Goal: Information Seeking & Learning: Compare options

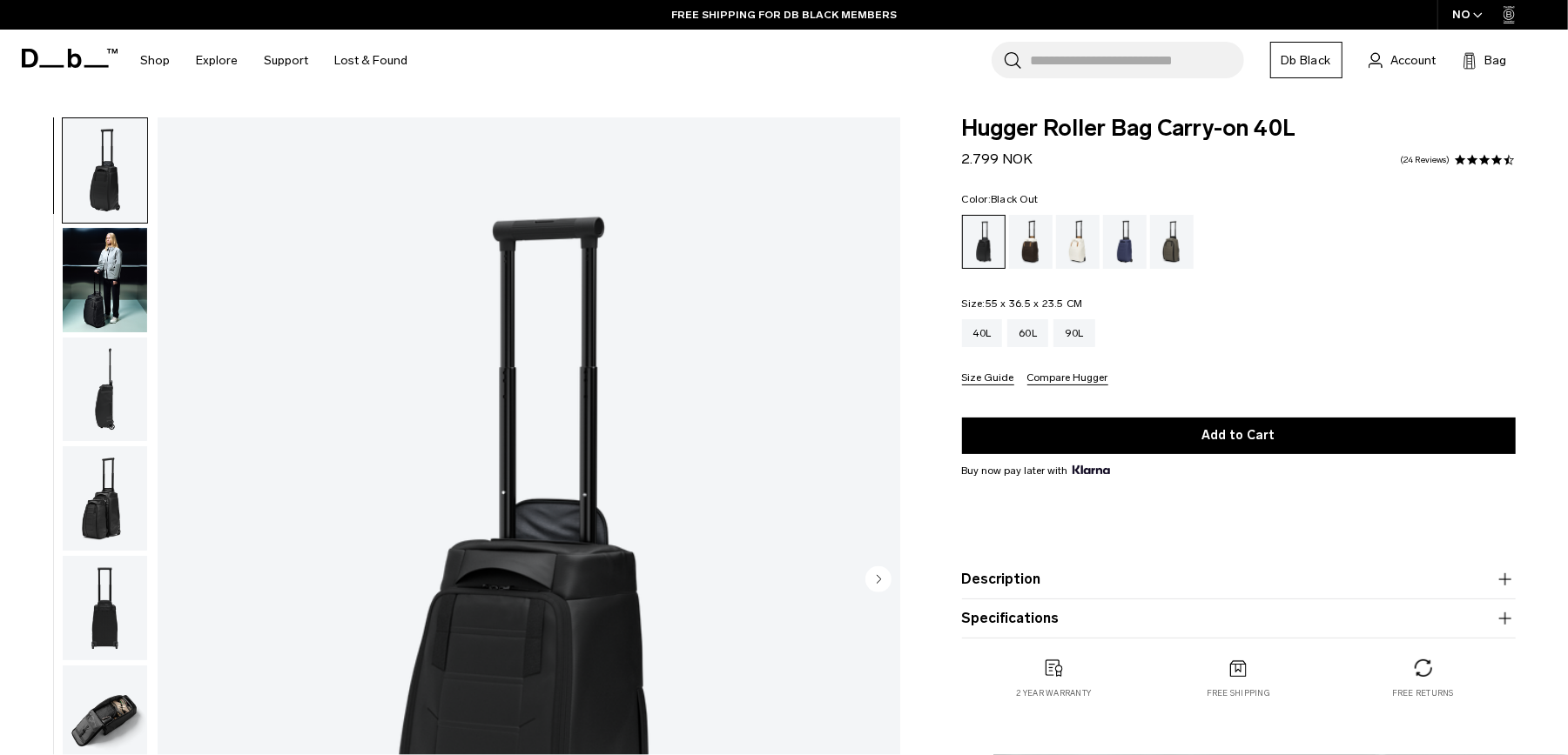
click at [1164, 65] on input "Search for Bags, Luggage..." at bounding box center [1137, 59] width 213 height 36
click at [1102, 58] on input "*******" at bounding box center [1137, 59] width 213 height 36
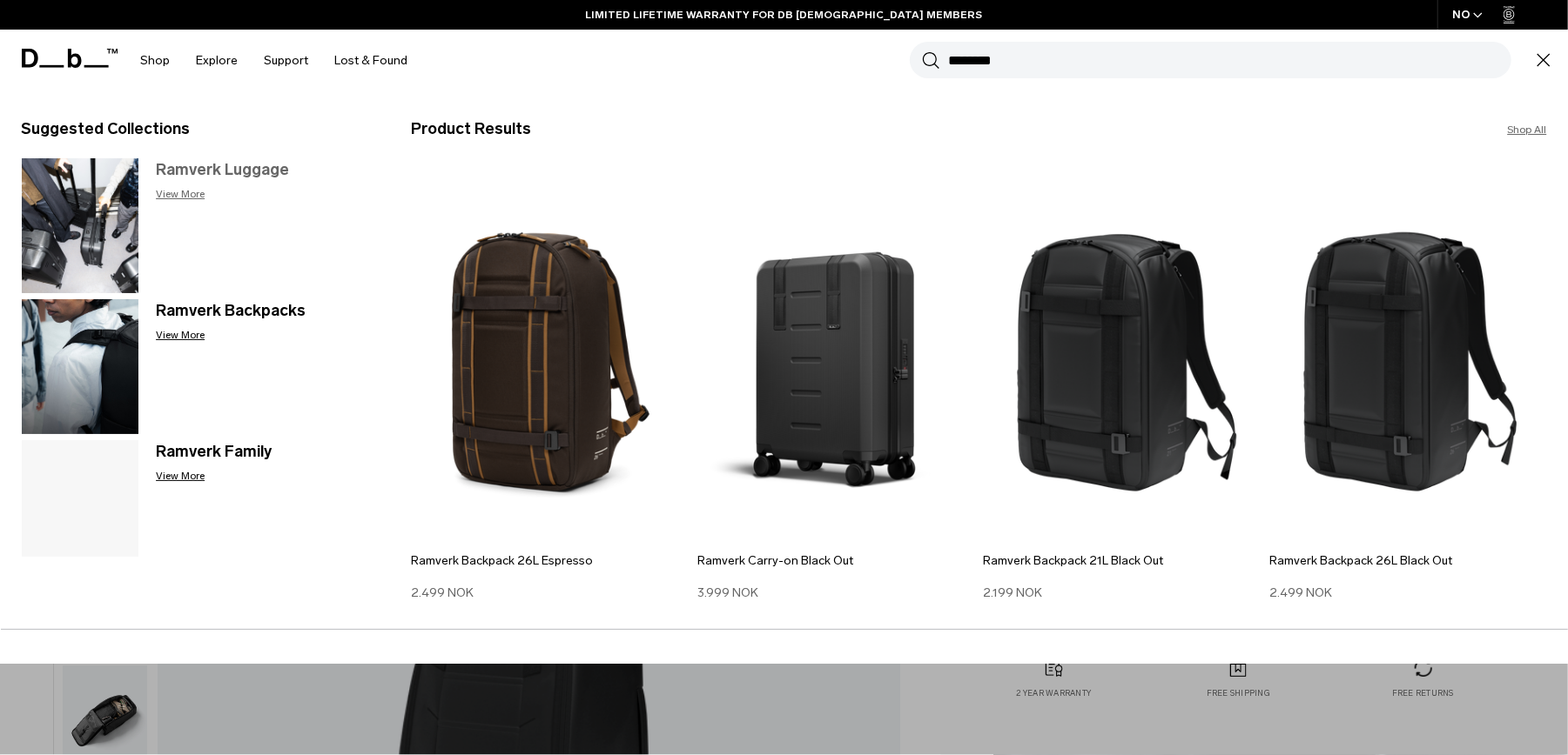
type input "*******"
click at [270, 174] on h3 "Ramverk Luggage" at bounding box center [266, 170] width 220 height 24
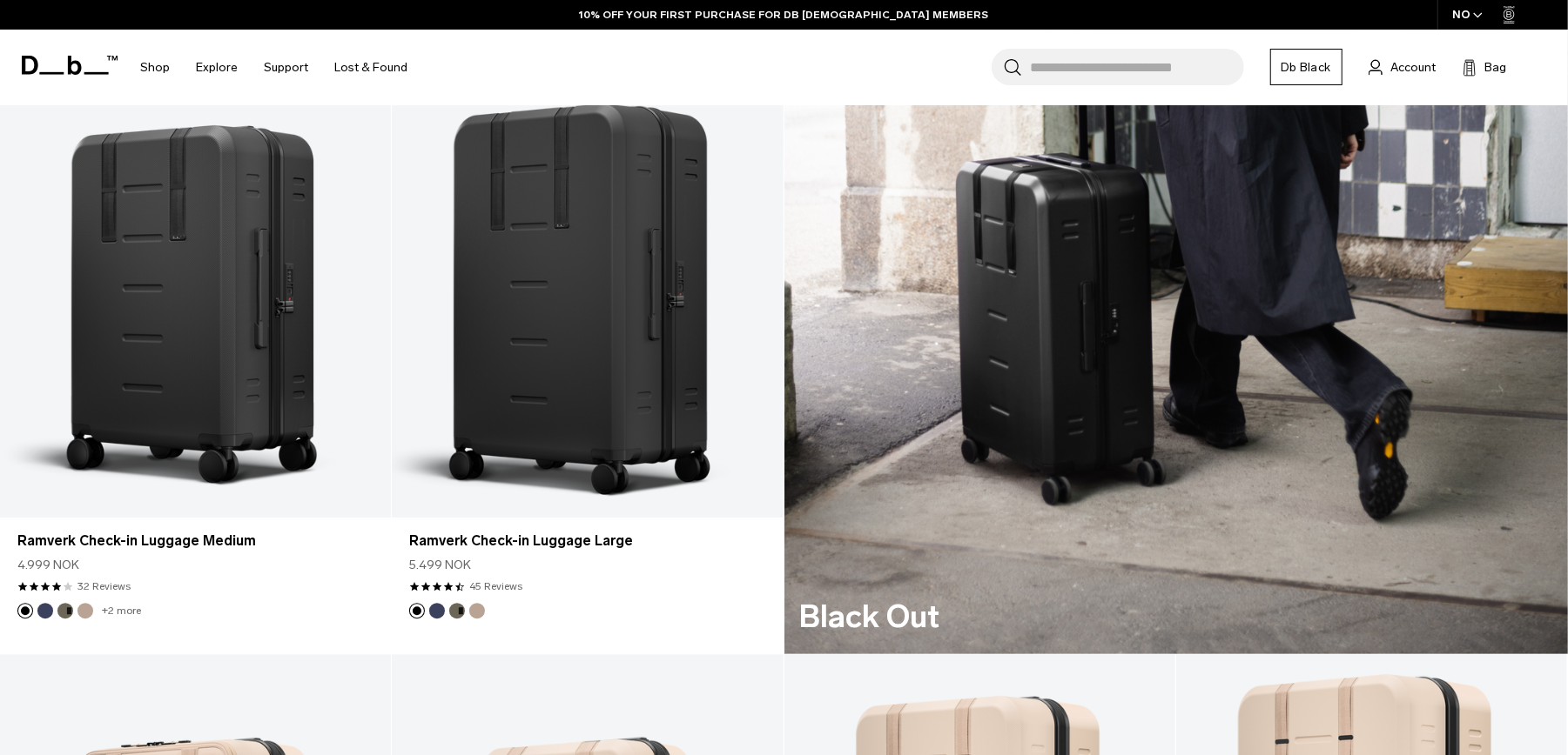
scroll to position [3280, 0]
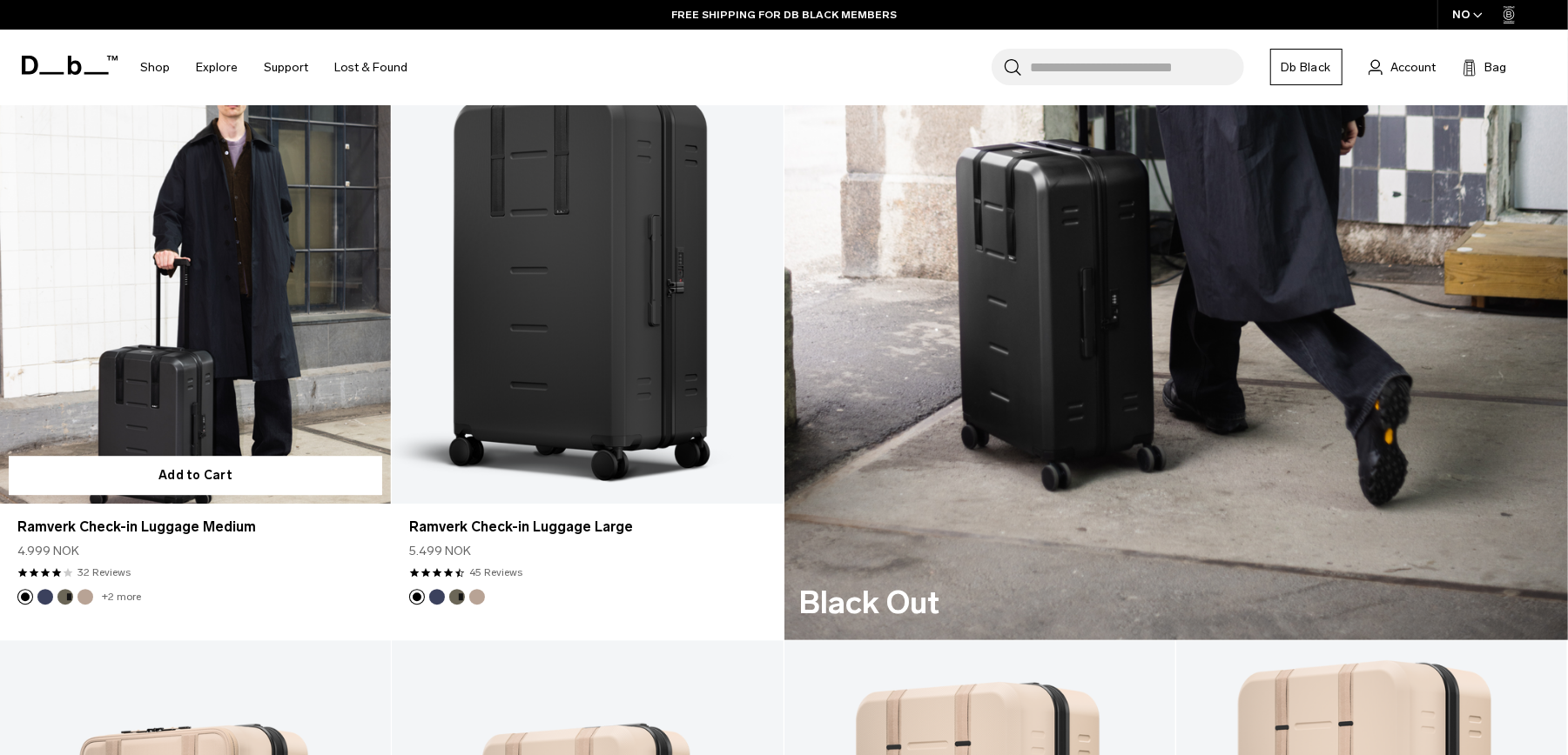
click at [292, 266] on link "Ramverk Check-in Luggage Medium" at bounding box center [195, 287] width 390 height 435
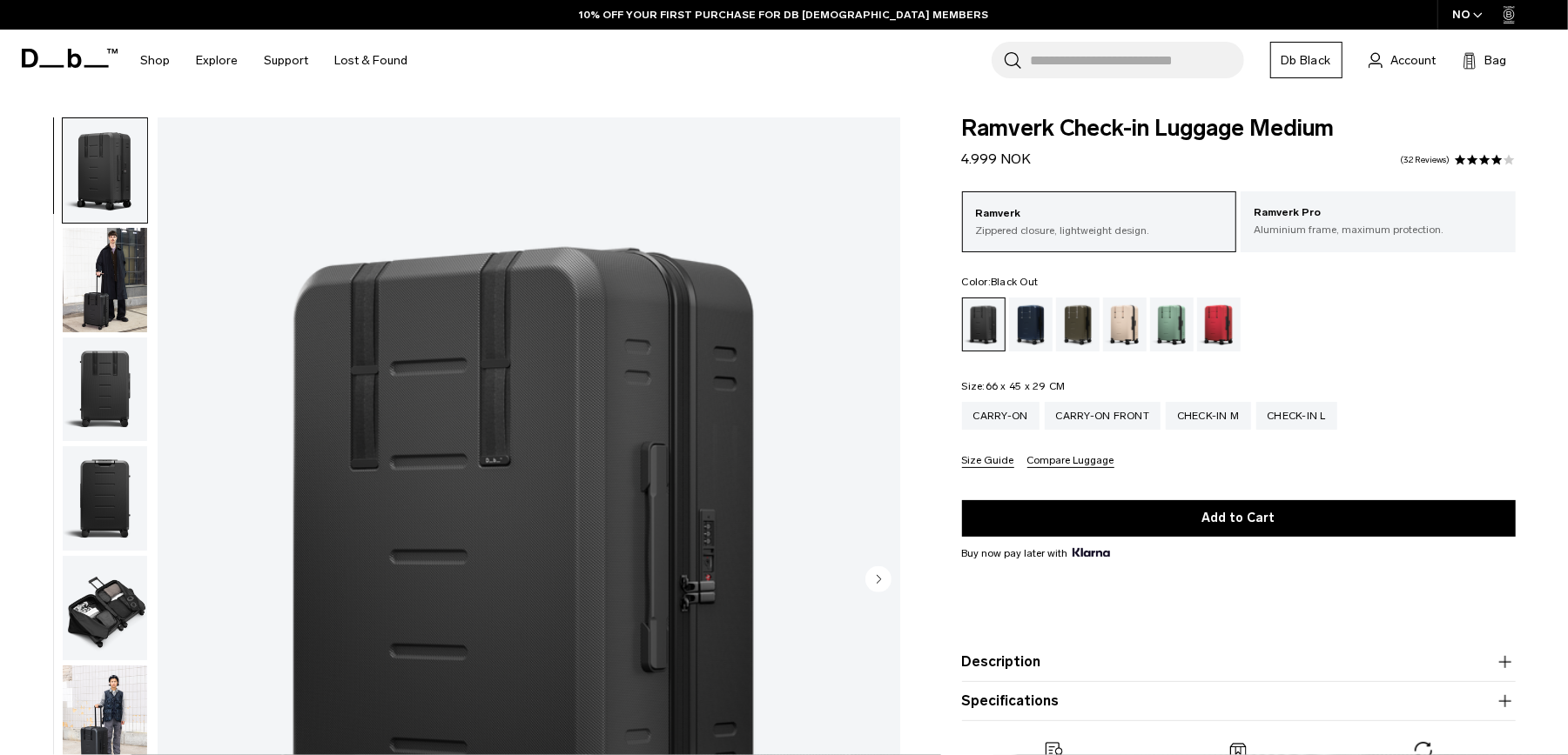
click at [921, 537] on div "Ramverk Check-in Luggage Medium 4.999 NOK 4.1 star rating 32 Reviews Ramverk Zi…" at bounding box center [1238, 467] width 658 height 699
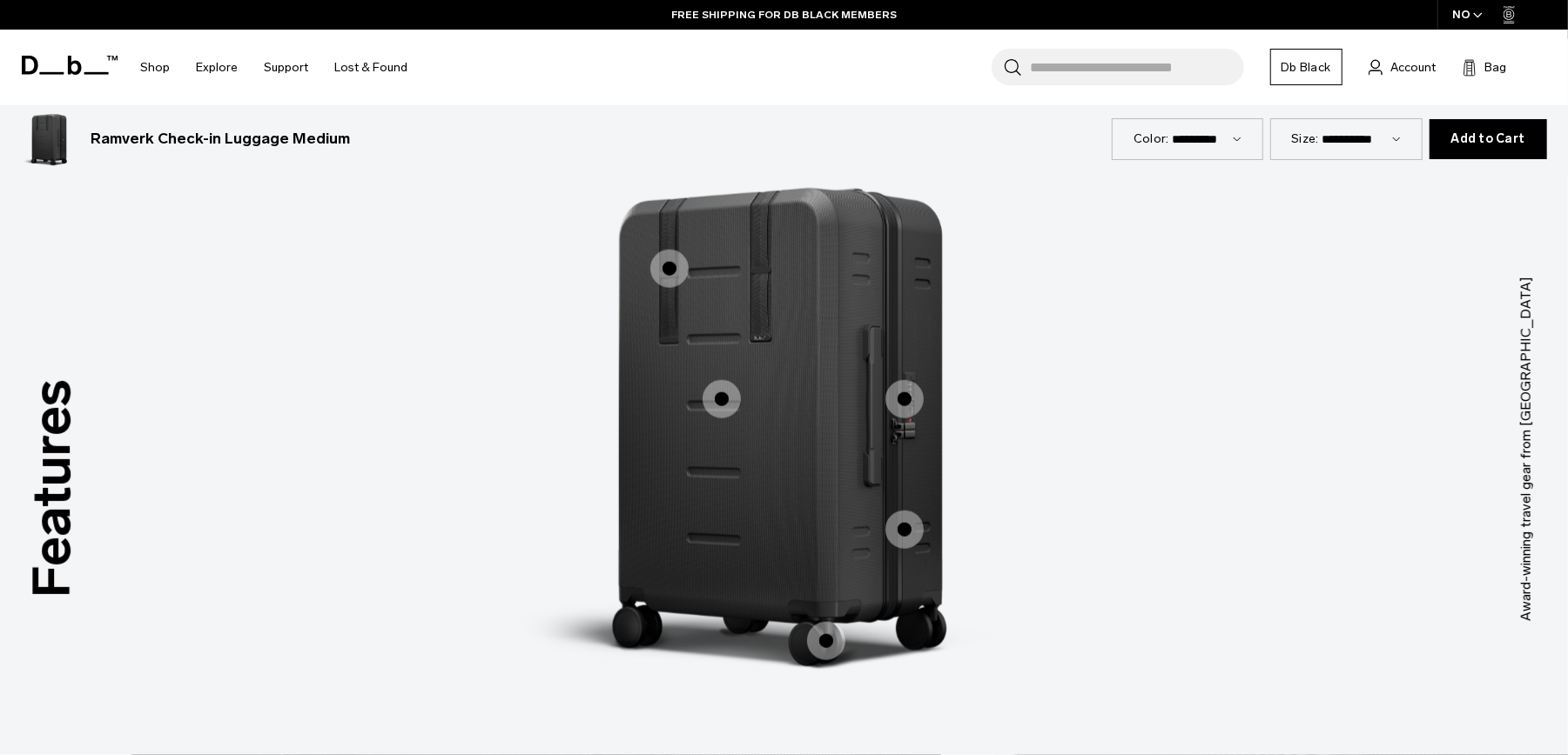
scroll to position [1647, 0]
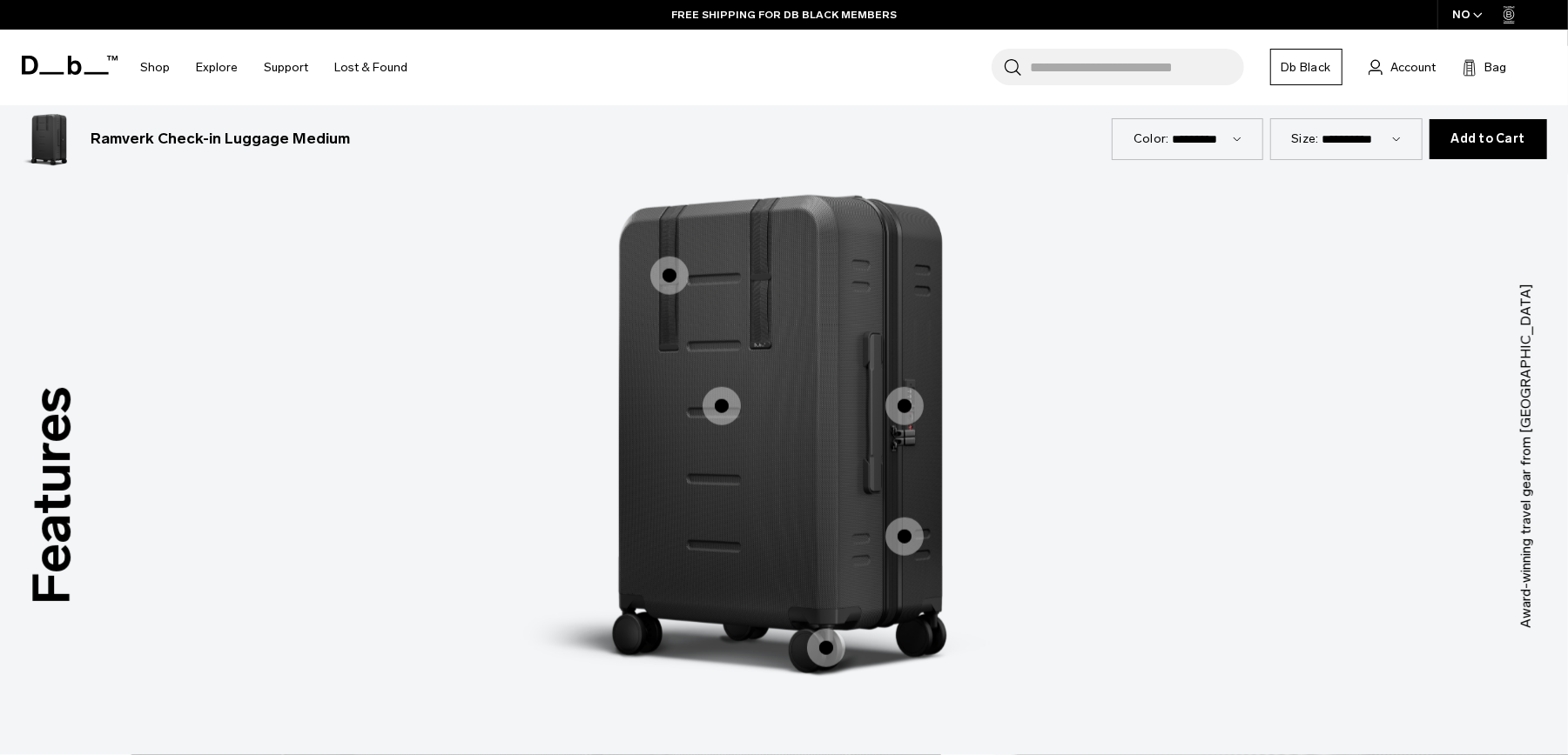
click at [677, 273] on span "1 / 3" at bounding box center [668, 275] width 38 height 38
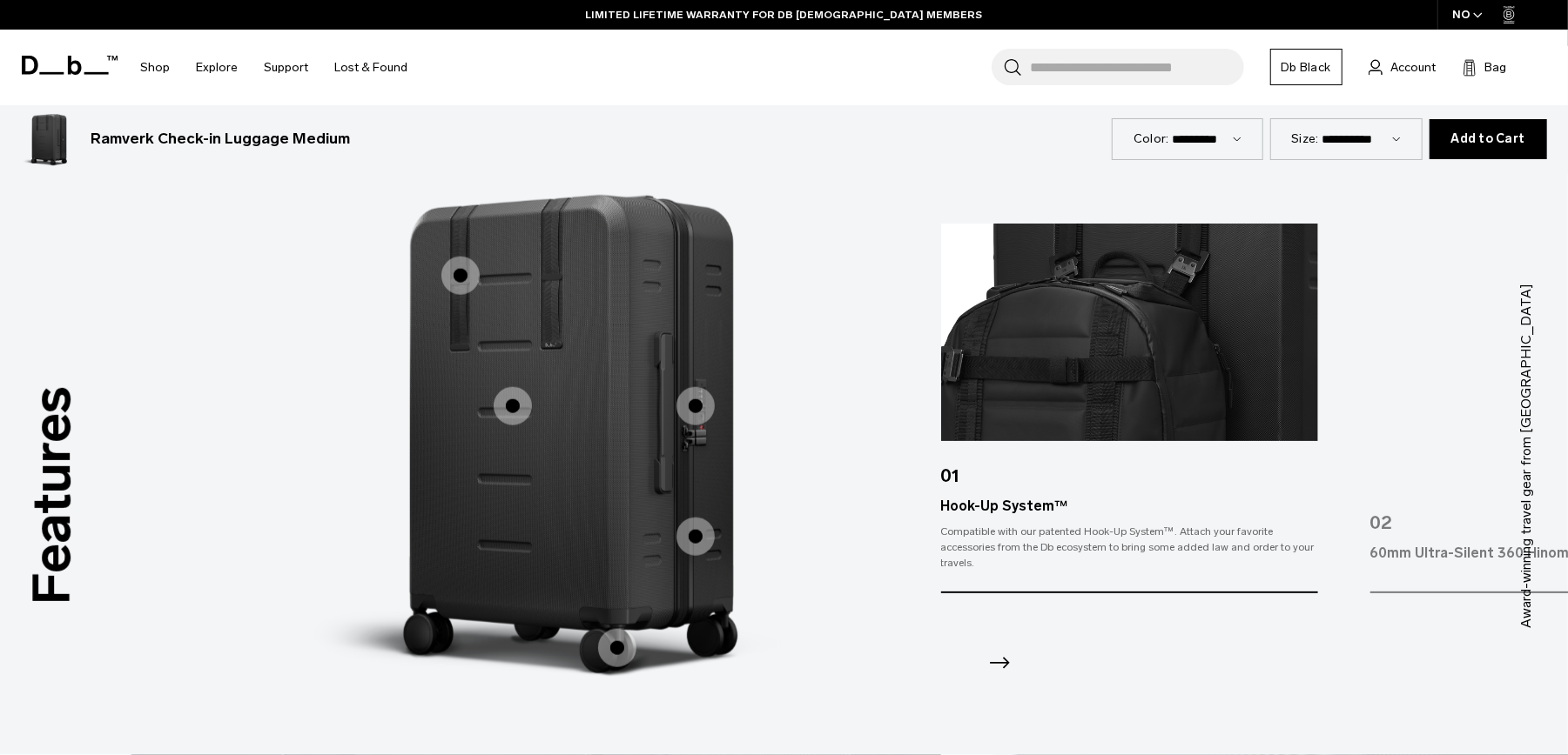
click at [997, 659] on icon "Next slide" at bounding box center [999, 663] width 27 height 27
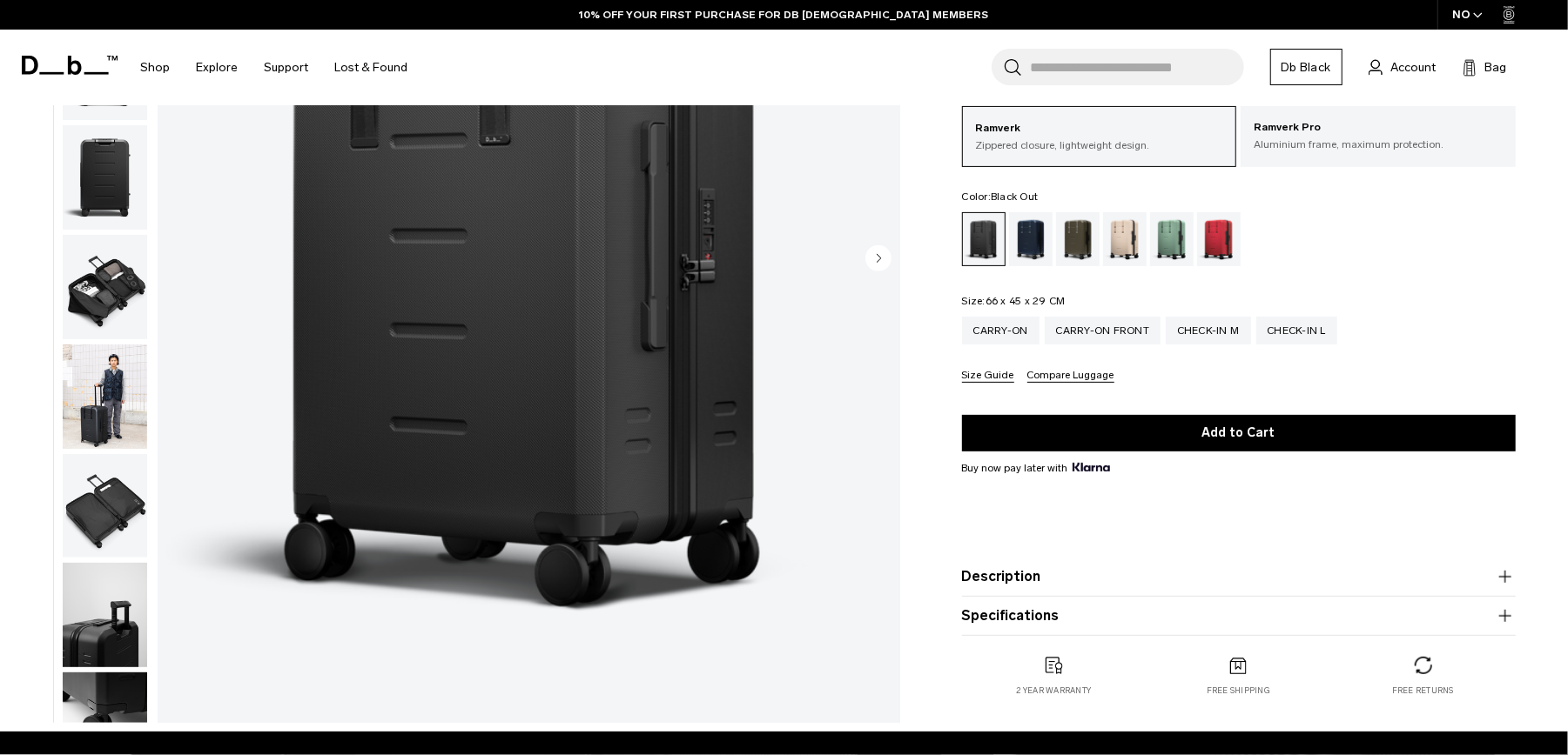
scroll to position [0, 0]
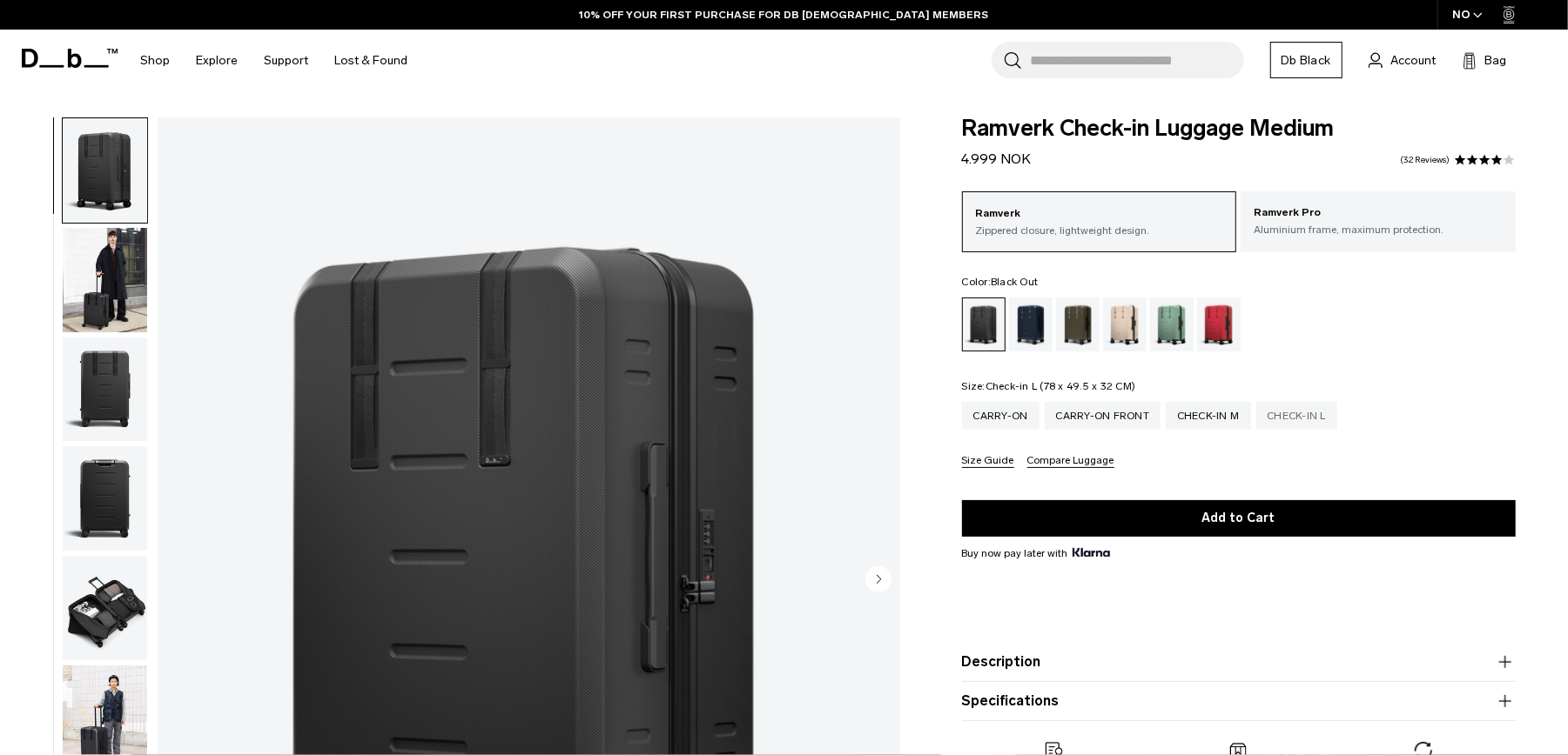
click at [1308, 416] on div "Check-in L" at bounding box center [1297, 415] width 81 height 27
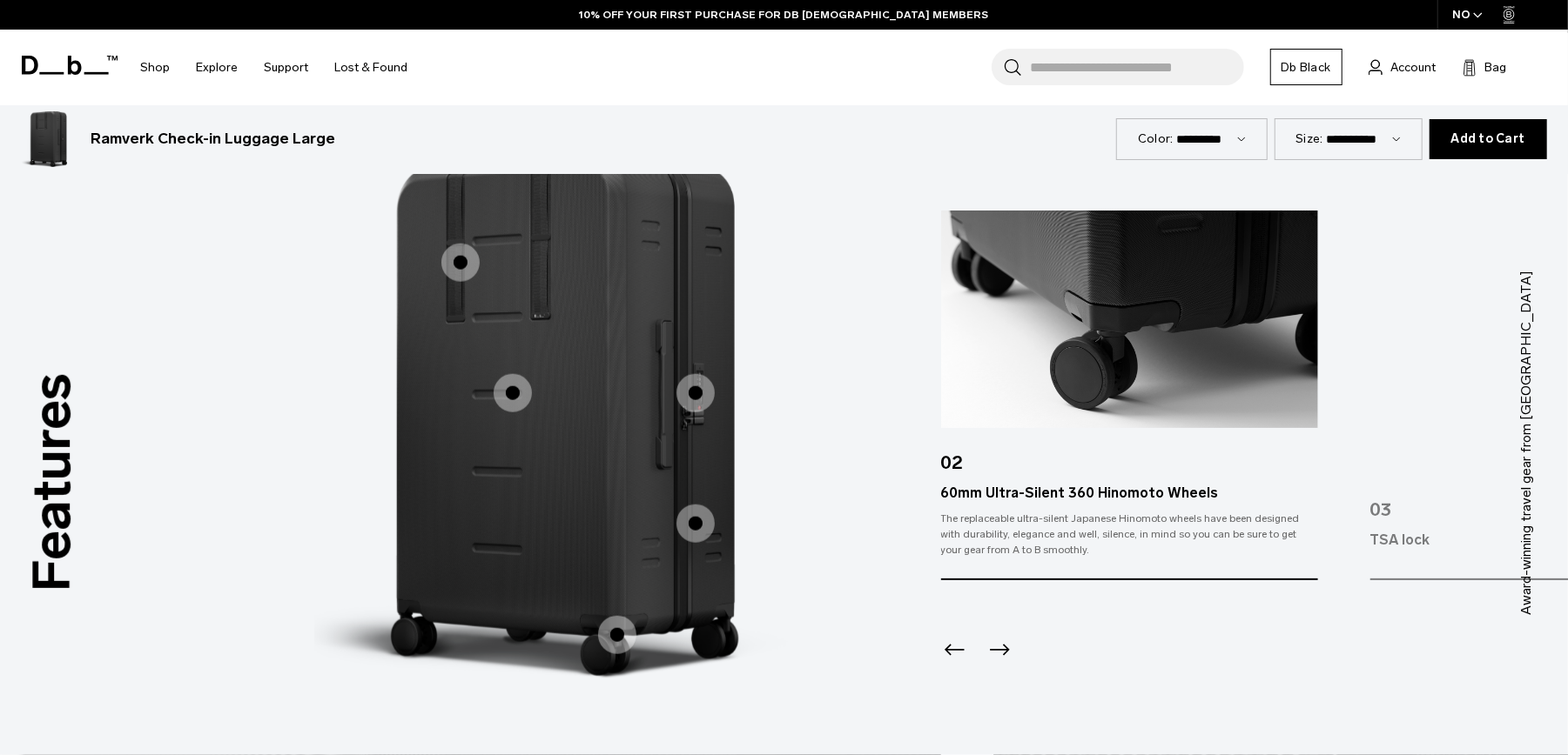
scroll to position [1655, 0]
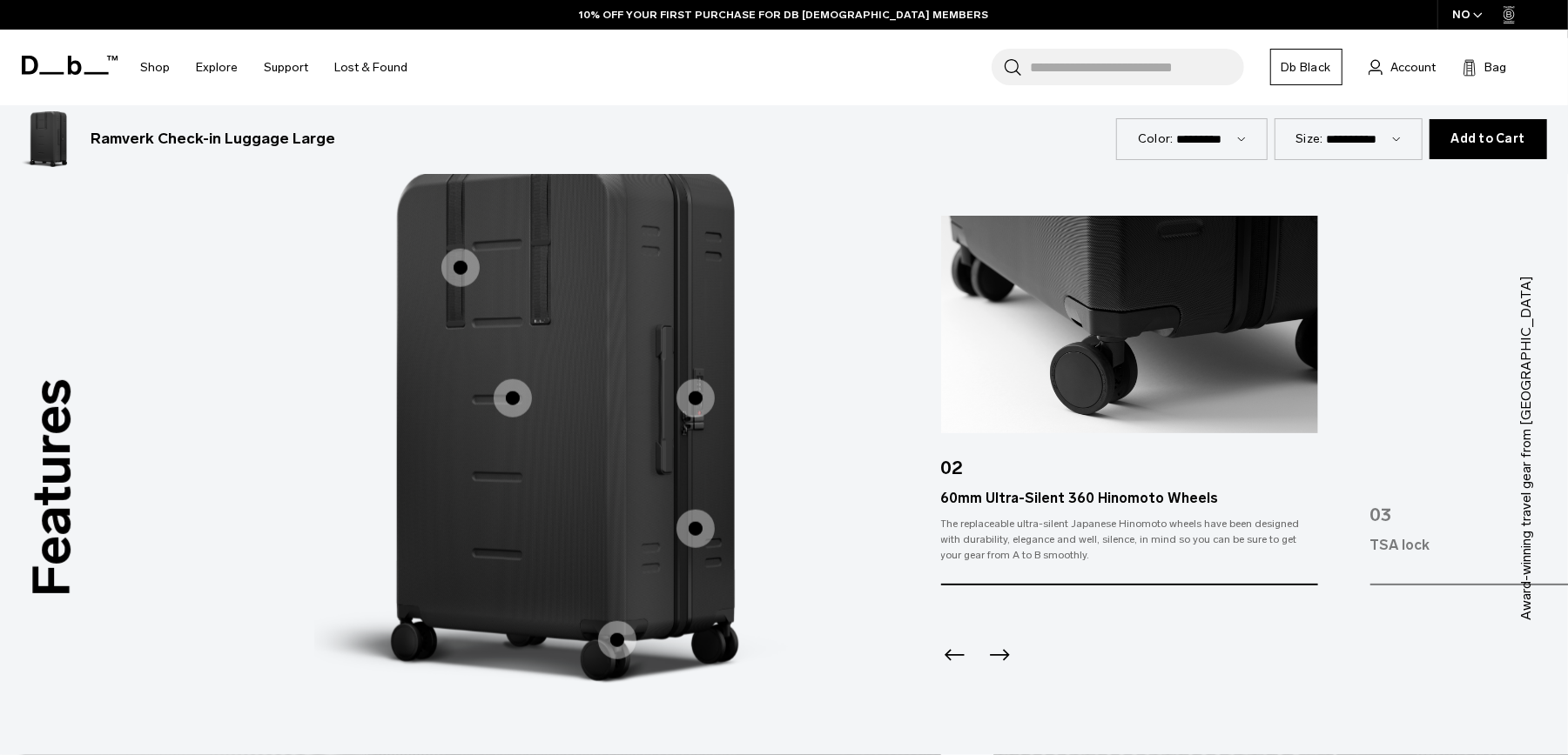
click at [1004, 648] on icon "Next slide" at bounding box center [999, 656] width 27 height 27
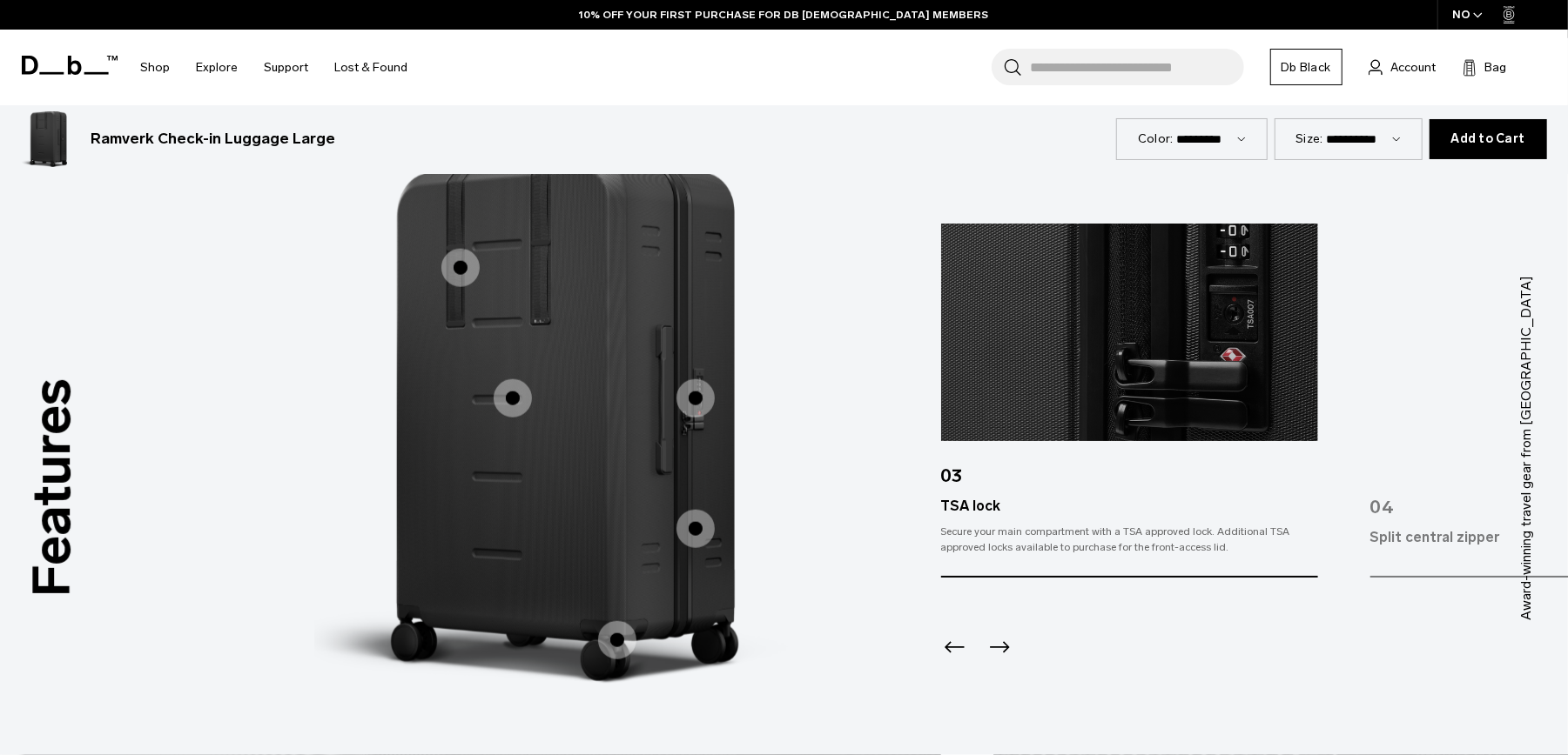
click at [993, 641] on icon "Next slide" at bounding box center [999, 648] width 27 height 27
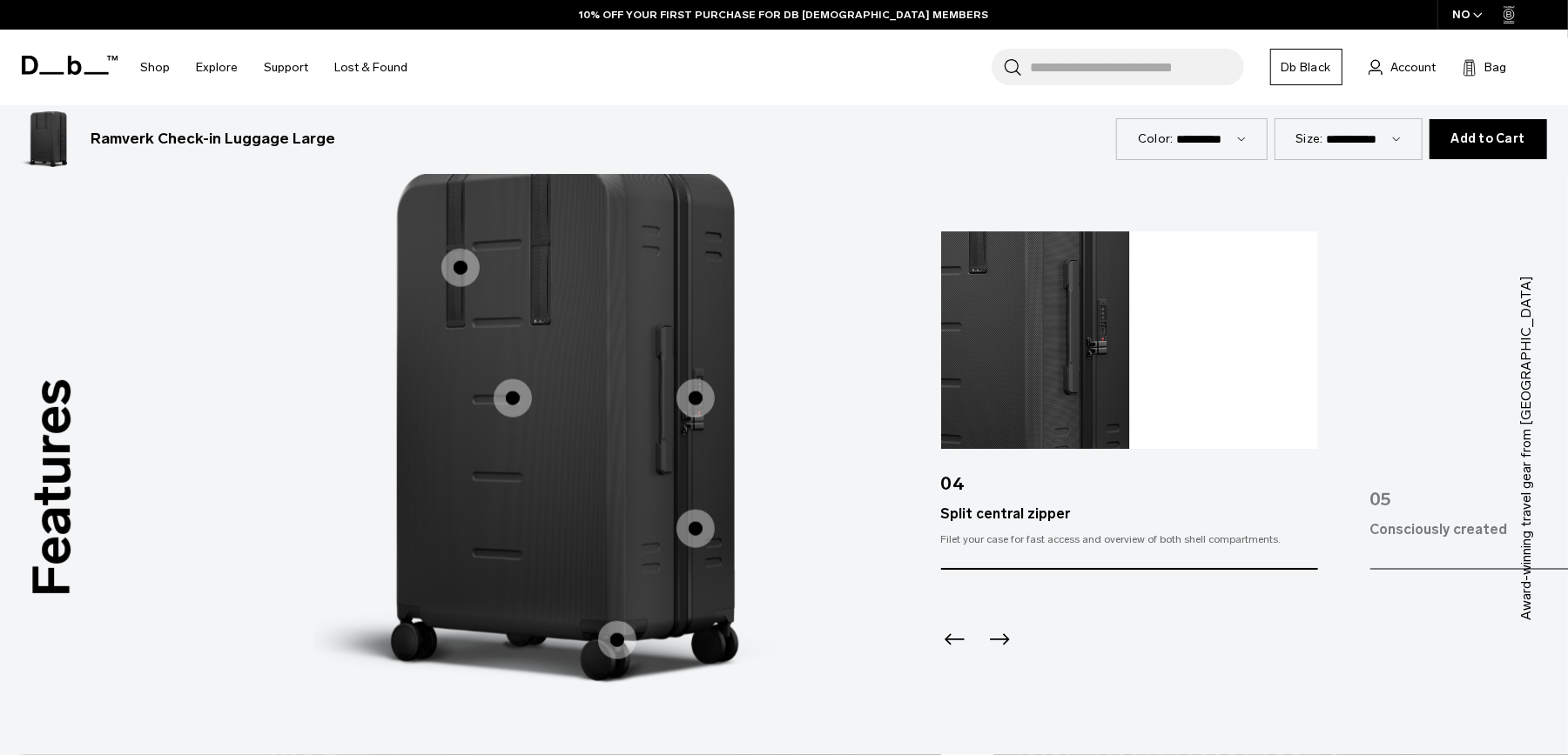
click at [1115, 360] on img "4 / 5" at bounding box center [1130, 342] width 377 height 218
click at [1013, 620] on div at bounding box center [1129, 618] width 376 height 94
click at [1008, 631] on icon "Next slide" at bounding box center [999, 640] width 27 height 27
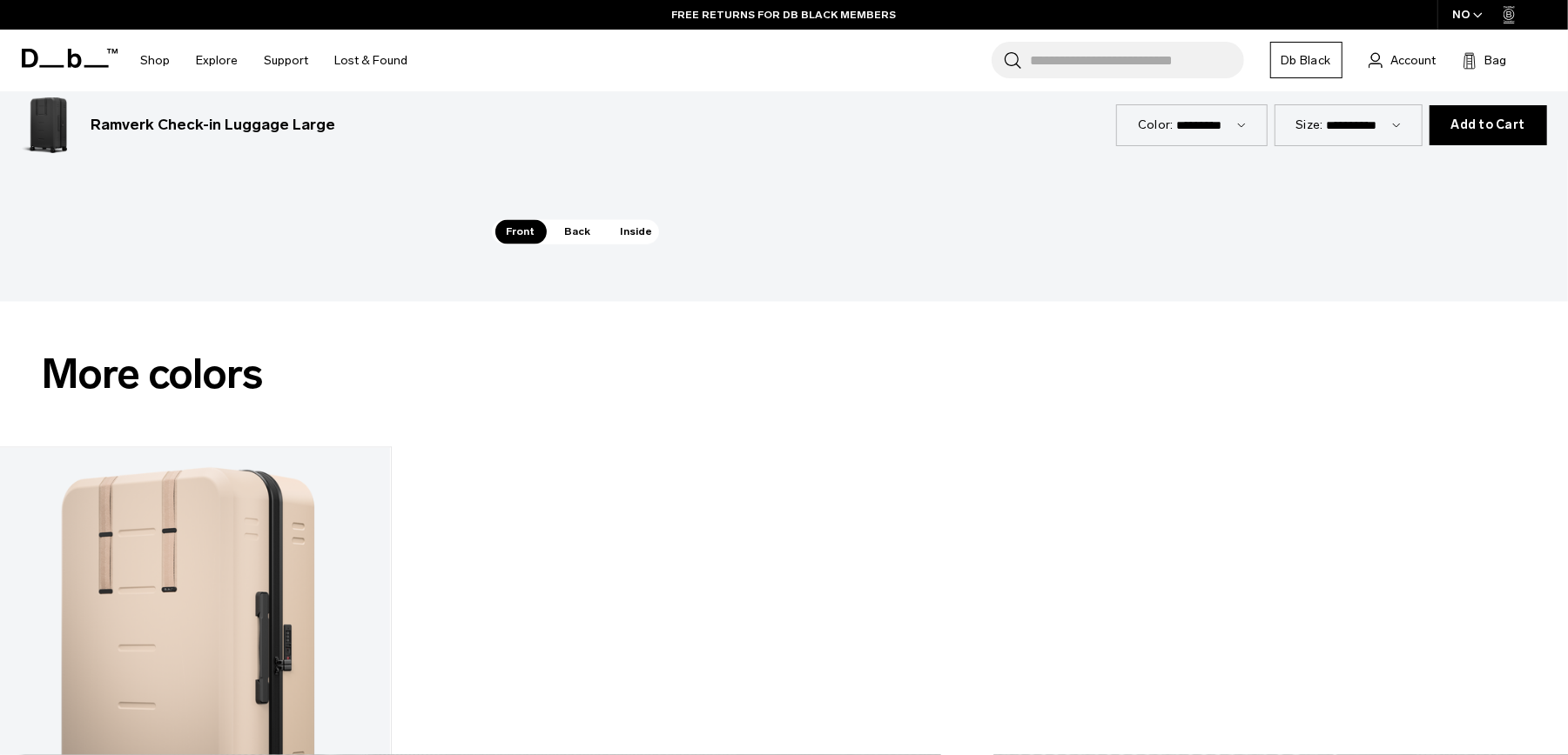
scroll to position [2190, 0]
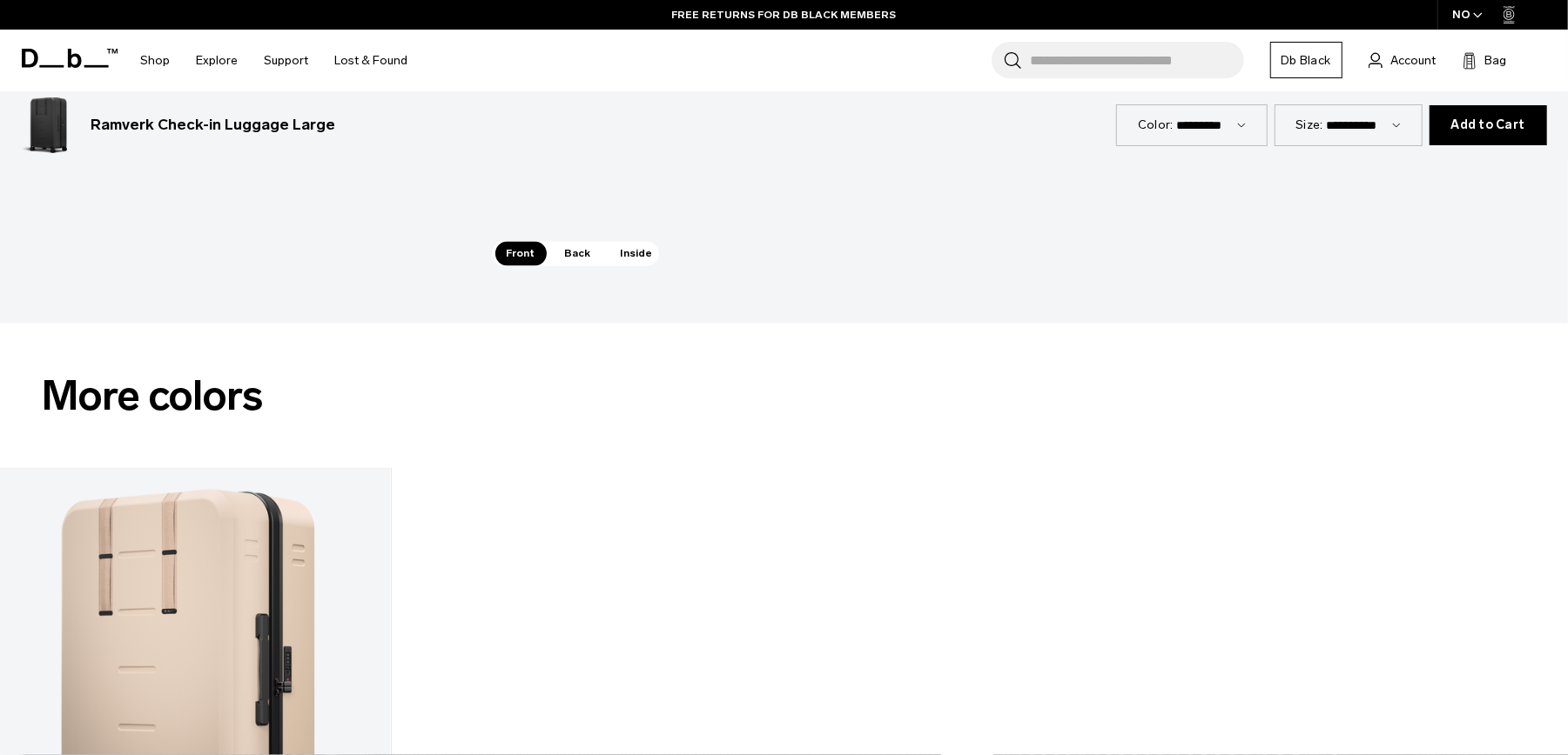
click at [579, 261] on span "Back" at bounding box center [577, 254] width 49 height 25
drag, startPoint x: 921, startPoint y: 270, endPoint x: 959, endPoint y: 275, distance: 38.3
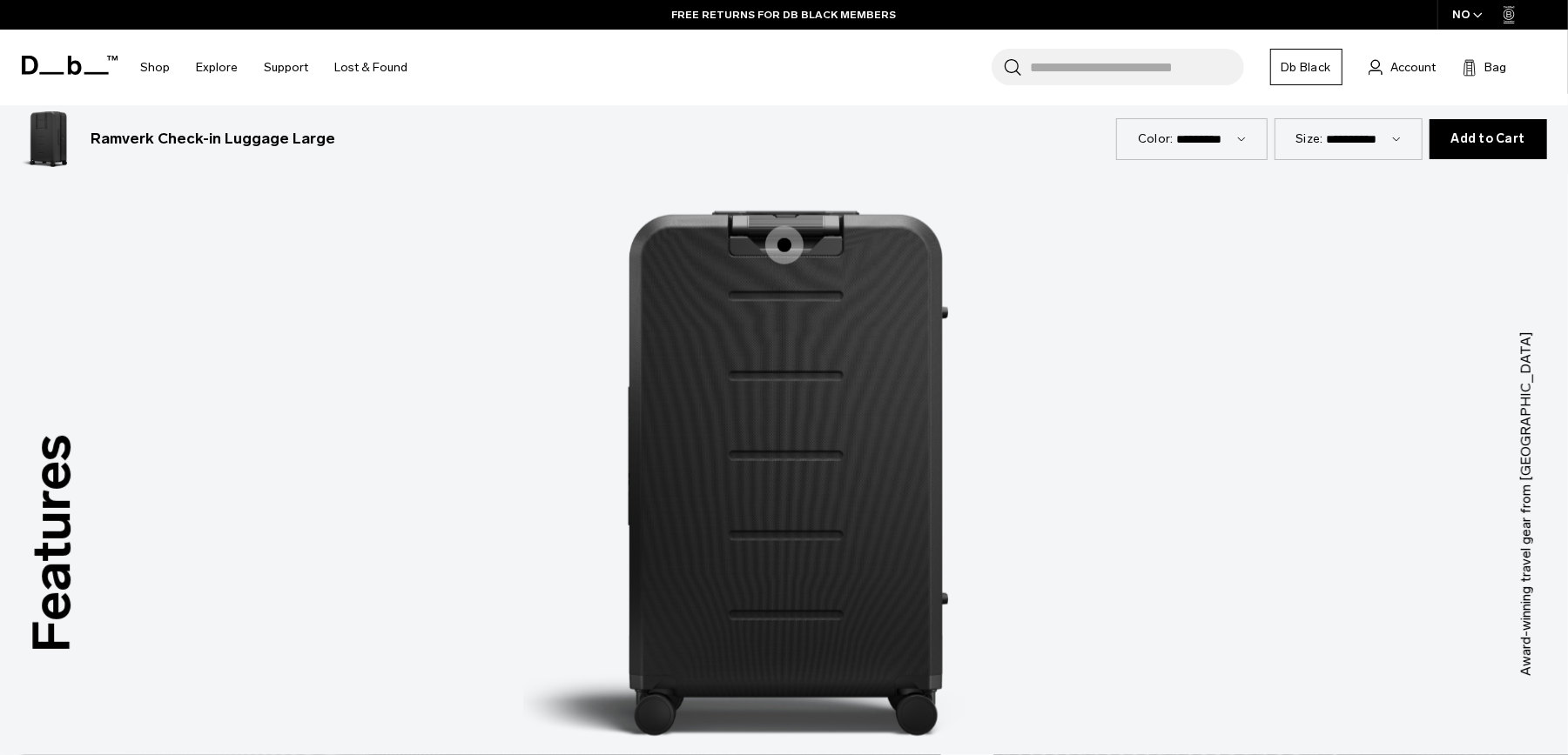
scroll to position [1601, 0]
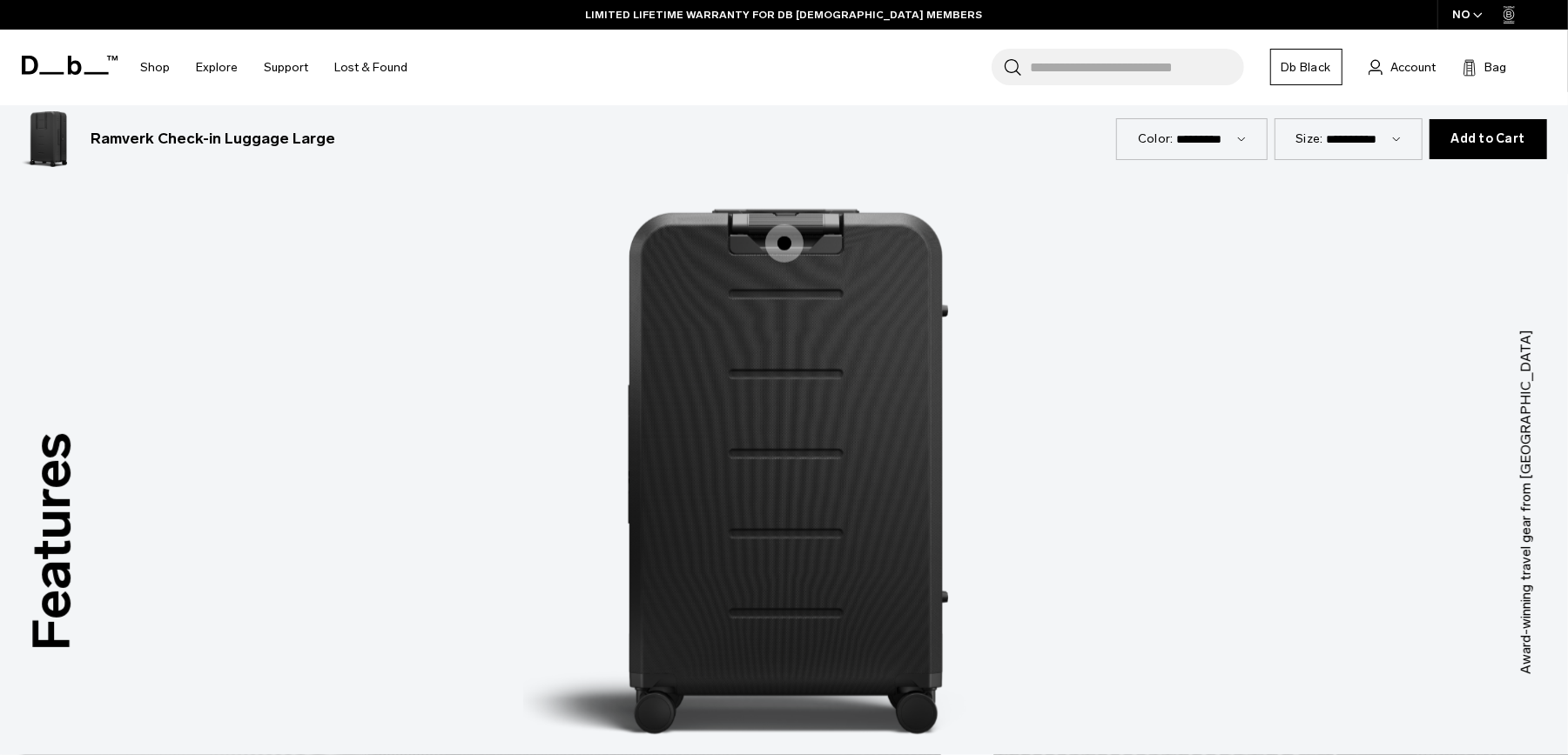
click at [788, 228] on span "2 / 3" at bounding box center [784, 243] width 38 height 38
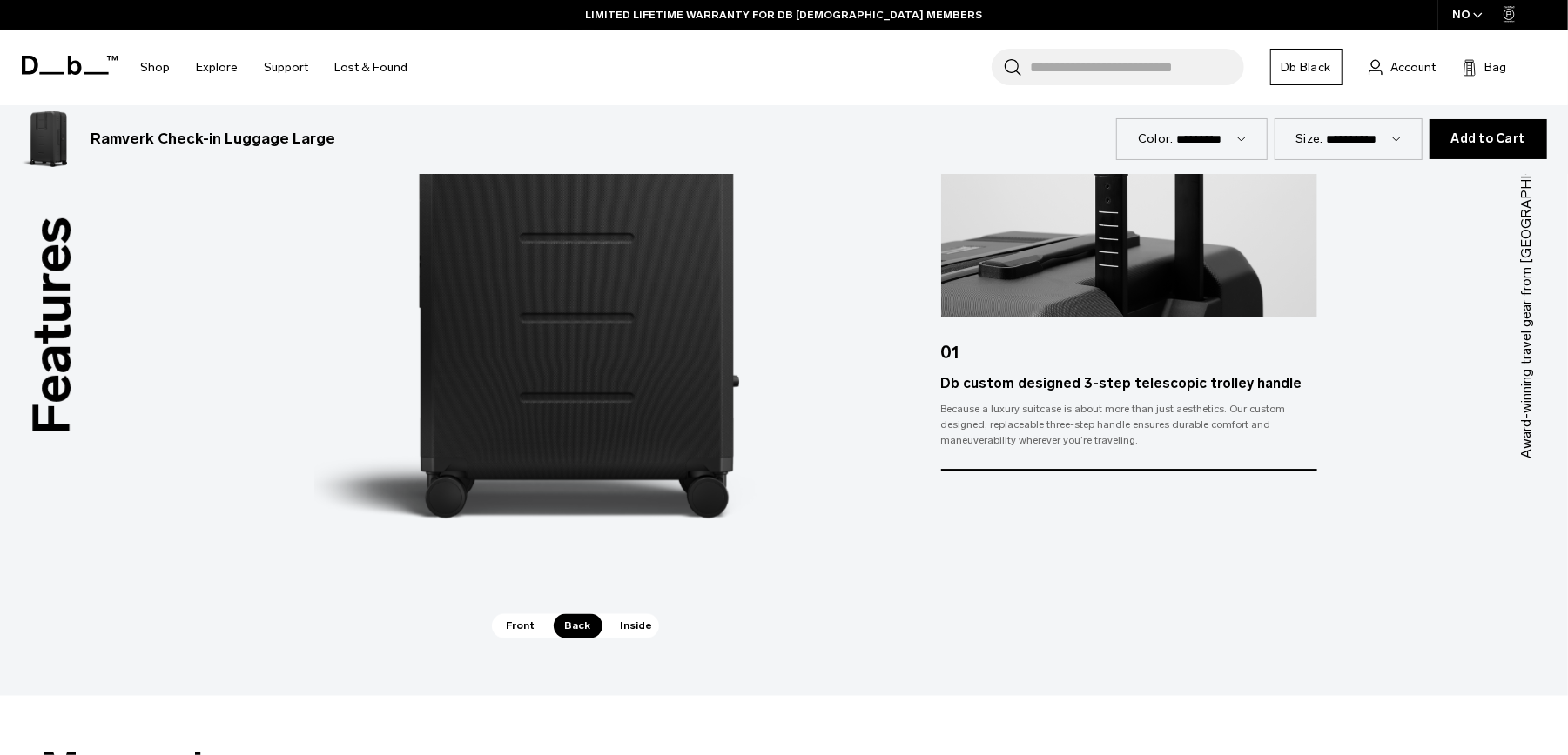
scroll to position [1818, 0]
click at [631, 631] on span "Inside" at bounding box center [637, 626] width 55 height 25
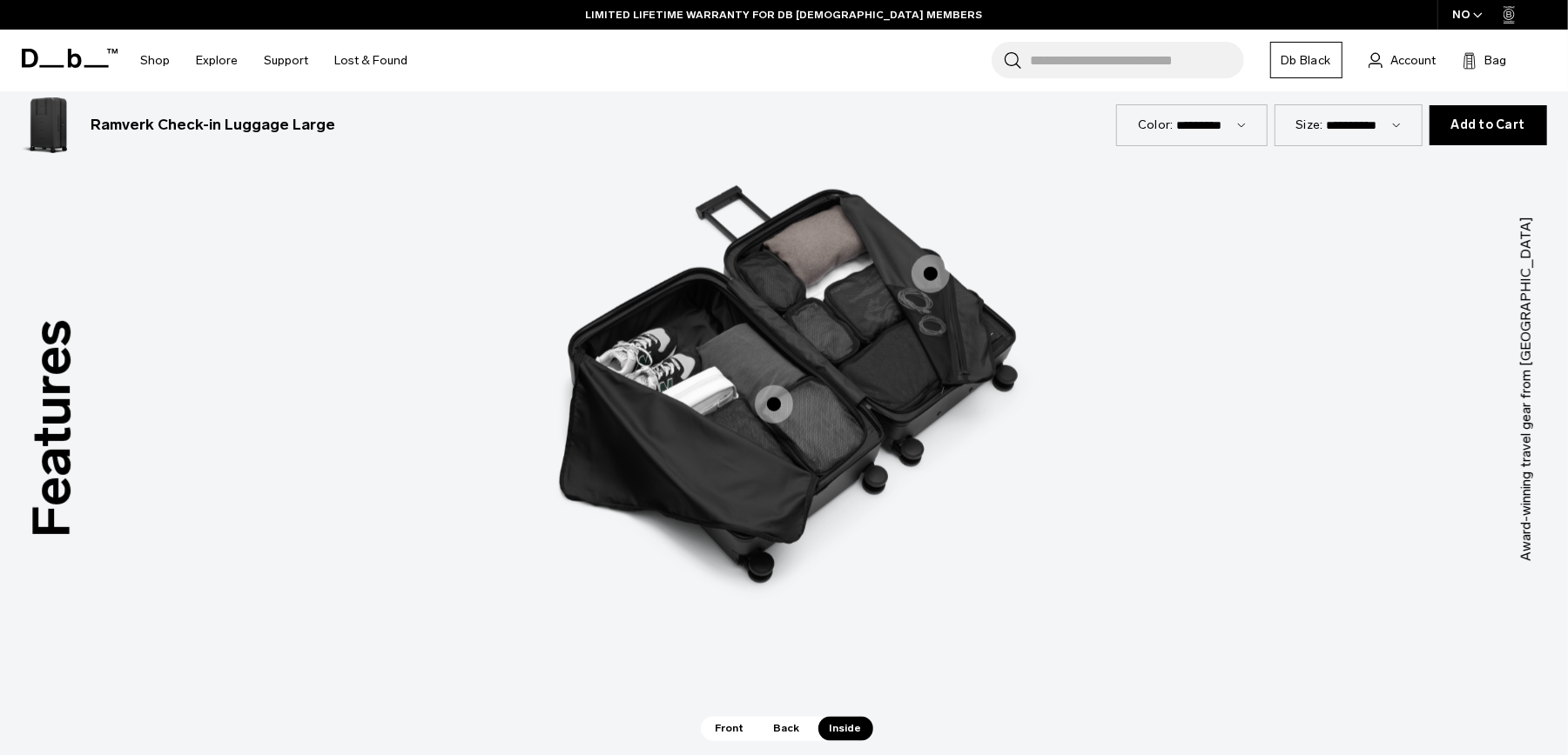
scroll to position [1702, 0]
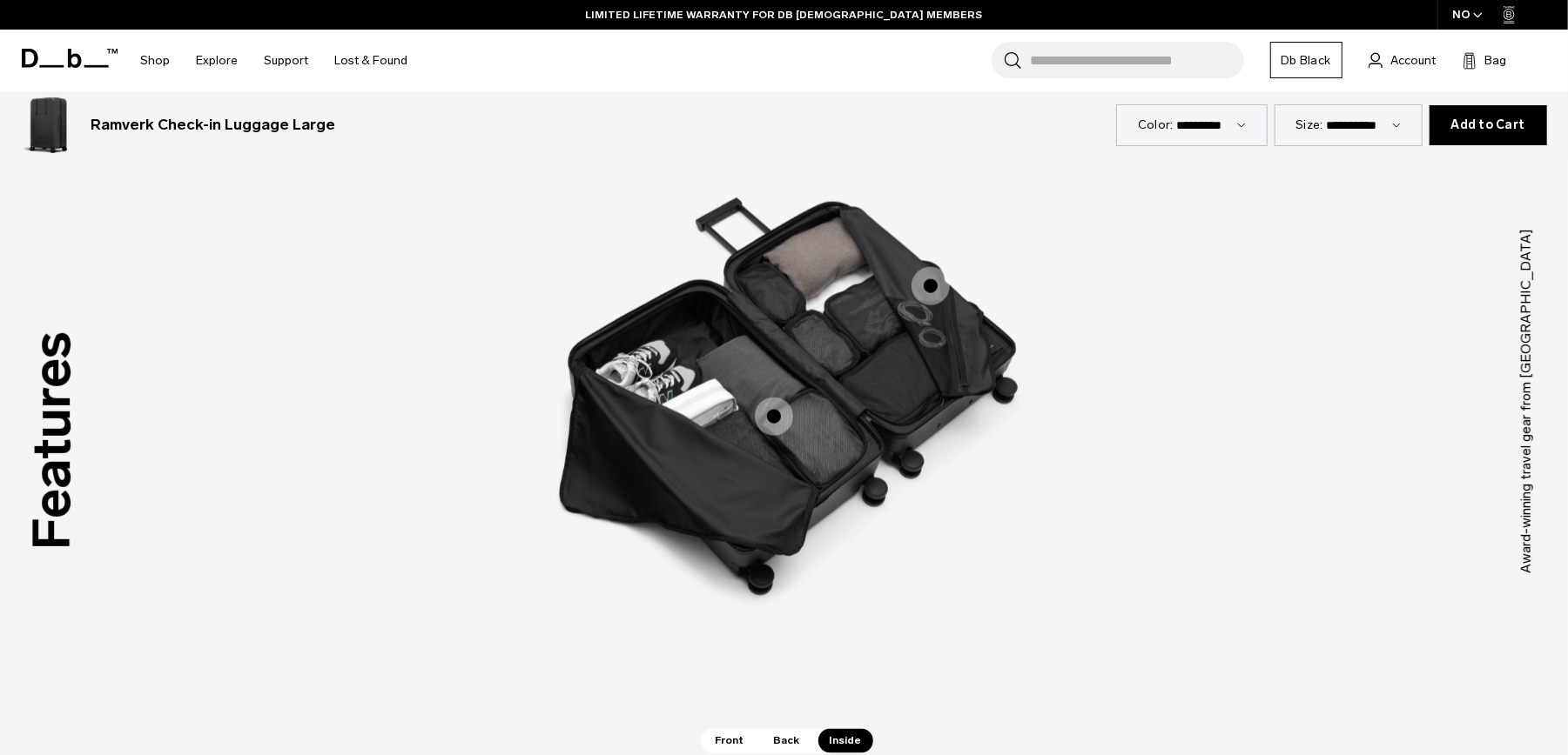
click at [767, 414] on span "3 / 3" at bounding box center [773, 416] width 38 height 38
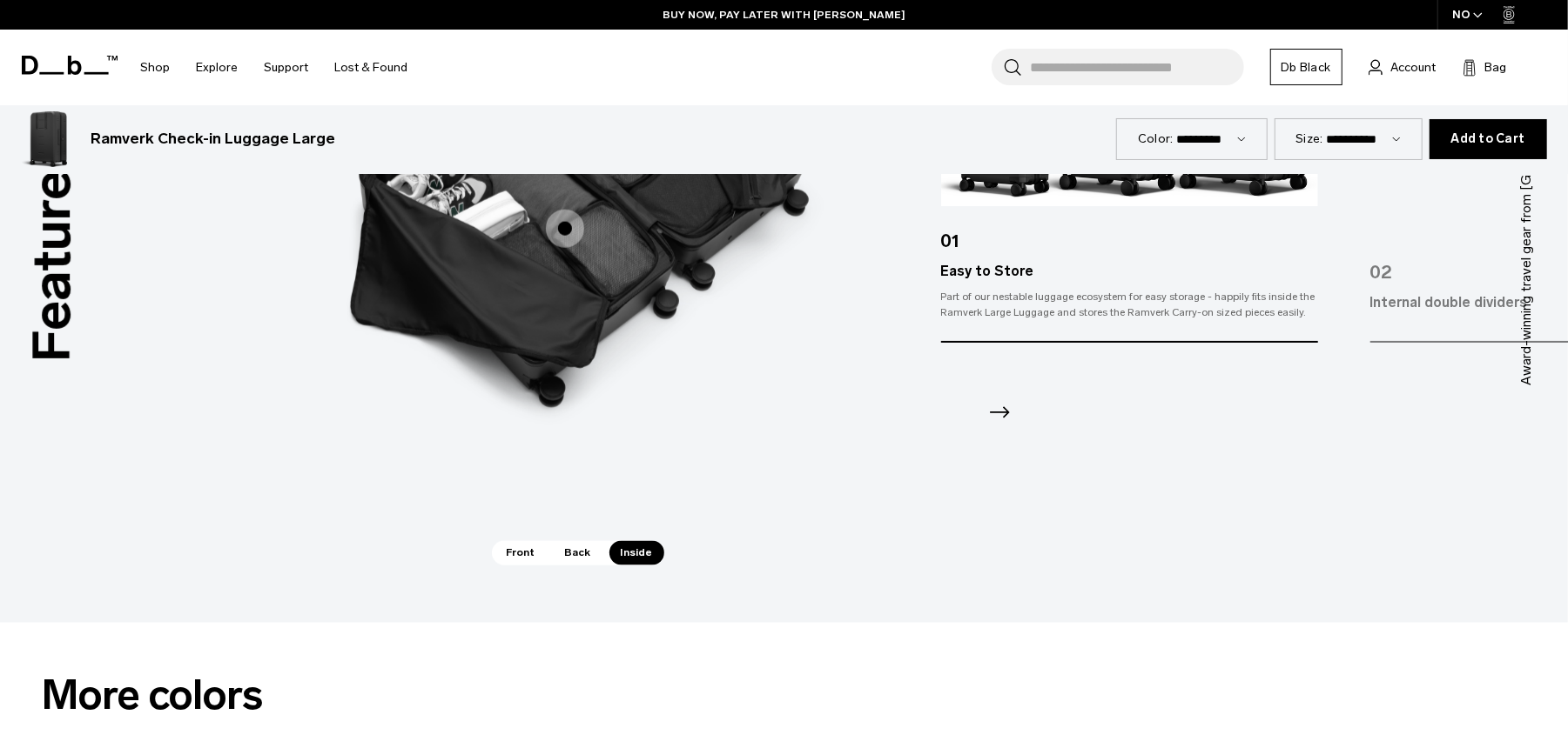
scroll to position [1833, 0]
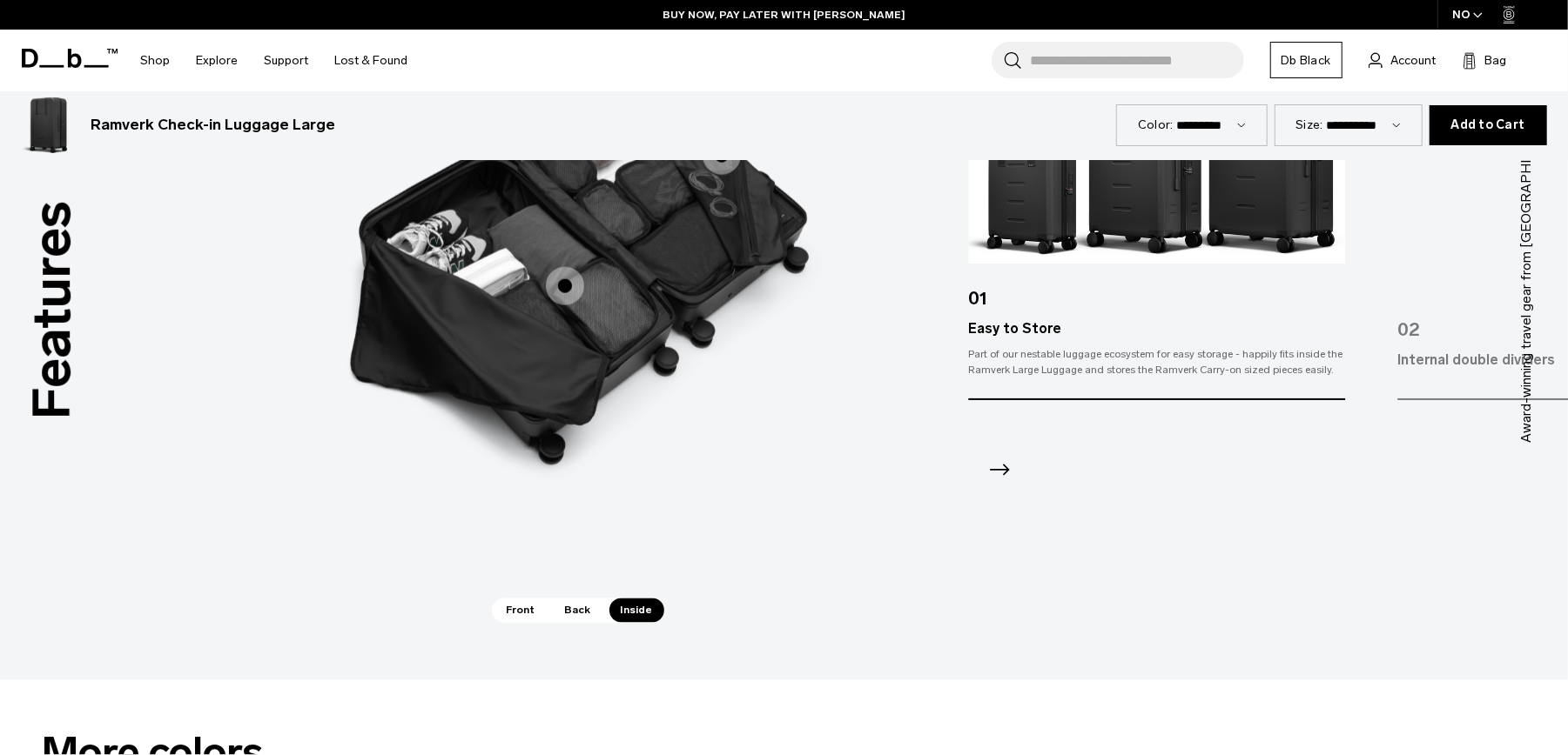
click at [1036, 367] on div "Part of our nestable luggage ecosystem for easy storage - happily fits inside t…" at bounding box center [1156, 362] width 377 height 31
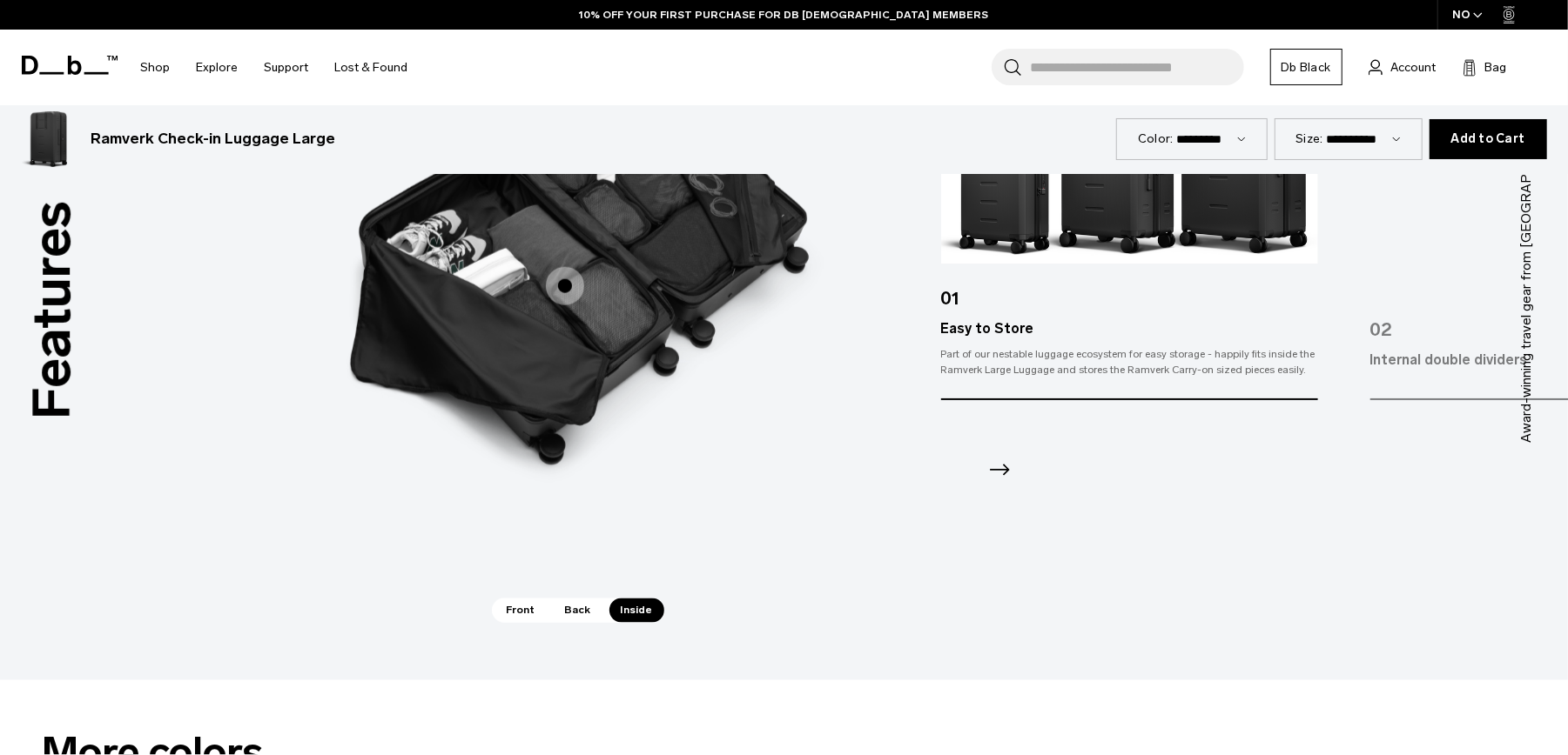
click at [1010, 457] on icon "Next slide" at bounding box center [999, 470] width 27 height 27
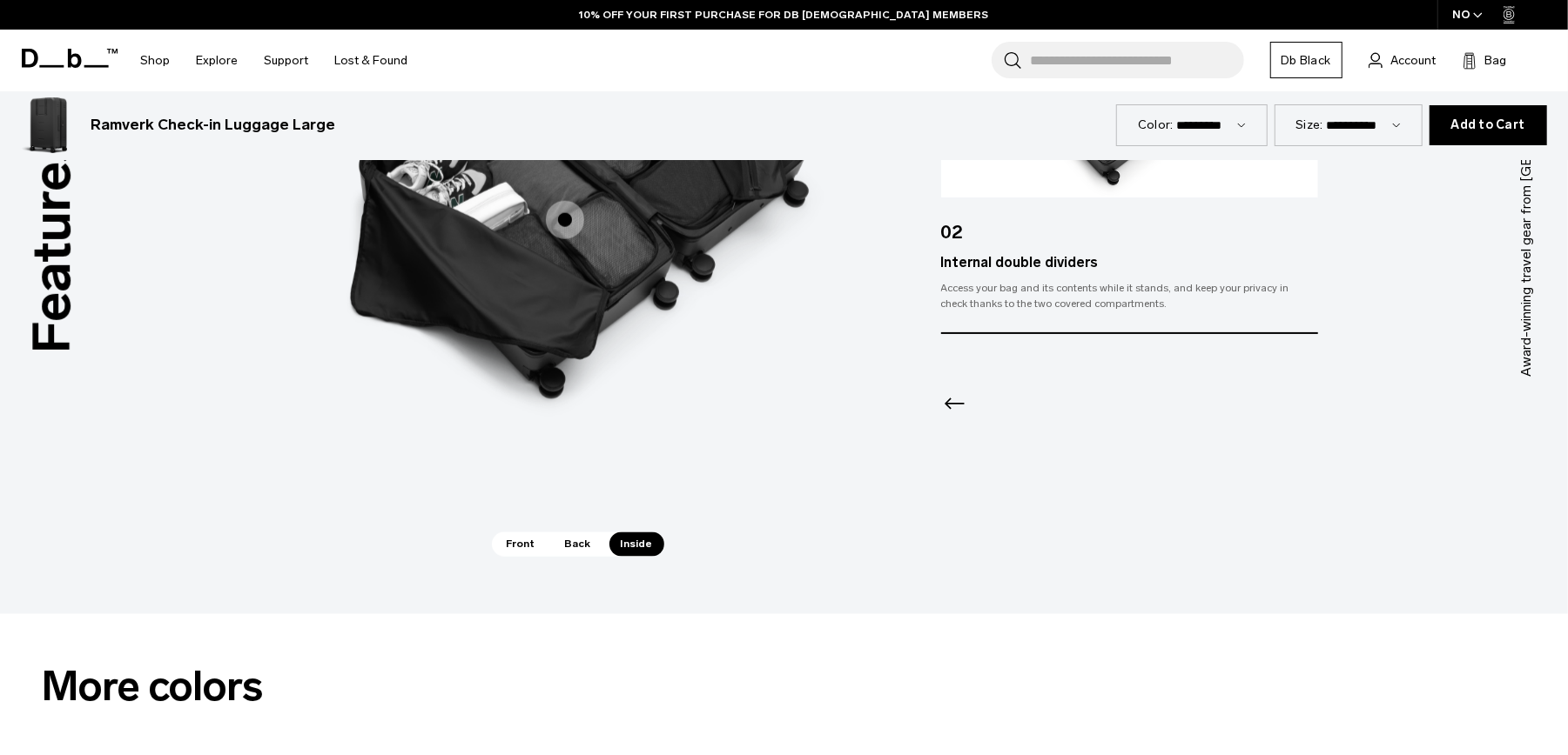
scroll to position [1841, 0]
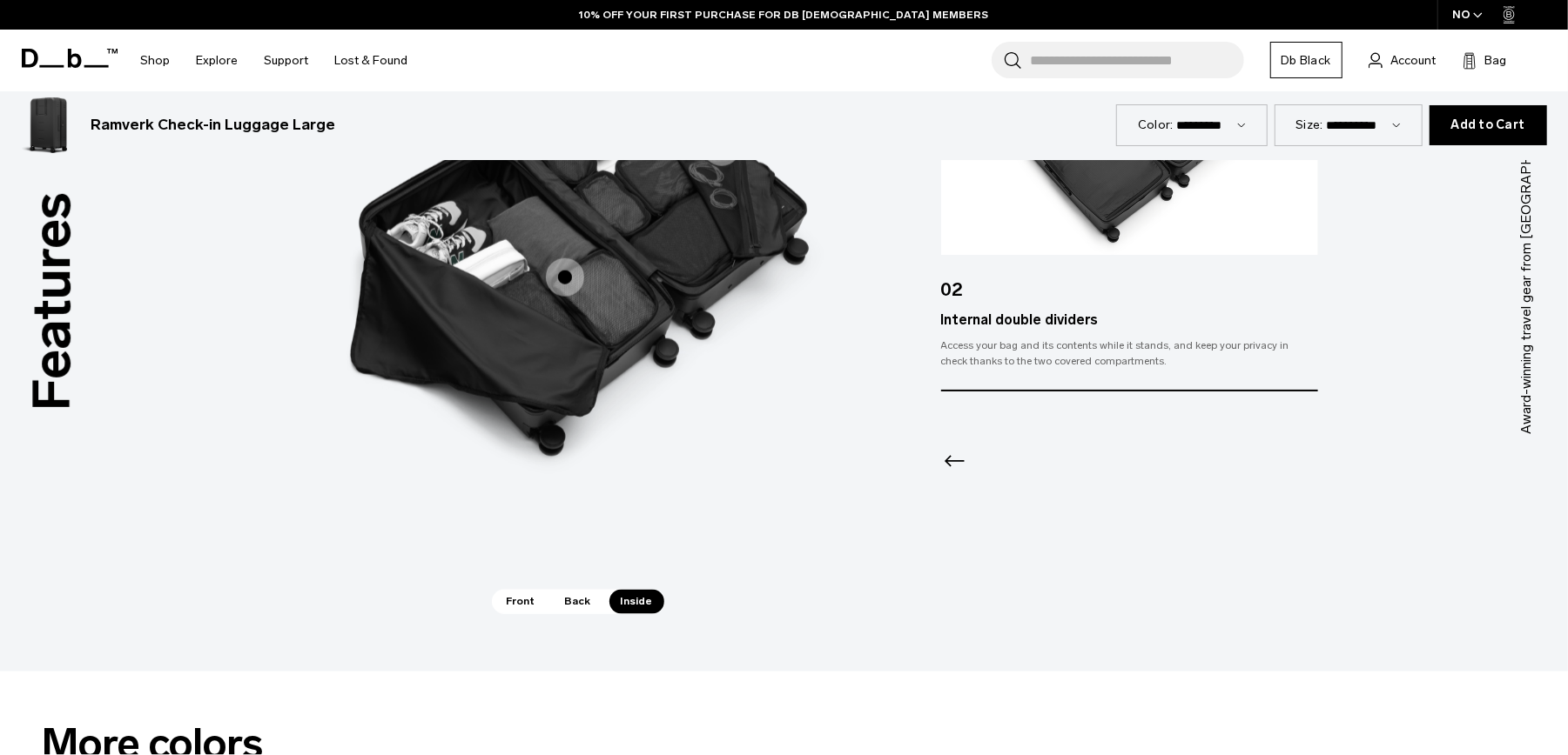
click at [510, 605] on span "Front" at bounding box center [521, 603] width 51 height 25
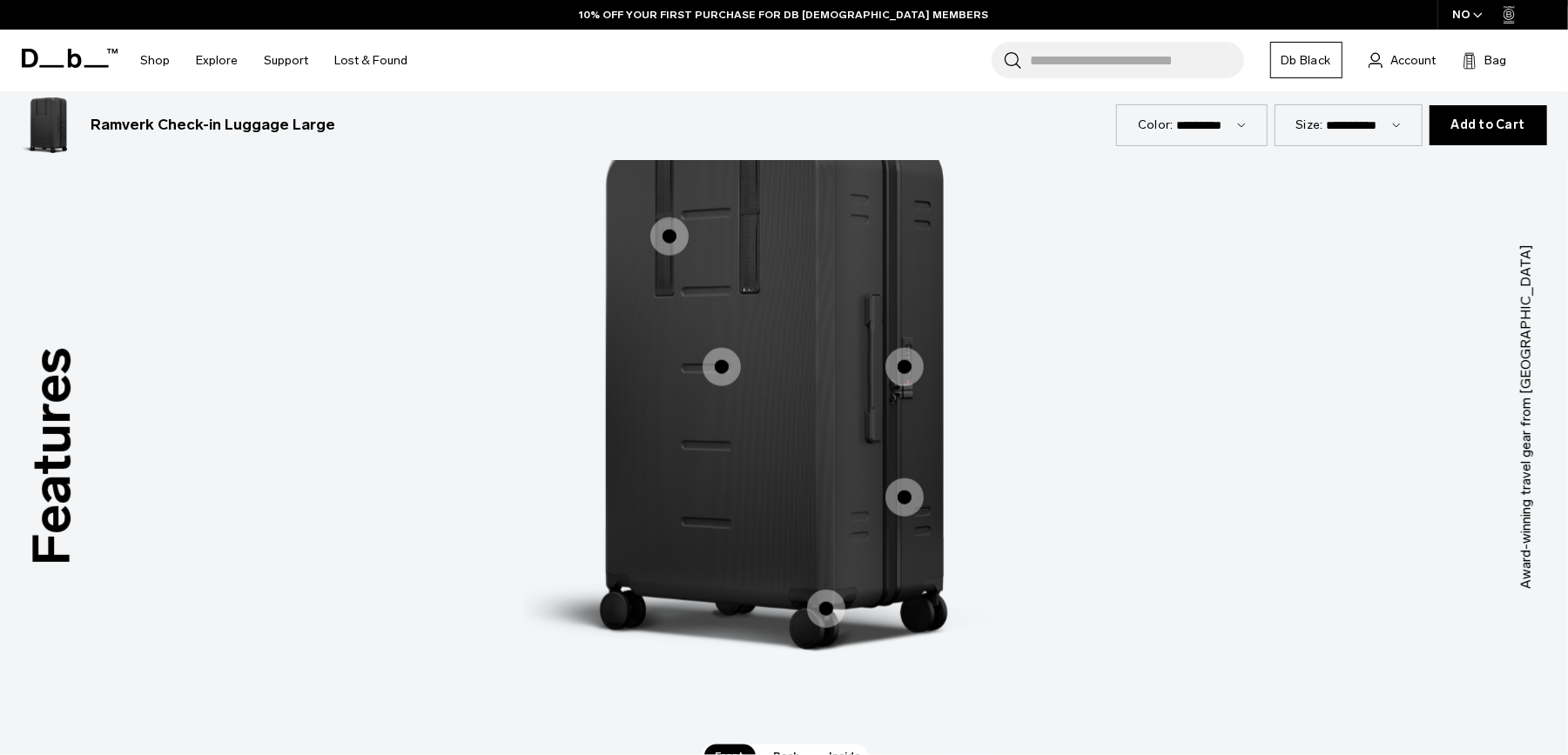
scroll to position [1685, 0]
click at [823, 628] on label "60mm Ultra-Silent 360 Hinomoto Wheels" at bounding box center [825, 610] width 42 height 42
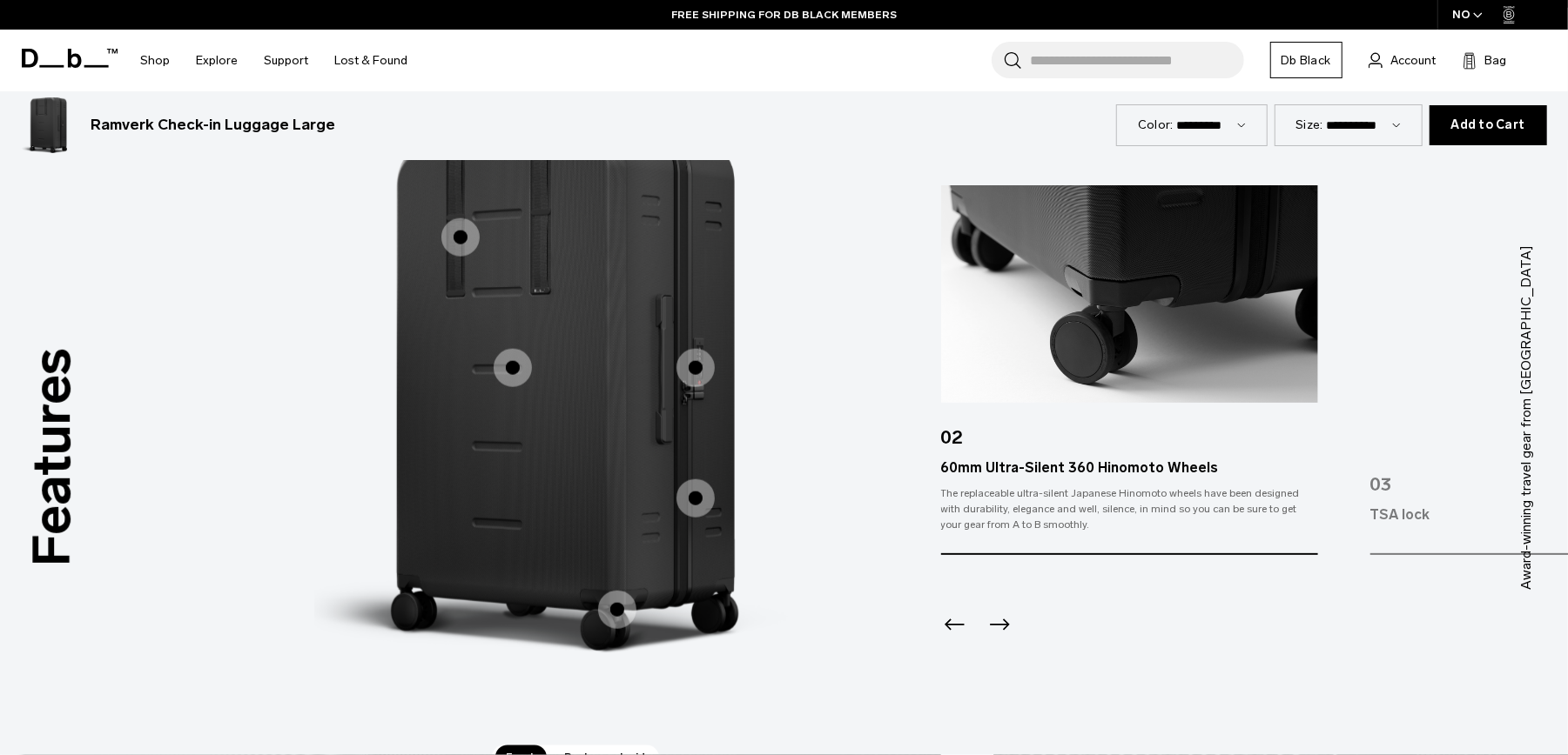
click at [956, 614] on icon "Previous slide" at bounding box center [954, 625] width 27 height 27
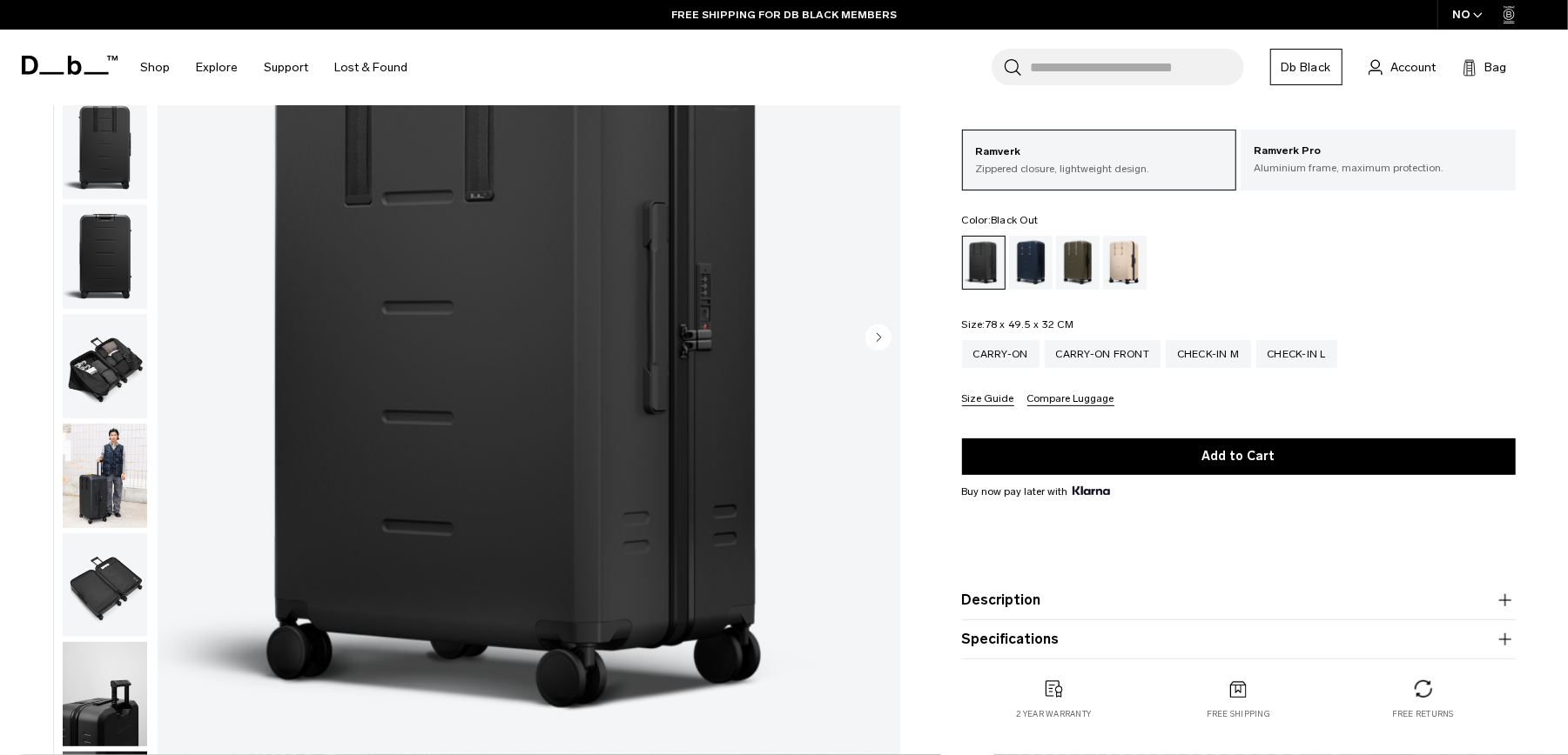
scroll to position [0, 0]
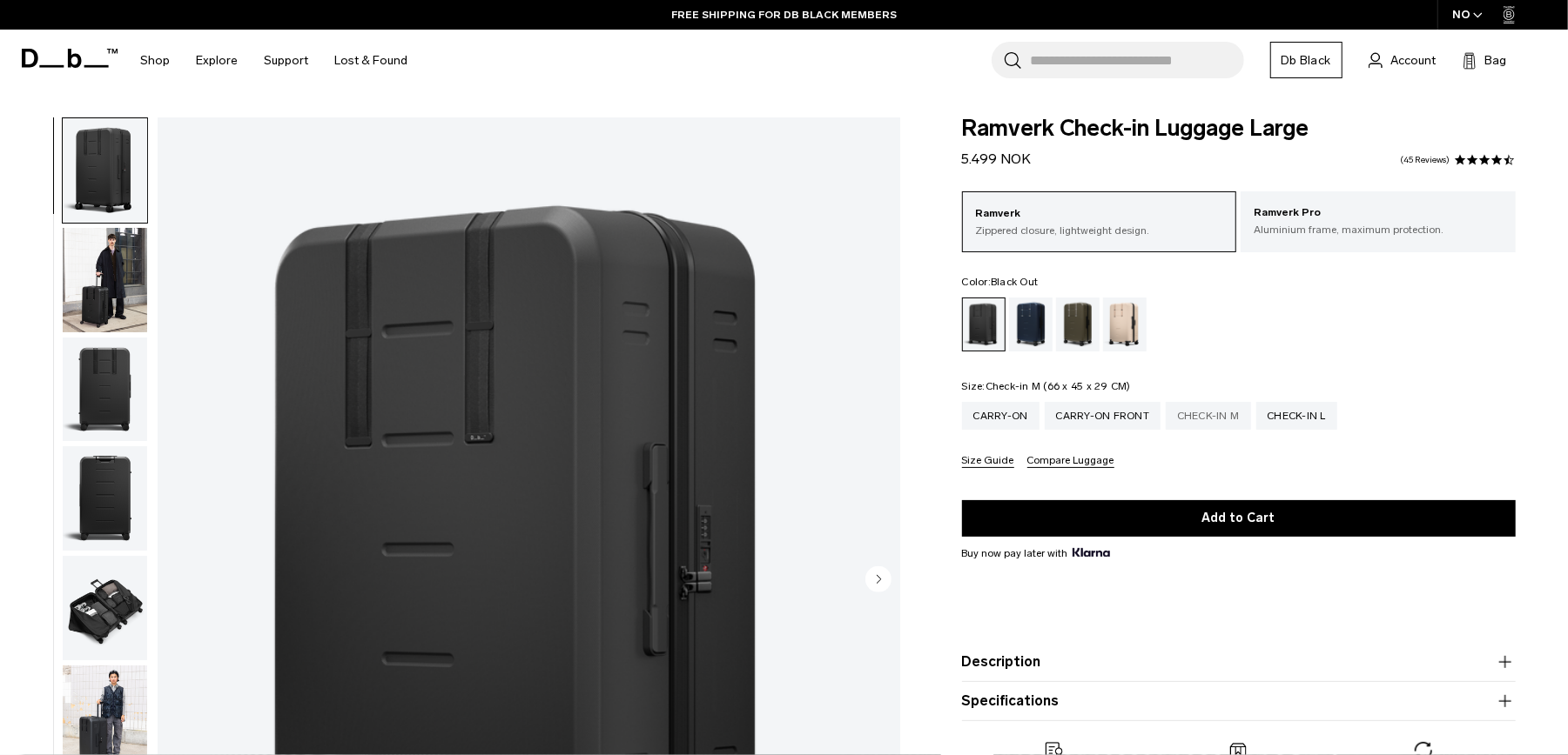
click at [1210, 416] on div "Check-in M" at bounding box center [1209, 415] width 85 height 27
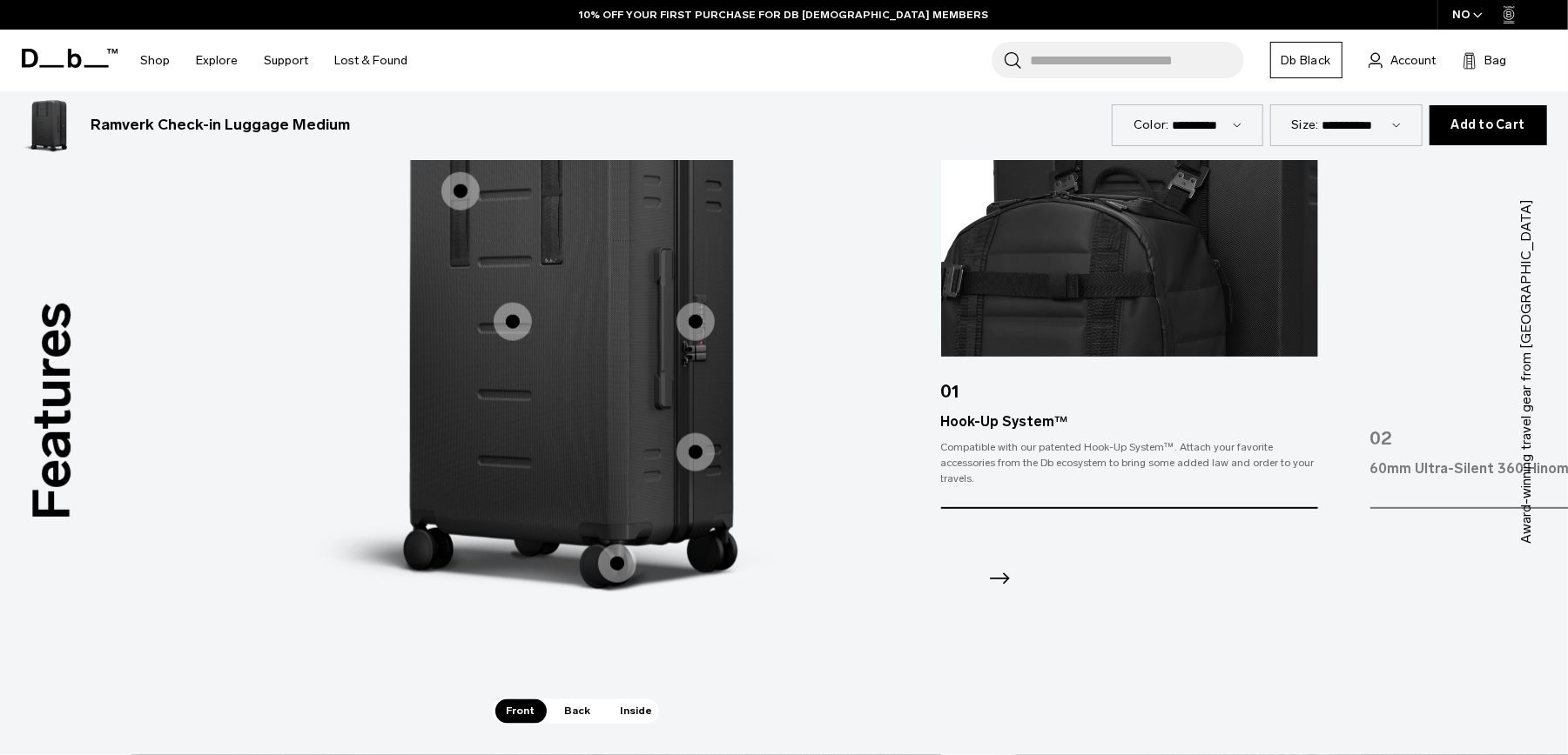
click at [1008, 585] on icon "Next slide" at bounding box center [999, 579] width 27 height 27
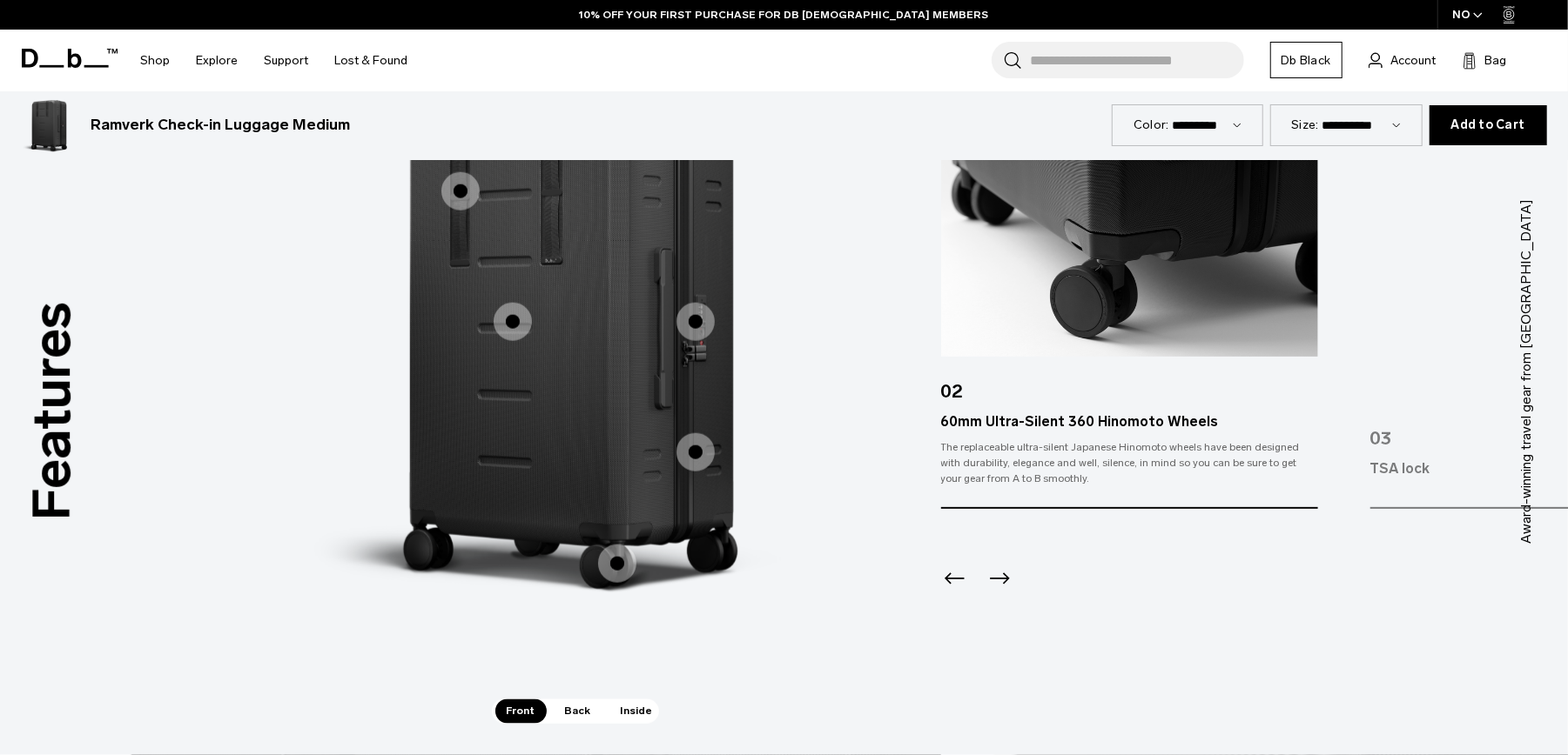
click at [1008, 585] on icon "Next slide" at bounding box center [999, 579] width 27 height 27
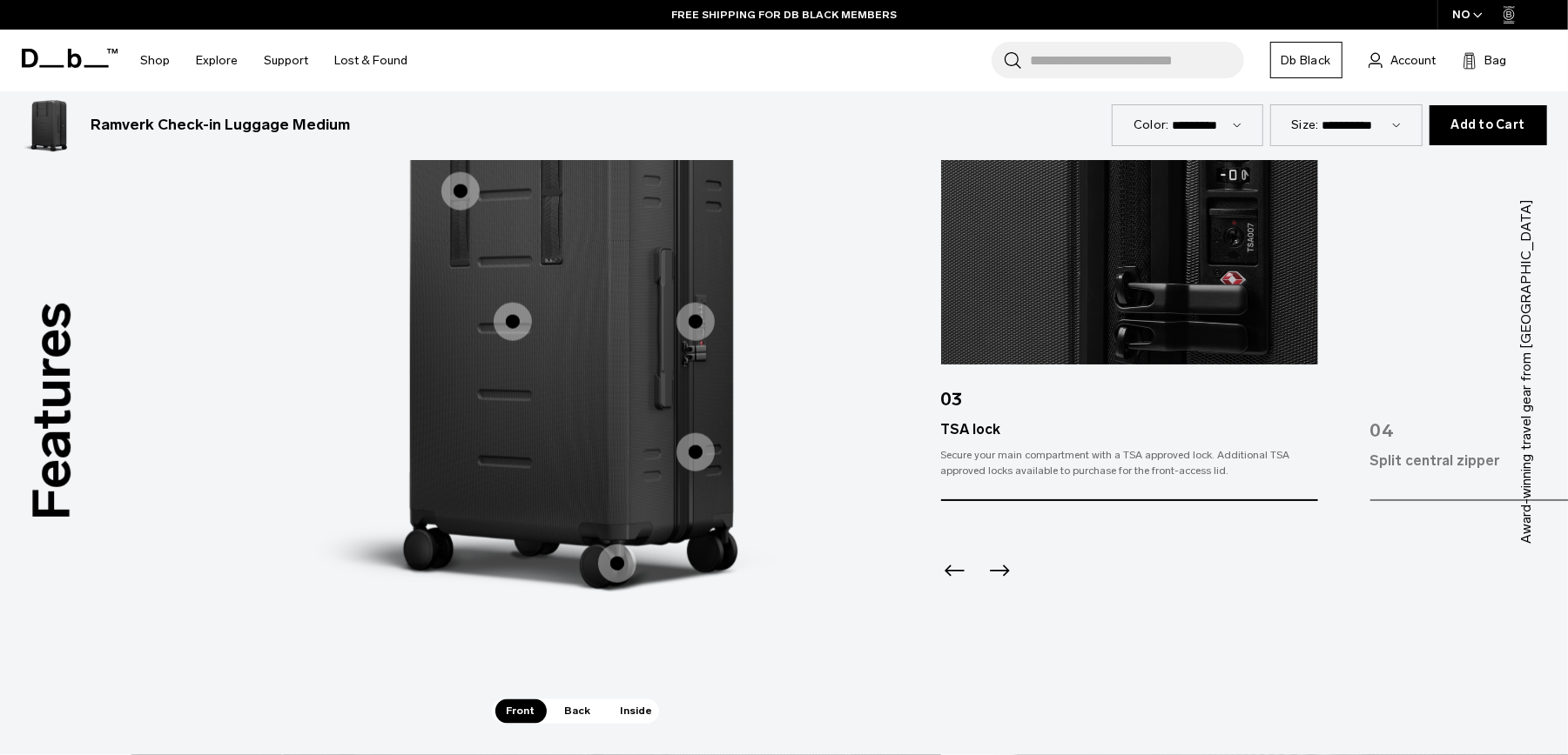
click at [1008, 585] on div "Next slide" at bounding box center [997, 576] width 24 height 38
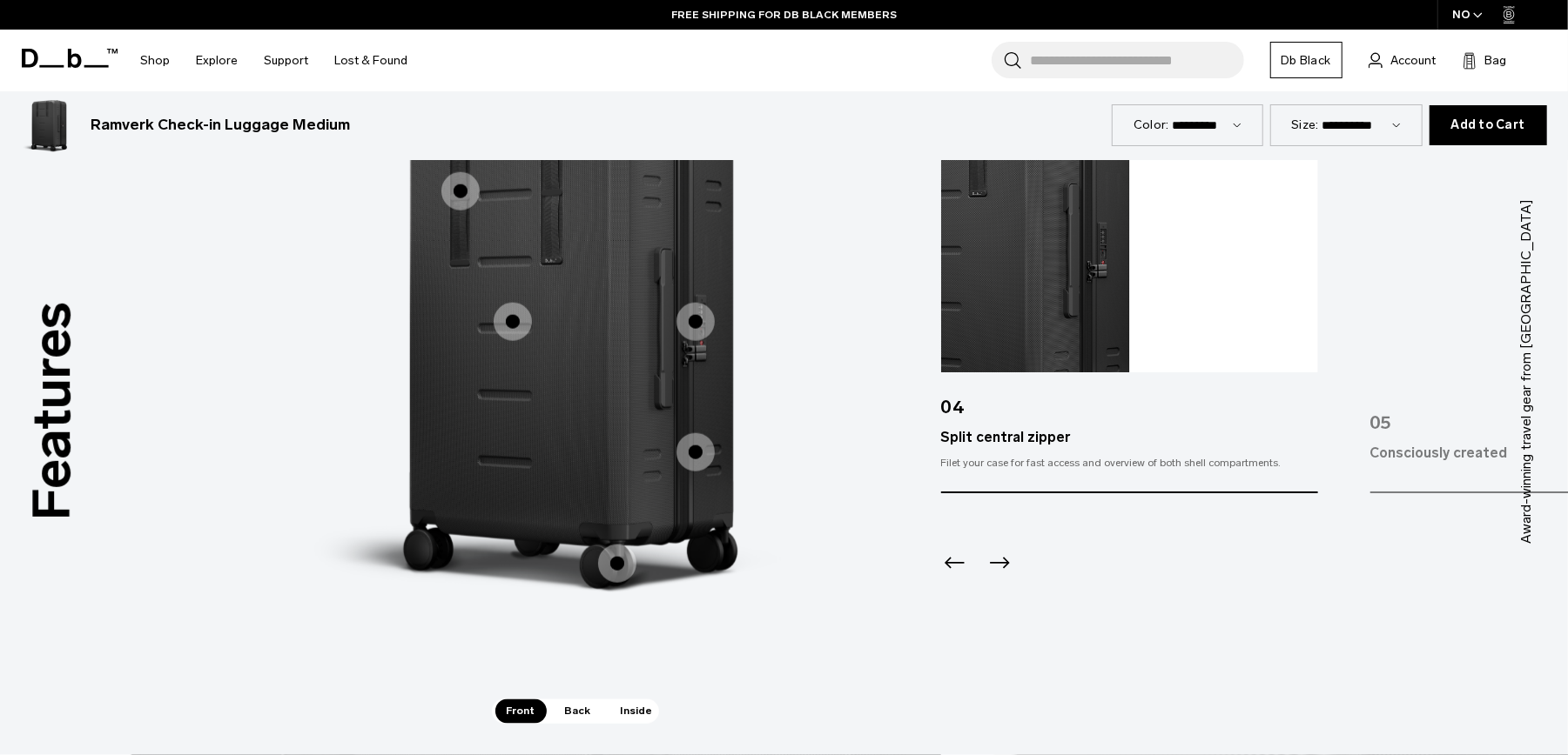
click at [1008, 585] on div "Next slide" at bounding box center [997, 568] width 24 height 38
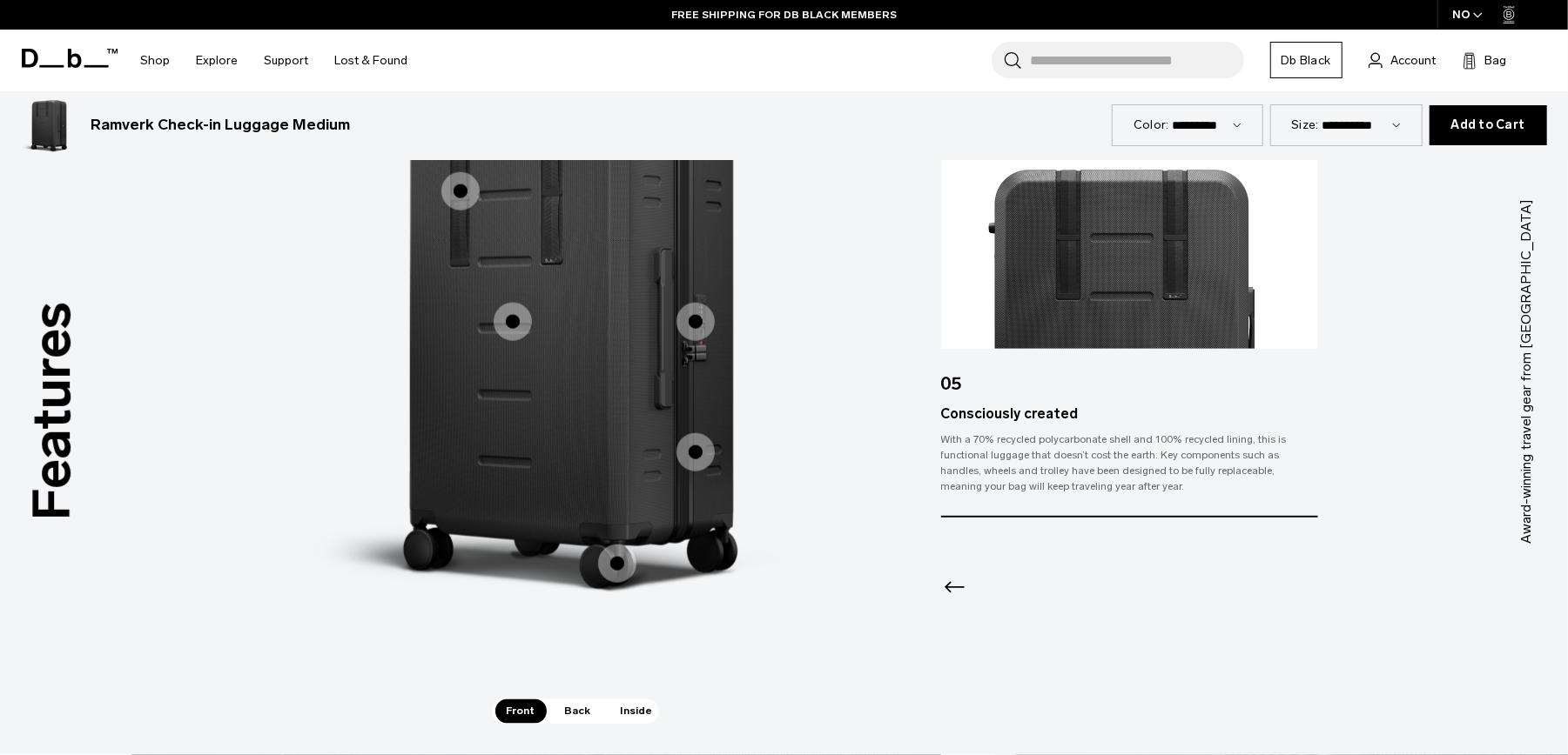
click at [585, 705] on span "Back" at bounding box center [577, 712] width 49 height 25
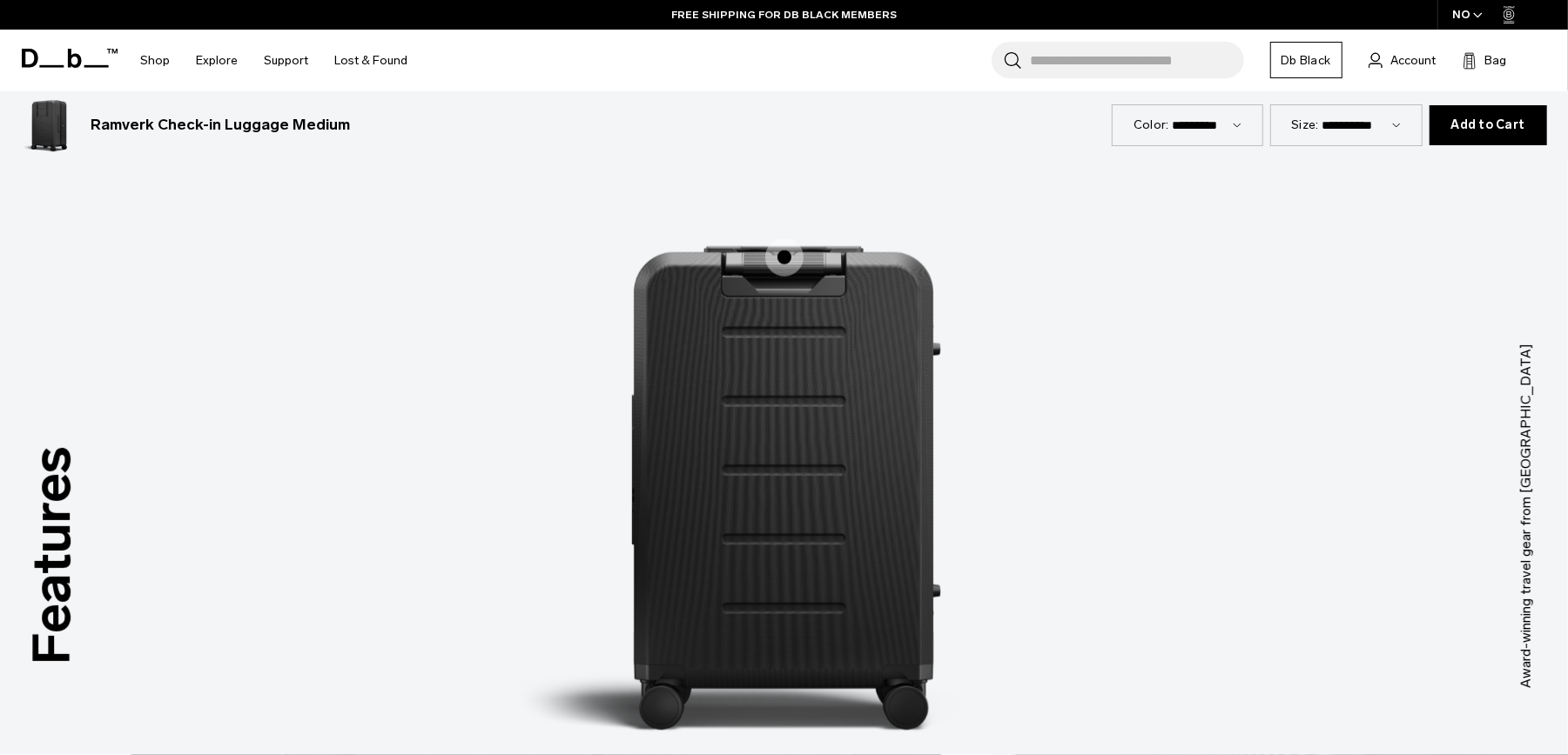
scroll to position [1570, 0]
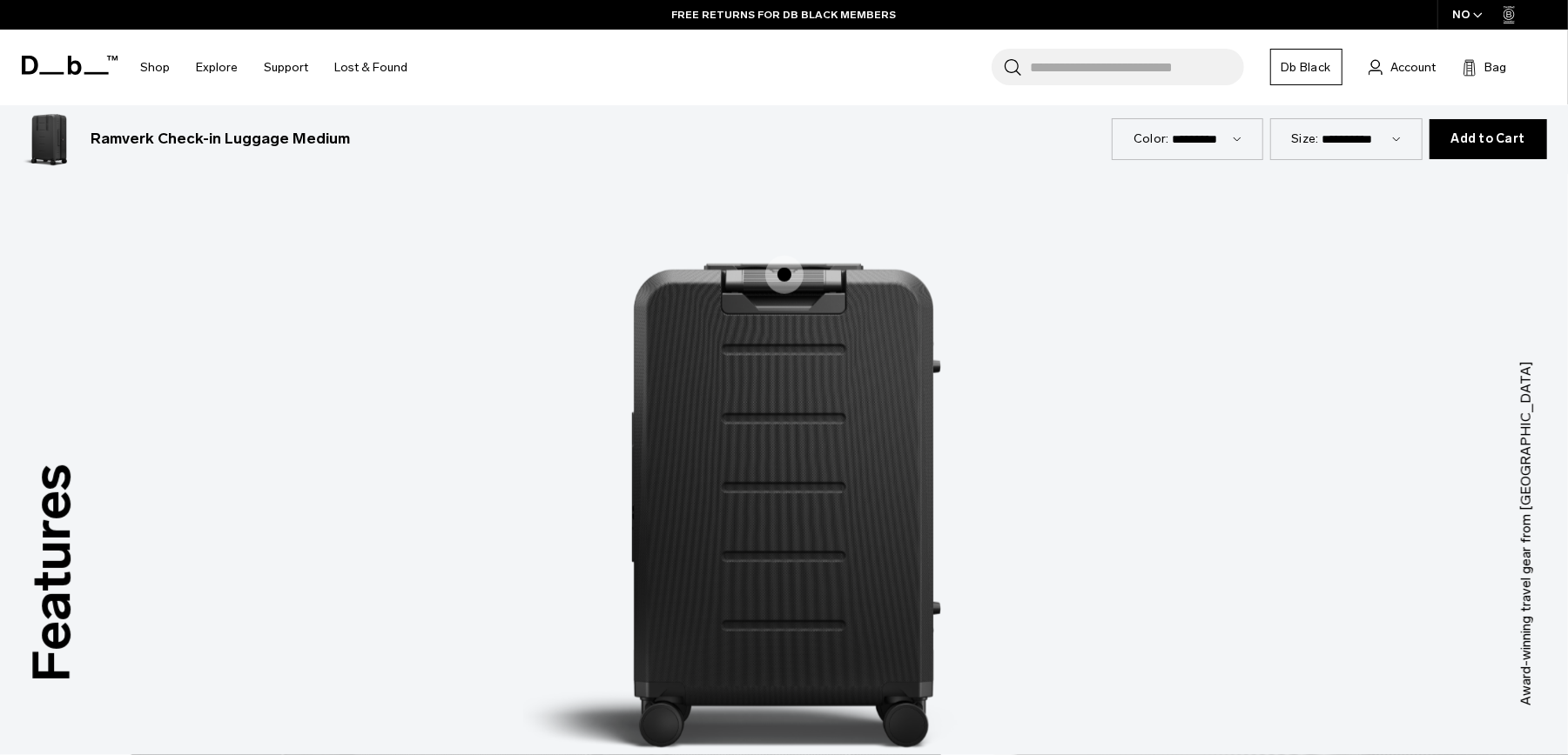
click at [777, 251] on div "Db custom designed 3-step telescopic trolley handle" at bounding box center [761, 251] width 38 height 38
click at [778, 269] on span "2 / 3" at bounding box center [784, 274] width 38 height 38
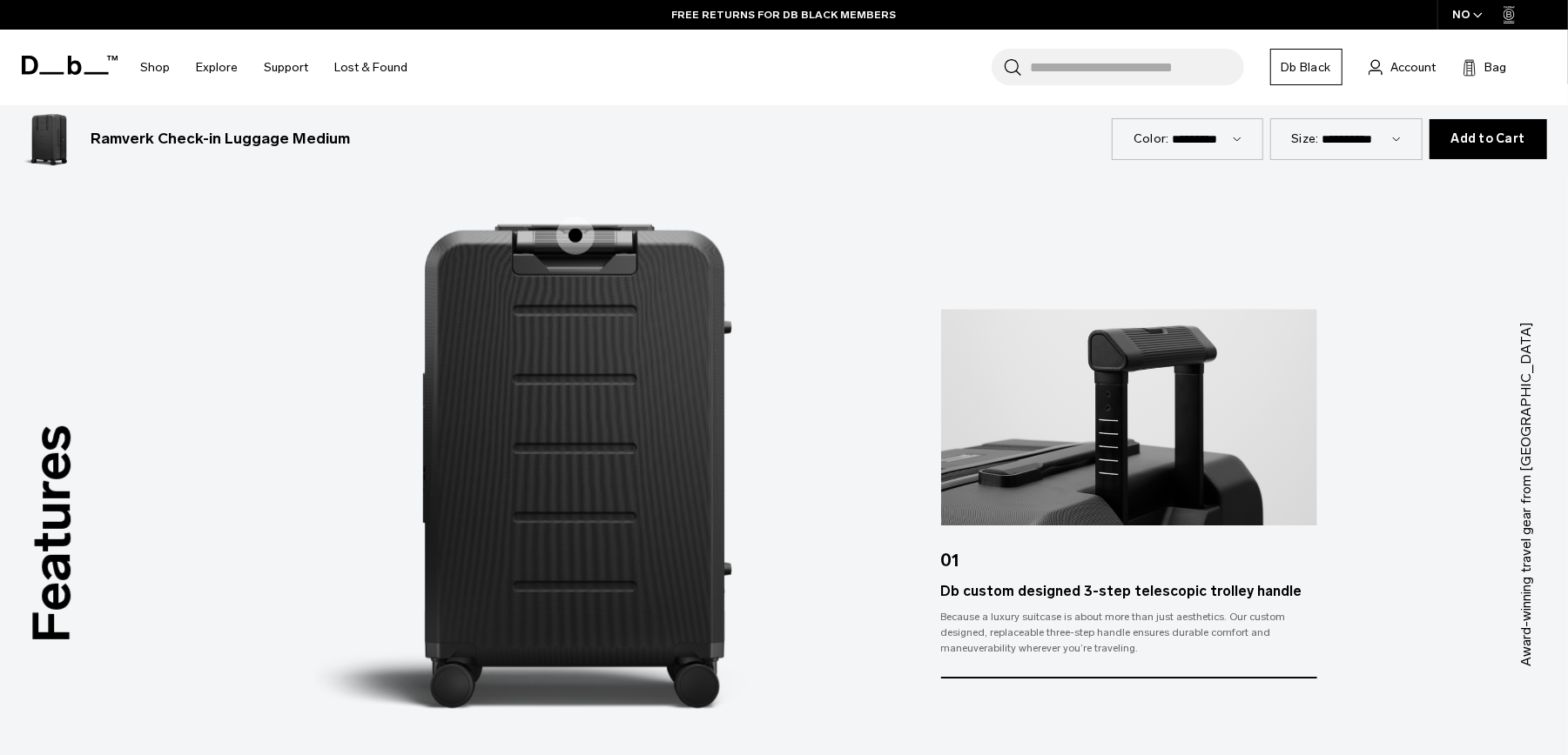
scroll to position [1732, 0]
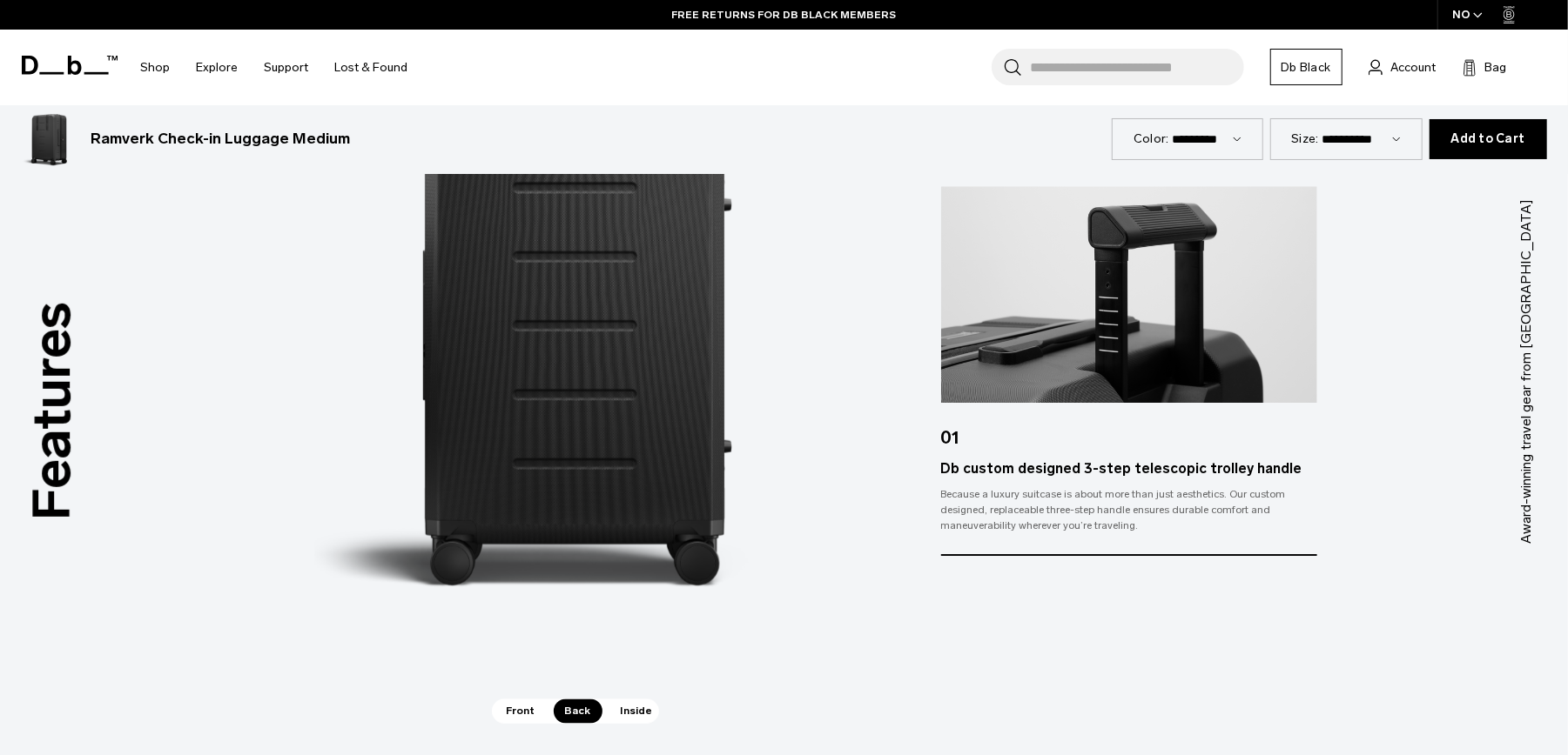
drag, startPoint x: 635, startPoint y: 732, endPoint x: 634, endPoint y: 713, distance: 19.0
click at [634, 713] on div "Features Tap a hotspot to learn more Award-winning travel gear from [GEOGRAPHIC…" at bounding box center [784, 372] width 1568 height 820
click at [634, 713] on span "Inside" at bounding box center [637, 712] width 55 height 25
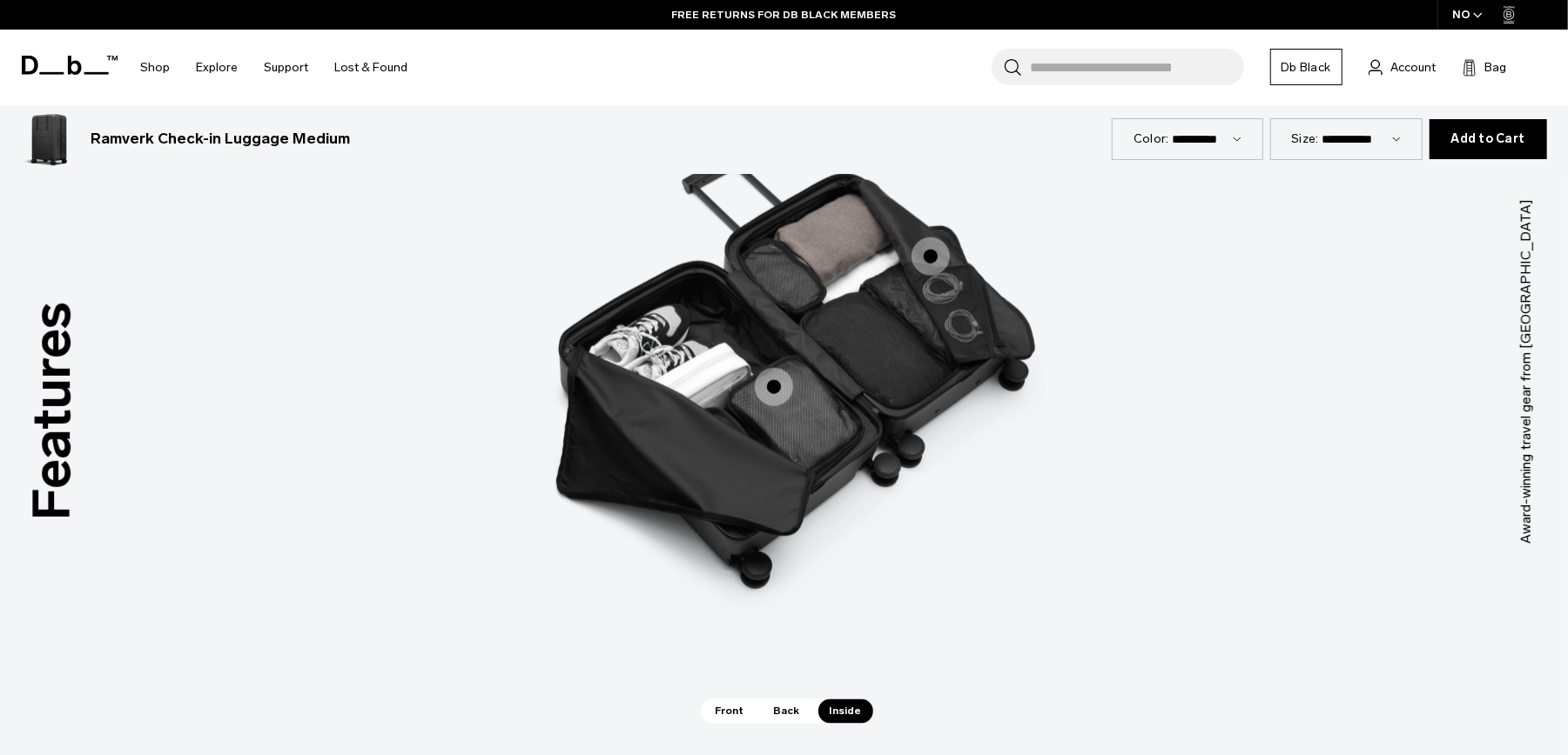
click at [935, 242] on span "3 / 3" at bounding box center [930, 256] width 38 height 38
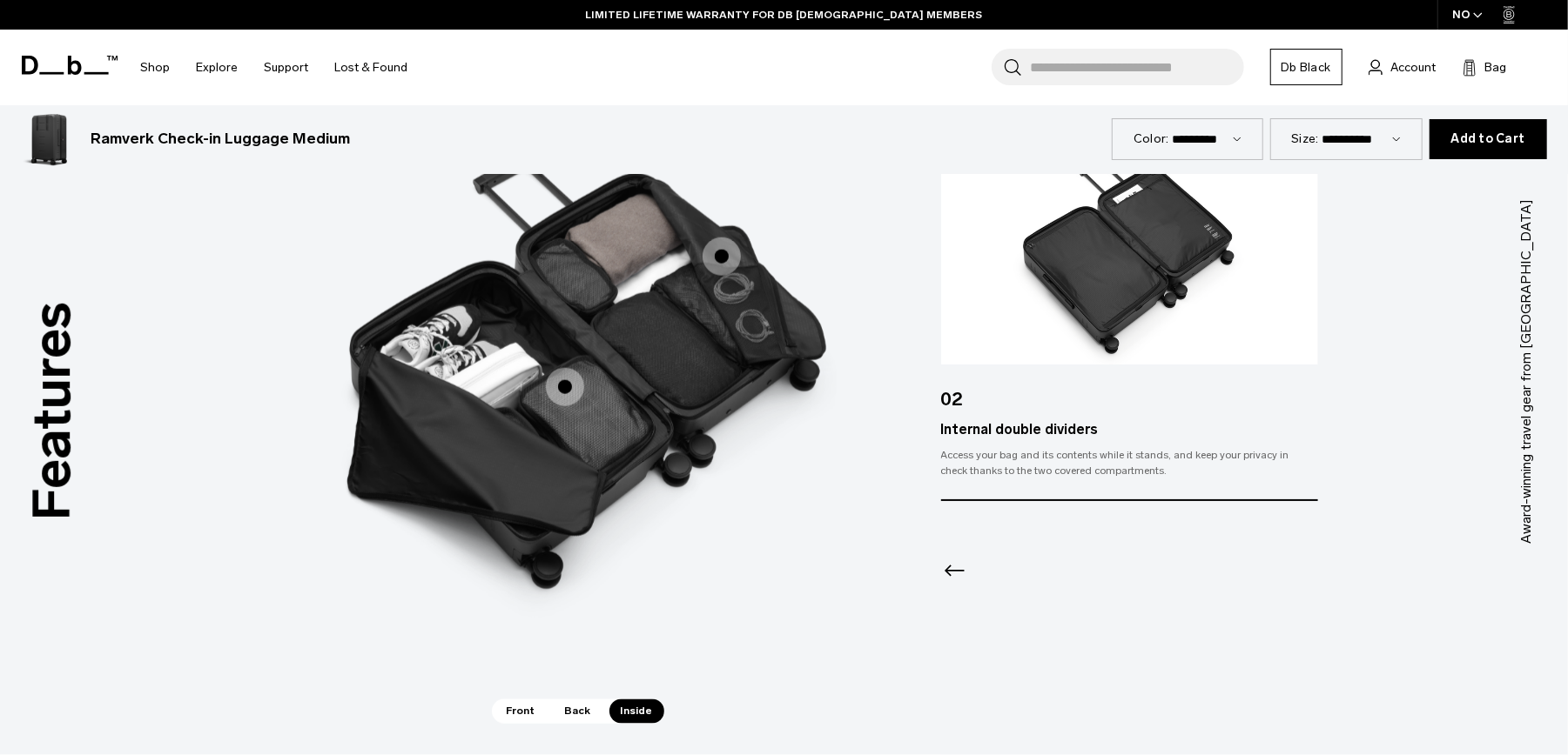
click at [962, 572] on icon "Previous slide" at bounding box center [954, 571] width 27 height 27
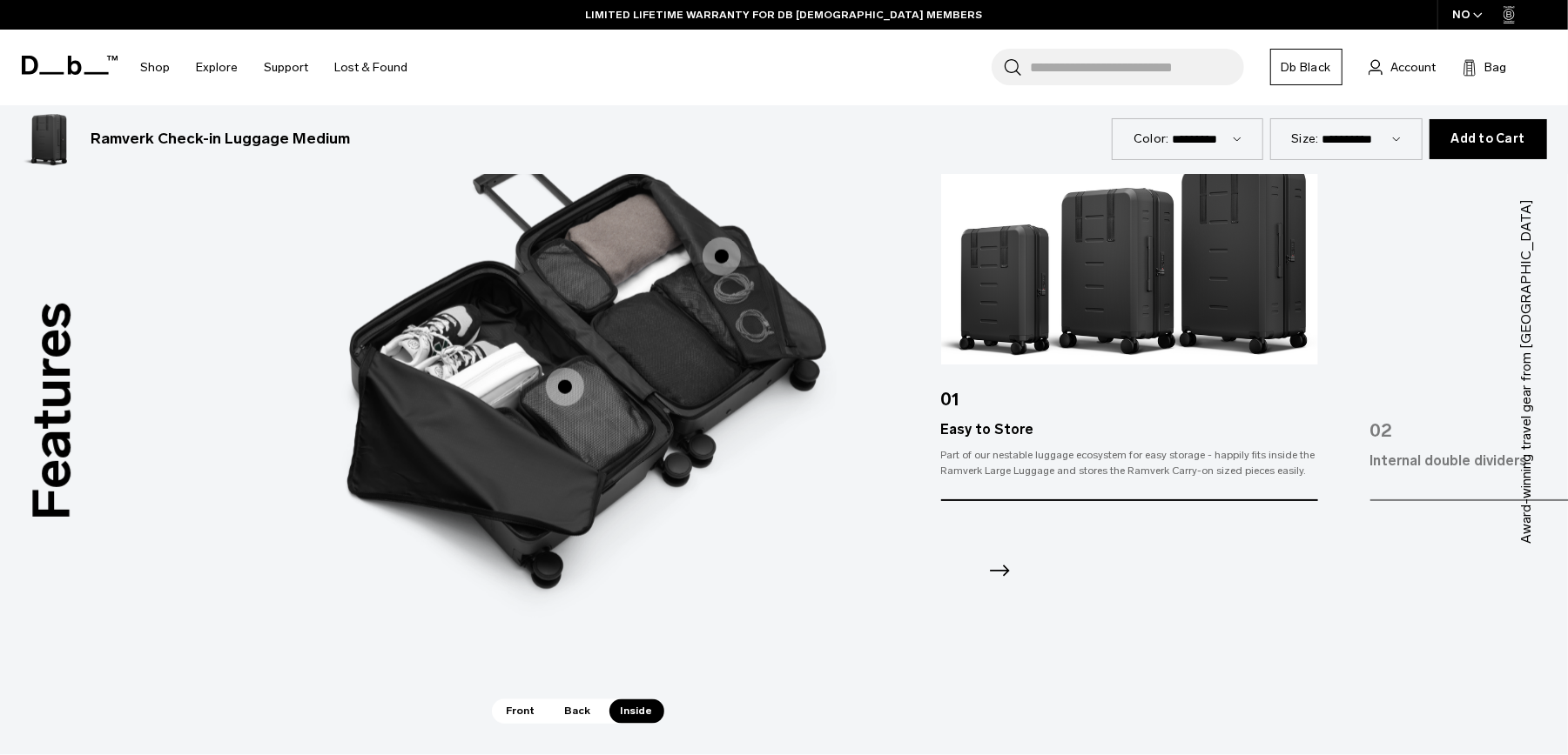
click at [1004, 568] on icon "Next slide" at bounding box center [999, 571] width 27 height 27
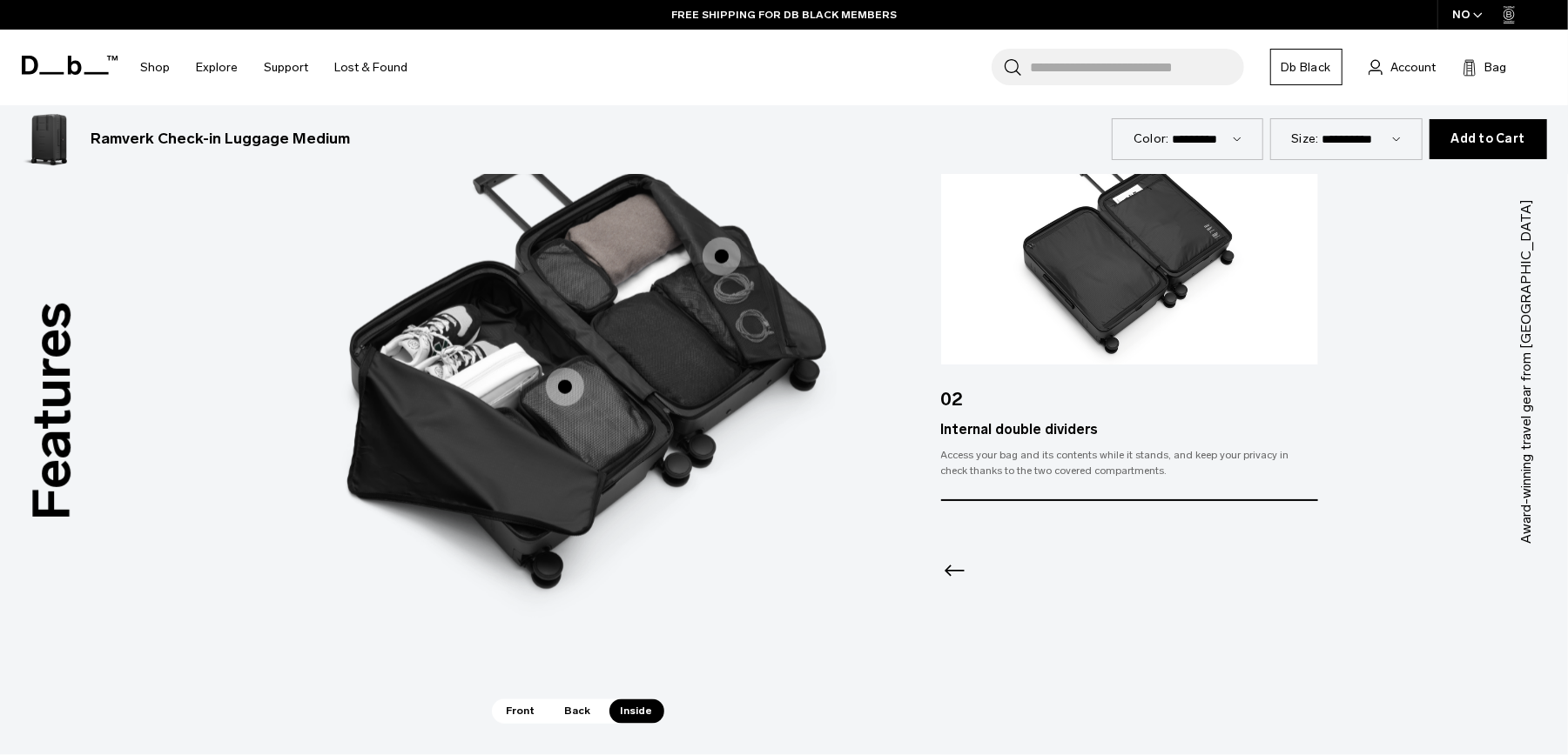
click at [948, 571] on icon "Previous slide" at bounding box center [954, 571] width 20 height 12
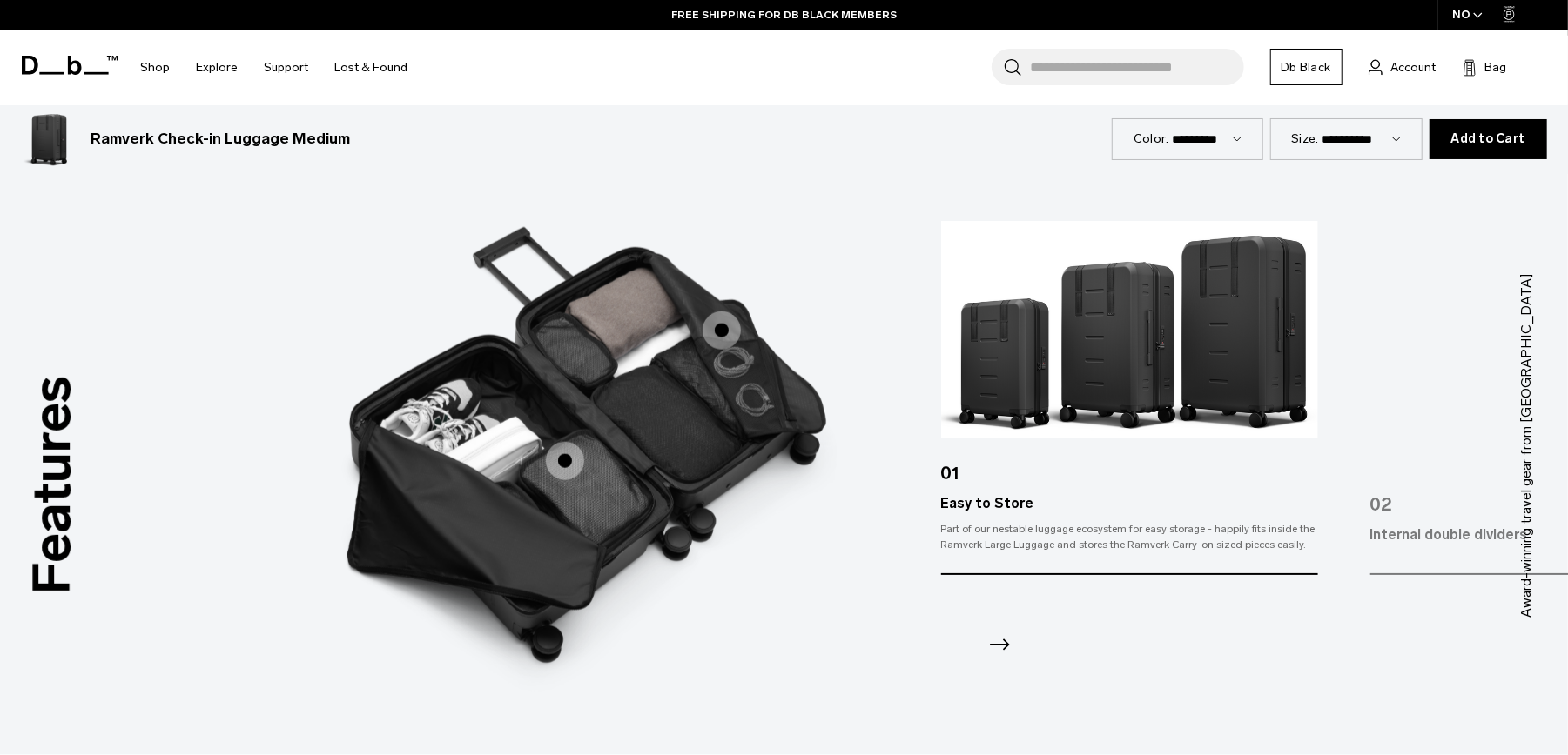
scroll to position [1655, 0]
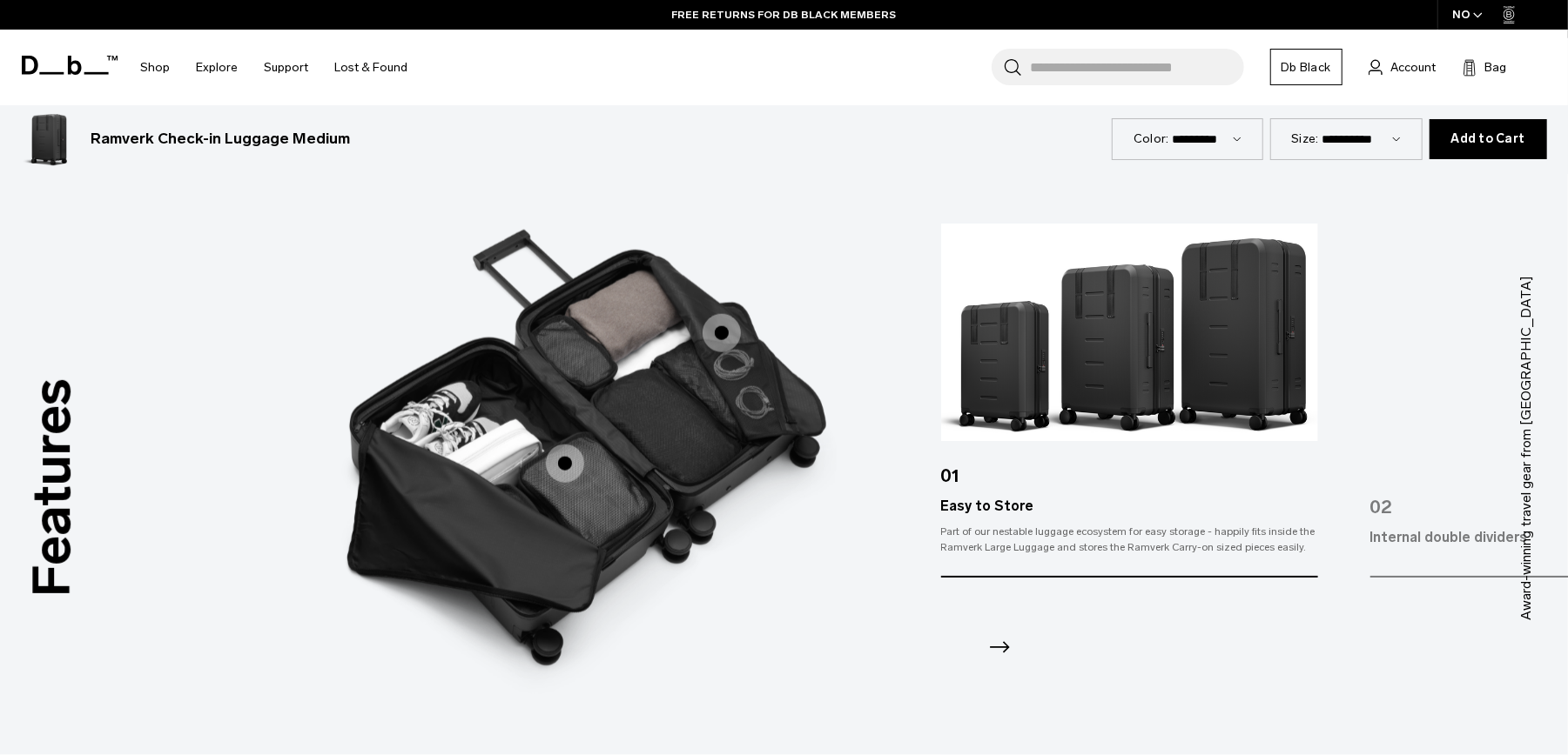
click at [1008, 648] on icon "Next slide" at bounding box center [999, 648] width 27 height 27
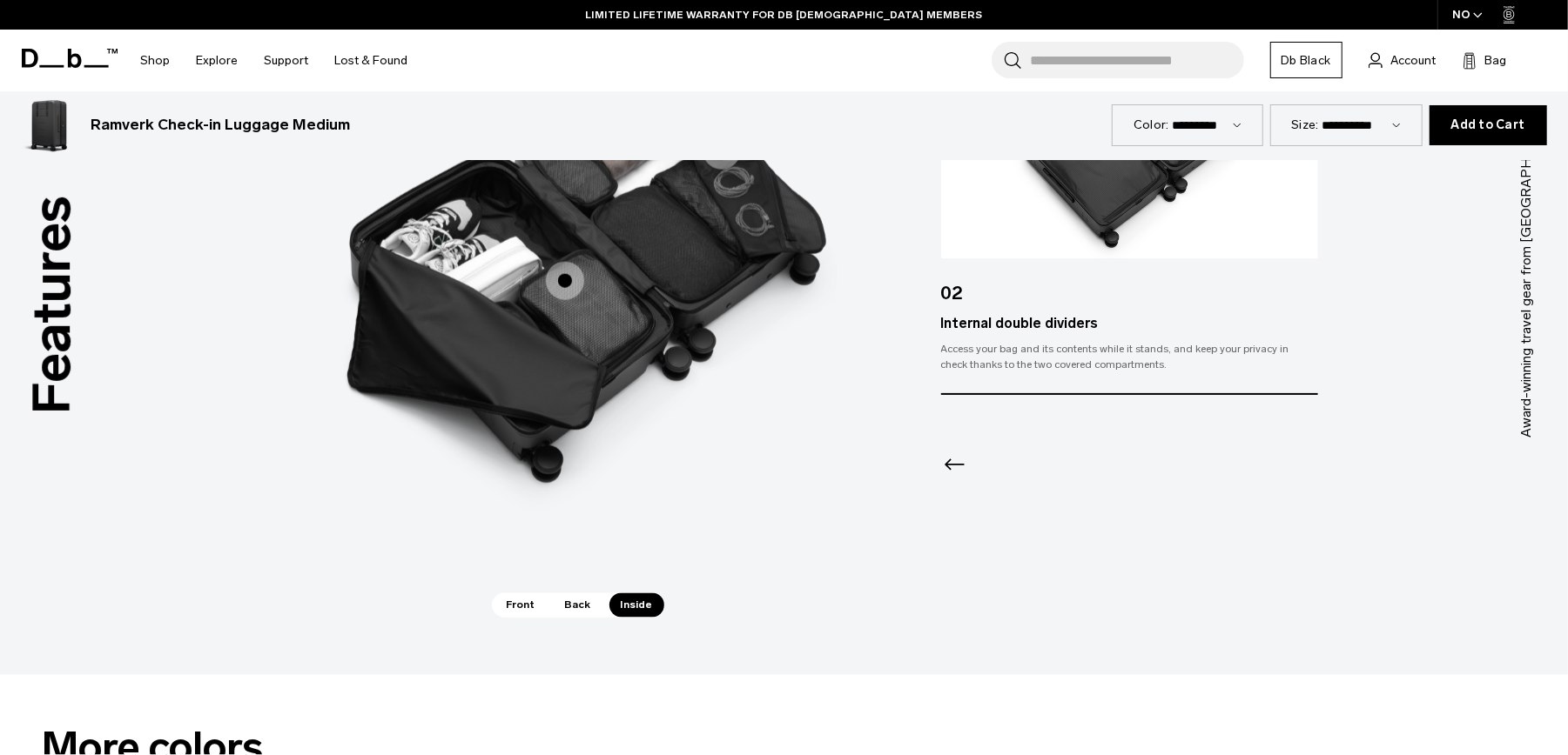
scroll to position [1763, 0]
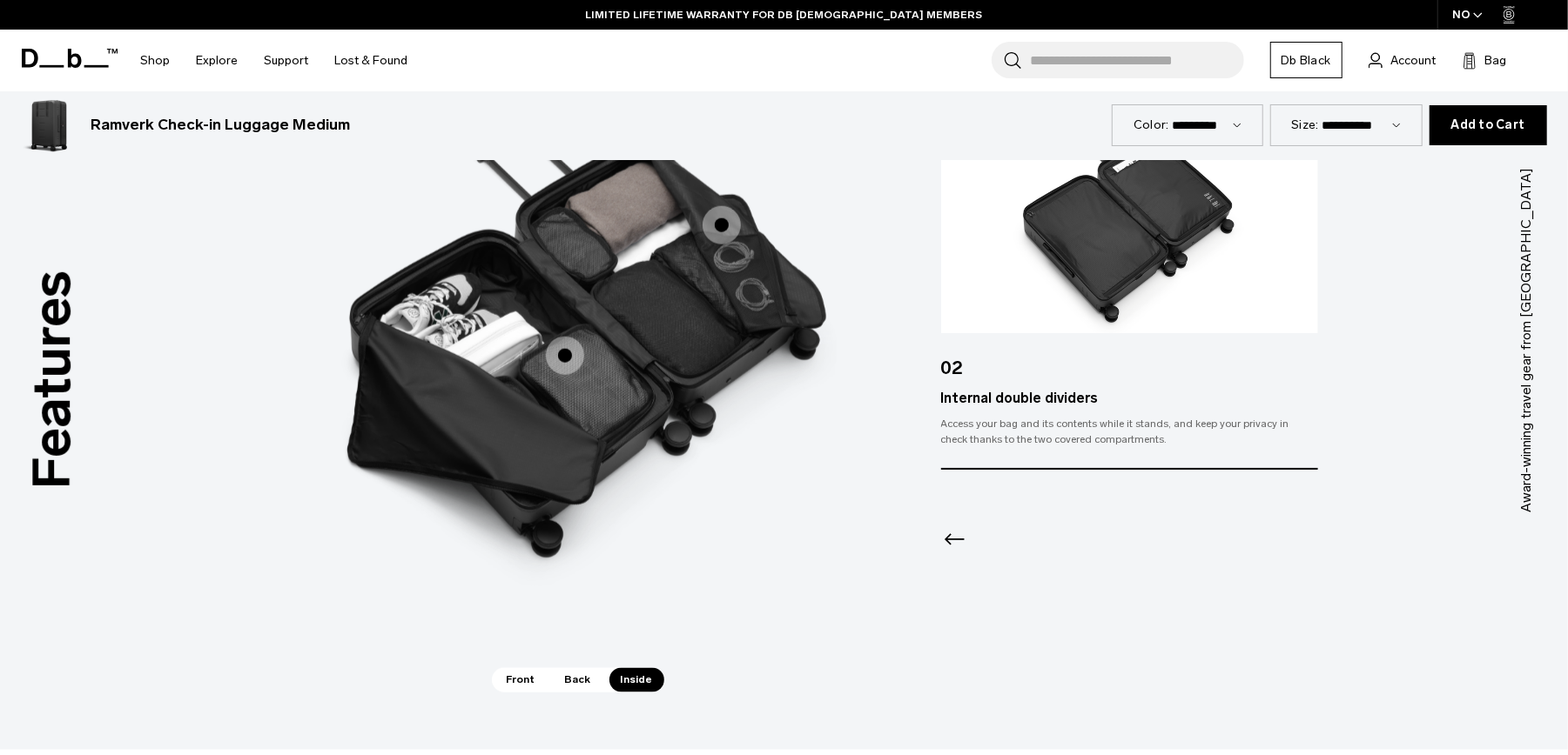
click at [535, 688] on span "Front" at bounding box center [521, 681] width 51 height 25
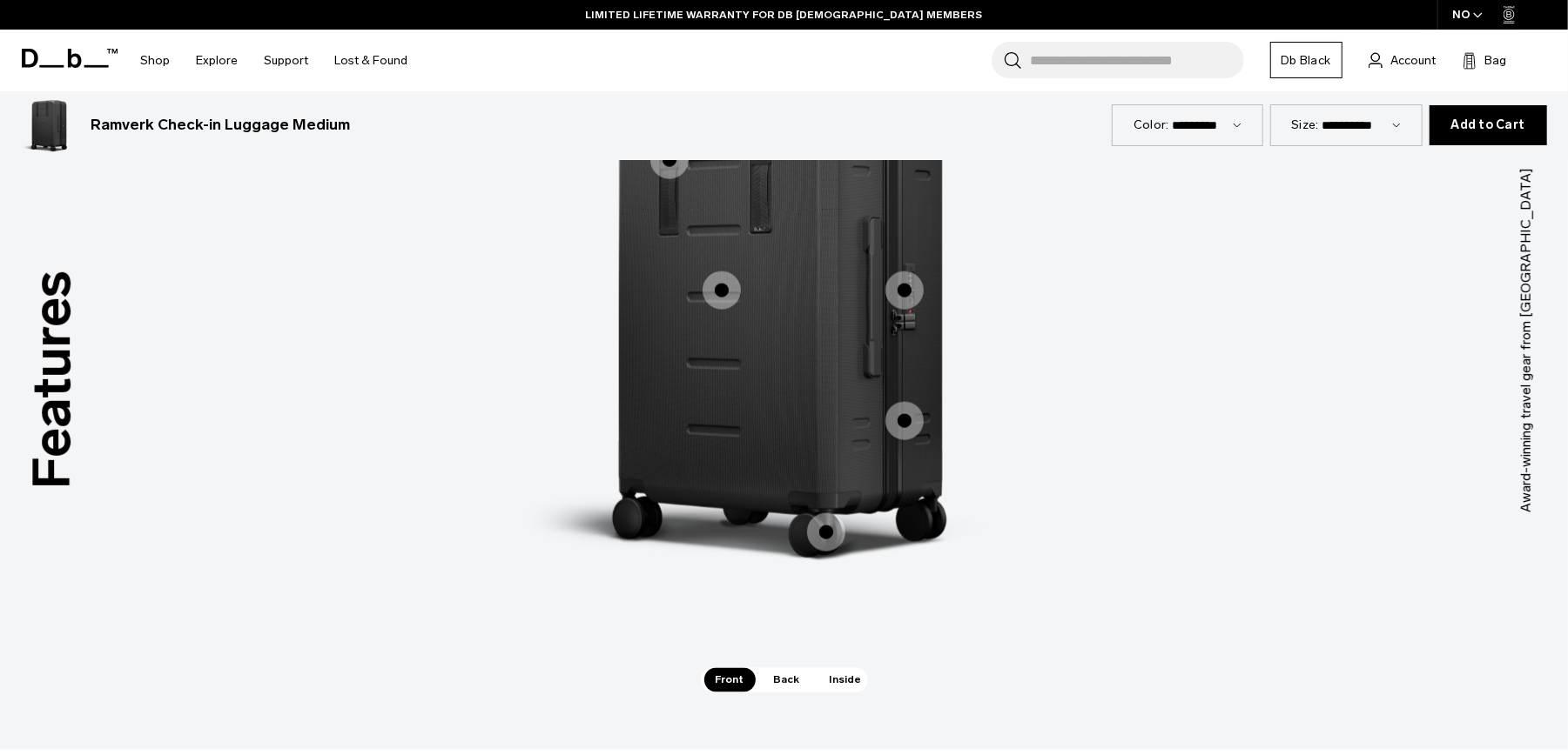
click at [719, 299] on span "1 / 3" at bounding box center [721, 290] width 38 height 38
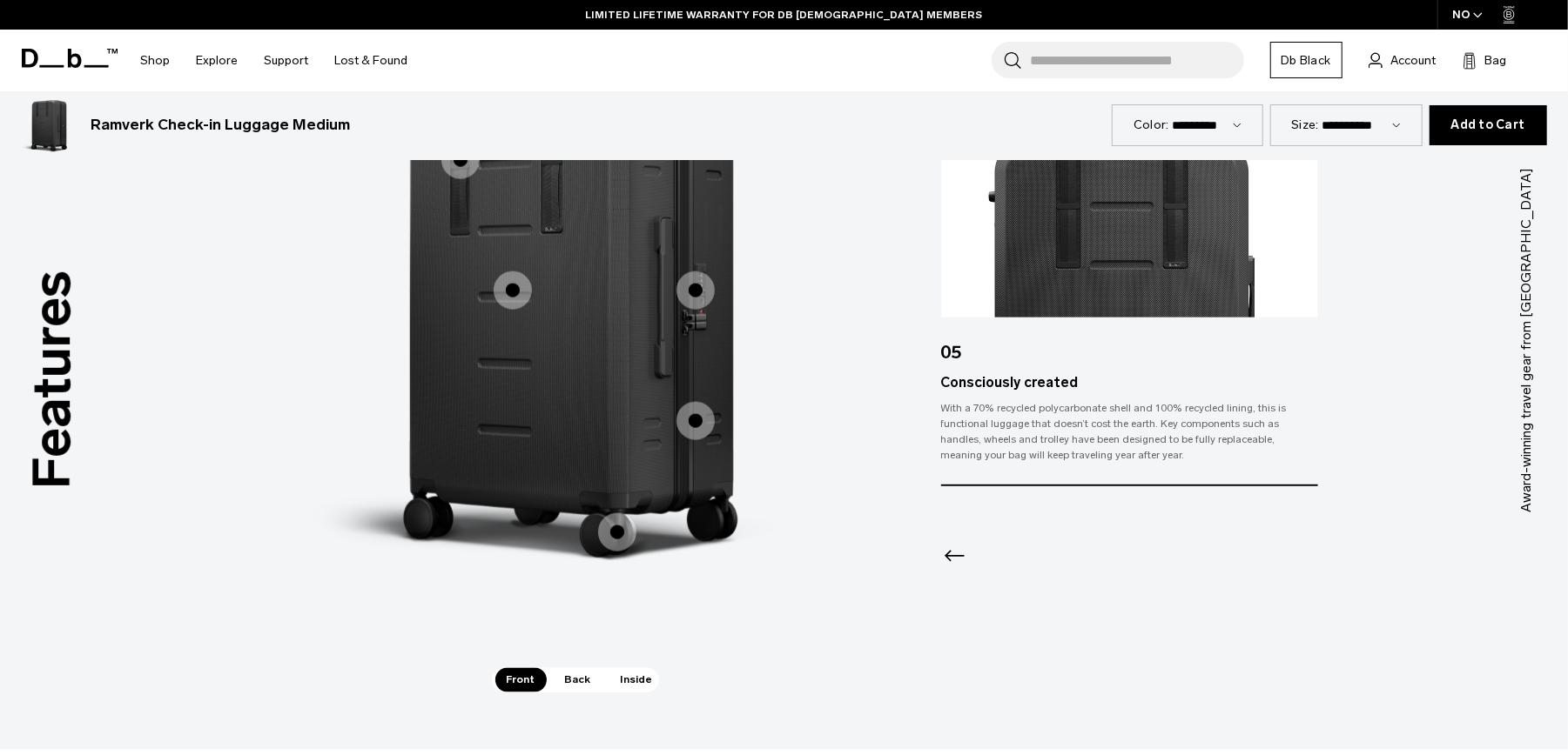
click at [955, 551] on icon "Previous slide" at bounding box center [954, 556] width 27 height 27
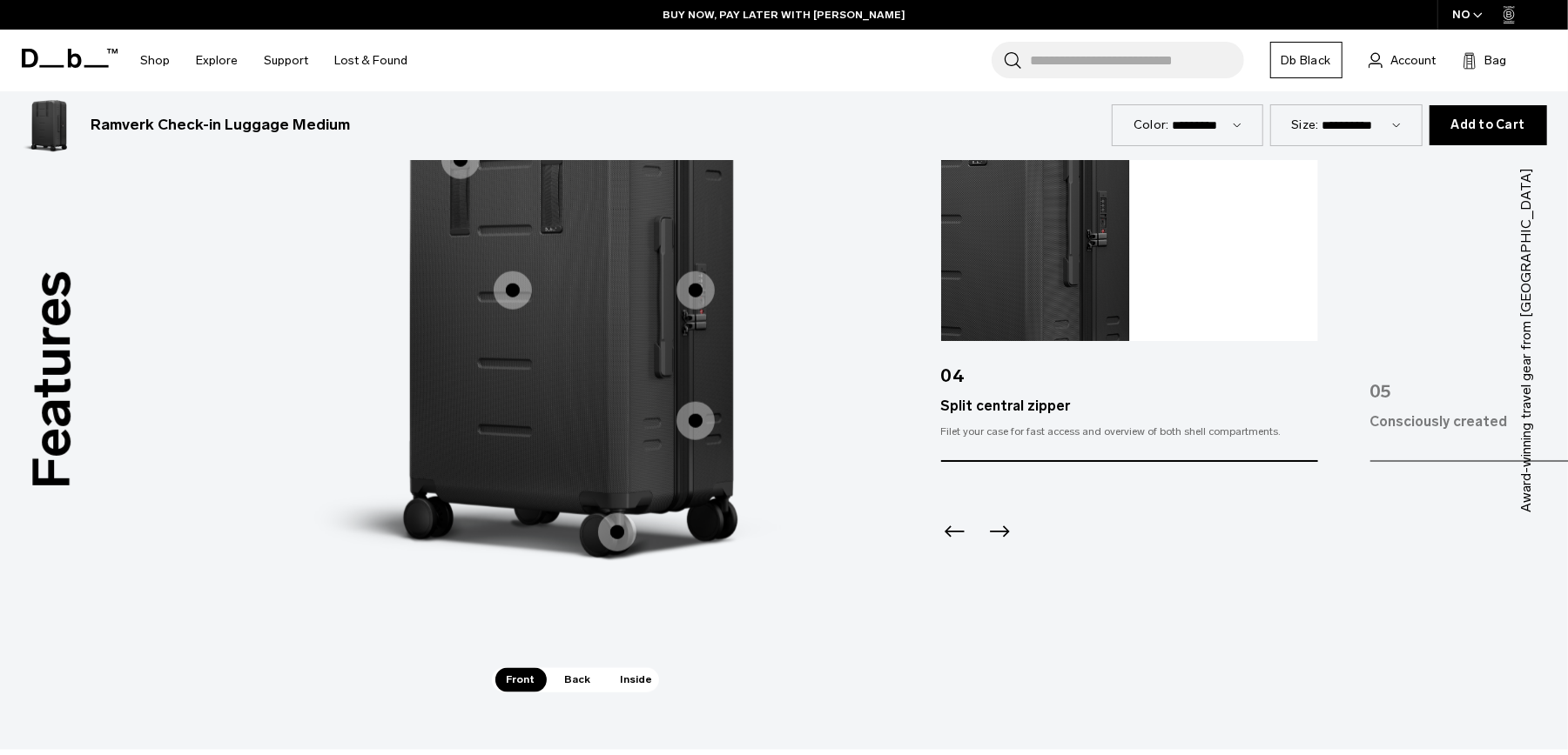
click at [955, 551] on div "Previous slide" at bounding box center [953, 537] width 24 height 38
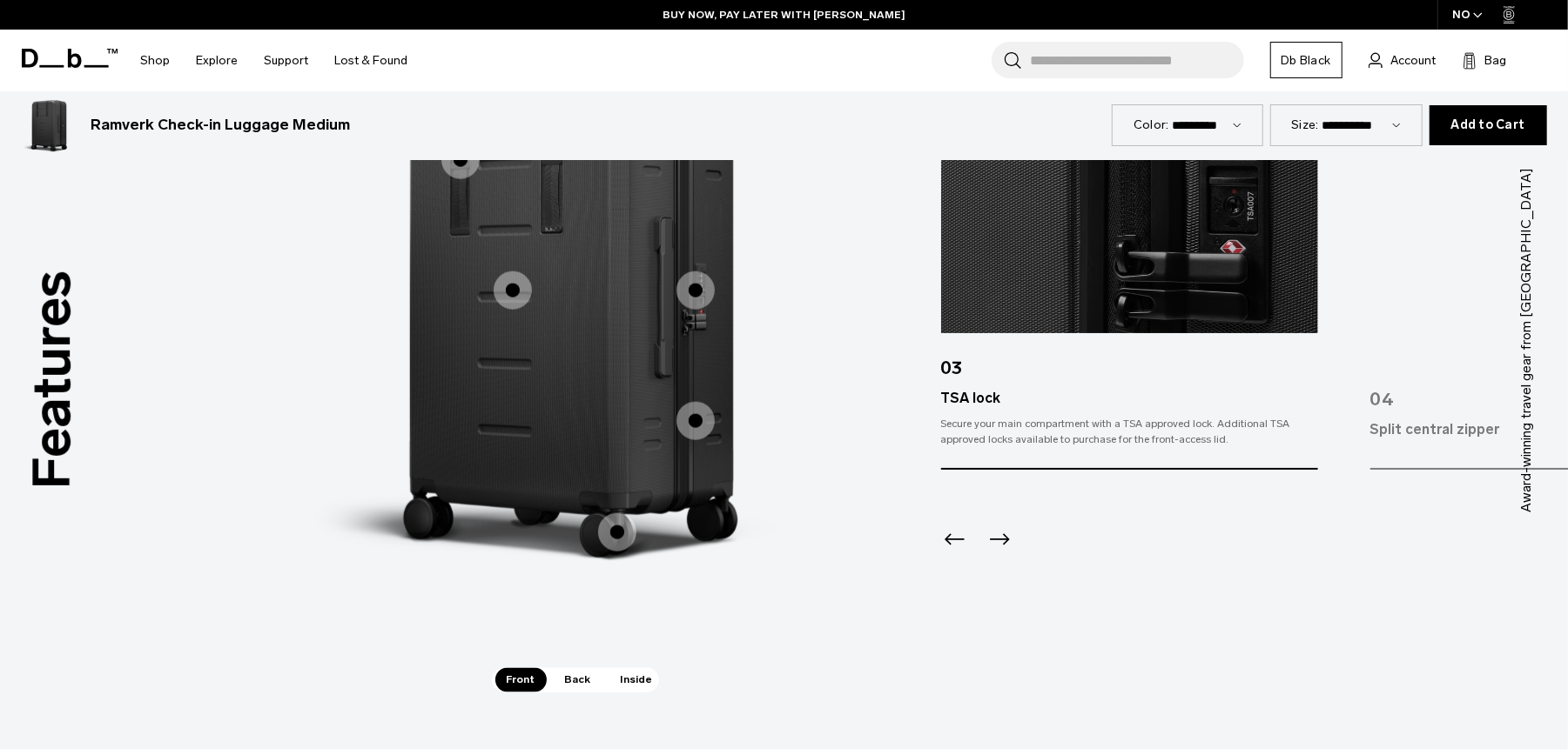
click at [955, 551] on icon "Previous slide" at bounding box center [954, 540] width 27 height 27
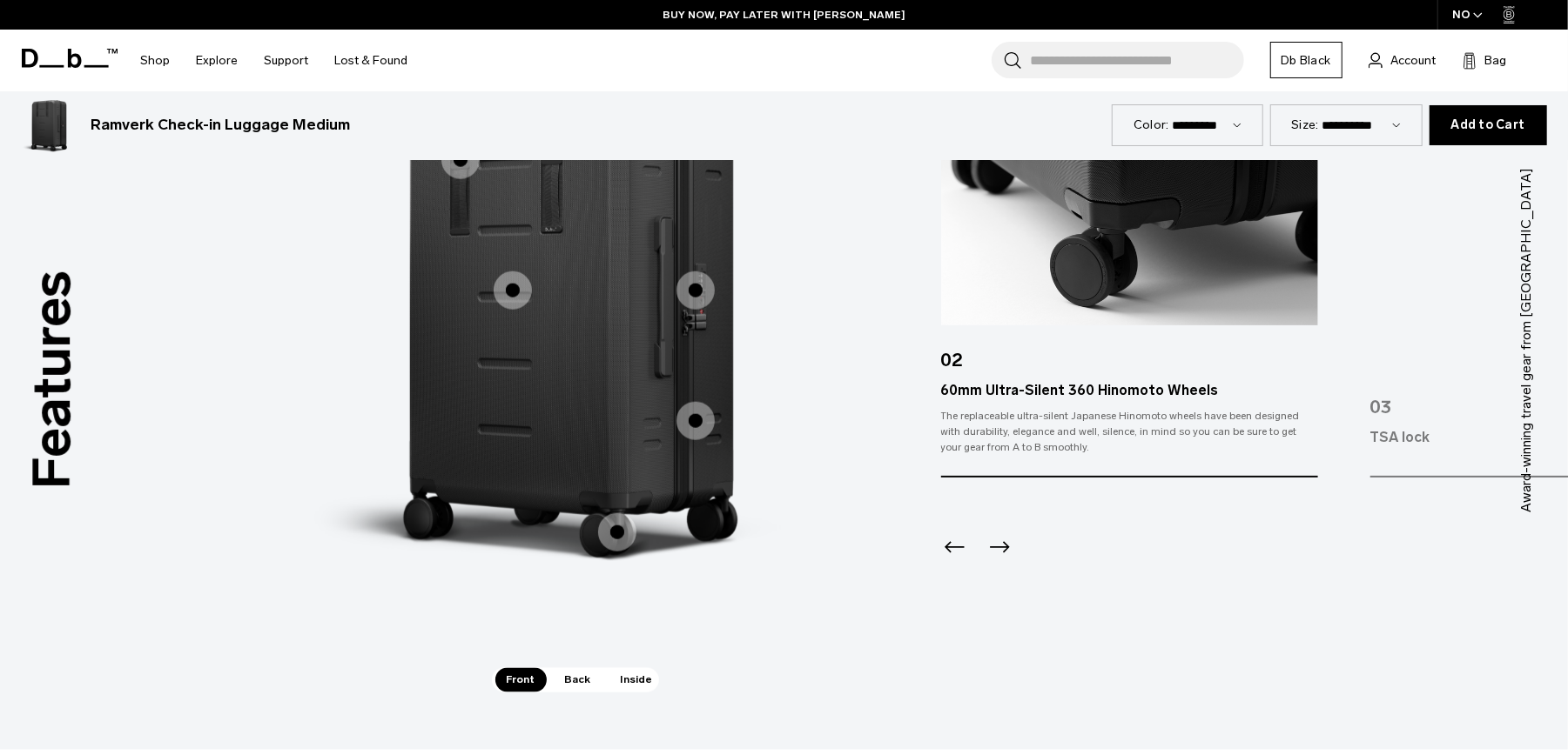
click at [955, 551] on icon "Previous slide" at bounding box center [954, 548] width 27 height 27
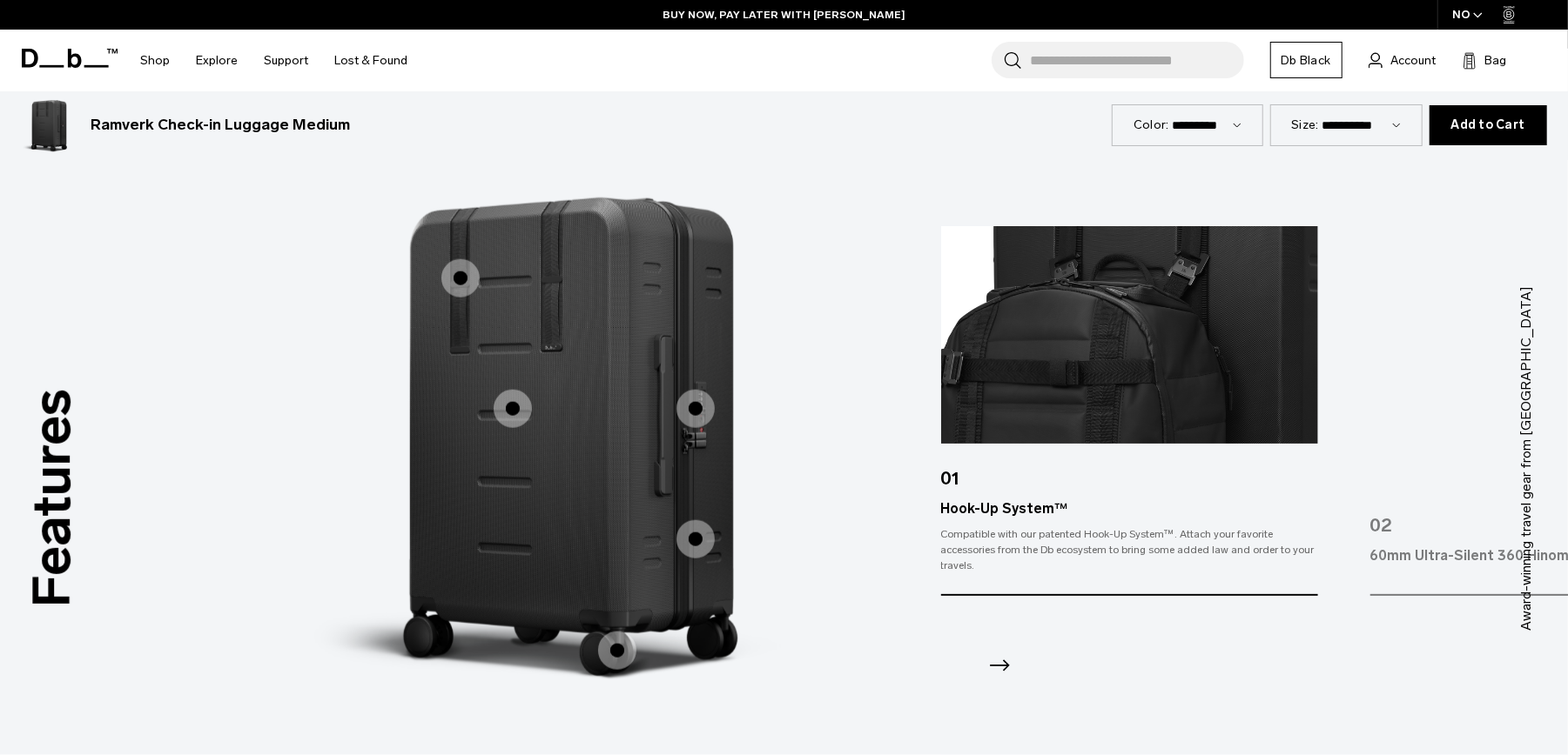
scroll to position [1609, 0]
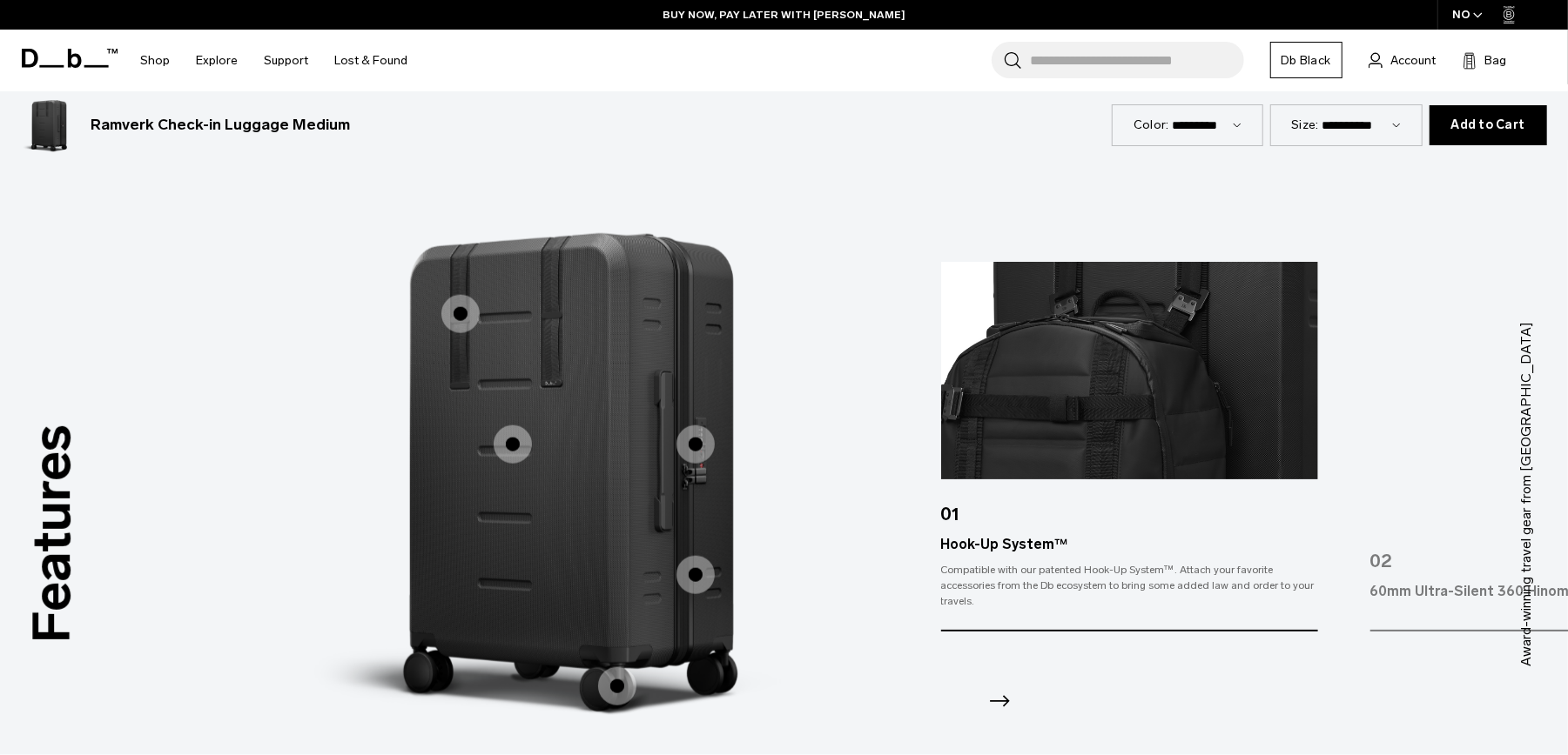
click at [1004, 699] on icon "Next slide" at bounding box center [999, 702] width 27 height 27
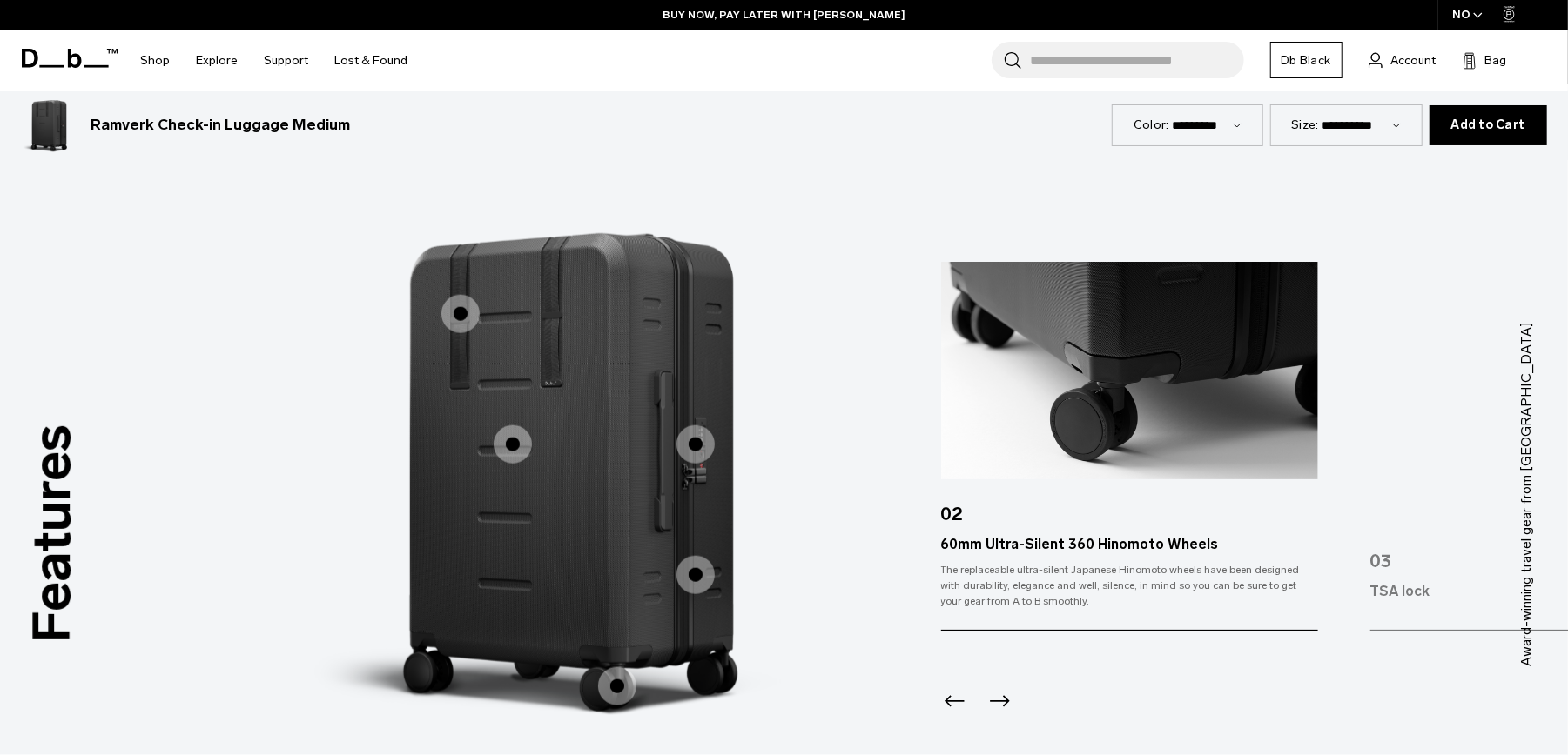
click at [1004, 699] on icon "Next slide" at bounding box center [999, 702] width 27 height 27
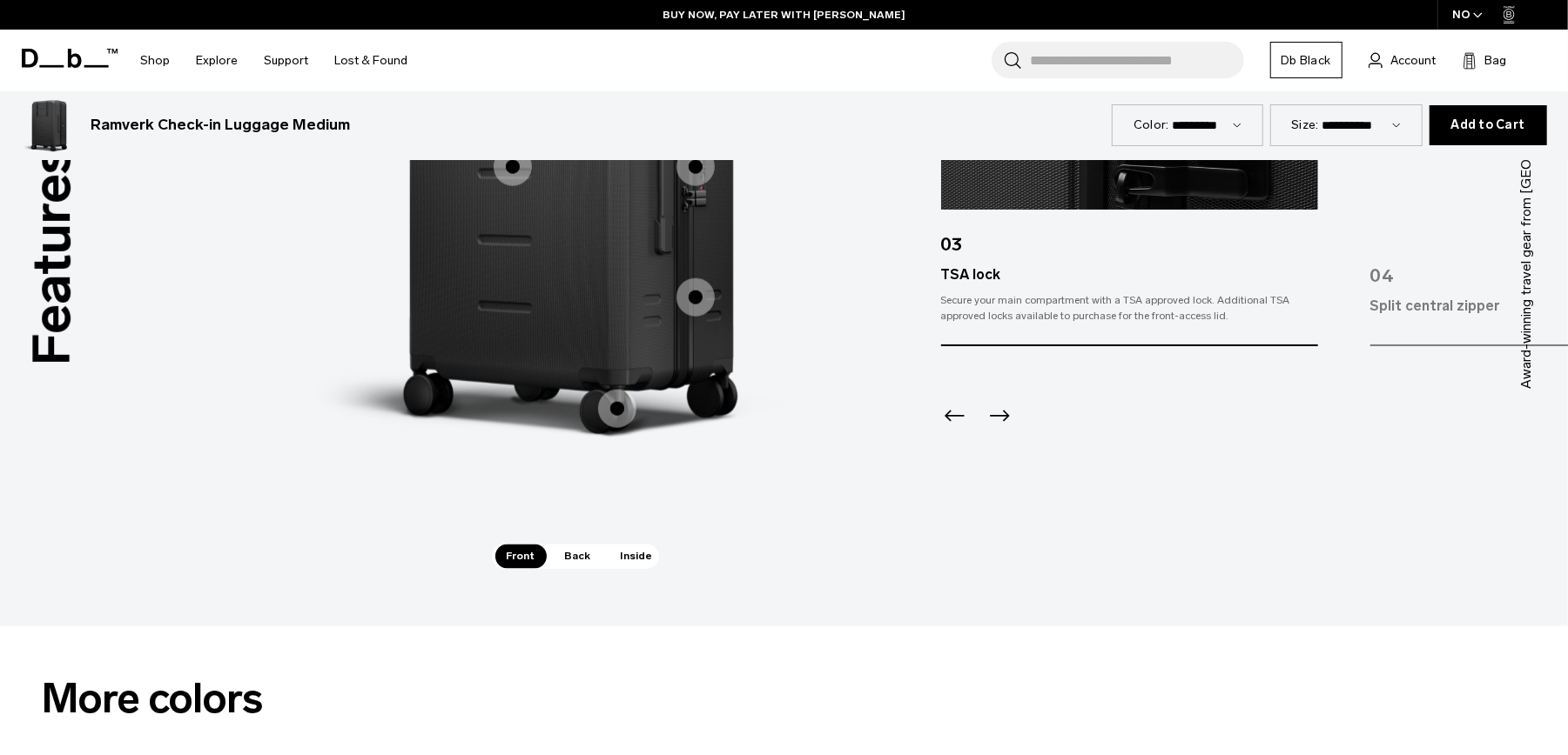
scroll to position [1888, 0]
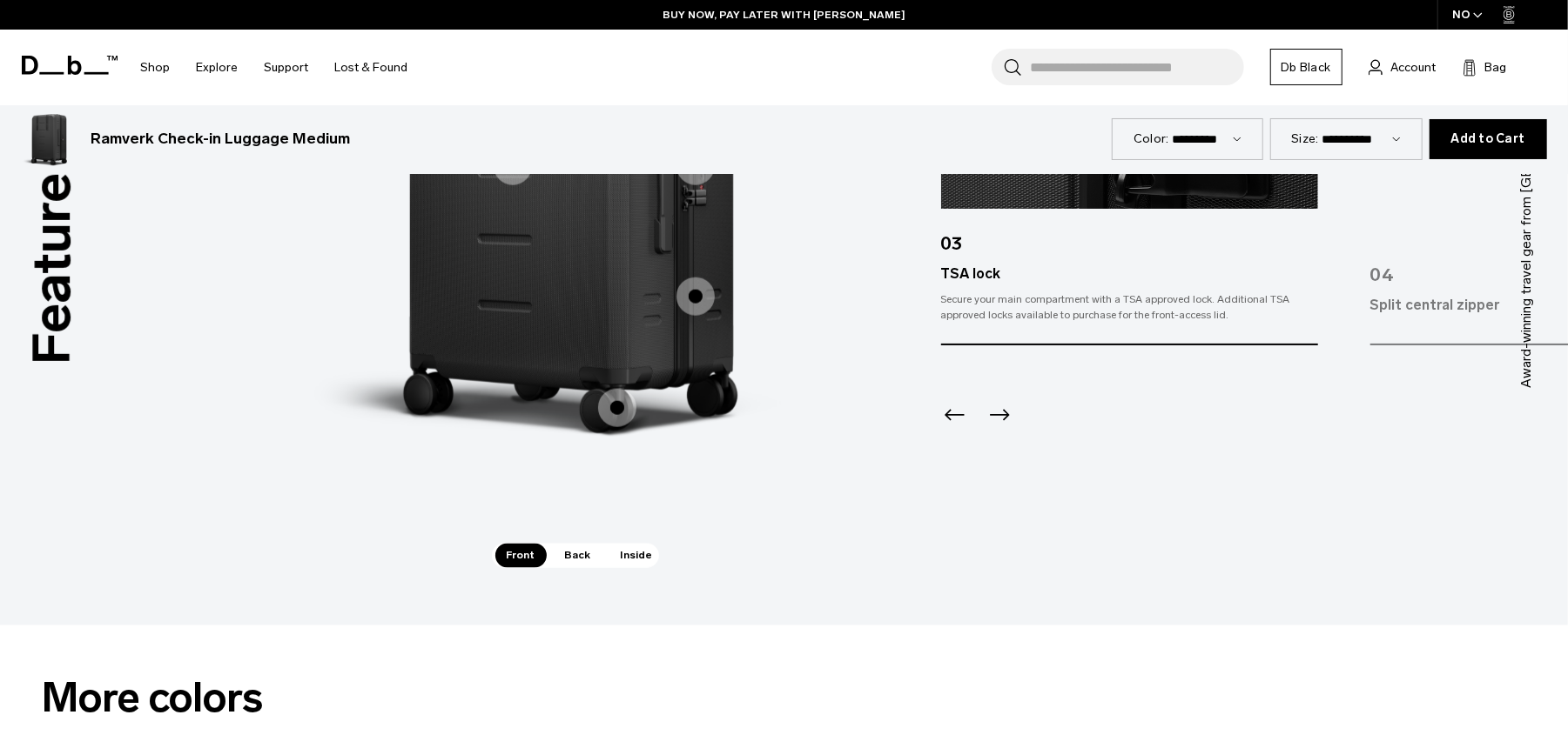
click at [643, 550] on span "Inside" at bounding box center [637, 556] width 55 height 25
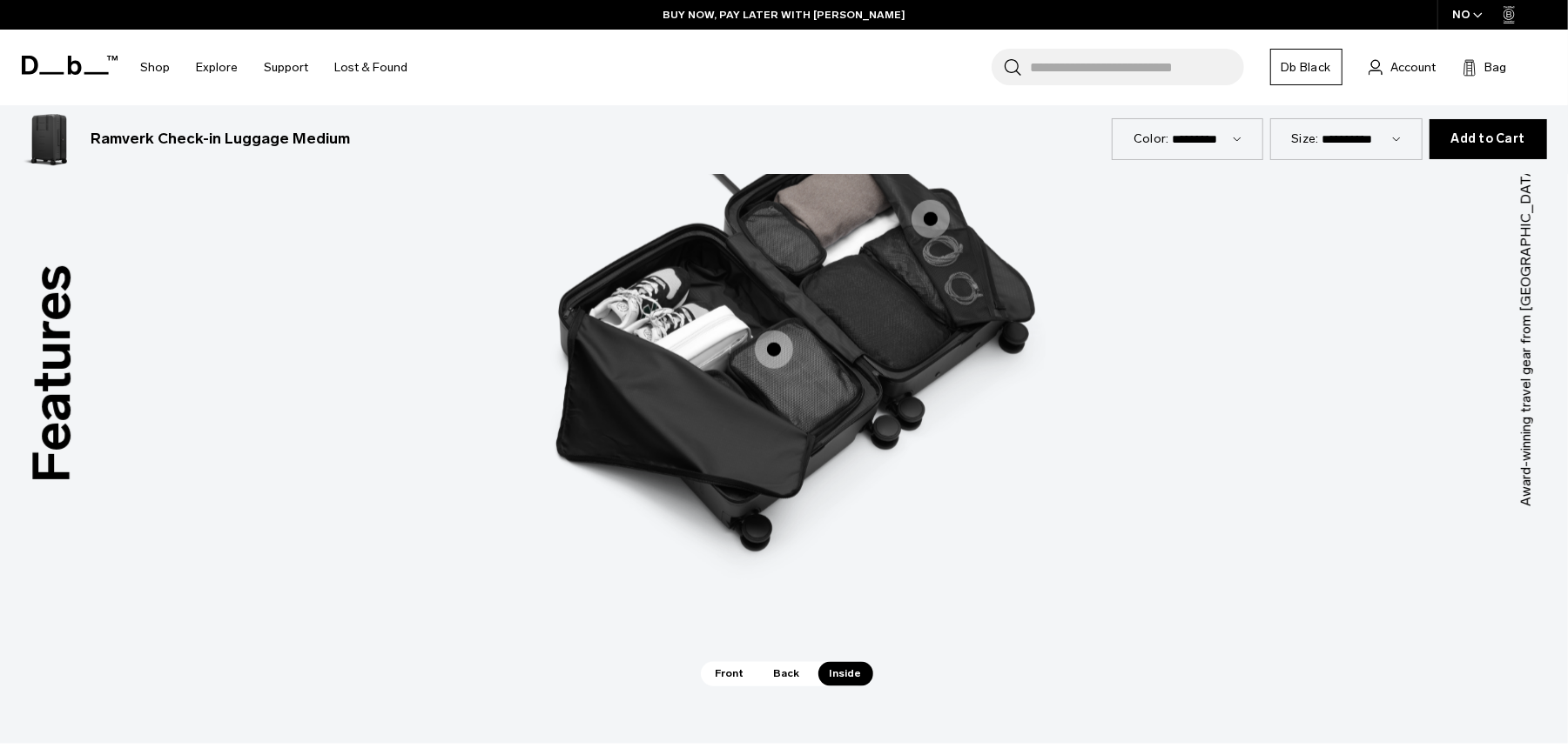
scroll to position [1732, 0]
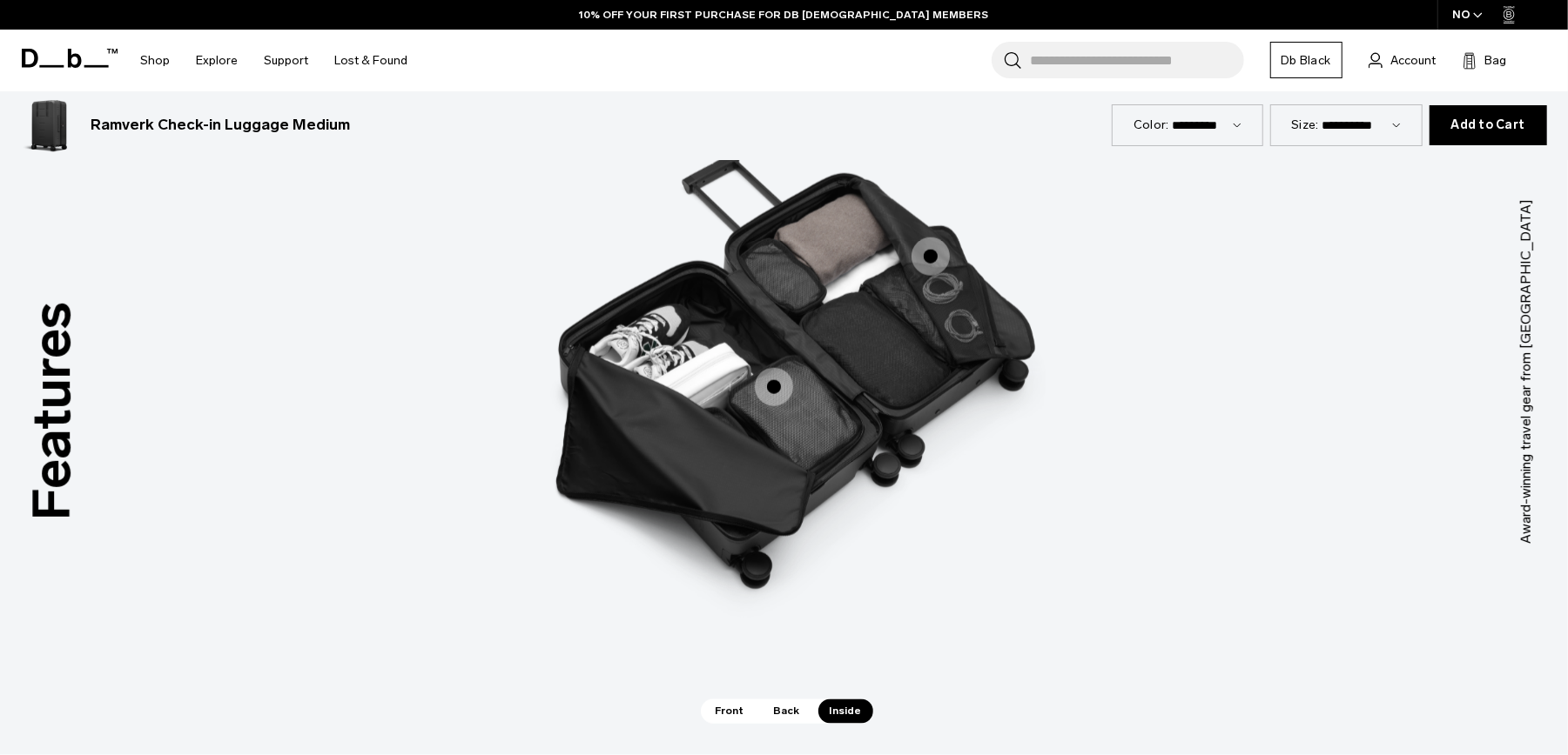
click at [717, 374] on img "3 / 3" at bounding box center [784, 345] width 522 height 652
click at [789, 383] on span "3 / 3" at bounding box center [773, 387] width 38 height 38
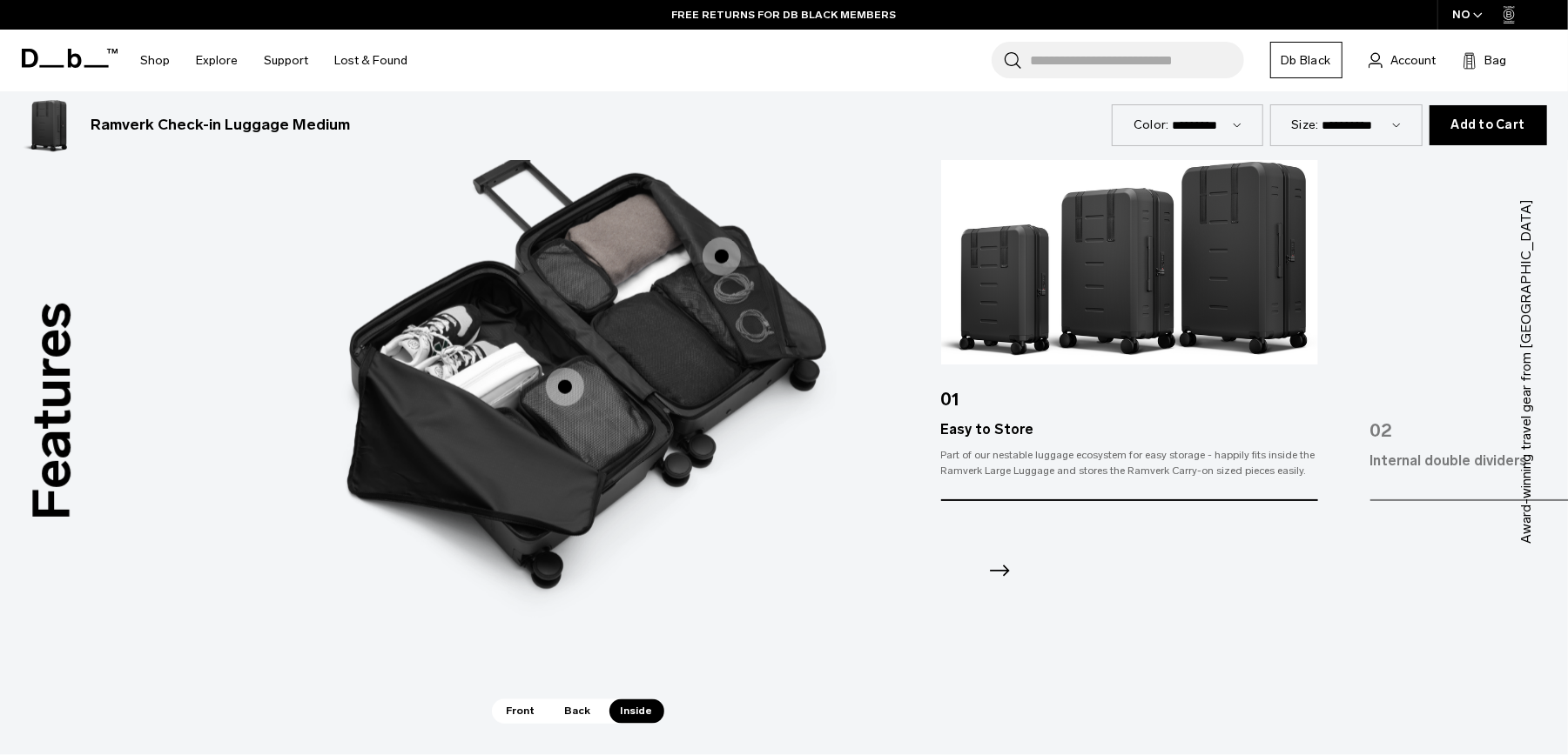
click at [566, 725] on div "Features Tap a hotspot to learn more Award-winning travel gear from Scandinavia…" at bounding box center [784, 372] width 1568 height 820
click at [575, 703] on span "Back" at bounding box center [577, 712] width 49 height 25
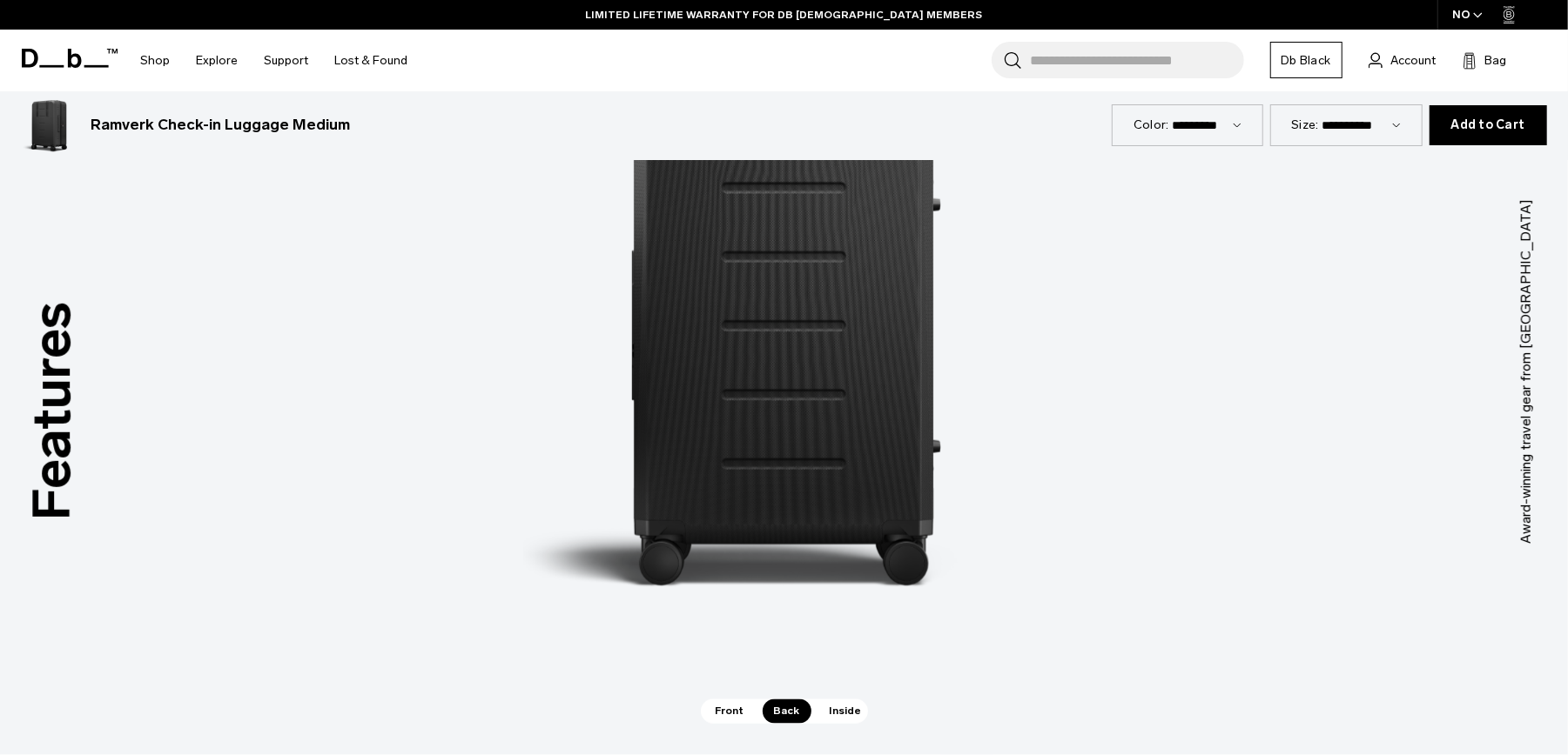
click at [728, 708] on span "Front" at bounding box center [730, 712] width 51 height 25
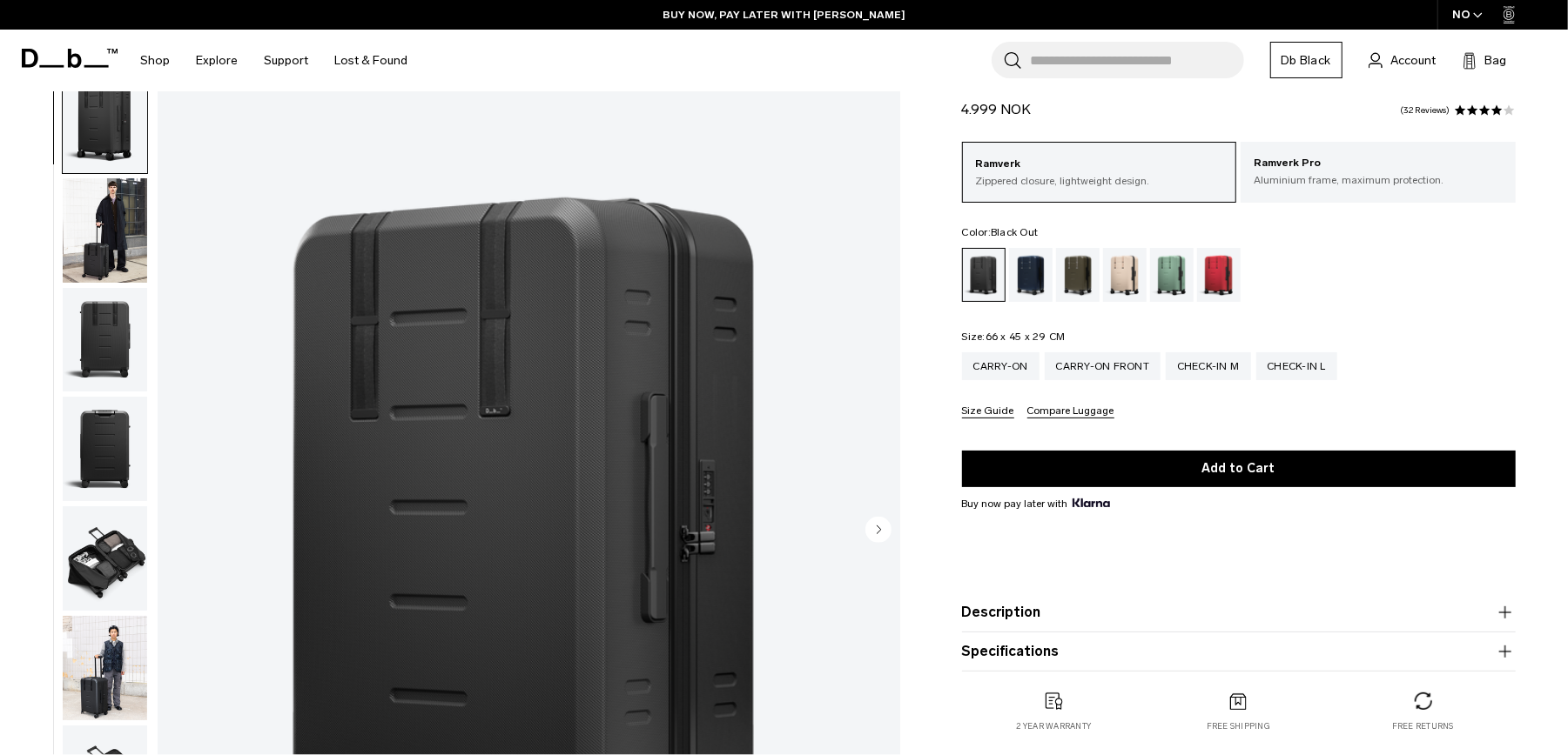
scroll to position [0, 0]
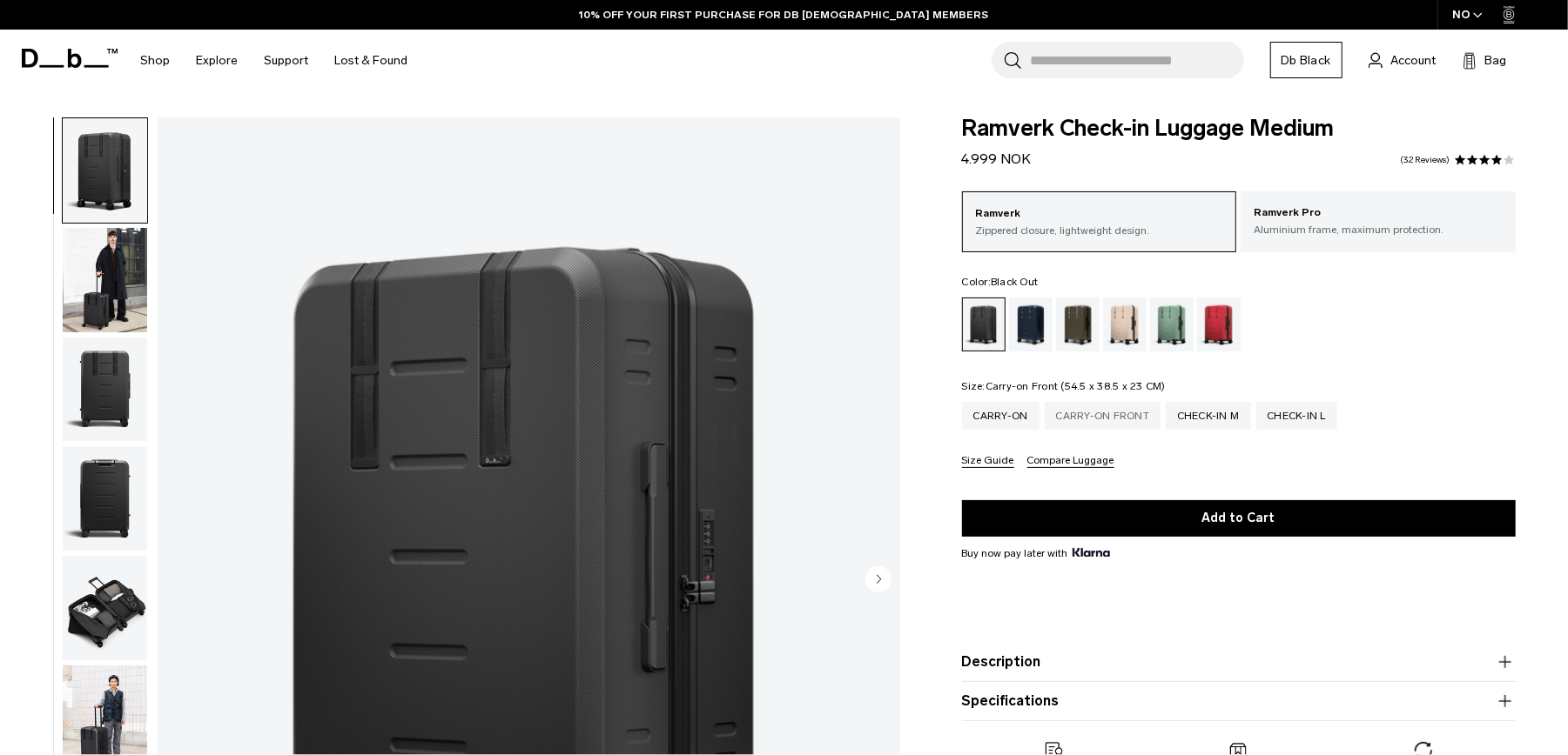
click at [1135, 416] on div "Carry-on Front" at bounding box center [1103, 415] width 117 height 27
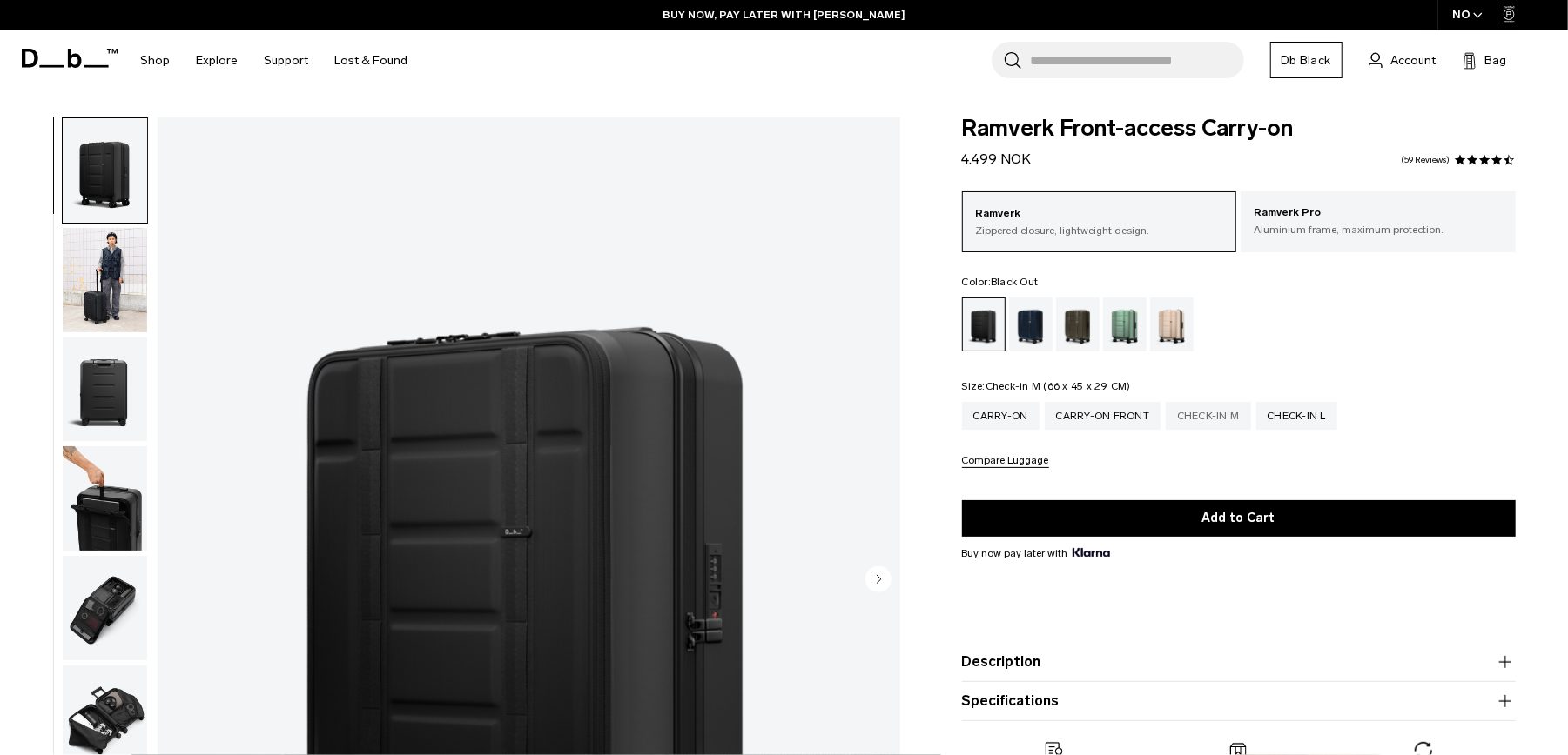
click at [1226, 407] on div "Check-in M" at bounding box center [1209, 415] width 85 height 27
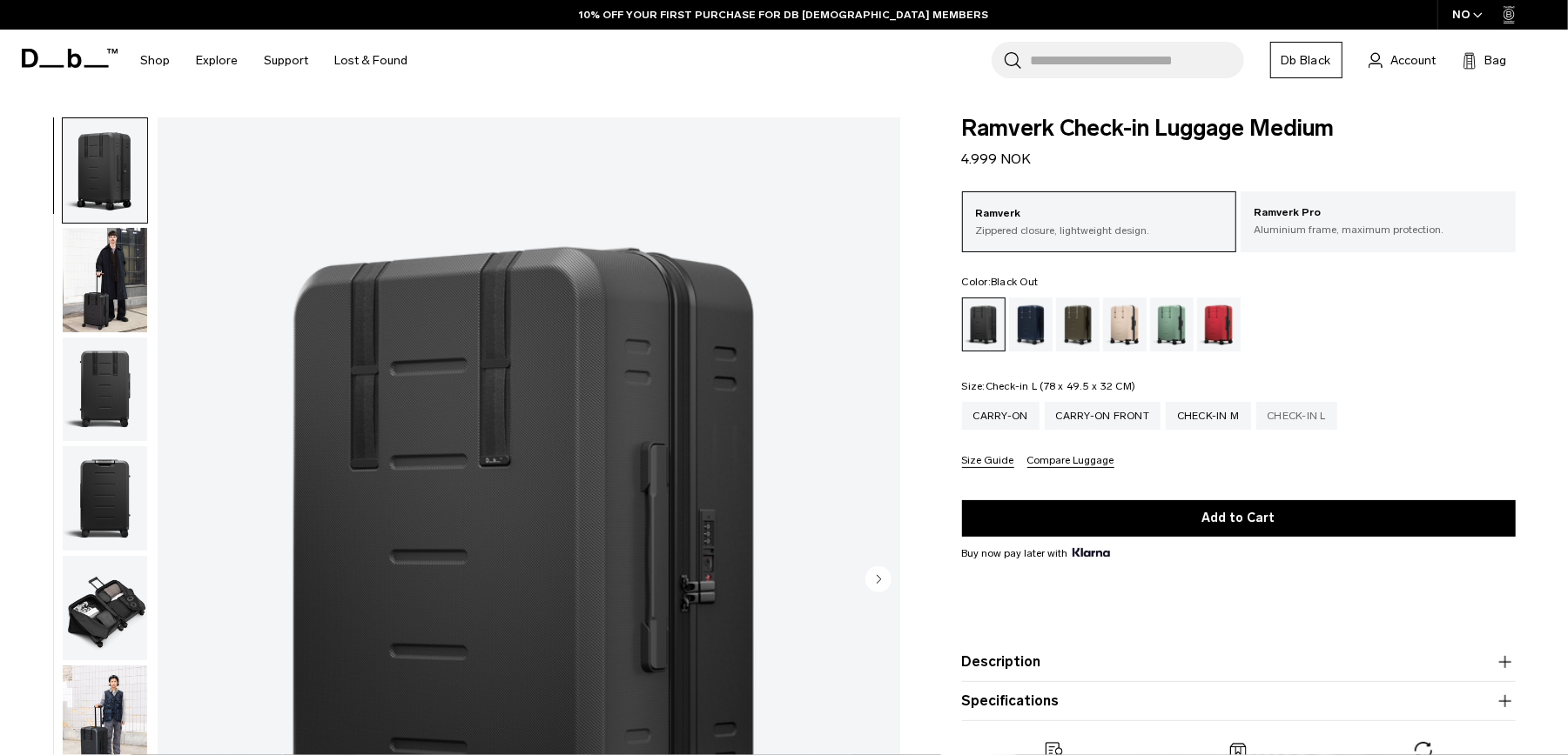
click at [1315, 416] on div "Check-in L" at bounding box center [1297, 415] width 81 height 27
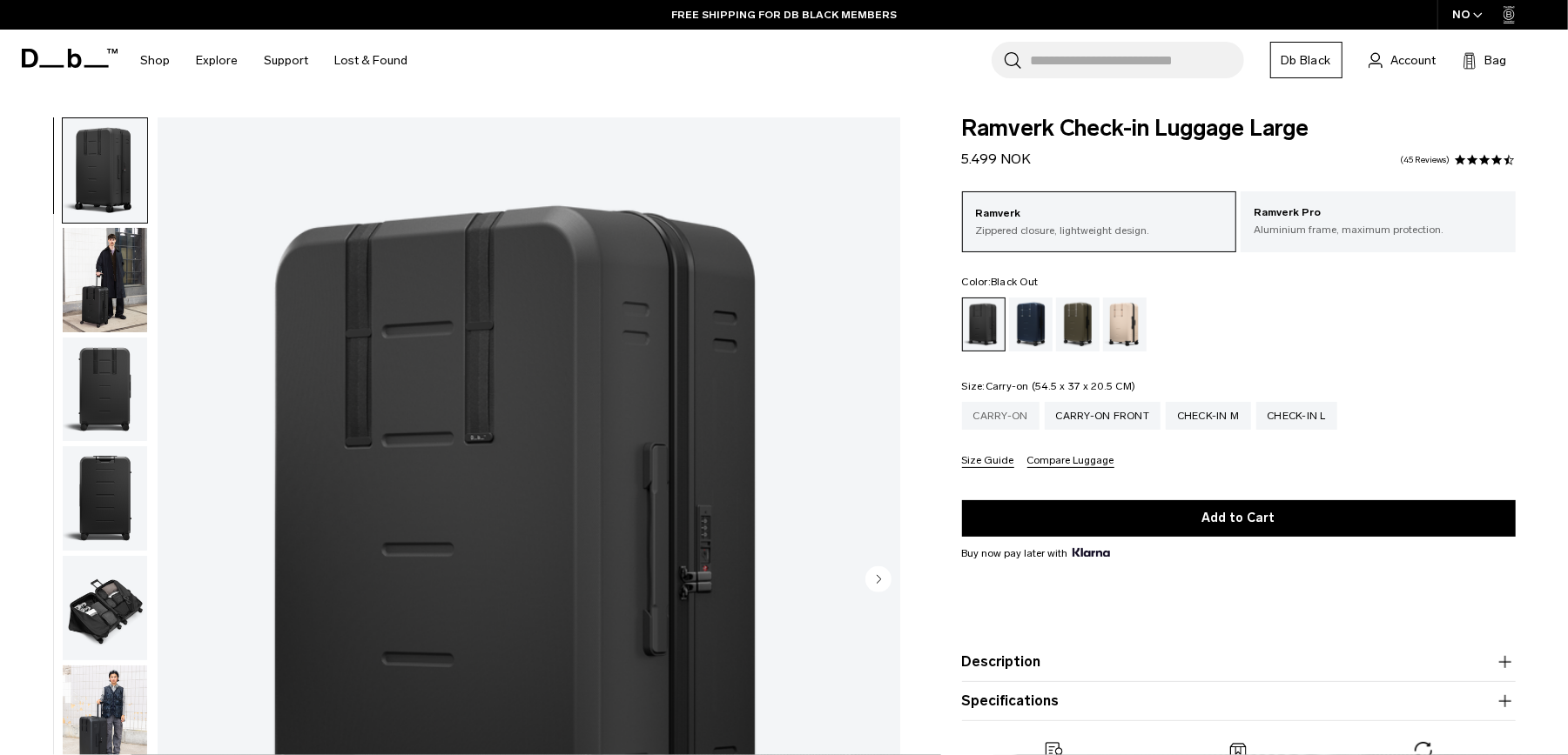
click at [983, 423] on div "Carry-on" at bounding box center [1000, 415] width 78 height 27
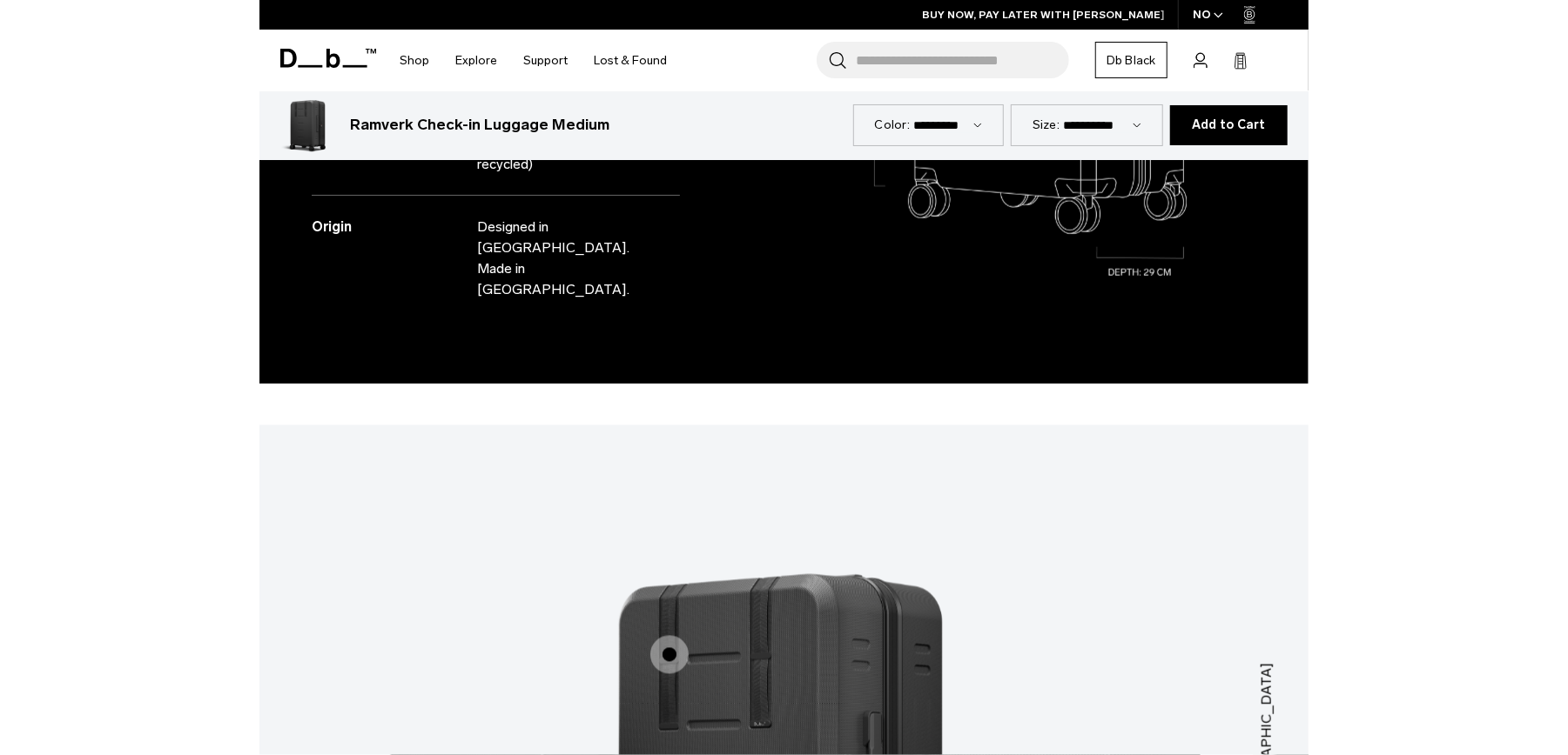
scroll to position [1685, 0]
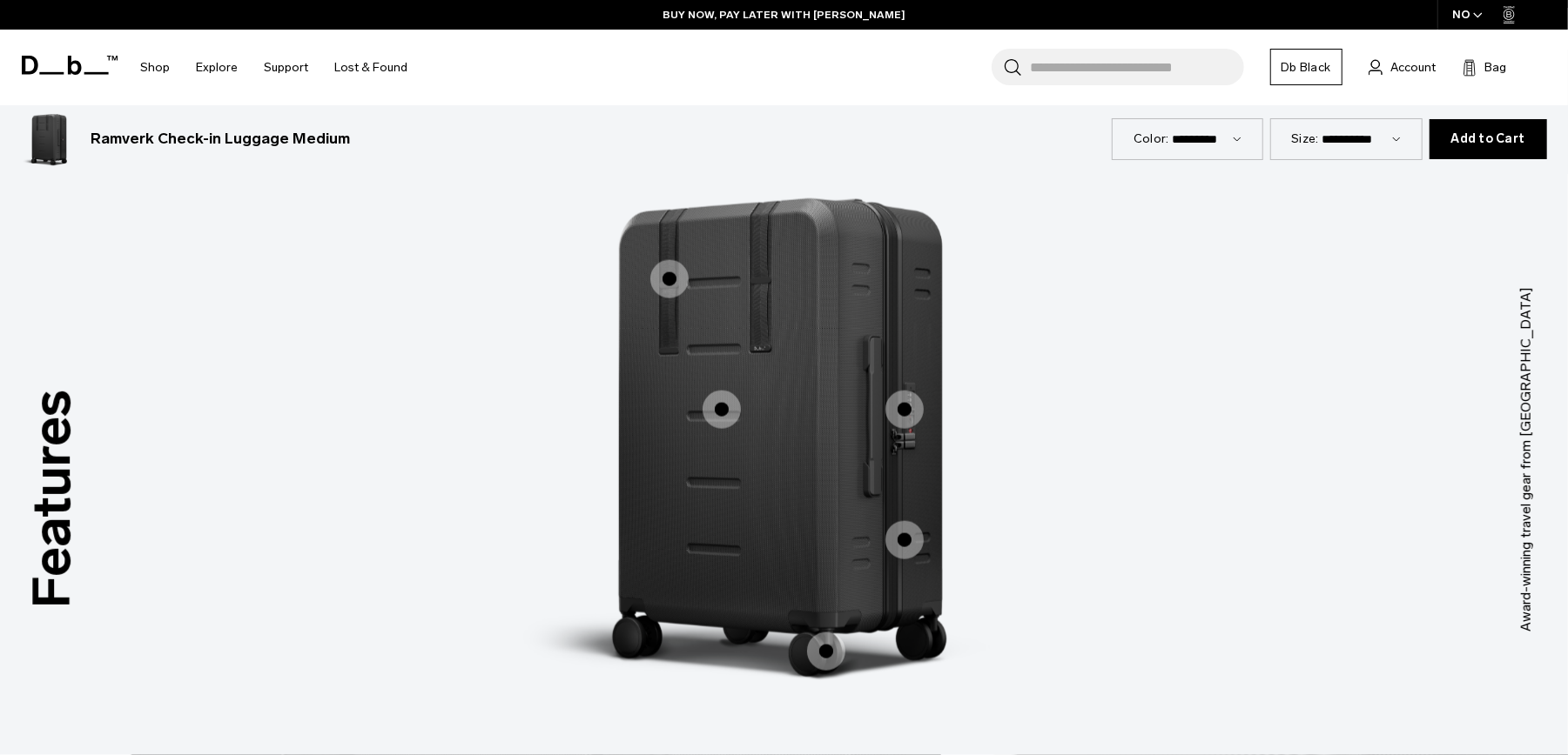
click at [913, 412] on span "1 / 3" at bounding box center [904, 409] width 38 height 38
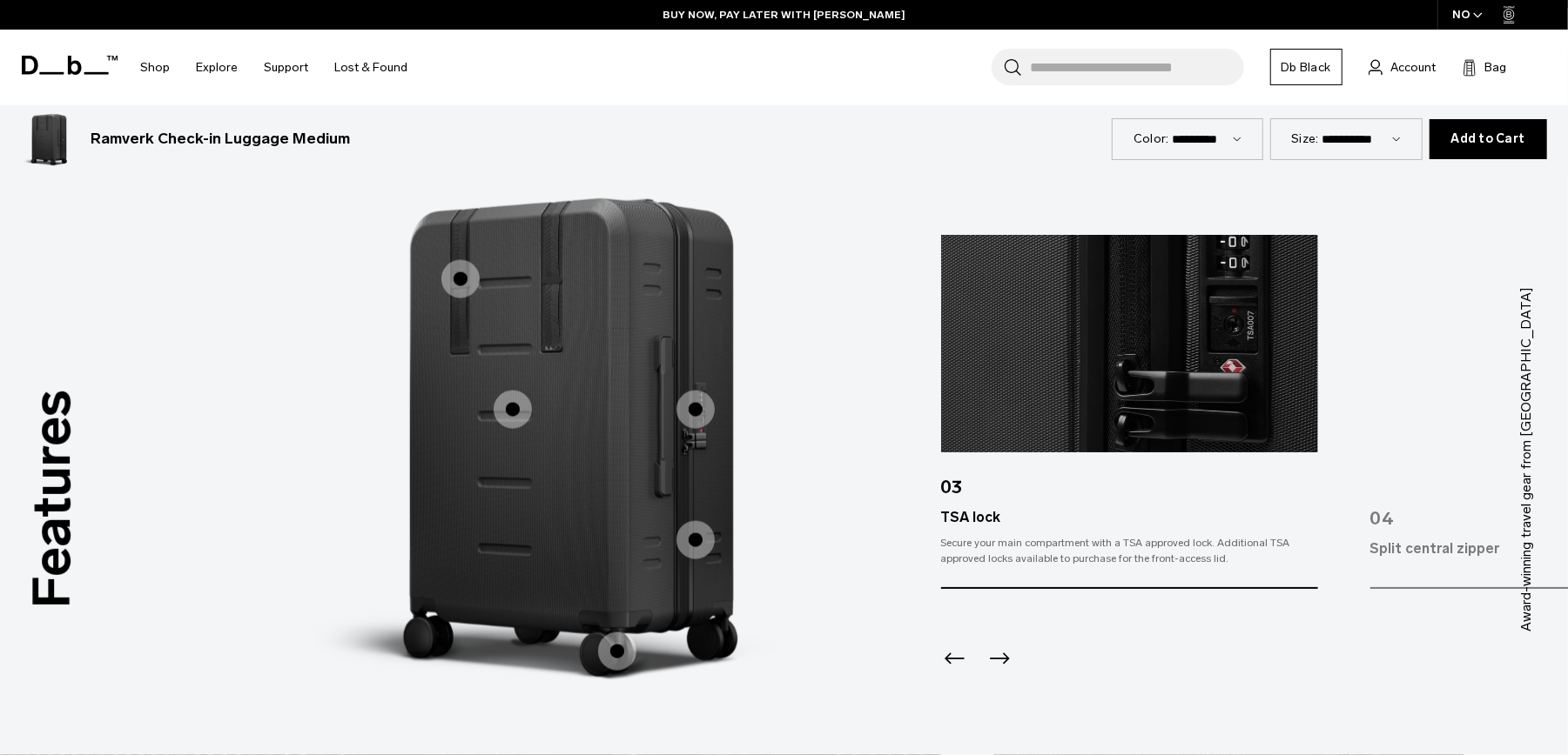
click at [688, 530] on span "1 / 3" at bounding box center [695, 540] width 38 height 38
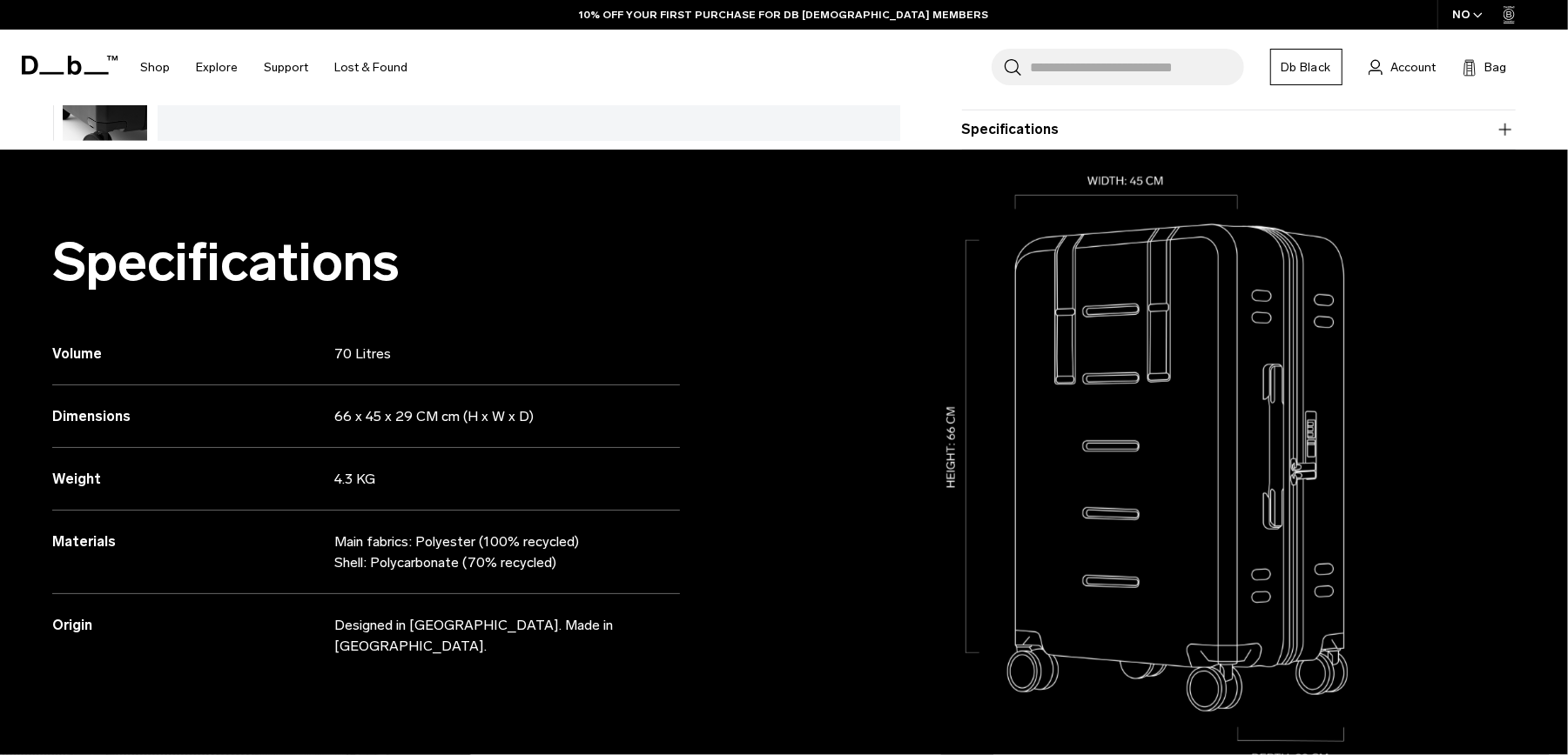
scroll to position [0, 0]
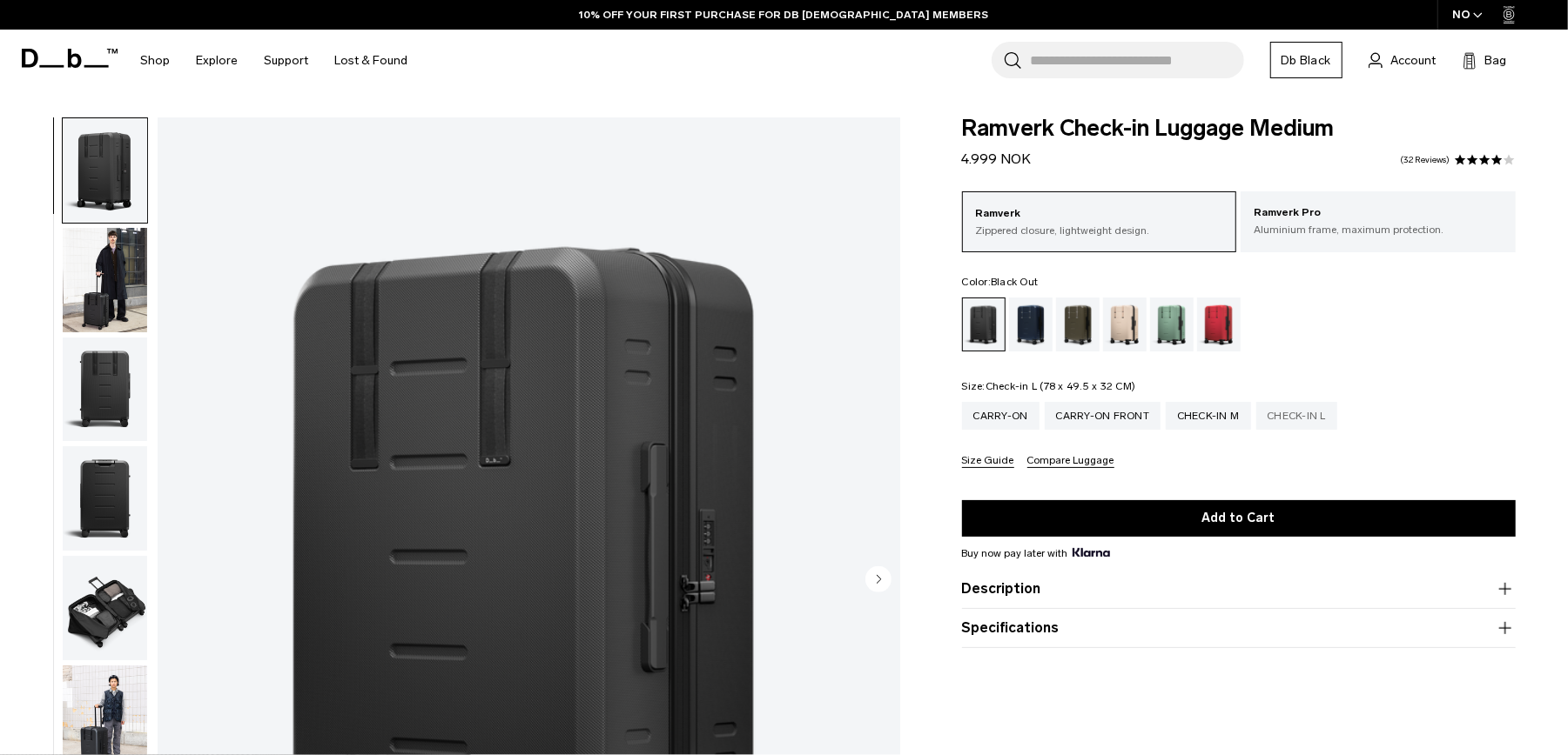
click at [1288, 408] on div "Check-in L" at bounding box center [1297, 415] width 81 height 27
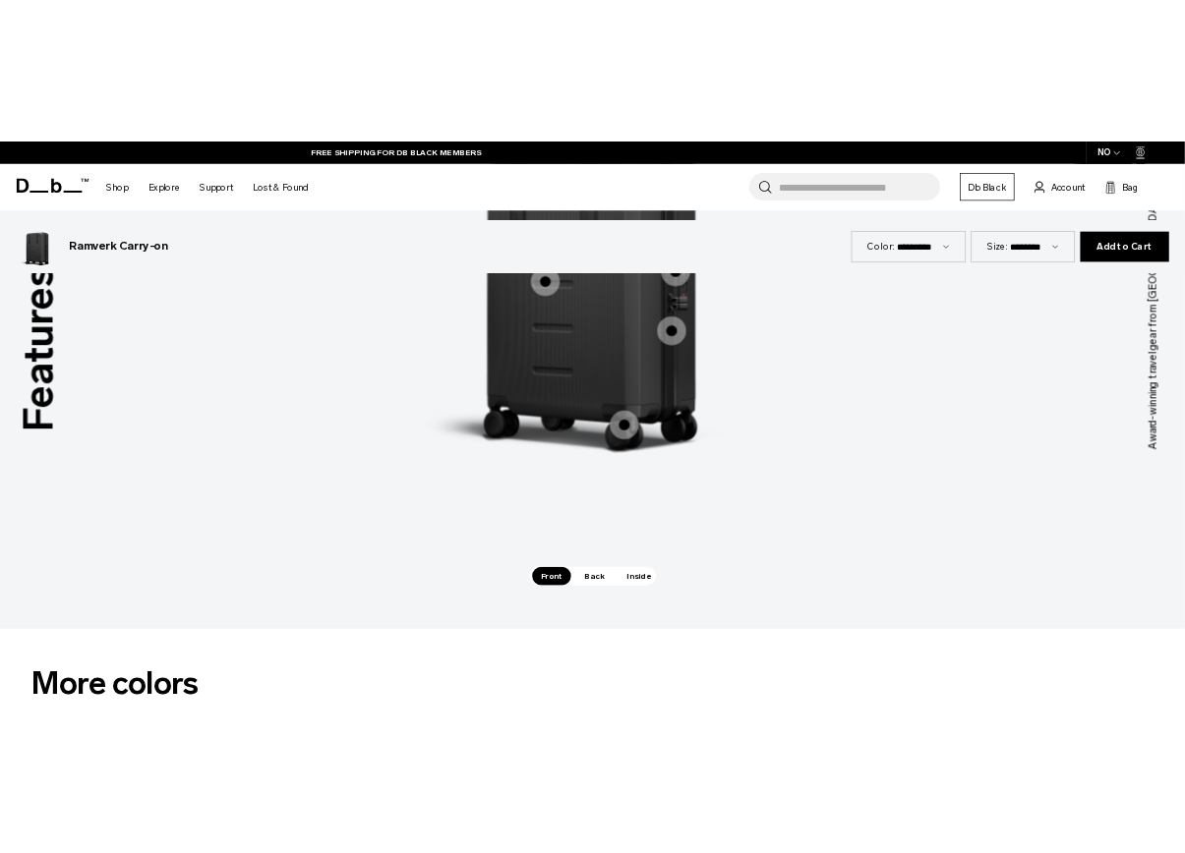
scroll to position [1640, 0]
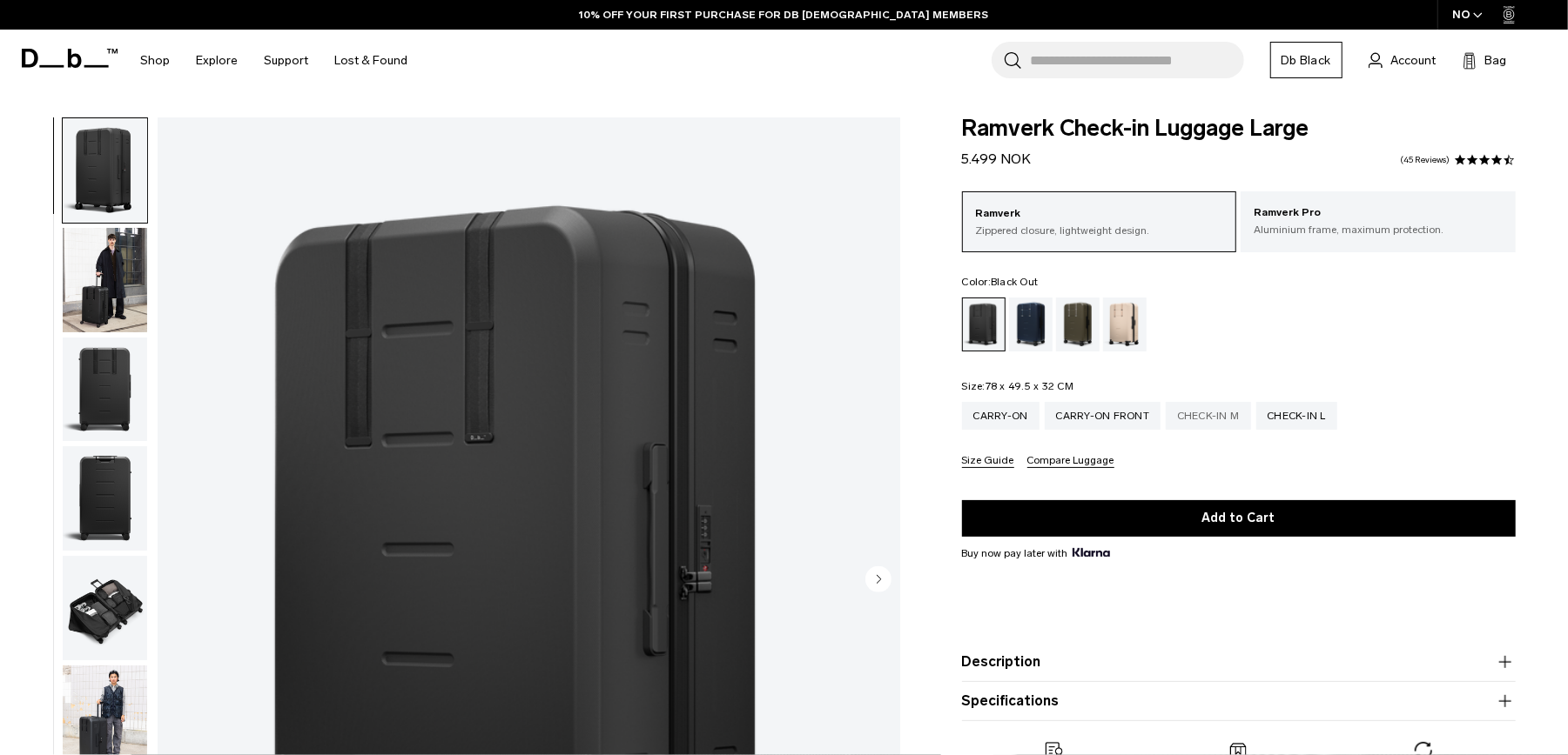
drag, startPoint x: 1222, startPoint y: 432, endPoint x: 1217, endPoint y: 409, distance: 23.5
click at [1217, 409] on div "Check-in M" at bounding box center [1209, 415] width 85 height 27
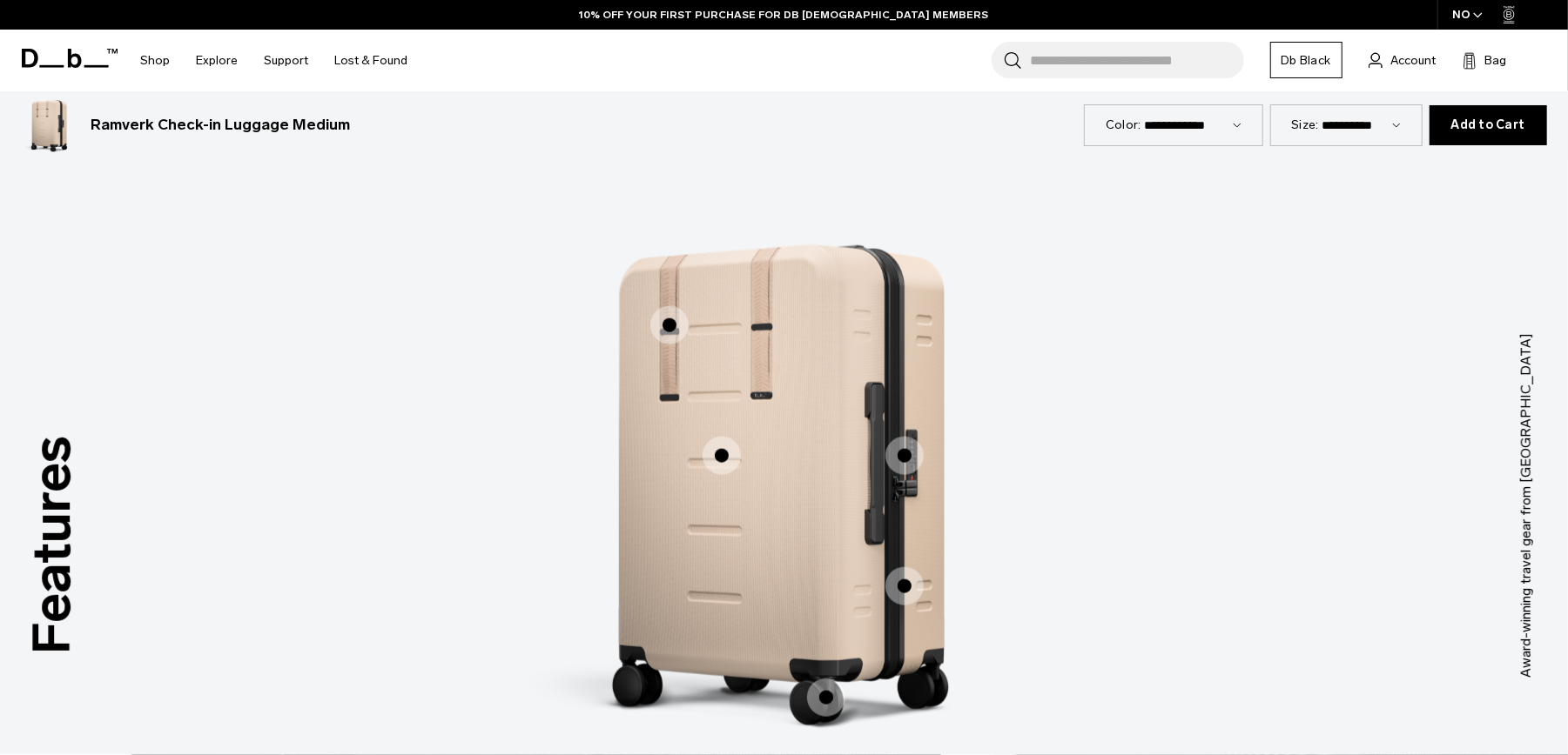
scroll to position [1717, 0]
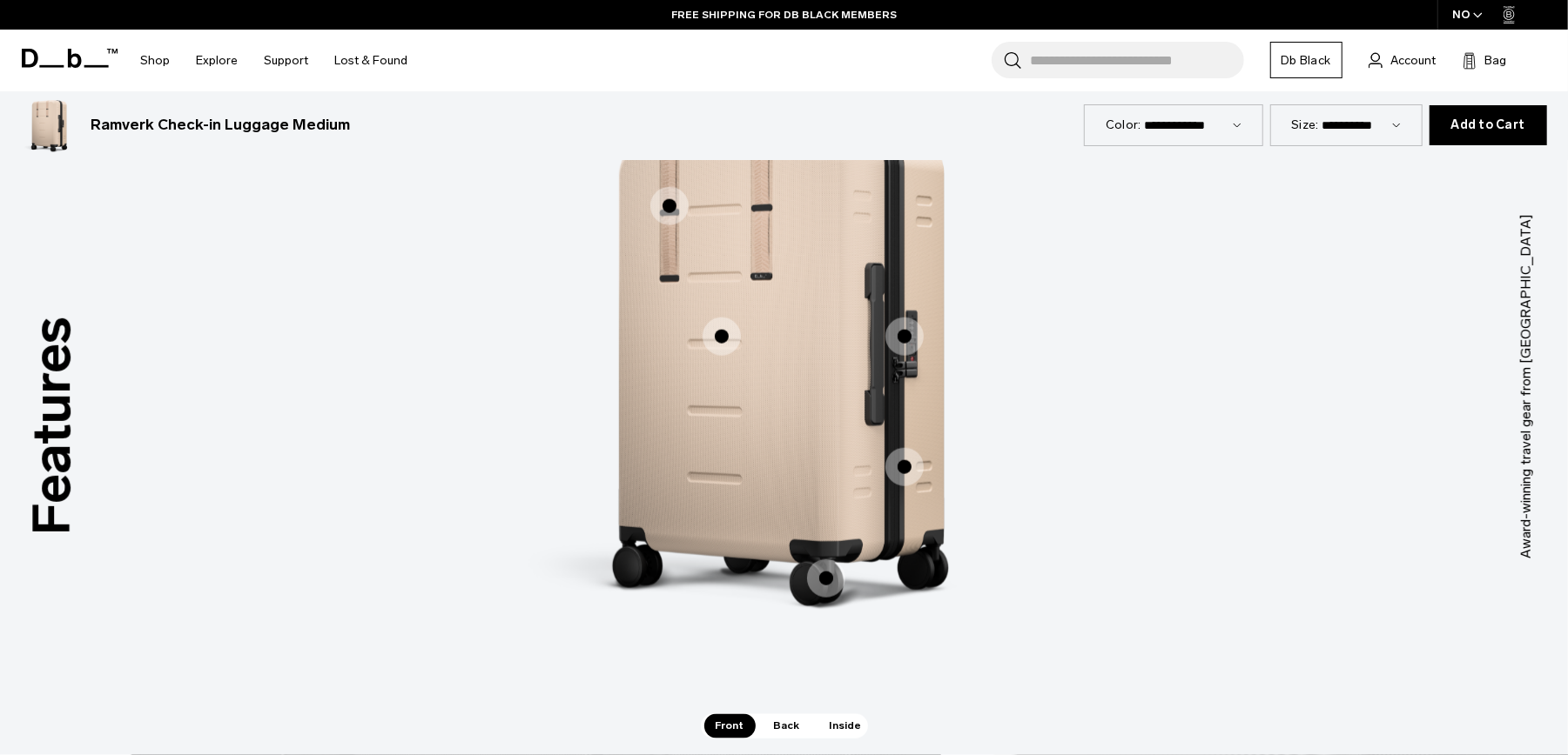
click at [673, 210] on span "1 / 3" at bounding box center [668, 205] width 38 height 38
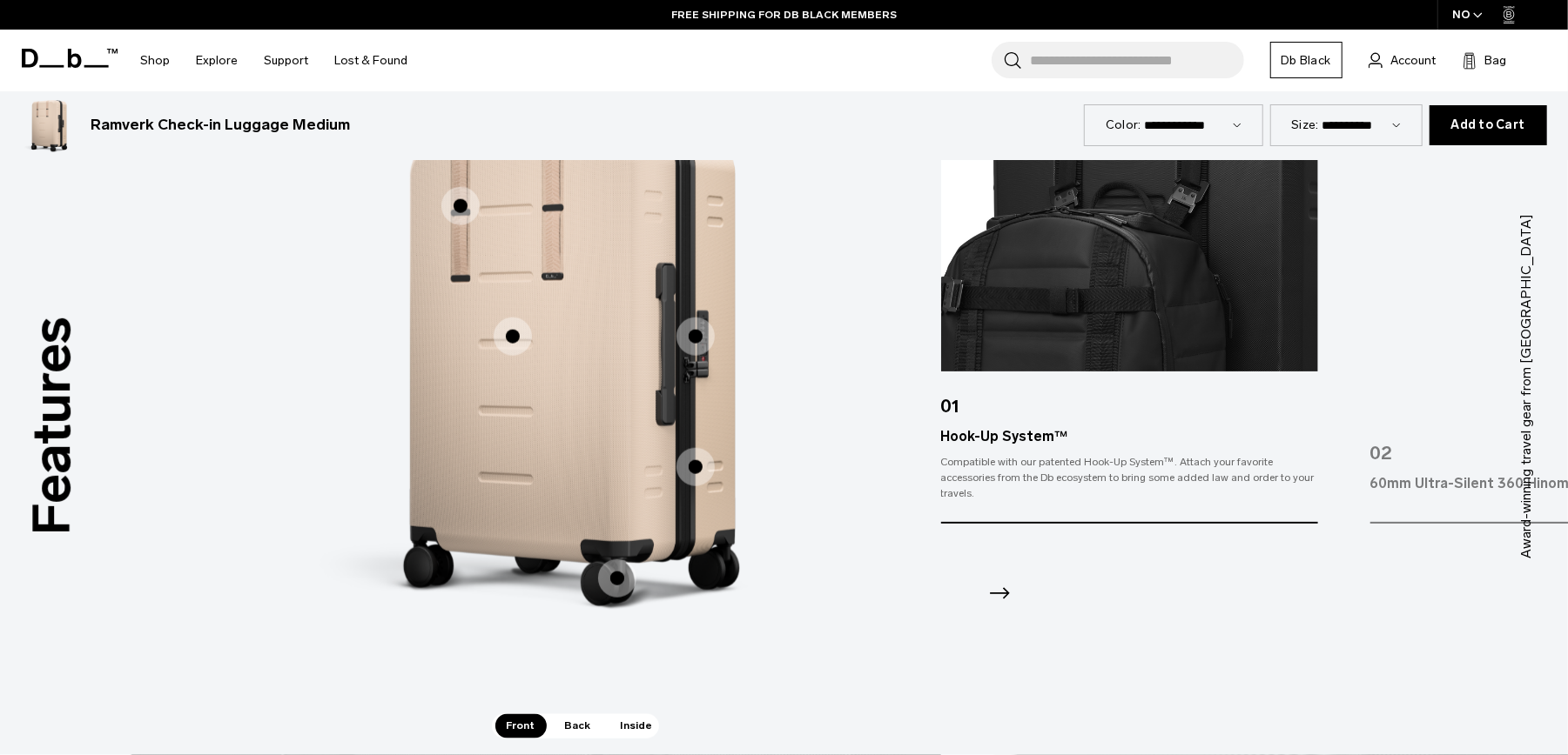
click at [1005, 596] on icon "Next slide" at bounding box center [999, 594] width 27 height 27
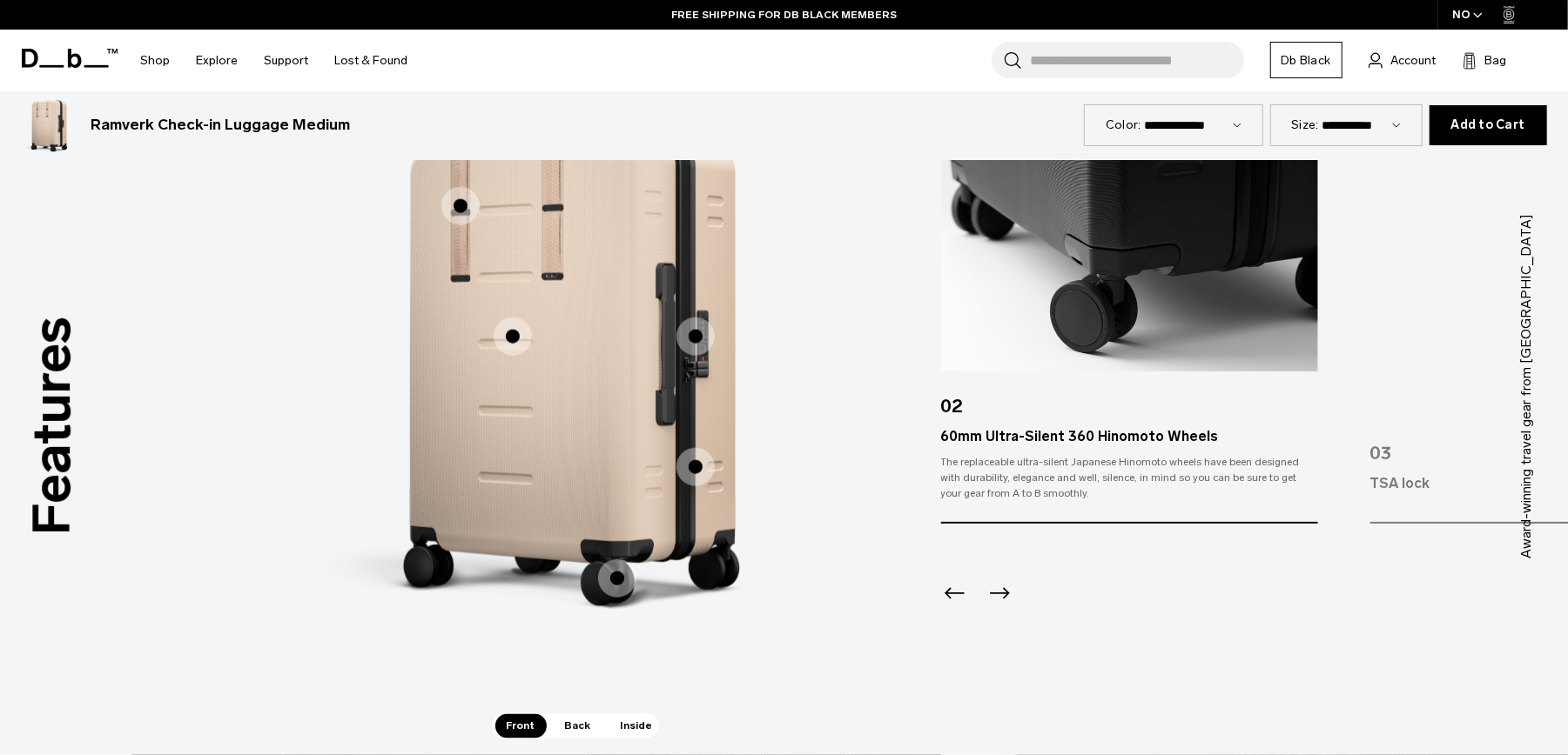
click at [1005, 596] on icon "Next slide" at bounding box center [999, 594] width 27 height 27
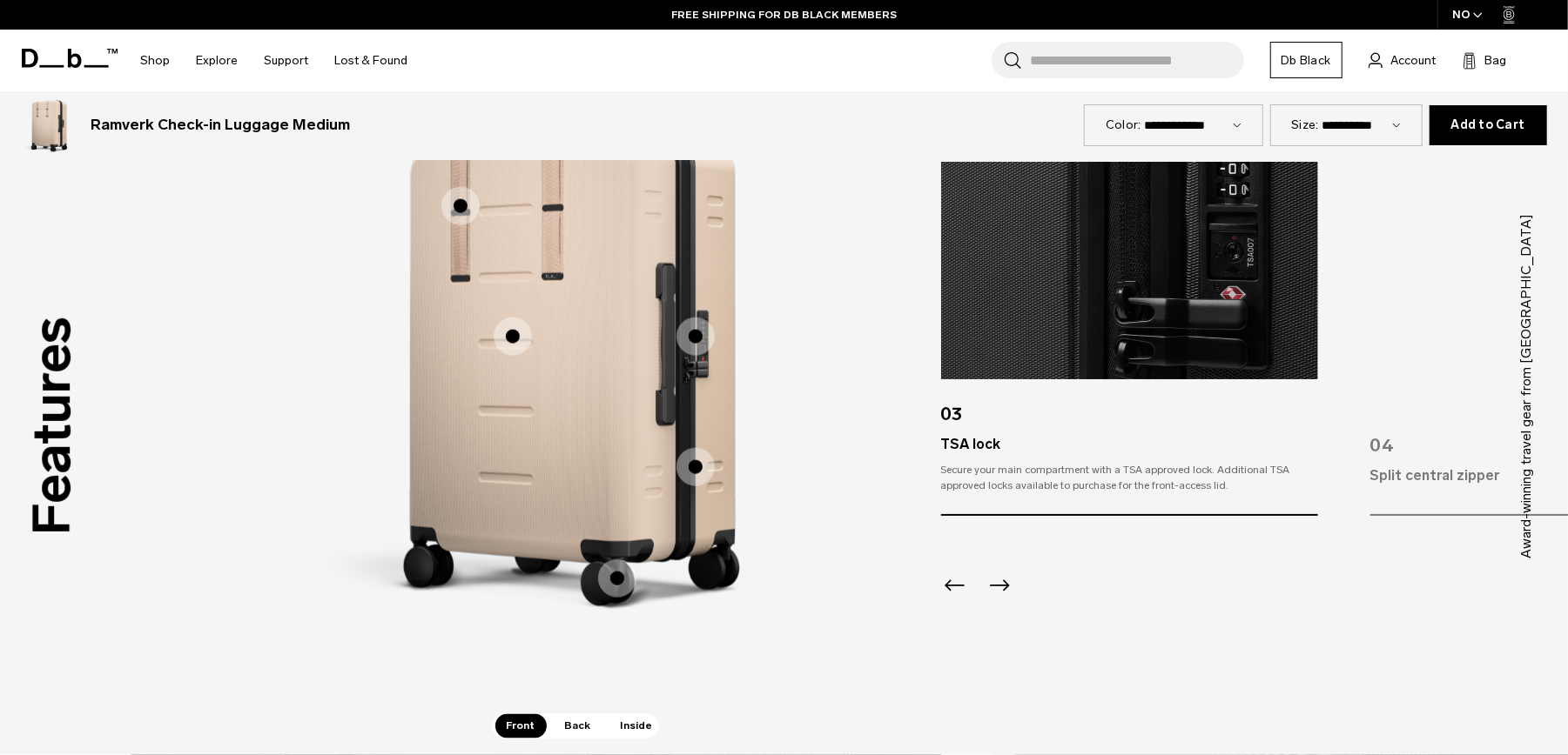
click at [1005, 596] on icon "Next slide" at bounding box center [999, 586] width 27 height 27
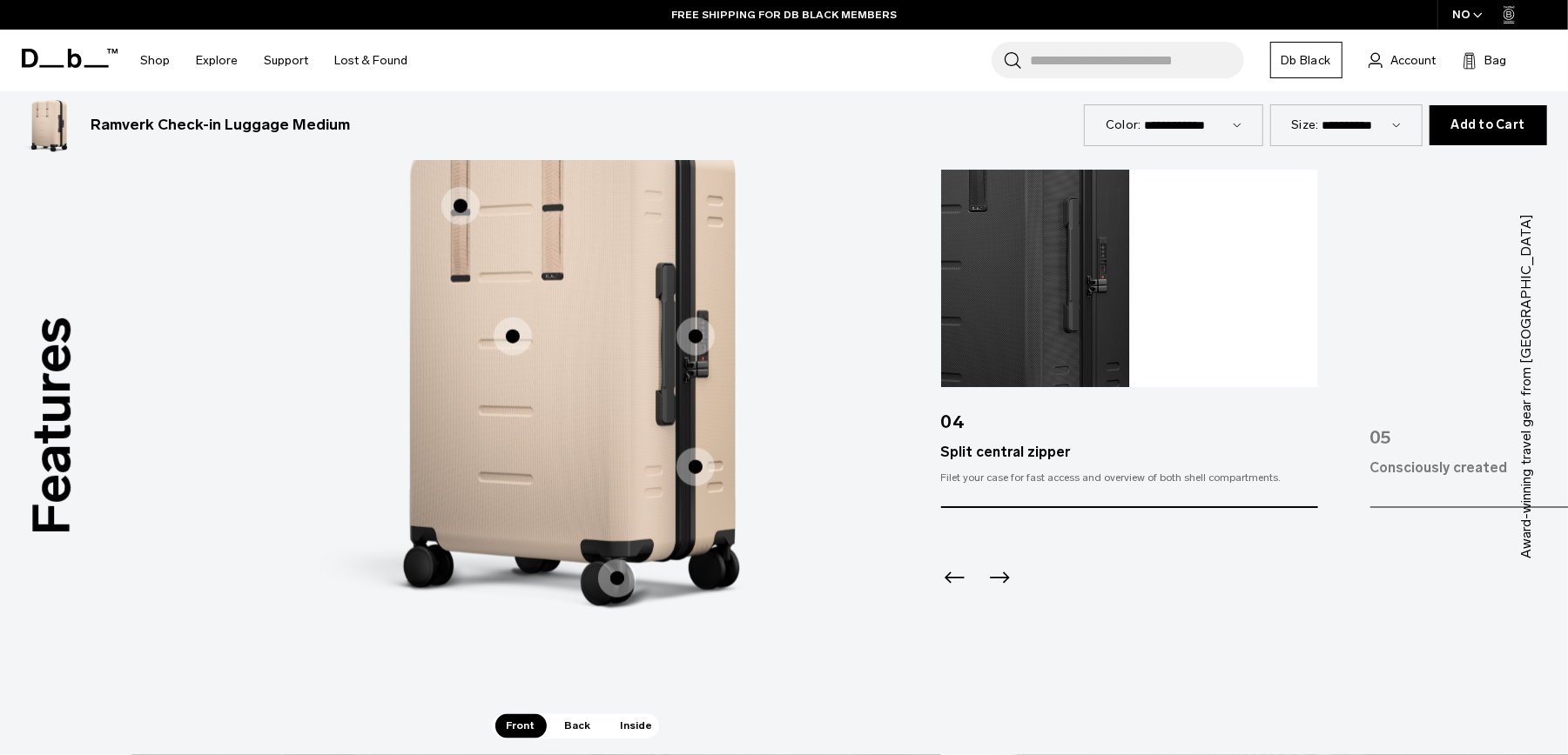
click at [1005, 596] on div "Next slide" at bounding box center [997, 583] width 24 height 38
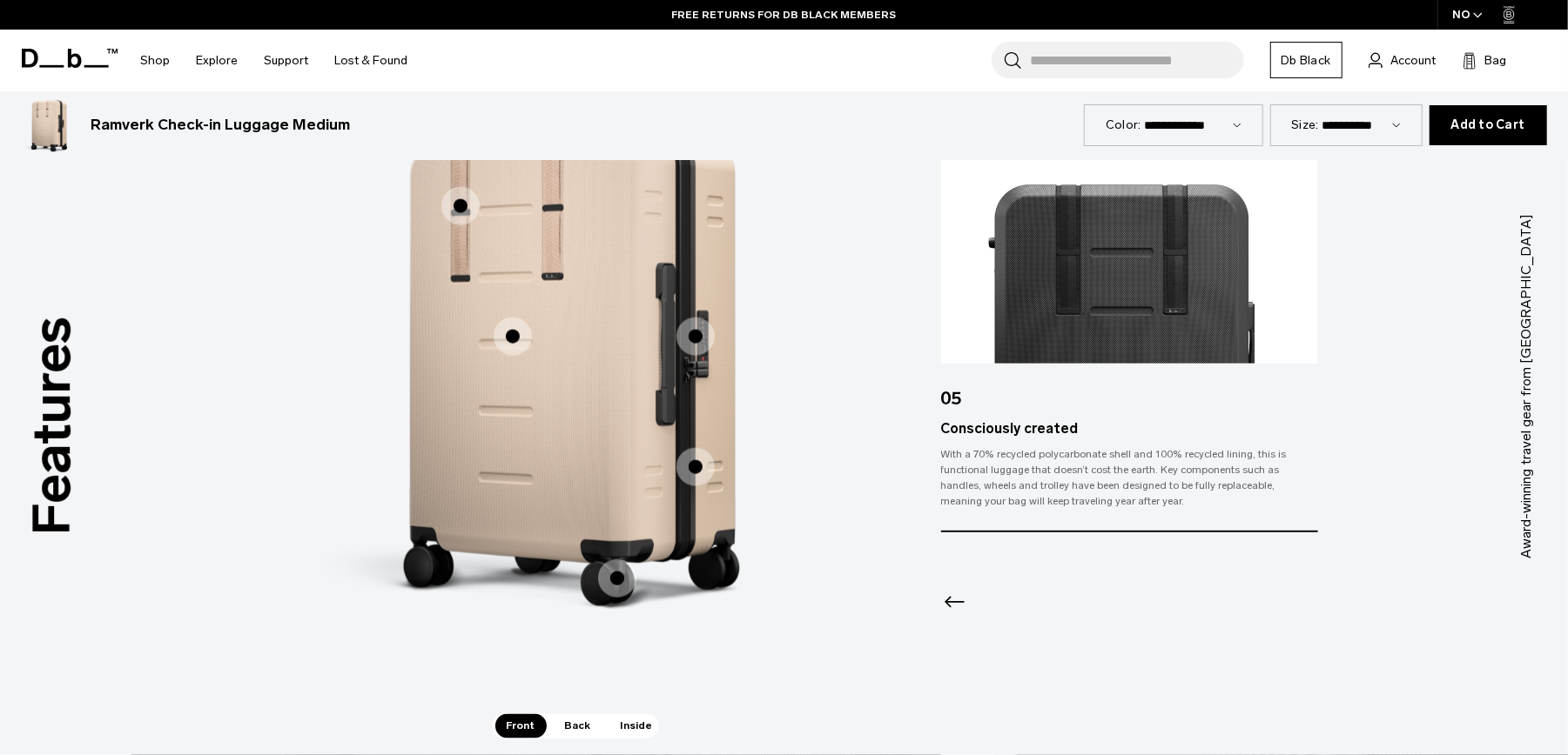
click at [583, 728] on span "Back" at bounding box center [577, 727] width 49 height 25
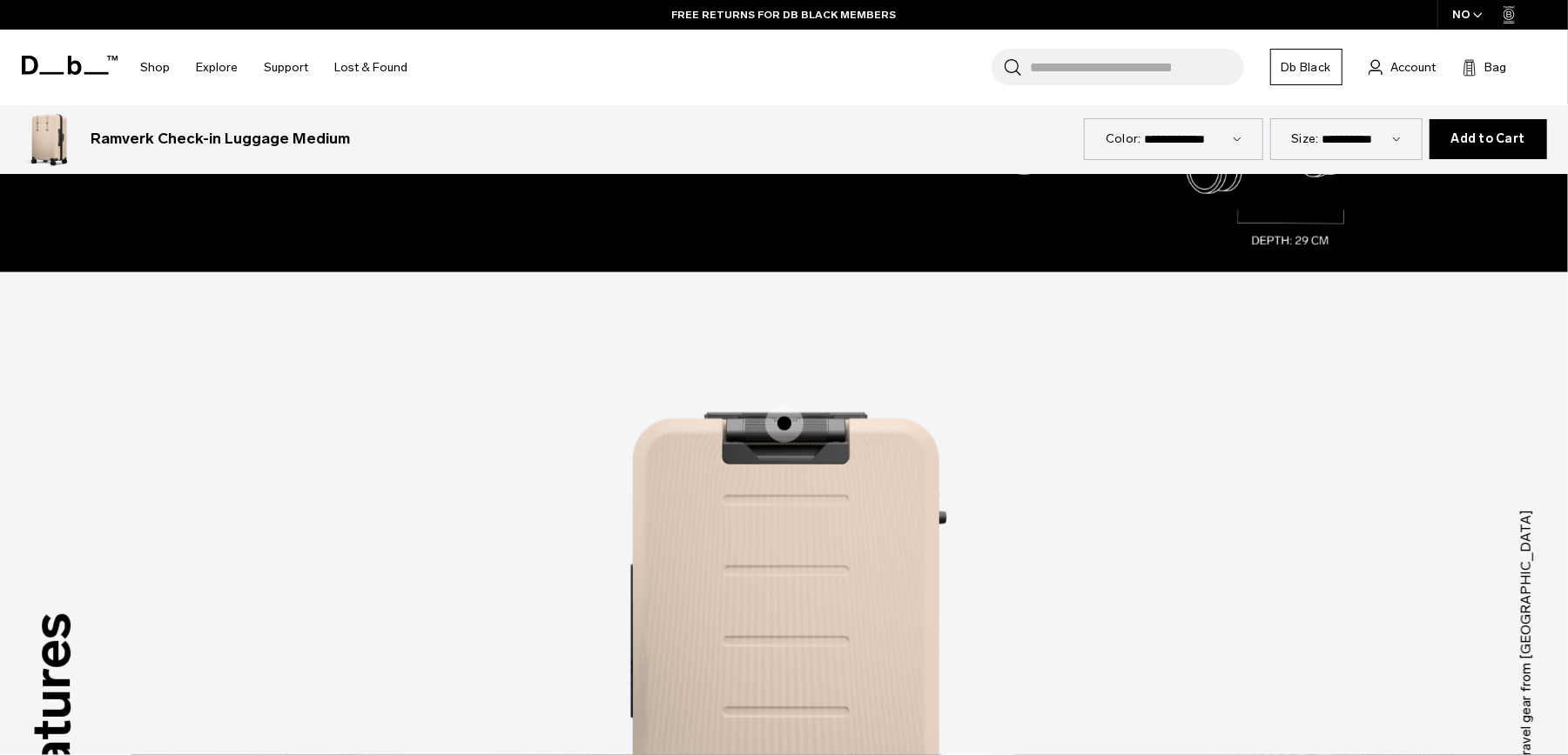
scroll to position [1400, 0]
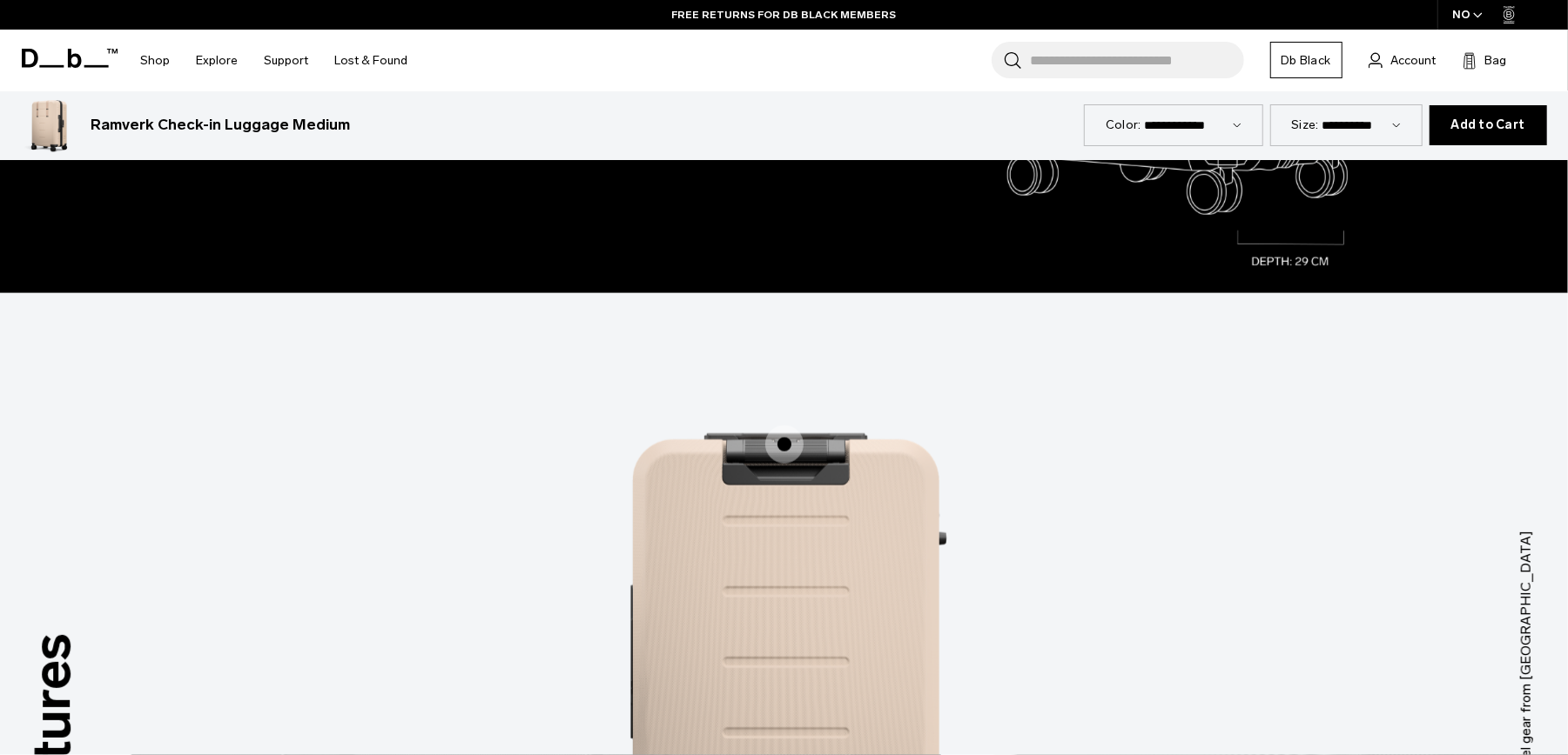
click at [787, 432] on span "2 / 3" at bounding box center [784, 444] width 38 height 38
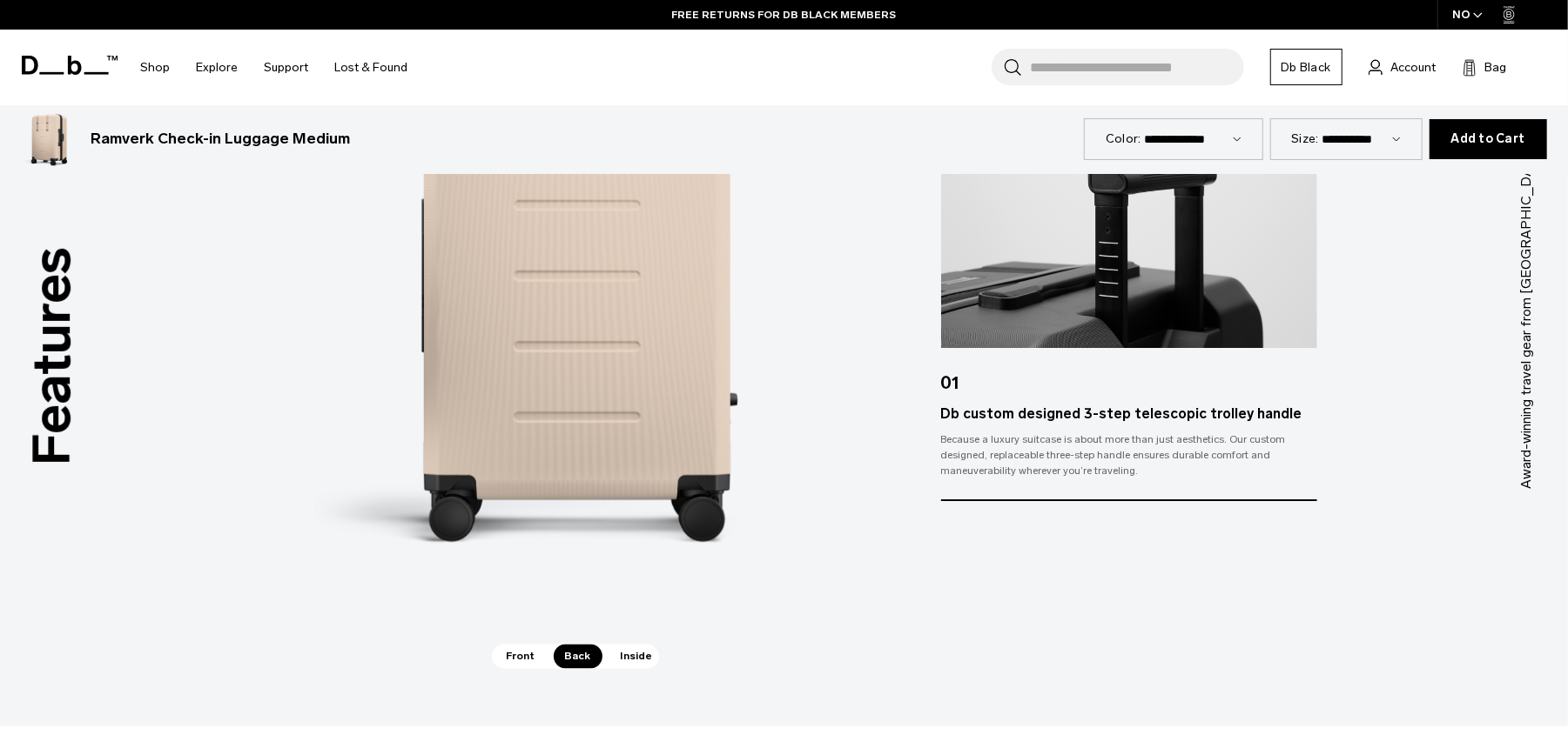
scroll to position [1801, 0]
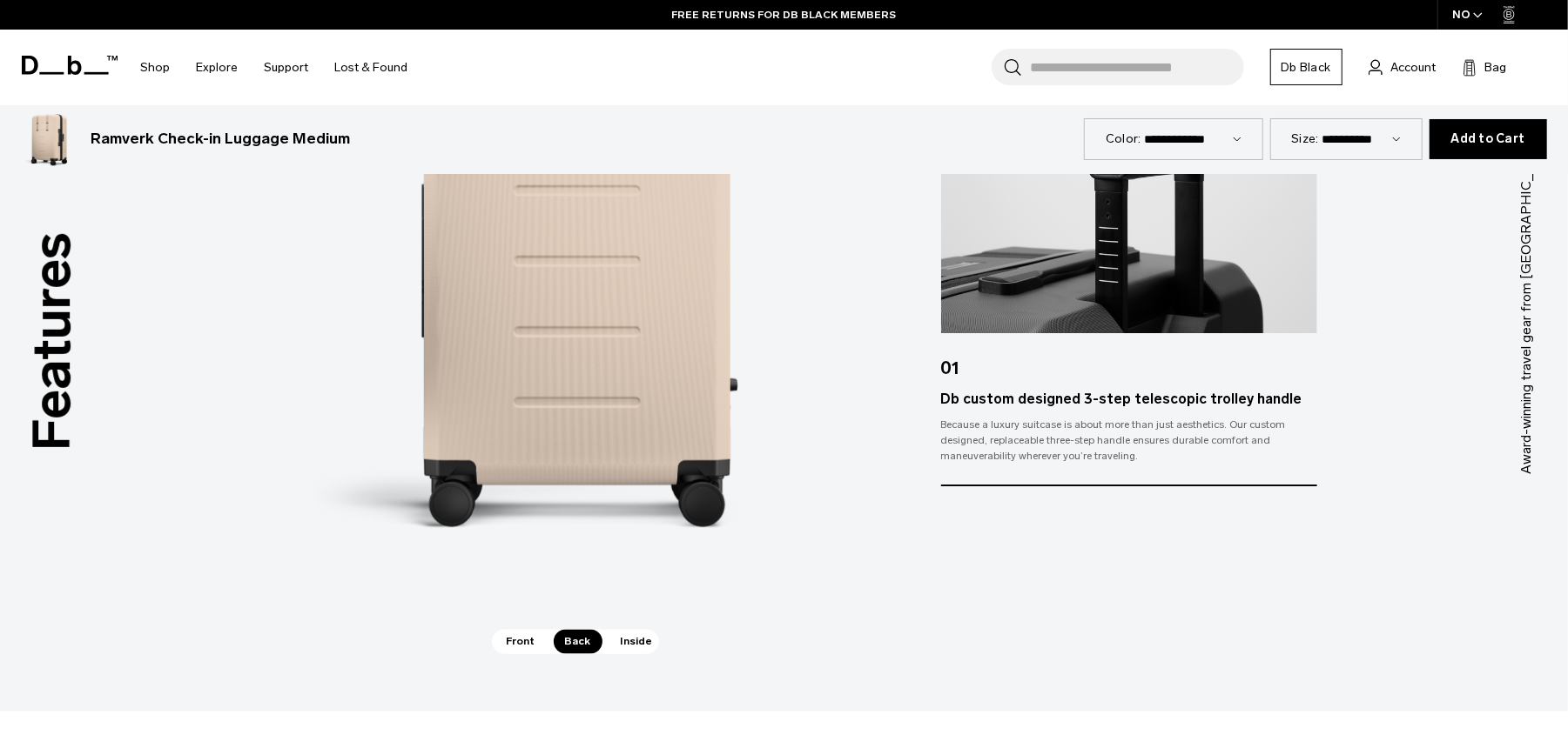
click at [639, 635] on span "Inside" at bounding box center [637, 643] width 55 height 25
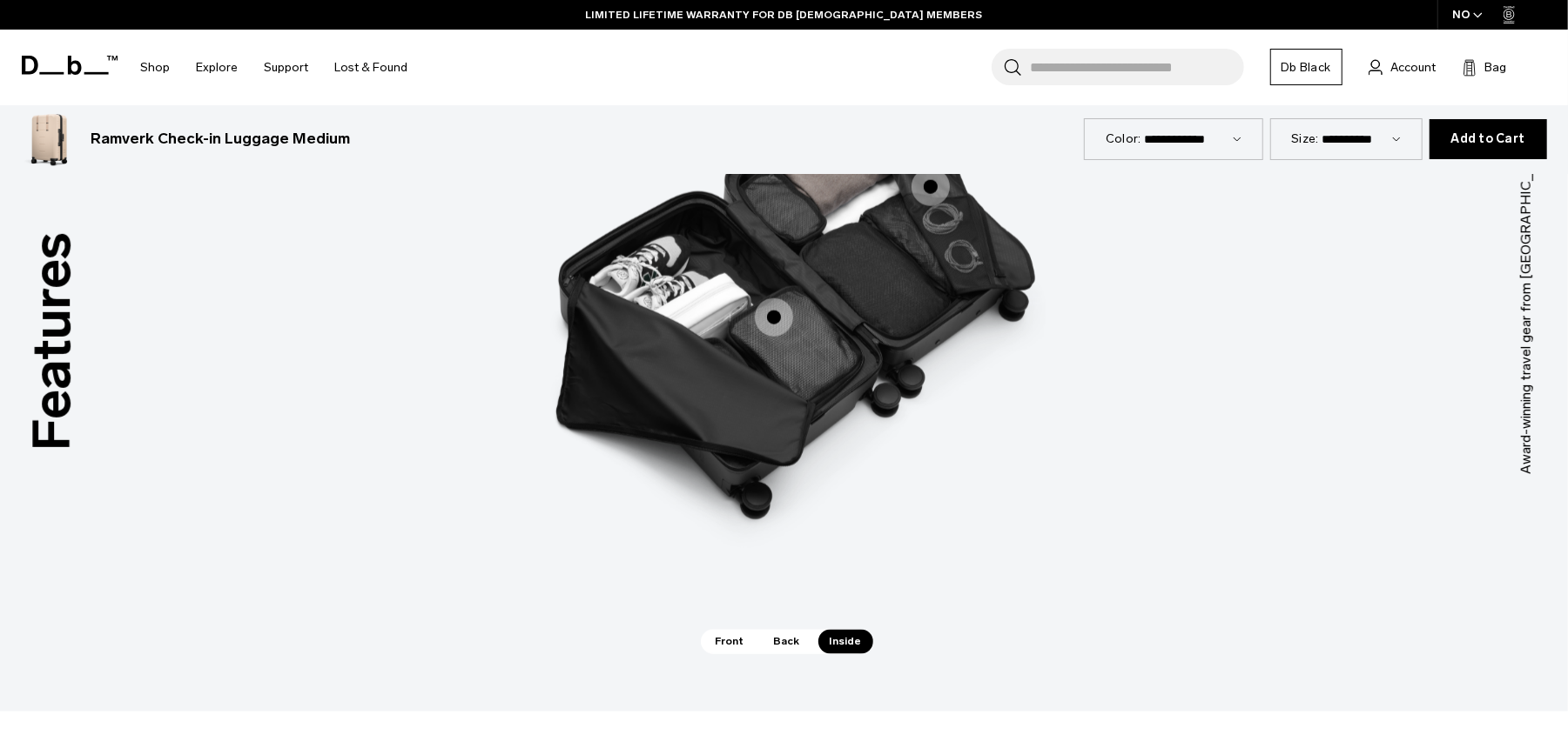
click at [780, 333] on span "3 / 3" at bounding box center [773, 317] width 38 height 38
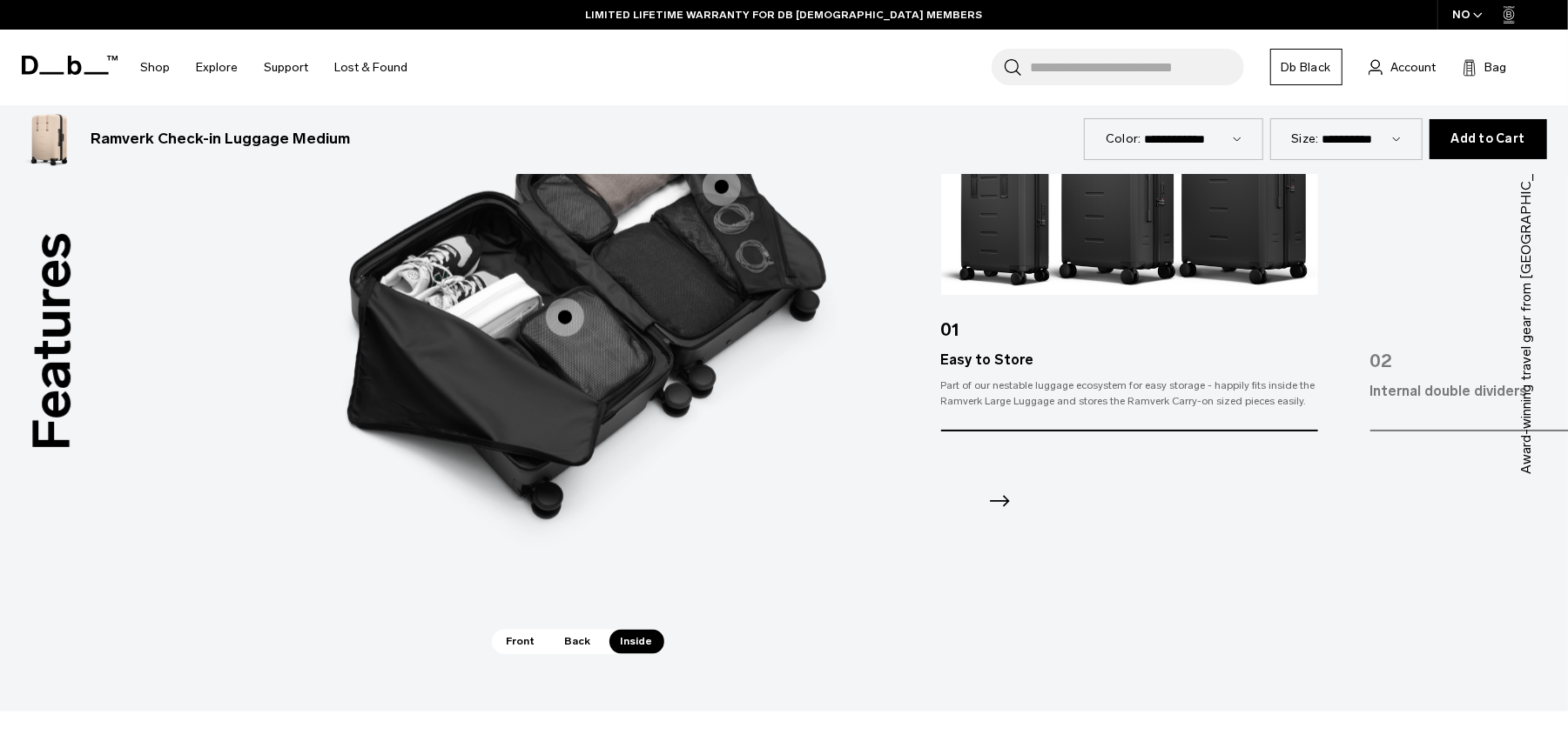
click at [996, 496] on icon "Next slide" at bounding box center [999, 502] width 27 height 27
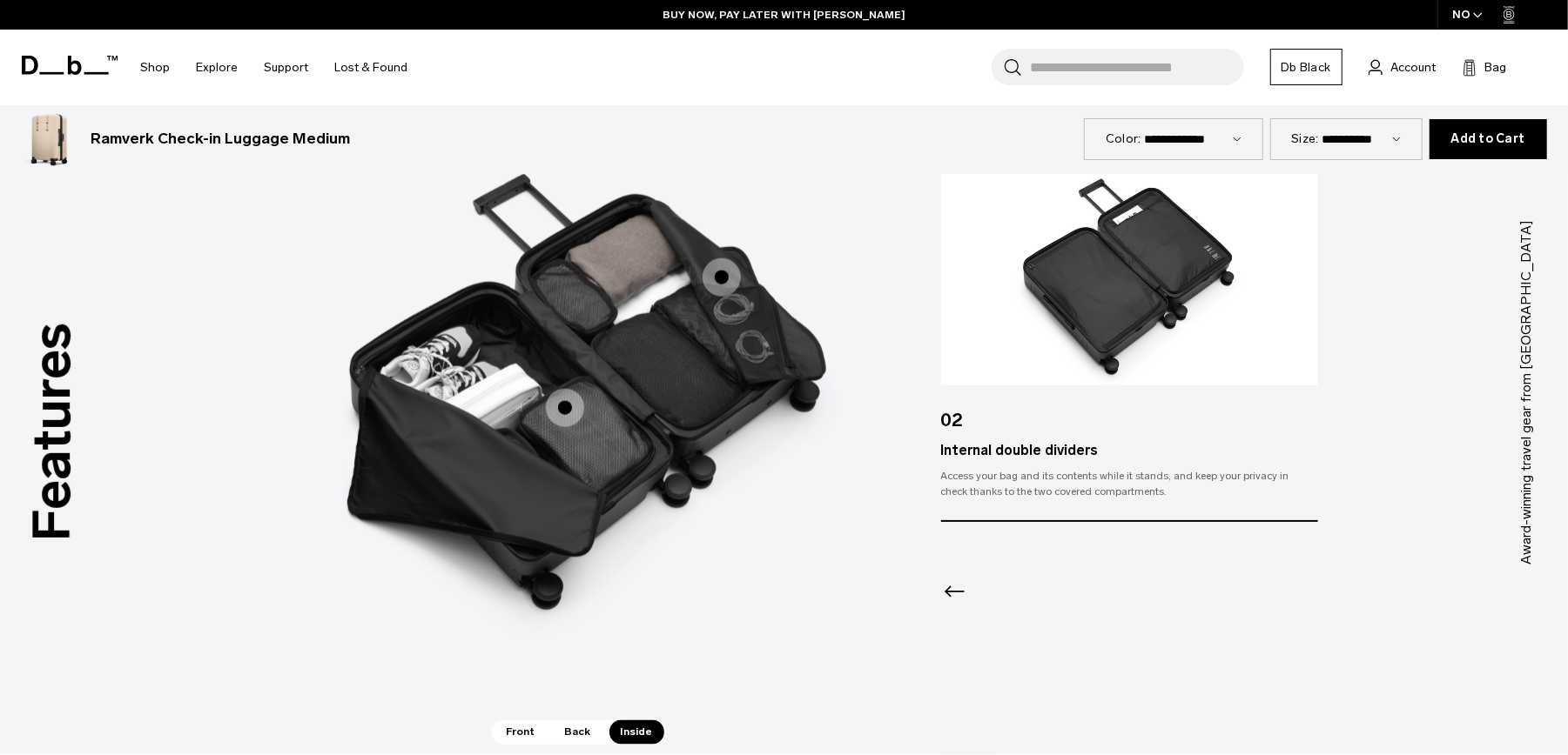
scroll to position [1725, 0]
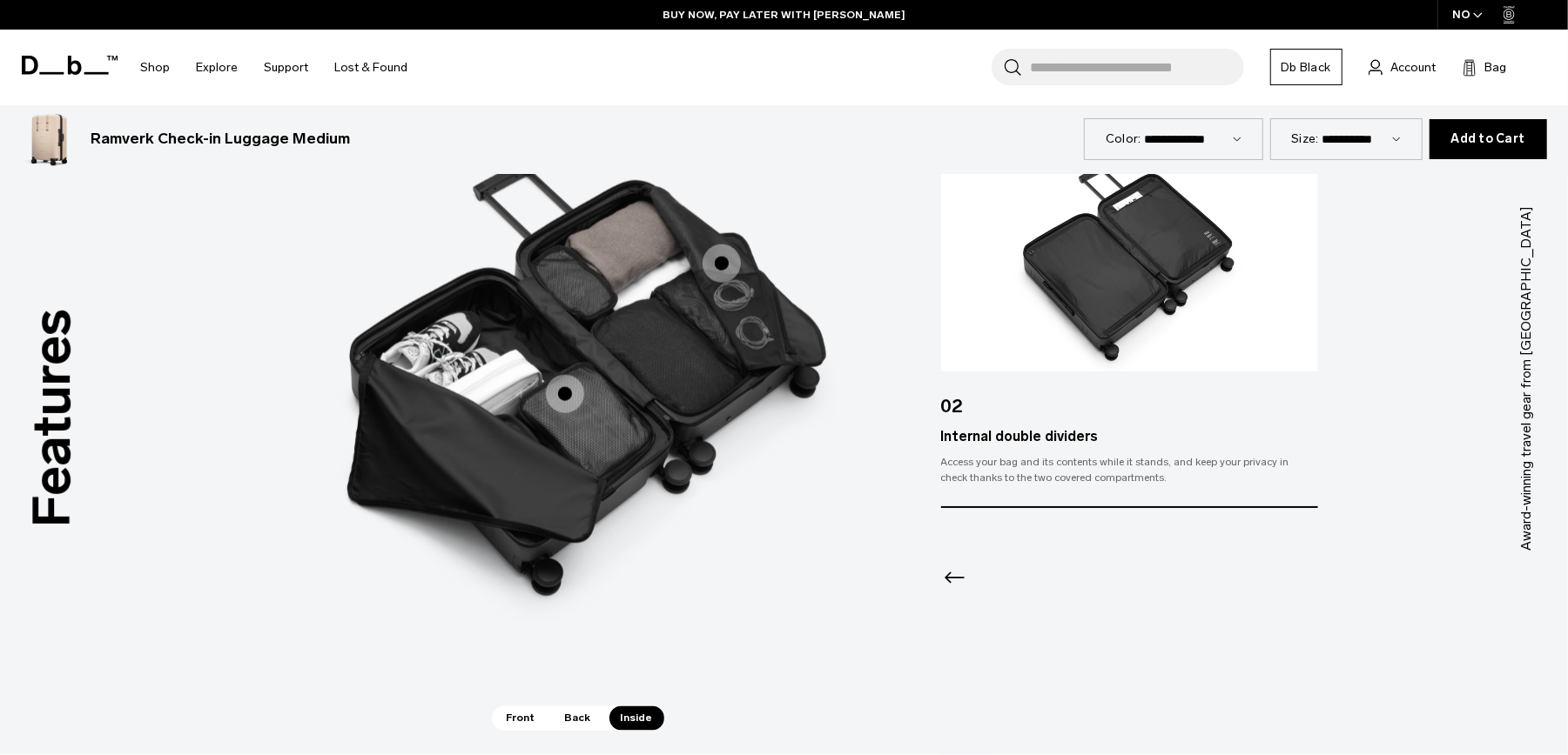
click at [955, 571] on icon "Previous slide" at bounding box center [954, 578] width 27 height 27
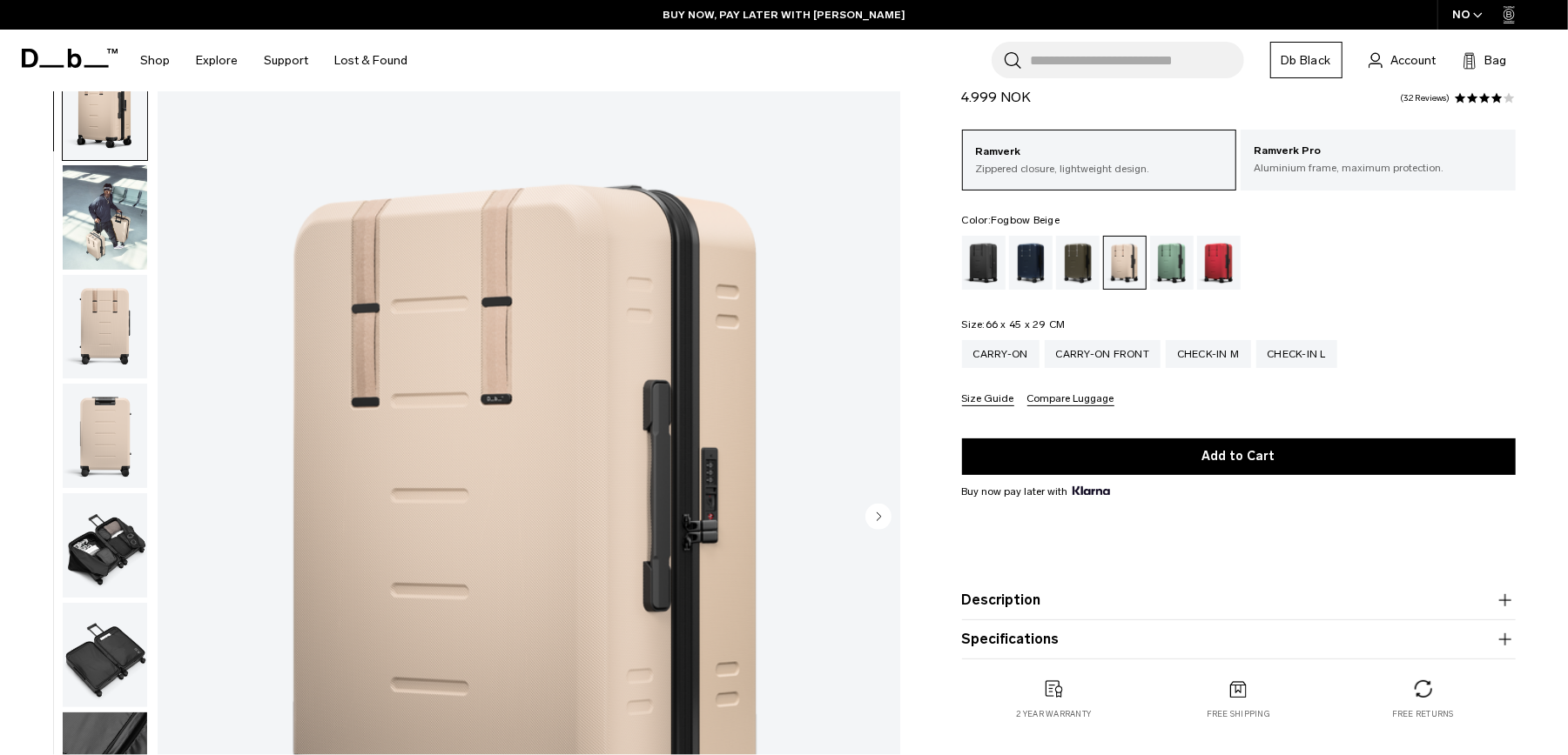
scroll to position [61, 0]
click at [1294, 345] on div "Check-in L" at bounding box center [1297, 354] width 81 height 27
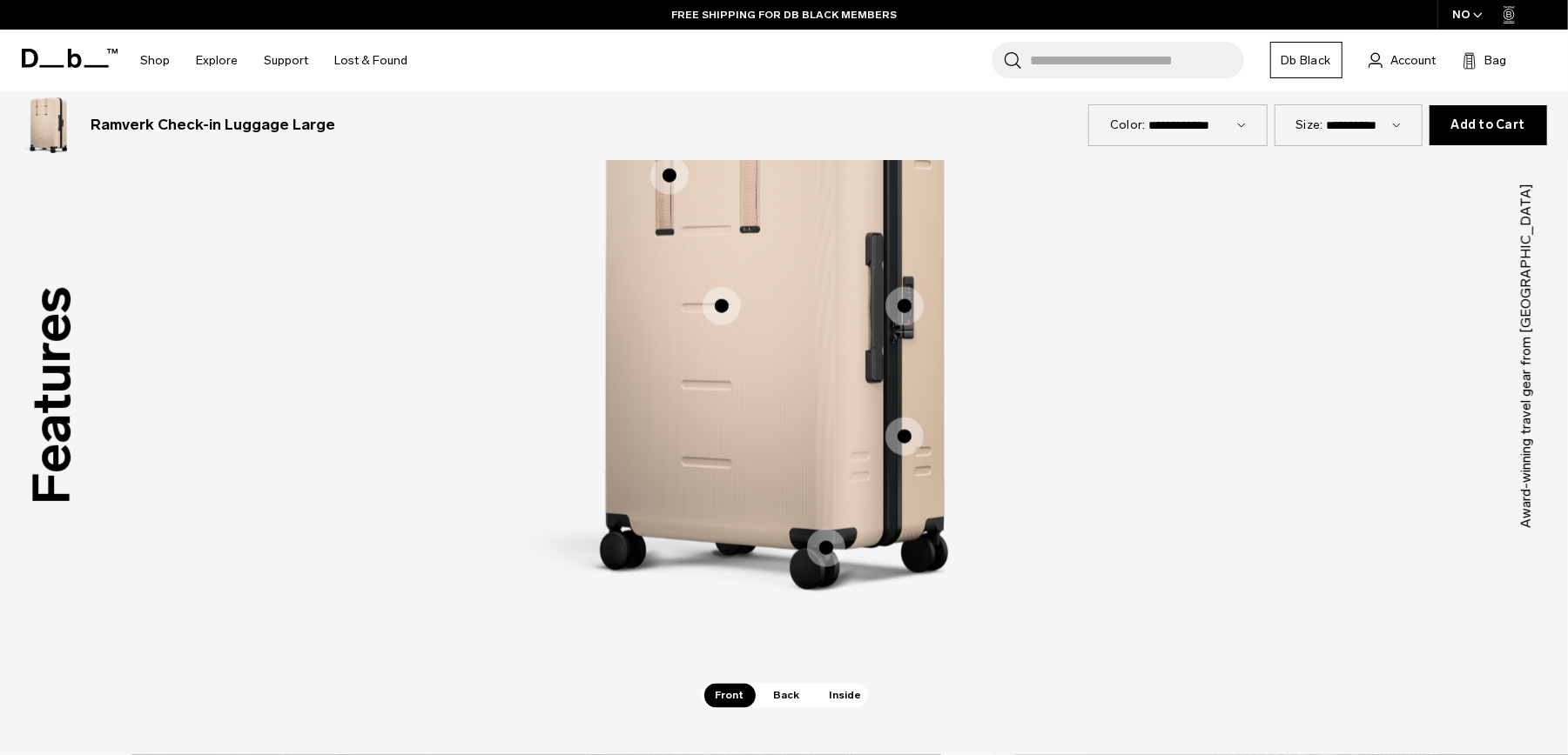
scroll to position [1748, 0]
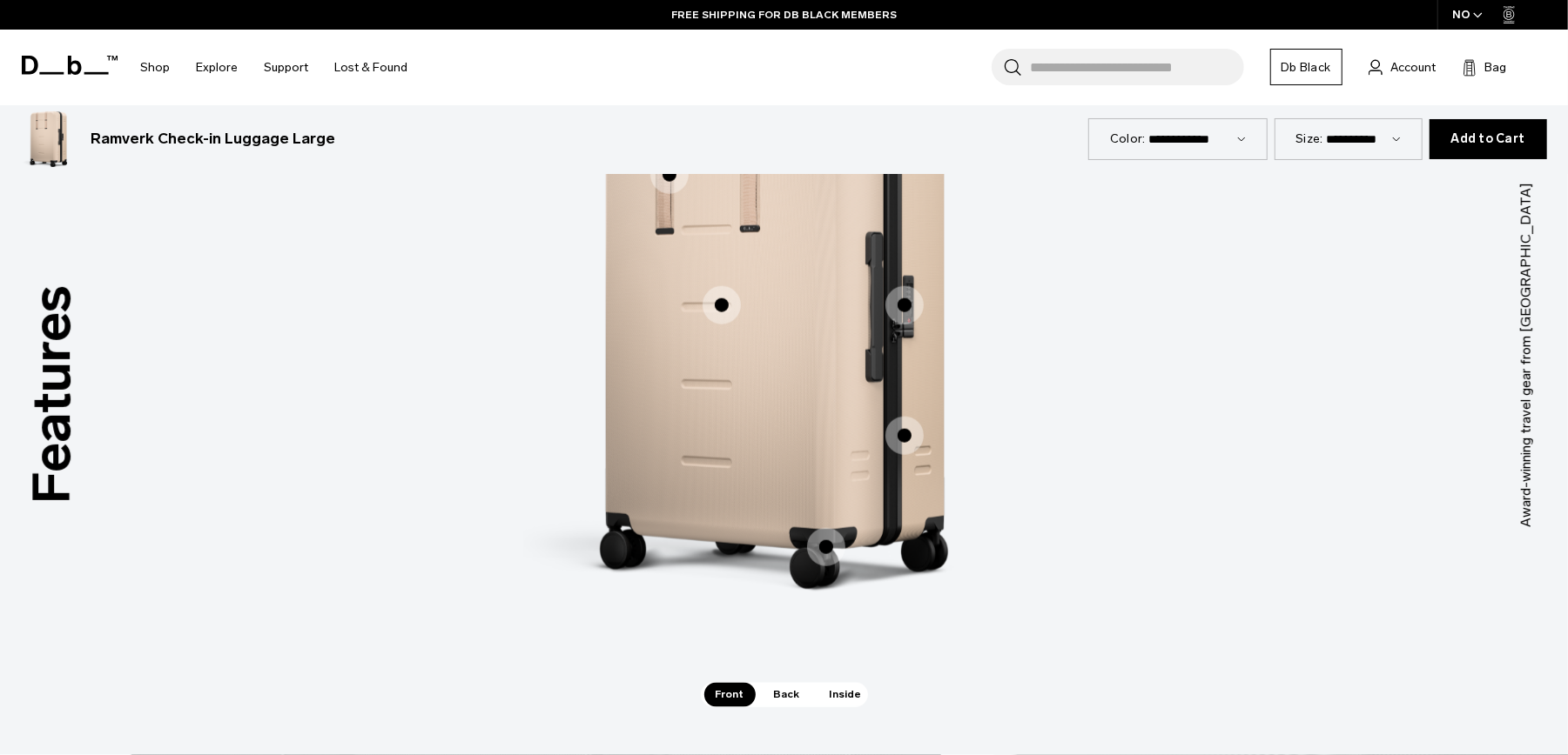
click at [780, 697] on span "Back" at bounding box center [786, 696] width 49 height 25
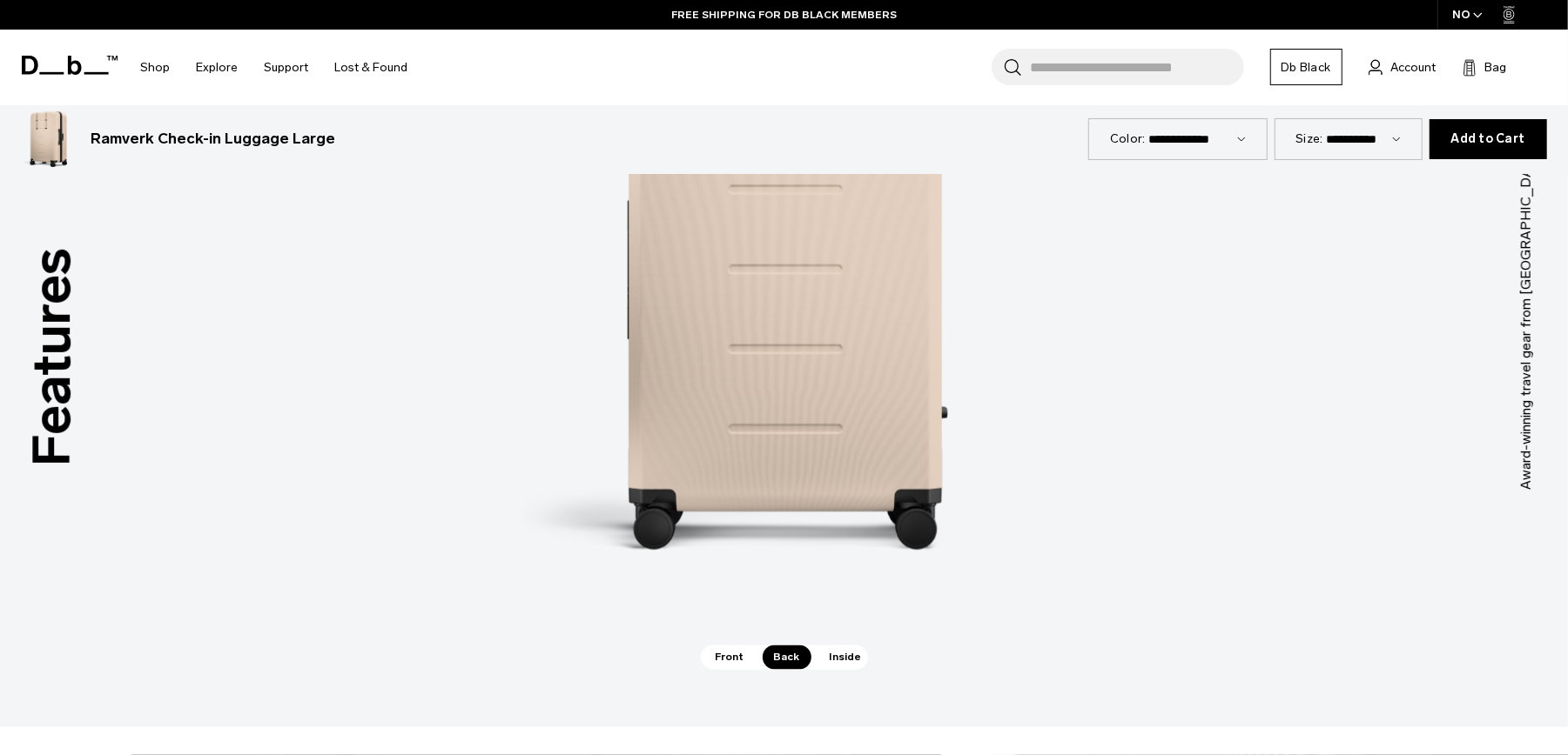
scroll to position [1787, 0]
click at [832, 663] on span "Inside" at bounding box center [846, 658] width 55 height 25
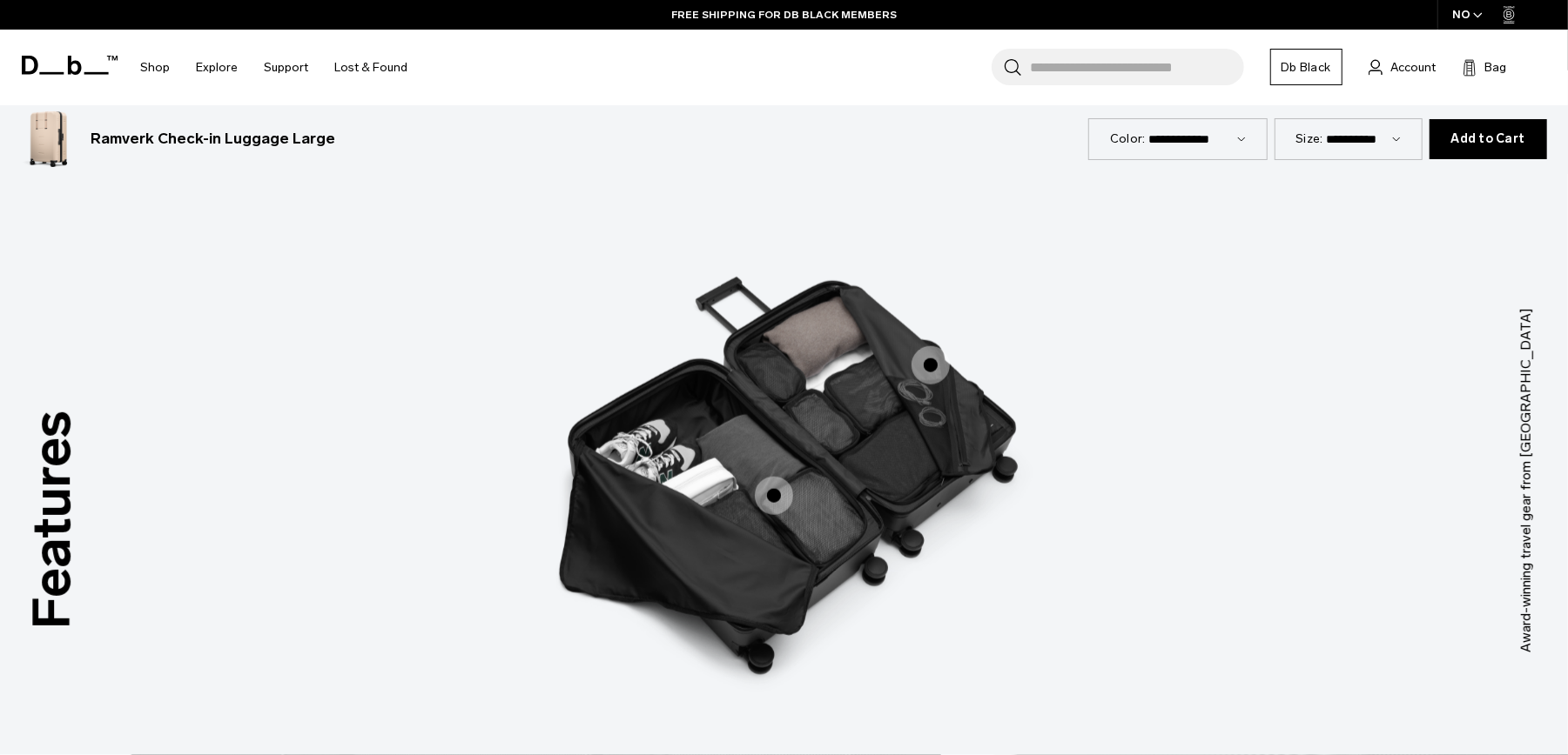
scroll to position [1624, 0]
click at [789, 506] on label "Easy to Store" at bounding box center [773, 495] width 42 height 42
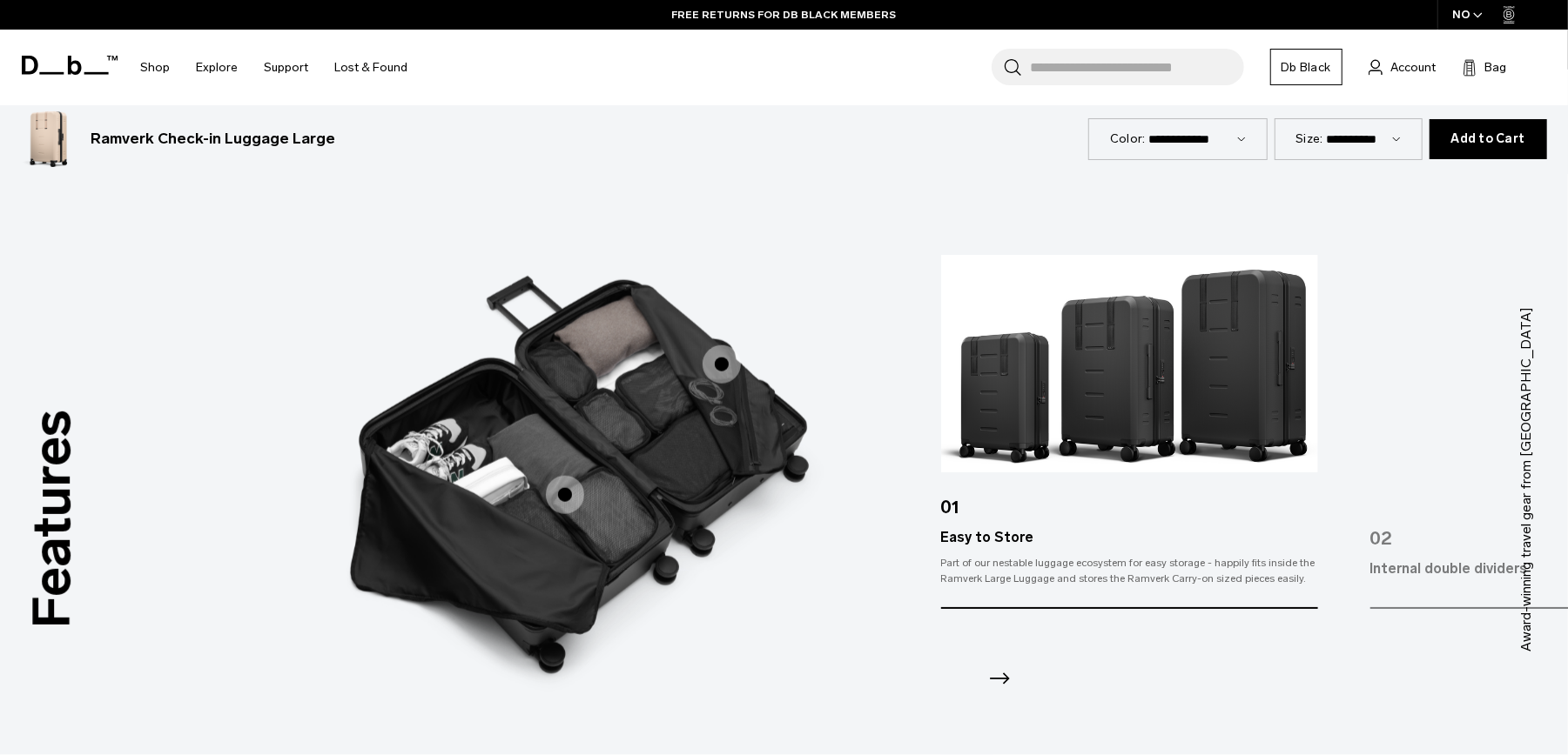
click at [1010, 680] on icon "Next slide" at bounding box center [999, 679] width 27 height 27
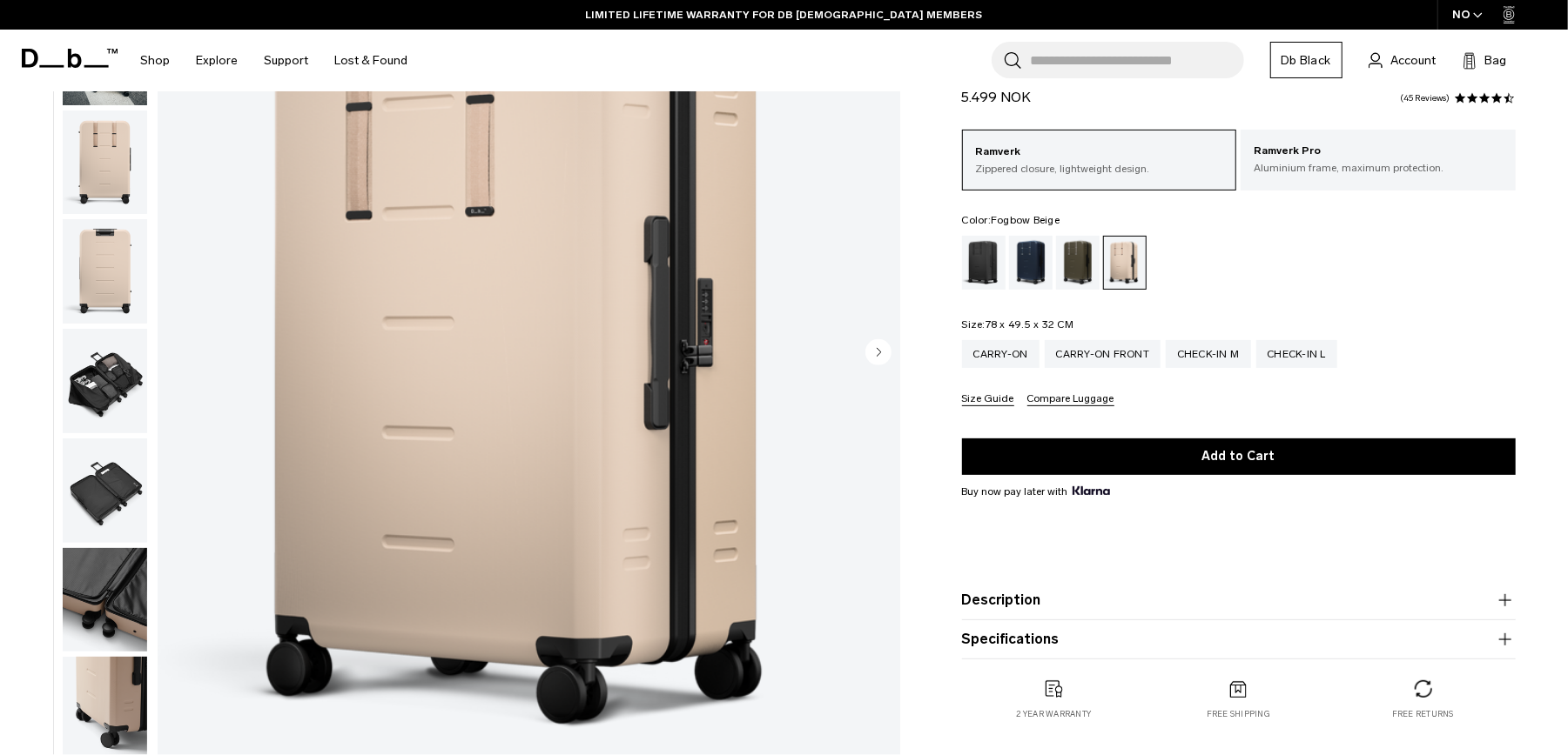
scroll to position [217, 0]
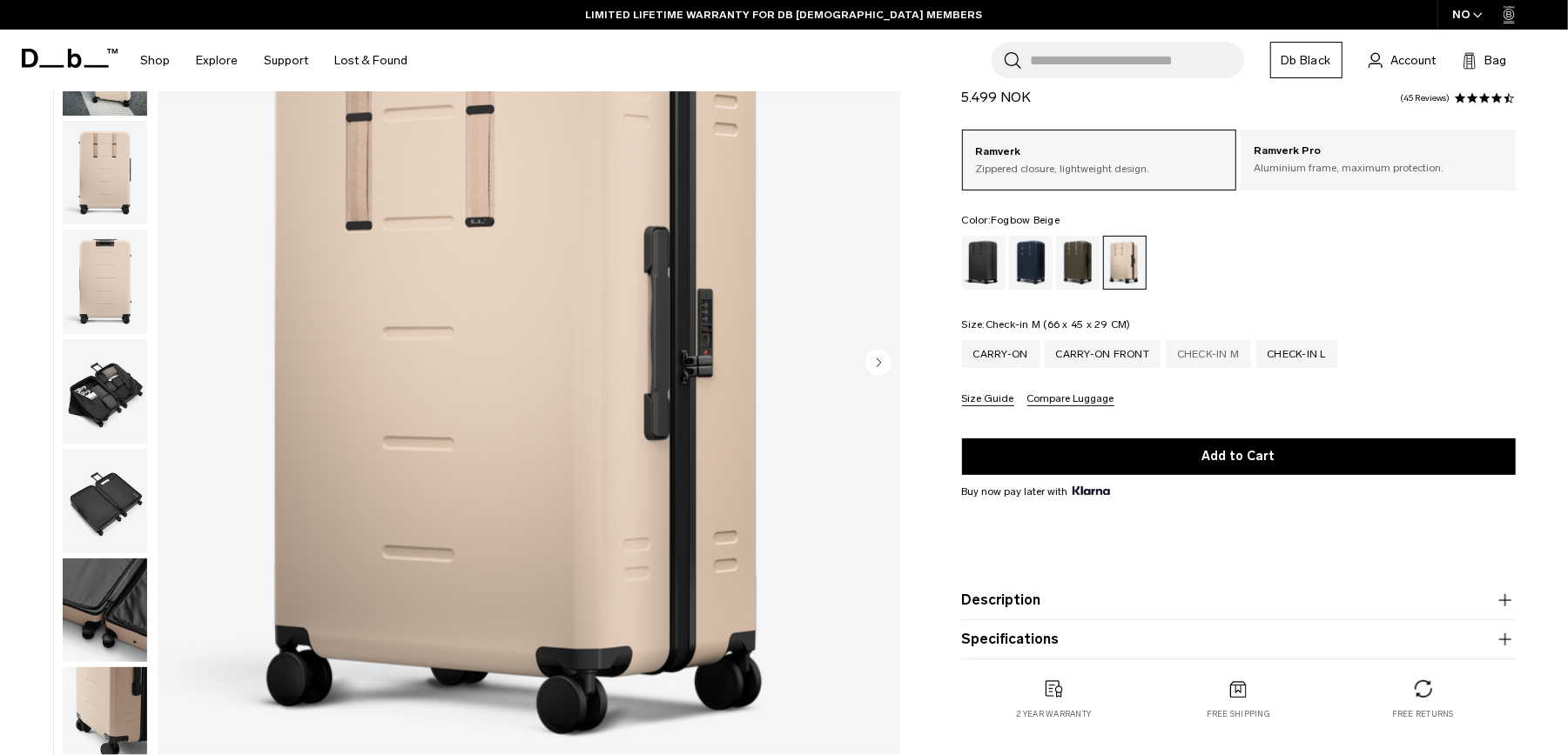
click at [1186, 353] on div "Check-in M" at bounding box center [1209, 353] width 85 height 27
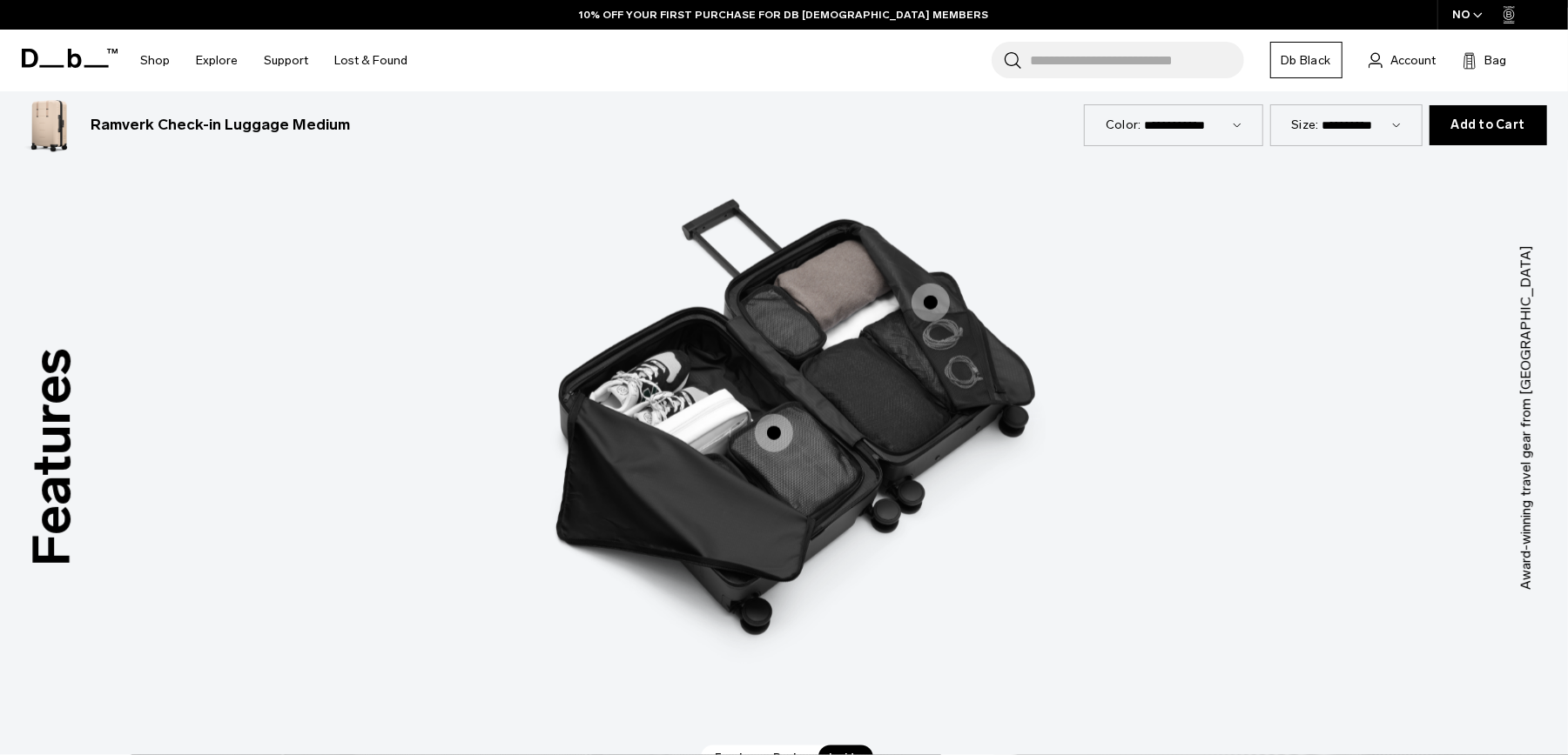
click at [759, 433] on span "3 / 3" at bounding box center [773, 433] width 38 height 38
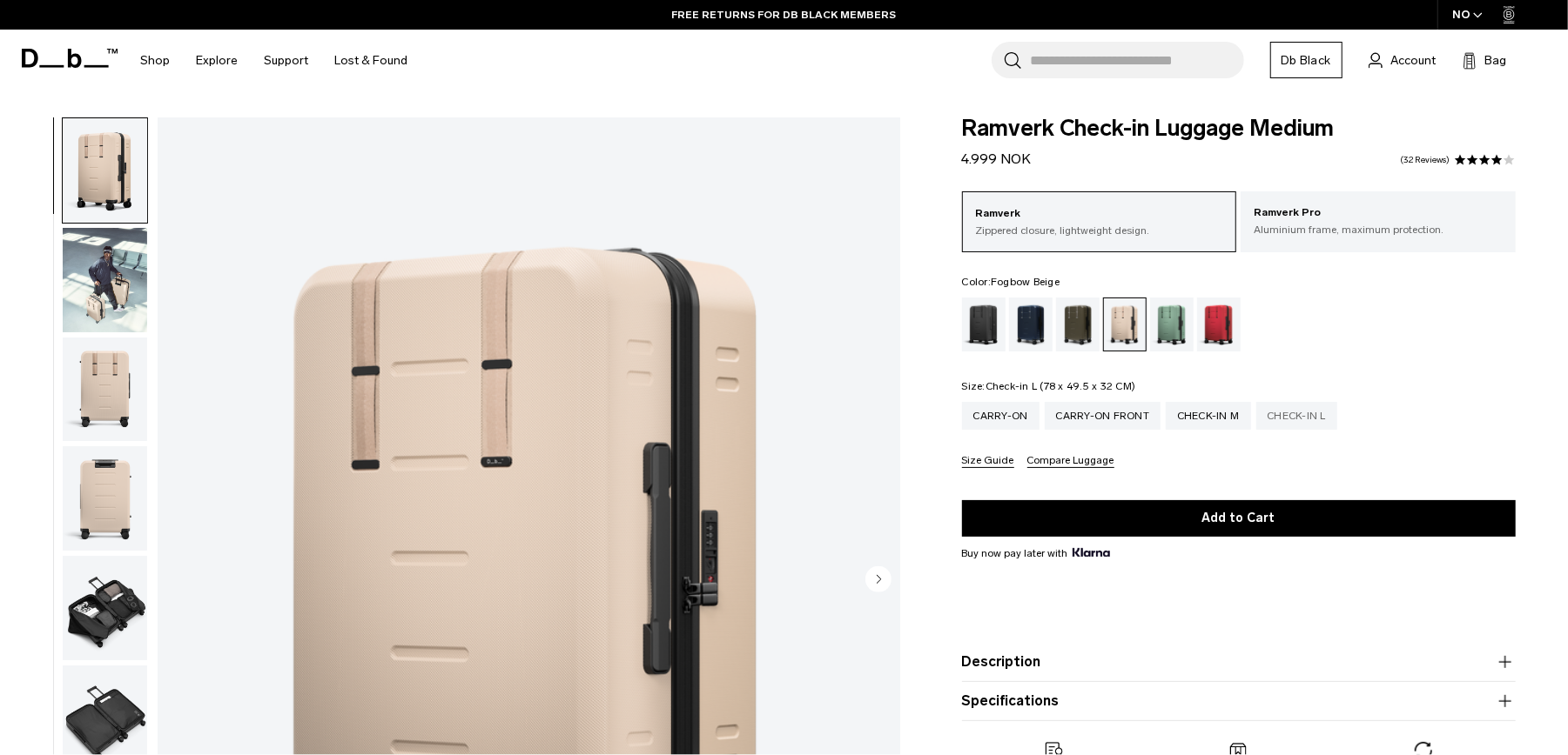
click at [1296, 420] on div "Check-in L" at bounding box center [1297, 415] width 81 height 27
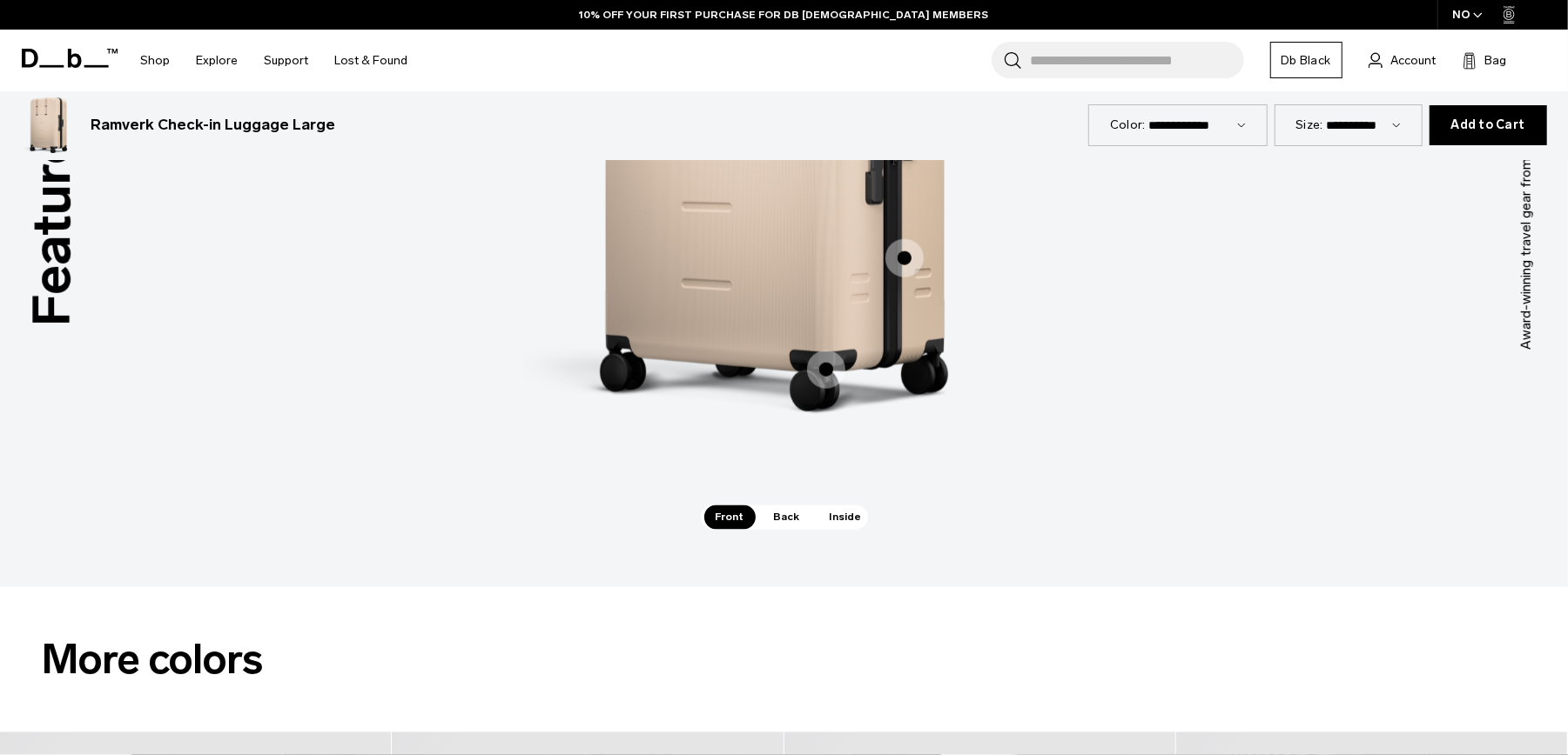
scroll to position [1941, 0]
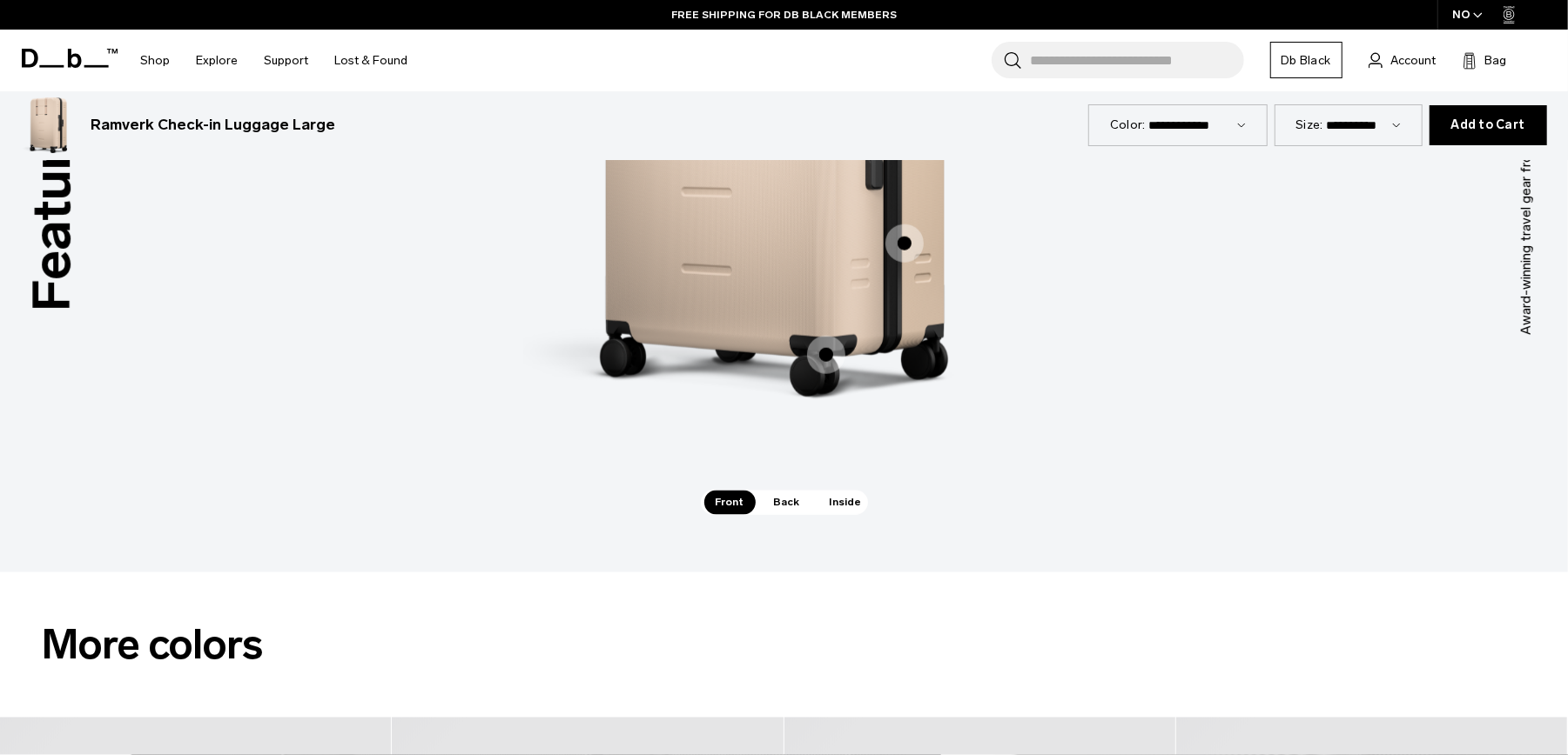
click at [845, 492] on span "Inside" at bounding box center [846, 504] width 55 height 25
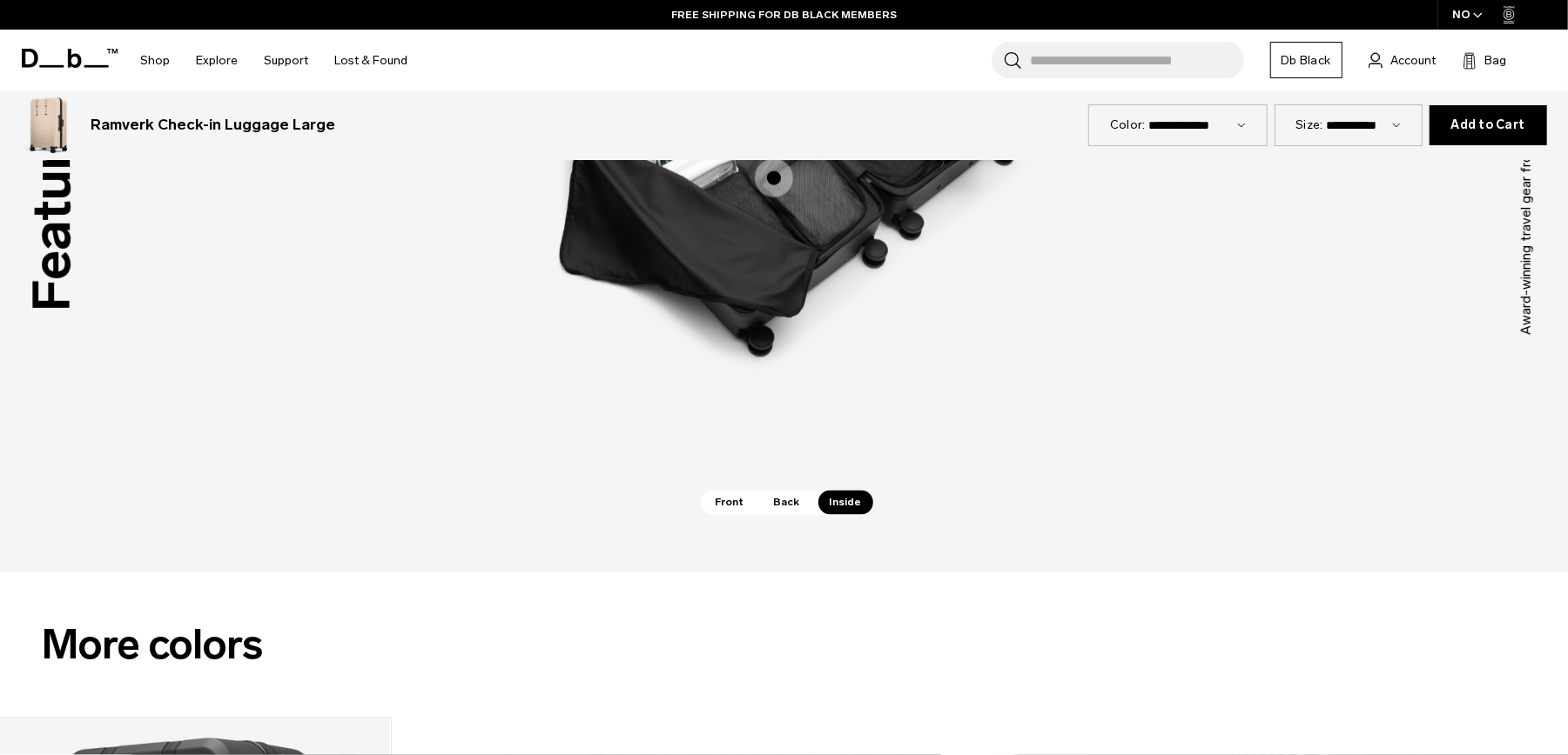
click at [784, 182] on span "3 / 3" at bounding box center [773, 178] width 38 height 38
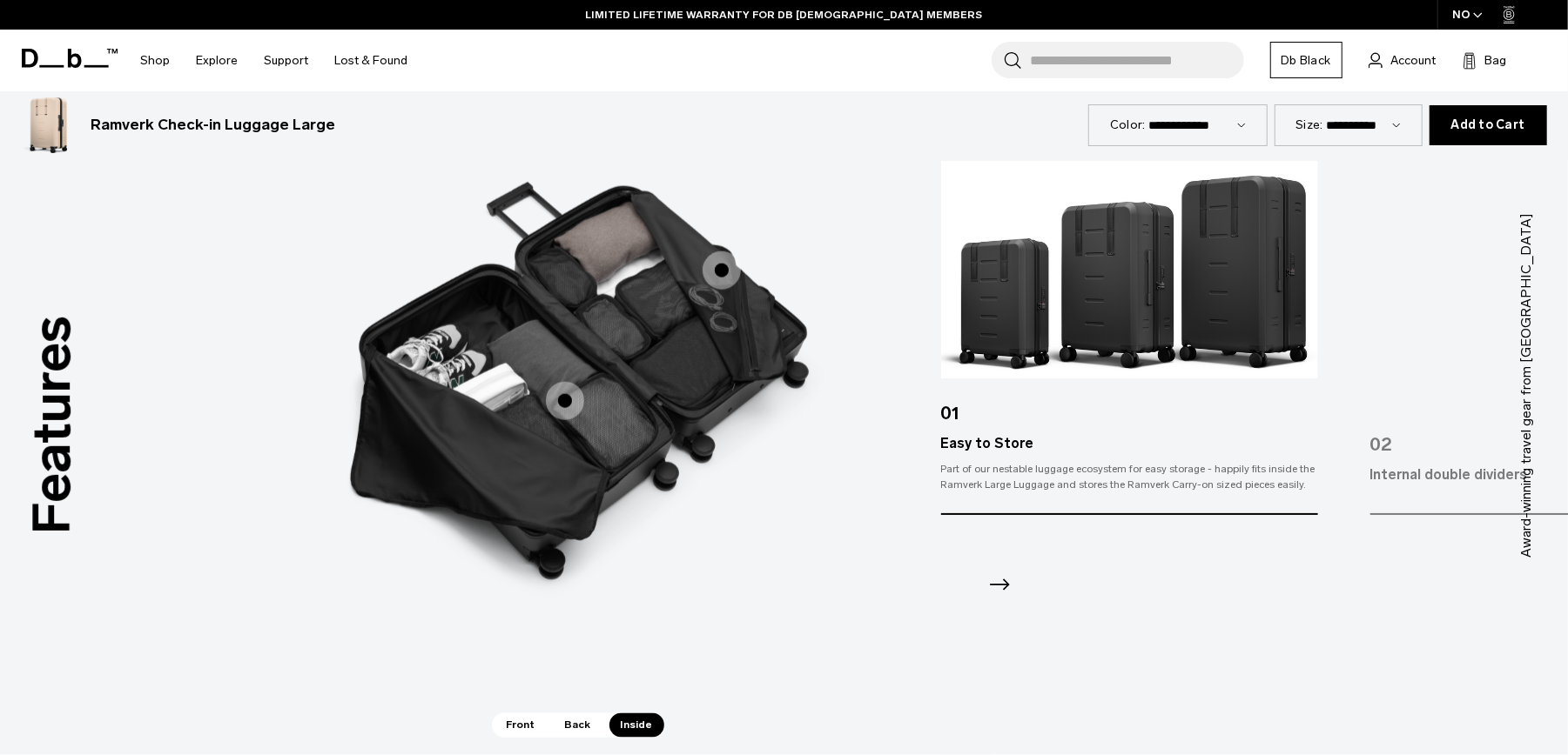
scroll to position [1841, 0]
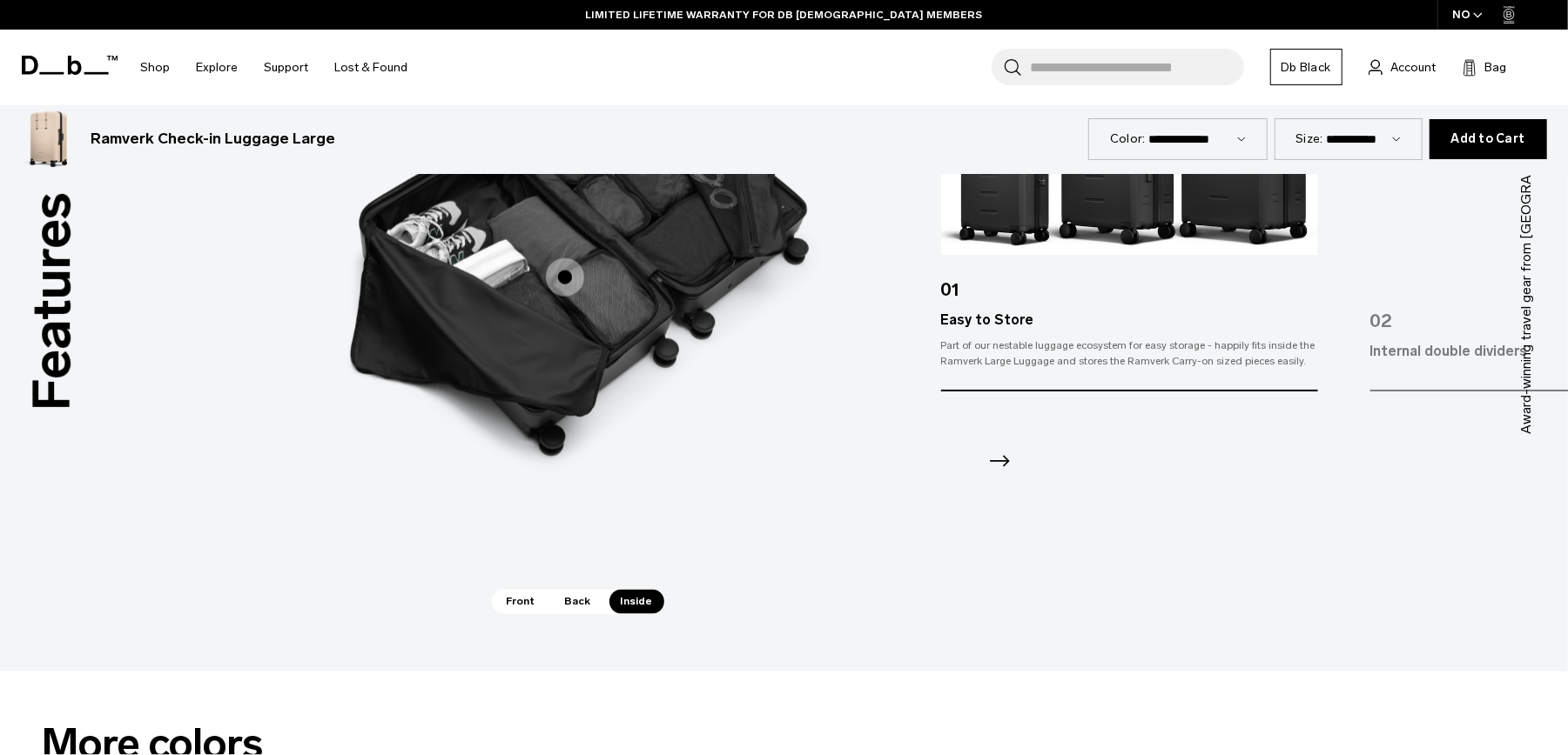
click at [993, 471] on icon "Next slide" at bounding box center [999, 461] width 27 height 27
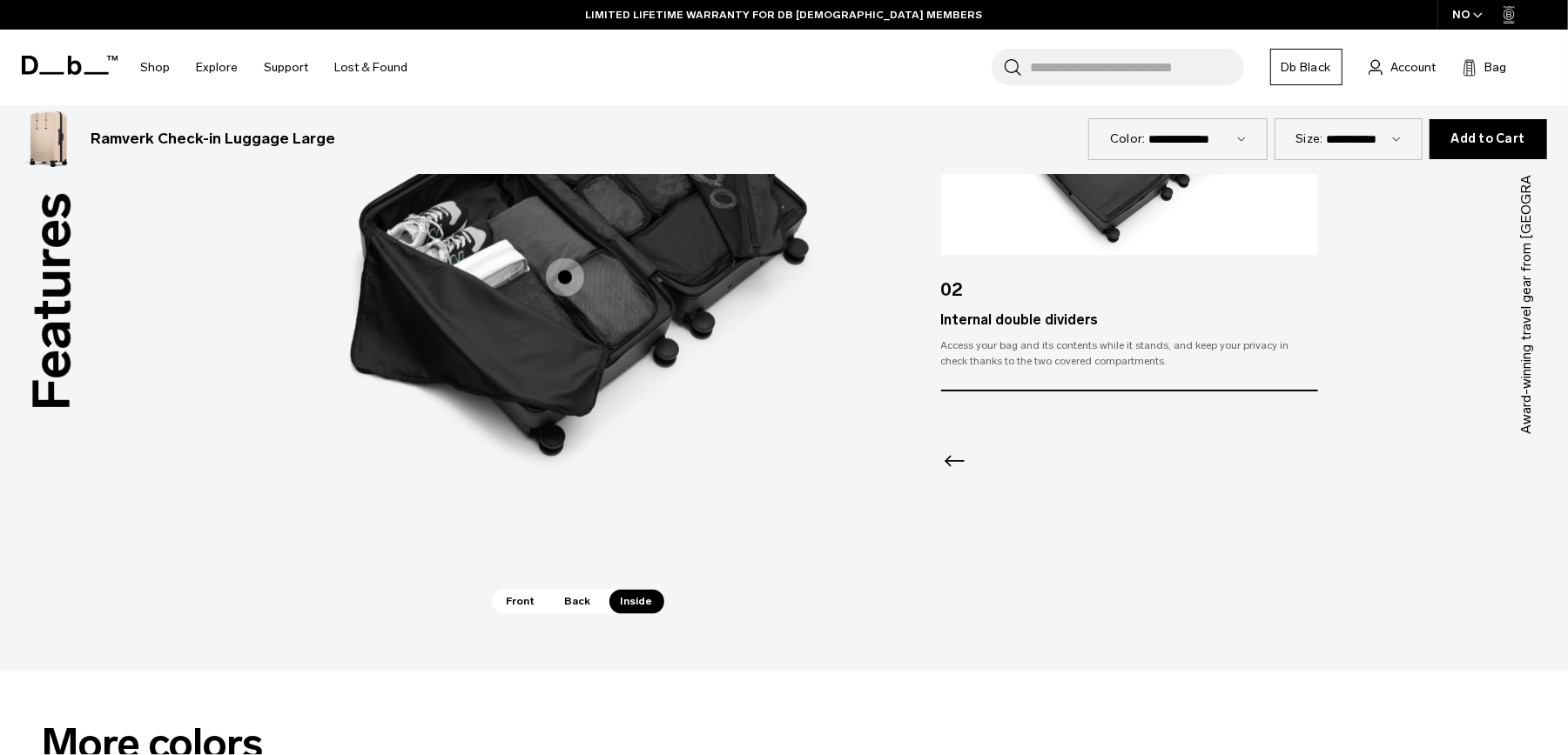
click at [583, 596] on span "Back" at bounding box center [577, 603] width 49 height 25
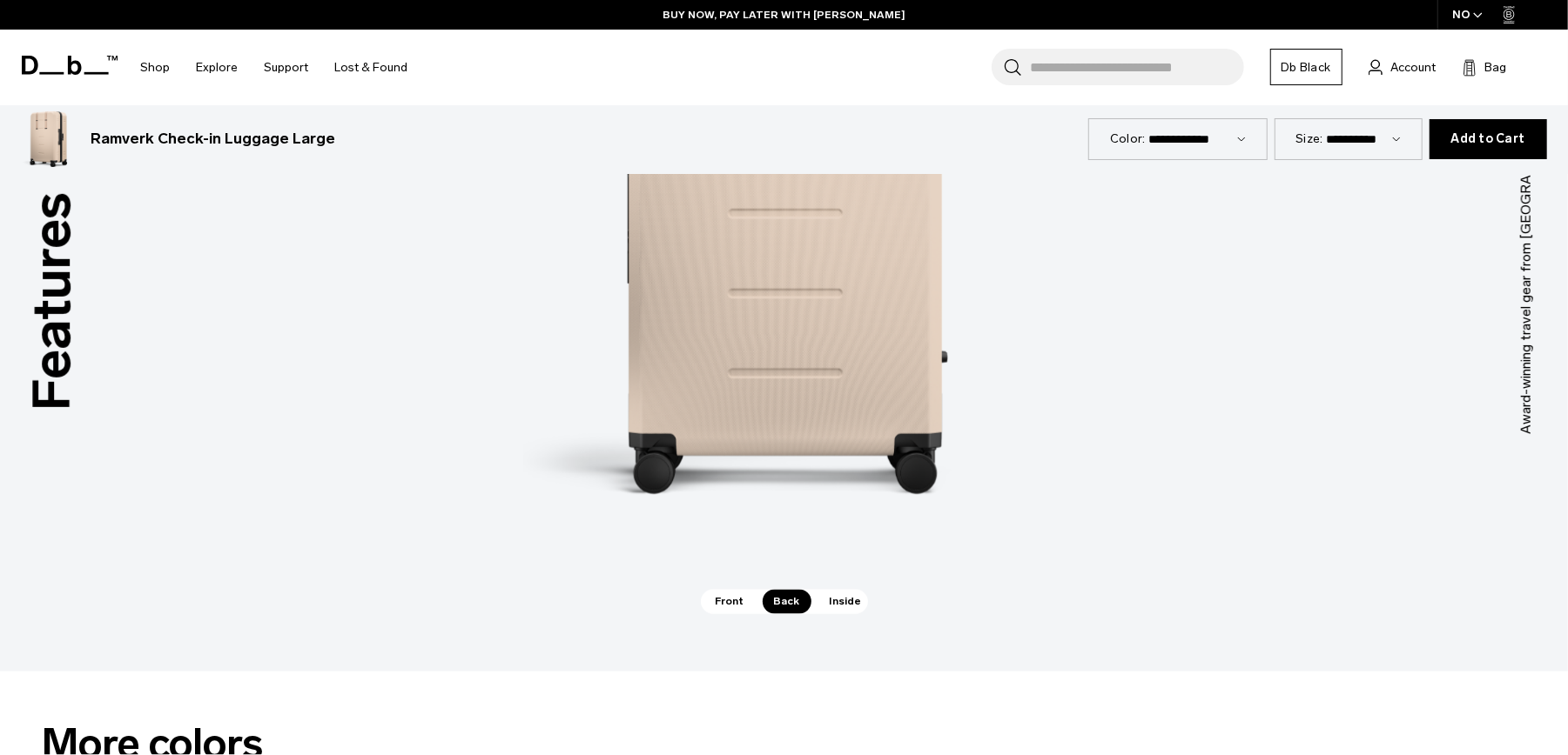
click at [728, 604] on span "Front" at bounding box center [730, 603] width 51 height 25
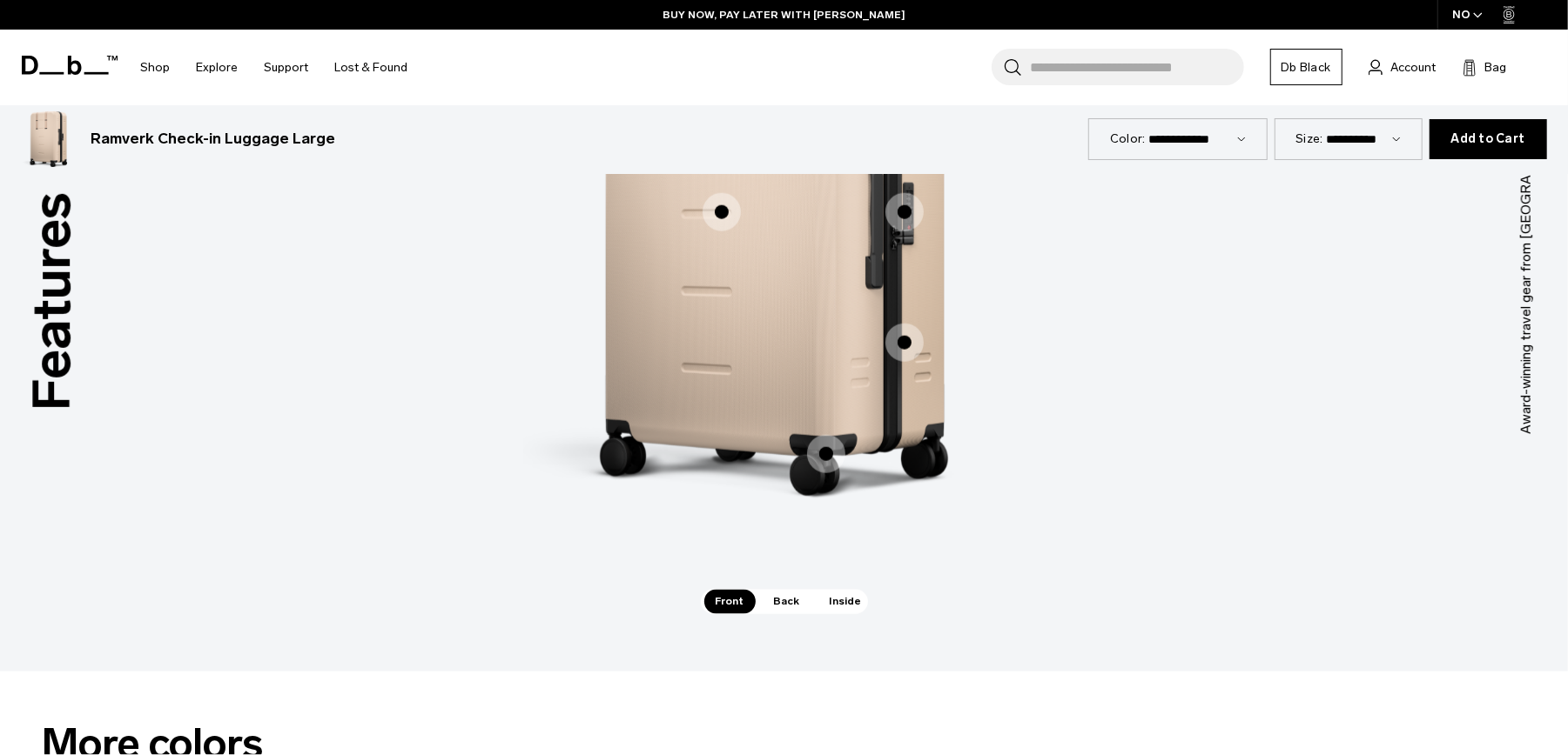
click at [808, 446] on span "1 / 3" at bounding box center [825, 454] width 38 height 38
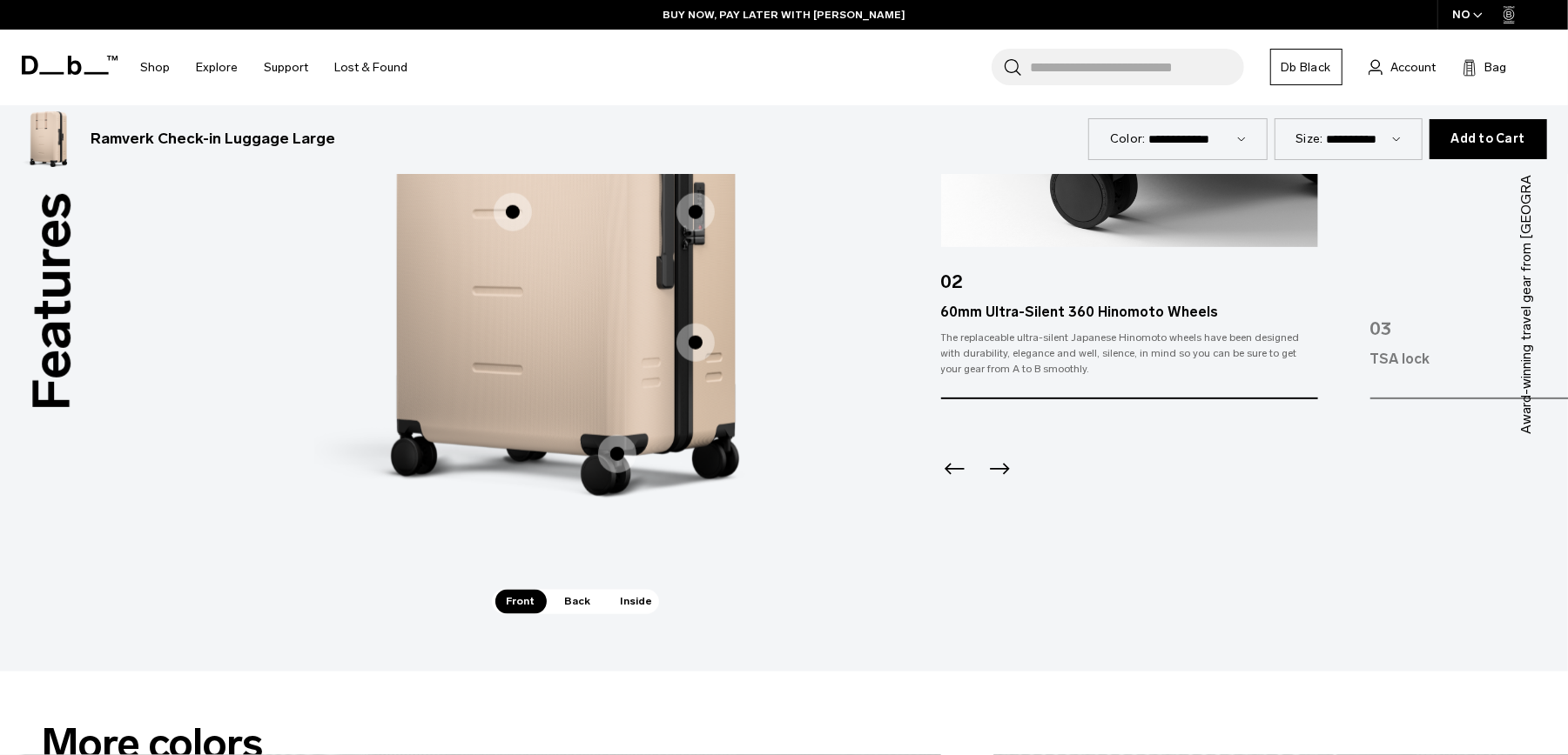
click at [1004, 464] on icon "Next slide" at bounding box center [1000, 469] width 20 height 12
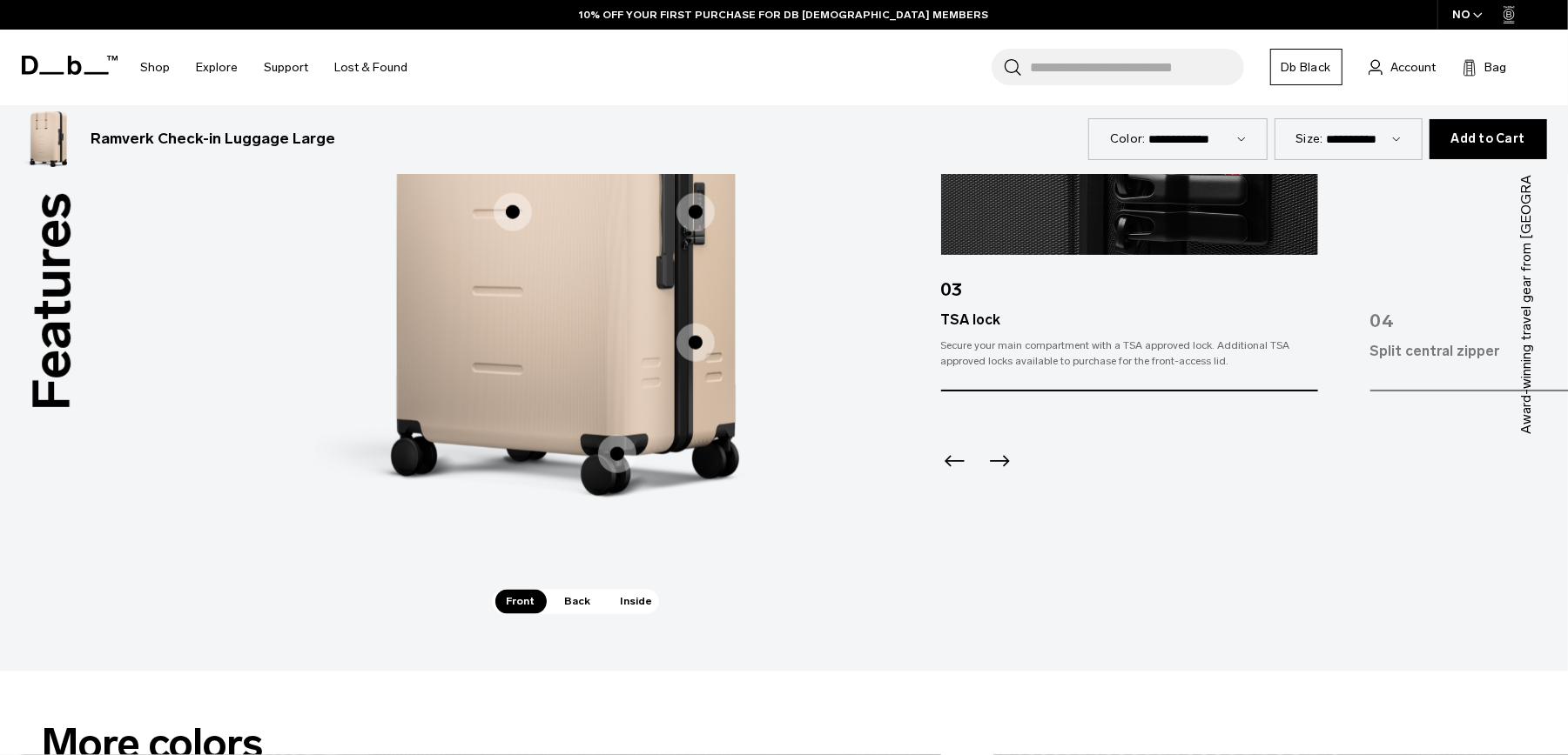
click at [968, 458] on icon "Previous slide" at bounding box center [954, 461] width 27 height 27
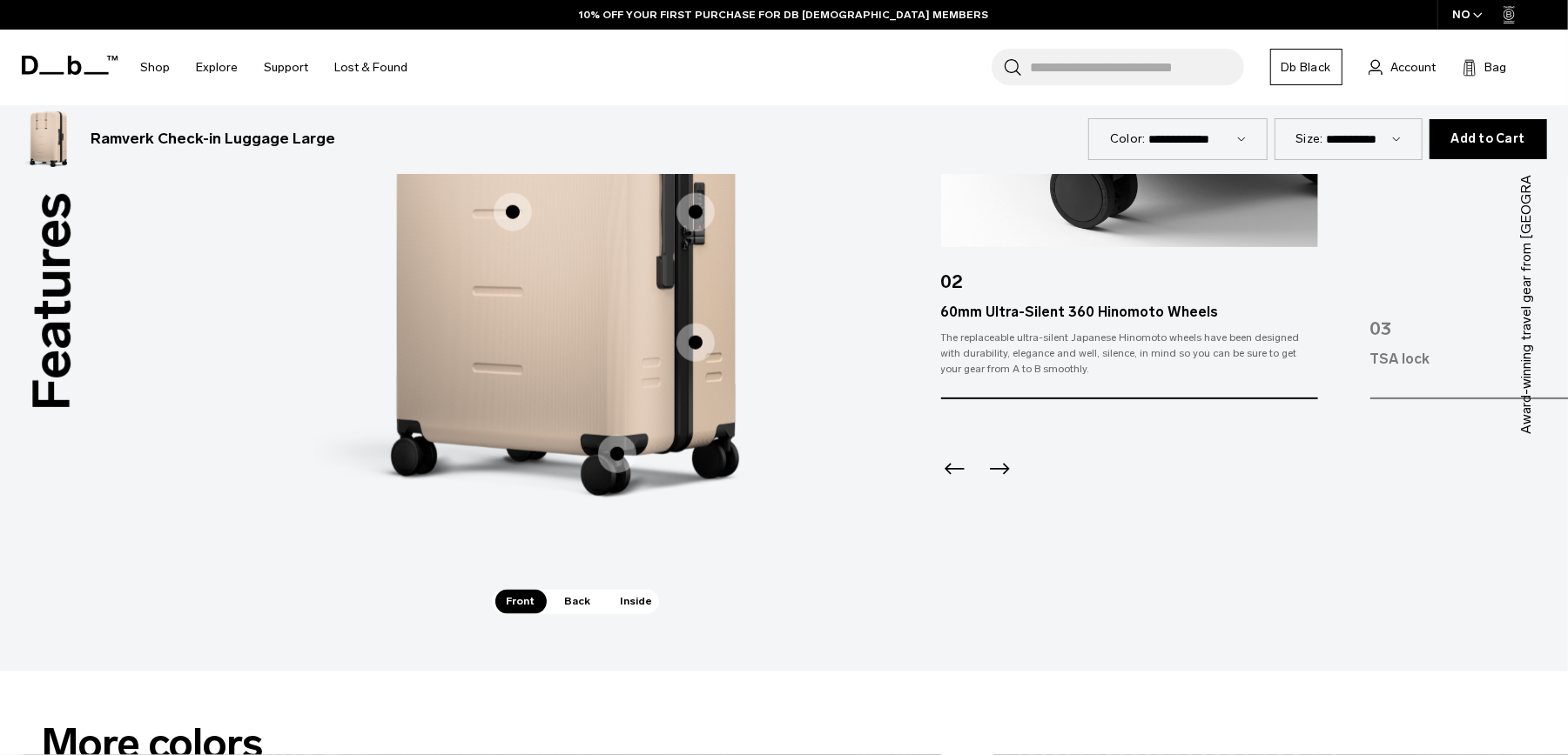
click at [968, 458] on icon "Previous slide" at bounding box center [954, 469] width 27 height 27
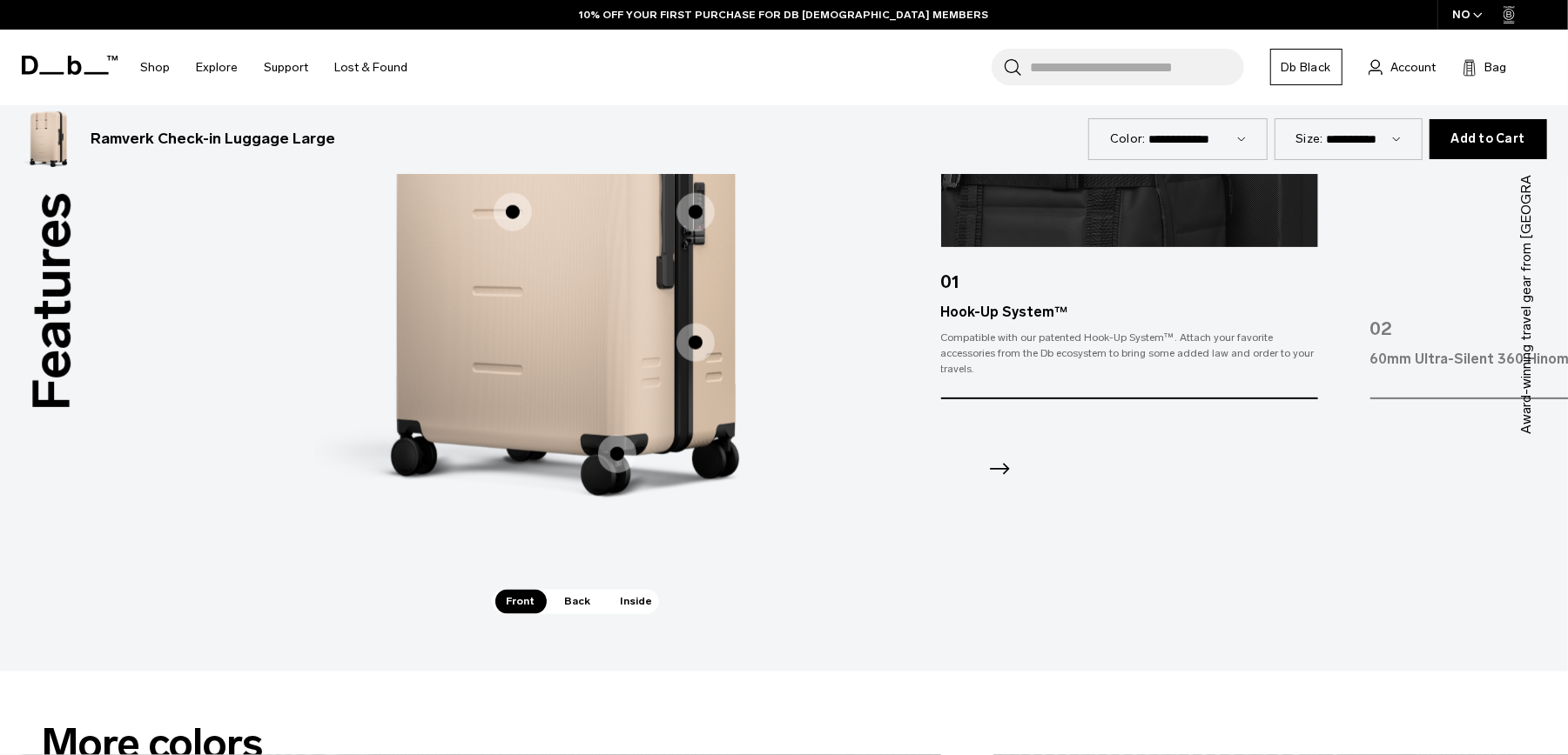
click at [1010, 461] on icon "Next slide" at bounding box center [999, 469] width 27 height 27
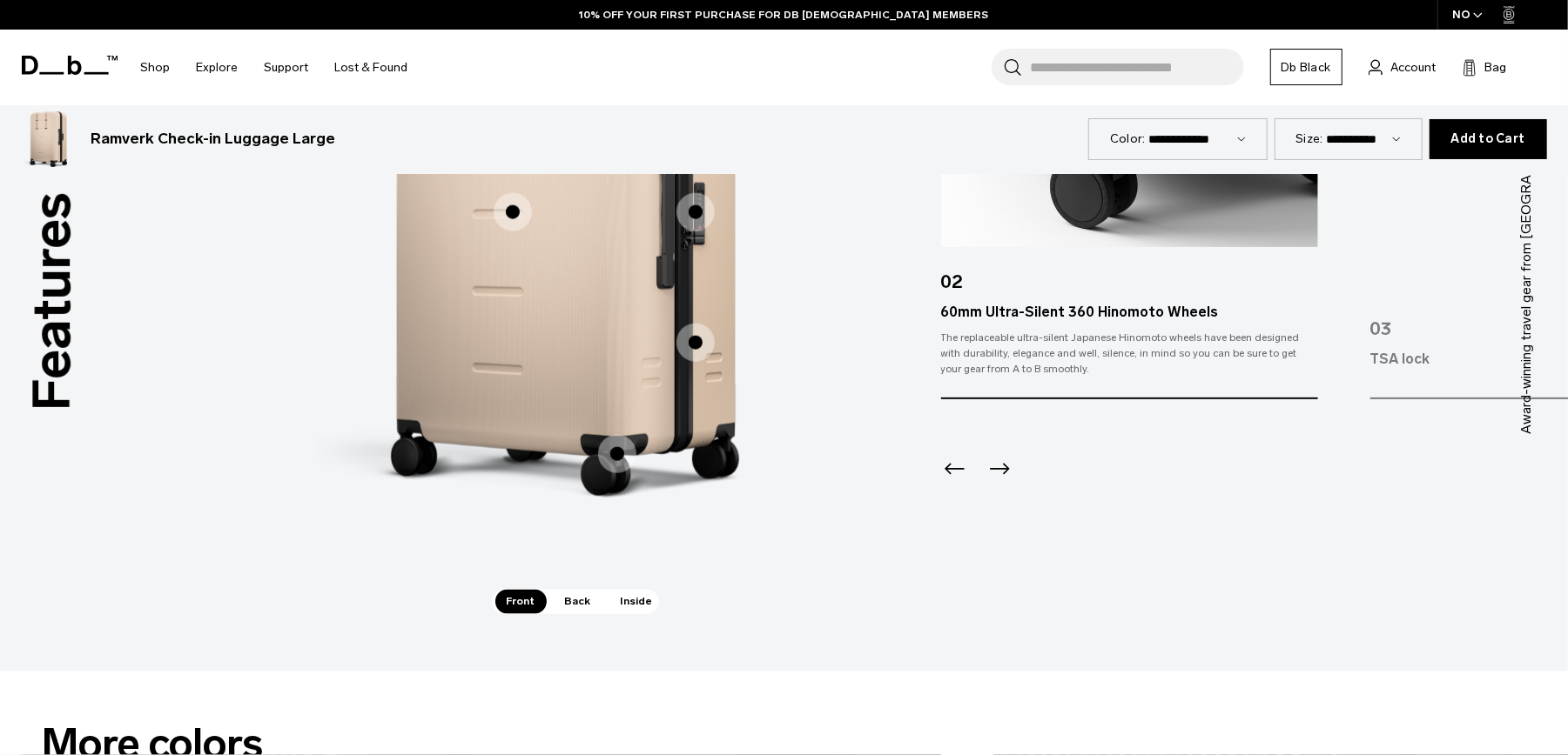
click at [1010, 461] on icon "Next slide" at bounding box center [999, 469] width 27 height 27
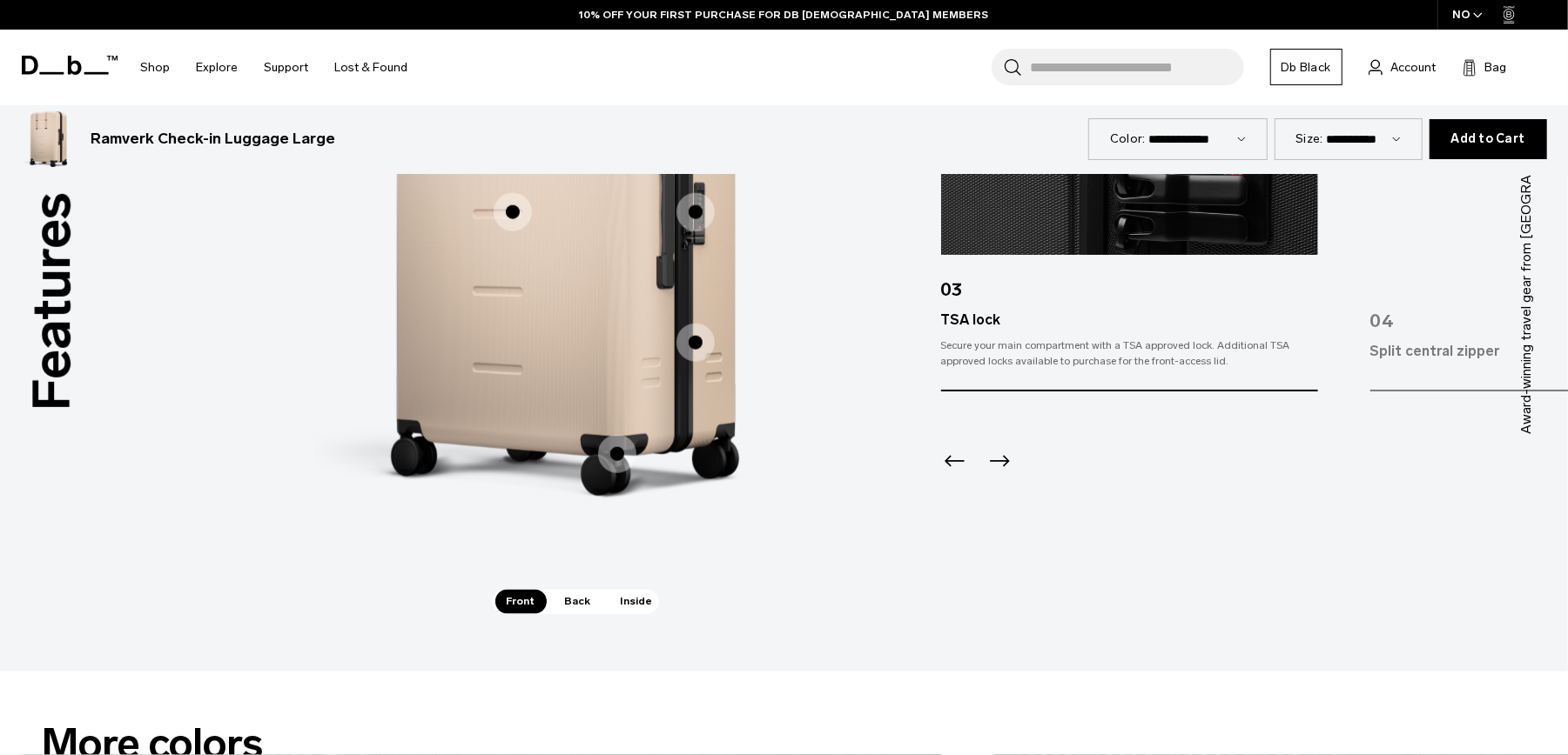
click at [1010, 461] on icon "Next slide" at bounding box center [999, 461] width 27 height 27
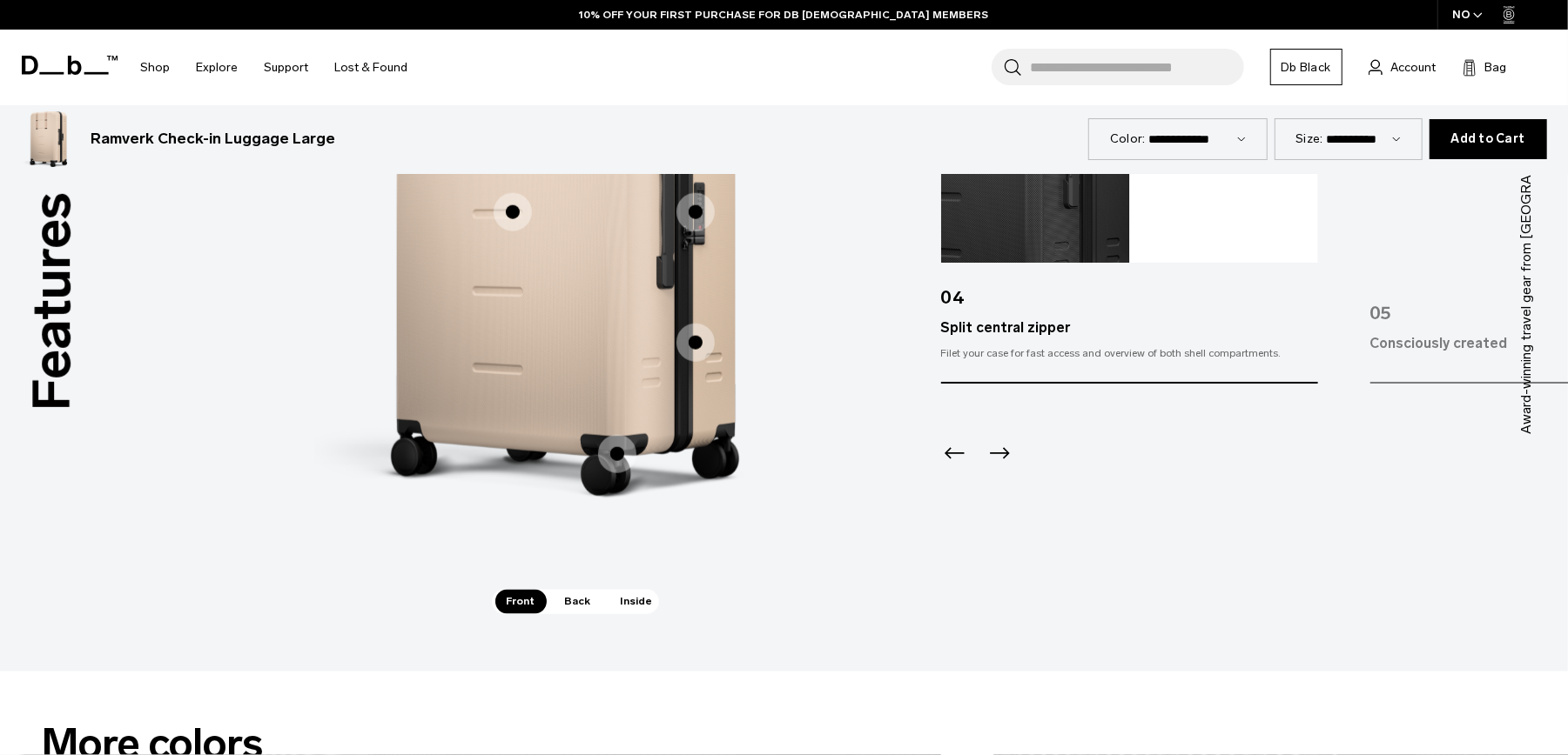
click at [1010, 461] on icon "Next slide" at bounding box center [999, 453] width 27 height 27
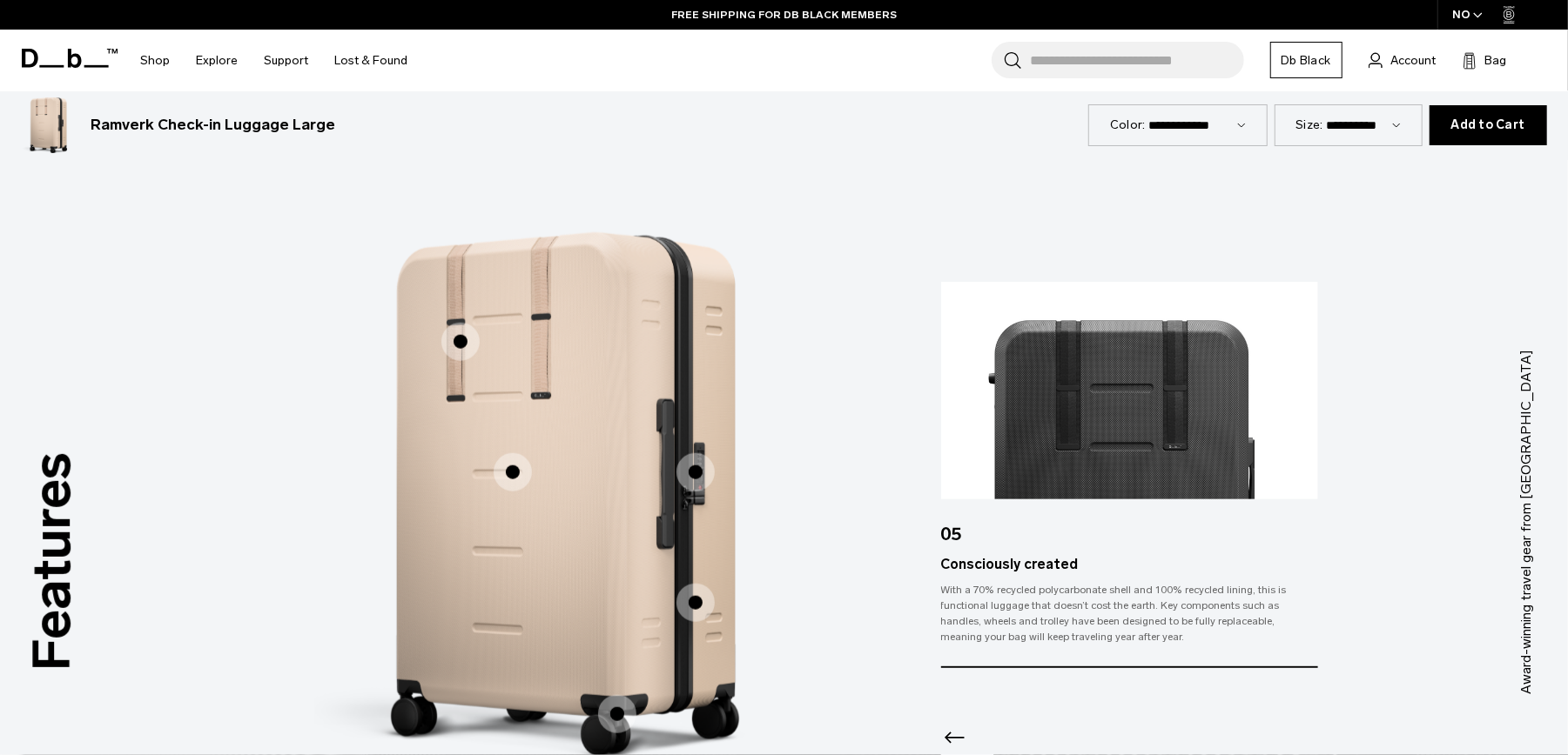
scroll to position [1531, 0]
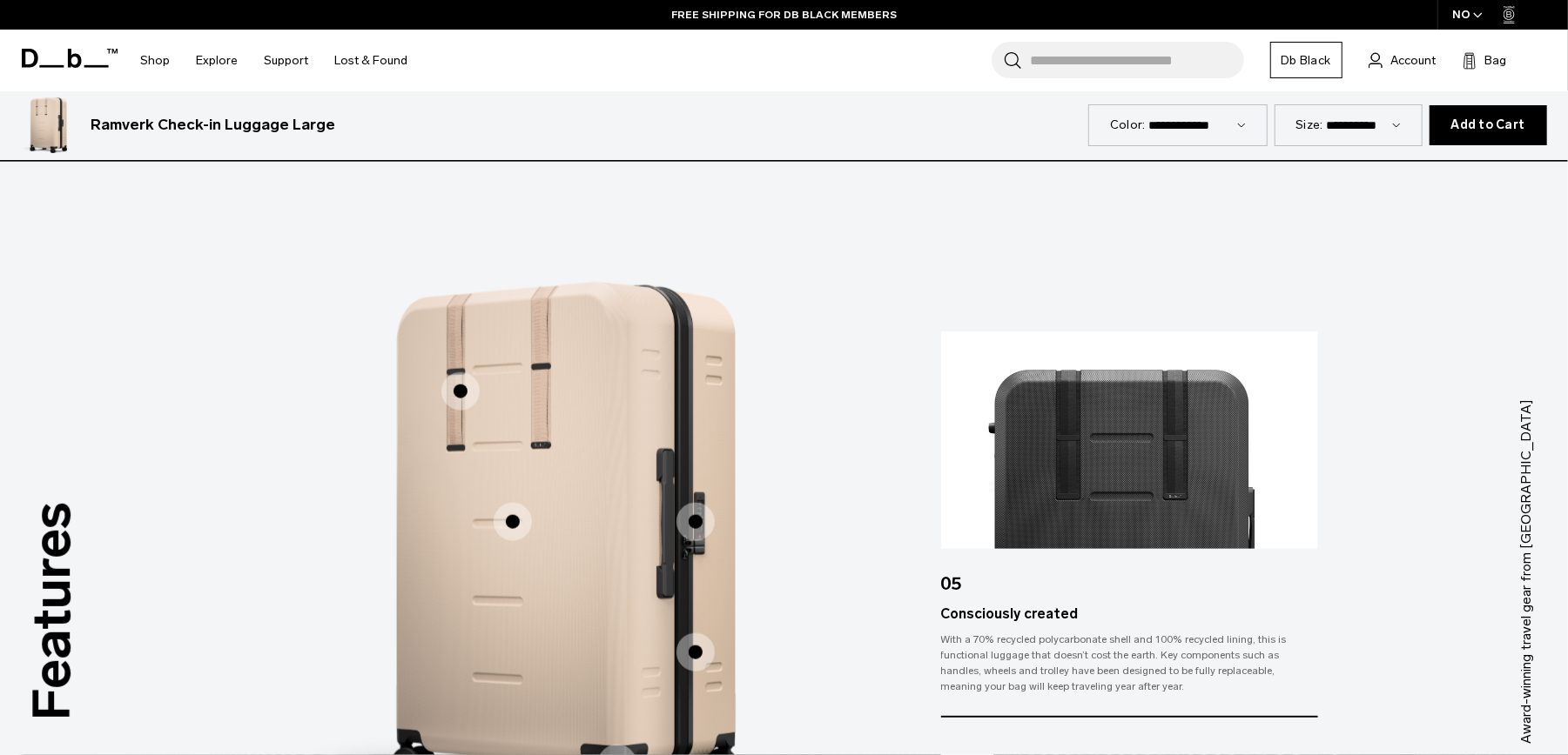
click at [647, 331] on img "1 / 3" at bounding box center [575, 545] width 522 height 652
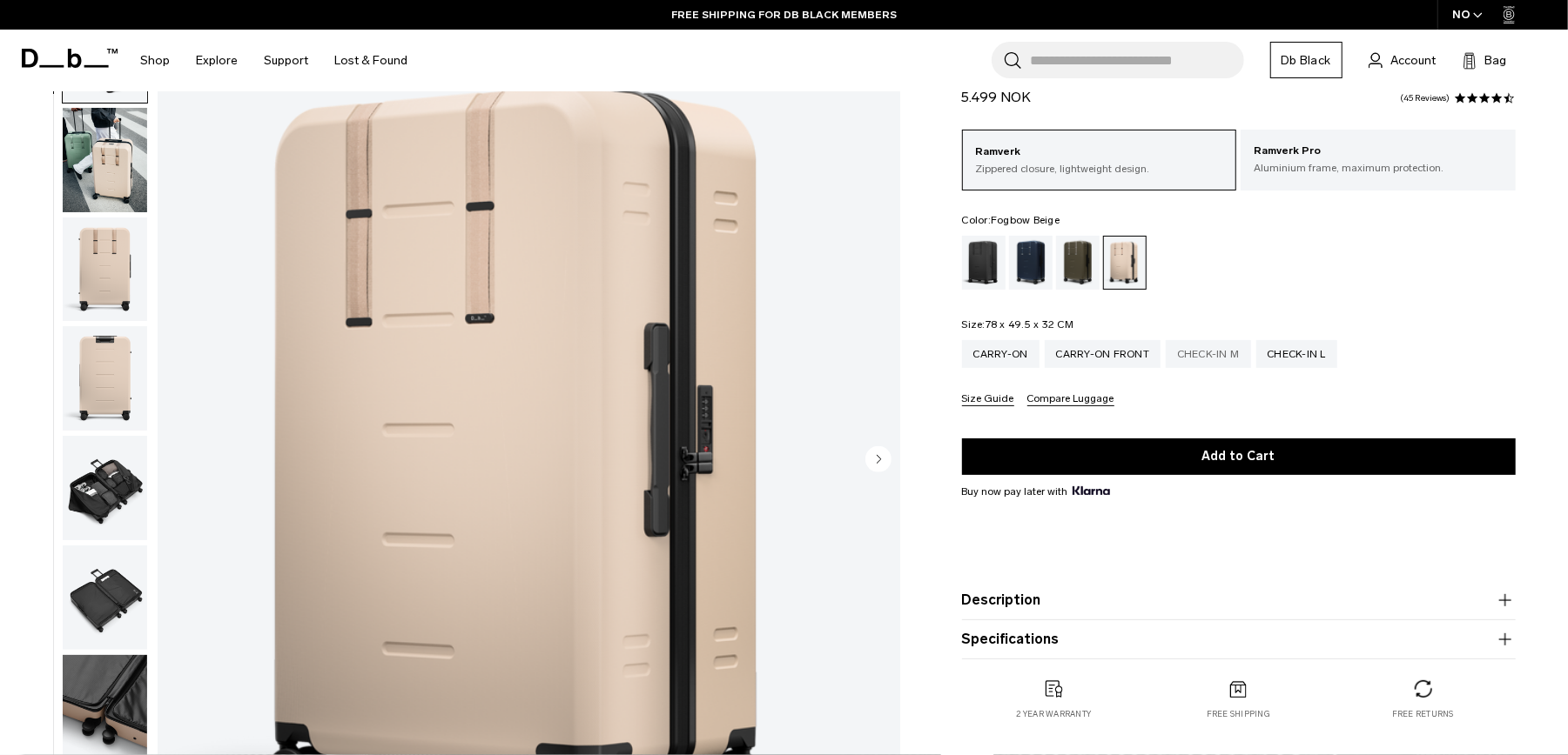
scroll to position [92, 0]
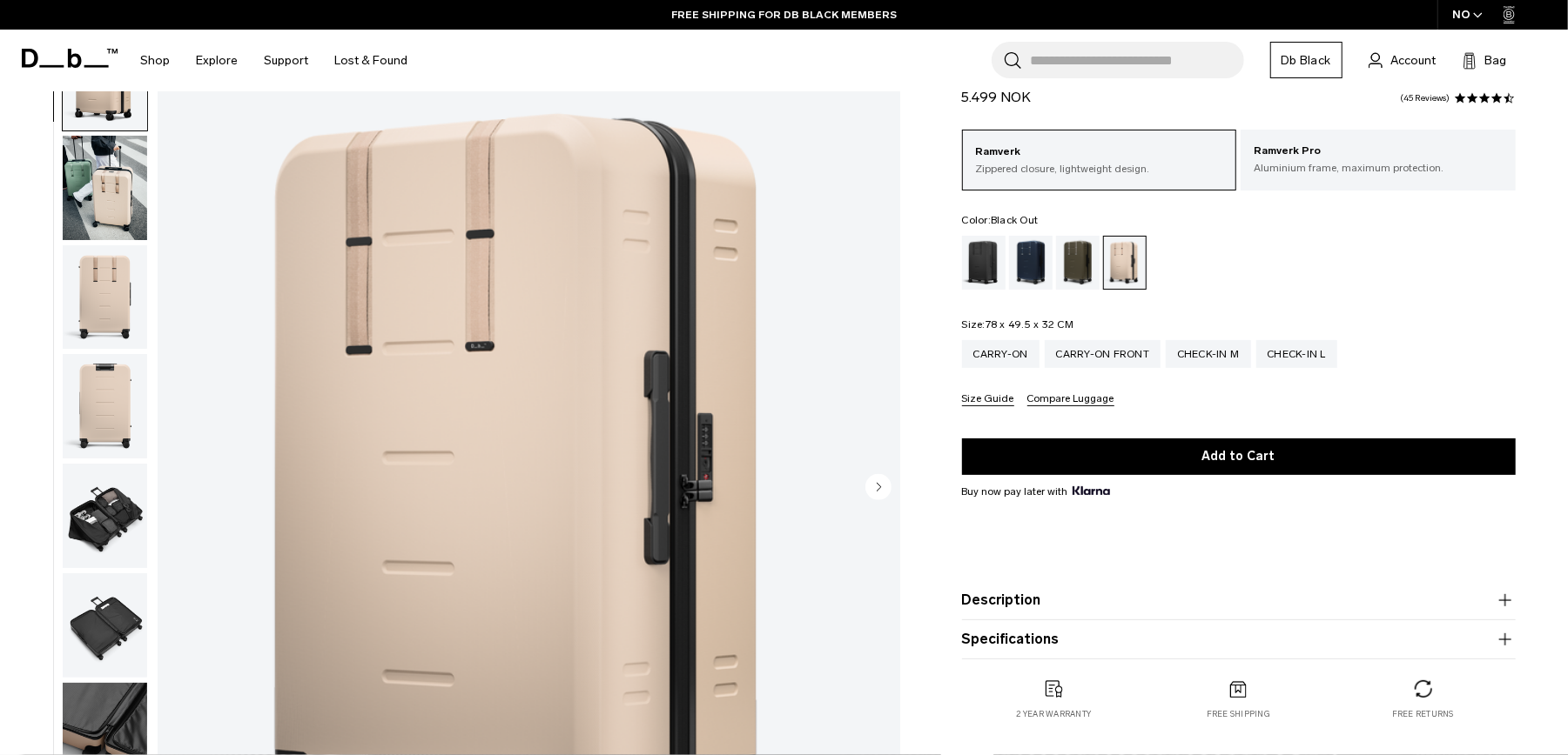
click at [989, 249] on div "Black Out" at bounding box center [984, 262] width 44 height 54
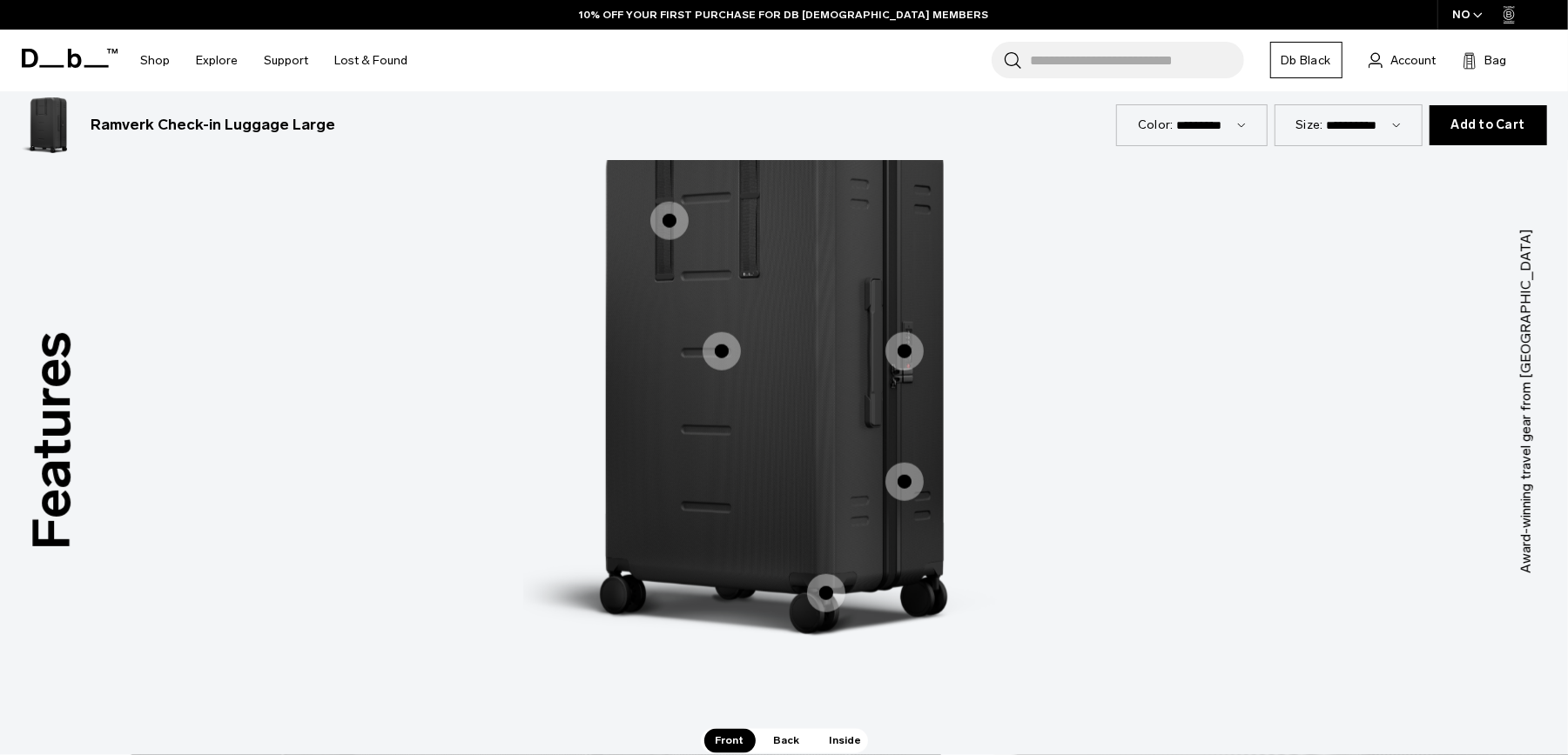
click at [816, 587] on span "1 / 3" at bounding box center [825, 593] width 38 height 38
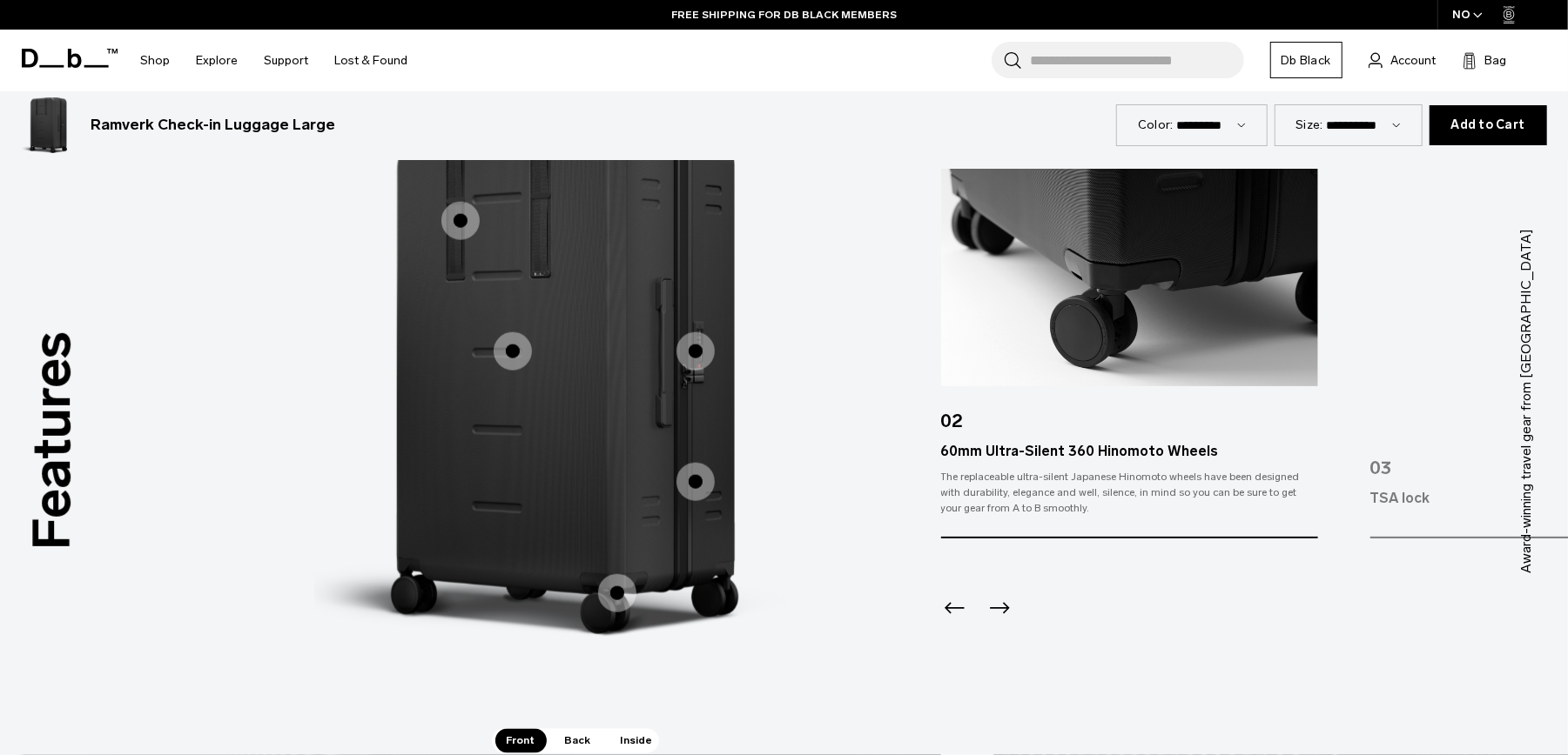
click at [958, 603] on icon "Previous slide" at bounding box center [954, 609] width 27 height 27
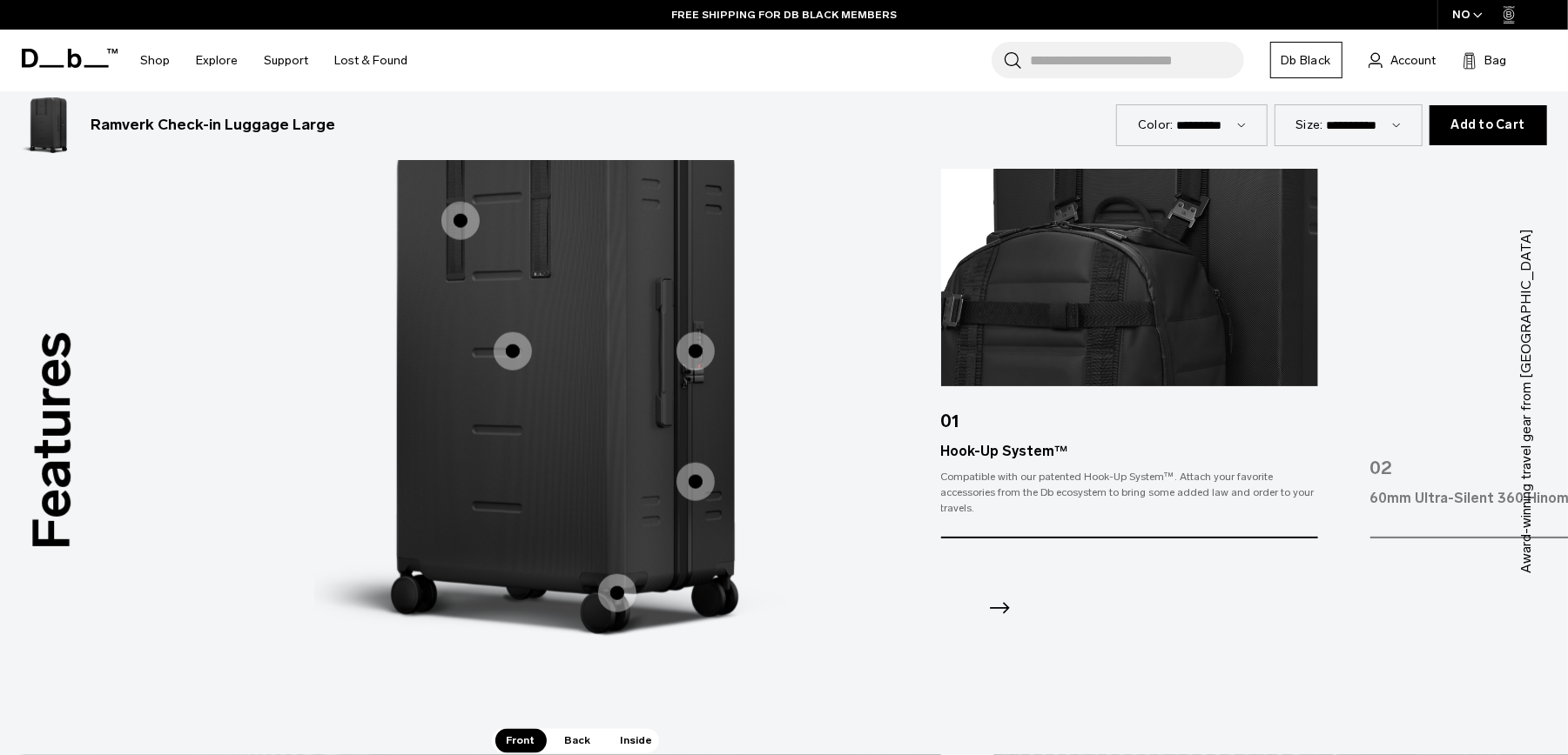
click at [1003, 607] on icon "Next slide" at bounding box center [1000, 608] width 20 height 12
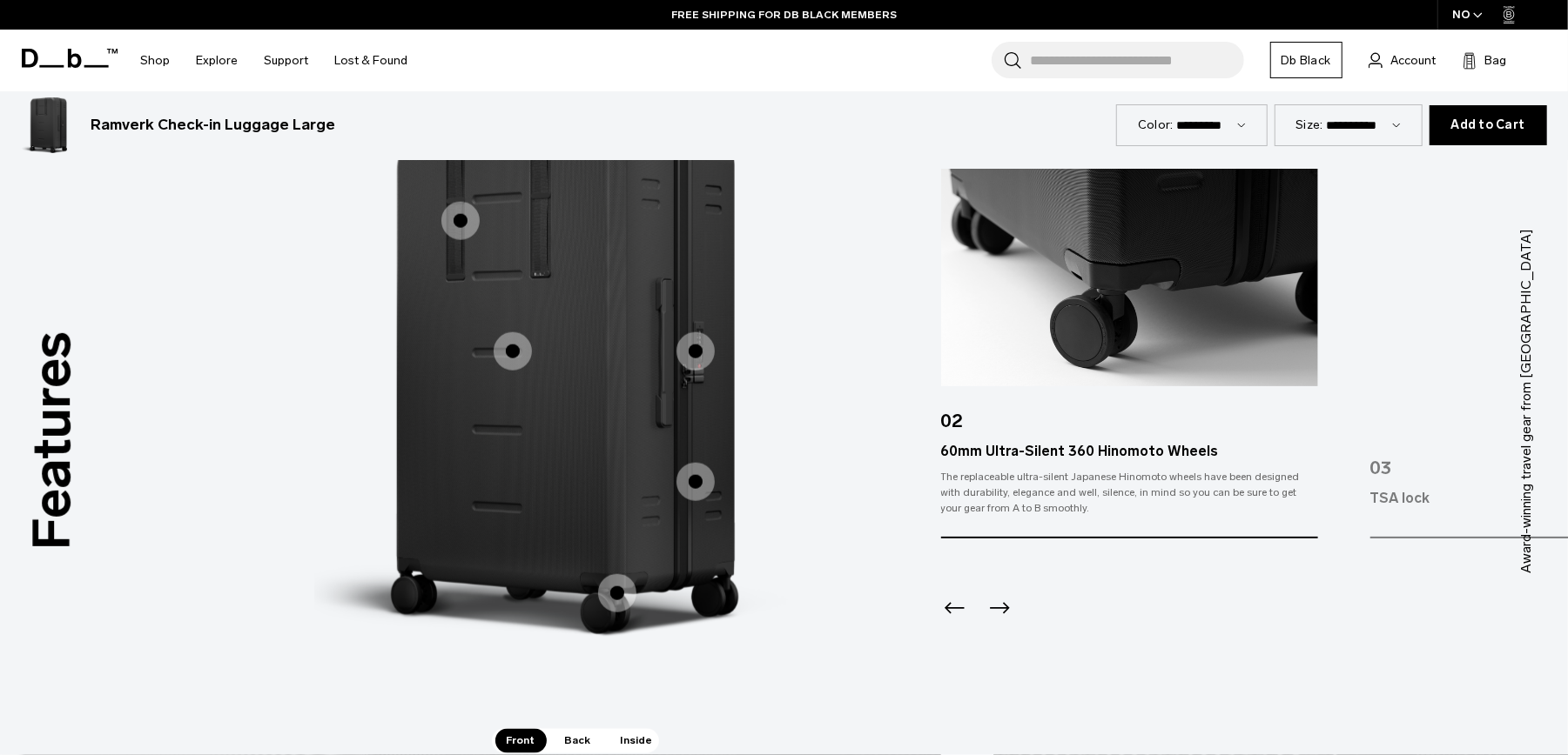
click at [1003, 607] on icon "Next slide" at bounding box center [1000, 608] width 20 height 12
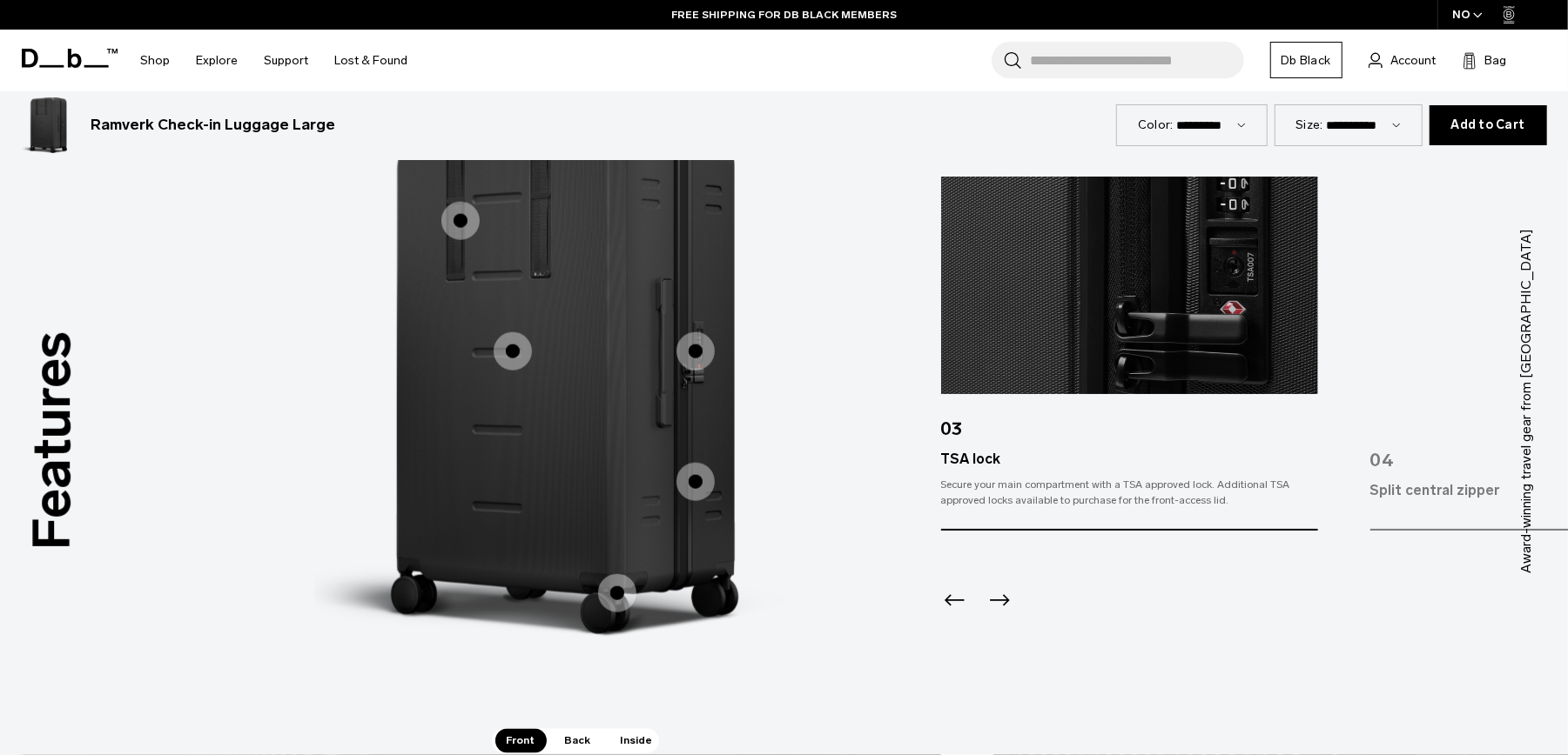
click at [1003, 607] on icon "Next slide" at bounding box center [999, 601] width 27 height 27
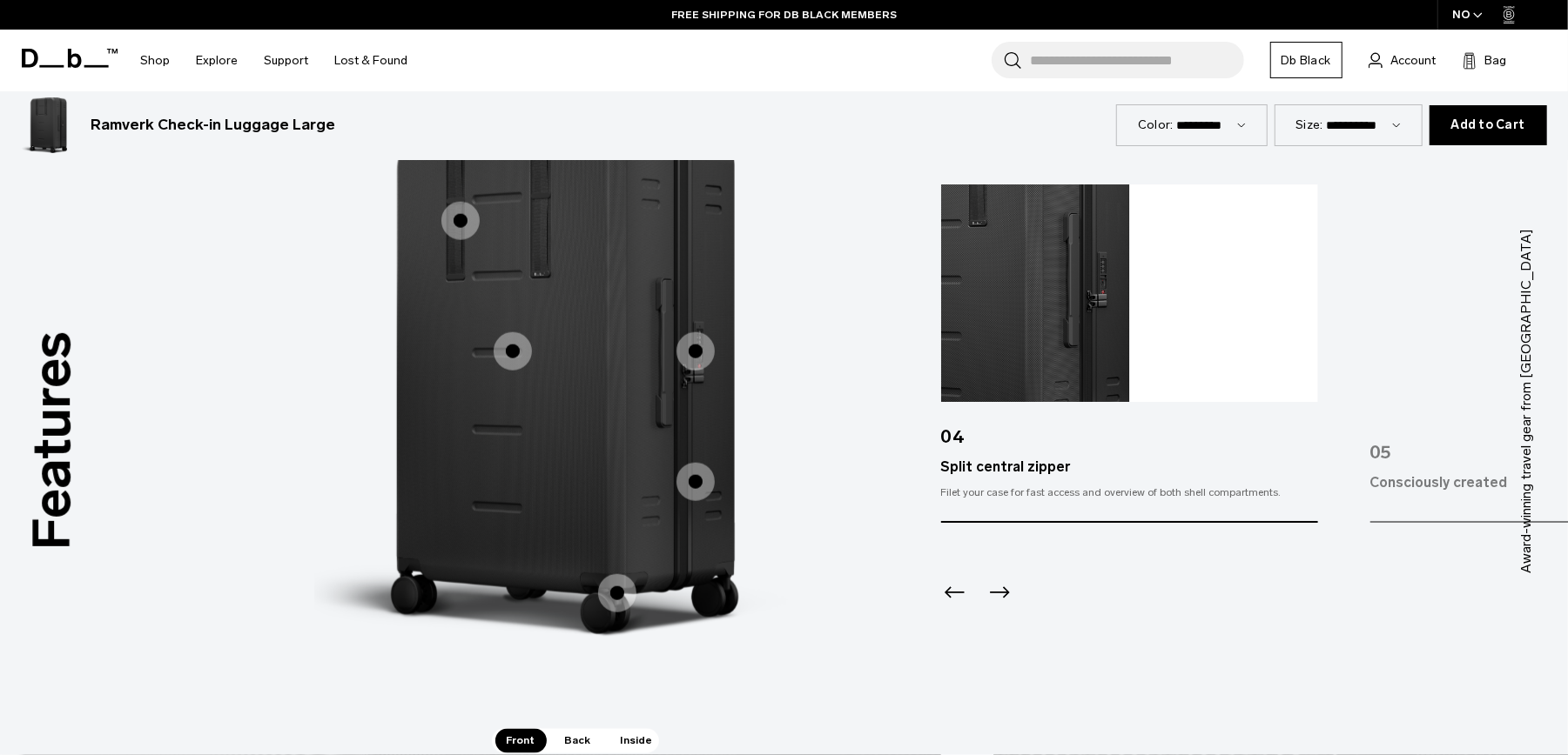
click at [578, 736] on span "Back" at bounding box center [577, 742] width 49 height 25
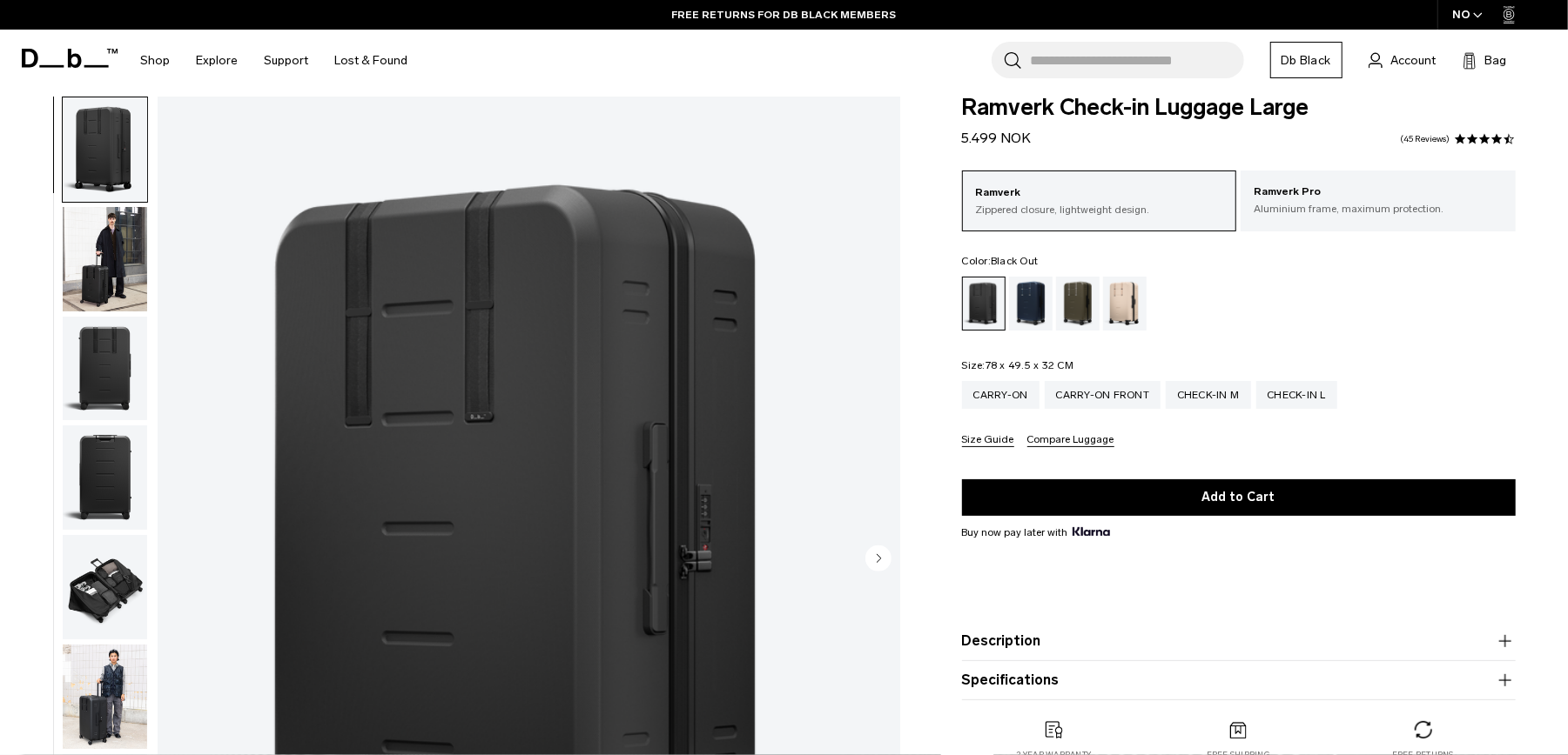
scroll to position [38, 0]
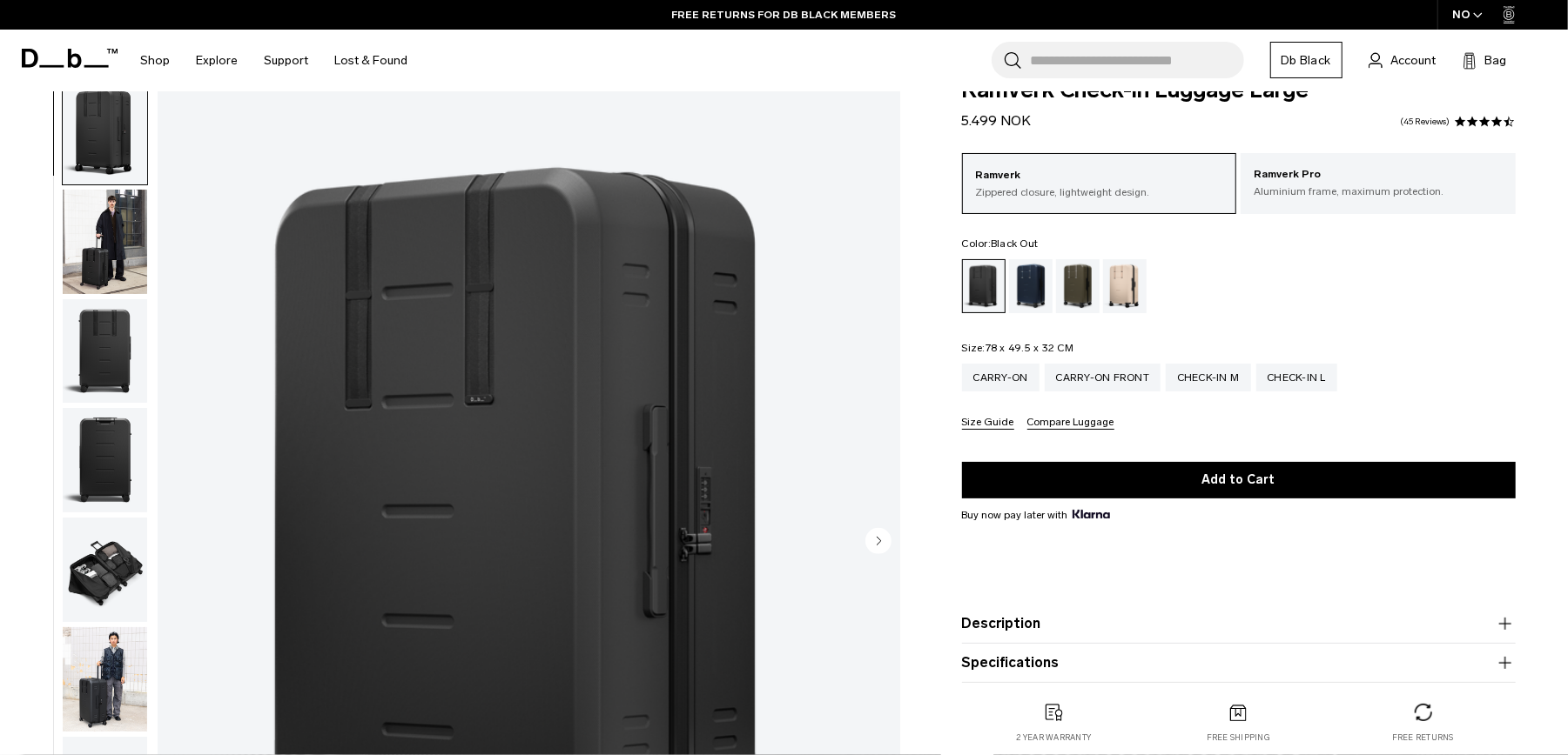
click at [105, 344] on img "button" at bounding box center [104, 351] width 84 height 104
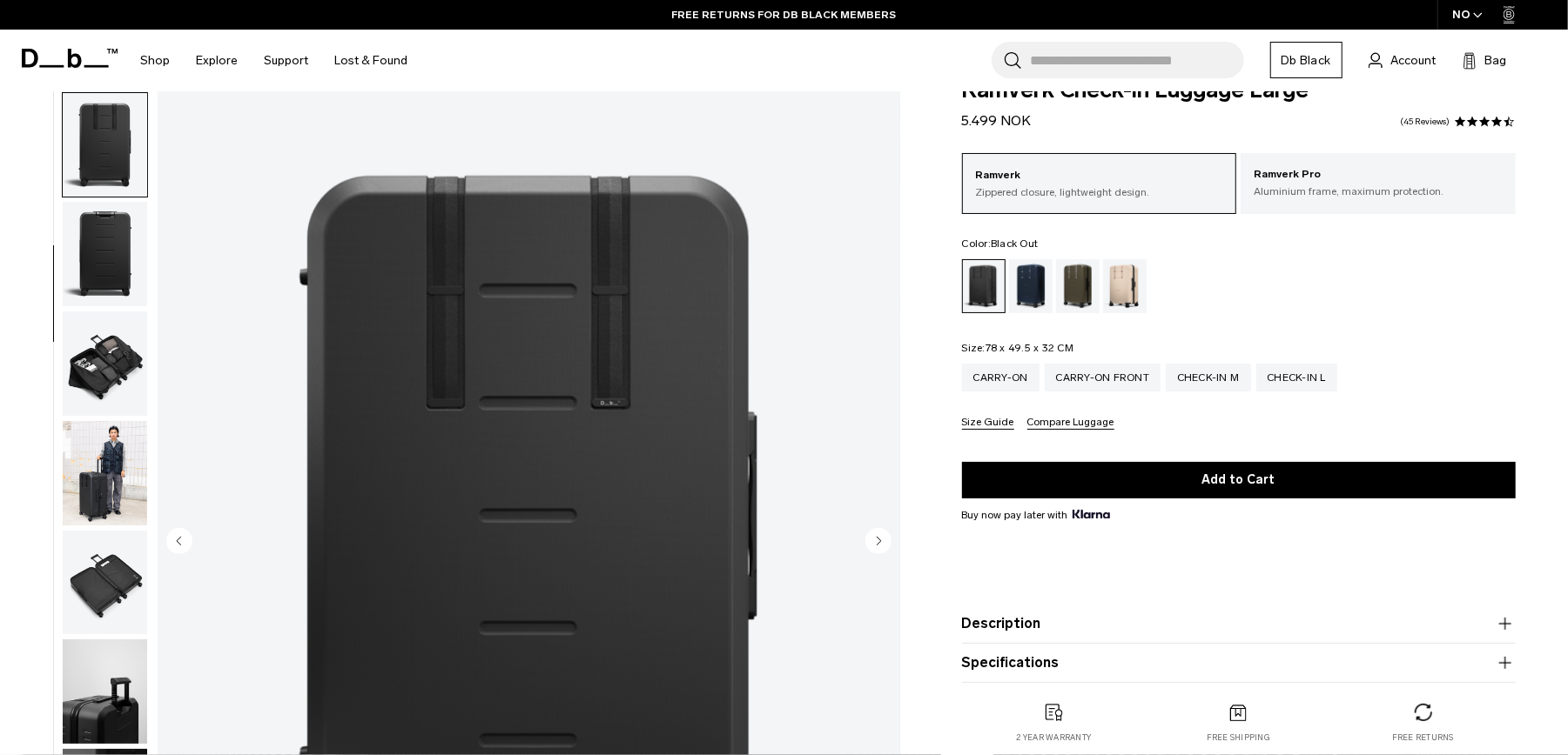
scroll to position [218, 0]
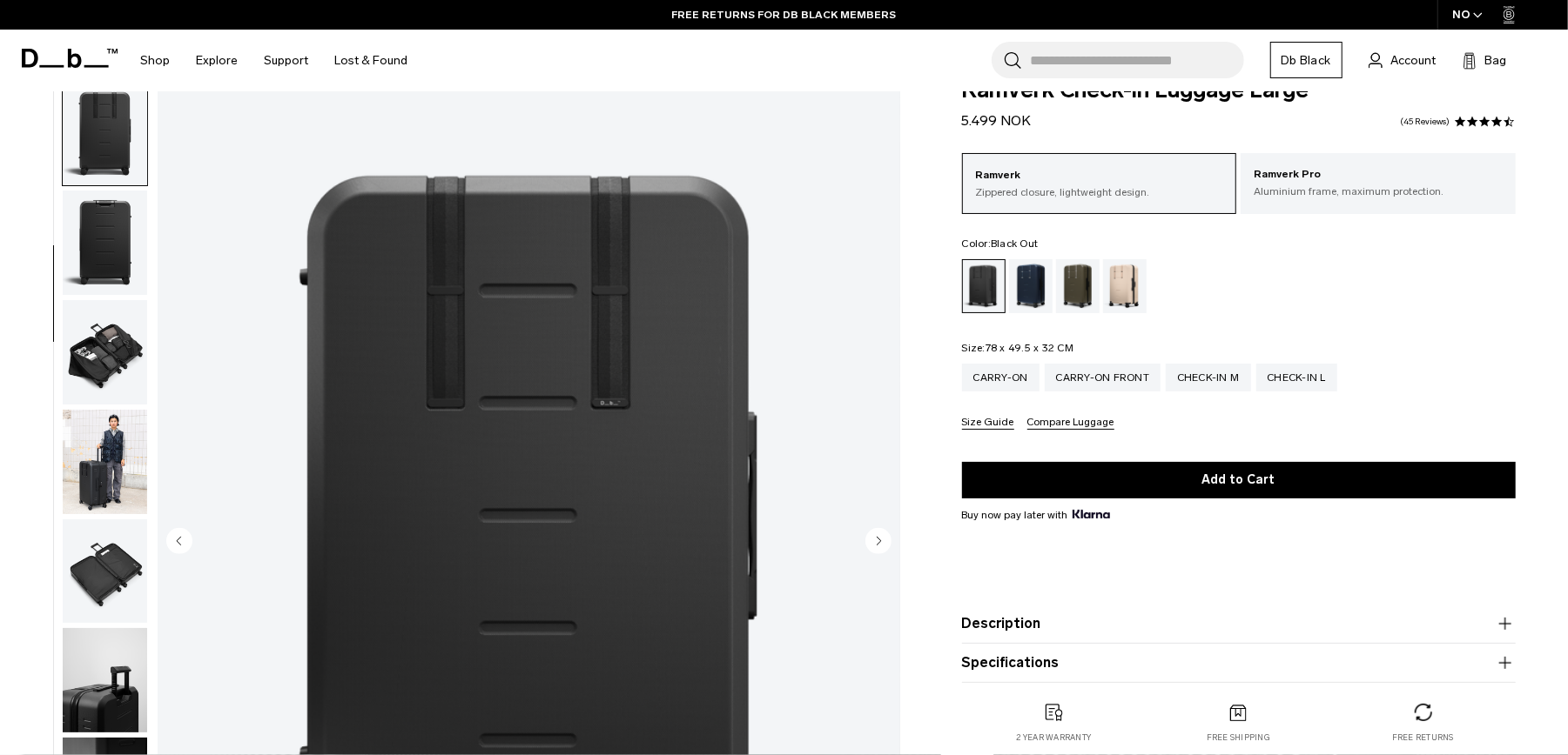
click at [90, 262] on img "button" at bounding box center [104, 243] width 84 height 104
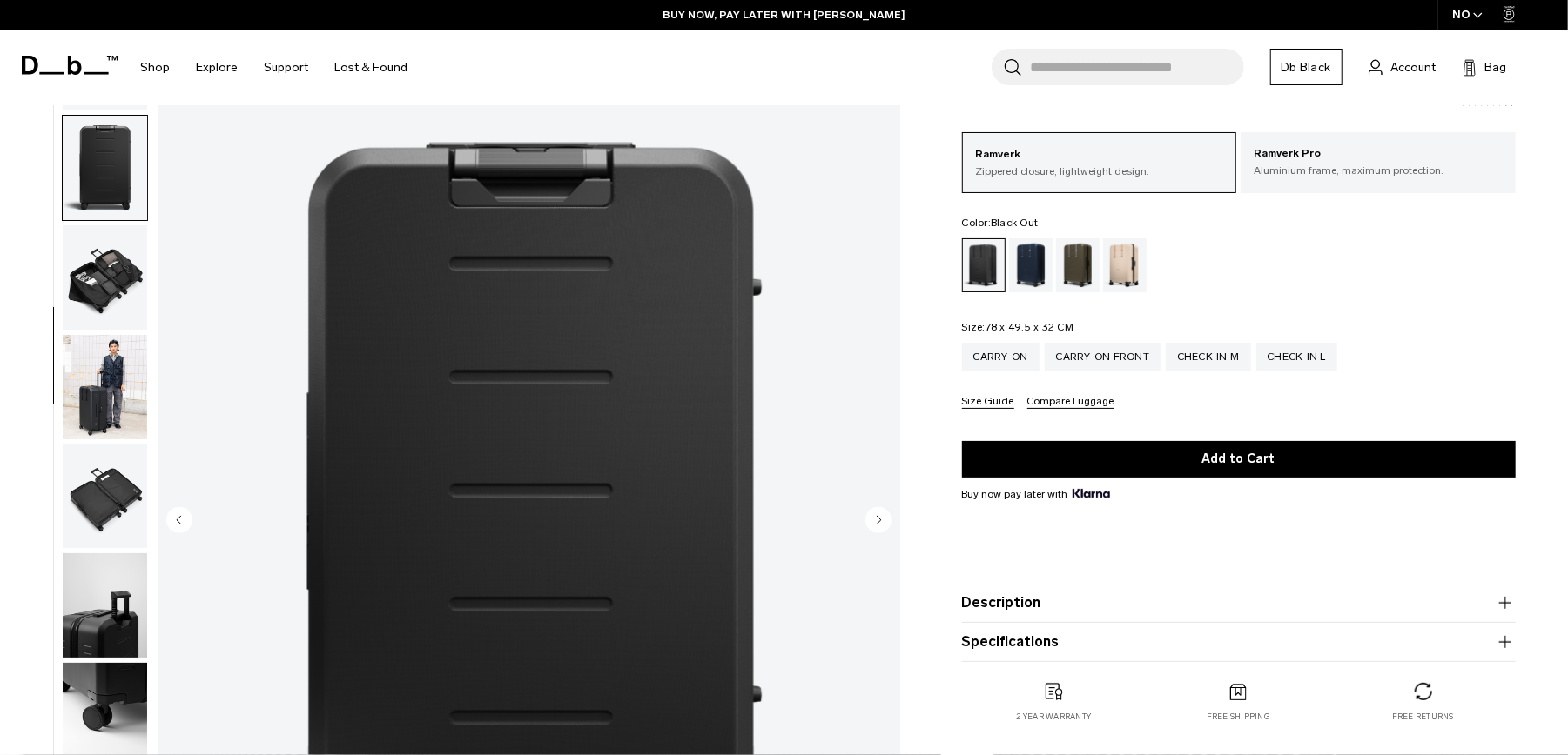
scroll to position [0, 0]
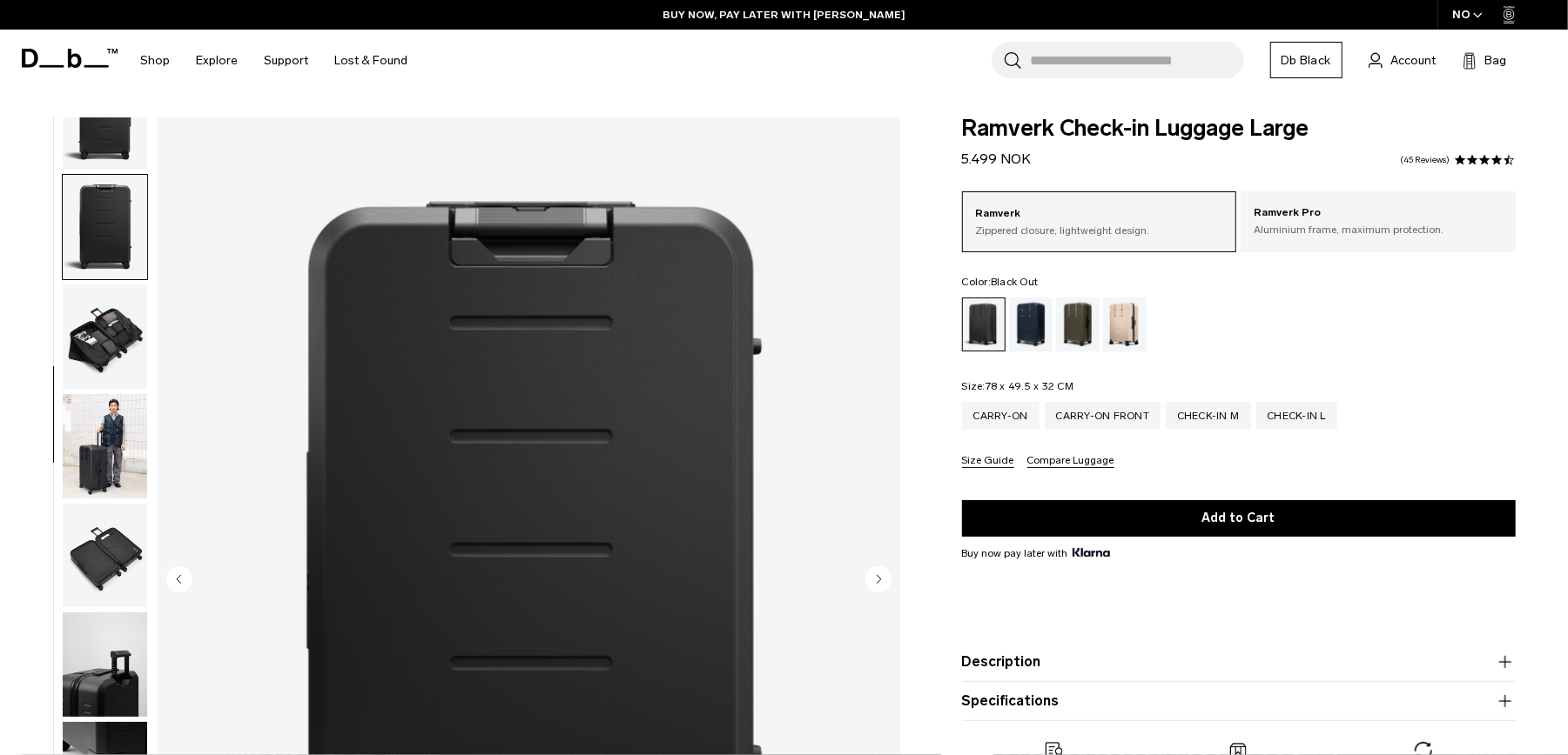
click at [103, 147] on img "button" at bounding box center [104, 119] width 84 height 104
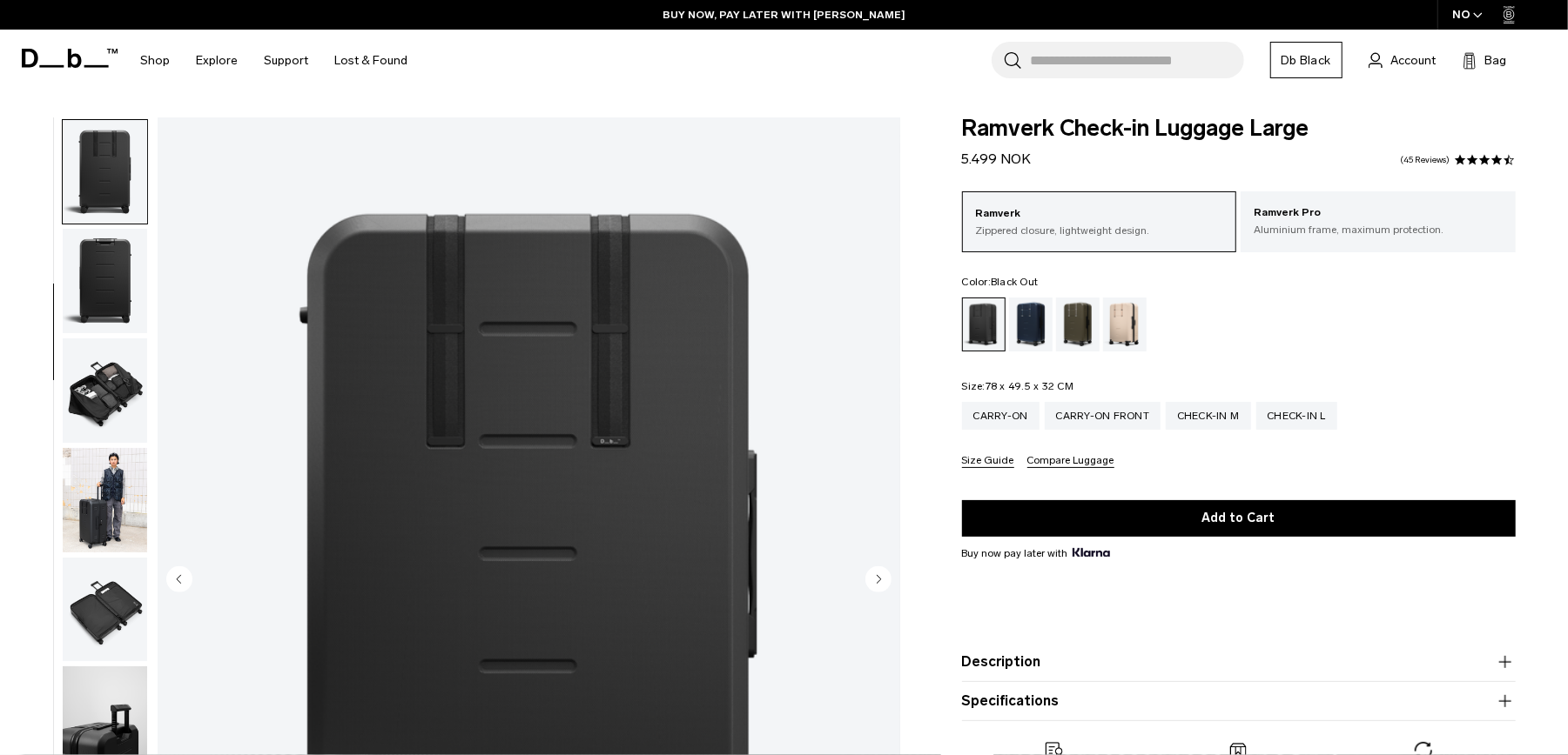
click at [105, 249] on img "button" at bounding box center [104, 281] width 84 height 104
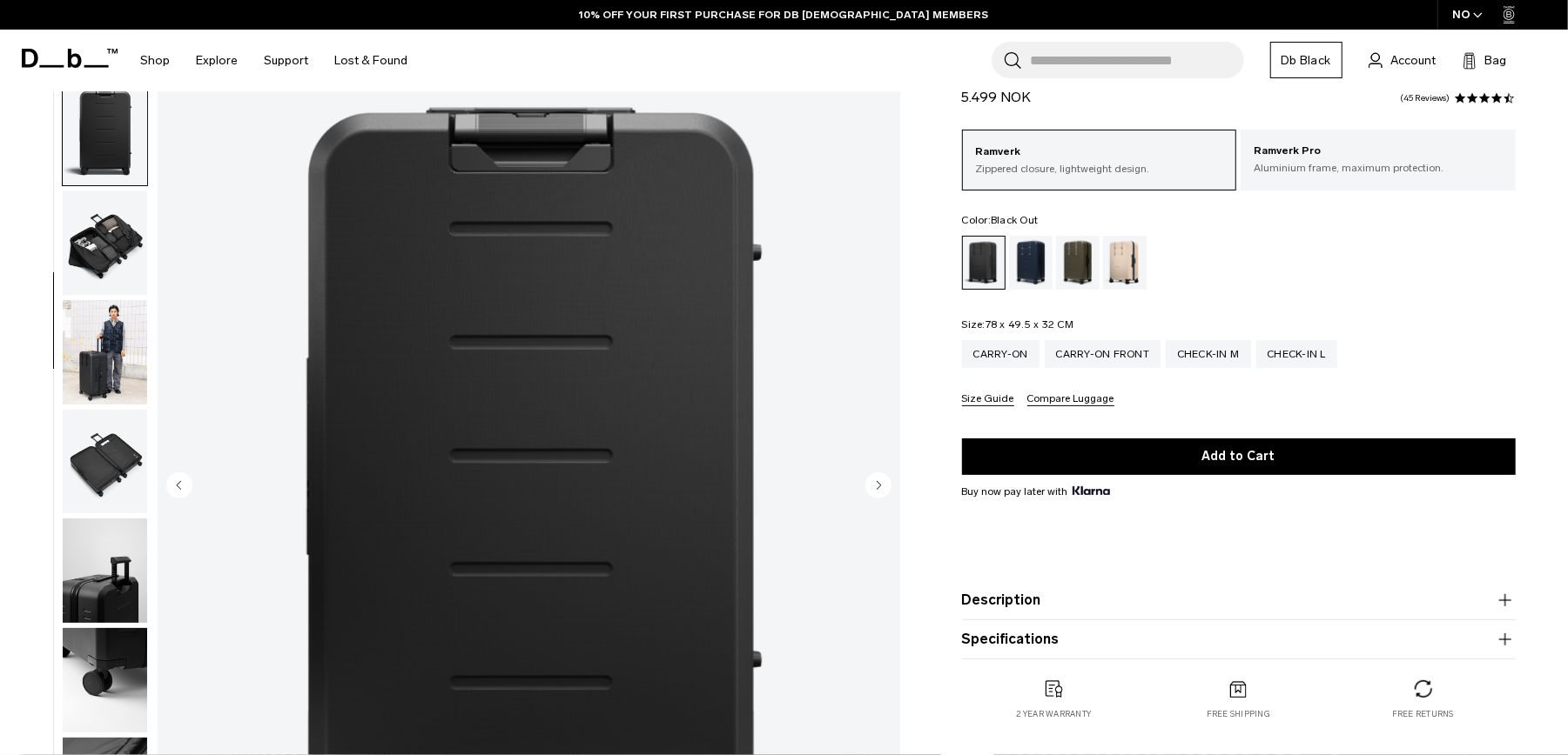
scroll to position [0, 0]
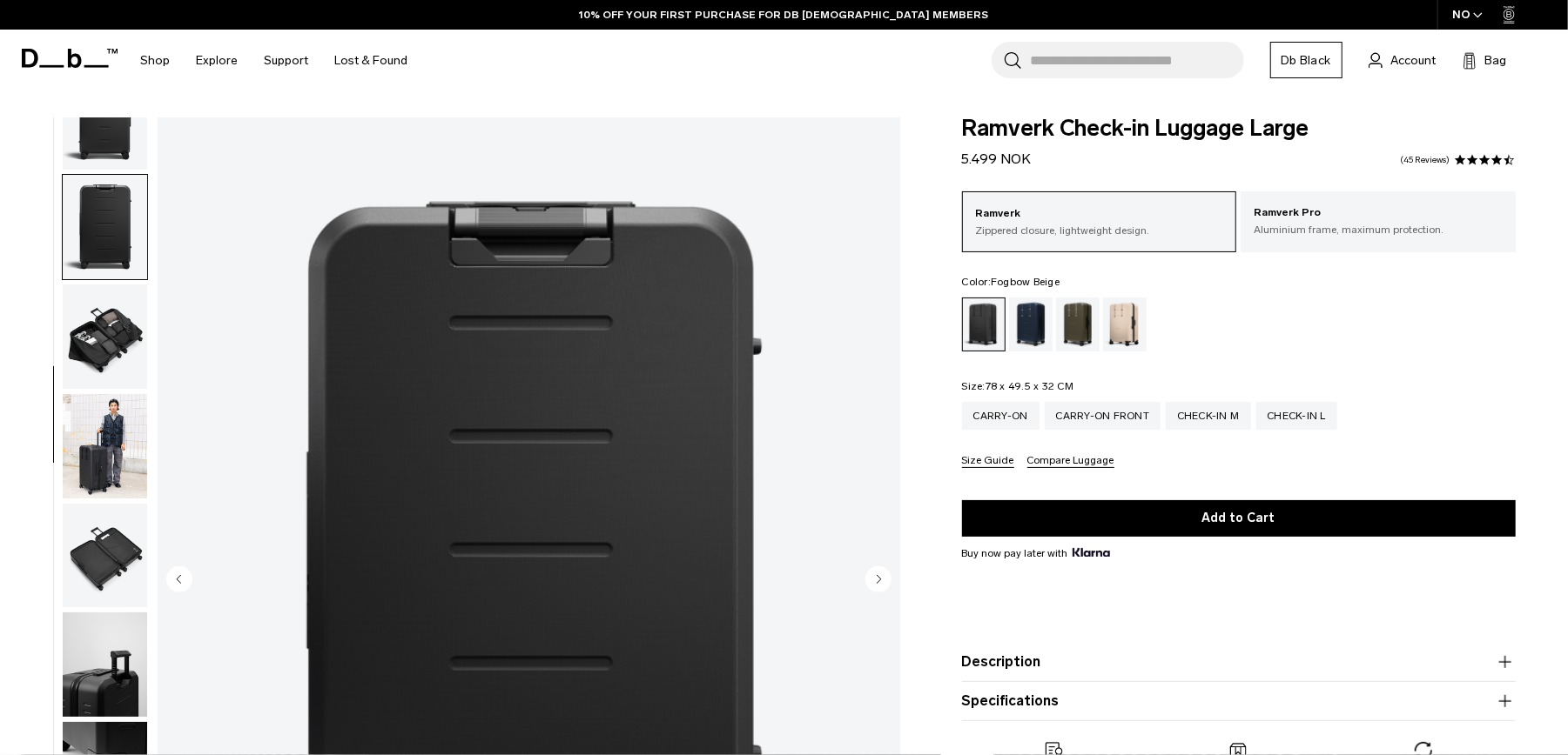
click at [1111, 324] on div "Fogbow Beige" at bounding box center [1125, 324] width 44 height 54
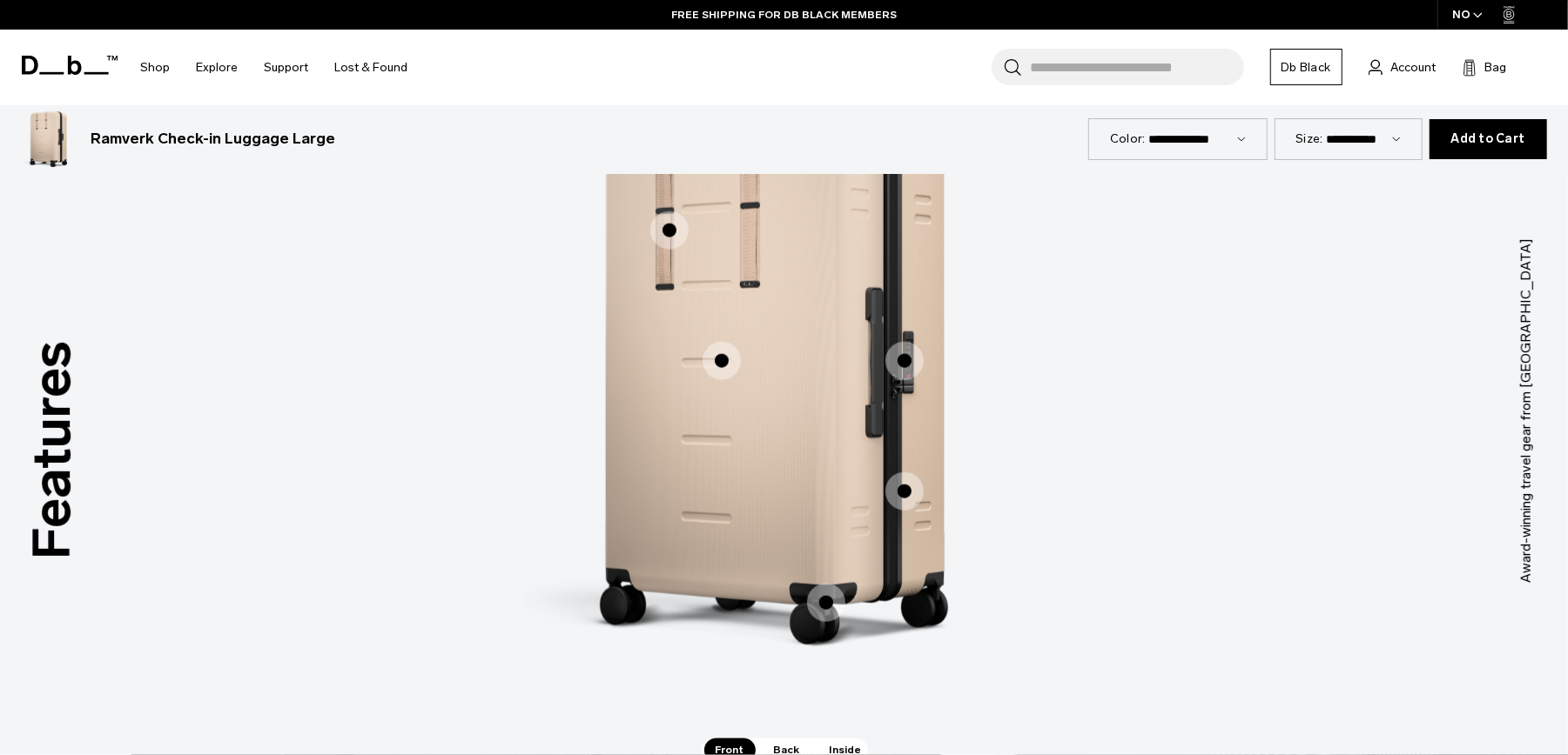
scroll to position [1709, 0]
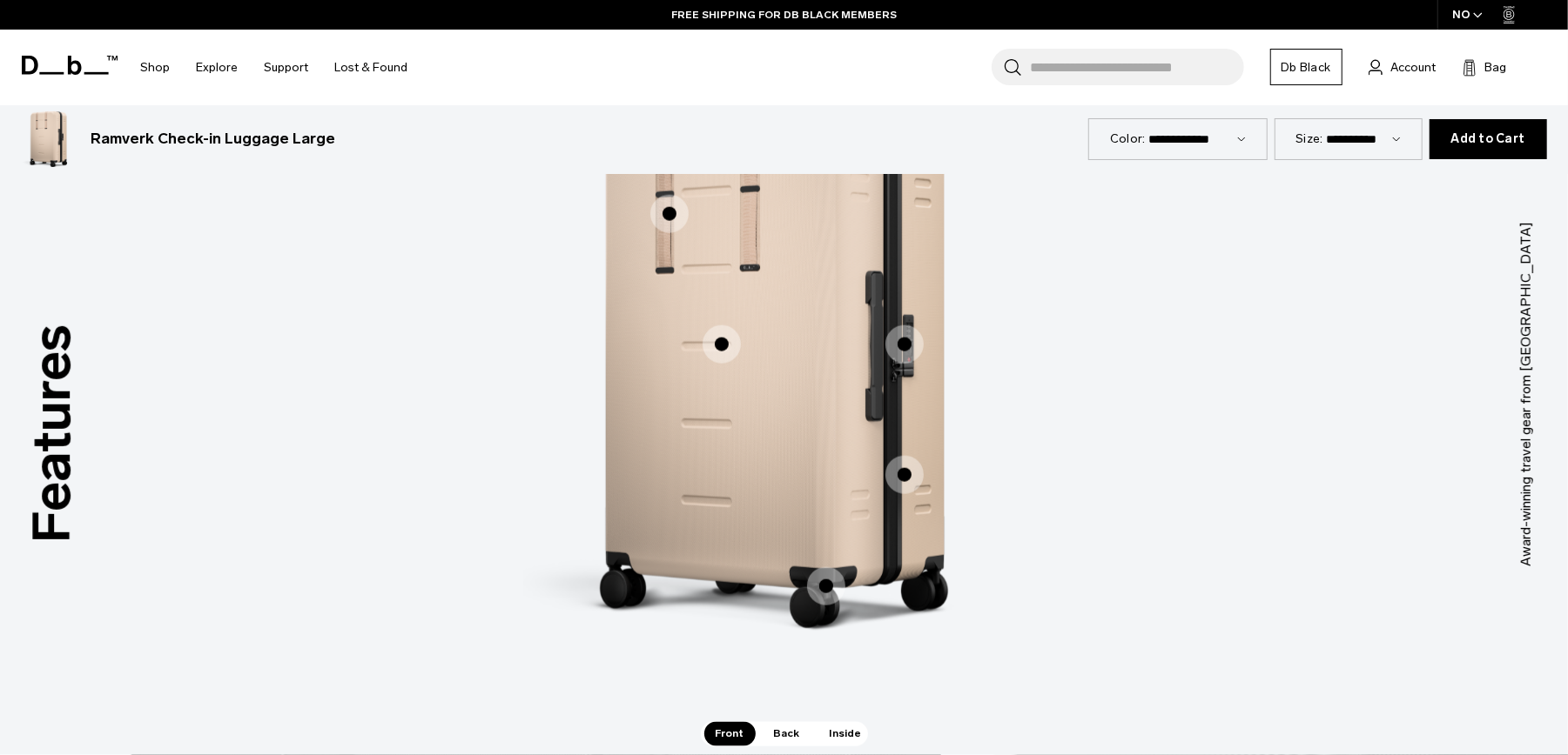
click at [668, 221] on span "1 / 3" at bounding box center [668, 213] width 38 height 38
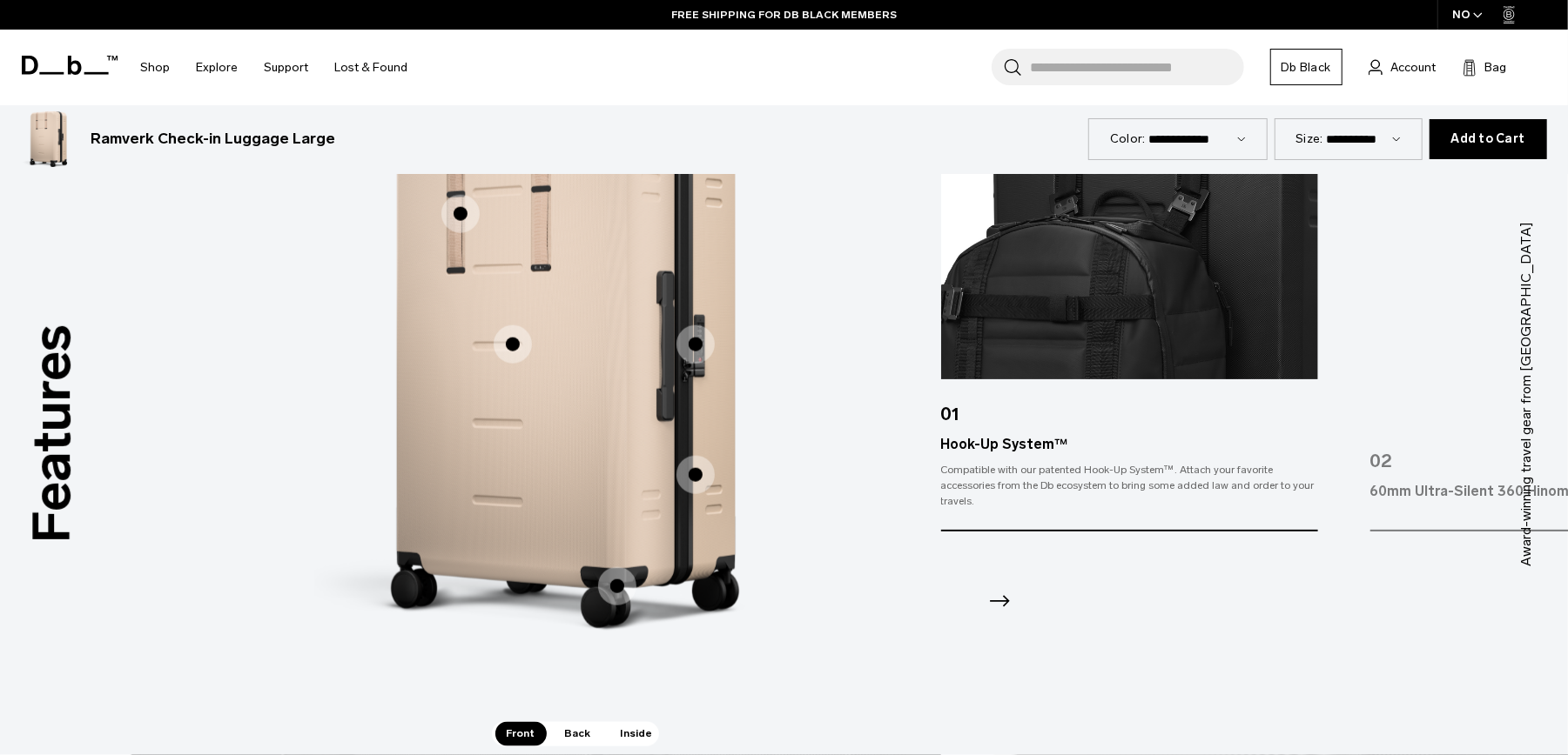
click at [1001, 607] on icon "Next slide" at bounding box center [999, 602] width 27 height 27
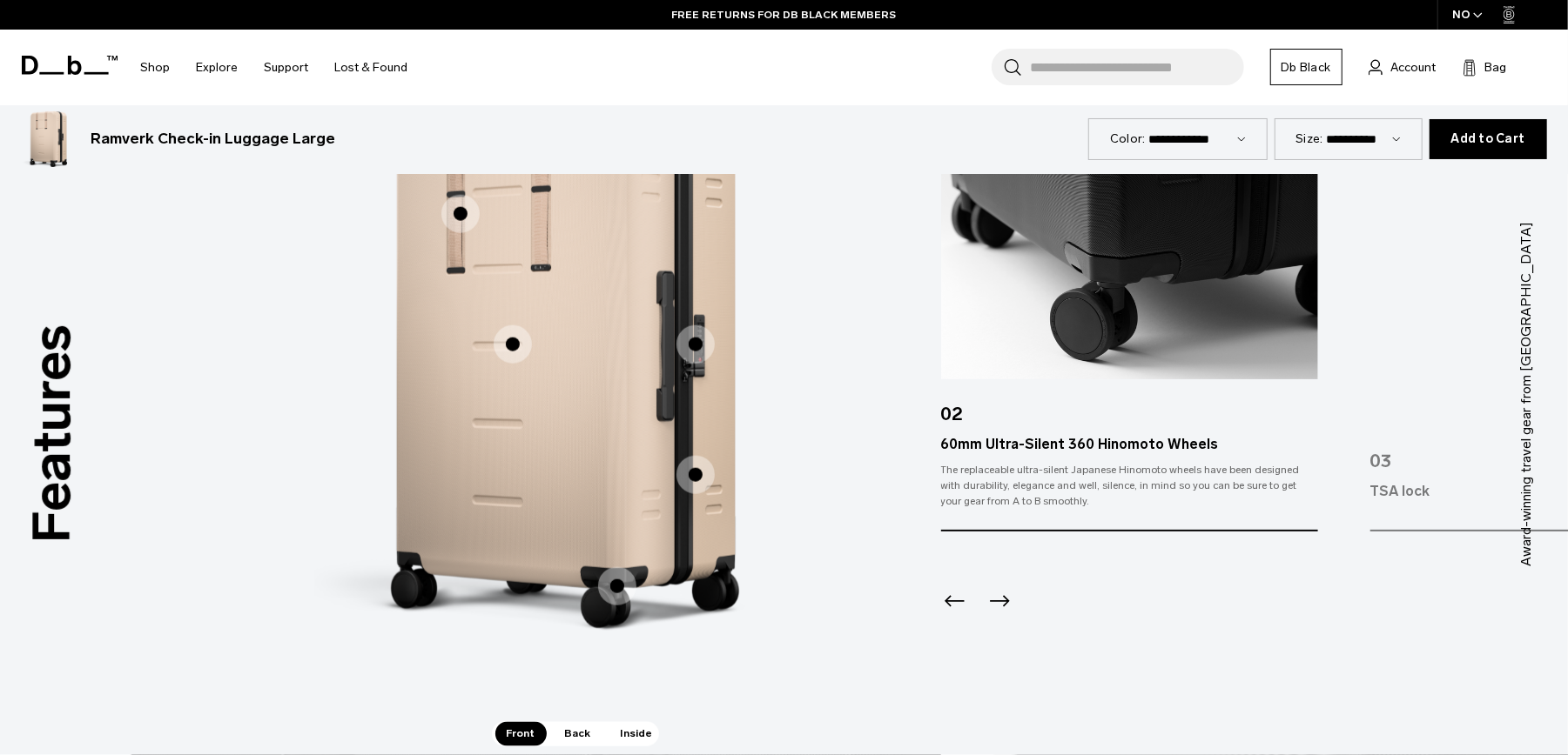
click at [1001, 607] on icon "Next slide" at bounding box center [999, 602] width 27 height 27
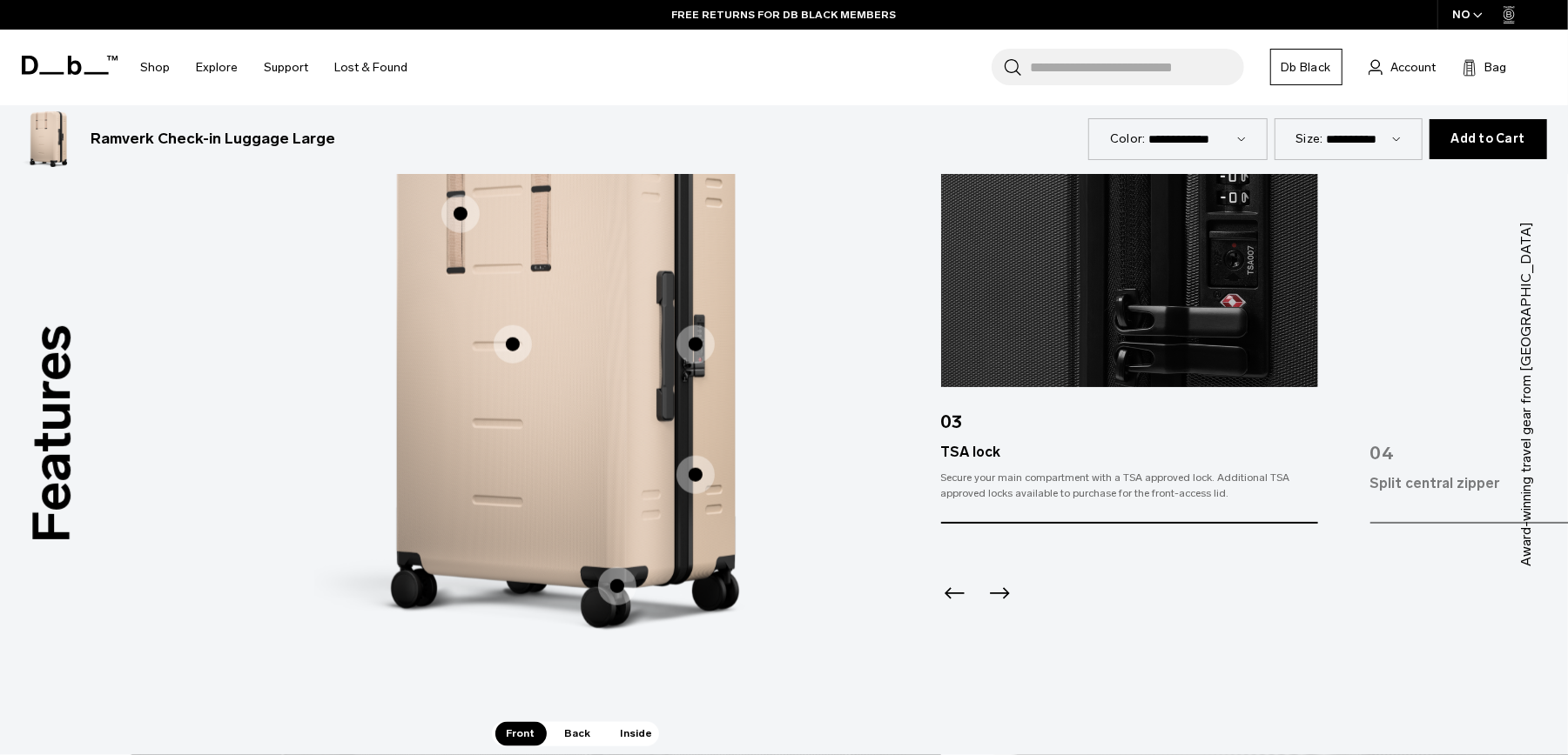
click at [1001, 607] on div "Next slide" at bounding box center [997, 599] width 24 height 38
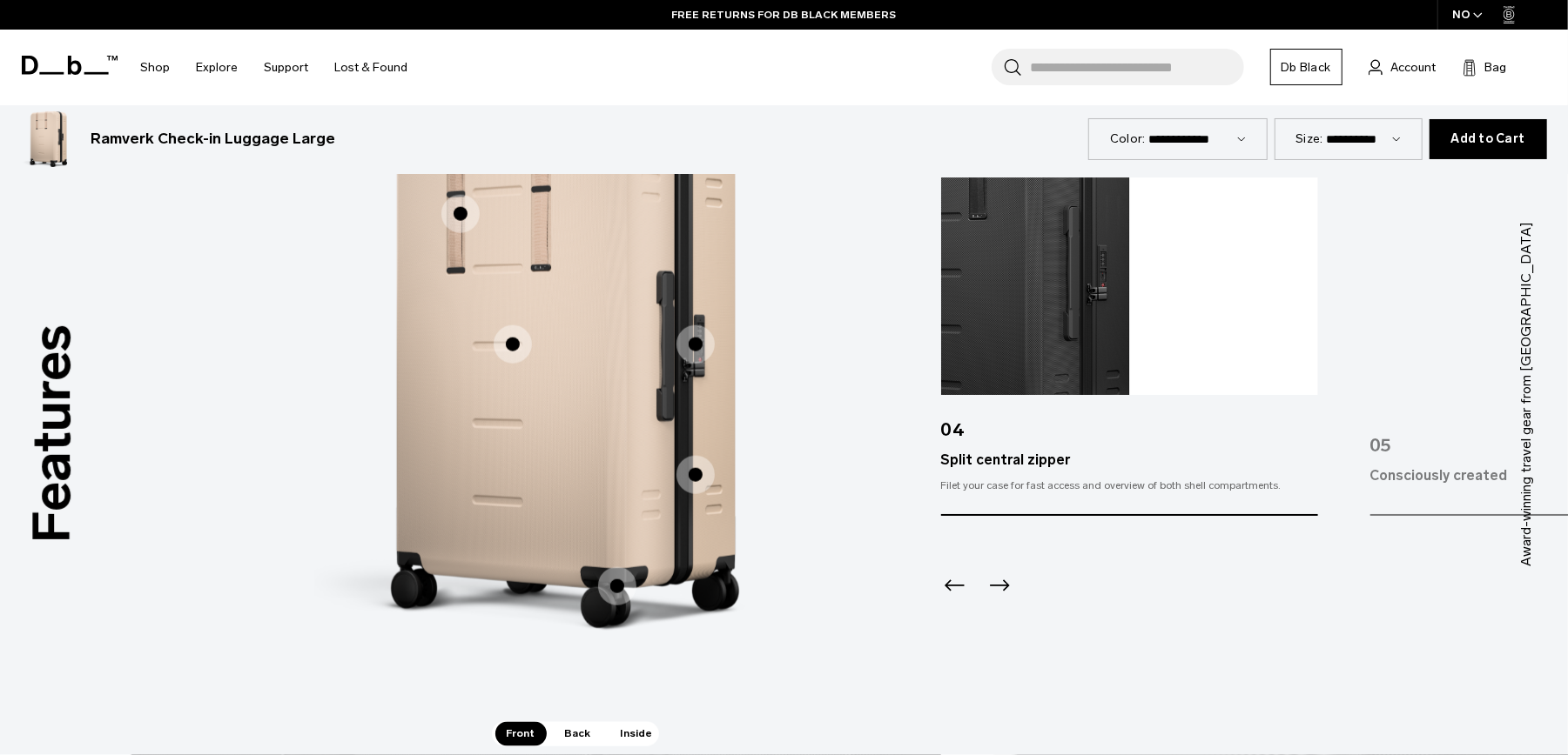
click at [948, 592] on icon "Previous slide" at bounding box center [954, 586] width 27 height 27
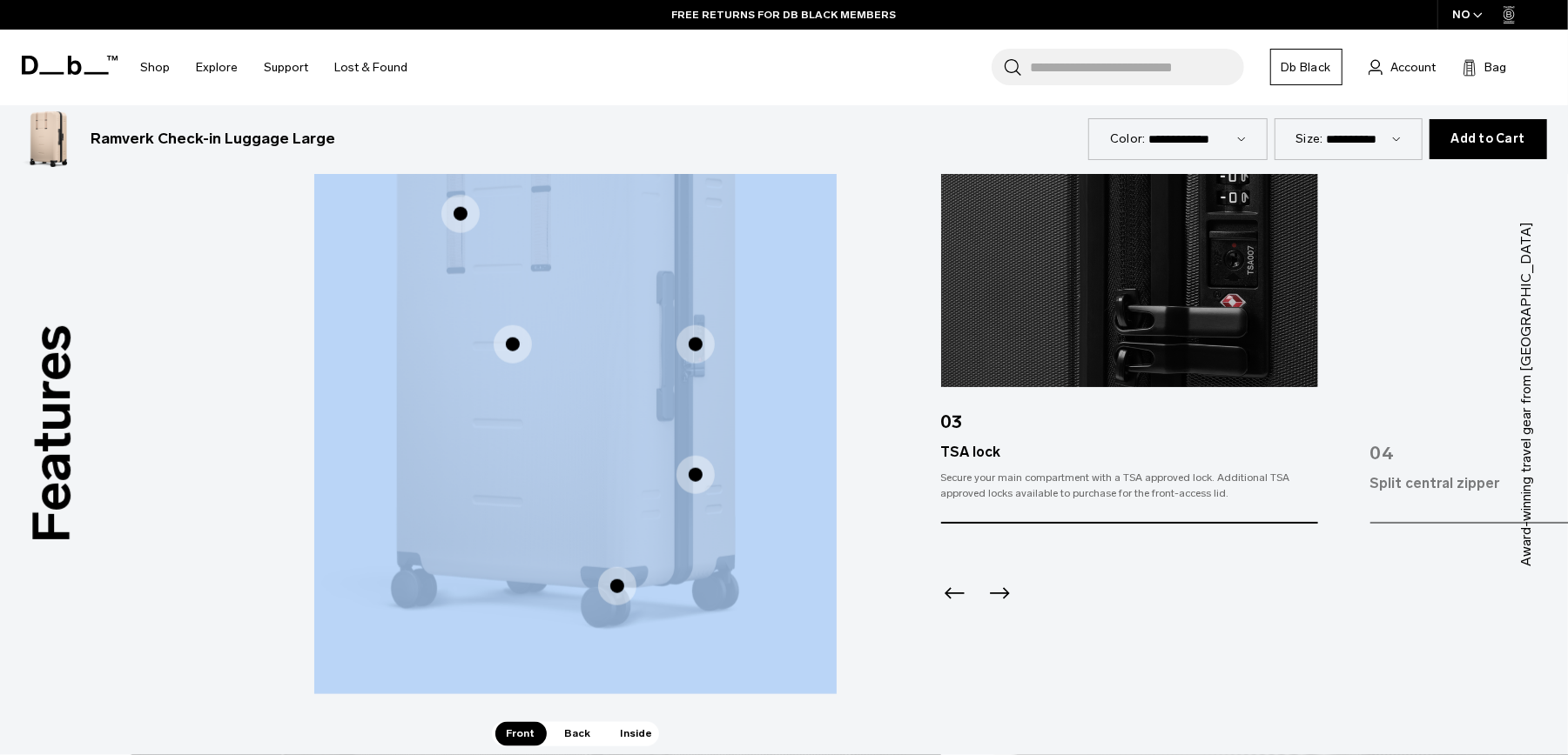
click at [948, 592] on icon "Previous slide" at bounding box center [954, 594] width 27 height 27
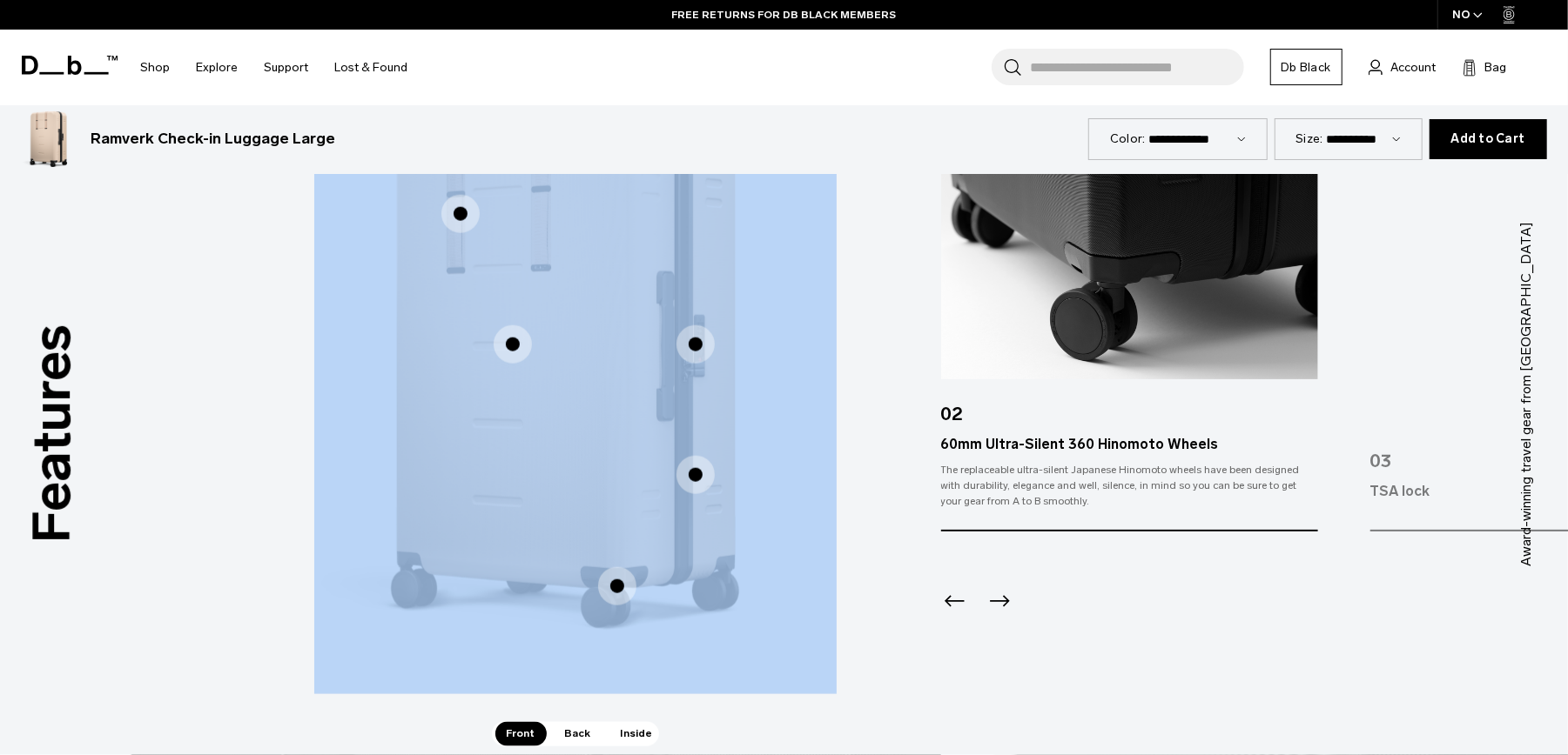
click at [892, 593] on img "2 / 3" at bounding box center [1112, 367] width 522 height 652
click at [854, 498] on img "2 / 3" at bounding box center [1112, 367] width 522 height 652
click at [890, 484] on img "2 / 3" at bounding box center [1112, 367] width 522 height 652
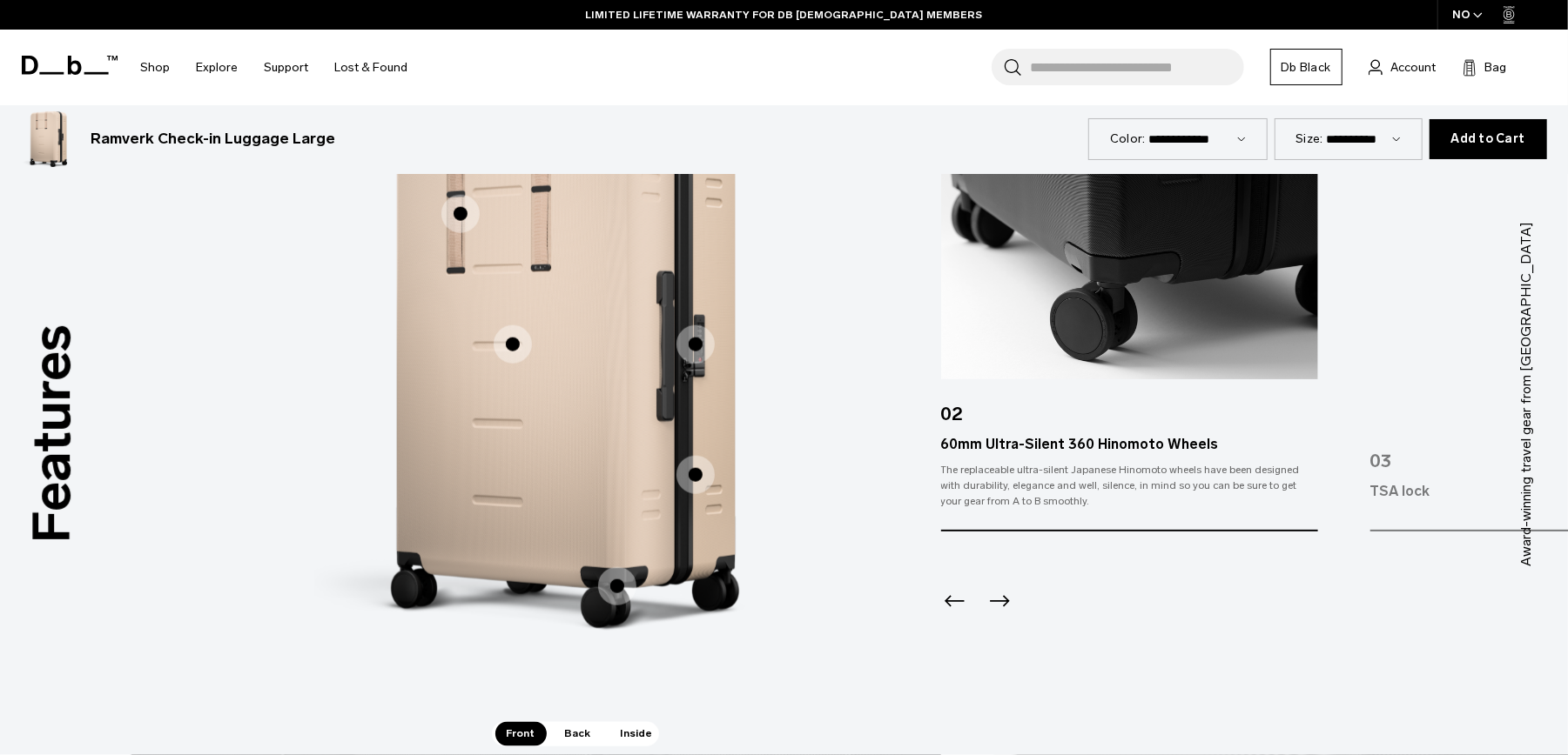
click at [990, 578] on div at bounding box center [1129, 580] width 376 height 94
click at [572, 721] on div "Hook-Up System™ Hook-Up System™ 60mm Ultra-Silent 360 Hinomoto Wheels 60mm Ultr…" at bounding box center [575, 381] width 522 height 681
click at [572, 722] on span "Back" at bounding box center [577, 735] width 49 height 25
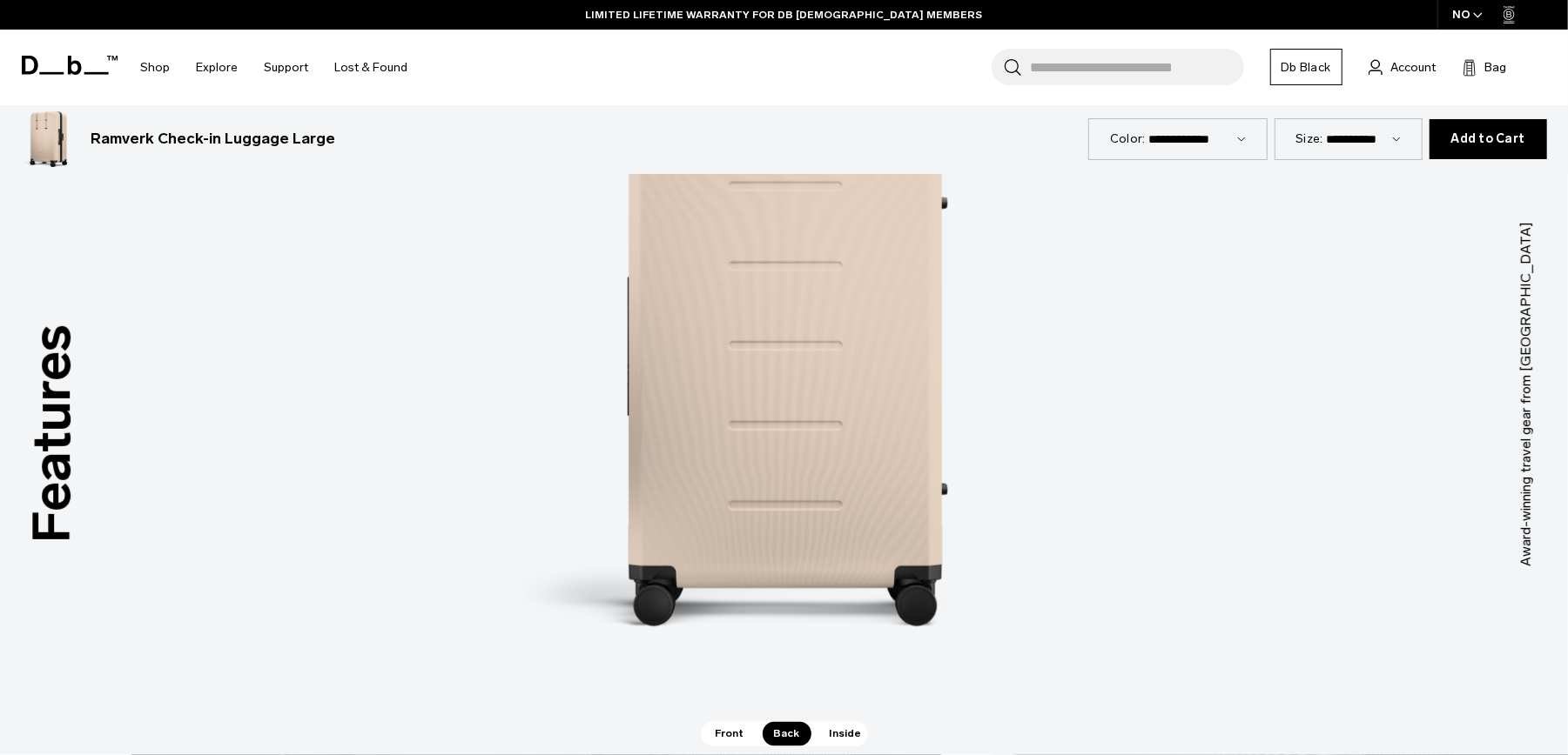
click at [700, 722] on div "Front Back Inside" at bounding box center [784, 735] width 167 height 25
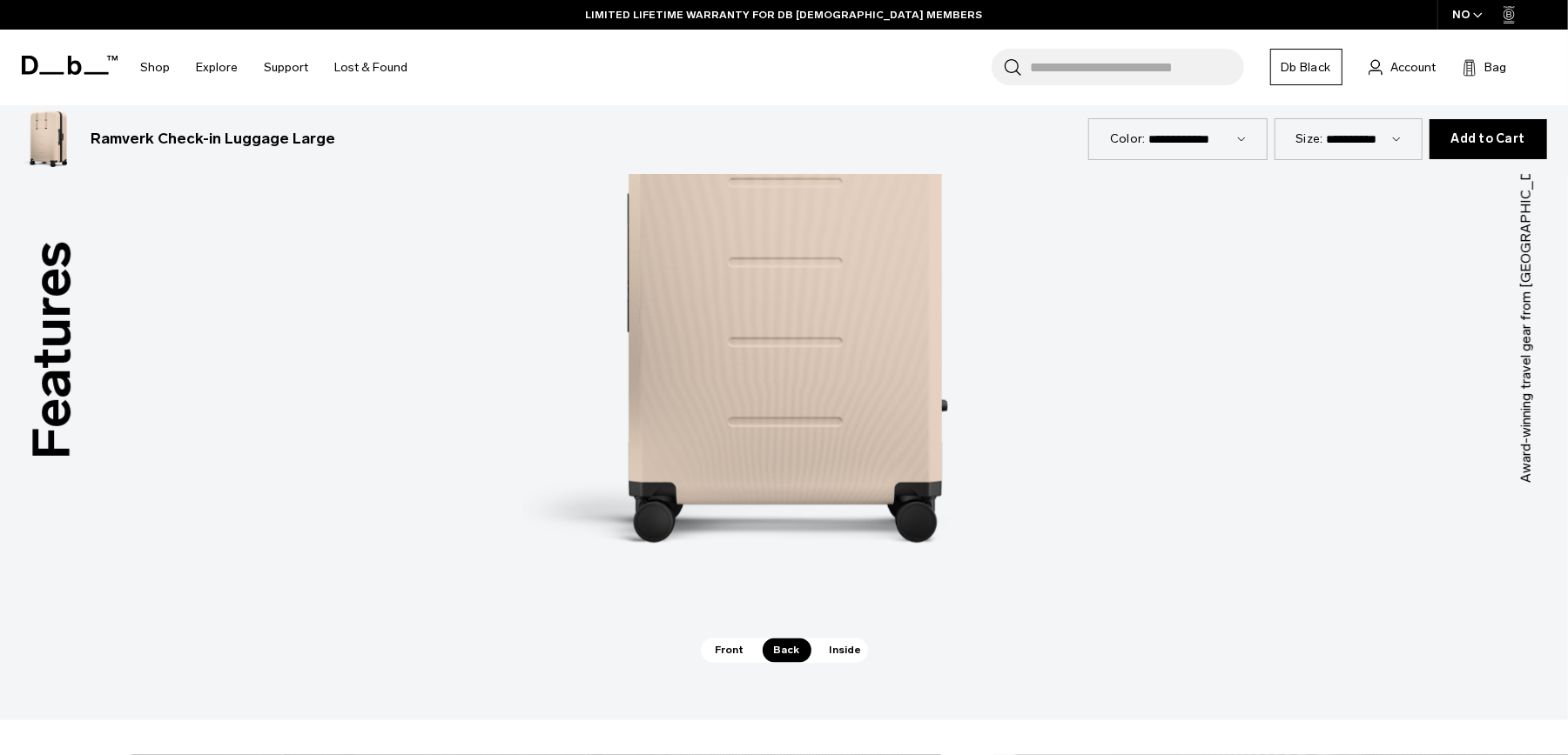
scroll to position [1794, 0]
click at [841, 643] on span "Inside" at bounding box center [846, 650] width 55 height 25
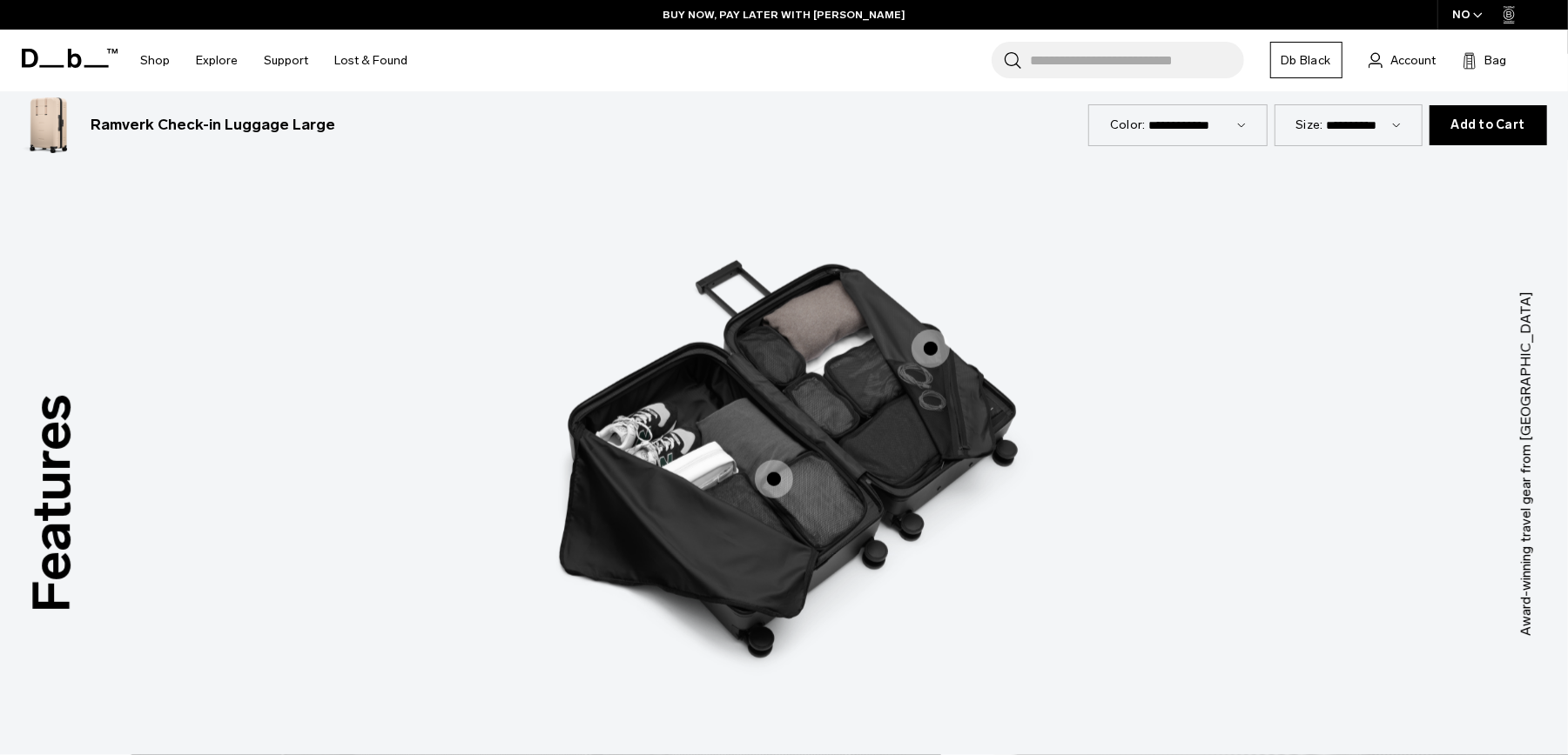
scroll to position [0, 0]
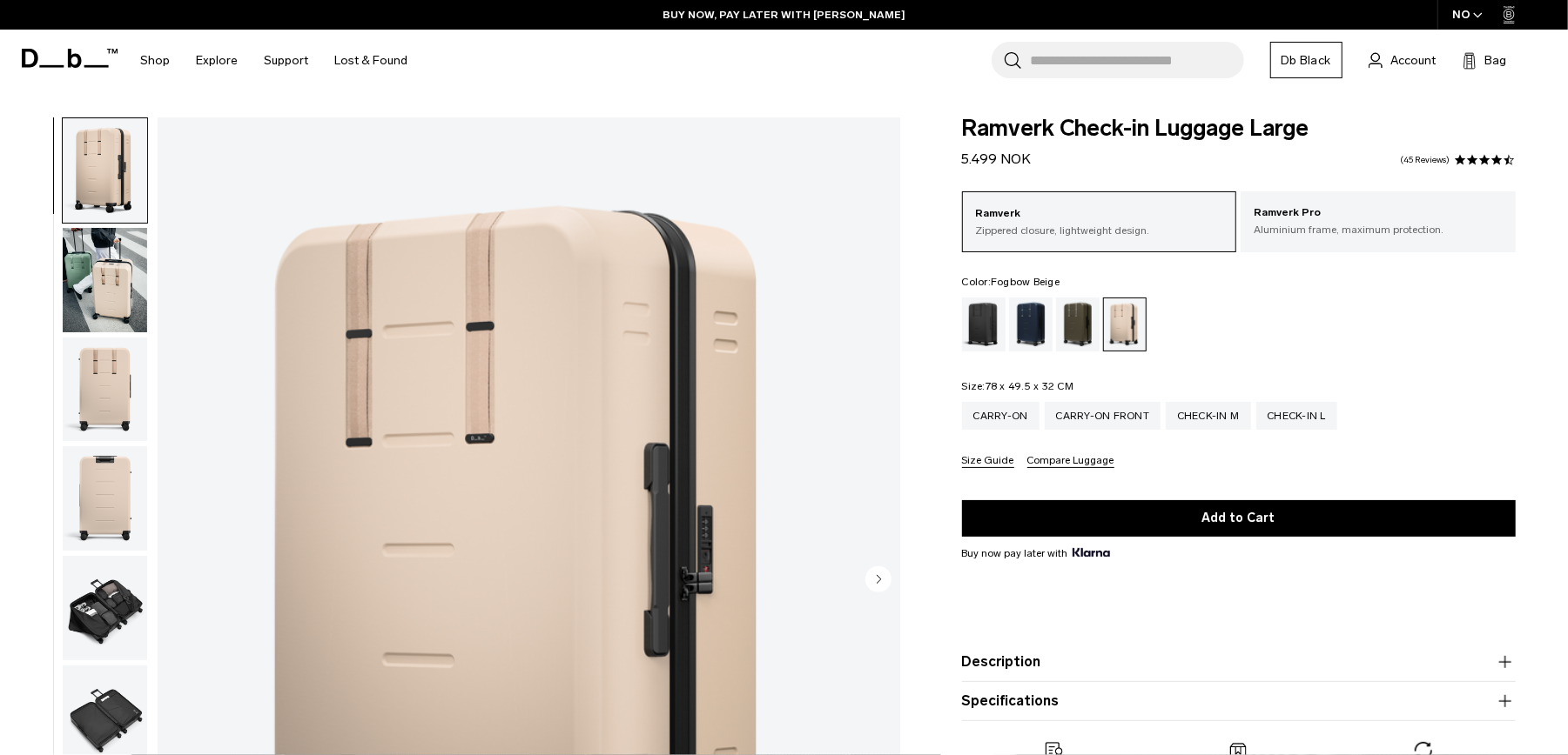
drag, startPoint x: 993, startPoint y: 281, endPoint x: 1066, endPoint y: 273, distance: 73.4
click at [1066, 273] on div "Ramverk Zippered closure, lightweight design. Ramverk Pro Aluminium frame, maxi…" at bounding box center [1238, 329] width 553 height 277
copy span "Fogbow Beige"
click at [1087, 412] on div "Carry-on Front" at bounding box center [1103, 415] width 117 height 27
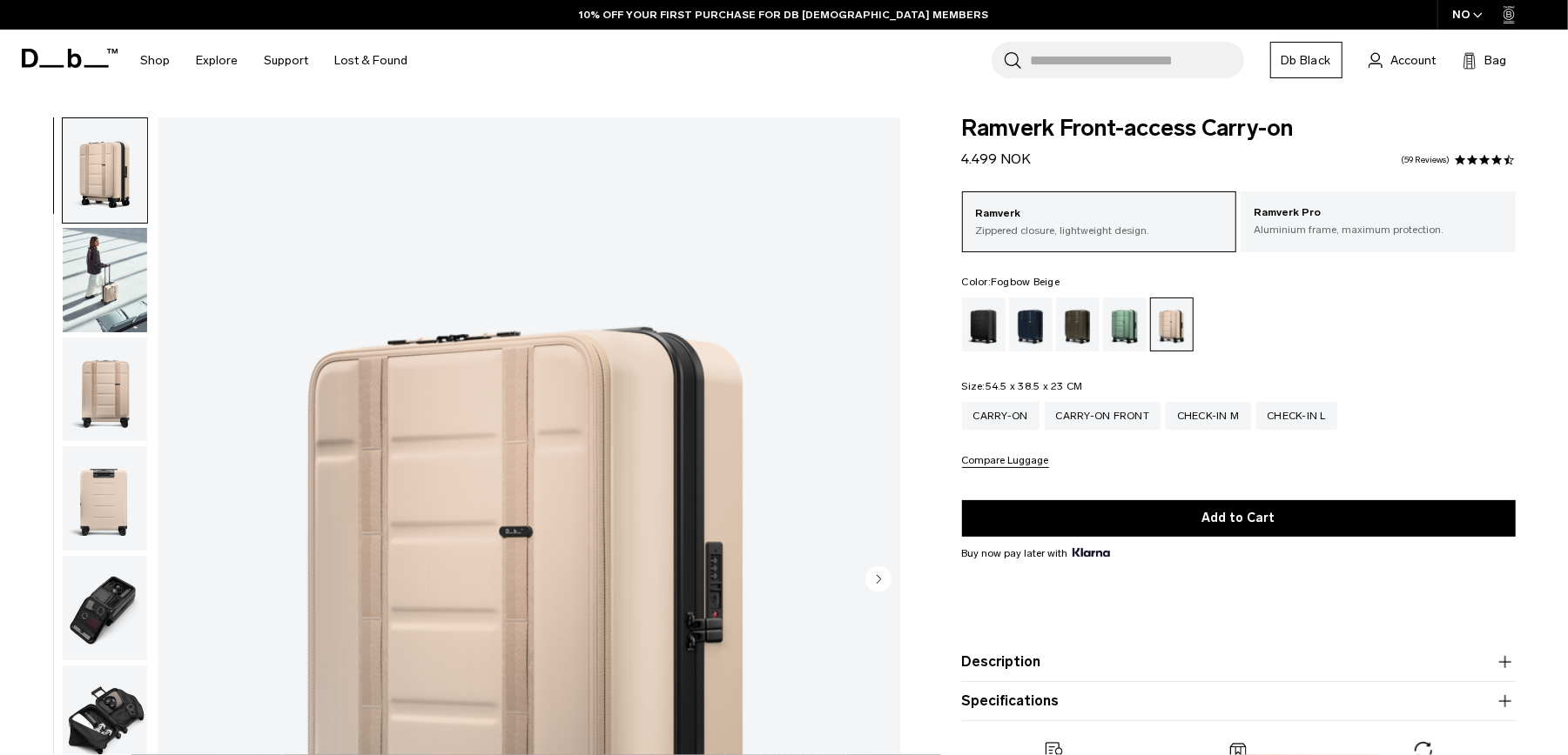
click at [931, 307] on div "Ramverk Front-access Carry-on 4.499 NOK 4.5 star rating 59 Reviews Ramverk Zipp…" at bounding box center [1238, 467] width 658 height 699
click at [927, 534] on div "Ramverk Front-access Carry-on 4.499 NOK 4.5 star rating 59 Reviews Ramverk Zipp…" at bounding box center [1238, 467] width 658 height 699
click at [978, 342] on div "Black Out" at bounding box center [984, 324] width 44 height 54
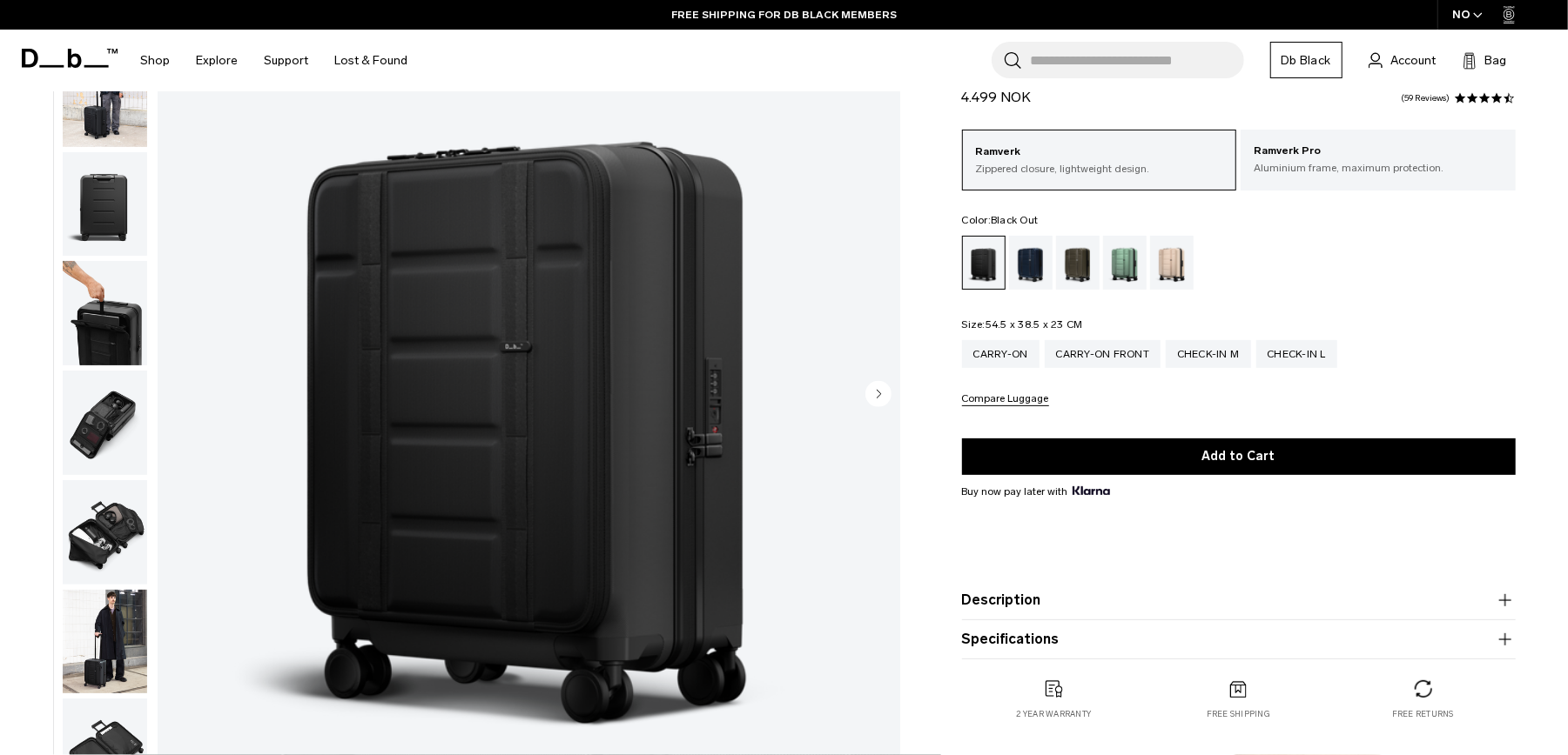
click at [917, 457] on div "Ramverk Front-access Carry-on 4.499 NOK 4.5 star rating 59 Reviews Ramverk Zipp…" at bounding box center [1238, 405] width 658 height 699
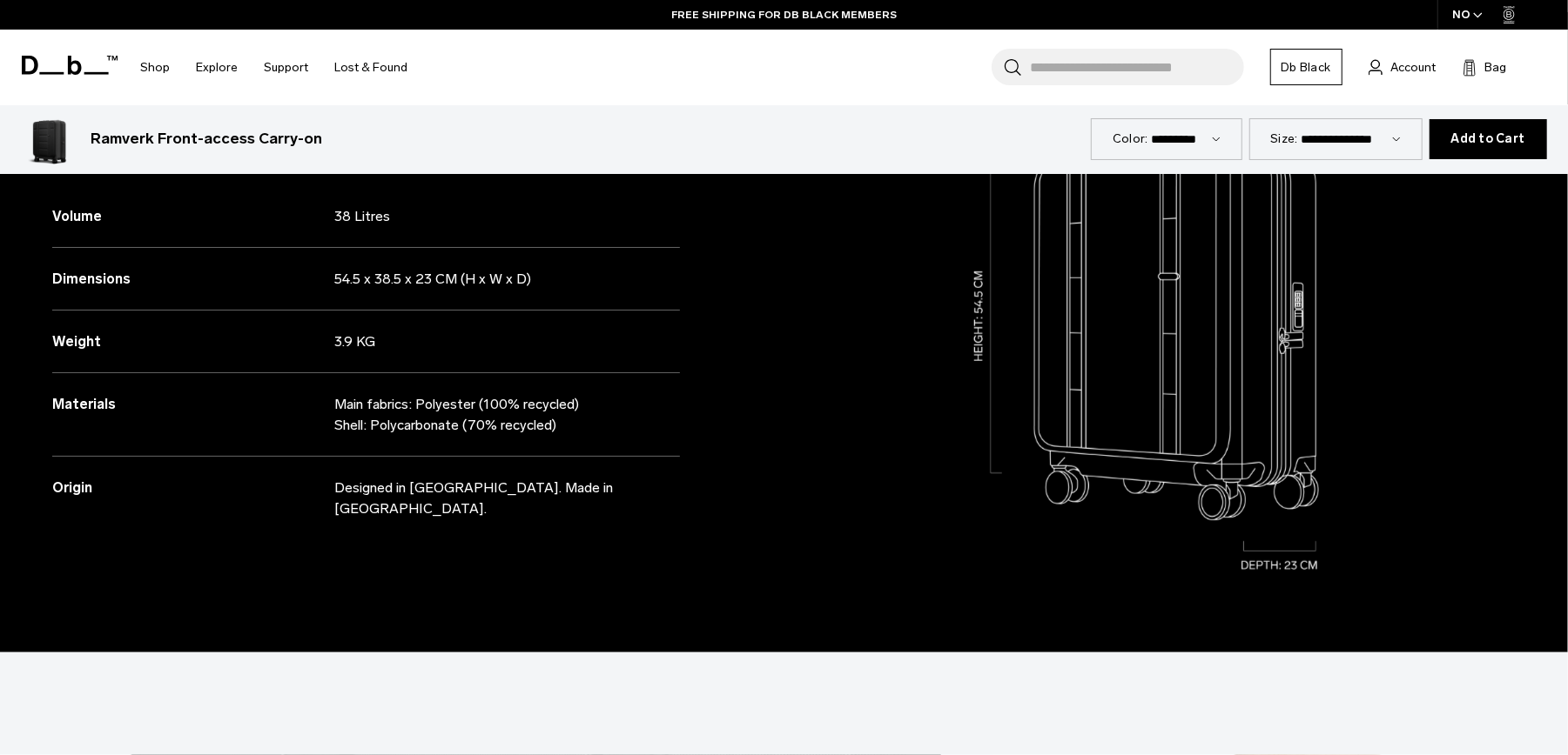
scroll to position [1616, 0]
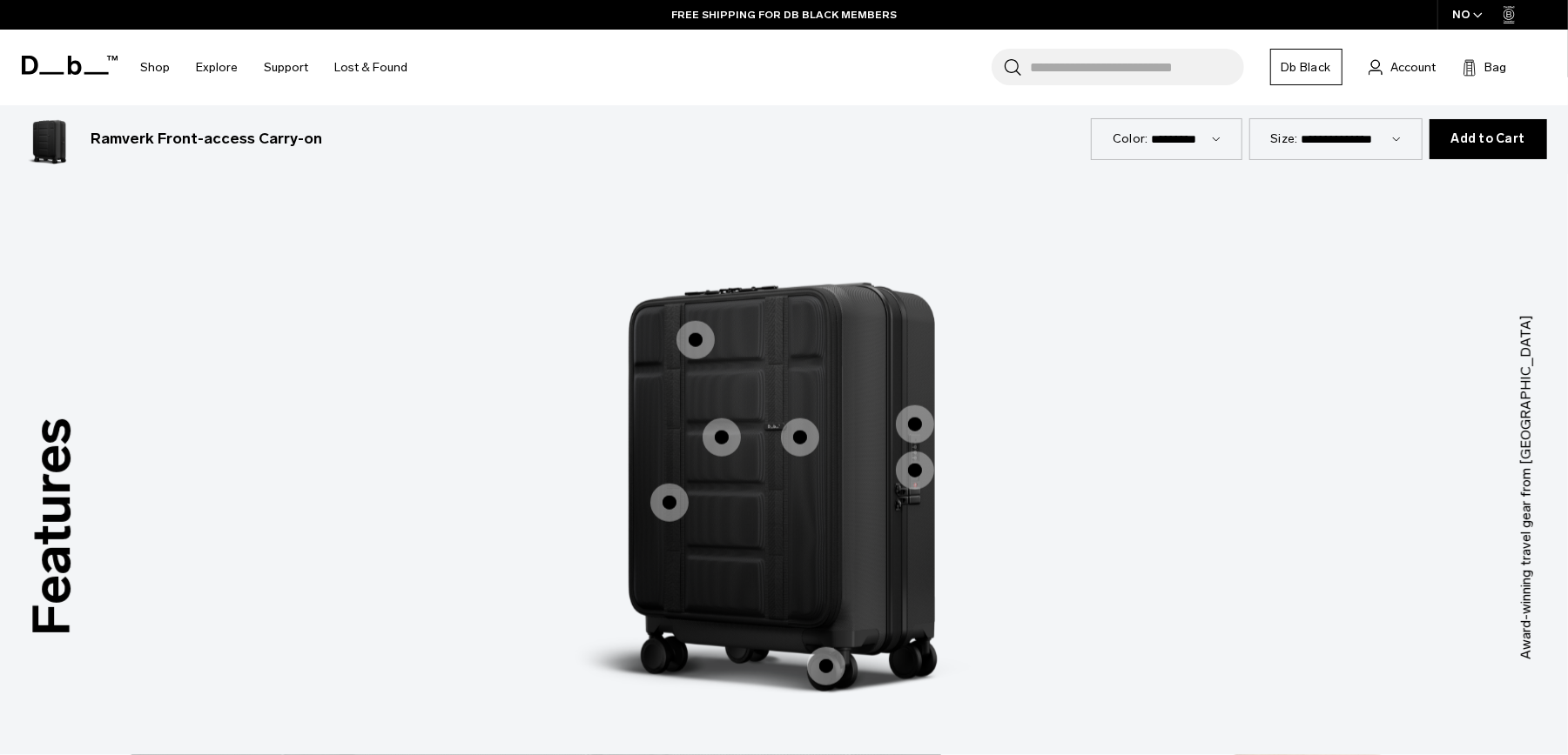
drag, startPoint x: 917, startPoint y: 457, endPoint x: 825, endPoint y: 475, distance: 93.7
click at [825, 475] on img "1 / 3" at bounding box center [784, 460] width 522 height 652
click at [686, 324] on span "1 / 3" at bounding box center [695, 340] width 38 height 38
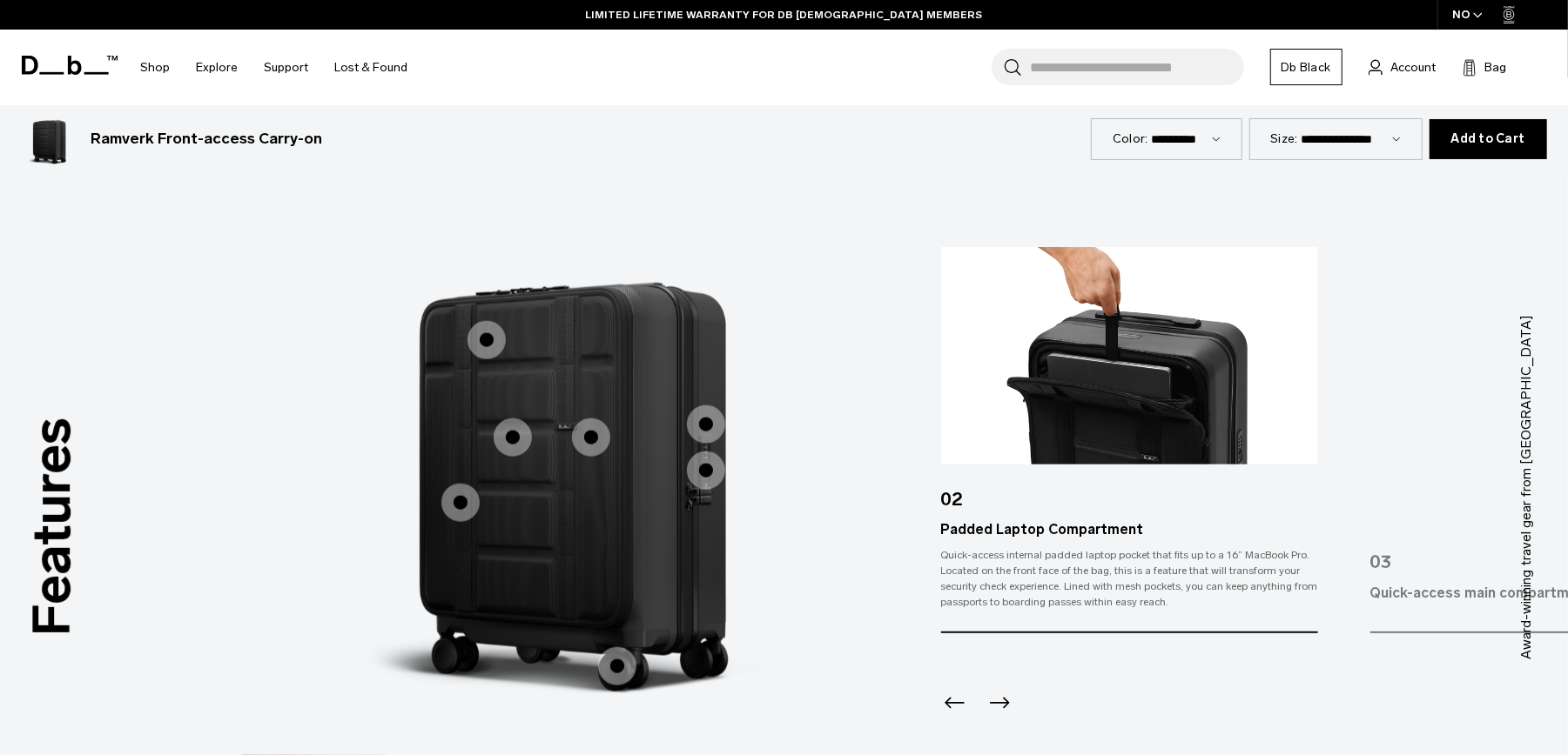
click at [956, 697] on icon "Previous slide" at bounding box center [954, 703] width 27 height 27
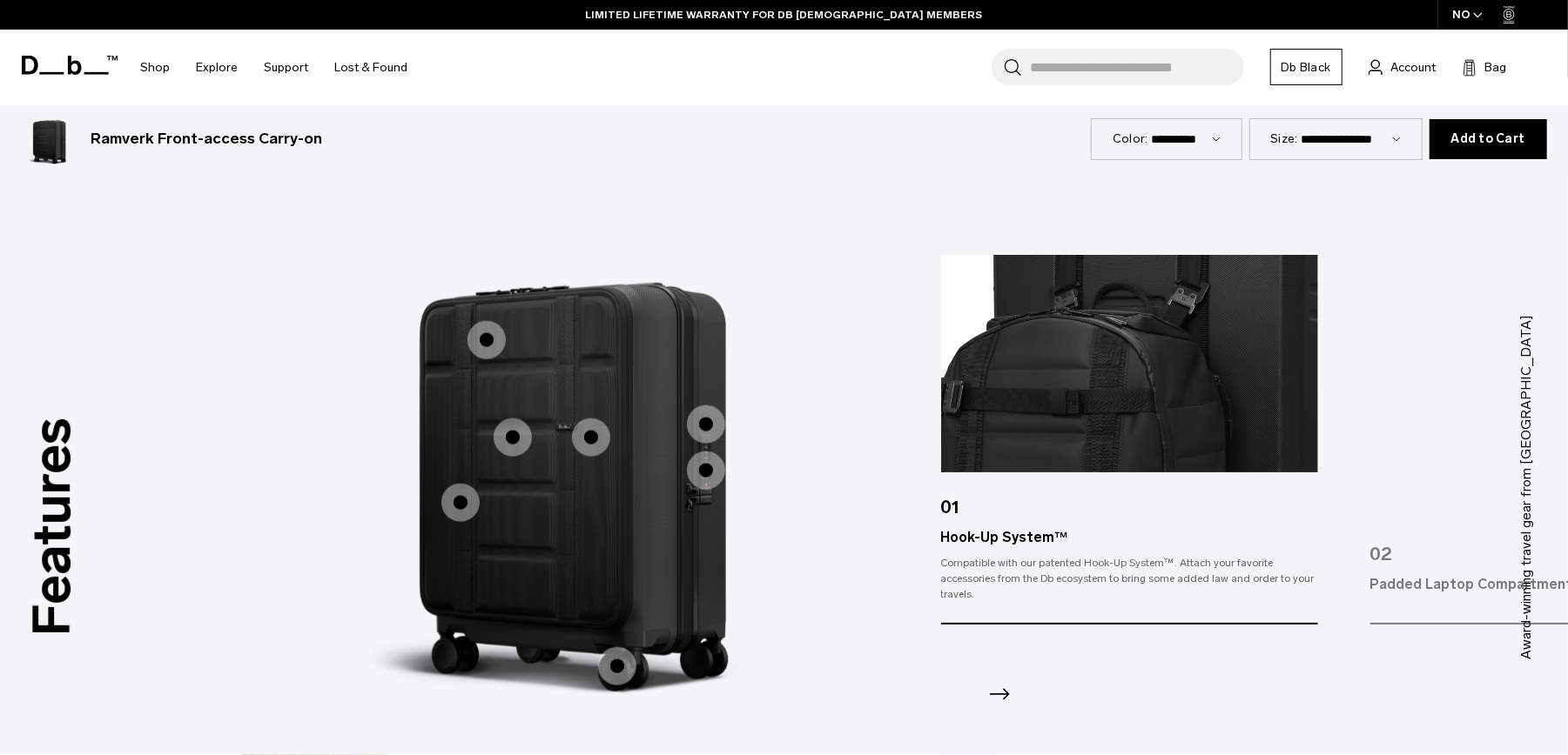
click at [1007, 700] on icon "Next slide" at bounding box center [999, 695] width 27 height 27
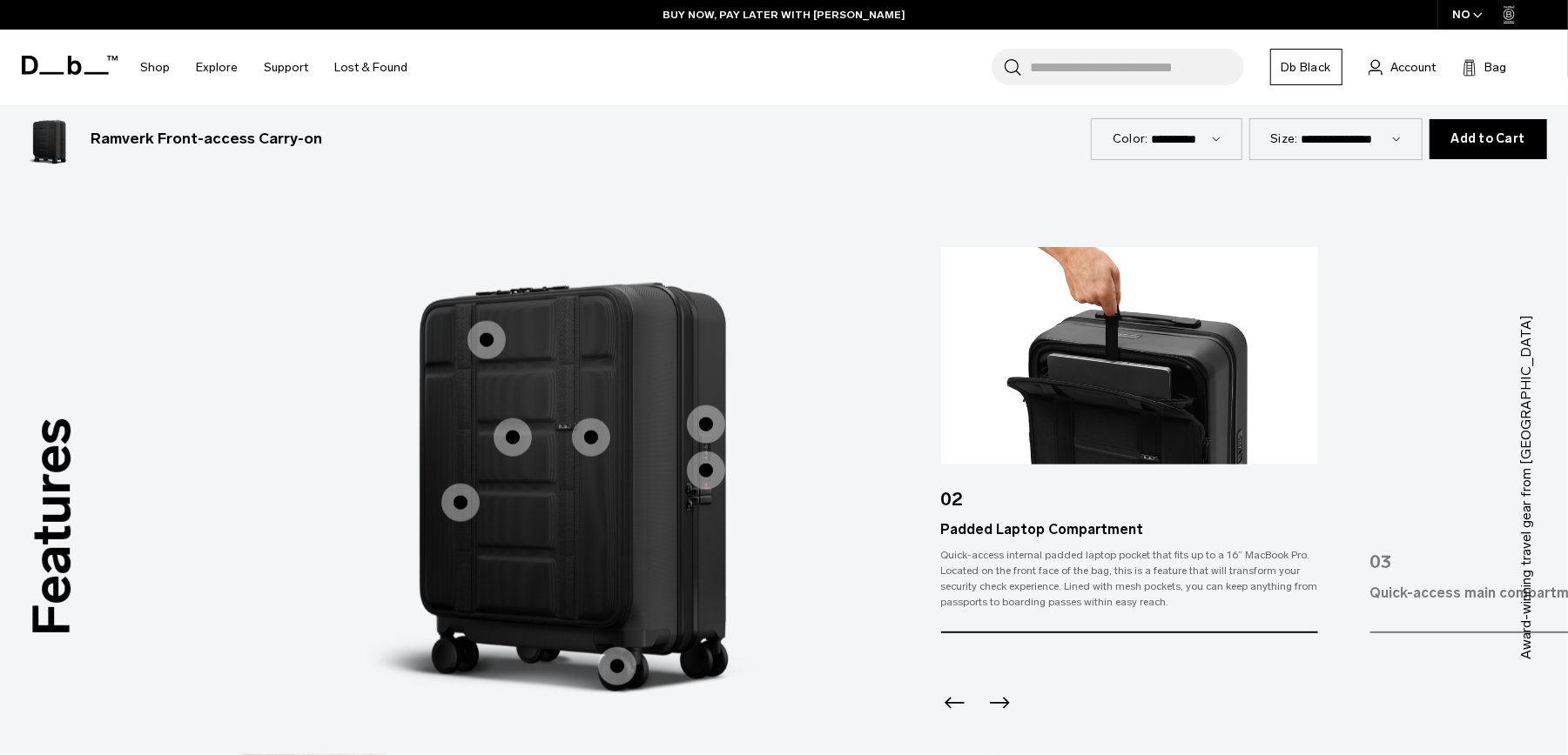
click at [1007, 700] on icon "Next slide" at bounding box center [1000, 703] width 20 height 12
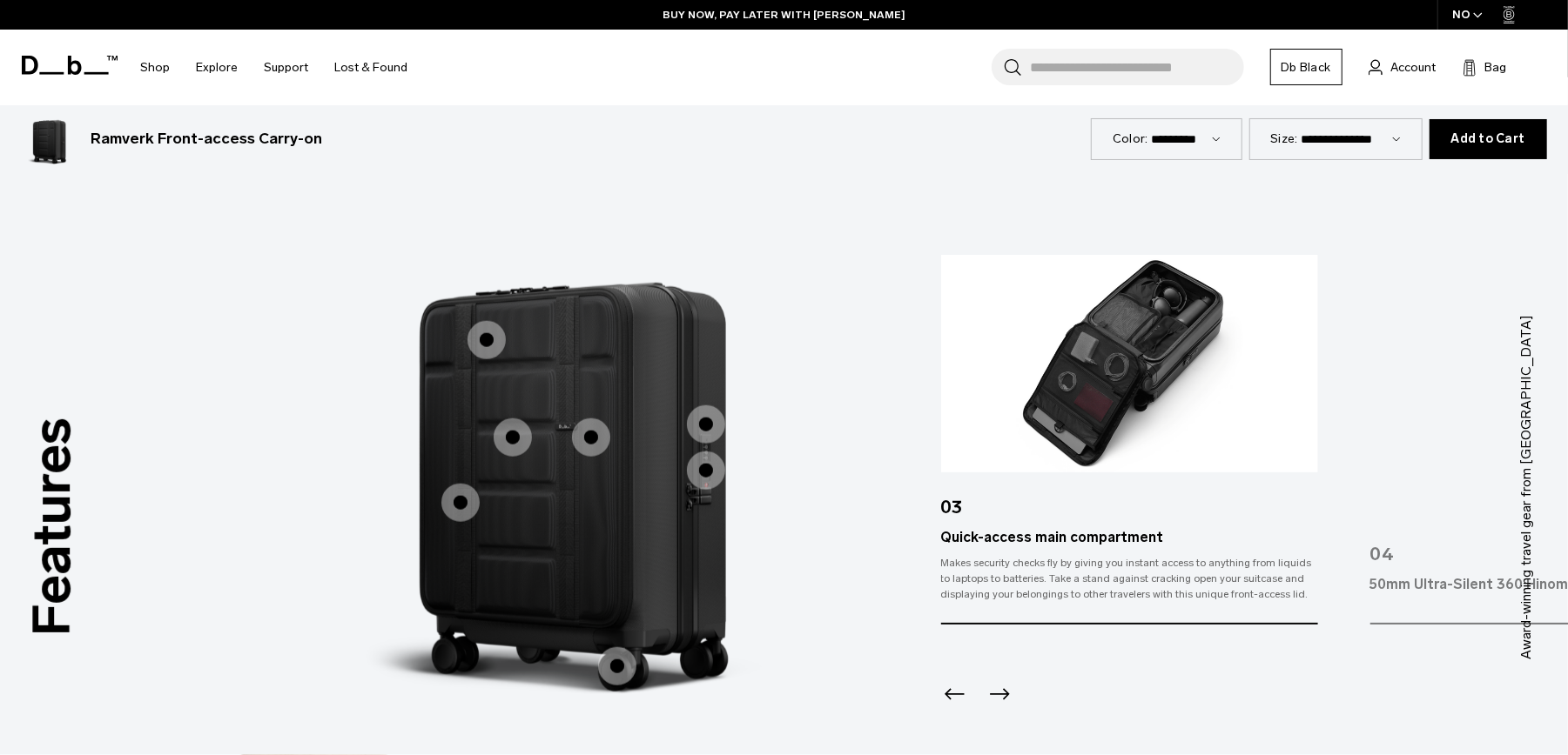
click at [1007, 700] on icon "Next slide" at bounding box center [999, 695] width 27 height 27
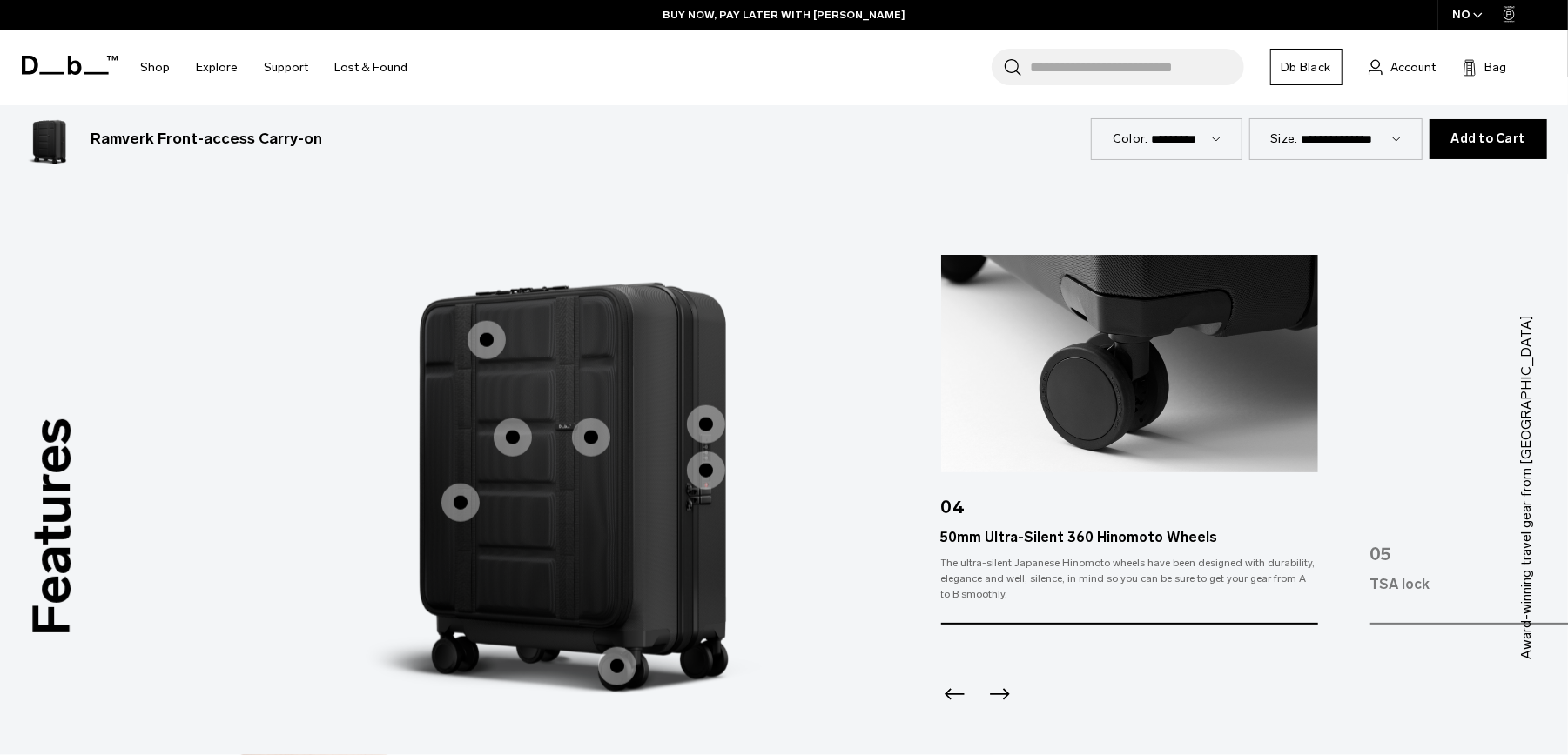
click at [1007, 700] on icon "Next slide" at bounding box center [999, 695] width 27 height 27
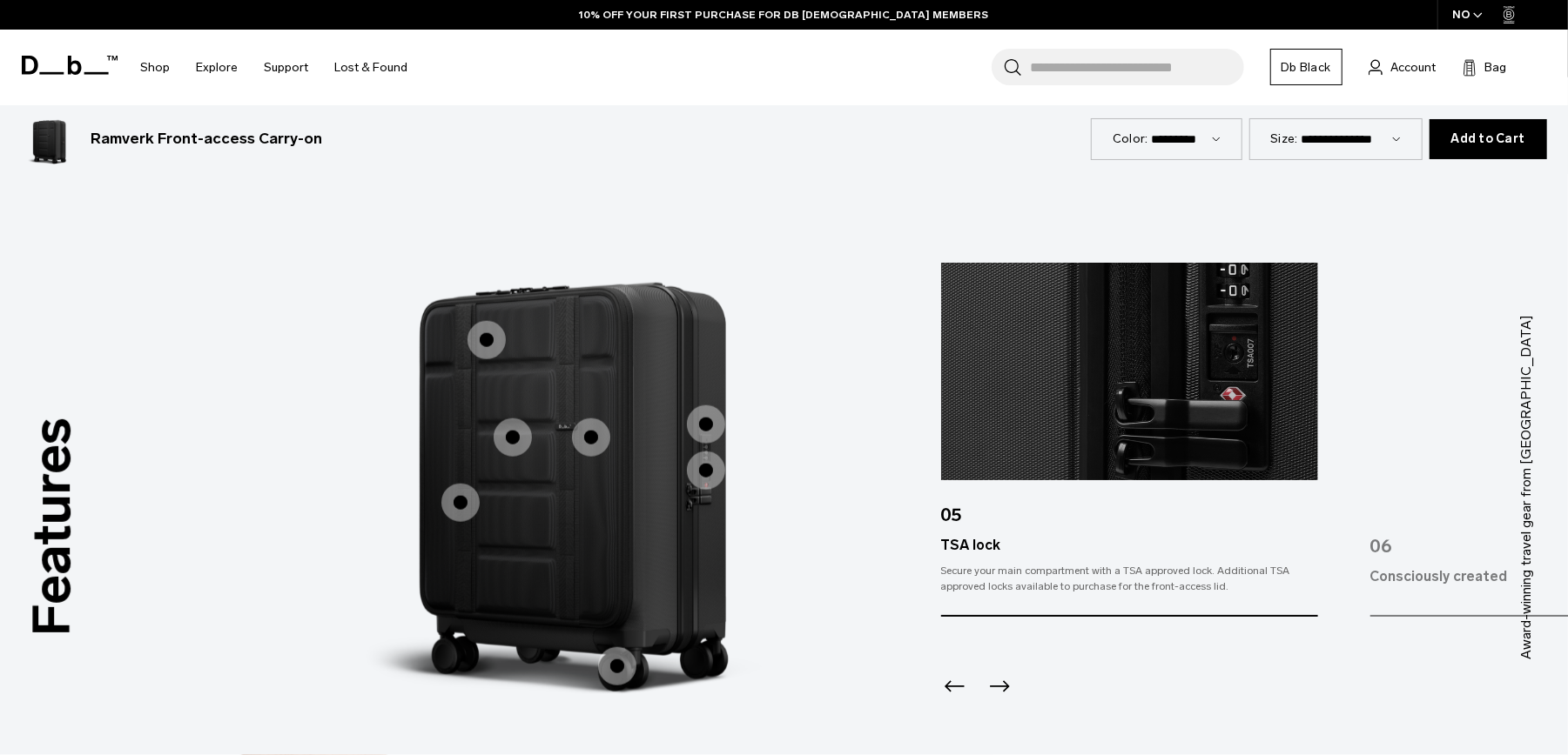
click at [1007, 700] on div "Next slide" at bounding box center [997, 692] width 24 height 38
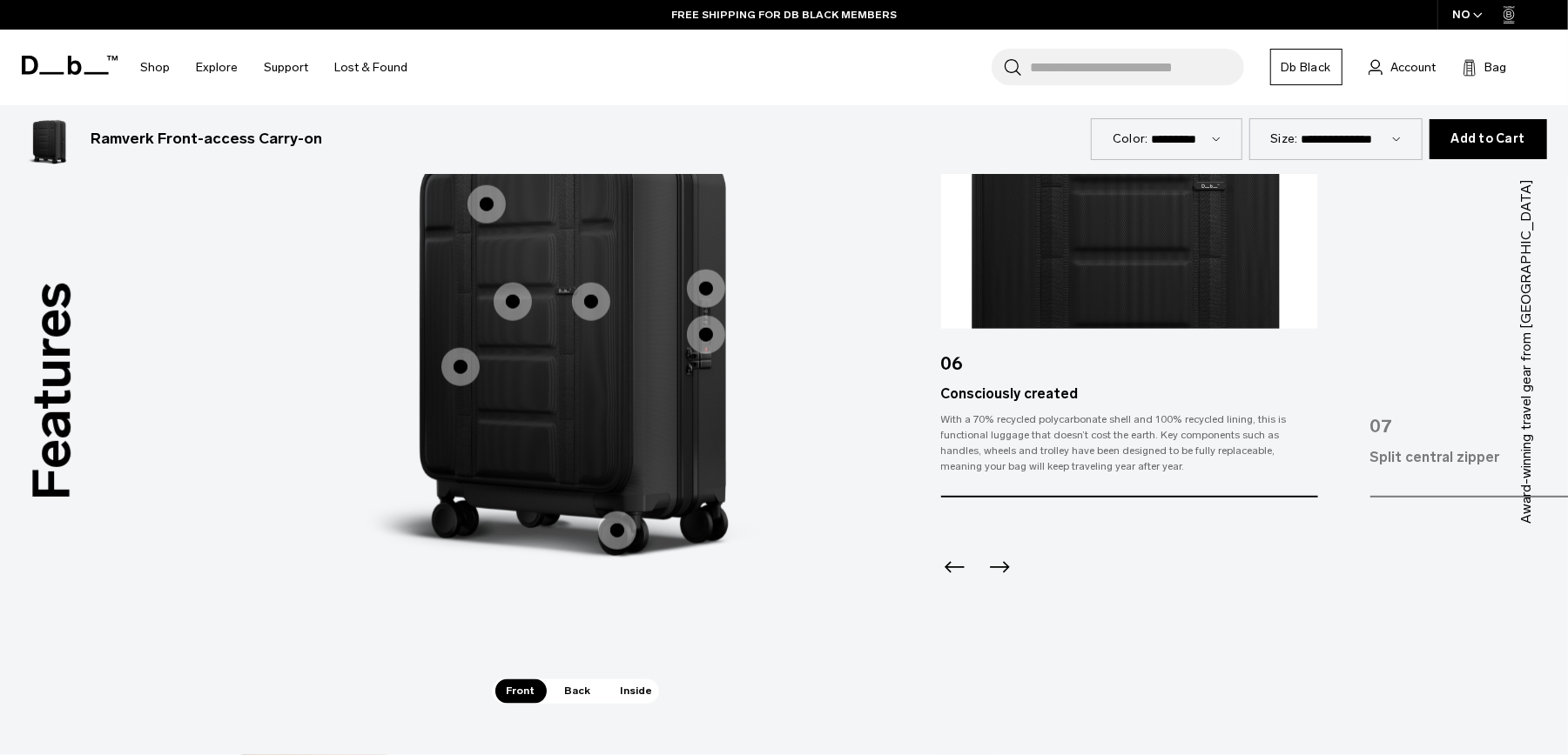
scroll to position [1755, 0]
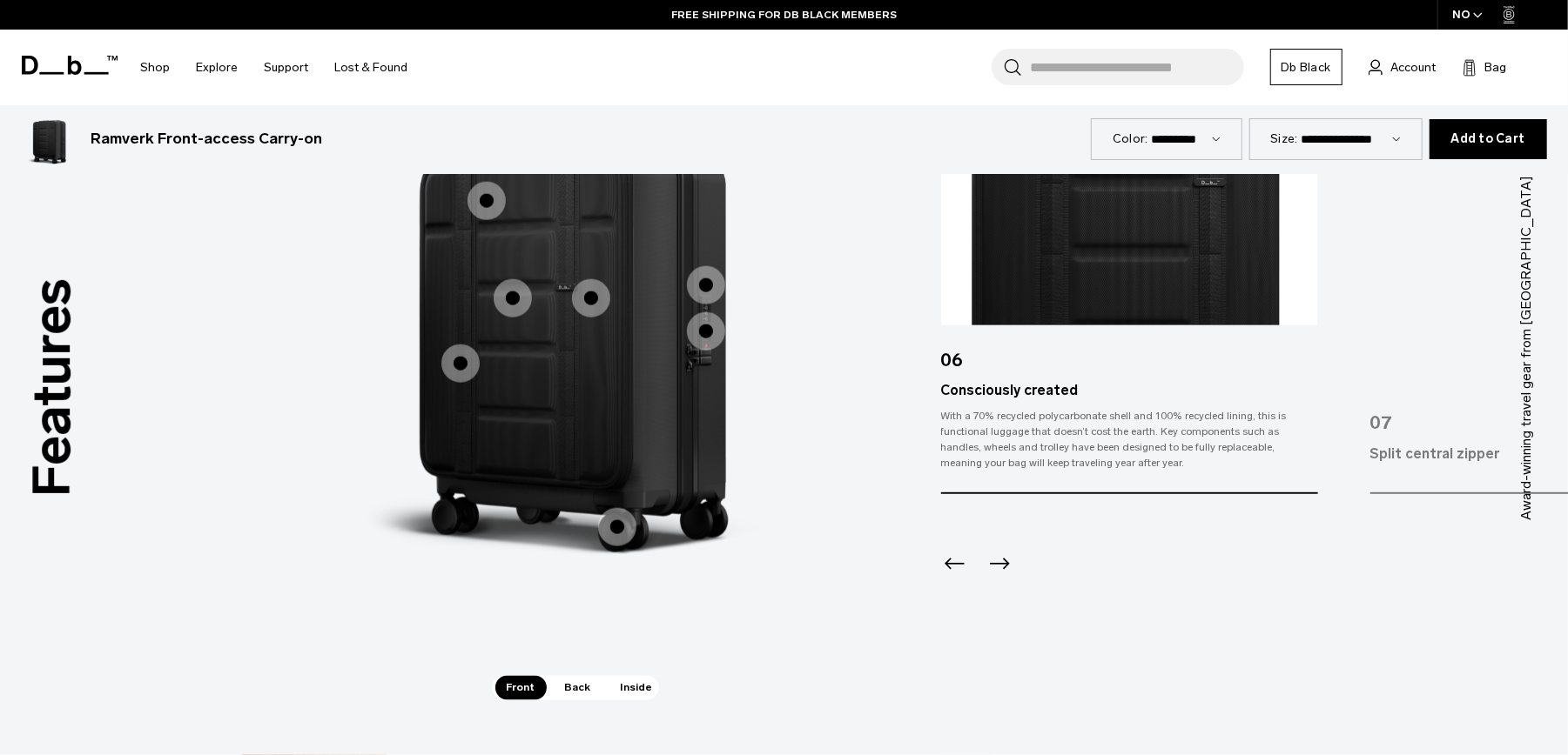
click at [958, 575] on icon "Previous slide" at bounding box center [954, 563] width 27 height 27
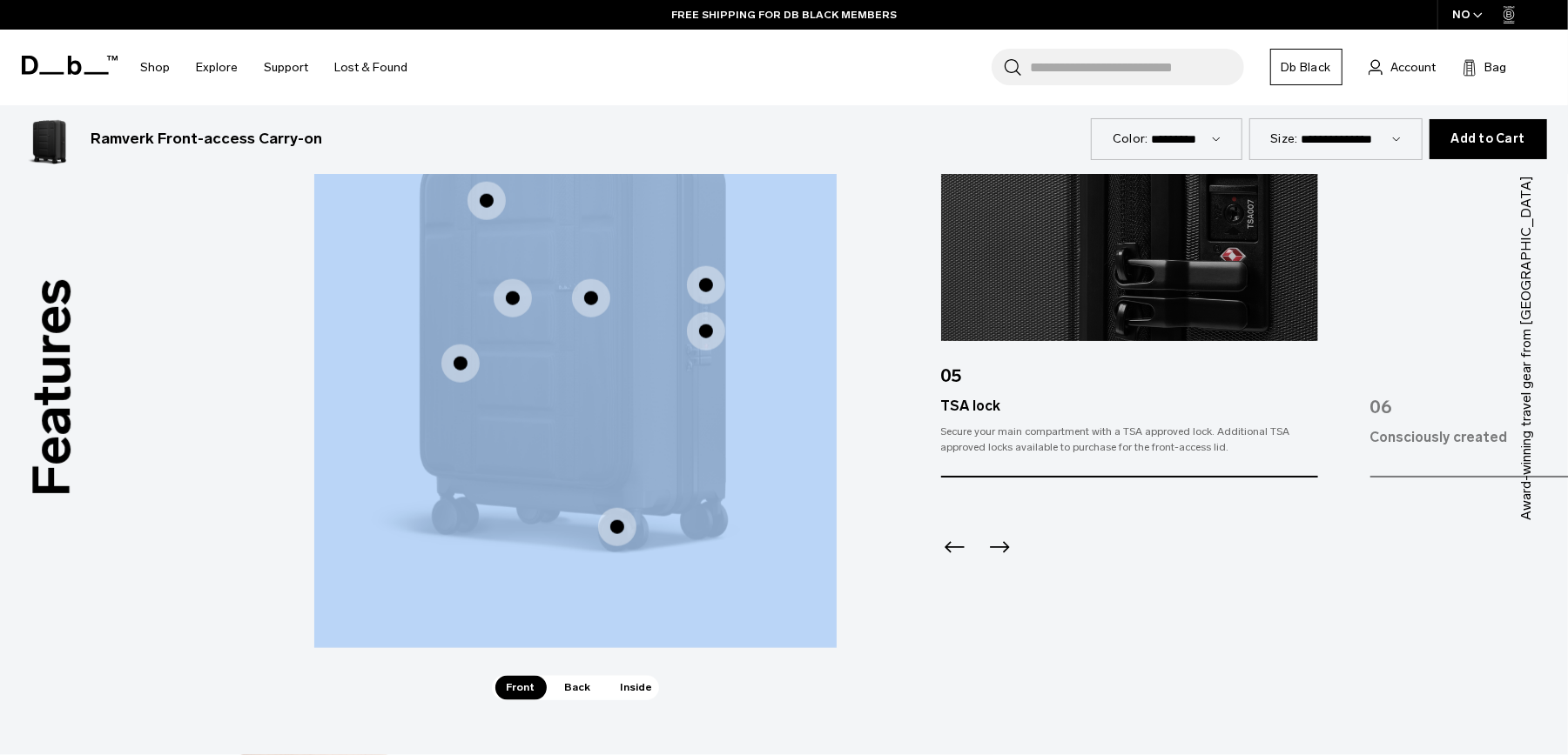
click at [958, 562] on icon "Previous slide" at bounding box center [954, 548] width 27 height 27
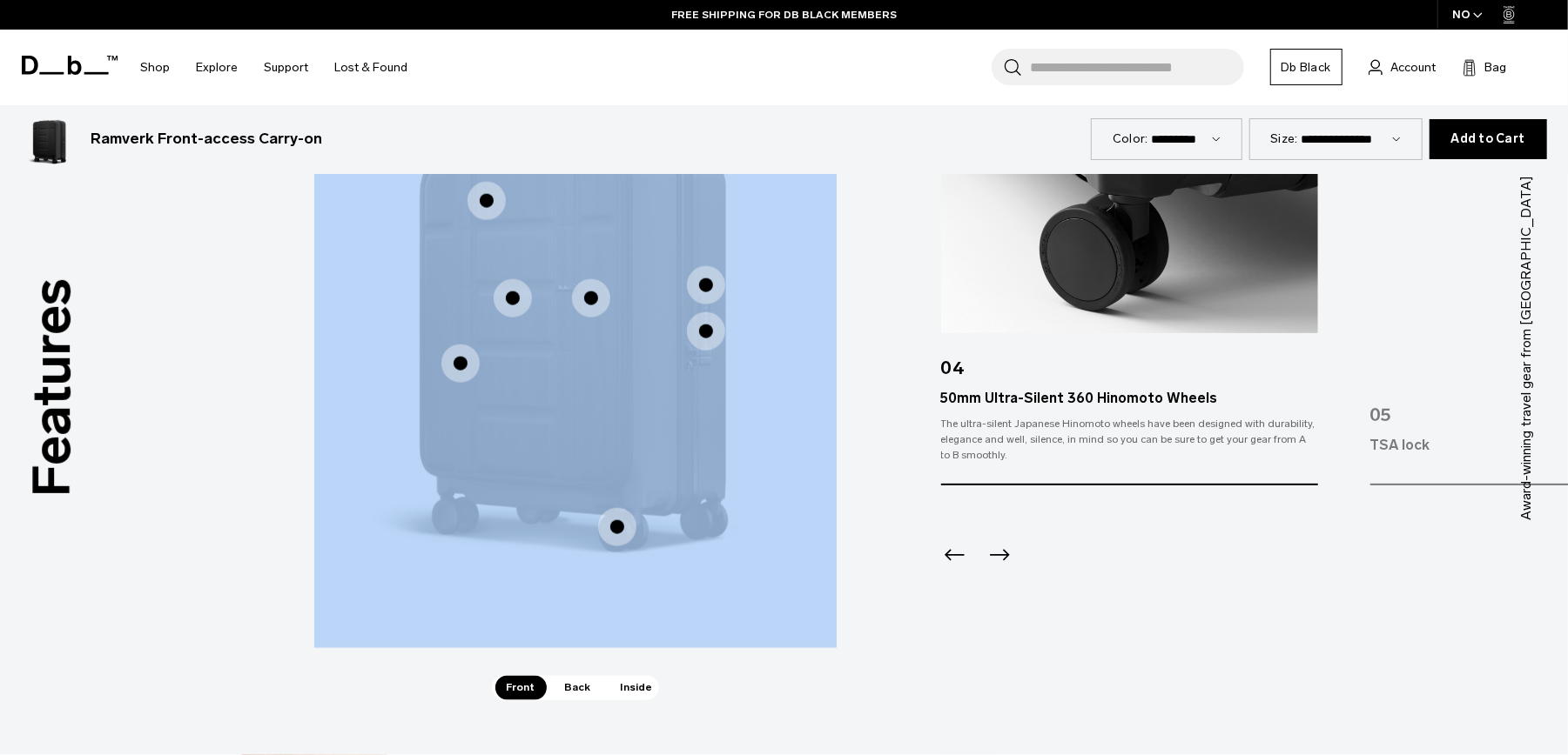
click at [958, 575] on div "Features Tap a hotspot to learn more Award-winning travel gear from Scandinavia…" at bounding box center [784, 348] width 1568 height 820
click at [958, 575] on div "Previous slide" at bounding box center [953, 561] width 24 height 38
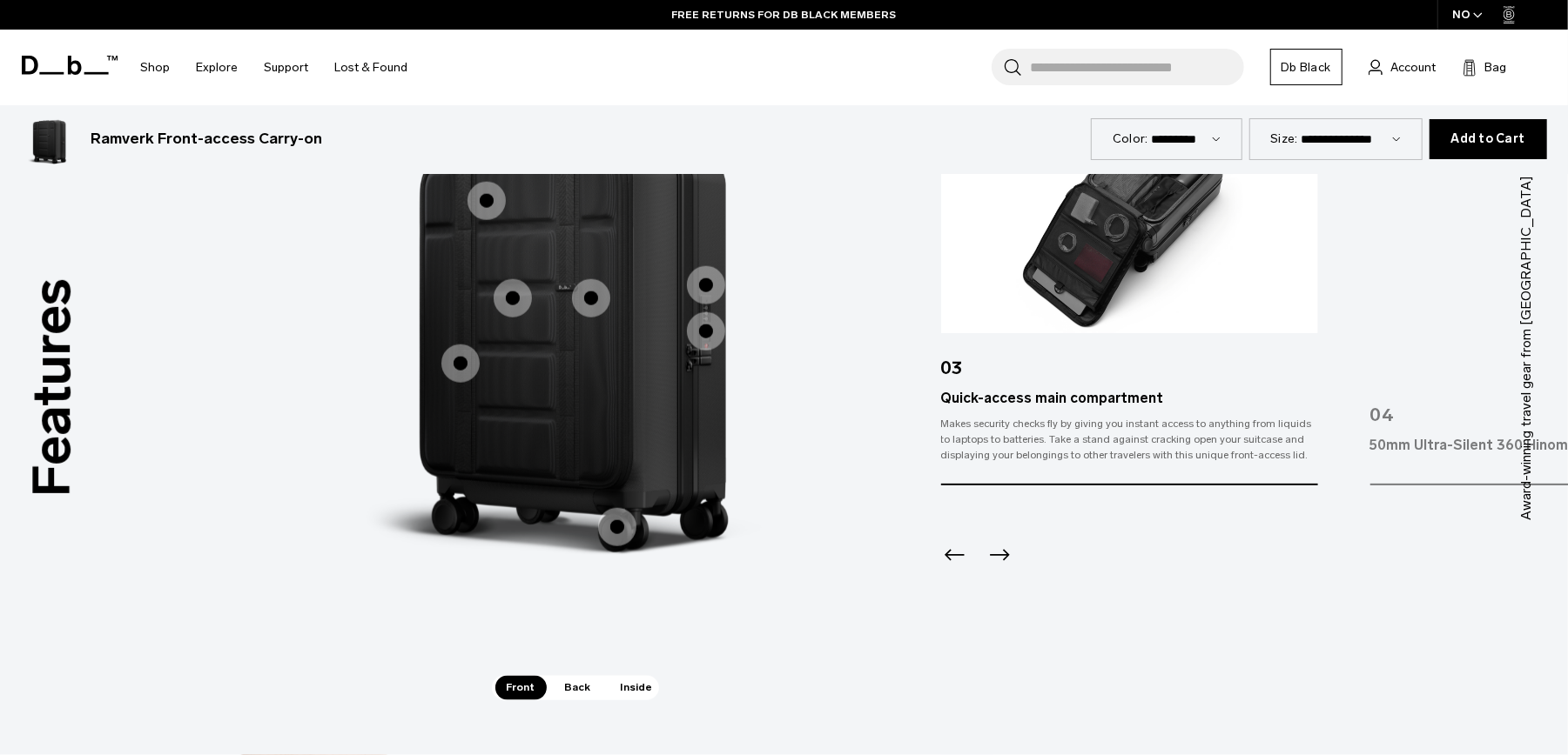
click at [958, 569] on div "Previous slide" at bounding box center [953, 561] width 24 height 38
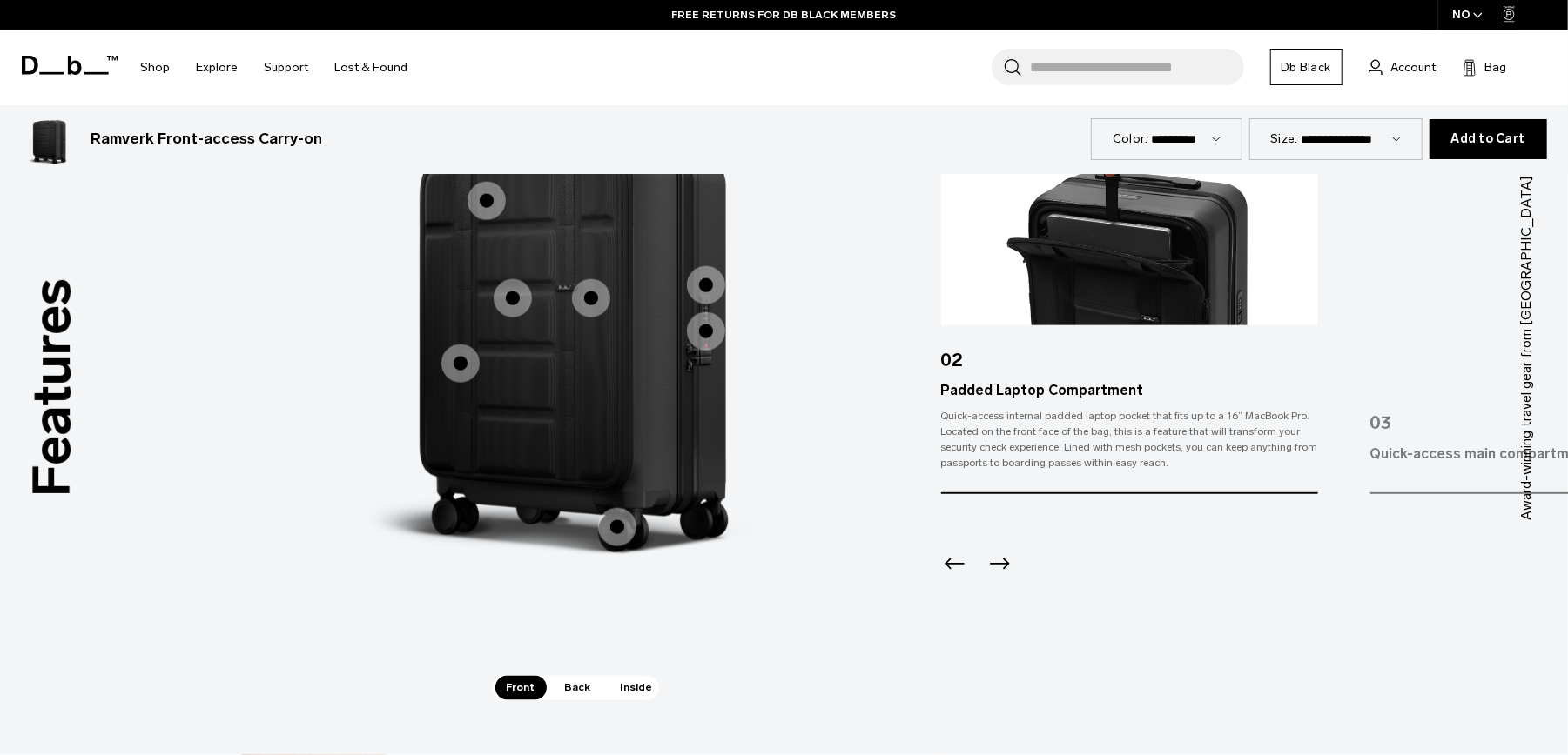
click at [958, 569] on icon "Previous slide" at bounding box center [954, 563] width 27 height 27
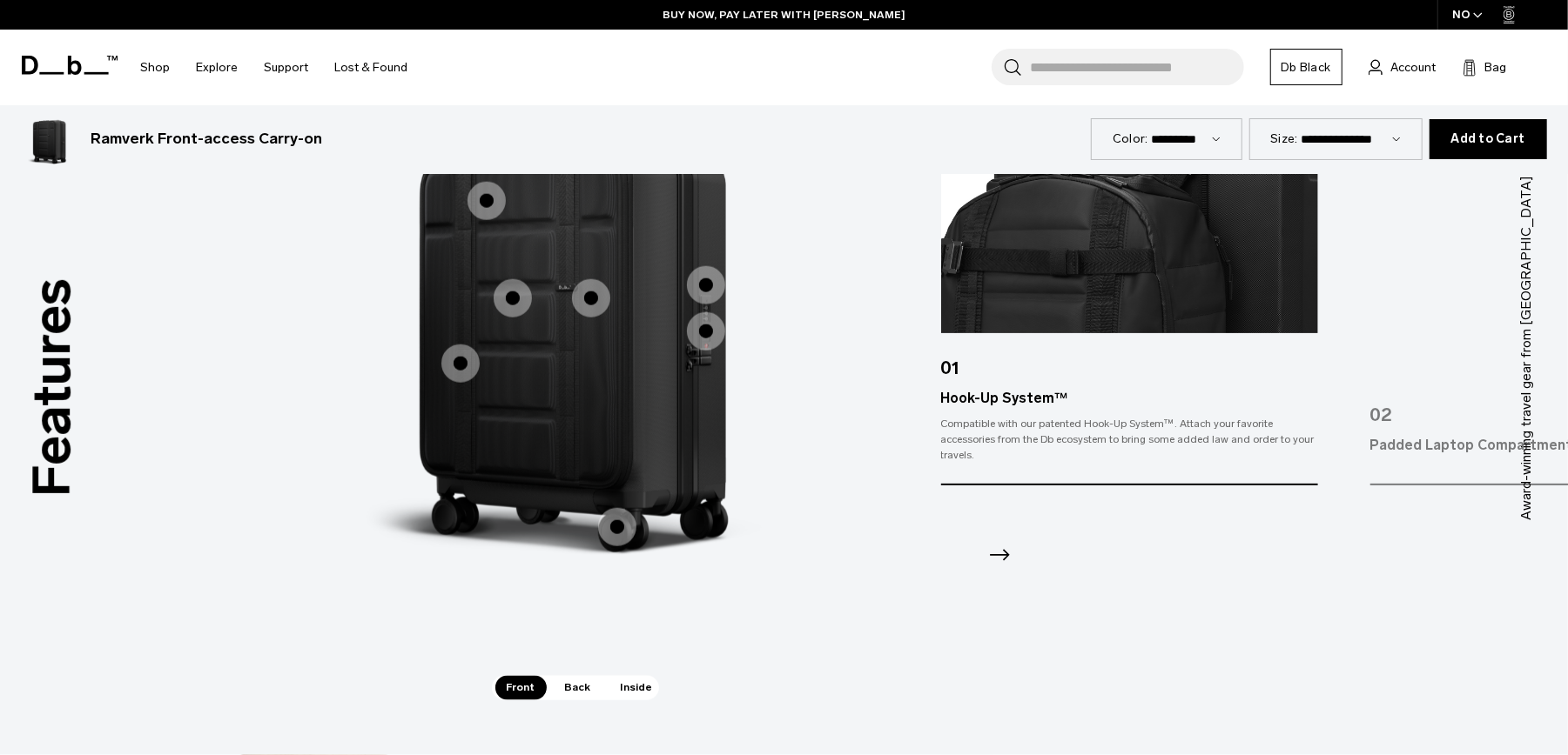
click at [1004, 547] on icon "Next slide" at bounding box center [999, 556] width 27 height 27
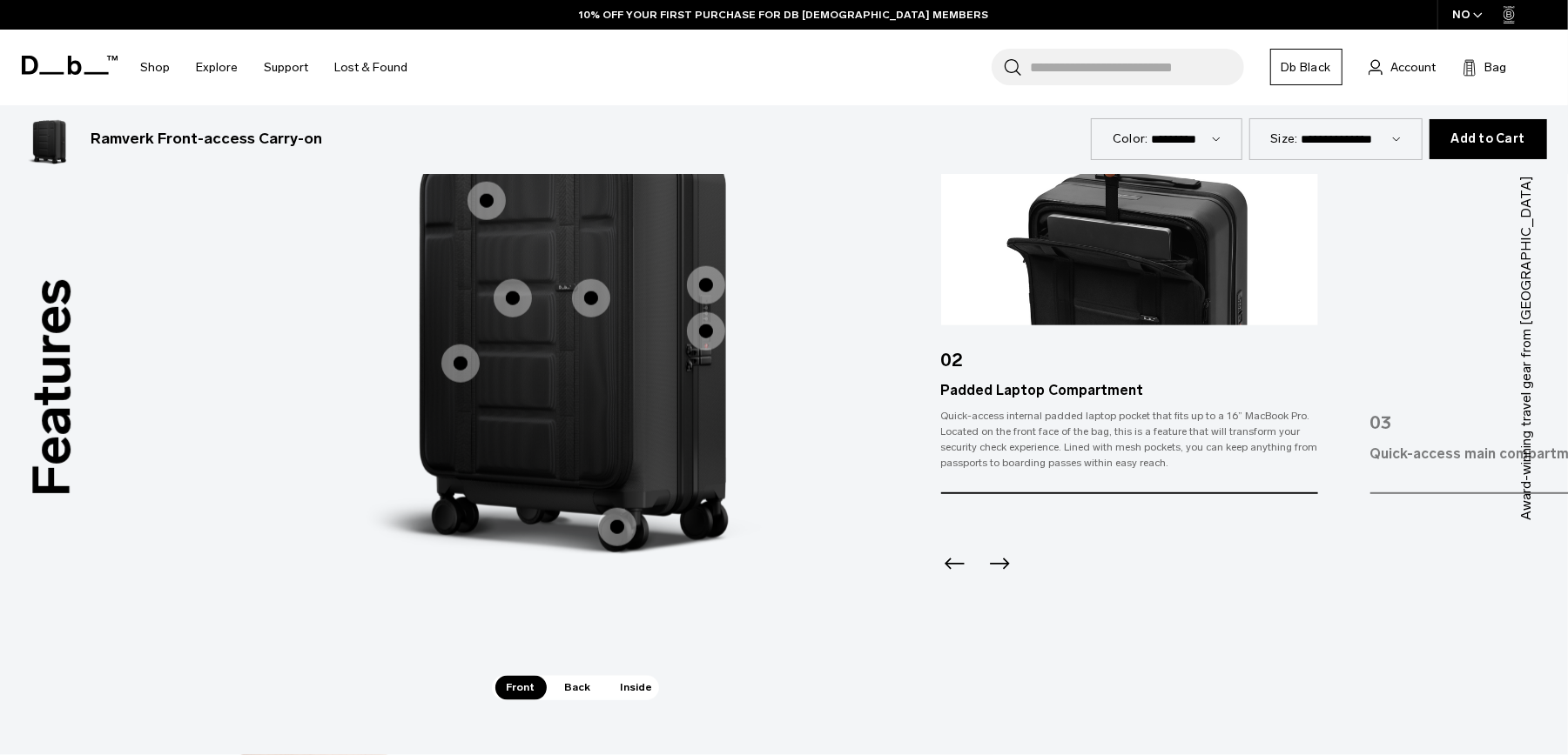
click at [1001, 559] on icon "Next slide" at bounding box center [999, 563] width 27 height 27
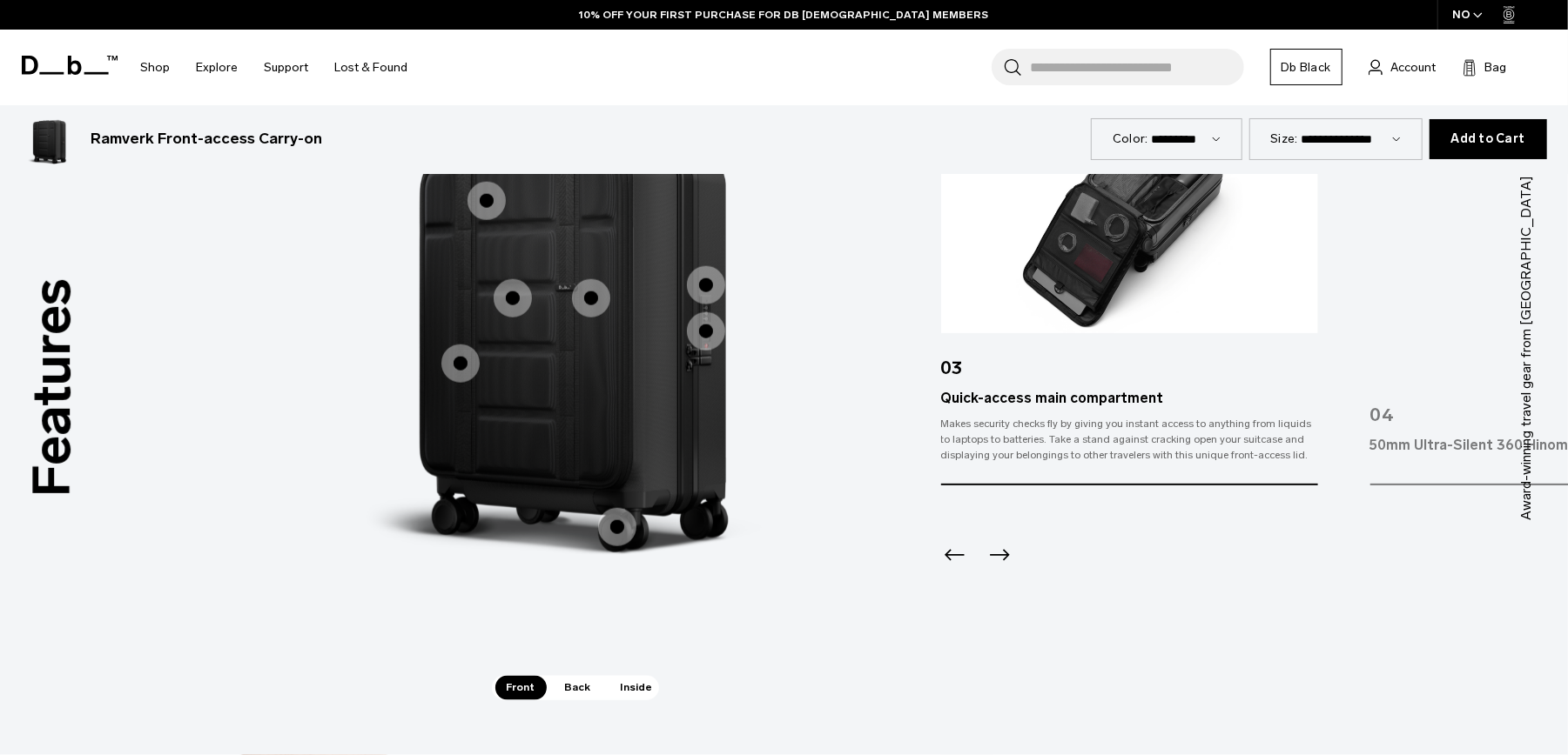
click at [1050, 394] on div "Quick-access main compartment" at bounding box center [1130, 399] width 377 height 21
click at [998, 559] on icon "Next slide" at bounding box center [999, 556] width 27 height 27
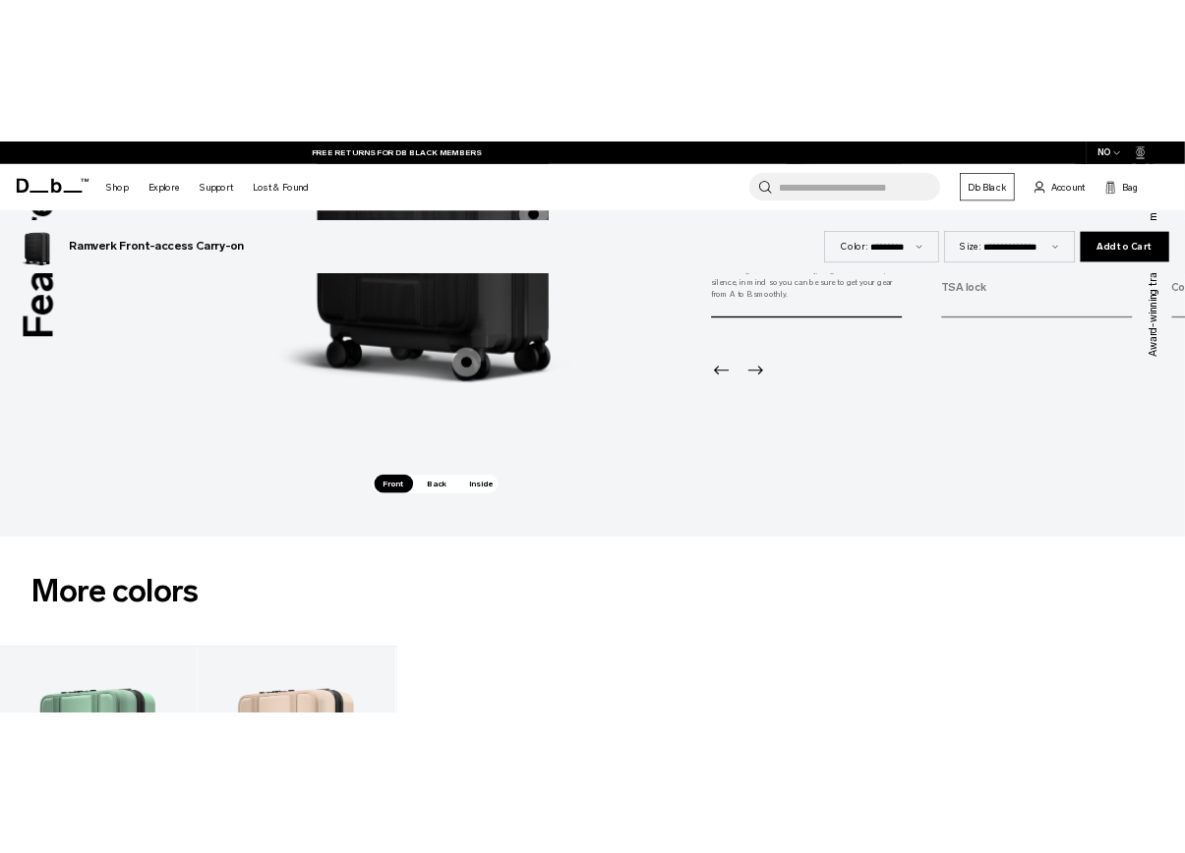
scroll to position [1795, 0]
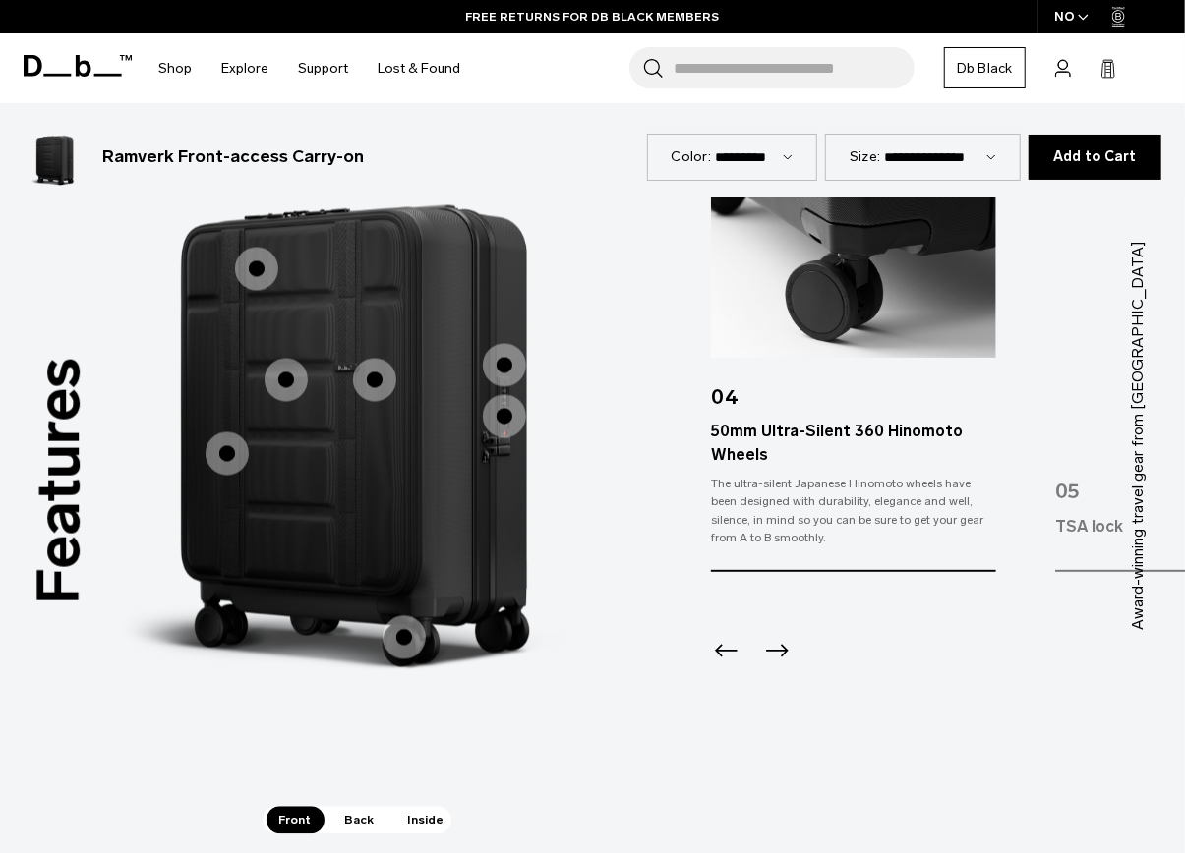
click at [724, 644] on icon "Previous slide" at bounding box center [726, 650] width 23 height 13
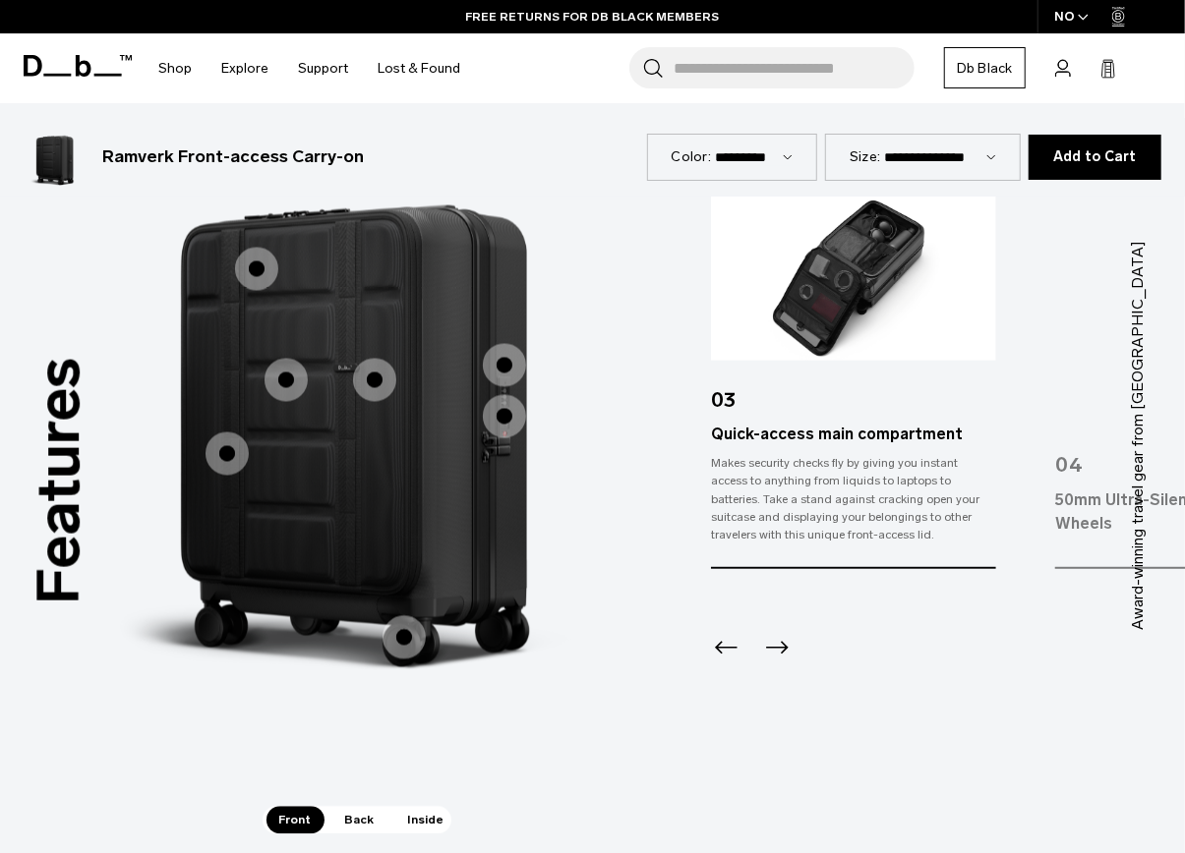
click at [781, 631] on icon "Next slide" at bounding box center [776, 646] width 31 height 31
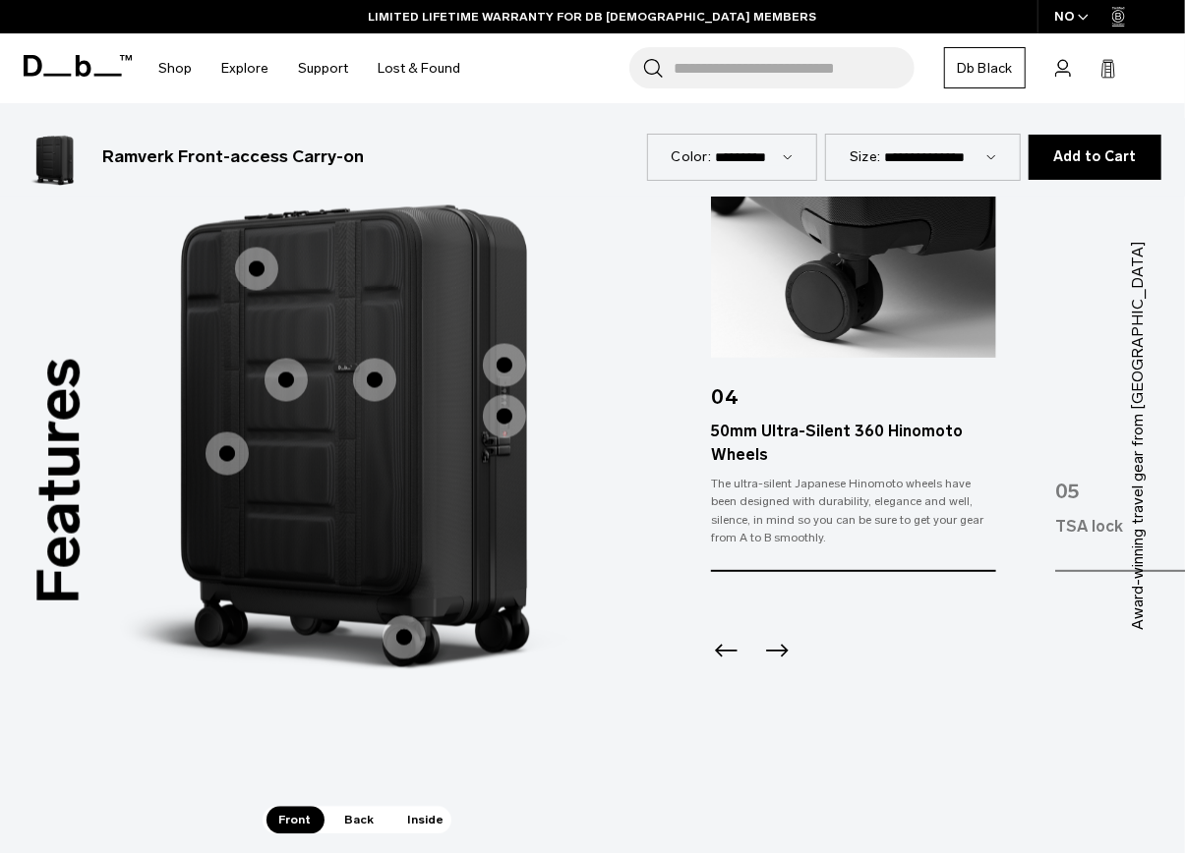
click at [789, 634] on icon "Next slide" at bounding box center [776, 649] width 31 height 31
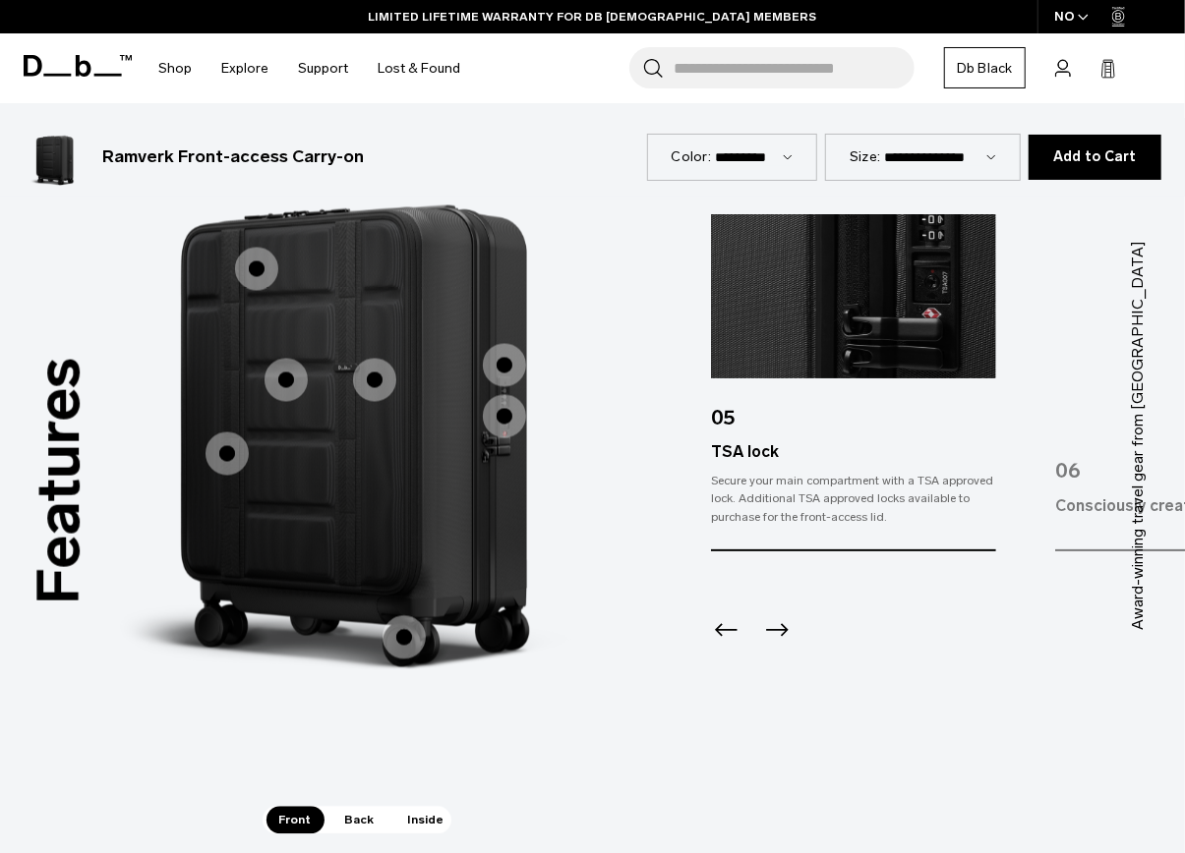
click at [713, 614] on div "Previous slide" at bounding box center [724, 635] width 27 height 43
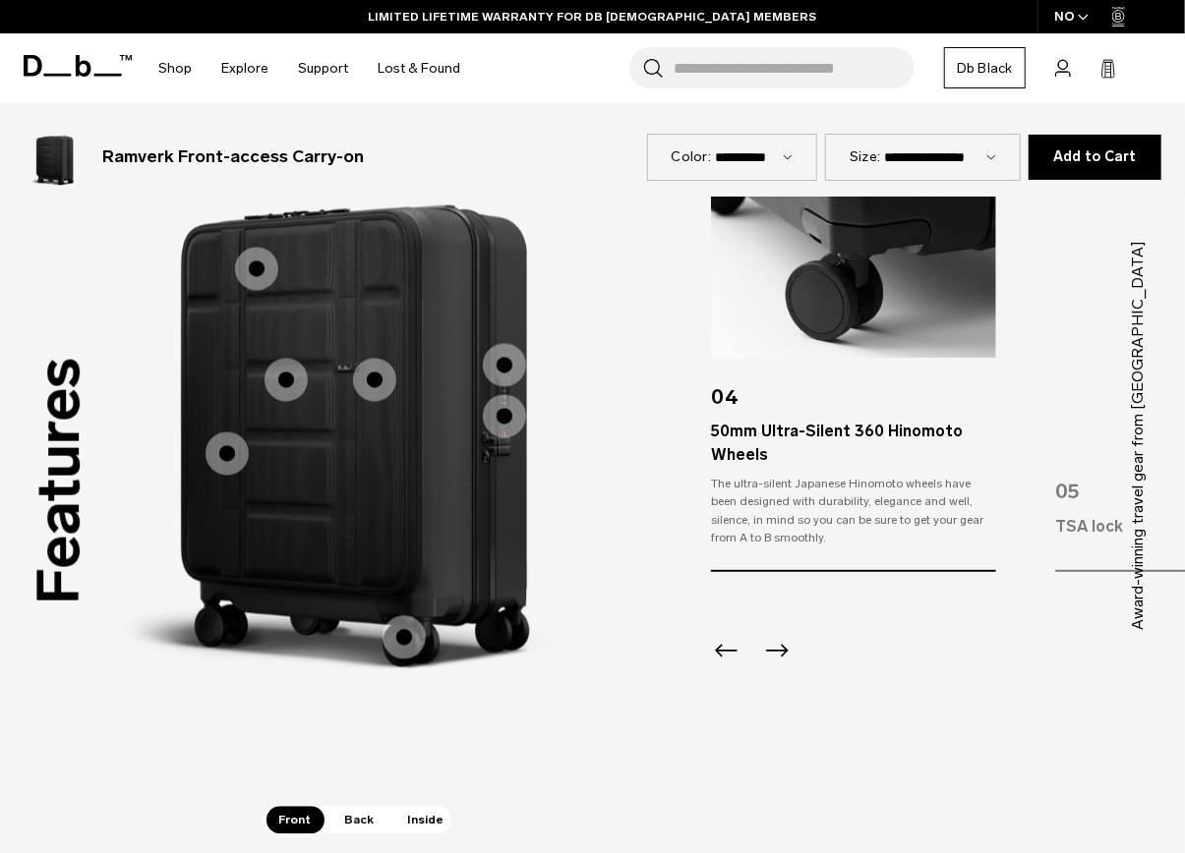
click at [785, 644] on icon "Next slide" at bounding box center [777, 650] width 23 height 13
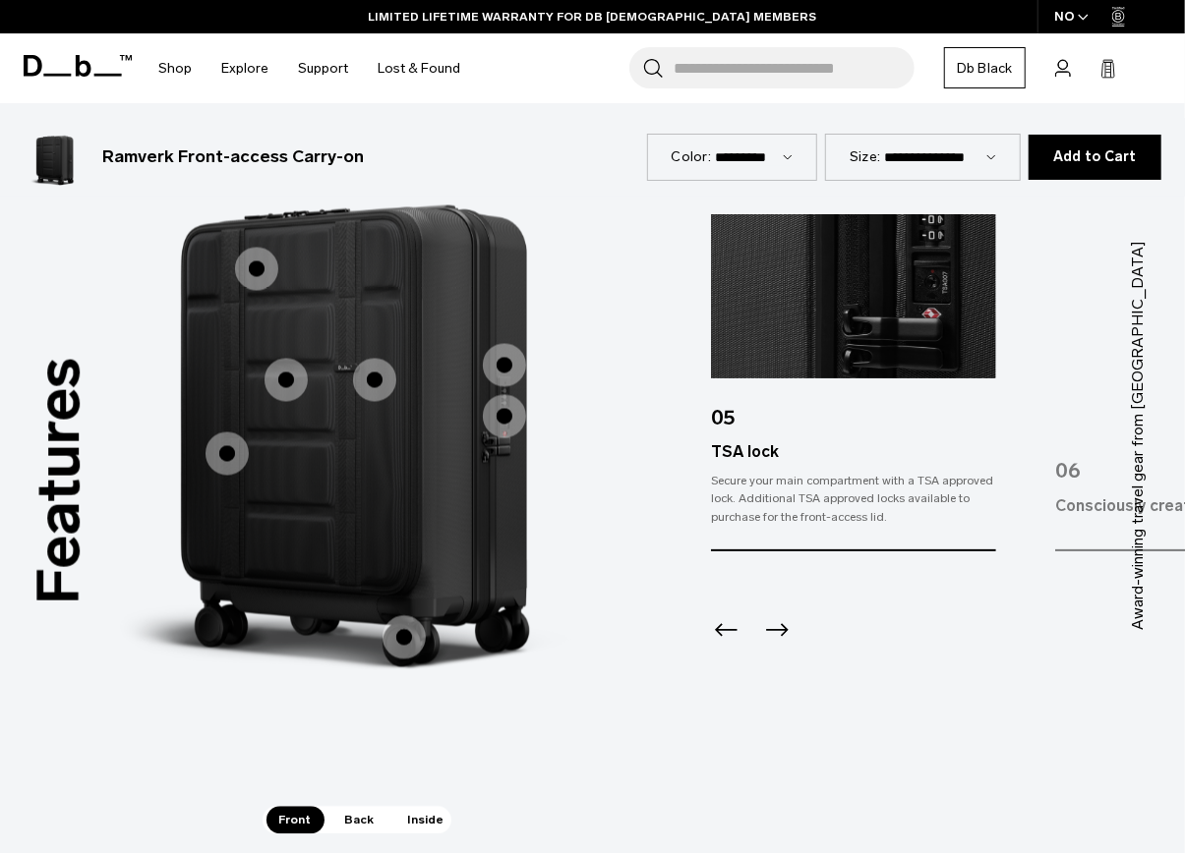
click at [761, 440] on div "TSA lock" at bounding box center [853, 452] width 285 height 24
click at [725, 614] on icon "Previous slide" at bounding box center [726, 629] width 31 height 31
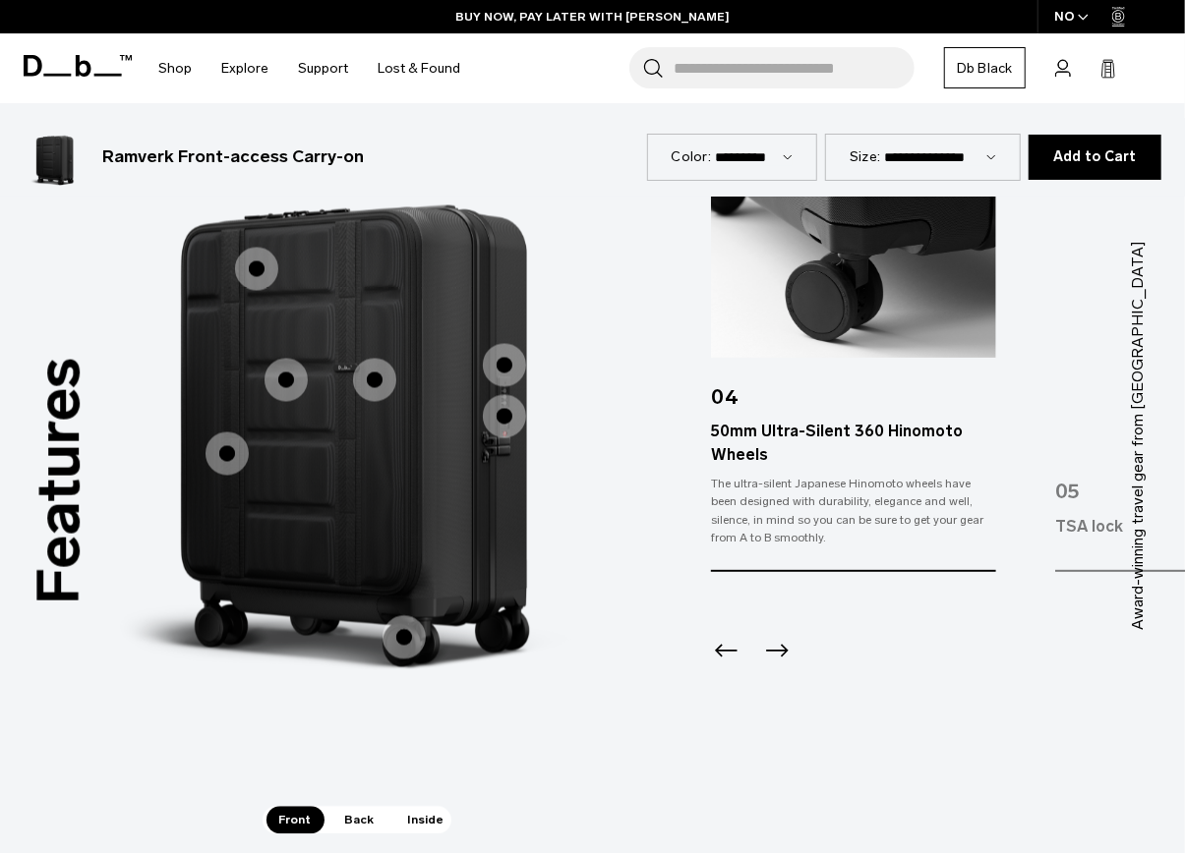
click at [781, 634] on icon "Next slide" at bounding box center [776, 649] width 31 height 31
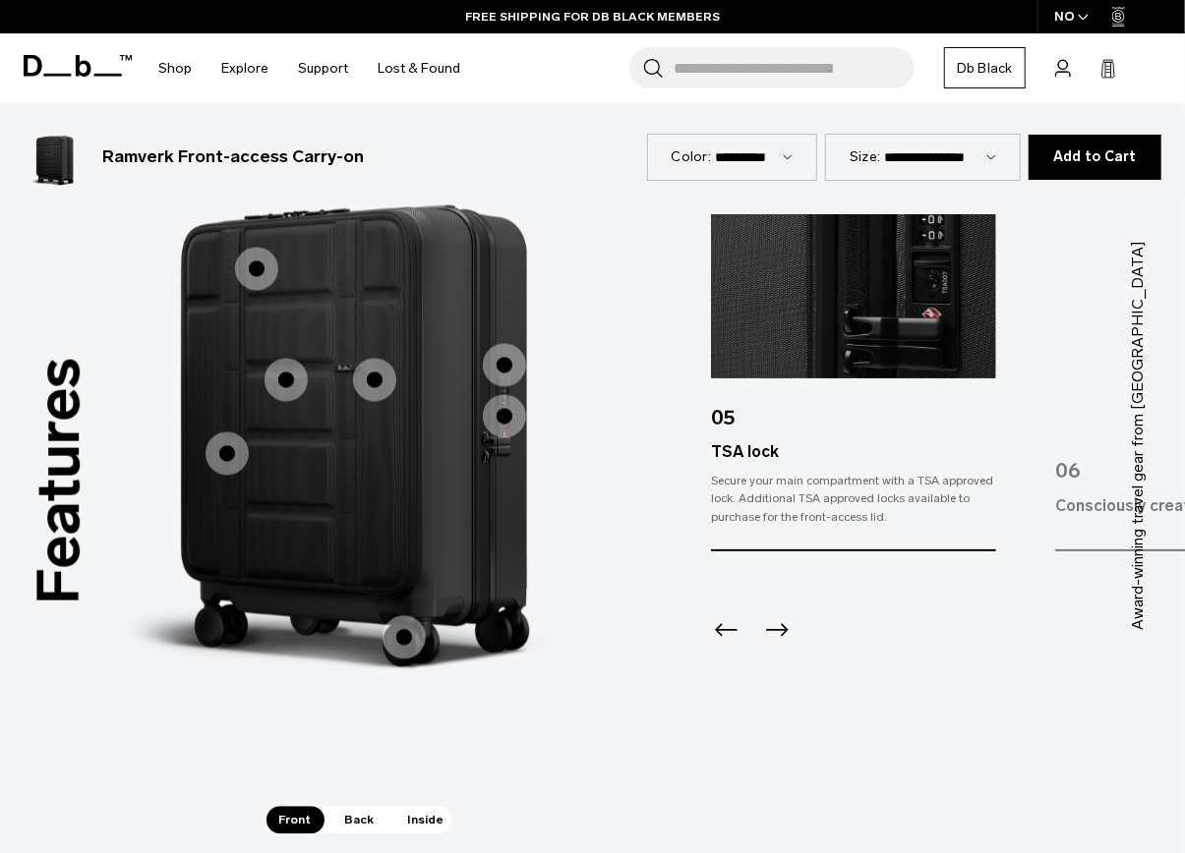
click at [787, 614] on icon "Next slide" at bounding box center [776, 629] width 31 height 31
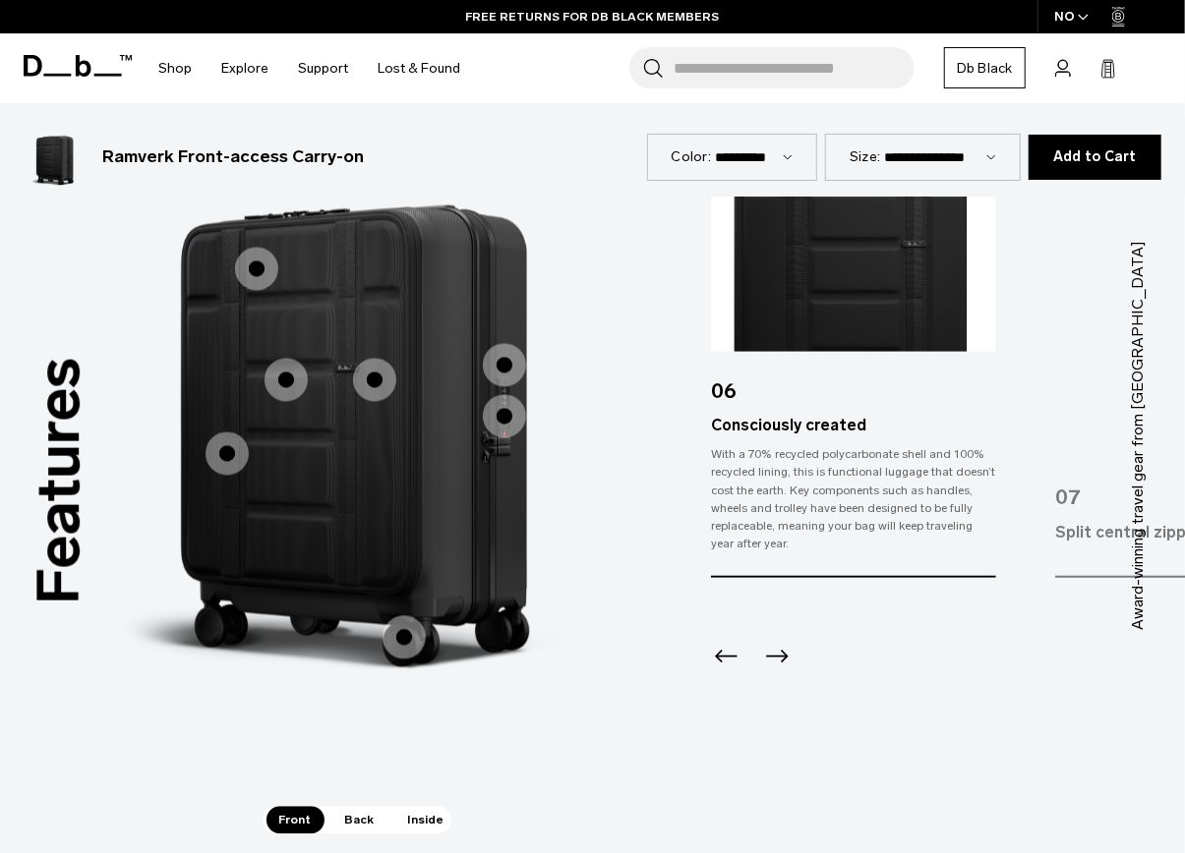
click at [788, 640] on icon "Next slide" at bounding box center [776, 655] width 31 height 31
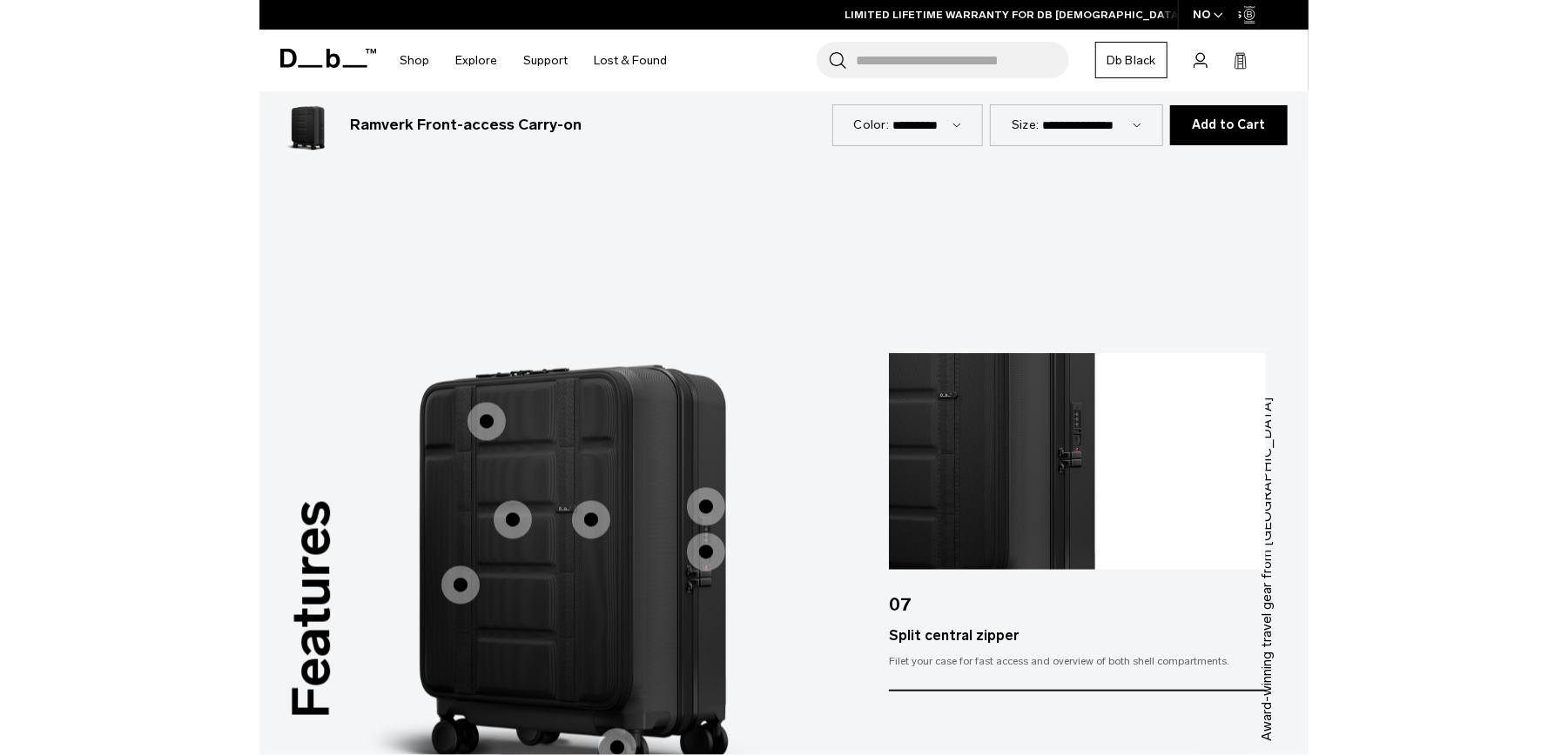
scroll to position [1755, 0]
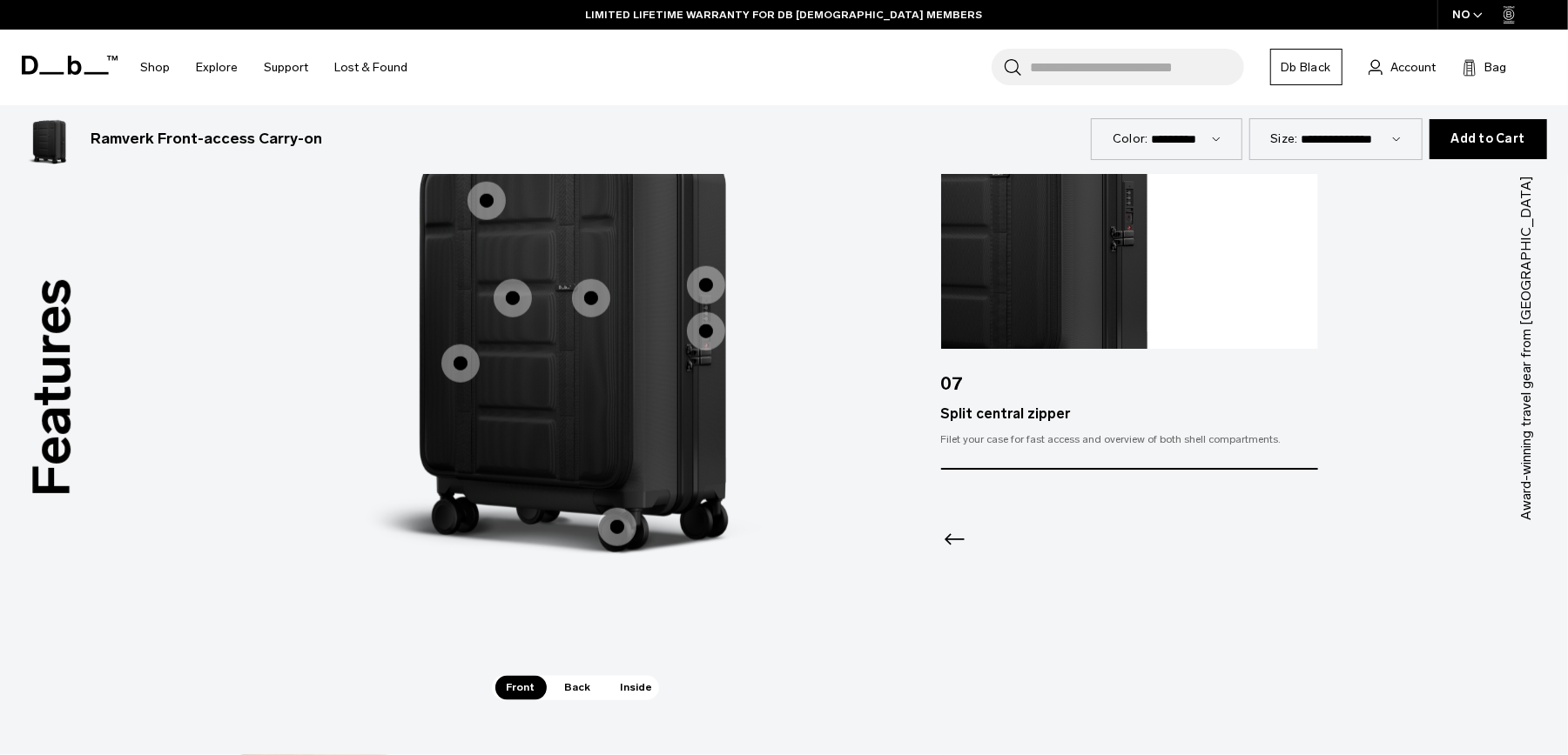
click at [575, 690] on span "Back" at bounding box center [577, 689] width 49 height 25
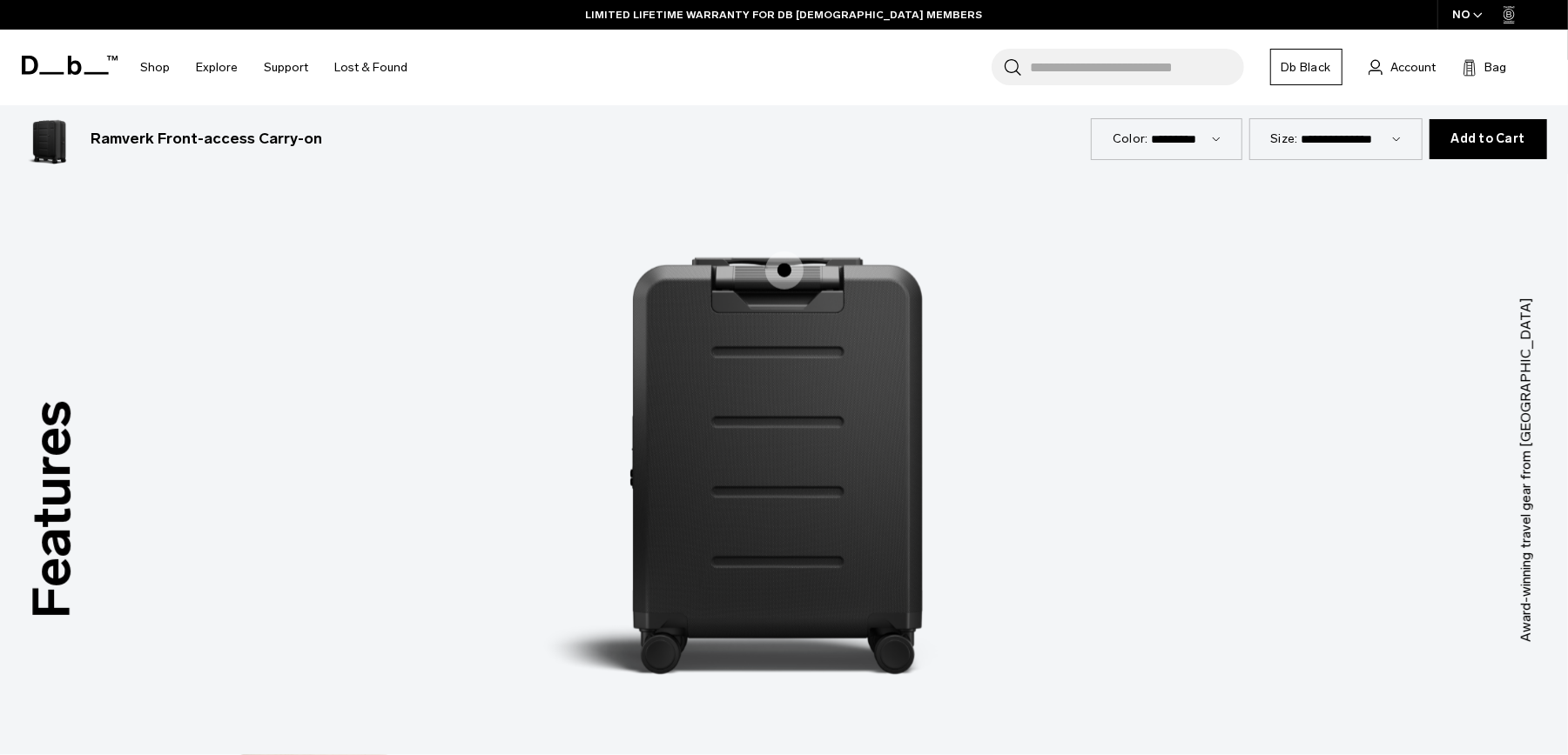
scroll to position [1763, 0]
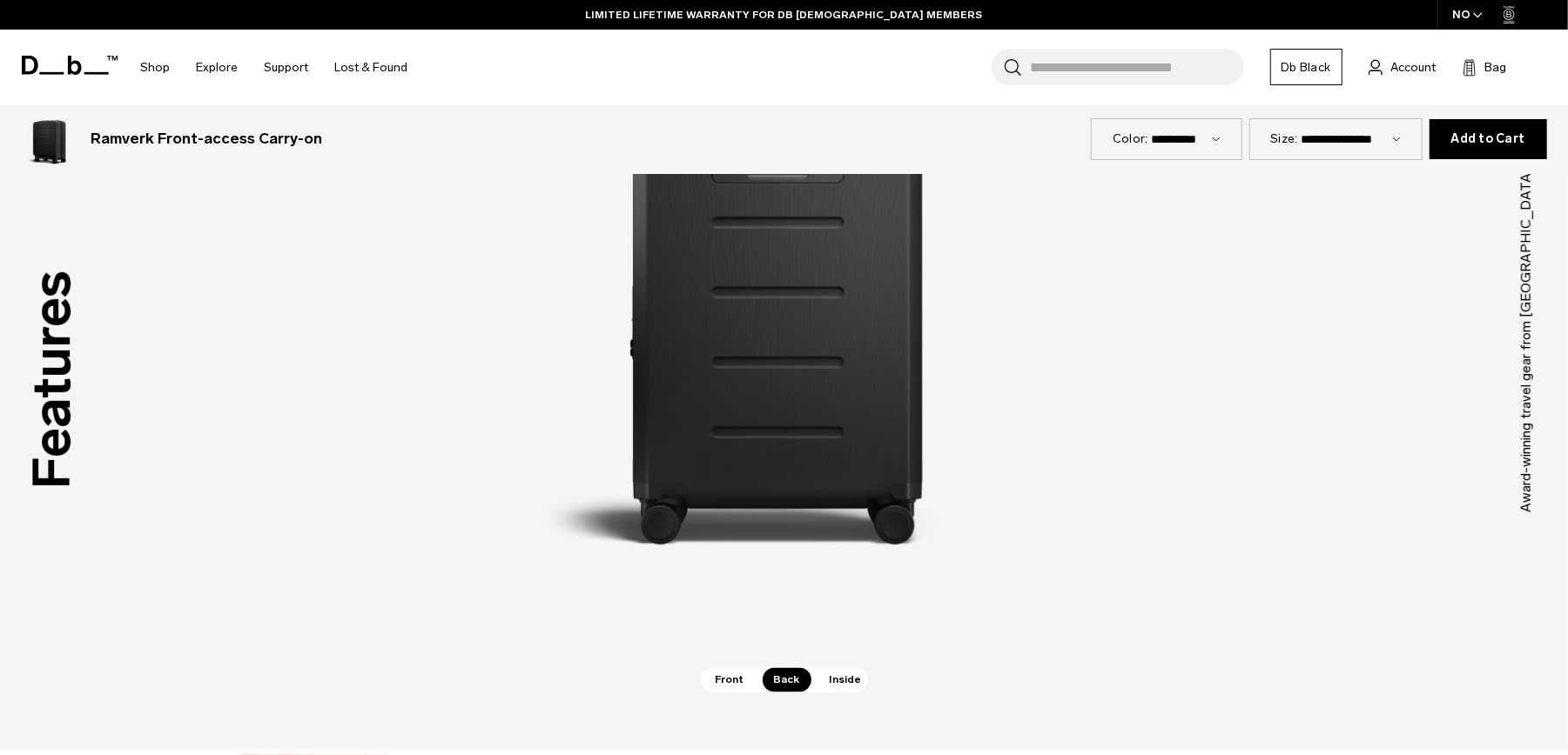
click at [736, 675] on span "Front" at bounding box center [730, 681] width 51 height 25
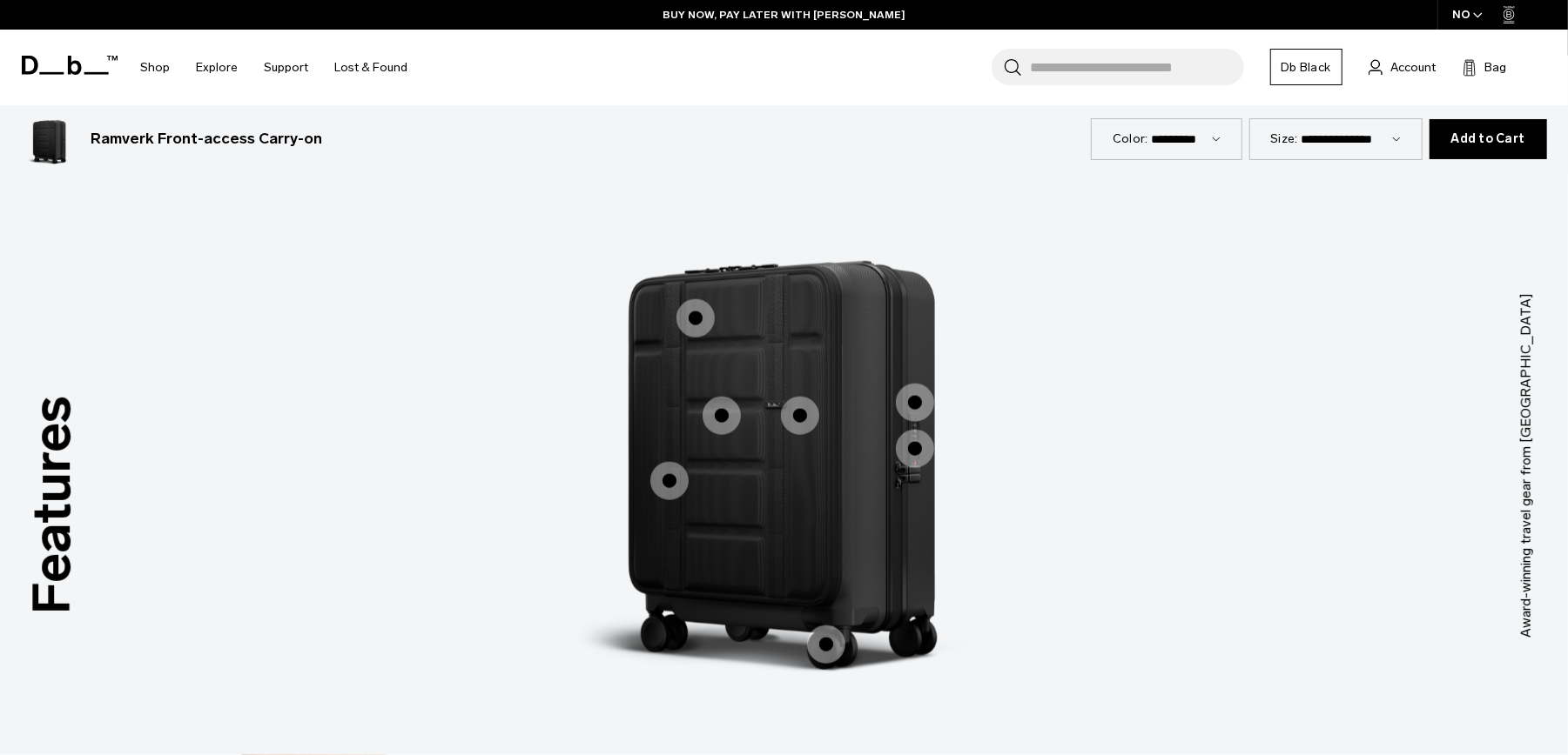
scroll to position [1639, 0]
click at [703, 331] on span "1 / 3" at bounding box center [695, 316] width 38 height 38
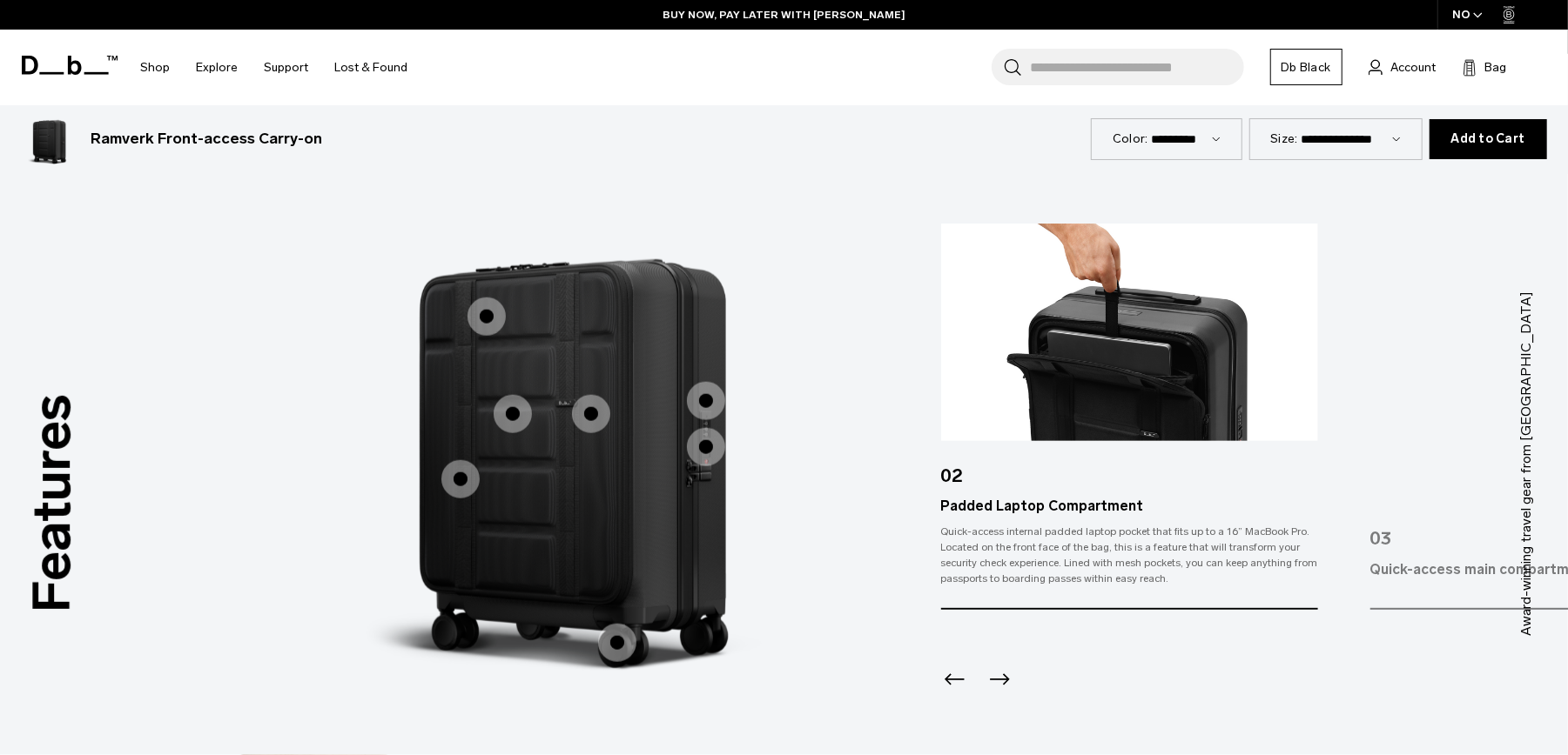
click at [941, 659] on div at bounding box center [1129, 657] width 376 height 94
click at [953, 691] on icon "Previous slide" at bounding box center [954, 679] width 27 height 27
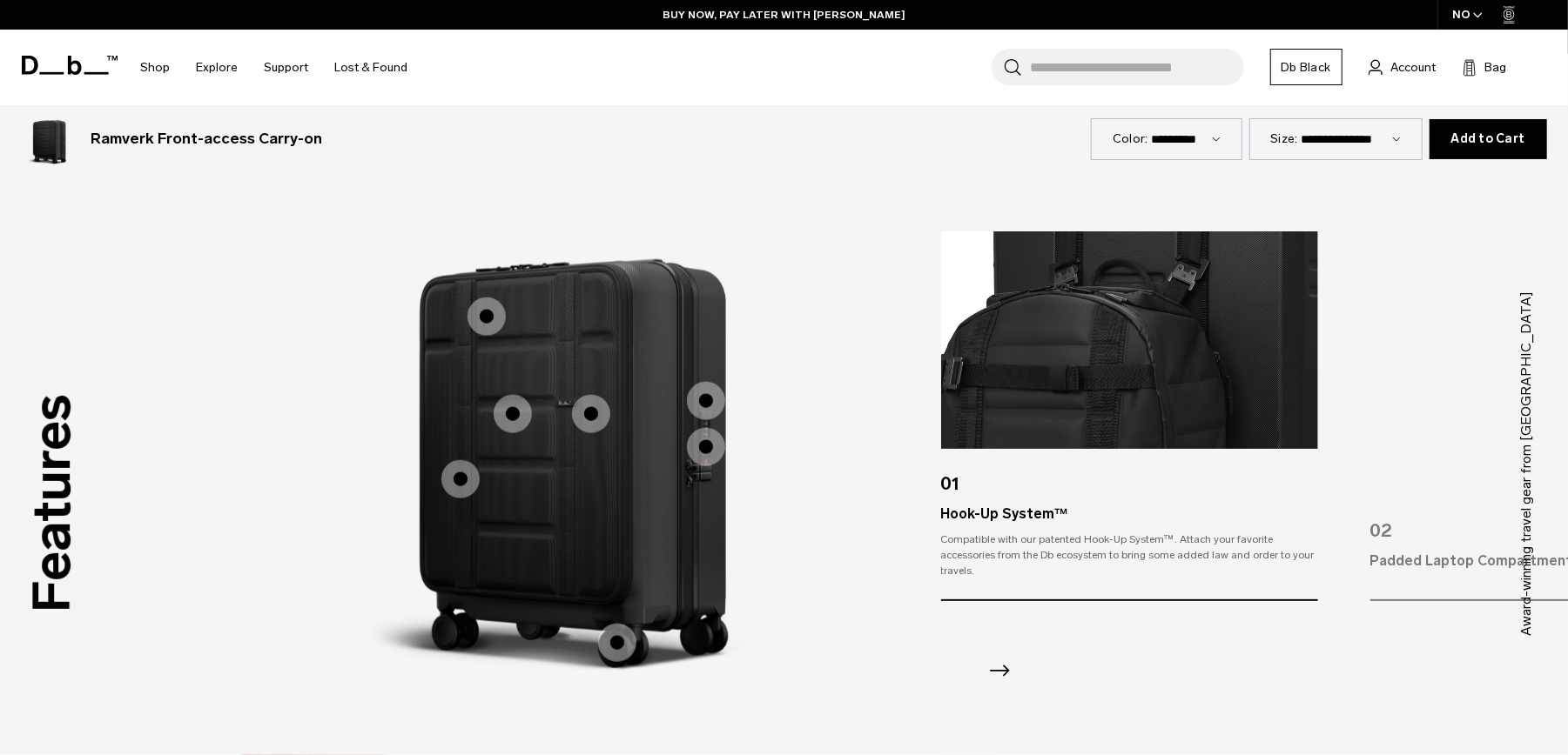
click at [1005, 674] on icon "Next slide" at bounding box center [1000, 671] width 20 height 12
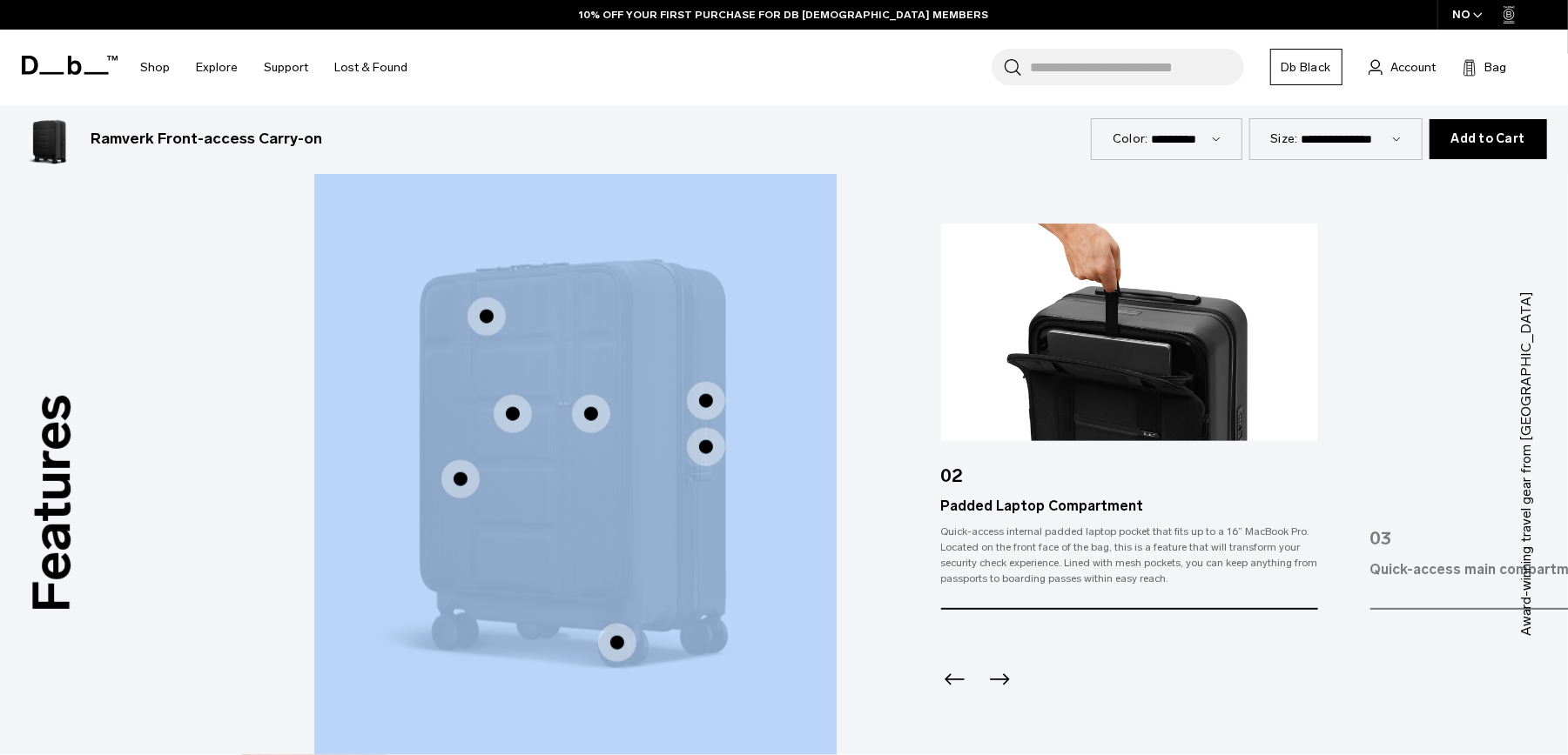
click at [1005, 674] on icon "Next slide" at bounding box center [999, 679] width 27 height 27
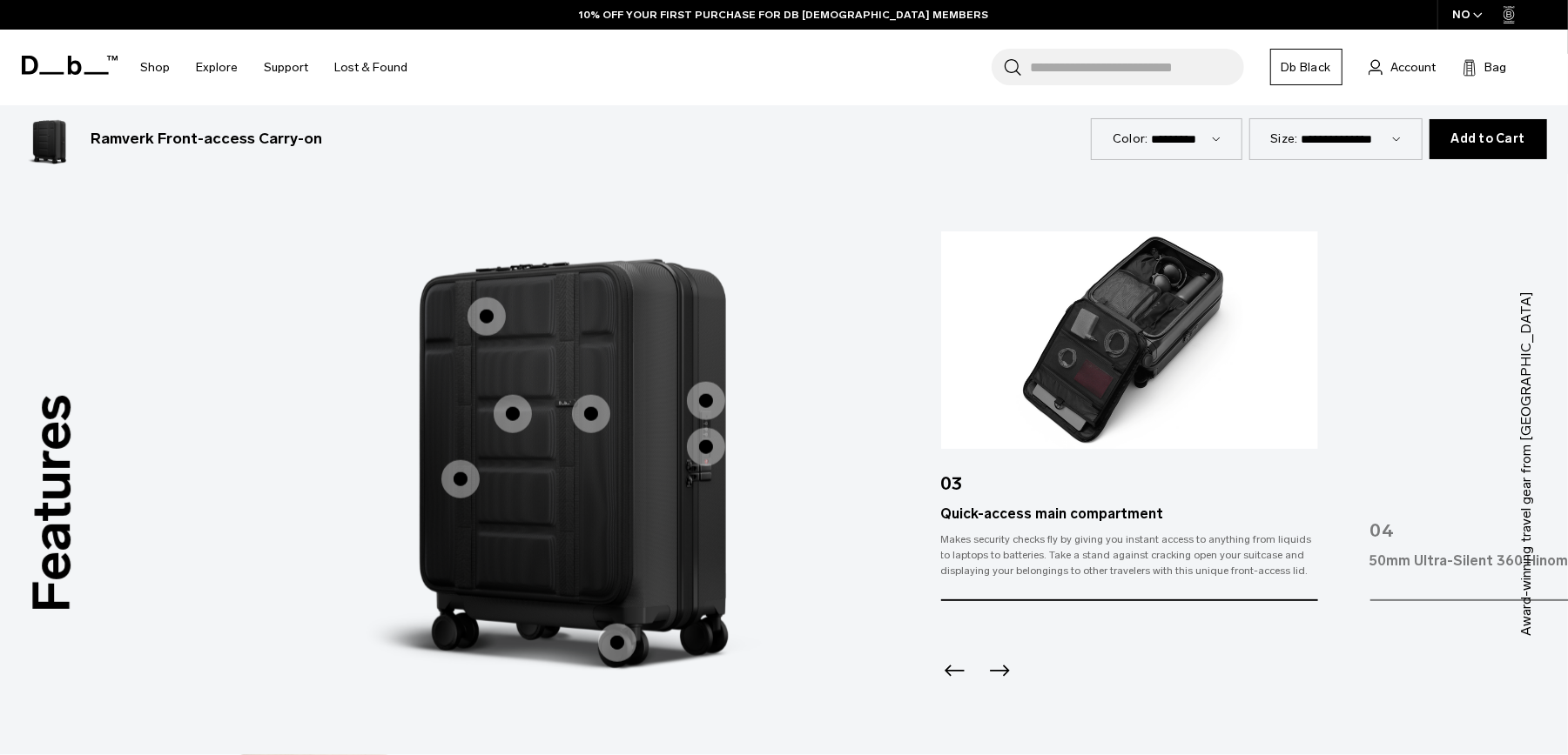
click at [1047, 635] on div at bounding box center [1129, 649] width 376 height 94
click at [997, 676] on icon "Next slide" at bounding box center [999, 671] width 27 height 27
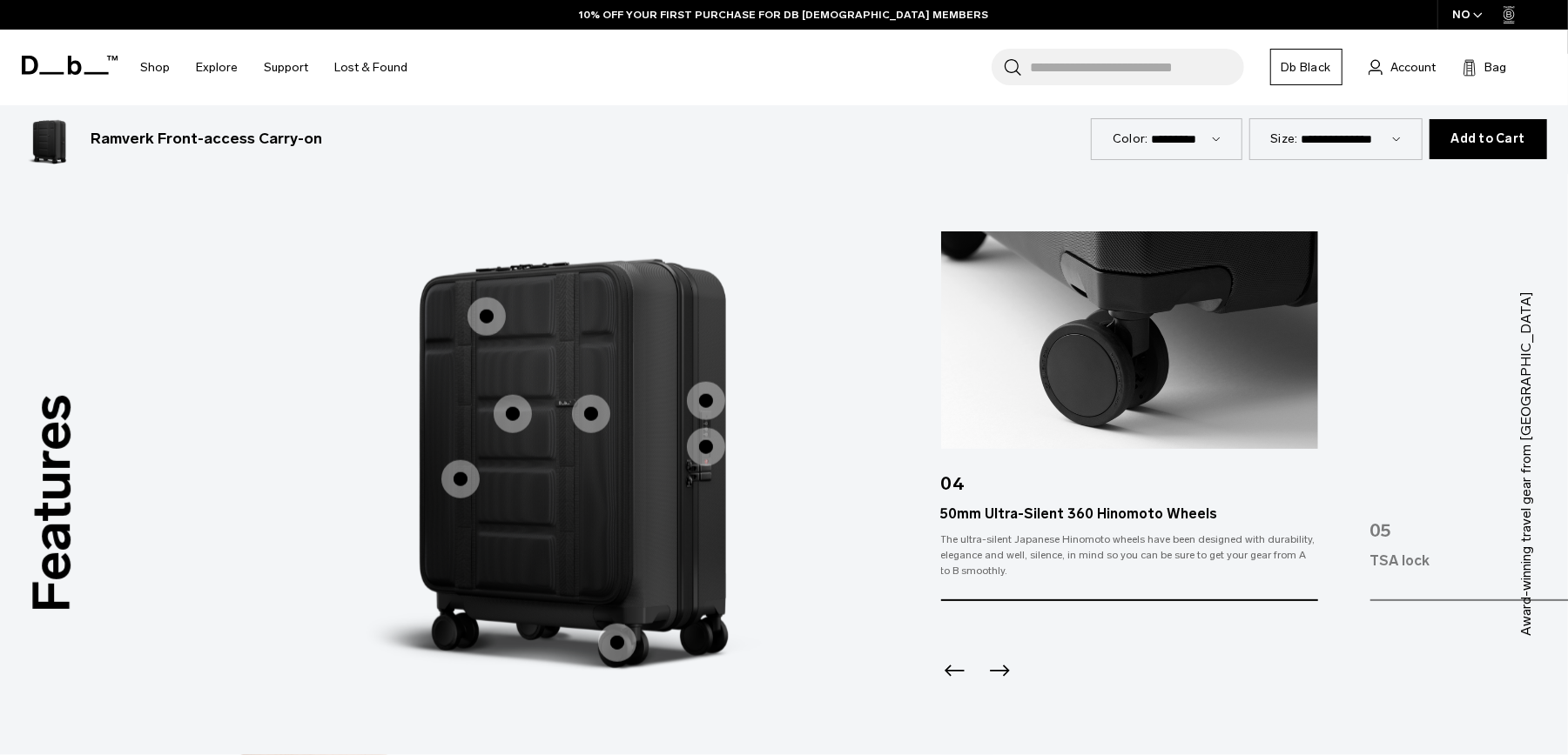
click at [997, 676] on icon "Next slide" at bounding box center [999, 671] width 27 height 27
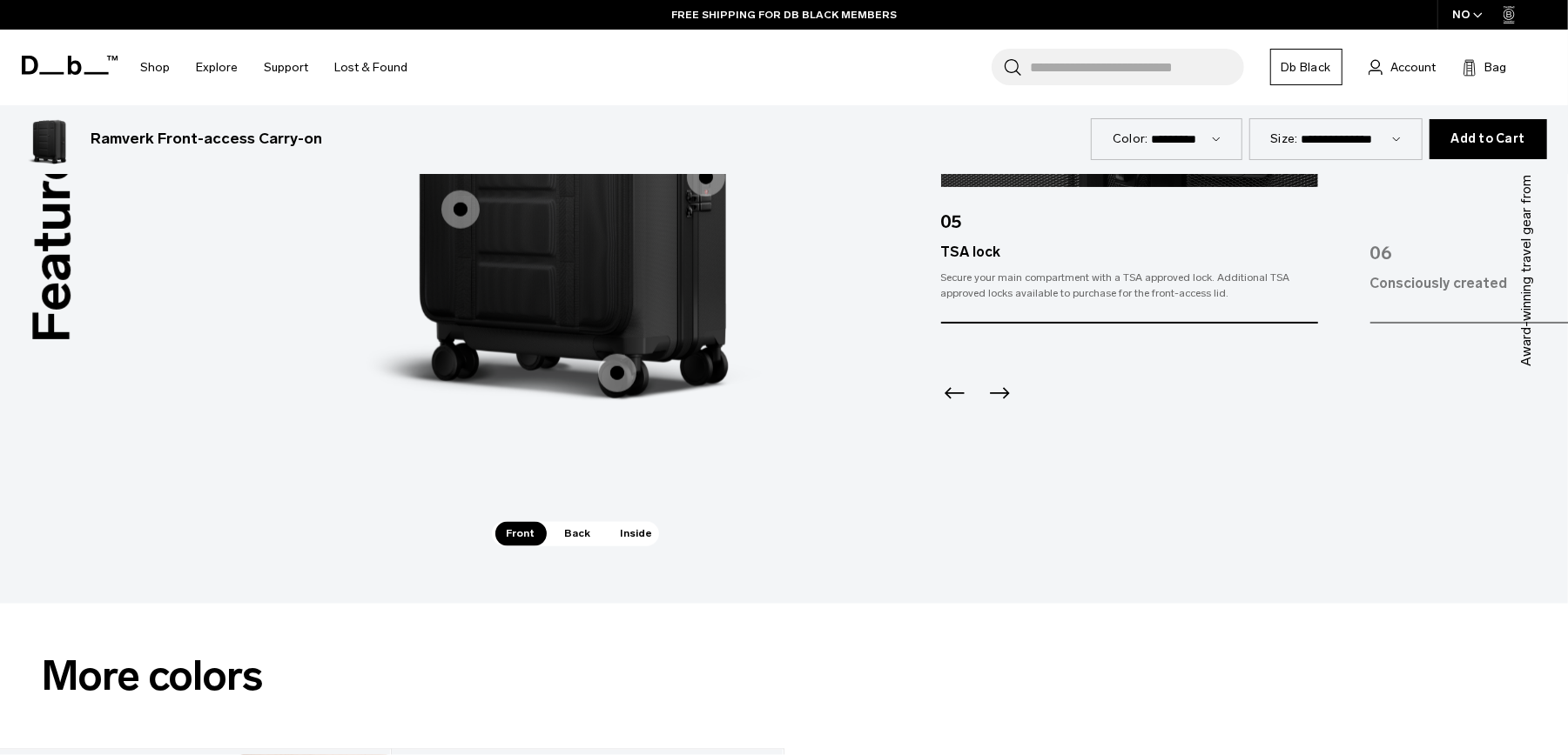
scroll to position [1911, 0]
click at [578, 528] on span "Back" at bounding box center [577, 533] width 49 height 25
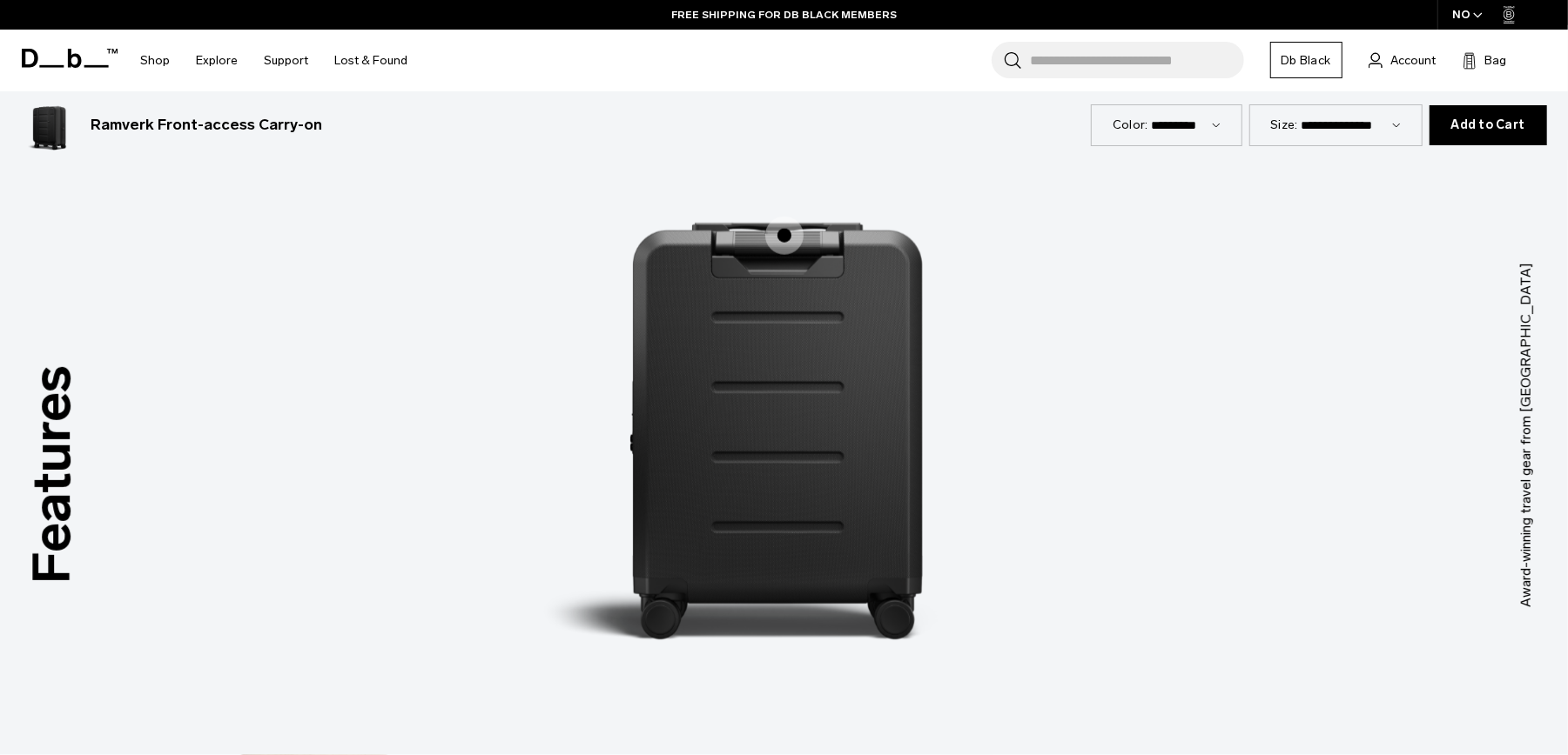
scroll to position [1655, 0]
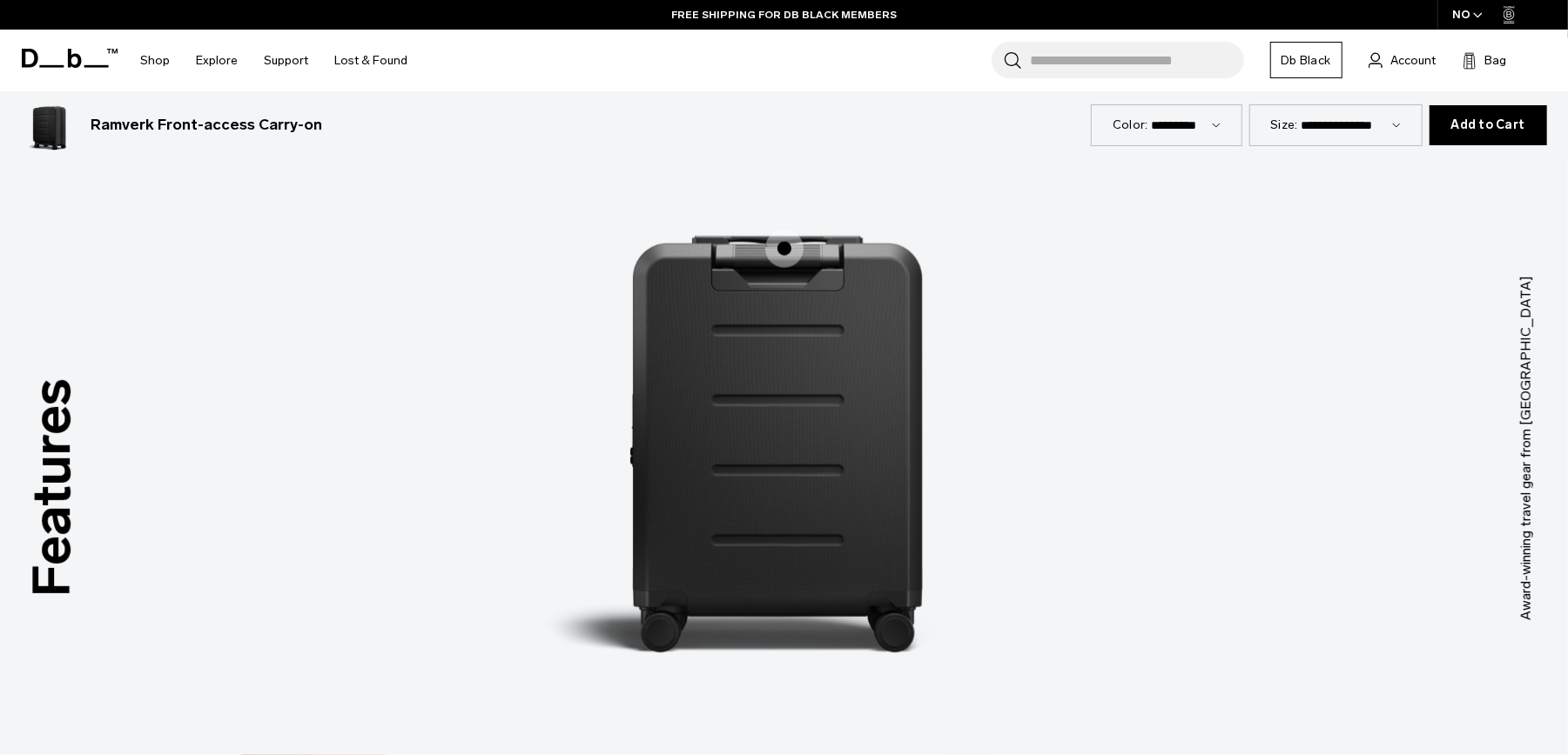
click at [769, 243] on span "2 / 3" at bounding box center [784, 249] width 38 height 38
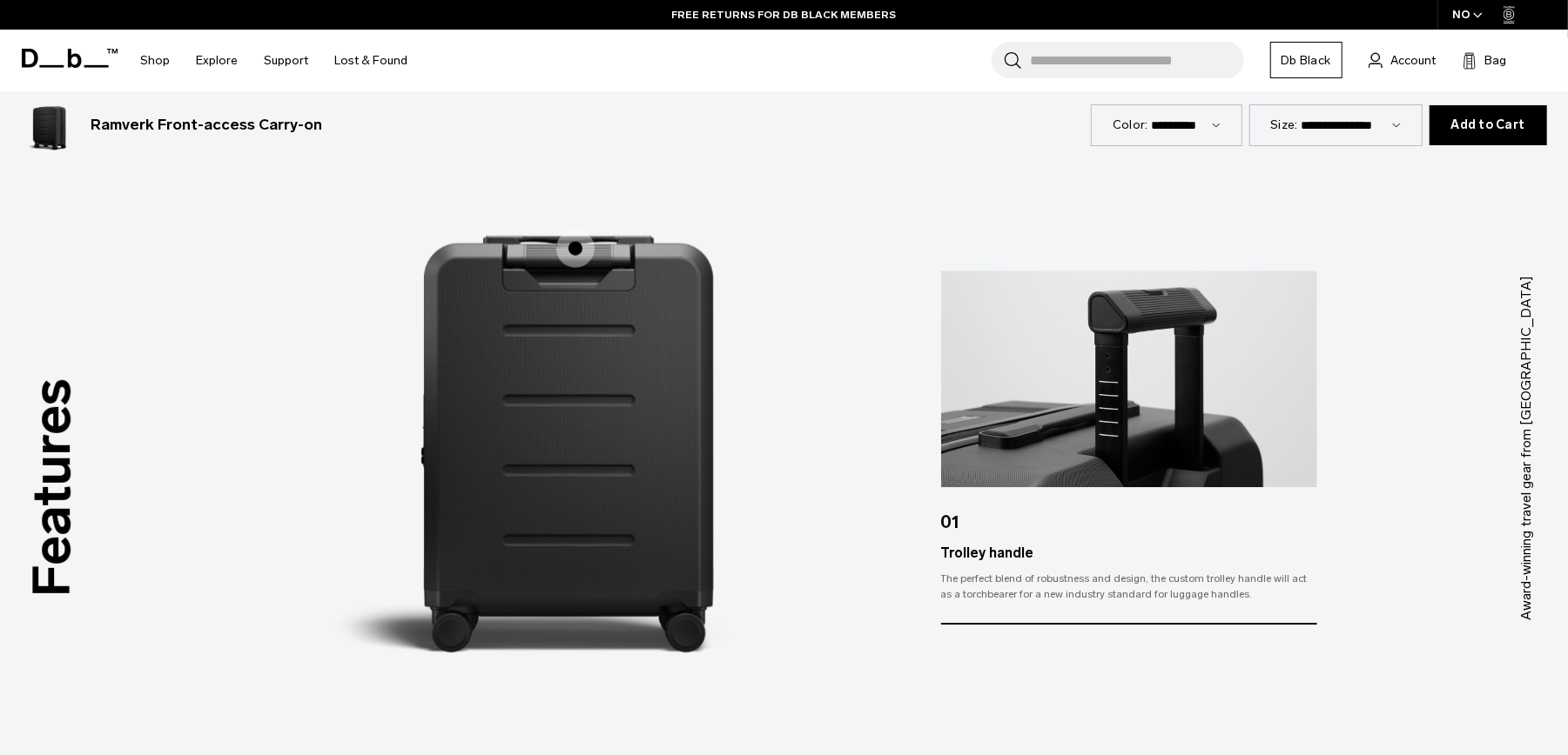
drag, startPoint x: 158, startPoint y: 126, endPoint x: 249, endPoint y: 137, distance: 91.7
click at [249, 137] on div "Ramverk Front-access Carry-on 4.499 NOK" at bounding box center [557, 125] width 1070 height 56
copy h3 "Front-access"
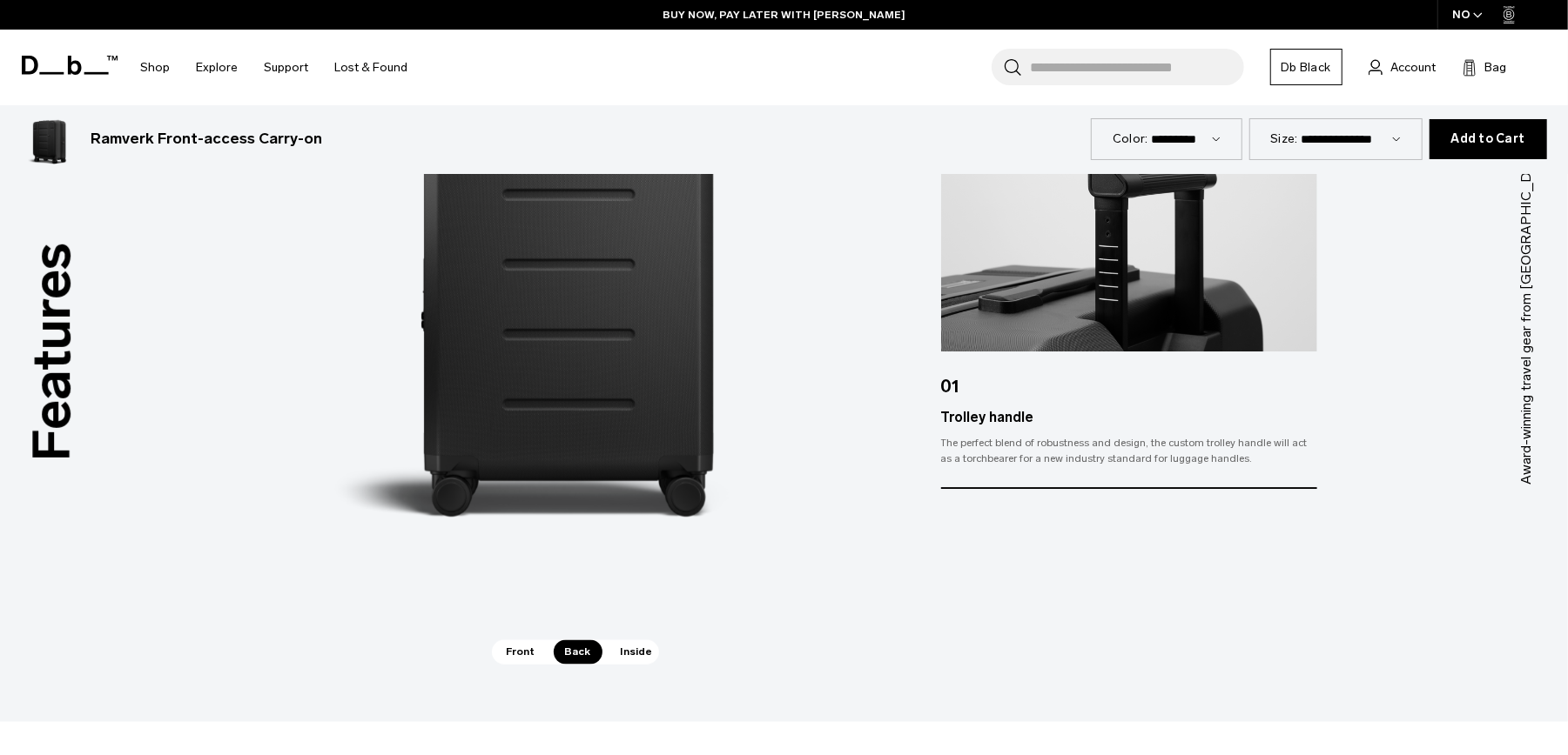
scroll to position [1794, 0]
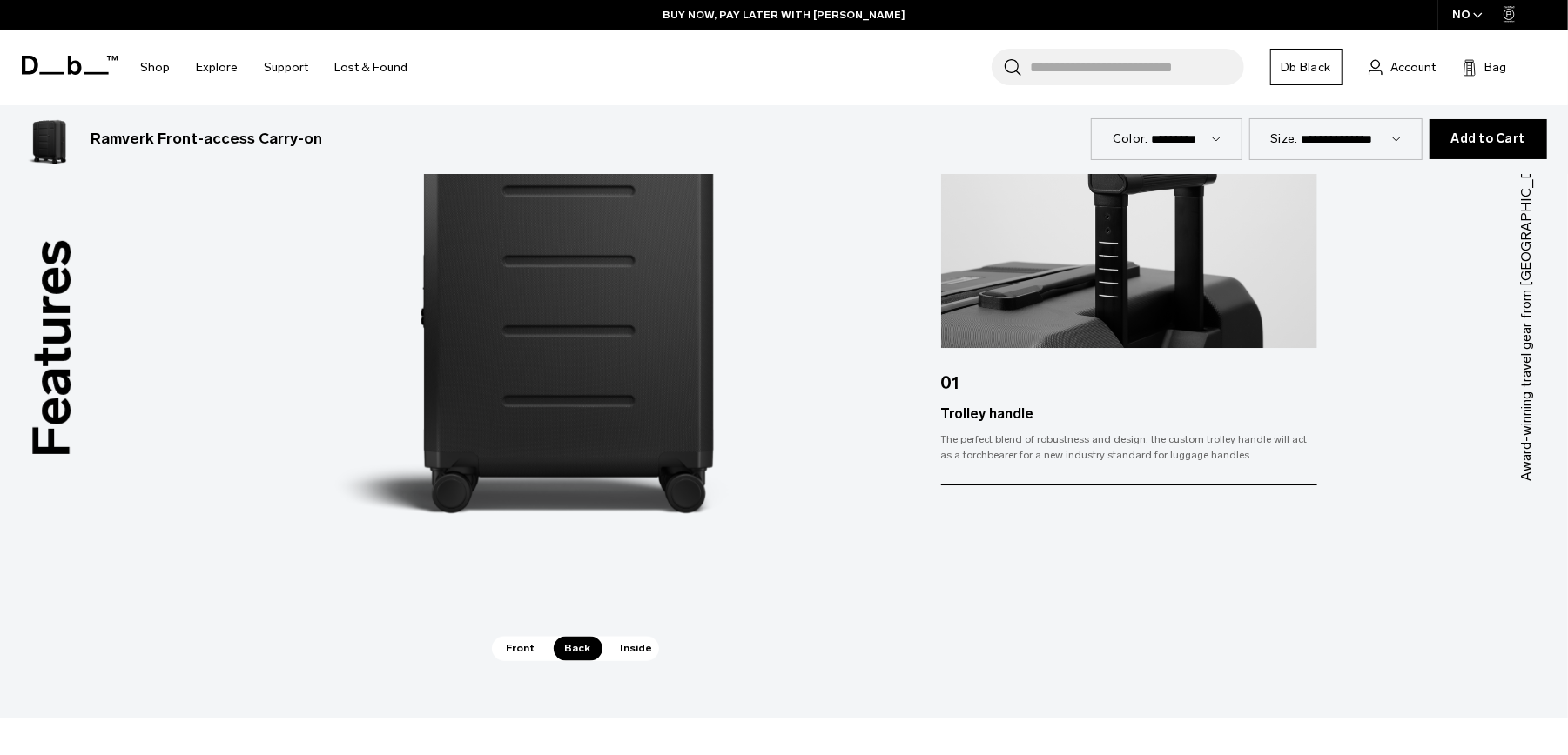
click at [625, 647] on span "Inside" at bounding box center [637, 650] width 55 height 25
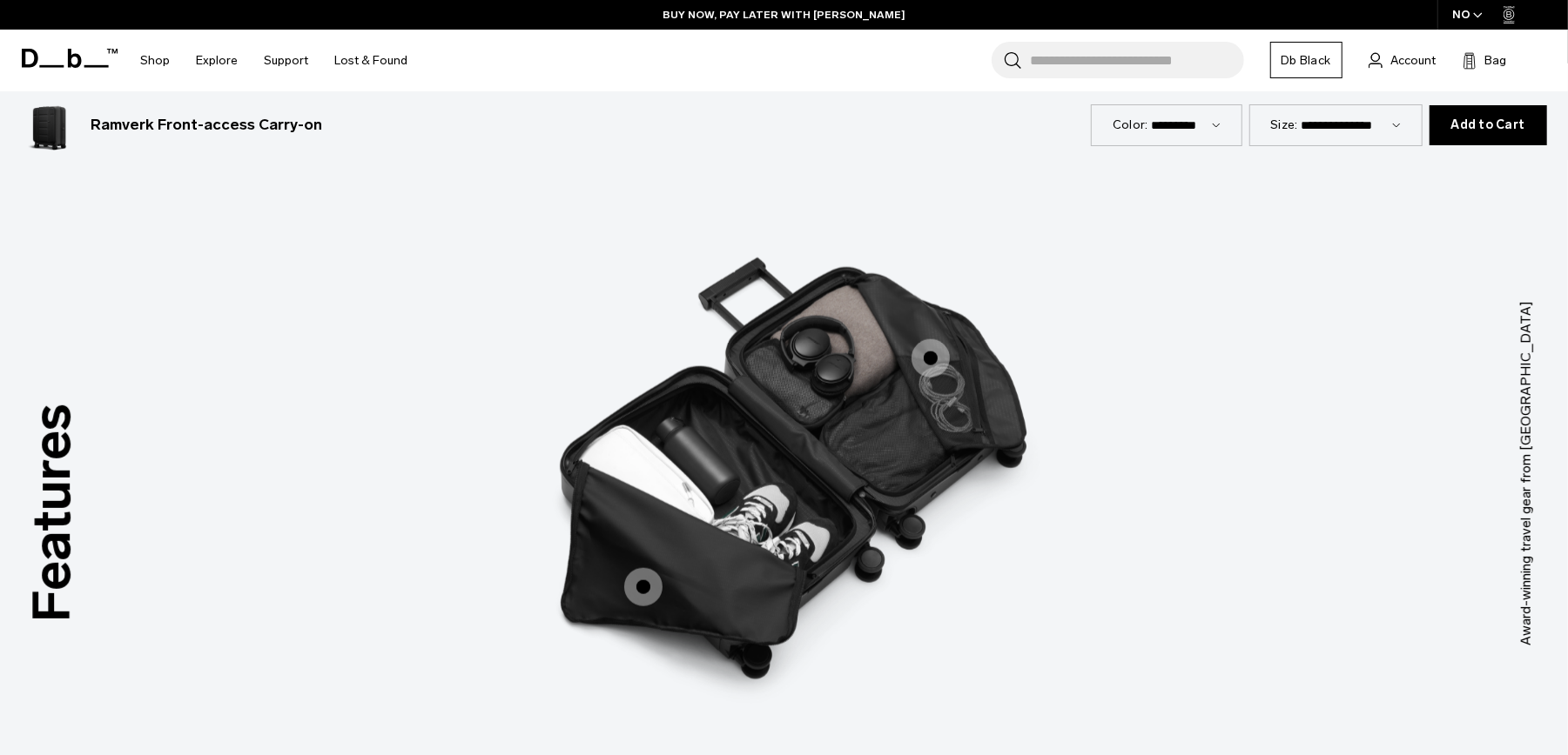
scroll to position [1647, 0]
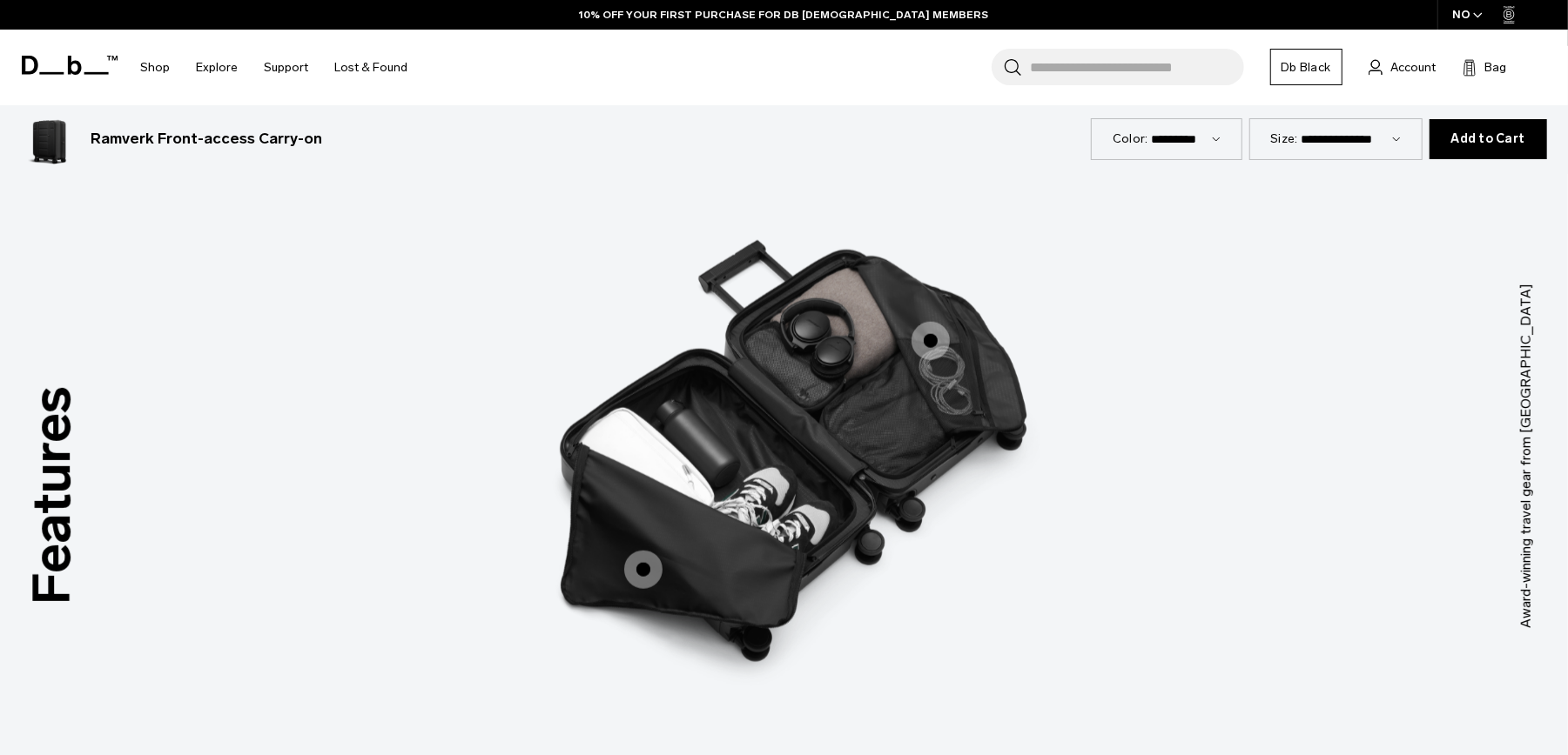
click at [927, 344] on span "3 / 3" at bounding box center [930, 341] width 38 height 38
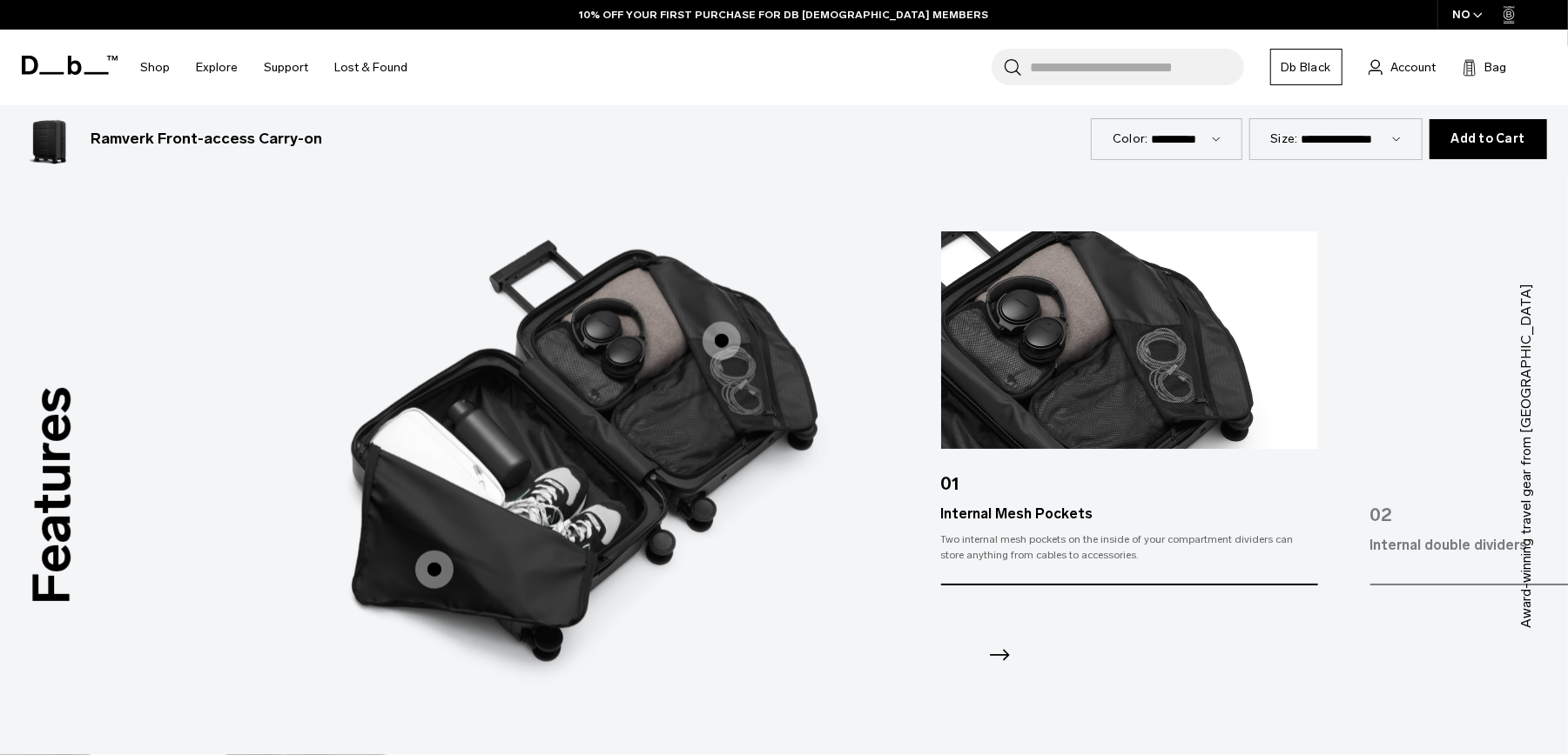
click at [1010, 649] on icon "Next slide" at bounding box center [999, 656] width 27 height 27
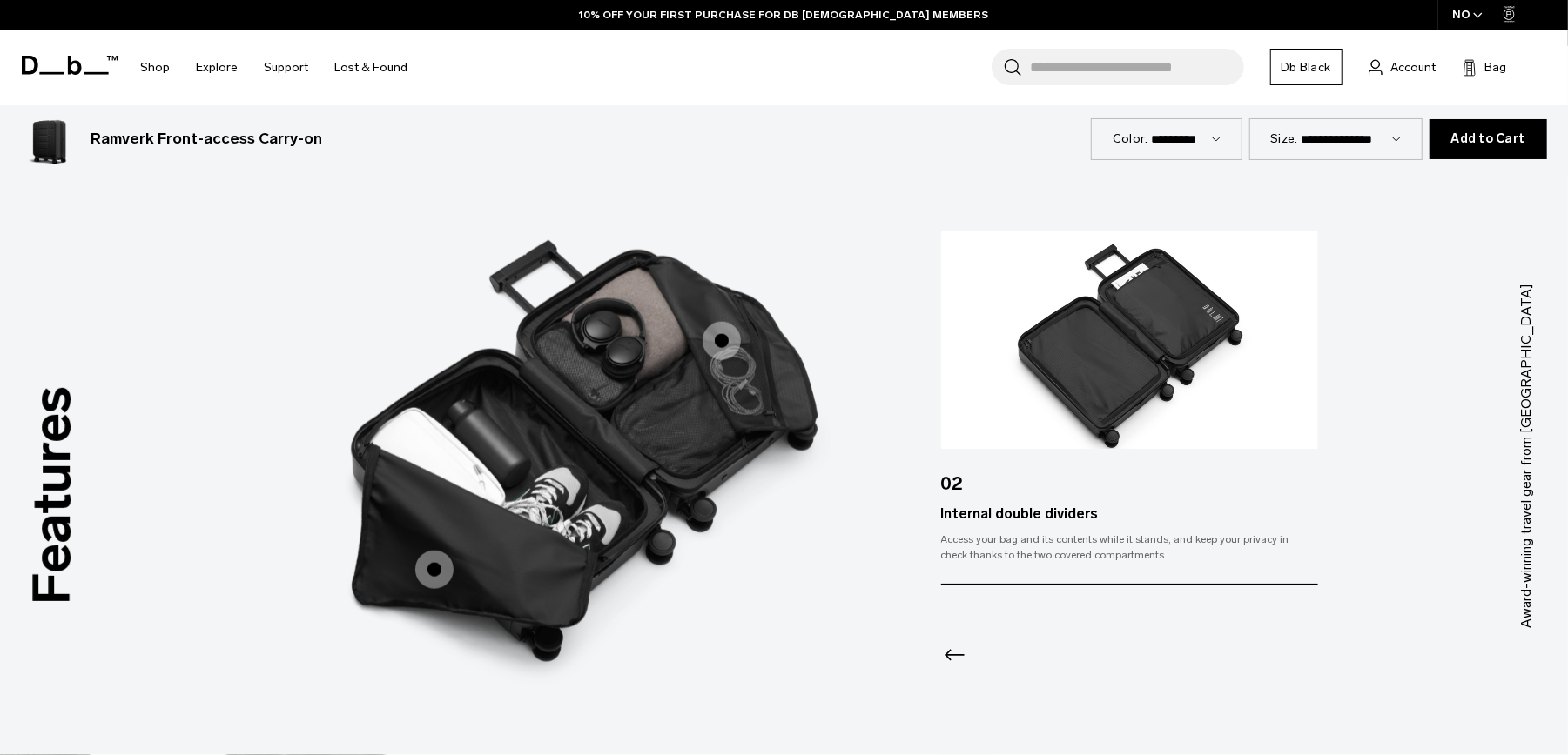
click at [946, 654] on icon "Previous slide" at bounding box center [954, 655] width 20 height 12
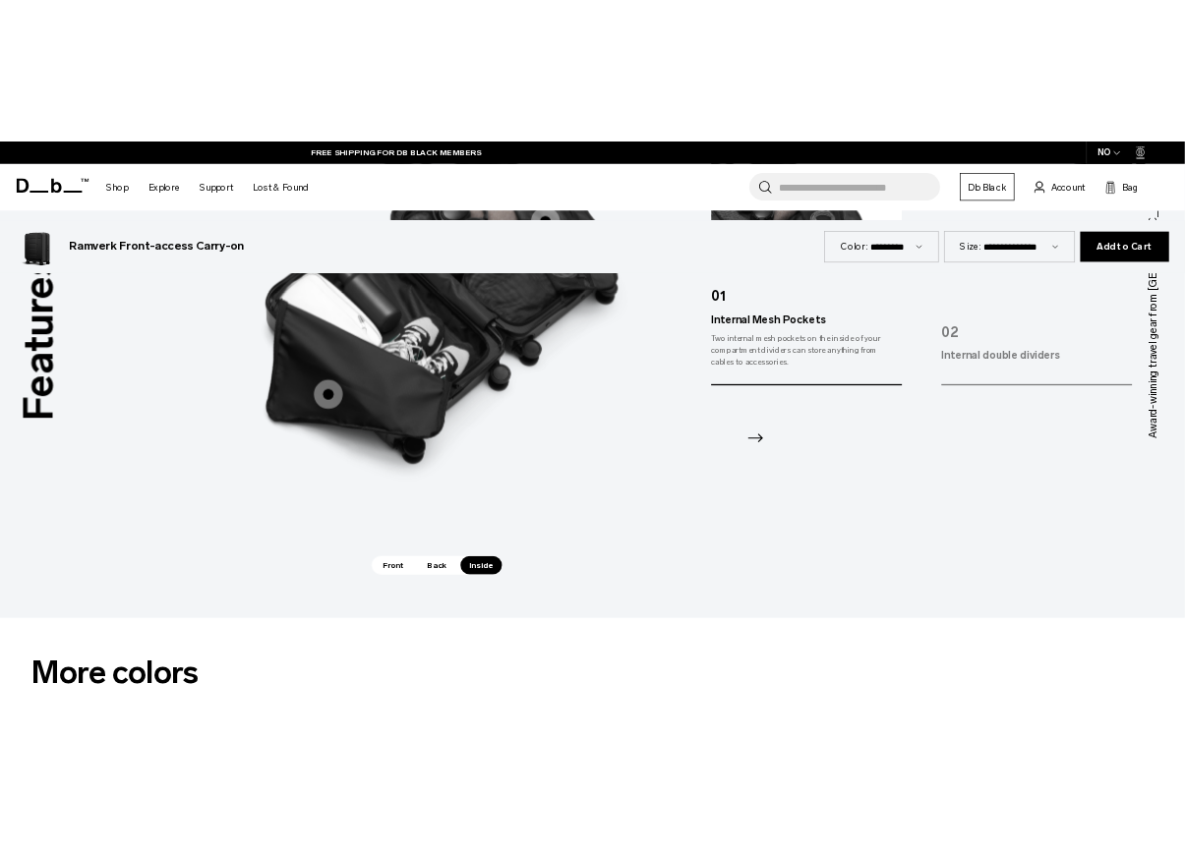
scroll to position [1657, 0]
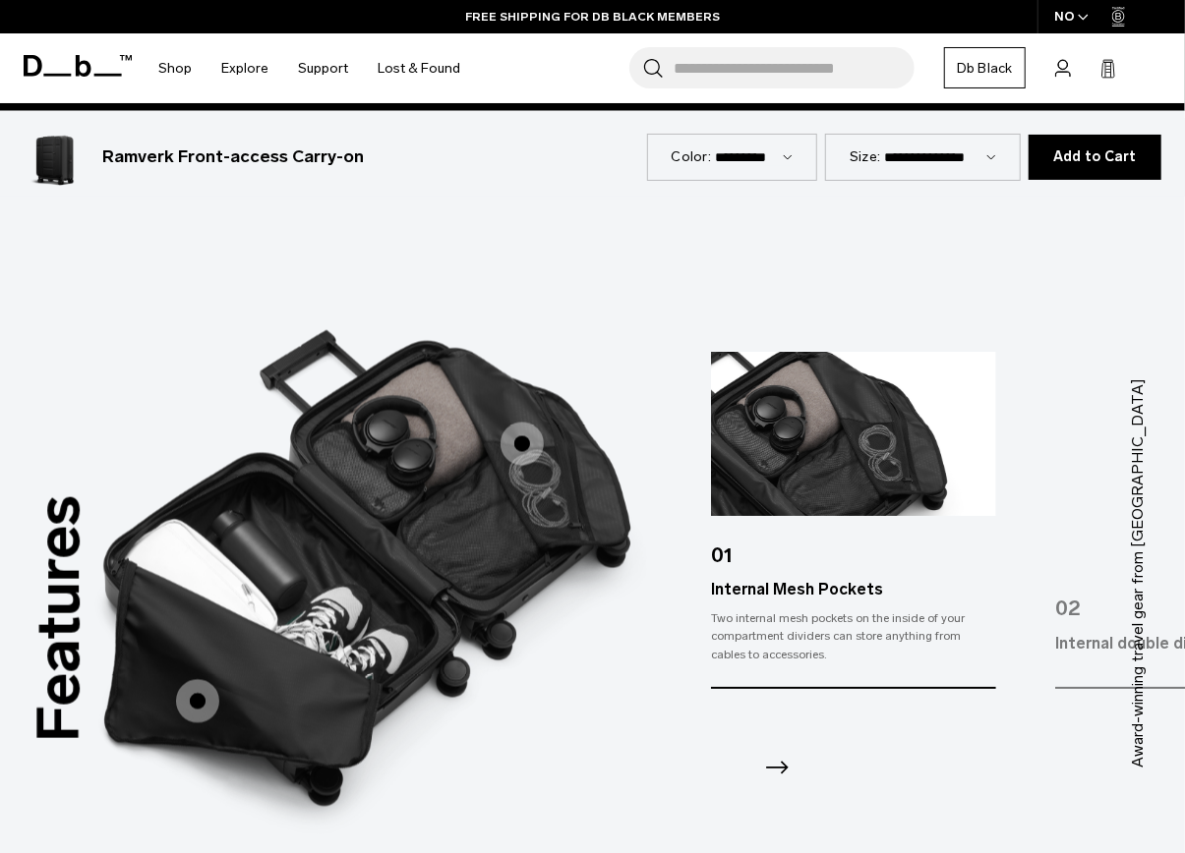
click at [790, 752] on icon "Next slide" at bounding box center [776, 767] width 31 height 31
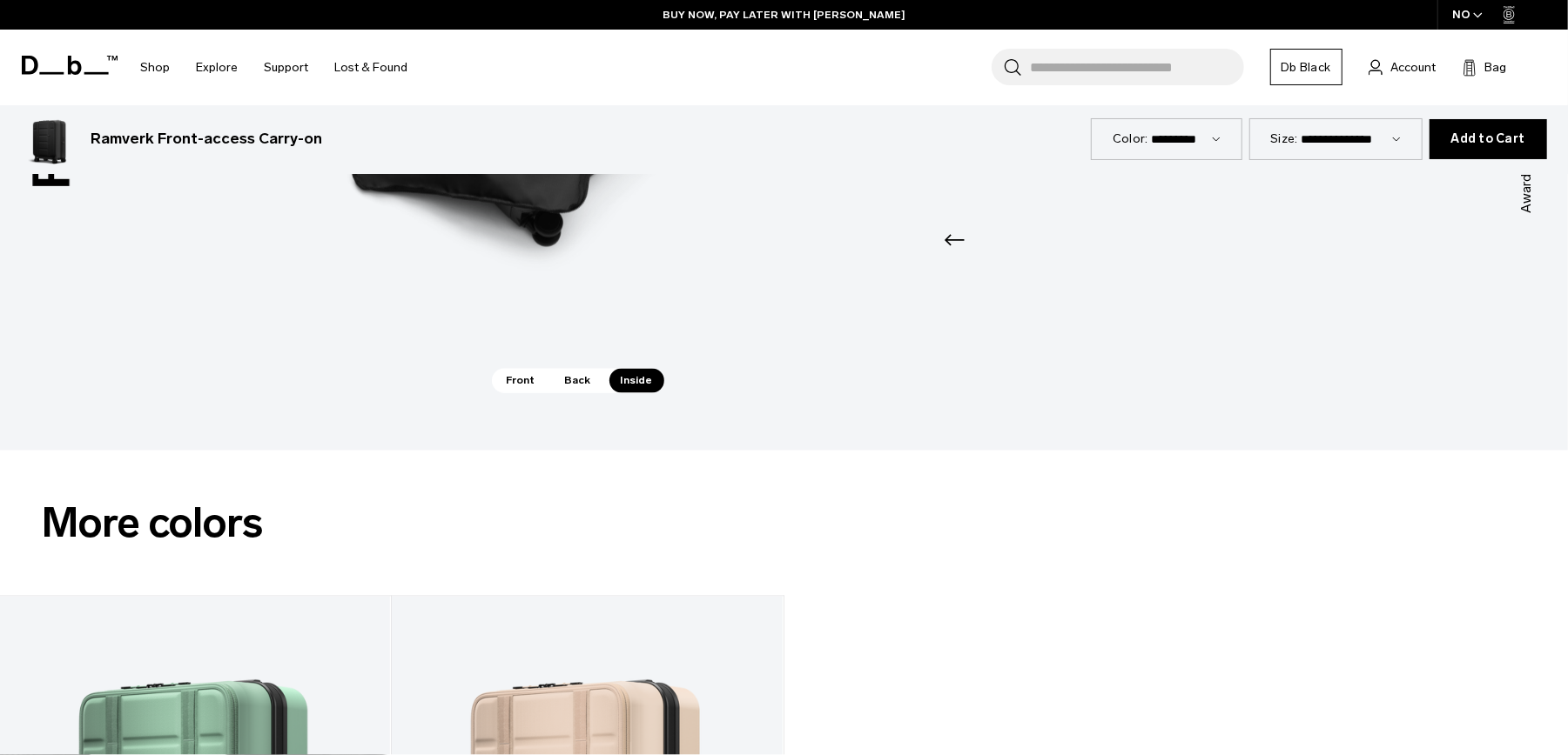
scroll to position [2097, 0]
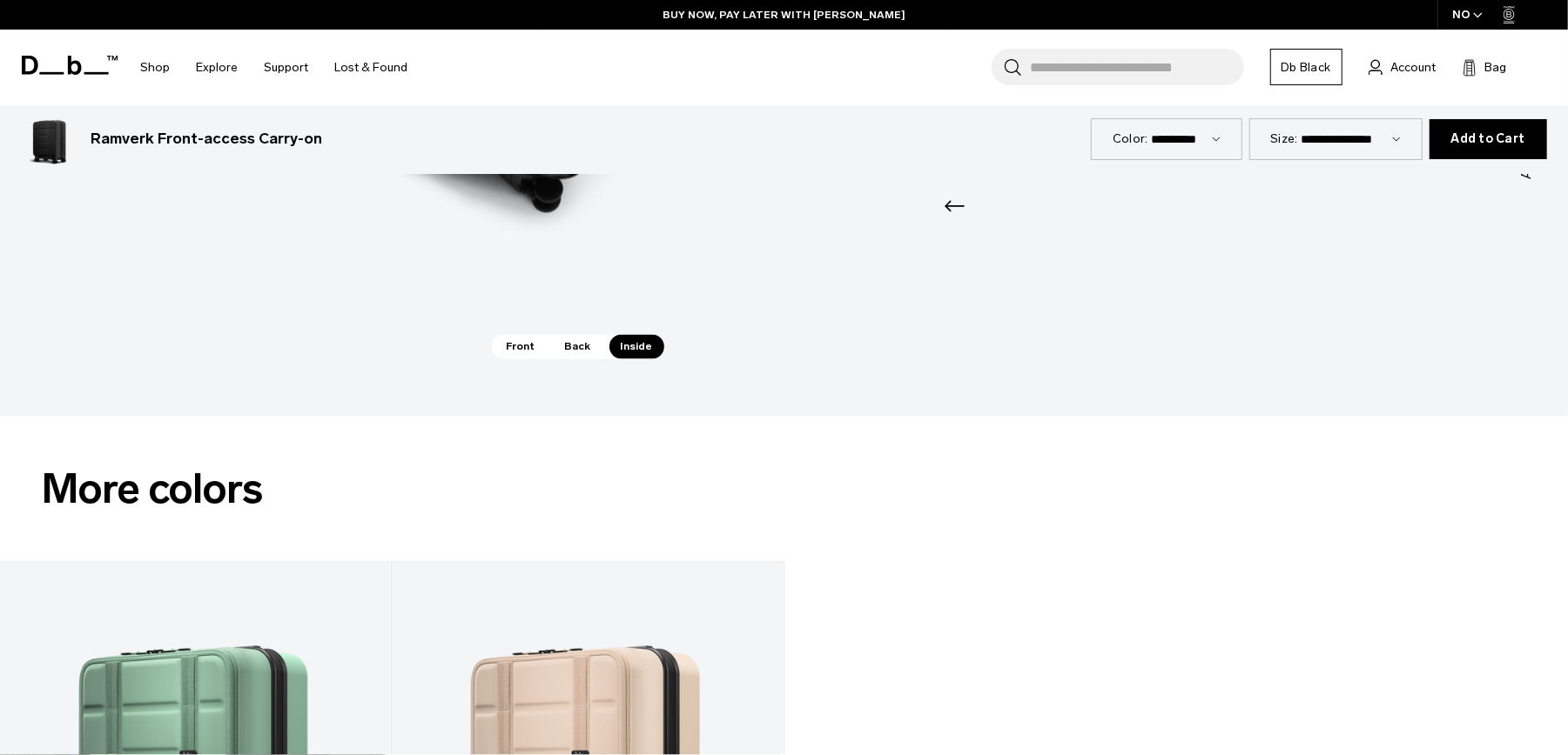
click at [583, 350] on span "Back" at bounding box center [577, 348] width 49 height 25
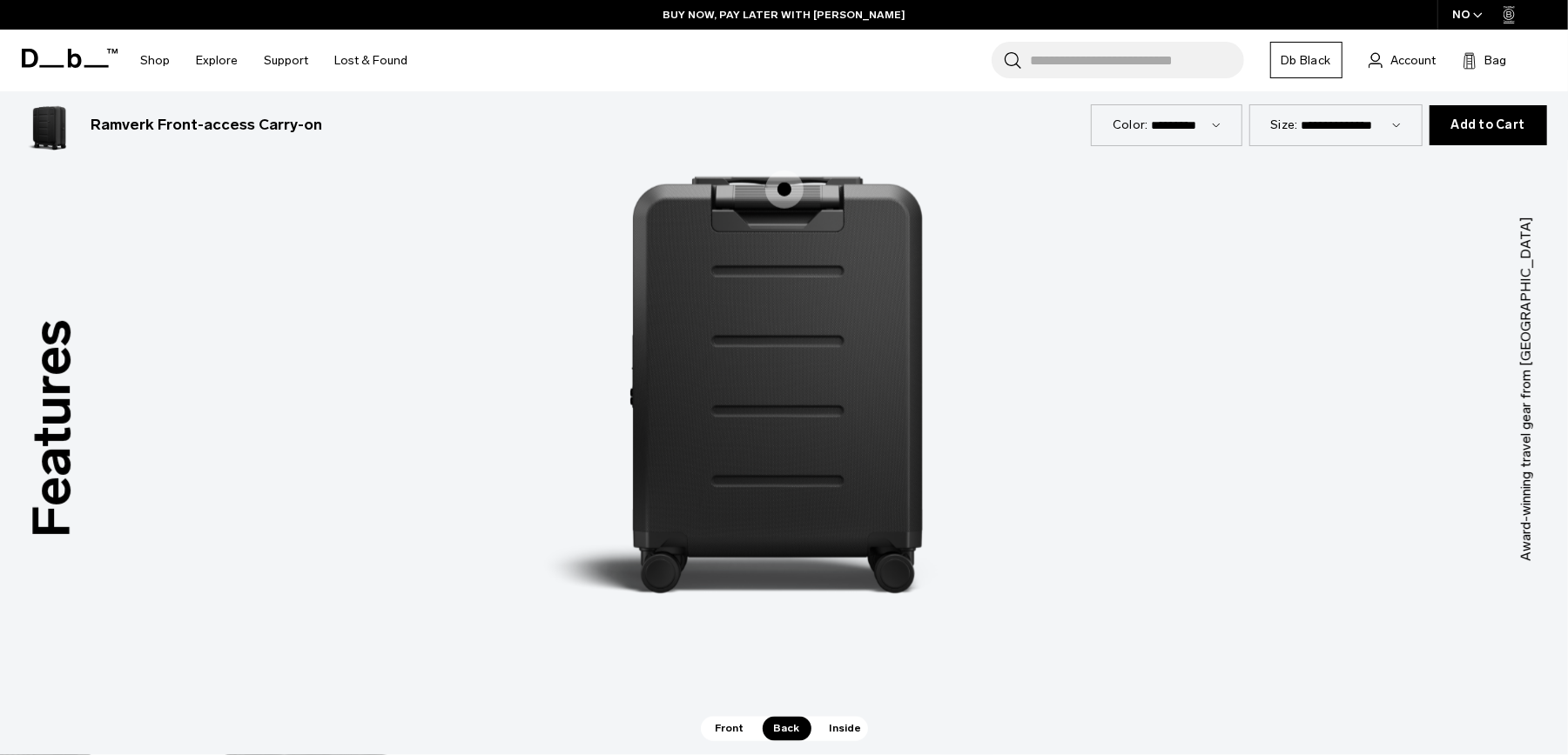
scroll to position [1709, 0]
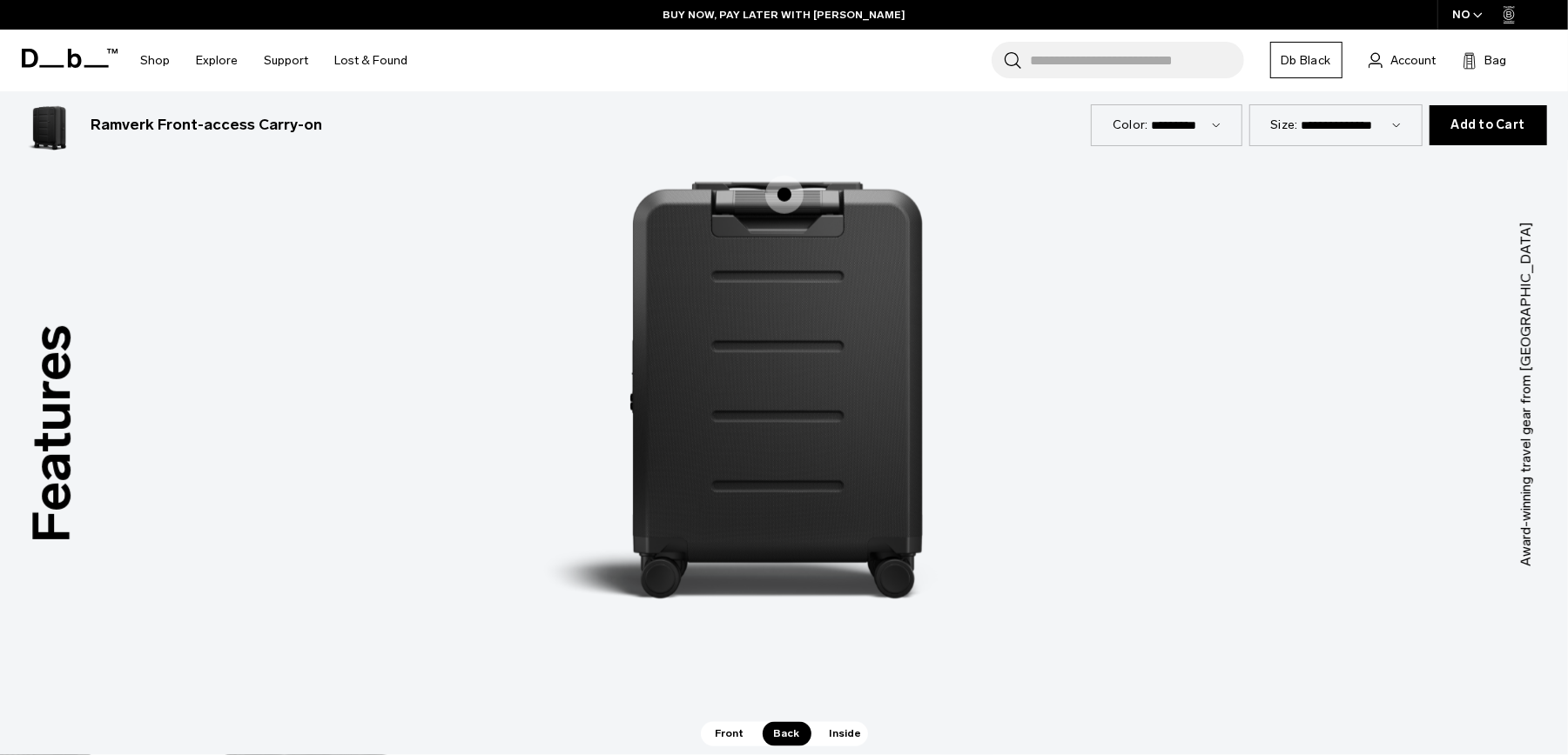
drag, startPoint x: 1076, startPoint y: 325, endPoint x: 794, endPoint y: 204, distance: 306.9
click at [794, 204] on span "2 / 3" at bounding box center [784, 195] width 38 height 38
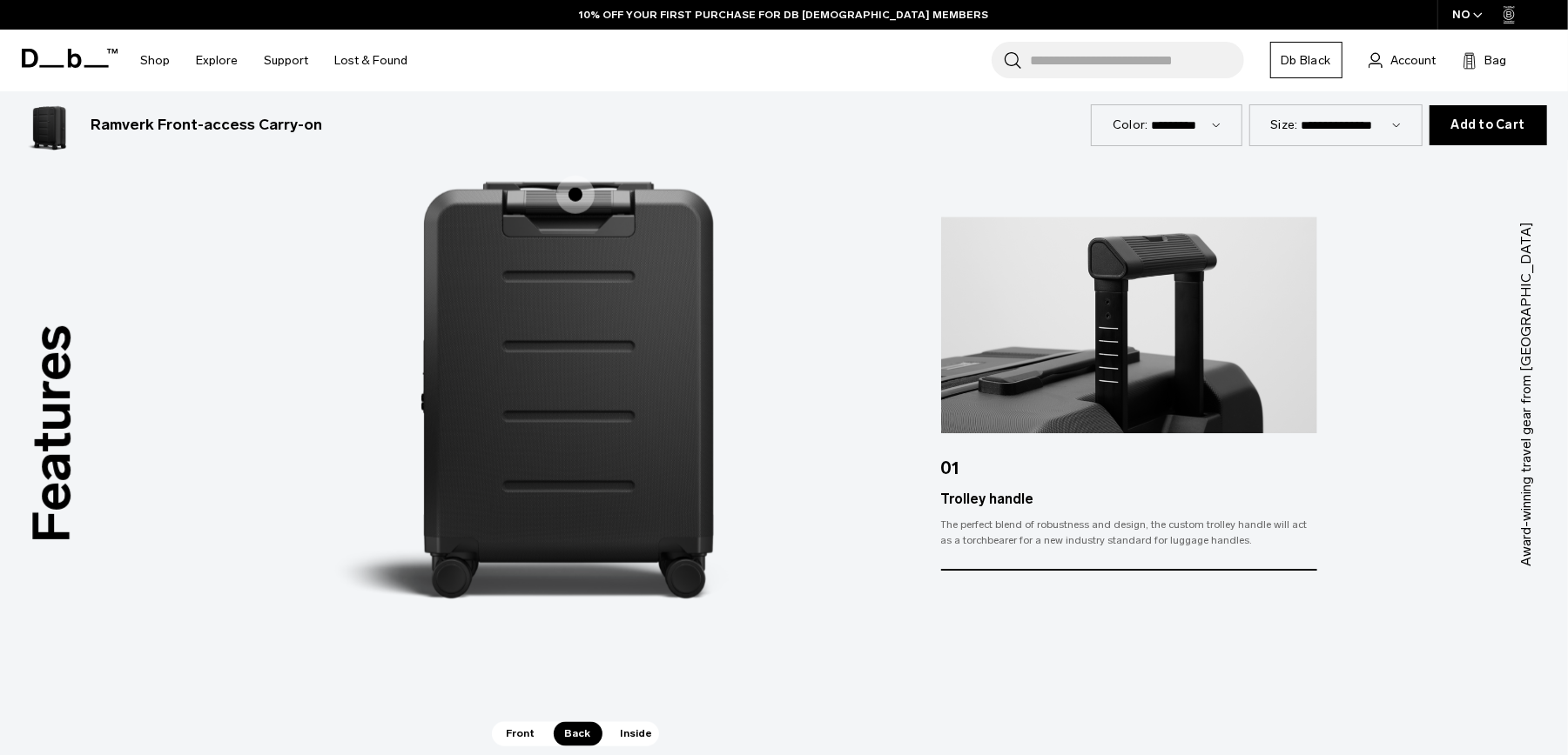
click at [630, 729] on span "Inside" at bounding box center [637, 735] width 55 height 25
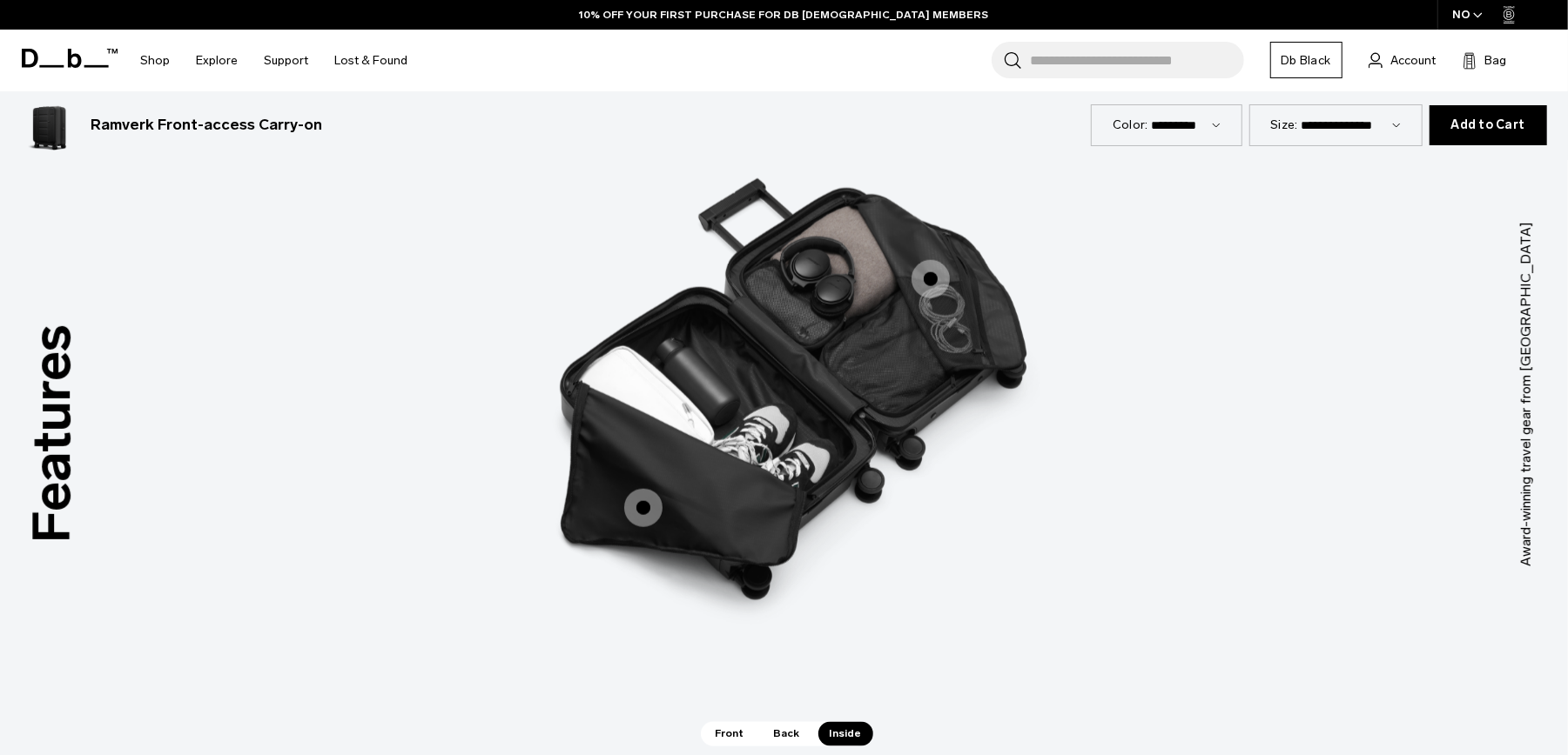
click at [617, 515] on img "3 / 3" at bounding box center [784, 367] width 522 height 652
click at [645, 512] on span "3 / 3" at bounding box center [643, 508] width 38 height 38
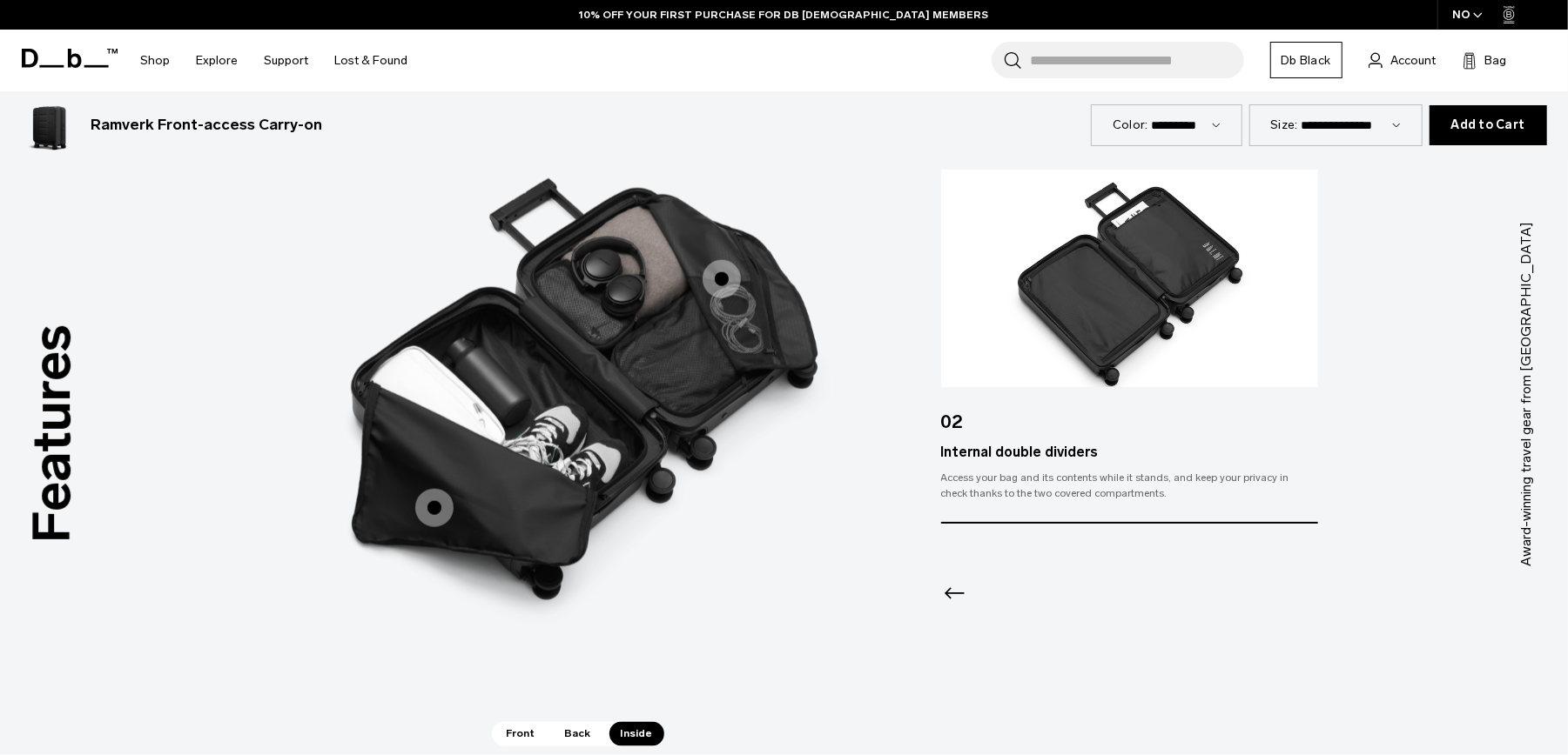
click at [806, 553] on img "3 / 3" at bounding box center [575, 367] width 522 height 652
click at [961, 600] on icon "Previous slide" at bounding box center [954, 594] width 27 height 27
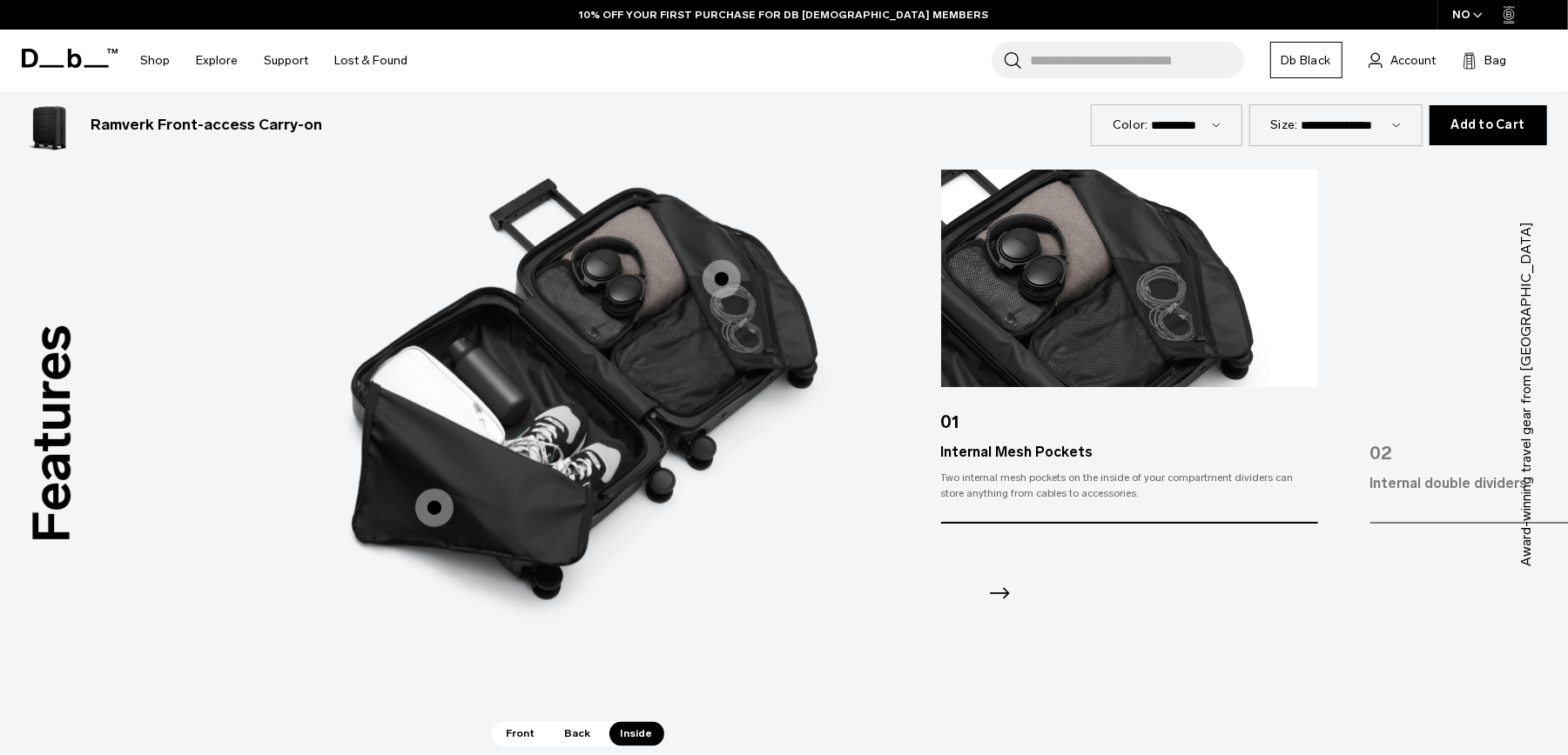
click at [517, 728] on span "Front" at bounding box center [521, 735] width 51 height 25
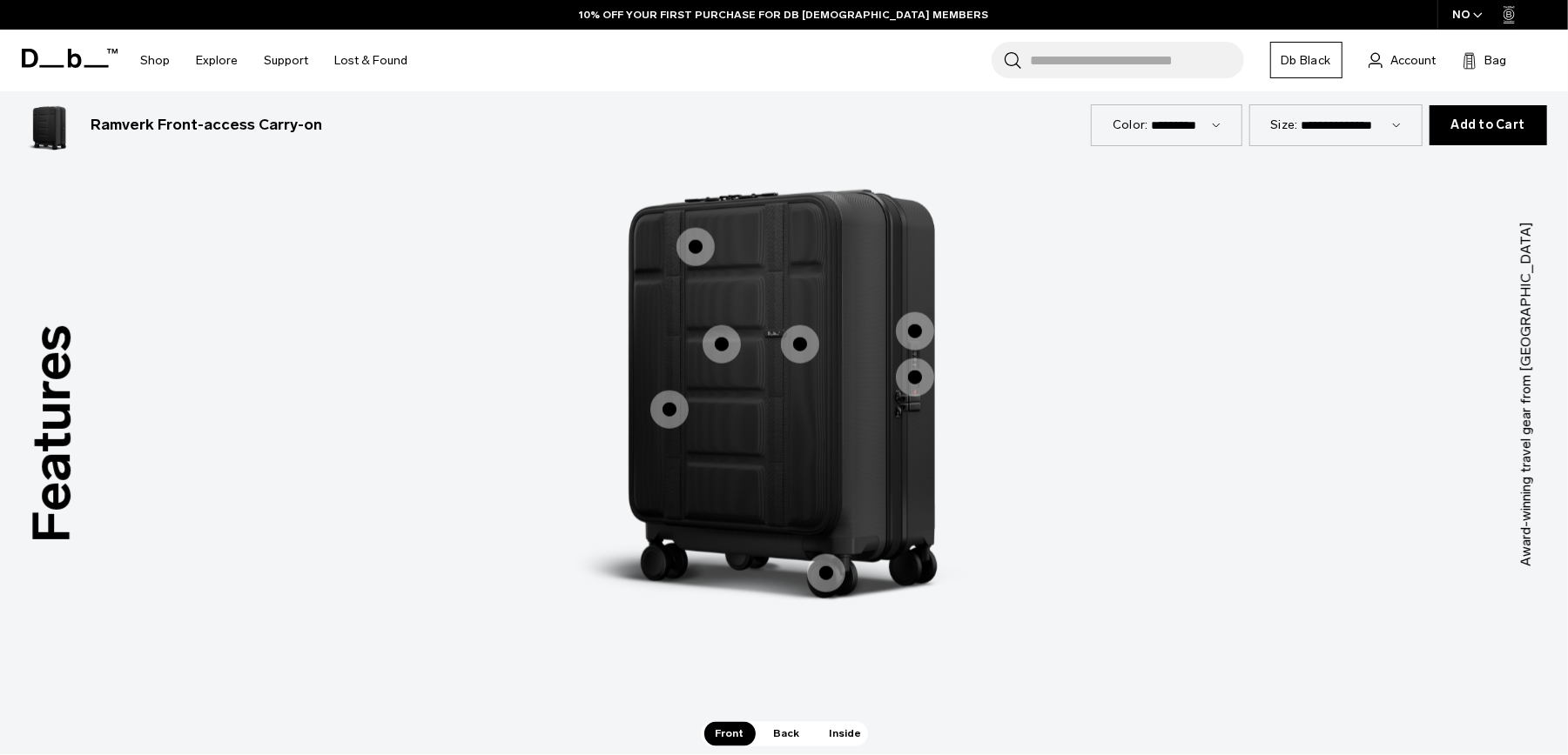
click at [807, 336] on span "1 / 3" at bounding box center [799, 344] width 38 height 38
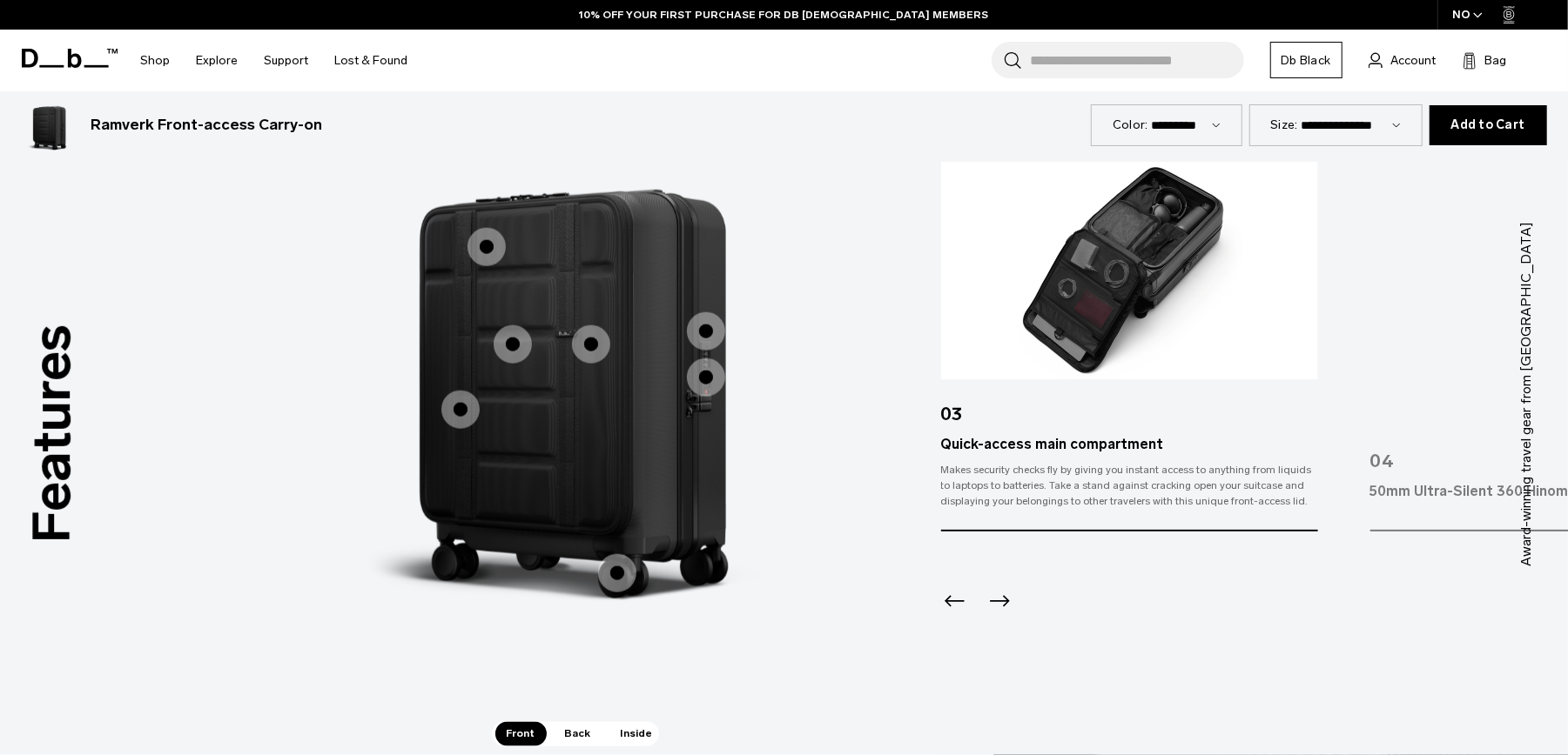
click at [959, 593] on icon "Previous slide" at bounding box center [954, 602] width 27 height 27
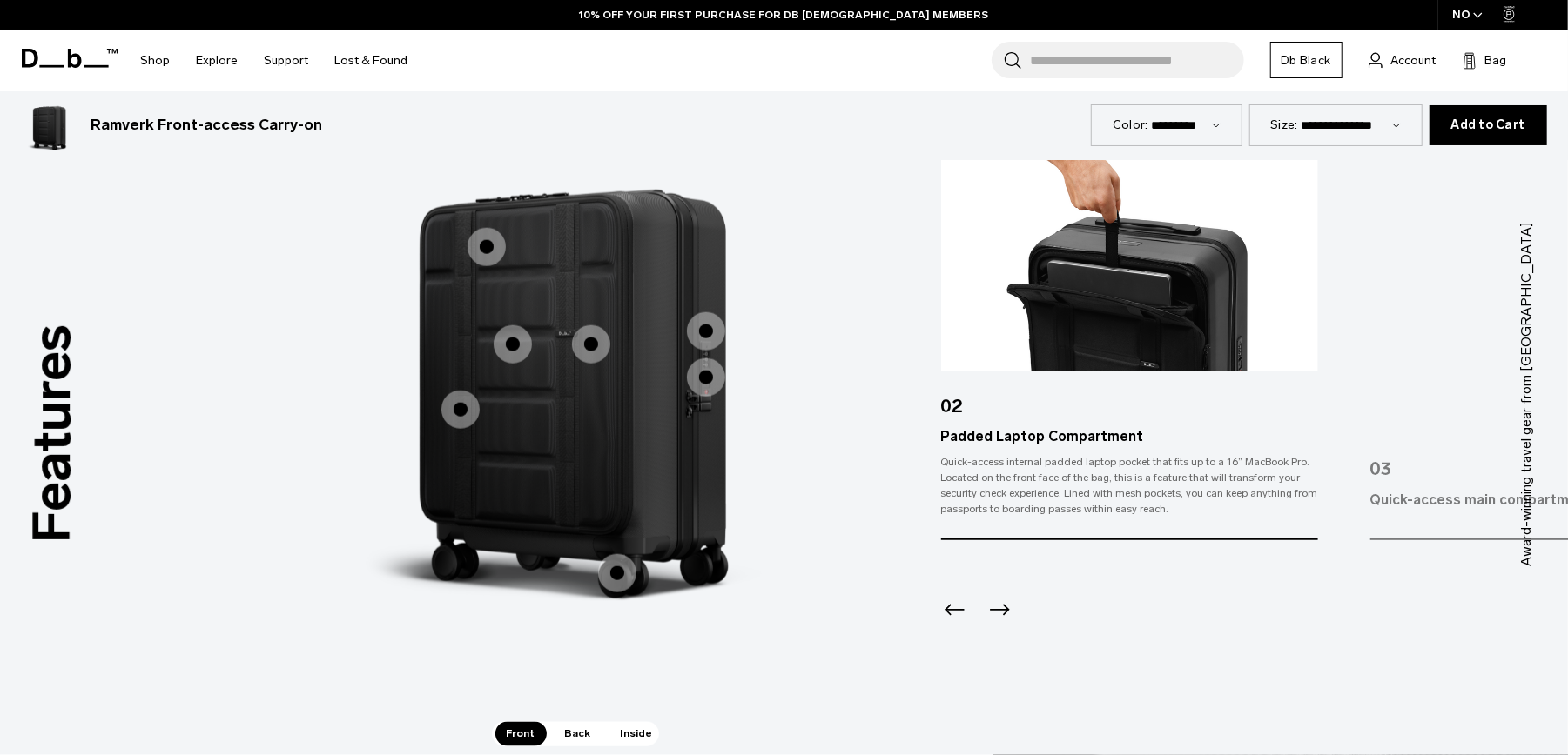
click at [959, 593] on div at bounding box center [1129, 588] width 376 height 94
click at [996, 605] on icon "Next slide" at bounding box center [999, 609] width 27 height 27
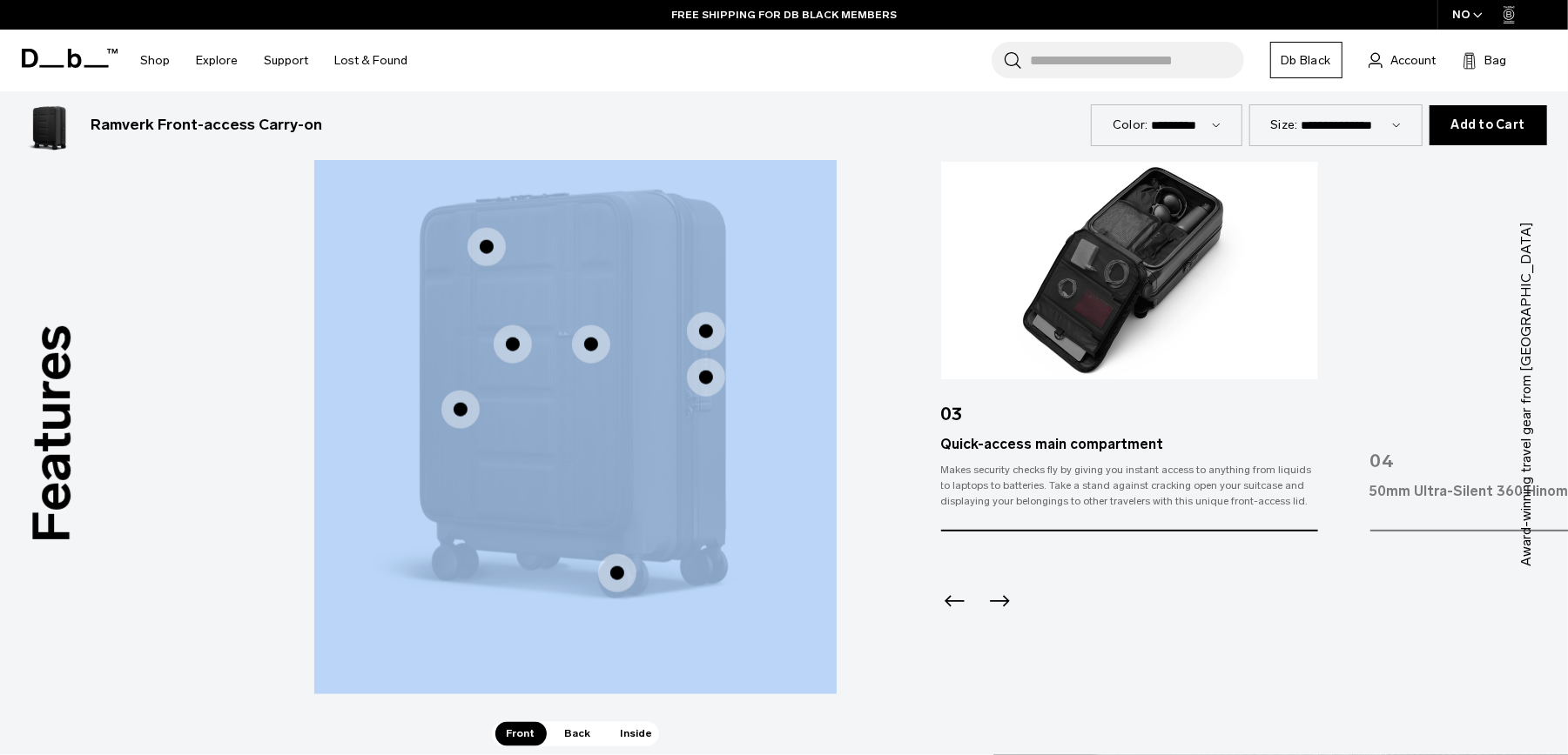
click at [996, 605] on icon "Next slide" at bounding box center [999, 602] width 27 height 27
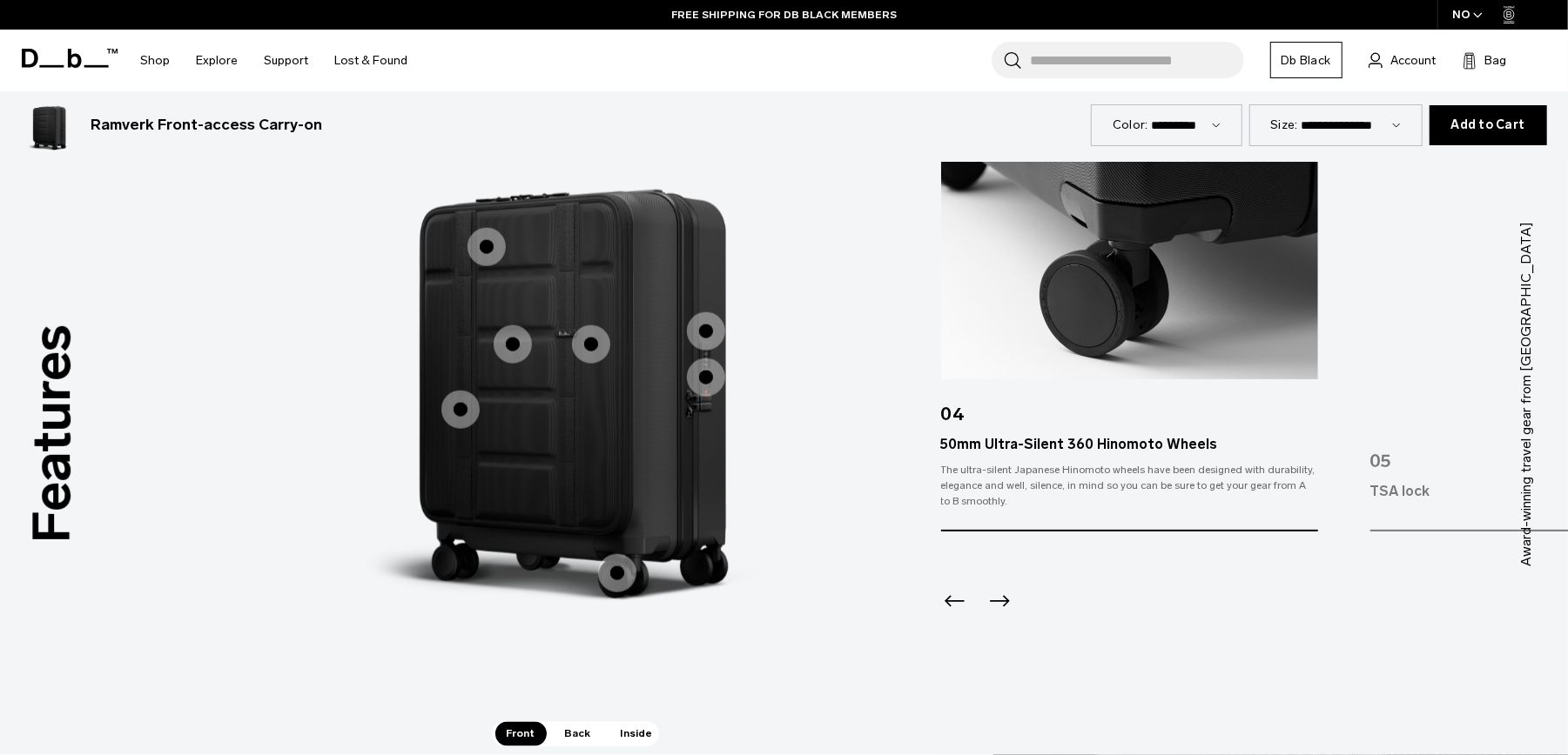
click at [1000, 590] on icon "Next slide" at bounding box center [999, 602] width 27 height 27
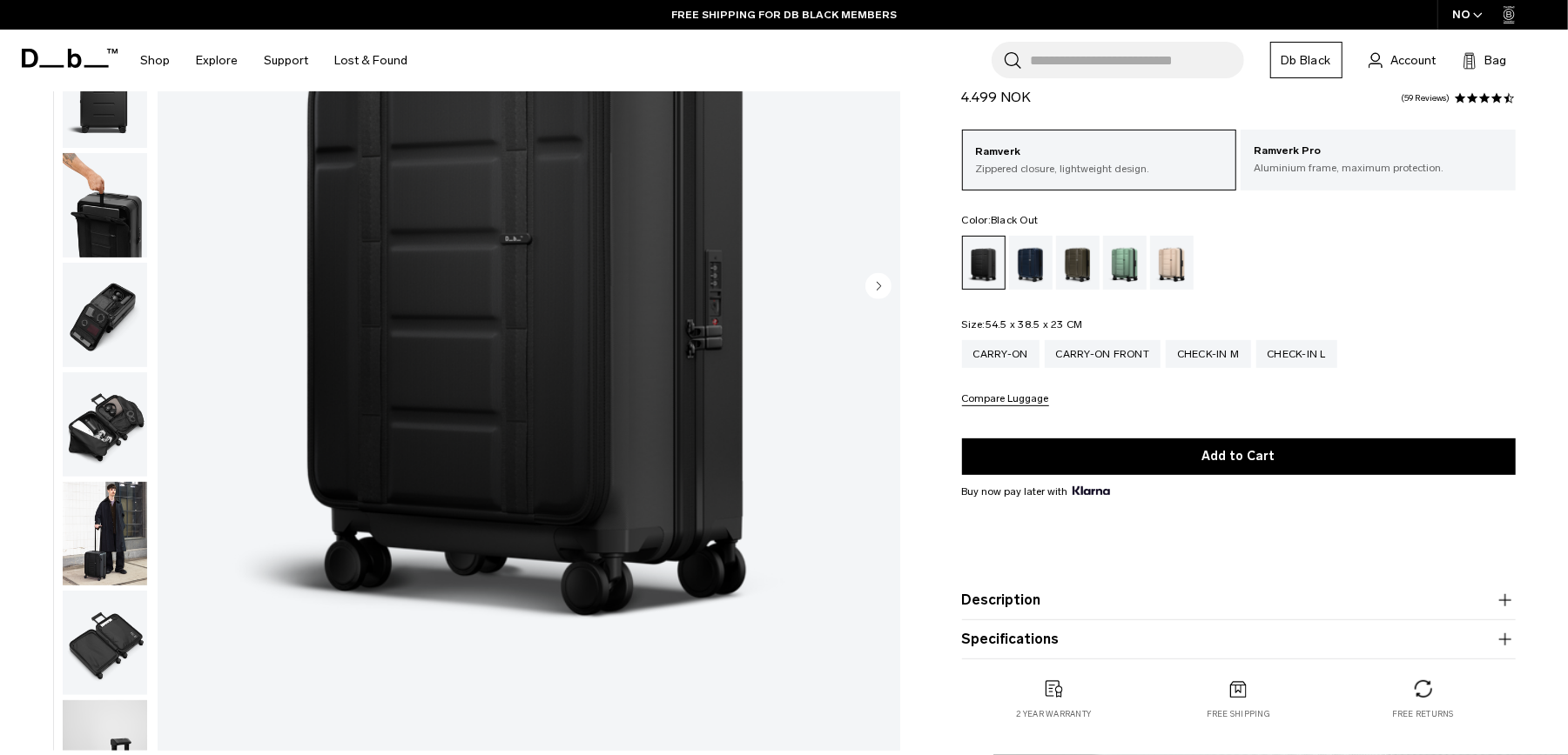
scroll to position [0, 0]
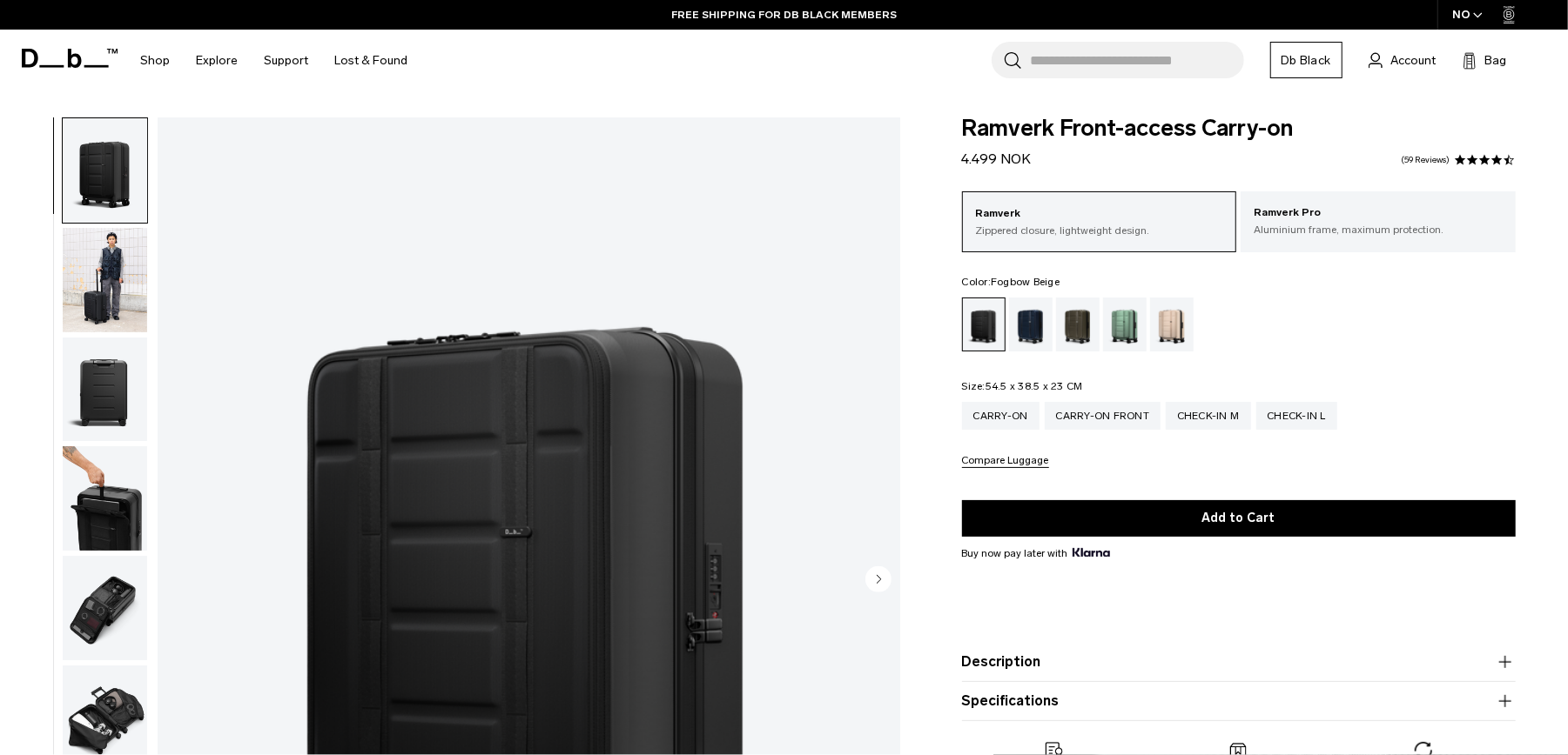
click at [1174, 320] on div "Fogbow Beige" at bounding box center [1172, 324] width 44 height 54
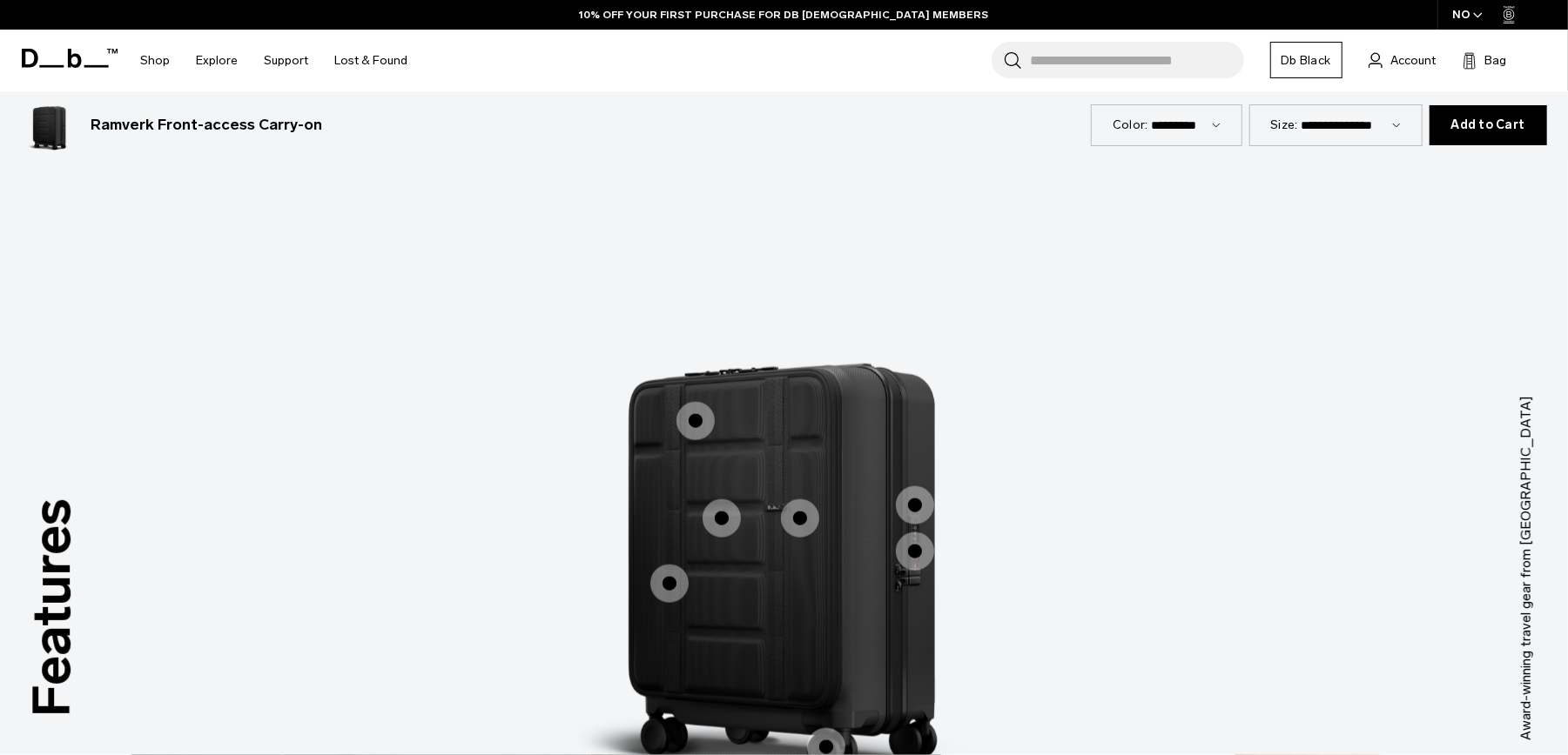
click at [1318, 119] on select "**********" at bounding box center [1351, 125] width 99 height 15
select select "**********"
click at [1341, 118] on select "**********" at bounding box center [1351, 125] width 99 height 15
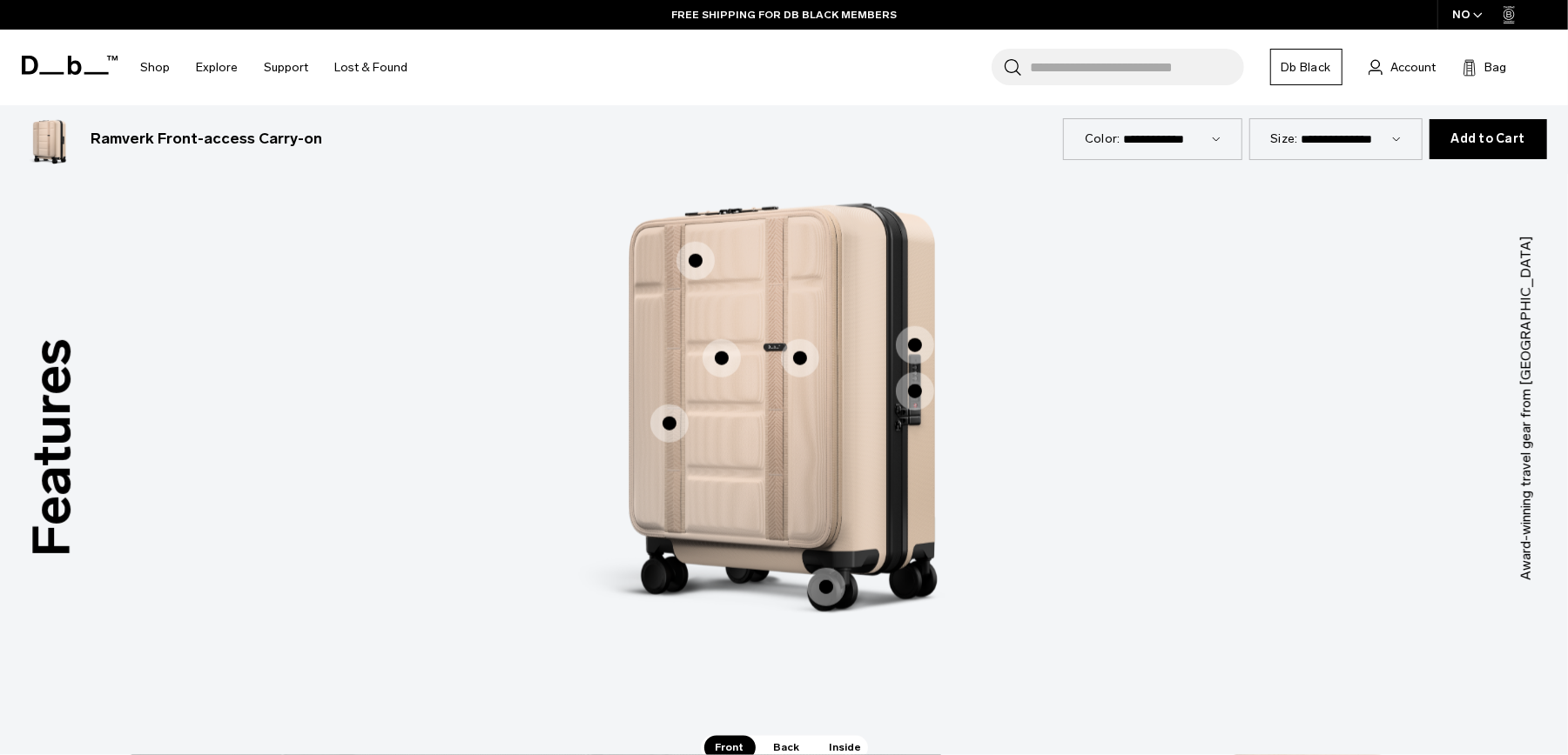
scroll to position [1779, 0]
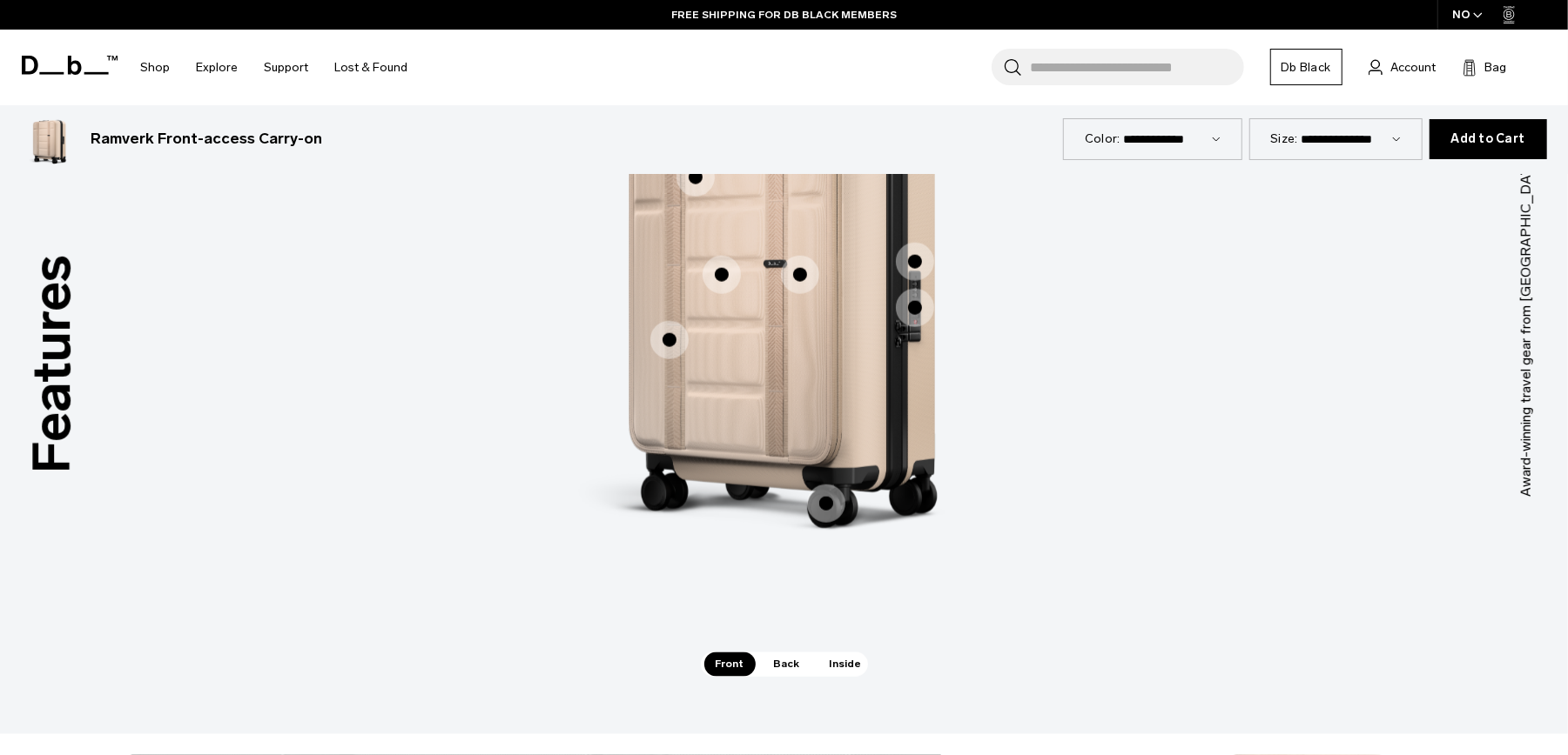
click at [784, 665] on span "Back" at bounding box center [786, 665] width 49 height 25
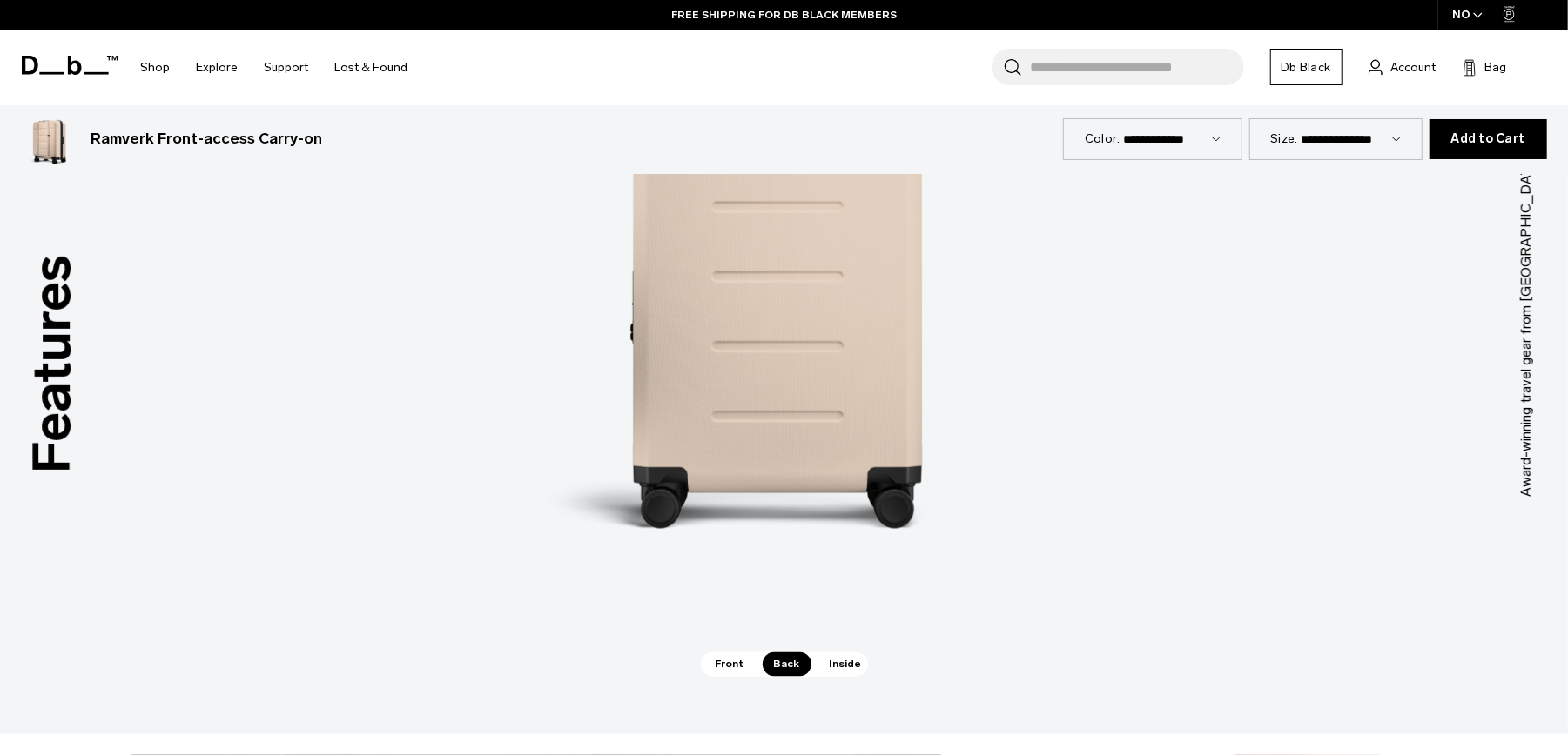
click at [733, 665] on span "Front" at bounding box center [730, 665] width 51 height 25
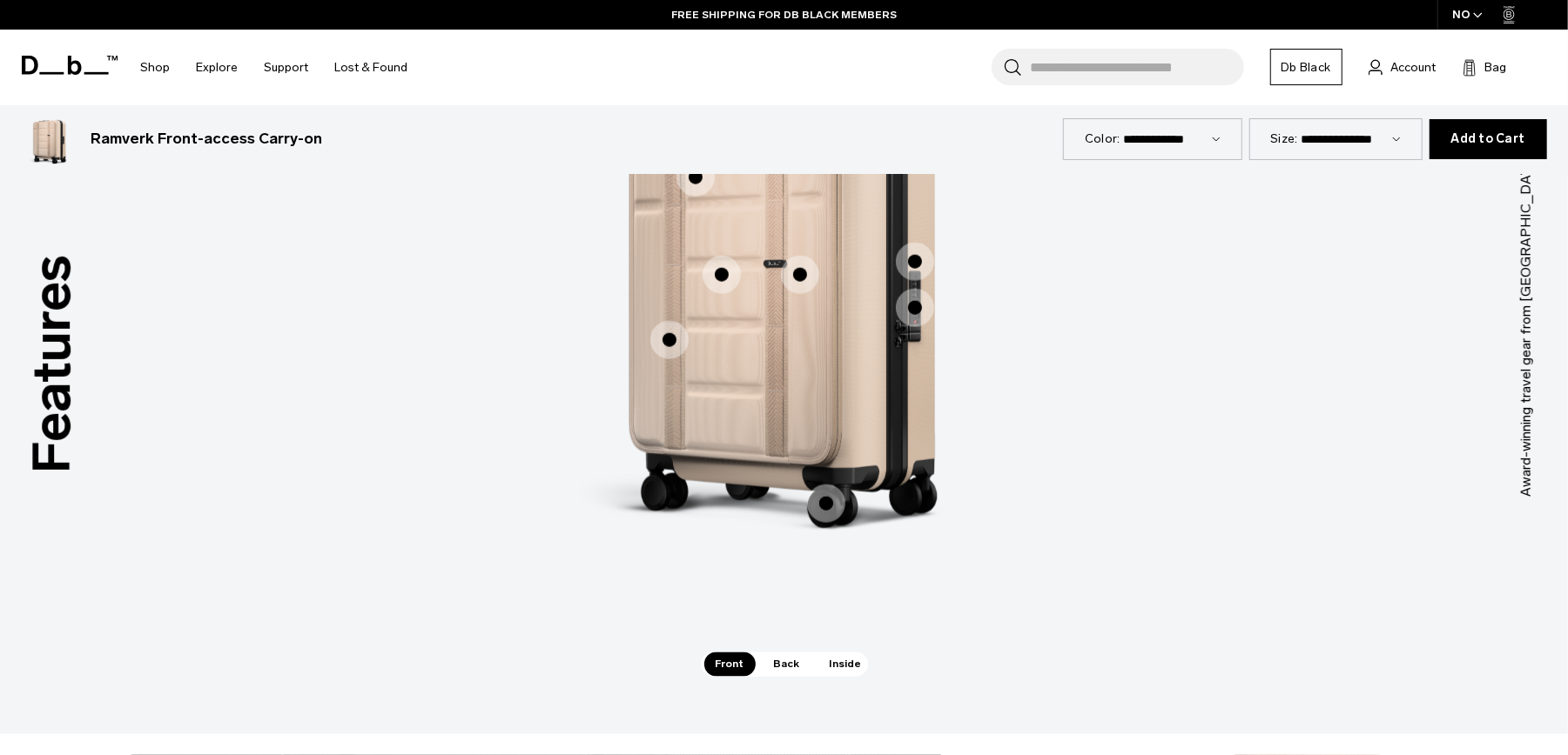
click at [830, 506] on span "1 / 3" at bounding box center [825, 504] width 38 height 38
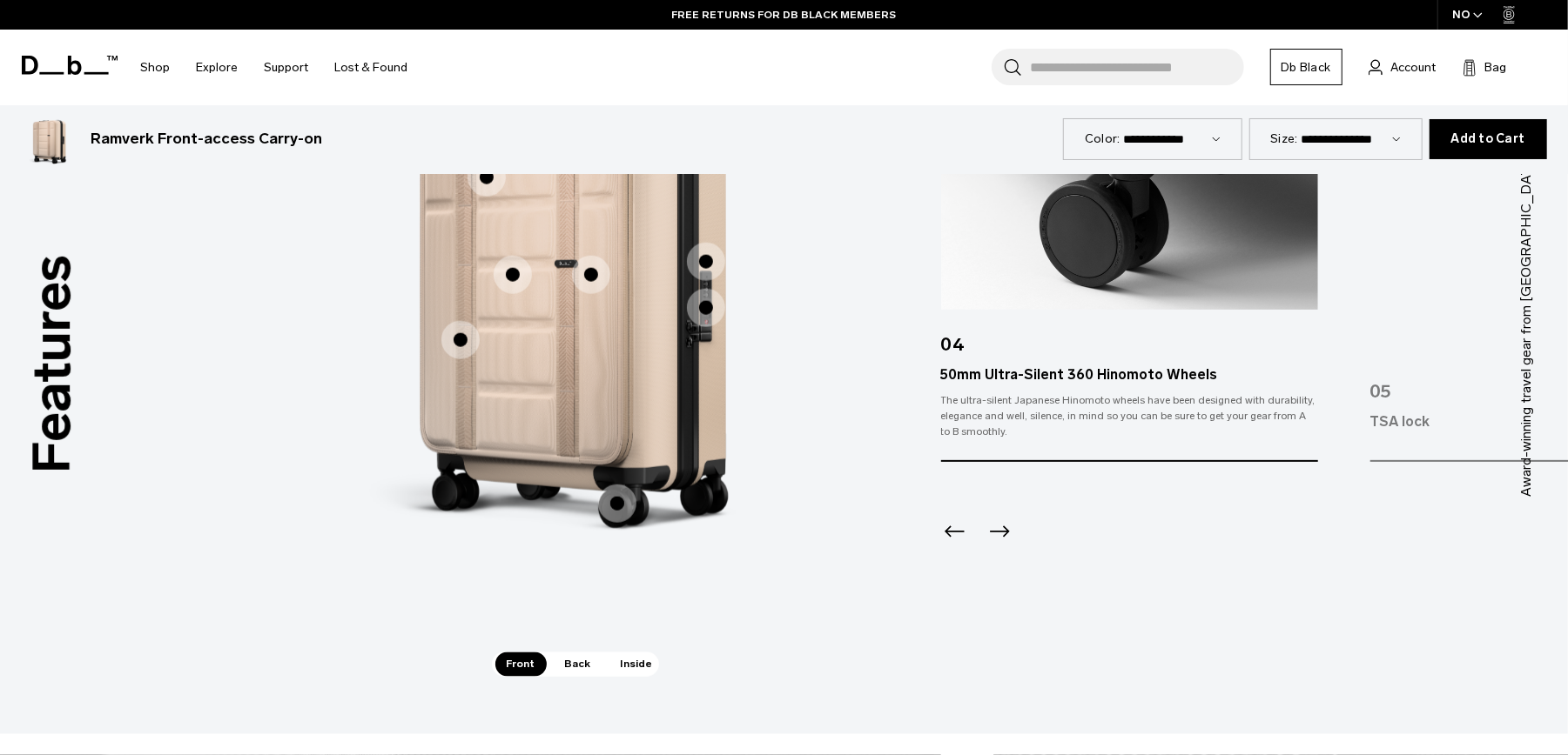
click at [1015, 528] on div at bounding box center [1129, 510] width 376 height 94
click at [994, 527] on icon "Next slide" at bounding box center [999, 532] width 27 height 27
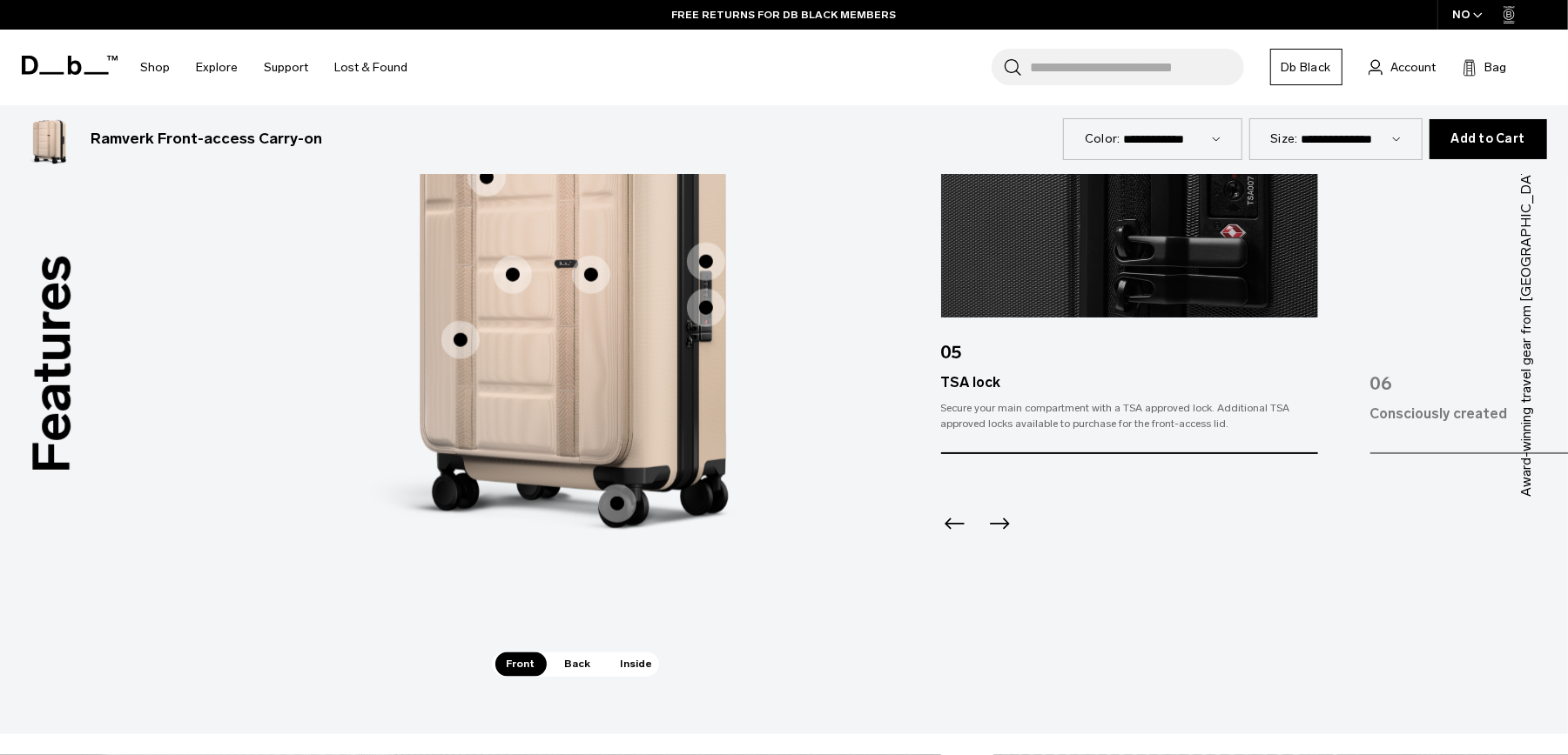
click at [994, 527] on icon "Next slide" at bounding box center [999, 524] width 27 height 27
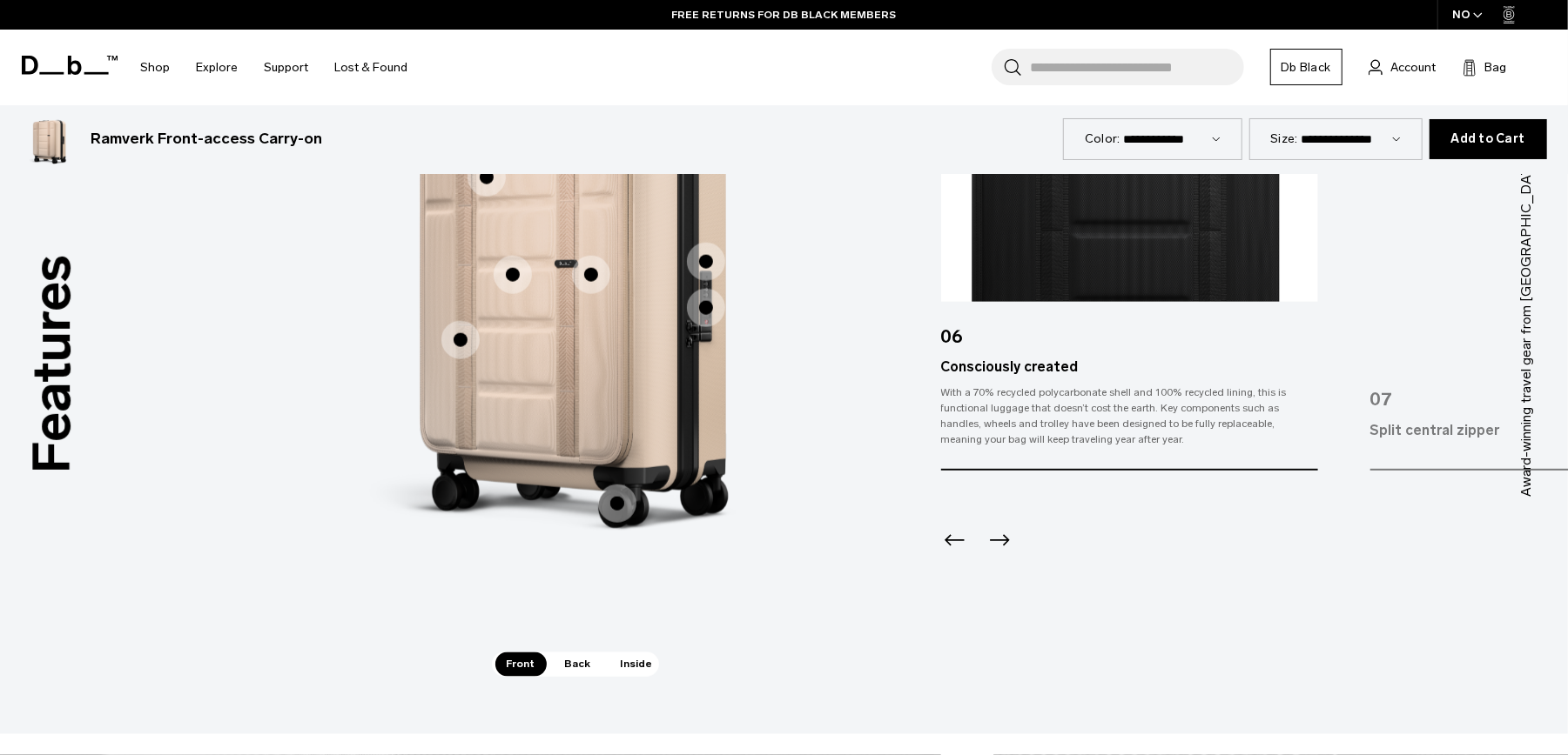
click at [946, 533] on icon "Previous slide" at bounding box center [954, 540] width 27 height 27
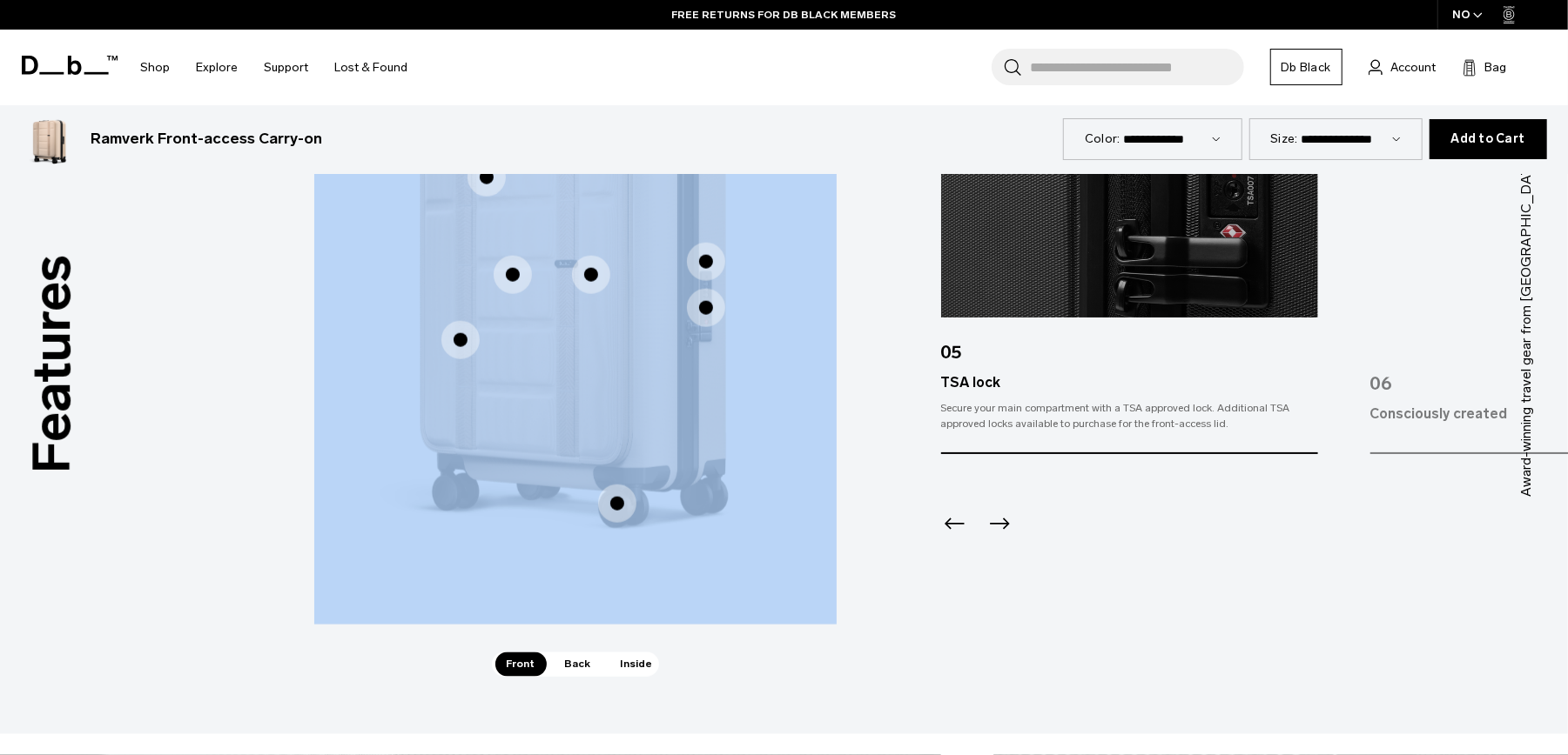
click at [946, 533] on icon "Previous slide" at bounding box center [954, 524] width 27 height 27
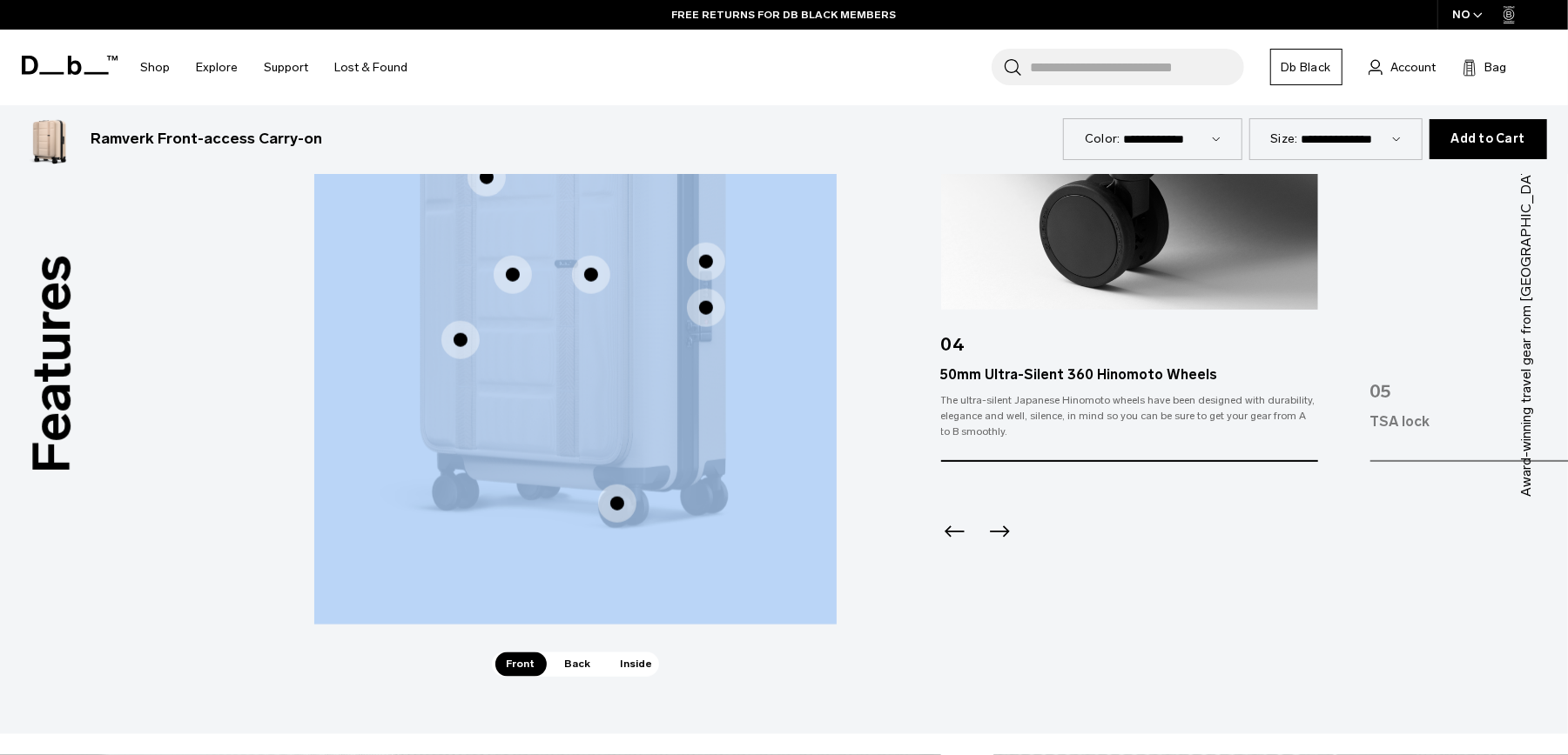
click at [946, 533] on icon "Previous slide" at bounding box center [954, 532] width 20 height 12
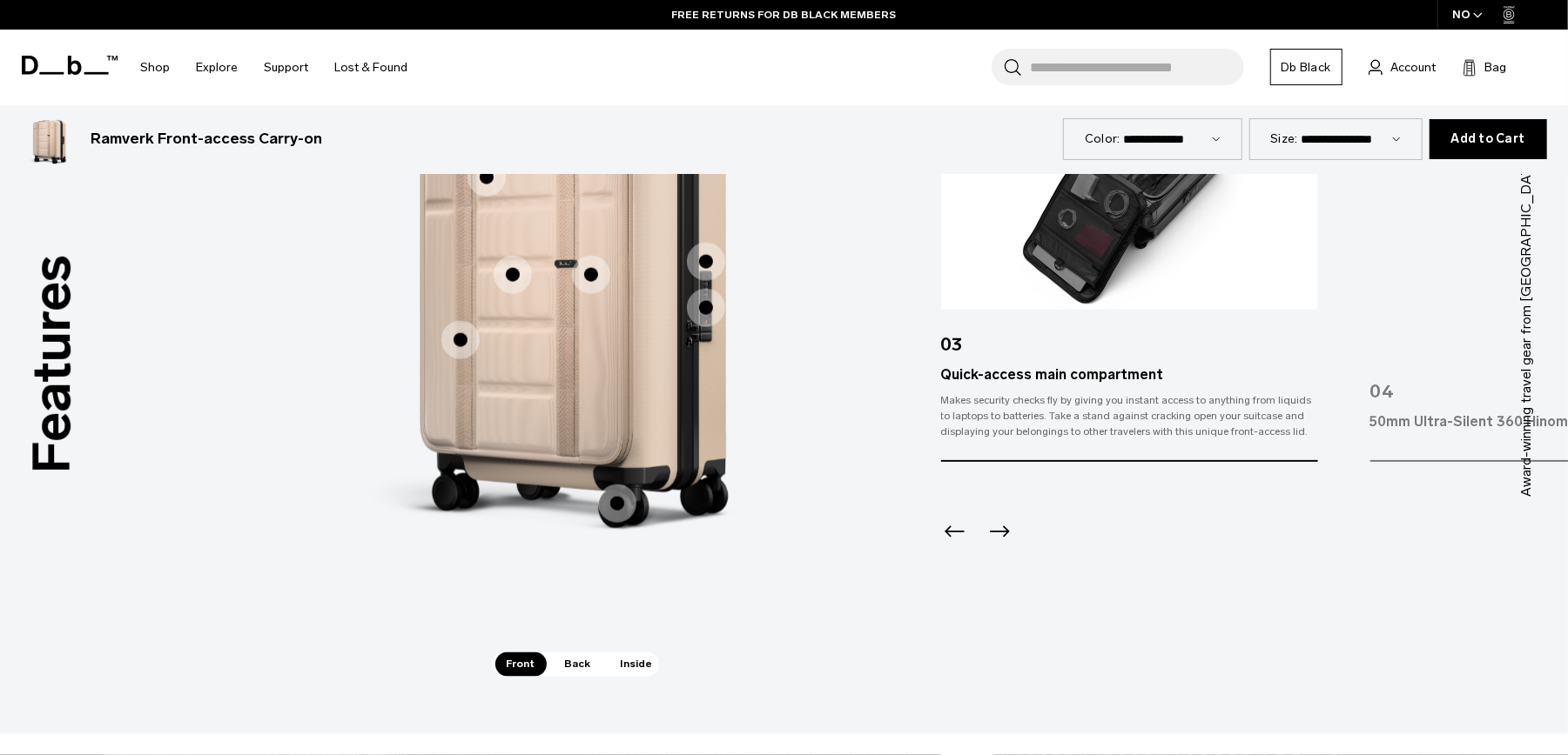
click at [946, 533] on icon "Previous slide" at bounding box center [954, 532] width 20 height 12
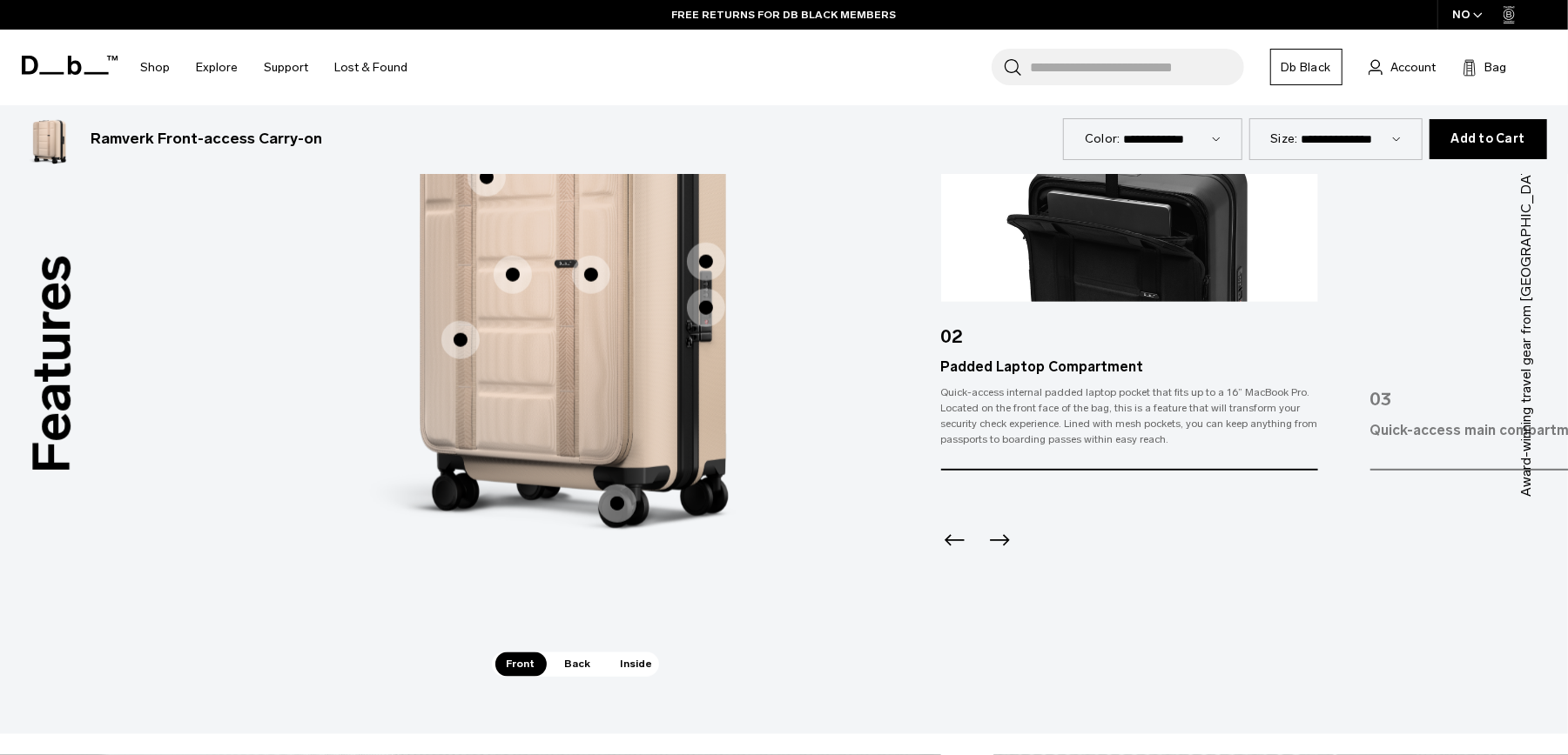
click at [946, 533] on icon "Previous slide" at bounding box center [954, 540] width 27 height 27
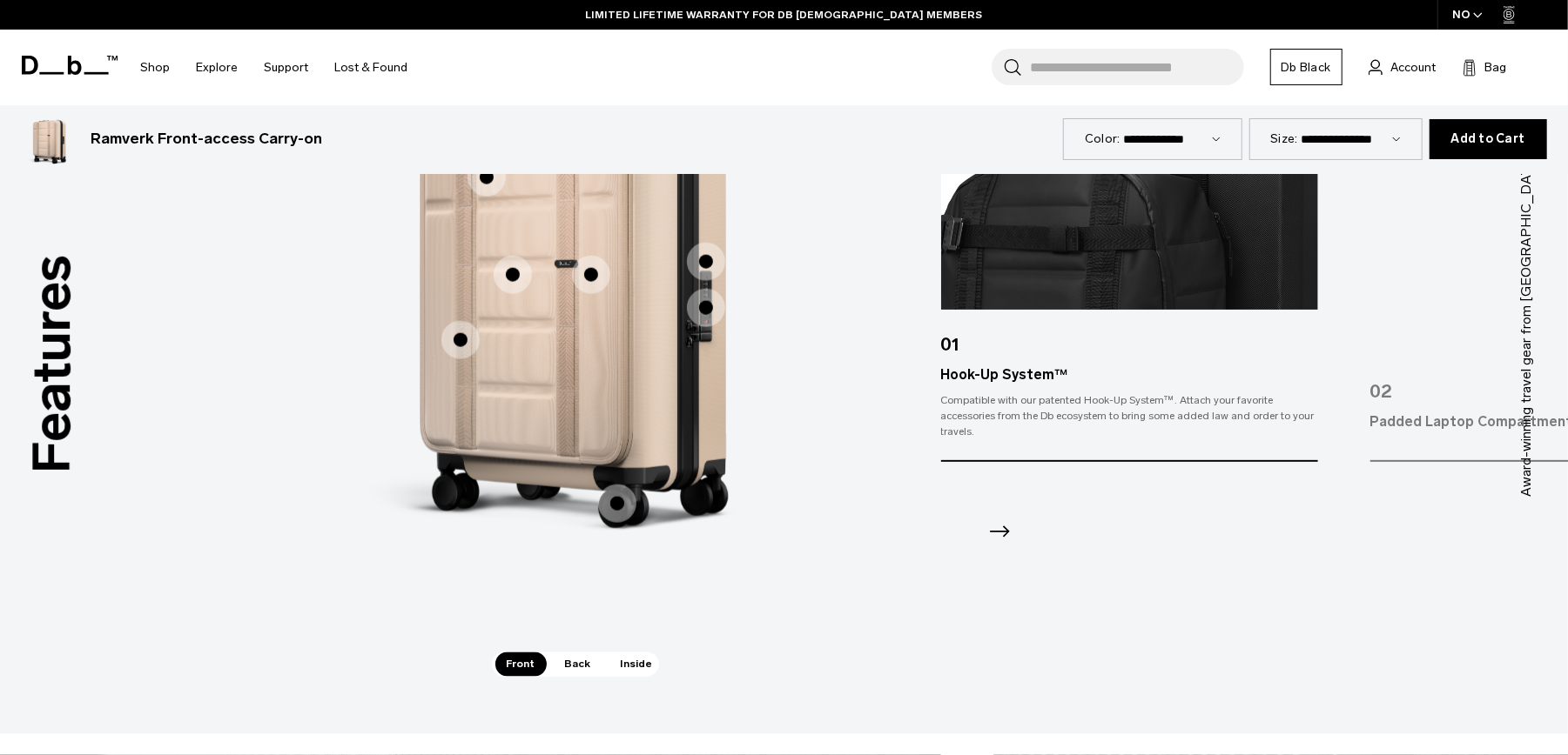
click at [585, 670] on span "Back" at bounding box center [577, 665] width 49 height 25
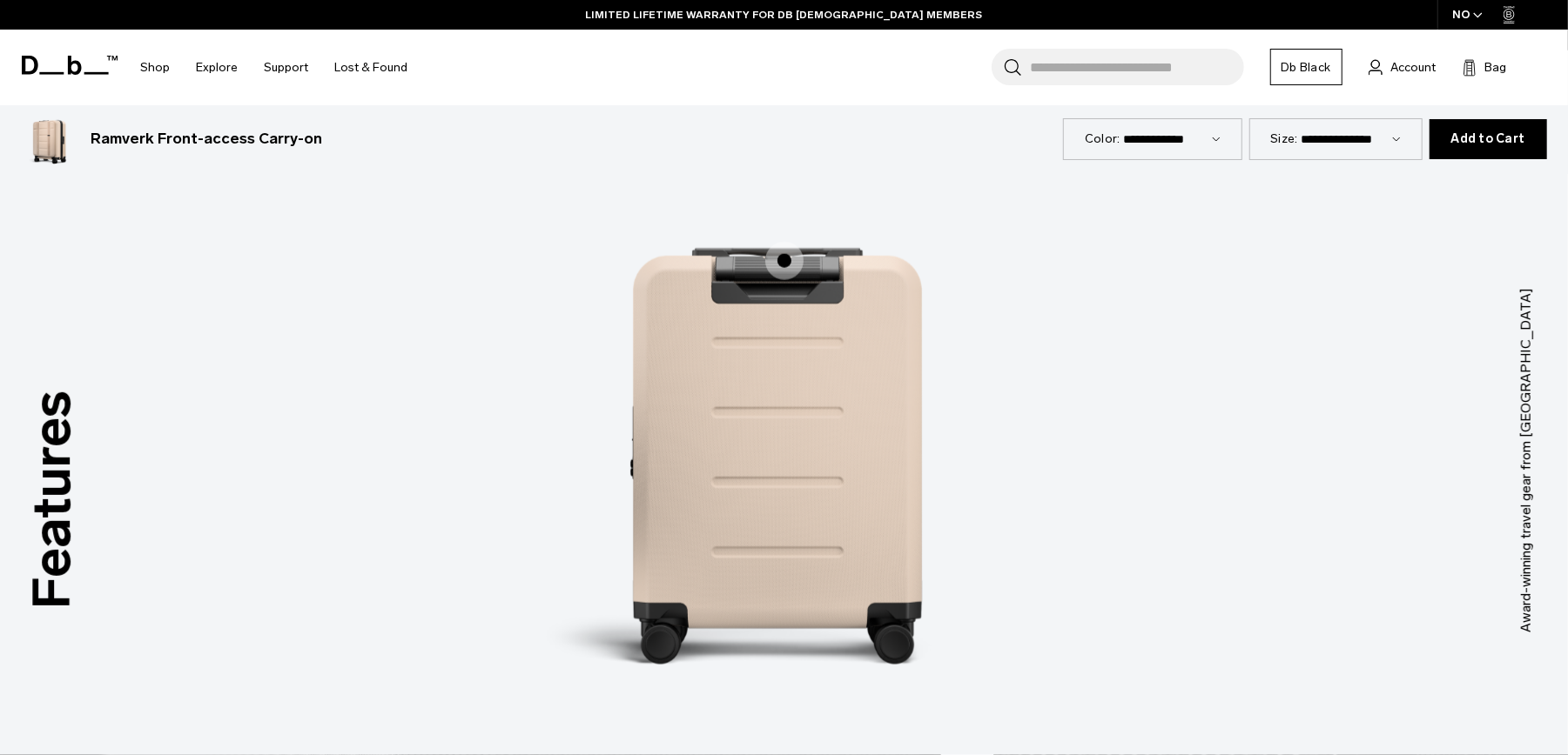
scroll to position [1639, 0]
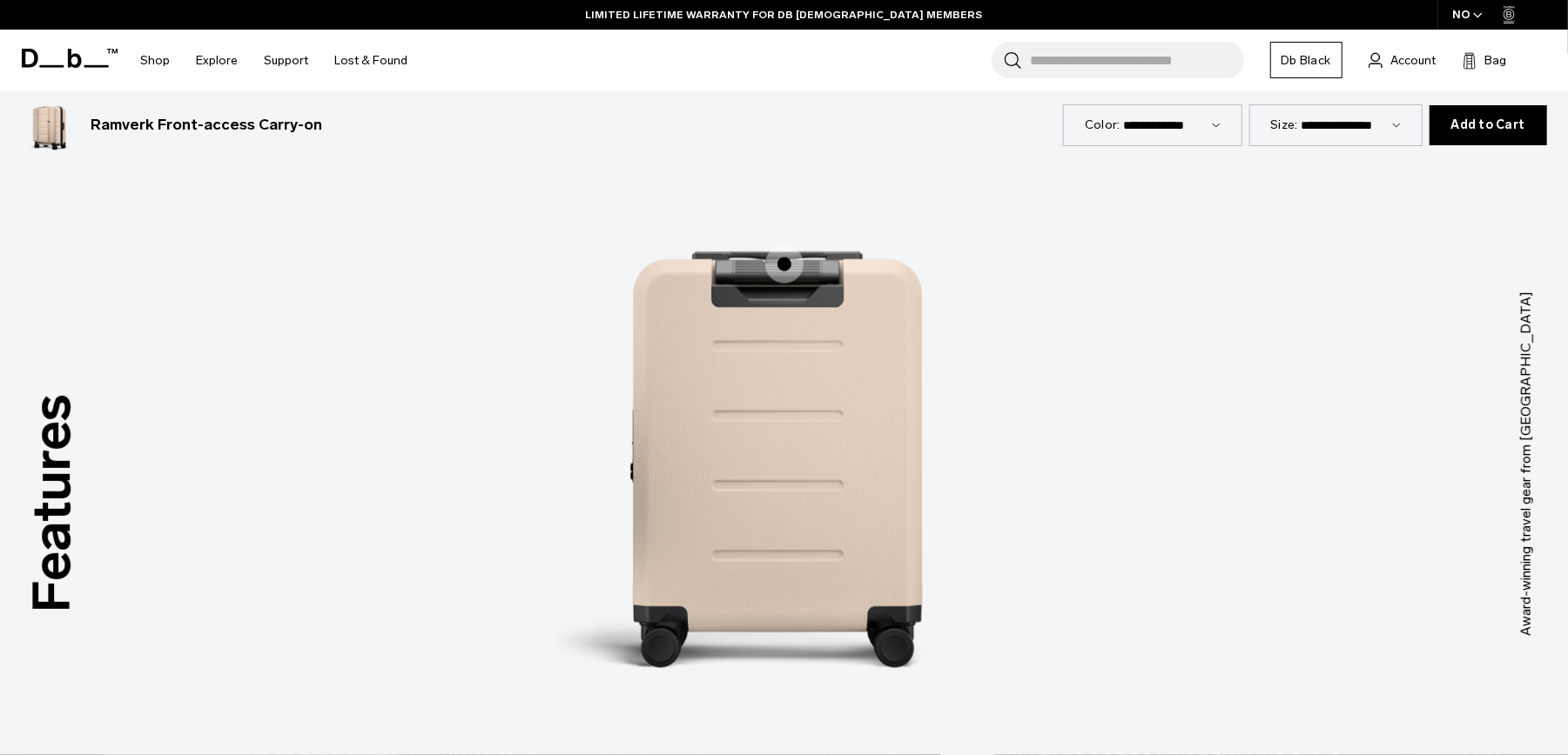
click at [781, 254] on span "2 / 3" at bounding box center [784, 264] width 38 height 38
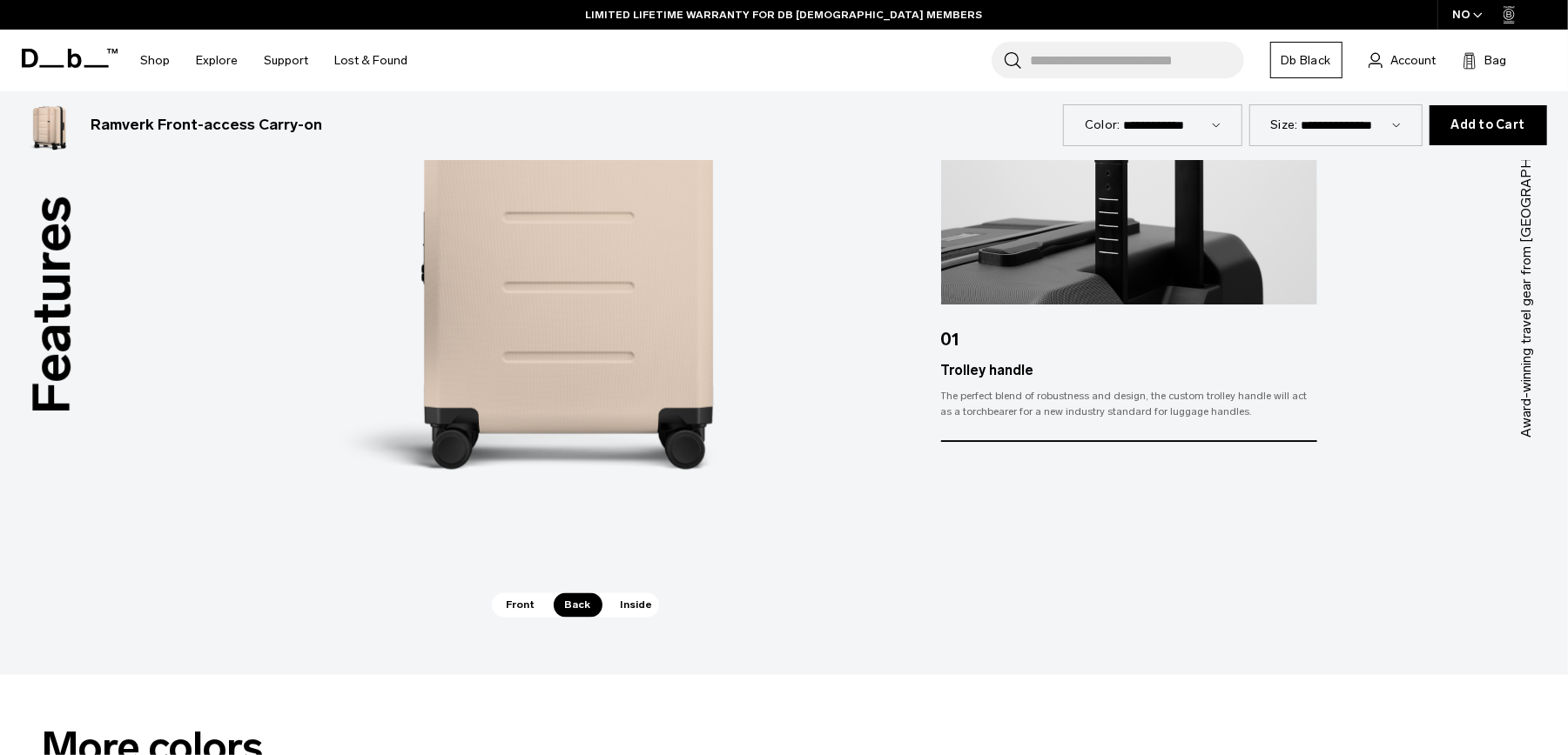
scroll to position [1841, 0]
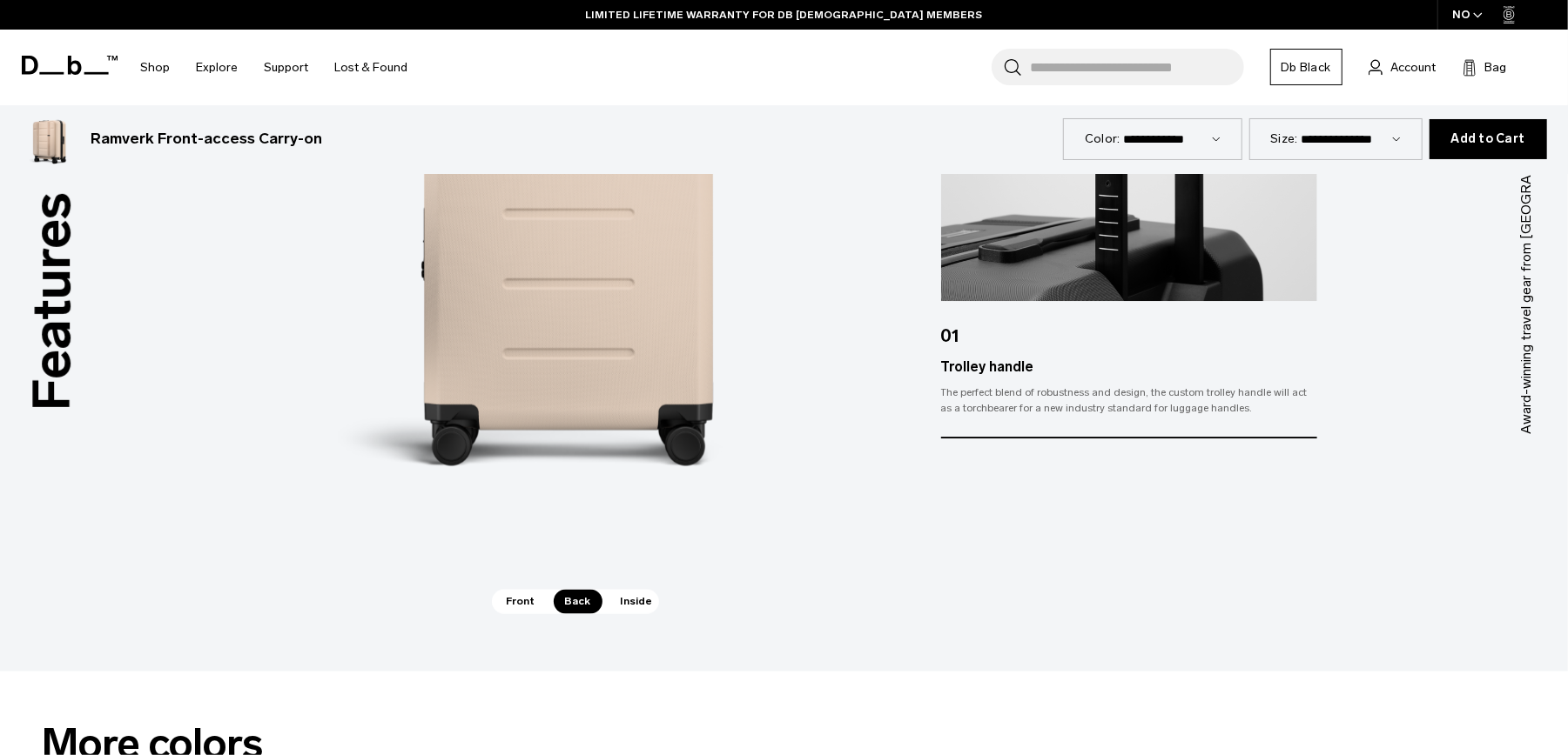
click at [629, 611] on span "Inside" at bounding box center [637, 603] width 55 height 25
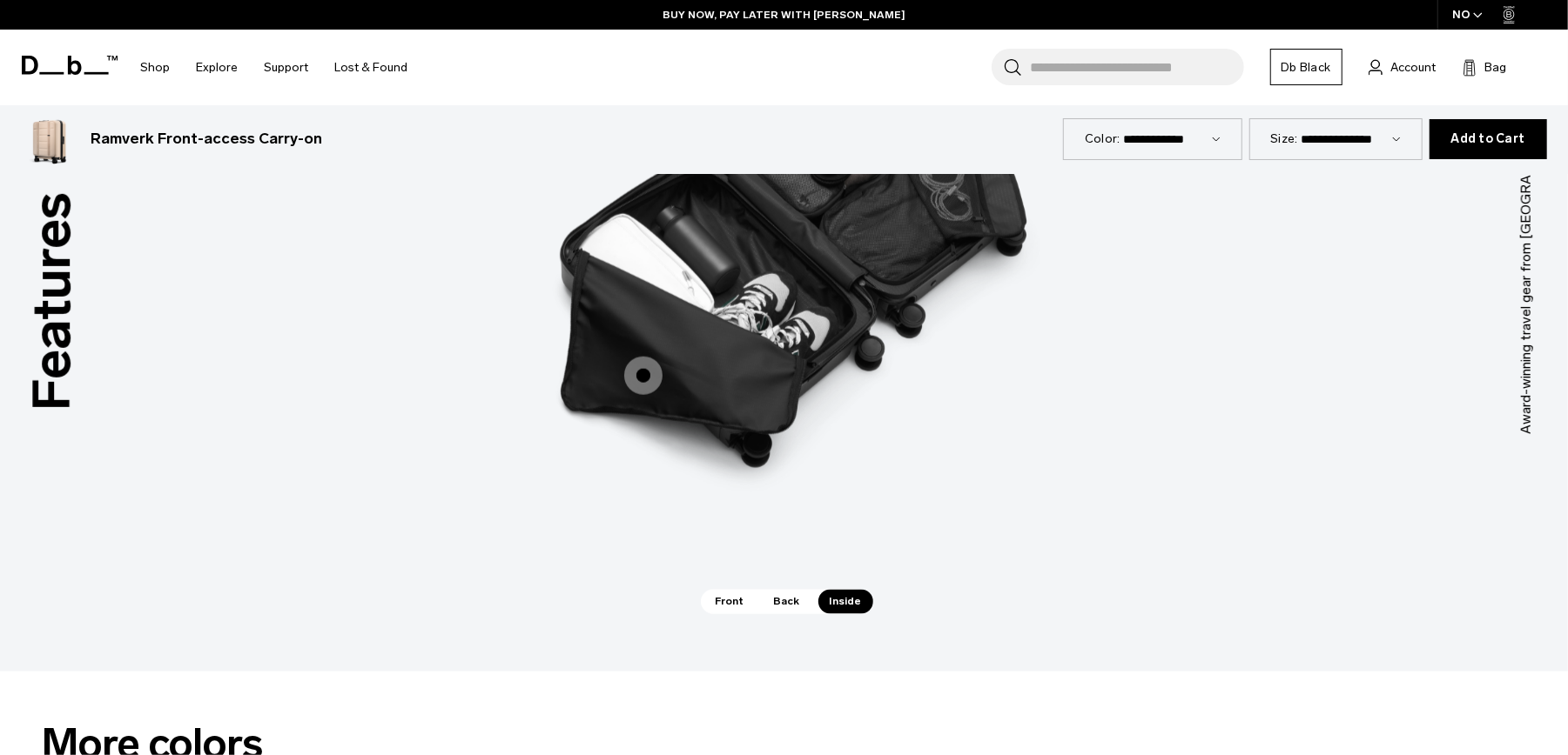
click at [659, 378] on span "3 / 3" at bounding box center [643, 375] width 38 height 38
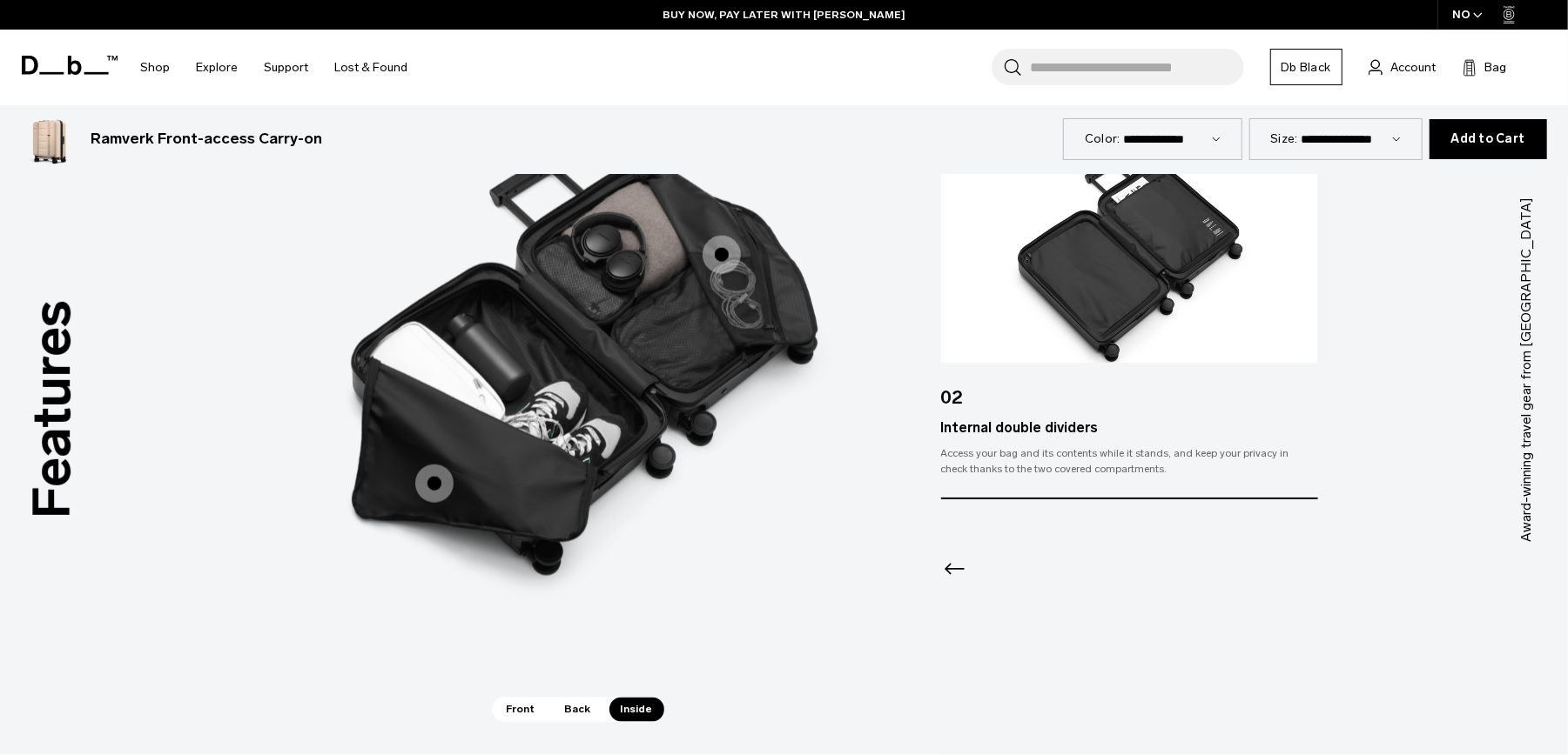
scroll to position [1717, 0]
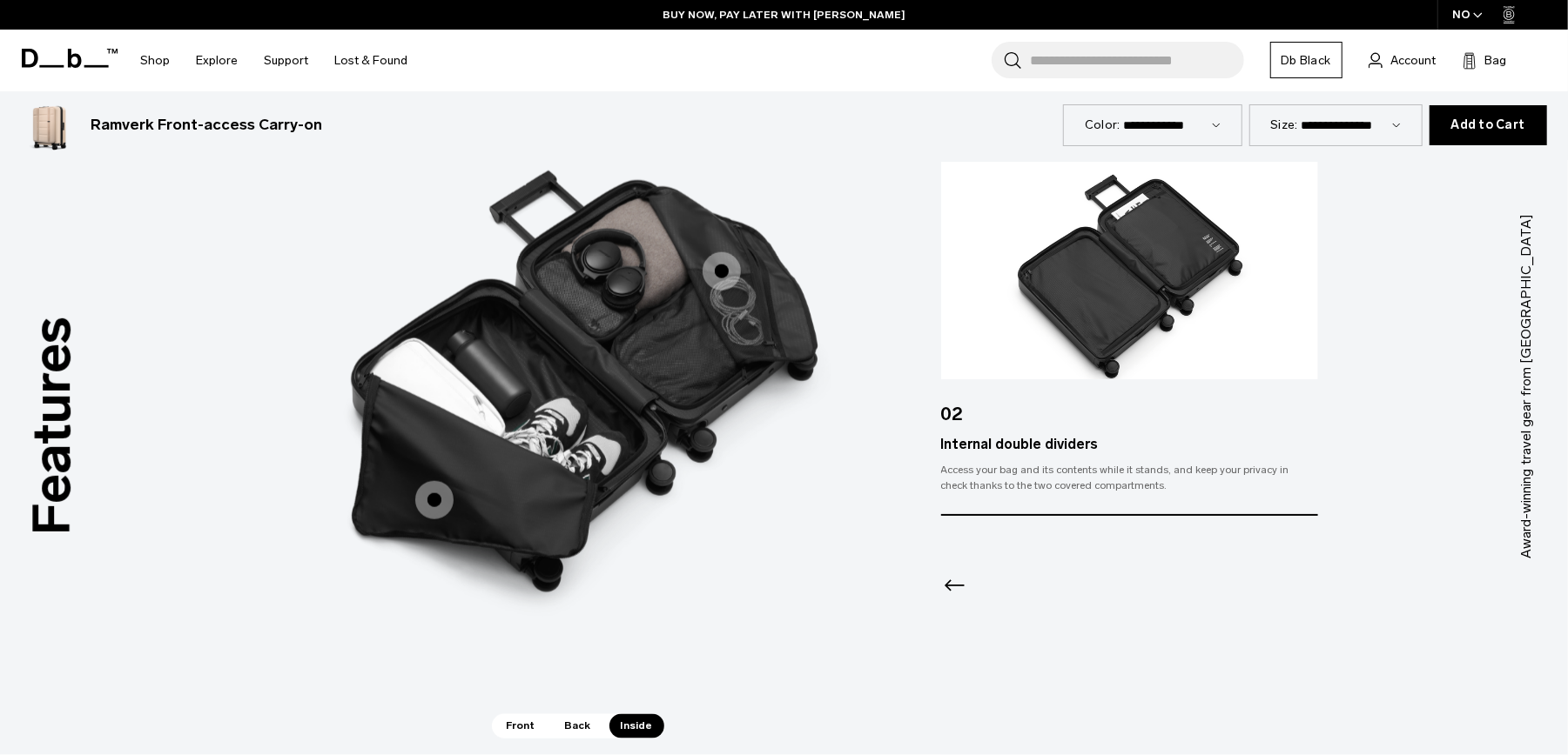
click at [964, 580] on icon "Previous slide" at bounding box center [954, 586] width 27 height 27
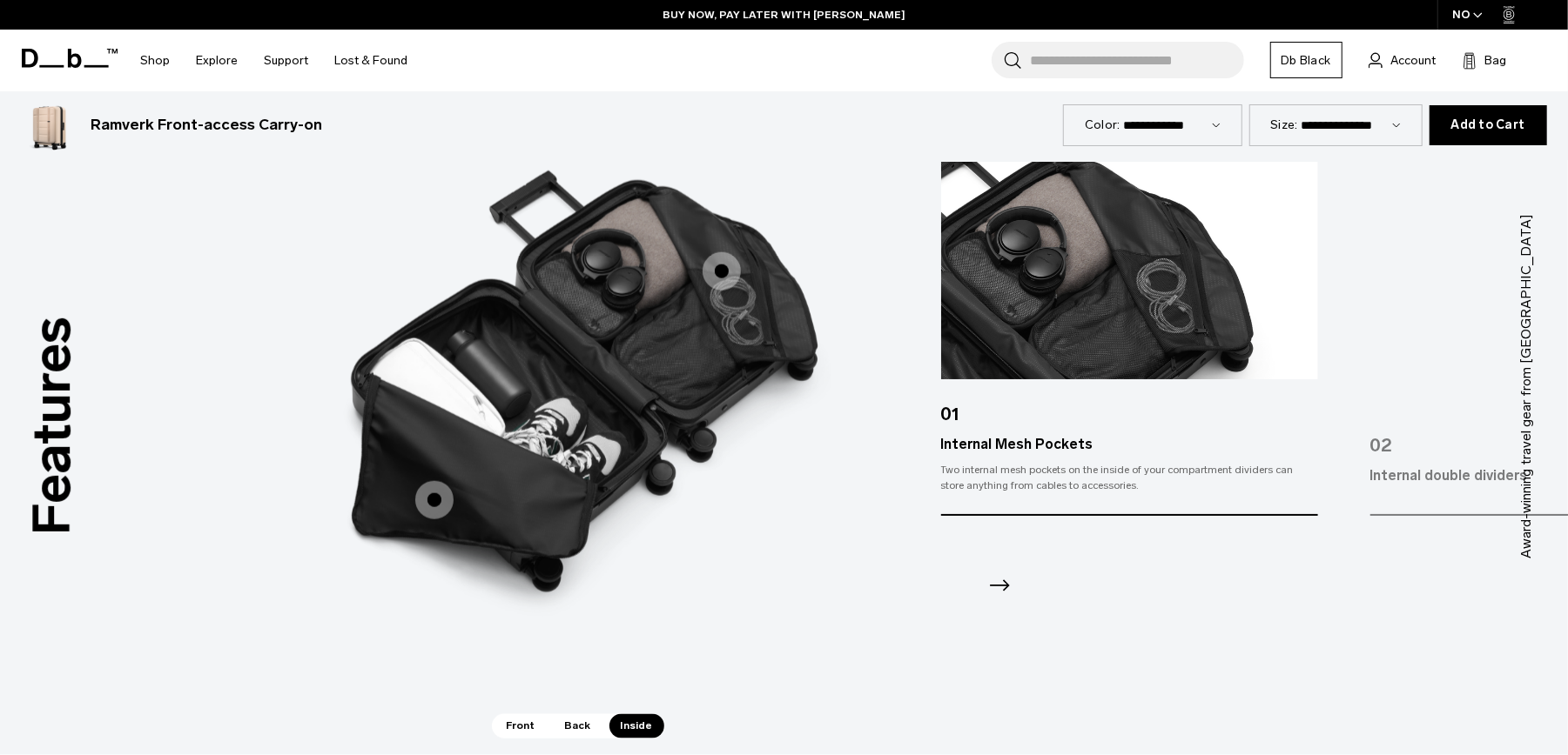
click at [513, 728] on span "Front" at bounding box center [521, 727] width 51 height 25
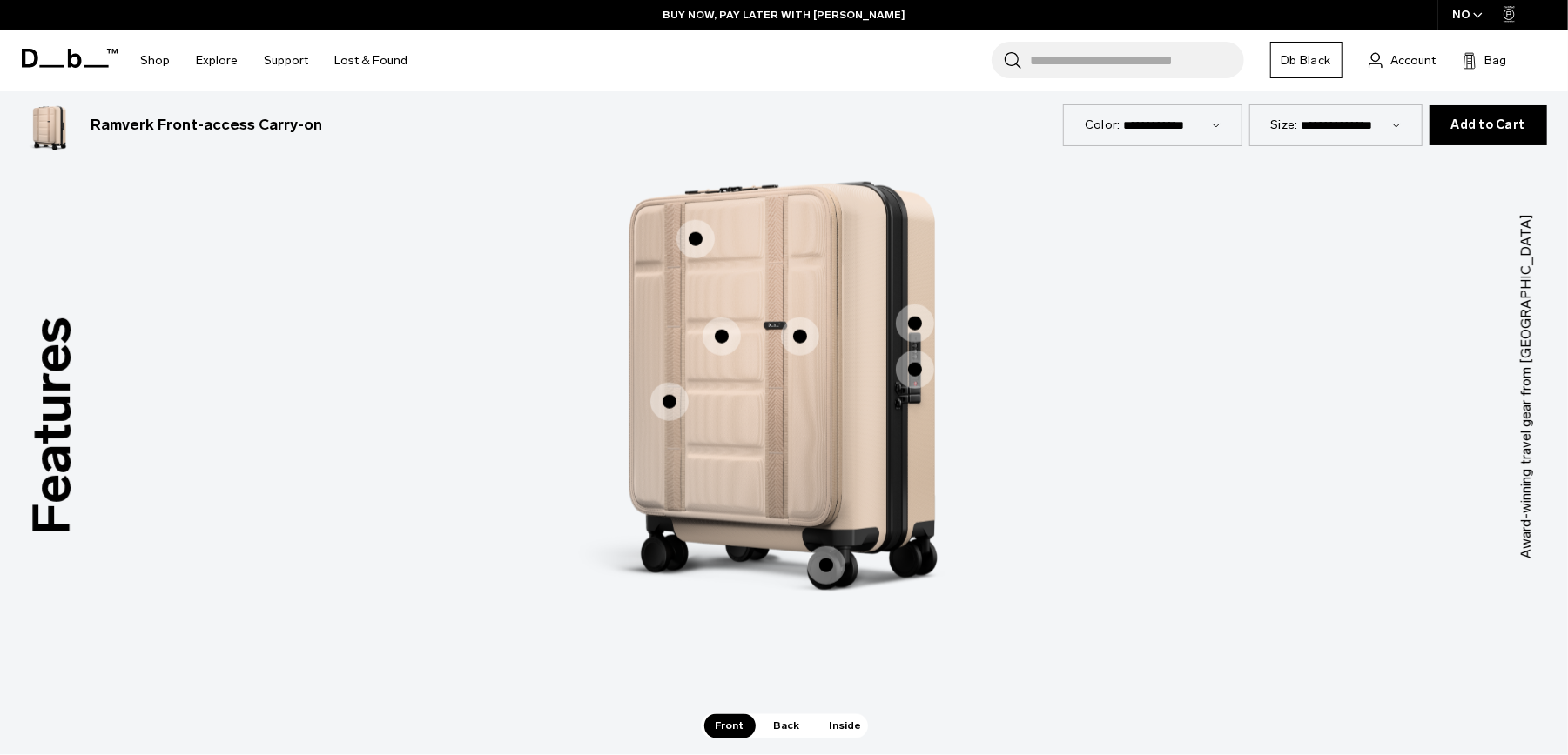
click at [806, 589] on img "1 / 3" at bounding box center [784, 359] width 522 height 652
click at [822, 566] on span "1 / 3" at bounding box center [825, 565] width 38 height 38
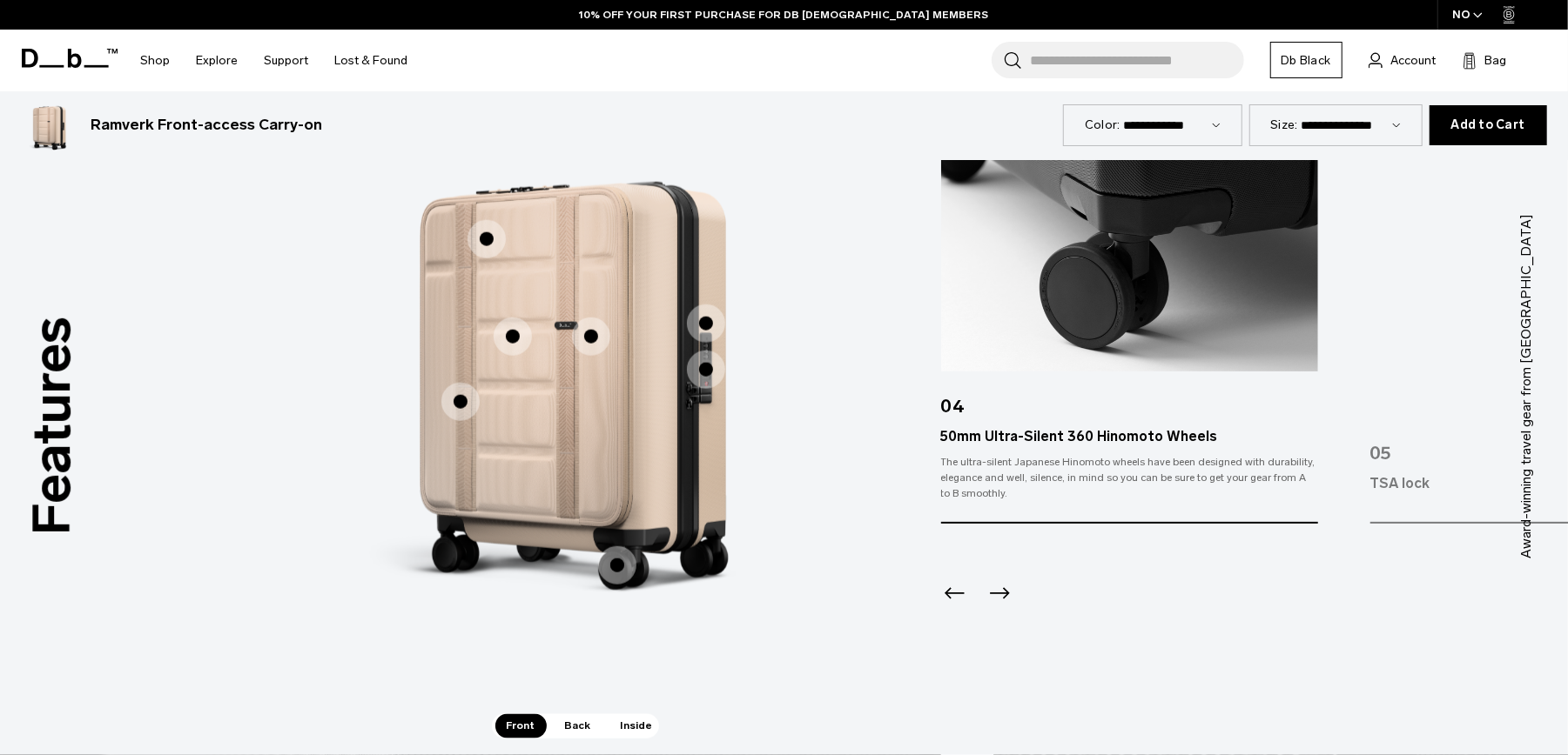
click at [946, 598] on icon "Previous slide" at bounding box center [954, 594] width 27 height 27
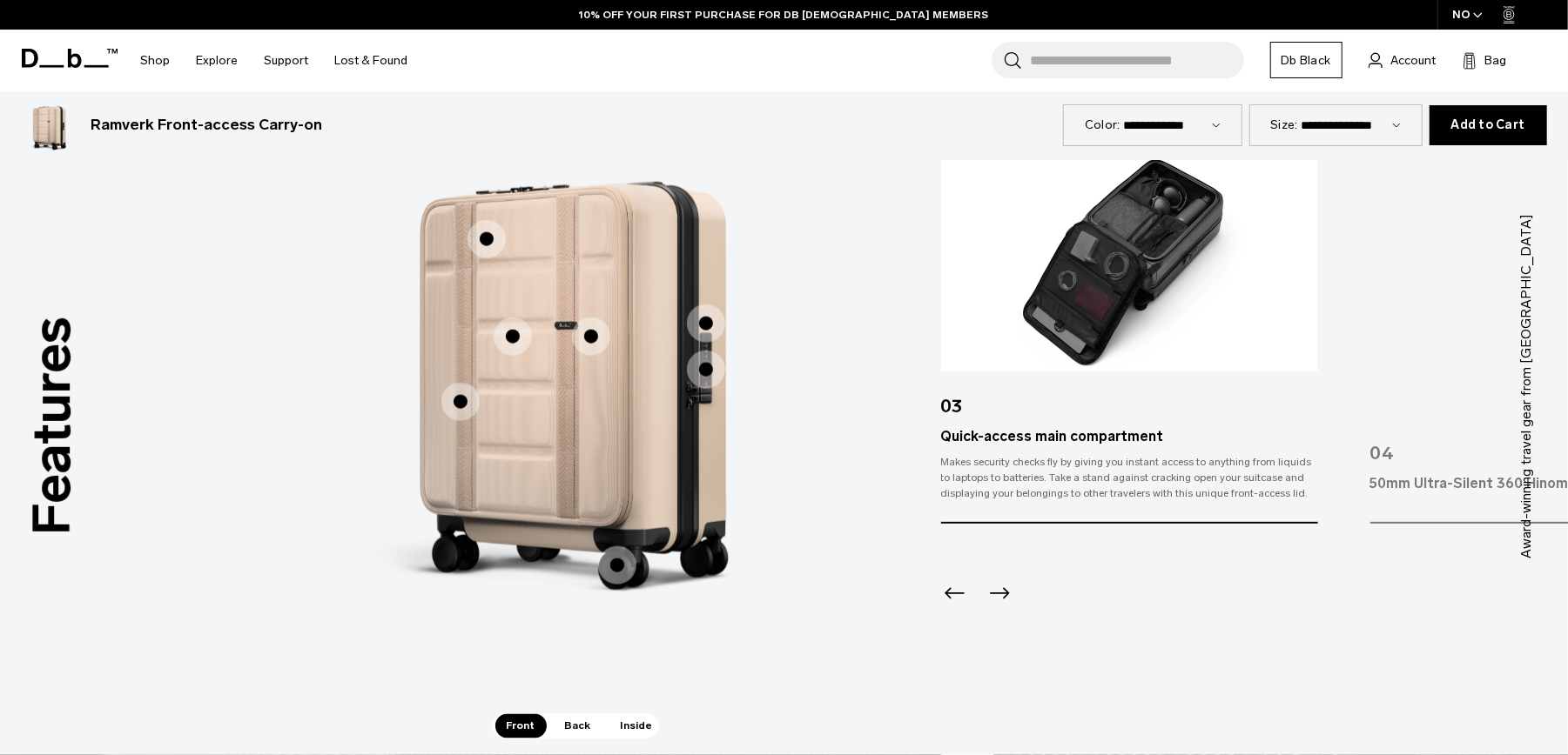
click at [946, 598] on icon "Previous slide" at bounding box center [954, 594] width 27 height 27
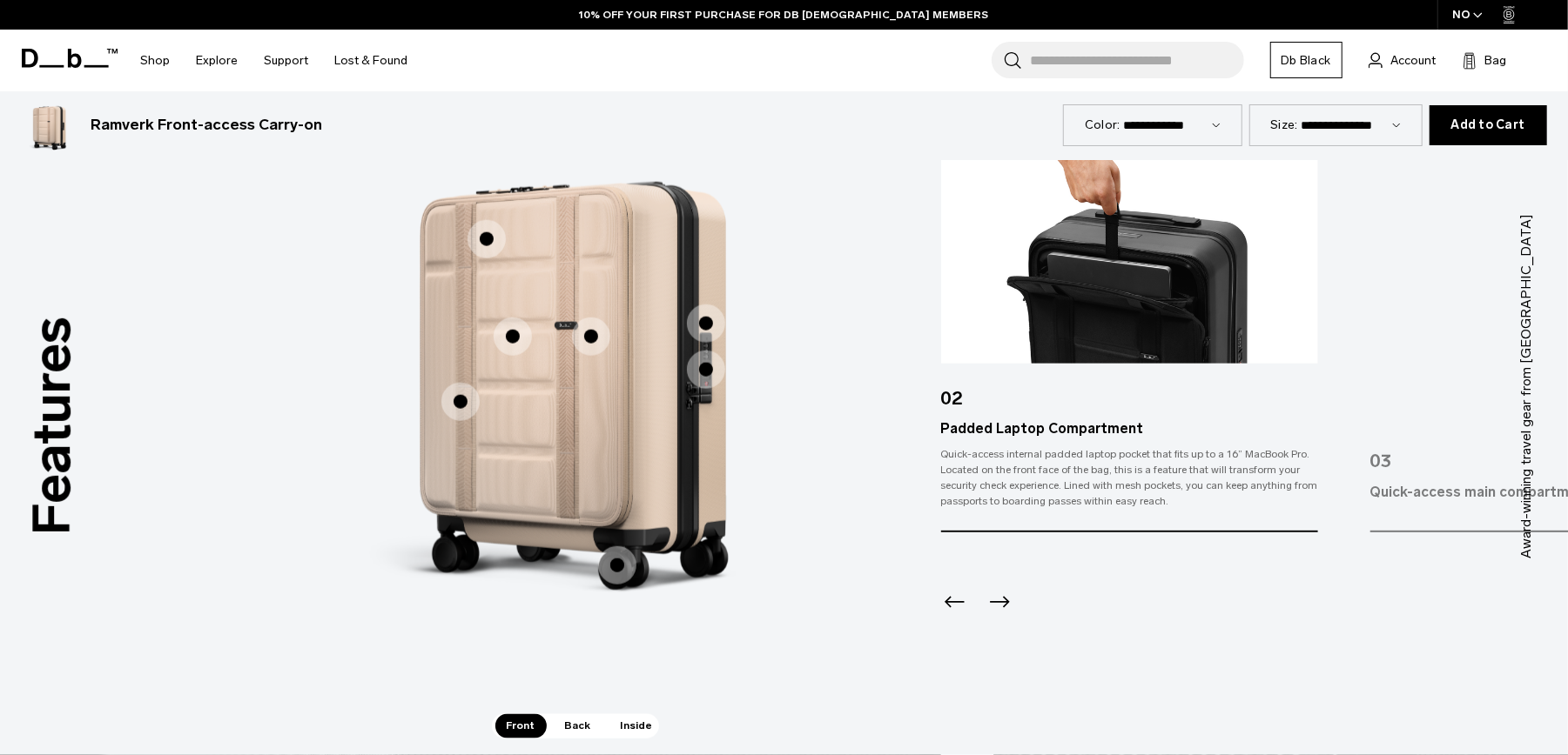
click at [953, 604] on icon "Previous slide" at bounding box center [954, 602] width 27 height 27
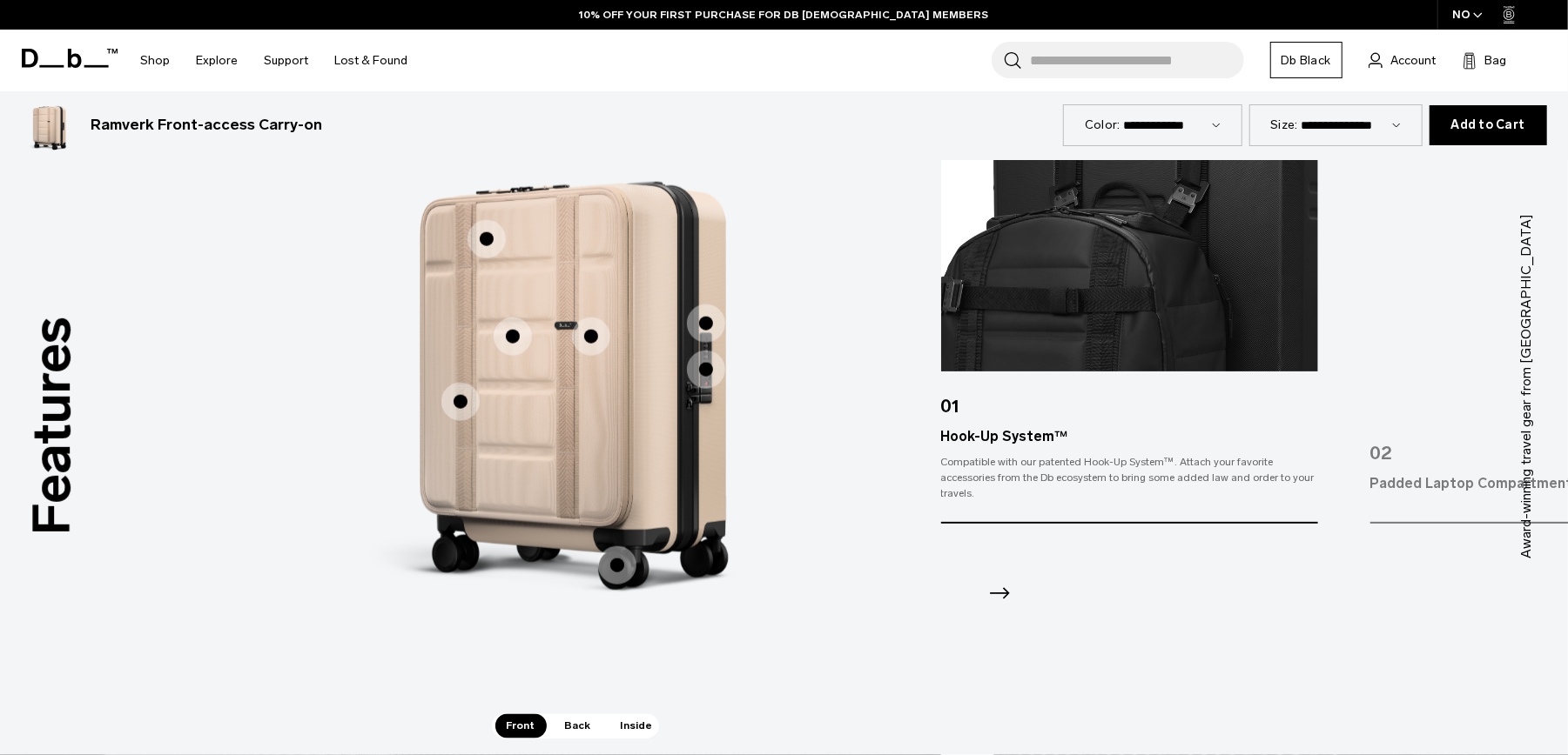
click at [997, 583] on icon "Next slide" at bounding box center [999, 594] width 27 height 27
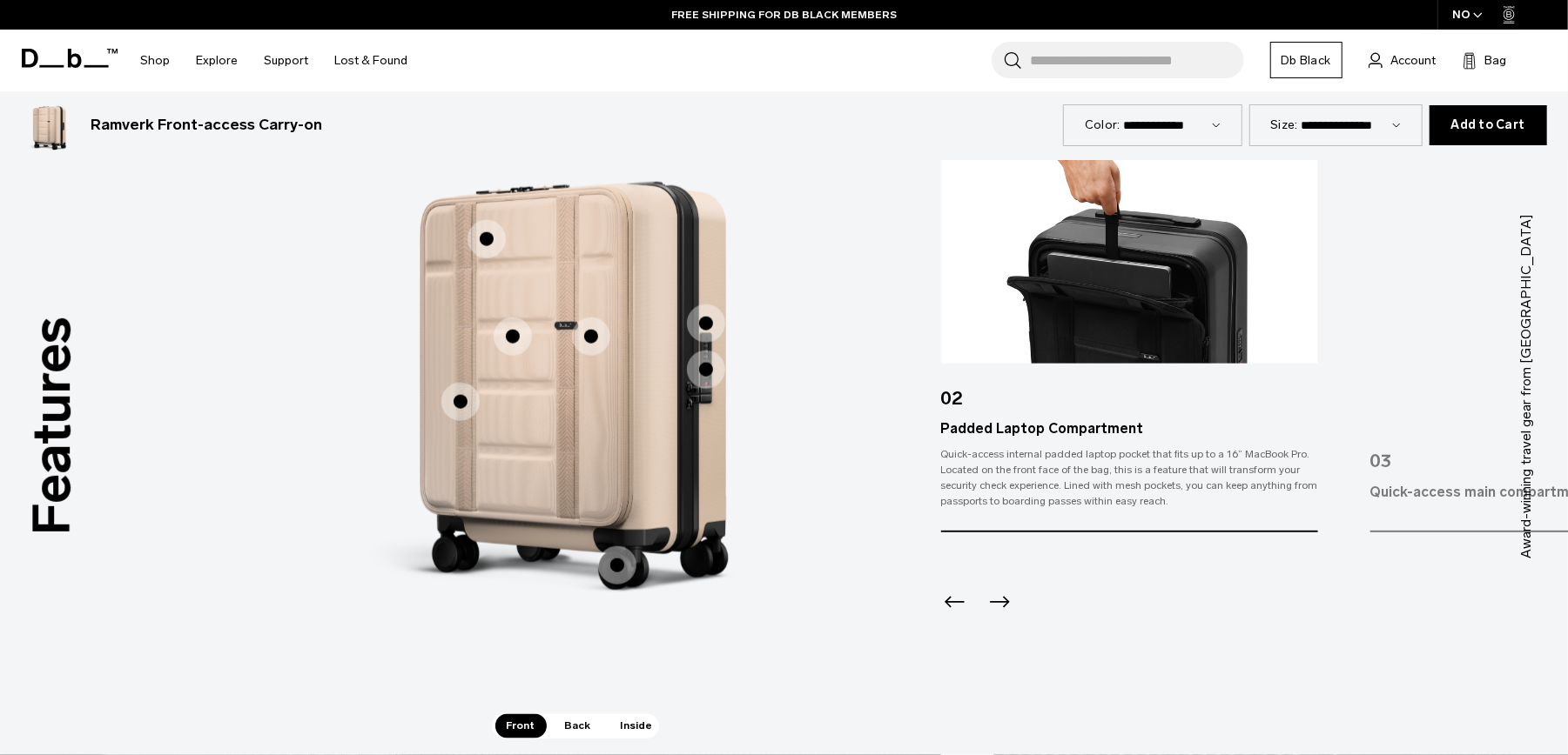
click at [997, 583] on div at bounding box center [1129, 580] width 376 height 94
click at [627, 726] on span "Inside" at bounding box center [637, 727] width 55 height 25
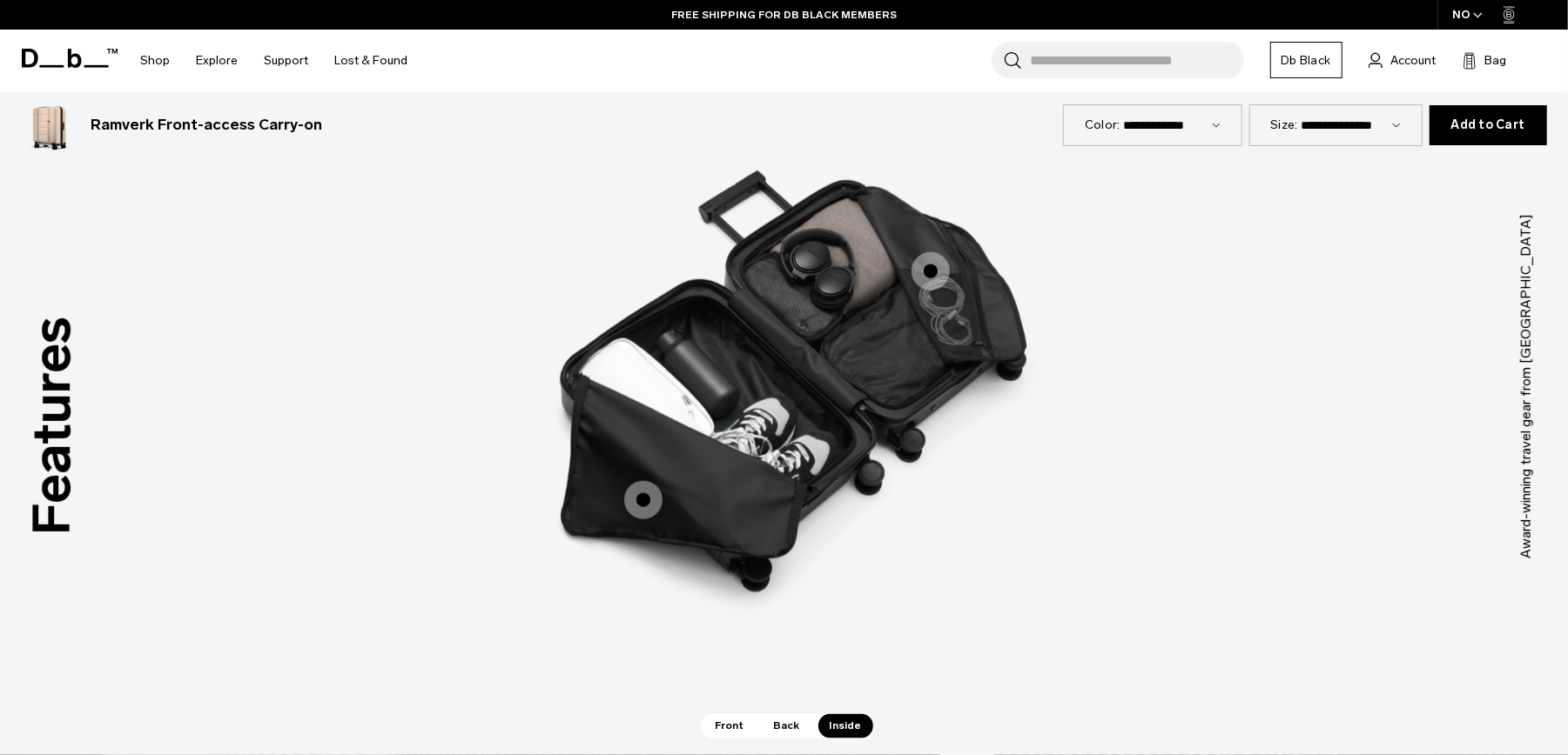
click at [639, 502] on span "3 / 3" at bounding box center [643, 500] width 38 height 38
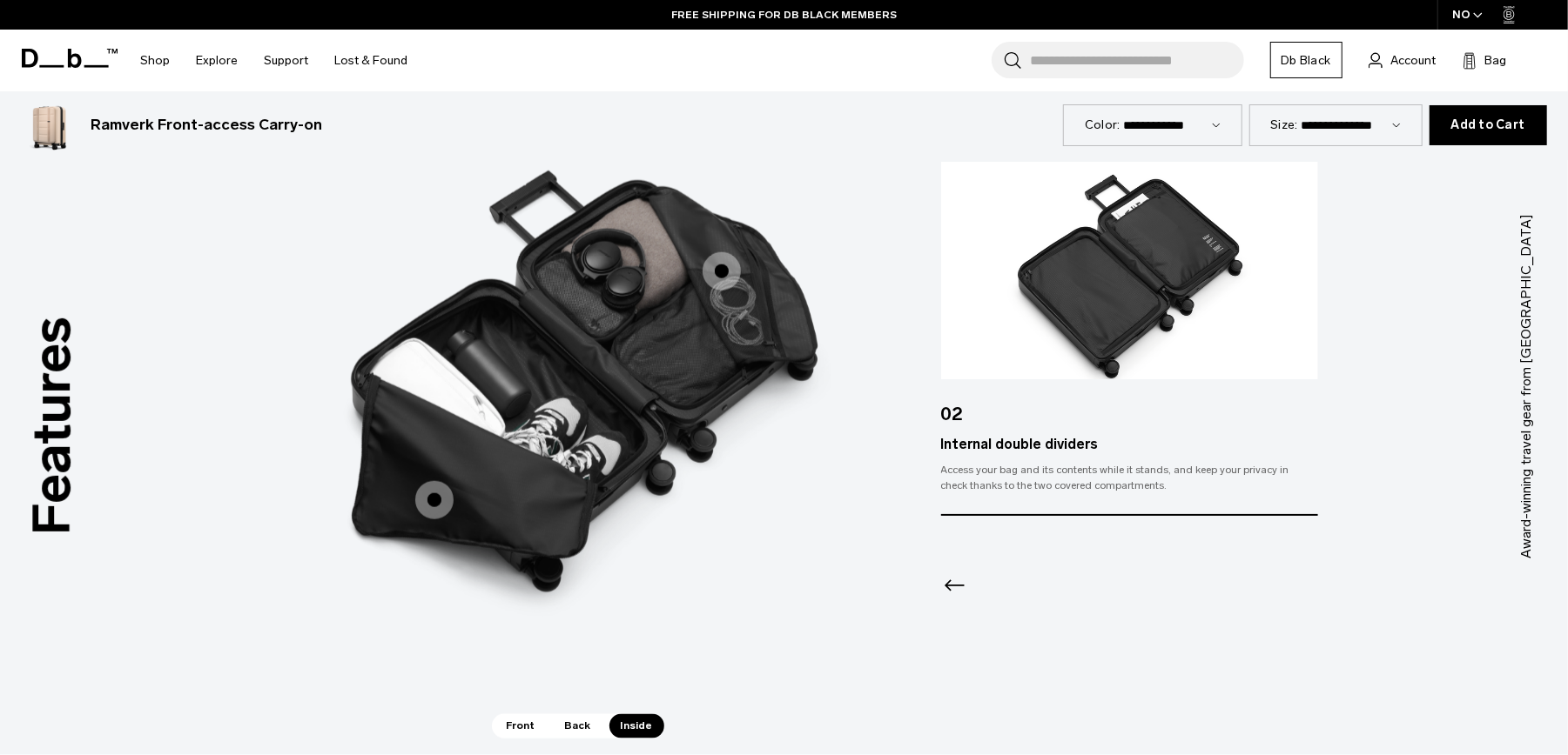
click at [953, 576] on icon "Previous slide" at bounding box center [954, 586] width 27 height 27
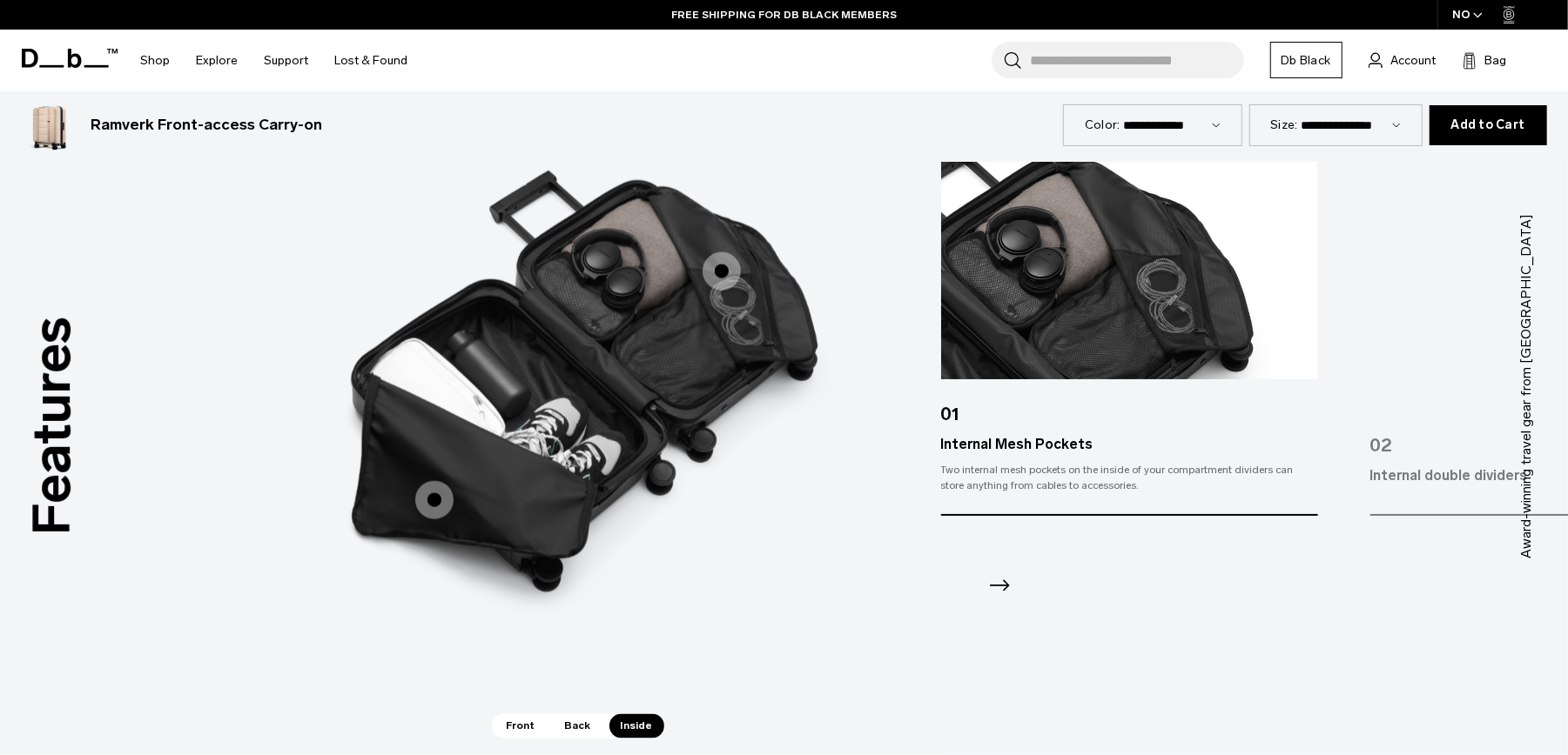
click at [1116, 47] on input "Search for Bags, Luggage..." at bounding box center [1137, 59] width 213 height 36
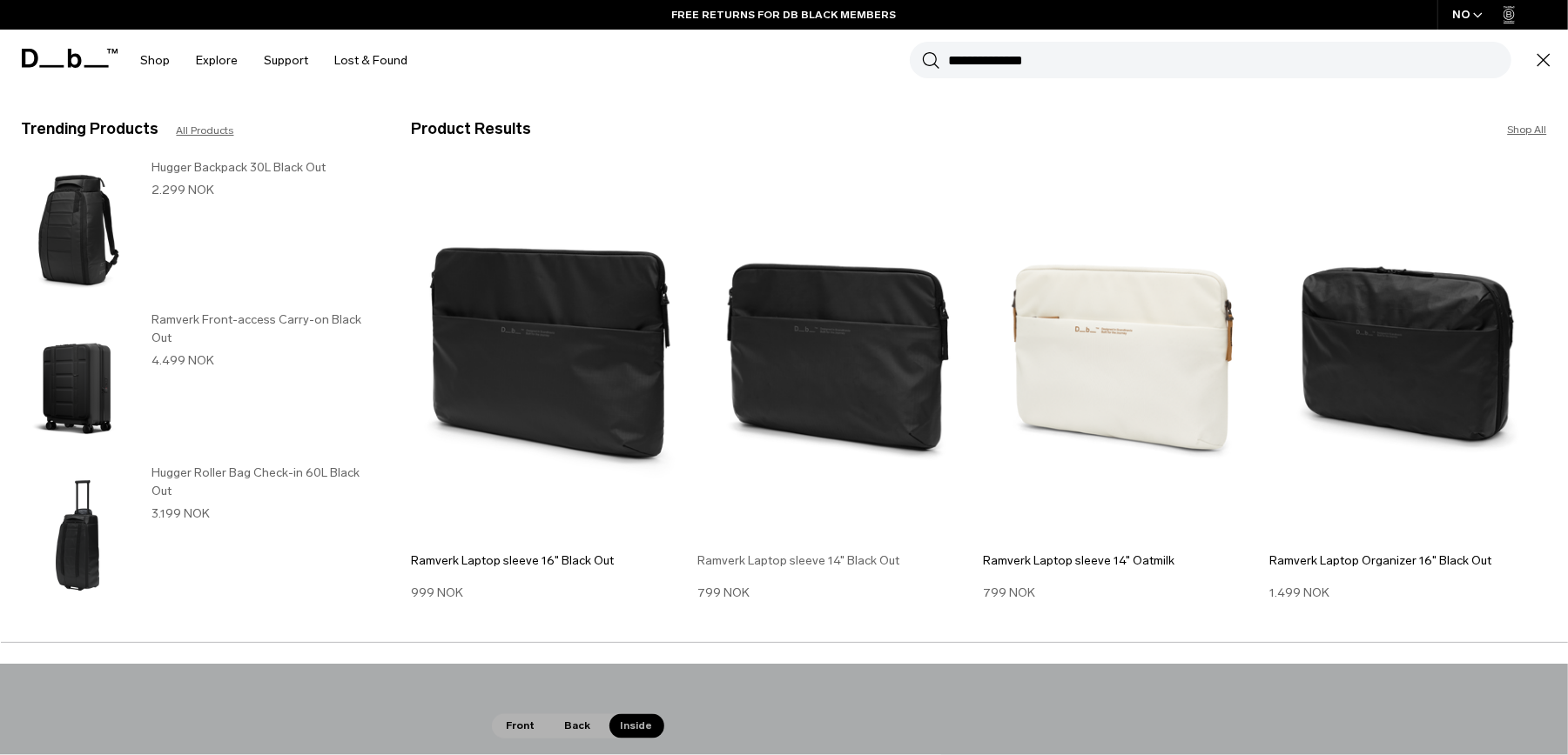
type input "**********"
click at [823, 356] on img at bounding box center [837, 355] width 278 height 374
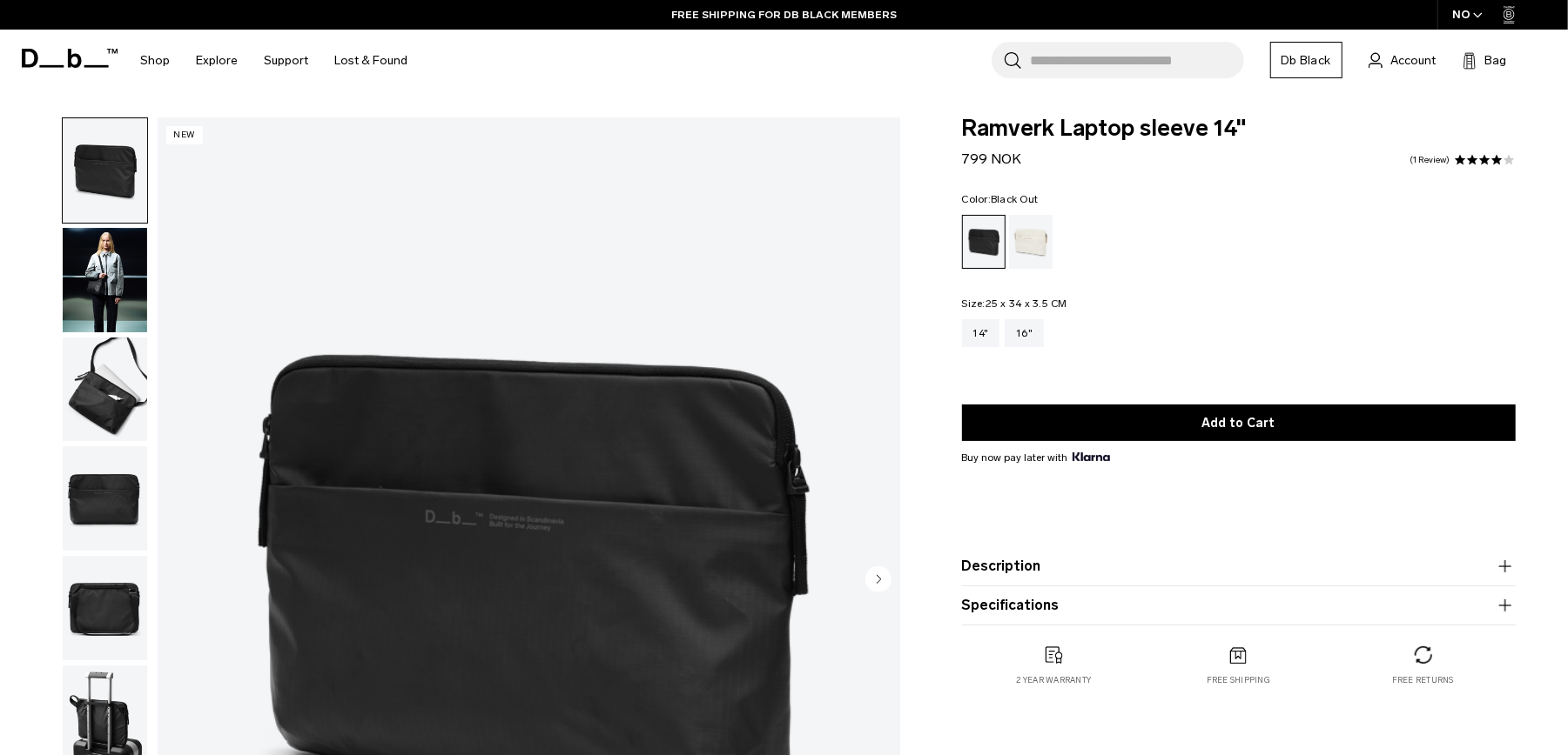
click at [1095, 42] on input "Search for Bags, Luggage..." at bounding box center [1137, 59] width 213 height 36
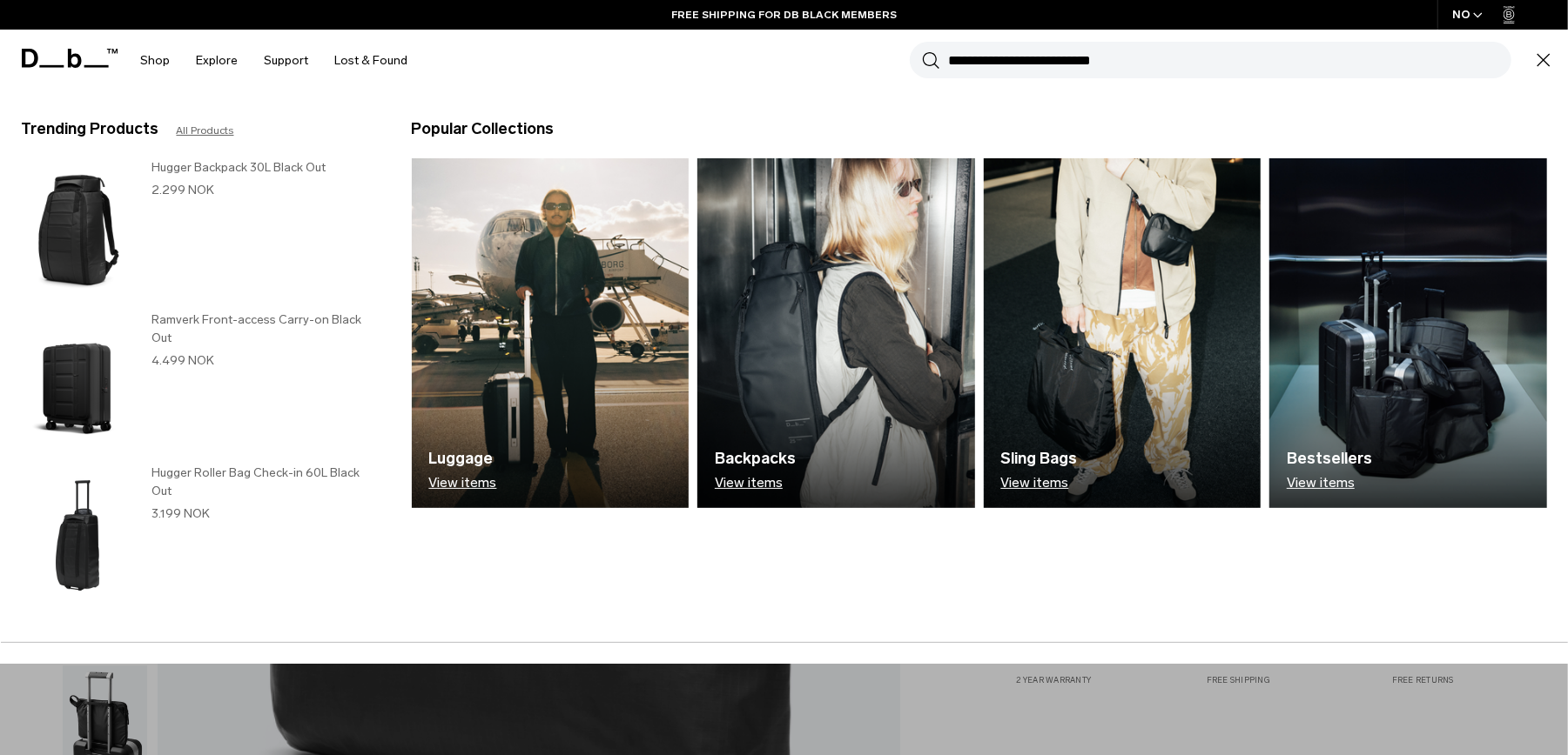
type input "*"
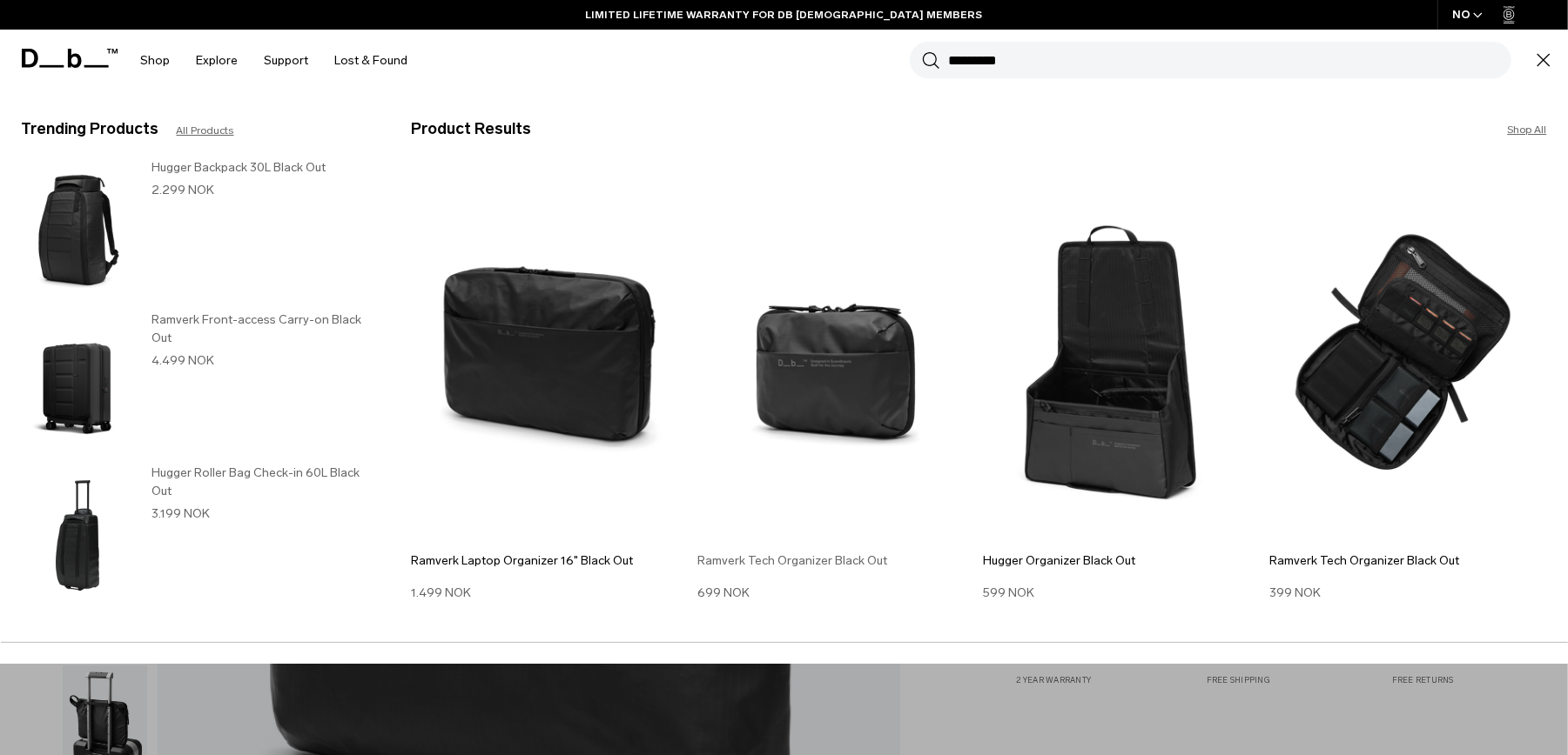
type input "*********"
click at [854, 357] on img at bounding box center [837, 355] width 278 height 374
click at [1297, 370] on img at bounding box center [1409, 355] width 278 height 374
click at [1084, 57] on input "*********" at bounding box center [1230, 59] width 562 height 36
click at [922, 50] on button "Search" at bounding box center [931, 60] width 19 height 19
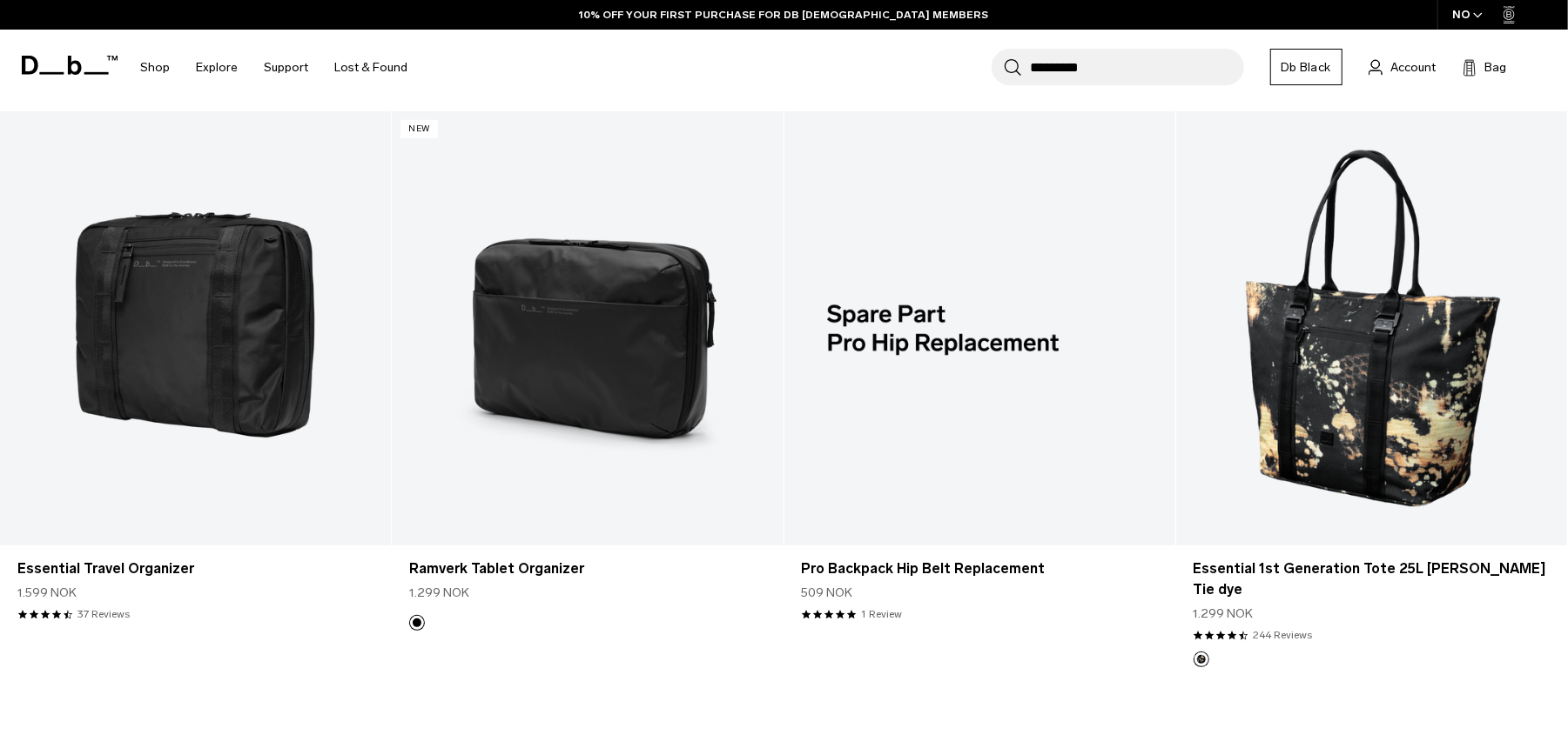
scroll to position [844, 0]
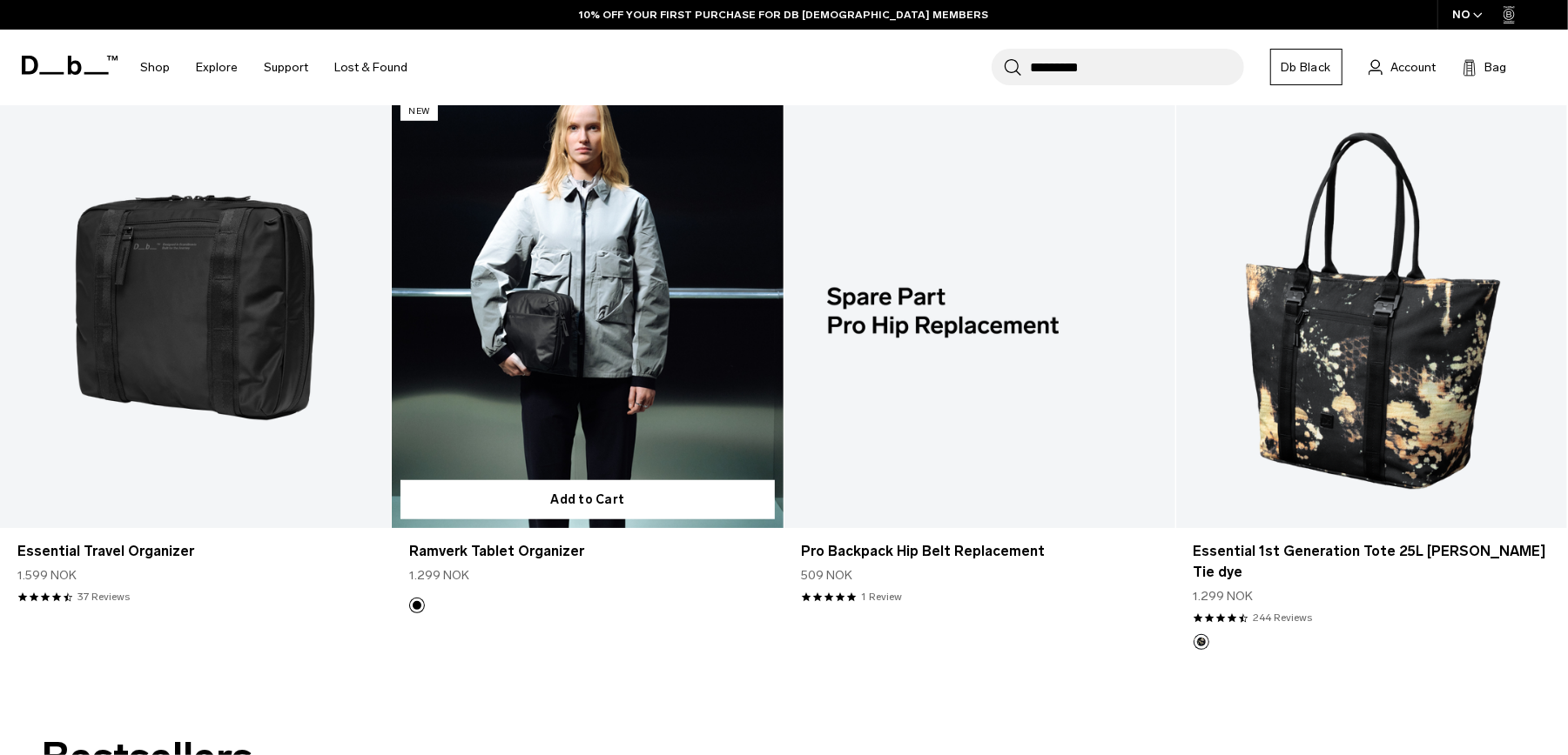
click at [639, 281] on link "Ramverk Tablet Organizer" at bounding box center [586, 311] width 390 height 435
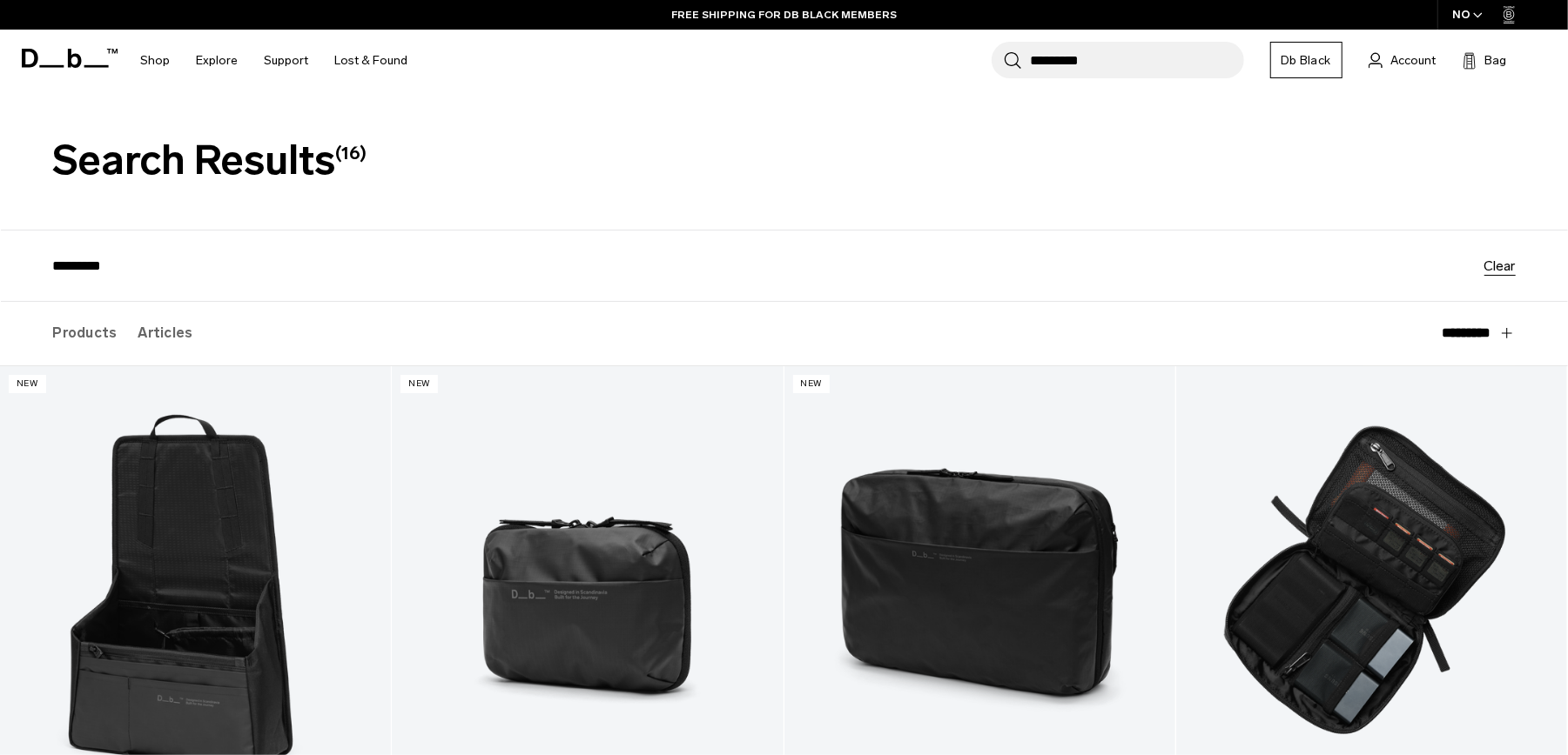
click at [1085, 52] on input "*********" at bounding box center [1137, 59] width 213 height 36
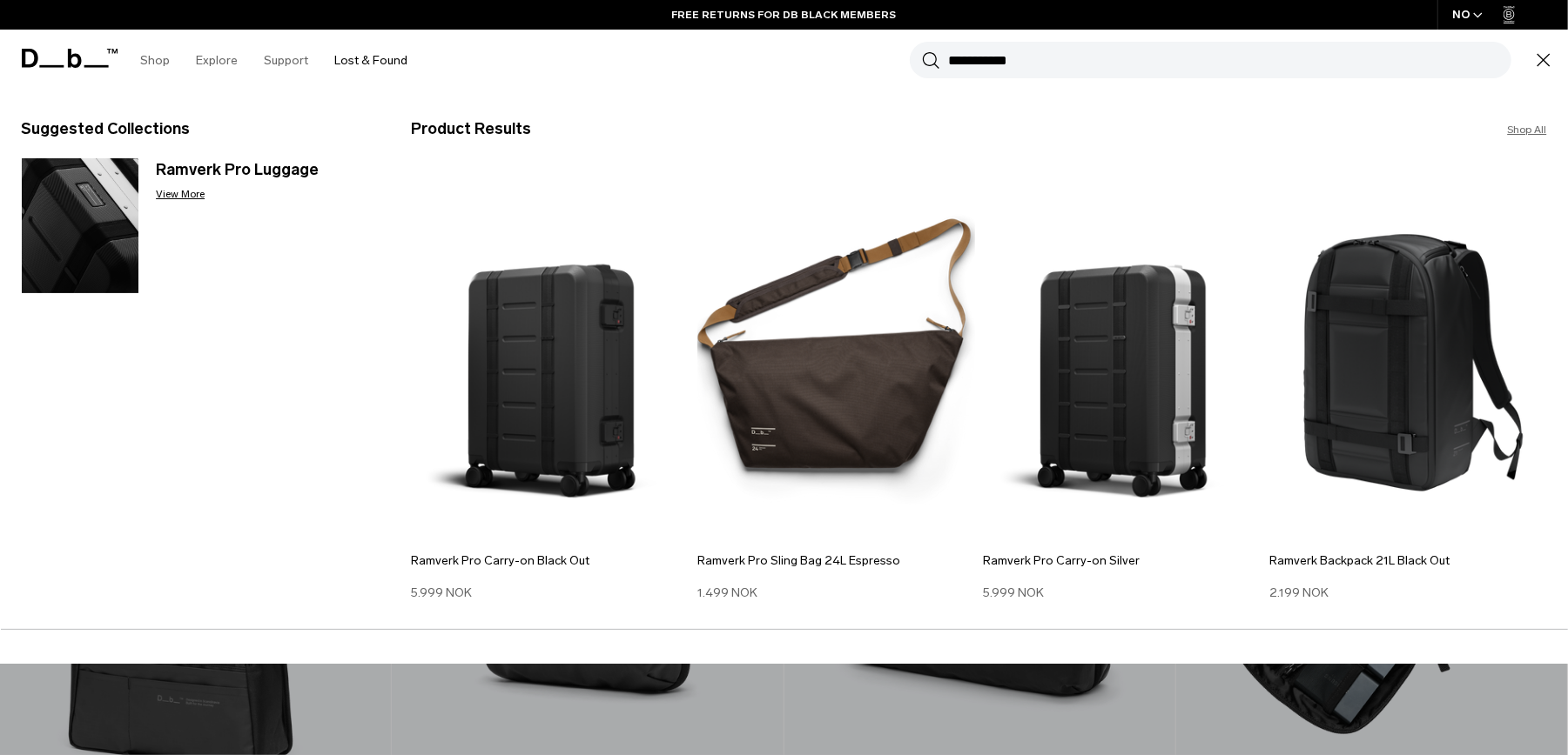
type input "**********"
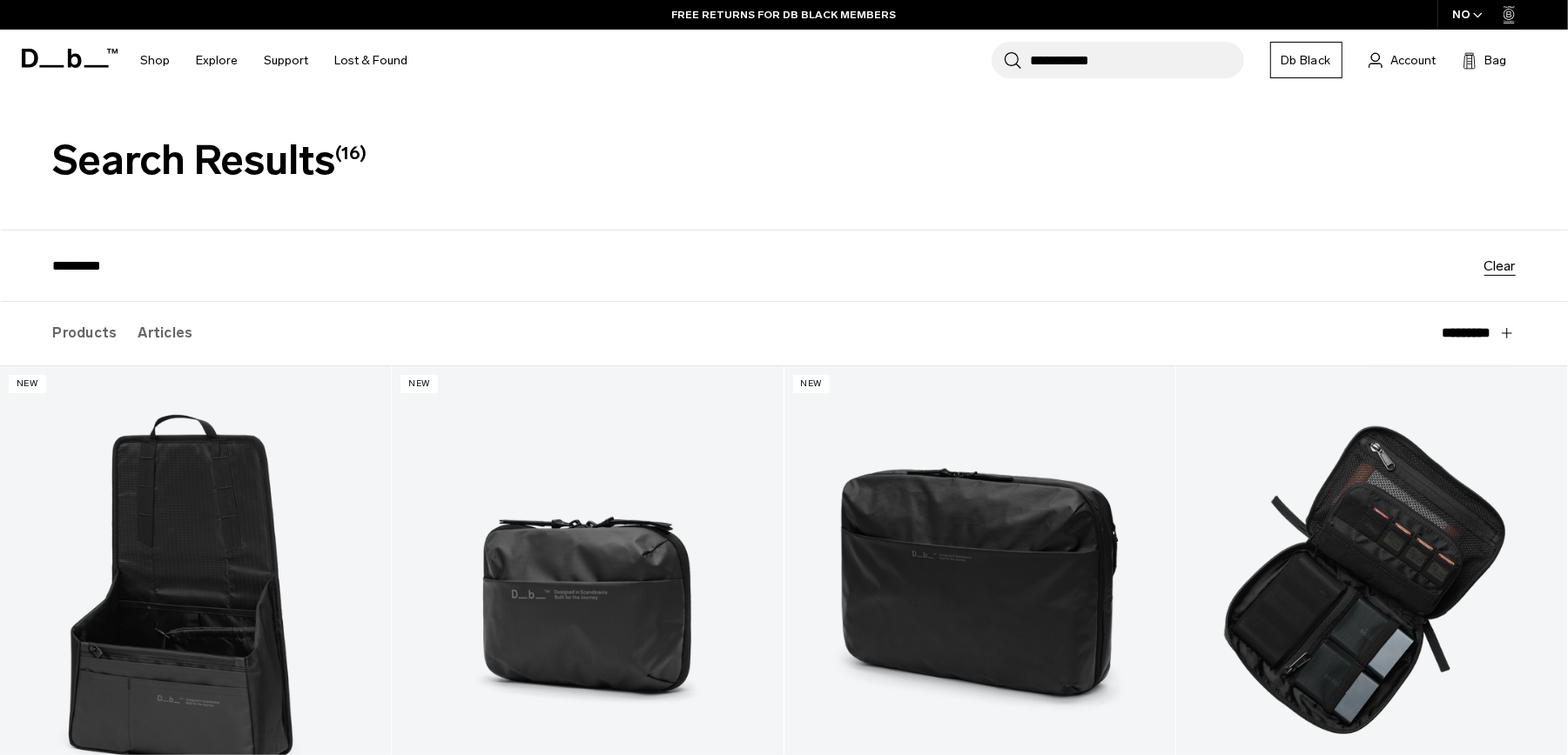
click at [1160, 63] on input "**********" at bounding box center [1137, 59] width 213 height 36
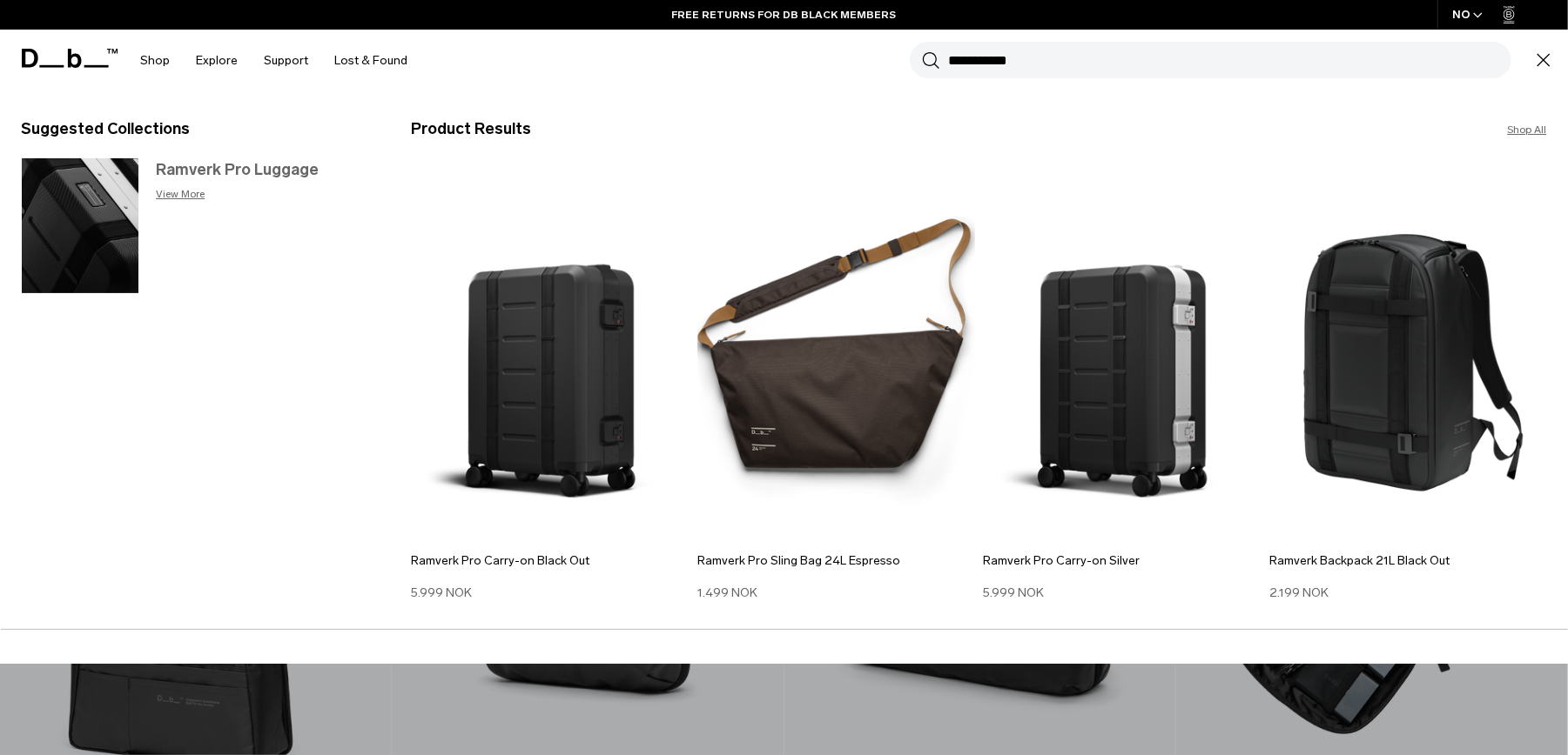
click at [305, 168] on h3 "Ramverk Pro Luggage" at bounding box center [266, 170] width 220 height 24
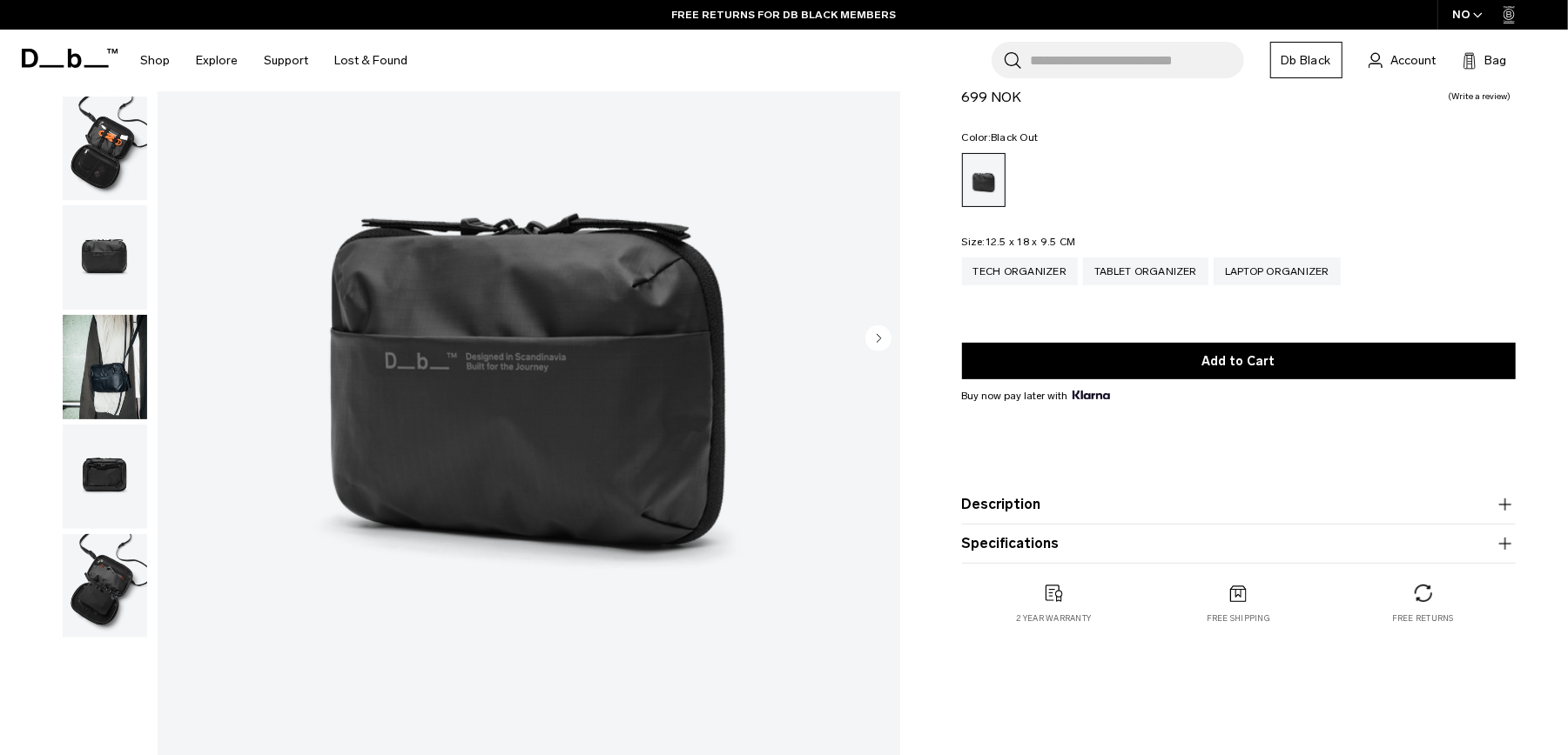
scroll to position [209, 0]
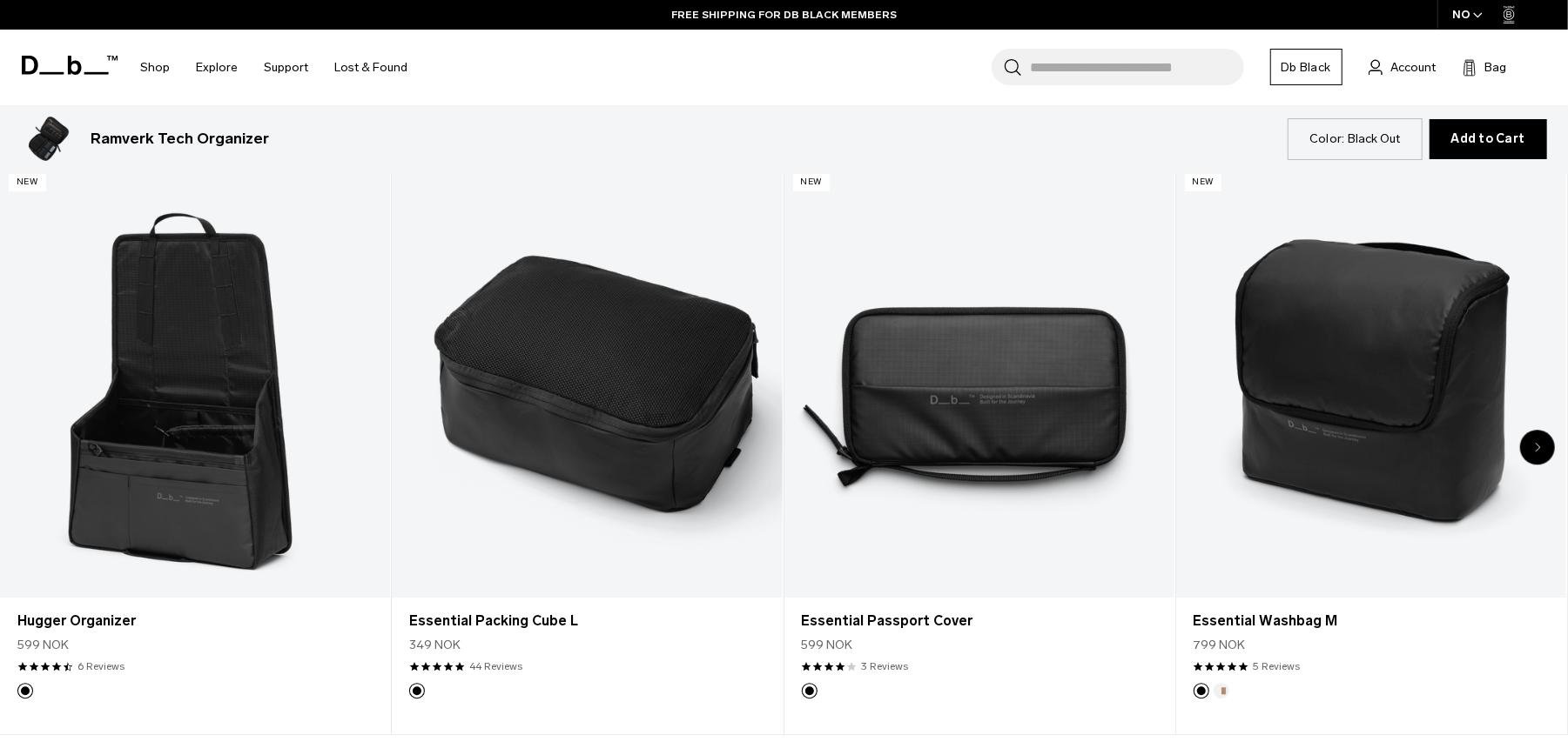
scroll to position [3109, 0]
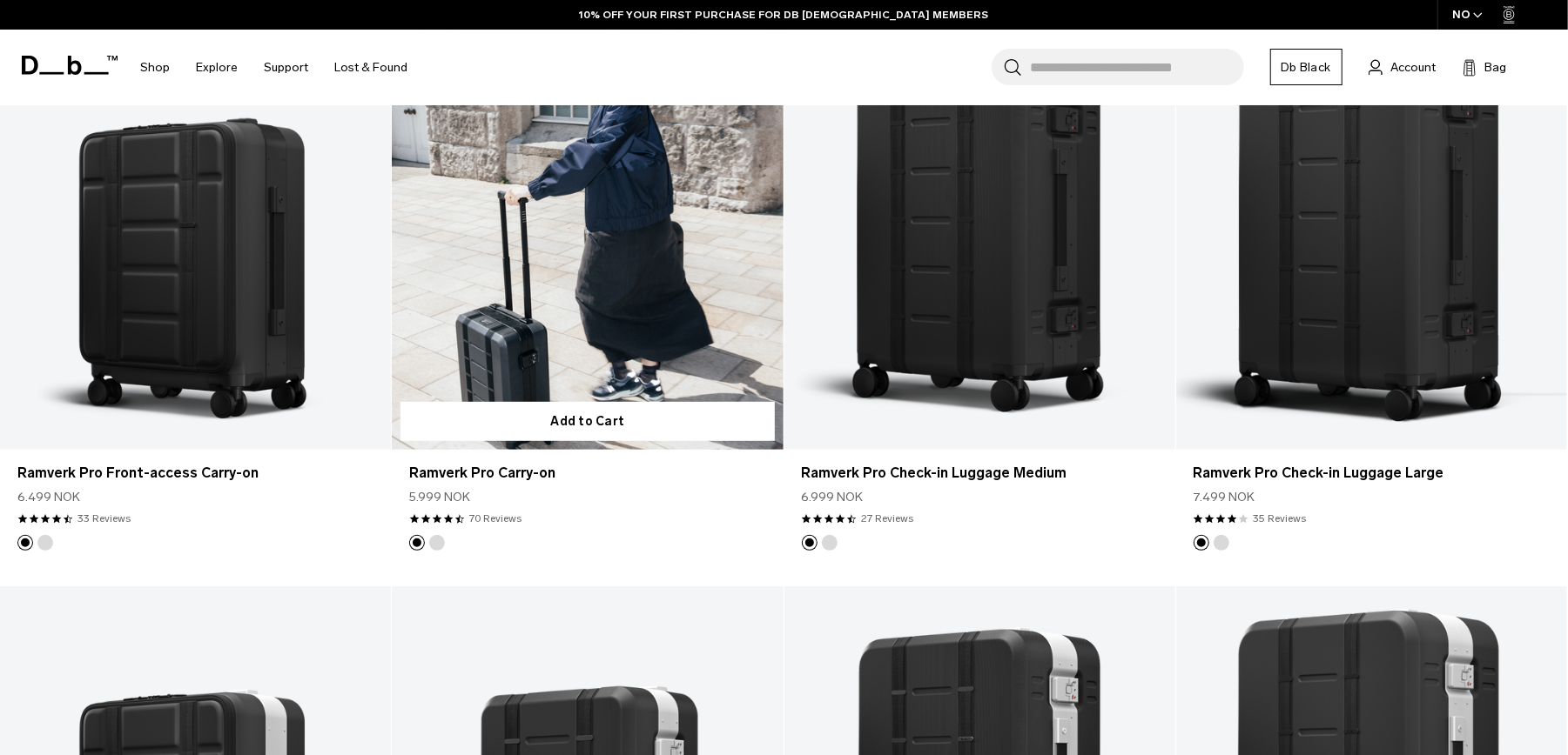
click at [651, 231] on link "Ramverk Pro Carry-on" at bounding box center [586, 233] width 390 height 435
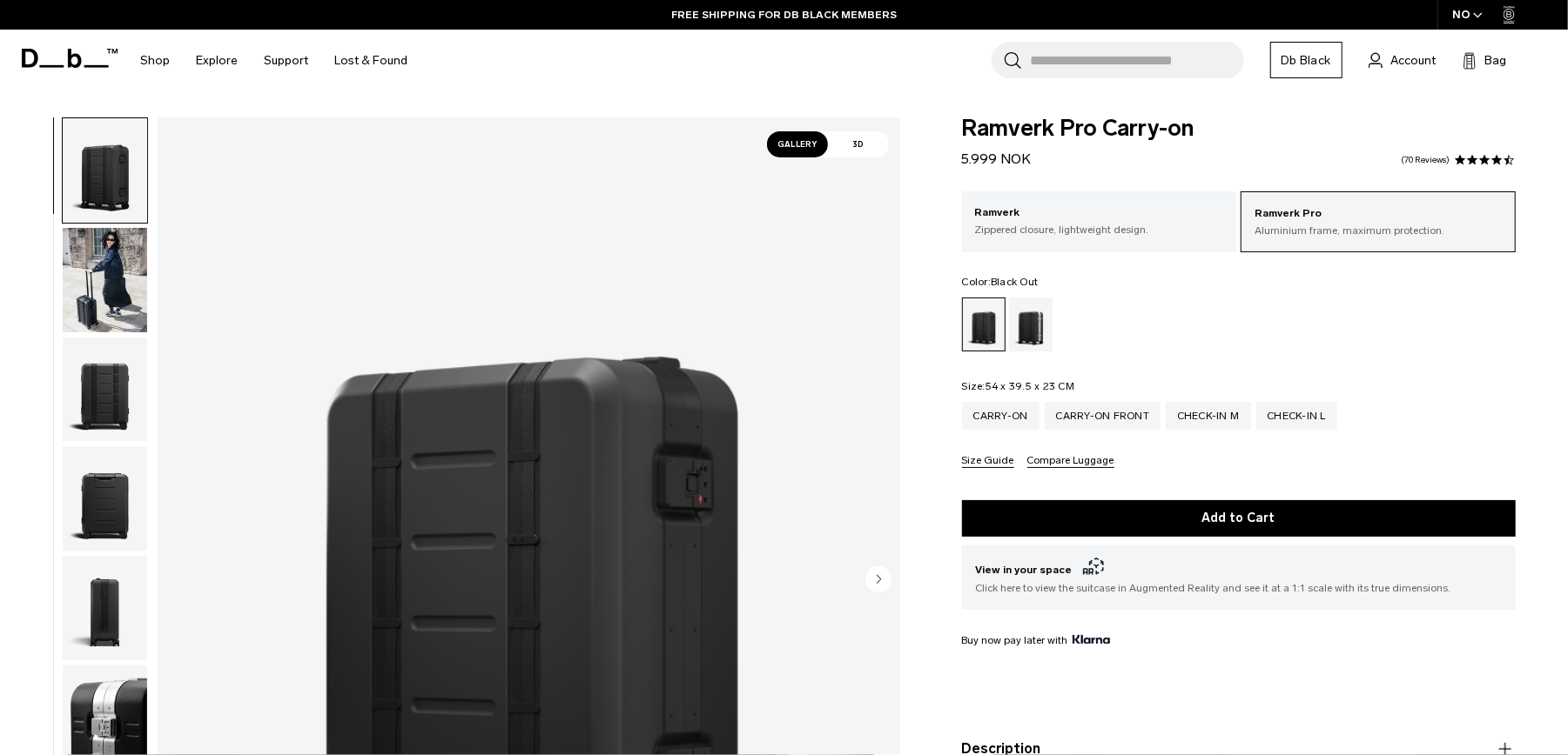
click at [938, 374] on div "Ramverk Pro Carry-on 5.999 NOK 4.6 star rating 70 Reviews Ramverk Pro Aluminium…" at bounding box center [1238, 511] width 658 height 787
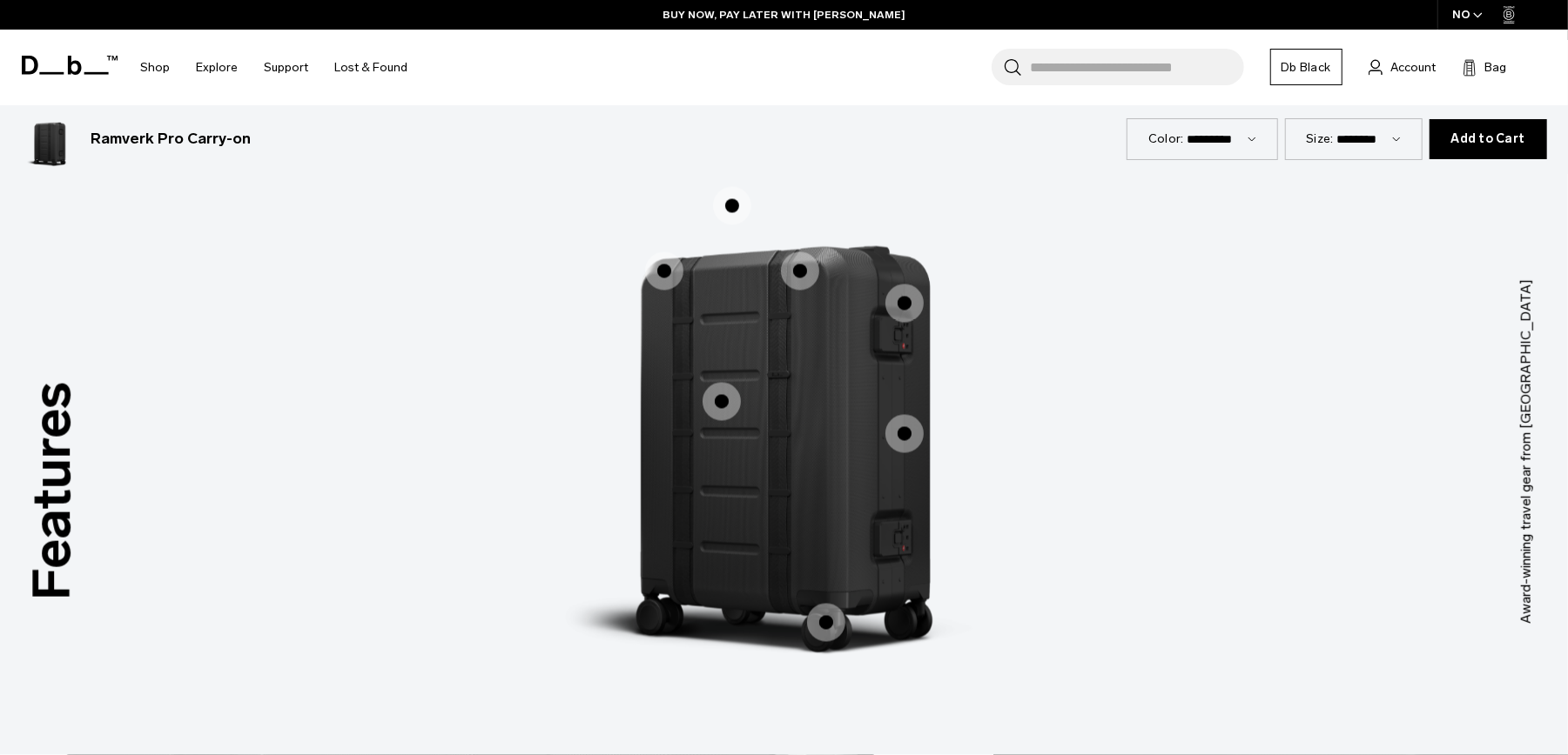
scroll to position [2452, 0]
click at [749, 189] on label "Retractable Webbing Handles" at bounding box center [731, 204] width 42 height 42
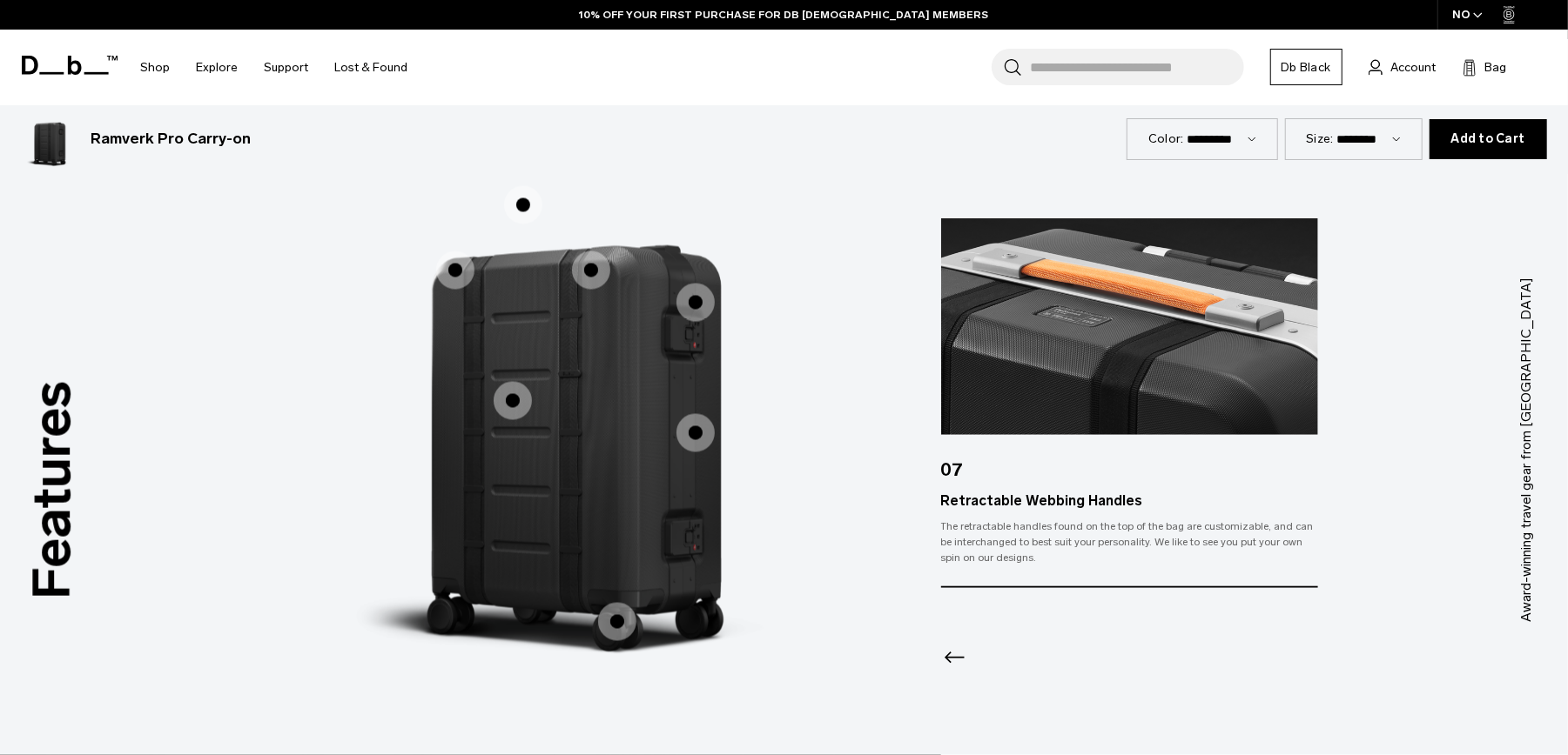
click at [962, 658] on icon "Previous slide" at bounding box center [954, 657] width 27 height 27
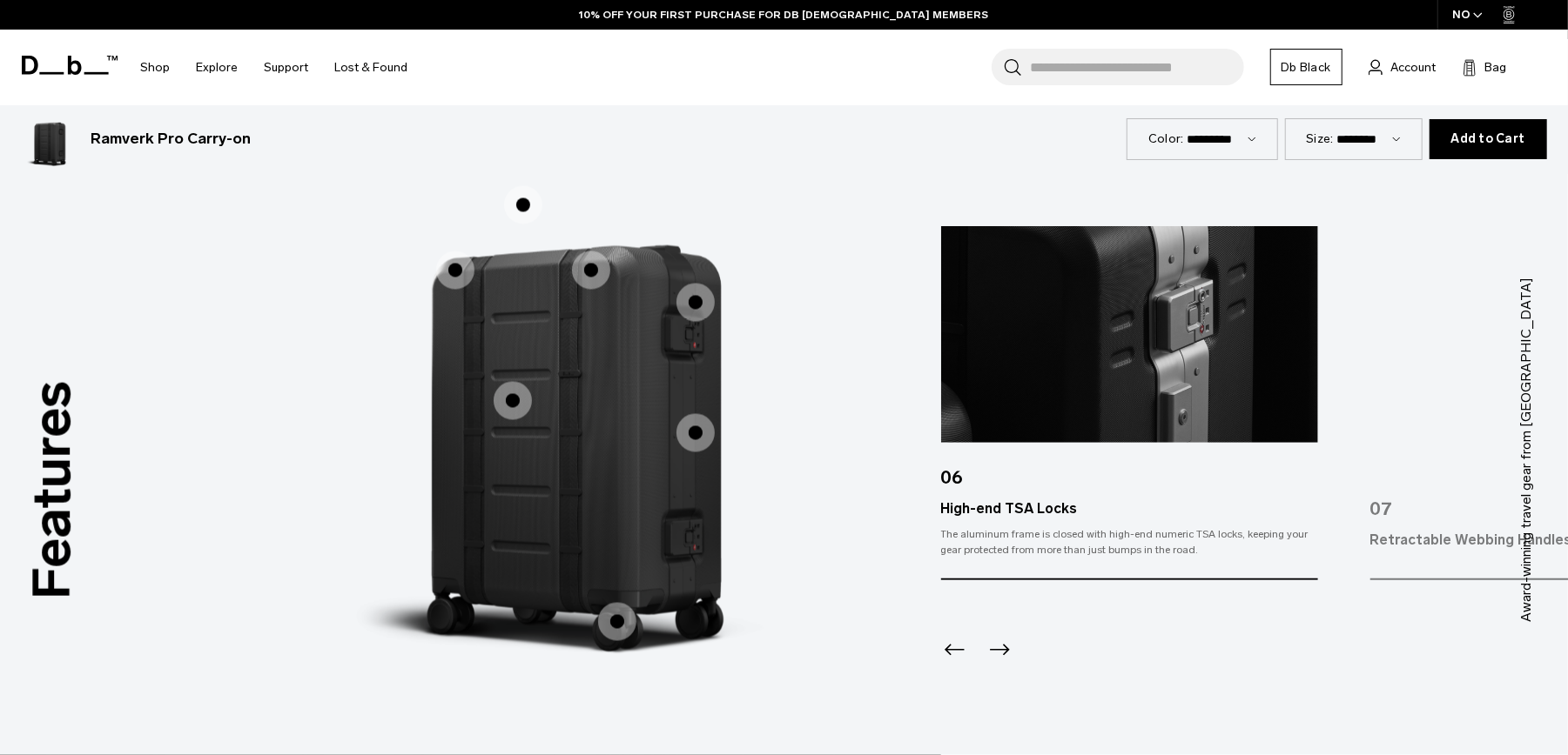
click at [962, 658] on icon "Previous slide" at bounding box center [954, 649] width 27 height 27
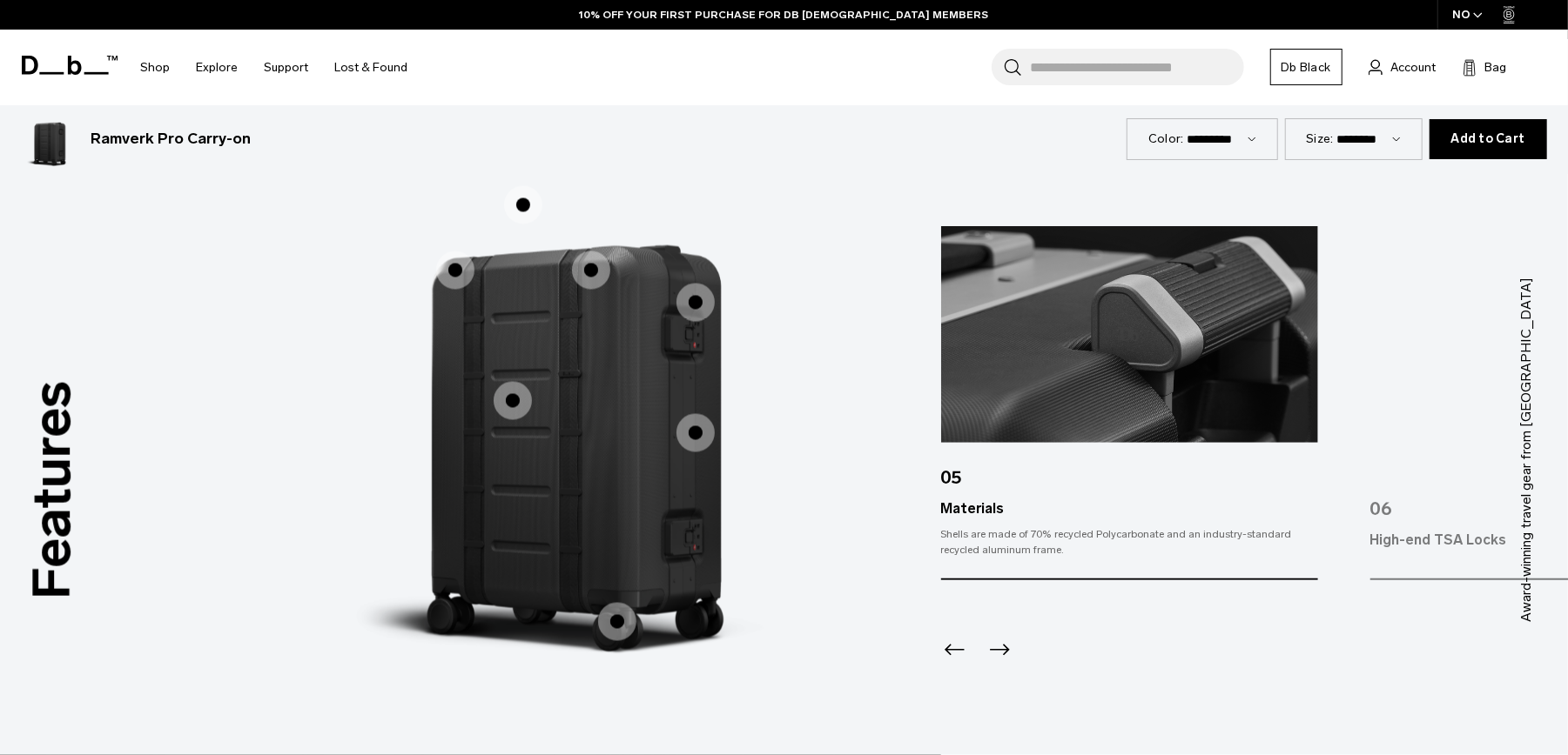
click at [962, 658] on icon "Previous slide" at bounding box center [954, 649] width 27 height 27
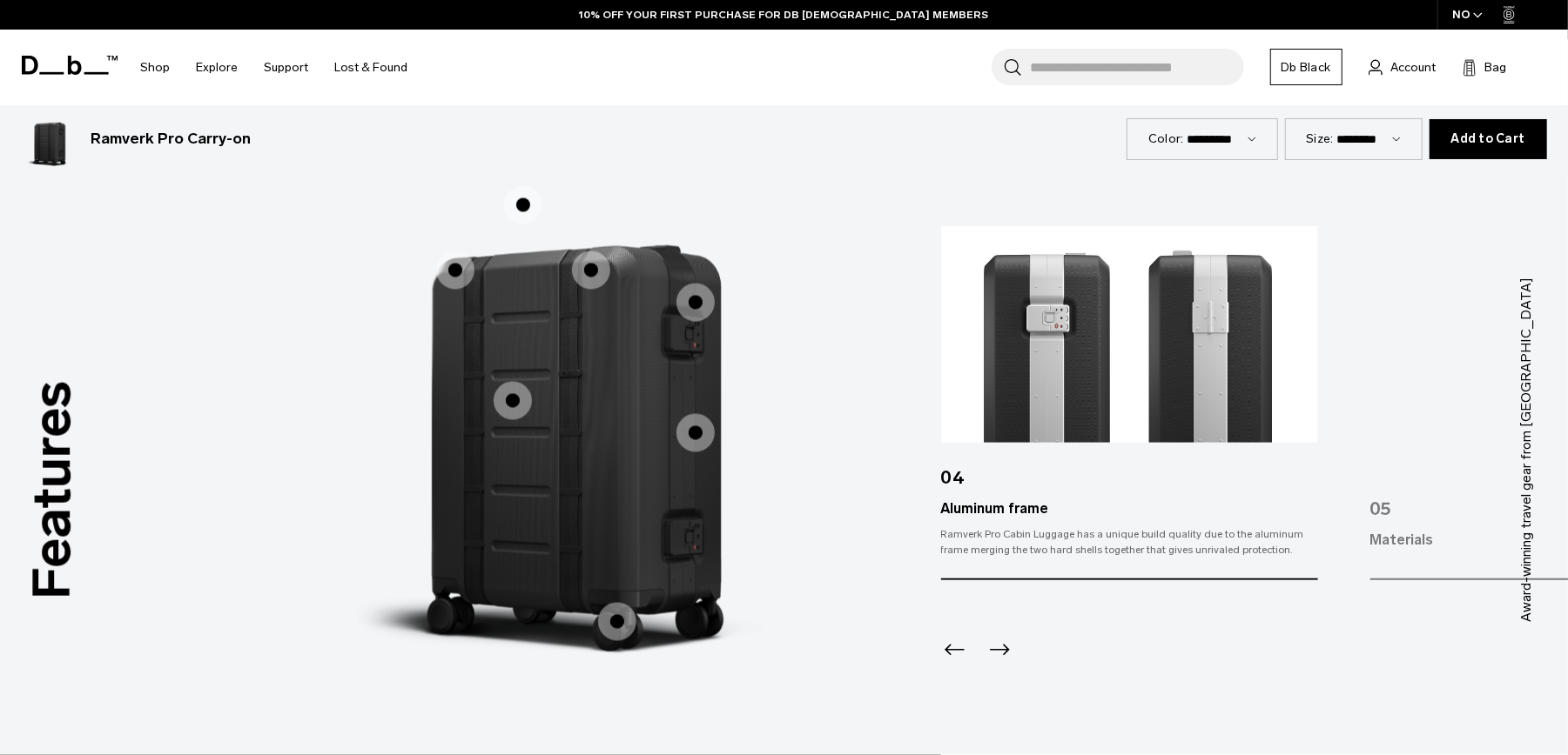
click at [962, 658] on icon "Previous slide" at bounding box center [954, 649] width 27 height 27
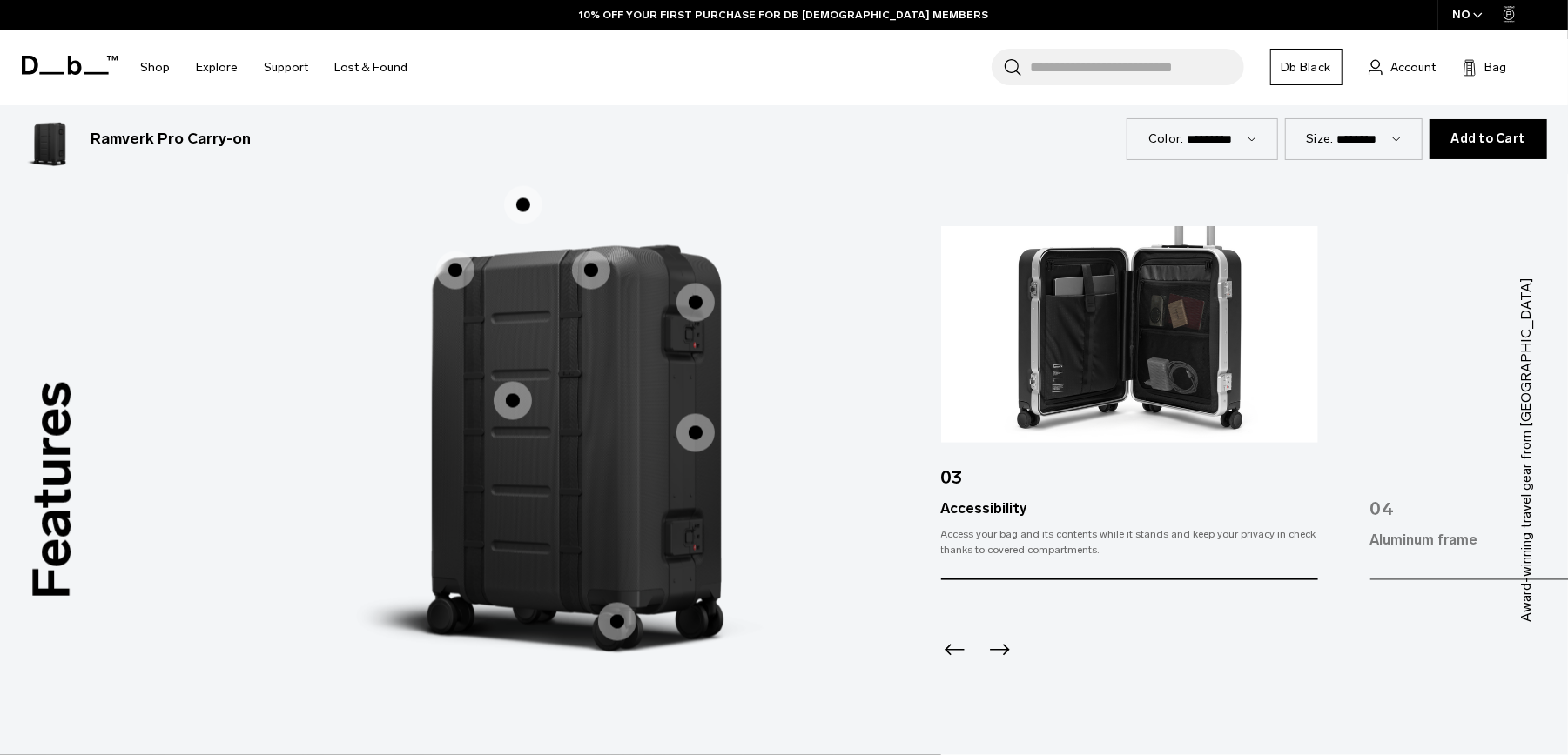
click at [962, 658] on icon "Previous slide" at bounding box center [954, 649] width 27 height 27
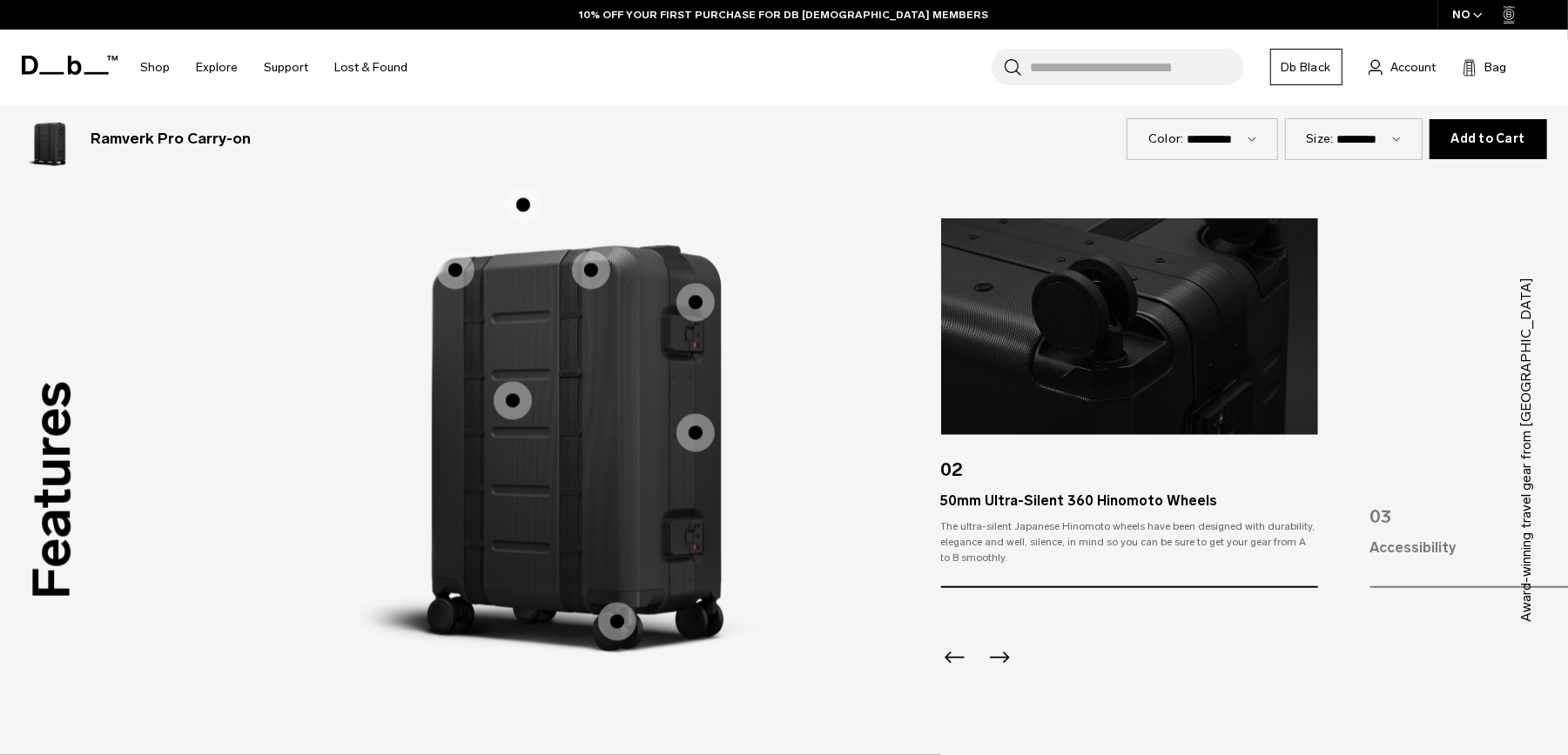
click at [962, 658] on icon "Previous slide" at bounding box center [954, 657] width 27 height 27
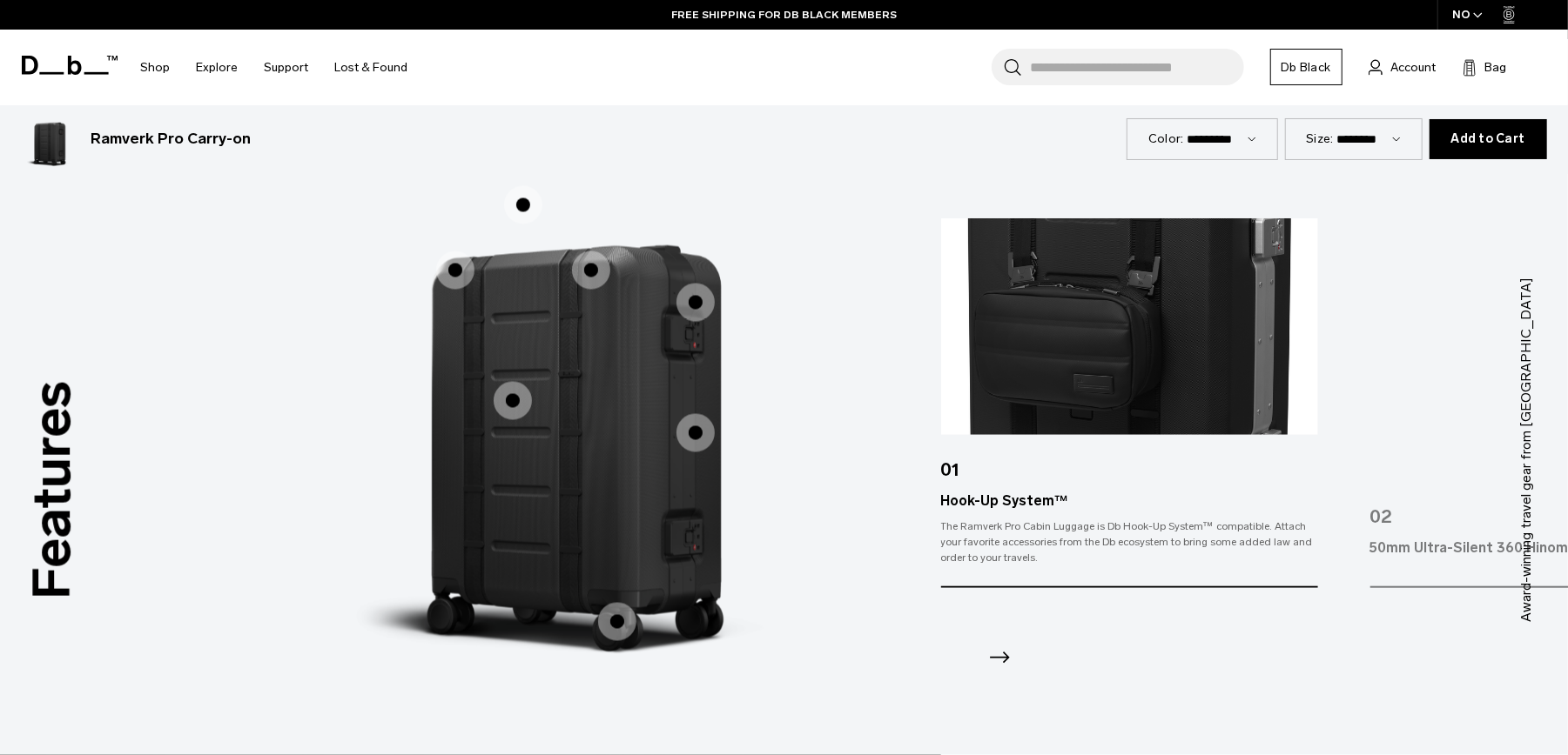
click at [962, 658] on div at bounding box center [1129, 635] width 376 height 94
click at [993, 658] on icon "Next slide" at bounding box center [999, 657] width 27 height 27
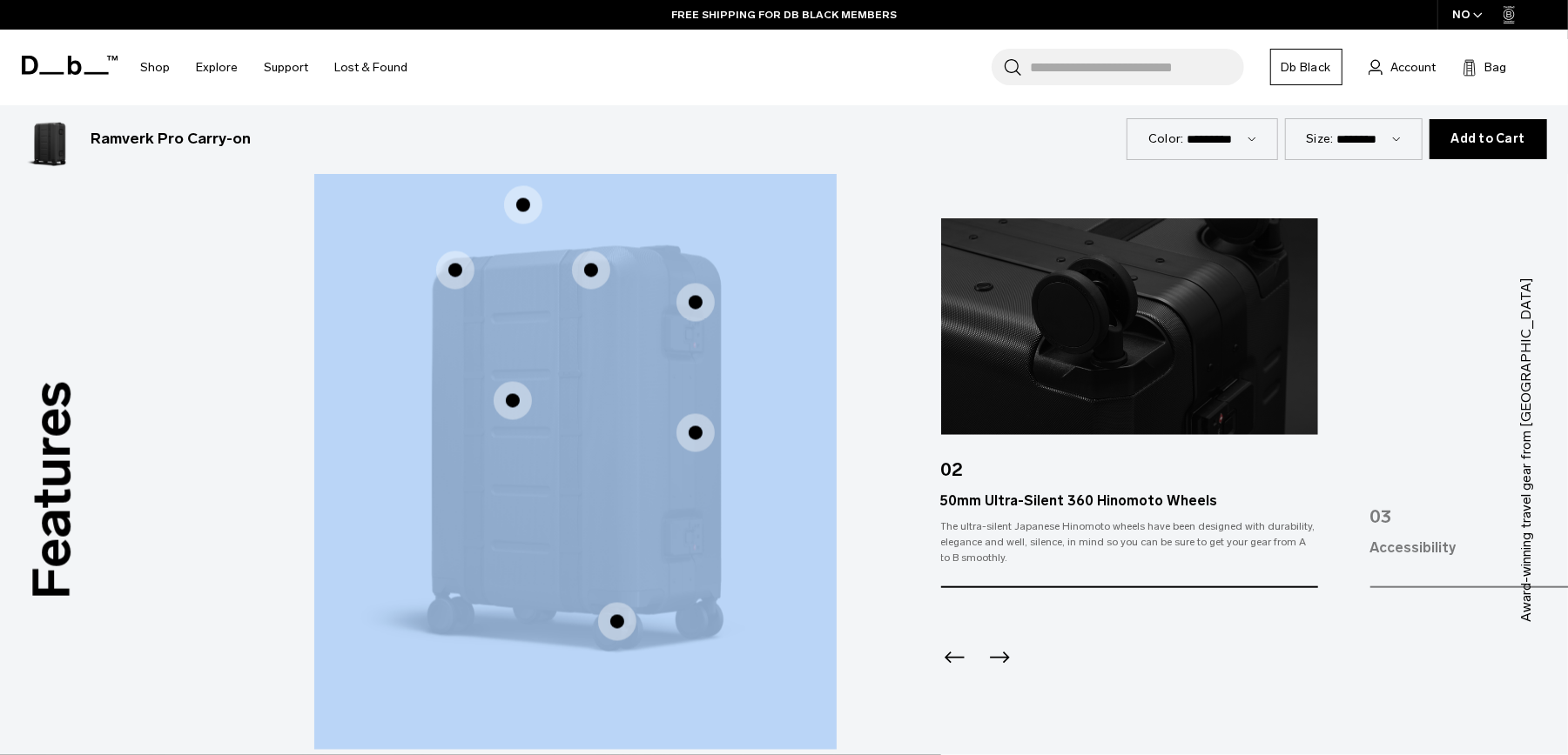
click at [993, 658] on icon "Next slide" at bounding box center [999, 657] width 27 height 27
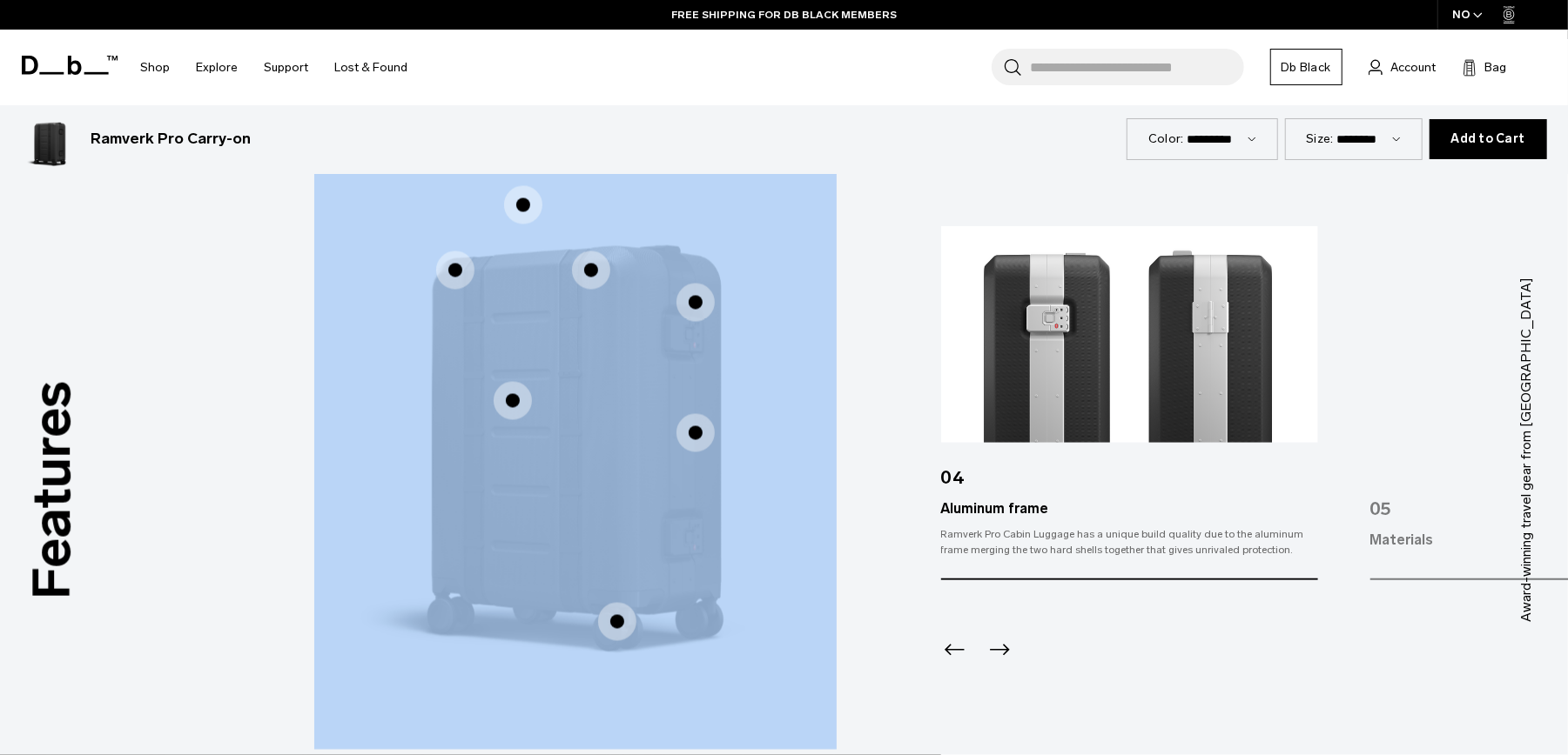
click at [993, 658] on icon "Next slide" at bounding box center [999, 649] width 27 height 27
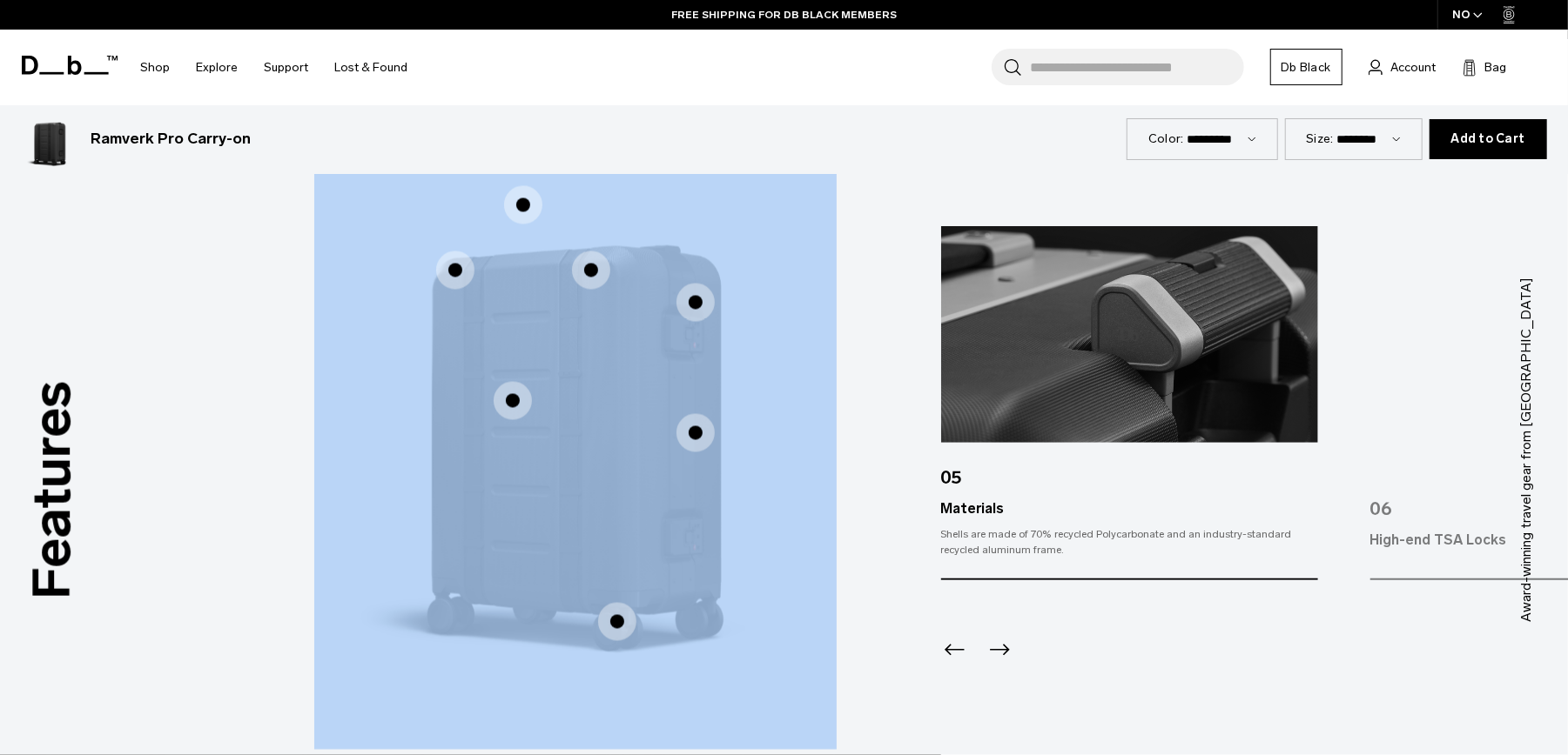
click at [993, 658] on div "Next slide" at bounding box center [997, 654] width 24 height 38
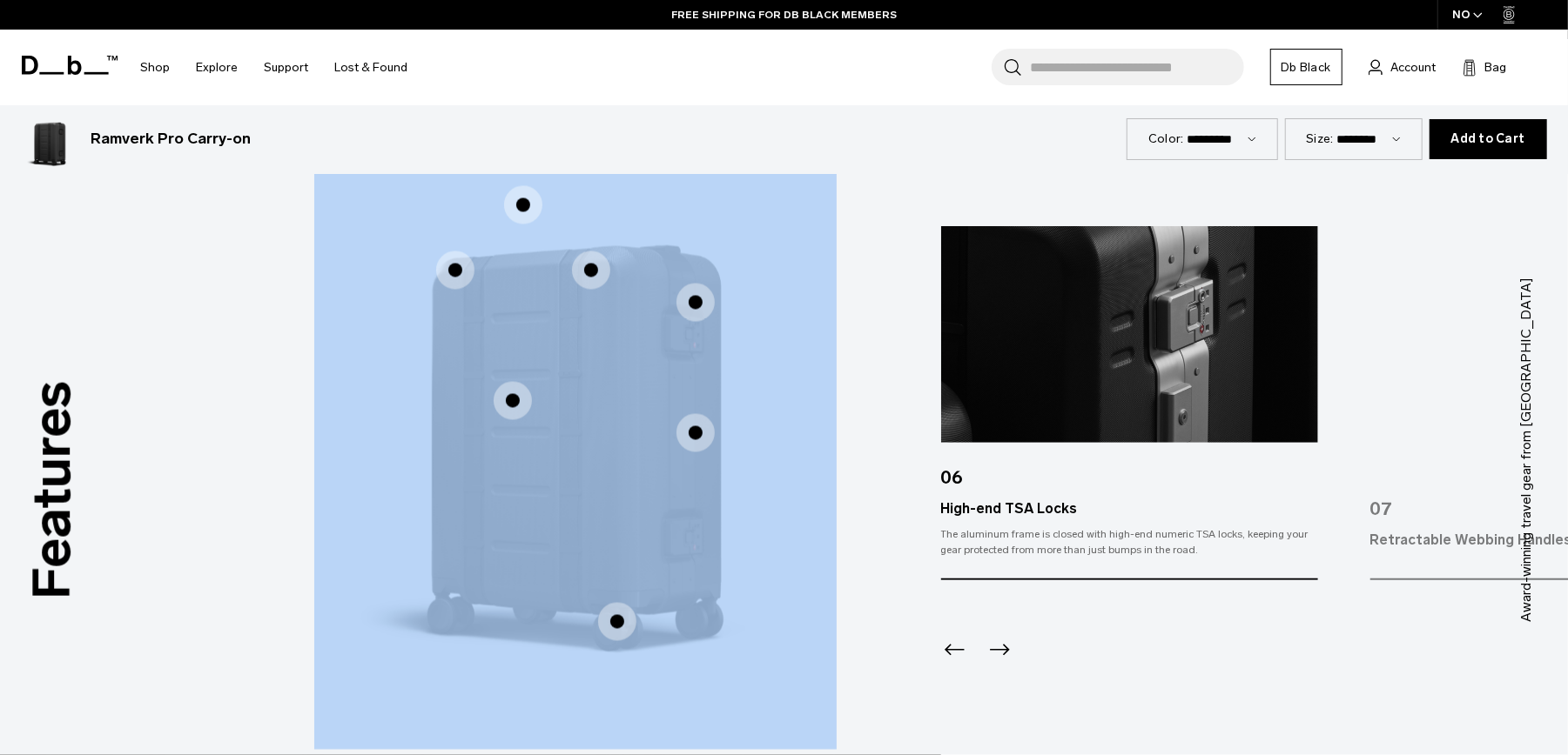
click at [993, 658] on icon "Next slide" at bounding box center [999, 649] width 27 height 27
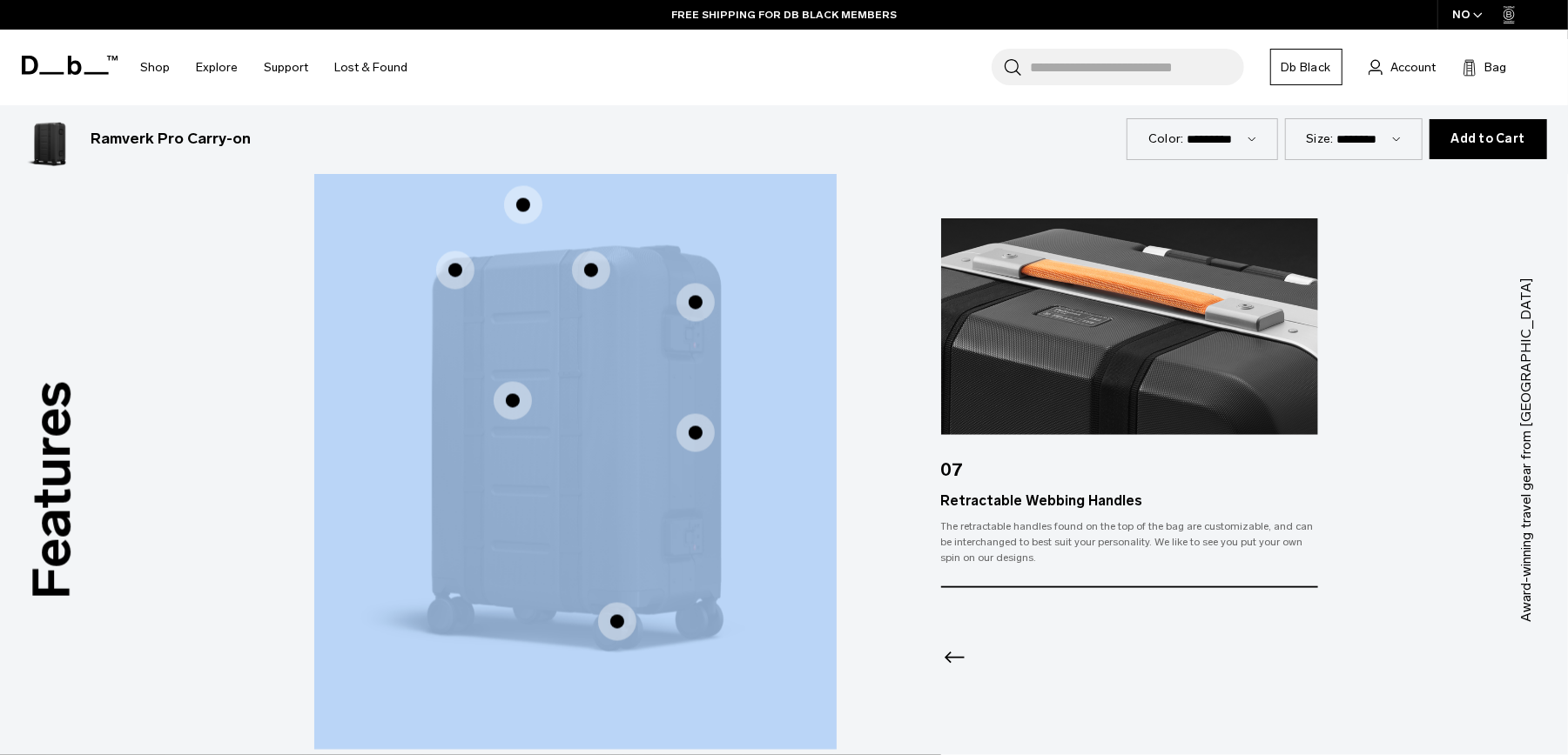
click at [993, 658] on div at bounding box center [1129, 635] width 376 height 94
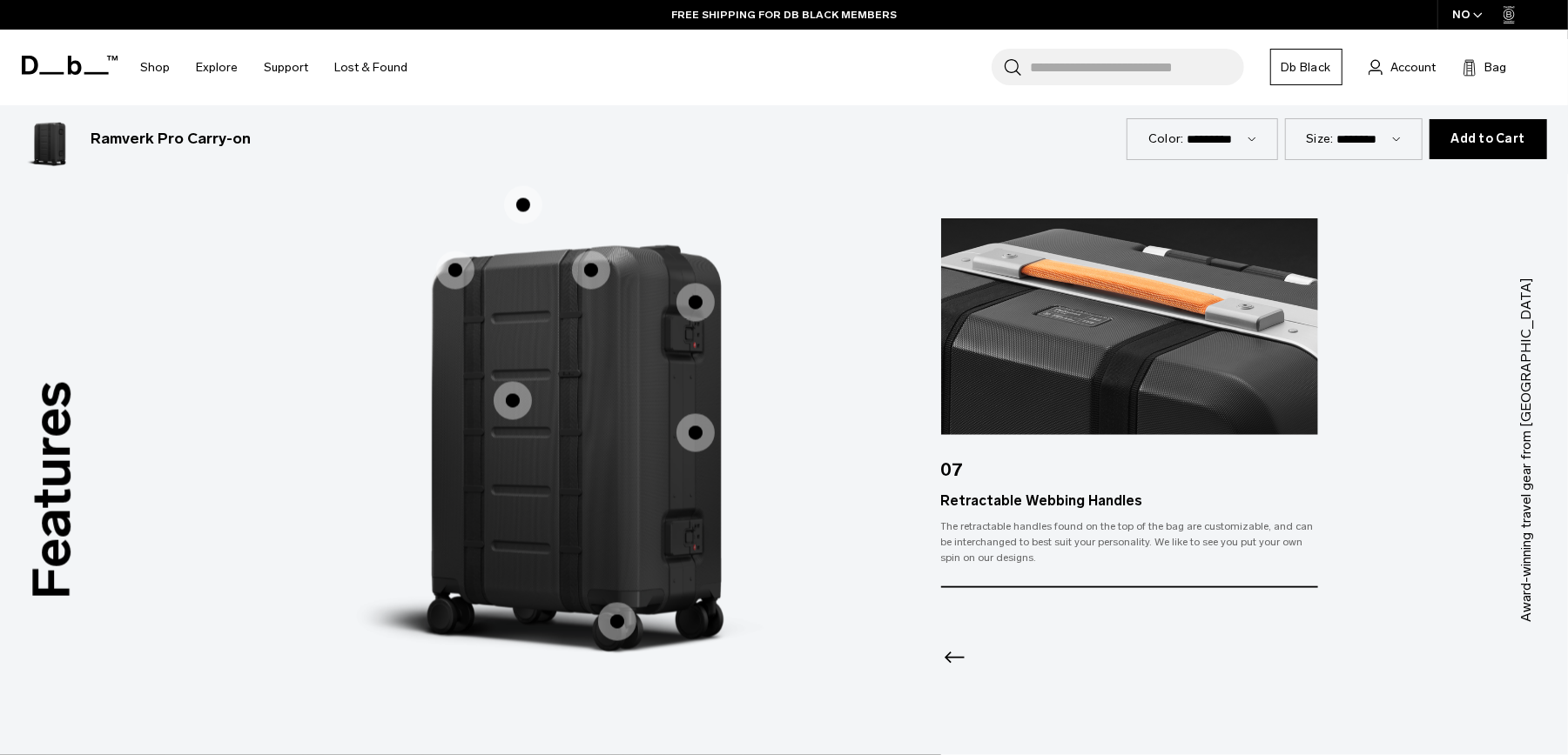
click at [961, 656] on icon "Previous slide" at bounding box center [954, 657] width 20 height 12
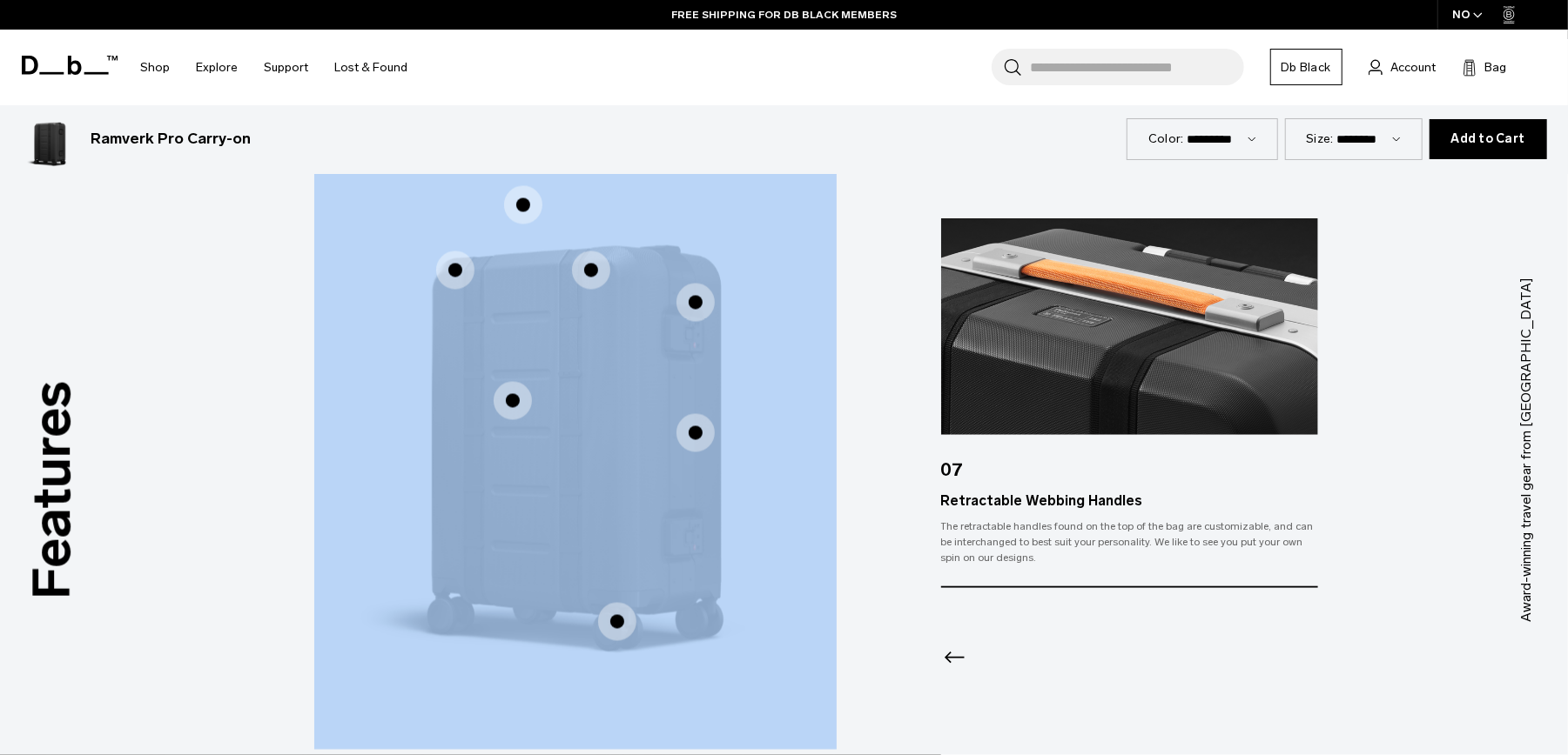
click at [961, 656] on icon "Previous slide" at bounding box center [954, 657] width 20 height 12
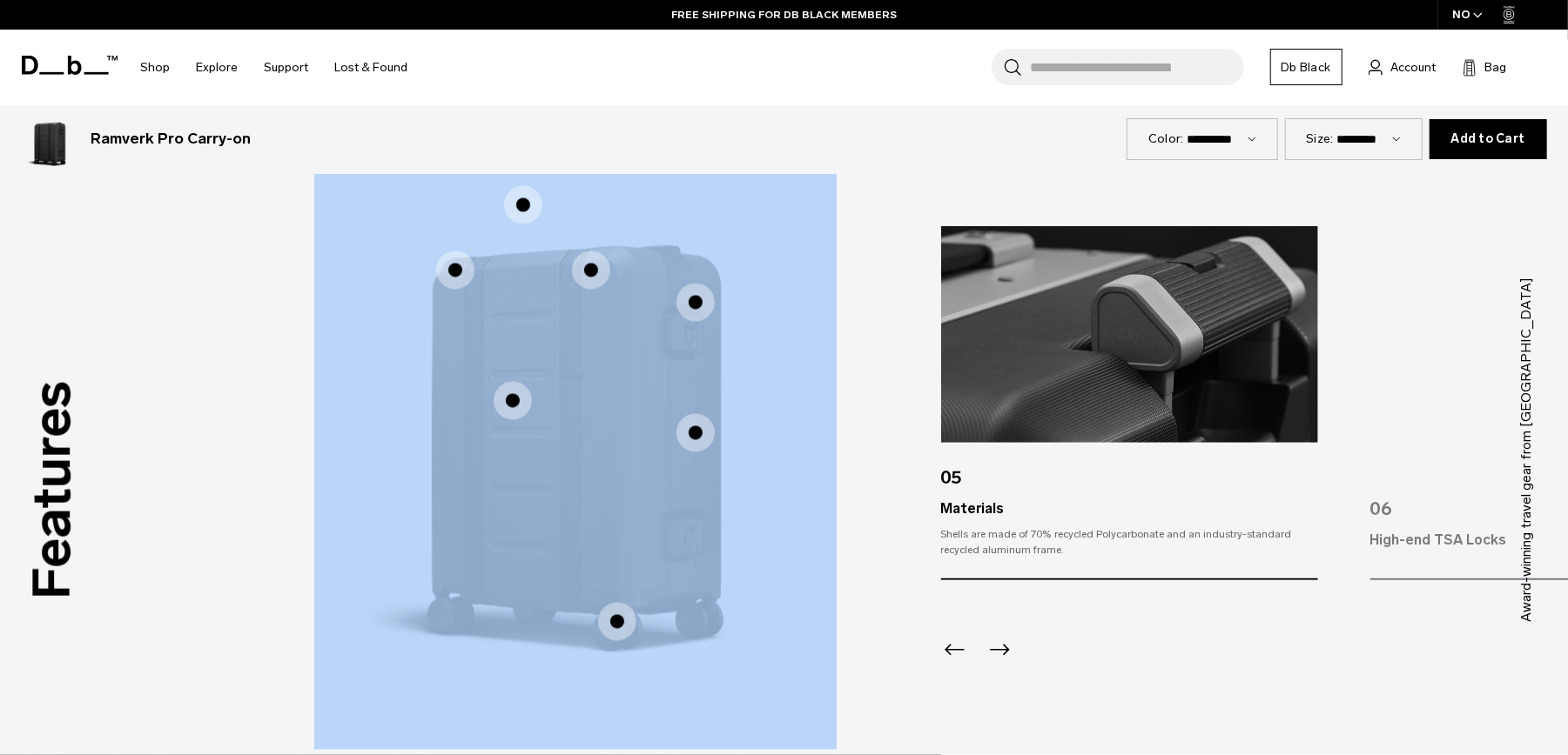
click at [961, 655] on icon "Previous slide" at bounding box center [954, 650] width 20 height 12
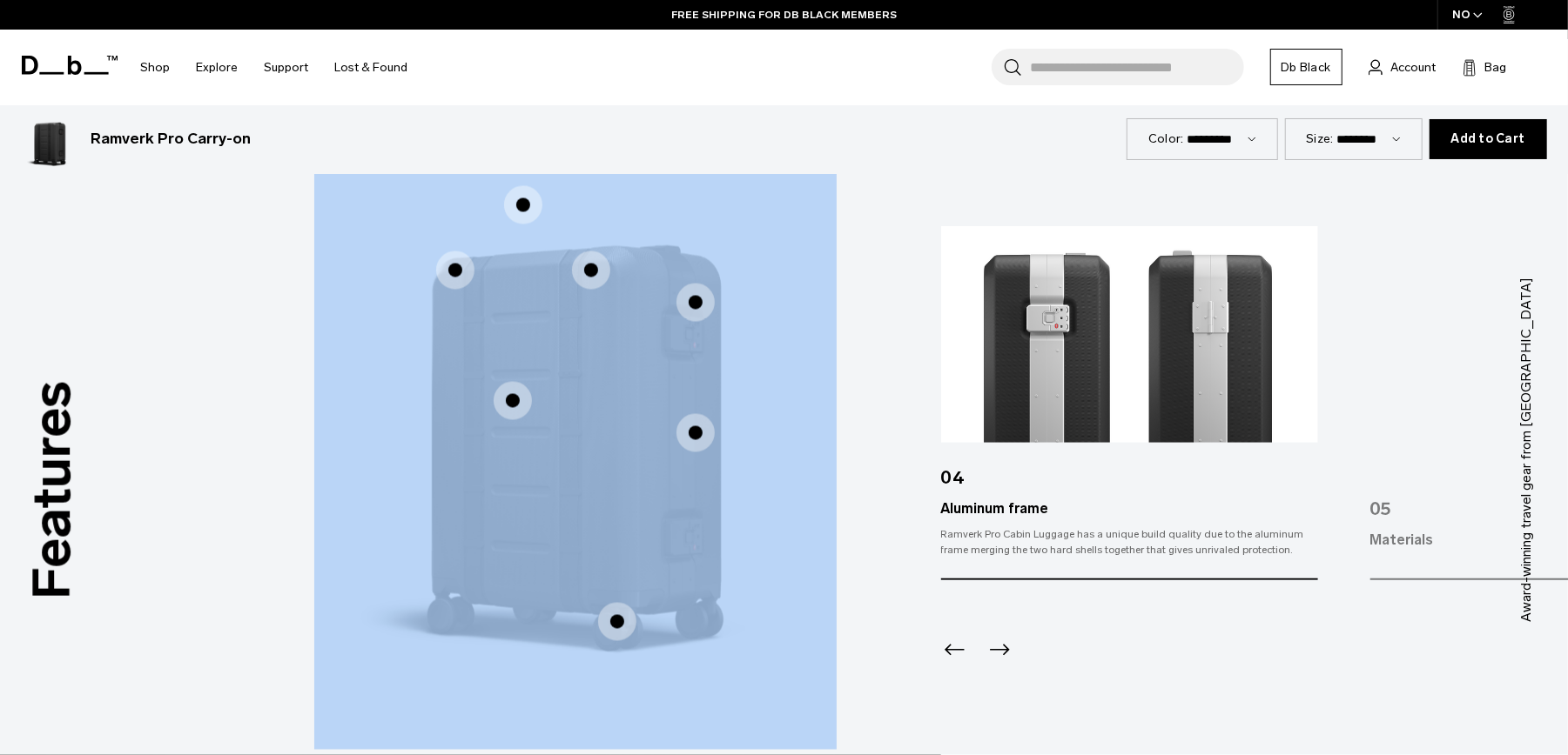
click at [961, 656] on icon "Previous slide" at bounding box center [954, 649] width 27 height 27
click at [961, 656] on div "Previous slide" at bounding box center [953, 654] width 24 height 38
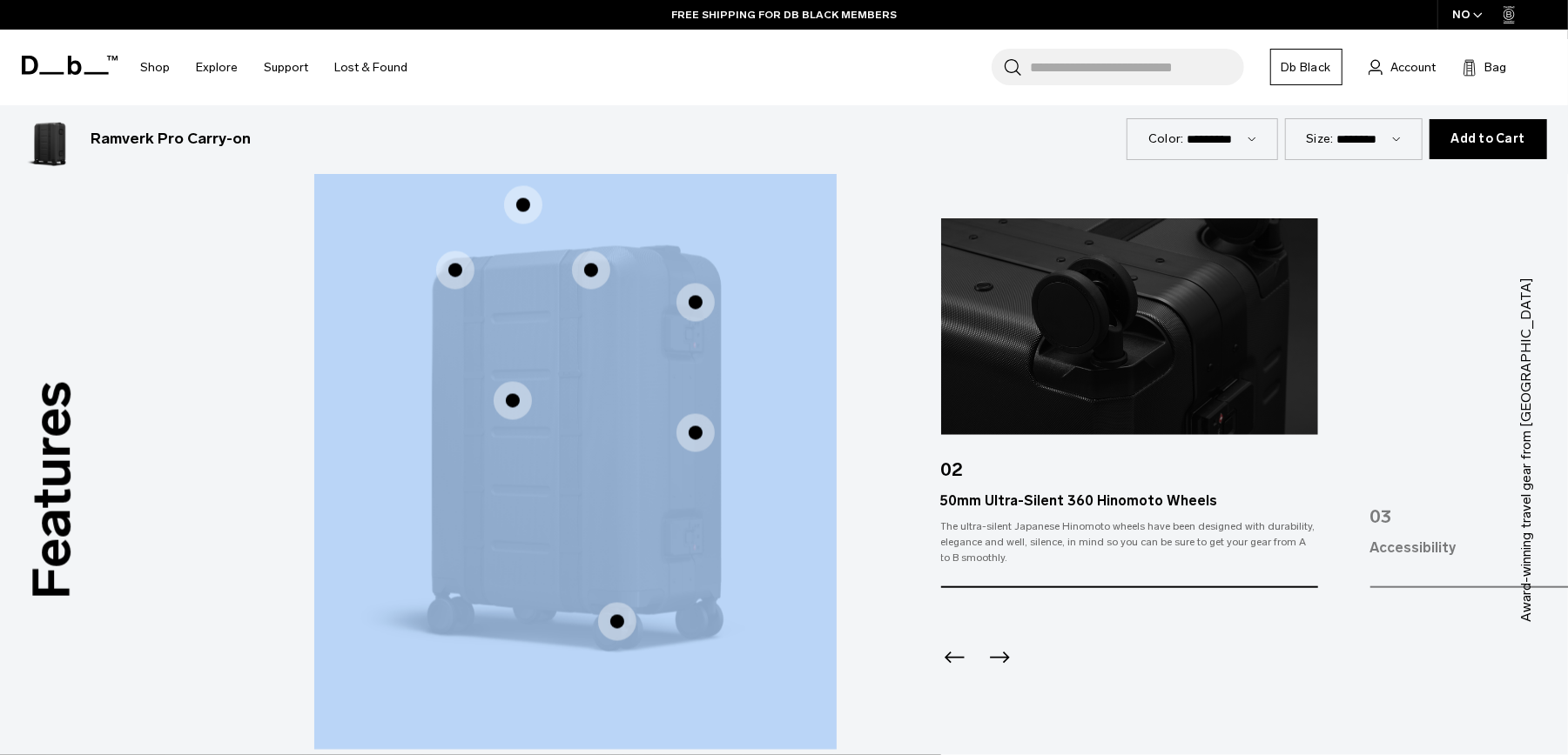
click at [961, 656] on icon "Previous slide" at bounding box center [954, 657] width 27 height 27
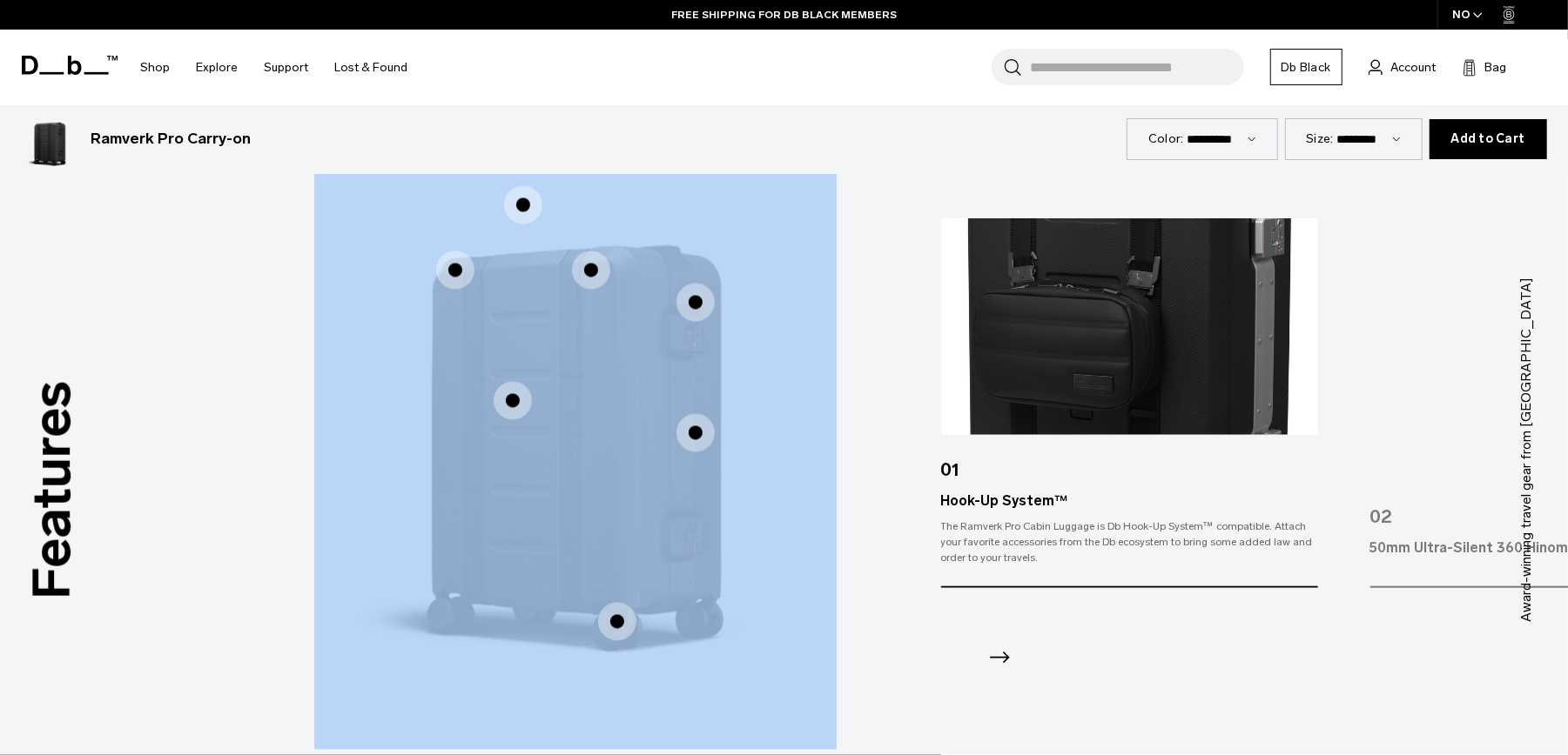
click at [961, 656] on div at bounding box center [1129, 635] width 376 height 94
click at [952, 708] on img "2 / 3" at bounding box center [1112, 422] width 522 height 652
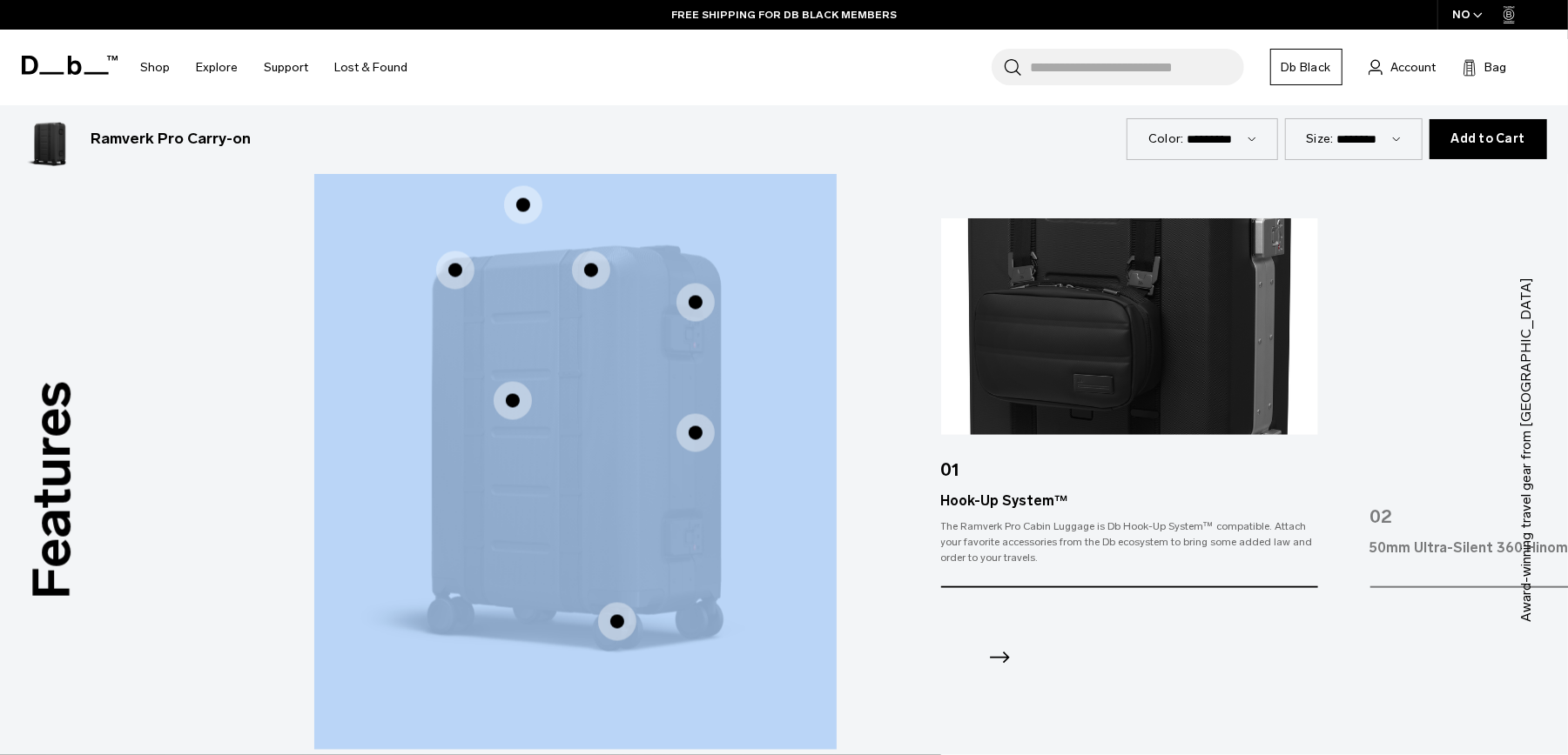
click at [952, 708] on img "2 / 3" at bounding box center [1112, 422] width 522 height 652
click at [896, 435] on img "2 / 3" at bounding box center [1112, 422] width 522 height 652
click at [1113, 691] on img "2 / 3" at bounding box center [1112, 422] width 522 height 652
click at [1013, 571] on div "01 Hook-Up System™ The Ramverk Pro Cabin Luggage is Db Hook-Up System™ compatib…" at bounding box center [1130, 403] width 377 height 370
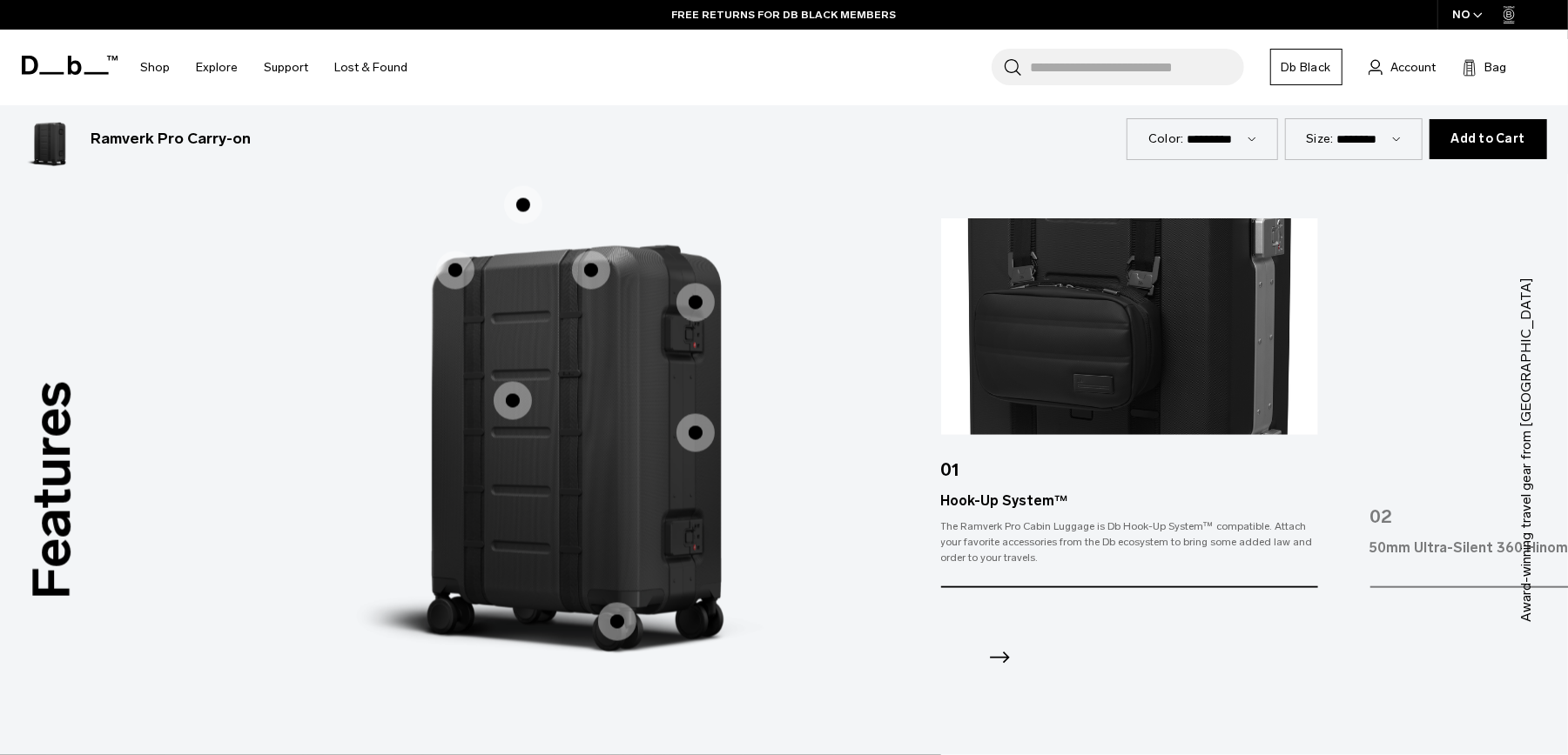
click at [1001, 599] on div at bounding box center [1129, 635] width 376 height 94
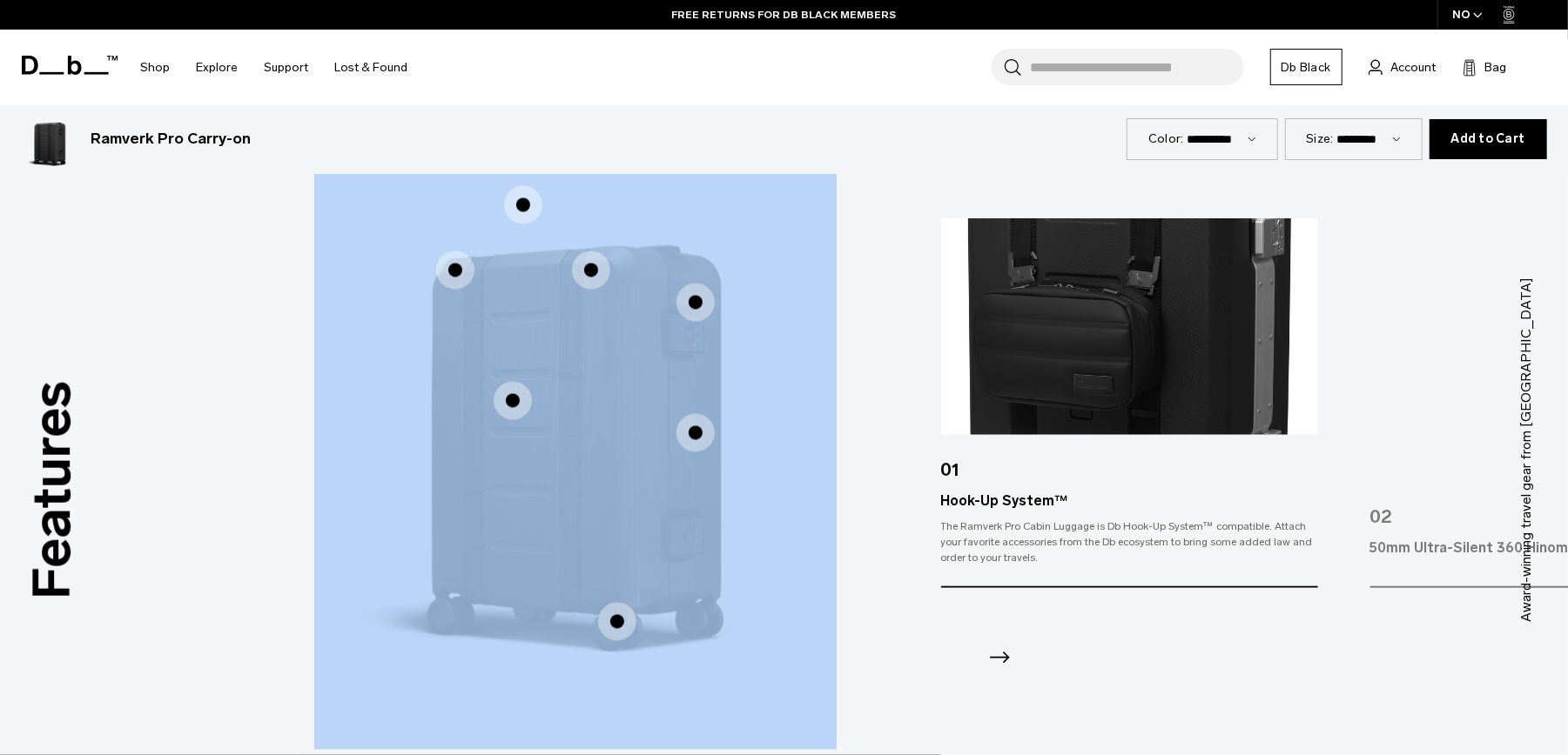
click at [1001, 599] on div at bounding box center [1129, 635] width 376 height 94
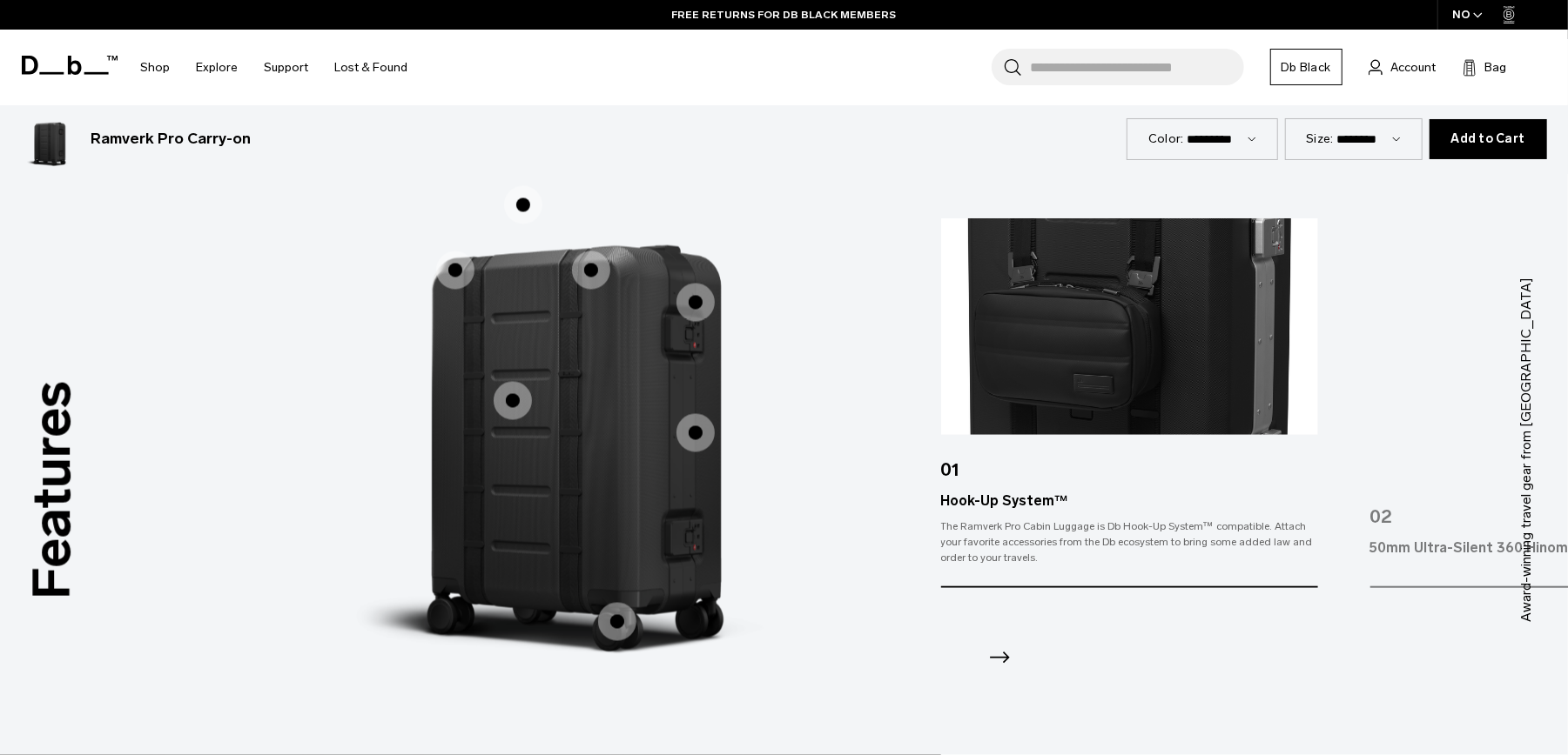
click at [1001, 599] on div at bounding box center [1129, 635] width 376 height 94
drag, startPoint x: 155, startPoint y: 137, endPoint x: 281, endPoint y: 144, distance: 126.2
click at [281, 144] on div "Ramverk Pro Carry-on 5.999 NOK" at bounding box center [591, 140] width 1001 height 23
copy h3 "Pro Carry-on"
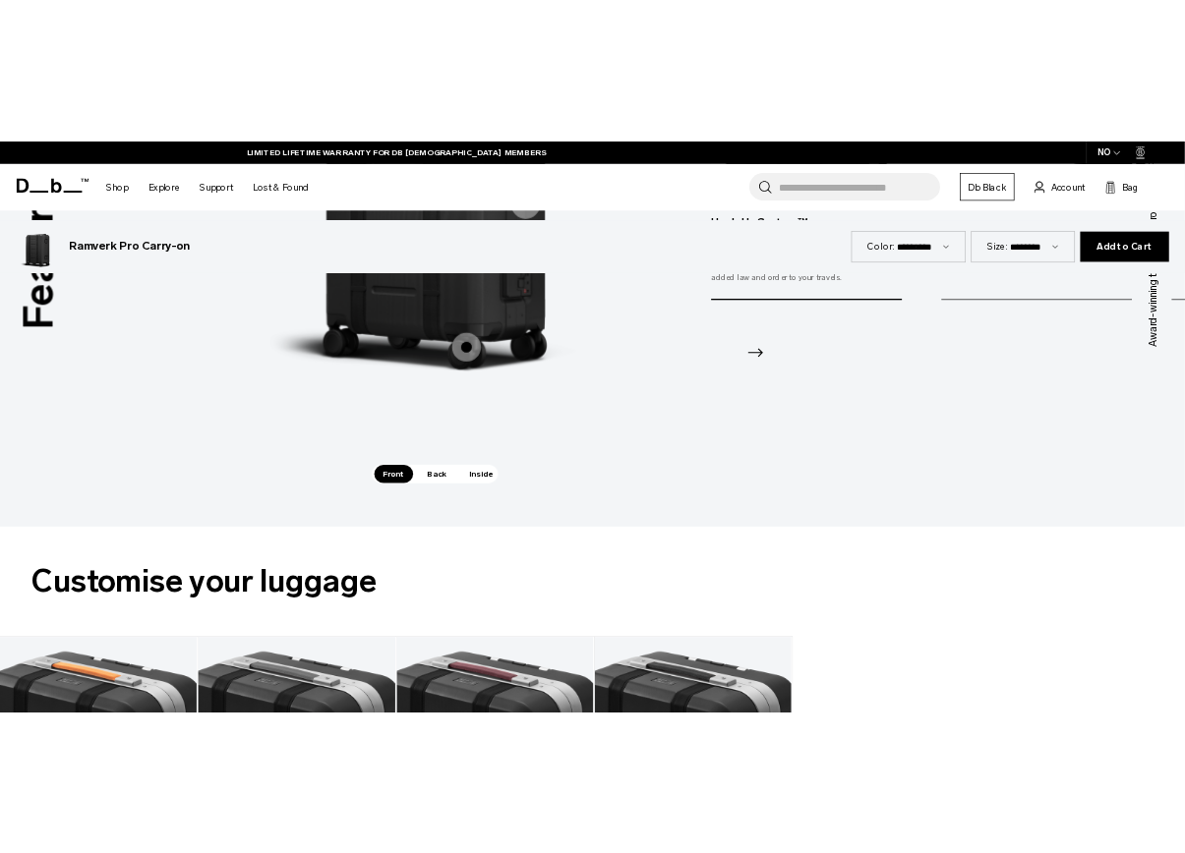
scroll to position [2455, 0]
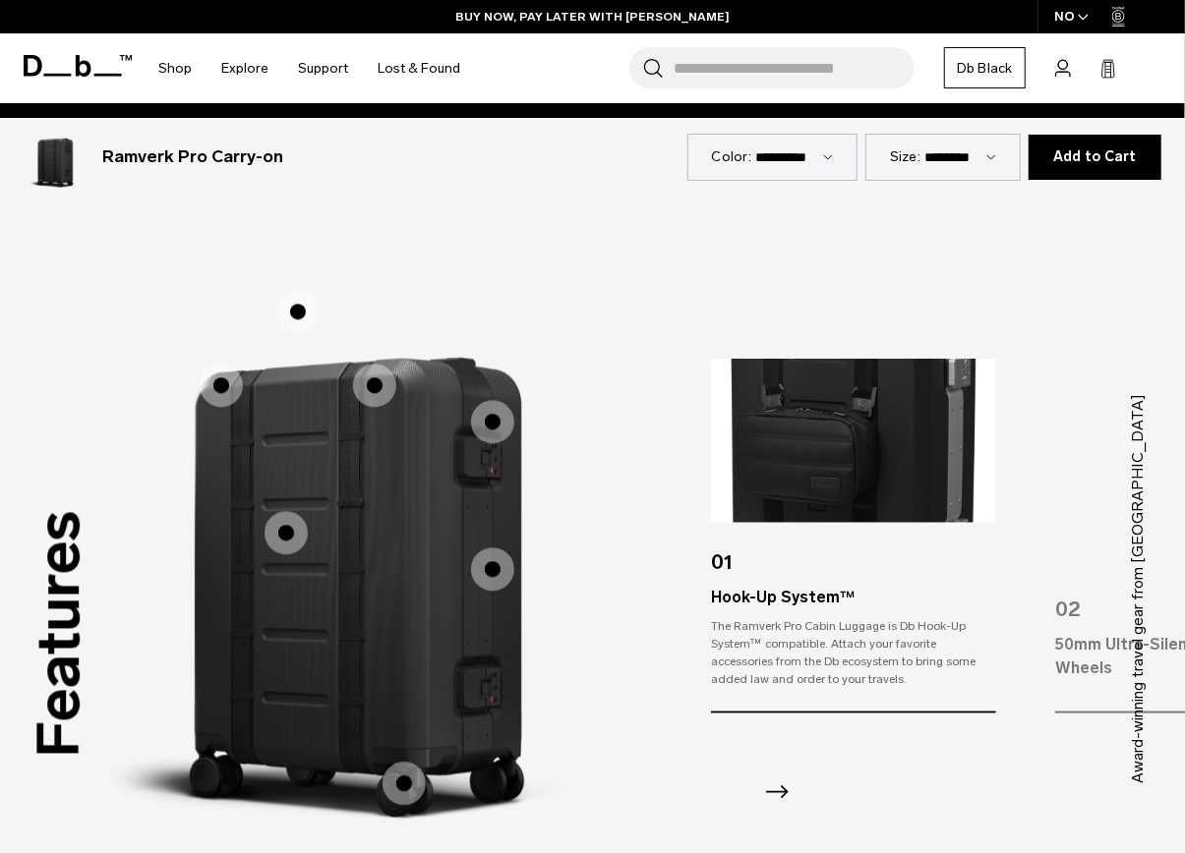
click at [785, 776] on icon "Next slide" at bounding box center [776, 791] width 31 height 31
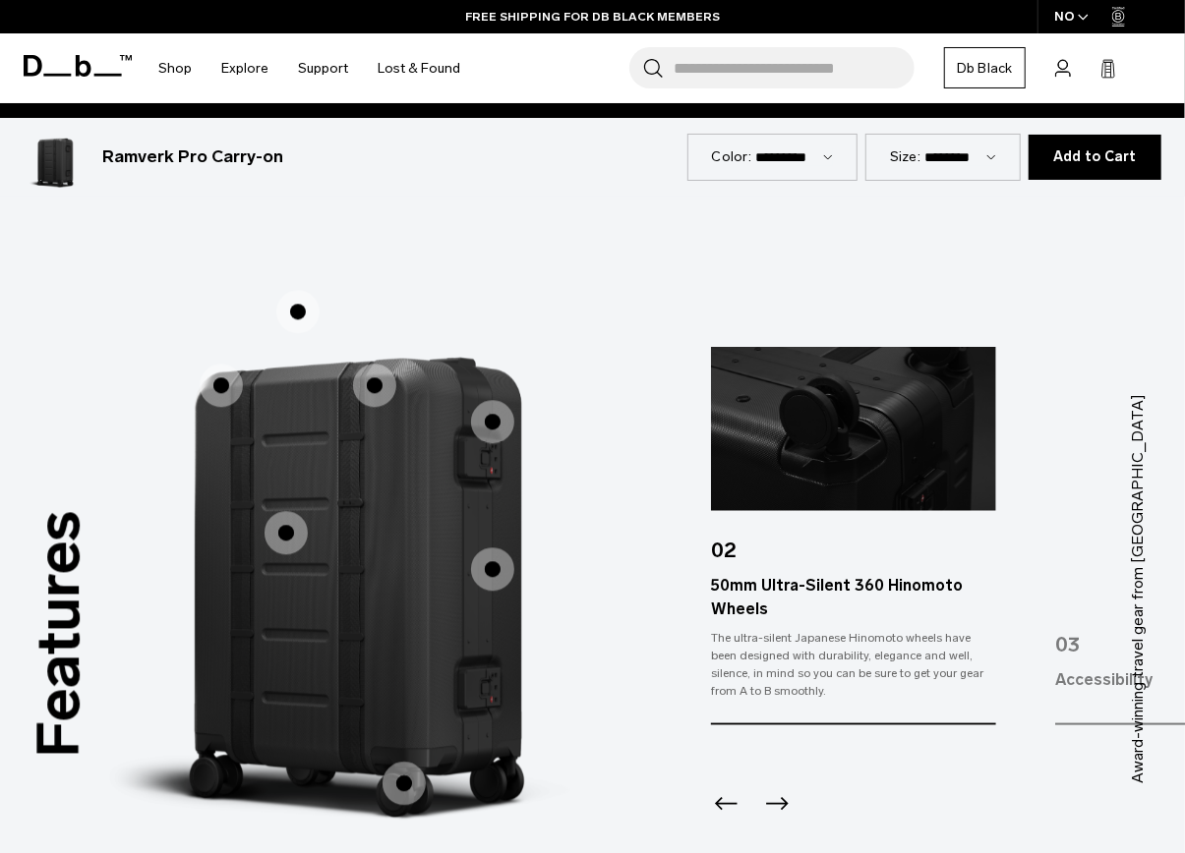
click at [769, 788] on icon "Next slide" at bounding box center [776, 803] width 31 height 31
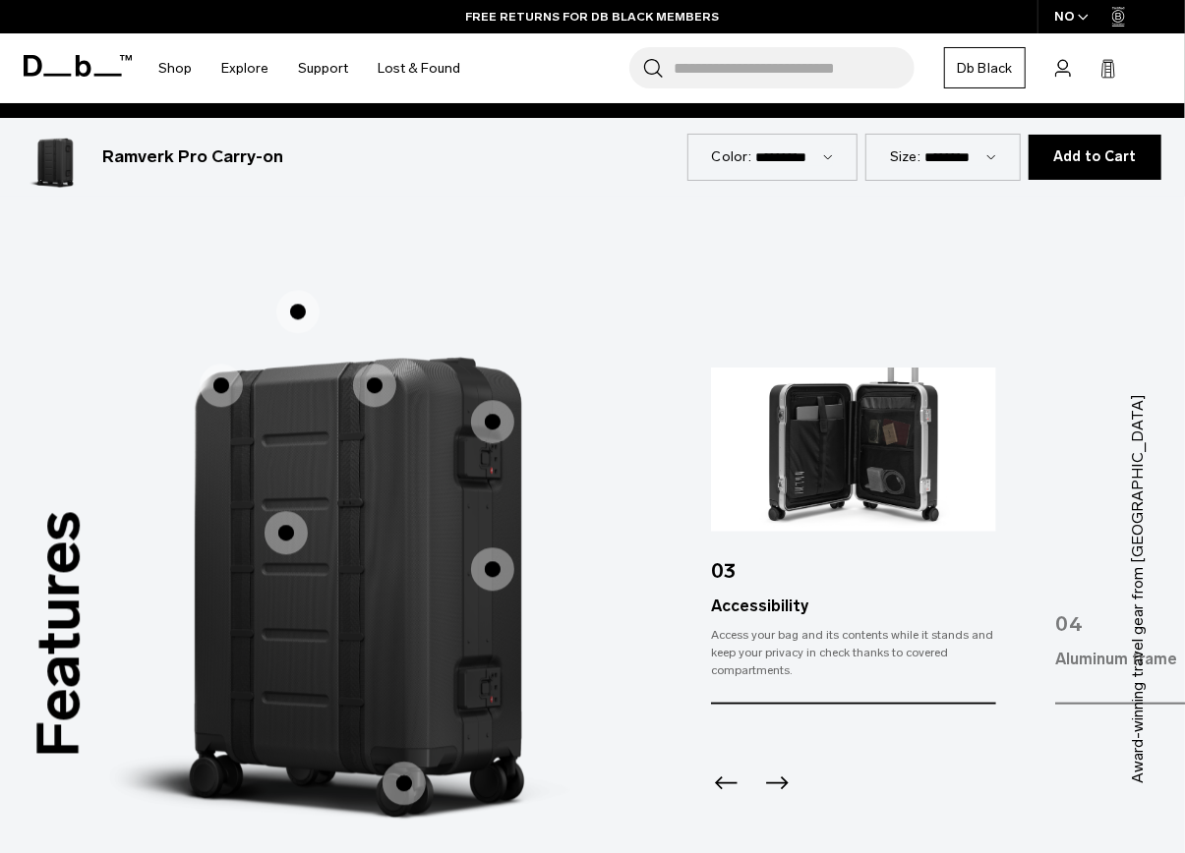
click at [780, 767] on icon "Next slide" at bounding box center [776, 782] width 31 height 31
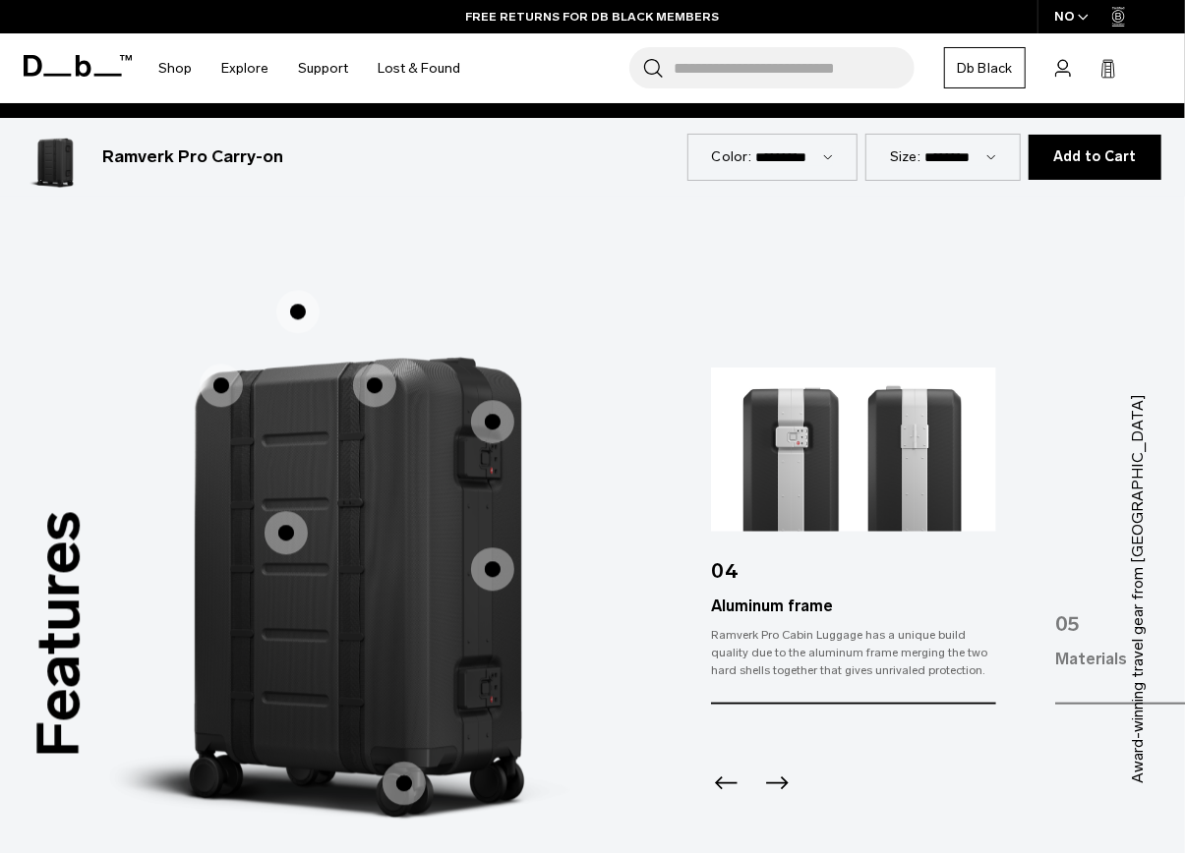
click at [798, 594] on div "Aluminum frame" at bounding box center [853, 606] width 285 height 24
click at [777, 767] on icon "Next slide" at bounding box center [776, 782] width 31 height 31
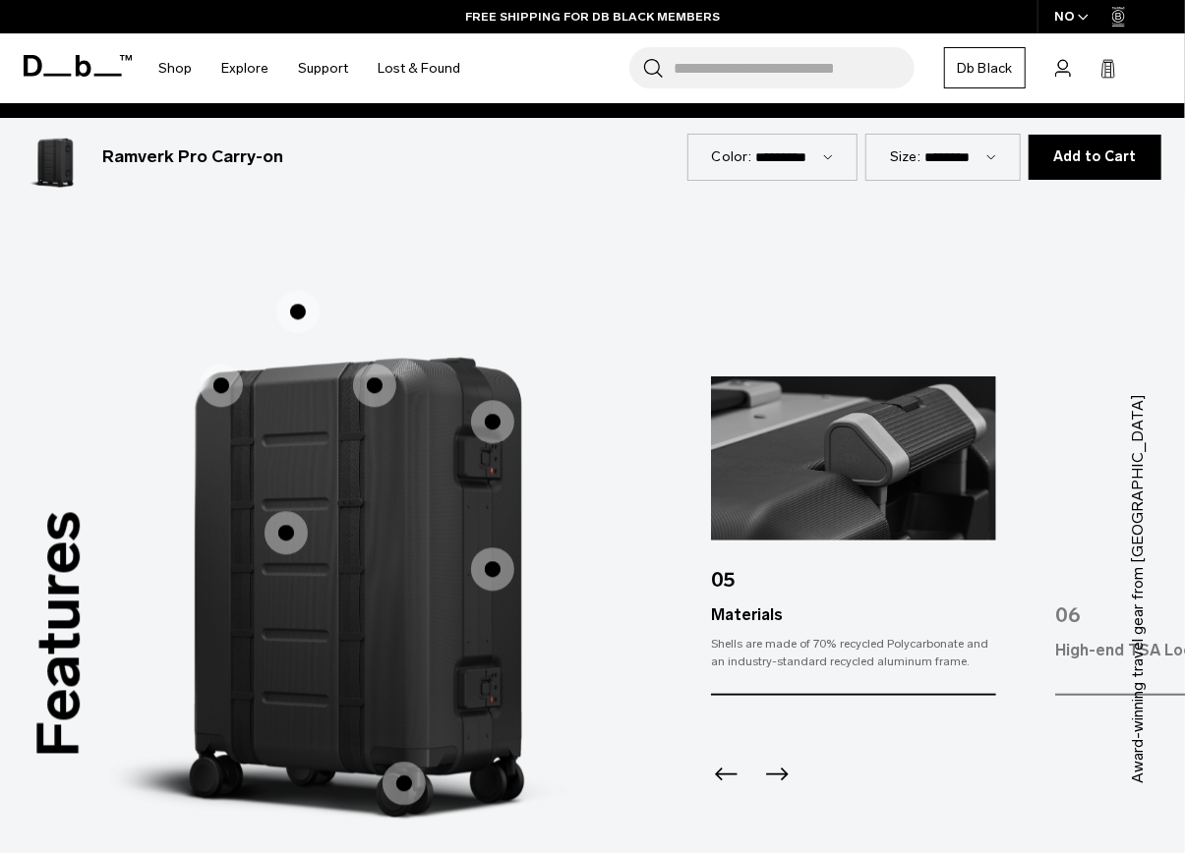
click at [779, 758] on icon "Next slide" at bounding box center [776, 773] width 31 height 31
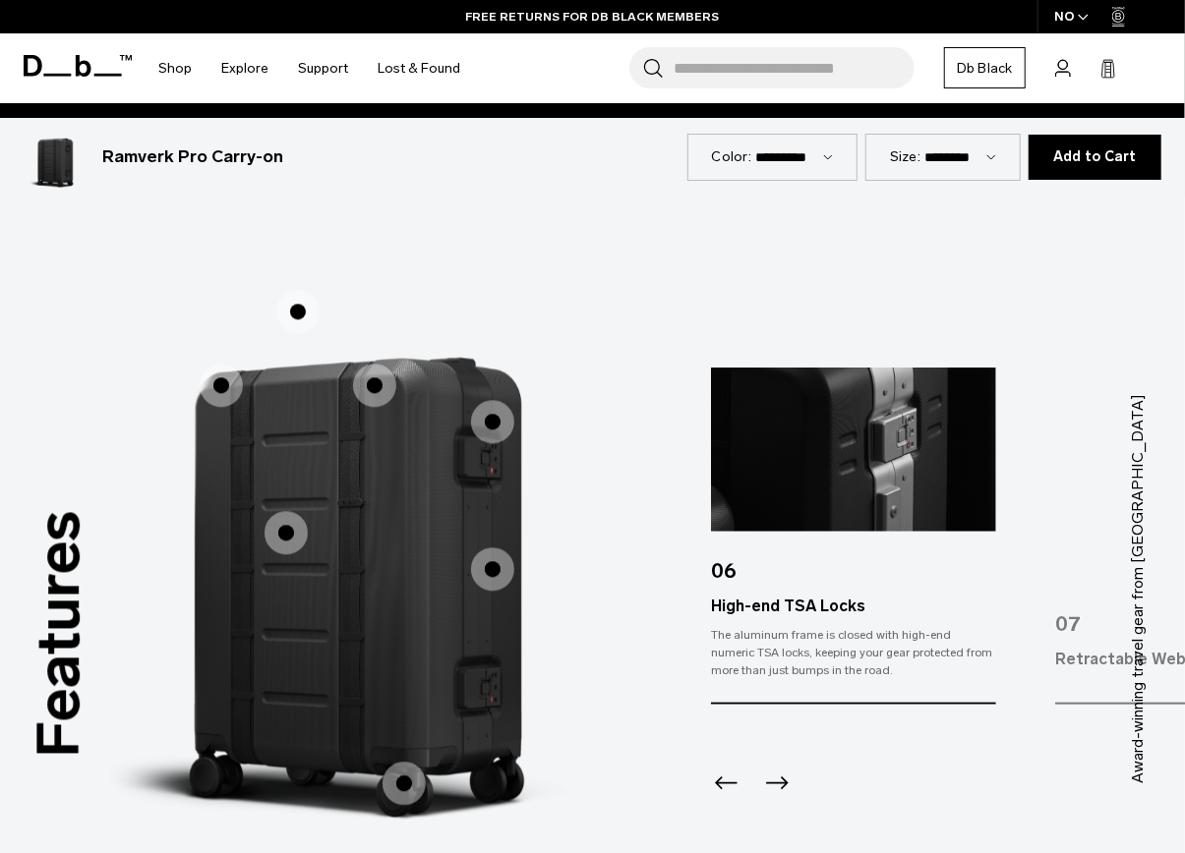
click at [785, 777] on icon "Next slide" at bounding box center [777, 783] width 23 height 13
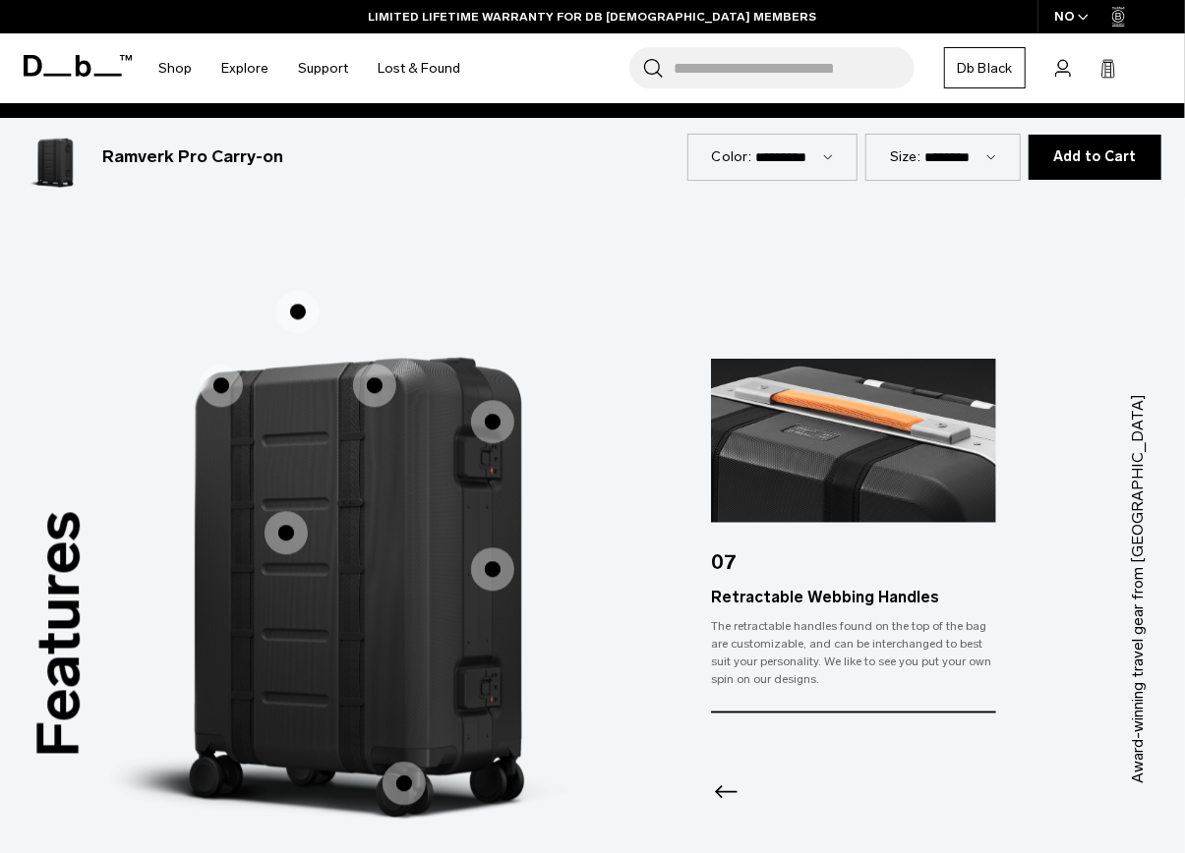
click at [814, 585] on div "Retractable Webbing Handles" at bounding box center [853, 597] width 285 height 24
click at [721, 776] on icon "Previous slide" at bounding box center [726, 791] width 31 height 31
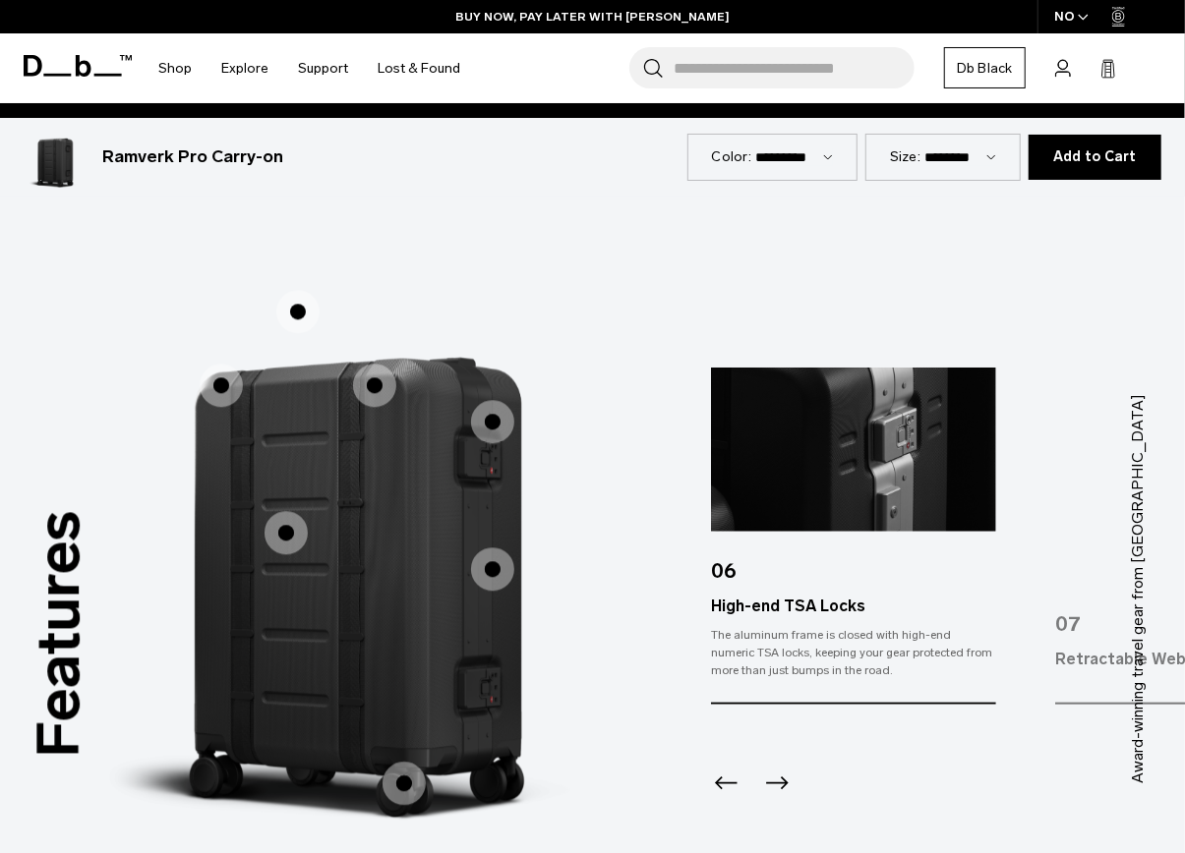
click at [769, 767] on icon "Next slide" at bounding box center [776, 782] width 31 height 31
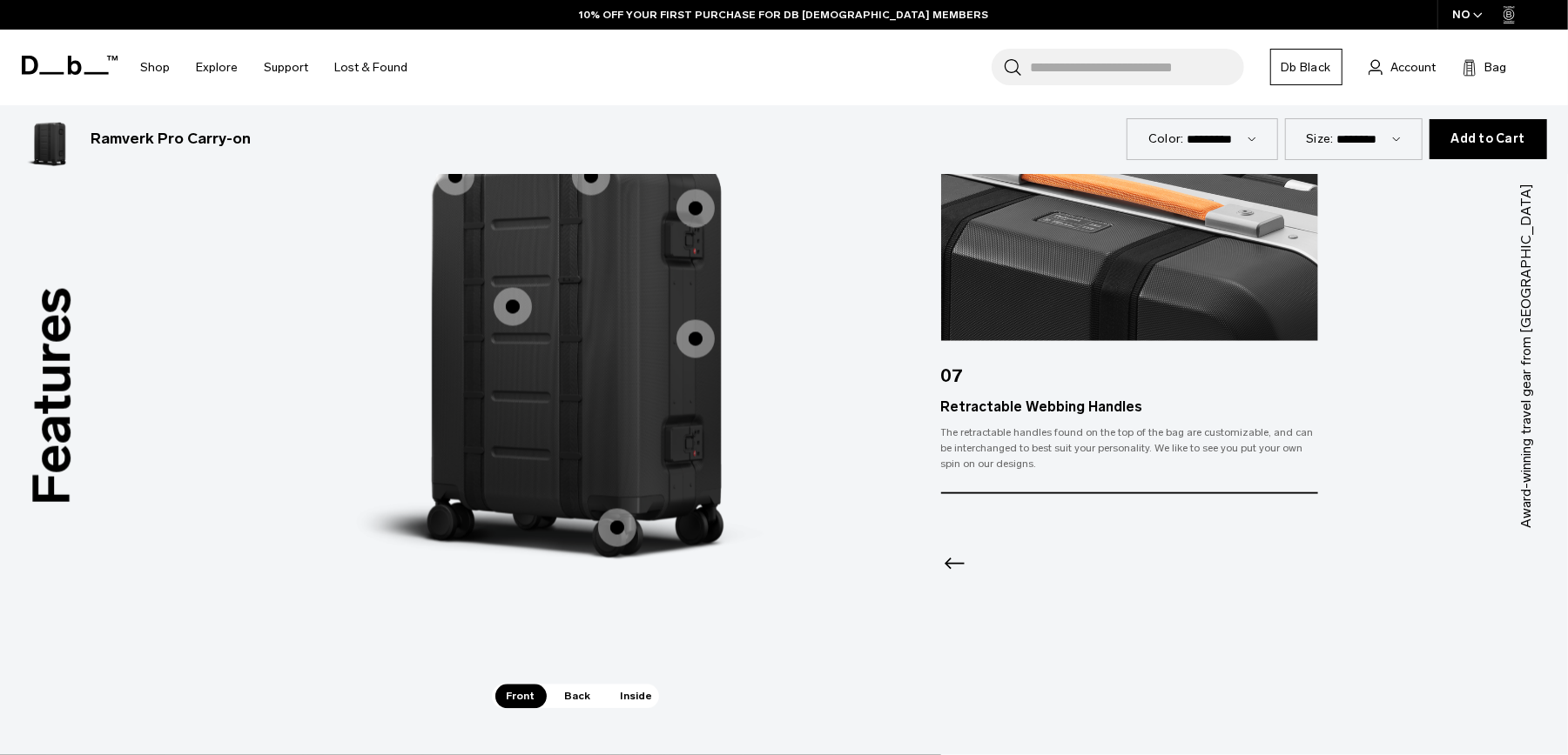
scroll to position [2608, 0]
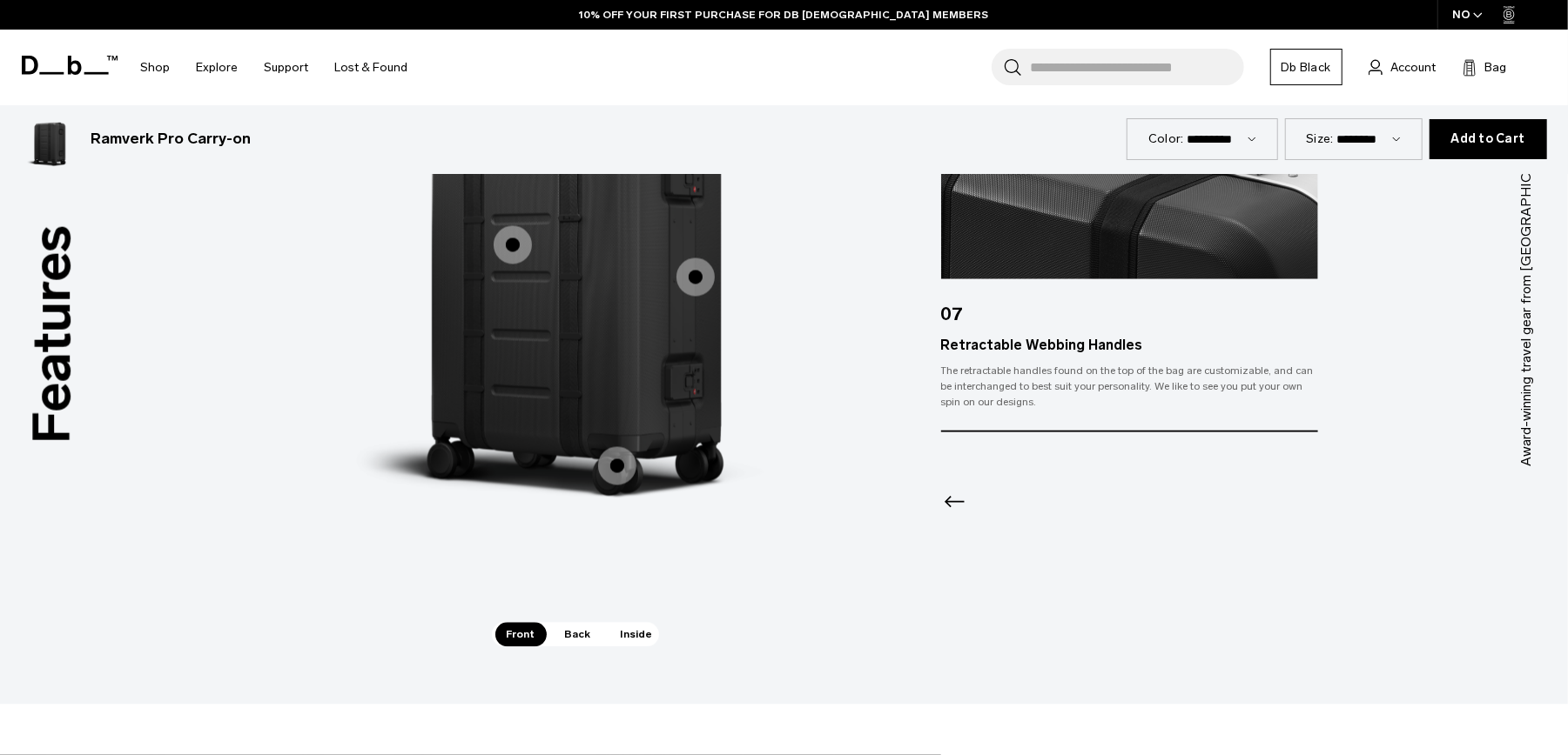
click at [580, 623] on span "Back" at bounding box center [577, 635] width 49 height 25
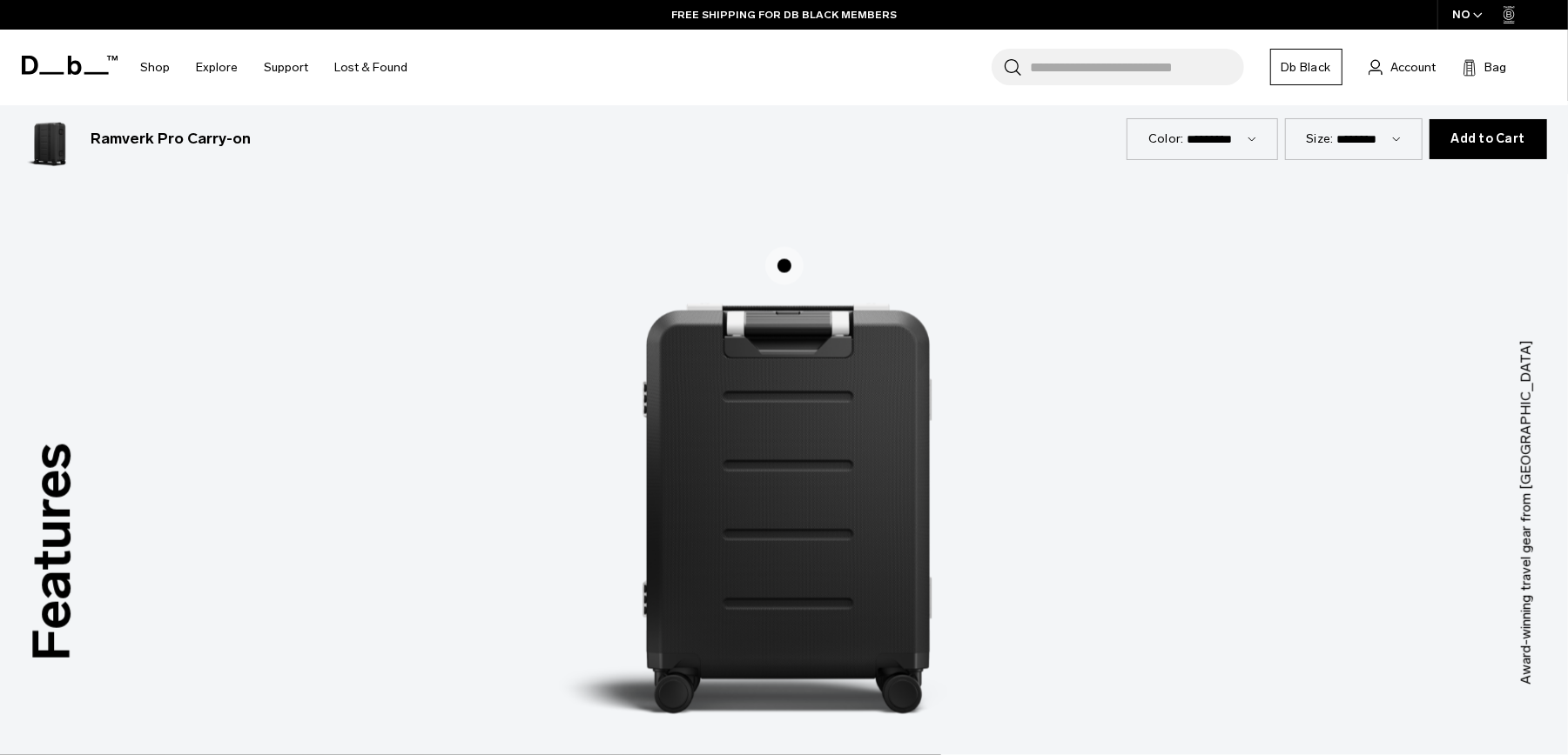
scroll to position [2382, 0]
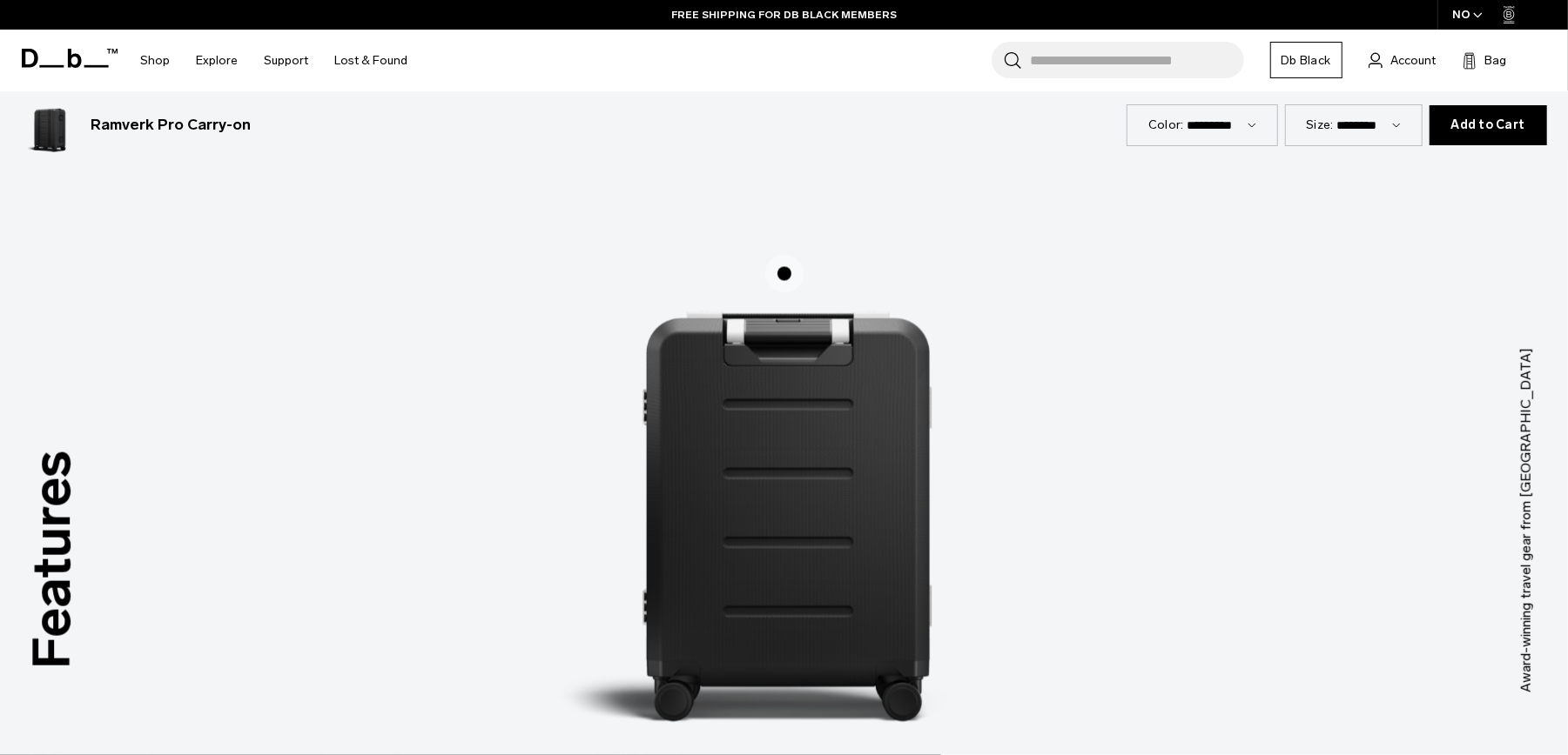
click at [782, 284] on span "2 / 3" at bounding box center [784, 273] width 38 height 38
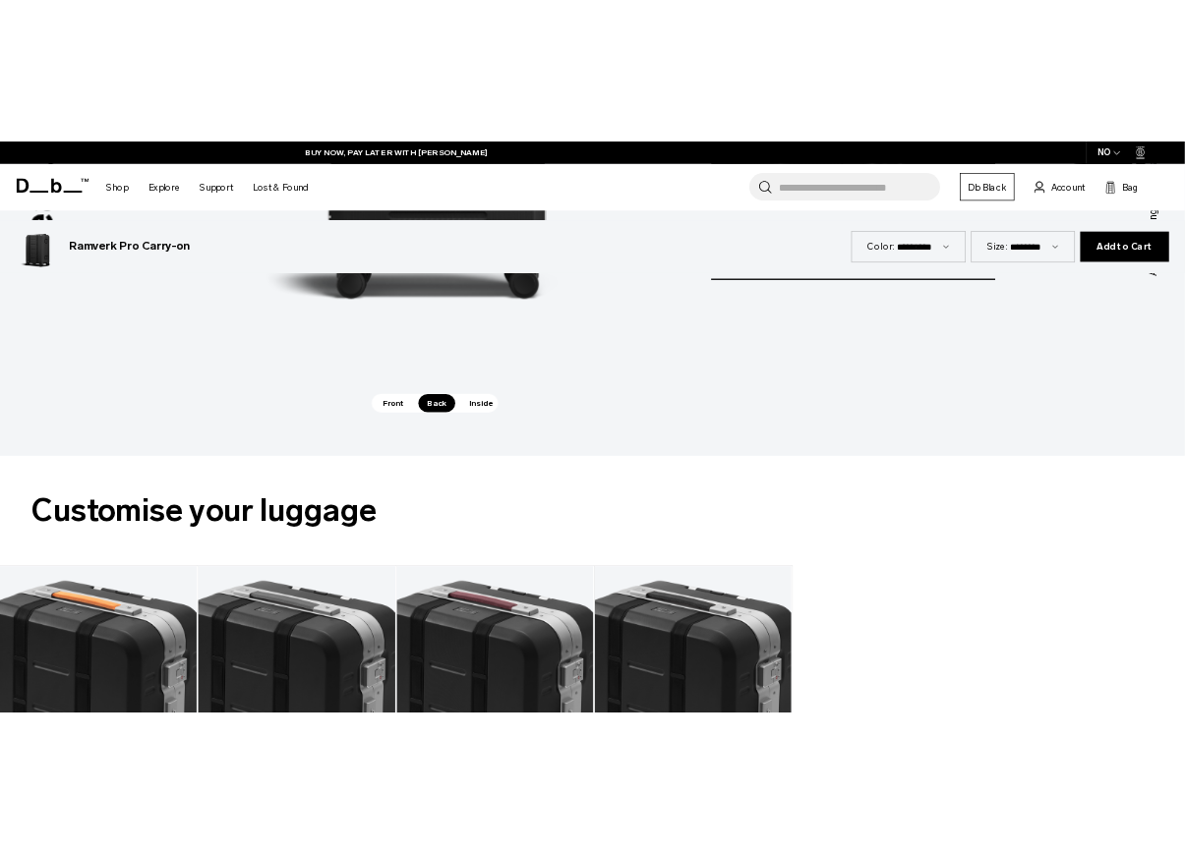
scroll to position [2574, 0]
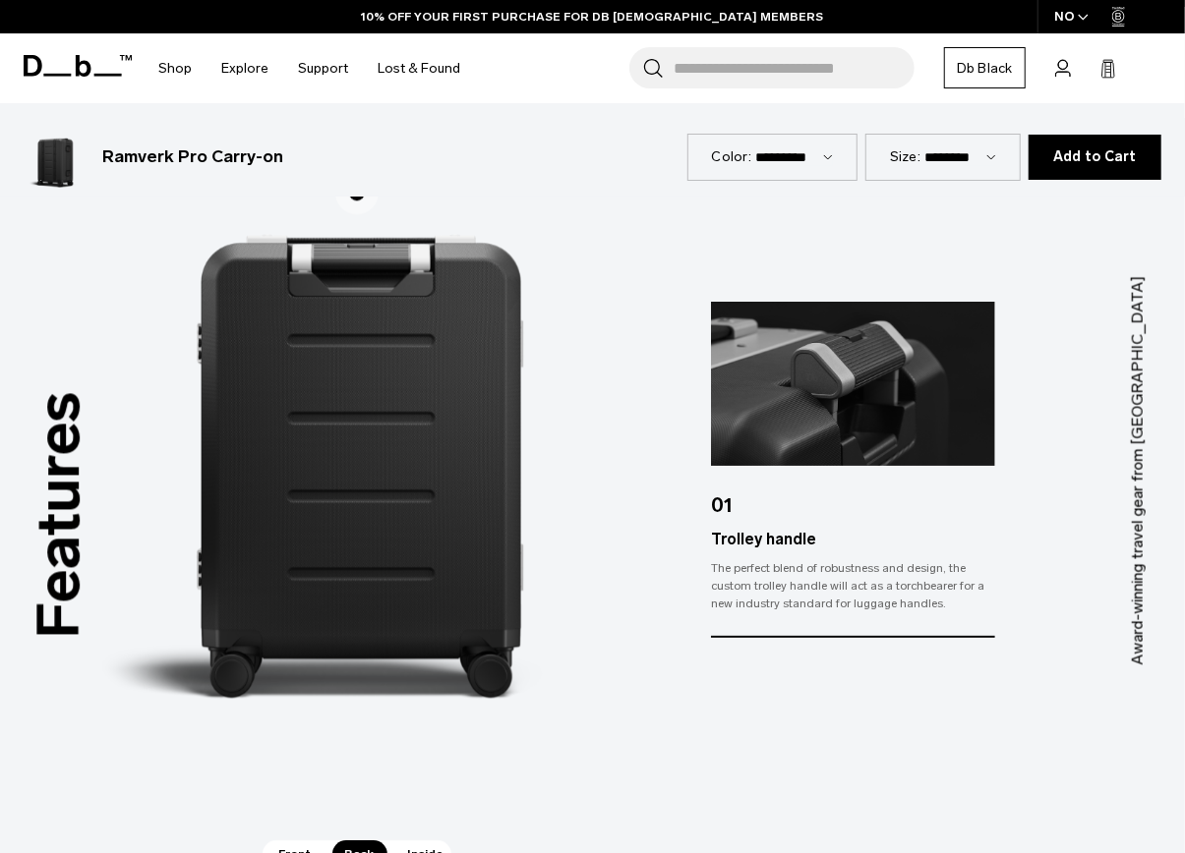
click at [427, 841] on span "Inside" at bounding box center [426, 855] width 62 height 28
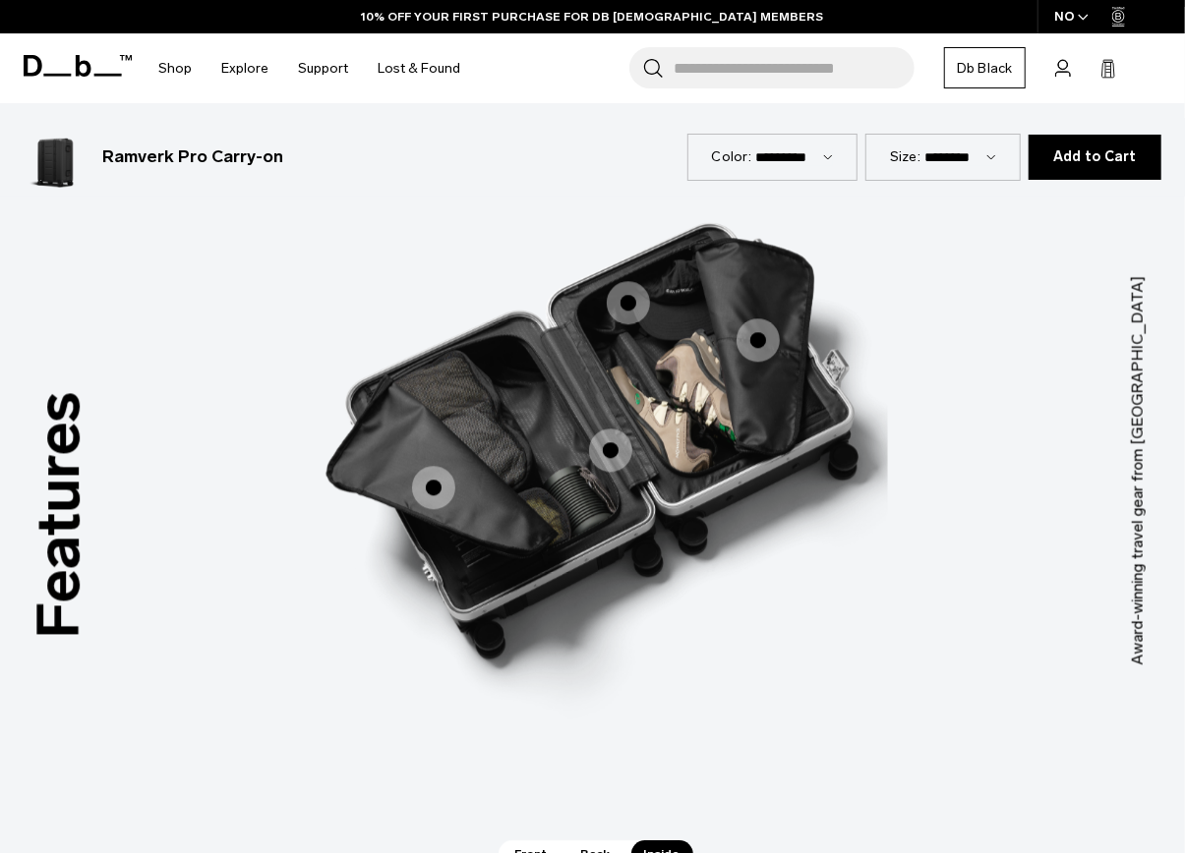
click at [608, 429] on span "3 / 3" at bounding box center [610, 450] width 43 height 43
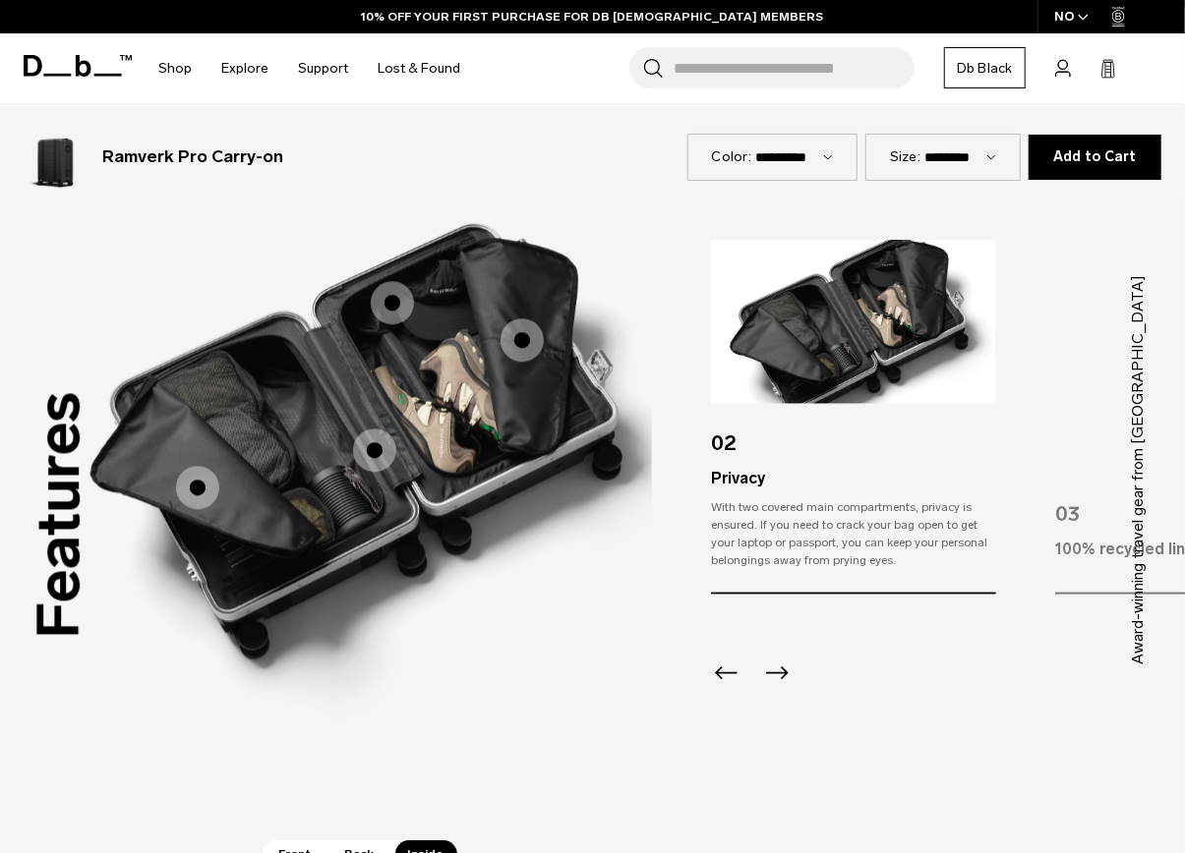
click at [726, 657] on icon "Previous slide" at bounding box center [726, 672] width 31 height 31
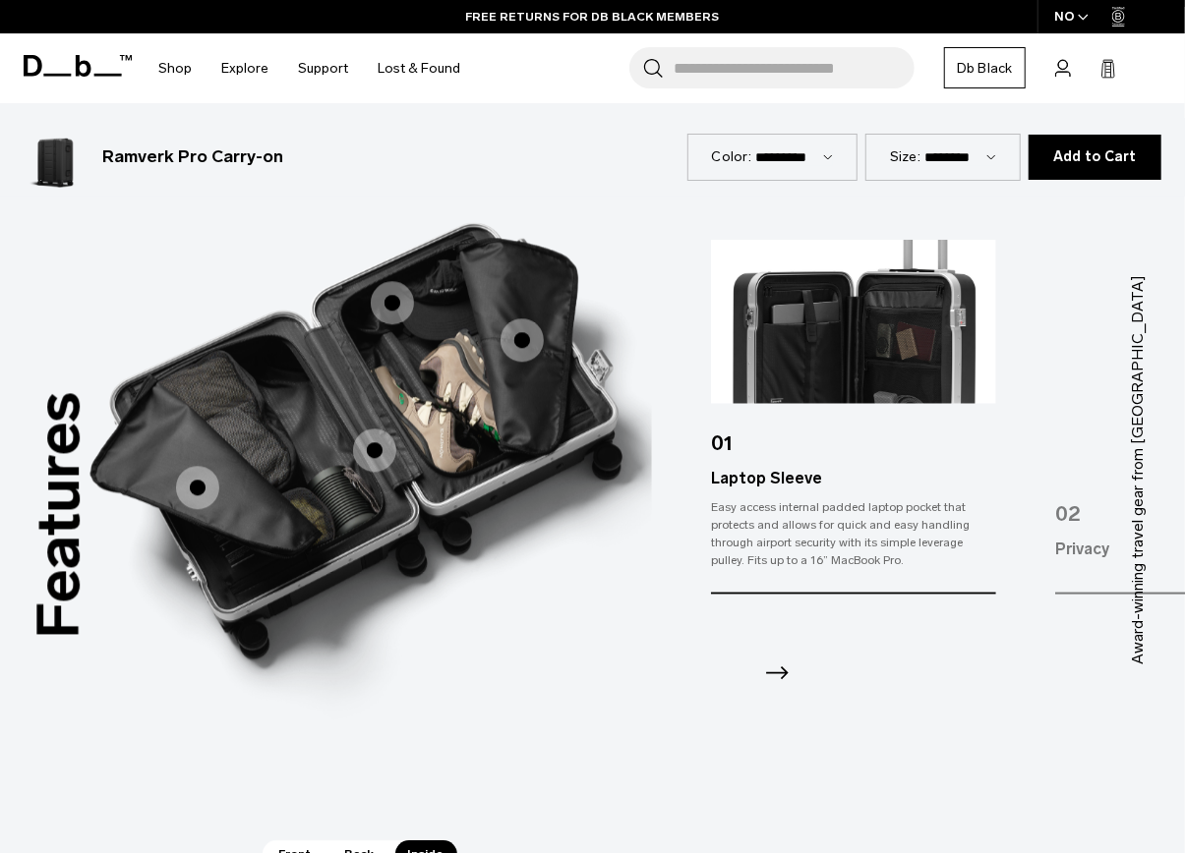
click at [784, 657] on icon "Next slide" at bounding box center [776, 672] width 31 height 31
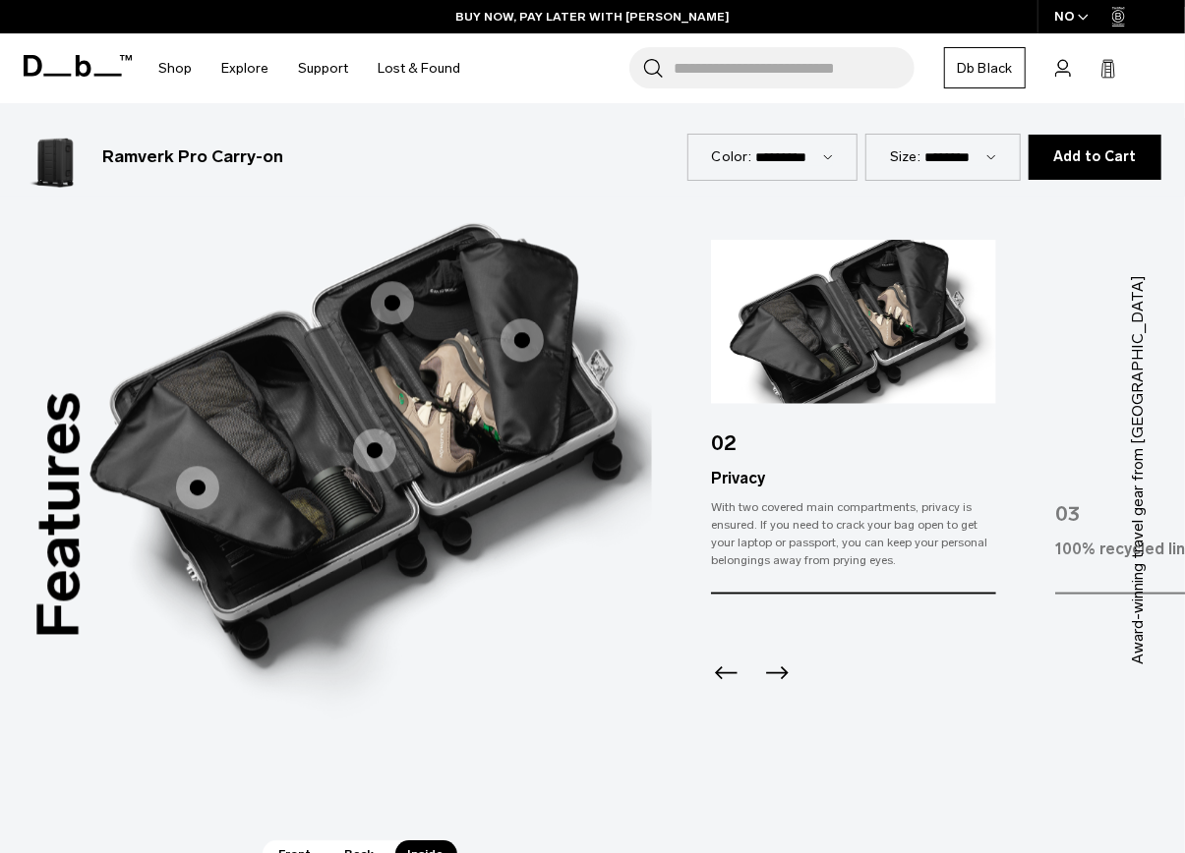
click at [784, 667] on icon "Next slide" at bounding box center [777, 673] width 23 height 13
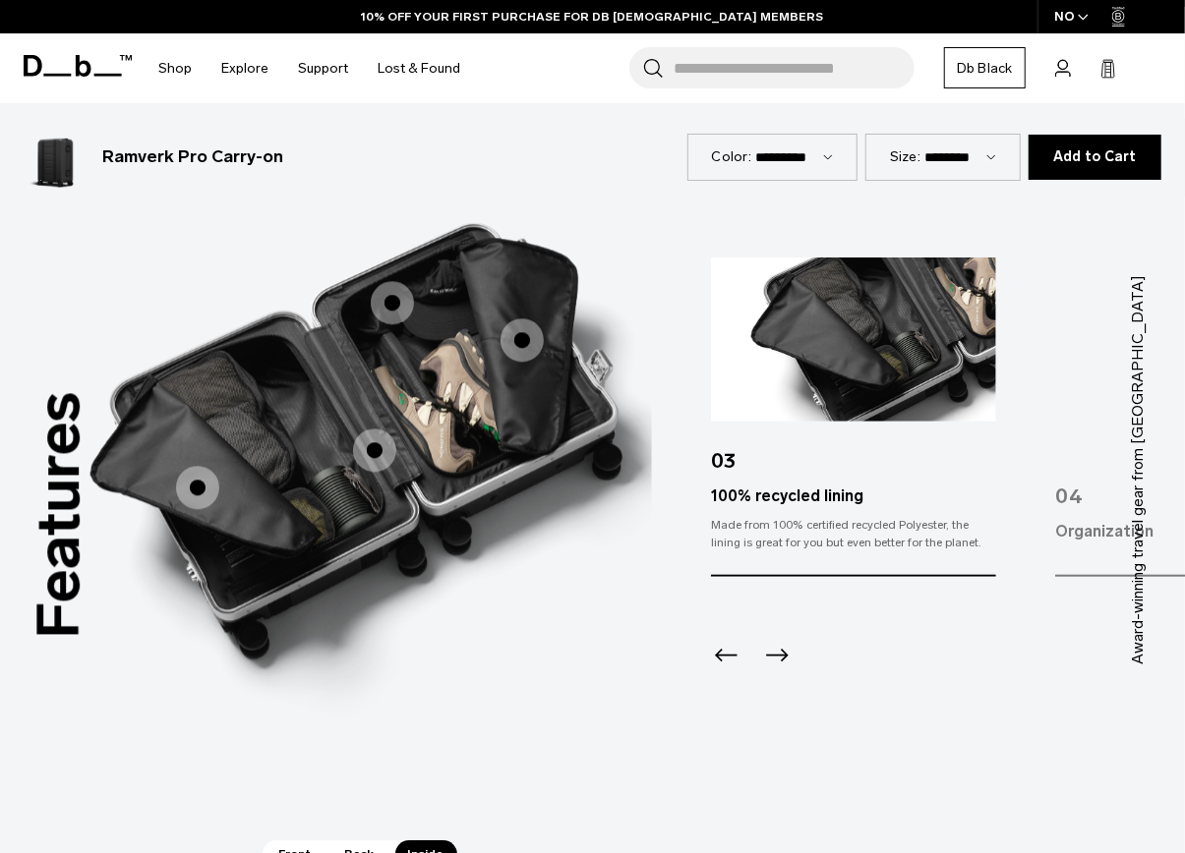
click at [791, 639] on icon "Next slide" at bounding box center [776, 654] width 31 height 31
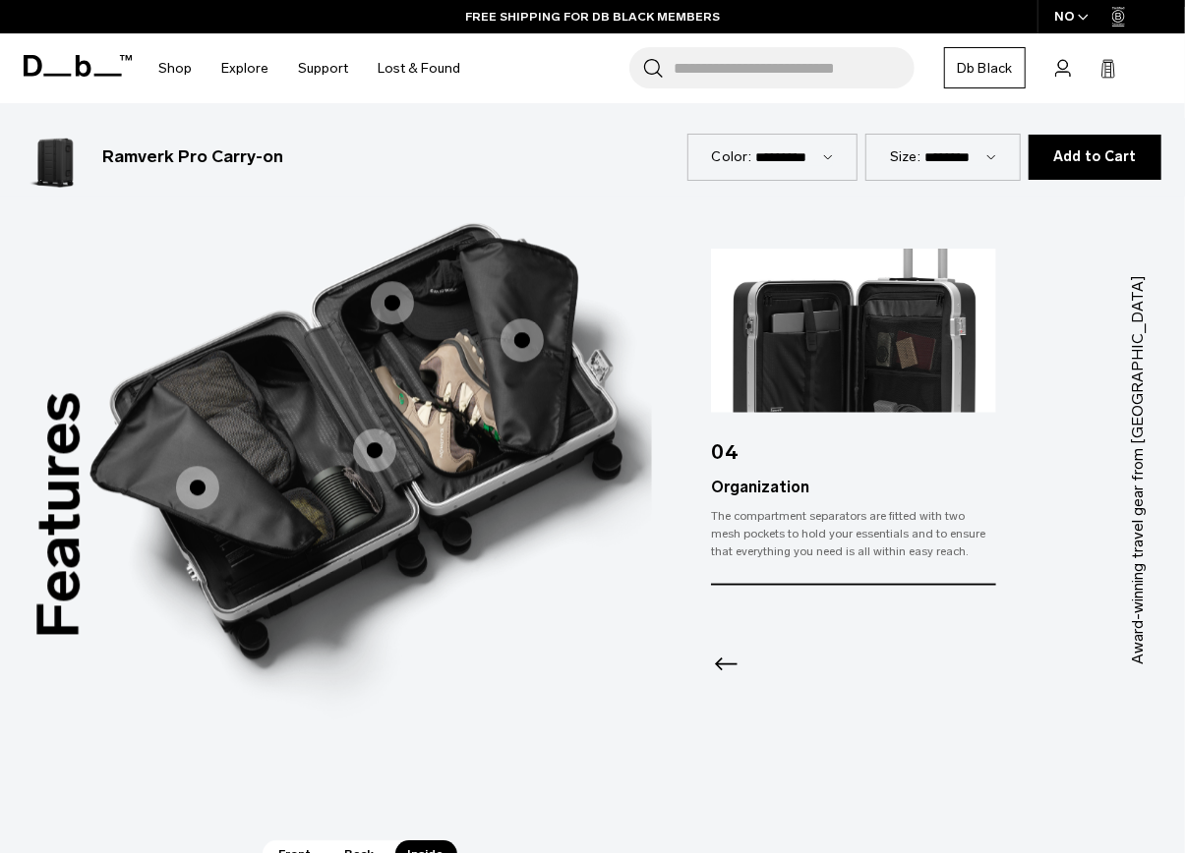
click at [741, 648] on icon "Previous slide" at bounding box center [726, 663] width 31 height 31
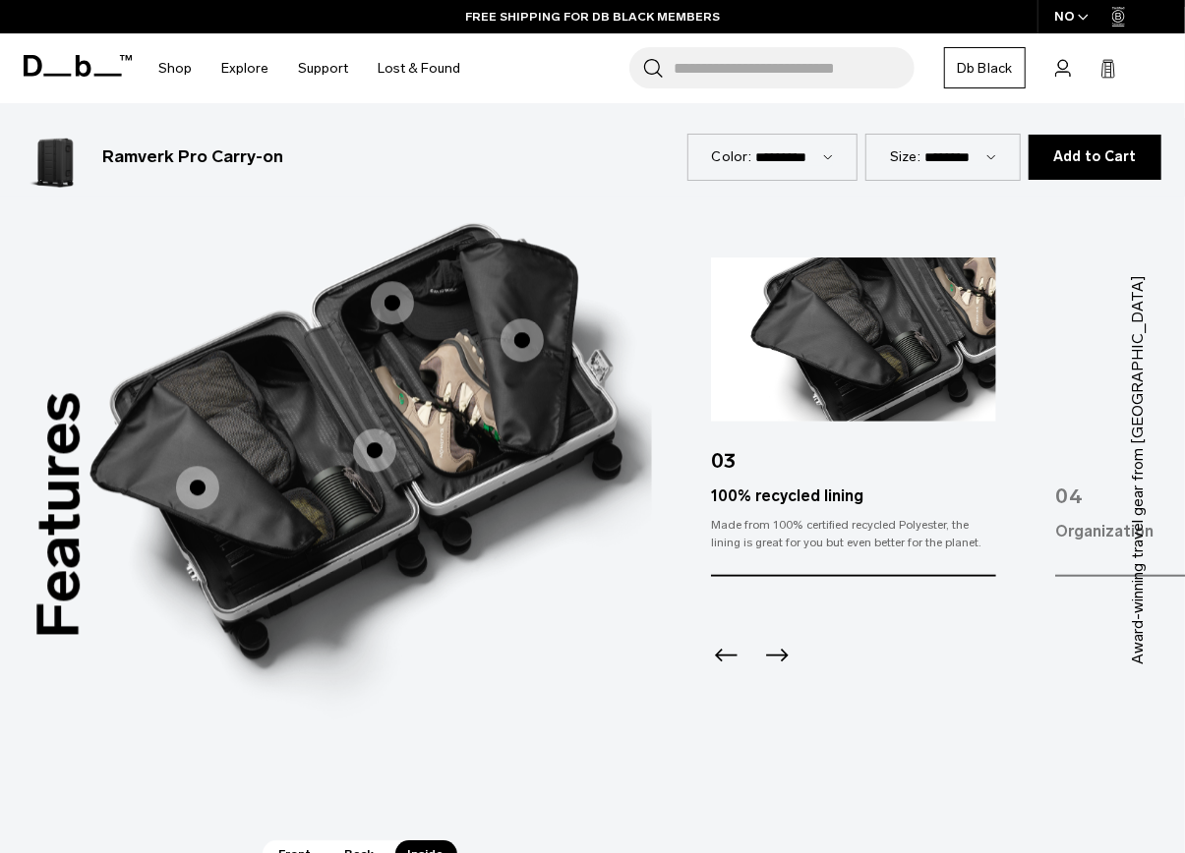
click at [741, 606] on div at bounding box center [853, 629] width 284 height 106
click at [718, 649] on icon "Previous slide" at bounding box center [726, 655] width 23 height 13
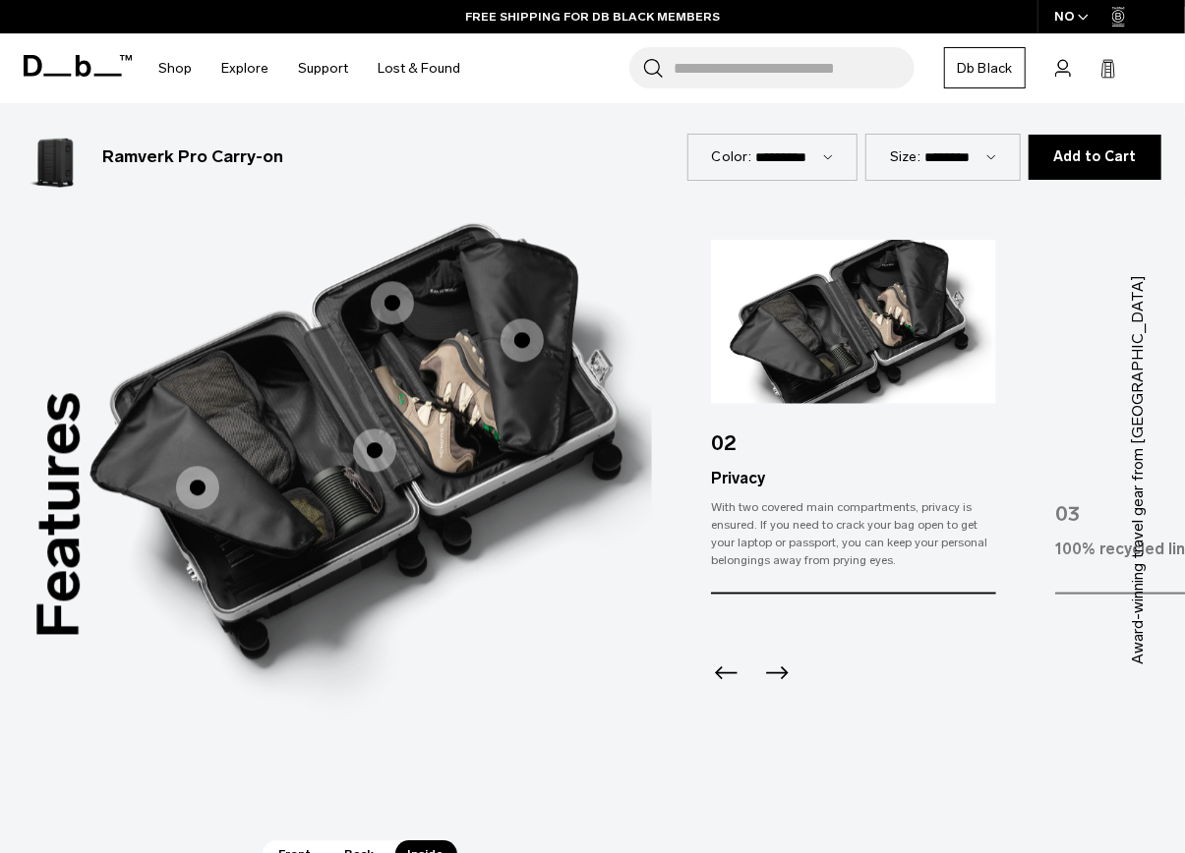
click at [718, 657] on icon "Previous slide" at bounding box center [726, 672] width 31 height 31
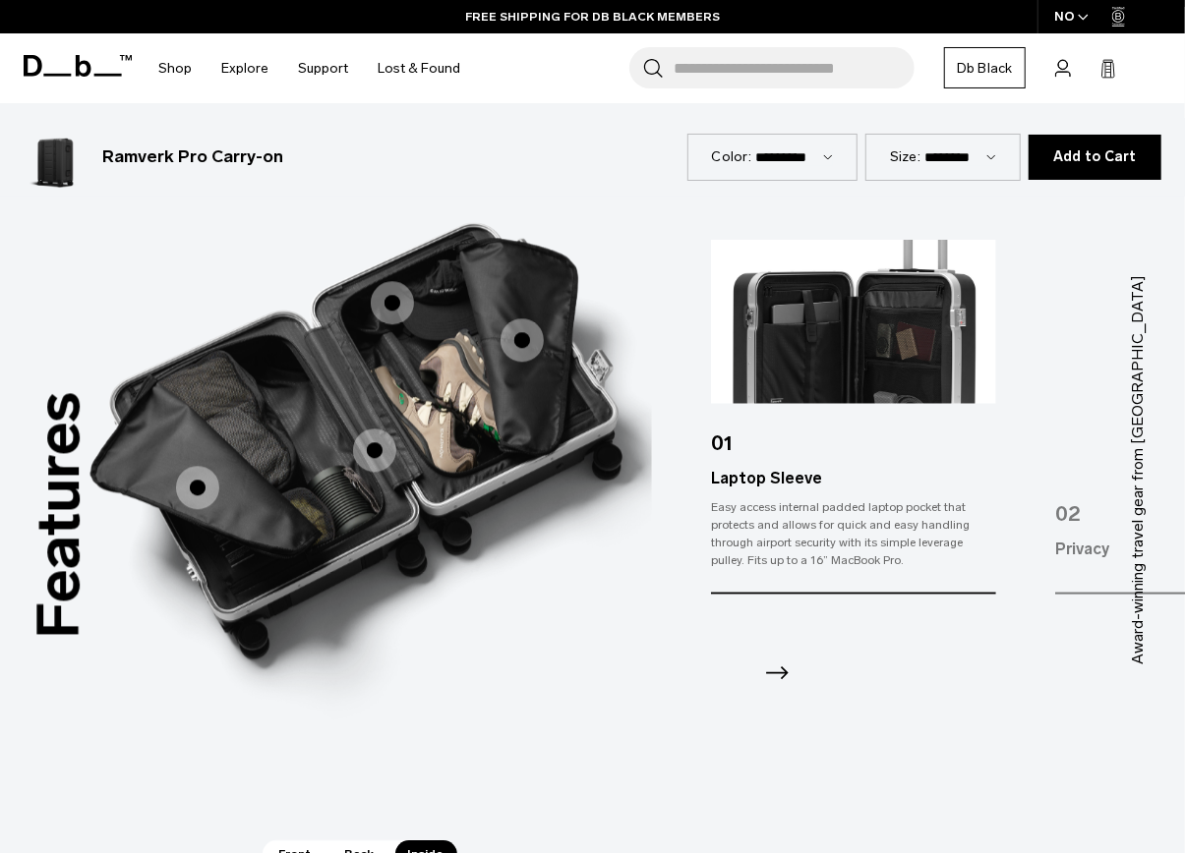
click at [787, 657] on icon "Next slide" at bounding box center [776, 672] width 31 height 31
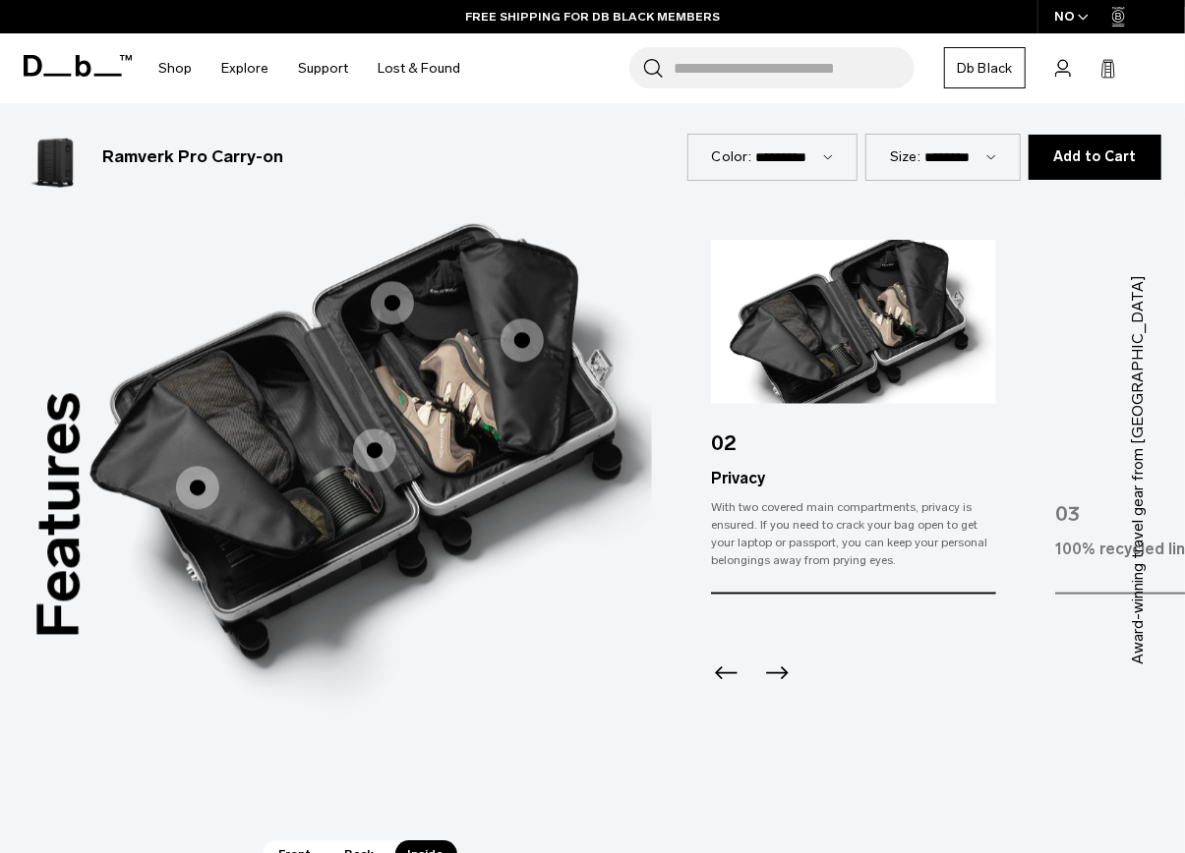
click at [787, 657] on icon "Next slide" at bounding box center [776, 672] width 31 height 31
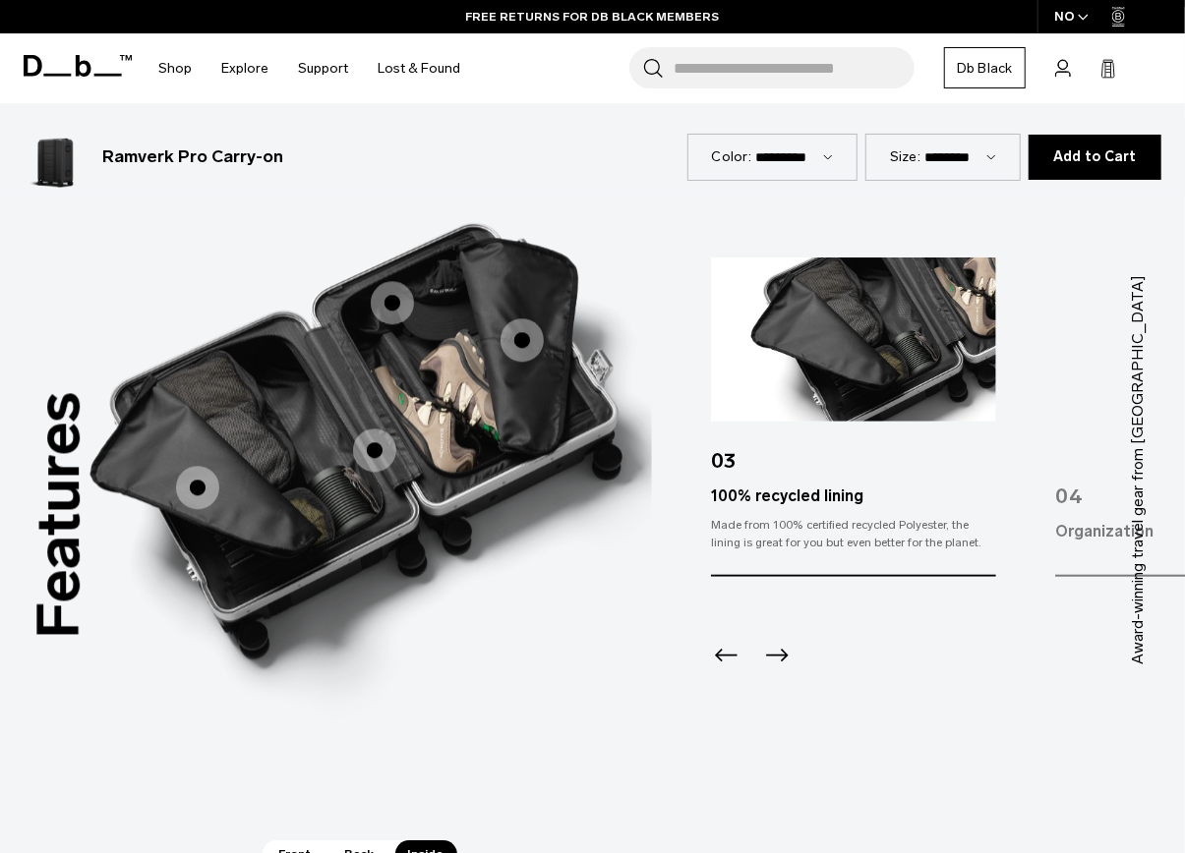
click at [787, 639] on icon "Next slide" at bounding box center [776, 654] width 31 height 31
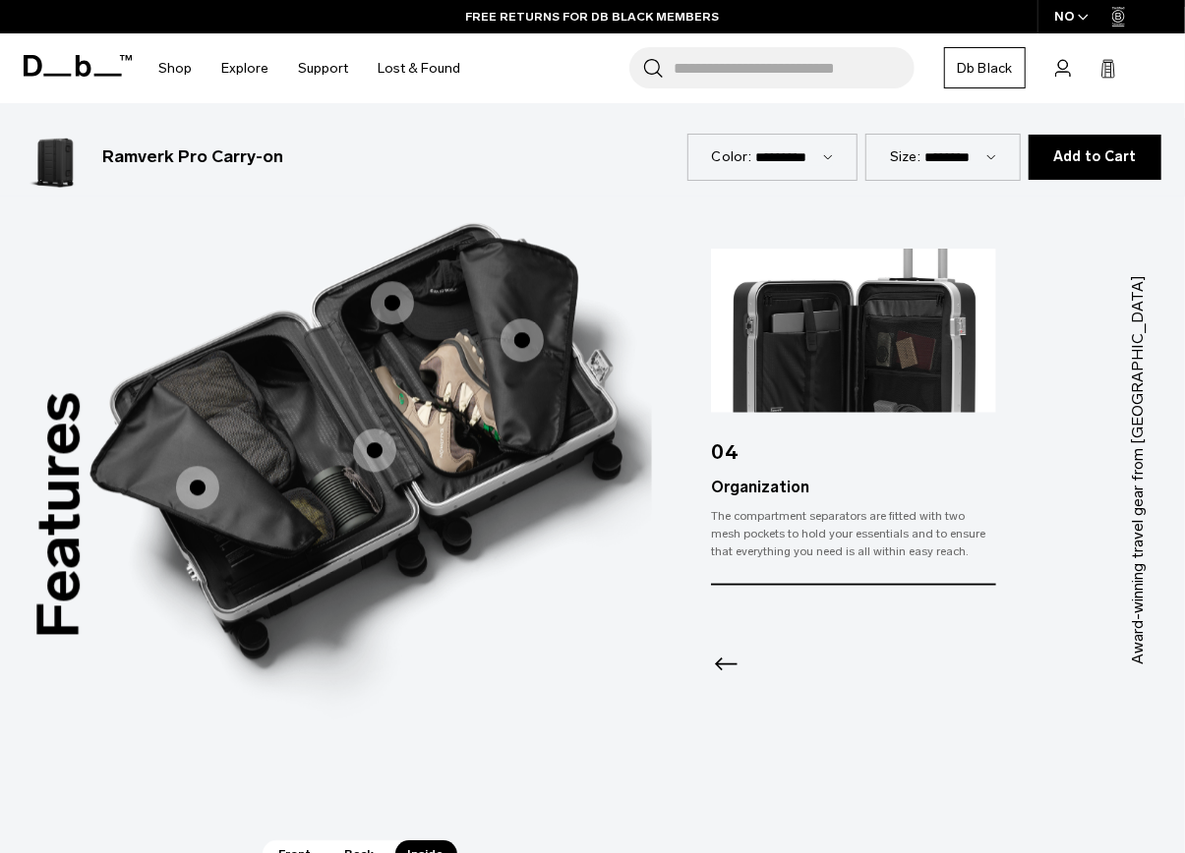
click at [724, 648] on icon "Previous slide" at bounding box center [726, 663] width 31 height 31
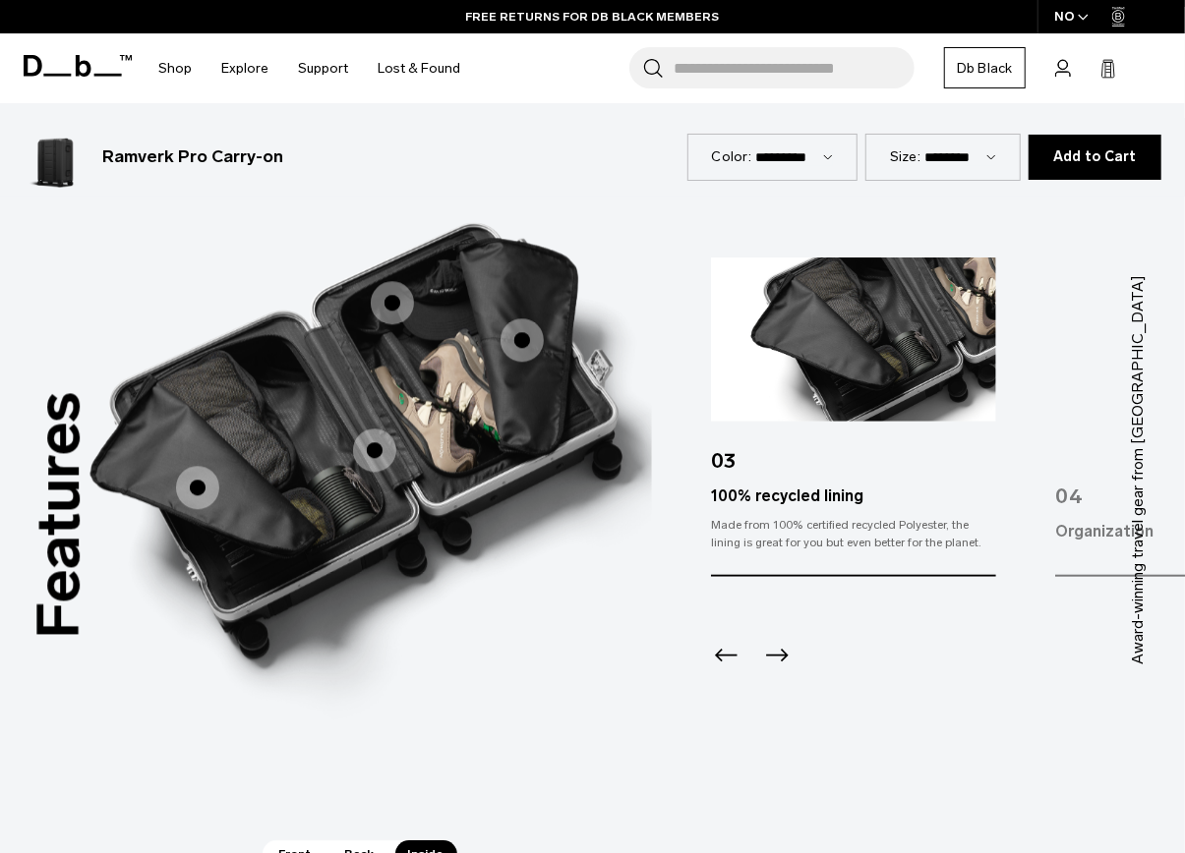
click at [724, 639] on icon "Previous slide" at bounding box center [726, 654] width 31 height 31
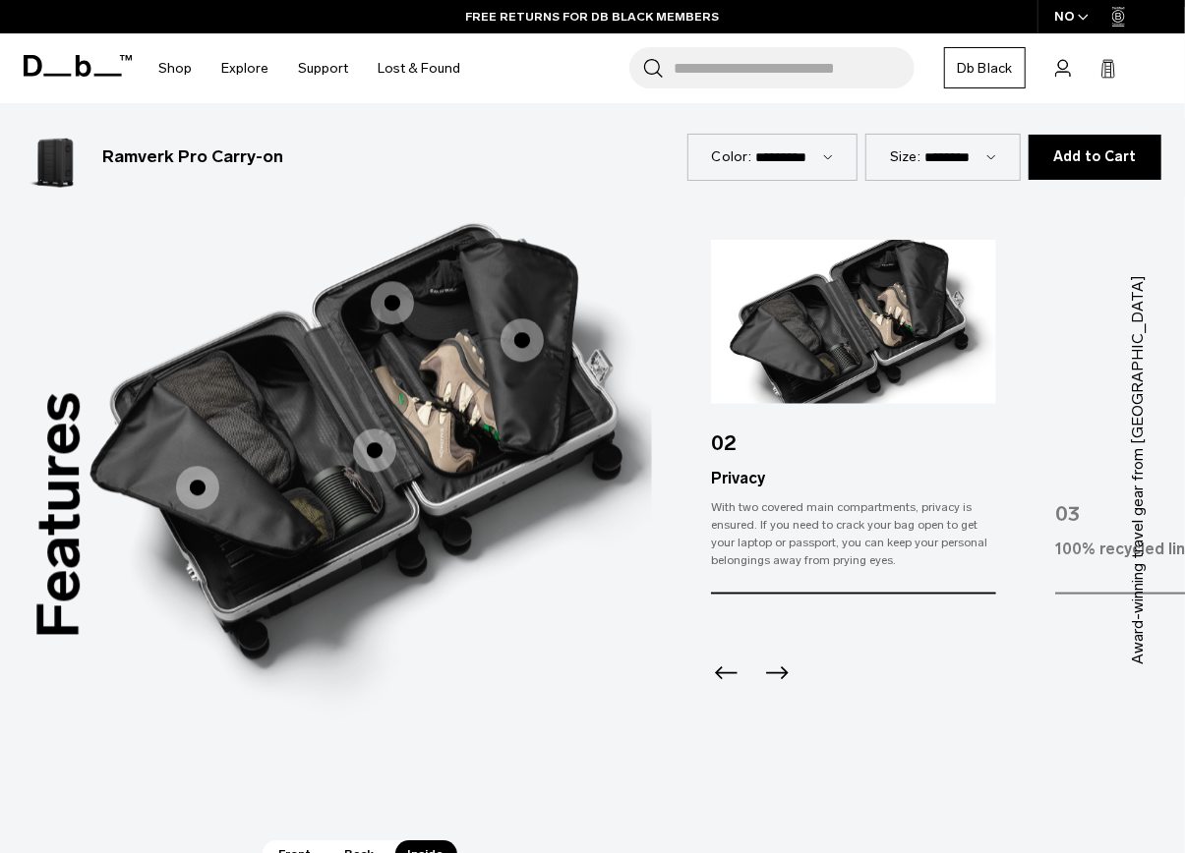
click at [724, 657] on icon "Previous slide" at bounding box center [726, 672] width 31 height 31
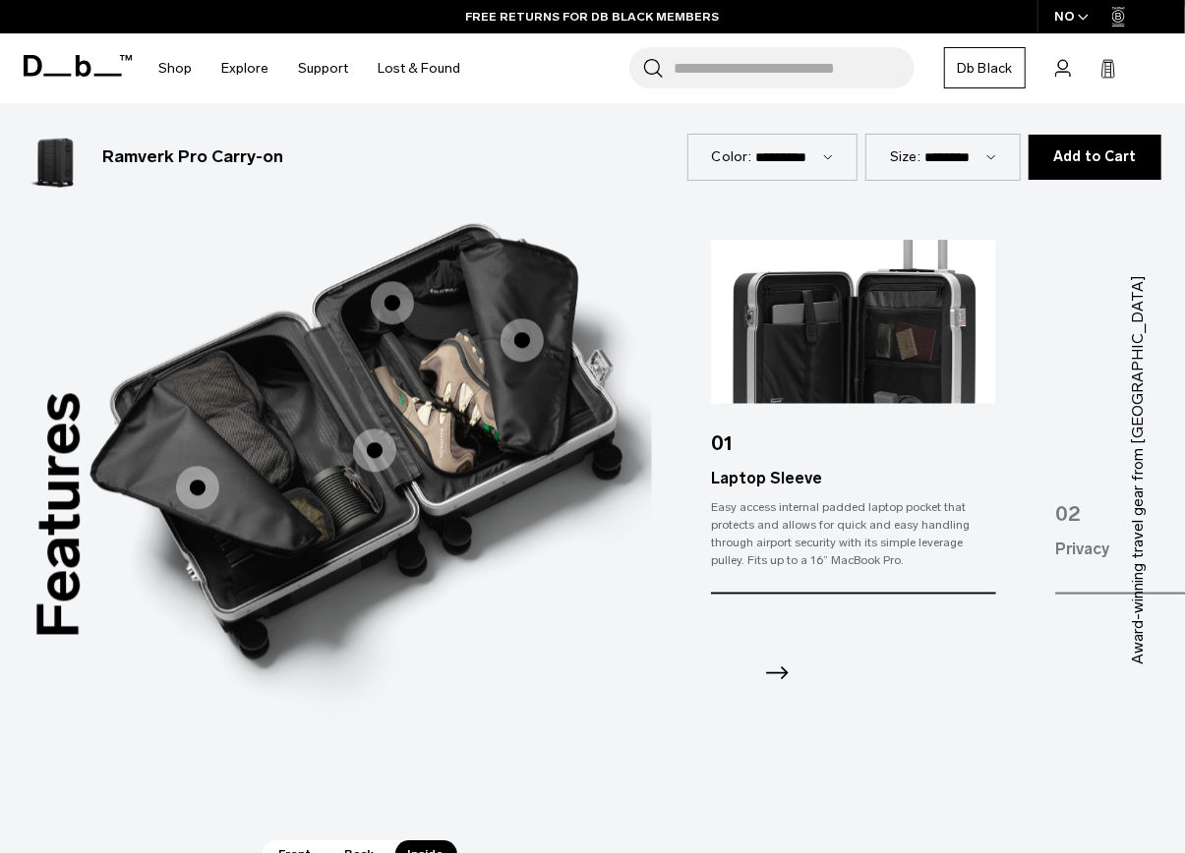
click at [724, 594] on div at bounding box center [853, 647] width 284 height 106
click at [784, 657] on icon "Next slide" at bounding box center [776, 672] width 31 height 31
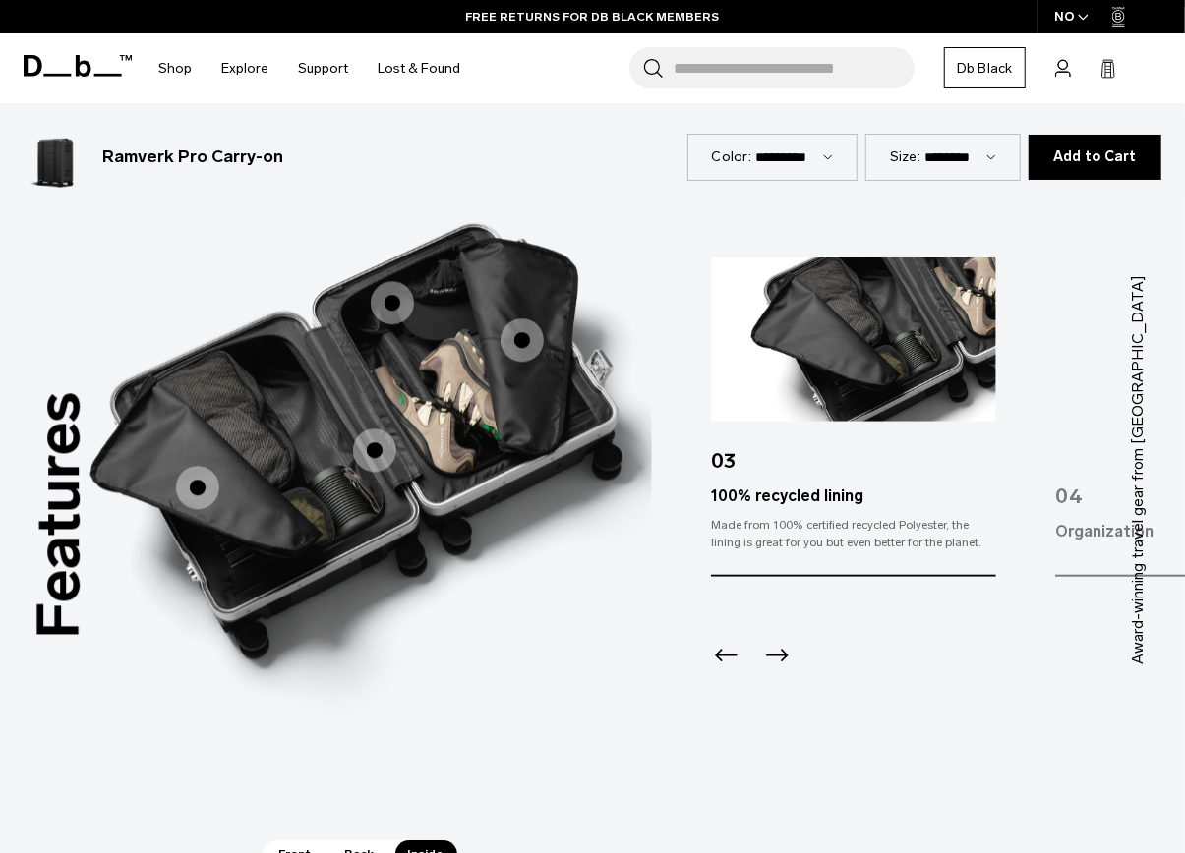
click at [784, 639] on icon "Next slide" at bounding box center [776, 654] width 31 height 31
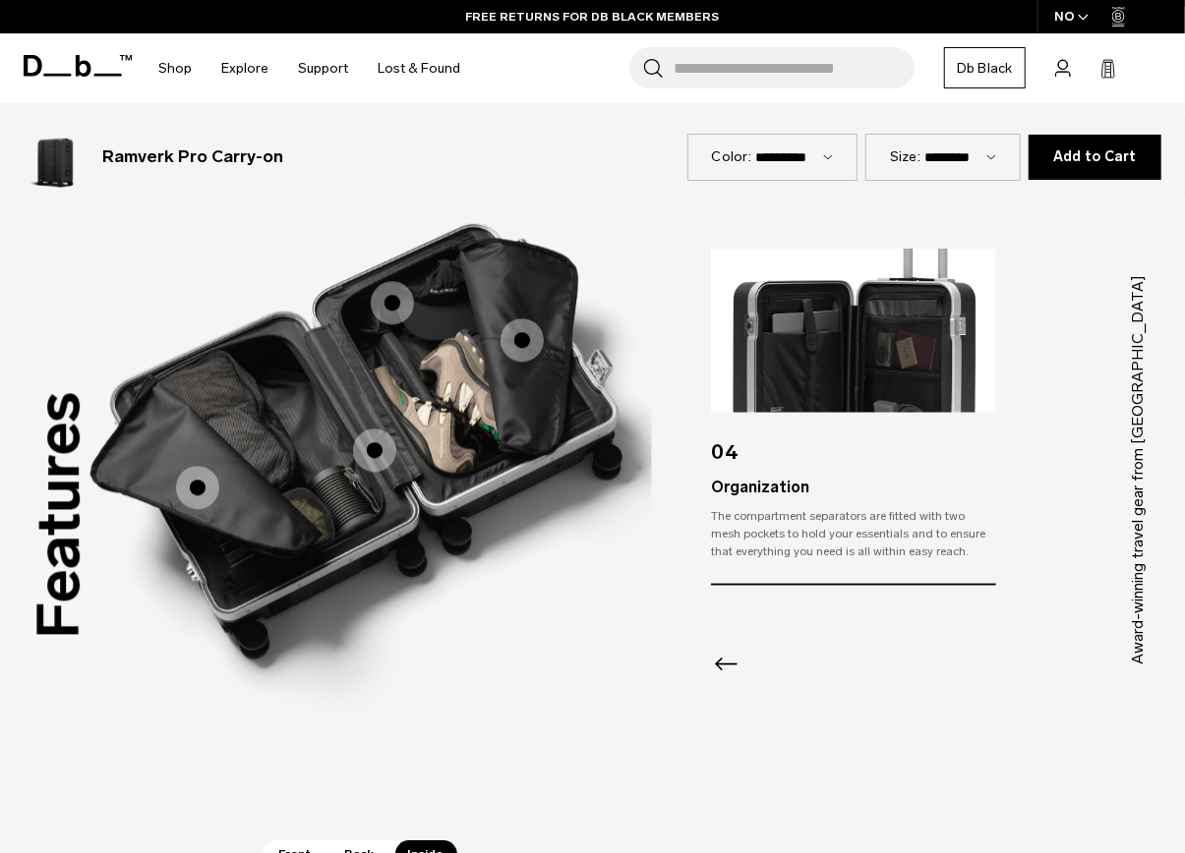
click at [784, 598] on div at bounding box center [853, 638] width 284 height 106
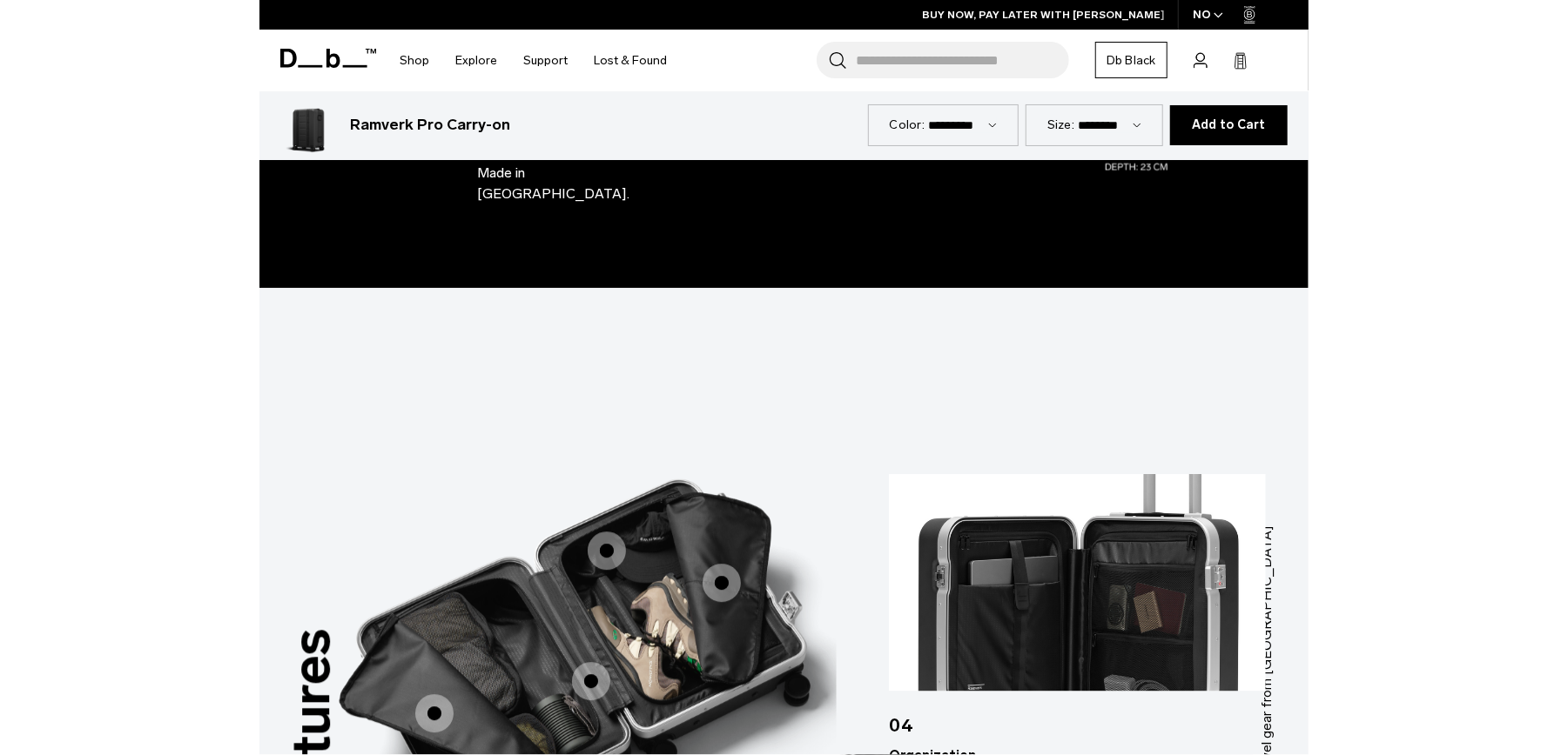
scroll to position [2545, 0]
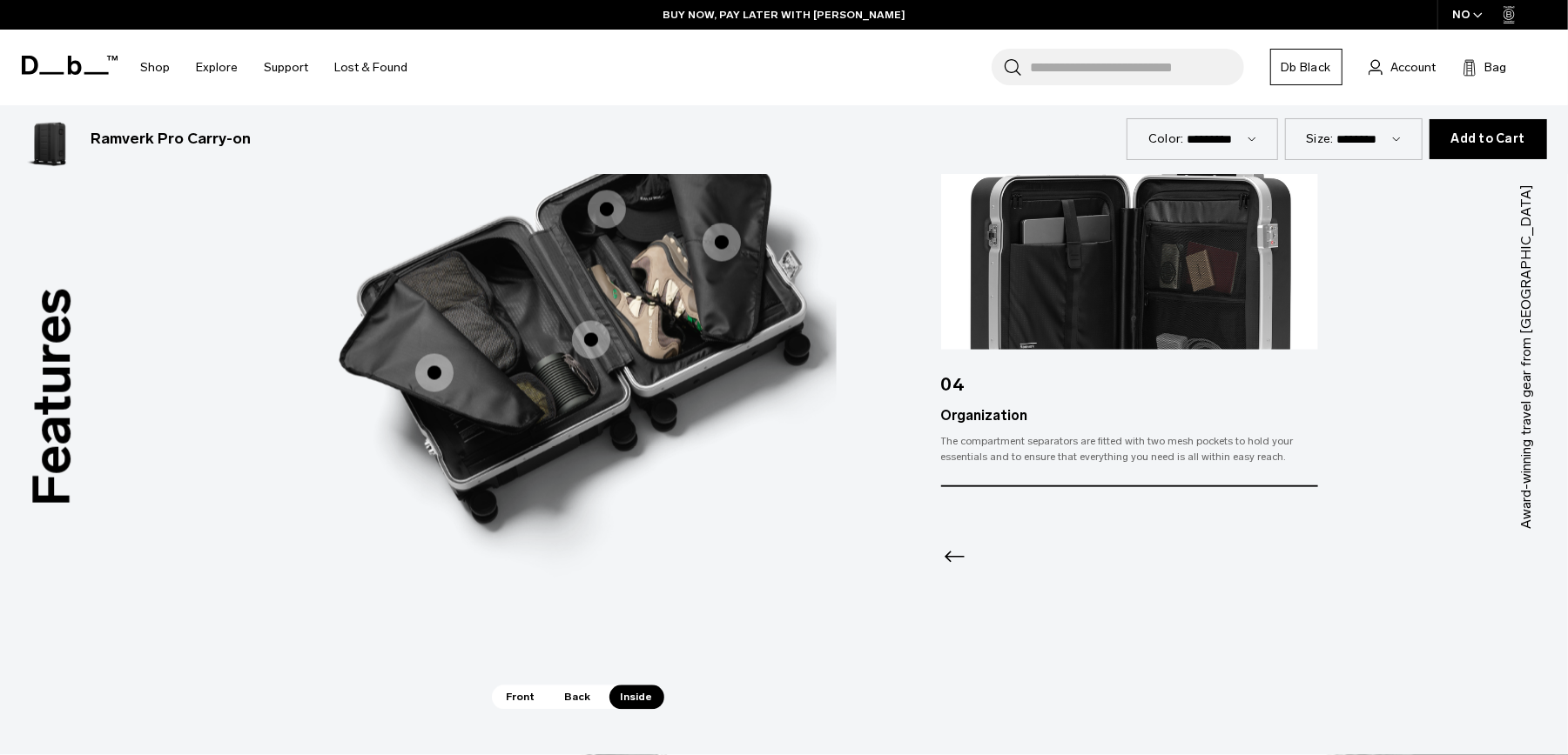
click at [503, 698] on span "Front" at bounding box center [521, 697] width 51 height 25
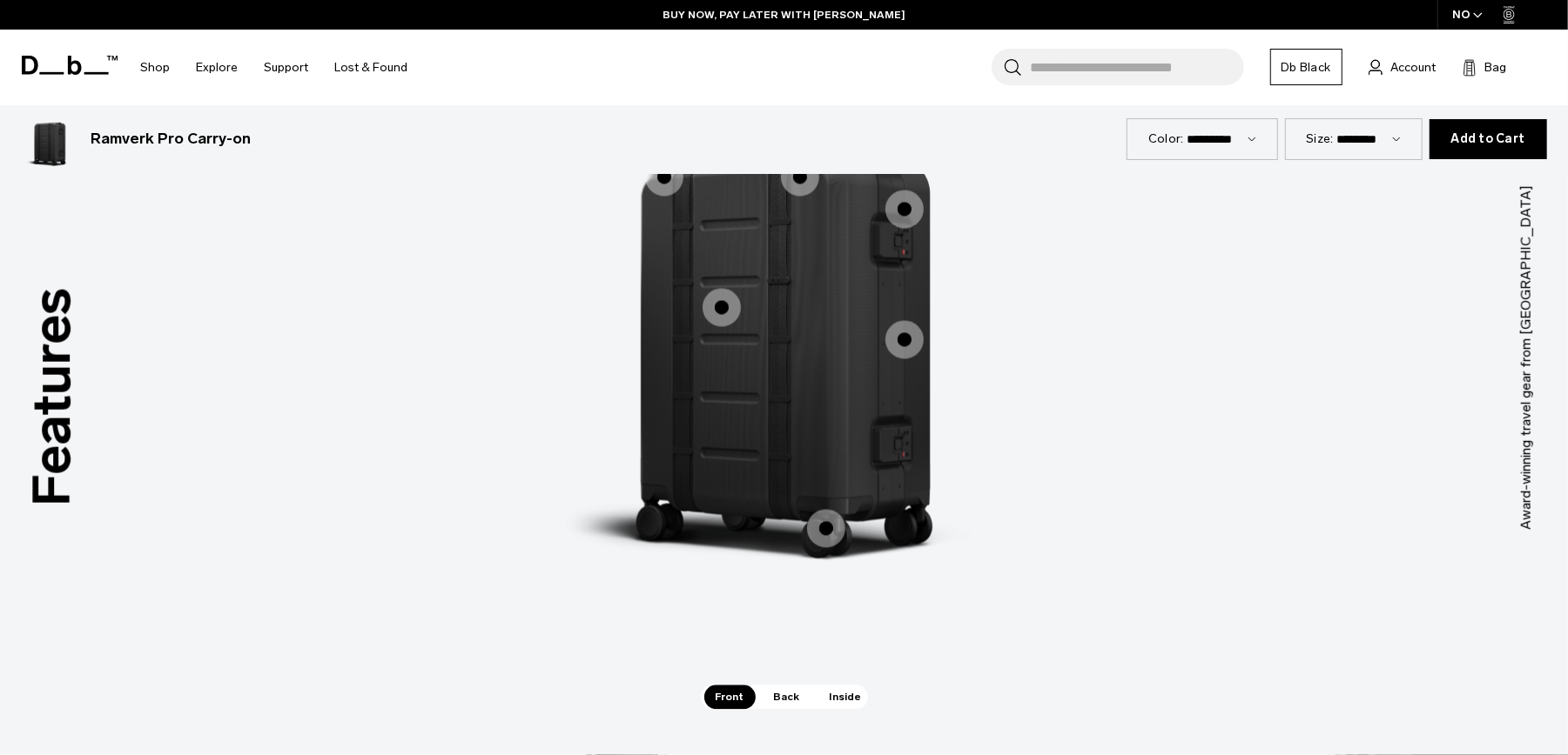
drag, startPoint x: 157, startPoint y: 143, endPoint x: 341, endPoint y: 158, distance: 184.6
click at [341, 158] on div "Ramverk Pro Carry-on 5.999 NOK" at bounding box center [575, 139] width 1106 height 56
copy h3 "Pro Carry-on"
click at [792, 181] on span "1 / 3" at bounding box center [799, 176] width 38 height 38
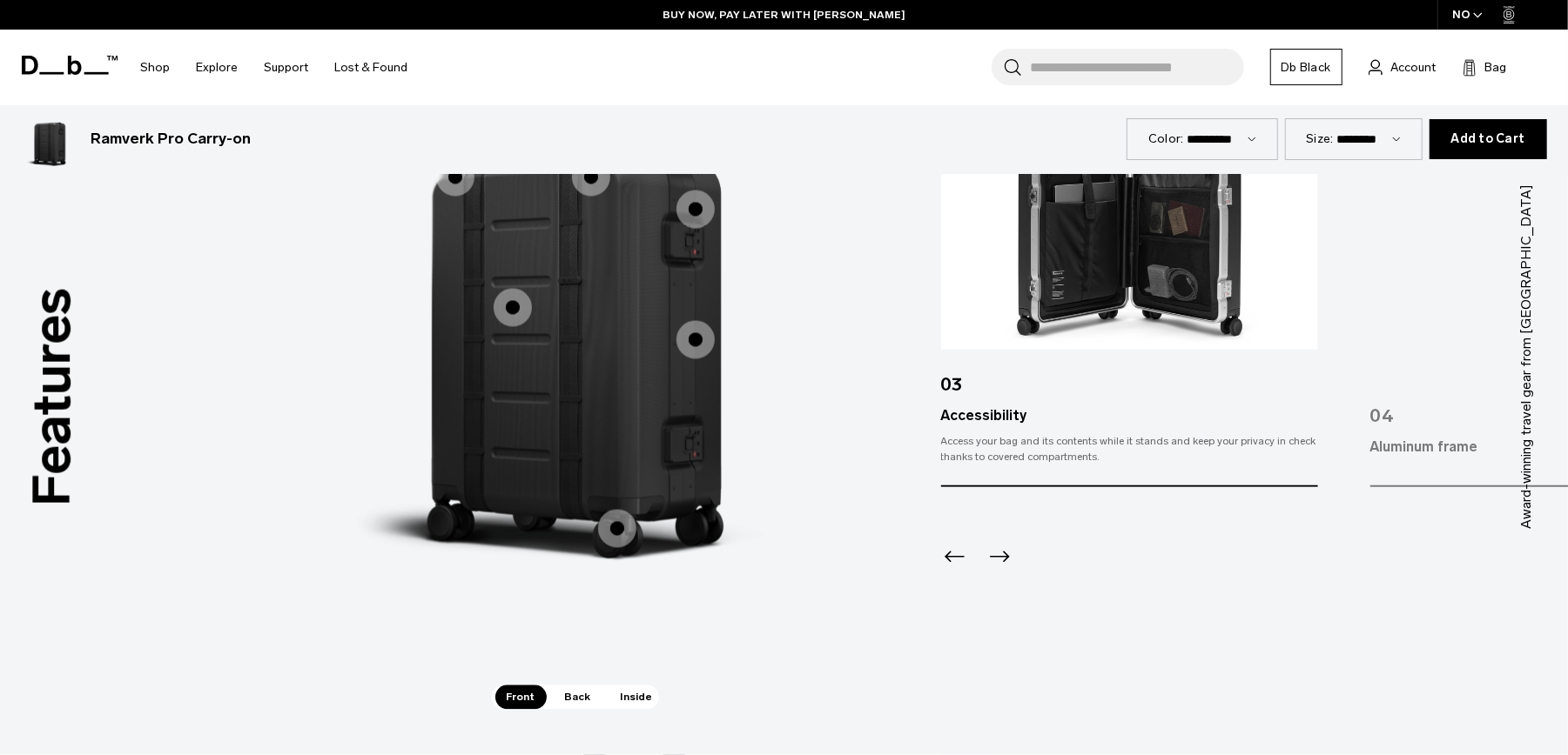
click at [959, 567] on icon "Previous slide" at bounding box center [954, 556] width 27 height 27
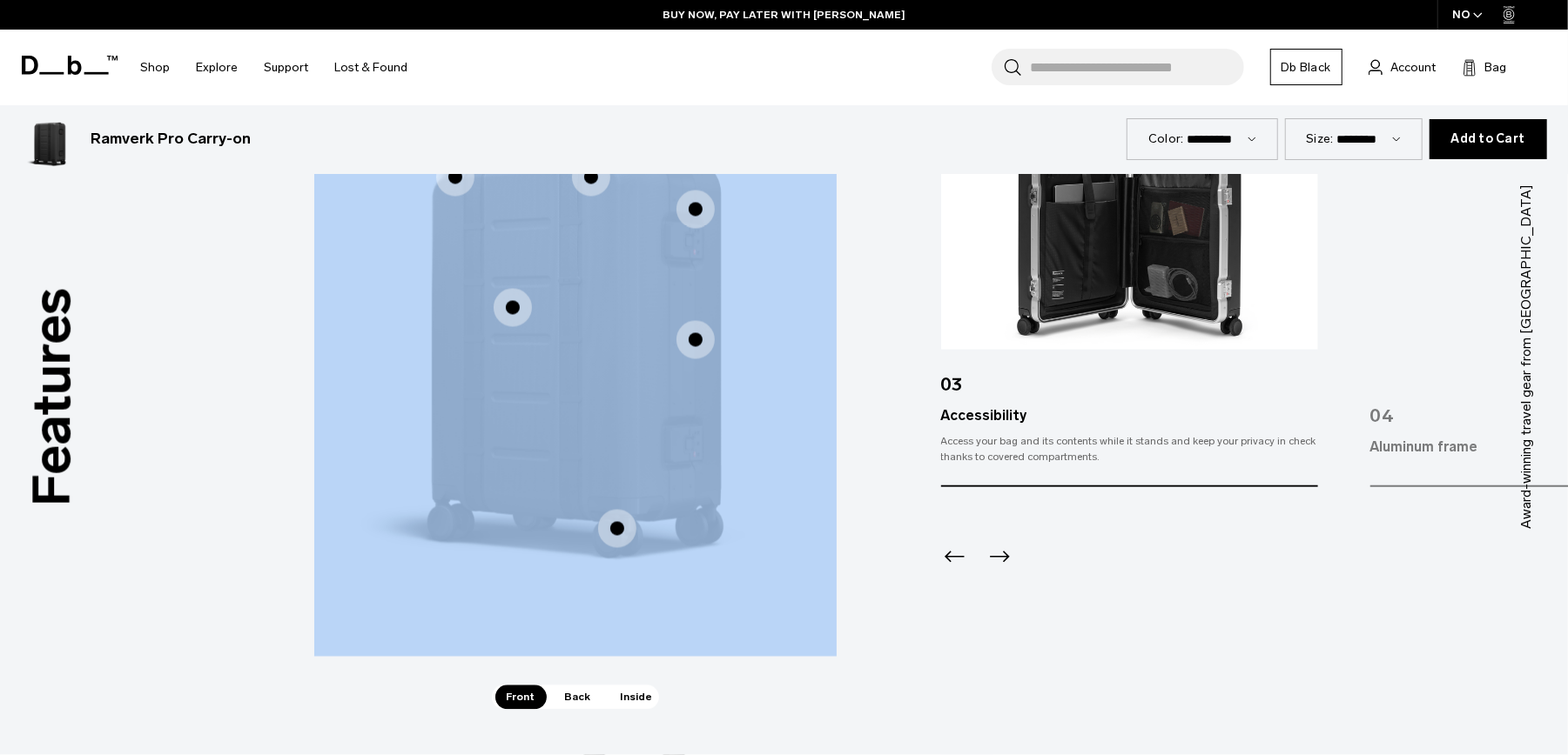
click at [959, 567] on icon "Previous slide" at bounding box center [954, 556] width 27 height 27
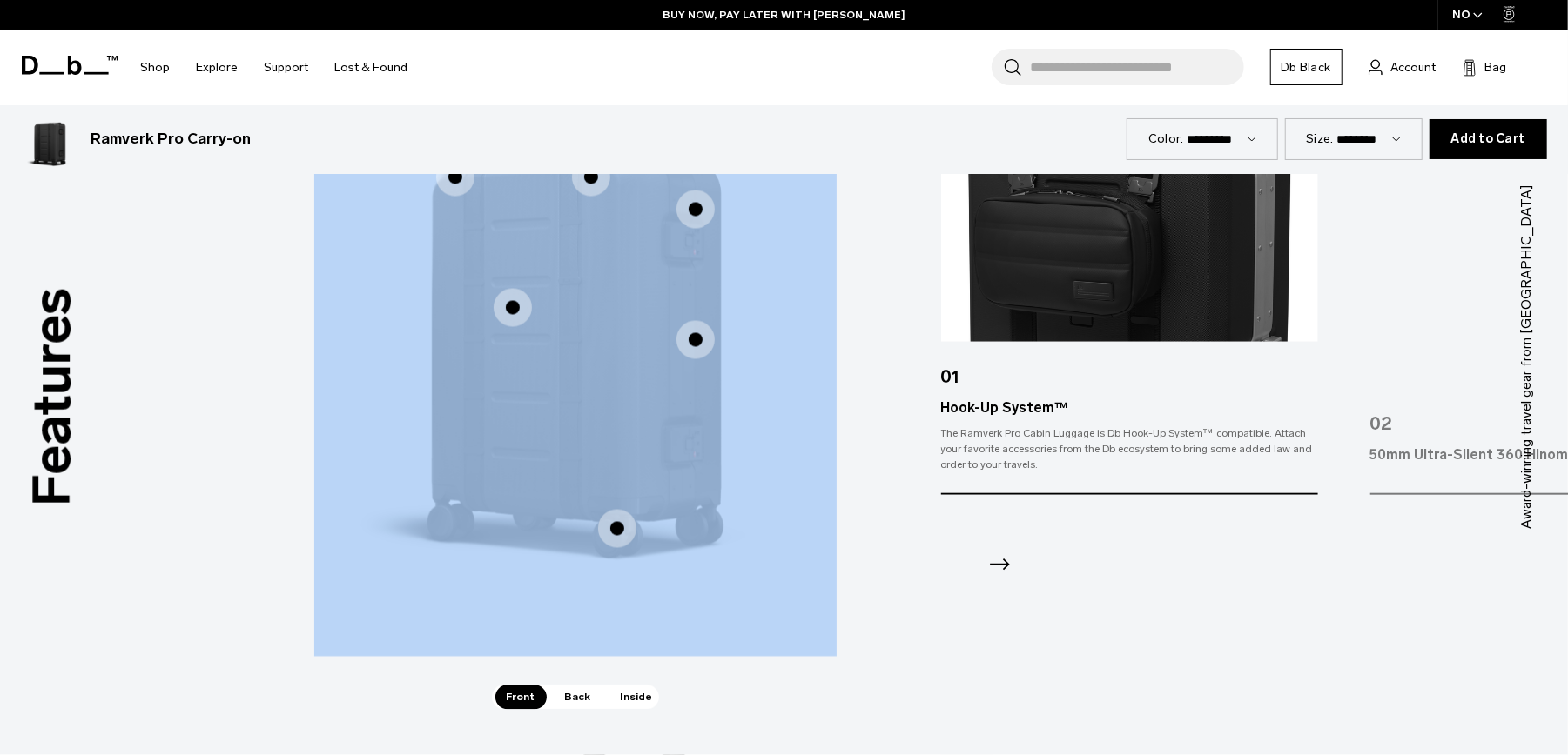
click at [959, 567] on div at bounding box center [1129, 541] width 376 height 94
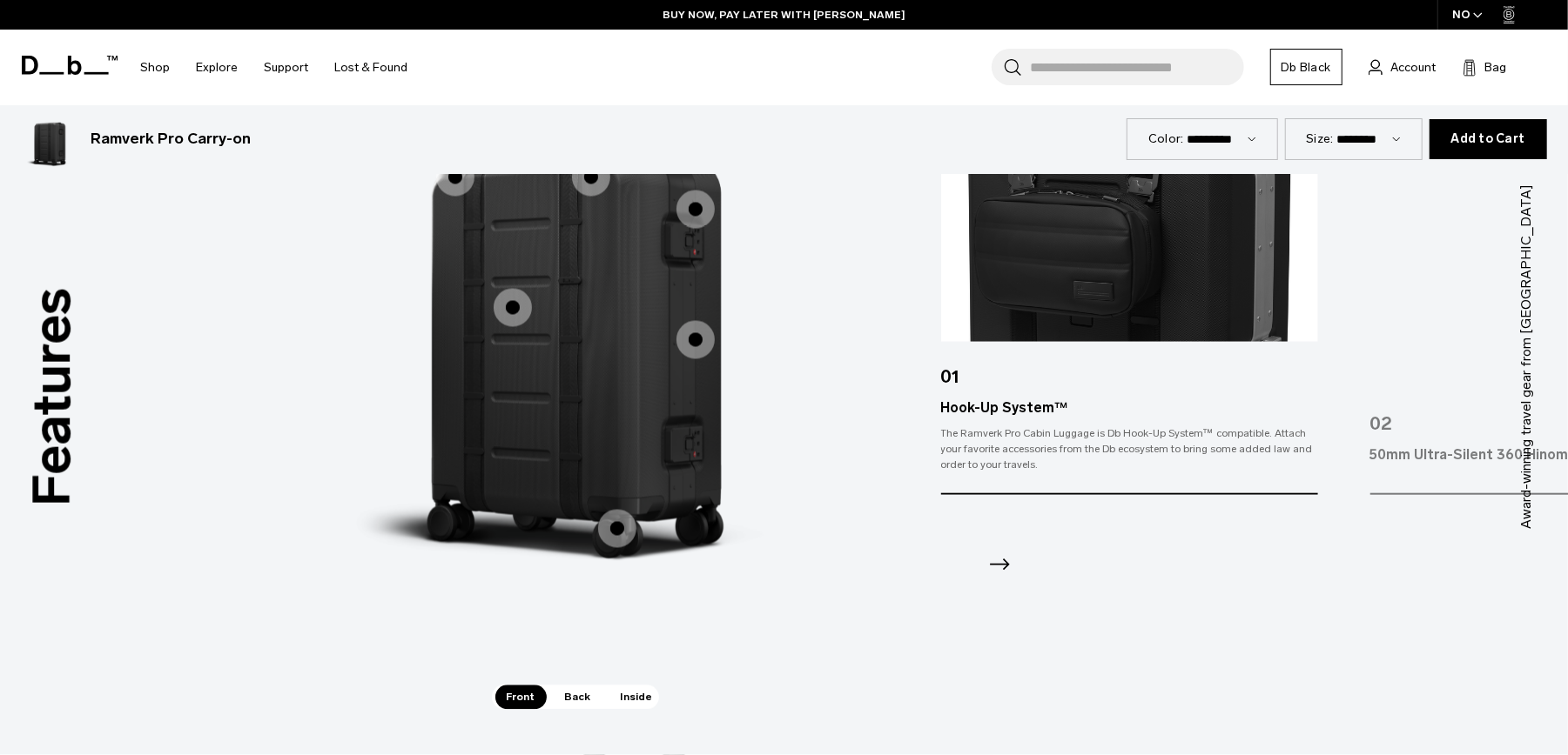
click at [996, 512] on div at bounding box center [1129, 541] width 376 height 94
click at [998, 554] on icon "Next slide" at bounding box center [999, 563] width 27 height 27
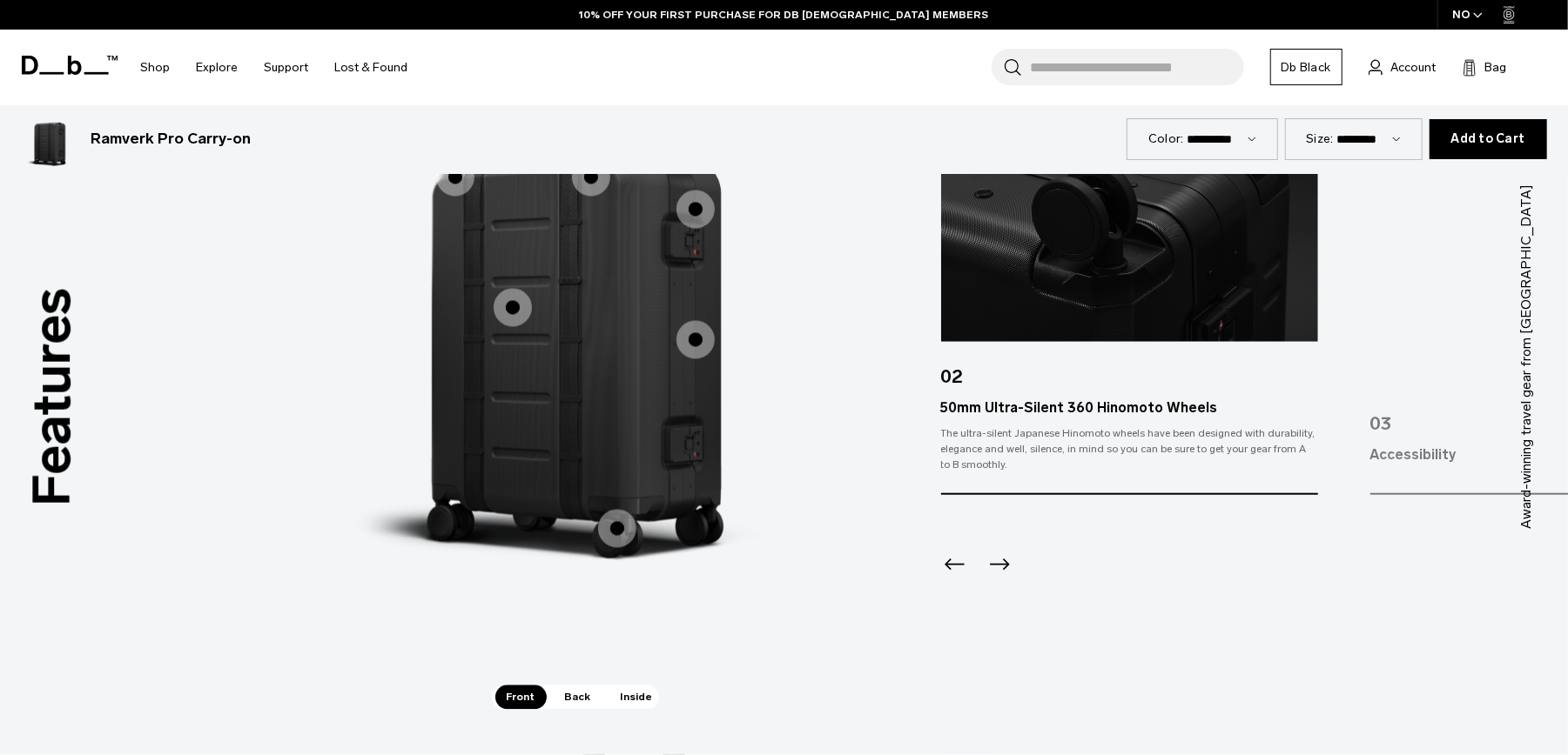
click at [998, 554] on icon "Next slide" at bounding box center [999, 563] width 27 height 27
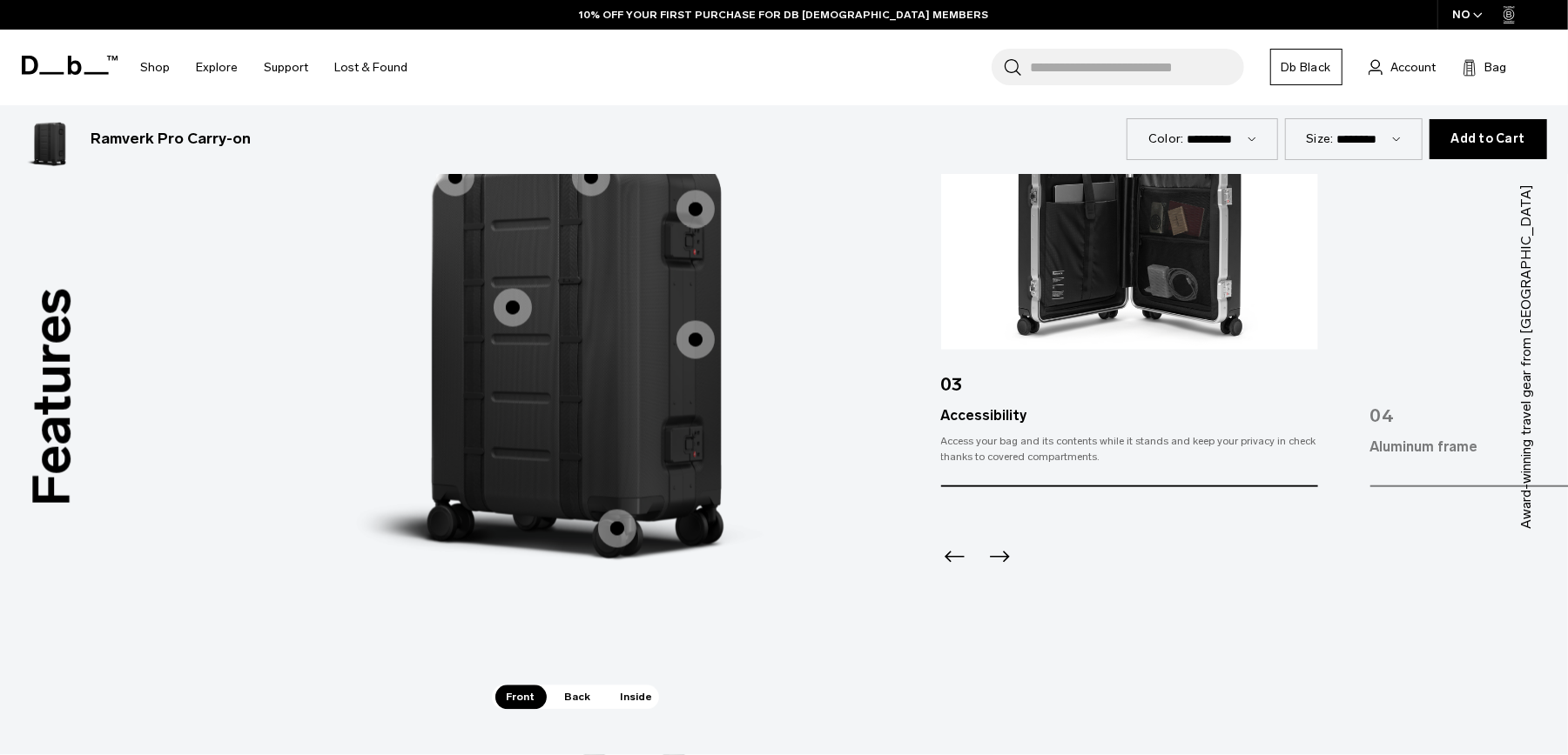
click at [997, 554] on icon "Next slide" at bounding box center [999, 556] width 27 height 27
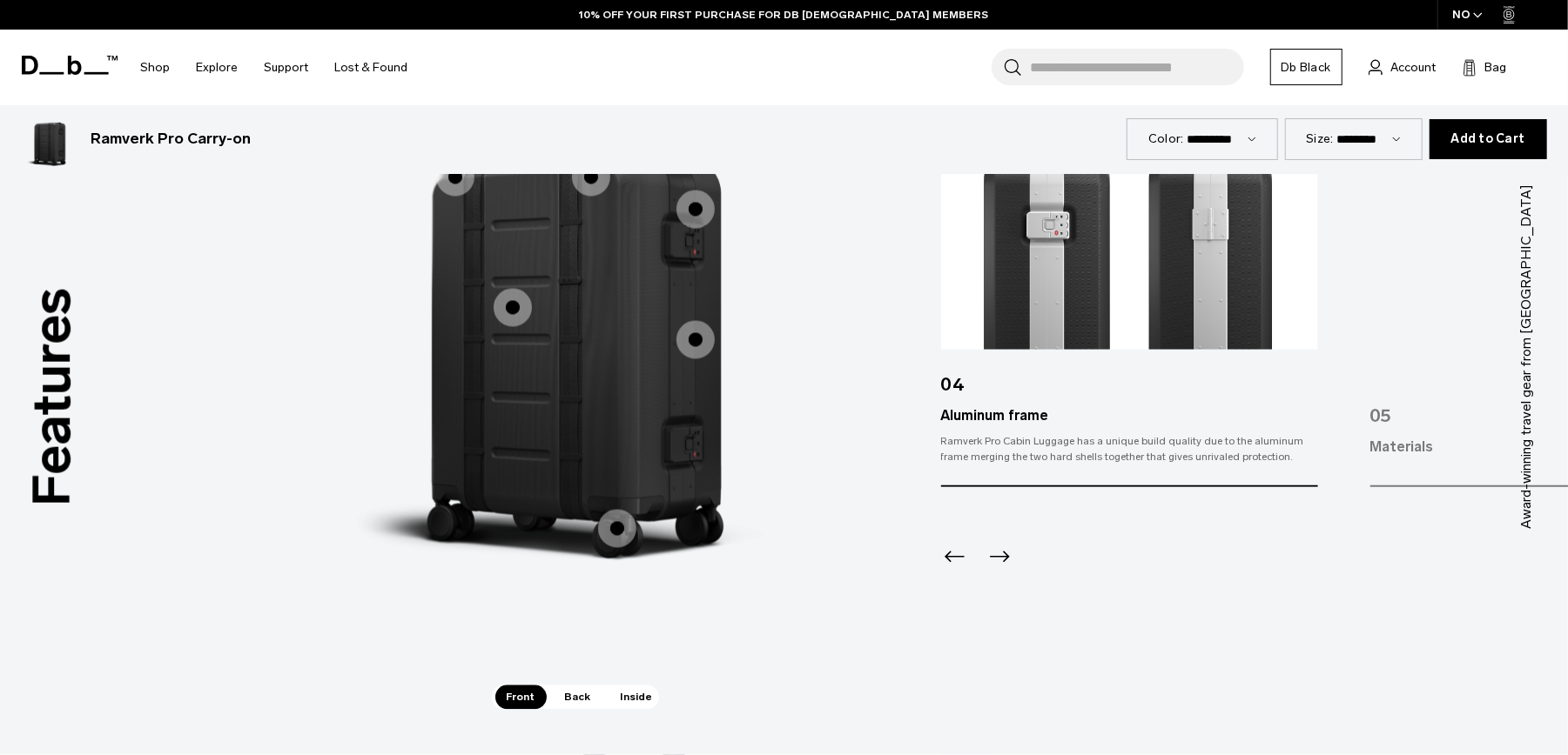
click at [997, 554] on icon "Next slide" at bounding box center [999, 556] width 27 height 27
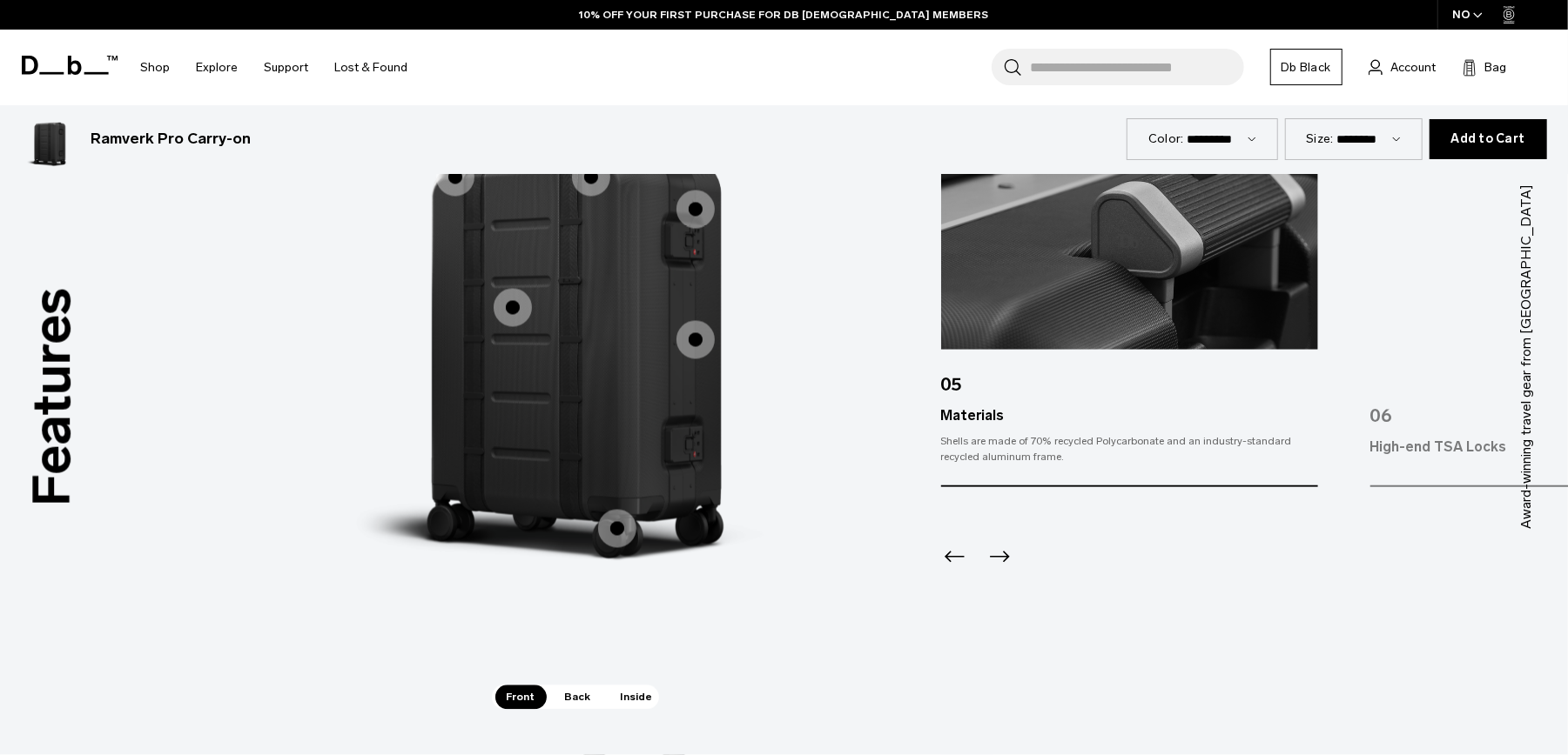
click at [997, 554] on icon "Next slide" at bounding box center [999, 556] width 27 height 27
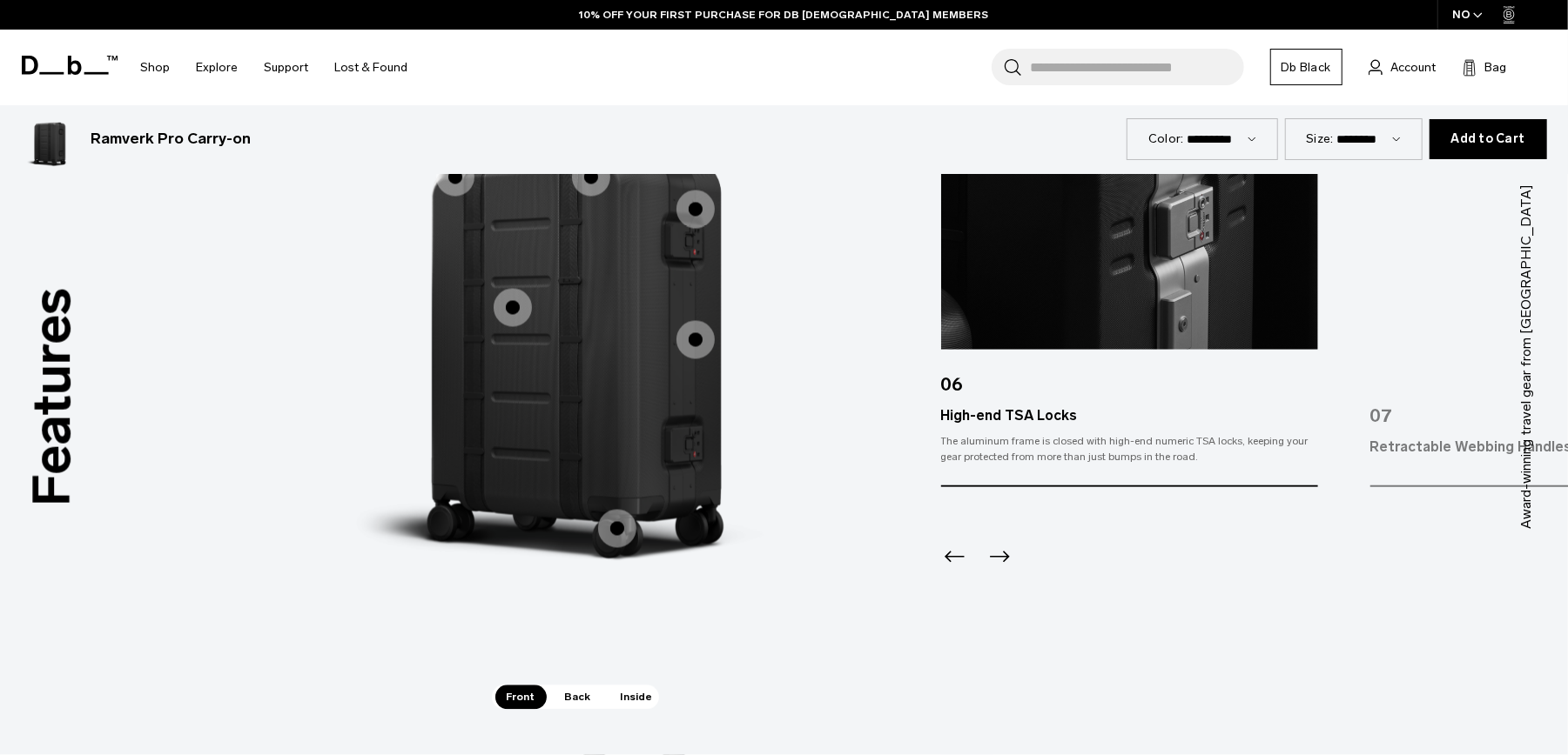
click at [636, 697] on span "Inside" at bounding box center [637, 697] width 55 height 25
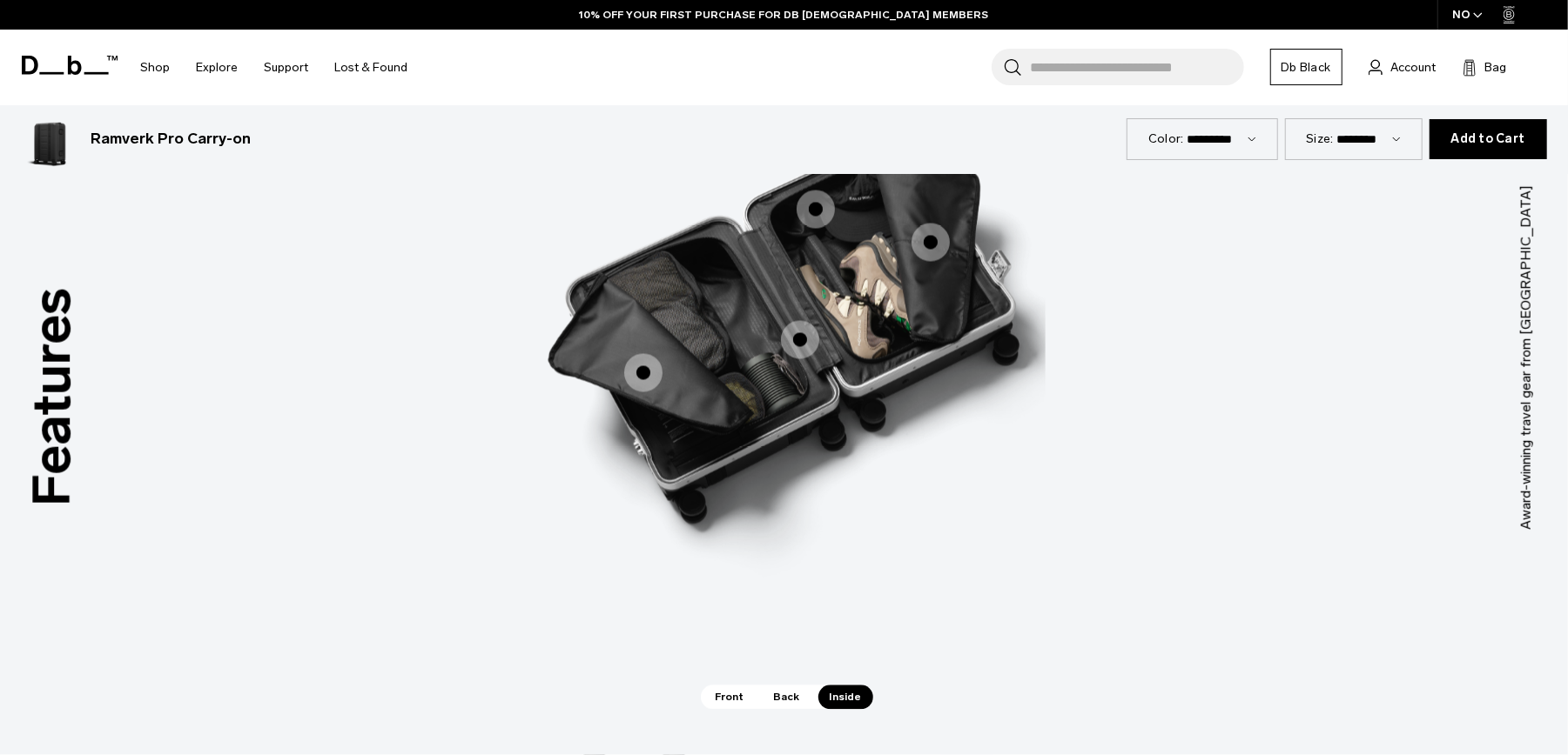
click at [636, 384] on span "3 / 3" at bounding box center [643, 372] width 38 height 38
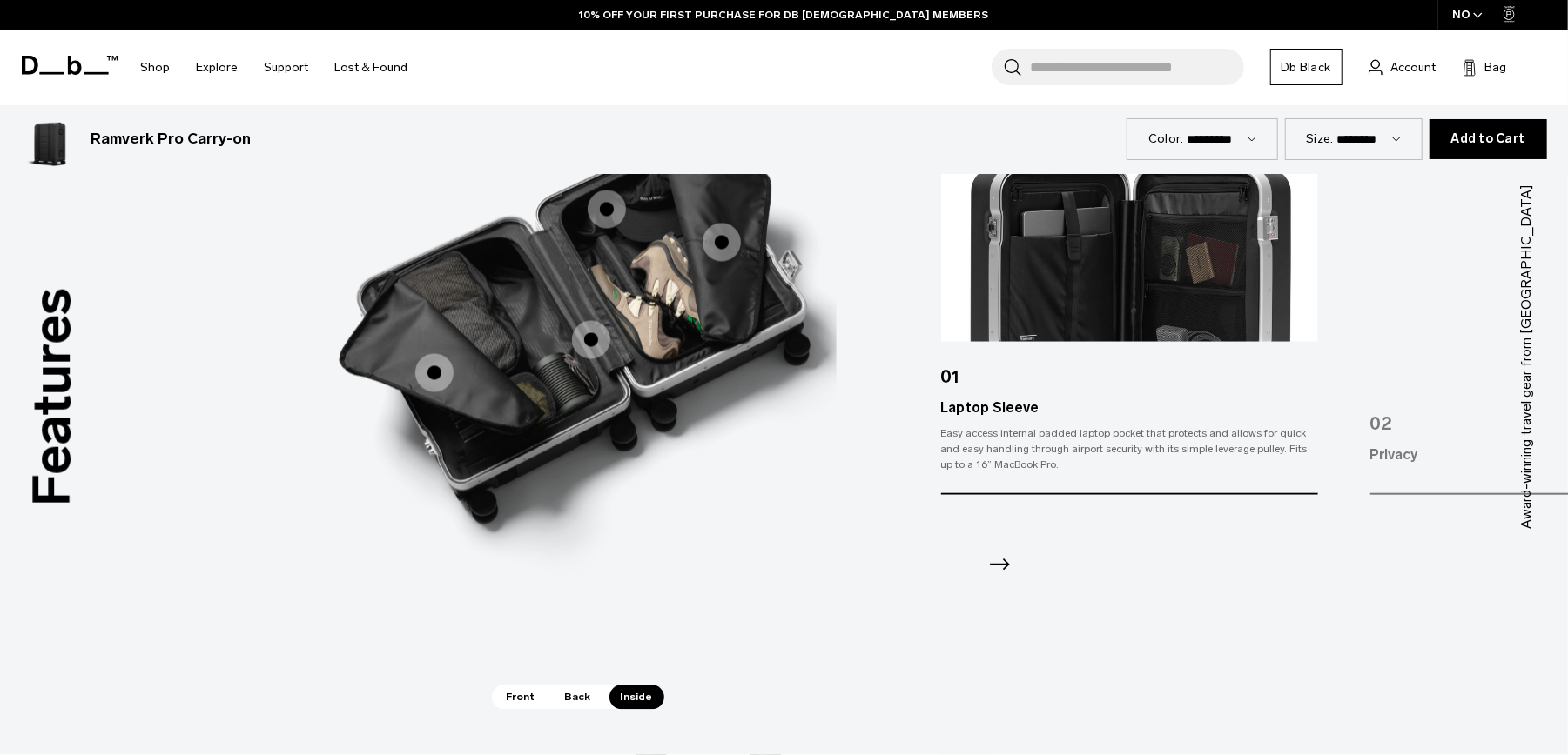
click at [1007, 551] on icon "Next slide" at bounding box center [999, 563] width 27 height 27
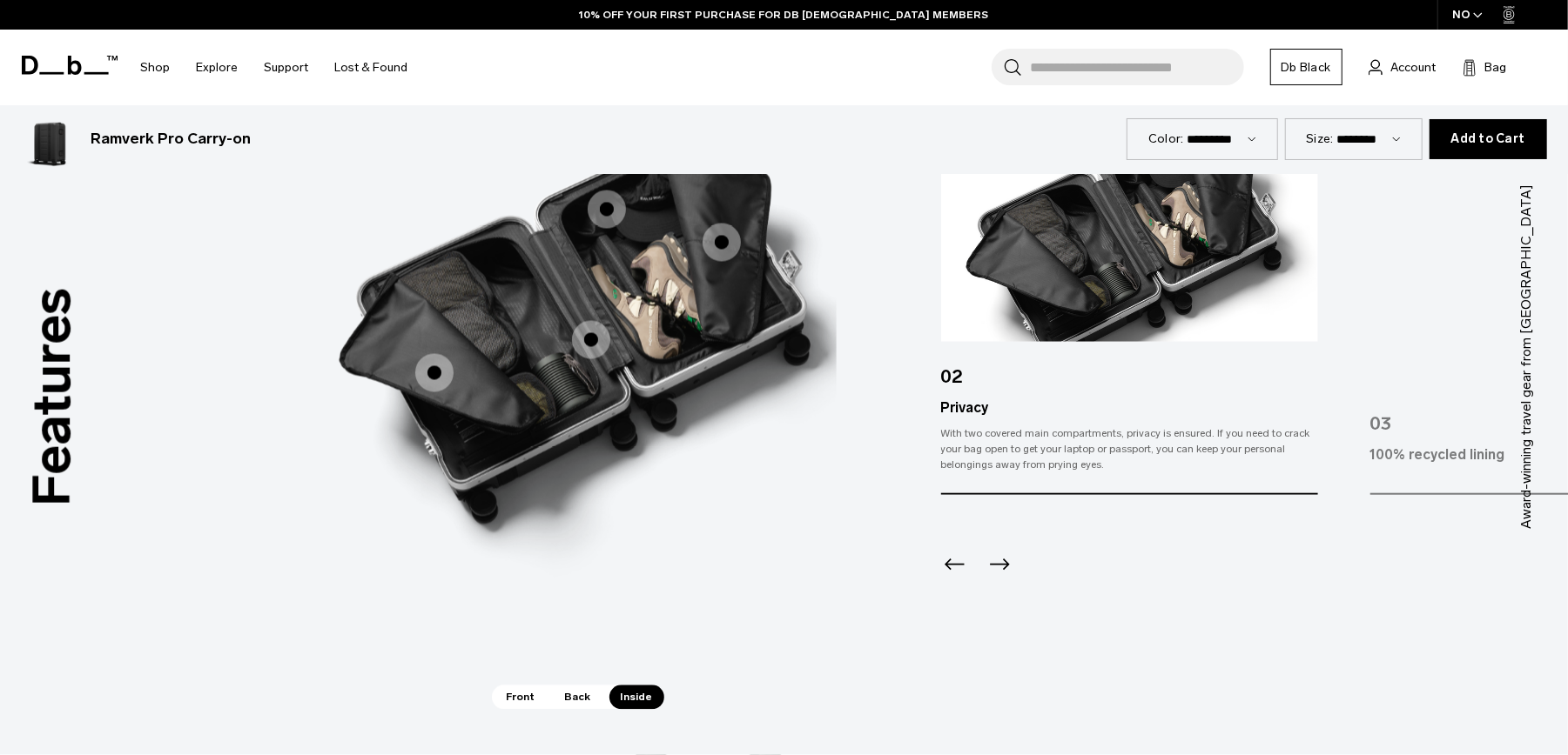
click at [1007, 551] on icon "Next slide" at bounding box center [999, 563] width 27 height 27
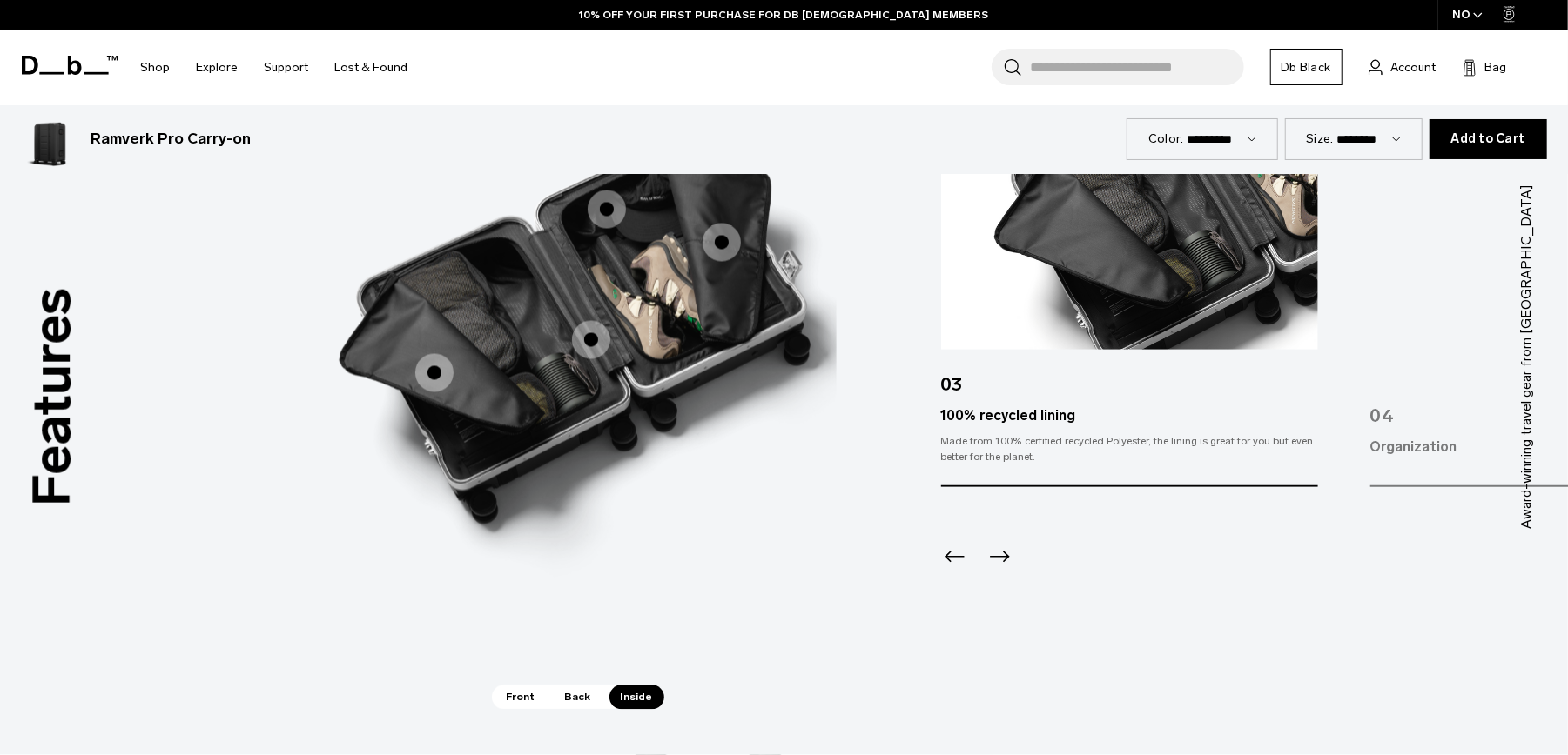
click at [1007, 551] on icon "Next slide" at bounding box center [999, 556] width 27 height 27
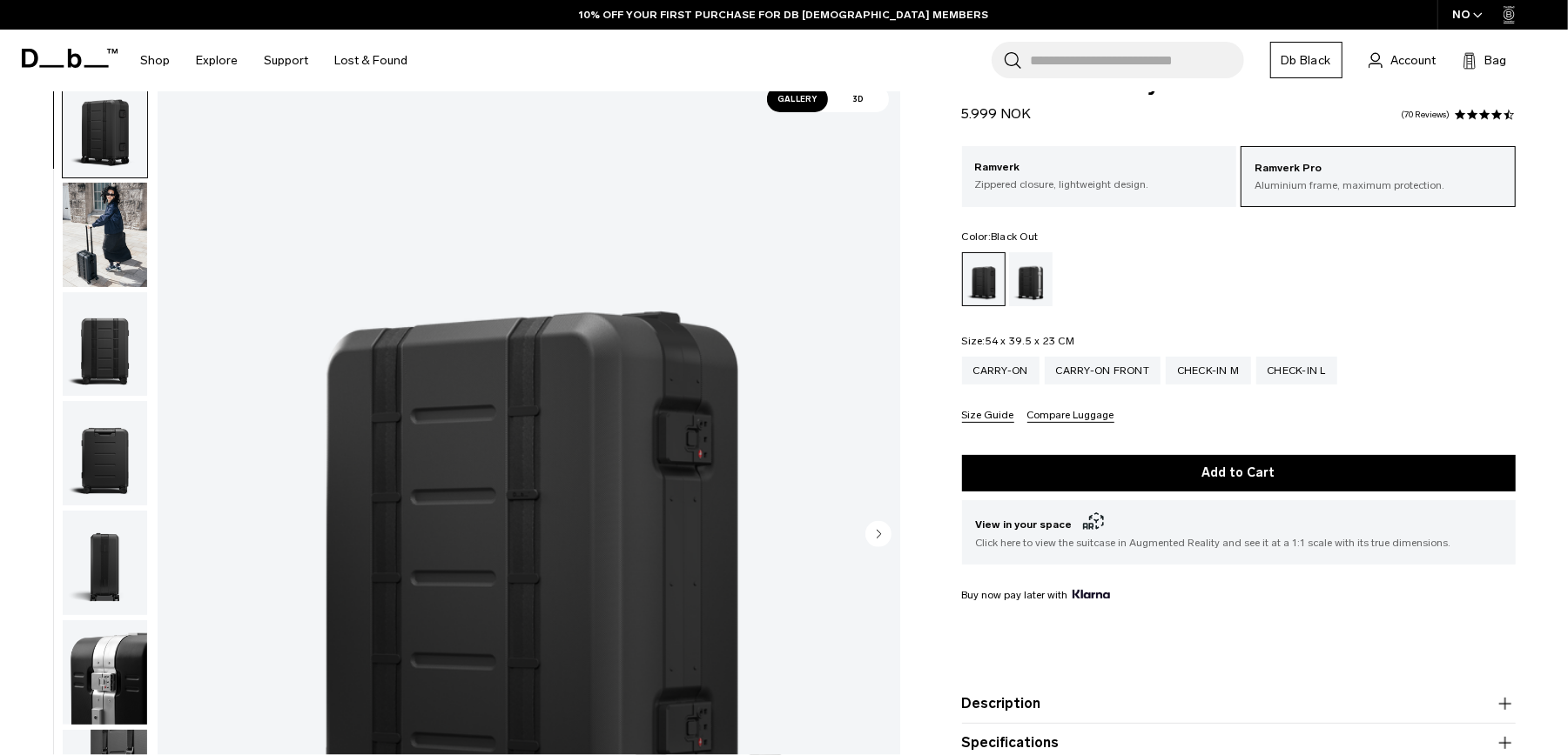
scroll to position [0, 0]
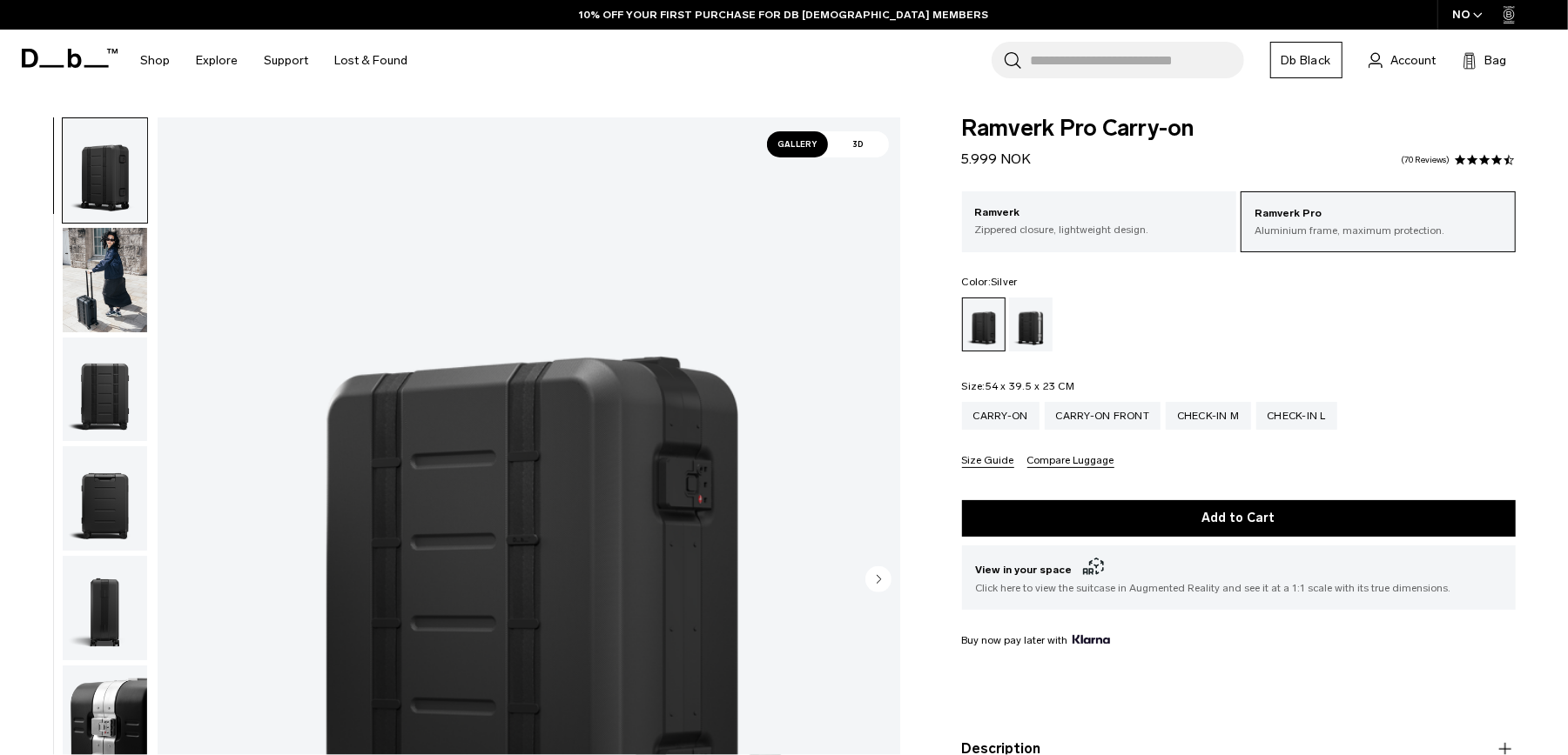
click at [1010, 324] on div "Silver" at bounding box center [1031, 324] width 44 height 54
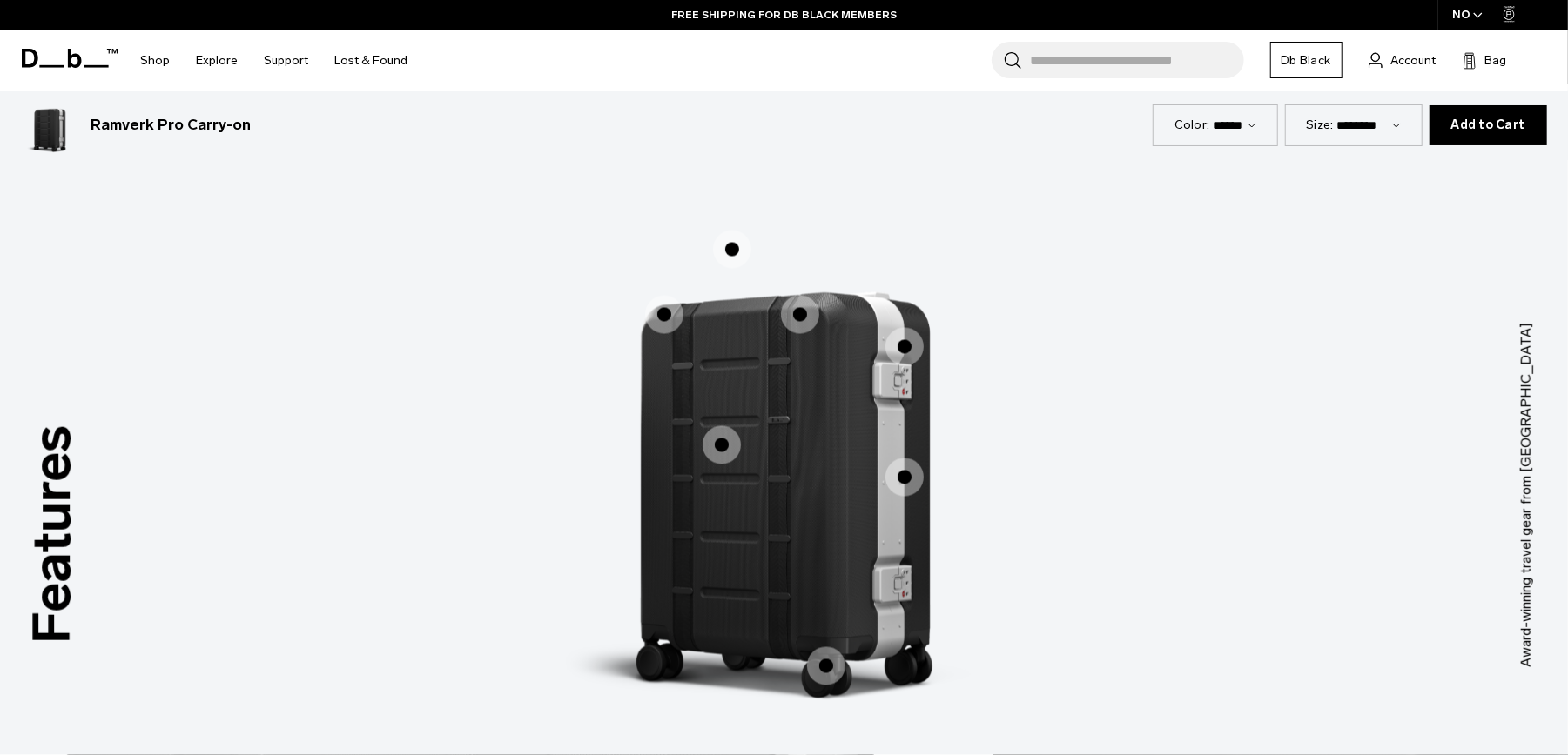
scroll to position [2483, 0]
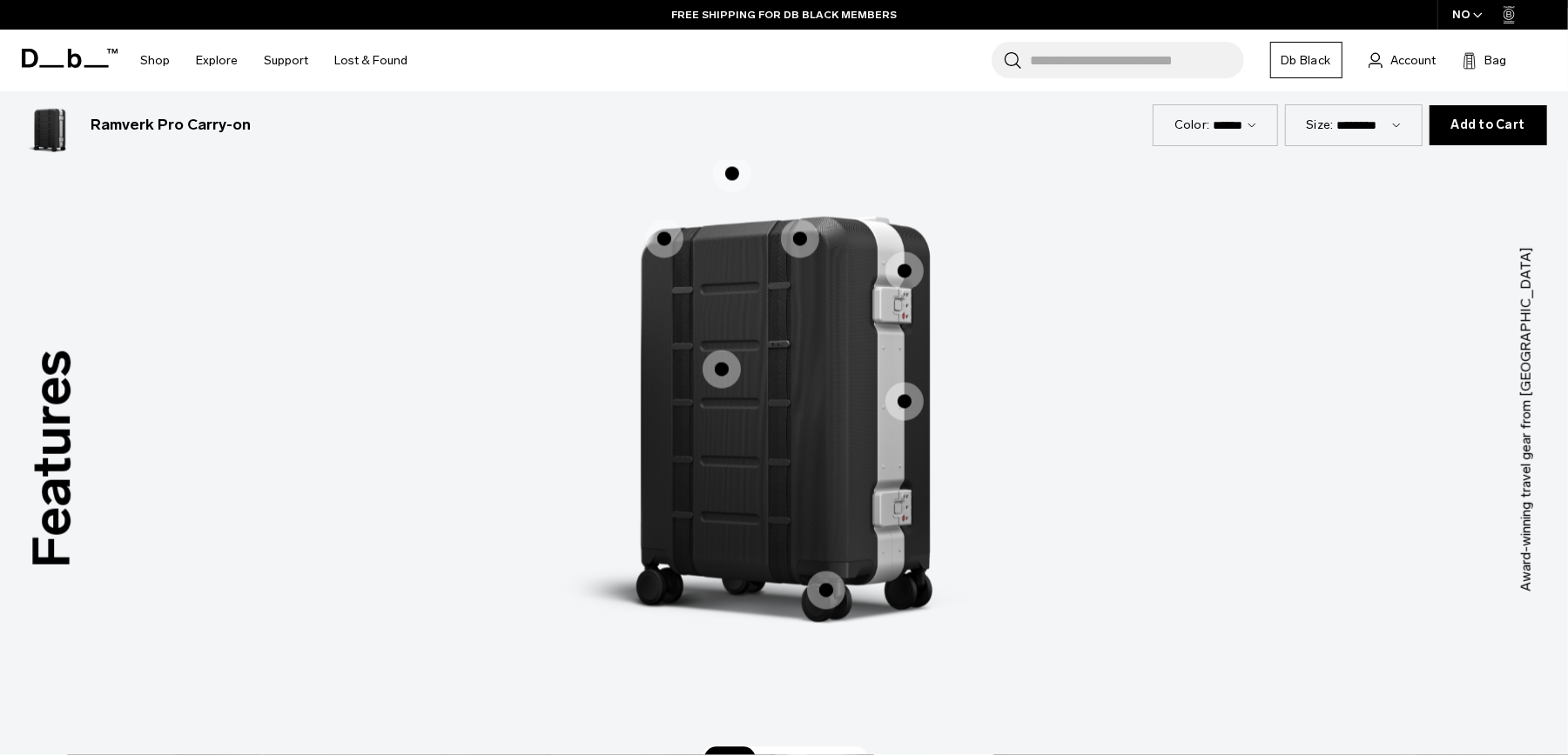
click at [677, 218] on label "Hook-Up System™" at bounding box center [664, 238] width 42 height 42
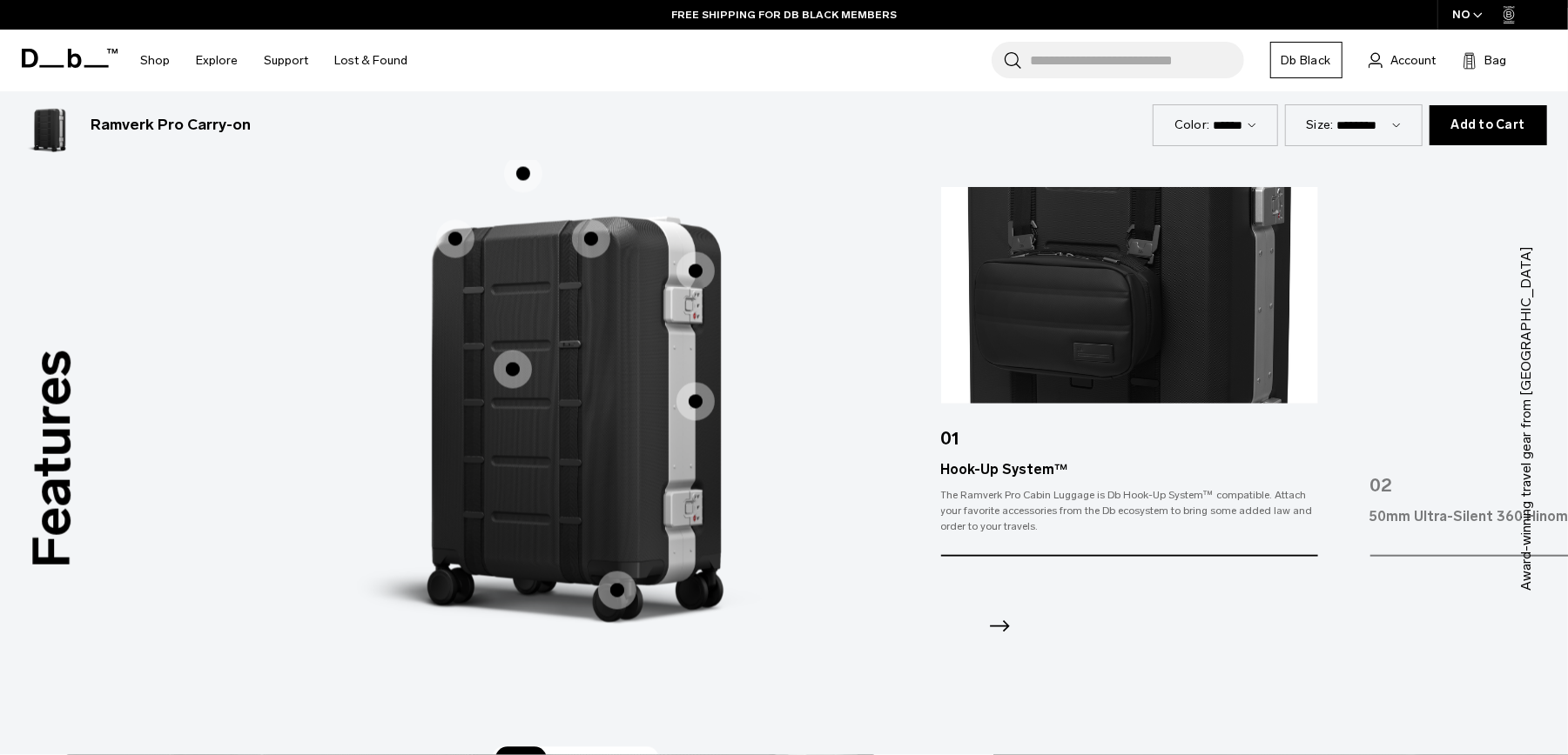
click at [1003, 630] on icon "Next slide" at bounding box center [1000, 626] width 20 height 12
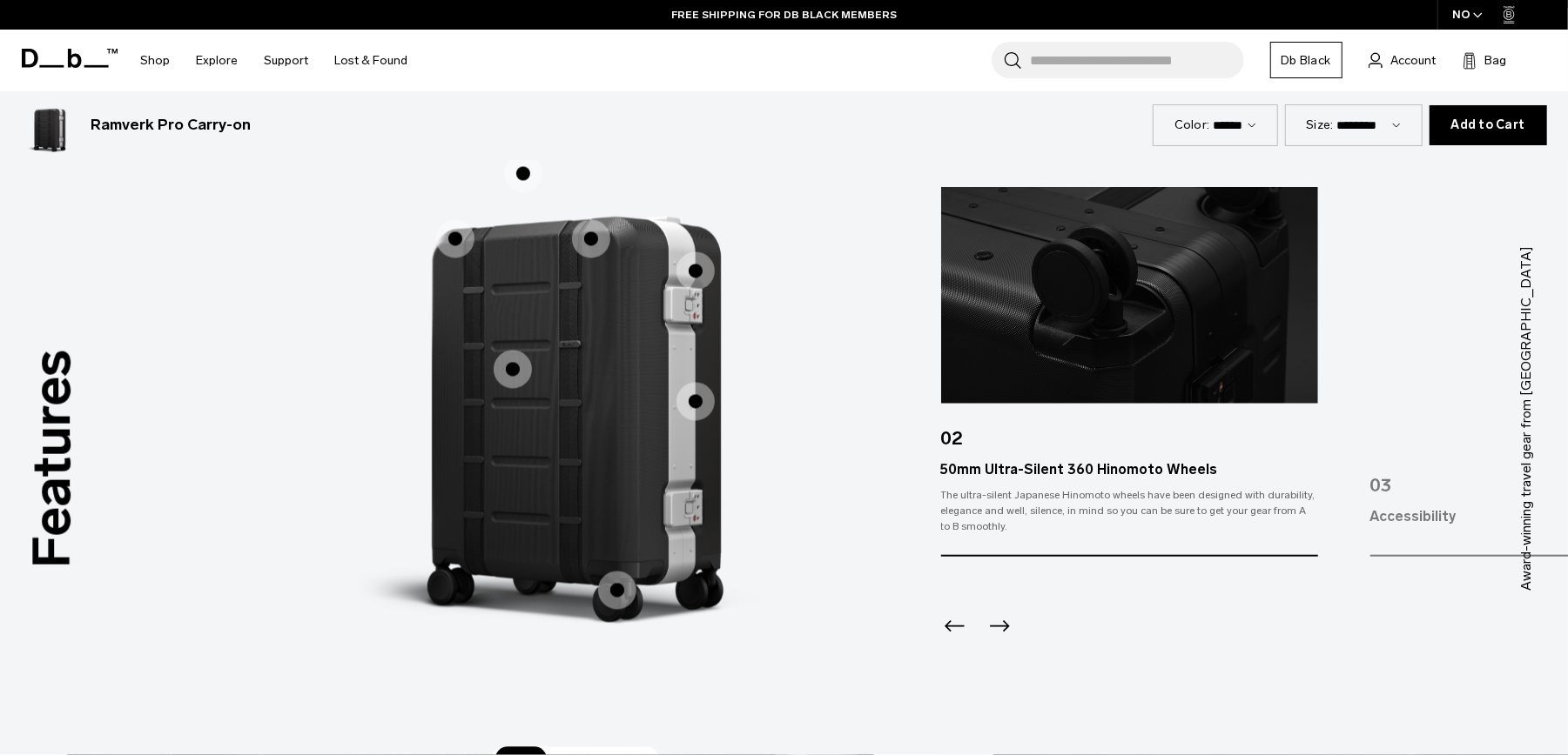
click at [1003, 630] on icon "Next slide" at bounding box center [1000, 626] width 20 height 12
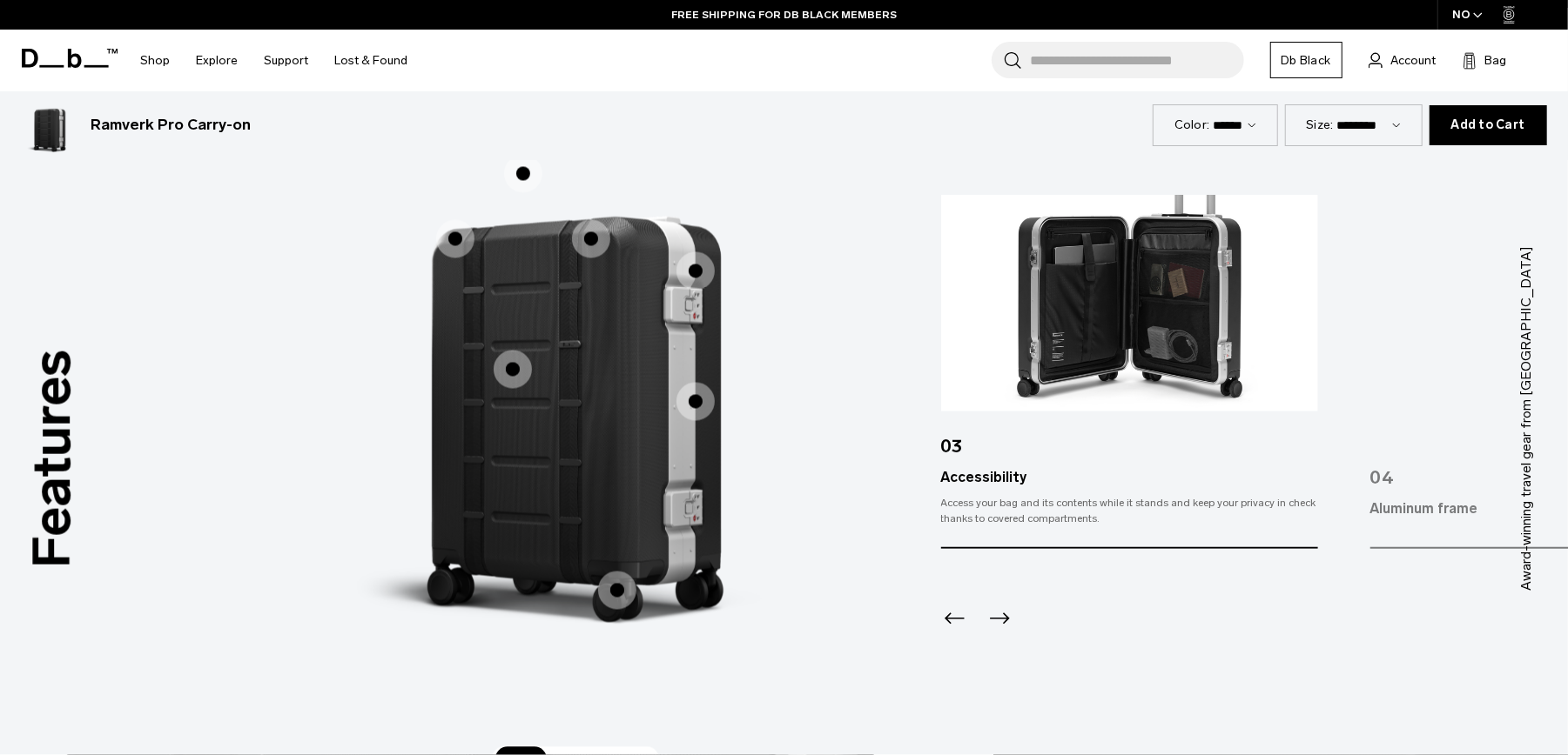
click at [1003, 630] on icon "Next slide" at bounding box center [999, 617] width 27 height 27
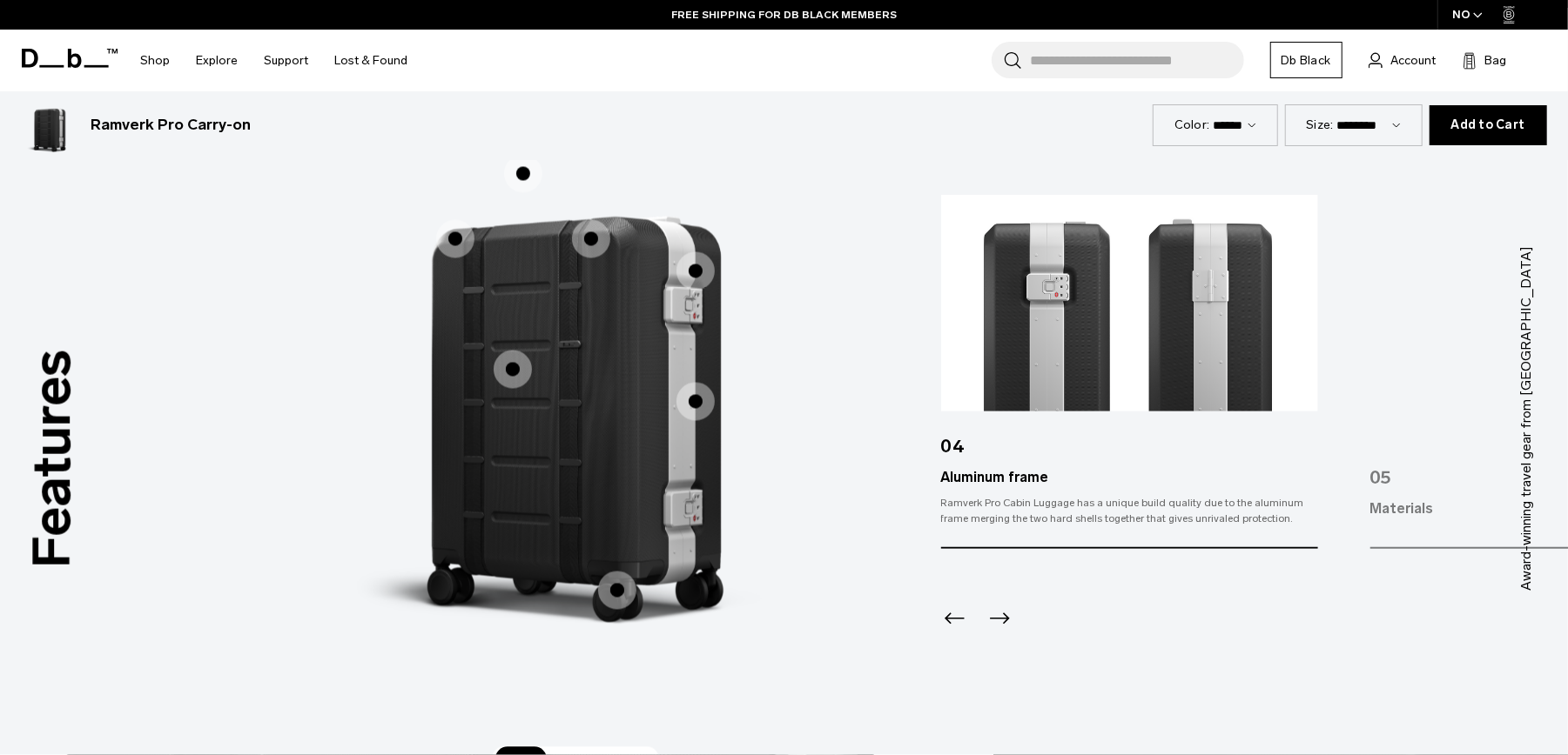
click at [1003, 630] on icon "Next slide" at bounding box center [999, 617] width 27 height 27
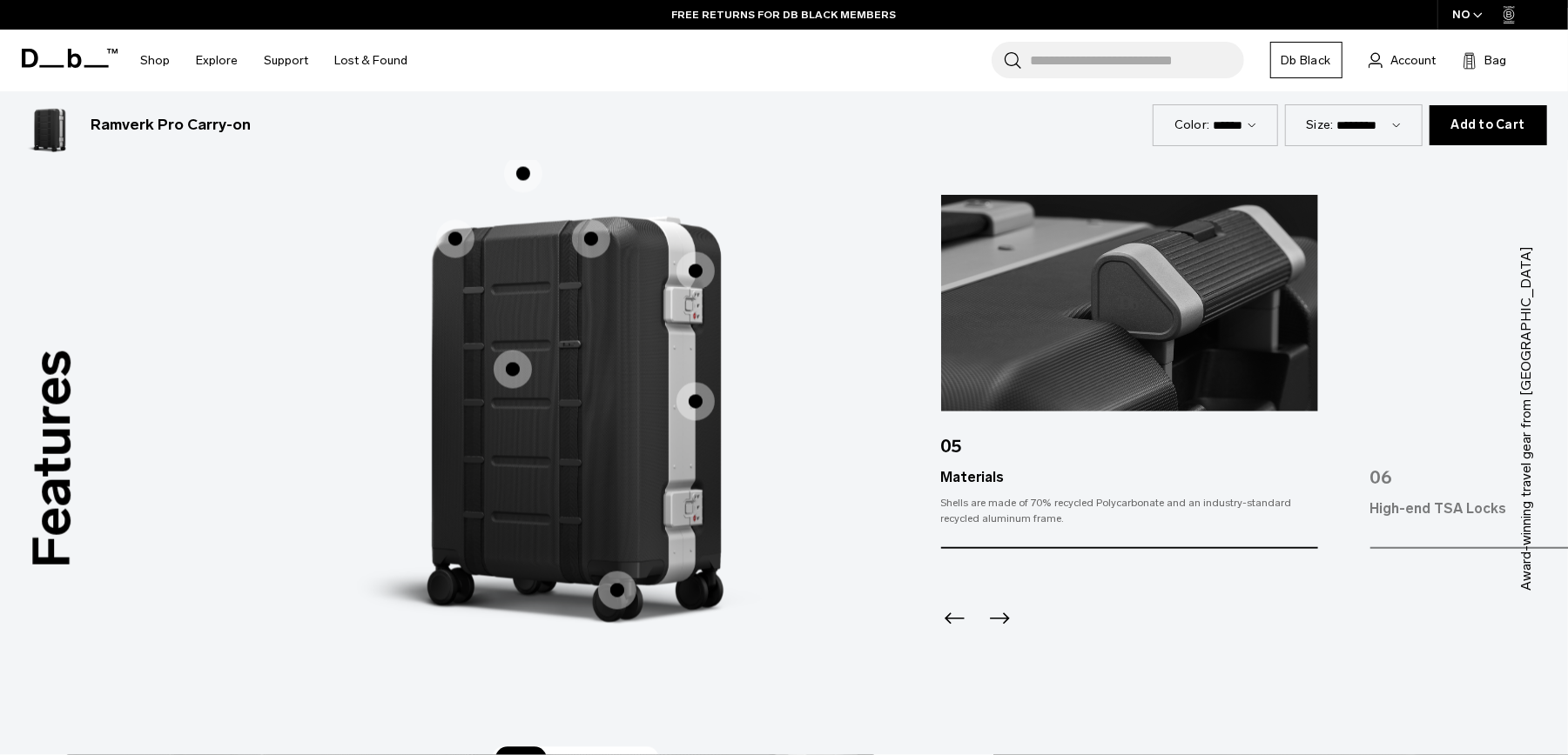
click at [1003, 630] on icon "Next slide" at bounding box center [999, 617] width 27 height 27
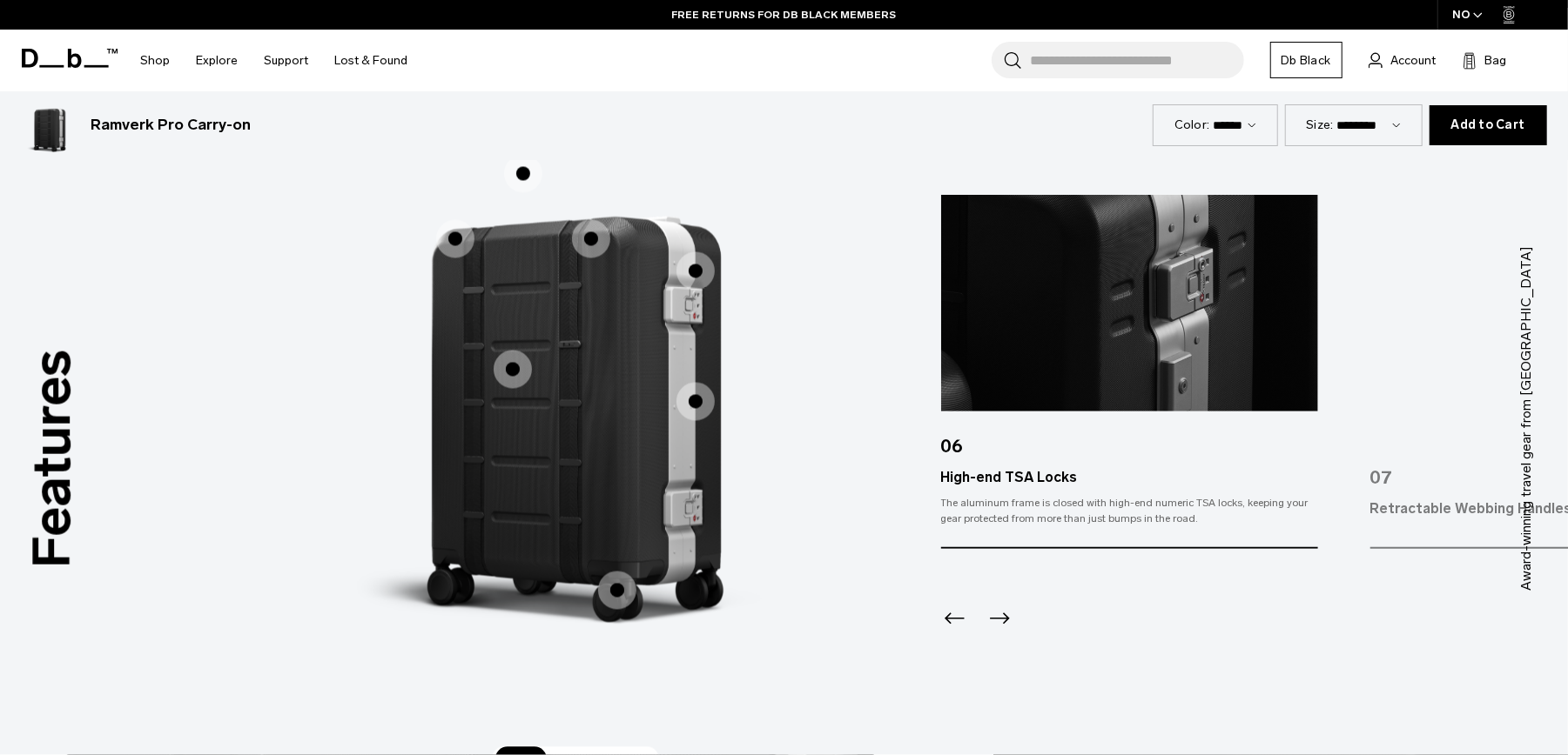
click at [1003, 630] on icon "Next slide" at bounding box center [999, 617] width 27 height 27
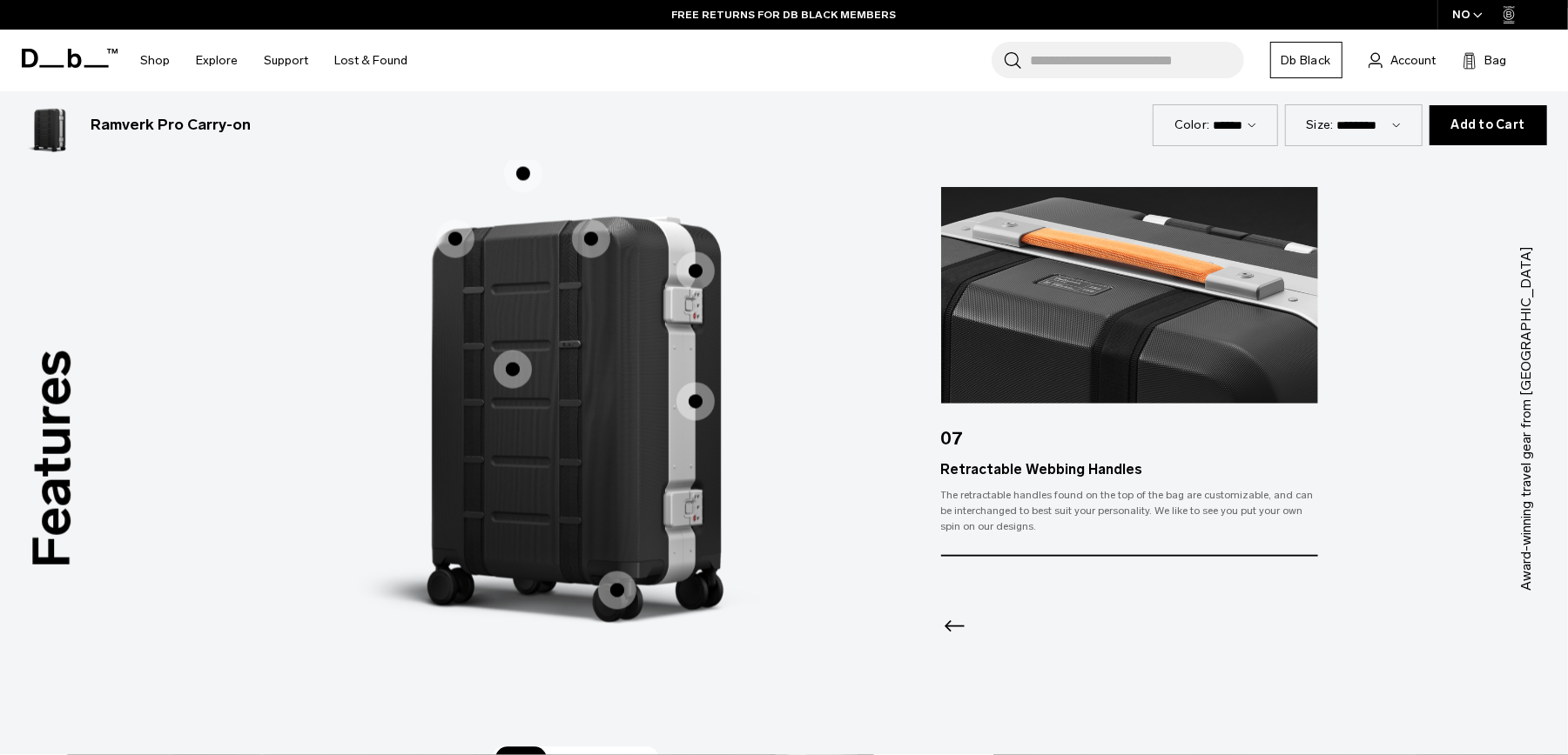
click at [582, 749] on span "Back" at bounding box center [577, 759] width 49 height 25
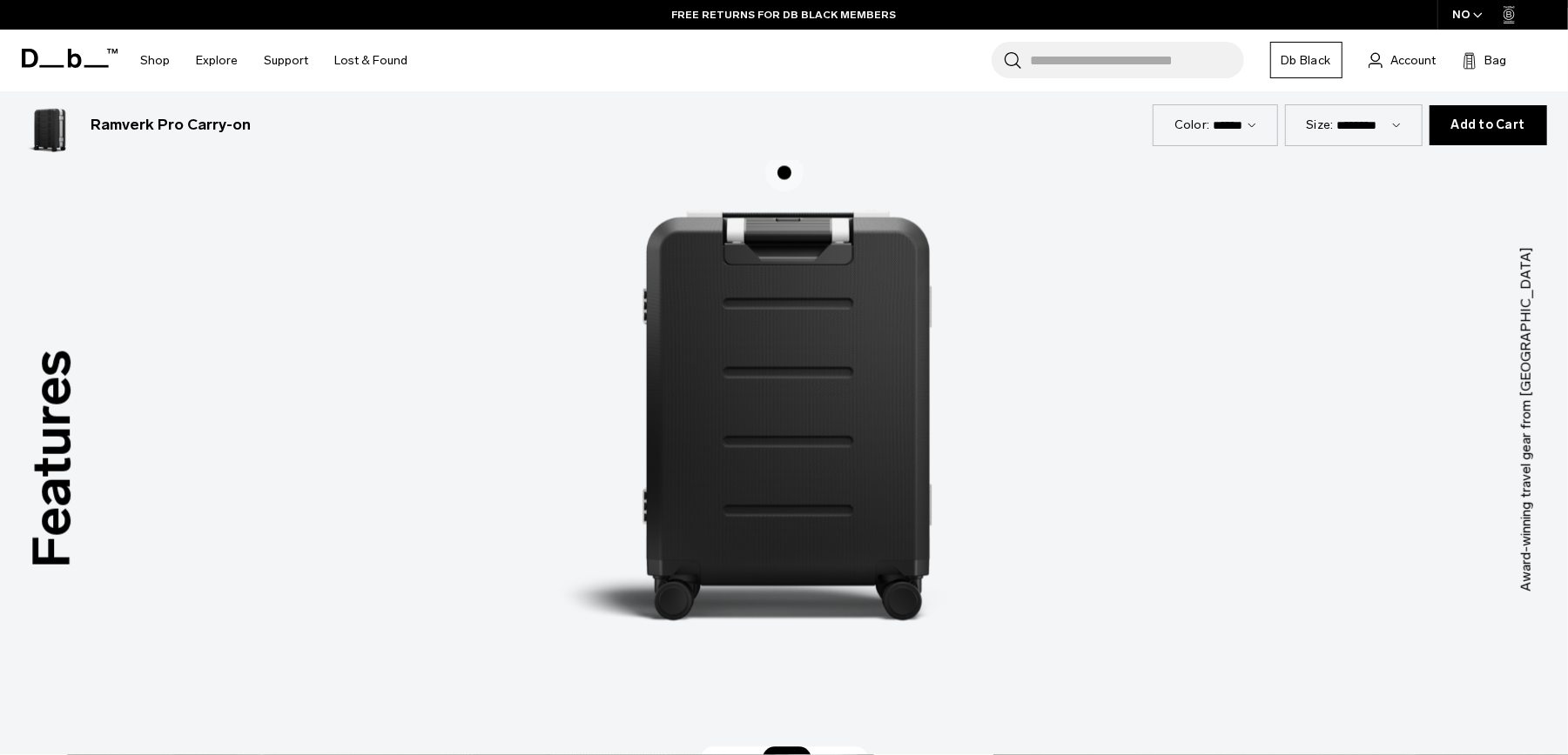
click at [782, 158] on form "**********" at bounding box center [784, 125] width 1567 height 70
click at [782, 174] on span "2 / 3" at bounding box center [784, 172] width 38 height 38
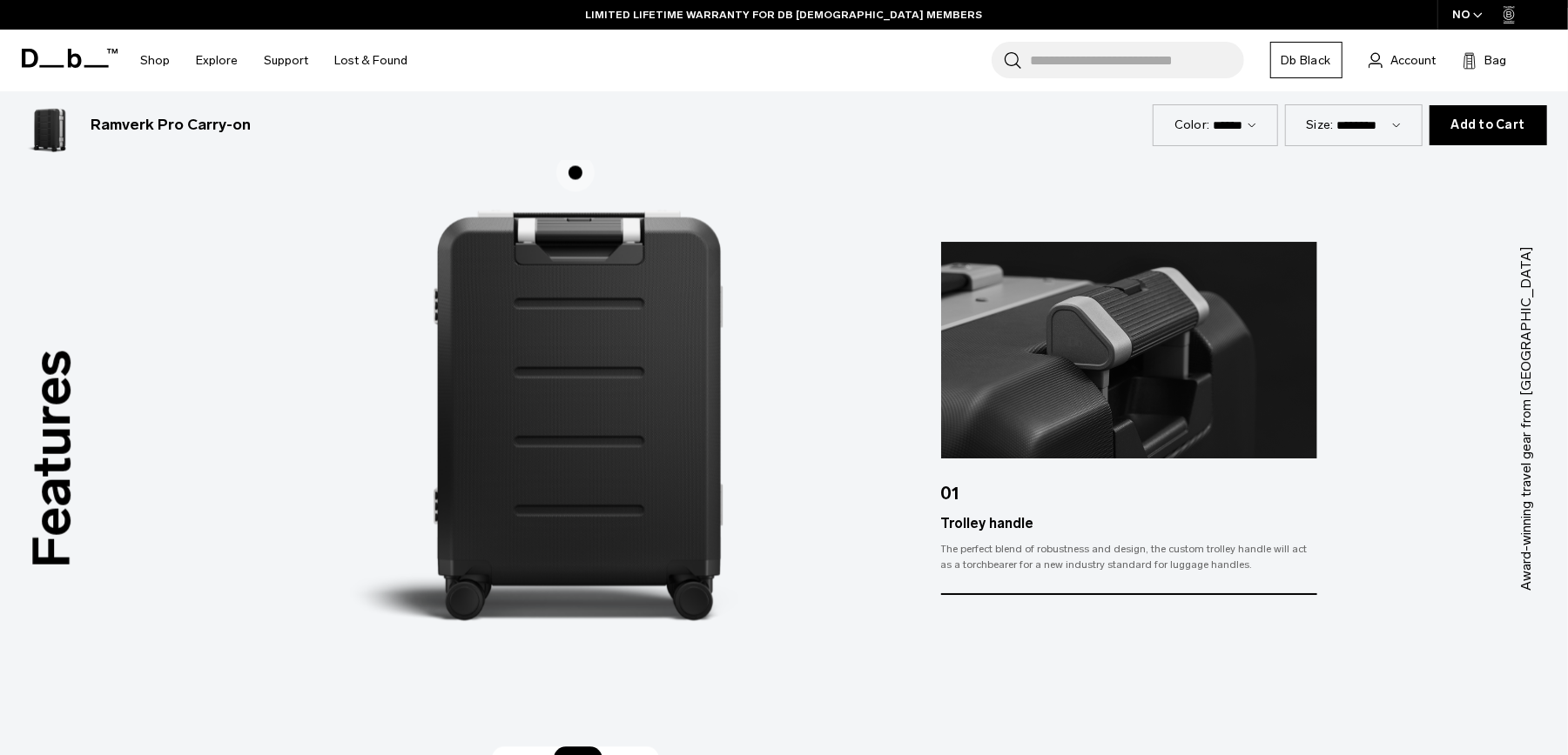
click at [642, 747] on span "Inside" at bounding box center [637, 759] width 55 height 25
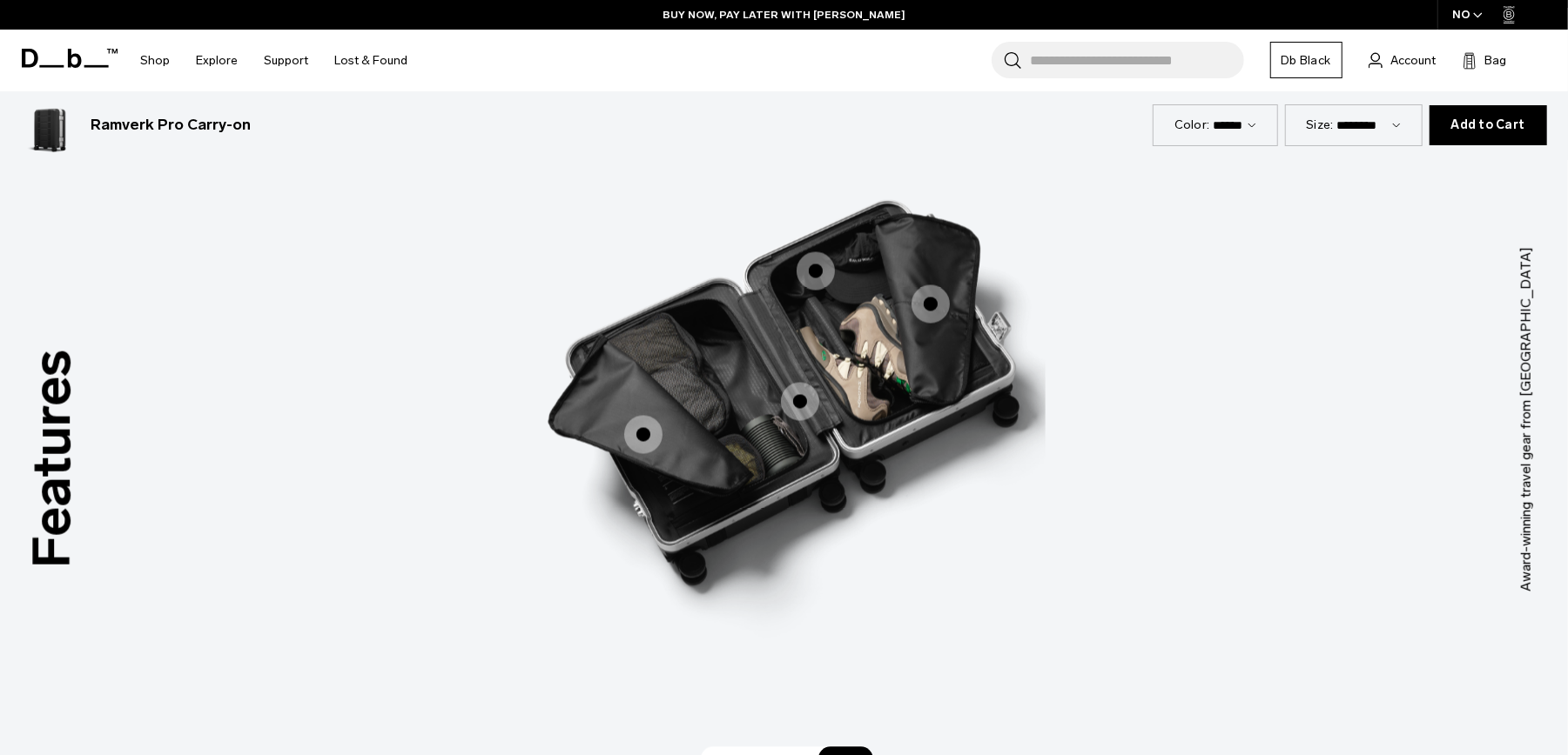
click at [776, 752] on span "Back" at bounding box center [786, 759] width 49 height 25
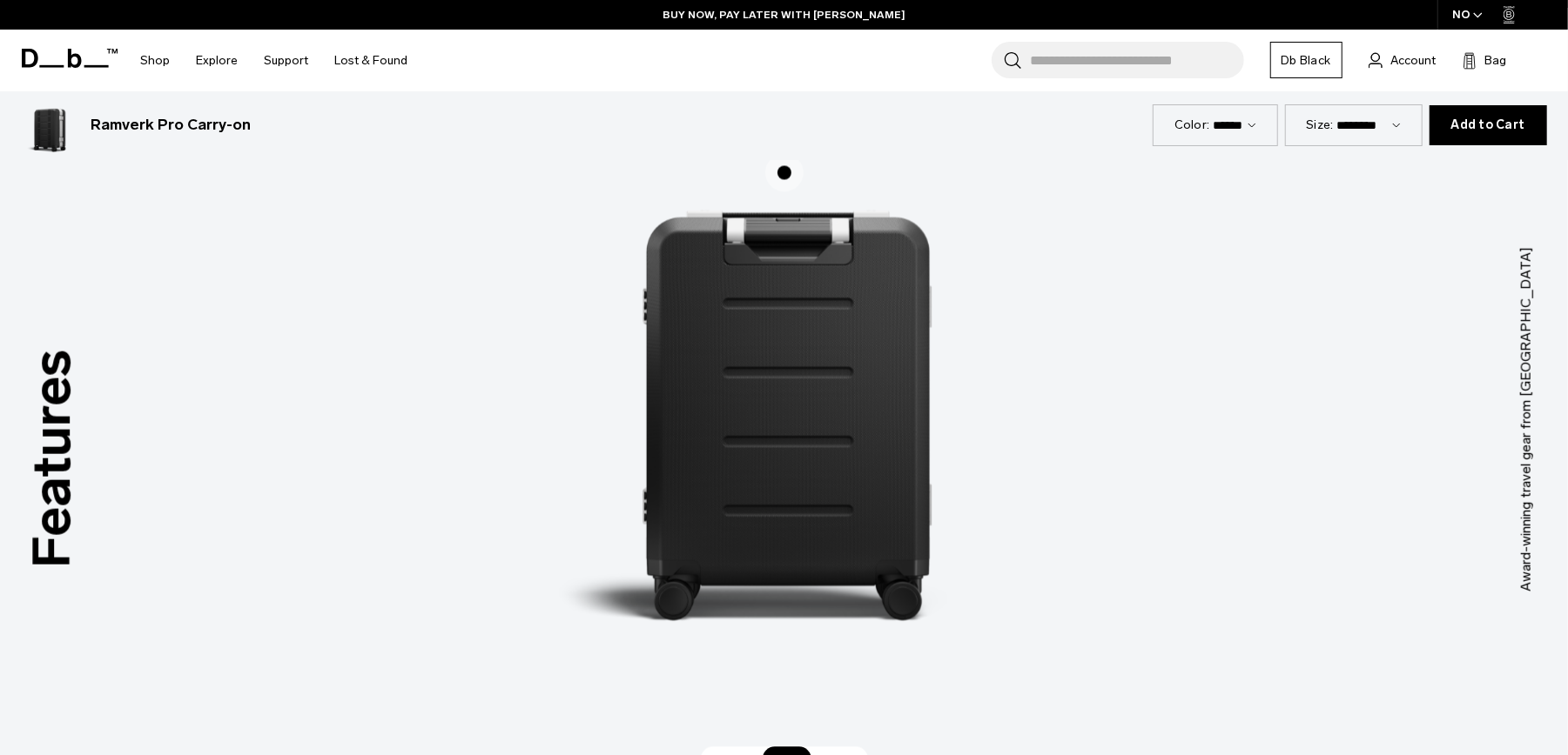
click at [784, 184] on span "2 / 3" at bounding box center [784, 172] width 38 height 38
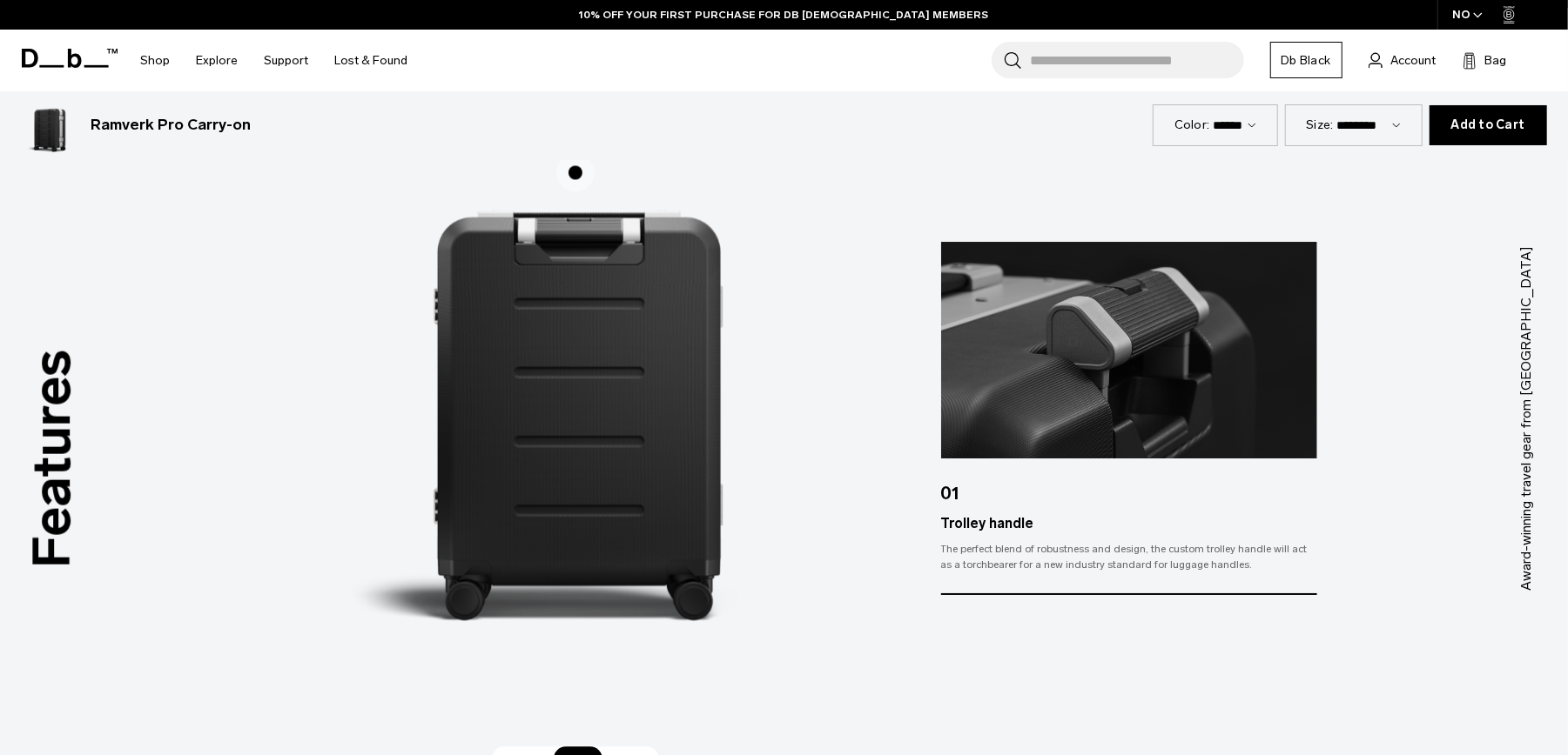
click at [631, 751] on span "Inside" at bounding box center [637, 759] width 55 height 25
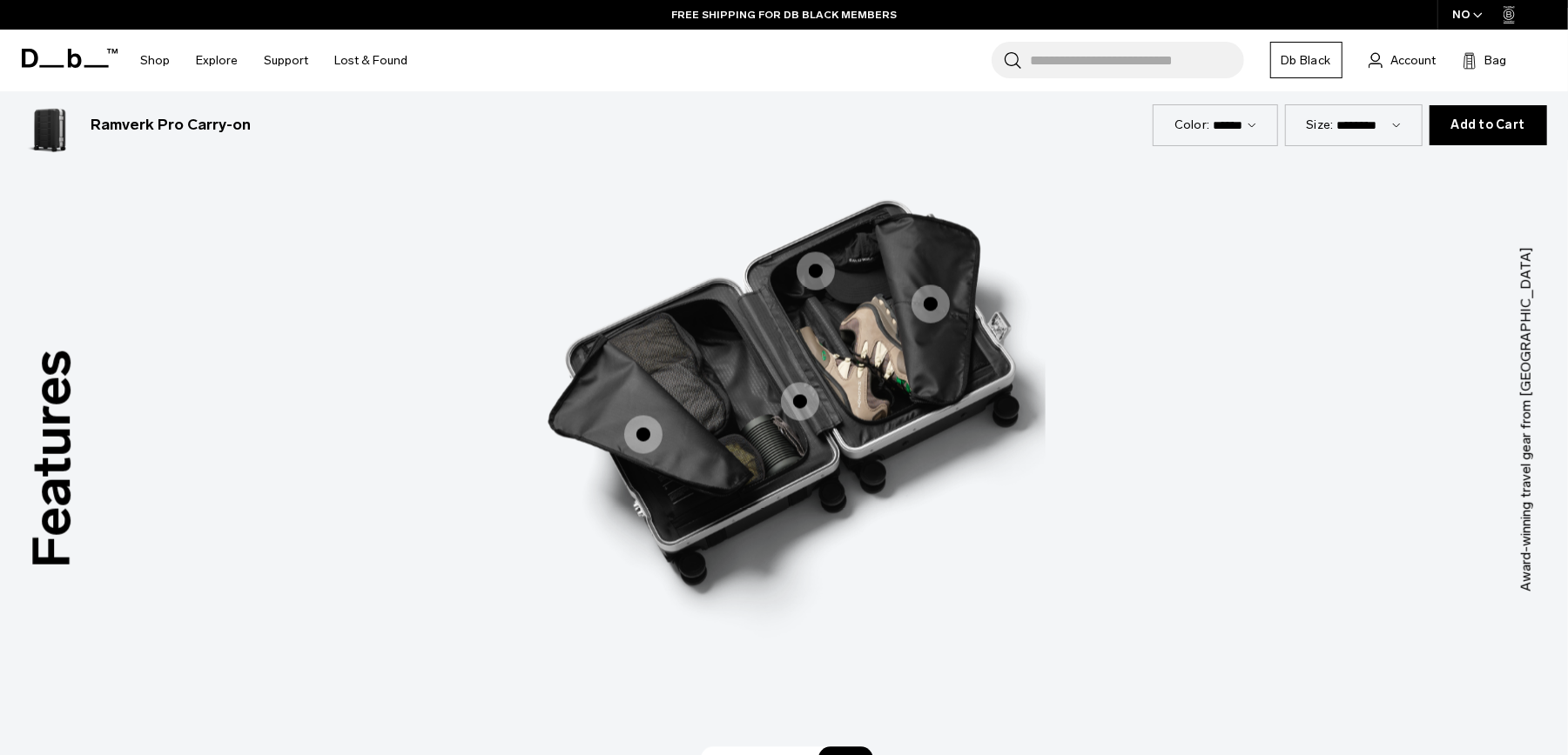
click at [791, 402] on span "3 / 3" at bounding box center [799, 401] width 38 height 38
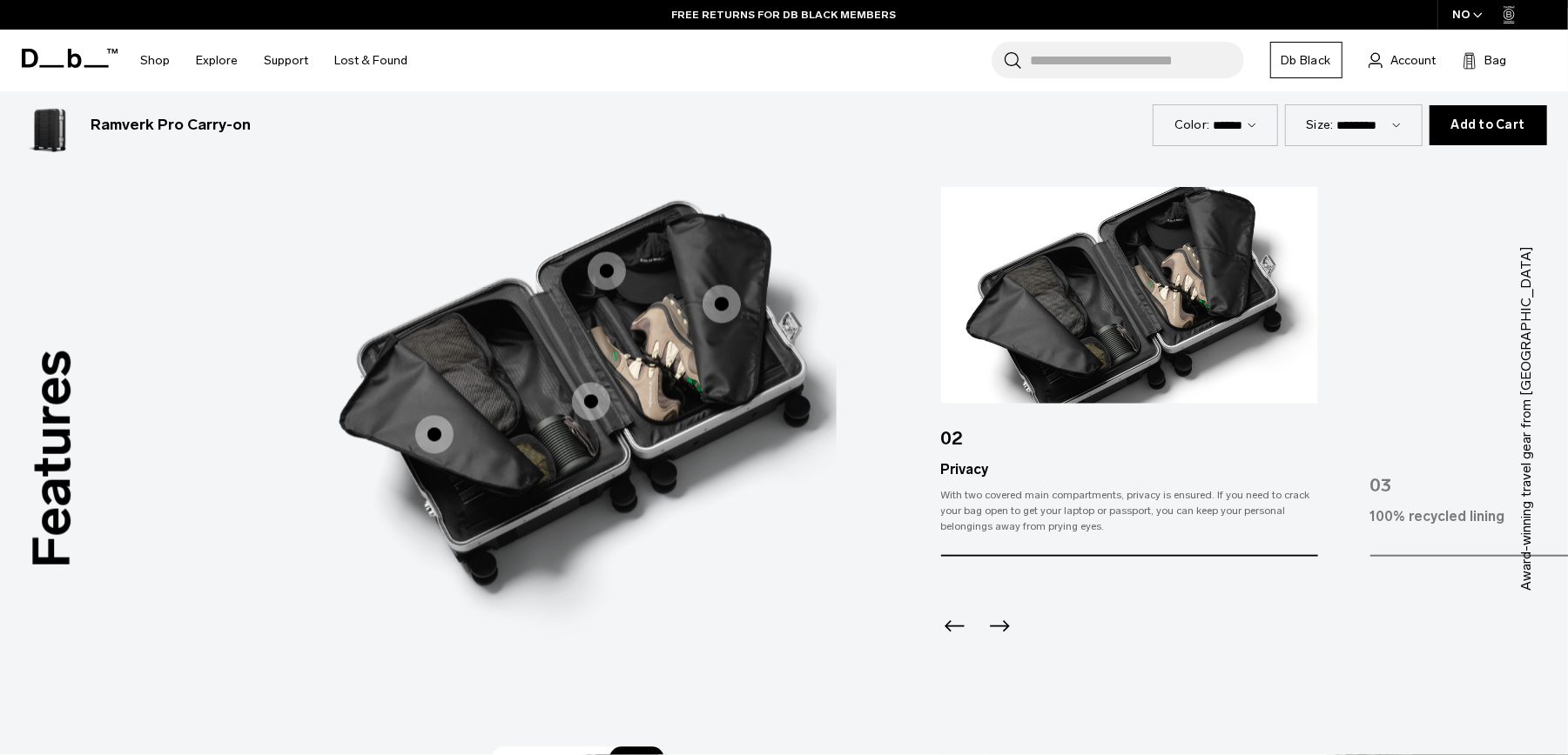
click at [955, 612] on icon "Previous slide" at bounding box center [954, 625] width 27 height 27
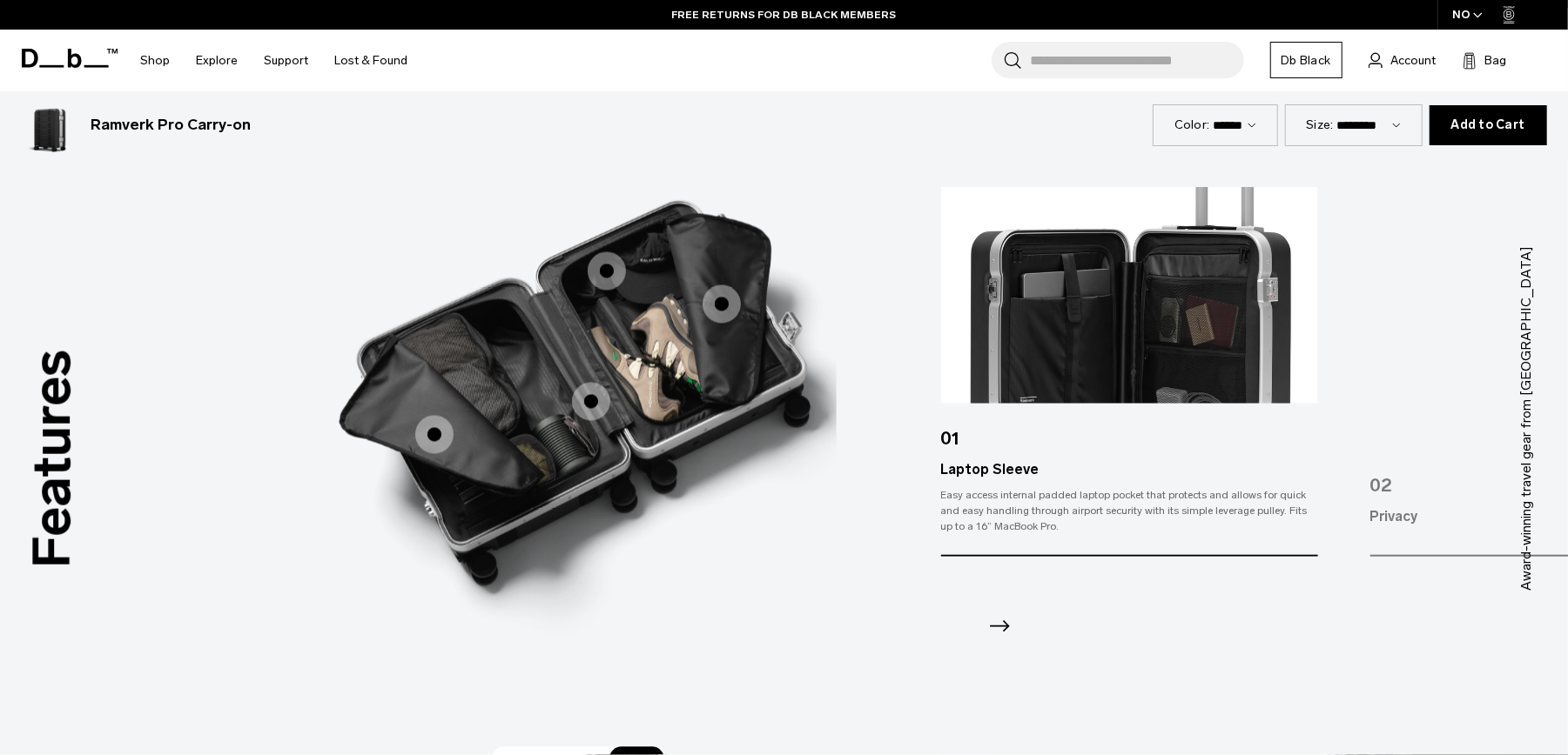
click at [1003, 617] on icon "Next slide" at bounding box center [999, 625] width 27 height 27
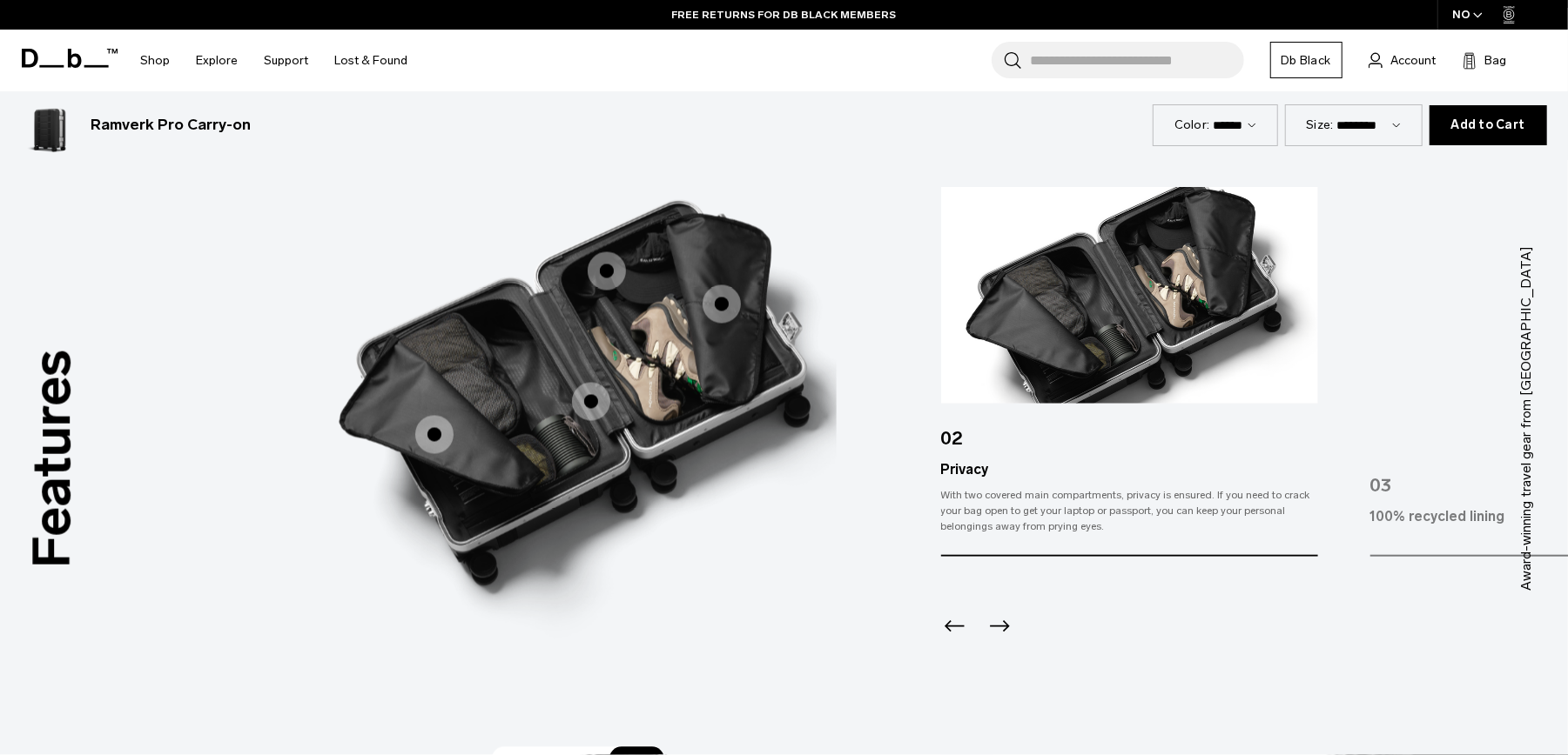
click at [1003, 617] on icon "Next slide" at bounding box center [999, 625] width 27 height 27
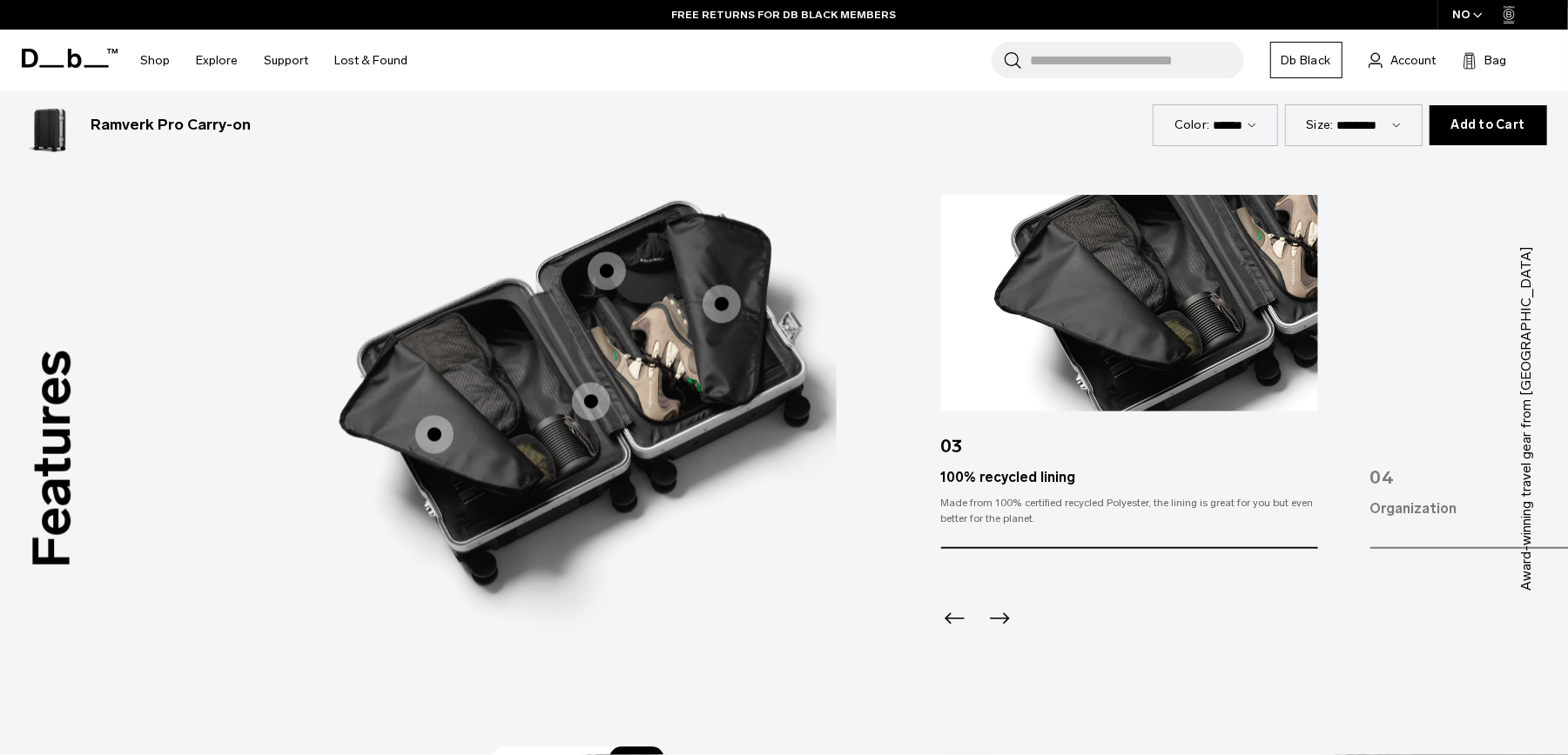
click at [1003, 617] on icon "Next slide" at bounding box center [1000, 618] width 20 height 12
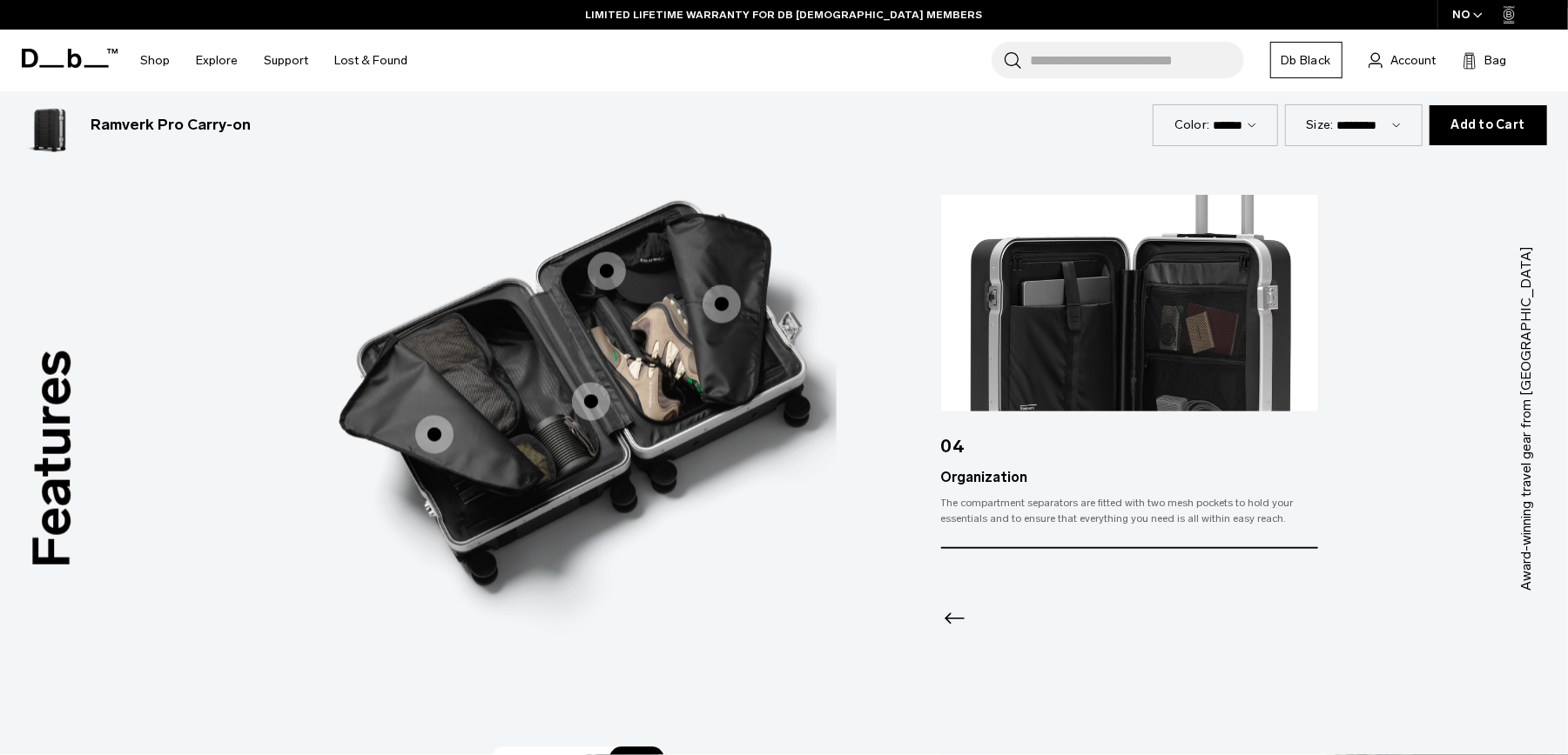
click at [896, 404] on div "Features Tap a hotspot to learn more Award-winning travel gear from [GEOGRAPHIC…" at bounding box center [784, 418] width 1568 height 820
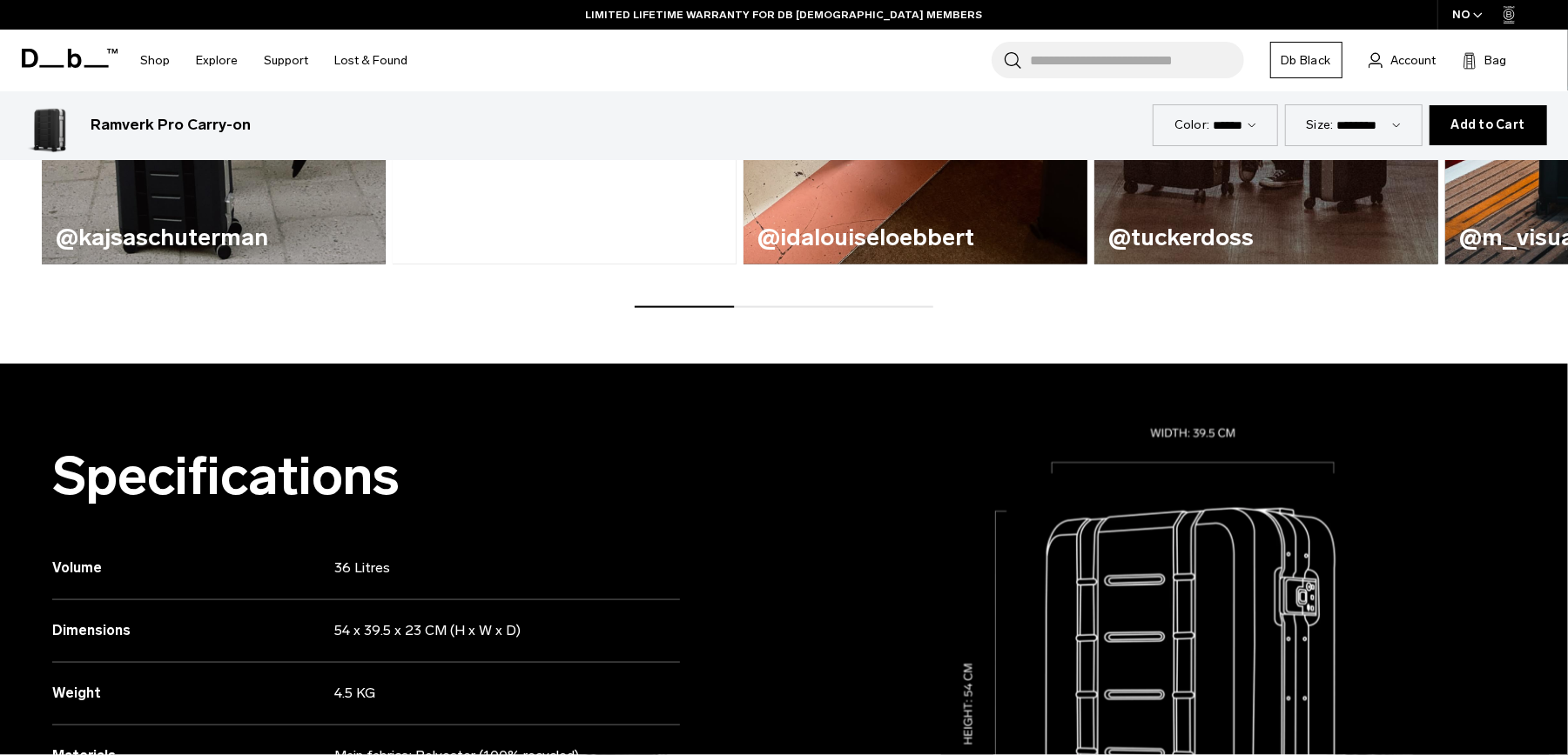
scroll to position [0, 0]
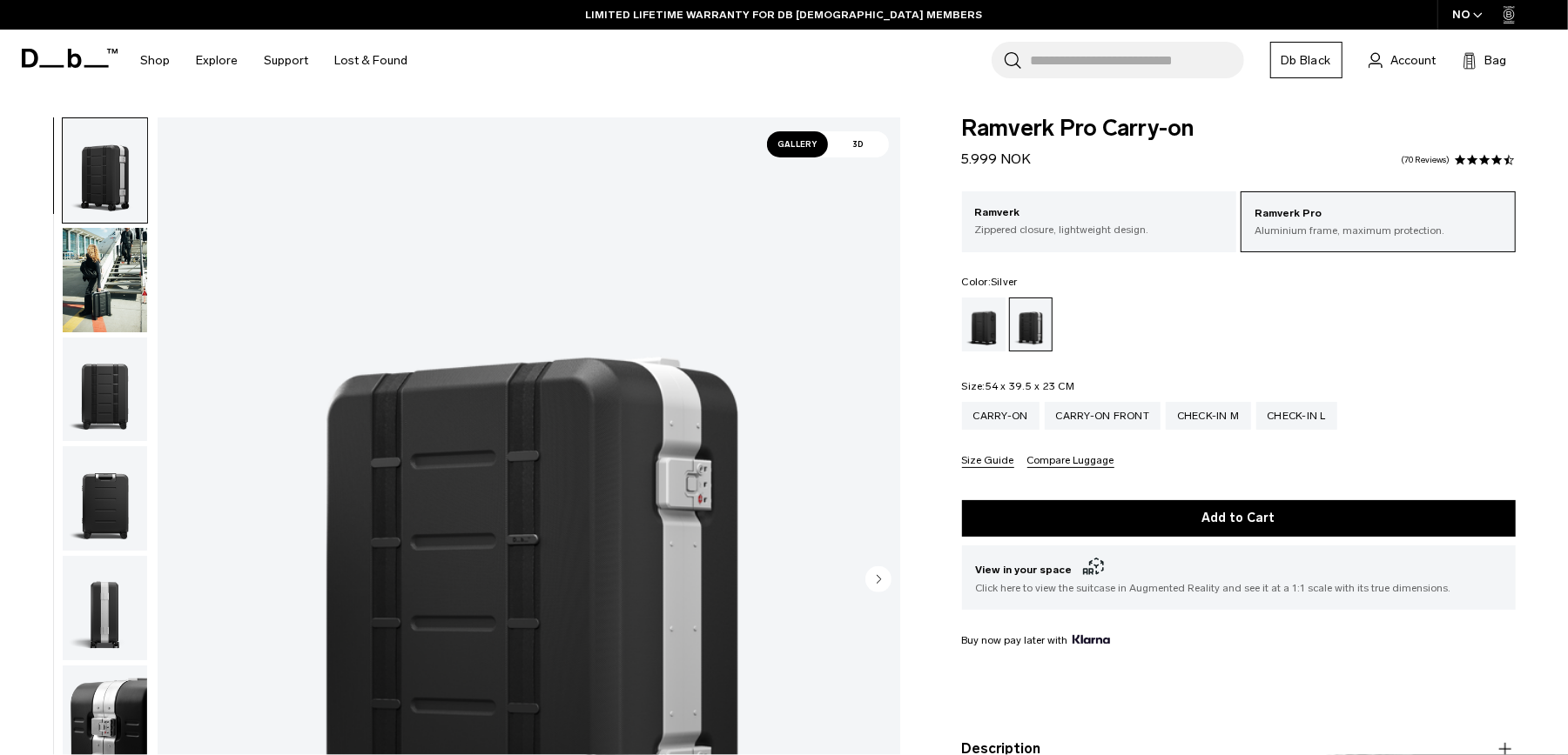
click at [382, 0] on html "Skip to content BUY NOW, PAY LATER WITH [PERSON_NAME] 10% OFF YOUR FIRST PURCHA…" at bounding box center [784, 377] width 1568 height 755
click at [1129, 317] on ul at bounding box center [1238, 324] width 553 height 54
click at [1117, 412] on div "Carry-on Front" at bounding box center [1103, 415] width 117 height 27
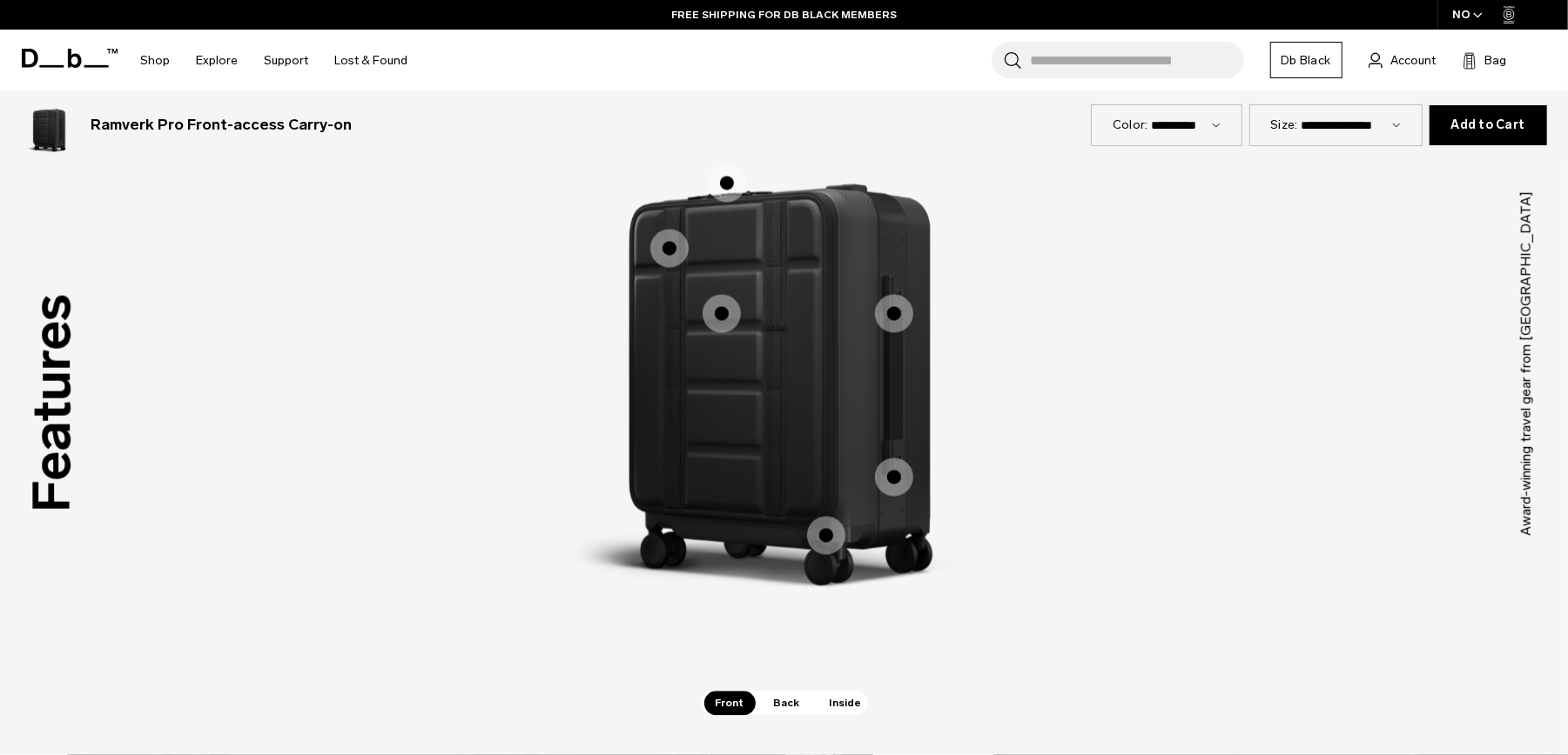
scroll to position [2529, 0]
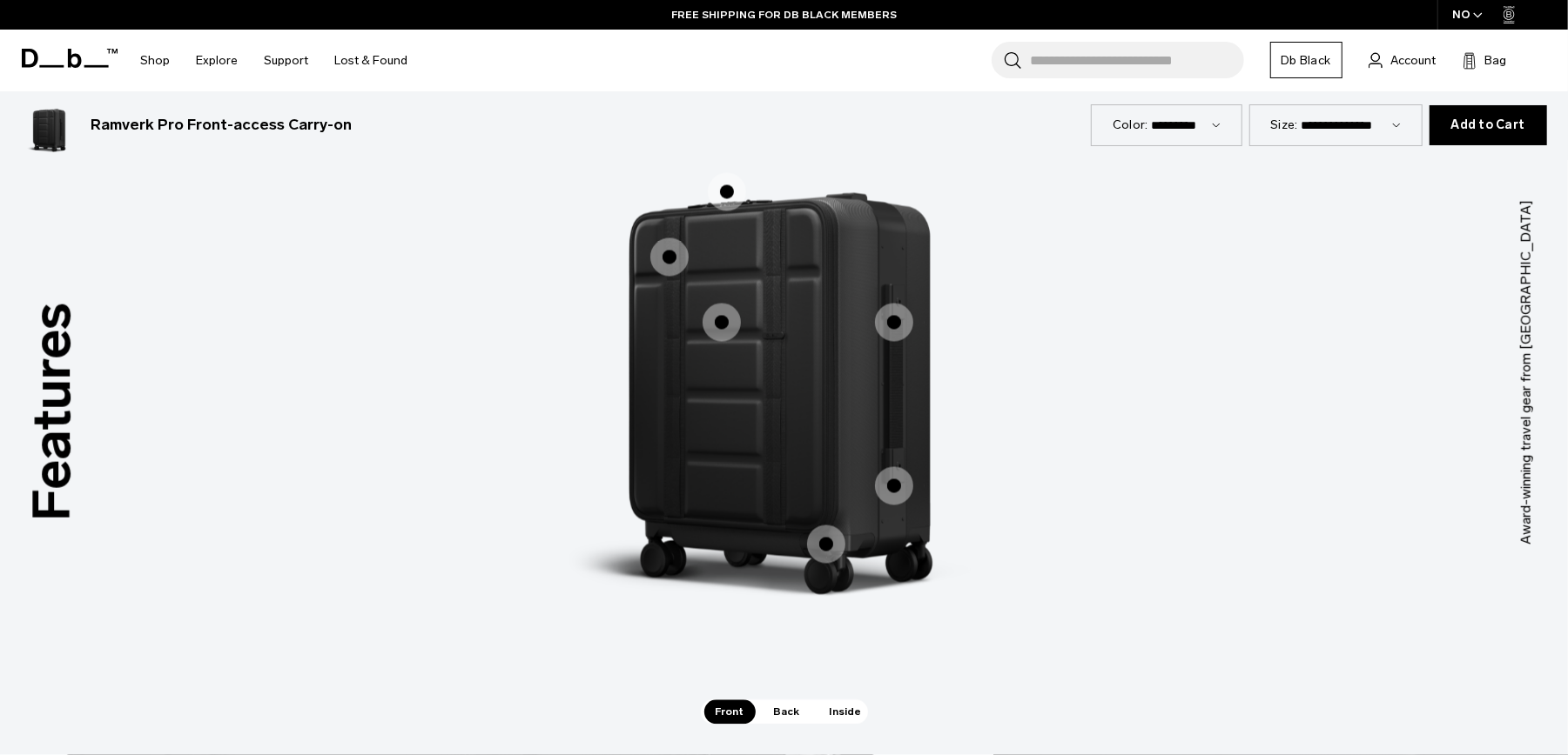
click at [823, 530] on span "1 / 3" at bounding box center [825, 543] width 38 height 38
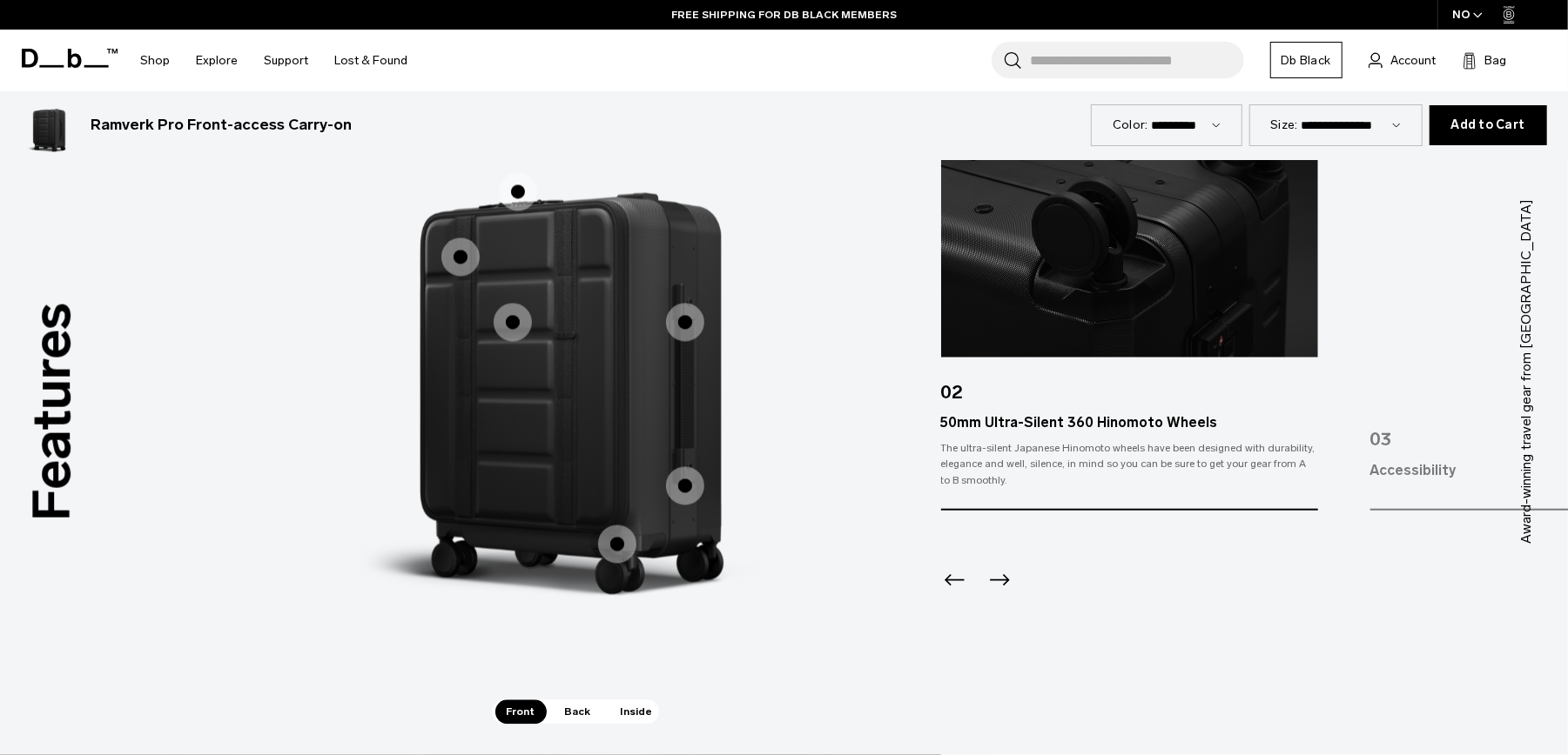
click at [962, 582] on icon "Previous slide" at bounding box center [954, 579] width 27 height 27
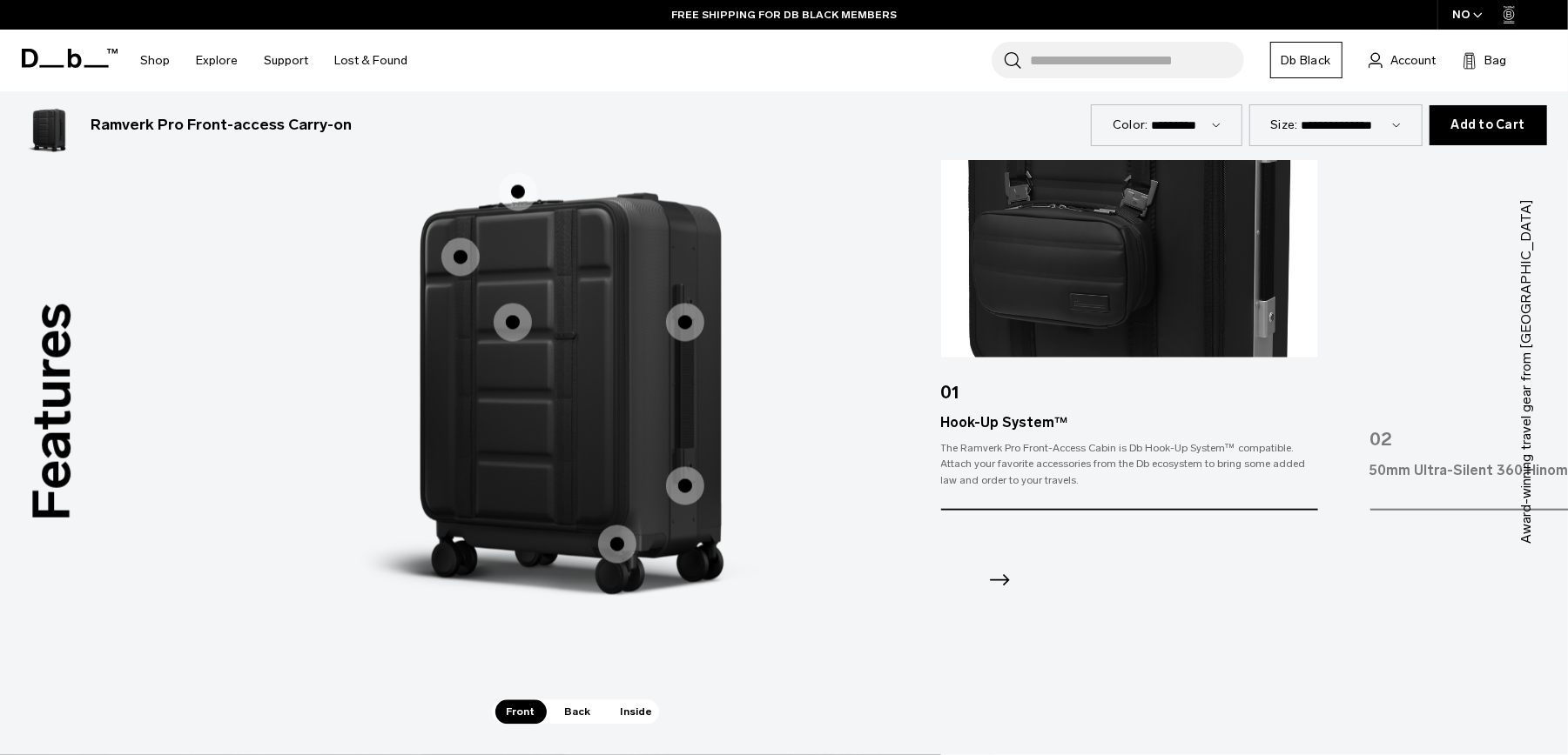
click at [962, 582] on div at bounding box center [1129, 557] width 376 height 94
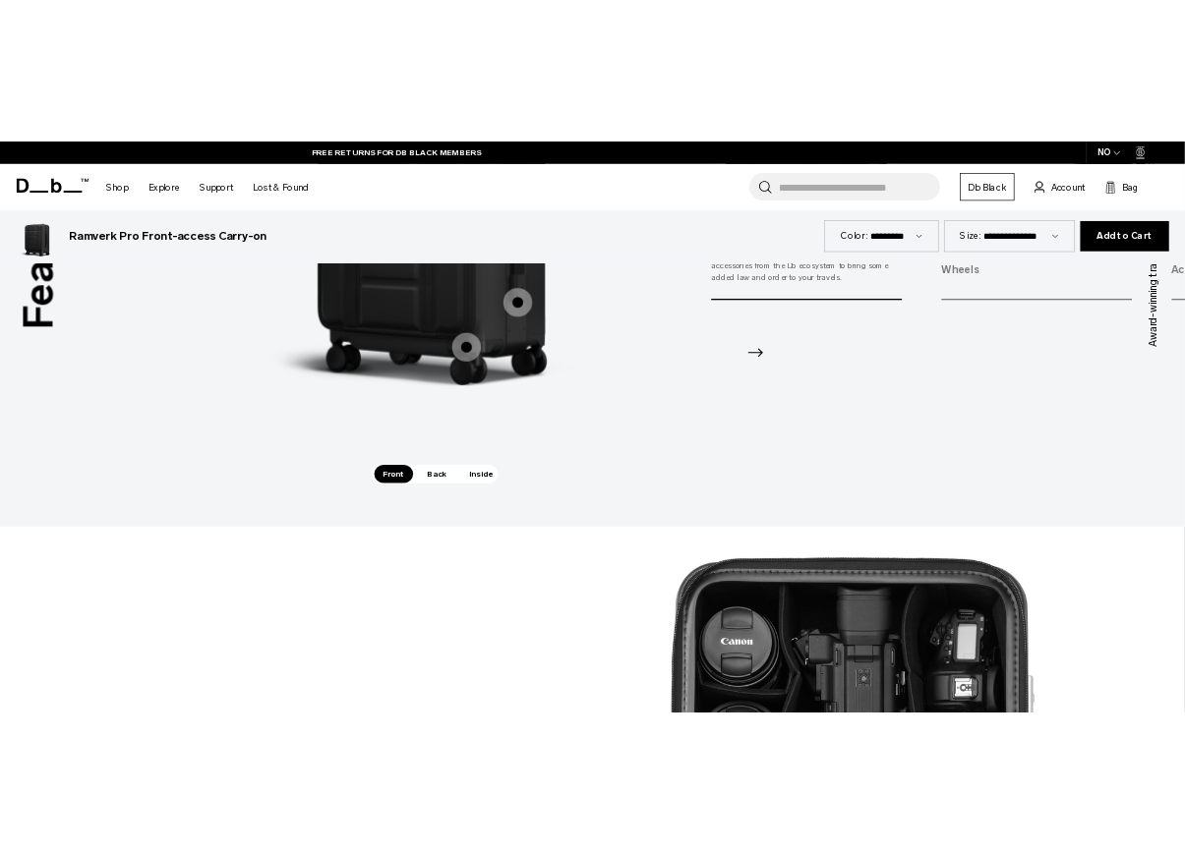
scroll to position [2480, 0]
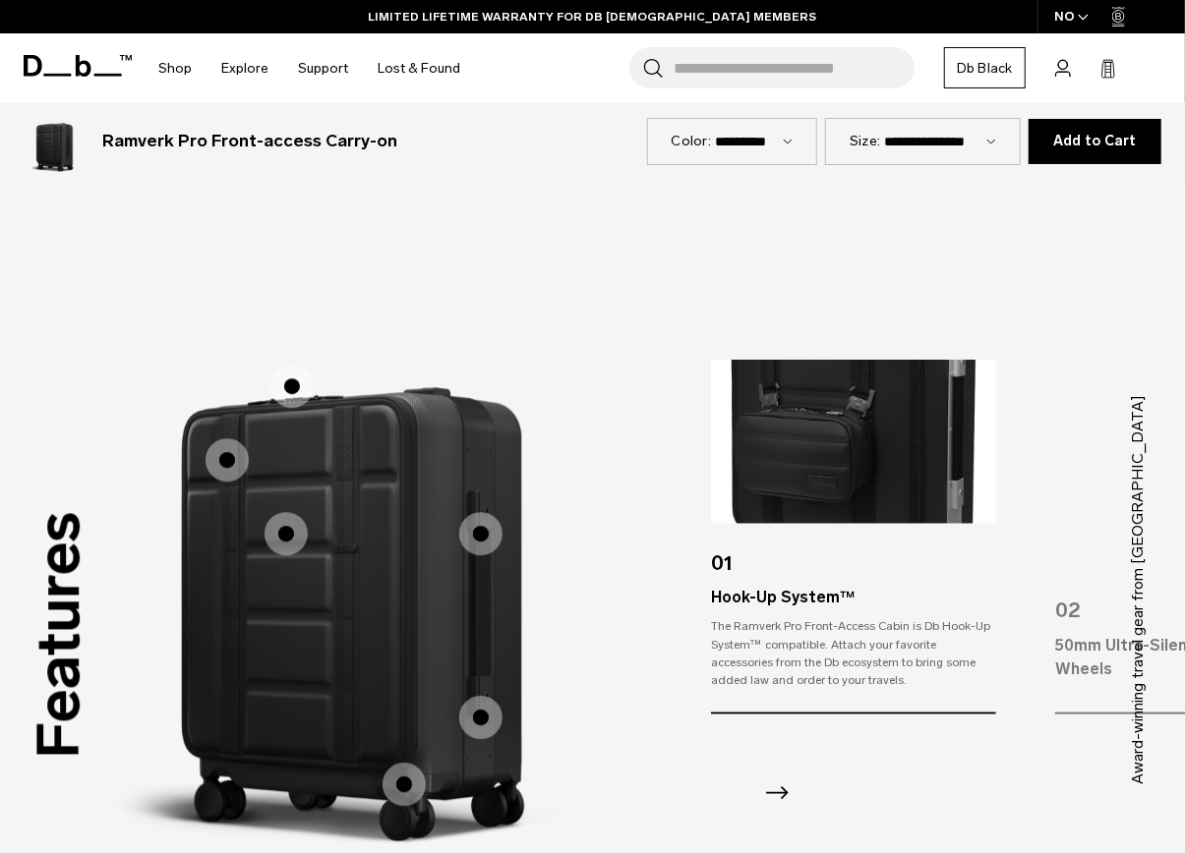
click at [772, 777] on icon "Next slide" at bounding box center [776, 792] width 31 height 31
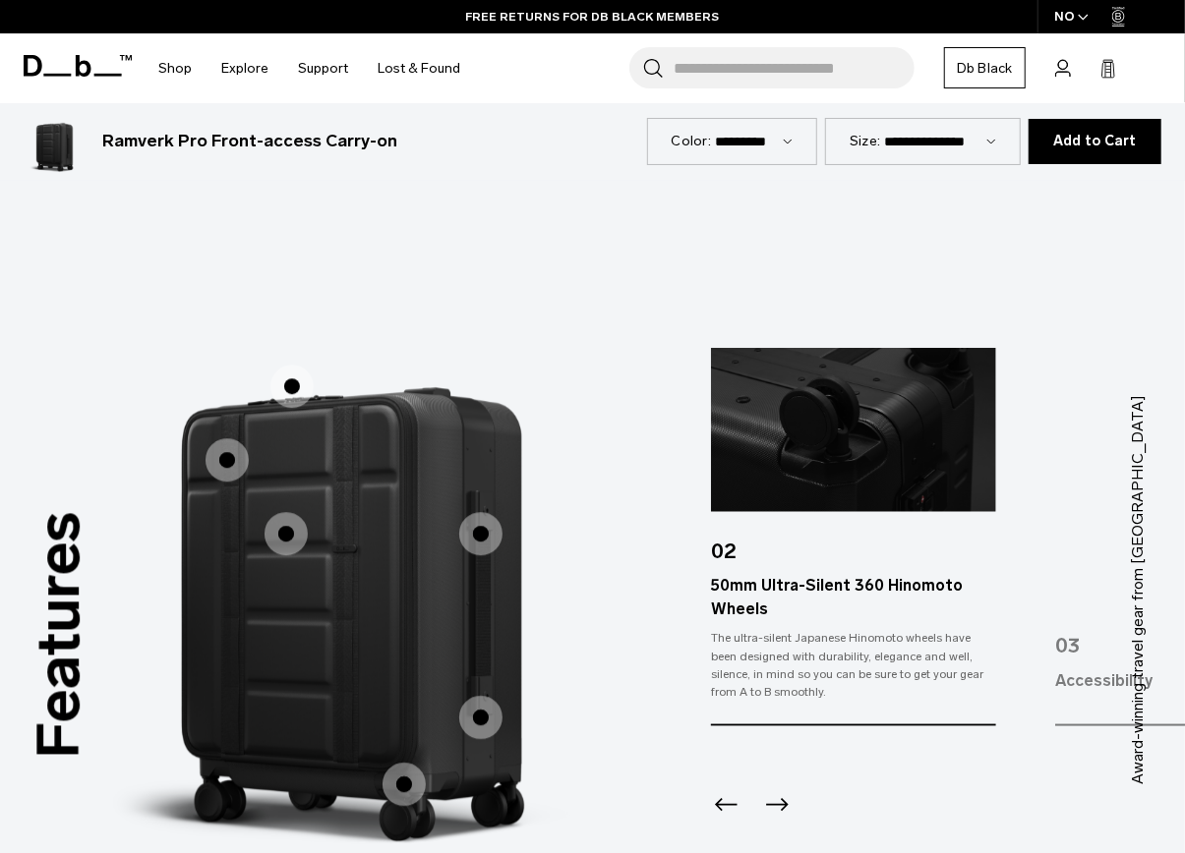
click at [780, 789] on icon "Next slide" at bounding box center [776, 804] width 31 height 31
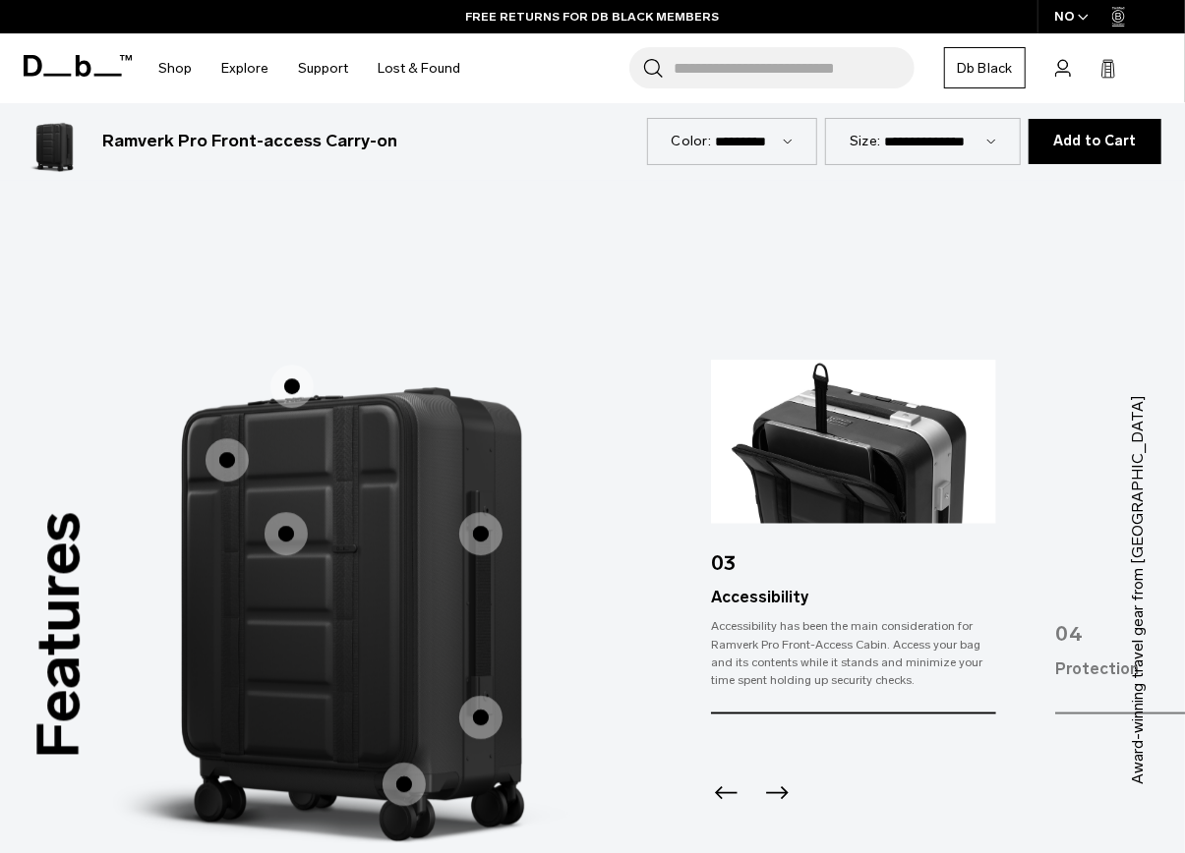
click at [725, 777] on icon "Previous slide" at bounding box center [726, 792] width 31 height 31
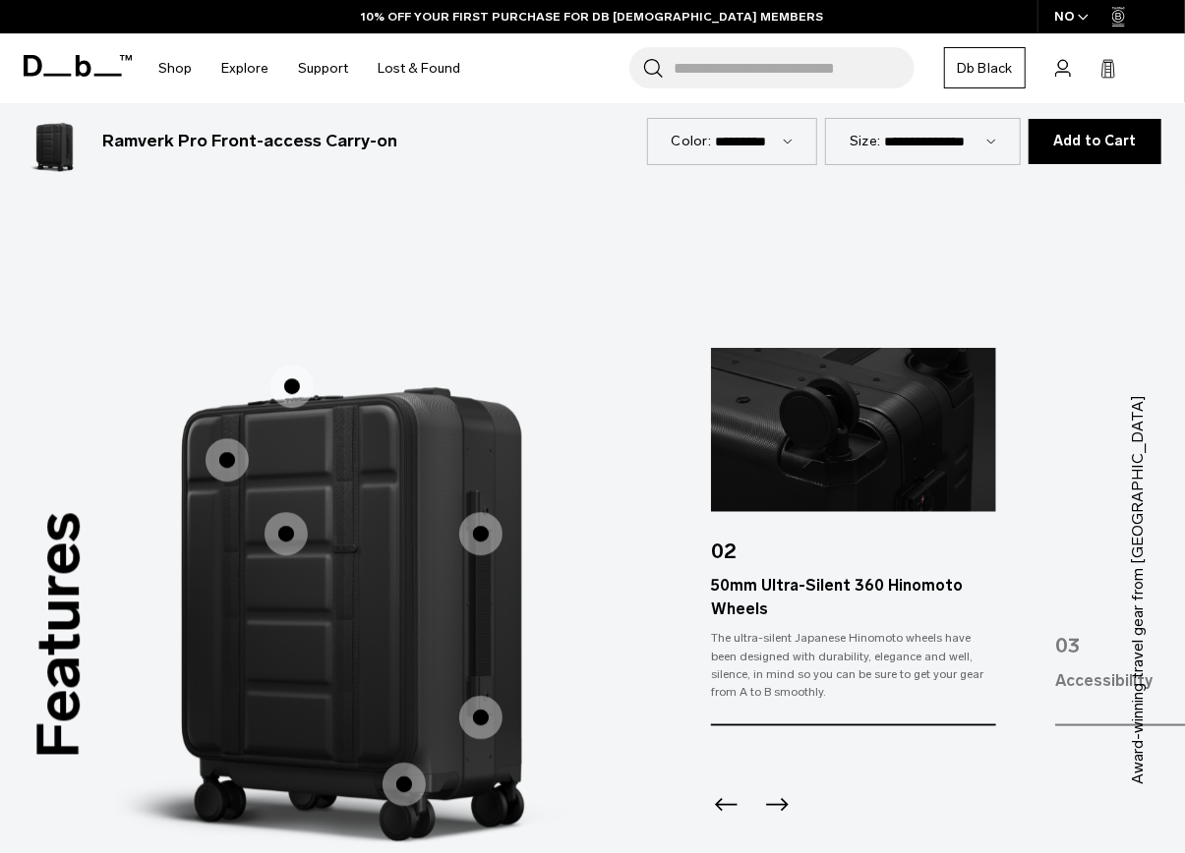
click at [776, 789] on icon "Next slide" at bounding box center [776, 804] width 31 height 31
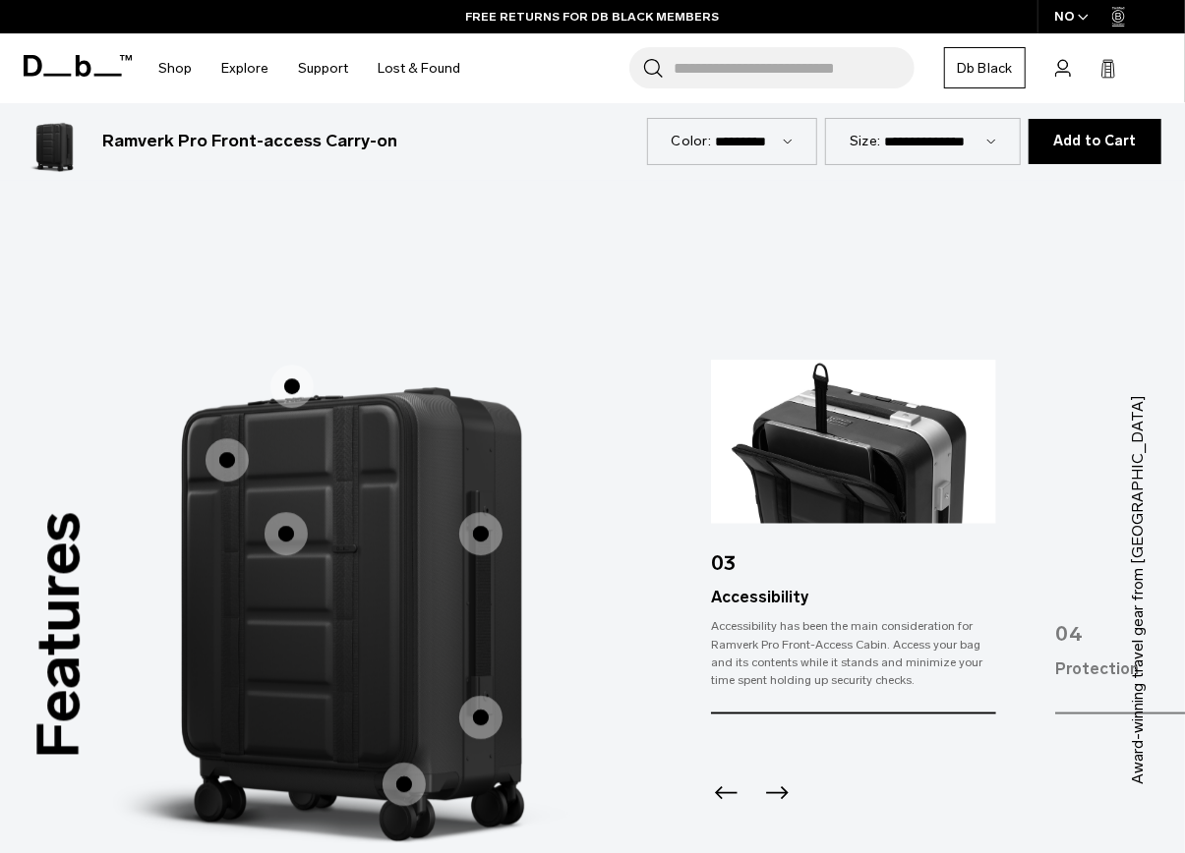
click at [785, 777] on icon "Next slide" at bounding box center [776, 792] width 31 height 31
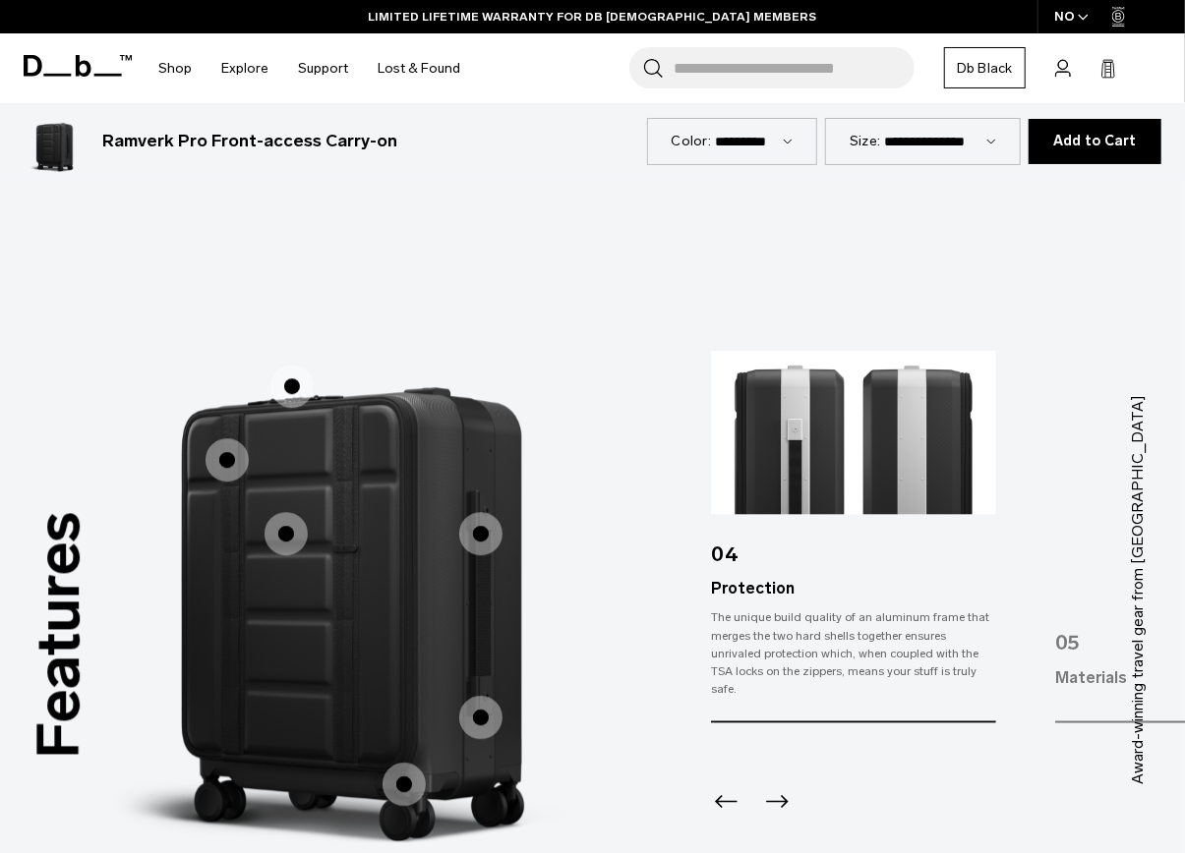
click at [783, 786] on icon "Next slide" at bounding box center [776, 801] width 31 height 31
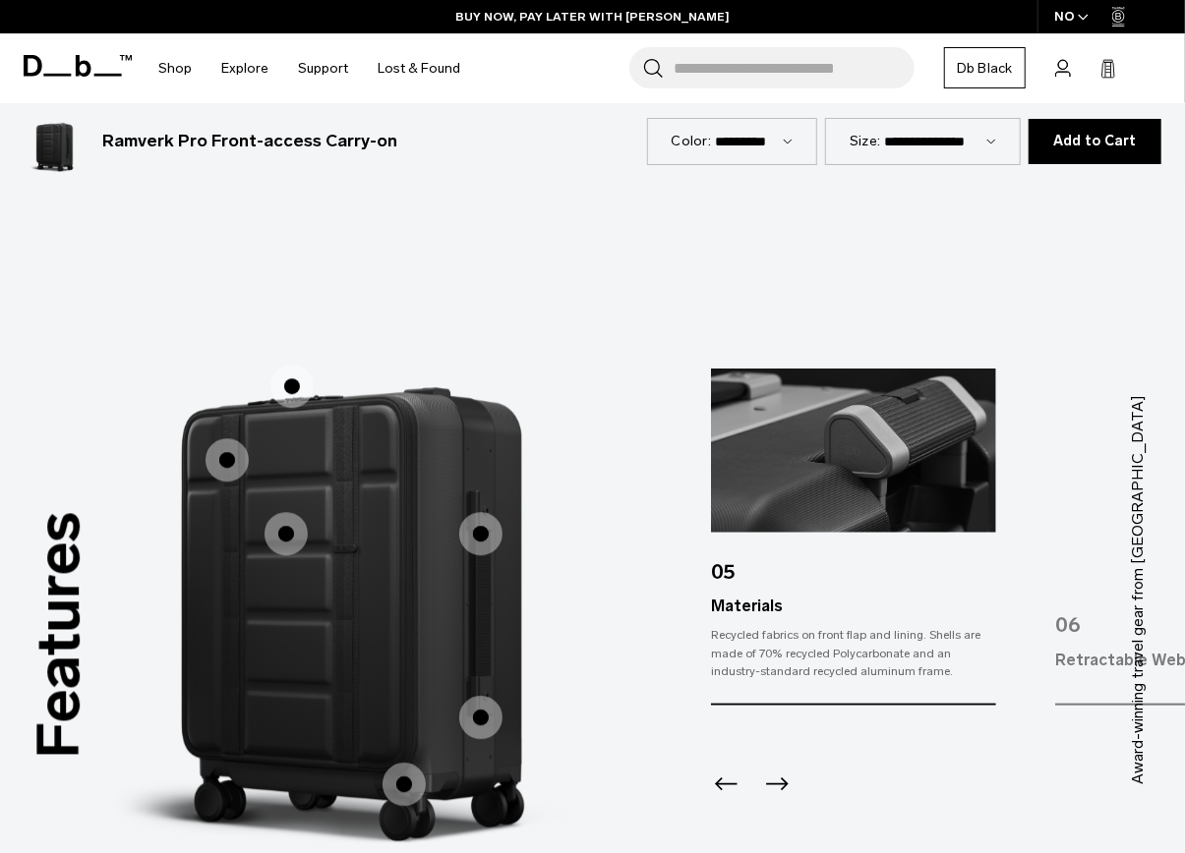
drag, startPoint x: 208, startPoint y: 140, endPoint x: 315, endPoint y: 154, distance: 107.2
click at [315, 154] on div "Ramverk Pro Front-access Carry-on 6.499 NOK" at bounding box center [335, 141] width 623 height 63
copy h3 "Front-access"
click at [783, 768] on icon "Next slide" at bounding box center [776, 783] width 31 height 31
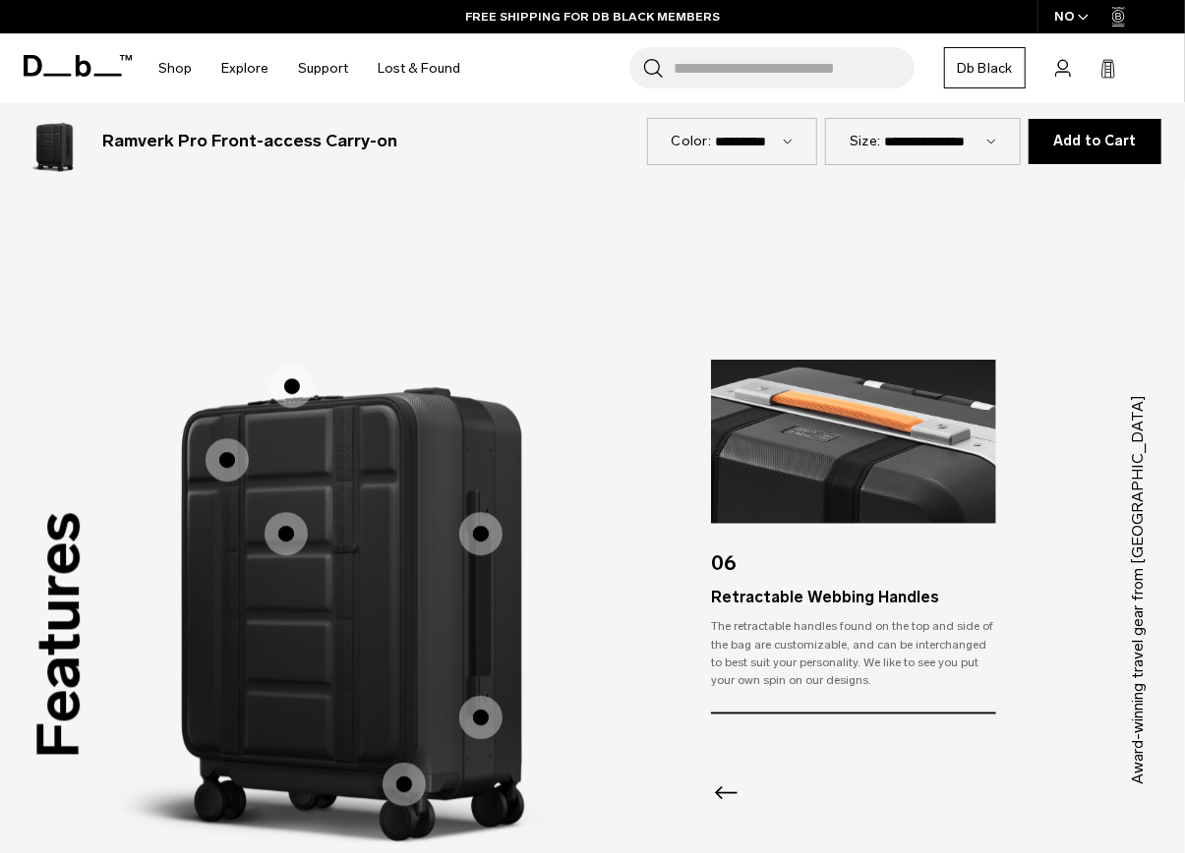
drag, startPoint x: 209, startPoint y: 140, endPoint x: 312, endPoint y: 155, distance: 103.5
click at [312, 155] on div "Ramverk Pro Front-access Carry-on 6.499 NOK" at bounding box center [335, 141] width 623 height 63
copy h3 "Front-access"
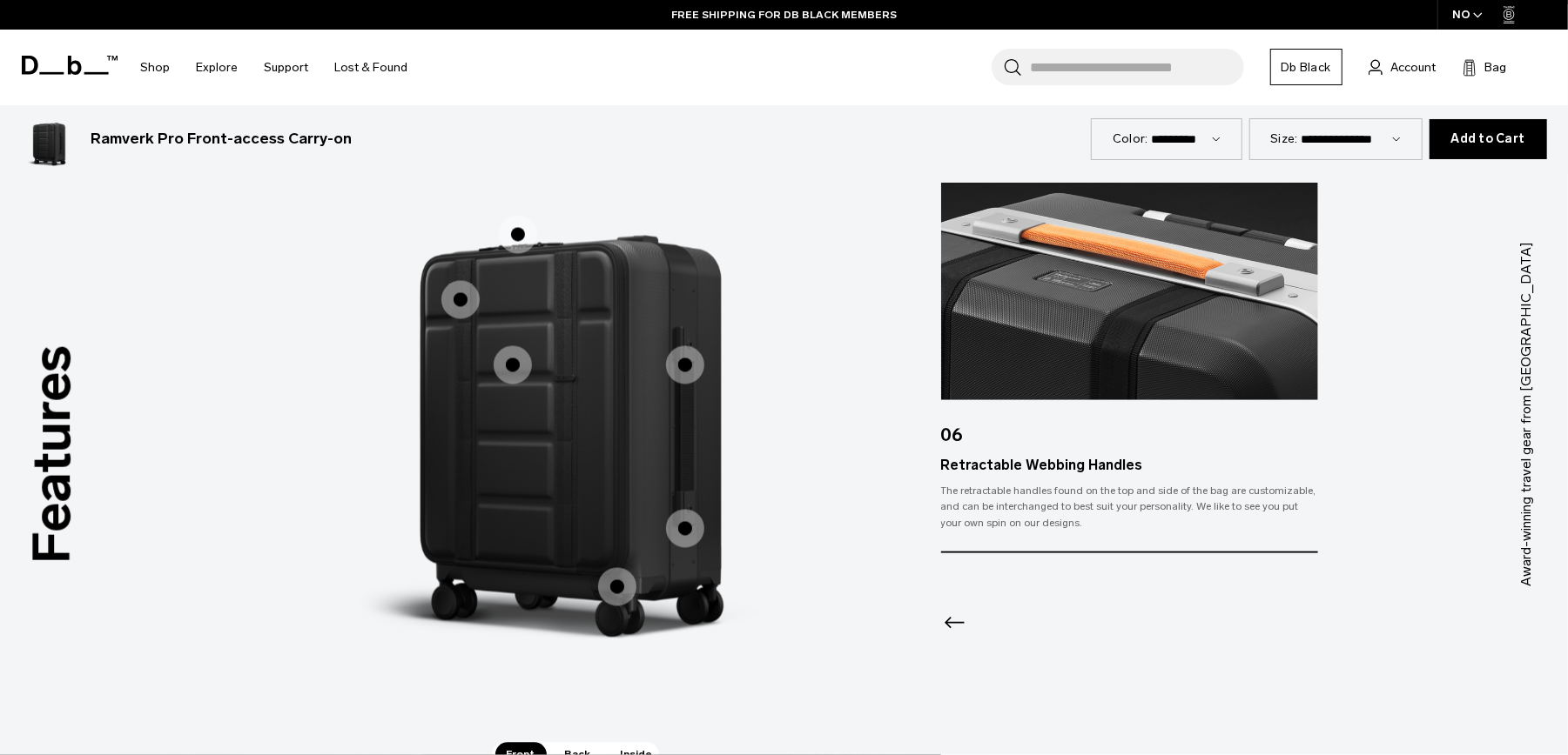
scroll to position [2567, 0]
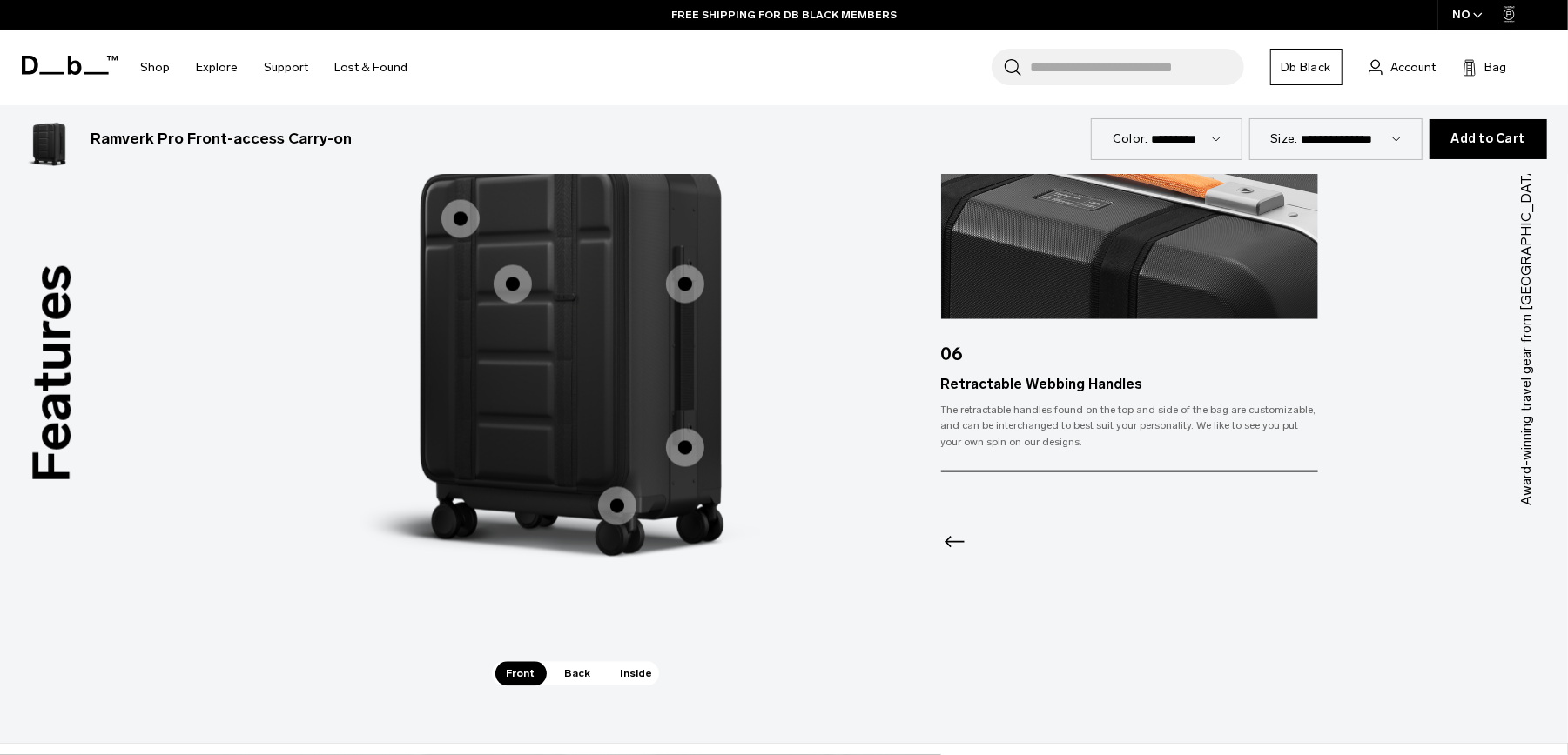
click at [578, 679] on span "Back" at bounding box center [577, 674] width 49 height 25
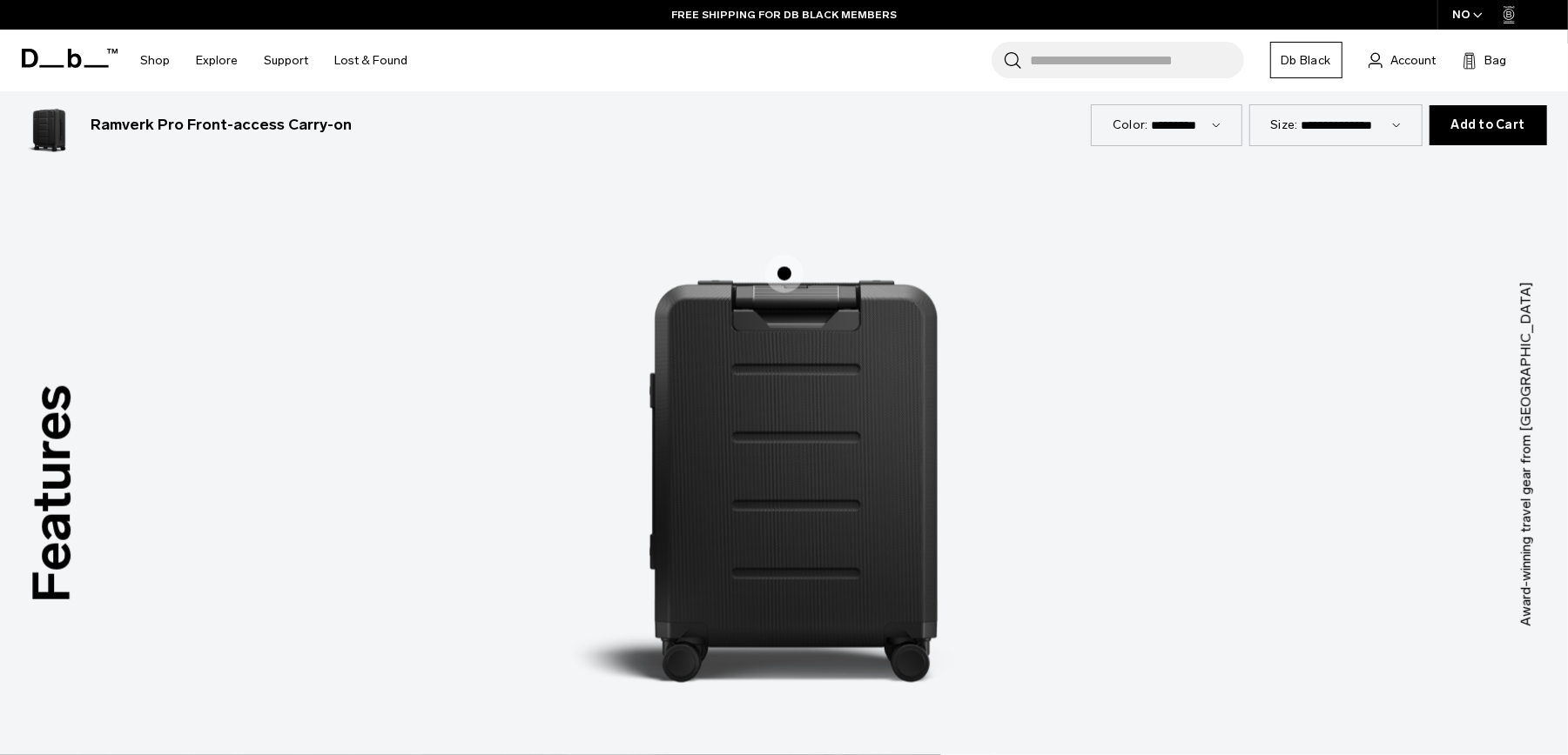
scroll to position [2445, 0]
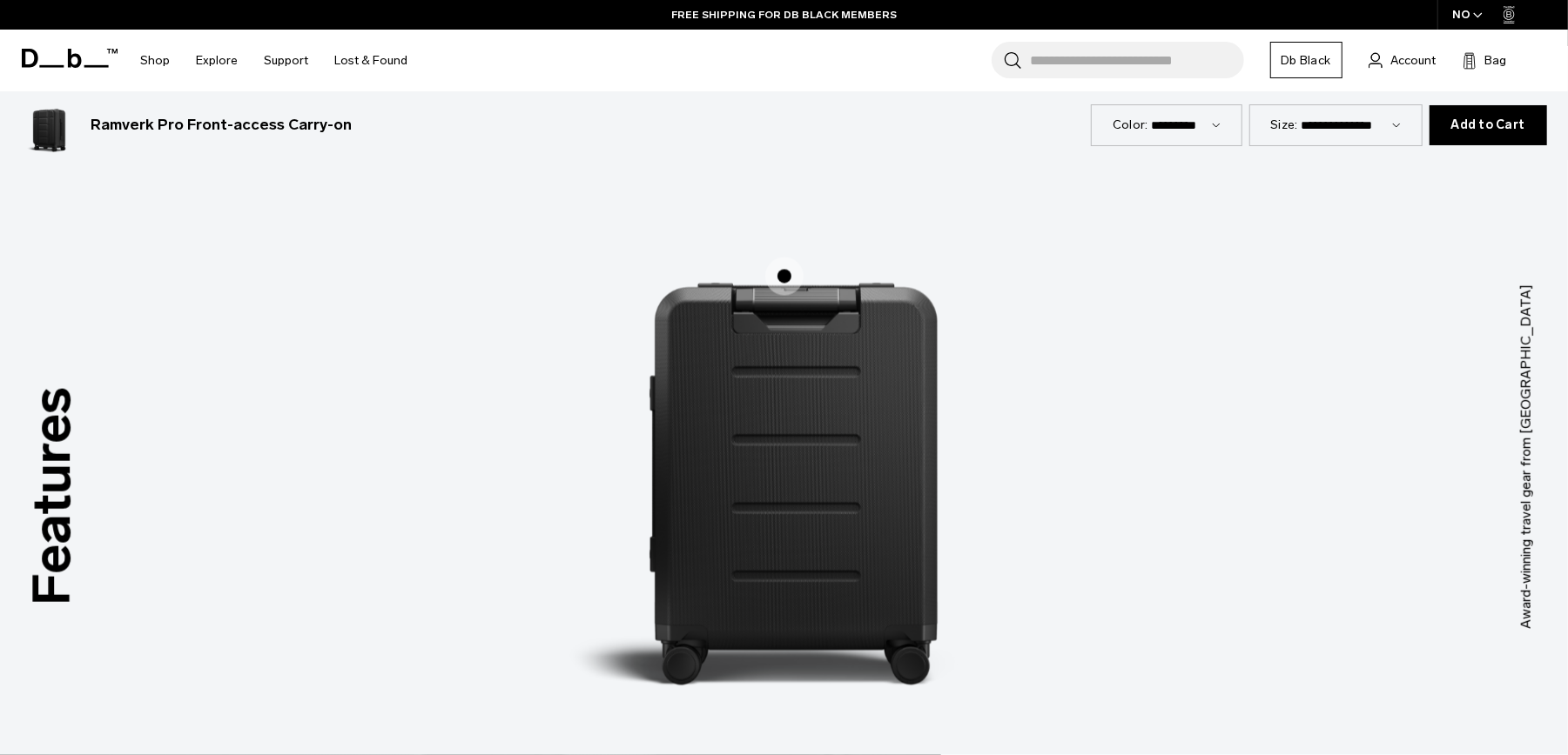
click at [789, 279] on span "2 / 3" at bounding box center [784, 275] width 38 height 38
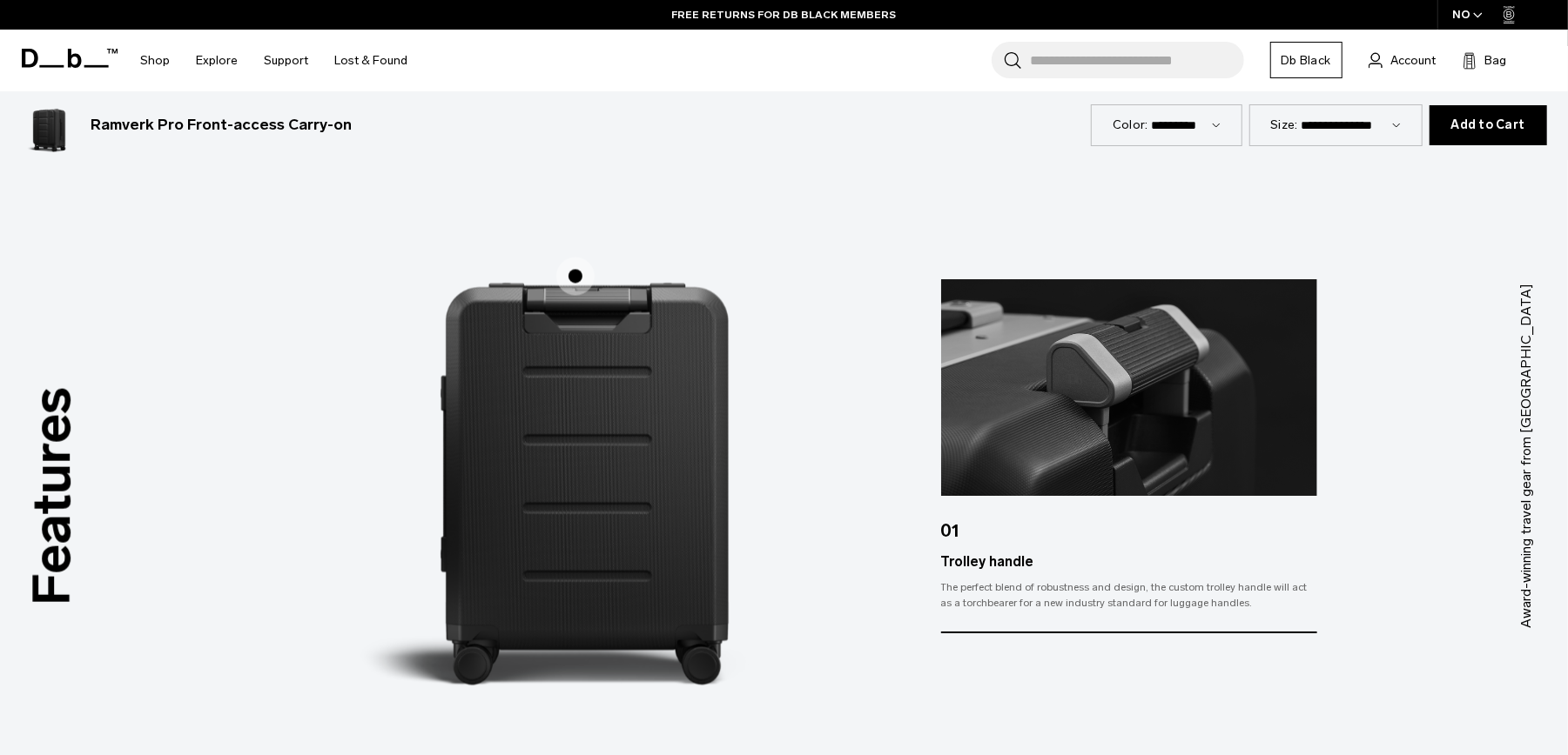
drag, startPoint x: 188, startPoint y: 119, endPoint x: 279, endPoint y: 143, distance: 94.1
click at [279, 143] on div "Ramverk Pro Front-access Carry-on 6.499 NOK" at bounding box center [557, 125] width 1070 height 56
copy h3 "Front-access"
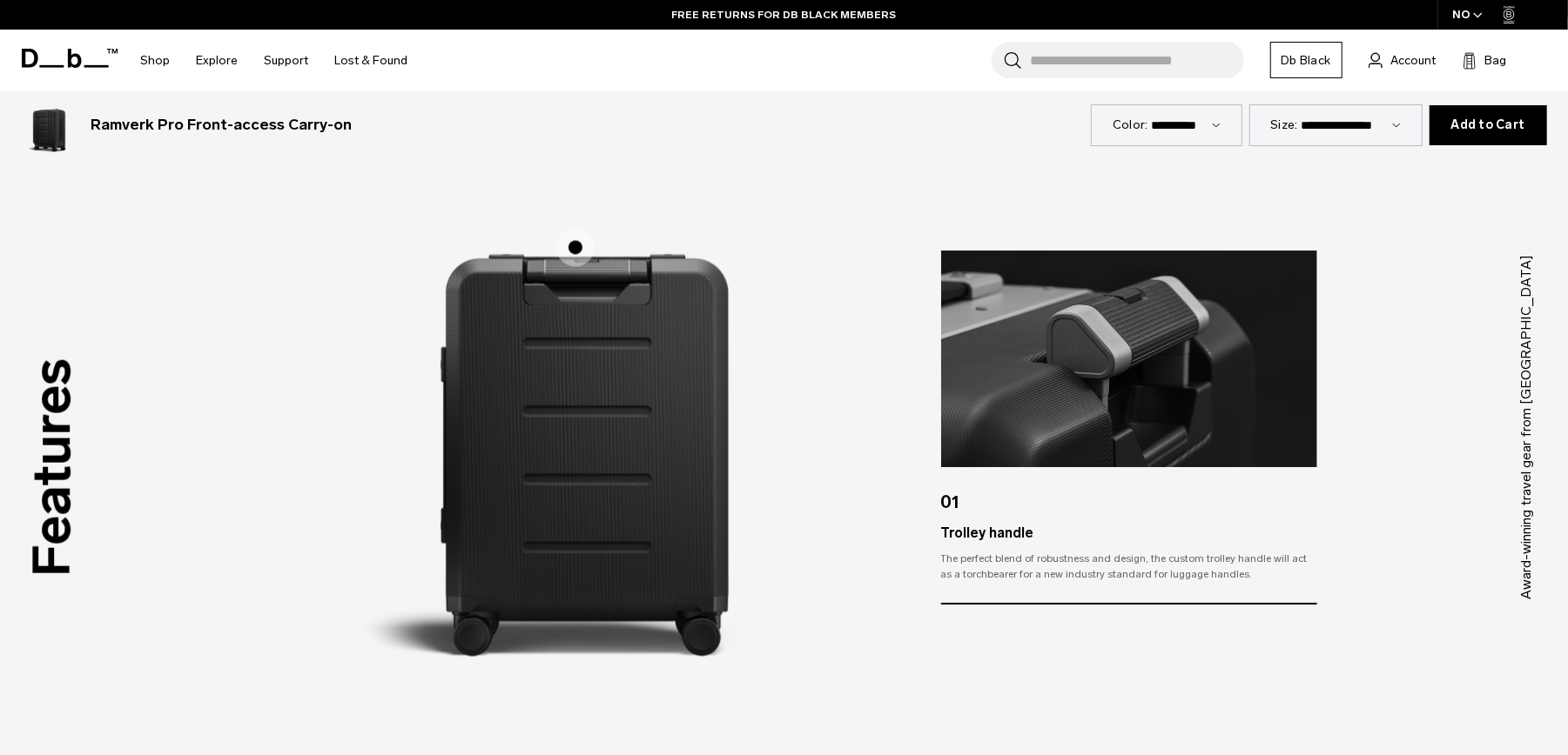
scroll to position [2483, 0]
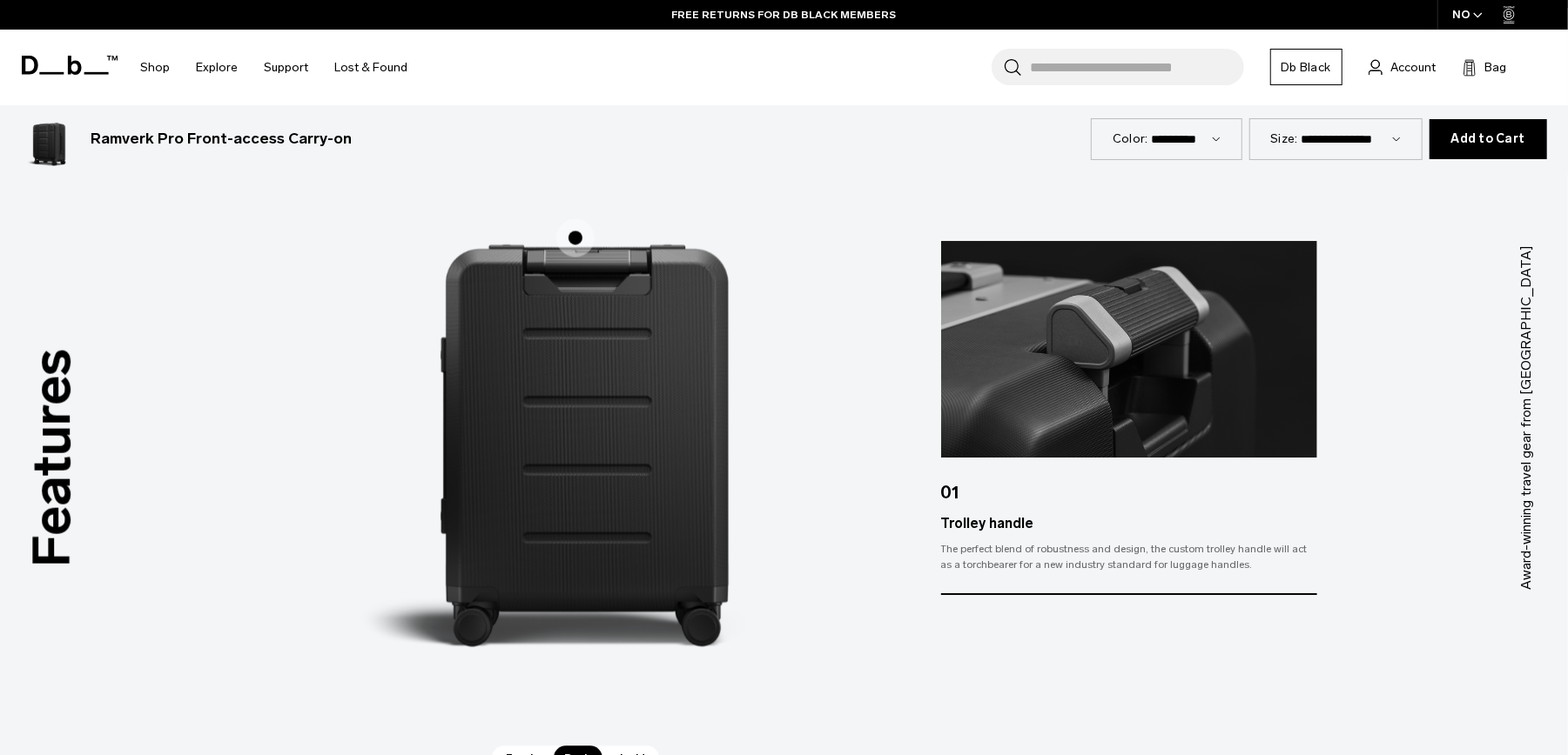
click at [629, 749] on span "Inside" at bounding box center [637, 759] width 55 height 25
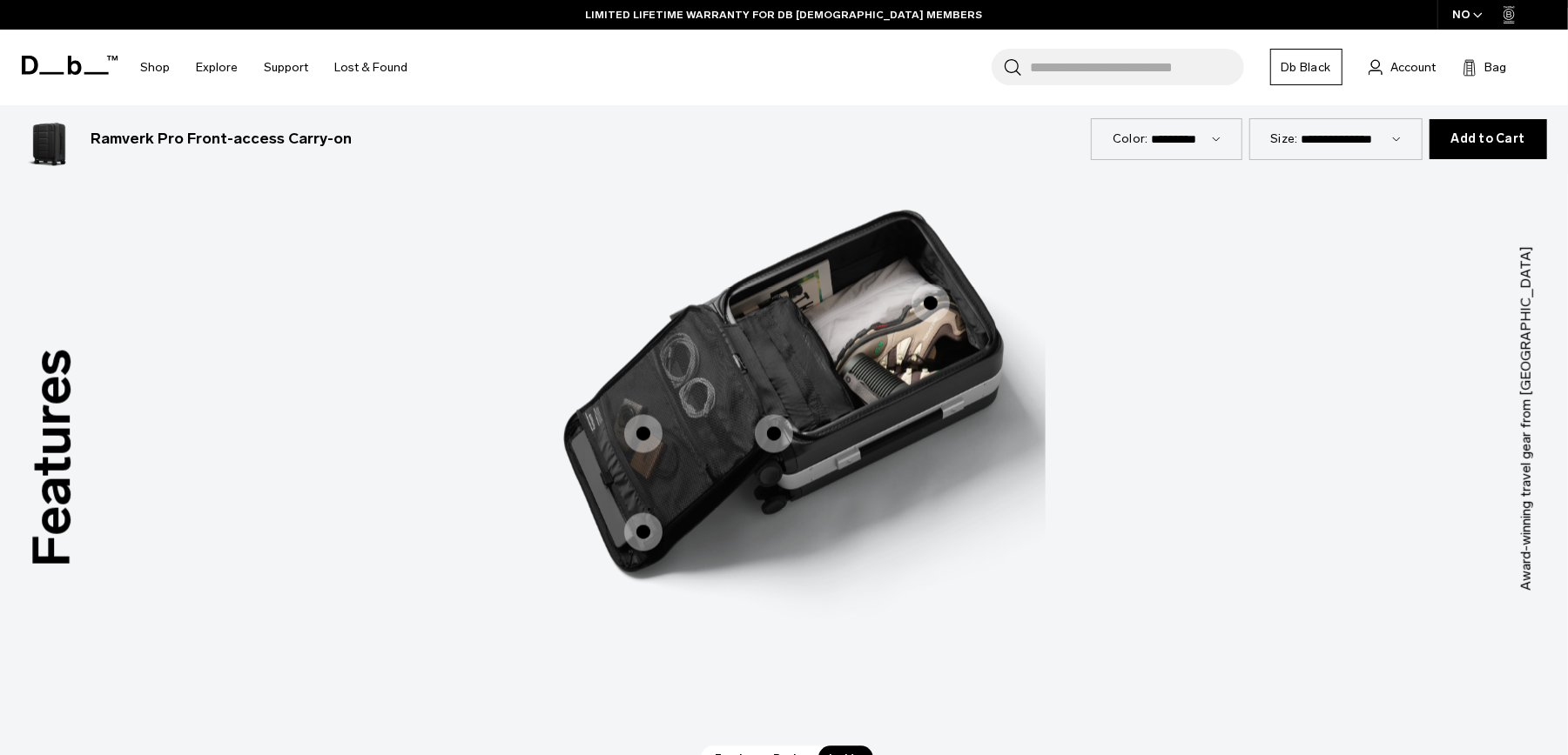
click at [782, 747] on span "Back" at bounding box center [786, 759] width 49 height 25
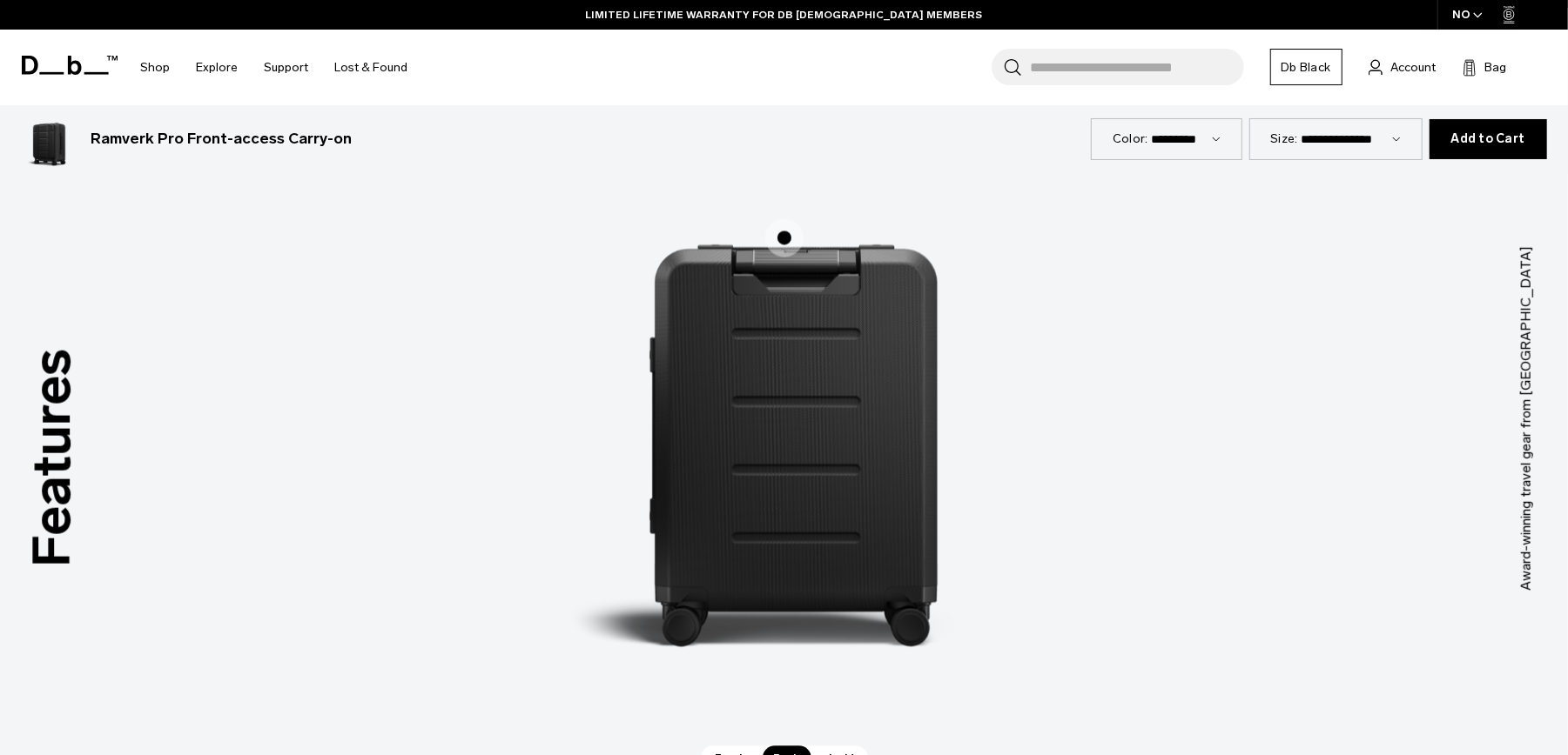
click at [775, 245] on span "2 / 3" at bounding box center [784, 237] width 38 height 38
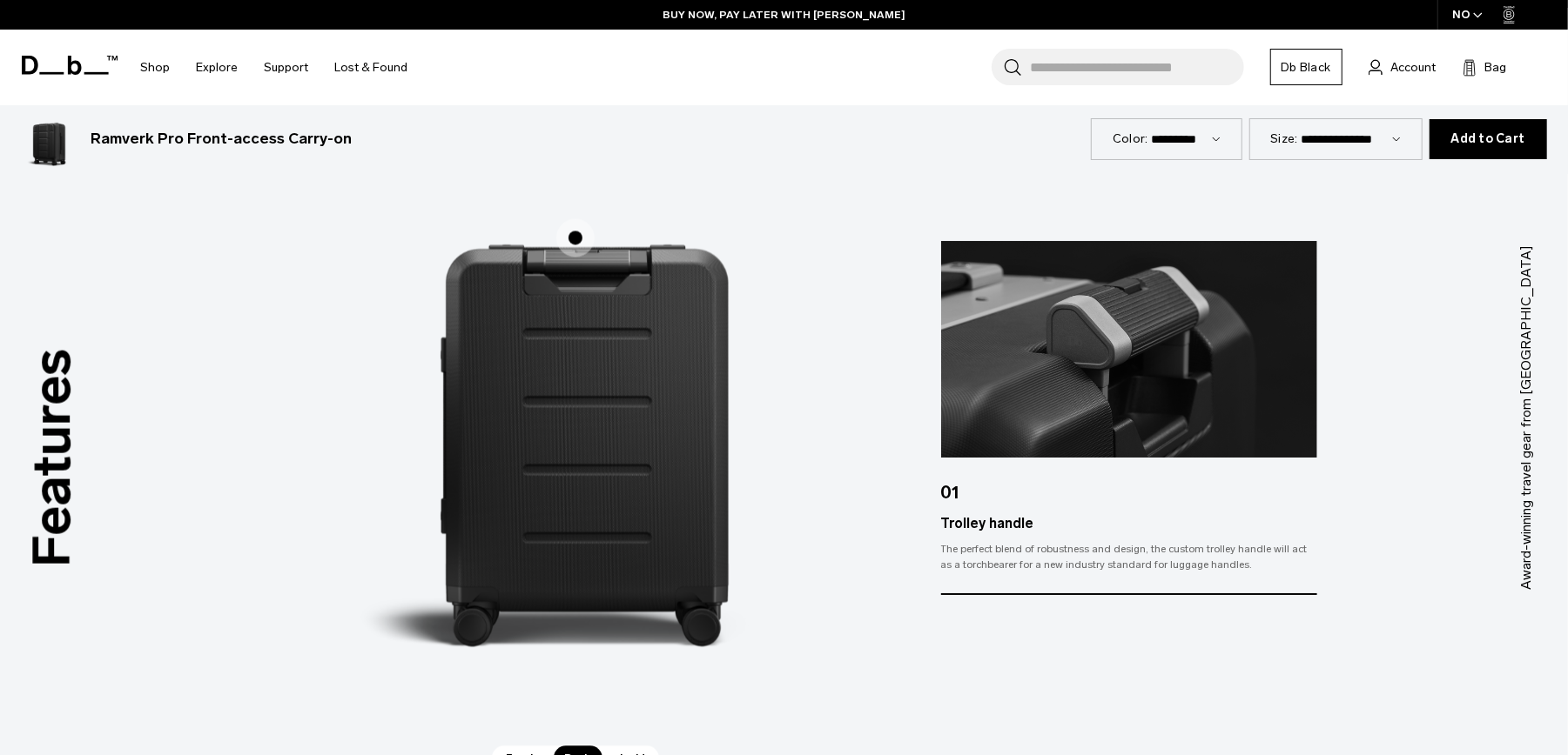
click at [627, 752] on span "Inside" at bounding box center [637, 759] width 55 height 25
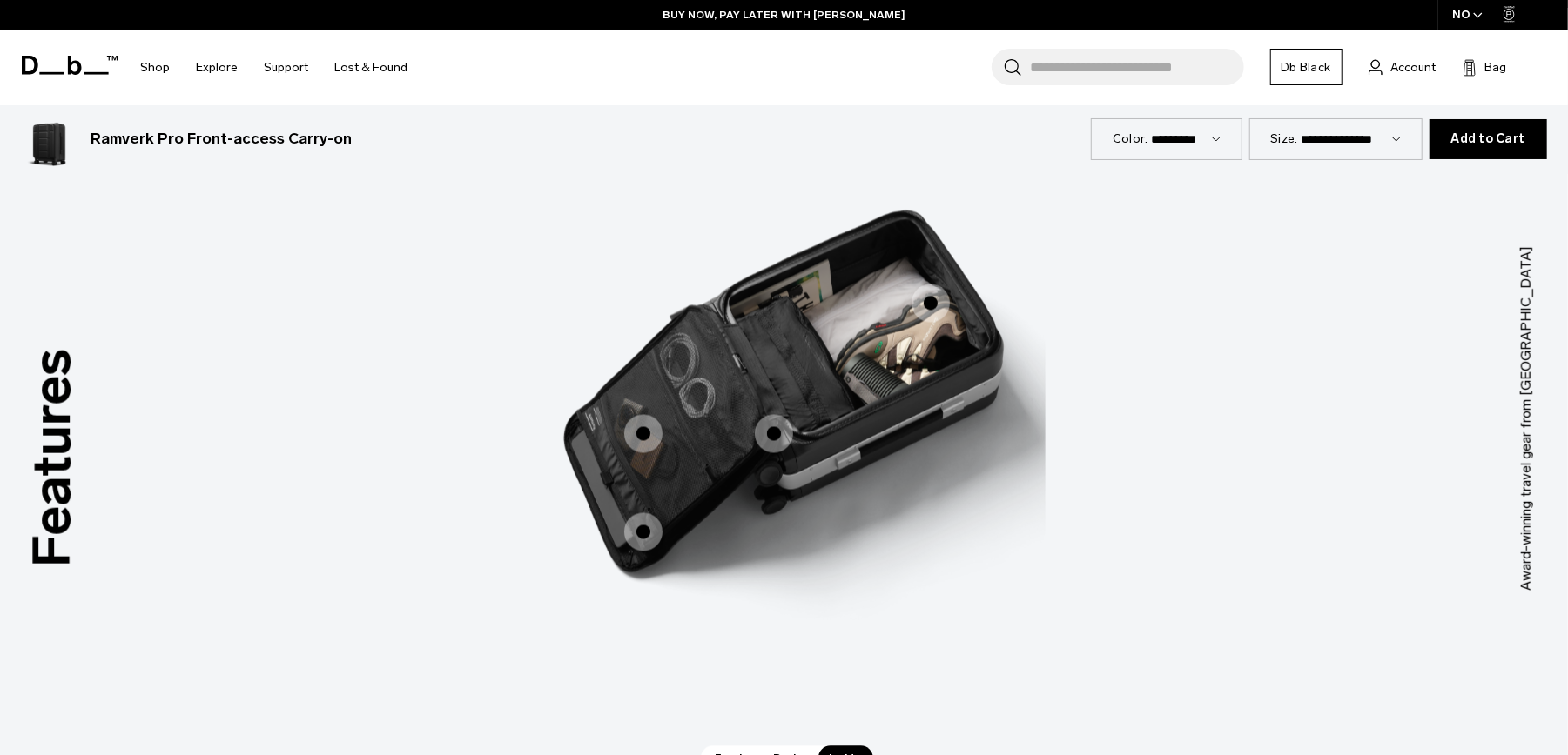
click at [778, 747] on span "Back" at bounding box center [786, 759] width 49 height 25
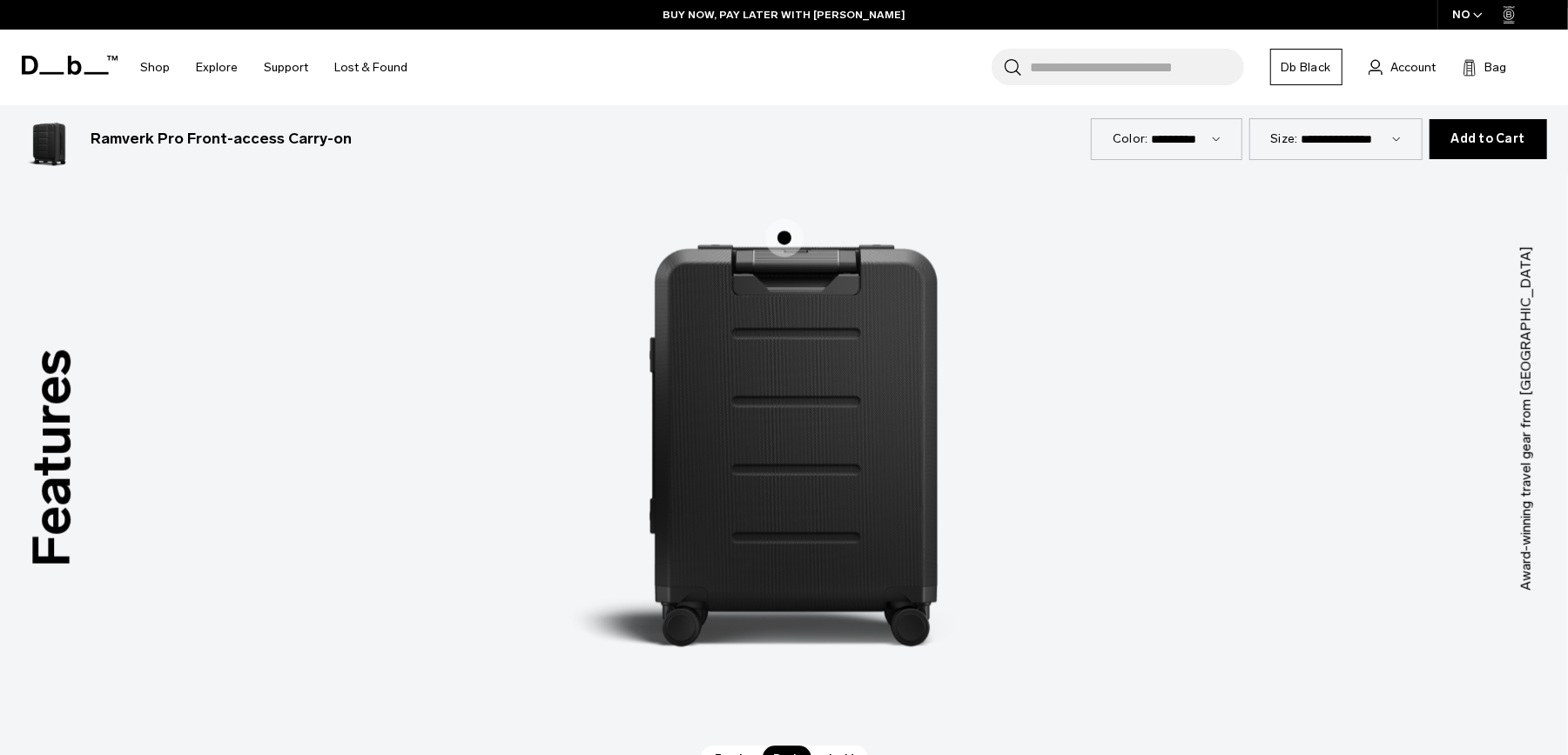
click at [778, 747] on span "Back" at bounding box center [786, 759] width 49 height 25
click at [796, 228] on span "2 / 3" at bounding box center [784, 237] width 38 height 38
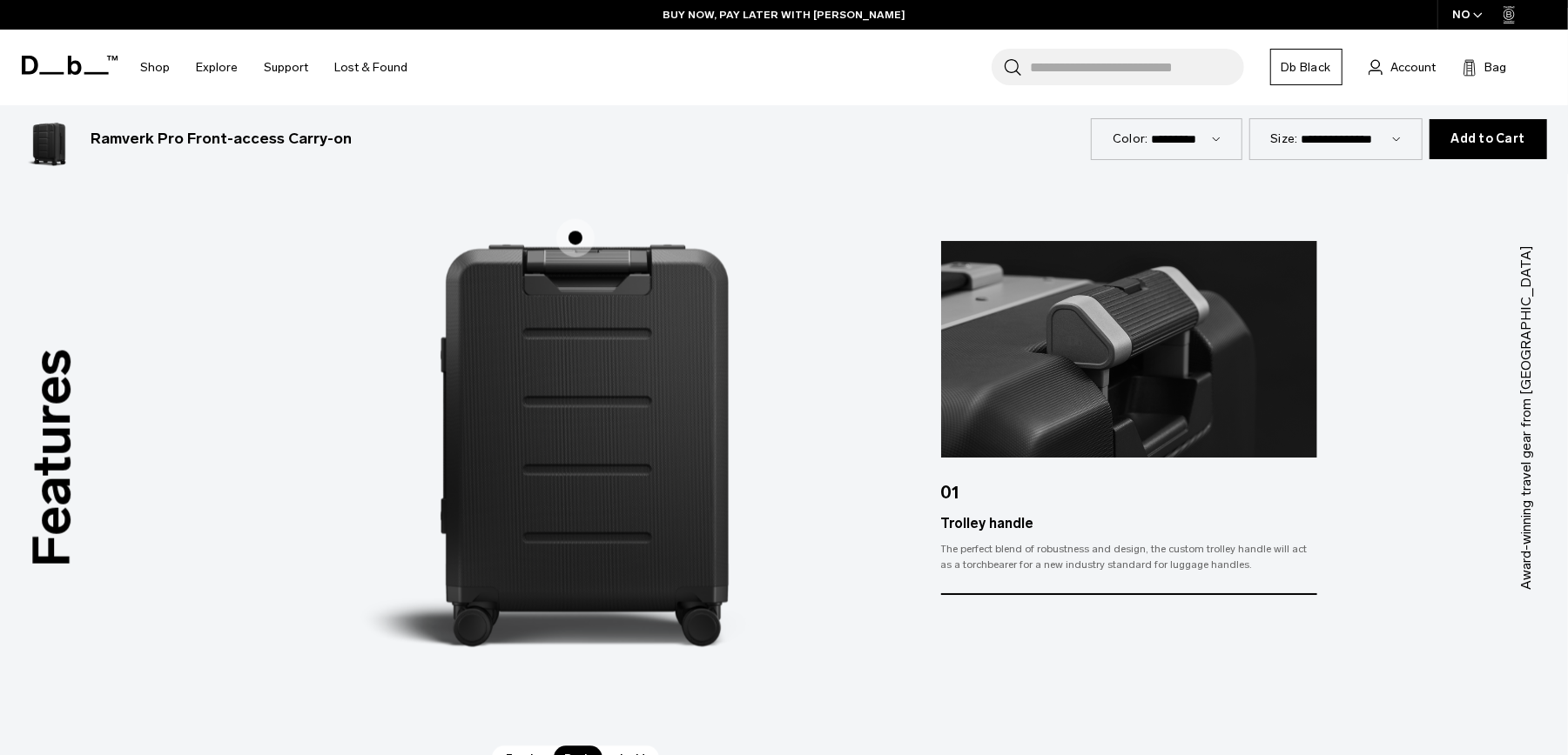
click at [625, 752] on span "Inside" at bounding box center [637, 759] width 55 height 25
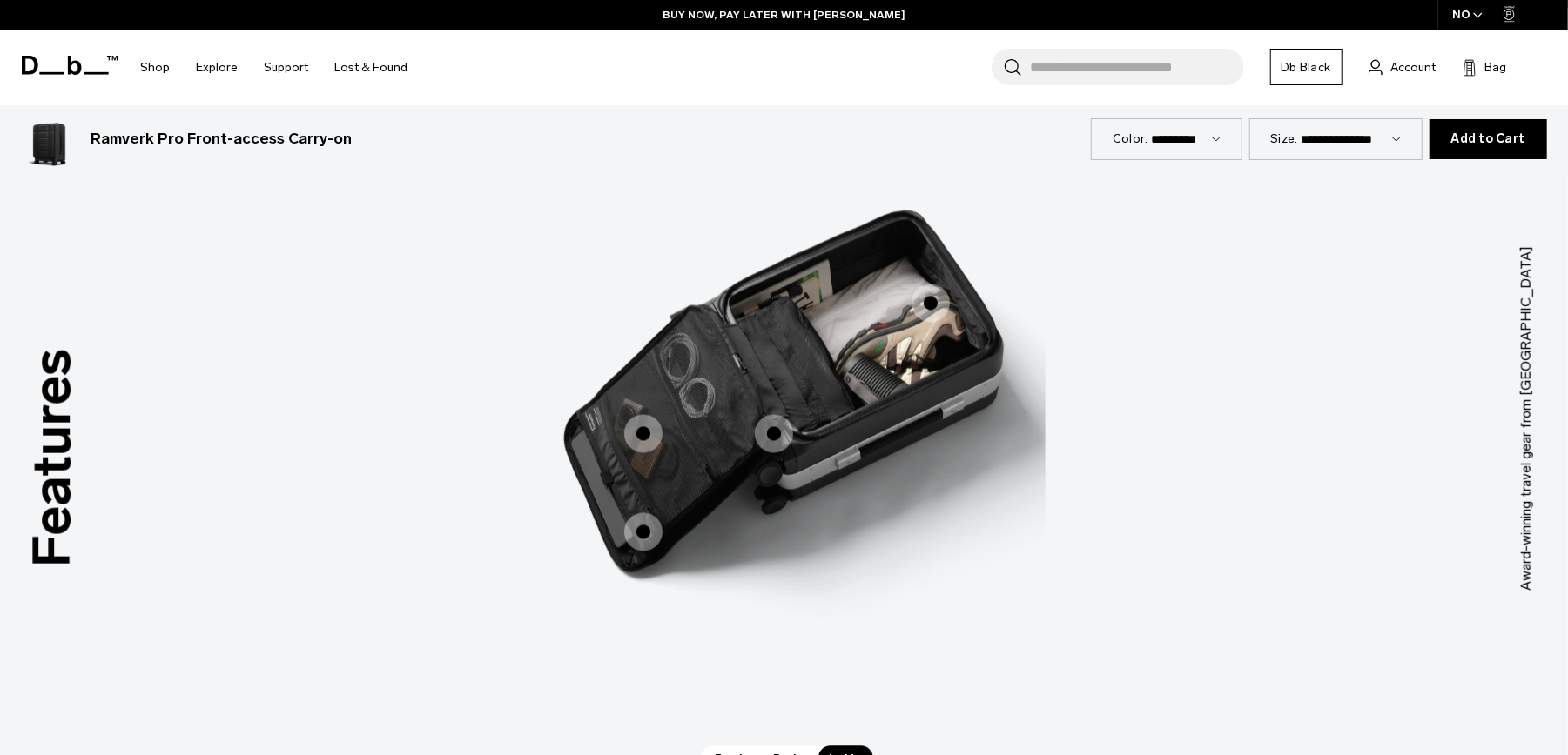
click at [785, 425] on span "3 / 3" at bounding box center [773, 433] width 38 height 38
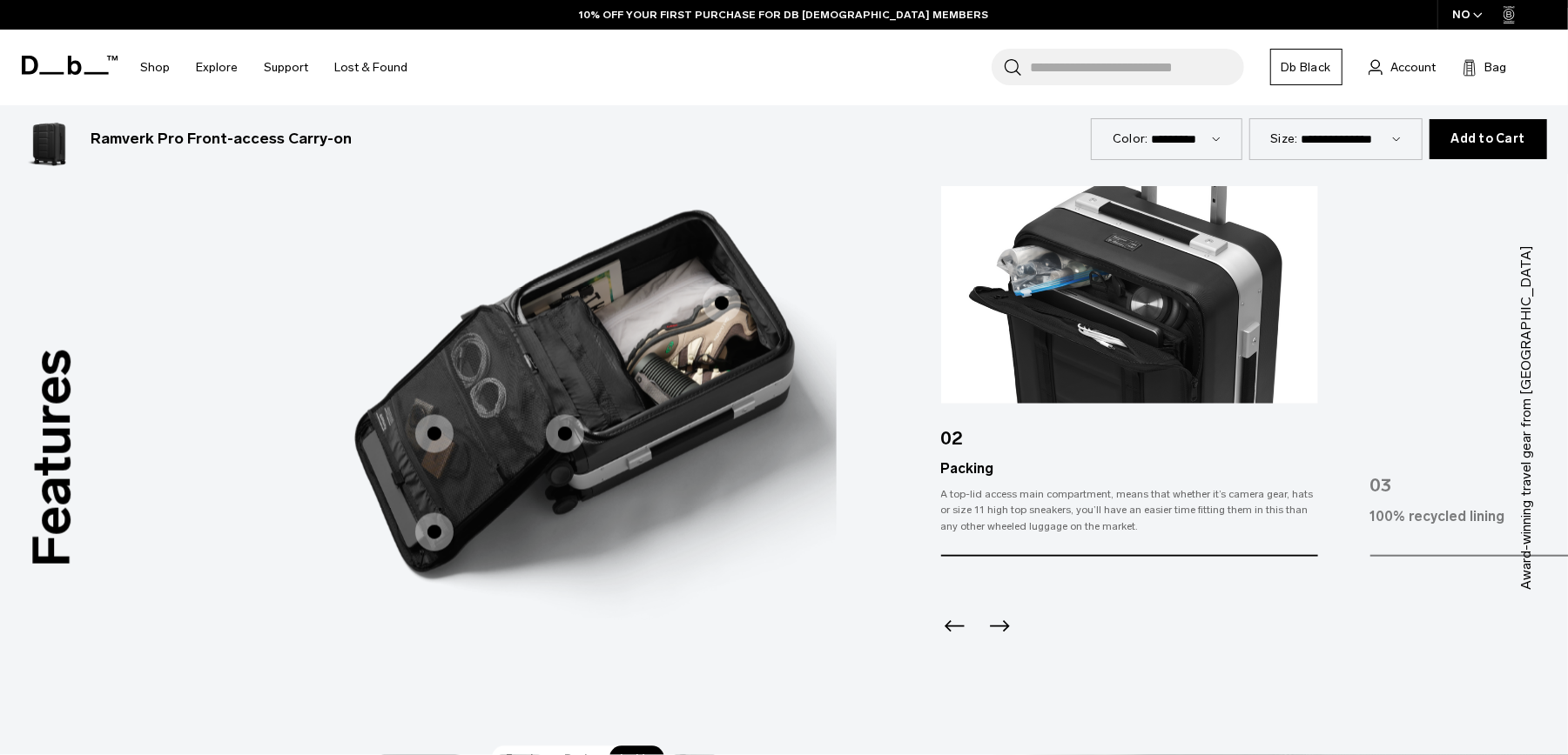
click at [954, 625] on icon "Previous slide" at bounding box center [954, 625] width 20 height 12
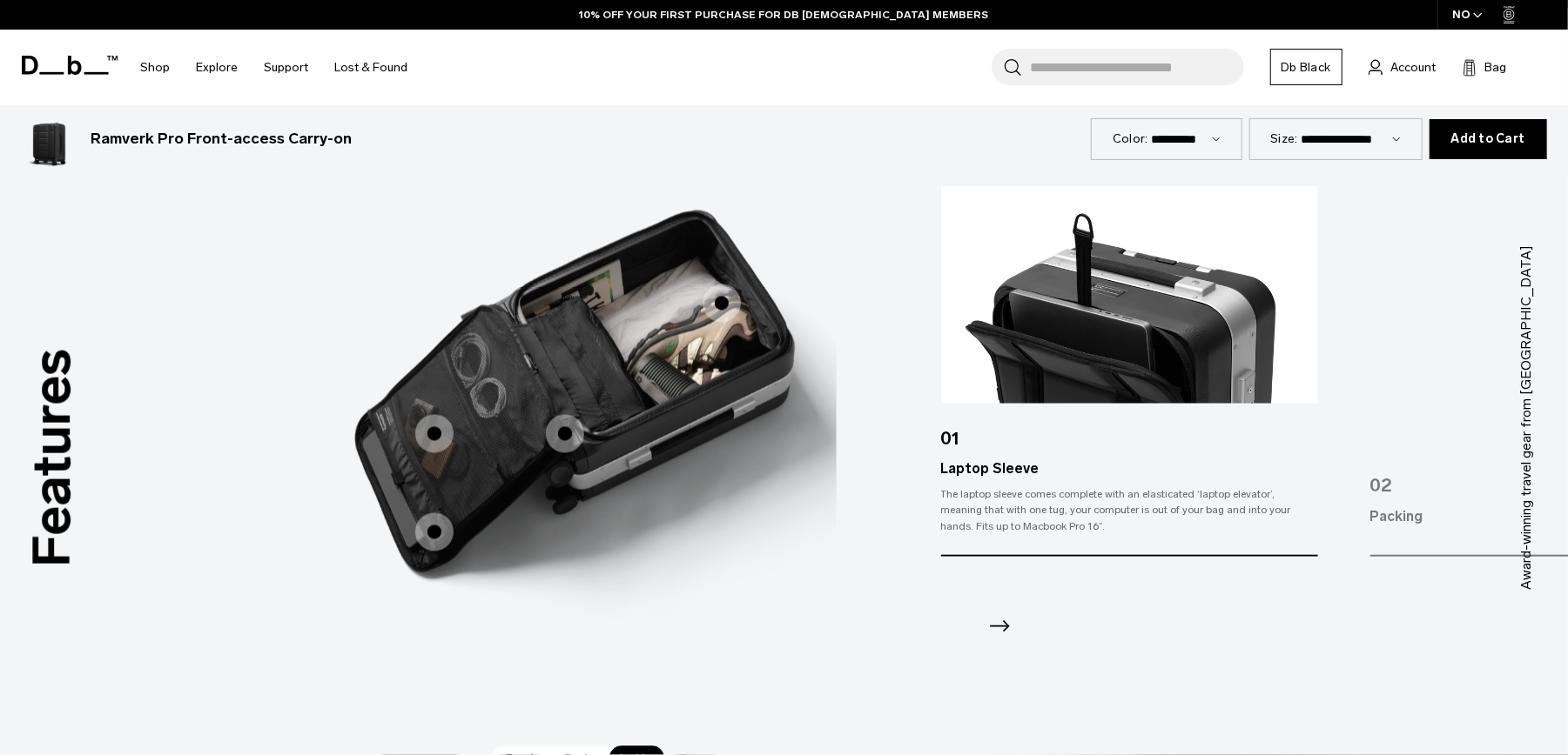
click at [954, 625] on div at bounding box center [1129, 603] width 376 height 94
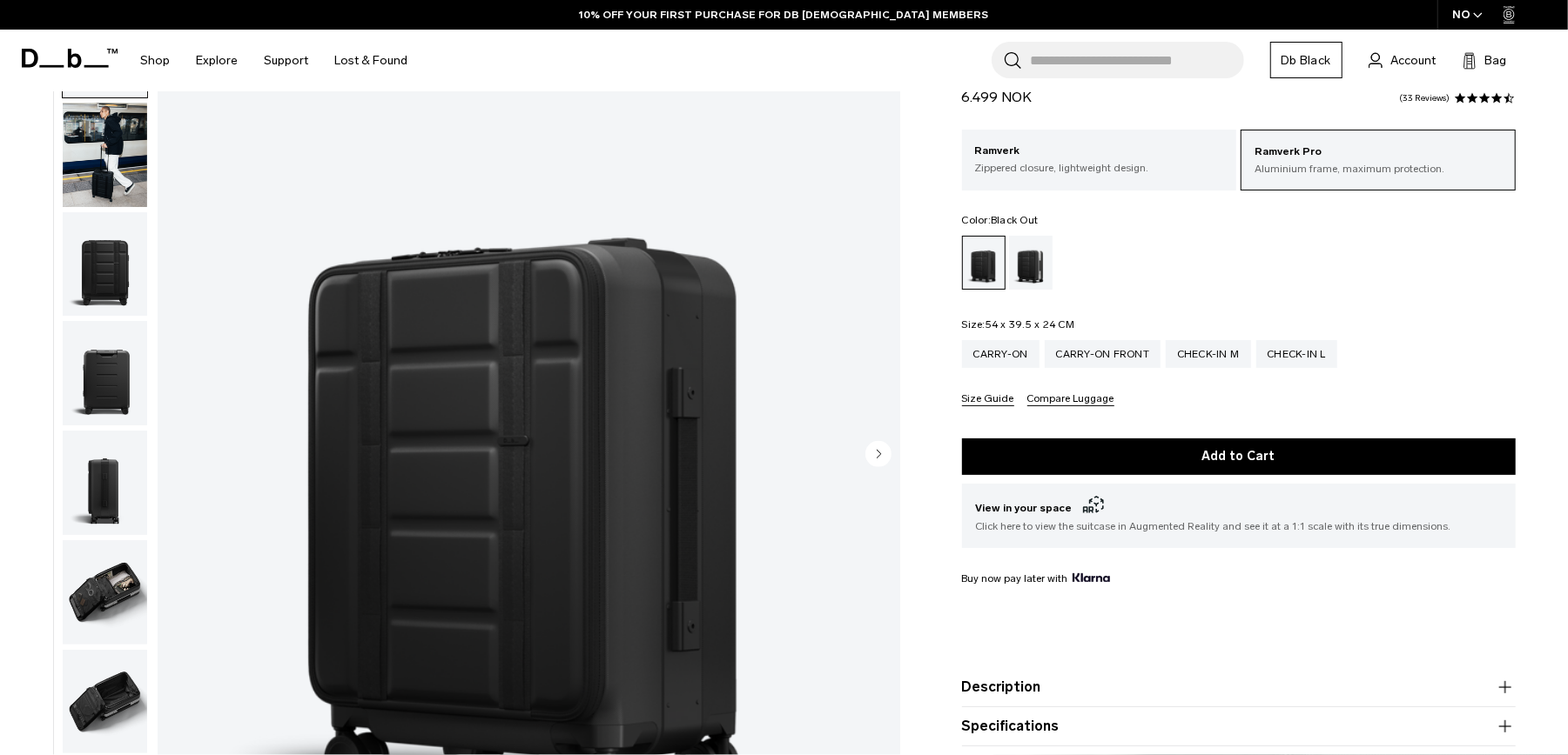
scroll to position [101, 0]
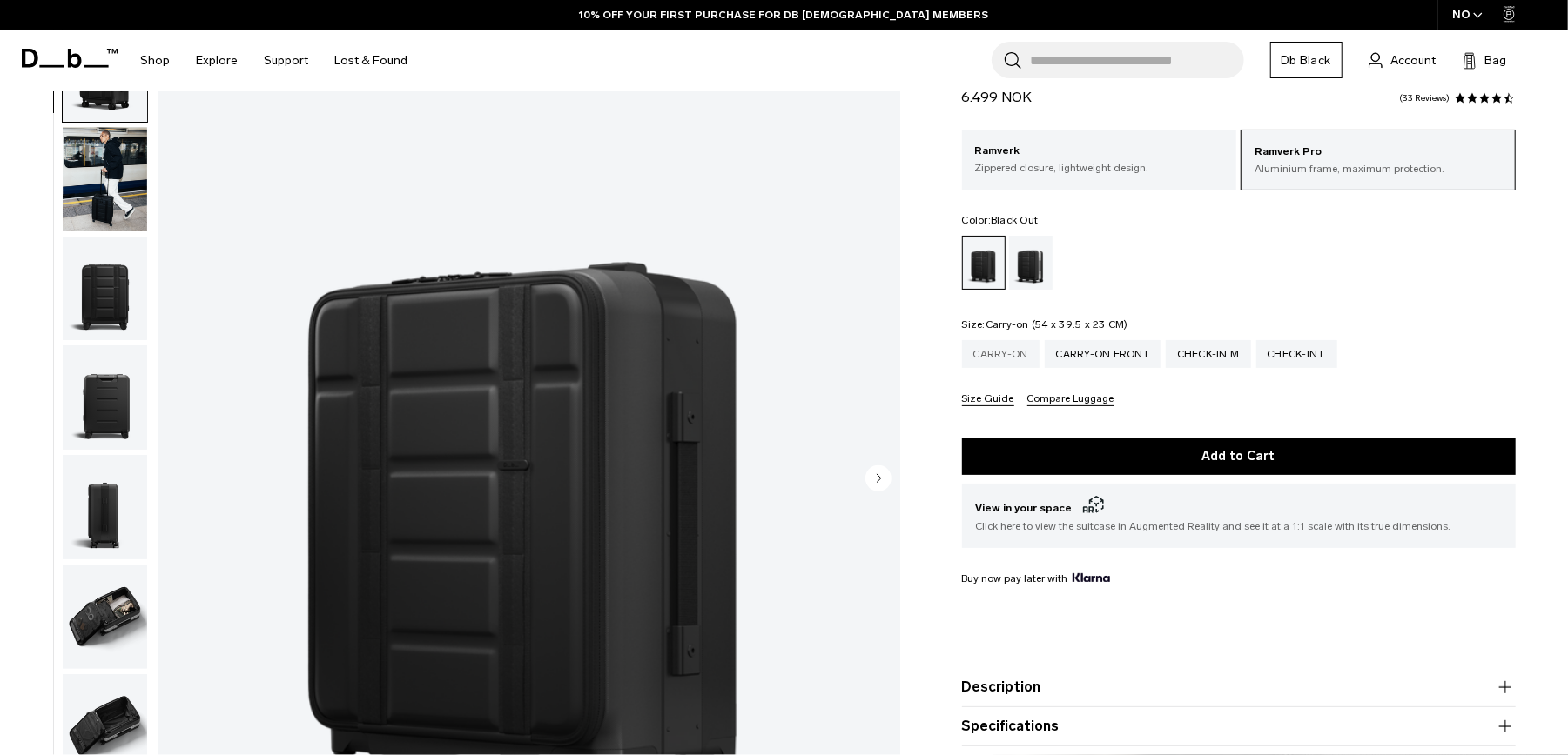
click at [991, 357] on div "Carry-on" at bounding box center [1000, 353] width 78 height 27
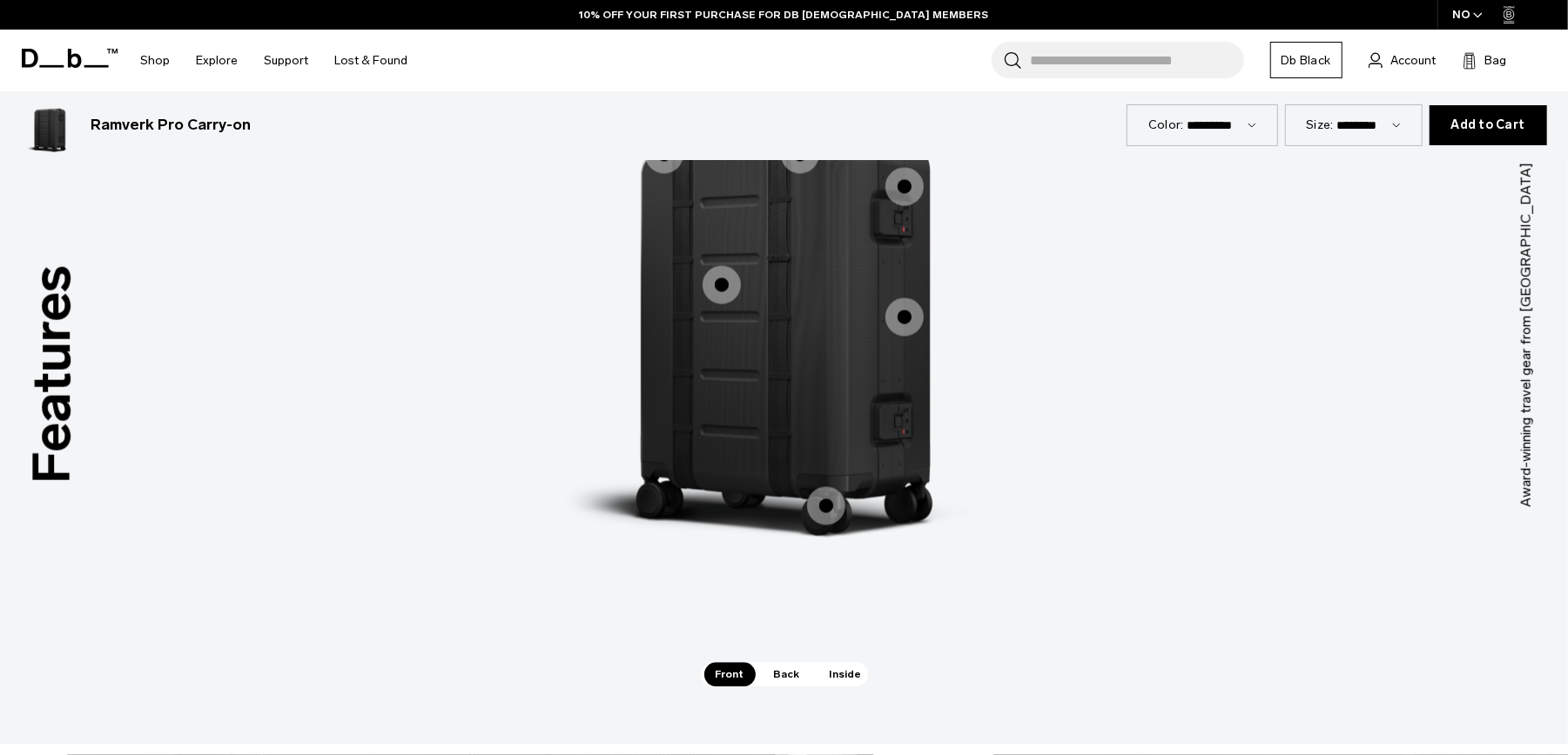
click at [836, 683] on span "Inside" at bounding box center [846, 674] width 55 height 25
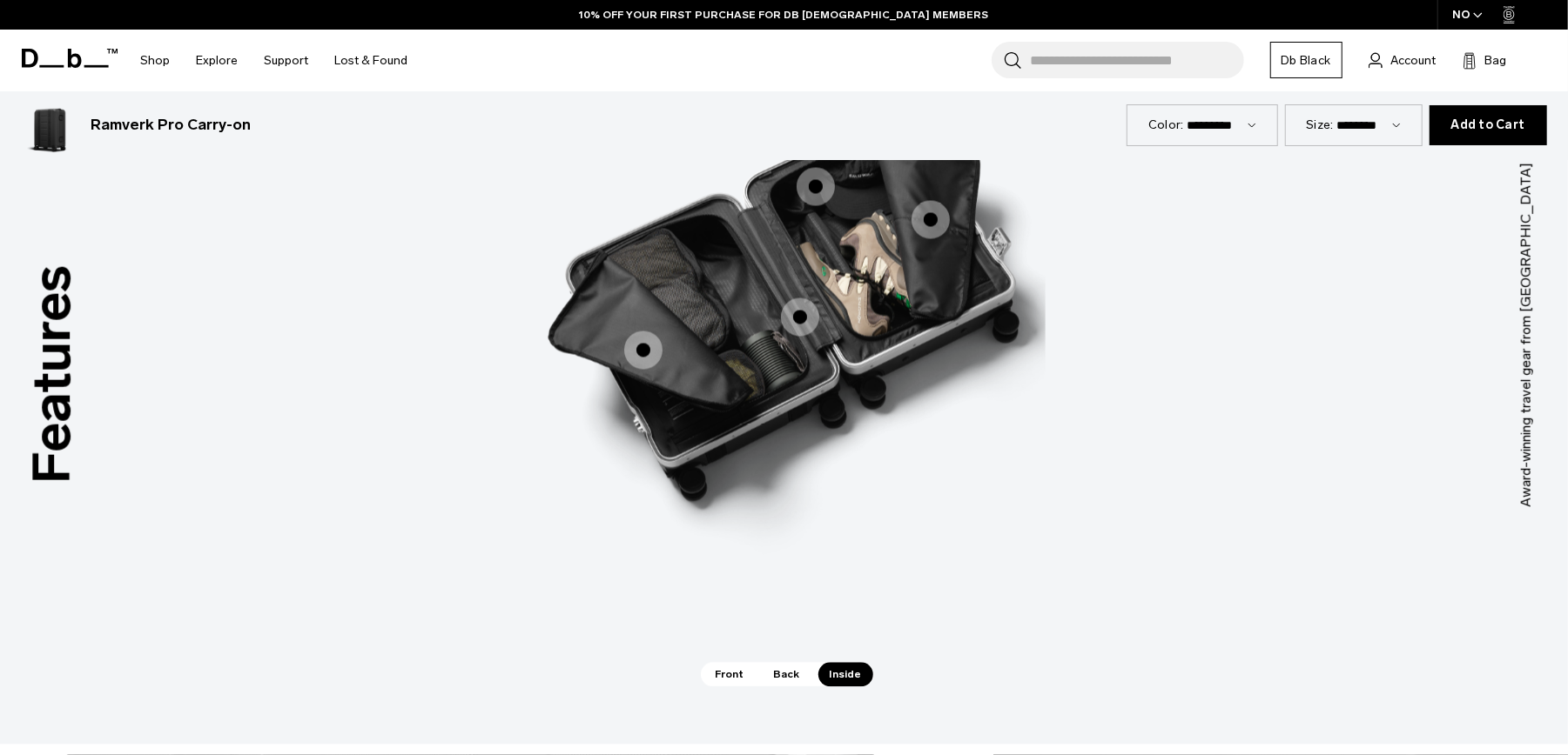
click at [806, 318] on span "3 / 3" at bounding box center [799, 316] width 38 height 38
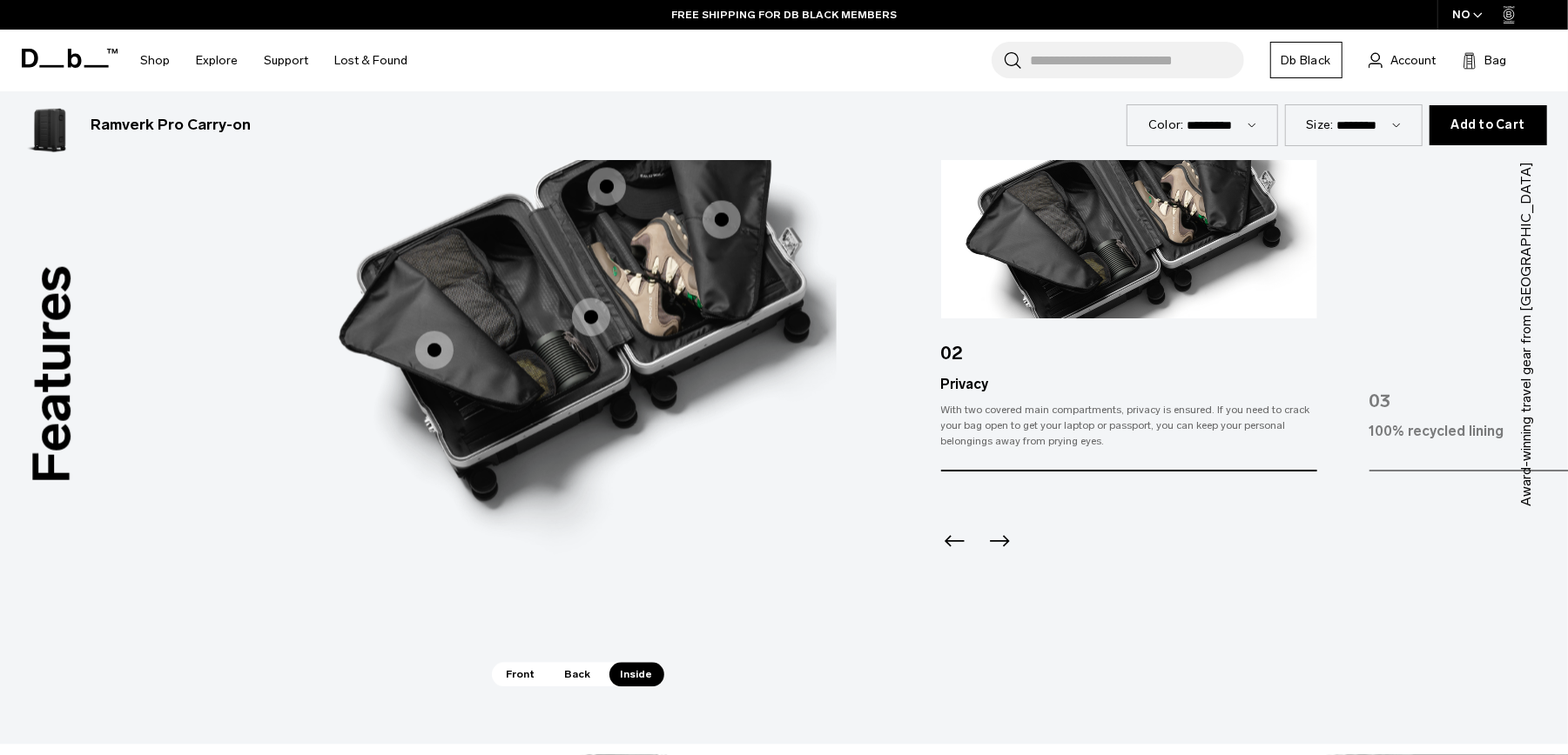
click at [972, 550] on div at bounding box center [1129, 519] width 376 height 94
click at [964, 538] on icon "Previous slide" at bounding box center [954, 541] width 27 height 27
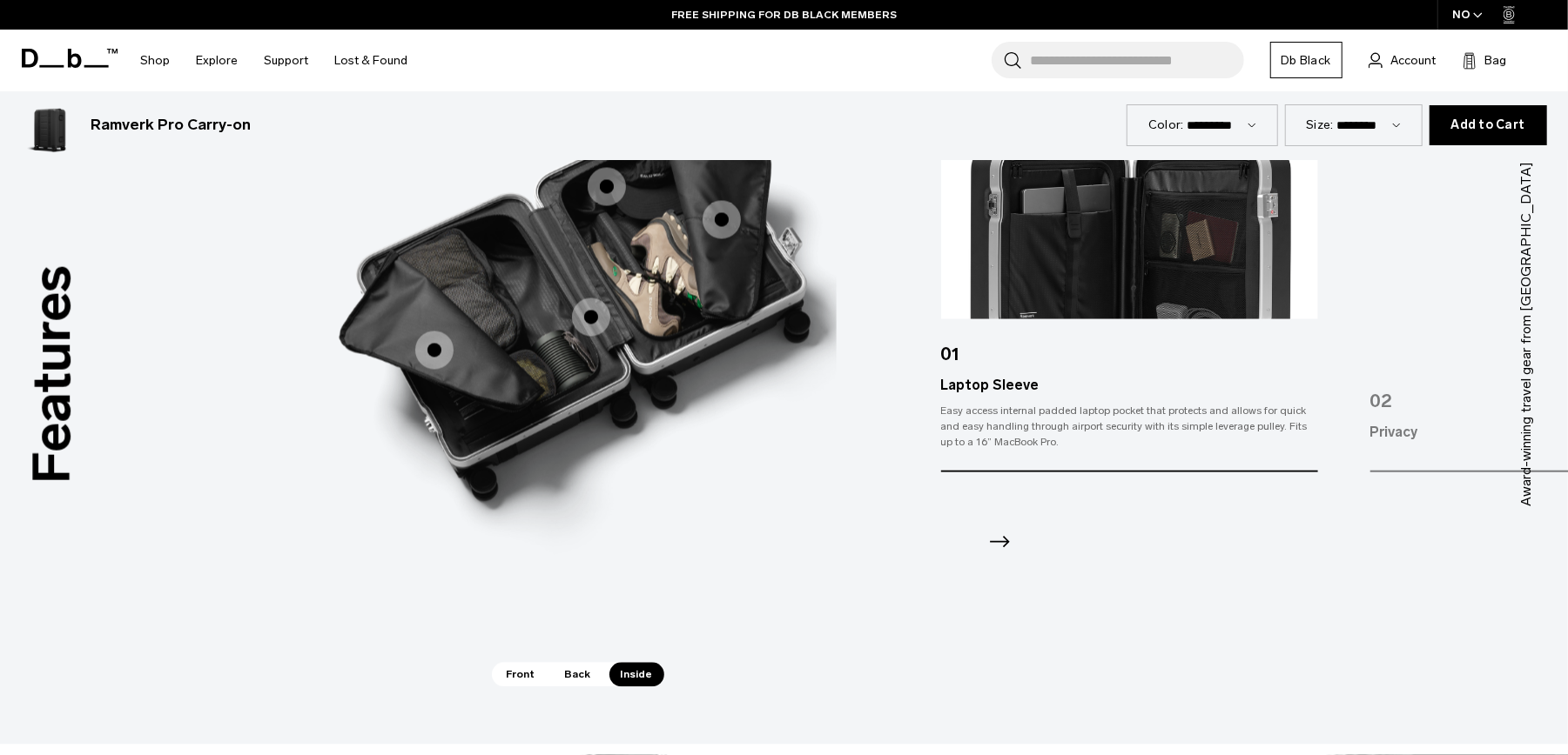
click at [1011, 529] on icon "Next slide" at bounding box center [999, 541] width 27 height 27
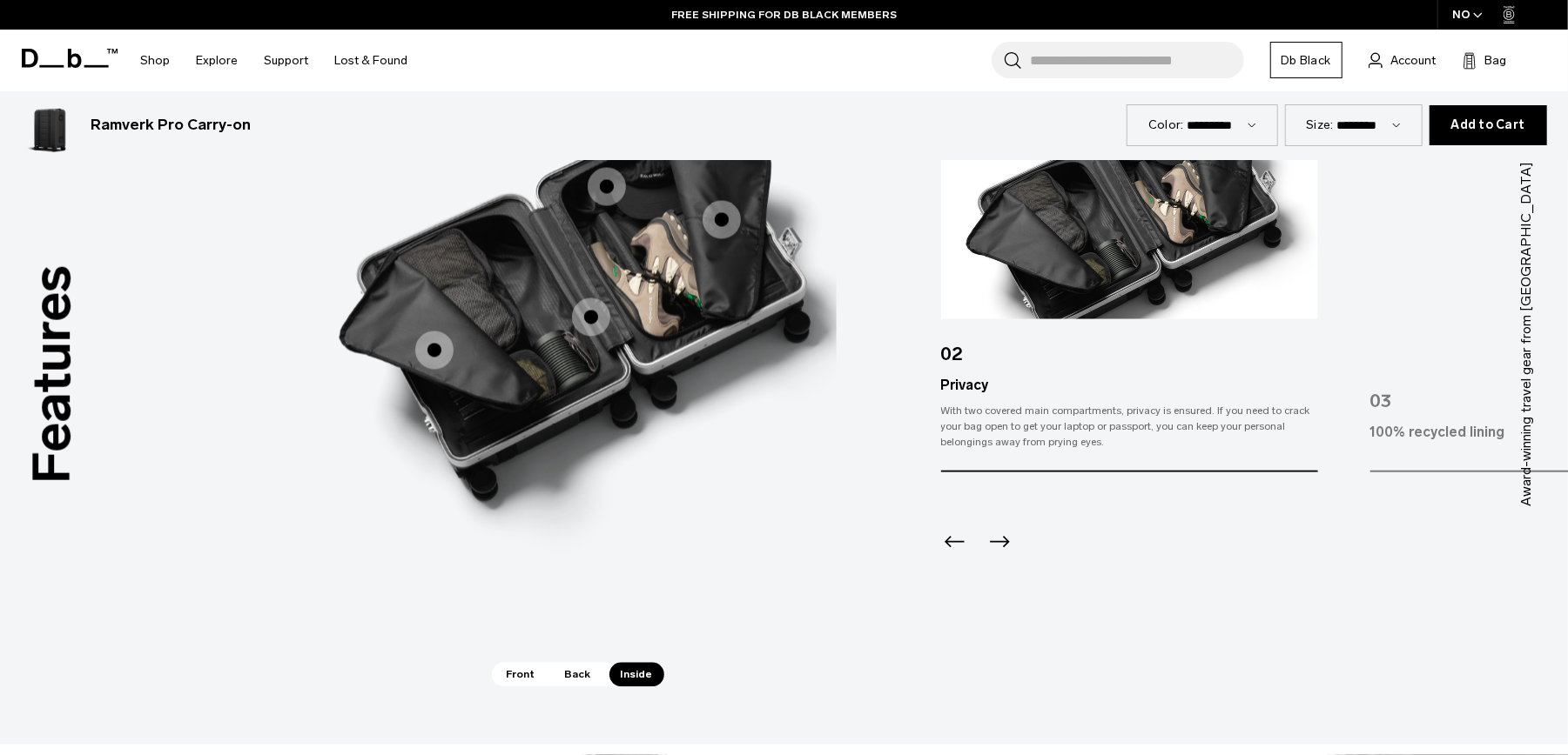
click at [1011, 529] on icon "Next slide" at bounding box center [999, 541] width 27 height 27
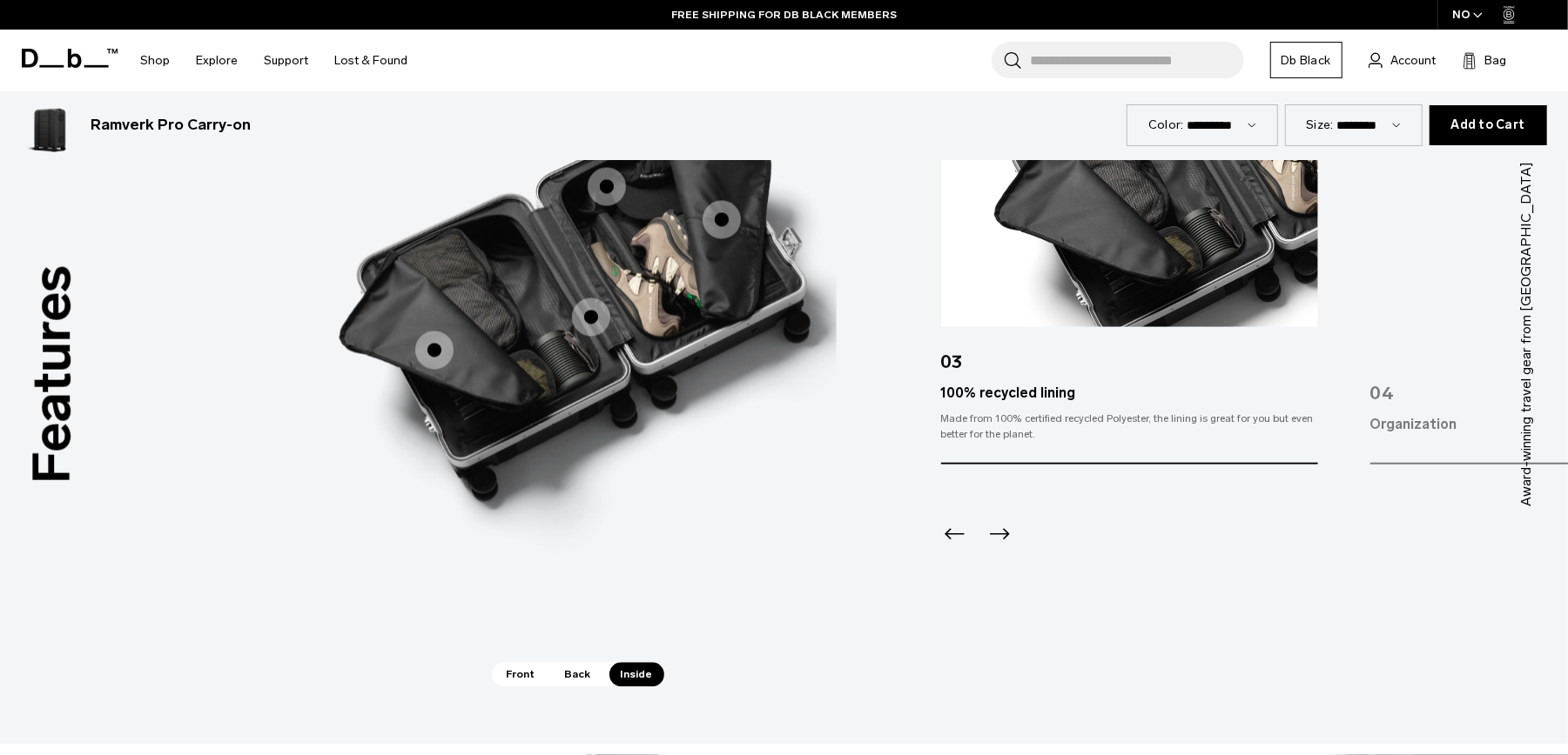
click at [1011, 529] on icon "Next slide" at bounding box center [999, 533] width 27 height 27
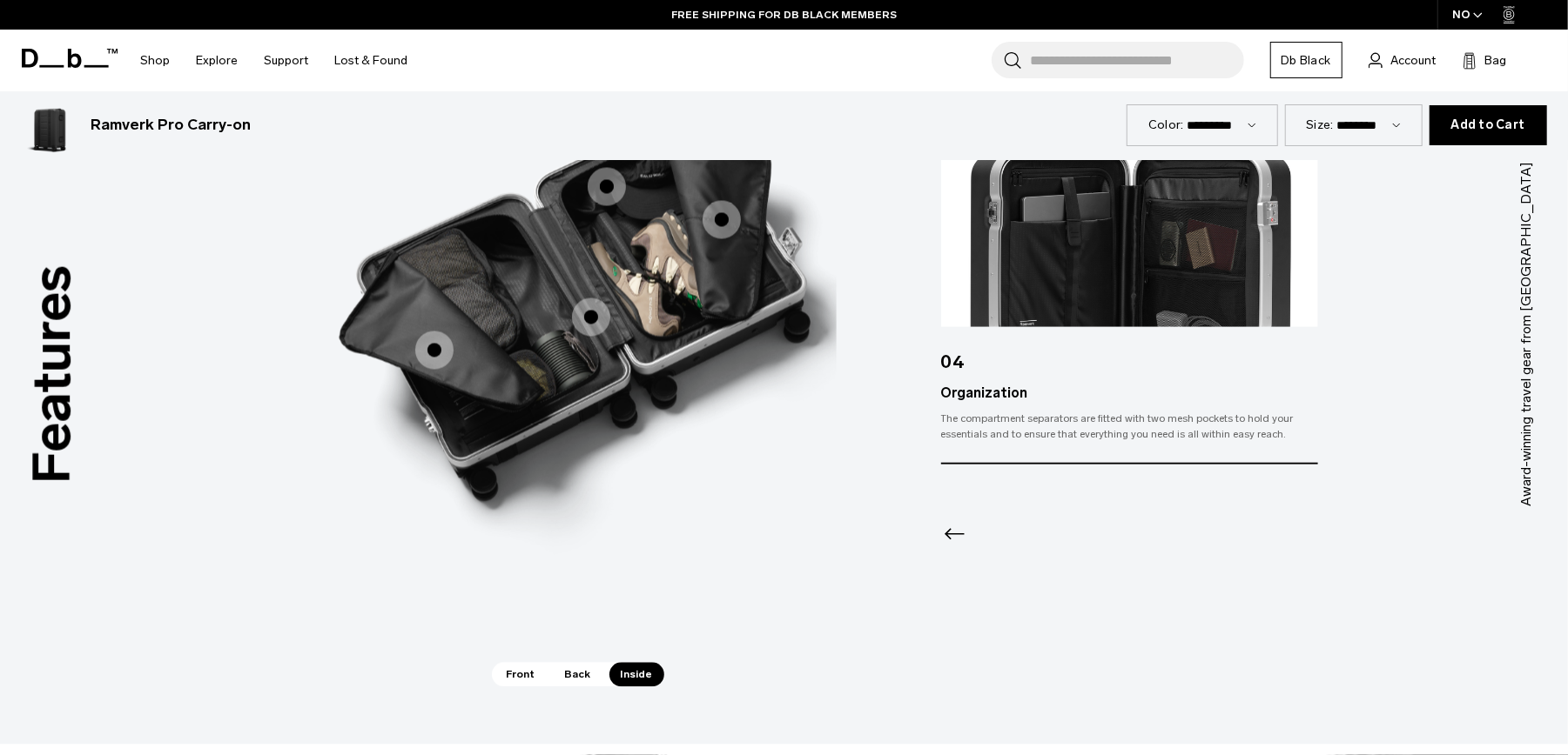
click at [522, 669] on span "Front" at bounding box center [521, 674] width 51 height 25
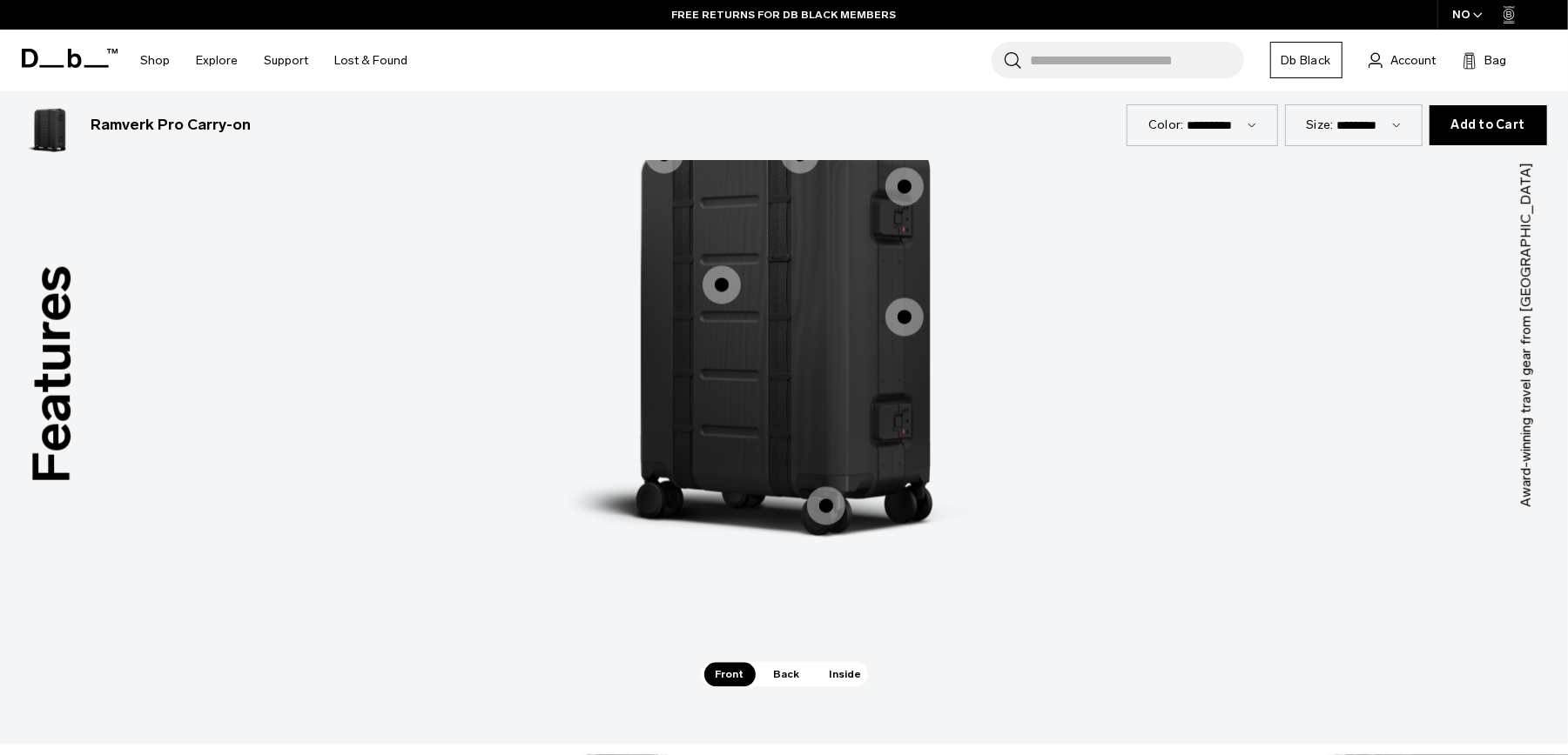
click at [805, 517] on label "50mm Ultra-Silent 360 Hinomoto Wheels" at bounding box center [825, 505] width 42 height 42
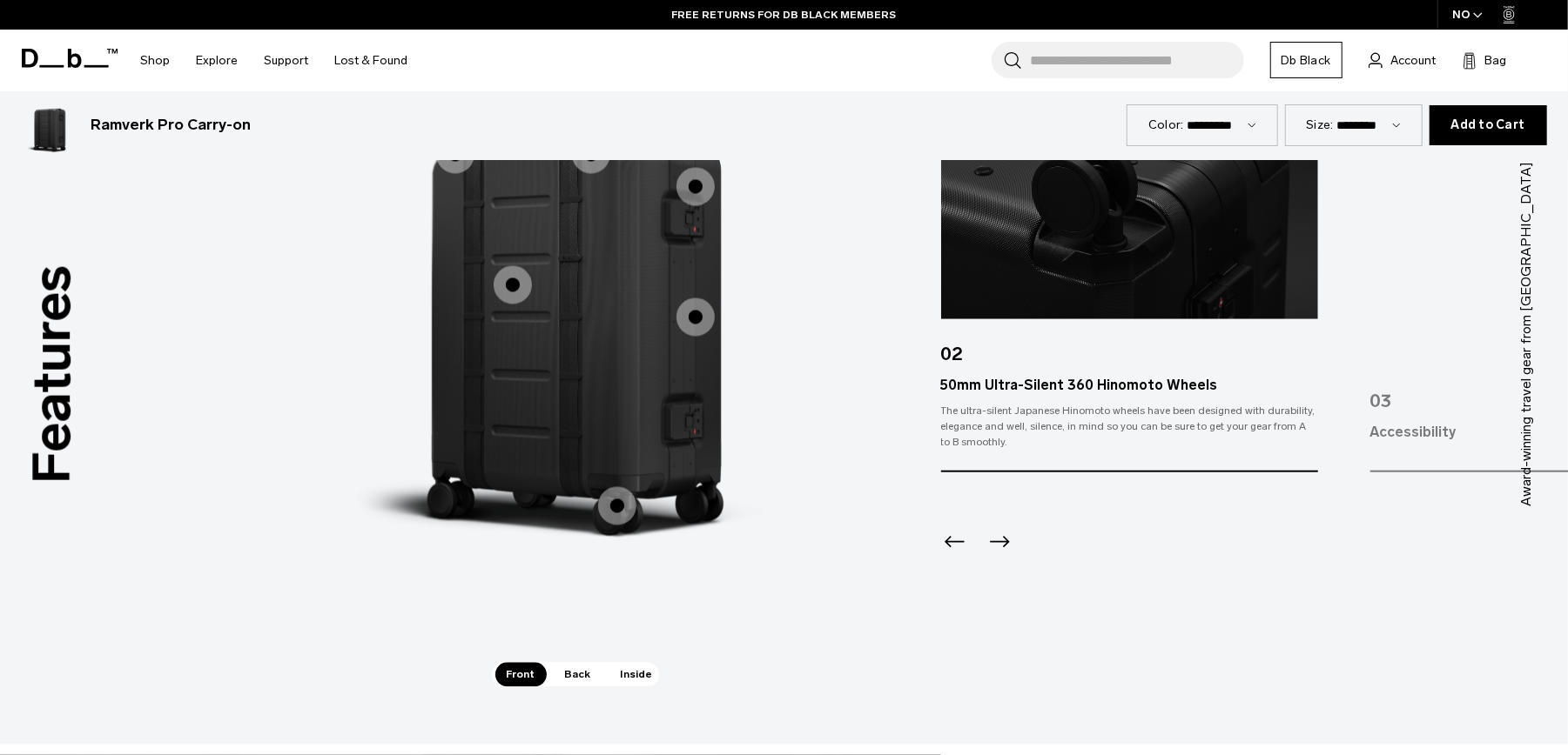
click at [956, 537] on icon "Previous slide" at bounding box center [954, 541] width 27 height 27
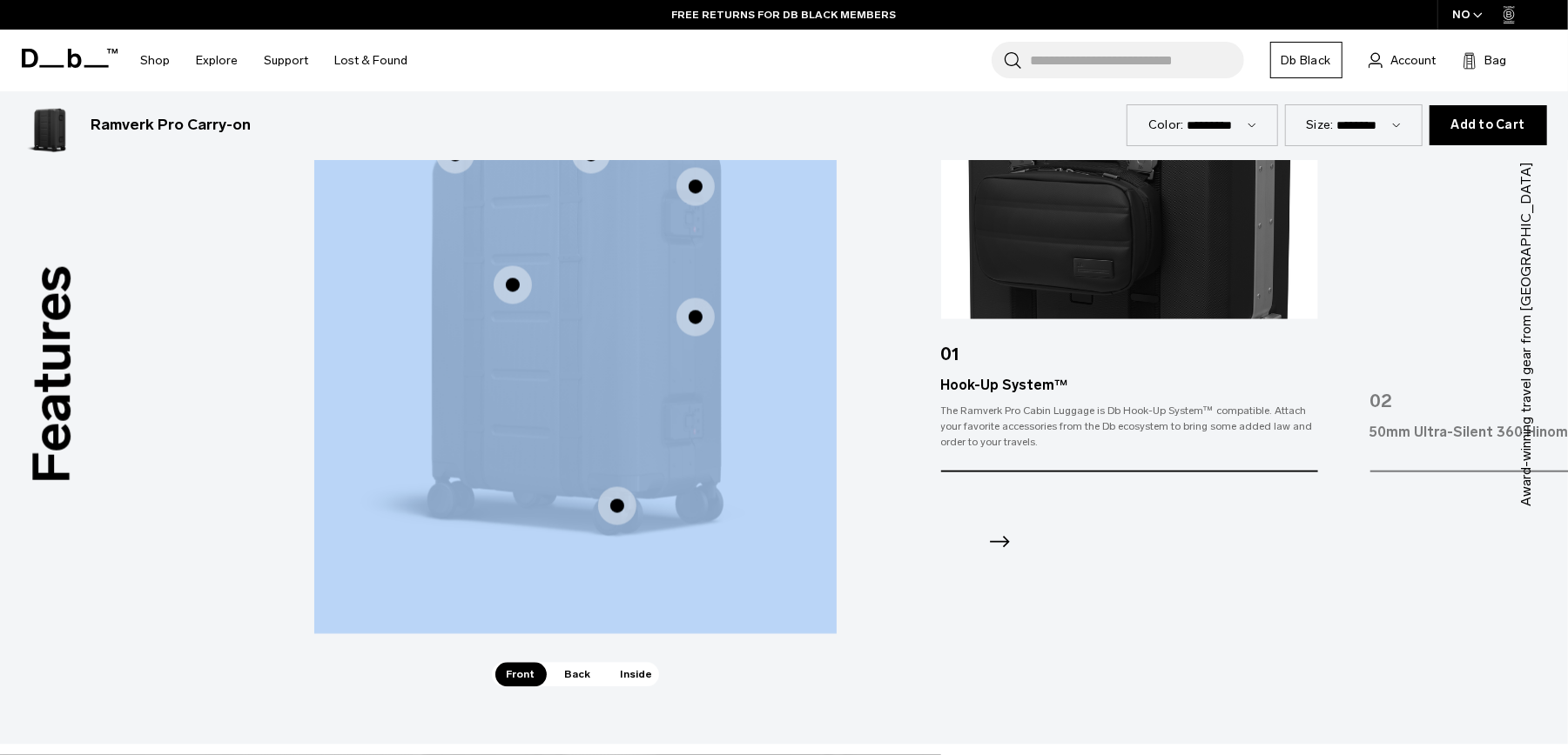
click at [956, 537] on div at bounding box center [1129, 519] width 376 height 94
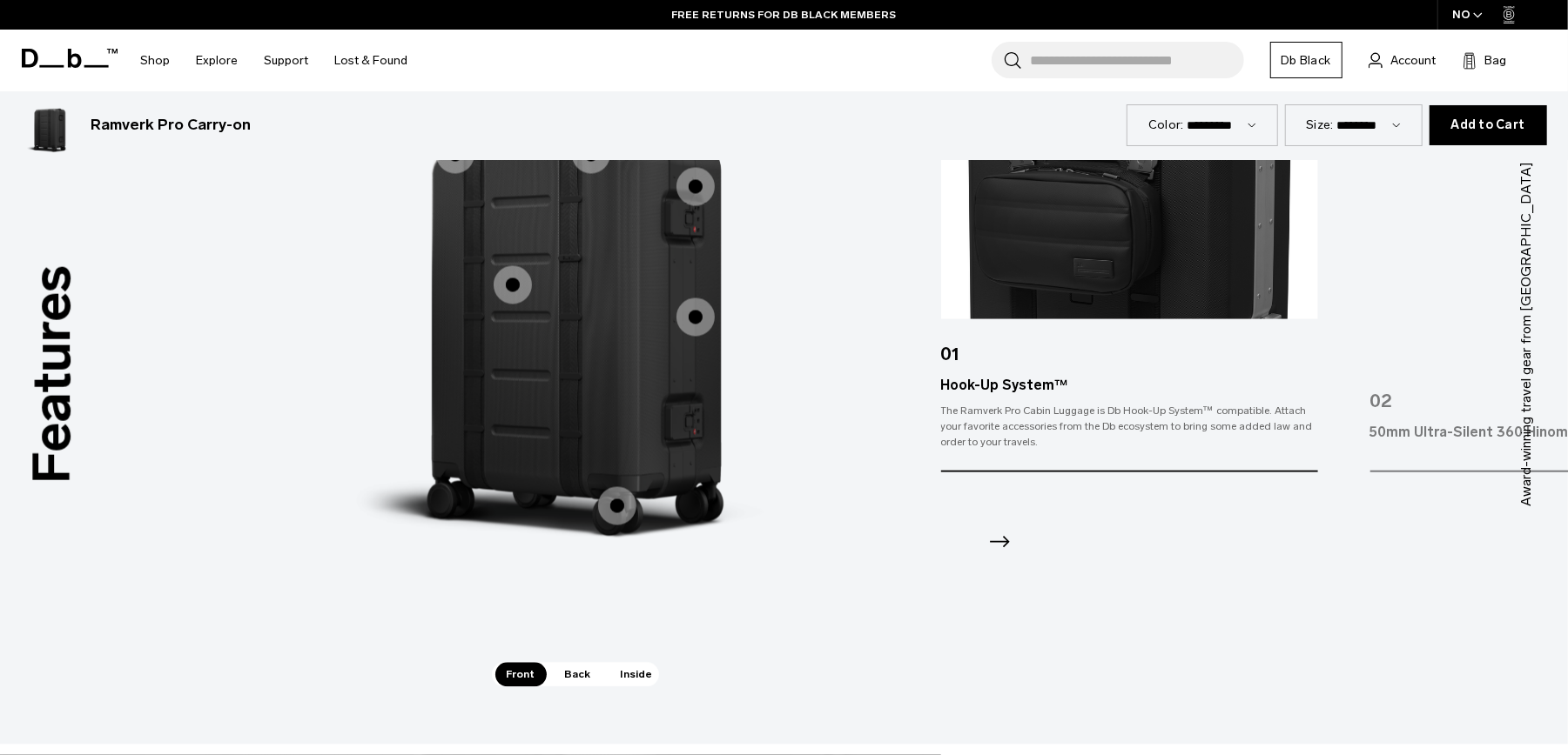
click at [956, 537] on div at bounding box center [1129, 519] width 376 height 94
click at [1000, 537] on icon "Next slide" at bounding box center [999, 541] width 27 height 27
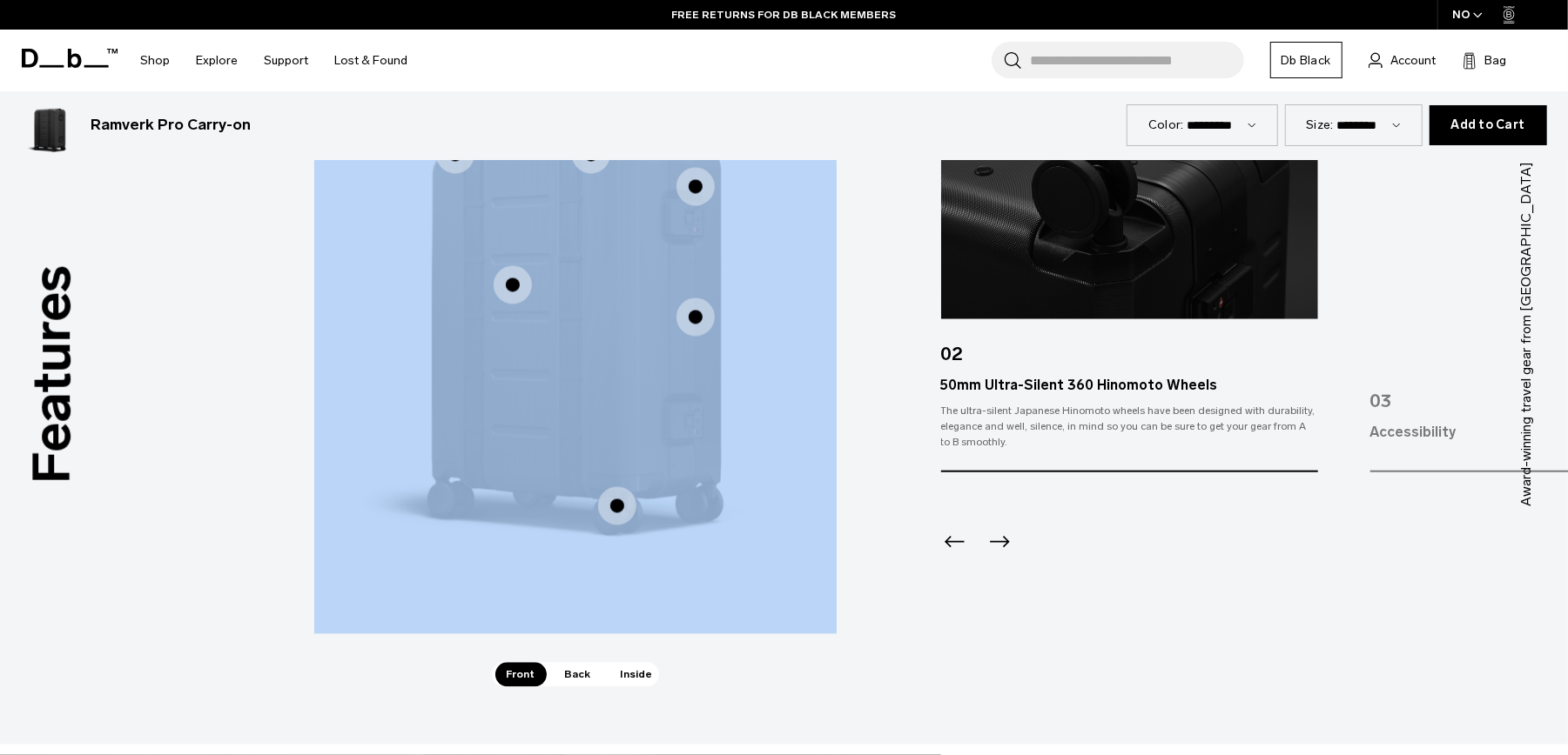
click at [1000, 537] on icon "Next slide" at bounding box center [999, 541] width 27 height 27
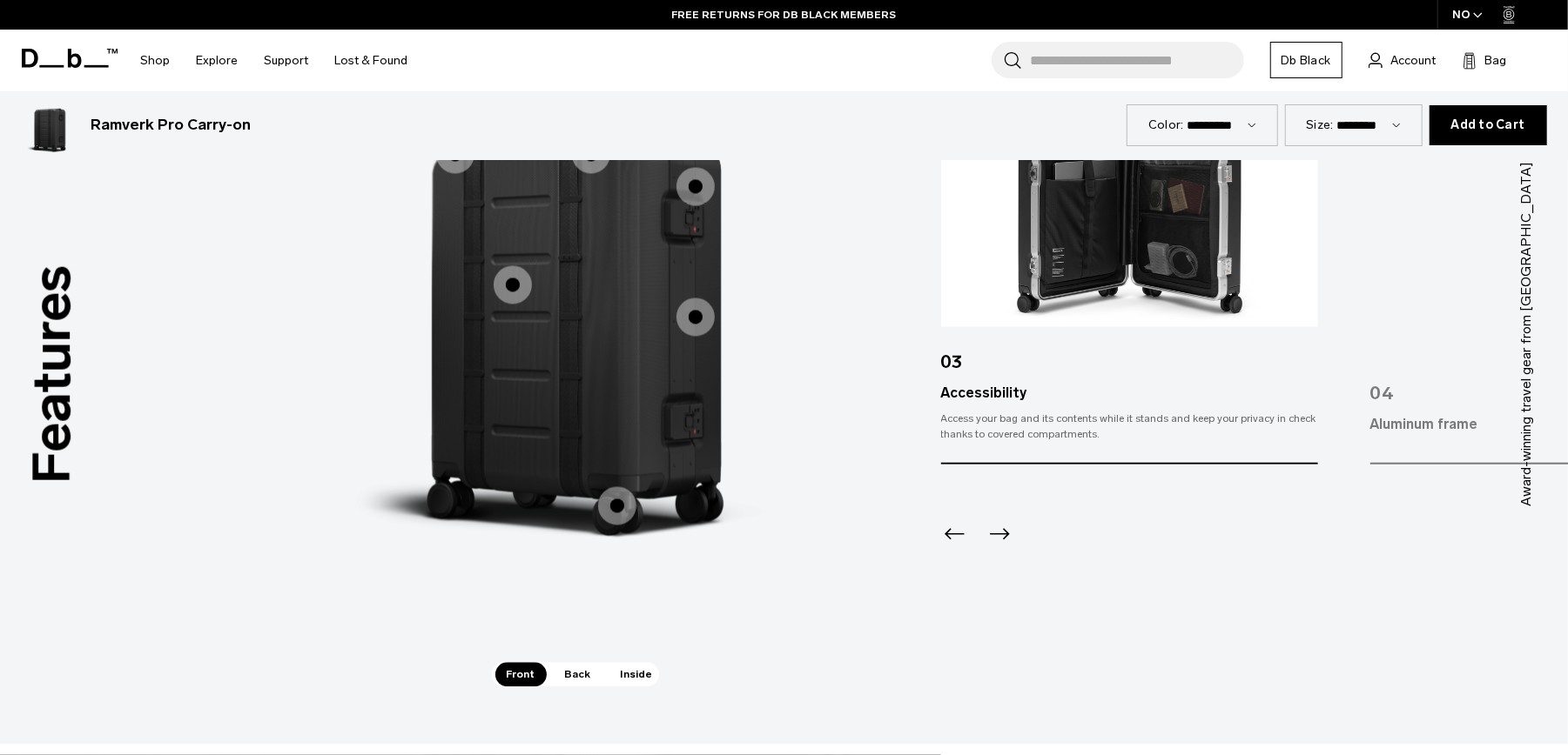
click at [1000, 537] on icon "Next slide" at bounding box center [999, 533] width 27 height 27
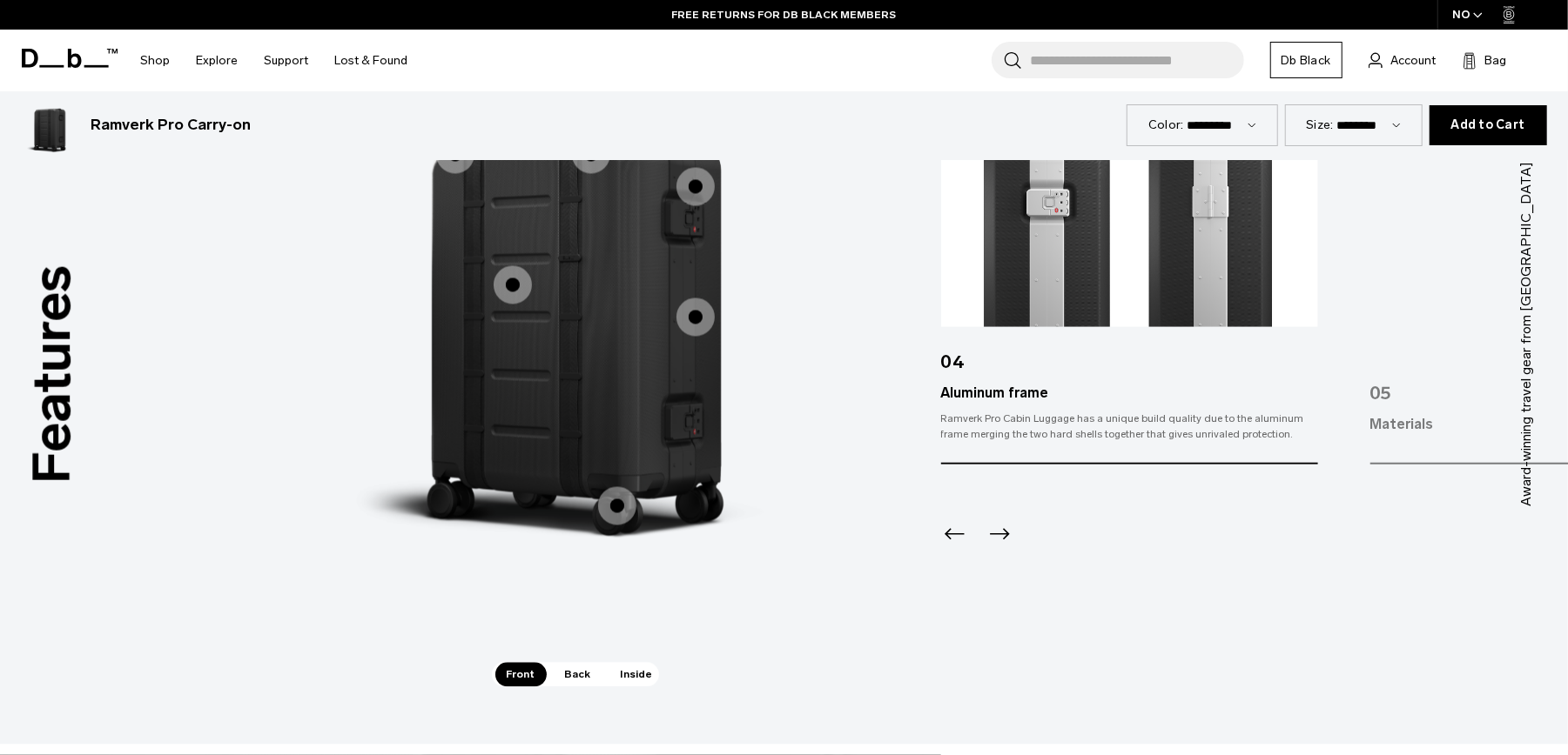
click at [1000, 537] on icon "Next slide" at bounding box center [999, 533] width 27 height 27
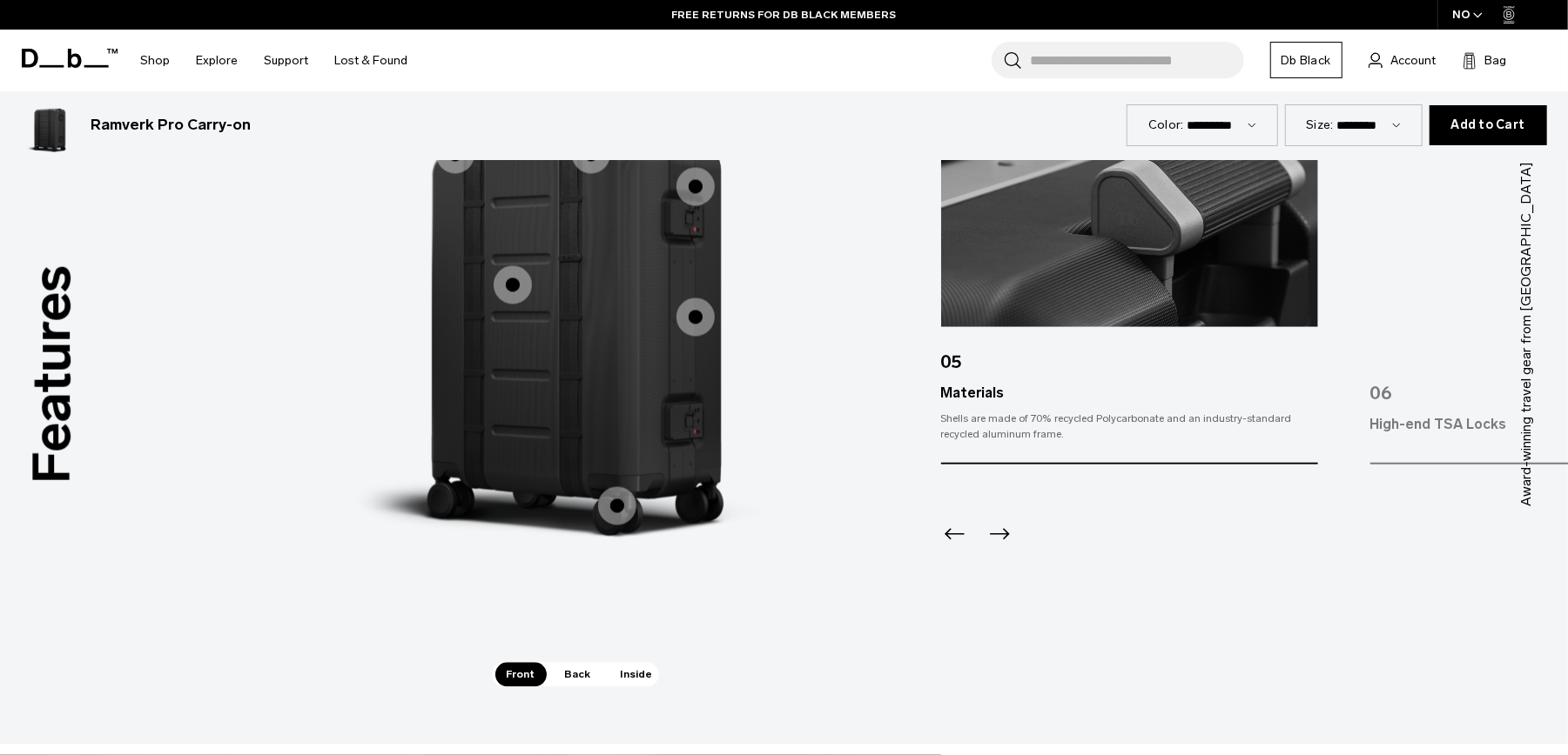
click at [1000, 537] on icon "Next slide" at bounding box center [999, 533] width 27 height 27
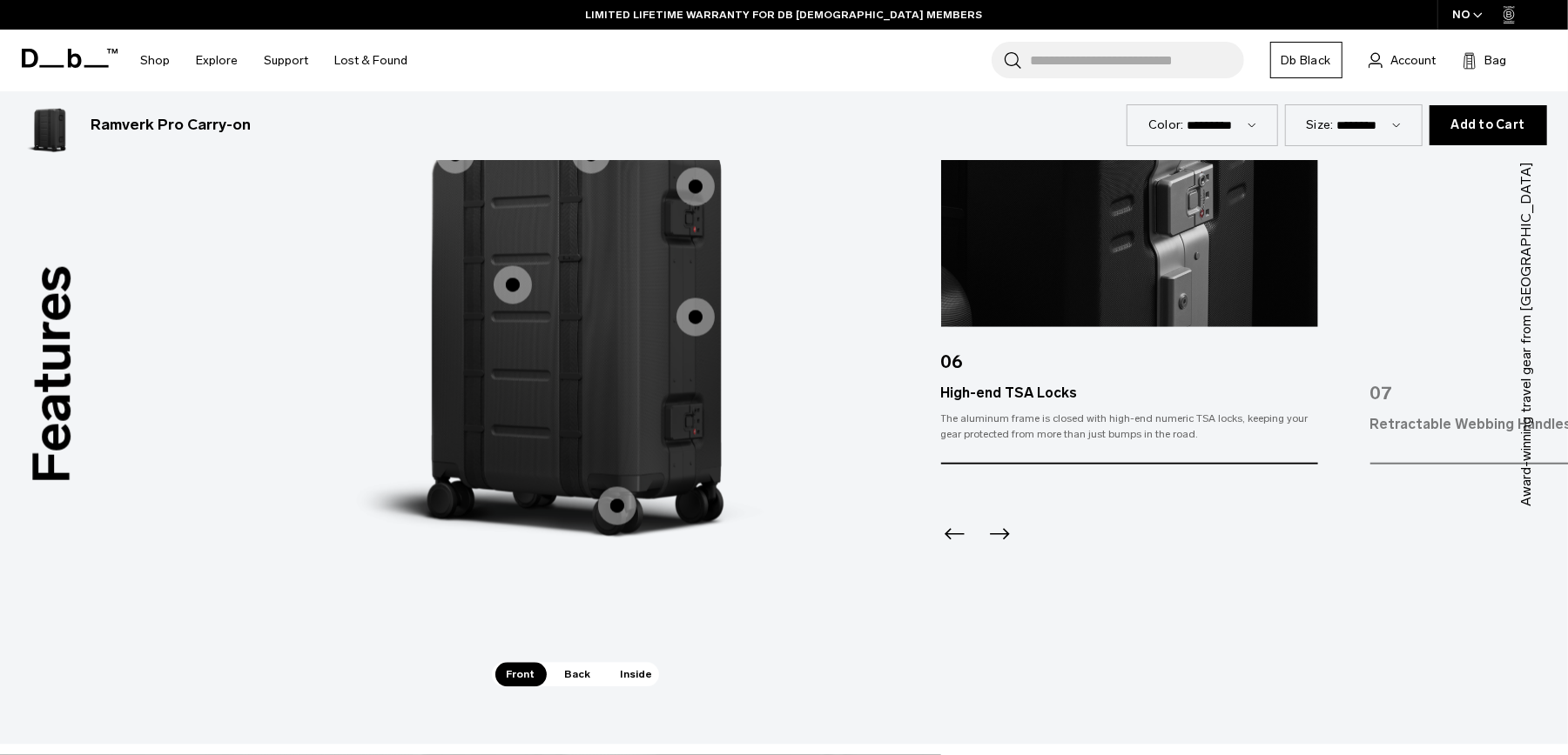
click at [1000, 537] on icon "Next slide" at bounding box center [999, 533] width 27 height 27
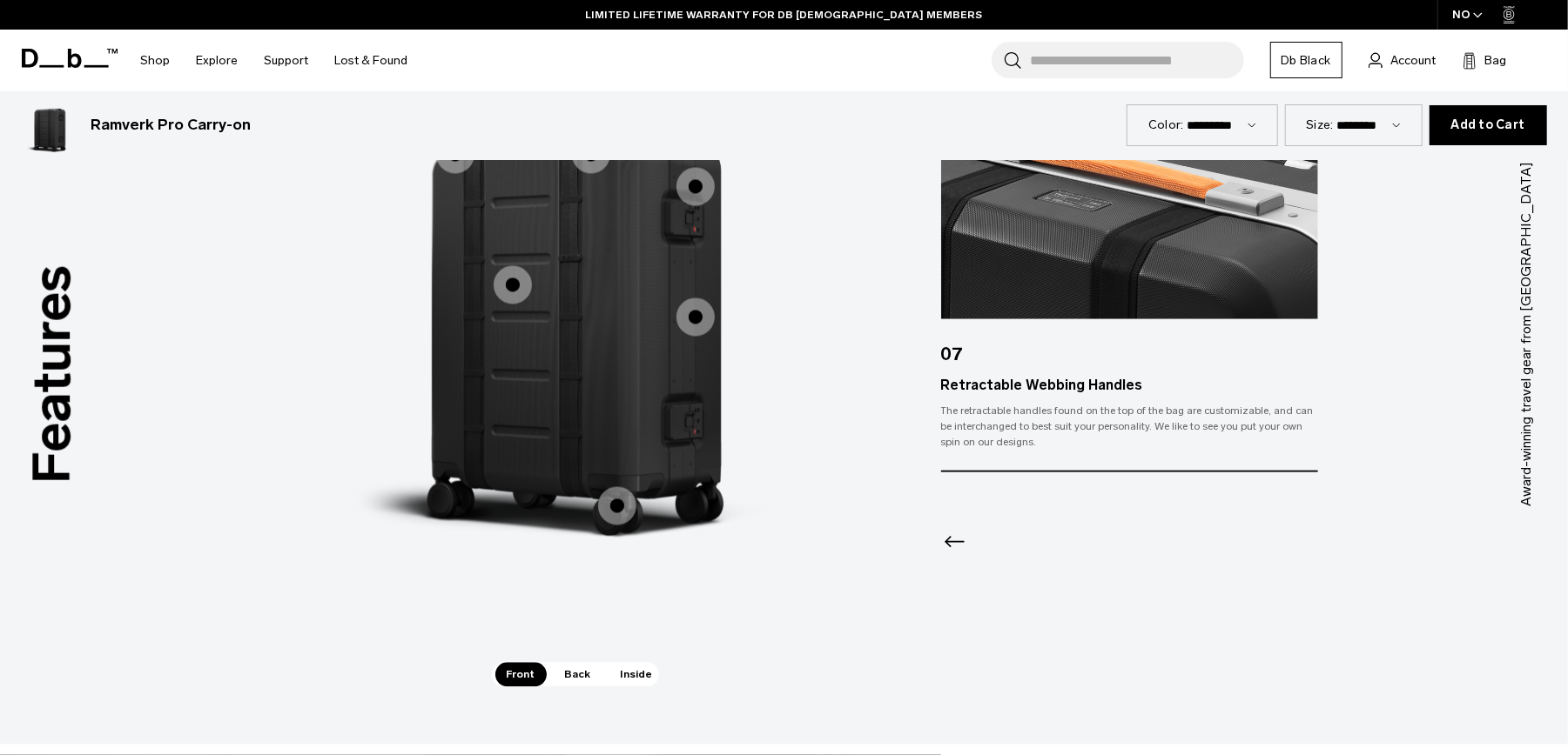
click at [1000, 537] on div at bounding box center [1129, 519] width 376 height 94
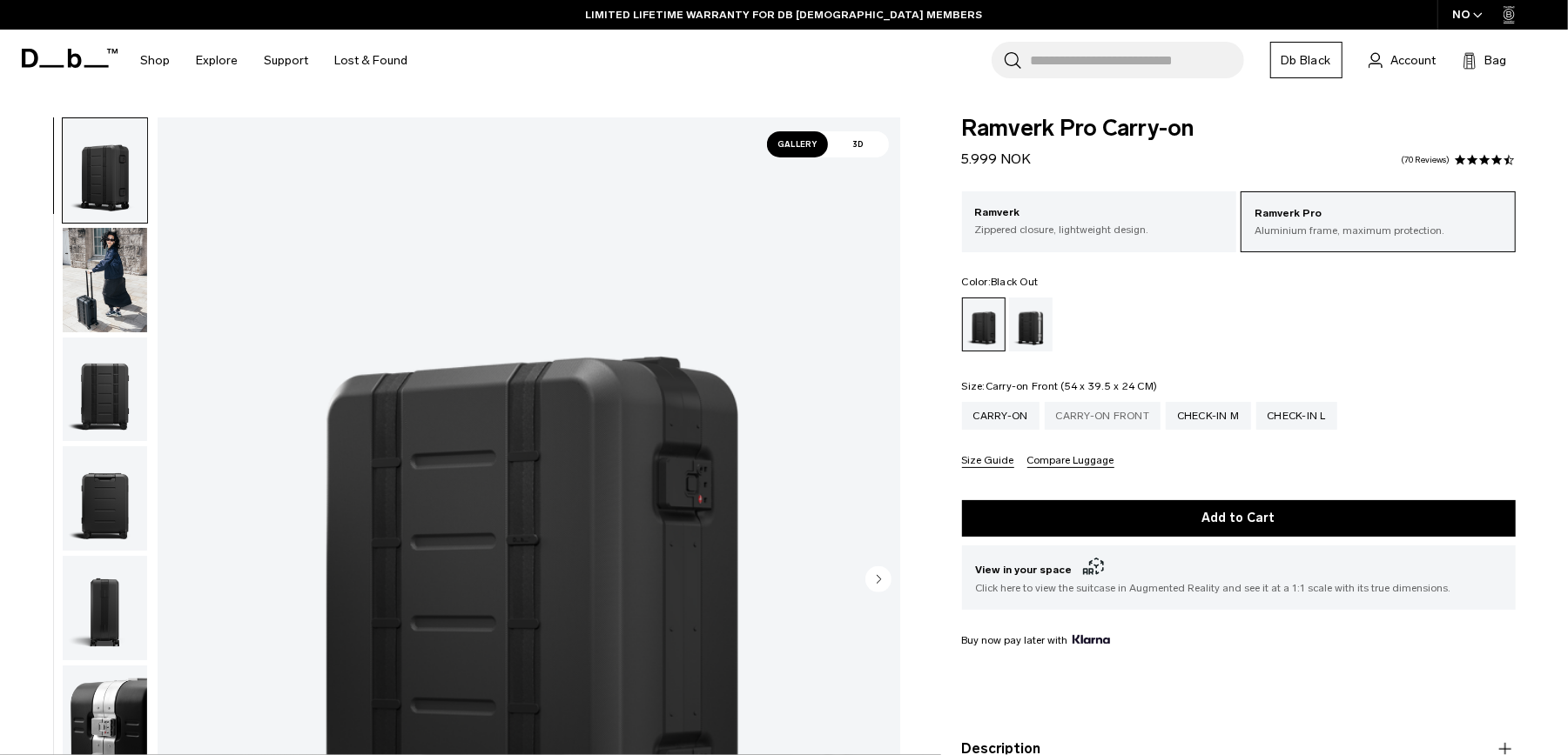
click at [1070, 418] on div "Carry-on Front" at bounding box center [1103, 415] width 117 height 27
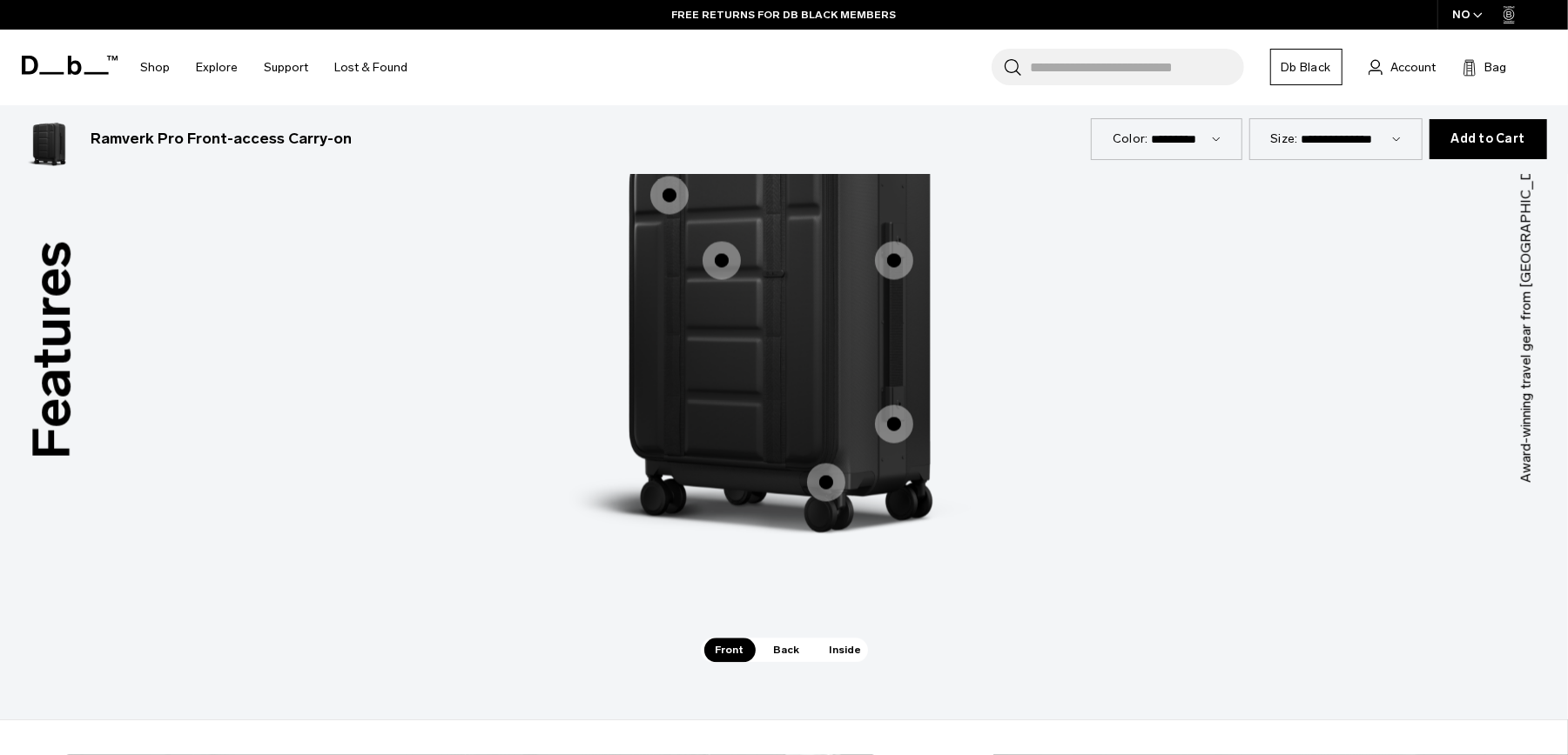
scroll to position [2630, 0]
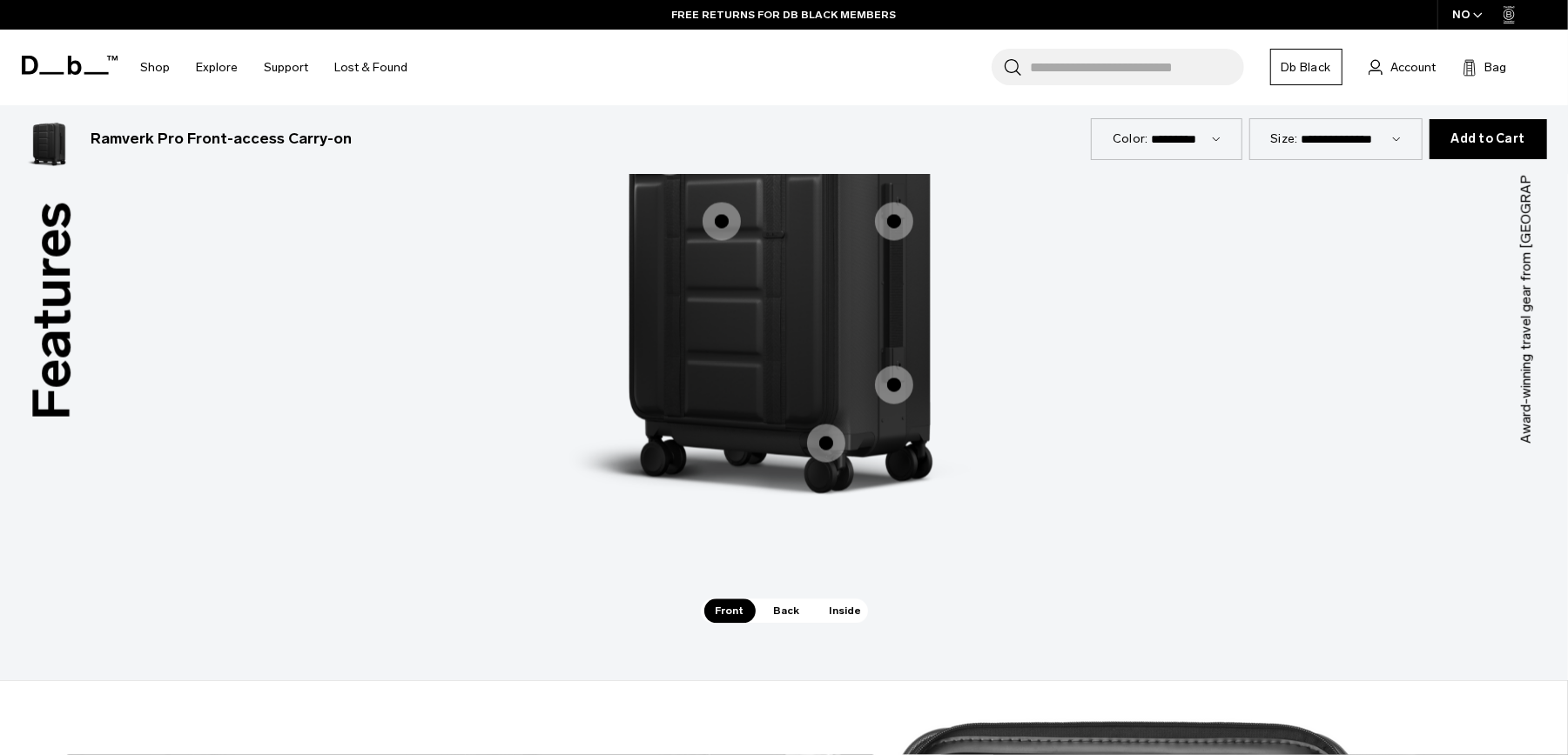
click at [830, 605] on span "Inside" at bounding box center [846, 611] width 55 height 25
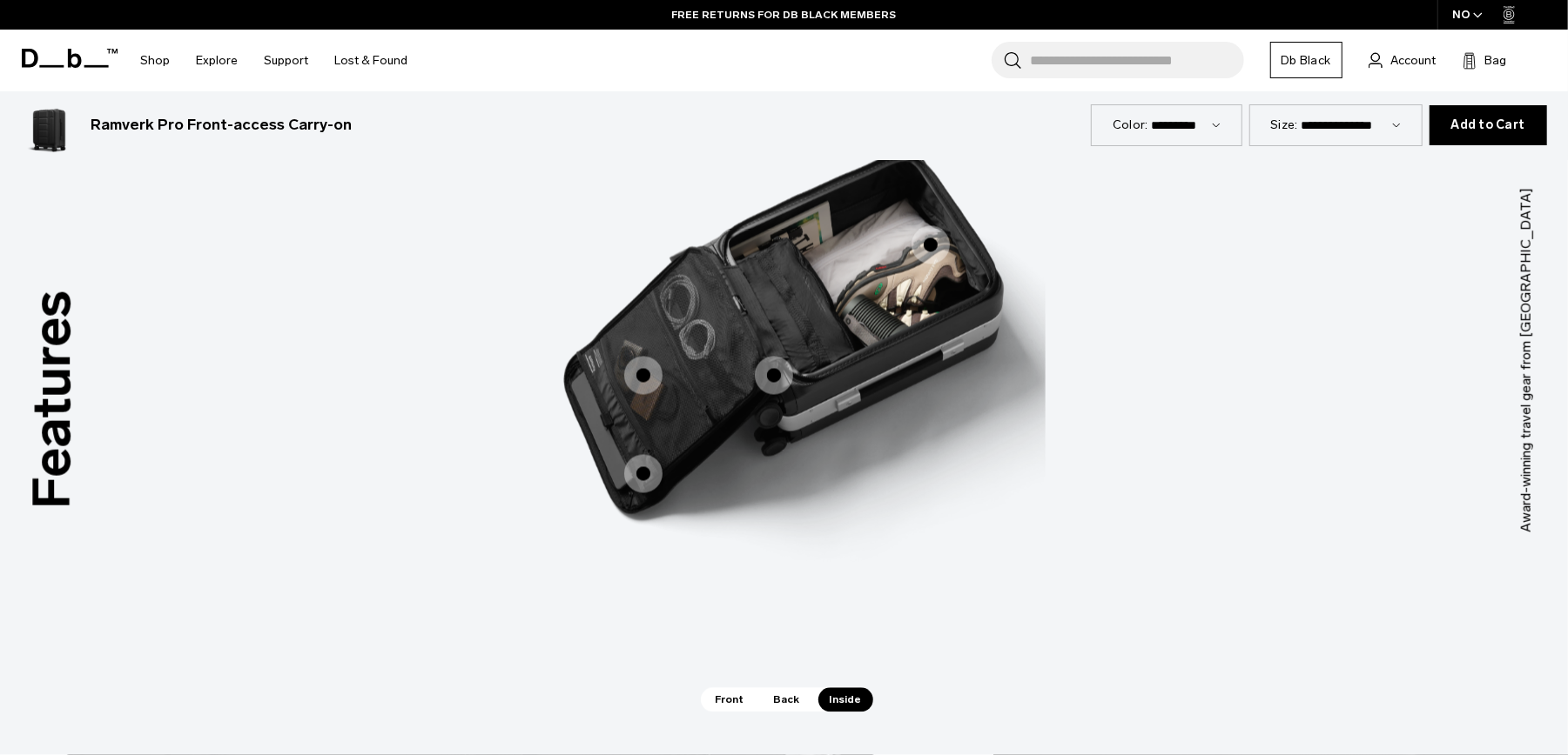
scroll to position [2514, 0]
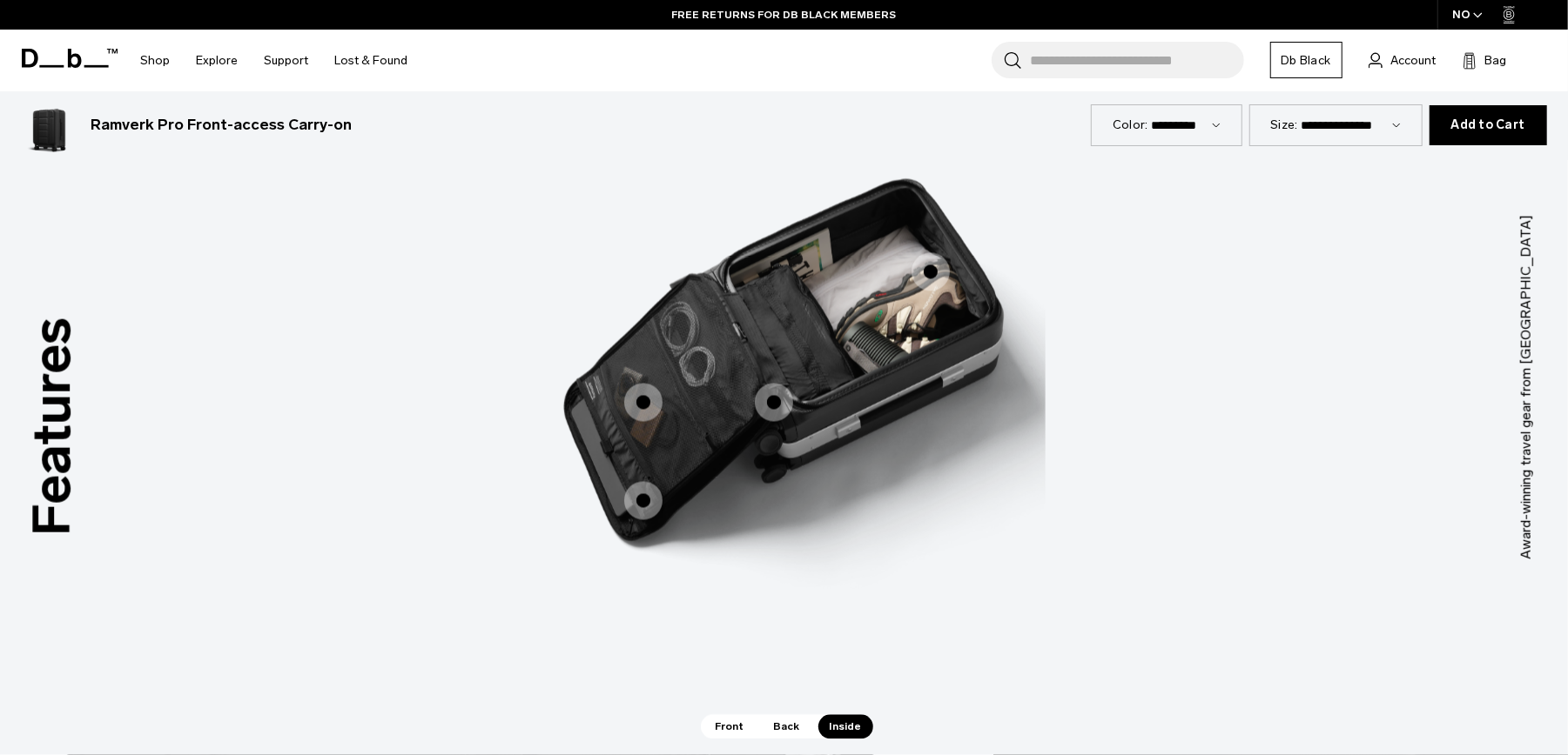
click at [646, 405] on span "3 / 3" at bounding box center [643, 402] width 38 height 38
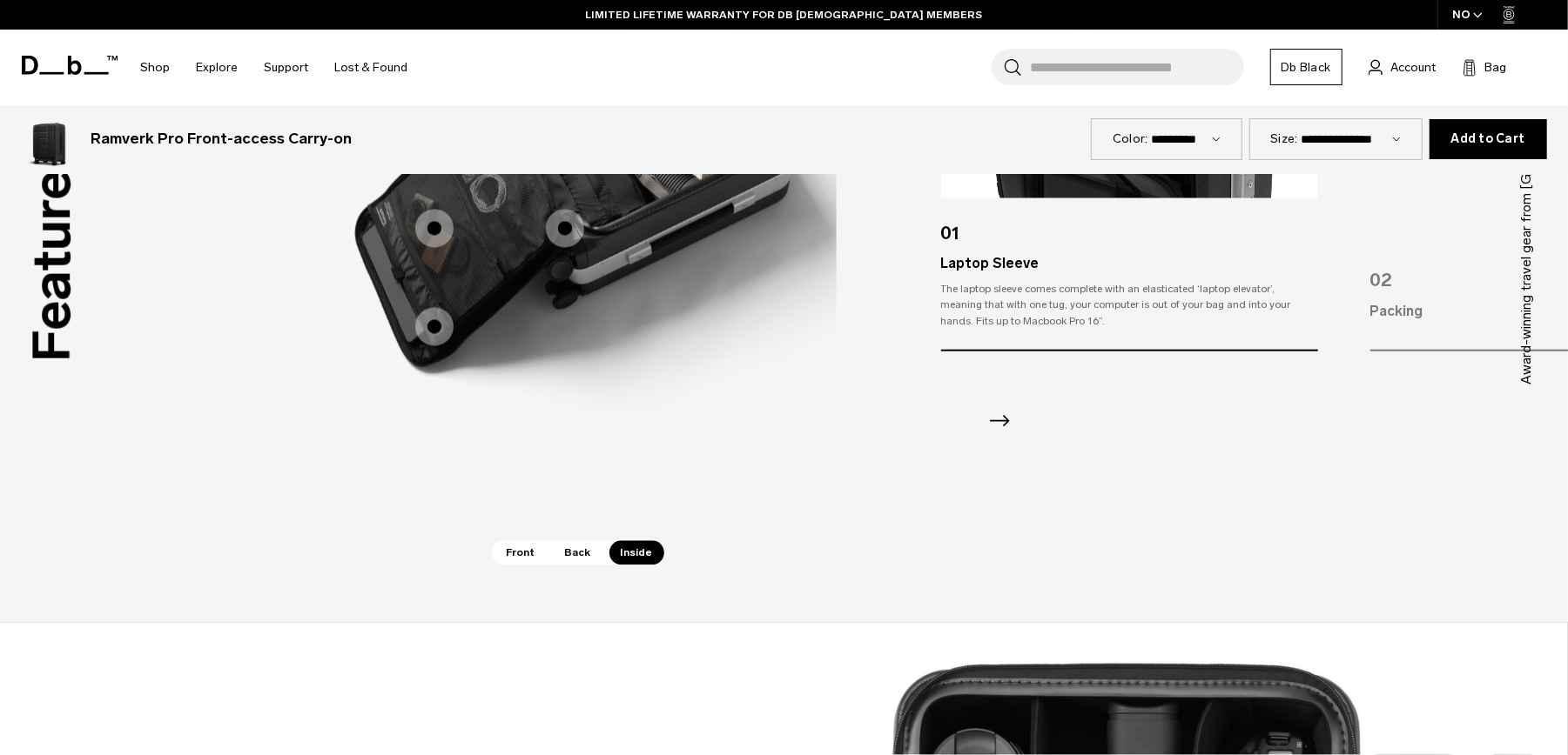
scroll to position [2692, 0]
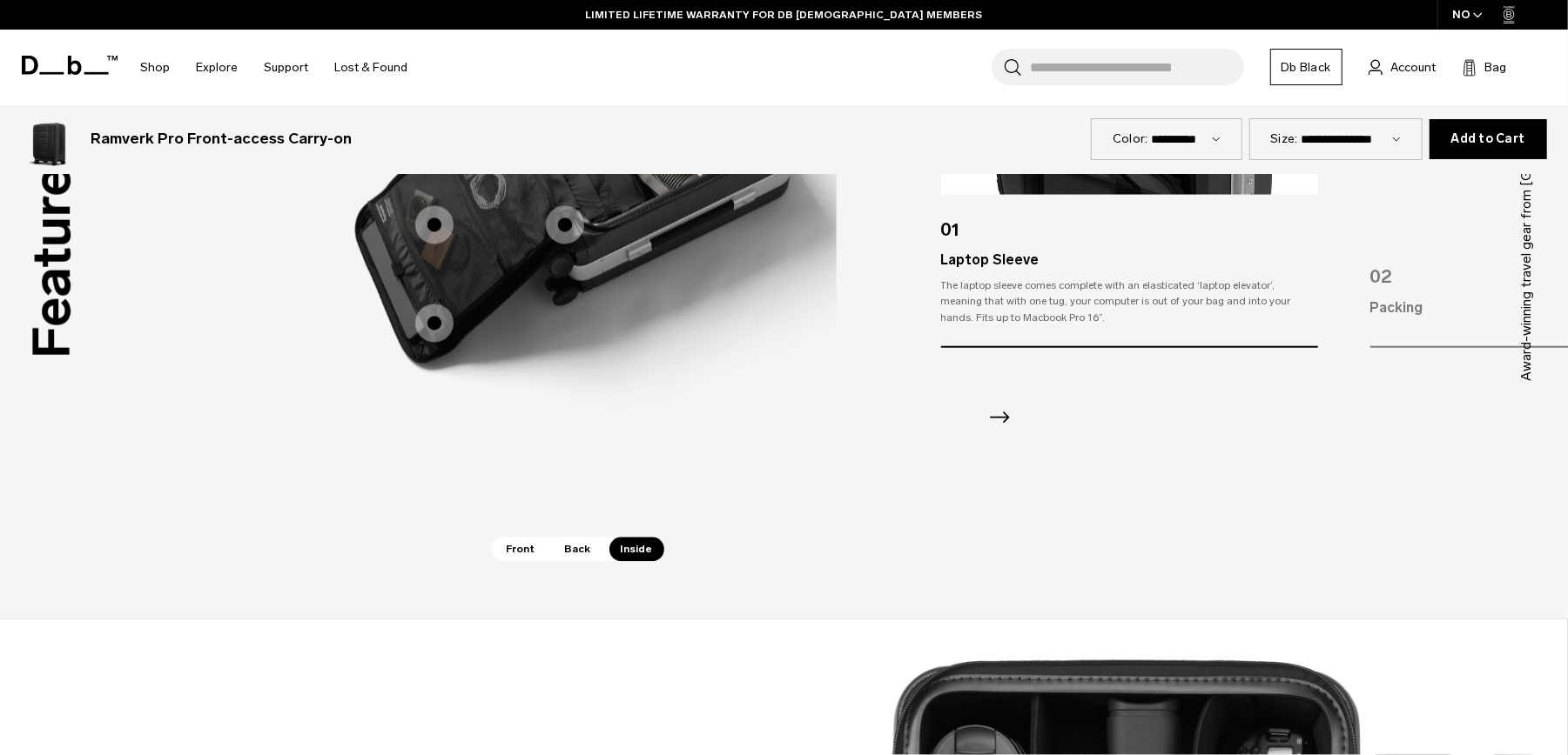
click at [520, 551] on span "Front" at bounding box center [521, 550] width 51 height 25
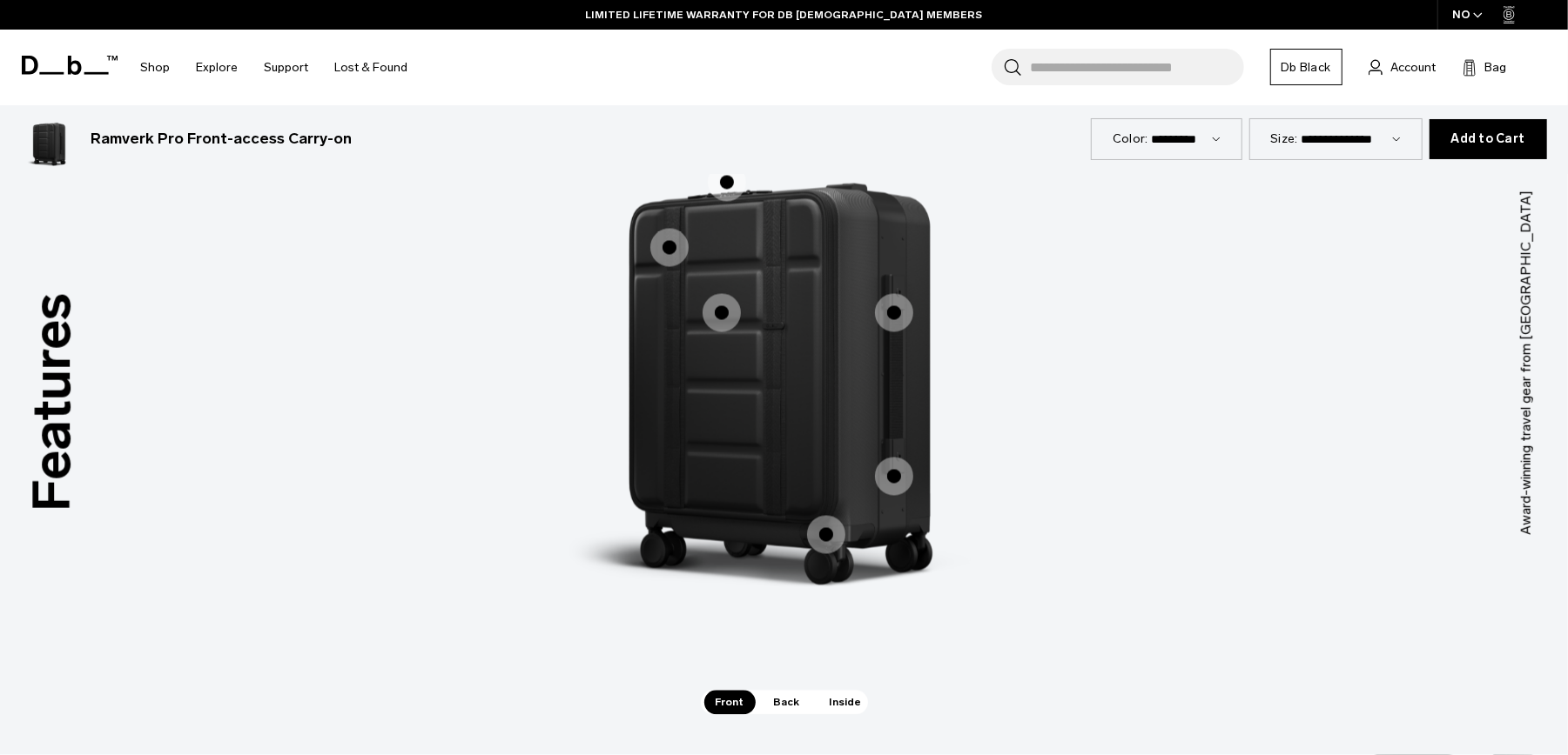
scroll to position [2538, 0]
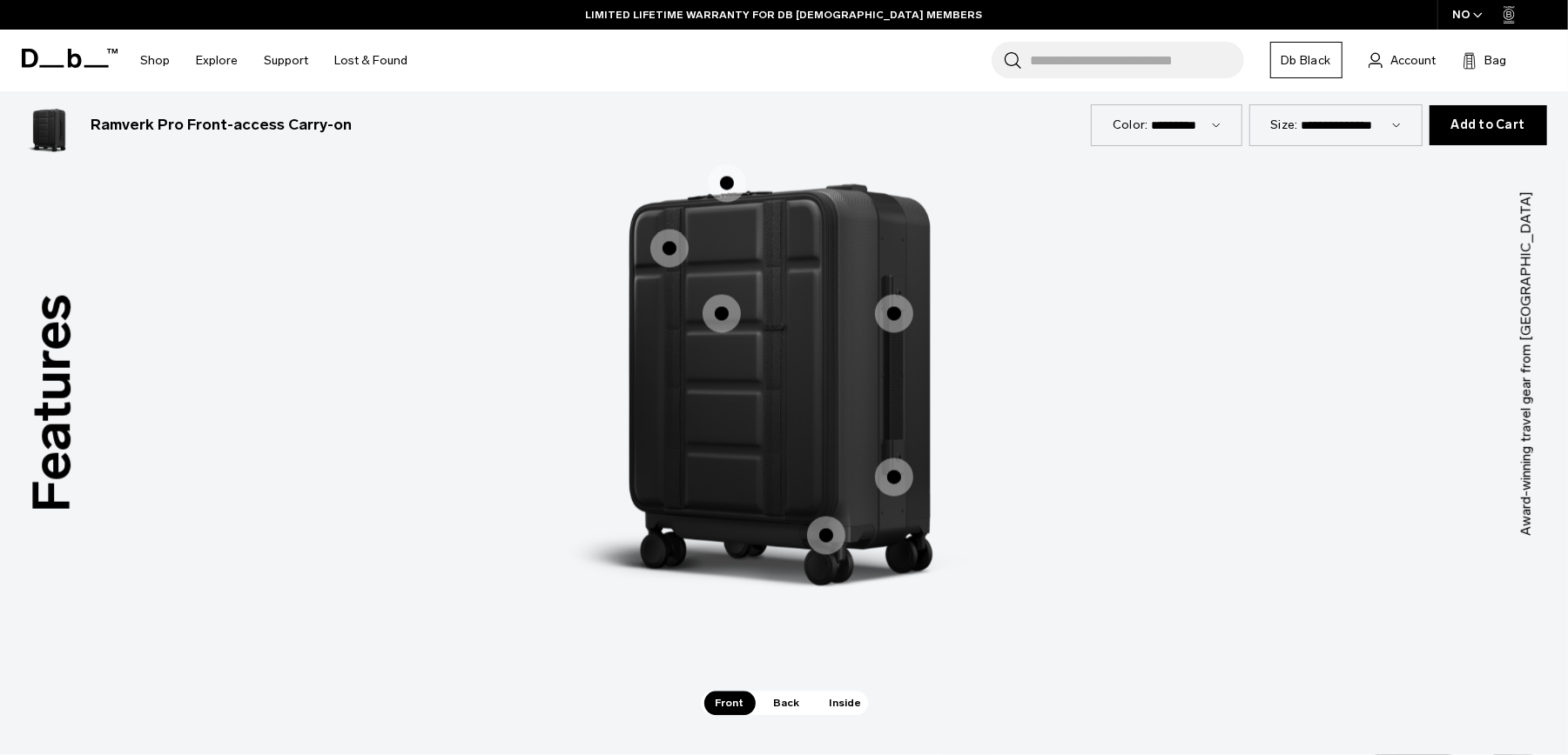
click at [896, 327] on span "1 / 3" at bounding box center [893, 312] width 38 height 38
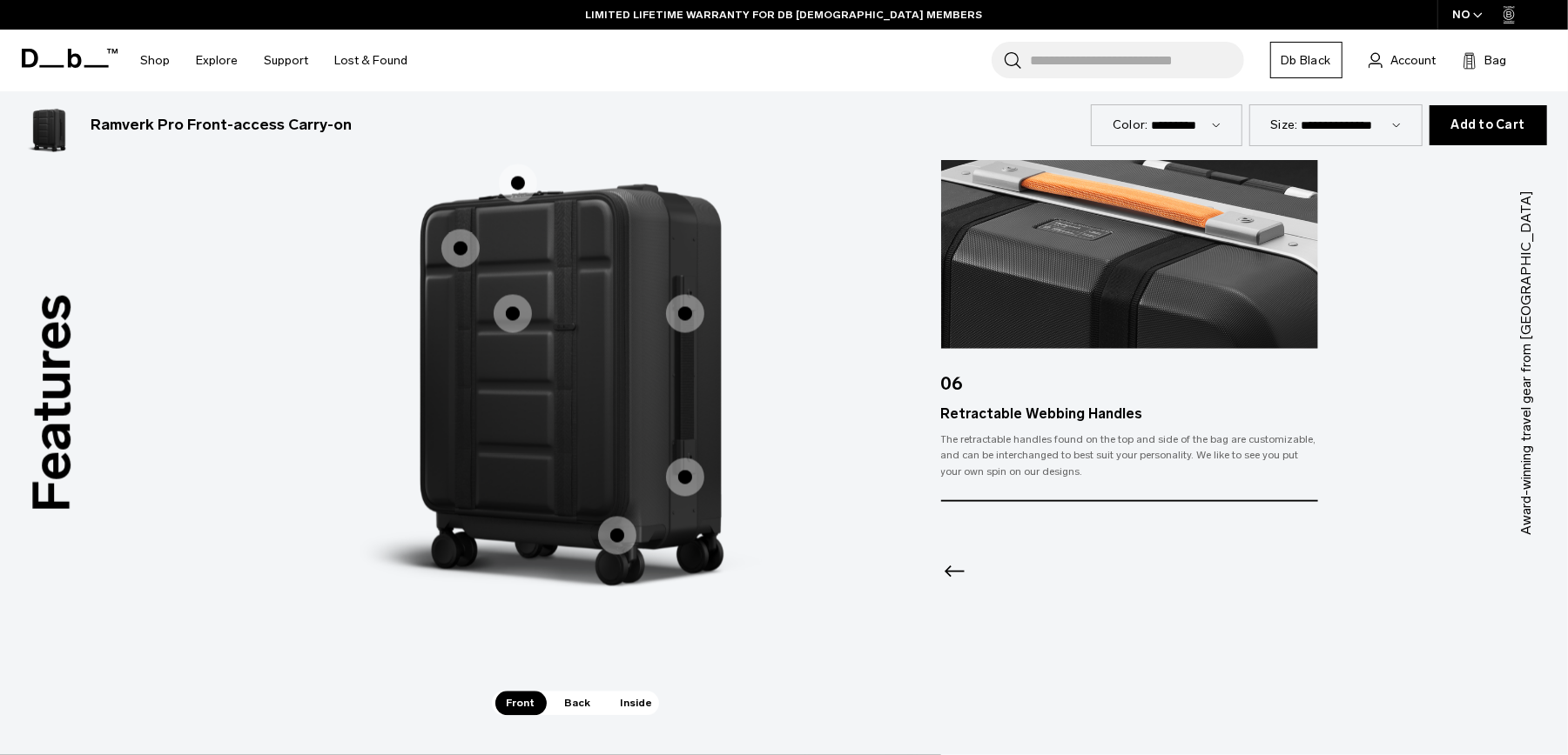
click at [962, 557] on icon "Previous slide" at bounding box center [954, 570] width 27 height 27
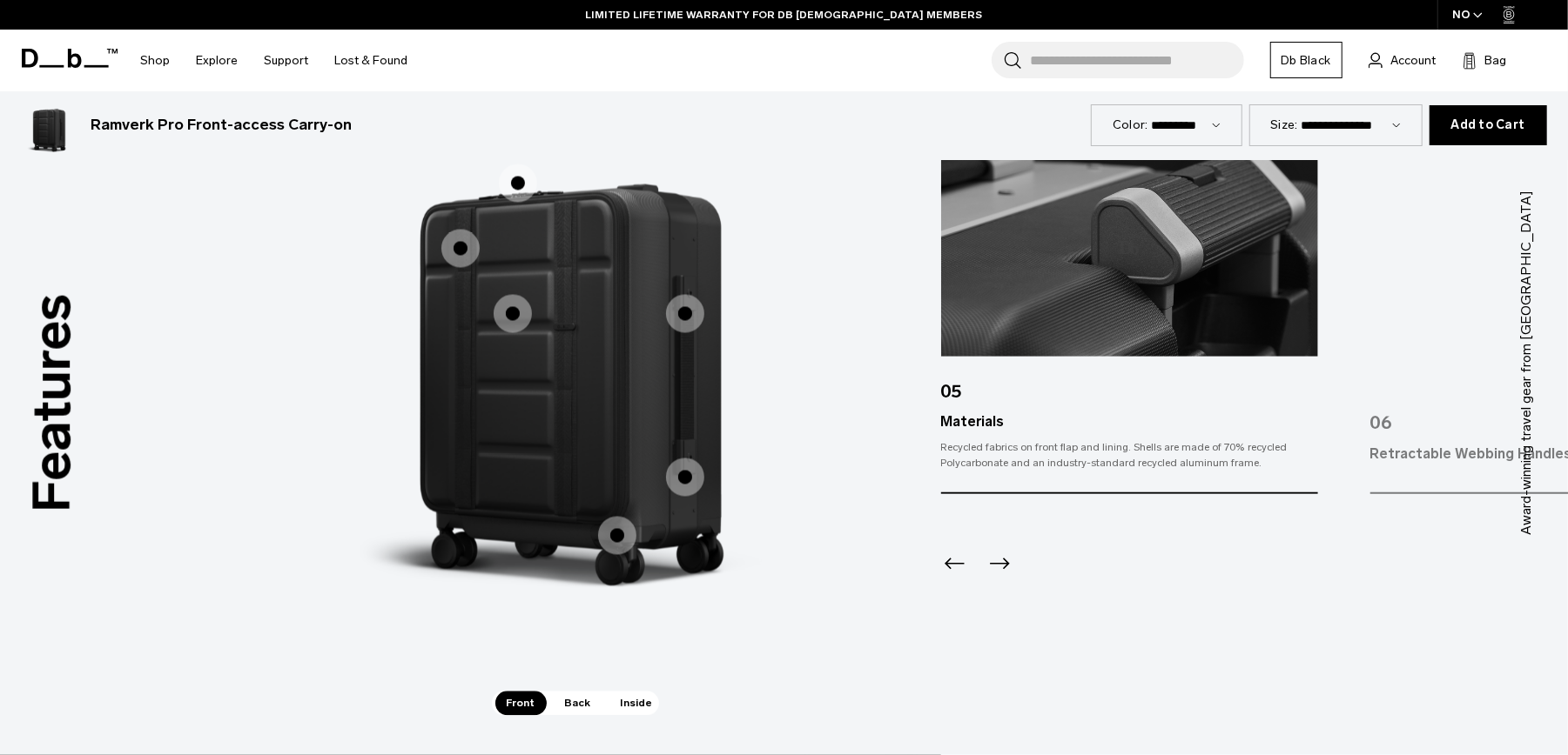
click at [962, 557] on icon "Previous slide" at bounding box center [954, 562] width 27 height 27
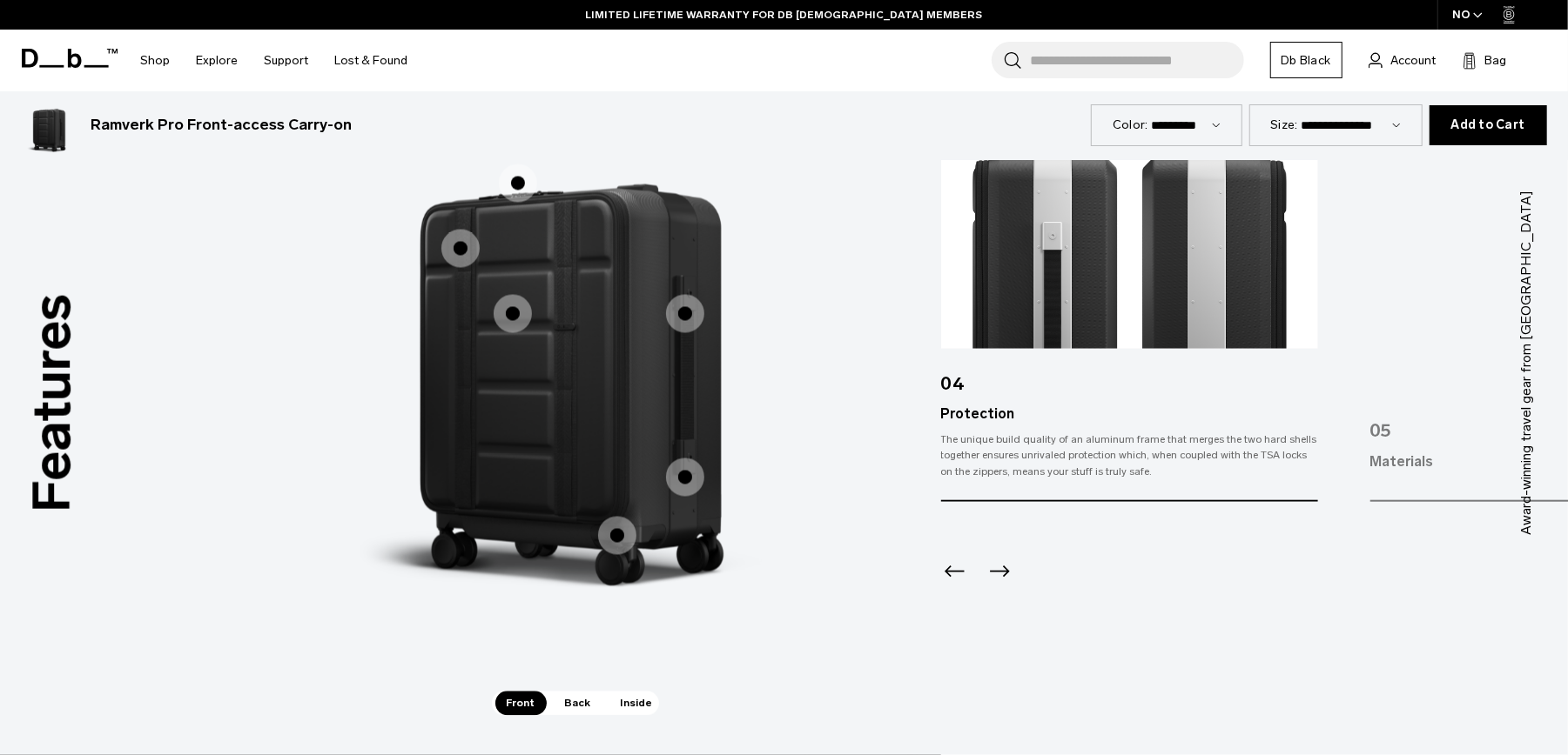
click at [962, 557] on icon "Previous slide" at bounding box center [954, 570] width 27 height 27
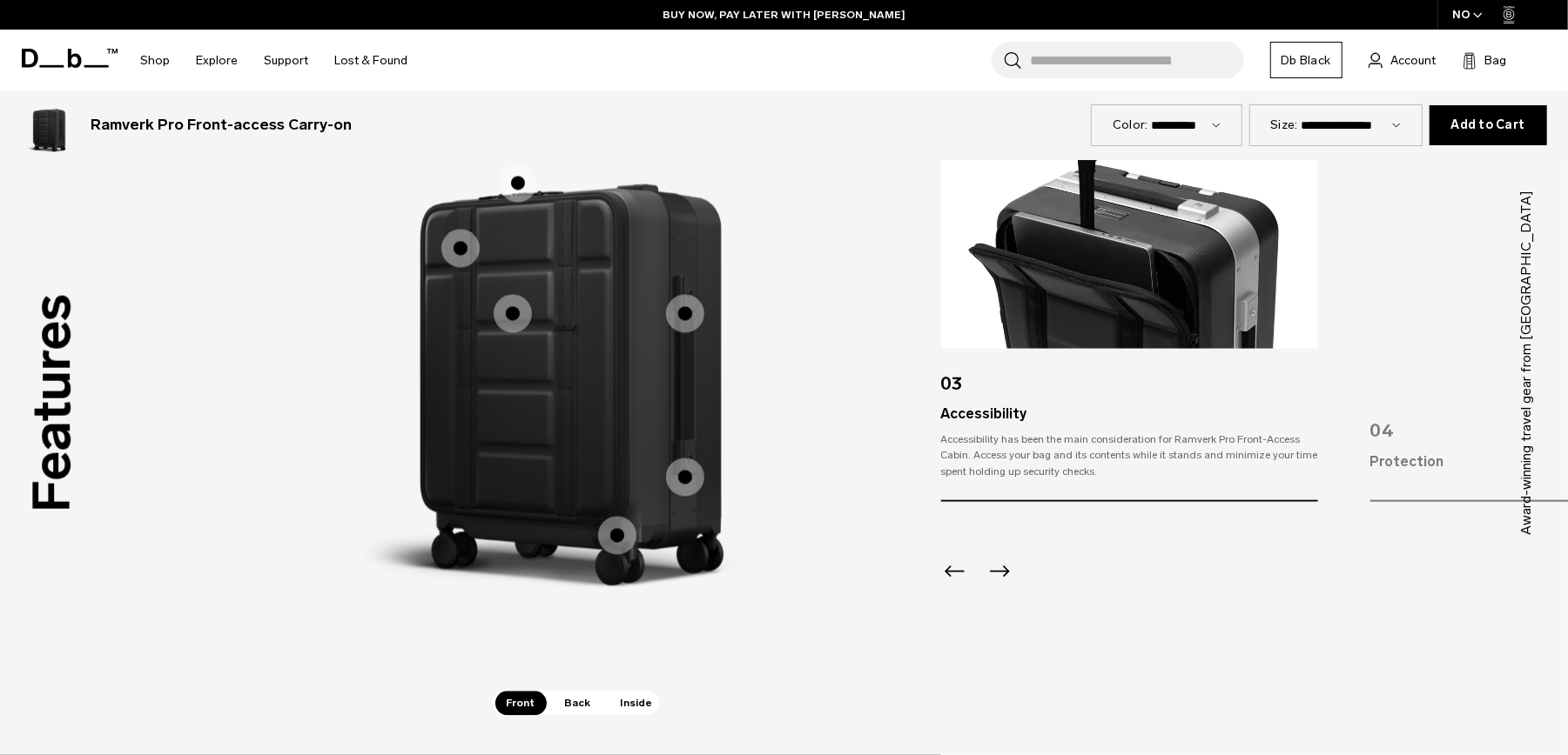
click at [962, 557] on icon "Previous slide" at bounding box center [954, 570] width 27 height 27
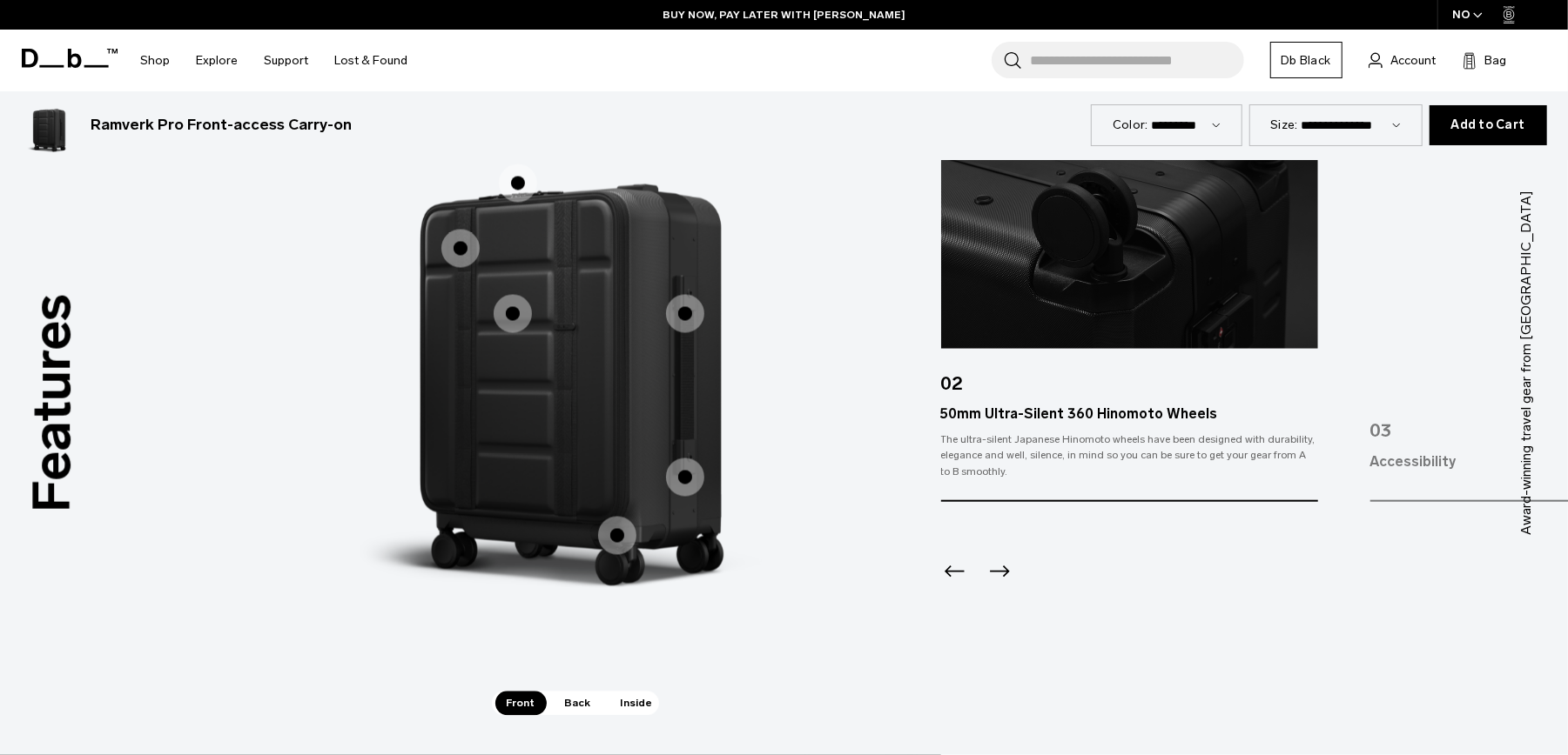
click at [993, 571] on icon "Next slide" at bounding box center [1000, 570] width 20 height 12
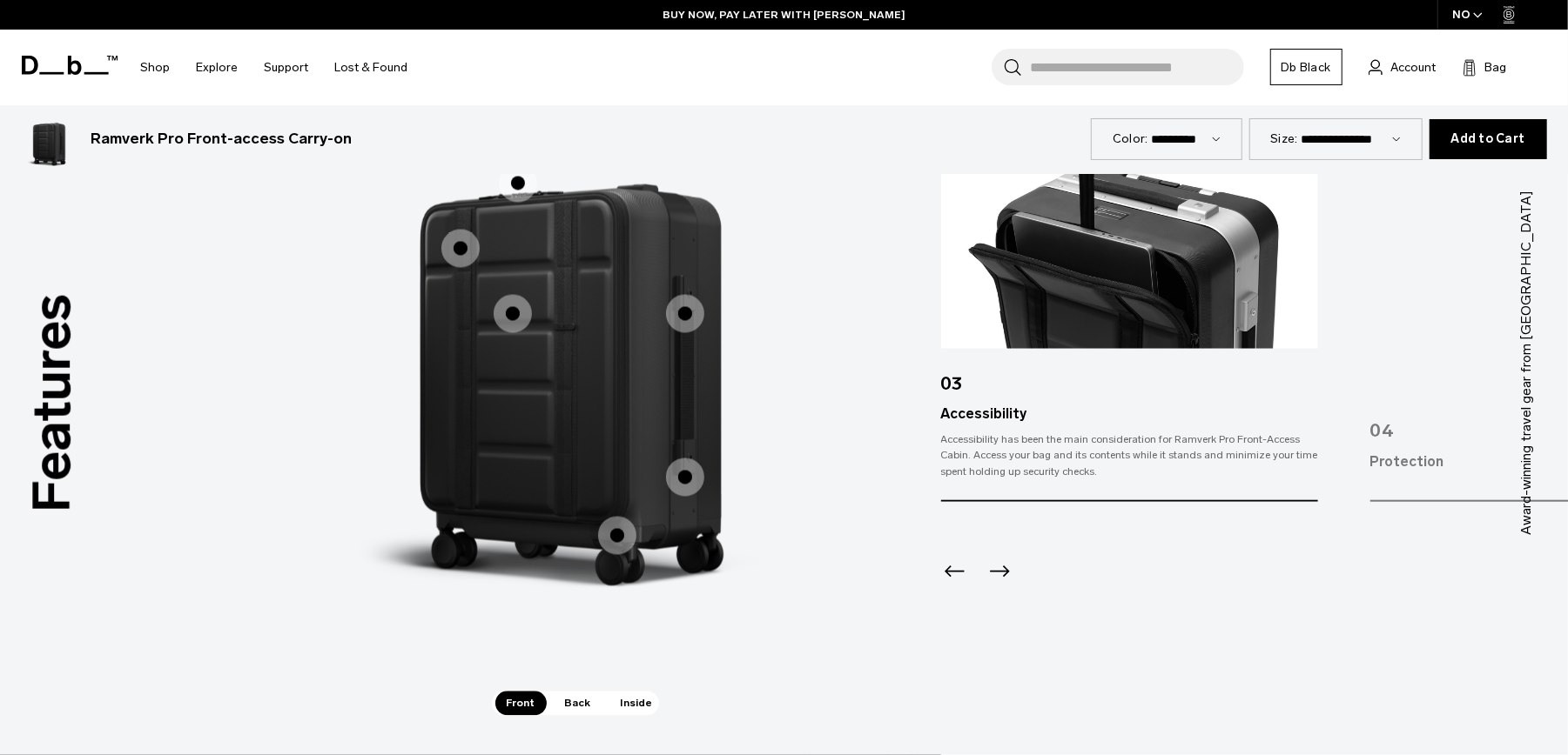
click at [628, 698] on span "Inside" at bounding box center [637, 704] width 55 height 25
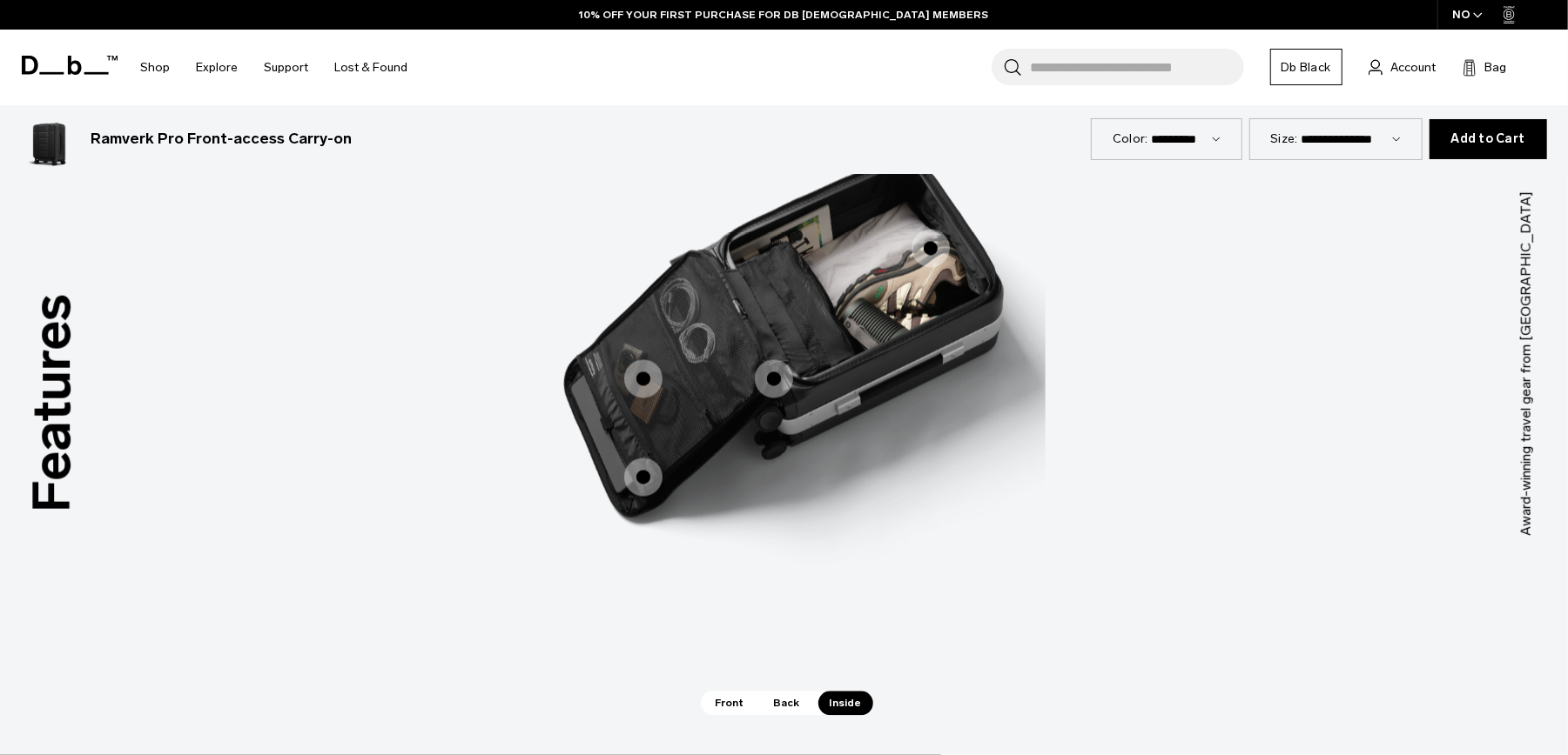
click at [649, 467] on span "3 / 3" at bounding box center [643, 476] width 38 height 38
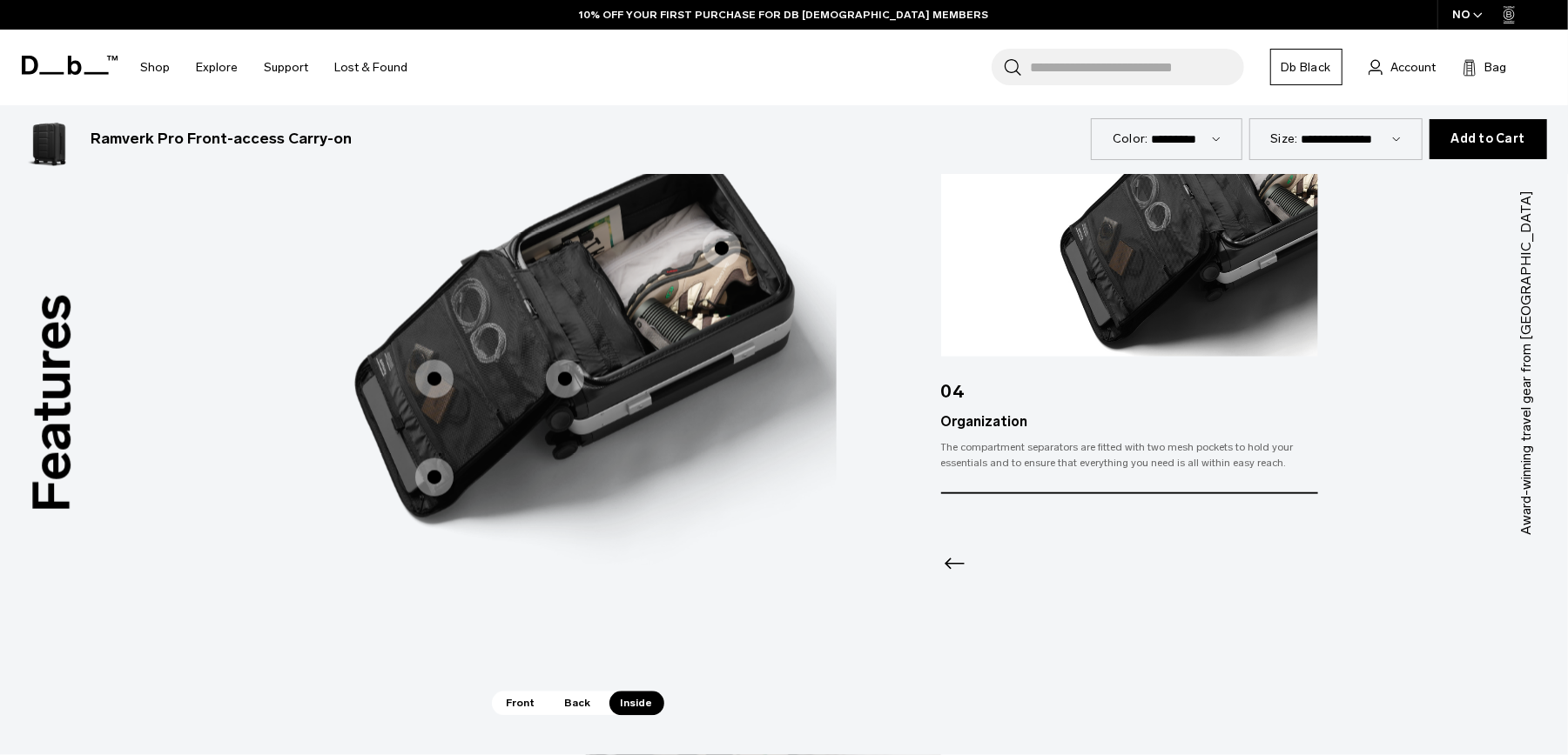
click at [961, 562] on icon "Previous slide" at bounding box center [954, 562] width 20 height 12
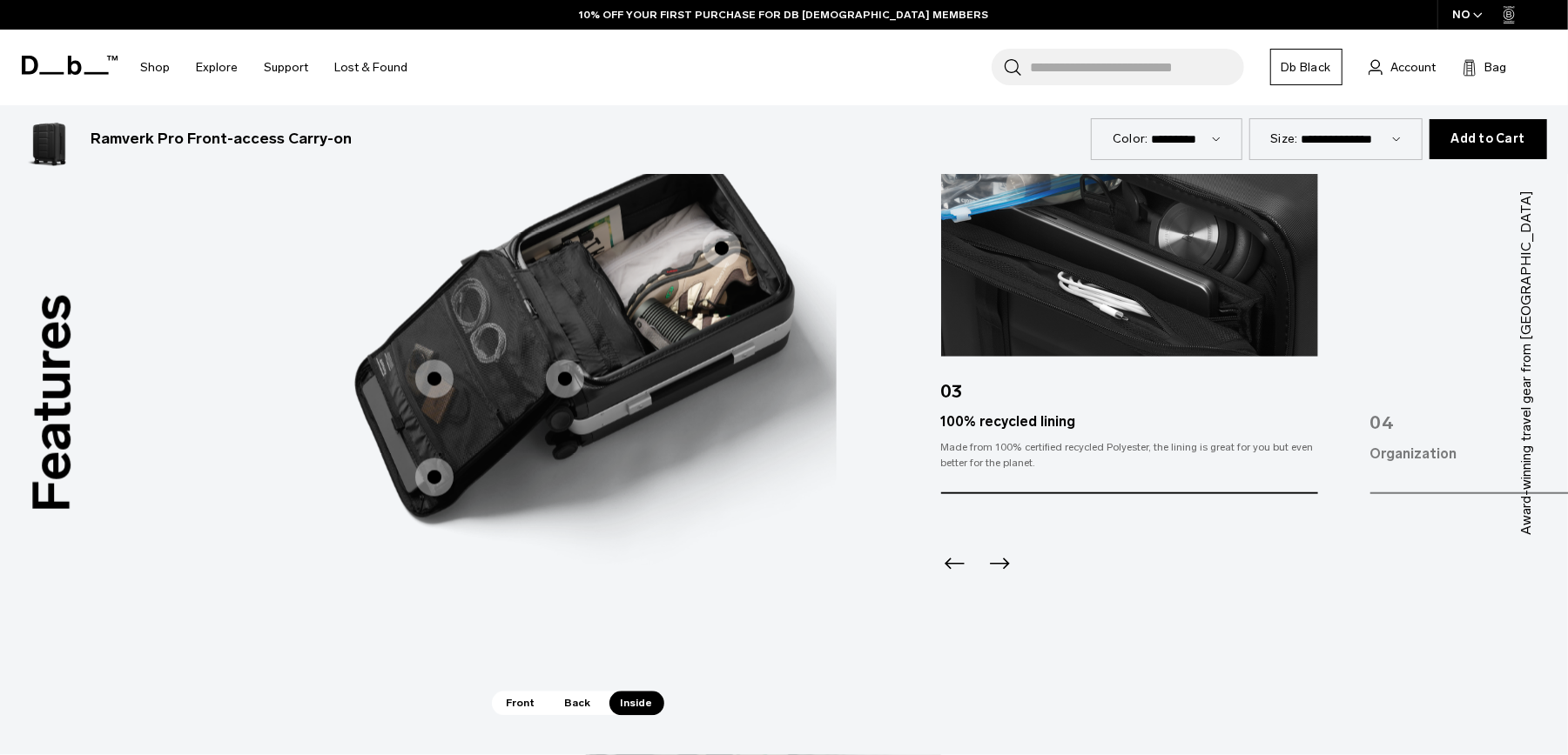
click at [961, 562] on icon "Previous slide" at bounding box center [954, 562] width 20 height 12
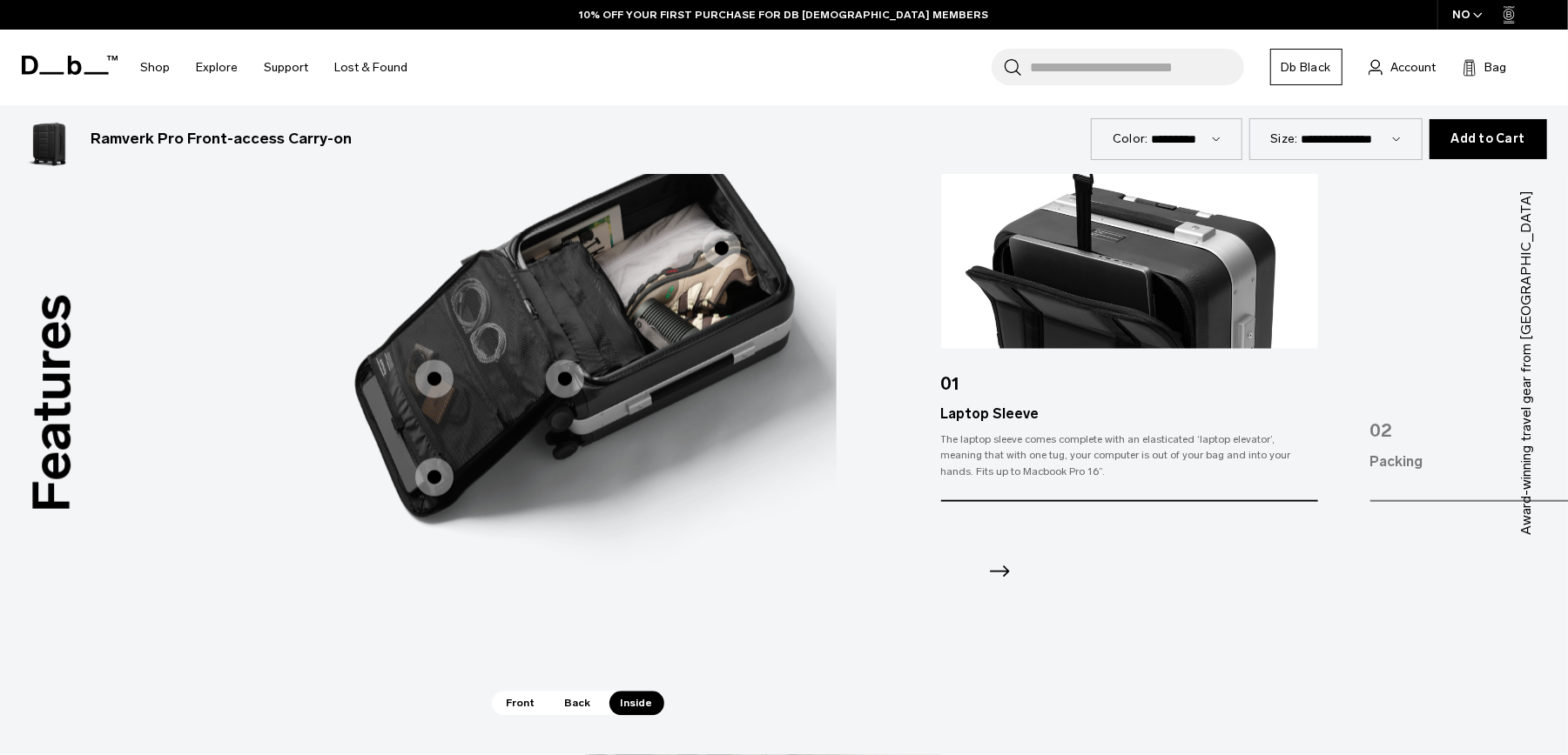
click at [961, 562] on div at bounding box center [1129, 548] width 376 height 94
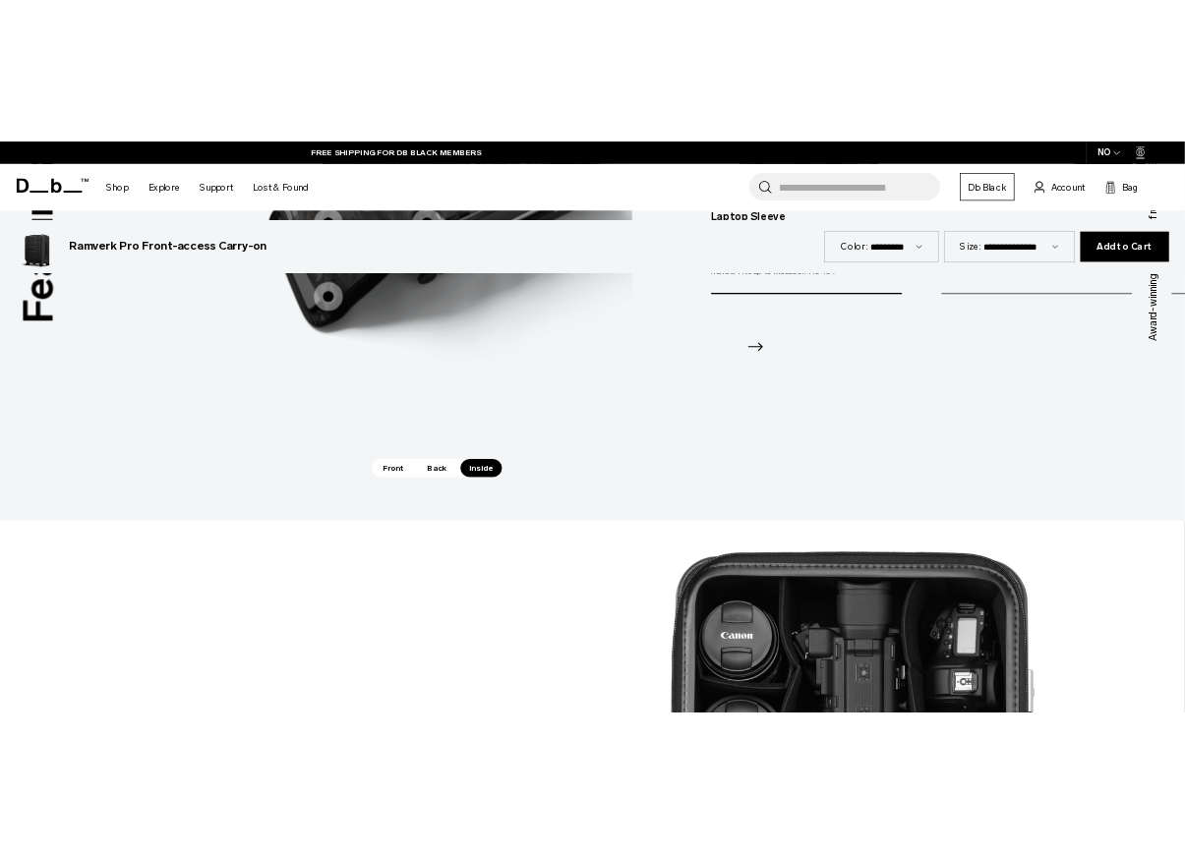
scroll to position [2489, 0]
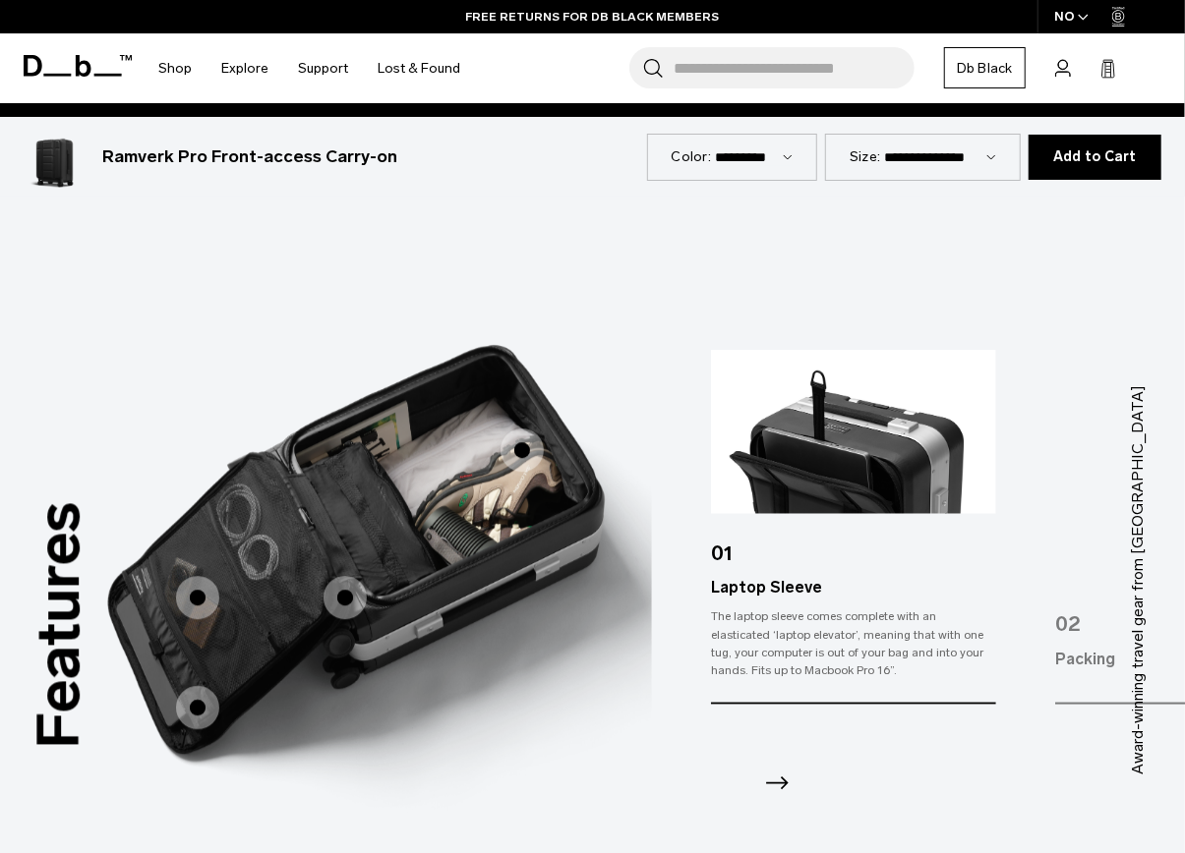
click at [779, 767] on icon "Next slide" at bounding box center [776, 782] width 31 height 31
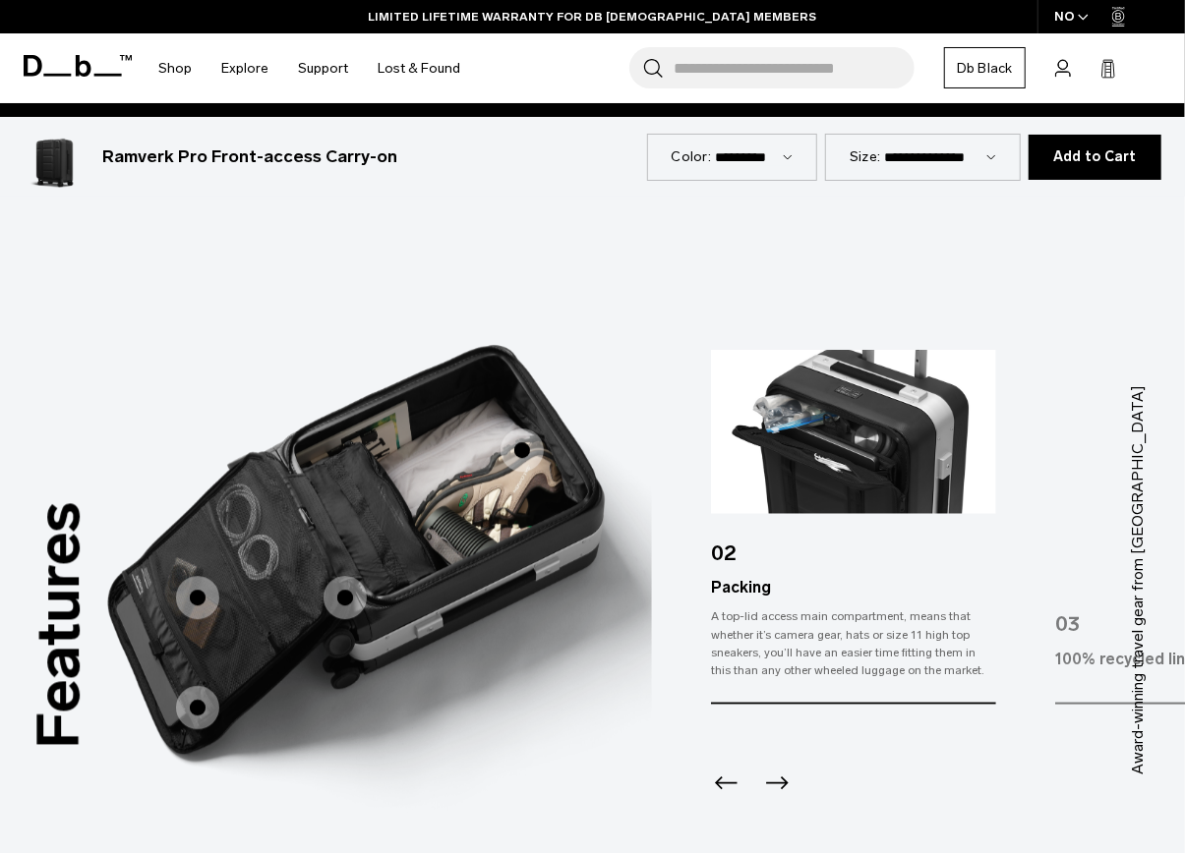
click at [781, 767] on icon "Next slide" at bounding box center [776, 782] width 31 height 31
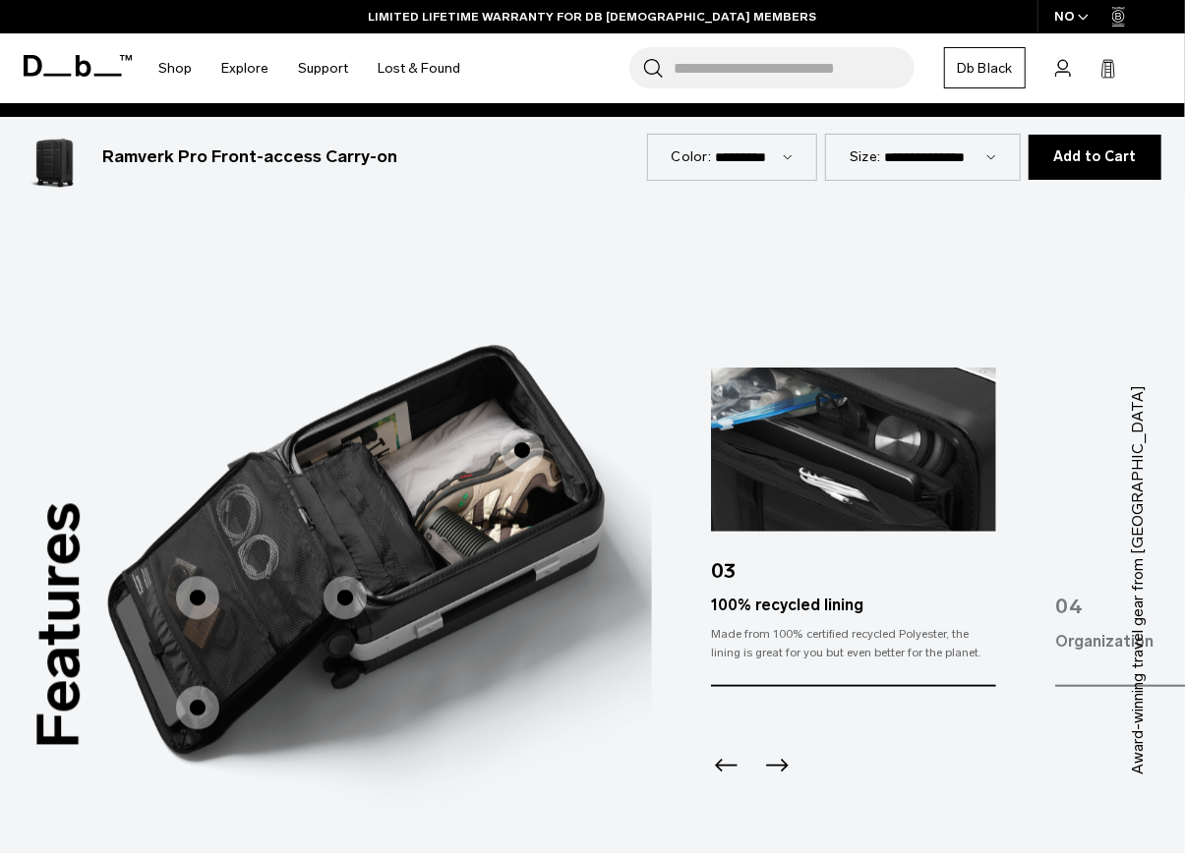
click at [796, 594] on div "100% recycled lining" at bounding box center [853, 606] width 285 height 24
click at [784, 749] on icon "Next slide" at bounding box center [776, 764] width 31 height 31
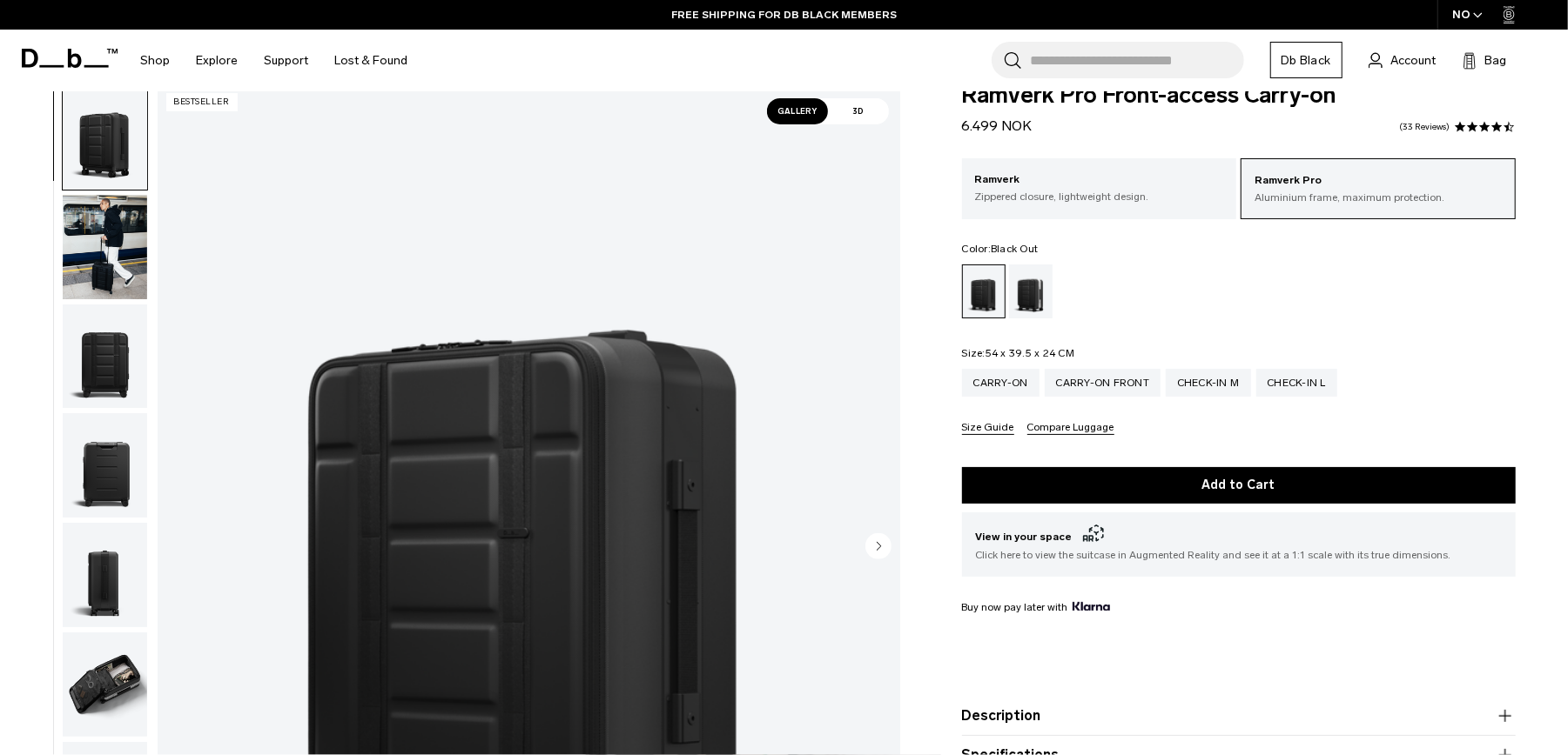
scroll to position [31, 0]
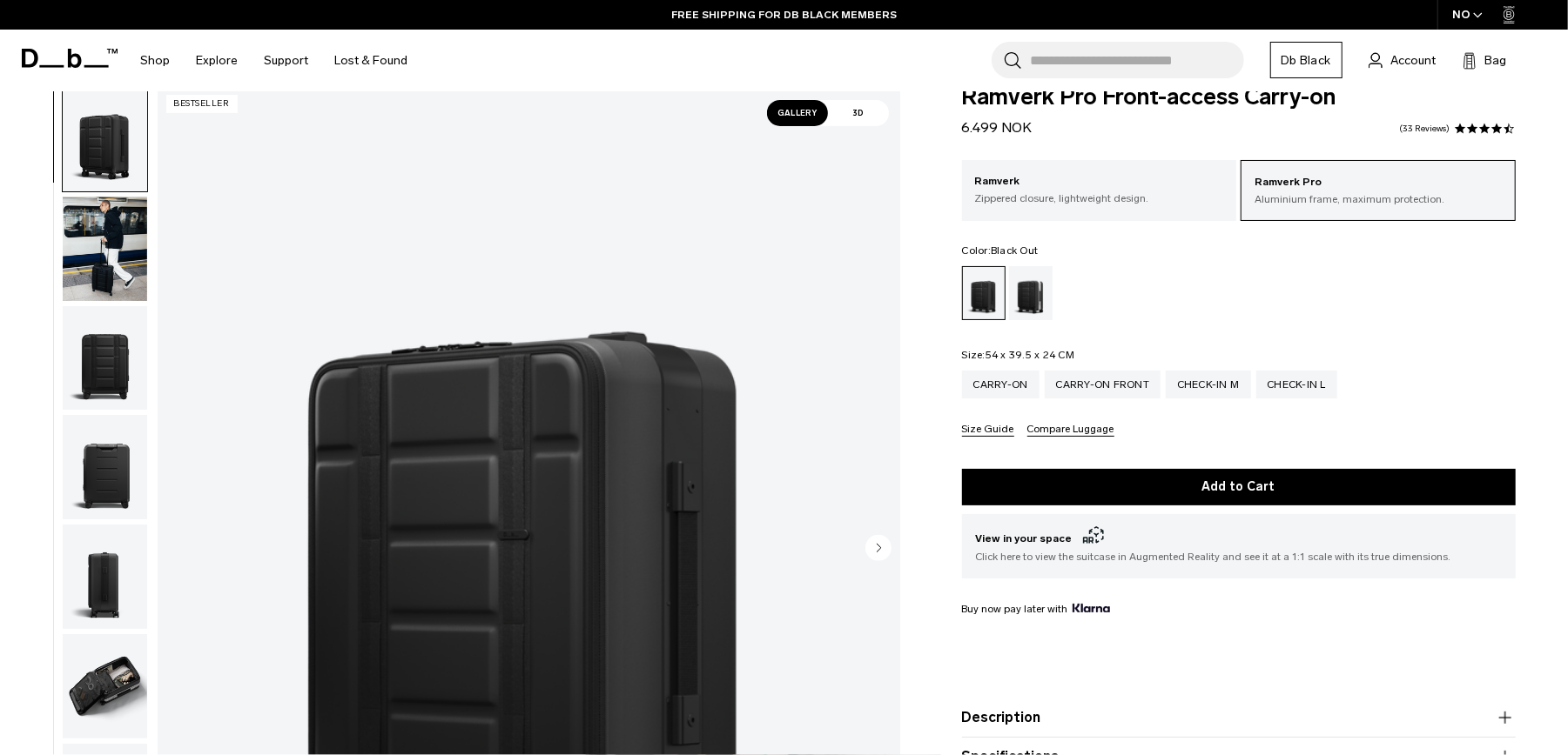
drag, startPoint x: 976, startPoint y: 432, endPoint x: 931, endPoint y: 335, distance: 106.9
click at [931, 335] on div "Ramverk Pro Front-access Carry-on 6.499 NOK 4.4 star rating 33 Reviews Ramverk …" at bounding box center [1238, 479] width 658 height 787
click at [1052, 297] on div "Silver" at bounding box center [1031, 293] width 44 height 54
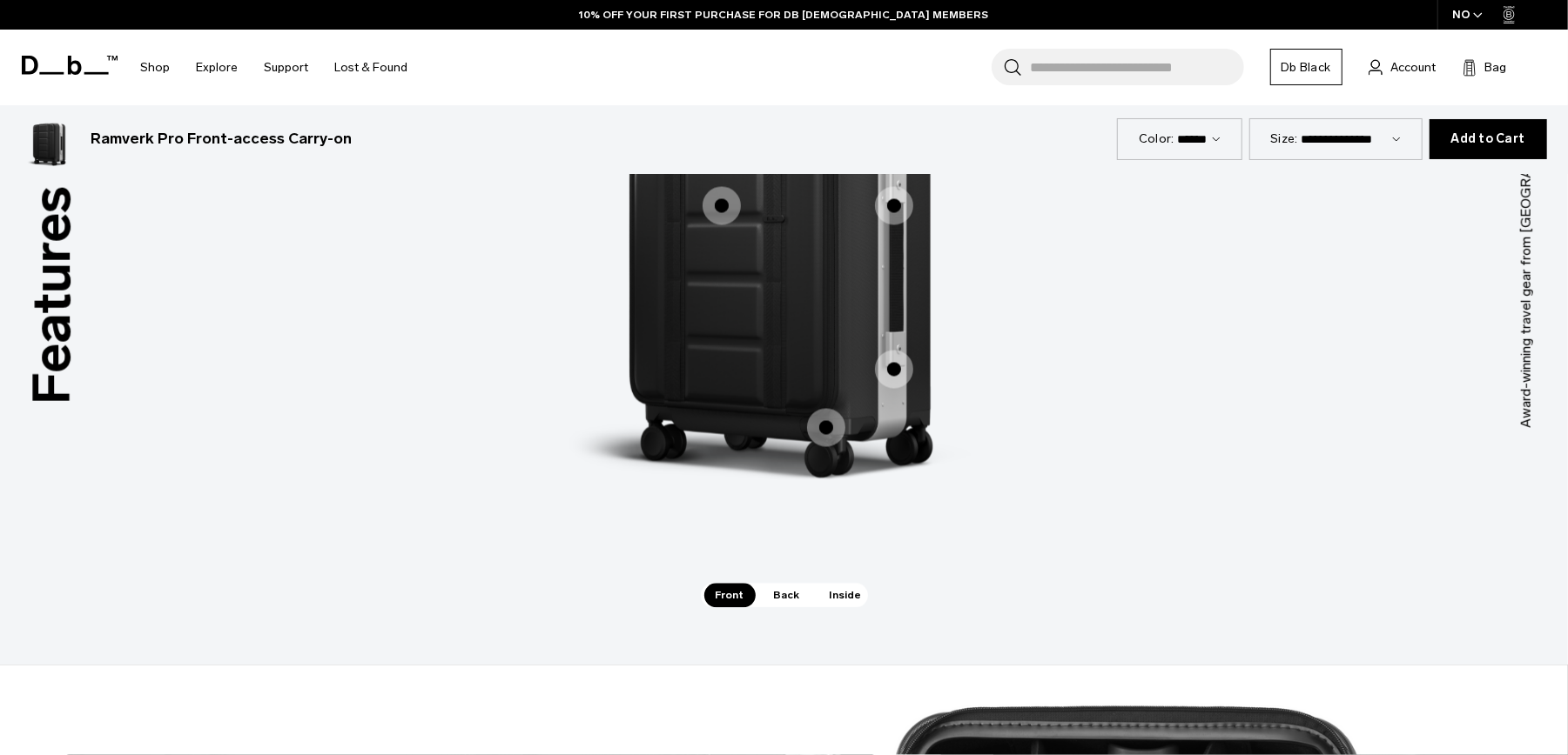
click at [830, 600] on span "Inside" at bounding box center [846, 596] width 55 height 25
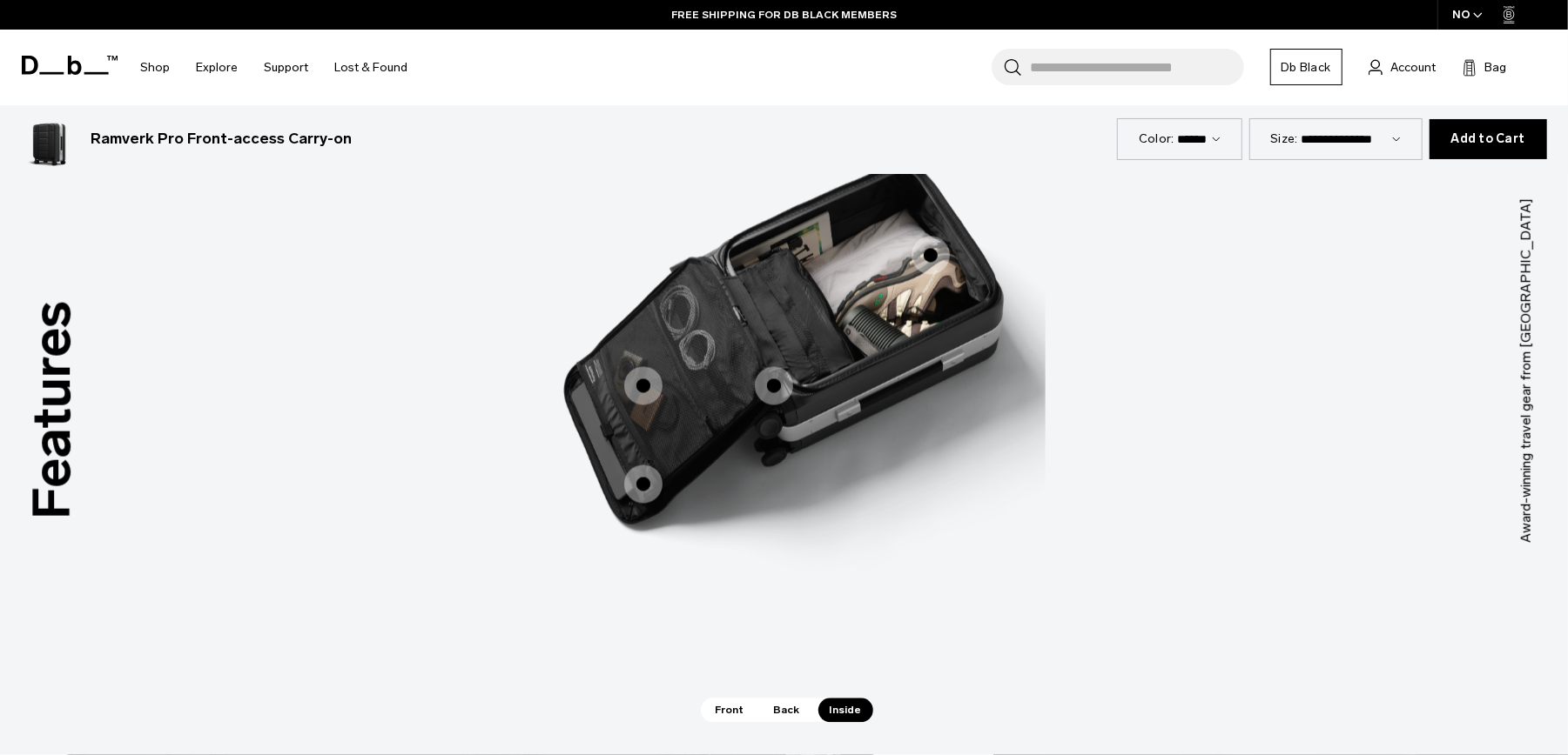
scroll to position [2545, 0]
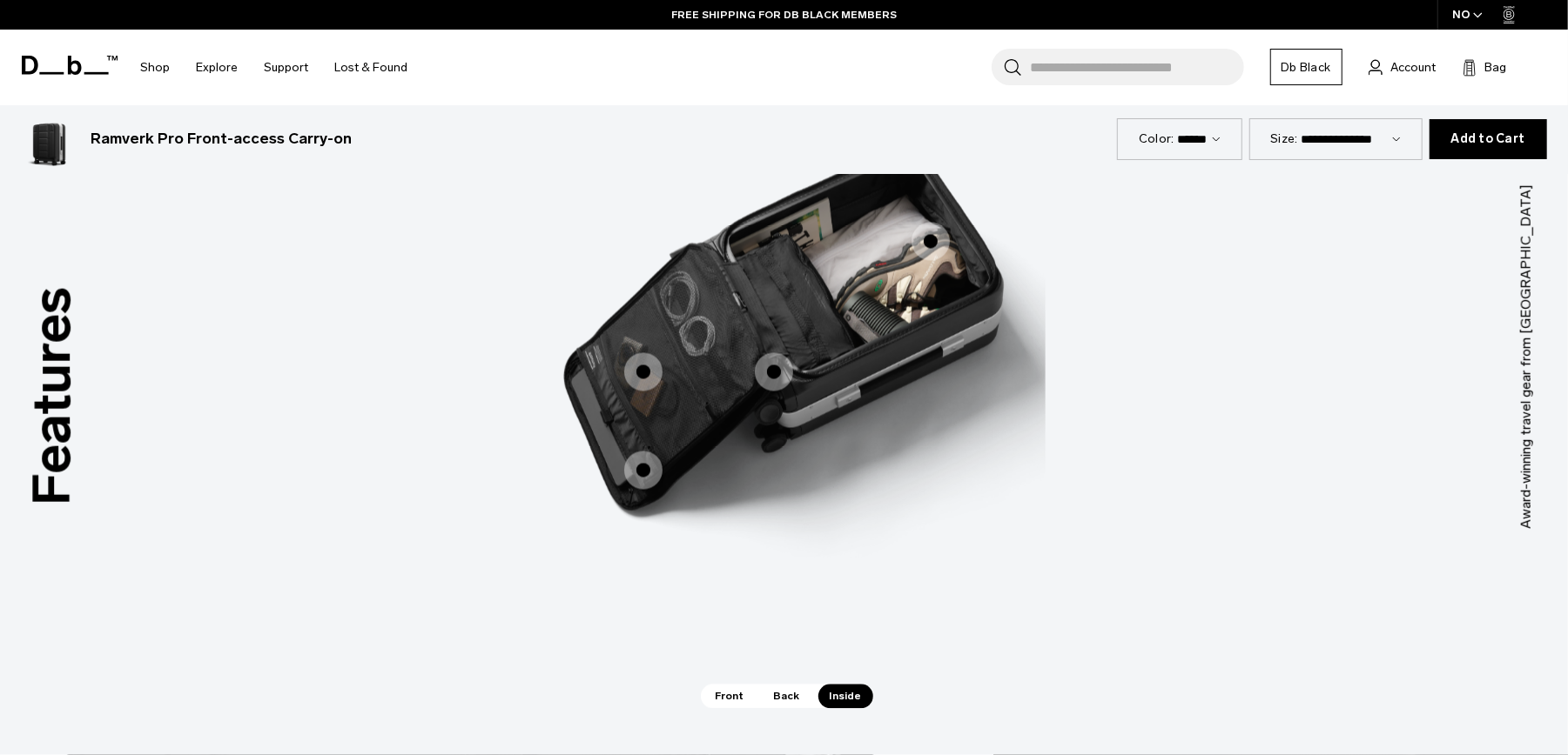
click at [648, 468] on span "3 / 3" at bounding box center [643, 469] width 38 height 38
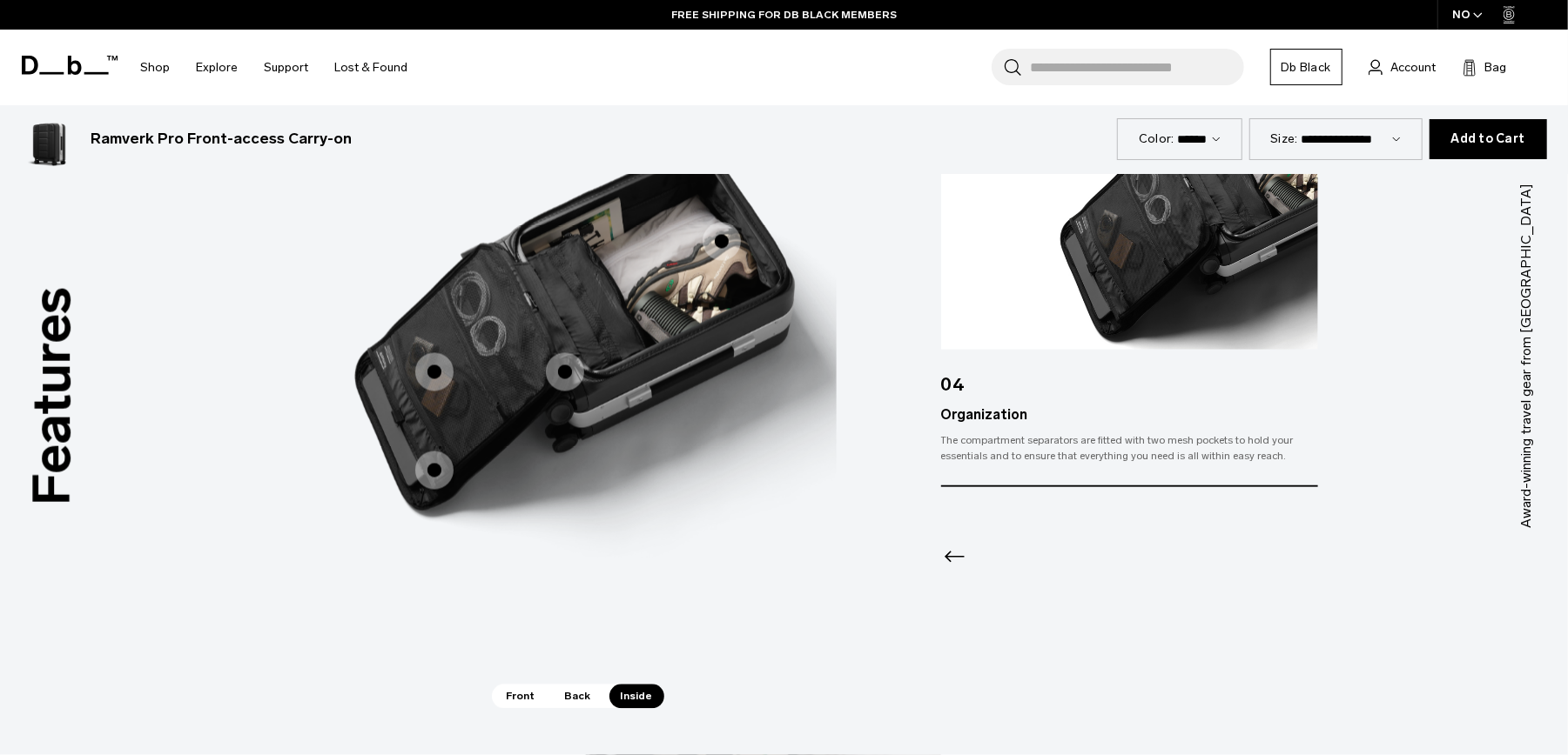
click at [962, 555] on icon "Previous slide" at bounding box center [954, 555] width 20 height 12
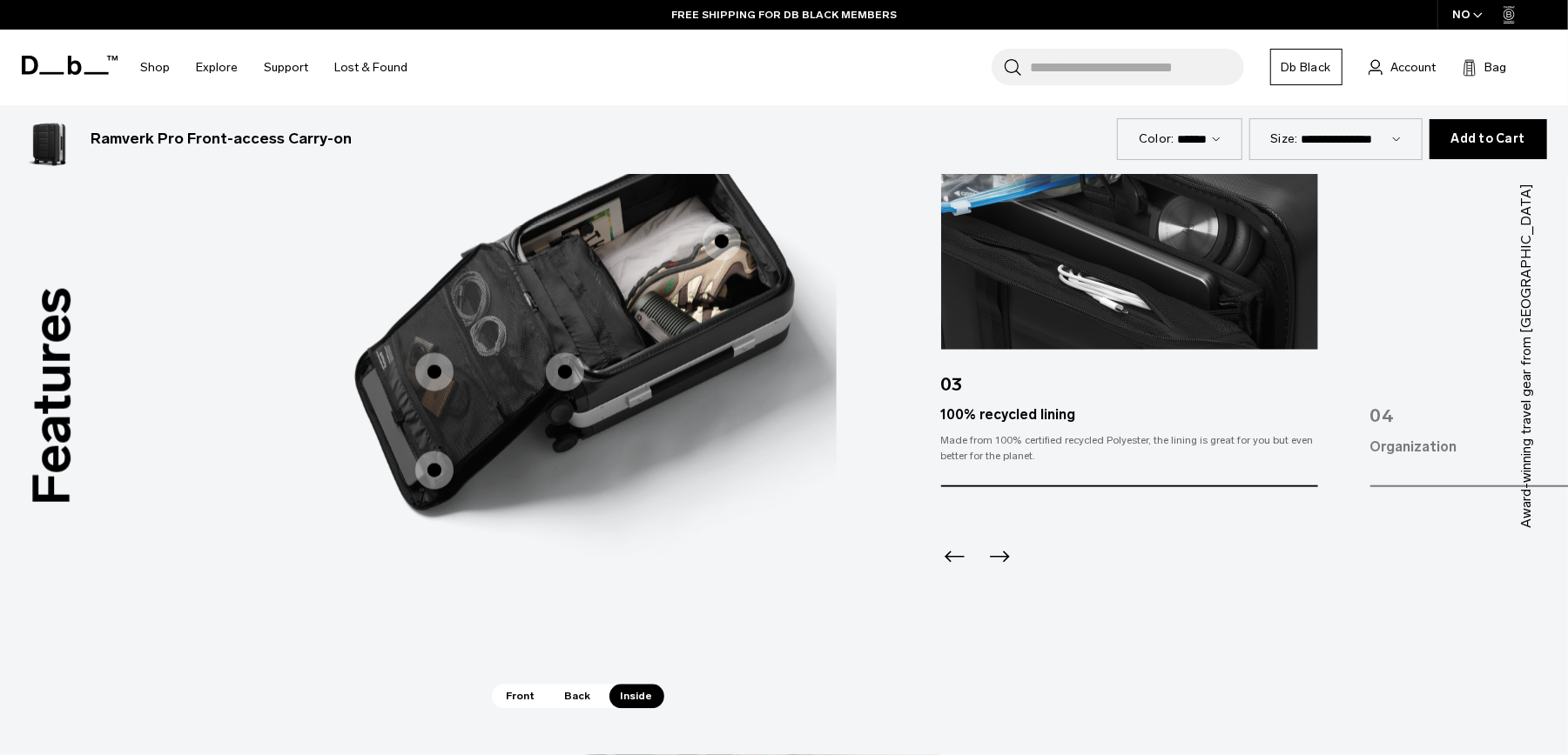
click at [962, 555] on icon "Previous slide" at bounding box center [954, 555] width 20 height 12
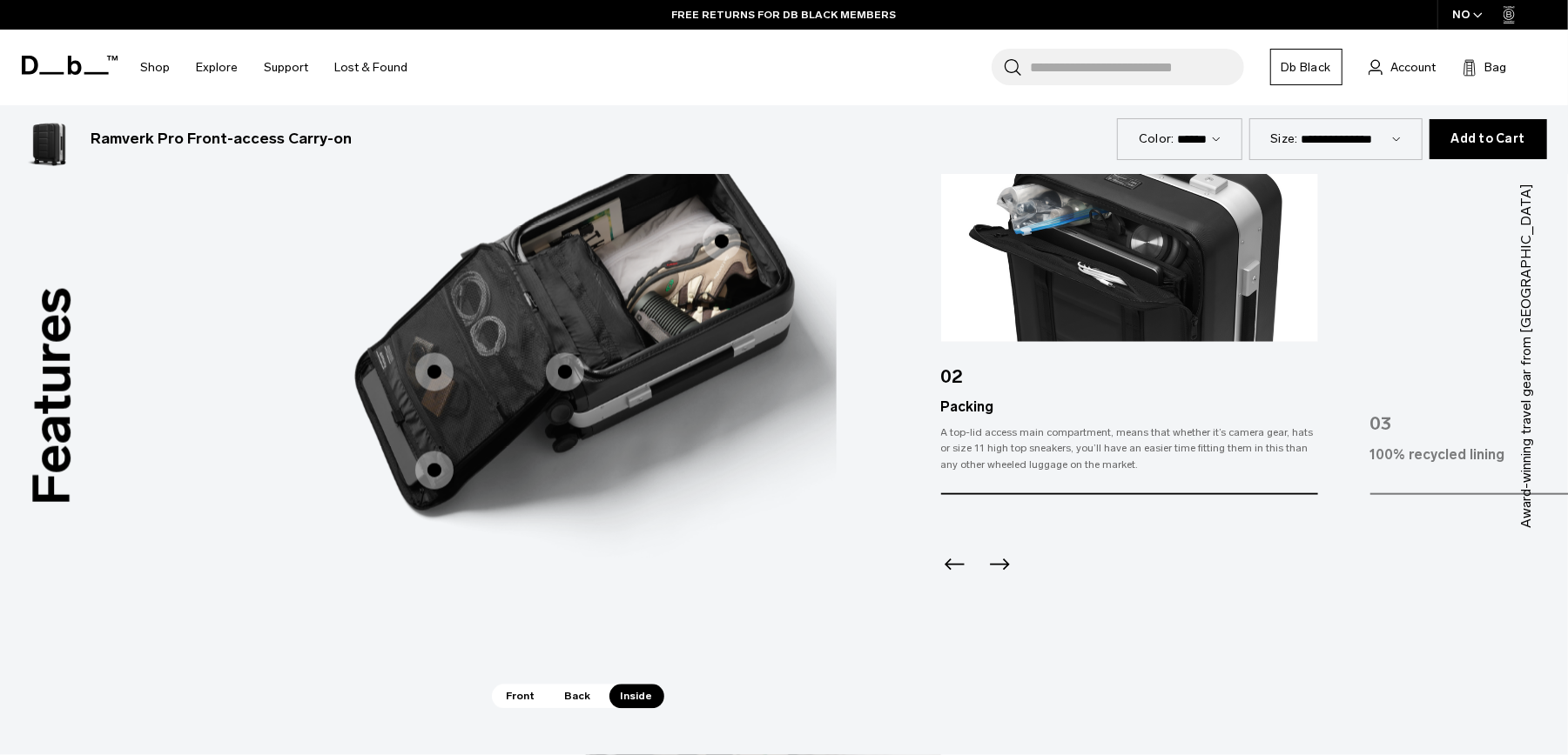
click at [962, 555] on icon "Previous slide" at bounding box center [954, 563] width 27 height 27
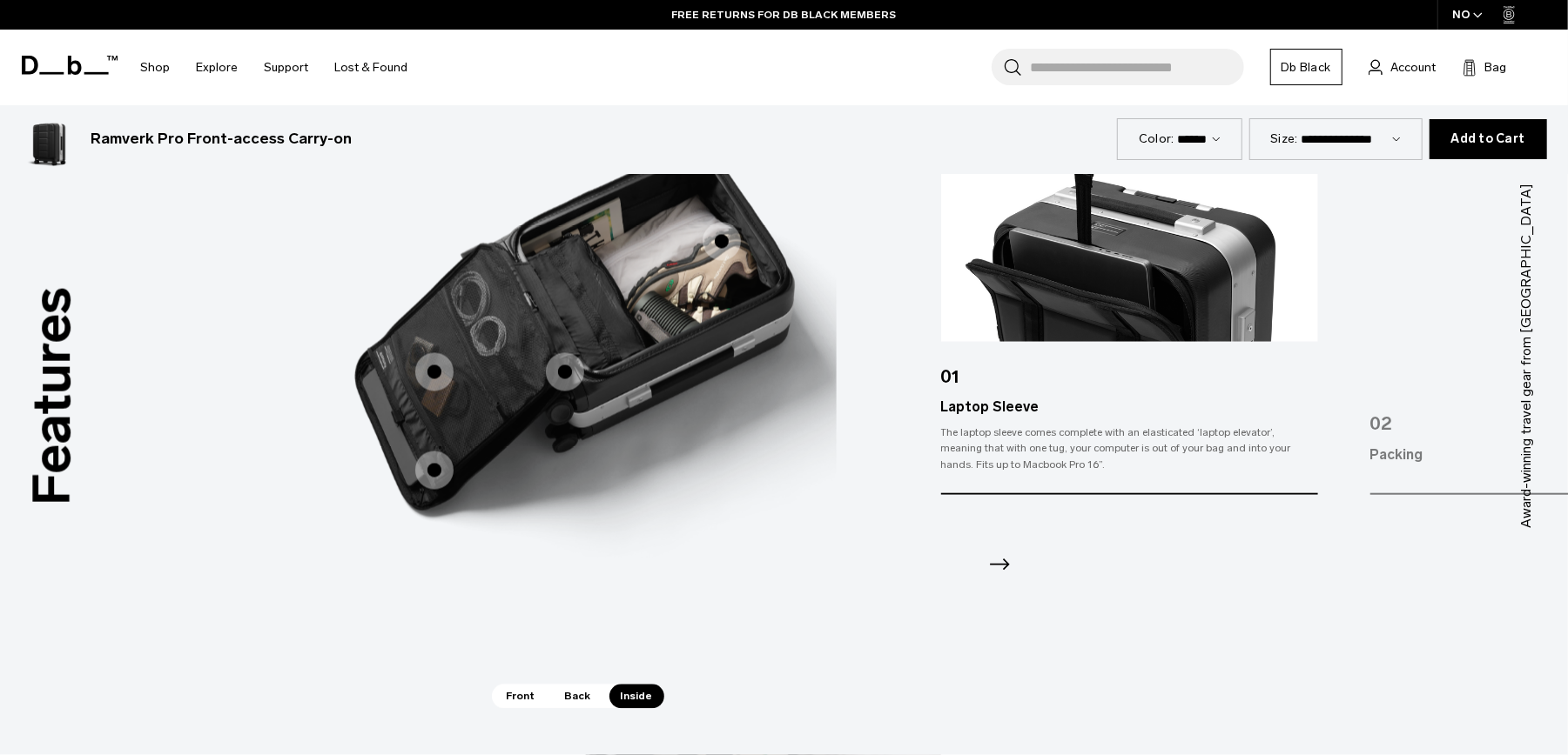
click at [962, 555] on div at bounding box center [1129, 541] width 376 height 94
click at [576, 694] on span "Back" at bounding box center [577, 697] width 49 height 25
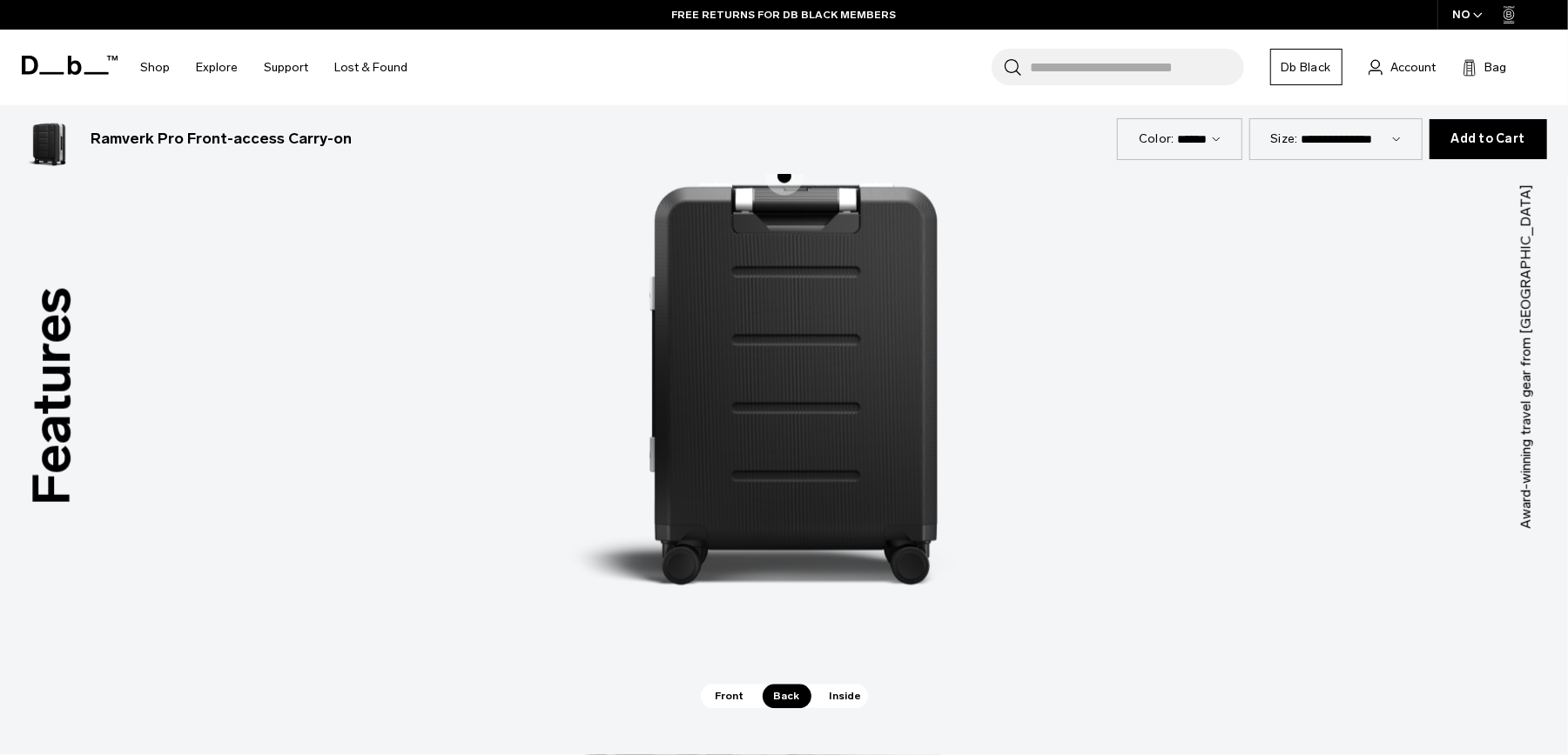
click at [777, 184] on span "2 / 3" at bounding box center [784, 175] width 38 height 38
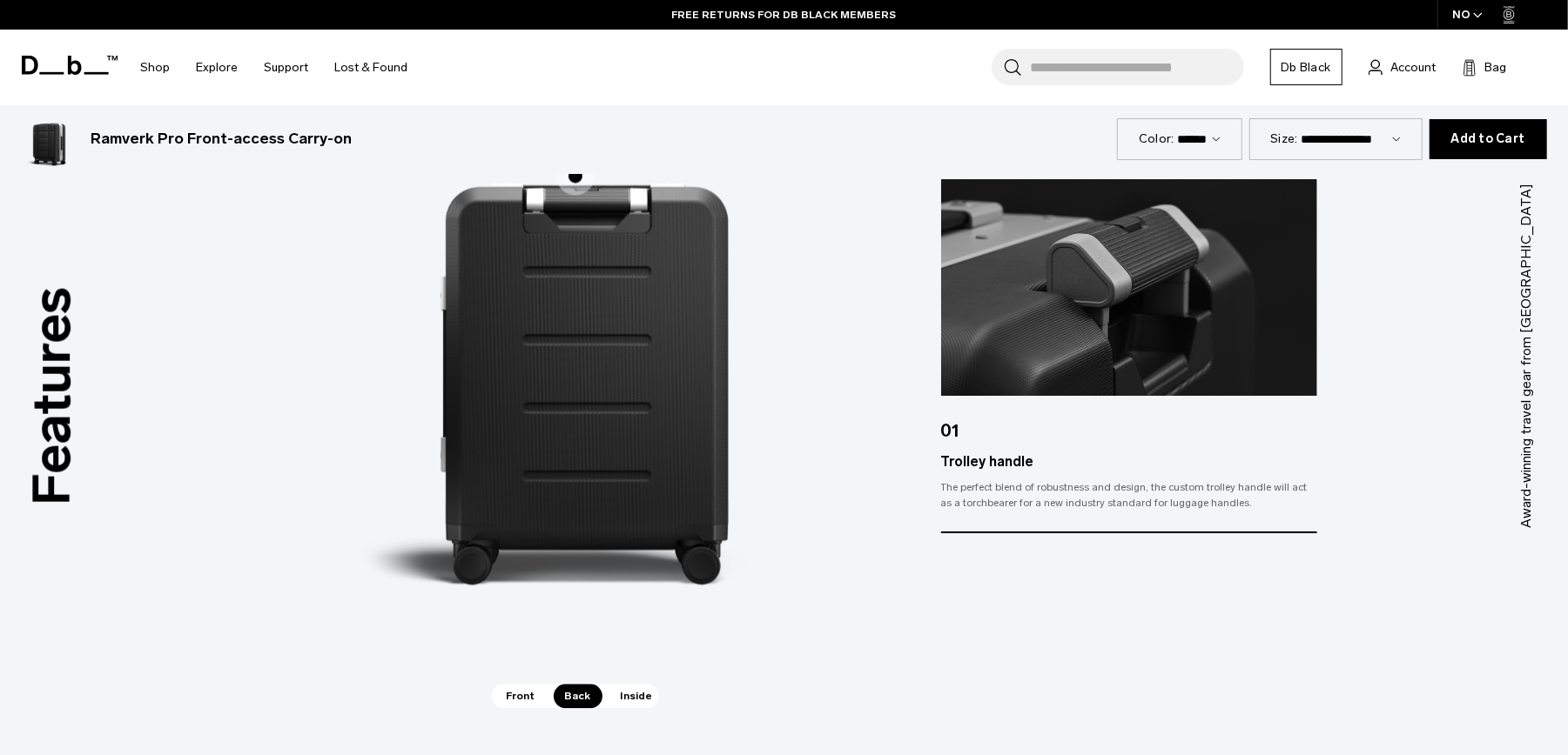
click at [519, 697] on span "Front" at bounding box center [521, 697] width 51 height 25
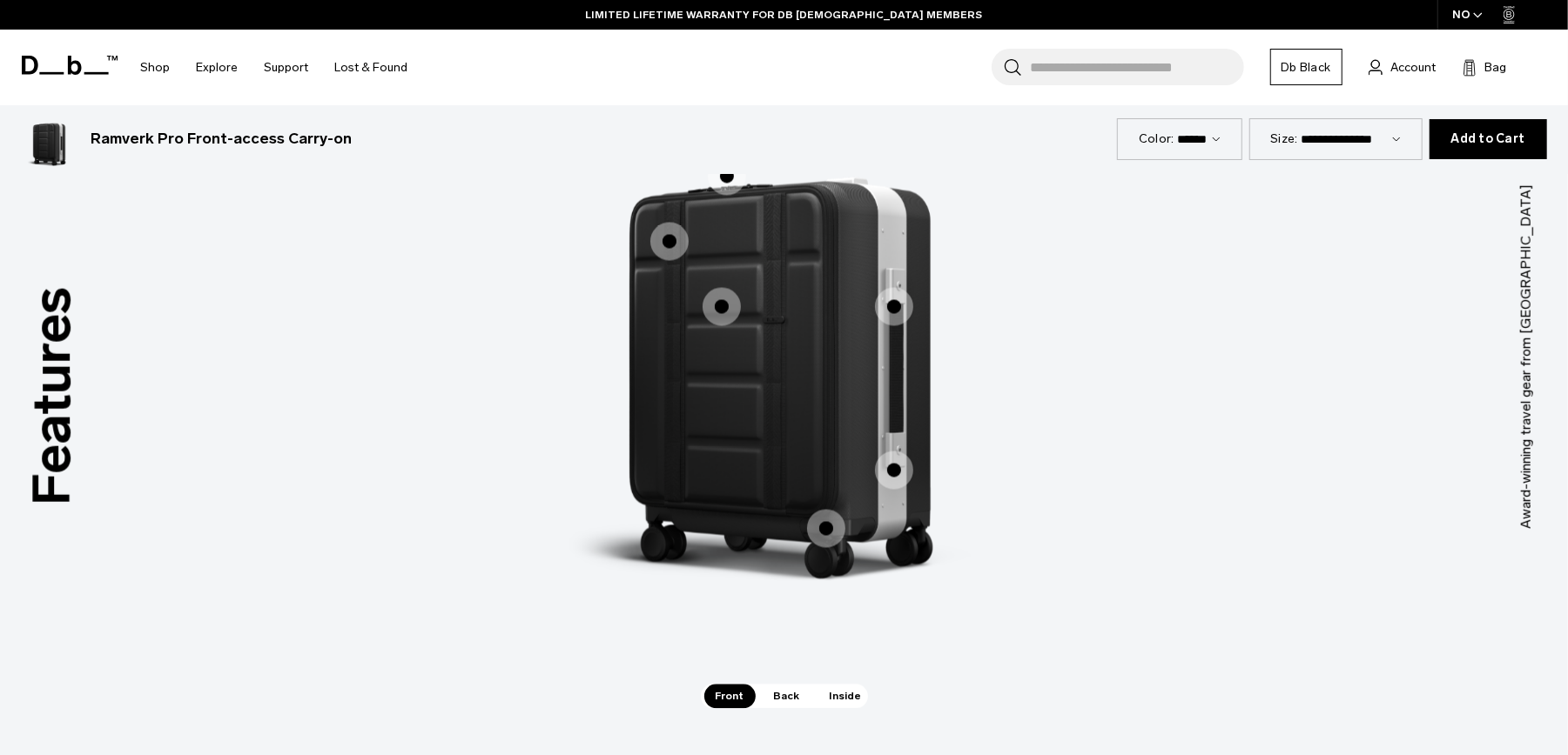
click at [733, 189] on span "1 / 3" at bounding box center [726, 175] width 38 height 38
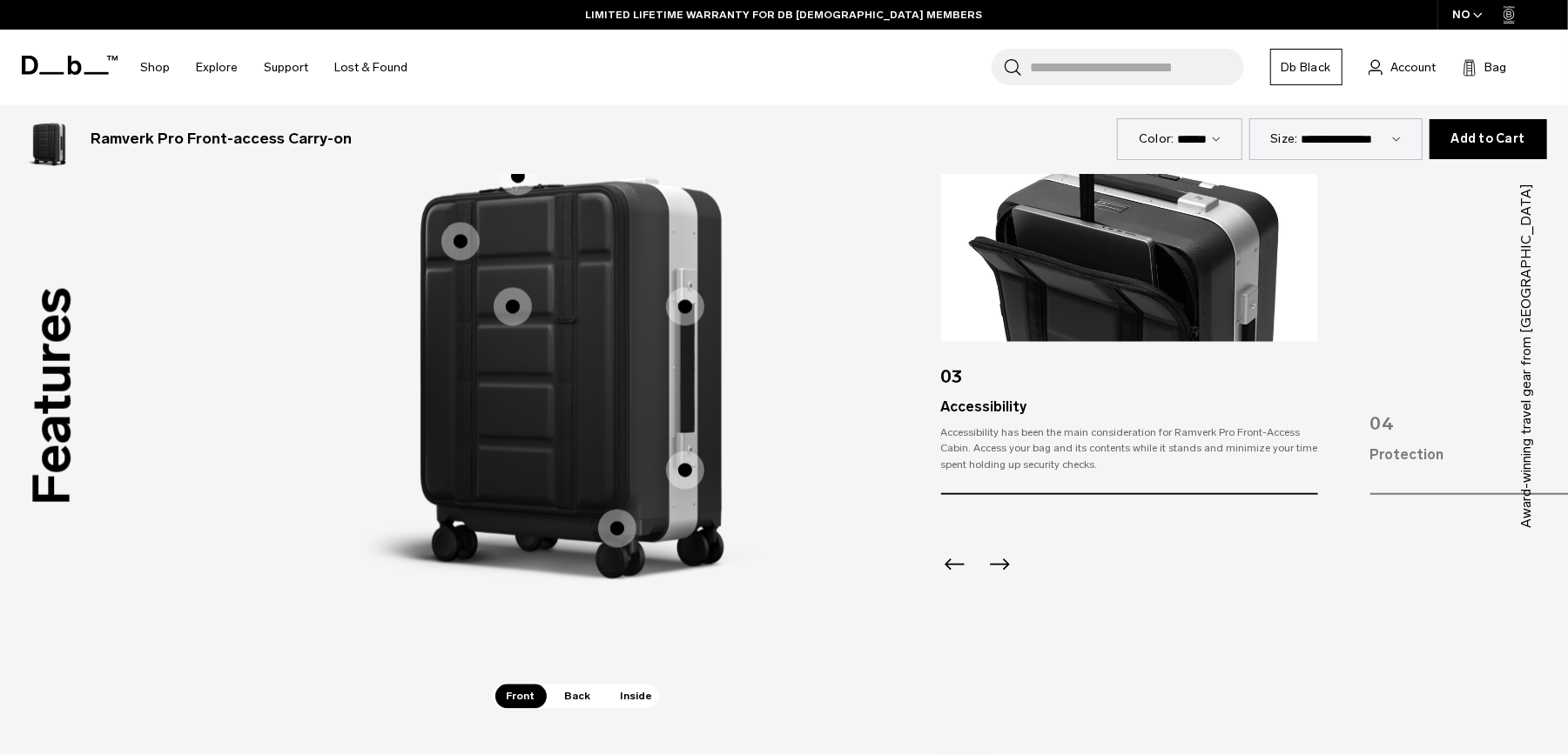
click at [941, 559] on icon "Previous slide" at bounding box center [954, 563] width 27 height 27
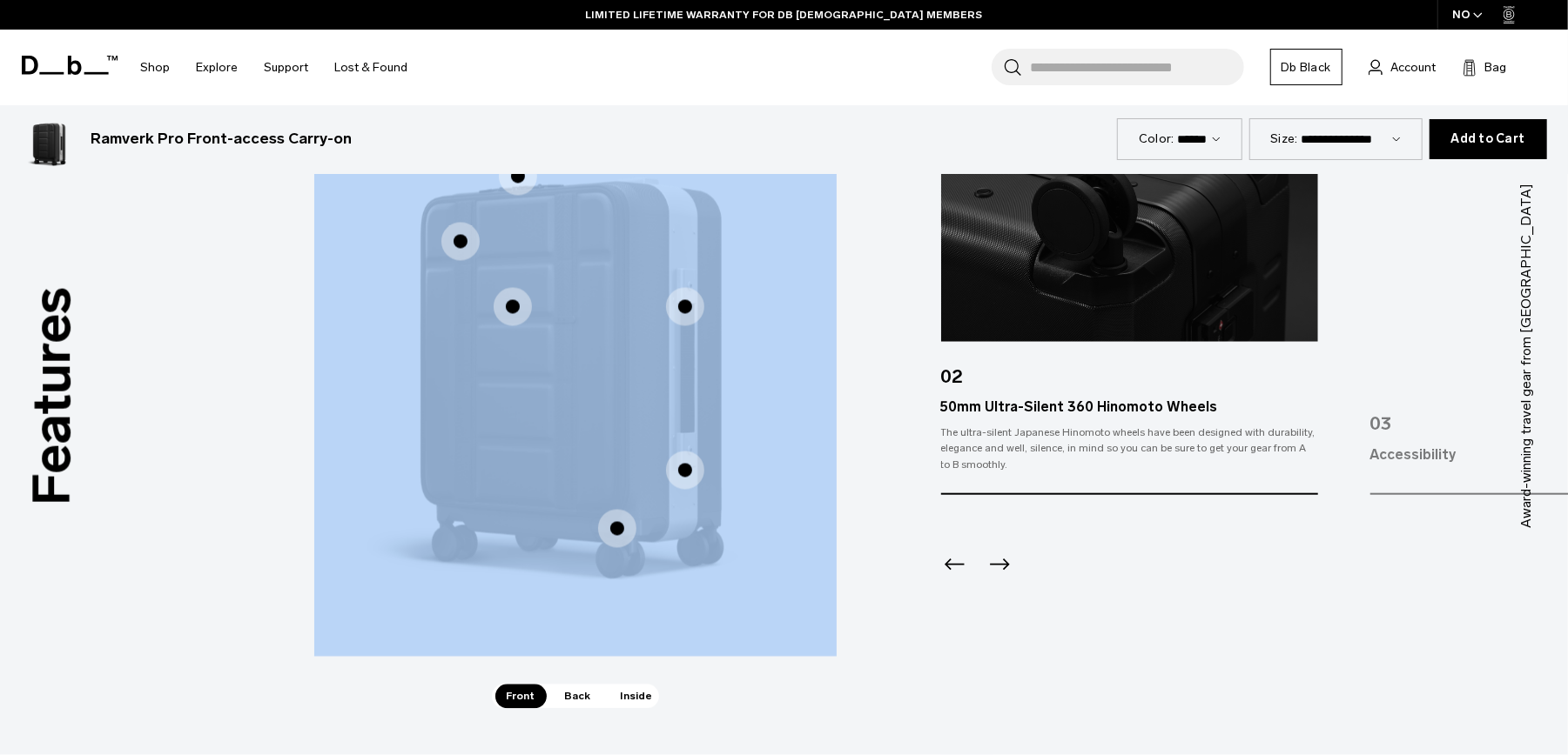
click at [941, 559] on icon "Previous slide" at bounding box center [954, 563] width 27 height 27
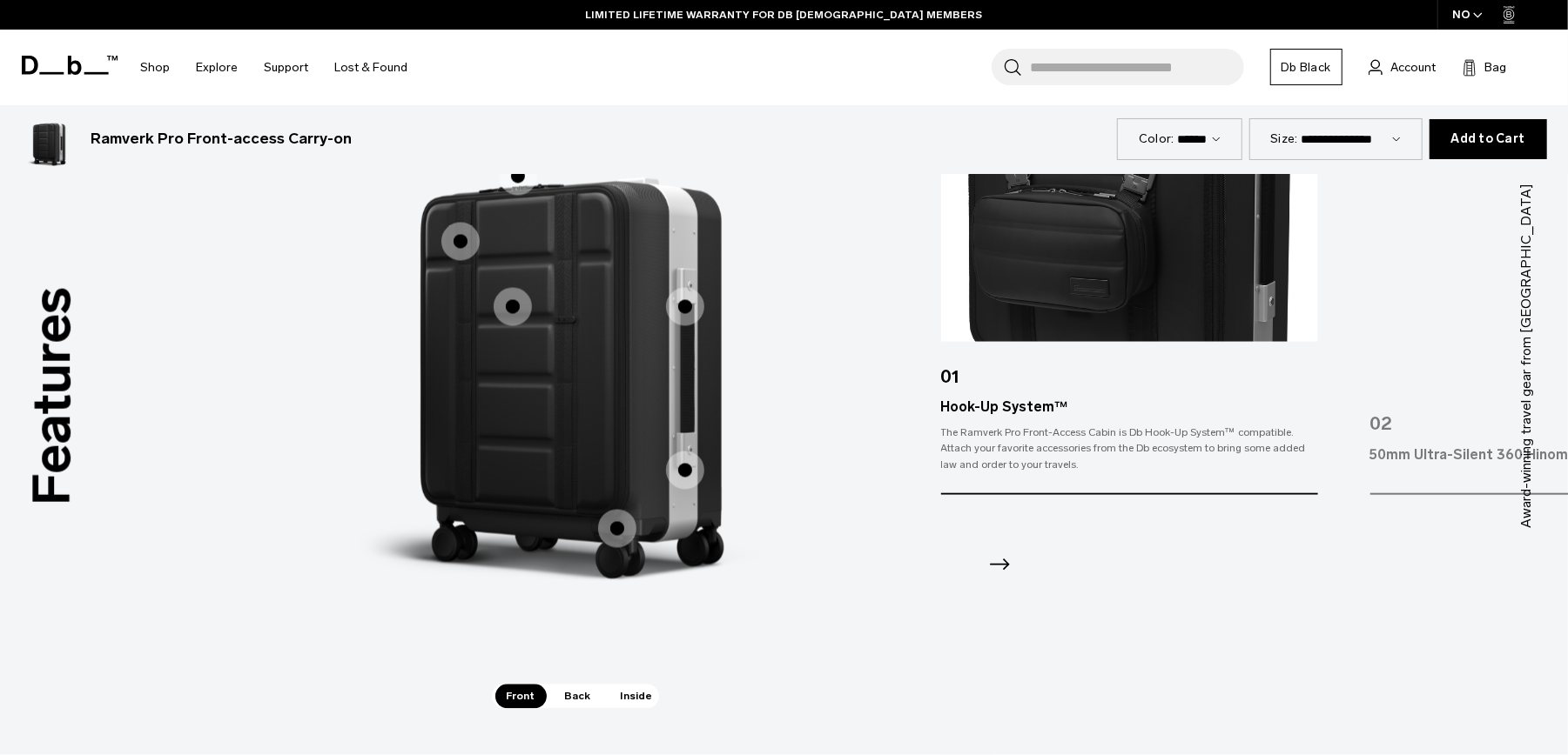
click at [941, 559] on div at bounding box center [1129, 541] width 376 height 94
click at [1003, 564] on icon "Next slide" at bounding box center [1000, 563] width 20 height 12
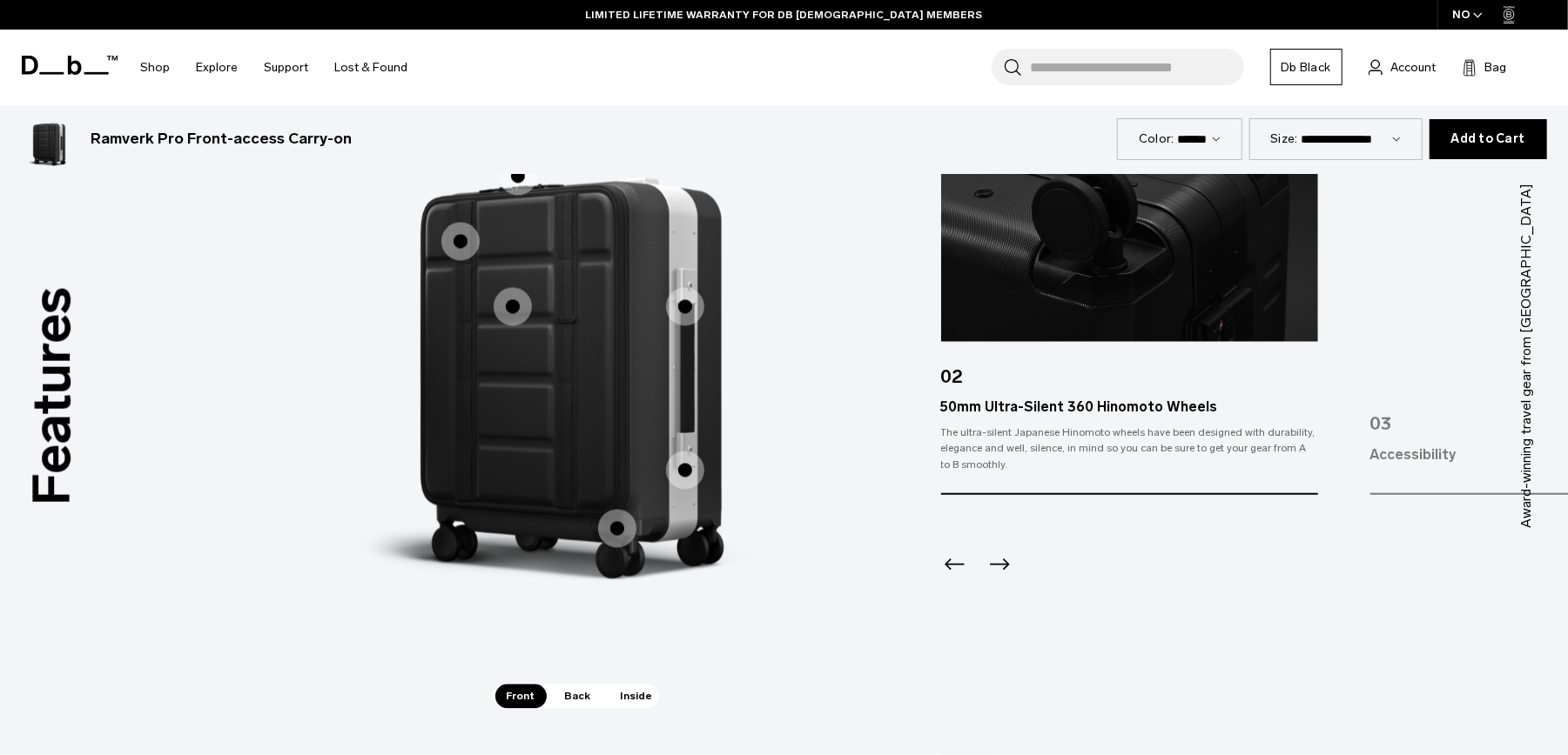
click at [1003, 564] on icon "Next slide" at bounding box center [1000, 563] width 20 height 12
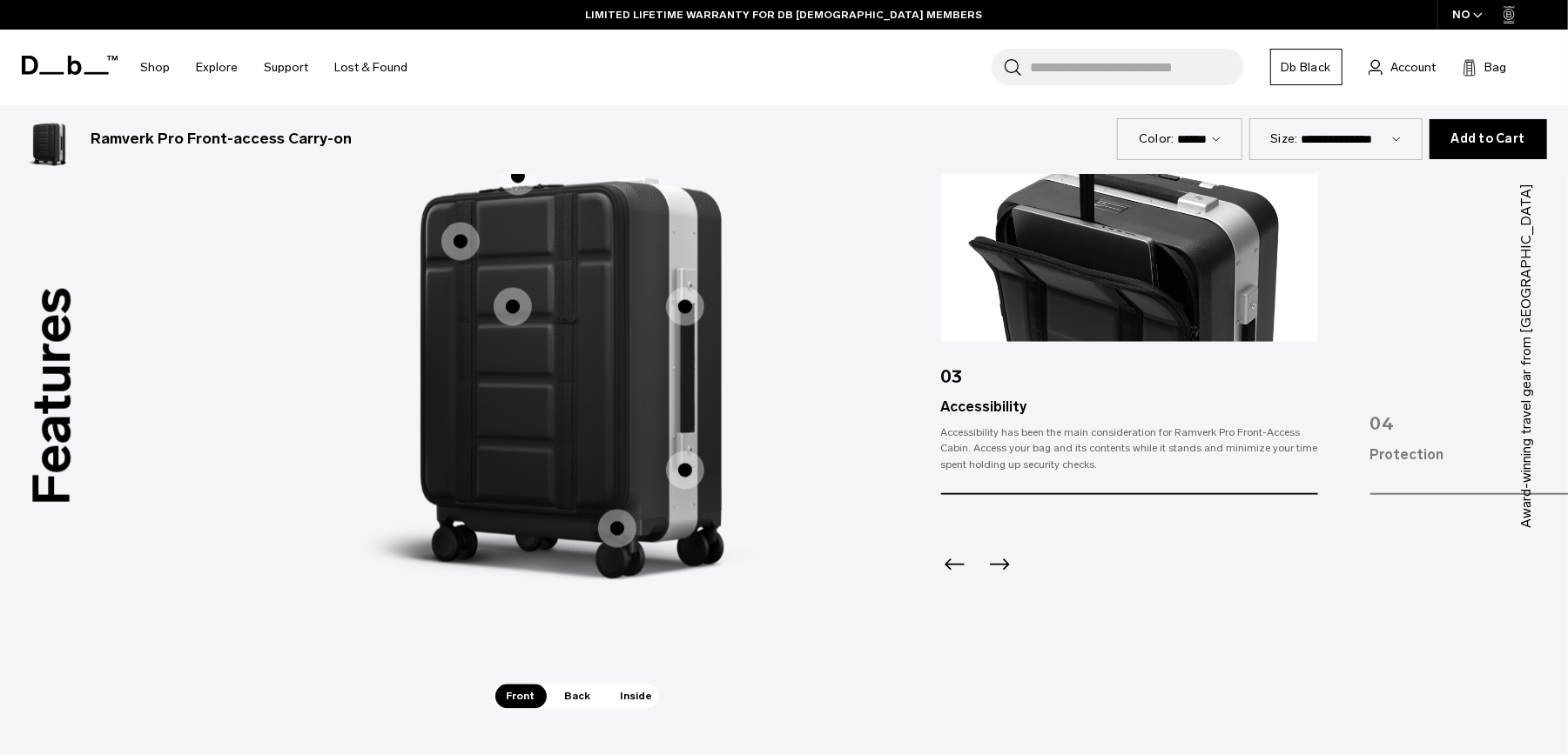
click at [1003, 564] on icon "Next slide" at bounding box center [1000, 563] width 20 height 12
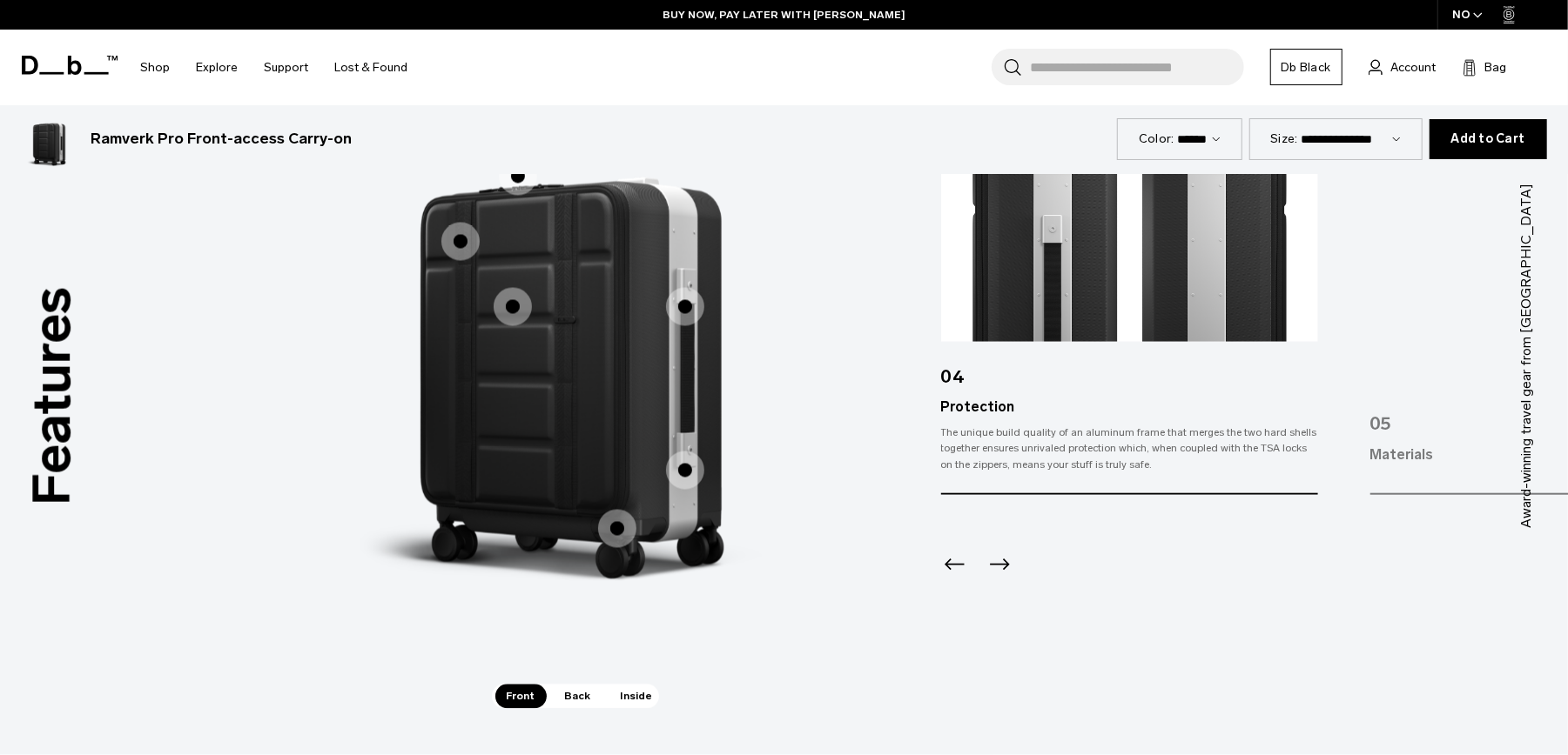
click at [1003, 564] on icon "Next slide" at bounding box center [1000, 563] width 20 height 12
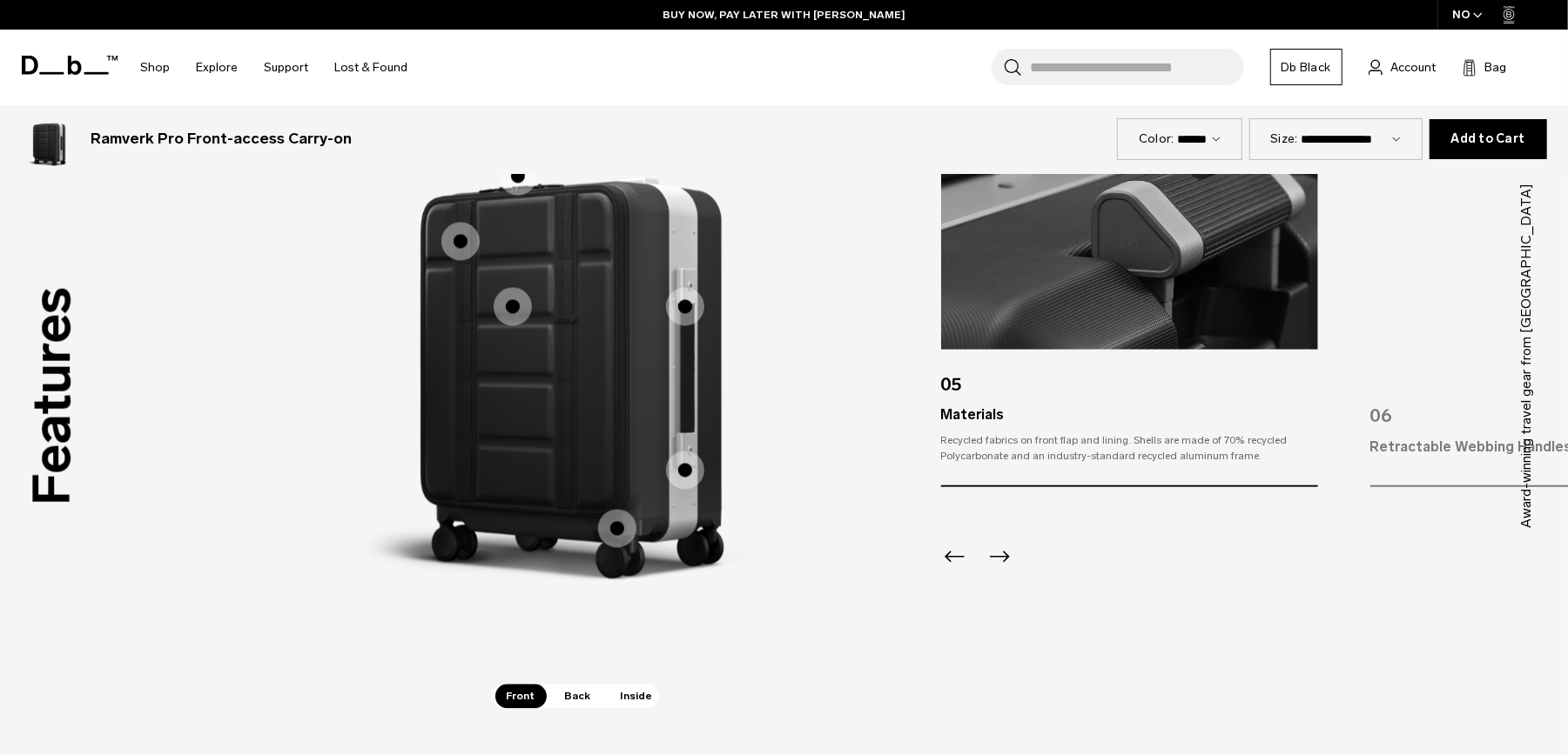
click at [1003, 564] on icon "Next slide" at bounding box center [999, 556] width 27 height 27
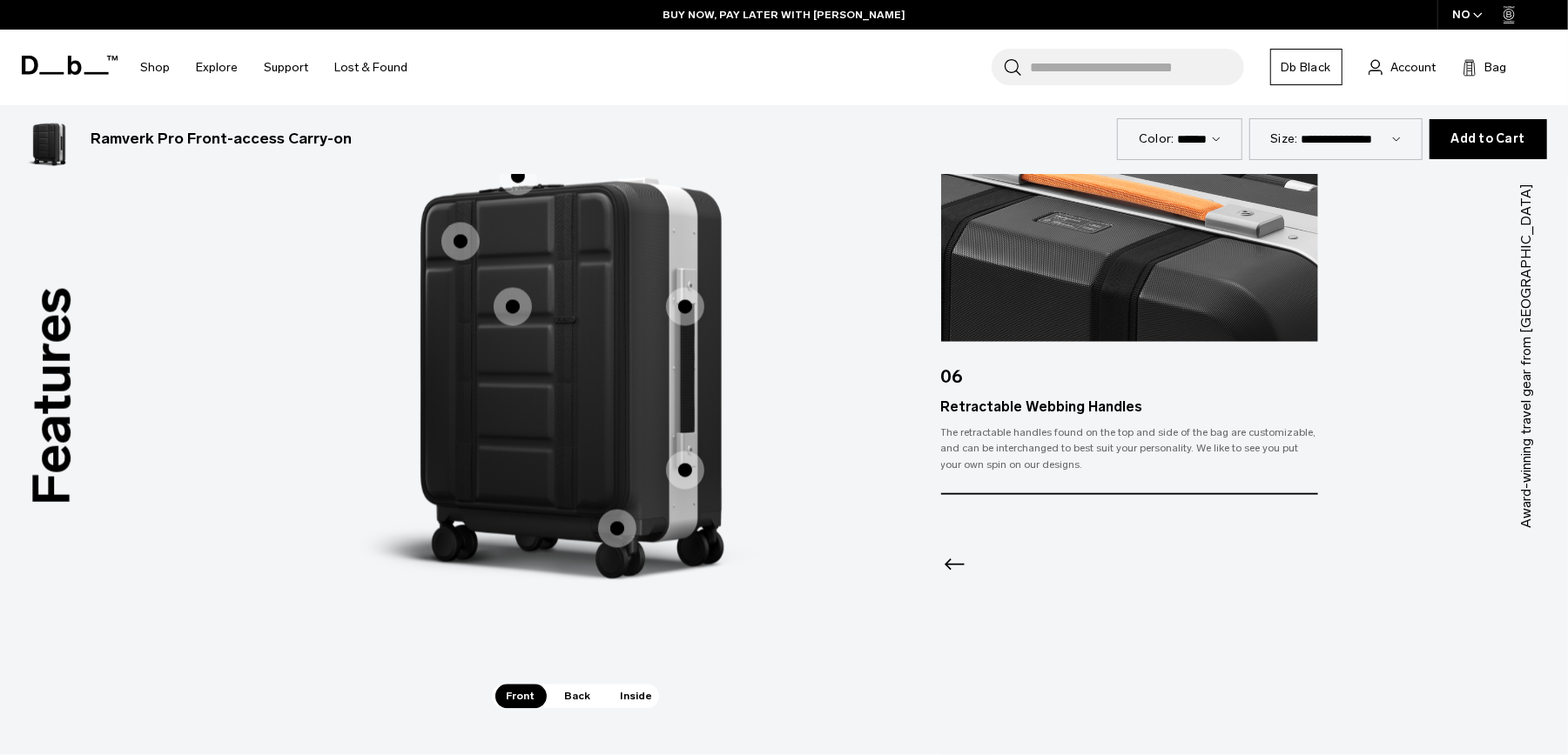
click at [1003, 564] on div at bounding box center [1129, 541] width 376 height 94
drag, startPoint x: 186, startPoint y: 137, endPoint x: 279, endPoint y: 155, distance: 94.7
click at [279, 155] on div "Ramverk Pro Front-access Carry-on 6.499 NOK" at bounding box center [570, 139] width 1096 height 56
copy h3 "Front-access"
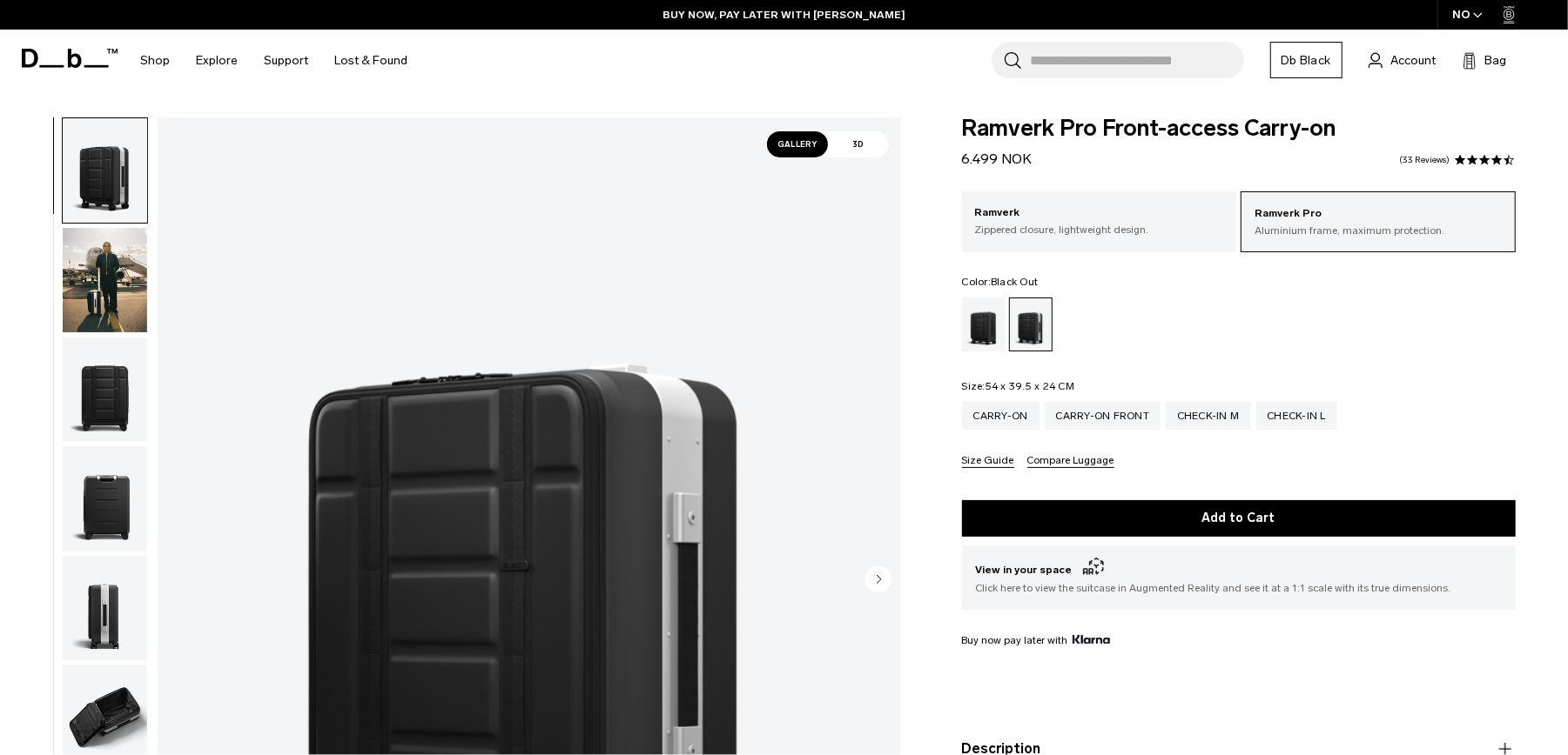
click at [987, 325] on div "Black Out" at bounding box center [984, 324] width 44 height 54
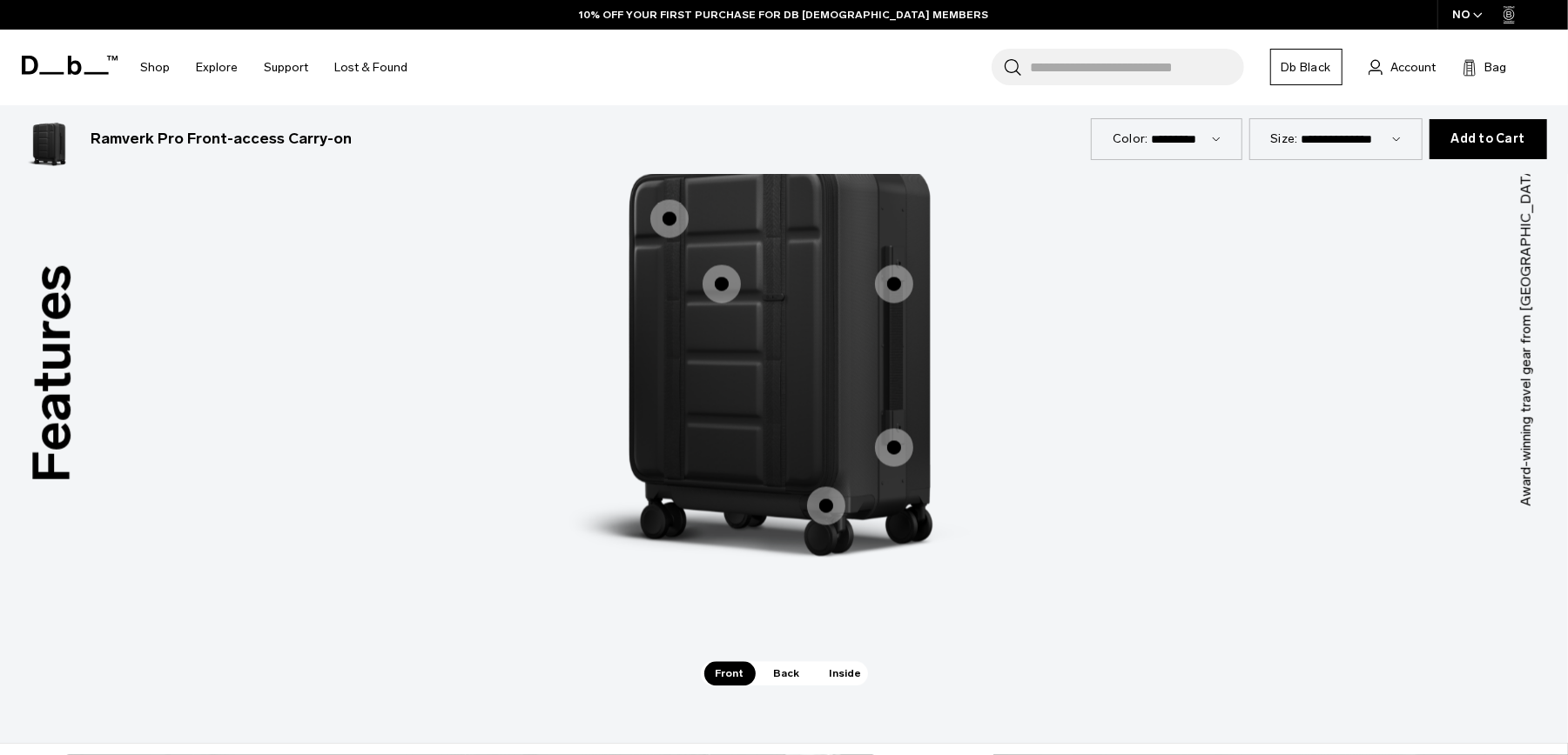
click at [782, 672] on span "Back" at bounding box center [786, 674] width 49 height 25
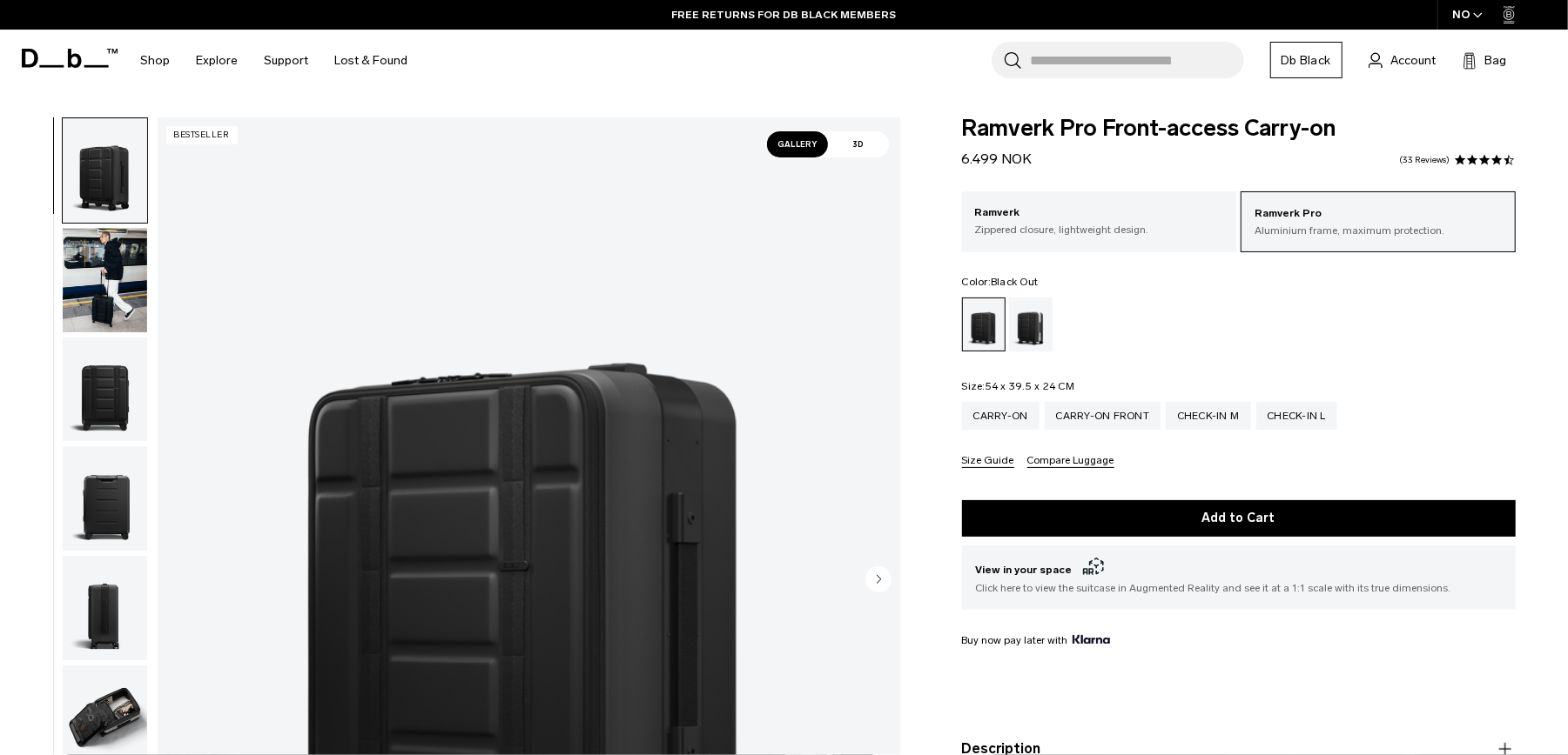
click at [920, 415] on div "Ramverk Pro Front-access Carry-on 6.499 NOK 4.4 star rating 33 Reviews Ramverk …" at bounding box center [1238, 511] width 658 height 787
click at [851, 136] on span "3D" at bounding box center [858, 143] width 61 height 26
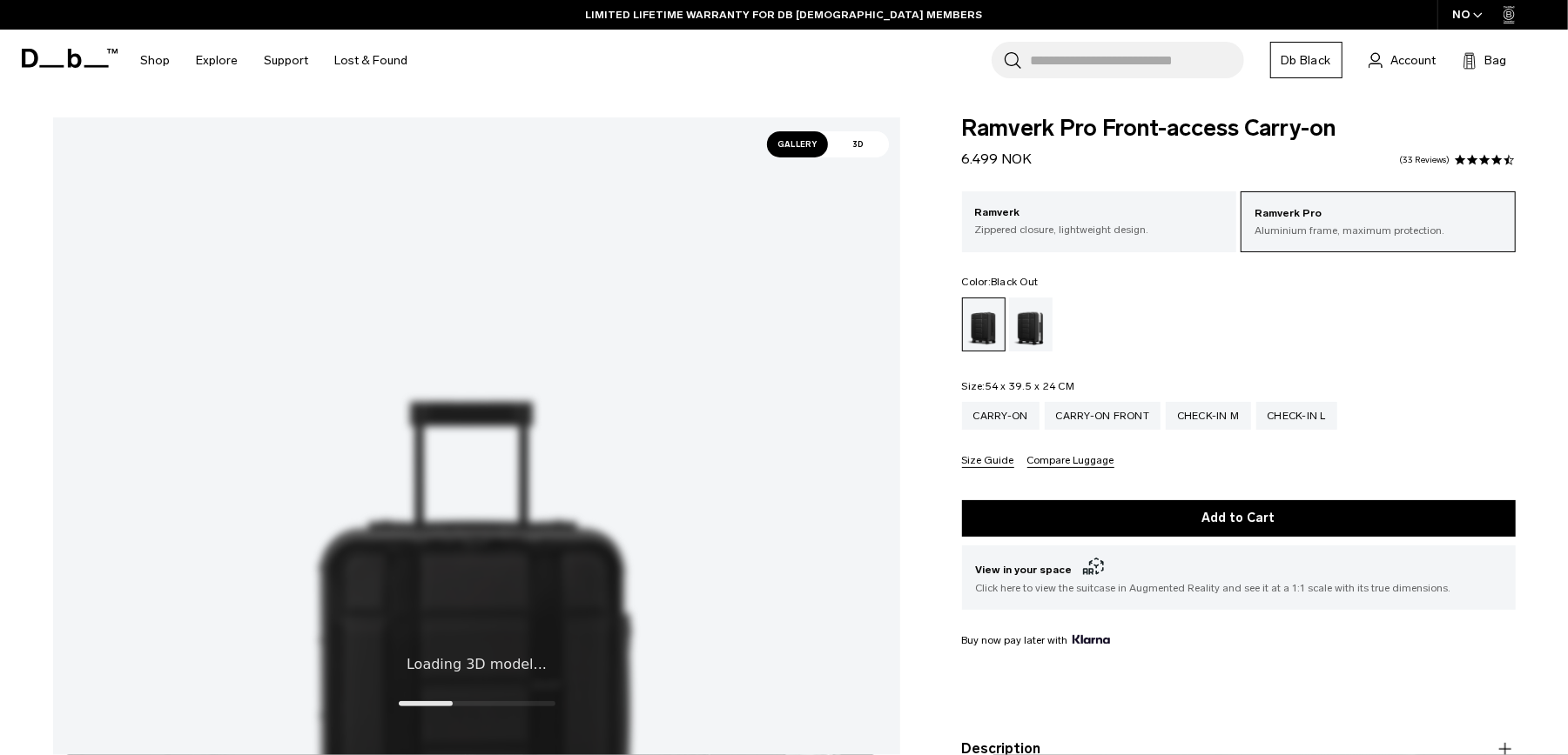
click at [811, 141] on span "Gallery" at bounding box center [797, 143] width 61 height 26
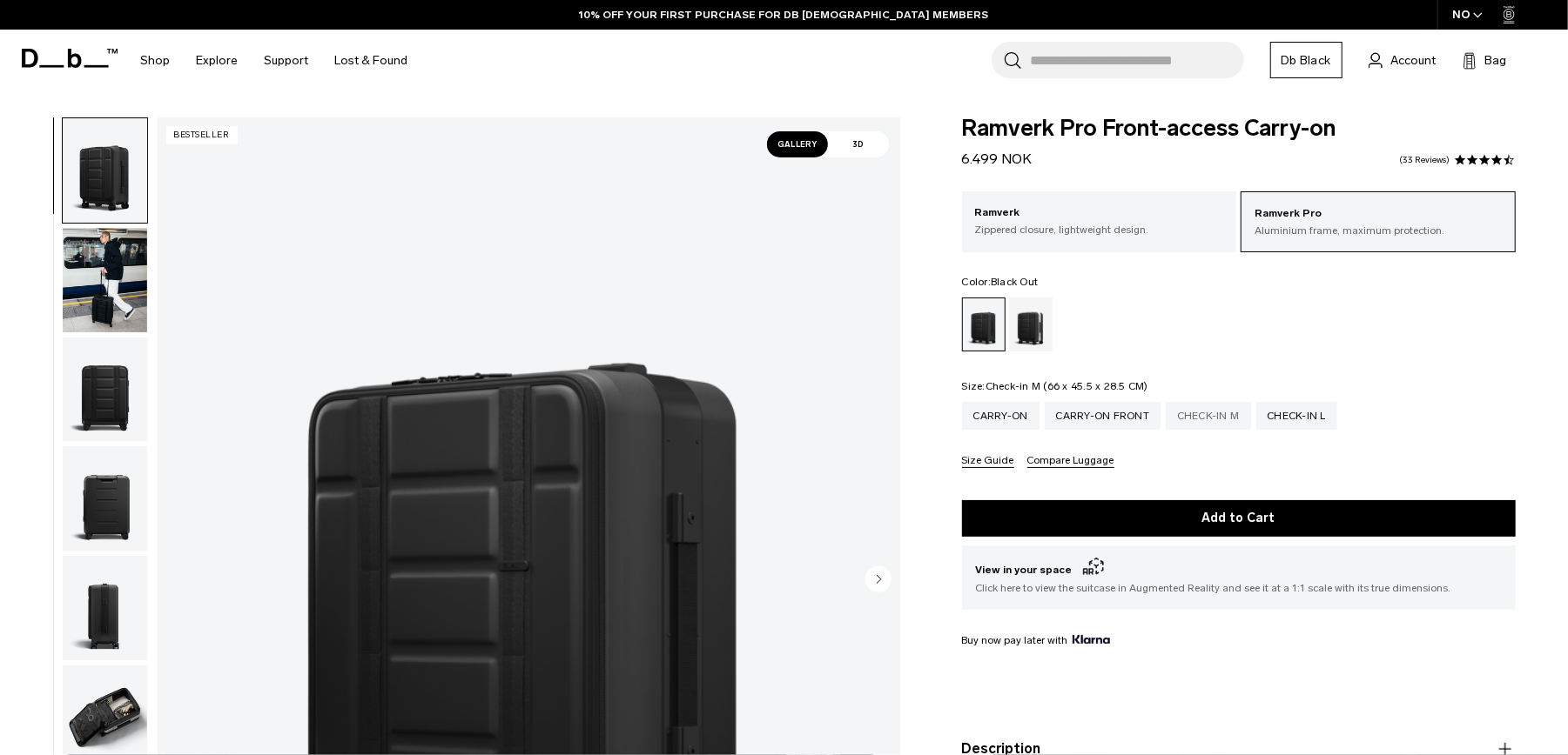
click at [1195, 423] on div "Check-in M" at bounding box center [1209, 415] width 85 height 27
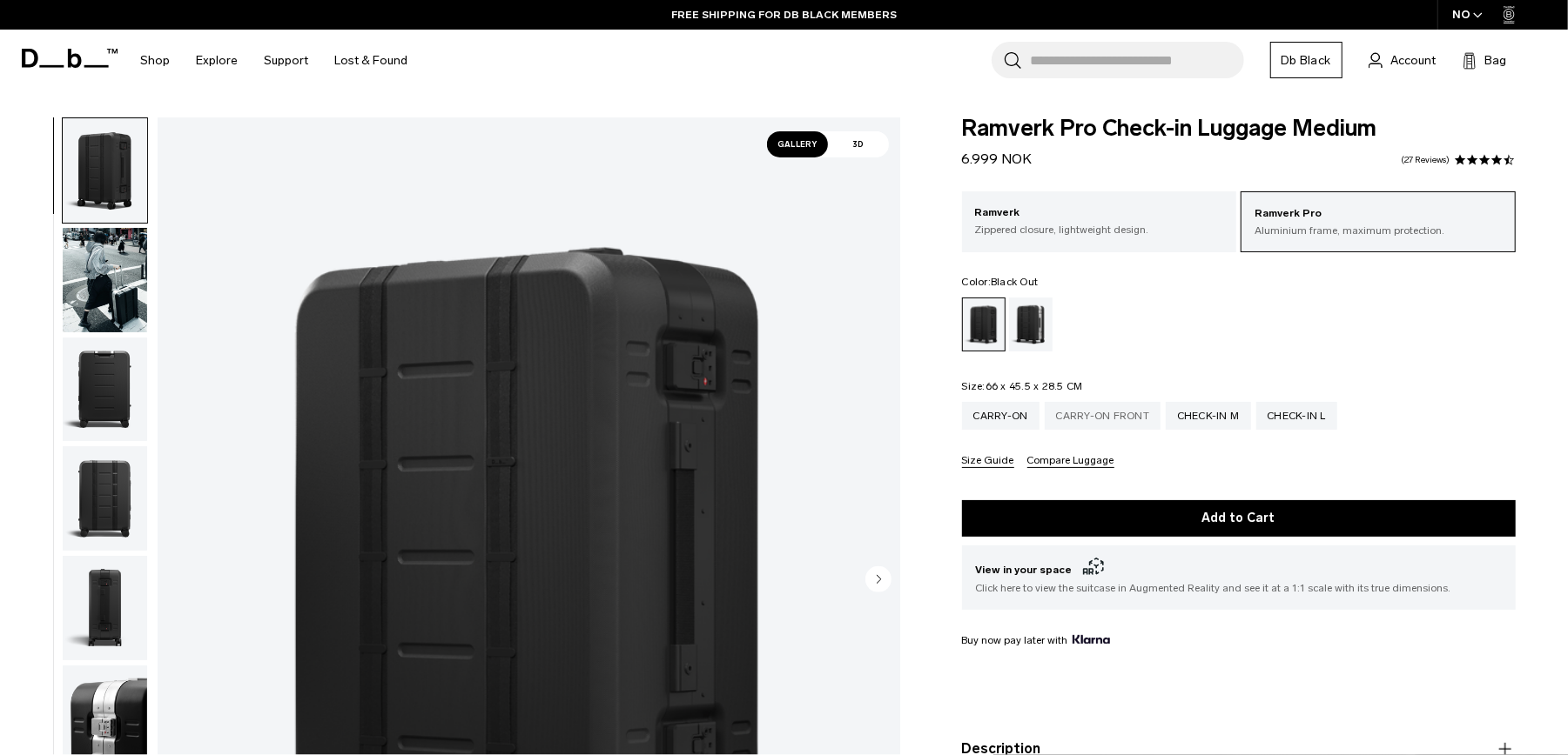
drag, startPoint x: 1111, startPoint y: 434, endPoint x: 1108, endPoint y: 425, distance: 9.5
click at [1108, 425] on div "Carry-on Carry-on Front Check-in M Check-in L Size Guide Compare Luggage" at bounding box center [1238, 435] width 553 height 66
click at [1108, 425] on div "Carry-on Front" at bounding box center [1103, 415] width 117 height 27
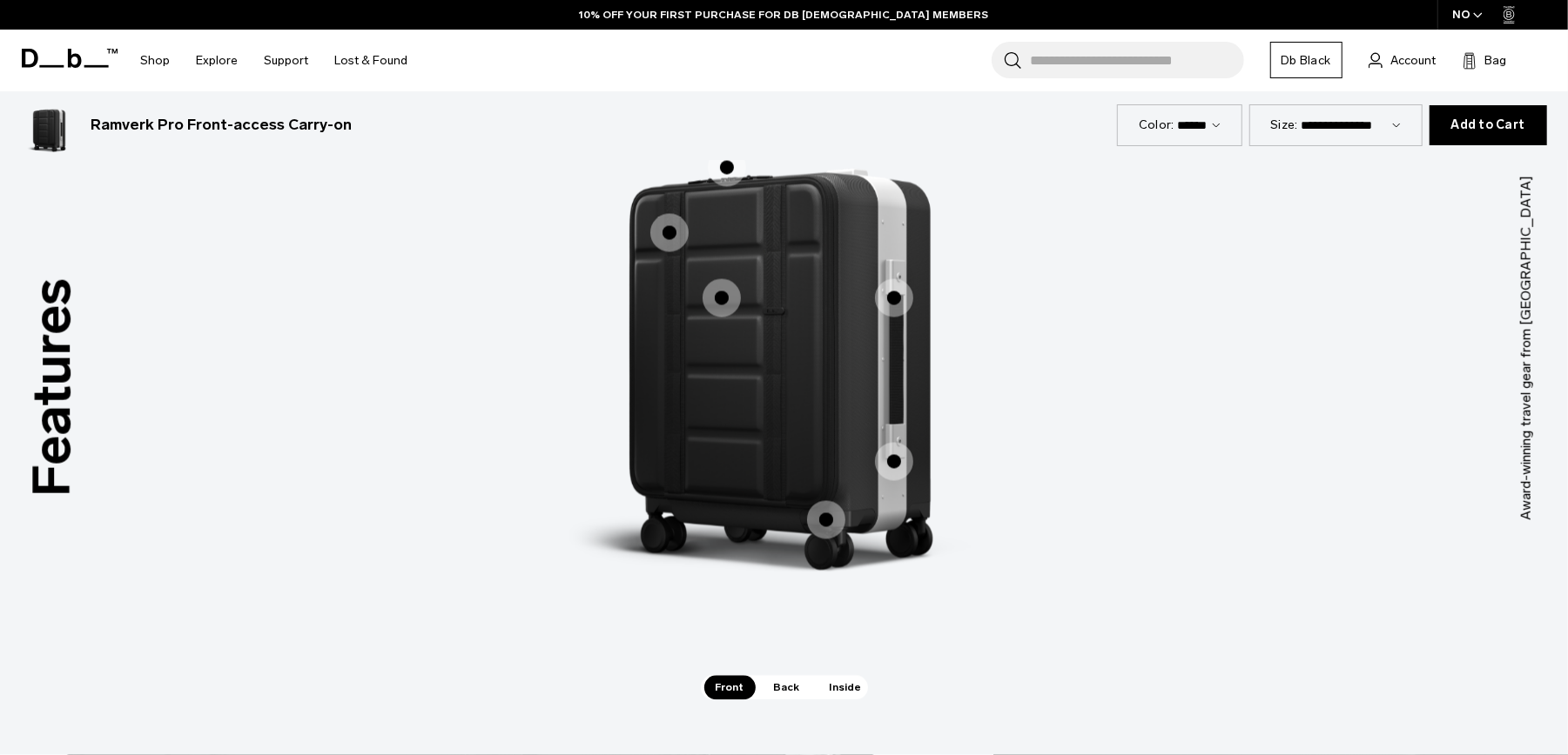
click at [773, 691] on span "Back" at bounding box center [786, 688] width 49 height 25
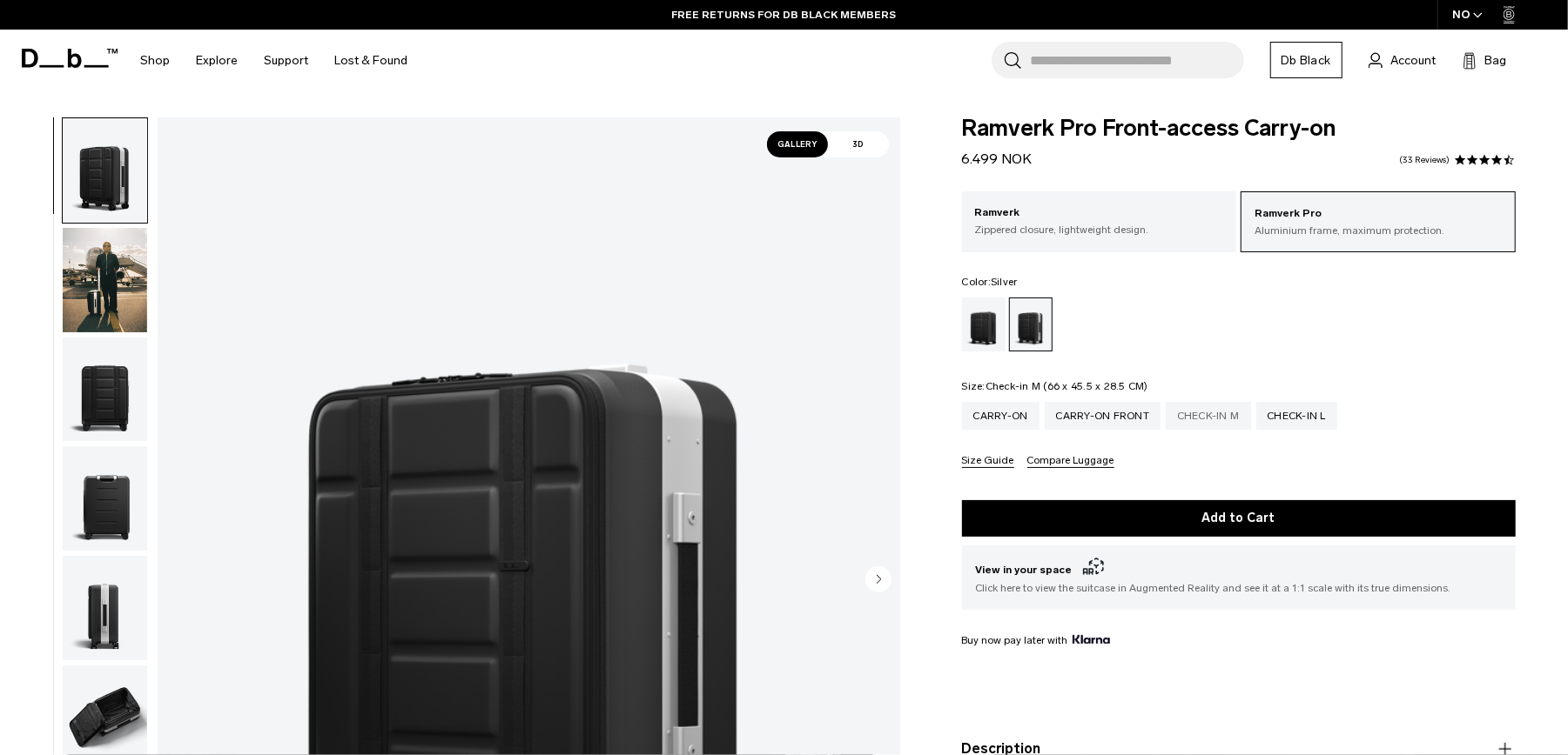
click at [1225, 422] on div "Check-in M" at bounding box center [1209, 415] width 85 height 27
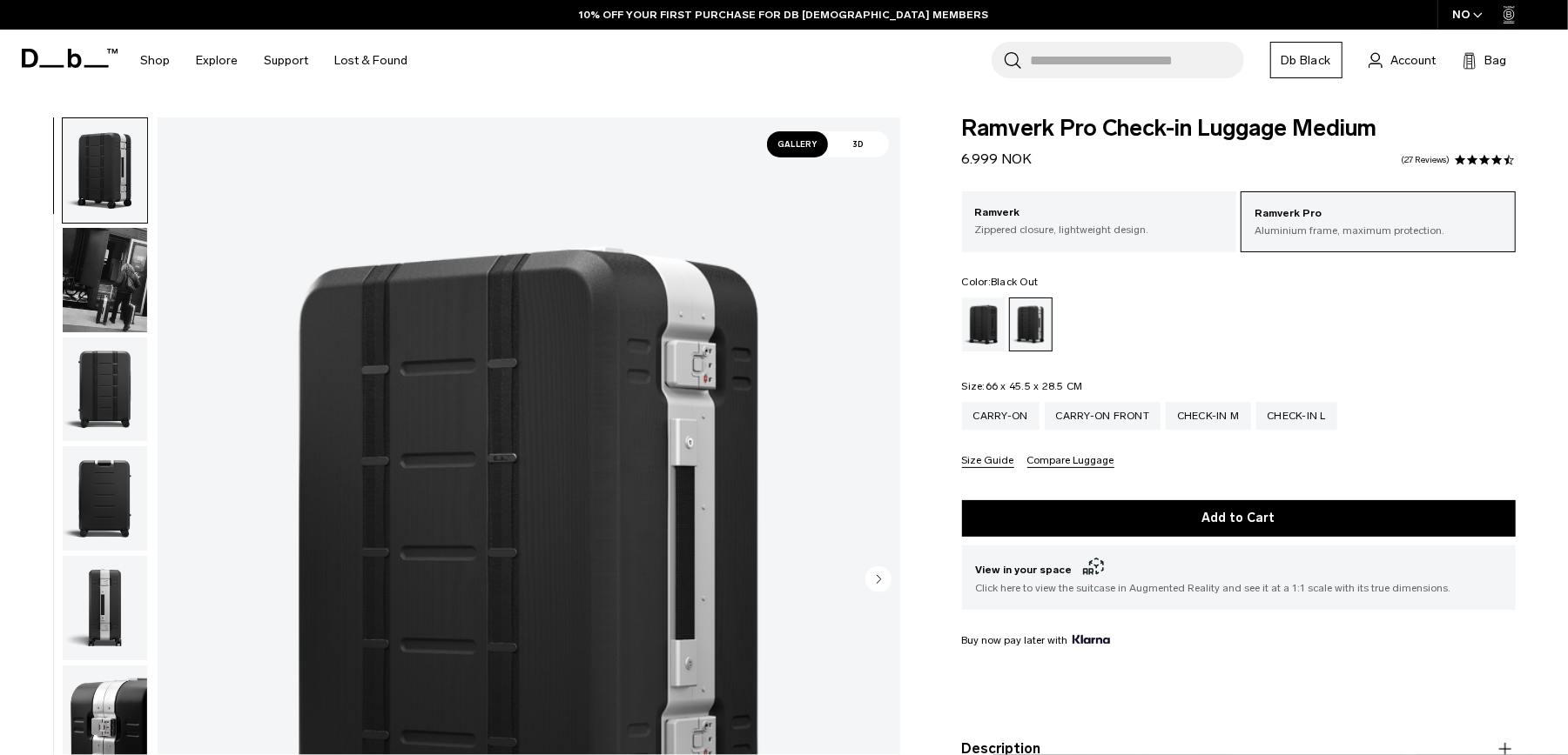
click at [986, 335] on div "Black Out" at bounding box center [984, 324] width 44 height 54
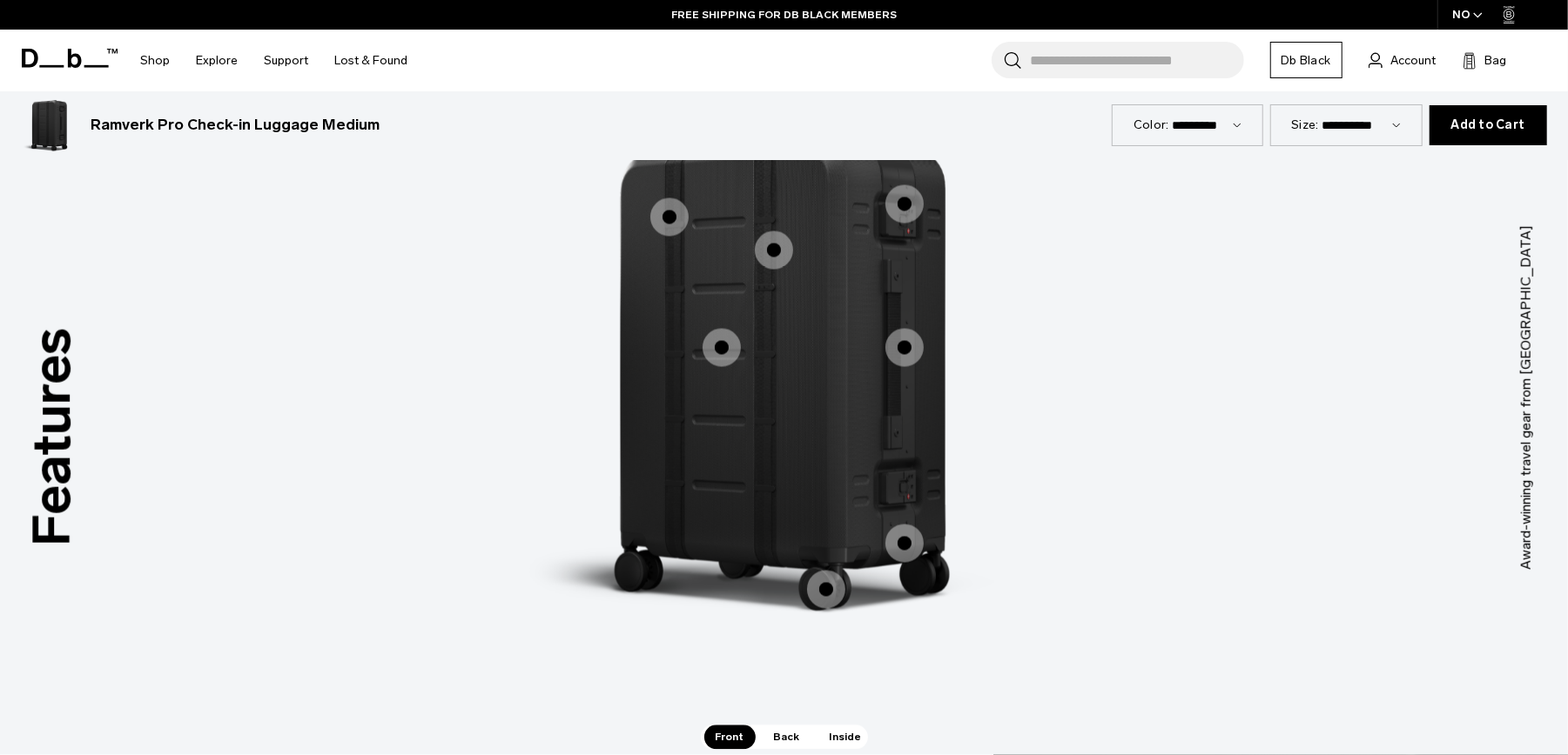
scroll to position [2521, 0]
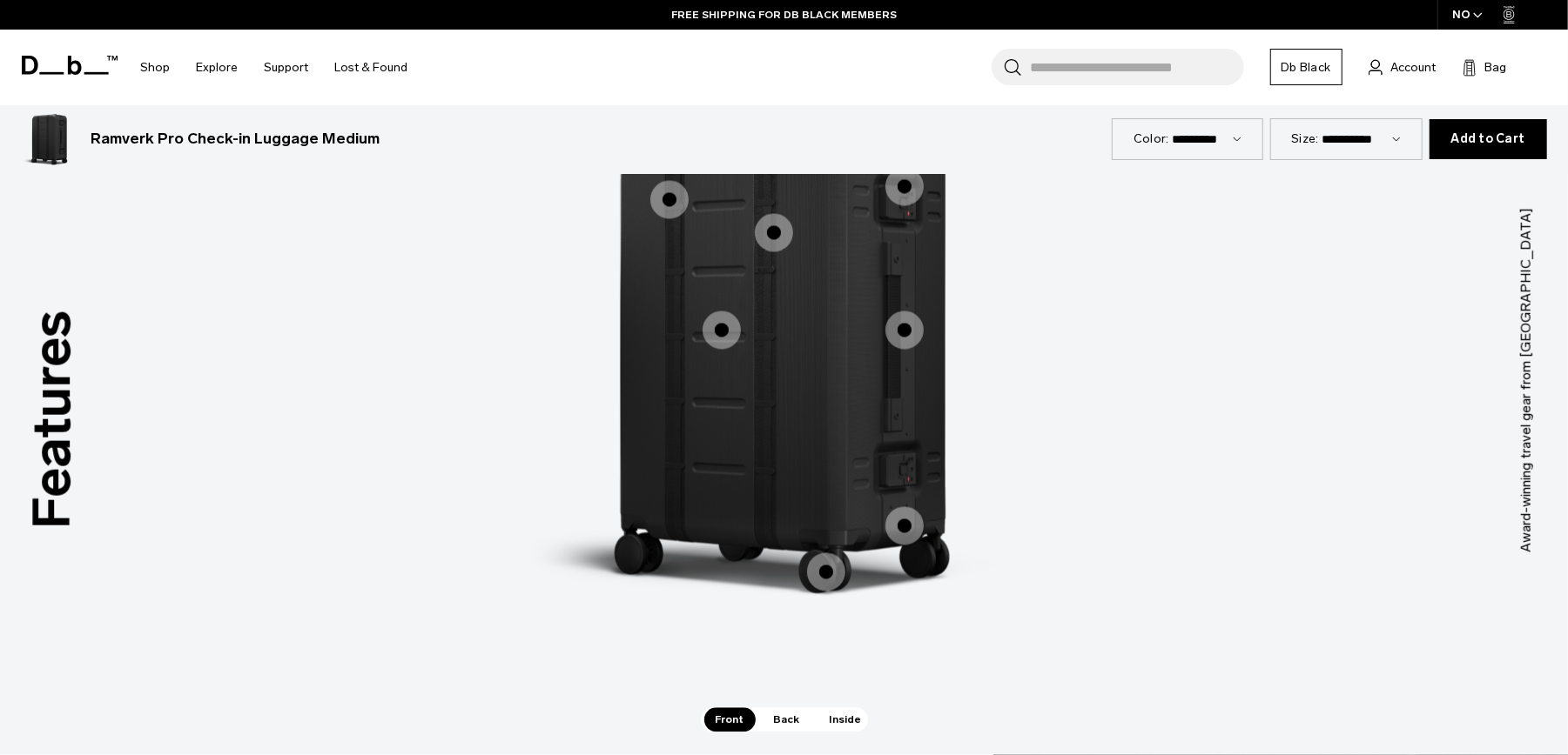
click at [897, 320] on span "1 / 3" at bounding box center [904, 329] width 38 height 38
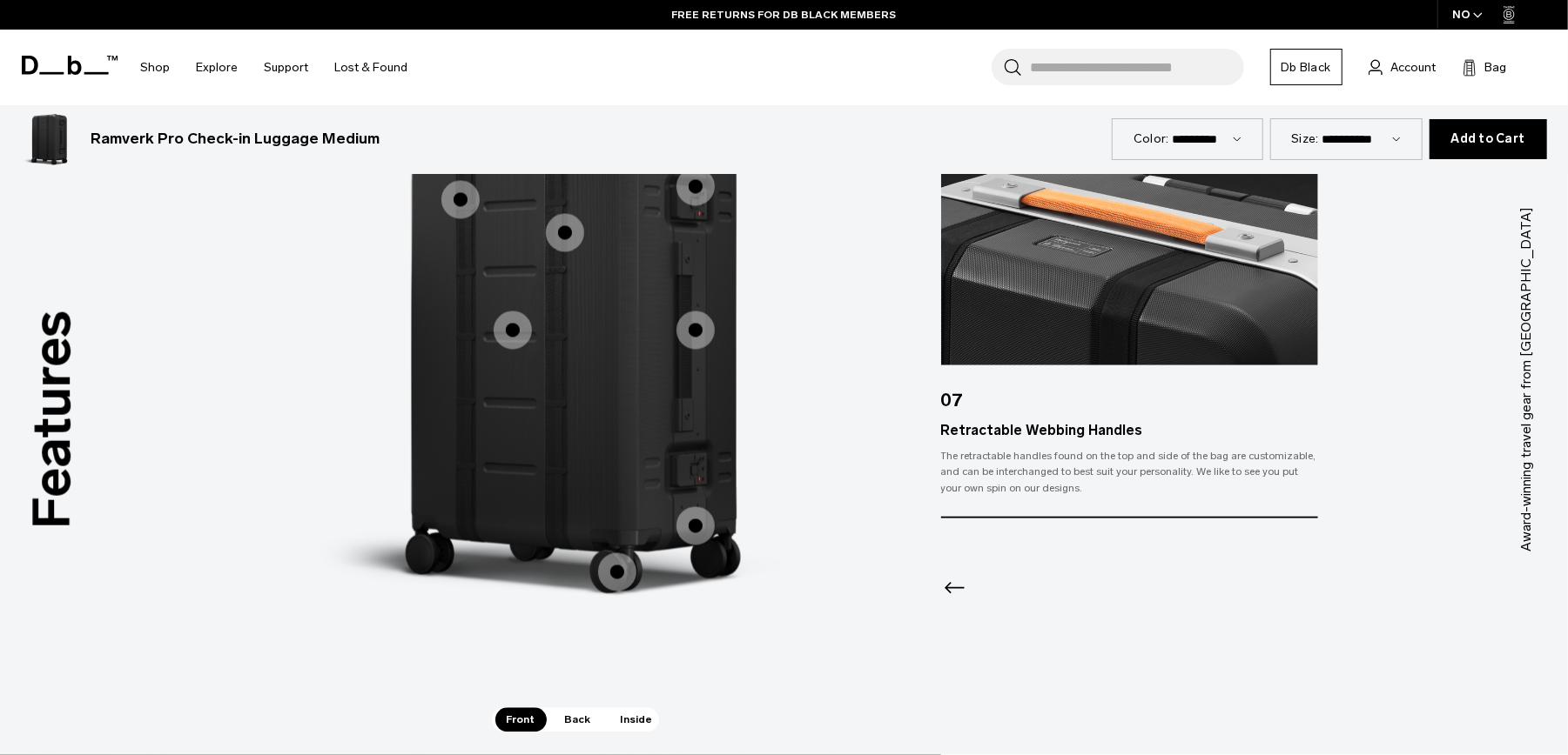
click at [946, 574] on icon "Previous slide" at bounding box center [954, 587] width 27 height 27
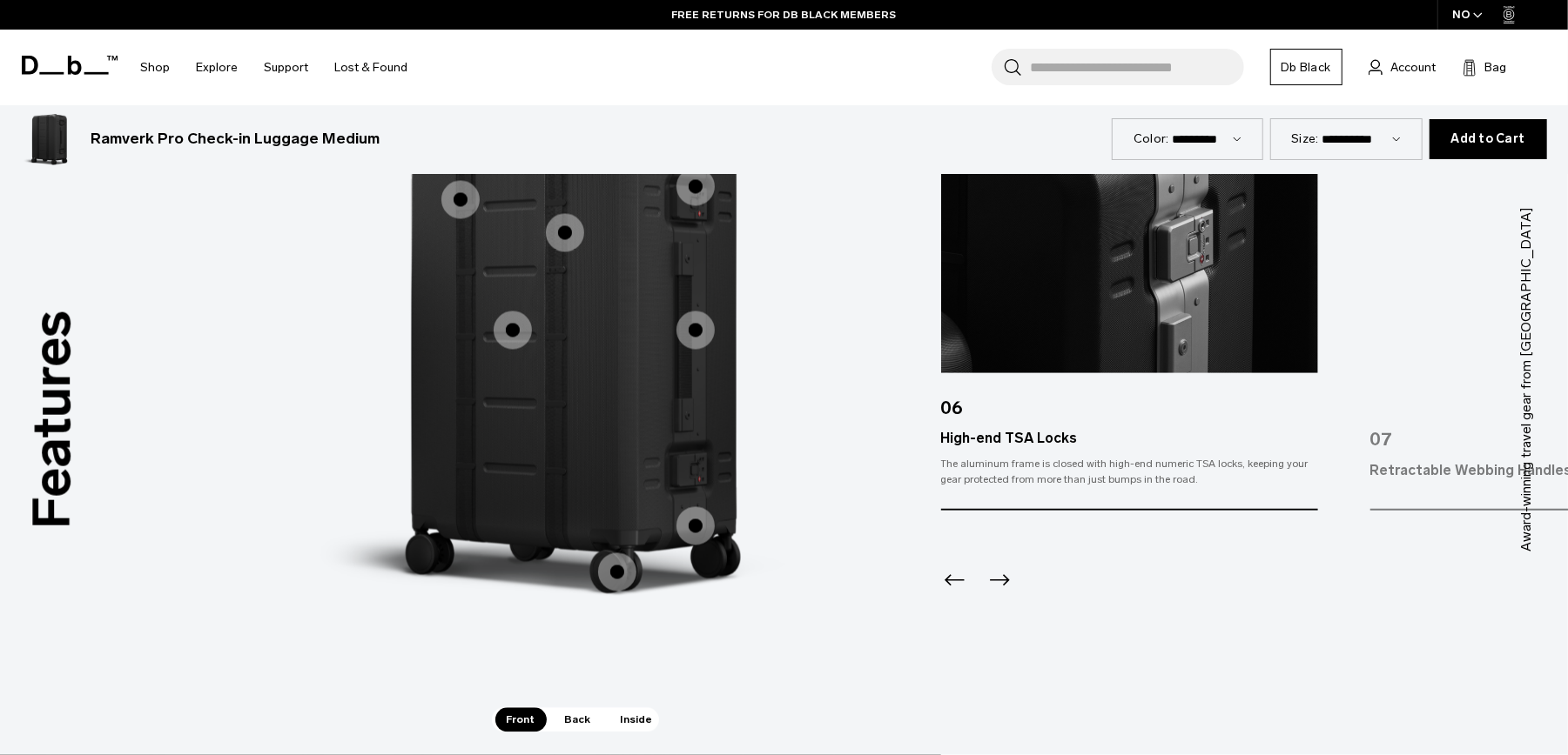
click at [946, 572] on icon "Previous slide" at bounding box center [954, 579] width 27 height 27
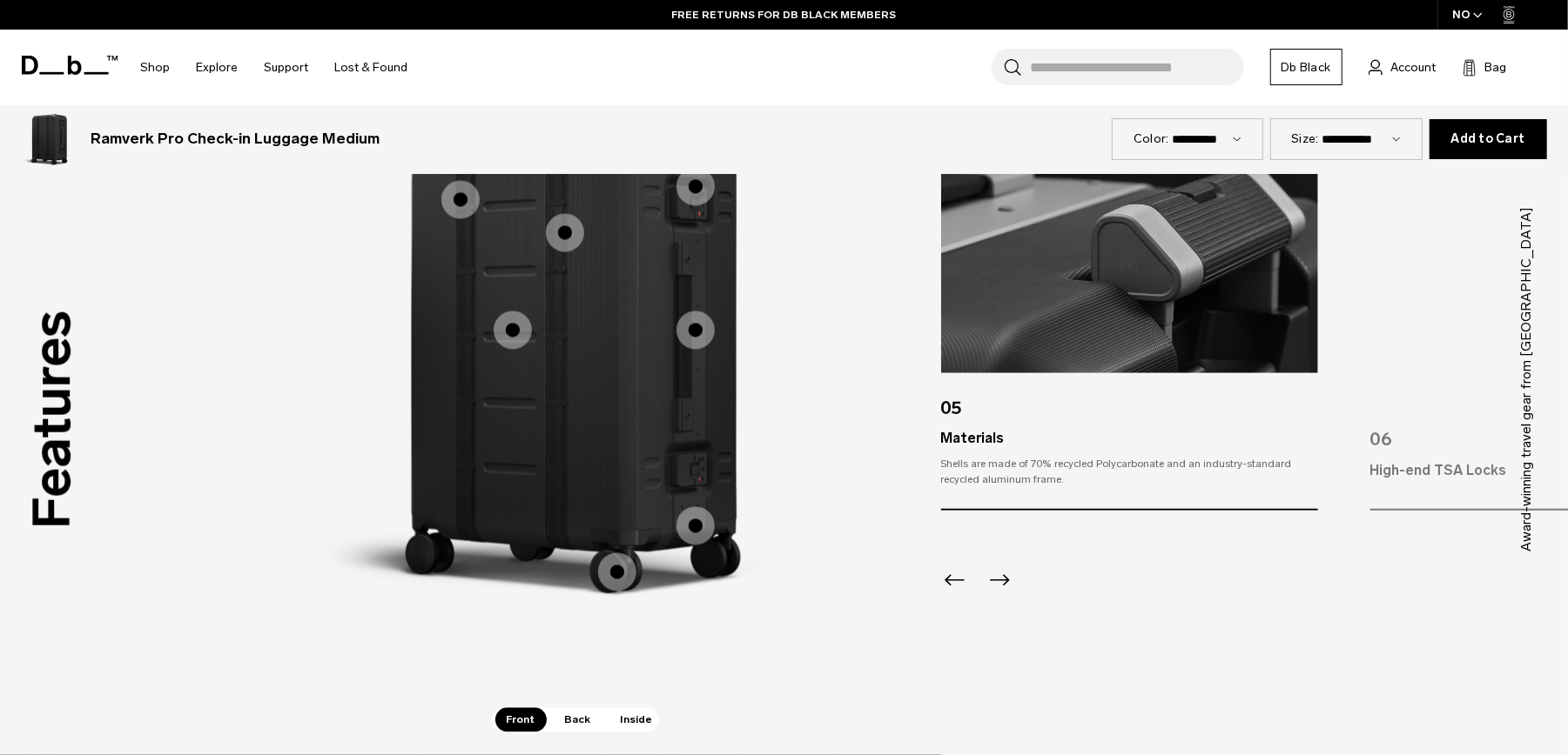
click at [946, 572] on icon "Previous slide" at bounding box center [954, 579] width 27 height 27
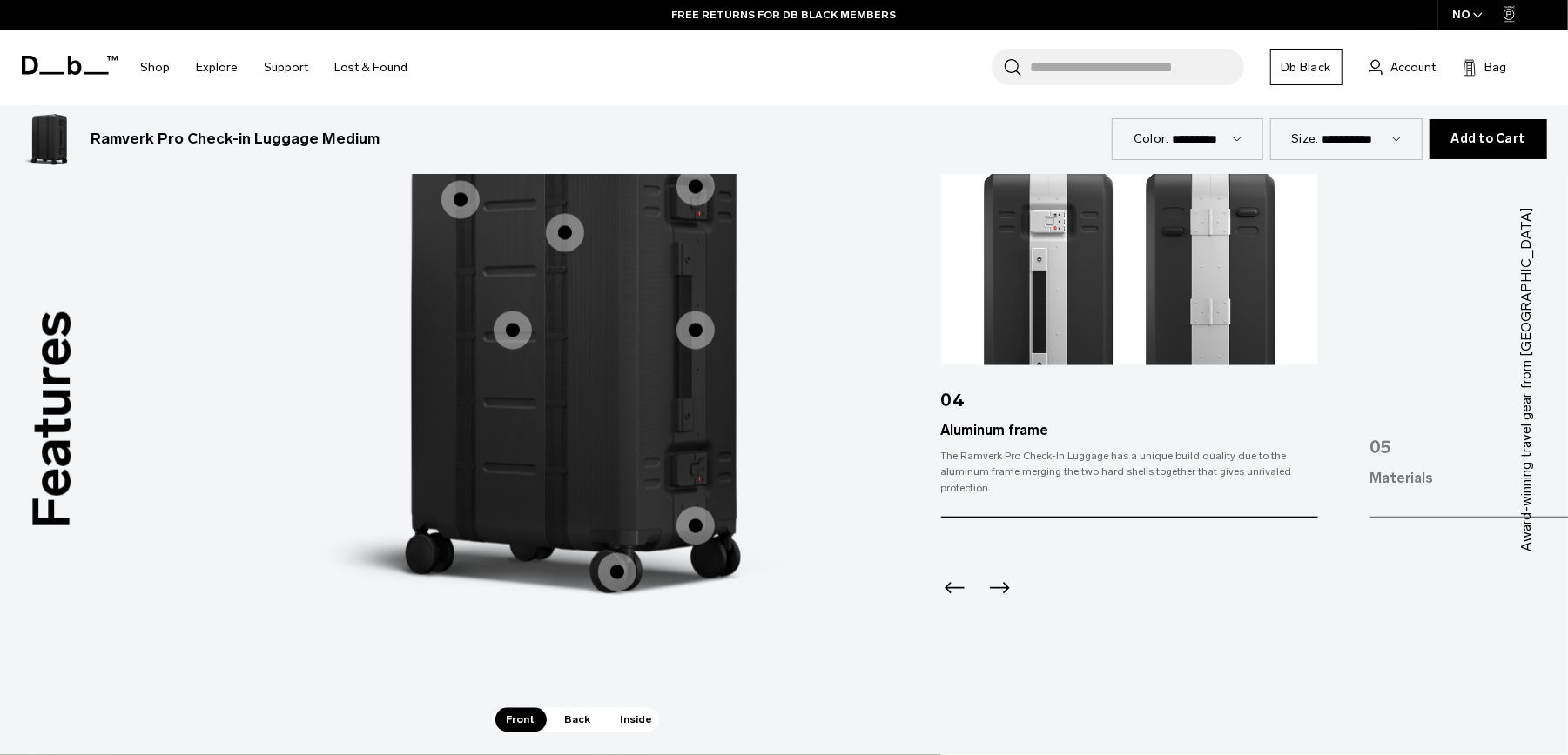
click at [946, 574] on icon "Previous slide" at bounding box center [954, 587] width 27 height 27
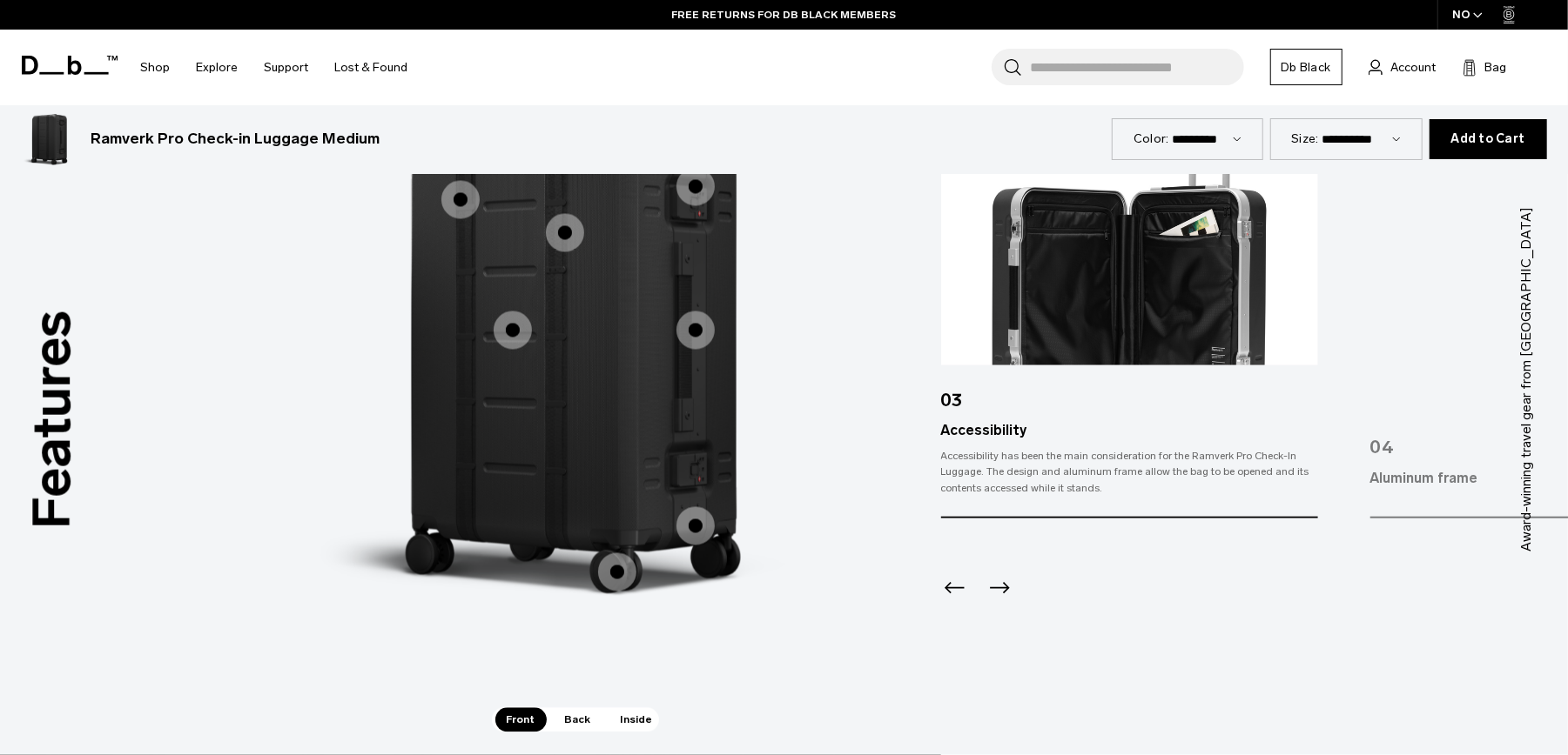
click at [1004, 590] on icon "Next slide" at bounding box center [1000, 587] width 20 height 12
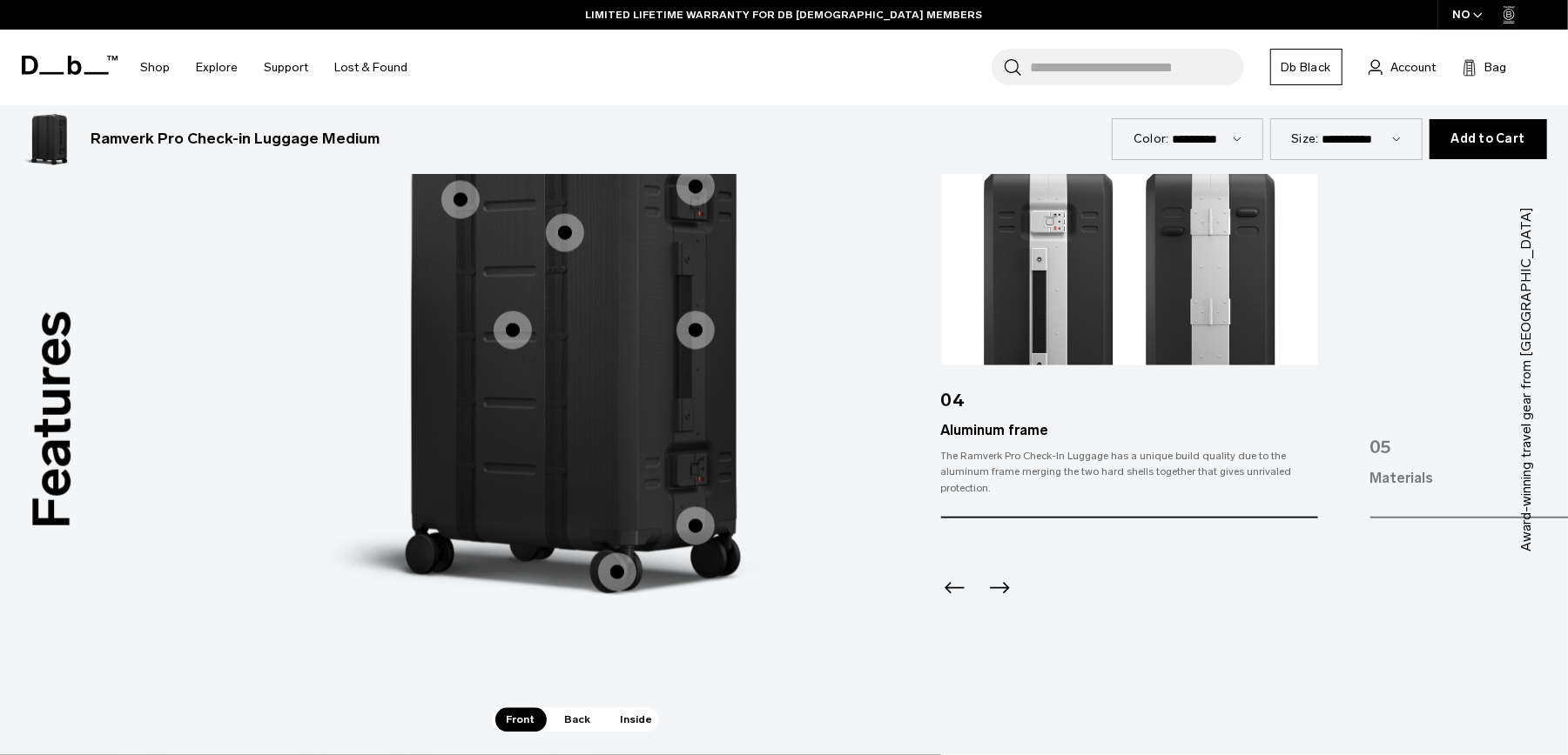
click at [949, 585] on icon "Previous slide" at bounding box center [954, 587] width 27 height 27
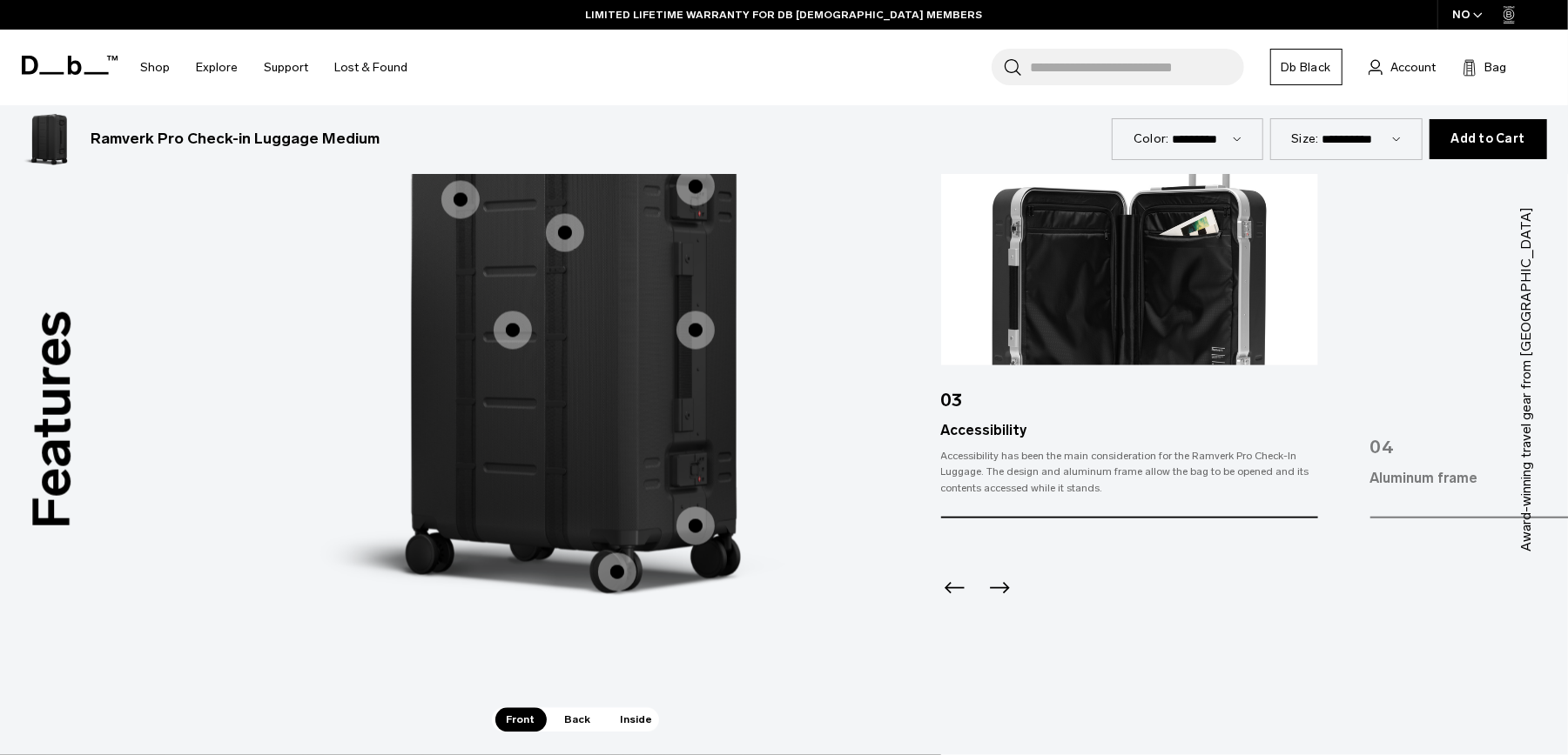
click at [949, 585] on icon "Previous slide" at bounding box center [954, 587] width 27 height 27
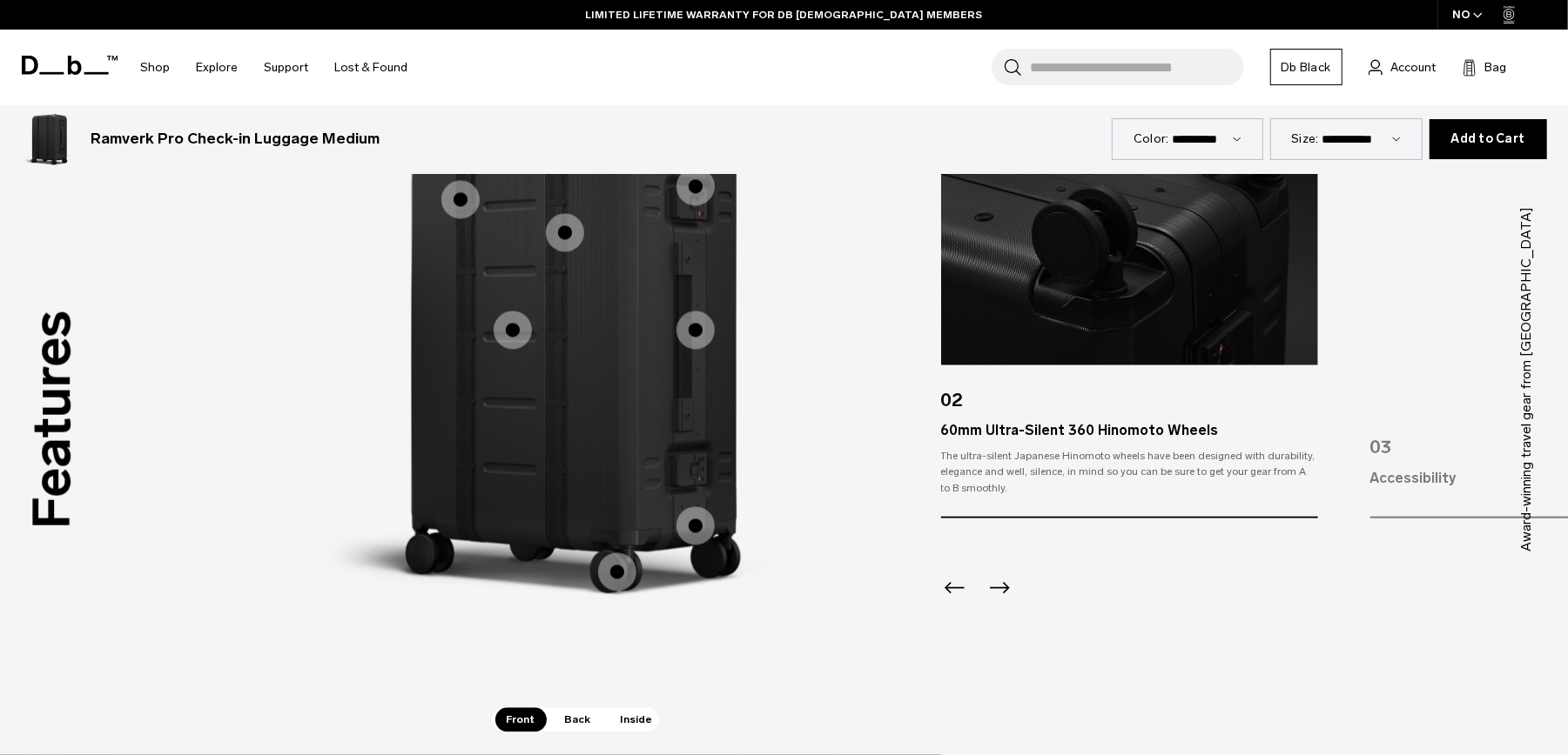
click at [949, 585] on icon "Previous slide" at bounding box center [954, 587] width 27 height 27
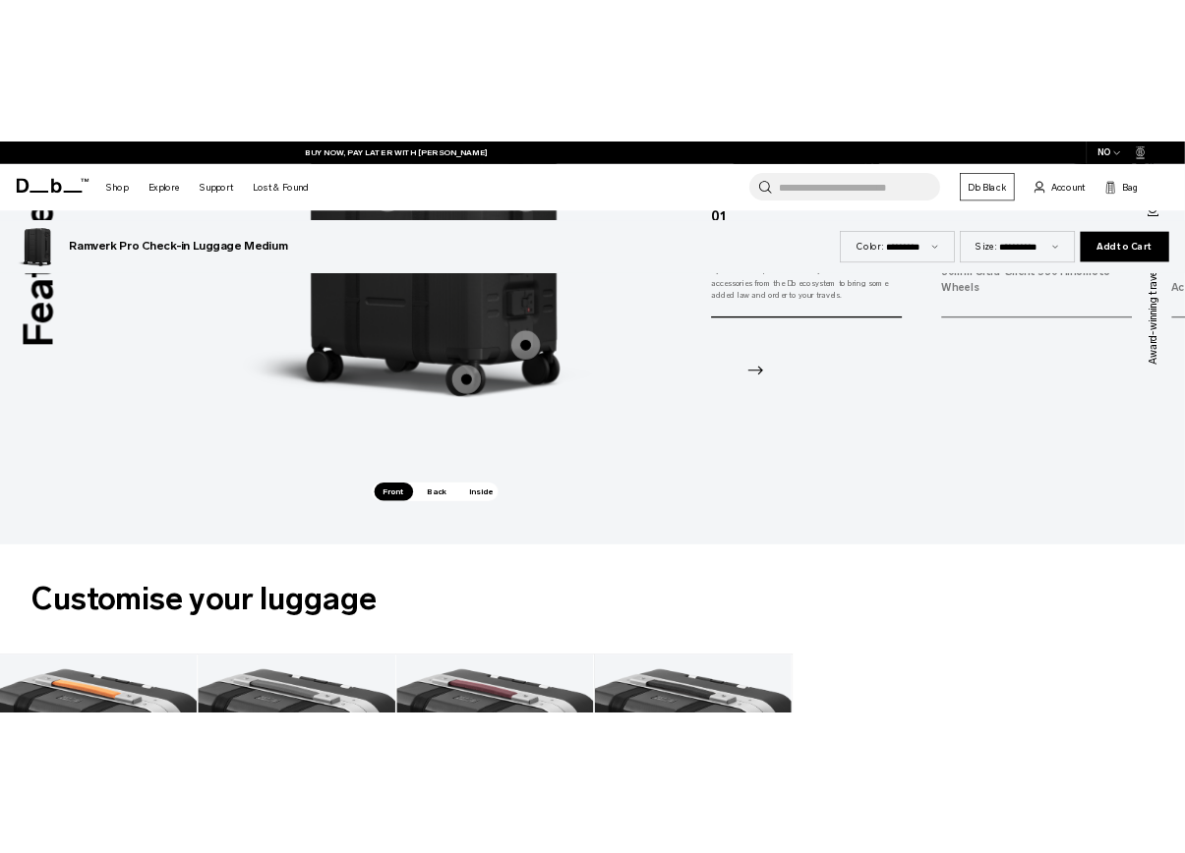
scroll to position [2454, 0]
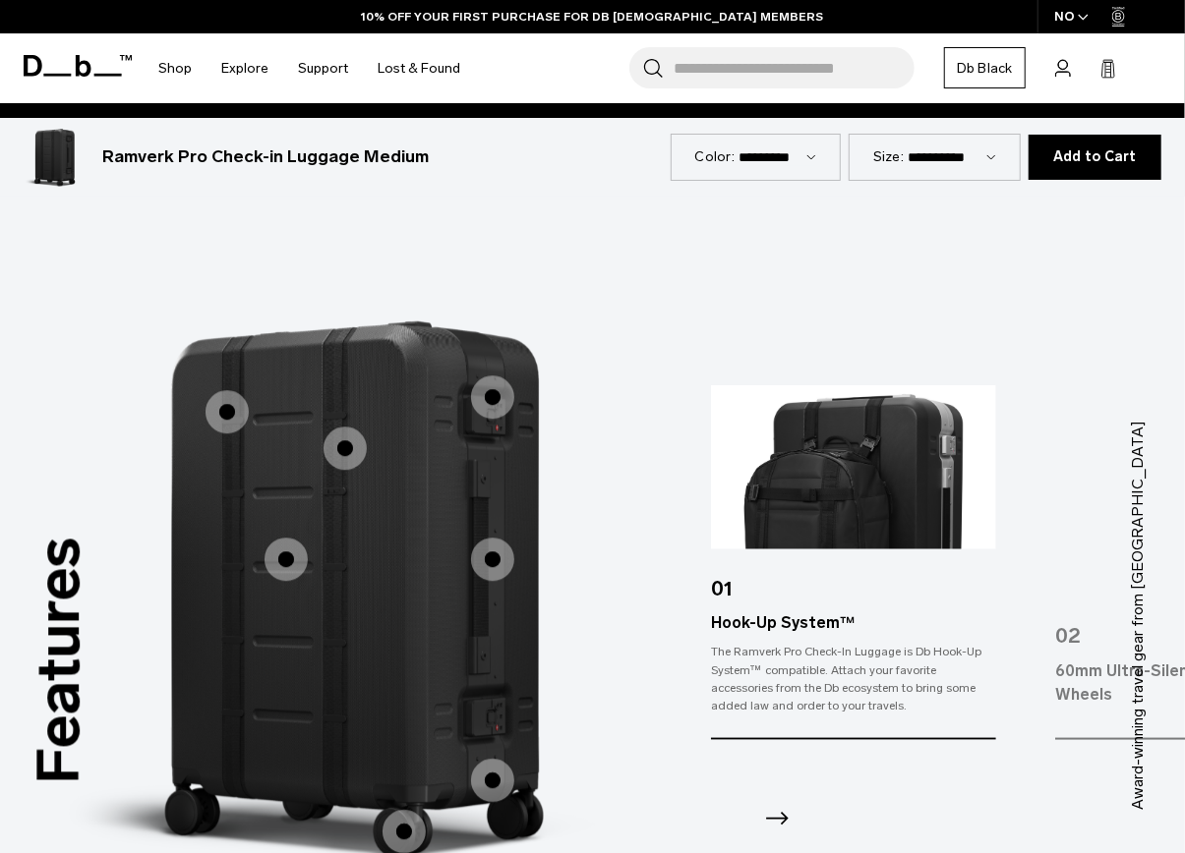
click at [772, 802] on icon "Next slide" at bounding box center [776, 817] width 31 height 31
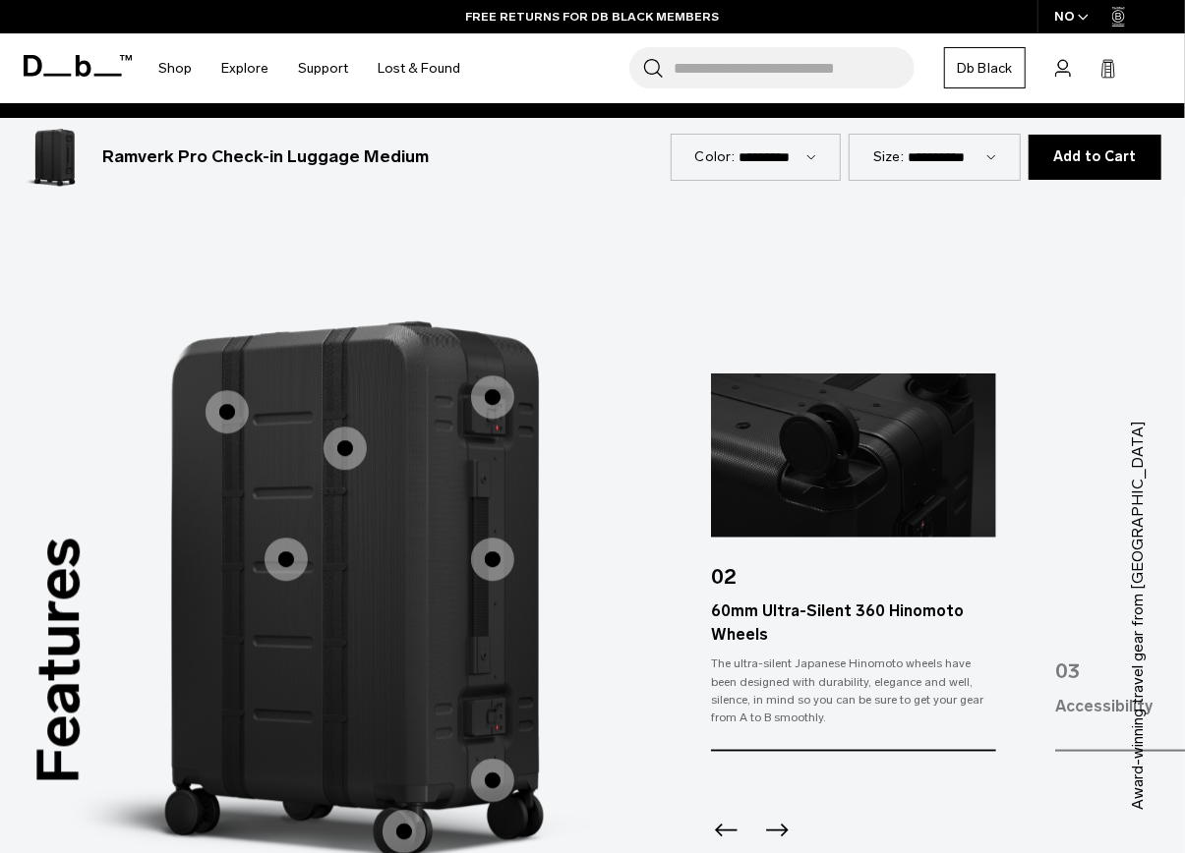
click at [777, 814] on icon "Next slide" at bounding box center [776, 829] width 31 height 31
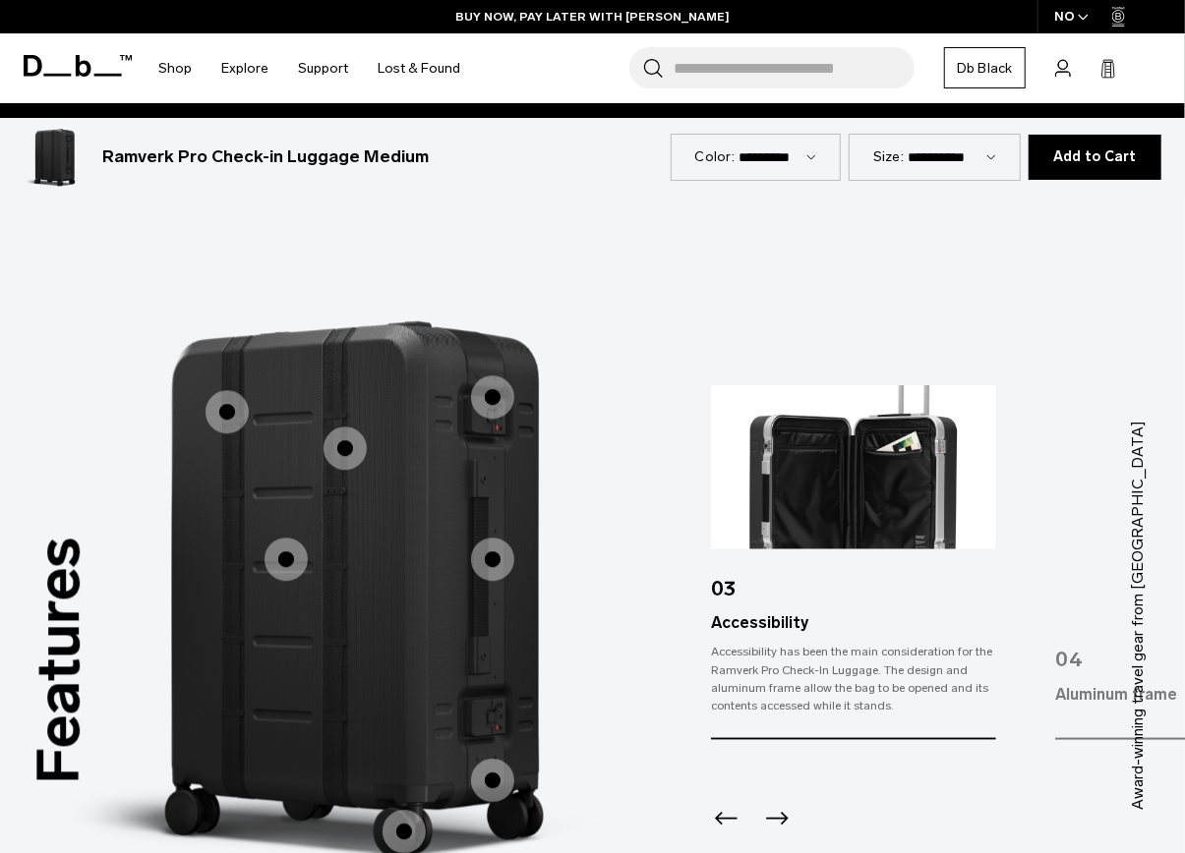
click at [772, 802] on icon "Next slide" at bounding box center [776, 817] width 31 height 31
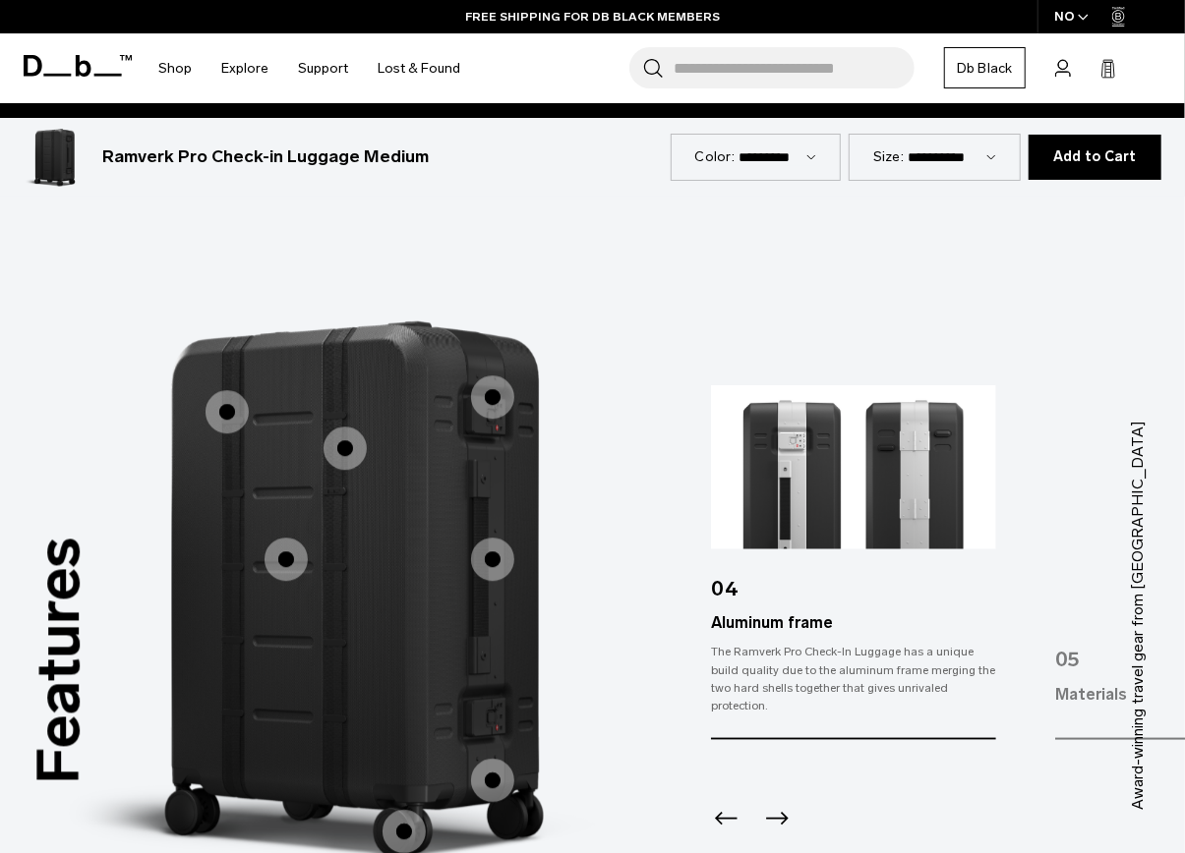
click at [783, 802] on icon "Next slide" at bounding box center [776, 817] width 31 height 31
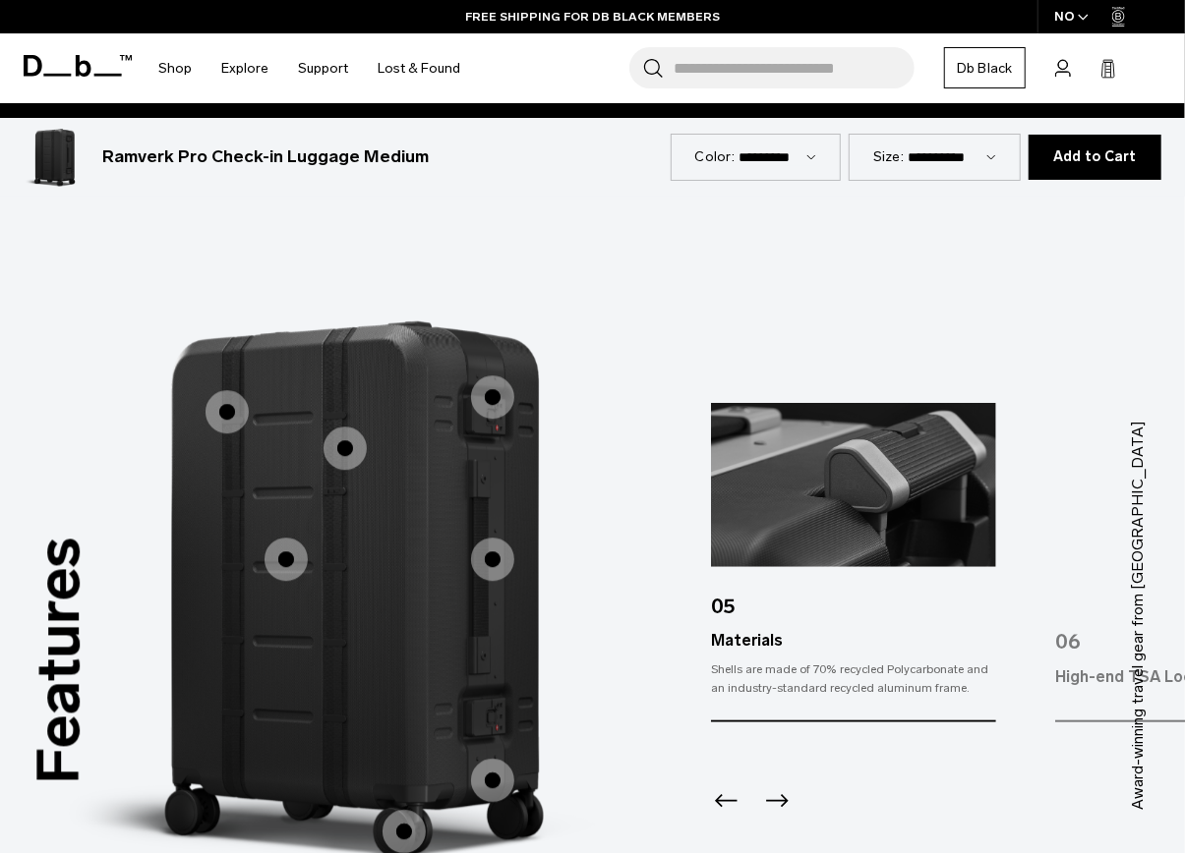
click at [741, 629] on div "Materials" at bounding box center [853, 641] width 285 height 24
click at [730, 785] on icon "Previous slide" at bounding box center [726, 800] width 31 height 31
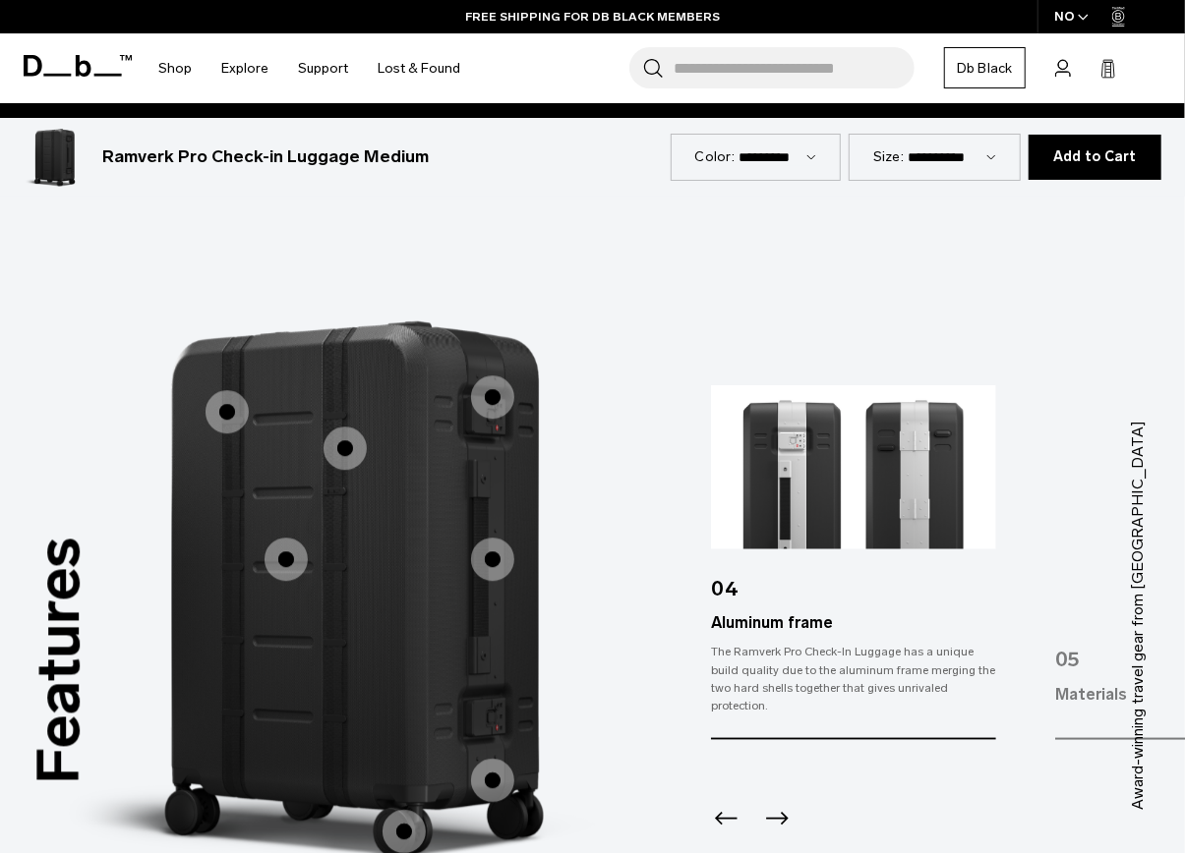
click at [781, 748] on div at bounding box center [853, 792] width 284 height 106
click at [781, 802] on icon "Next slide" at bounding box center [776, 817] width 31 height 31
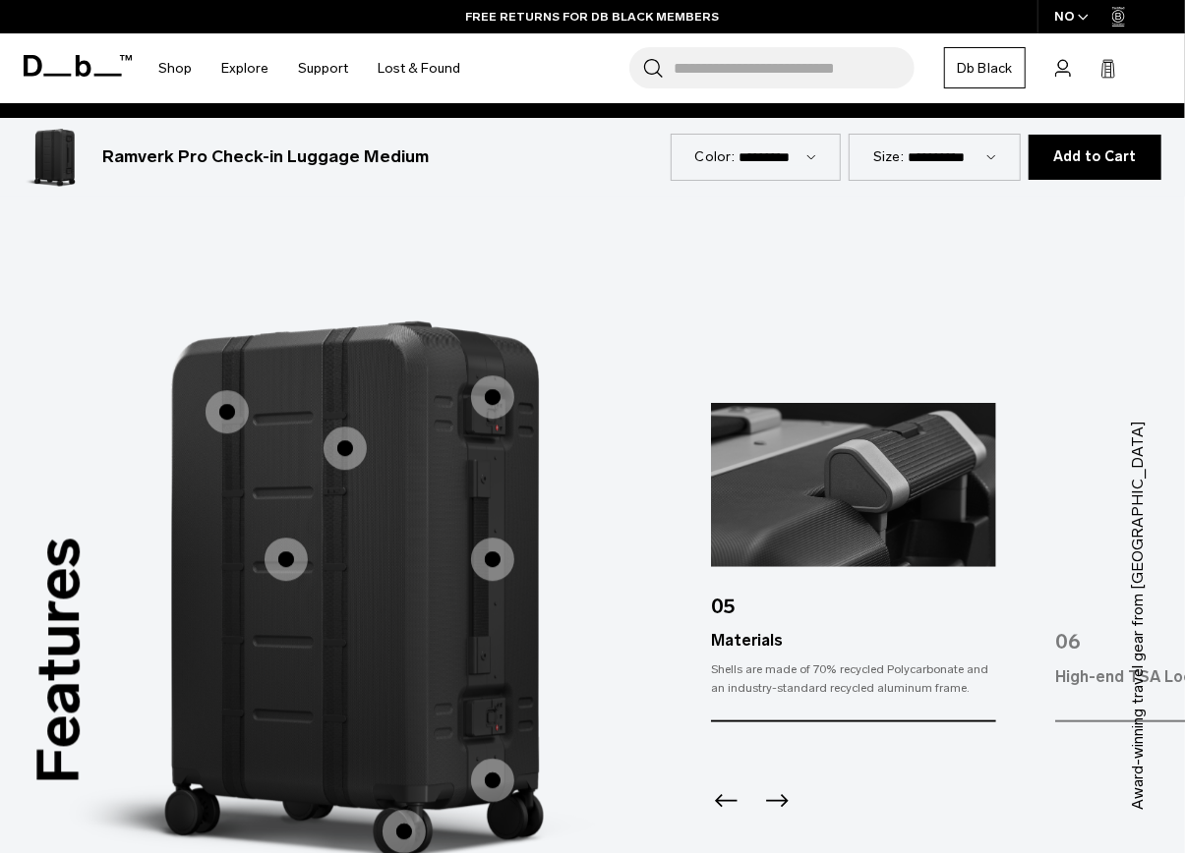
click at [761, 785] on icon "Next slide" at bounding box center [776, 800] width 31 height 31
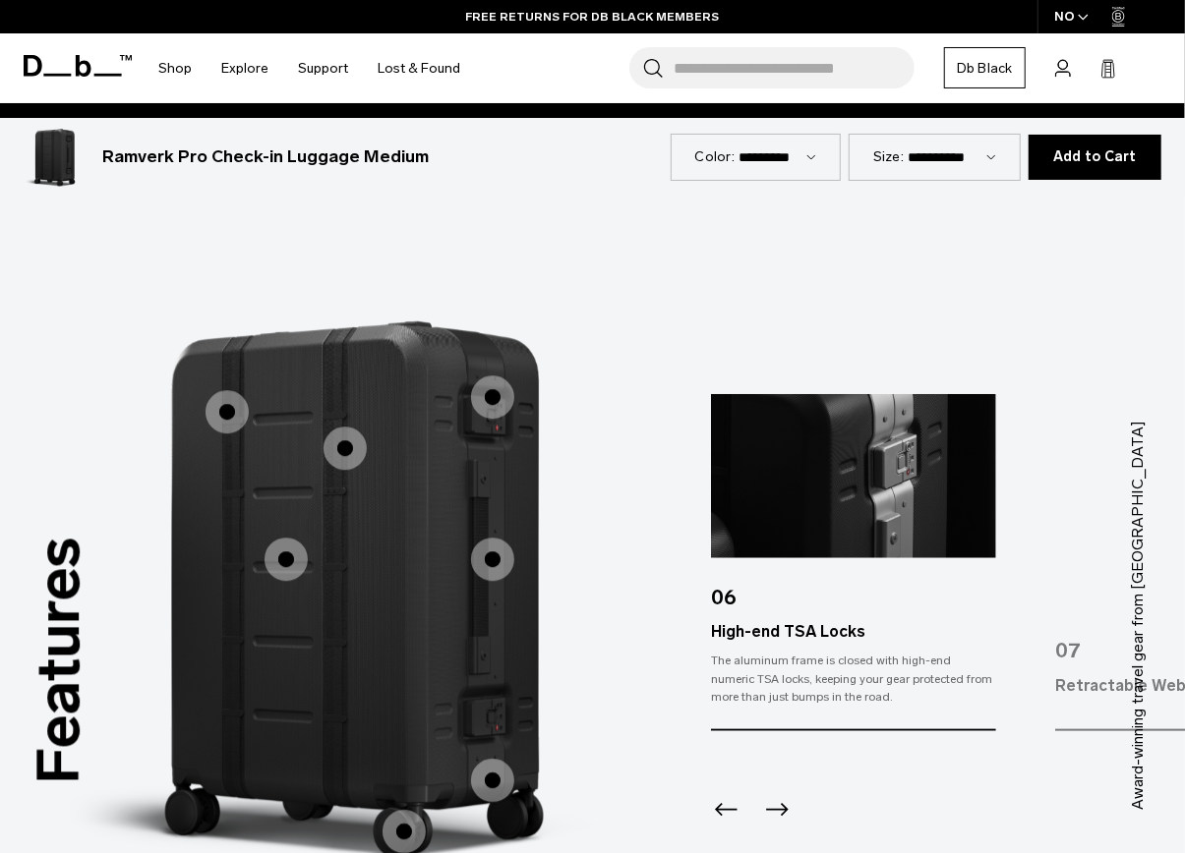
click at [716, 793] on icon "Previous slide" at bounding box center [726, 808] width 31 height 31
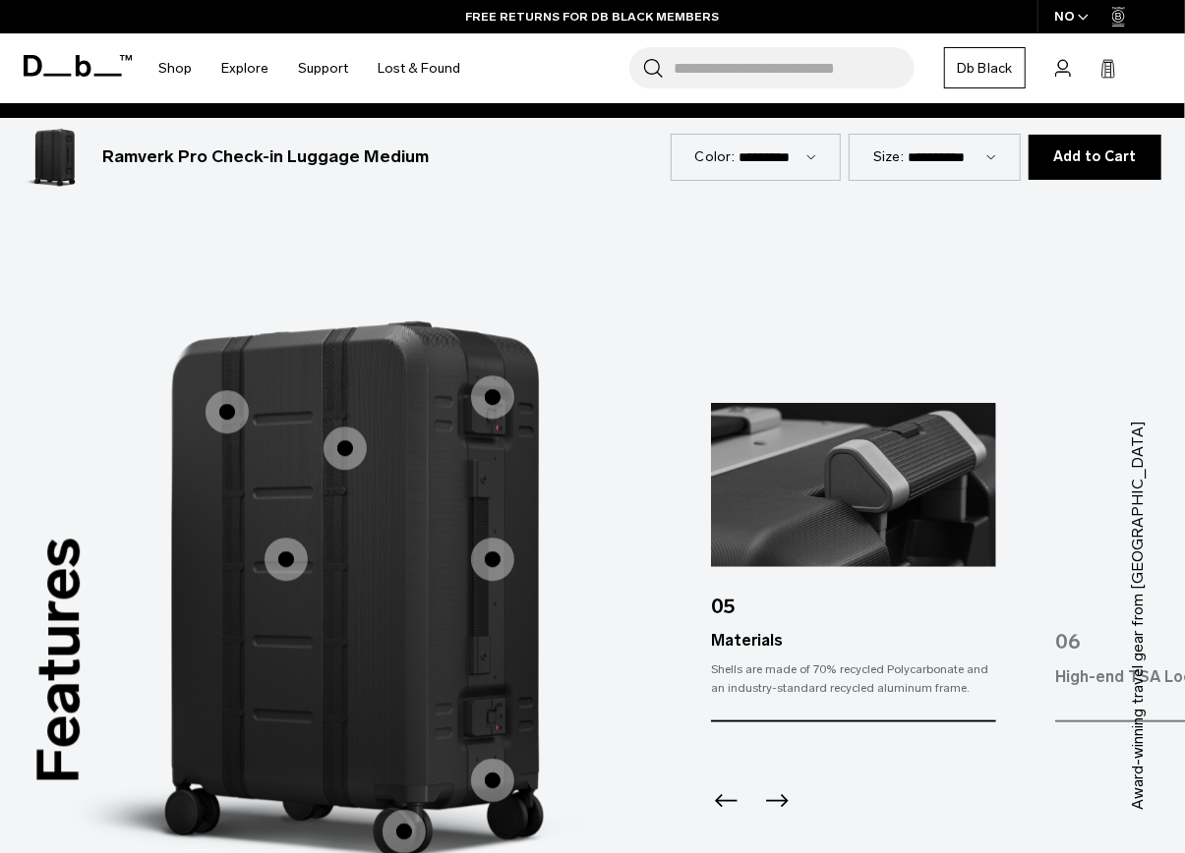
click at [775, 794] on icon "Next slide" at bounding box center [777, 800] width 23 height 13
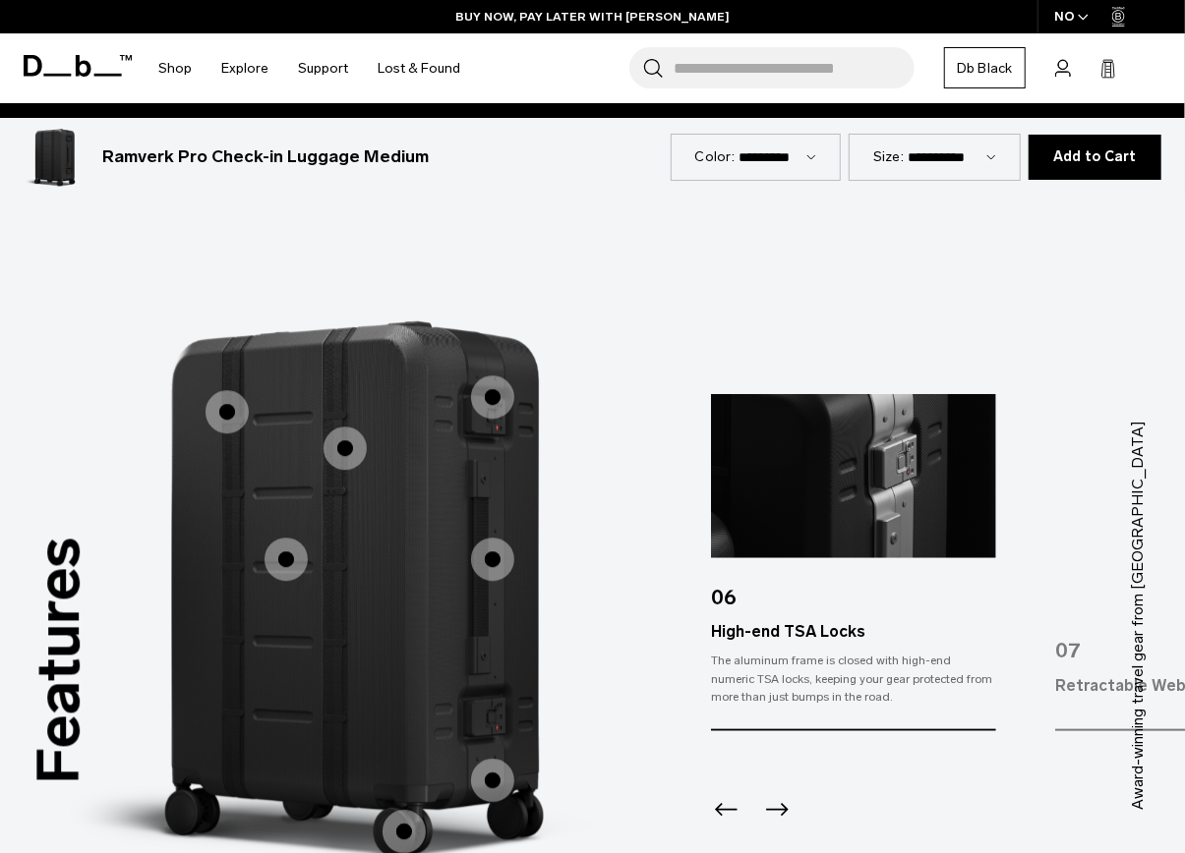
click at [724, 748] on div at bounding box center [853, 784] width 284 height 106
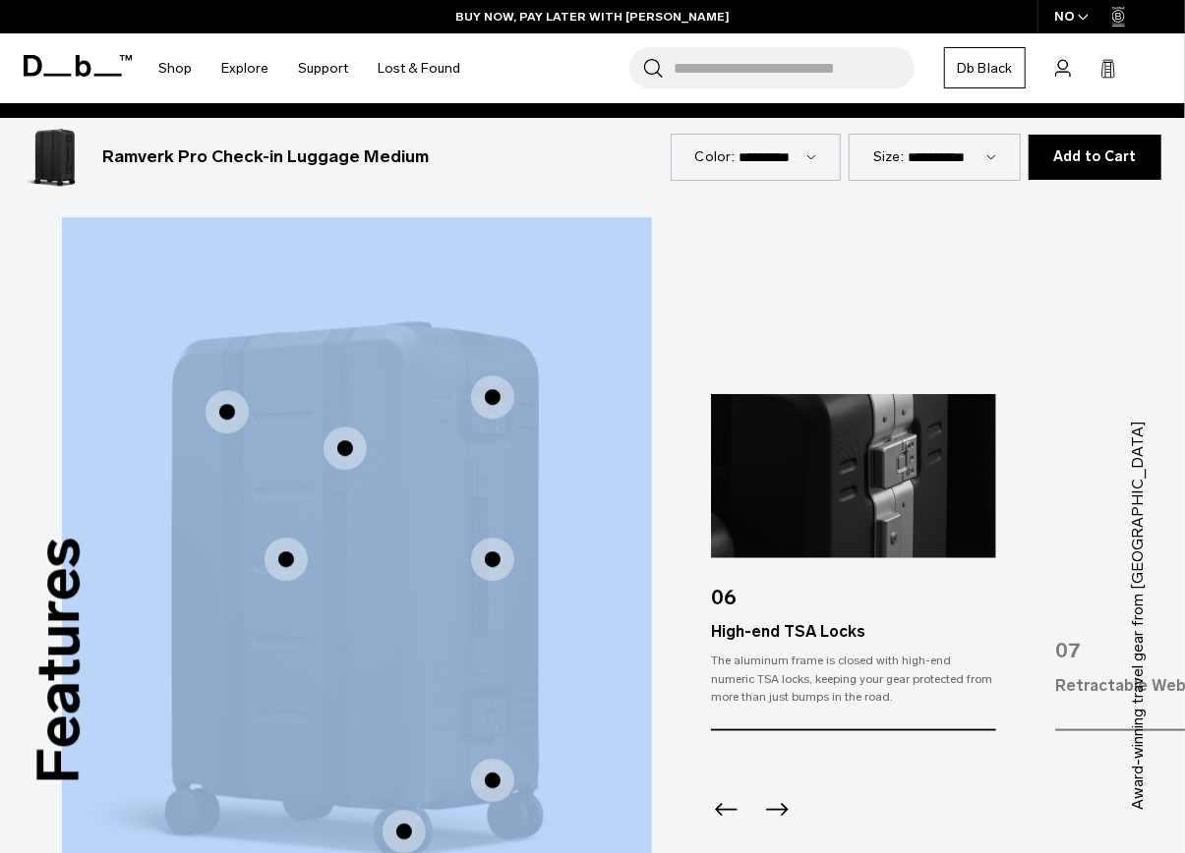
click at [724, 748] on div at bounding box center [853, 784] width 284 height 106
click at [728, 804] on img "2 / 3" at bounding box center [963, 585] width 590 height 737
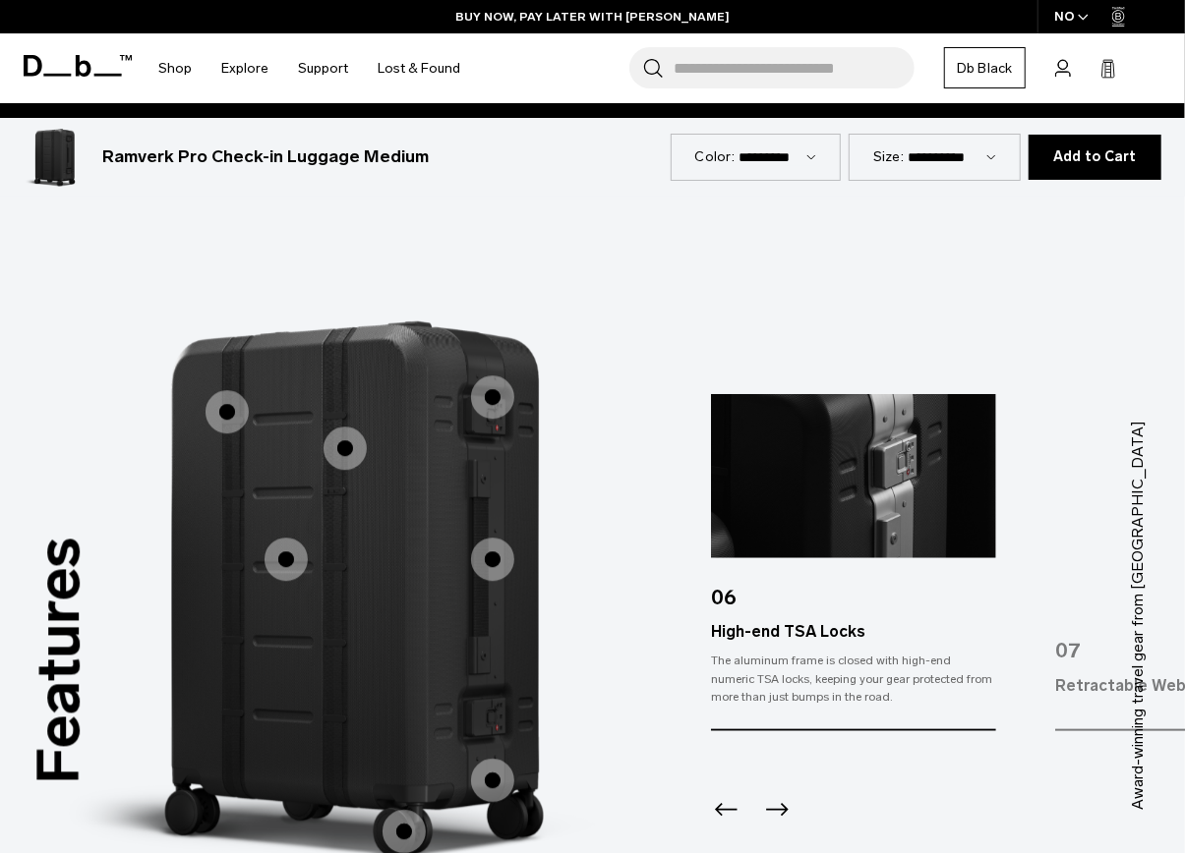
click at [743, 731] on div at bounding box center [853, 784] width 284 height 106
click at [724, 793] on icon "Previous slide" at bounding box center [726, 808] width 31 height 31
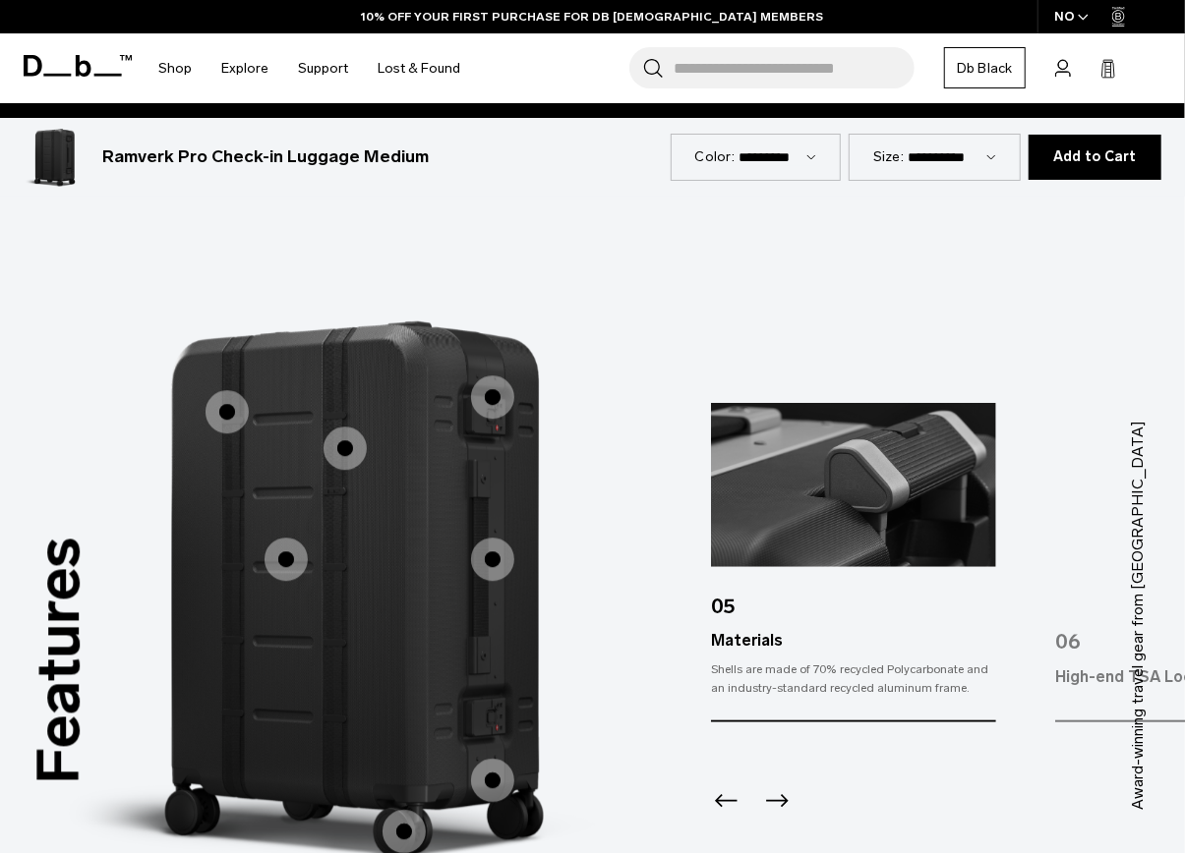
click at [724, 785] on div "Previous slide" at bounding box center [724, 806] width 27 height 43
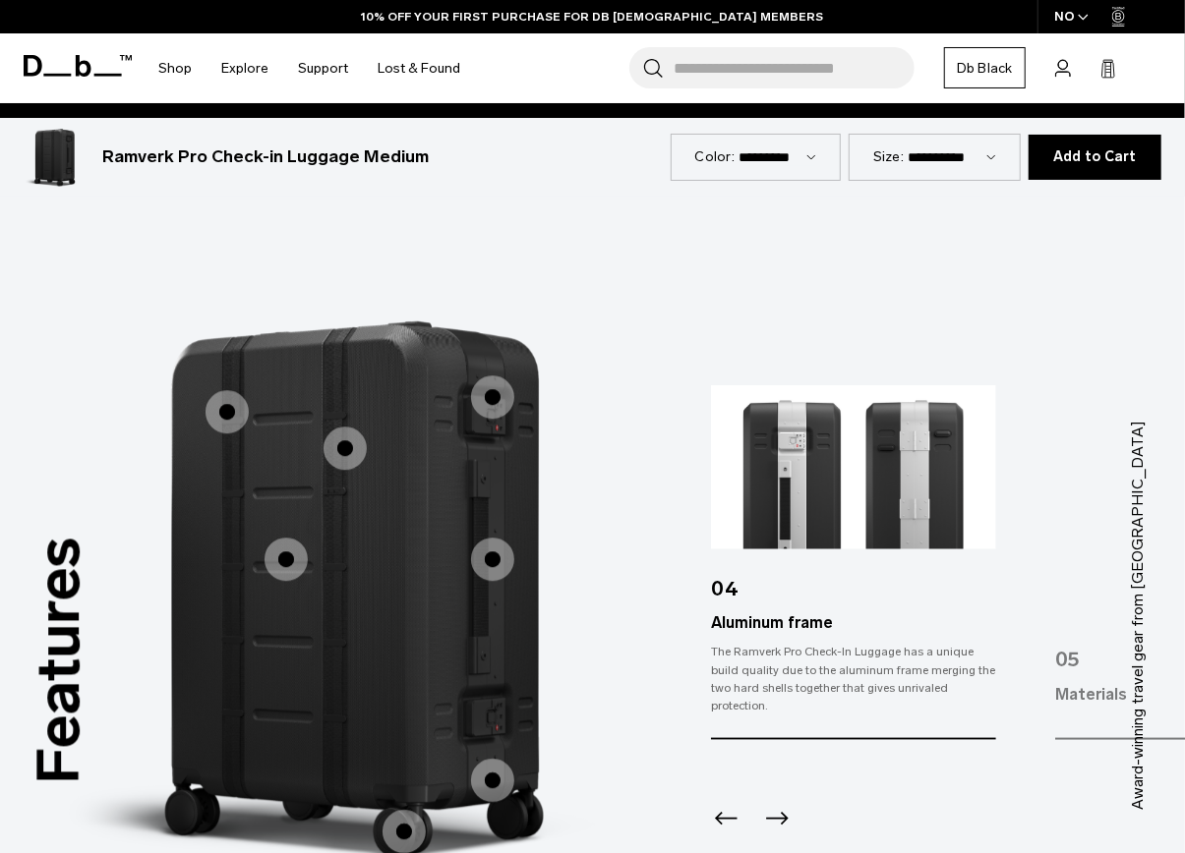
click at [724, 802] on icon "Previous slide" at bounding box center [726, 817] width 31 height 31
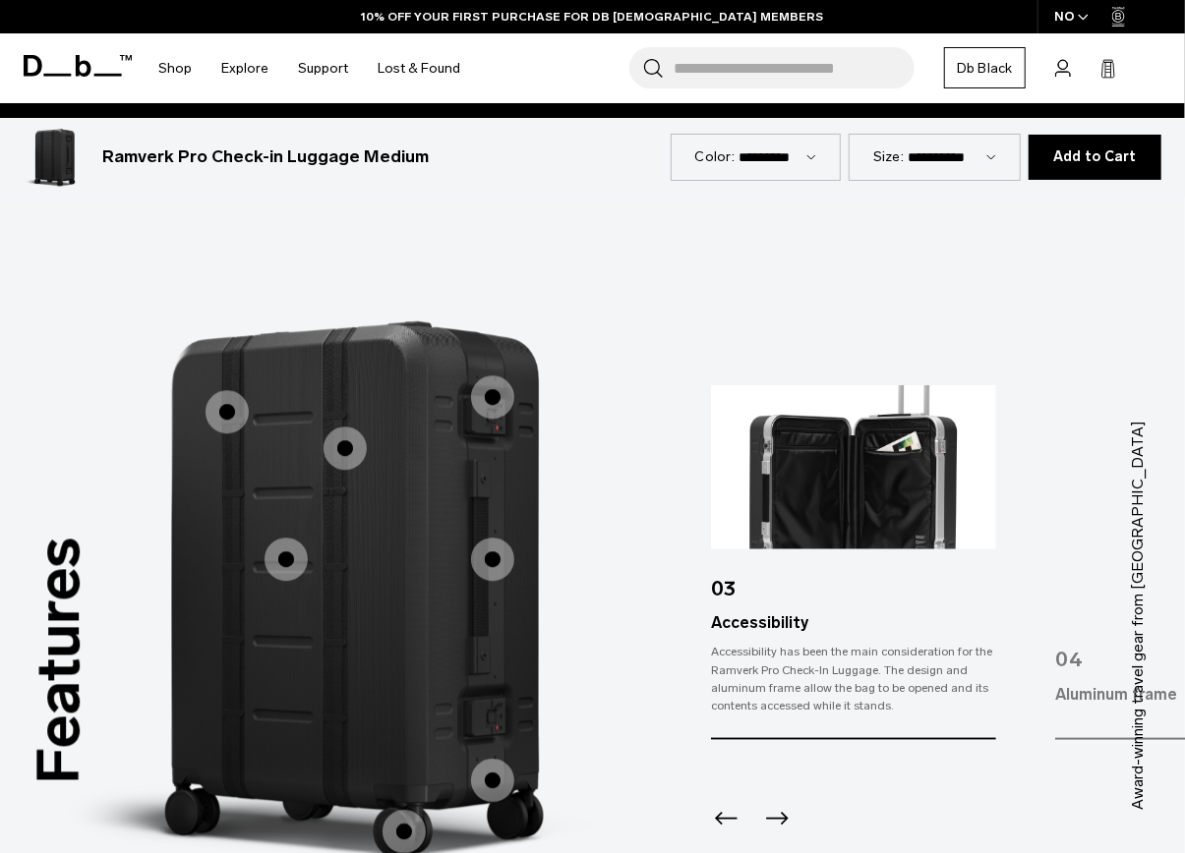
click at [724, 802] on icon "Previous slide" at bounding box center [726, 817] width 31 height 31
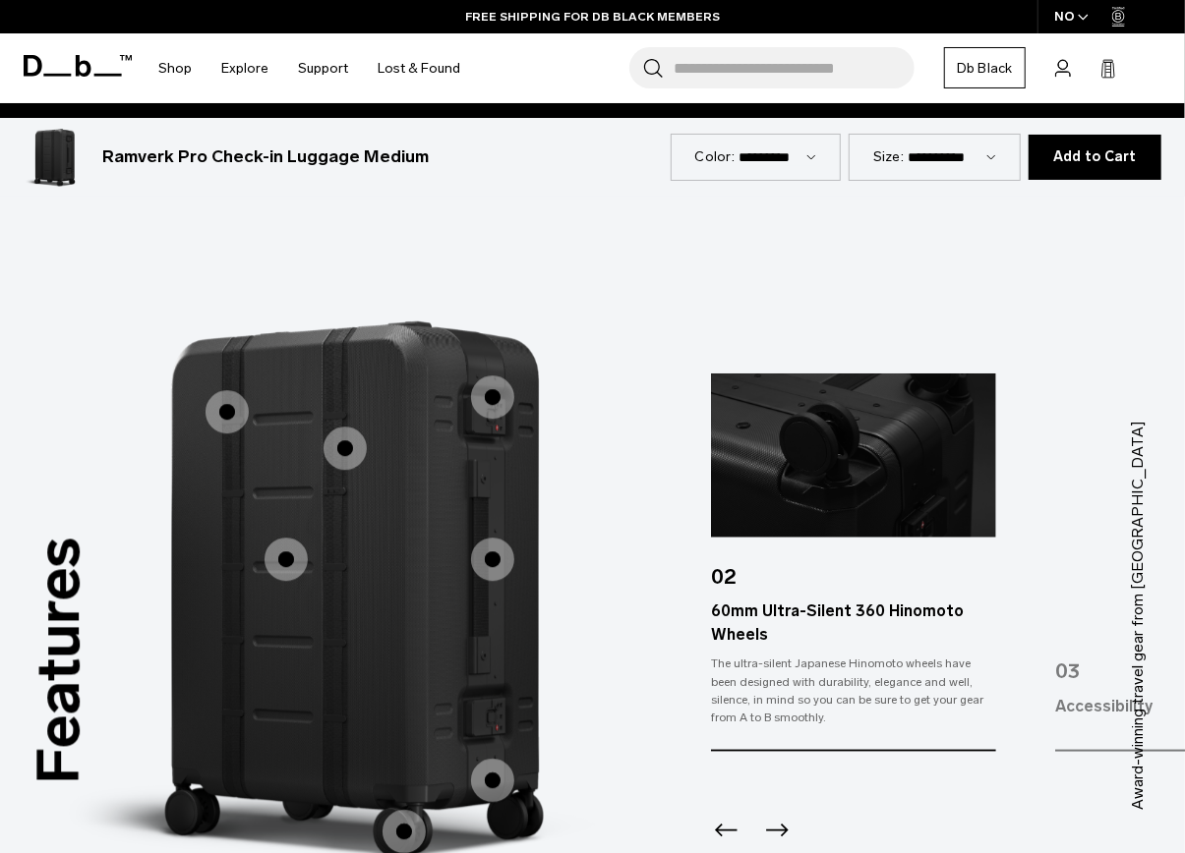
click at [724, 814] on icon "Previous slide" at bounding box center [726, 829] width 31 height 31
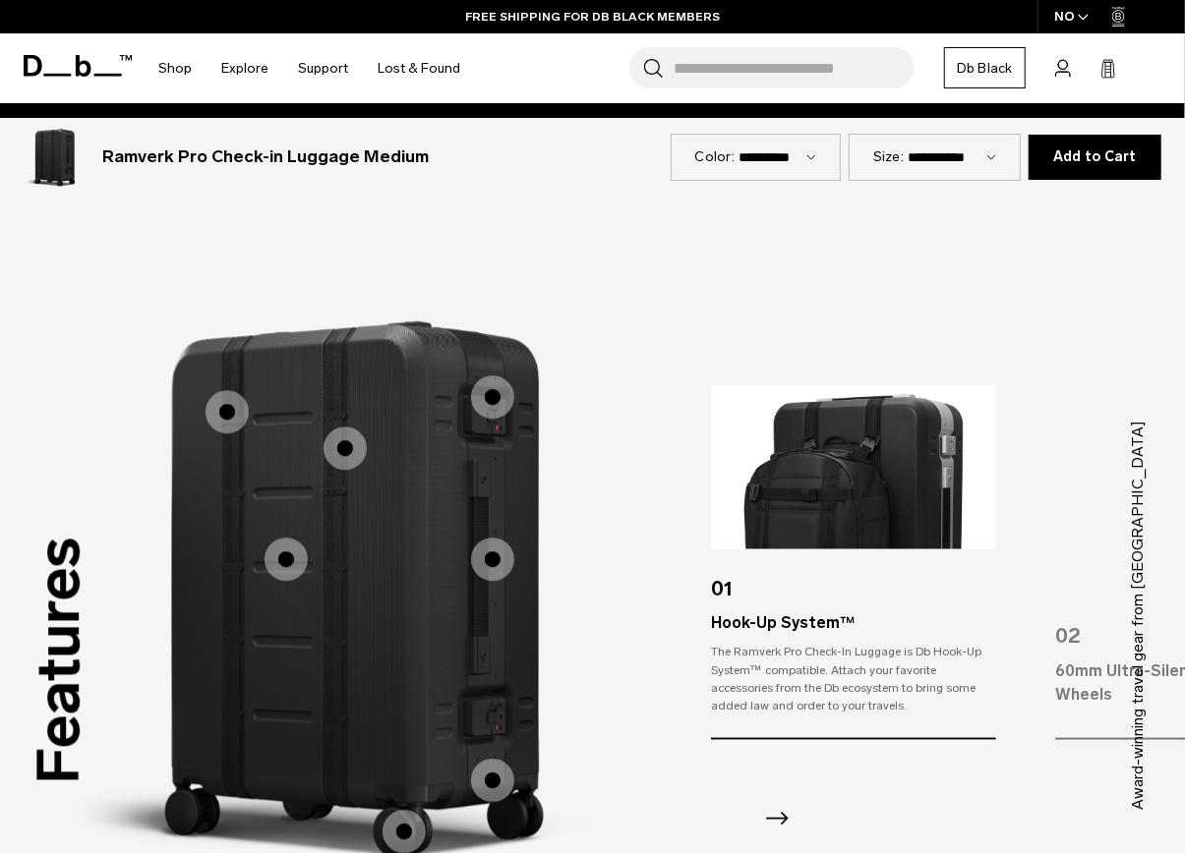
click at [777, 802] on icon "Next slide" at bounding box center [776, 817] width 31 height 31
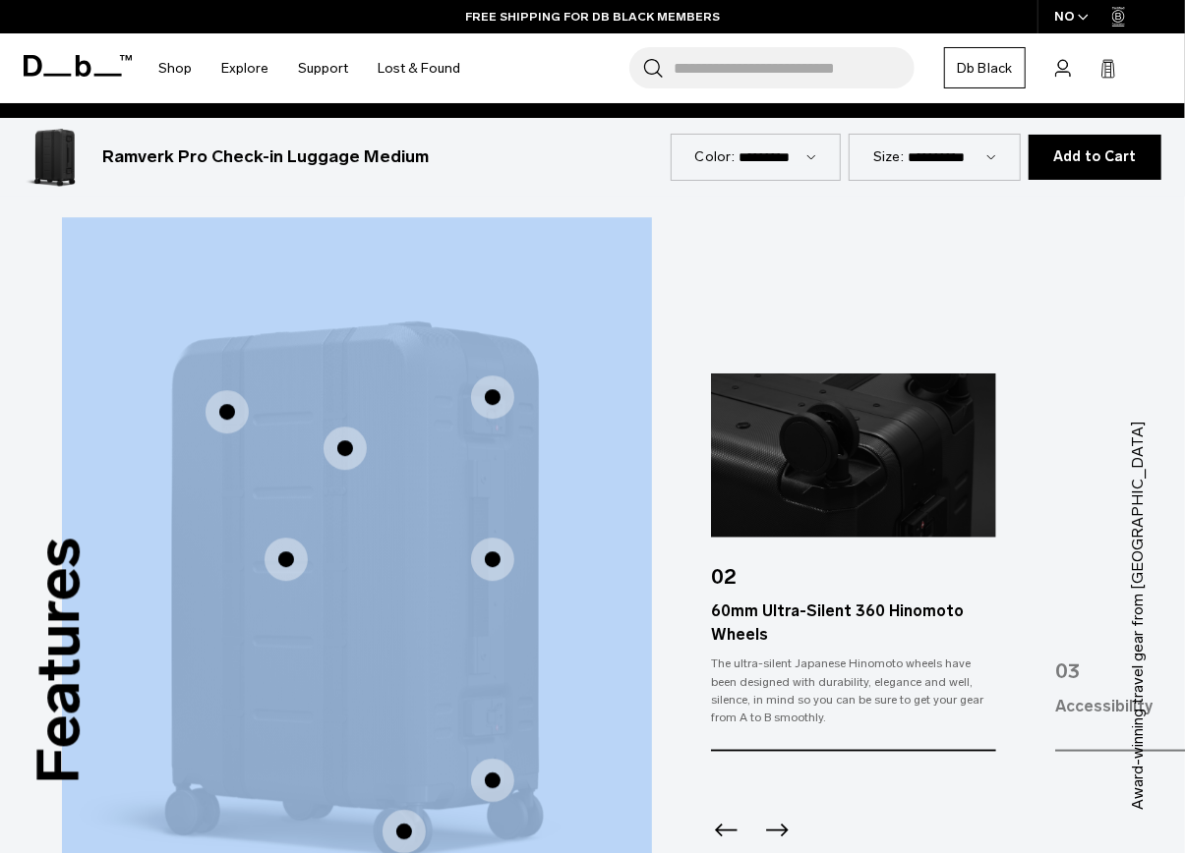
click at [777, 814] on icon "Next slide" at bounding box center [776, 829] width 31 height 31
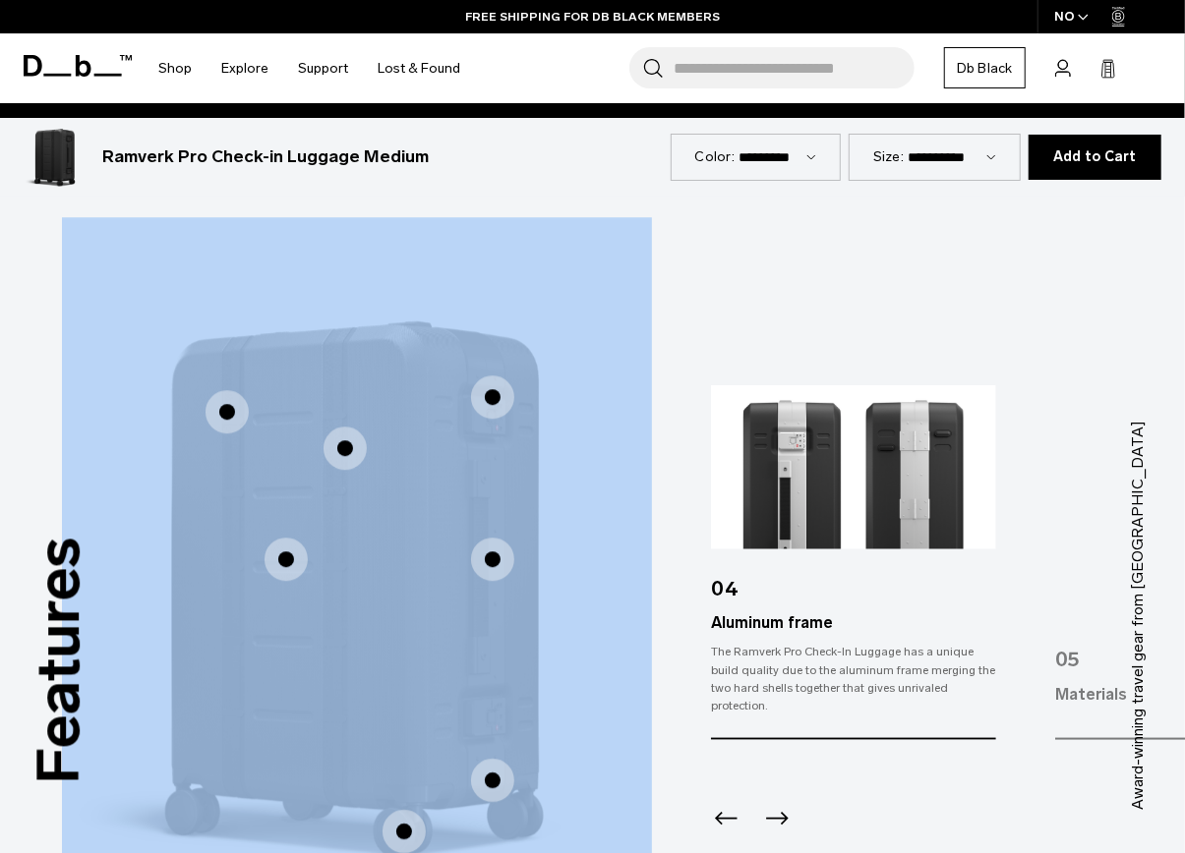
click at [777, 802] on div "Next slide" at bounding box center [774, 823] width 27 height 43
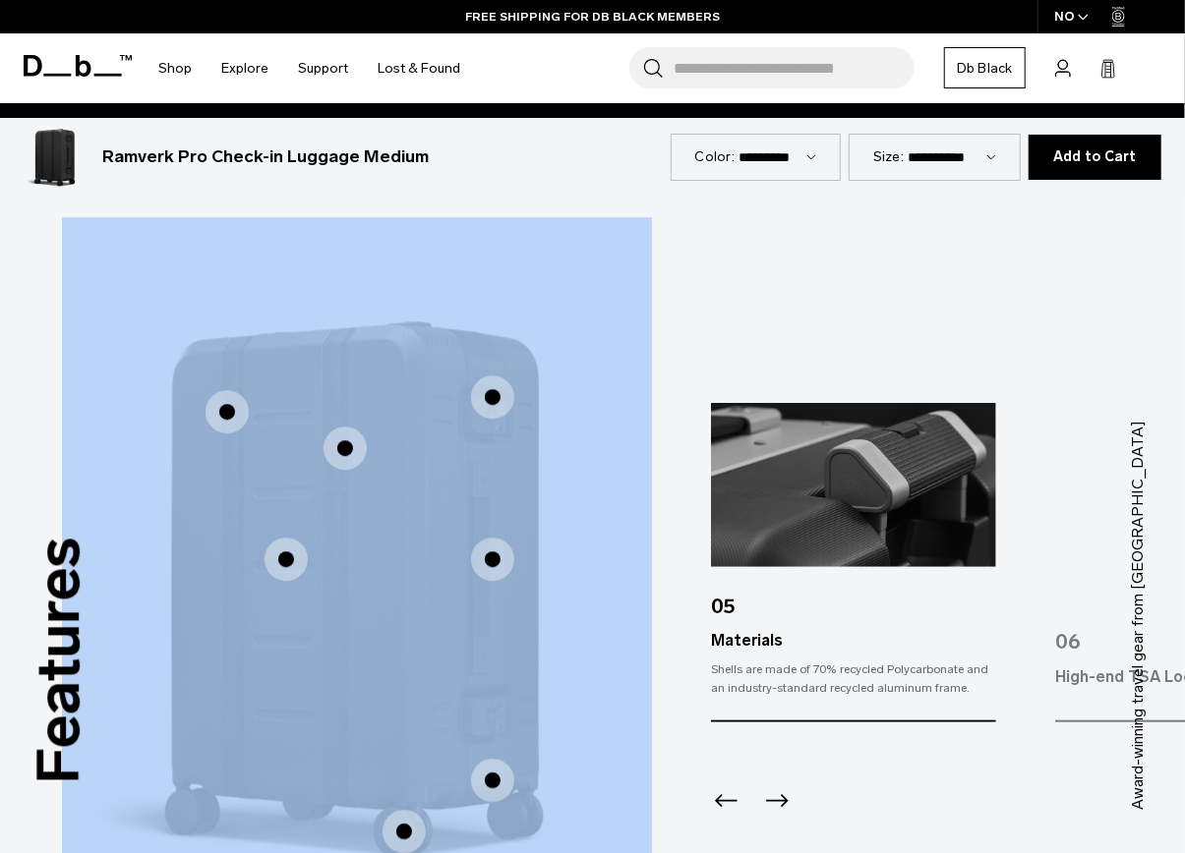
click at [777, 785] on div "Next slide" at bounding box center [774, 806] width 27 height 43
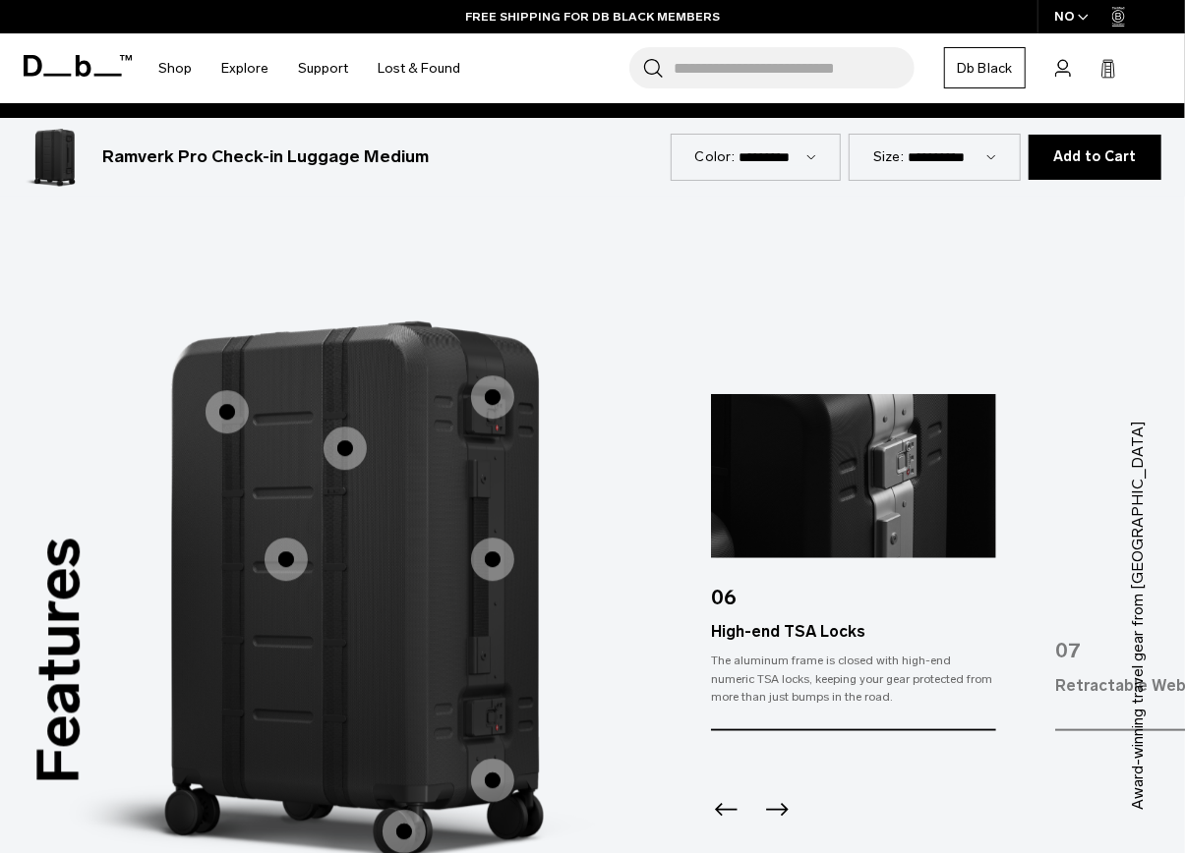
click at [777, 793] on icon "Next slide" at bounding box center [776, 808] width 31 height 31
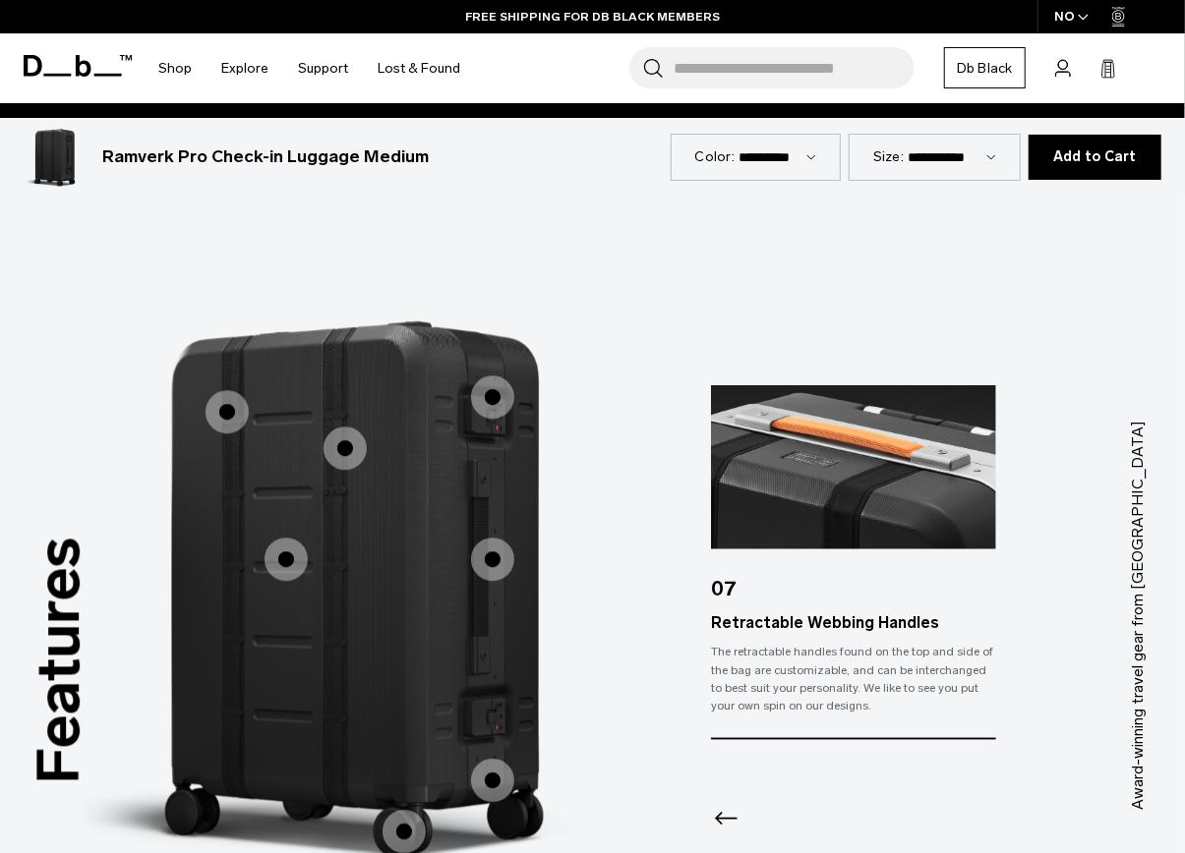
click at [898, 739] on div at bounding box center [853, 792] width 284 height 106
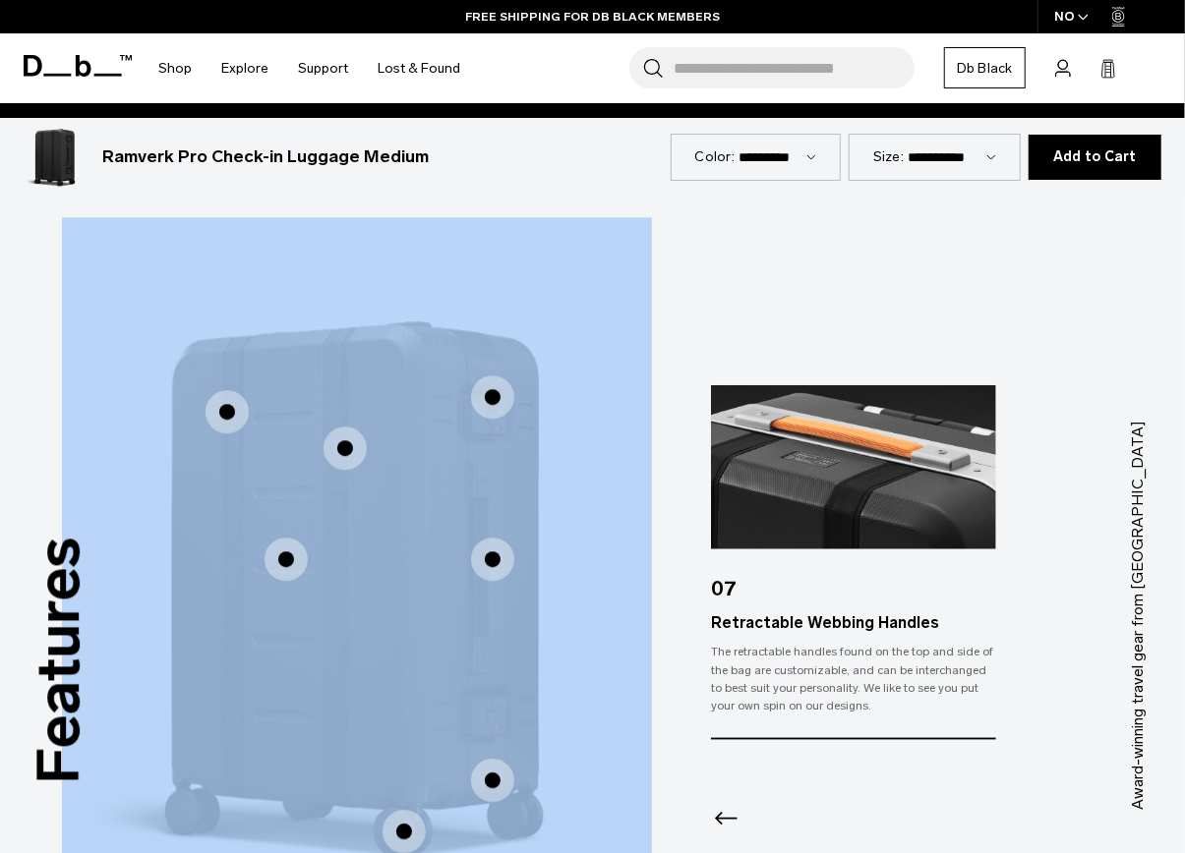
click at [898, 739] on div at bounding box center [853, 792] width 284 height 106
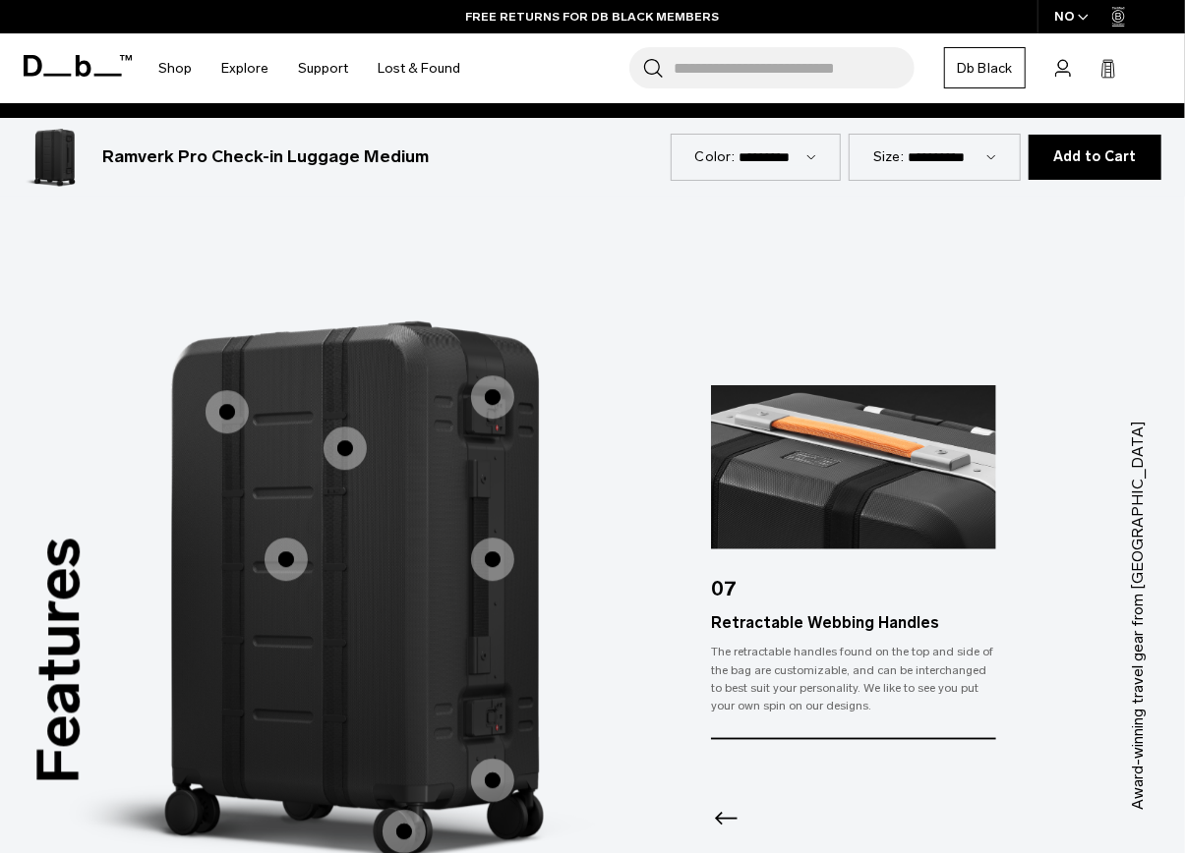
click at [792, 777] on div at bounding box center [853, 792] width 284 height 106
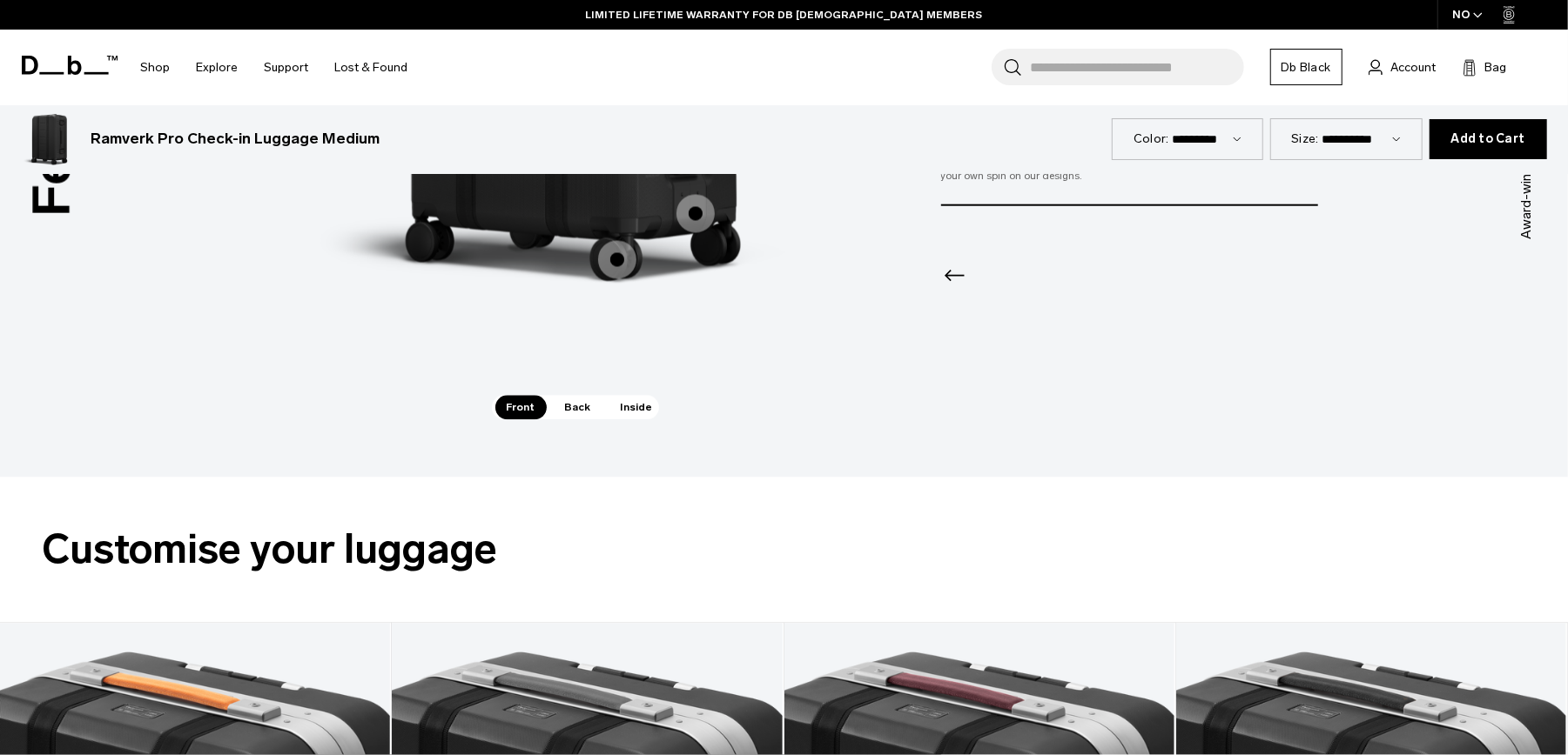
scroll to position [2876, 0]
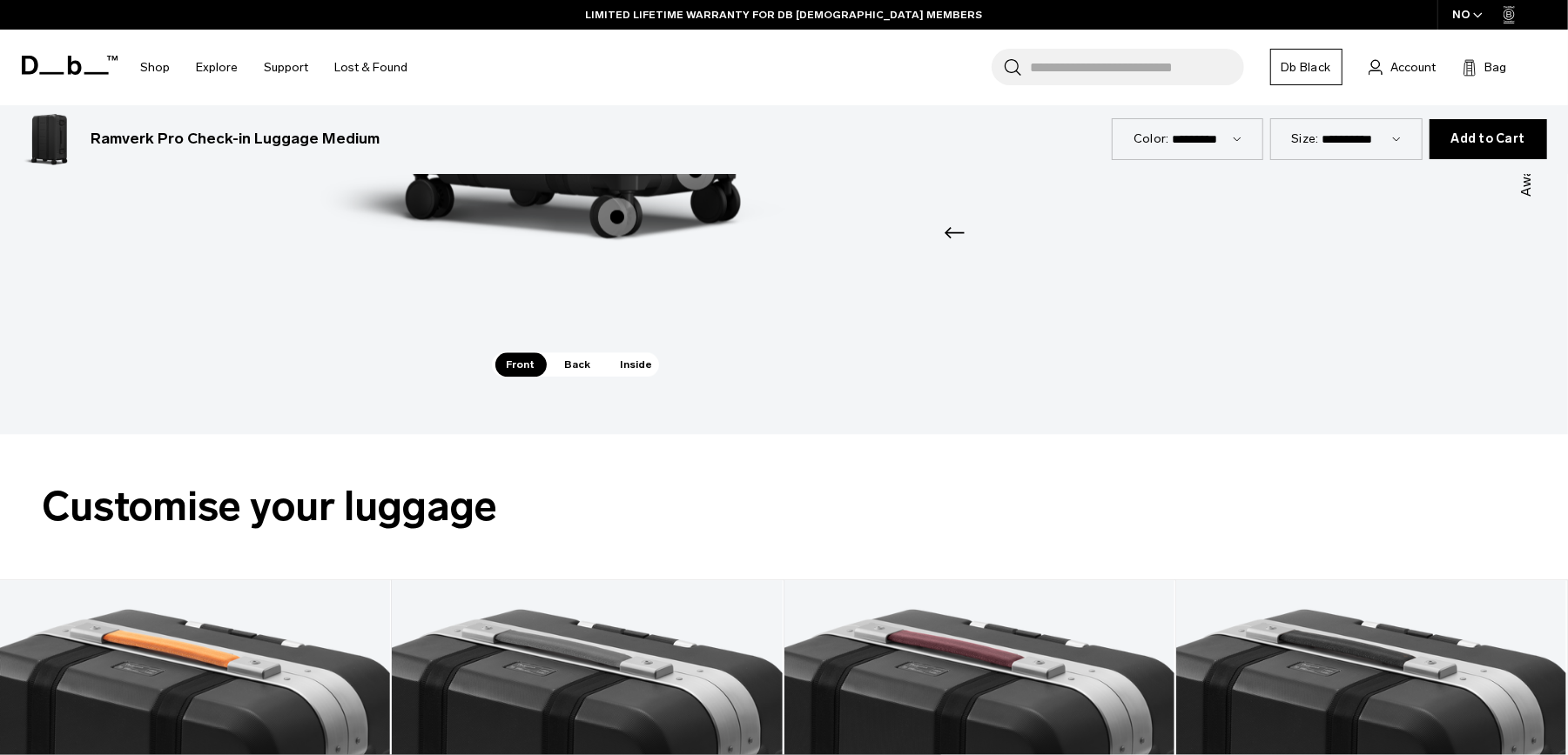
click at [568, 364] on span "Back" at bounding box center [577, 365] width 49 height 25
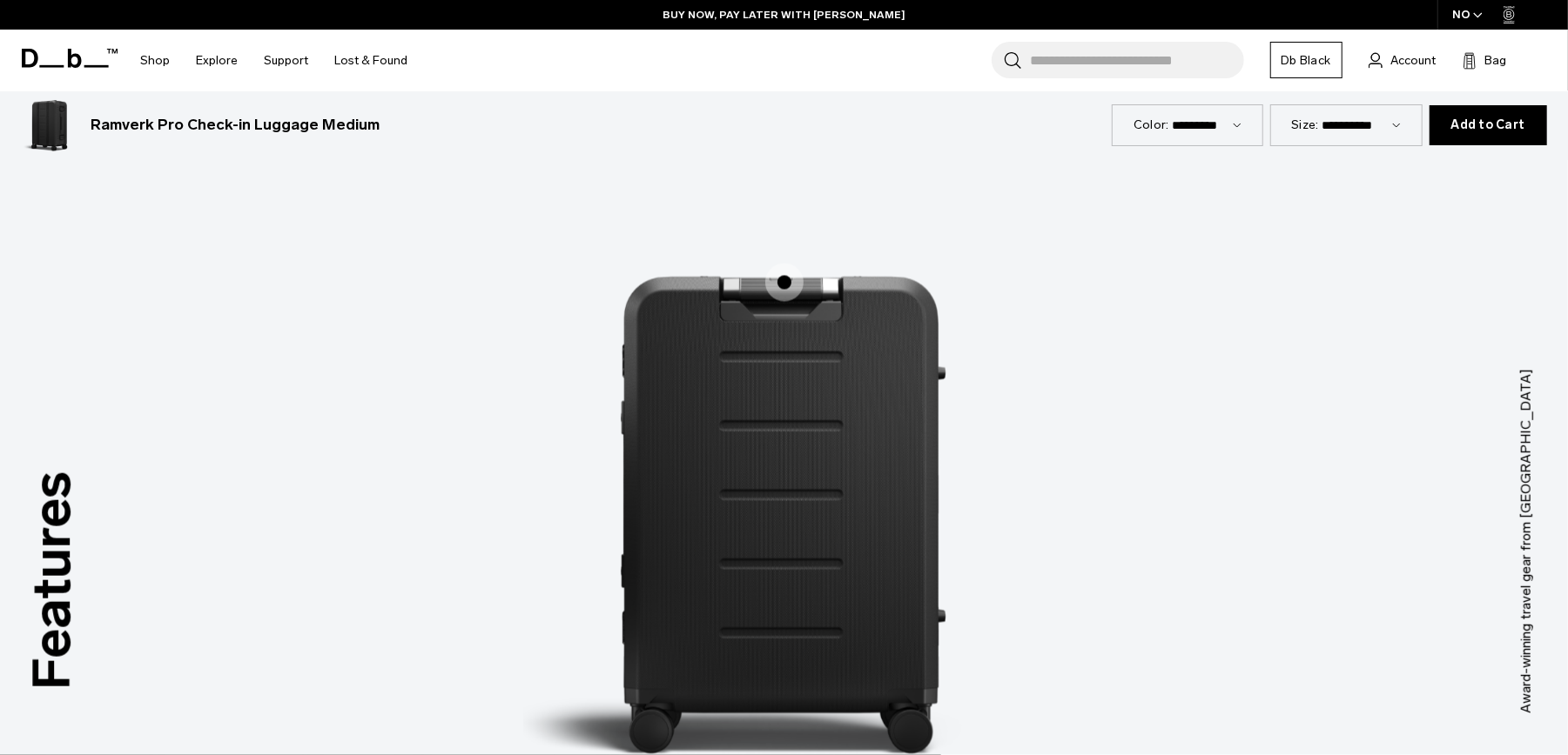
scroll to position [2420, 0]
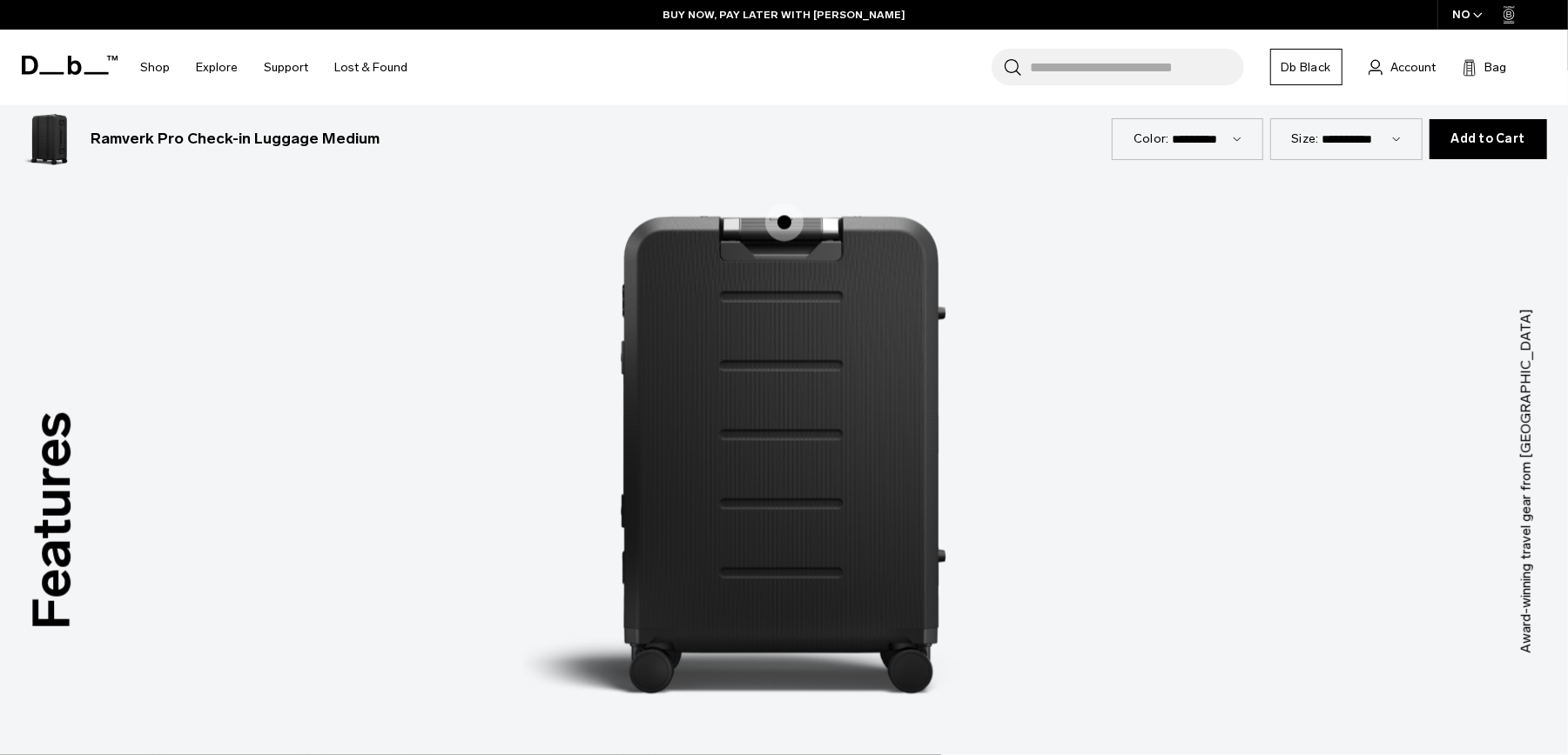
click at [778, 220] on span "2 / 3" at bounding box center [784, 221] width 38 height 38
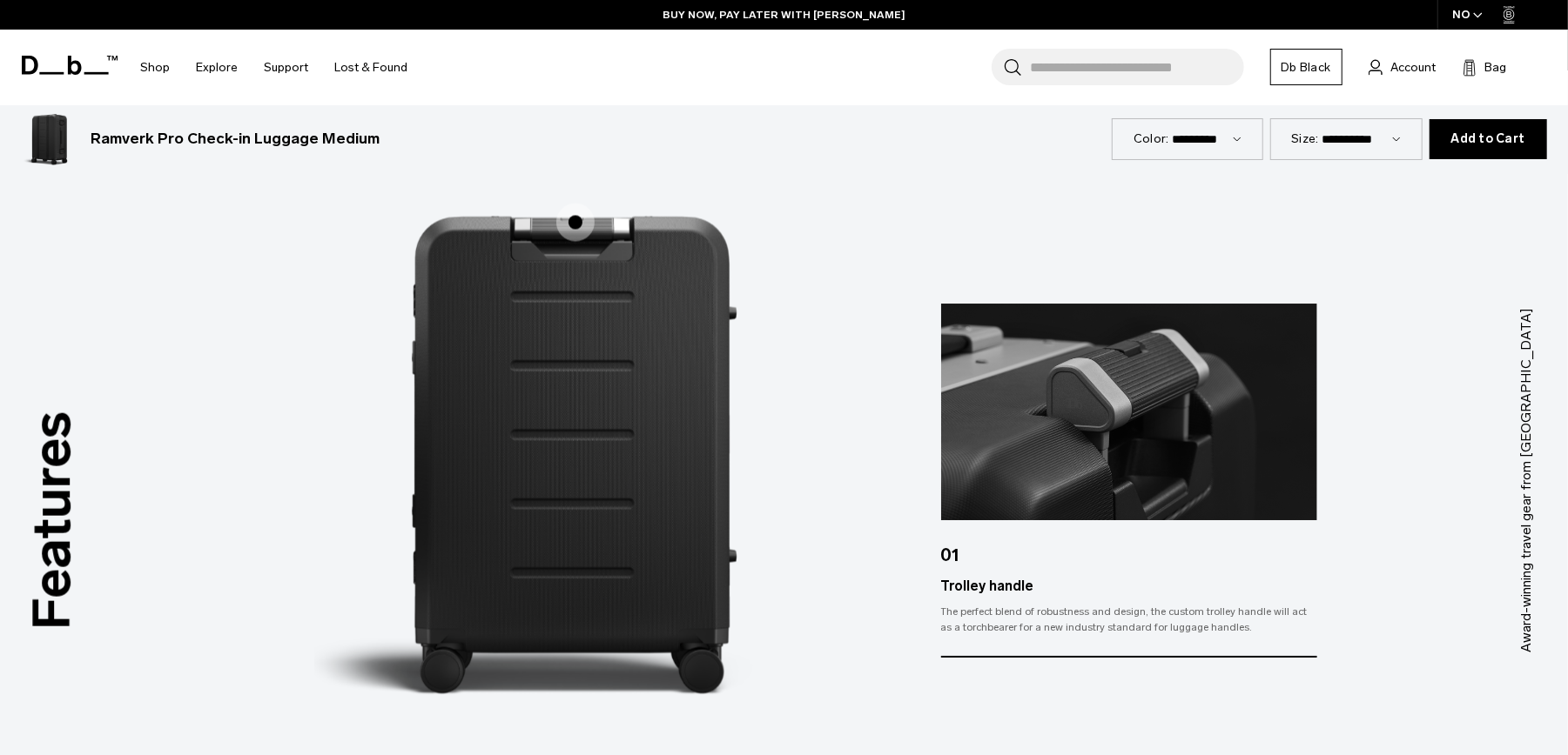
drag, startPoint x: 182, startPoint y: 139, endPoint x: 244, endPoint y: 143, distance: 62.1
click at [244, 143] on h3 "Ramverk Pro Check-in Luggage Medium" at bounding box center [236, 140] width 289 height 23
copy h3 "Check-in"
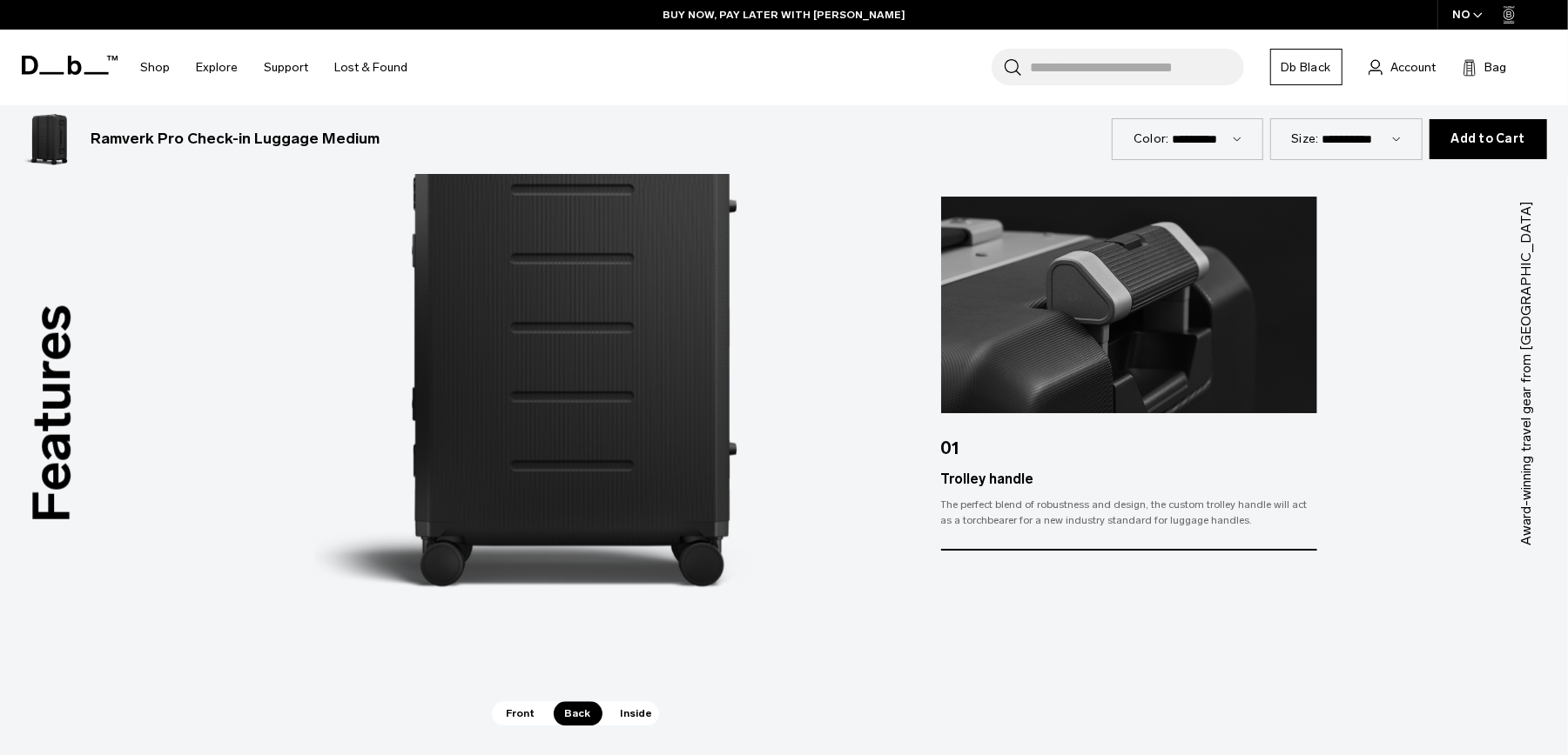
scroll to position [2591, 0]
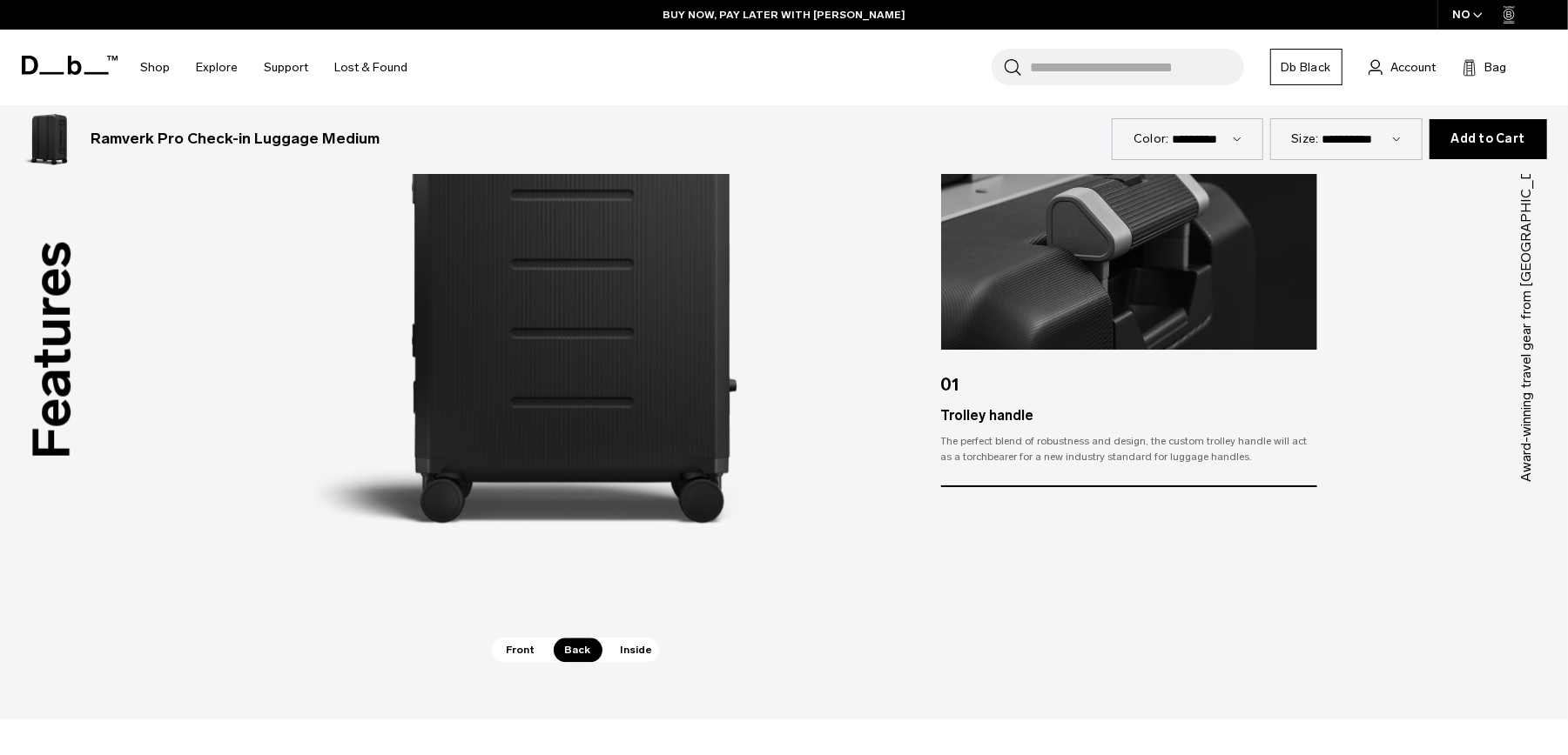
click at [643, 651] on span "Inside" at bounding box center [637, 651] width 55 height 25
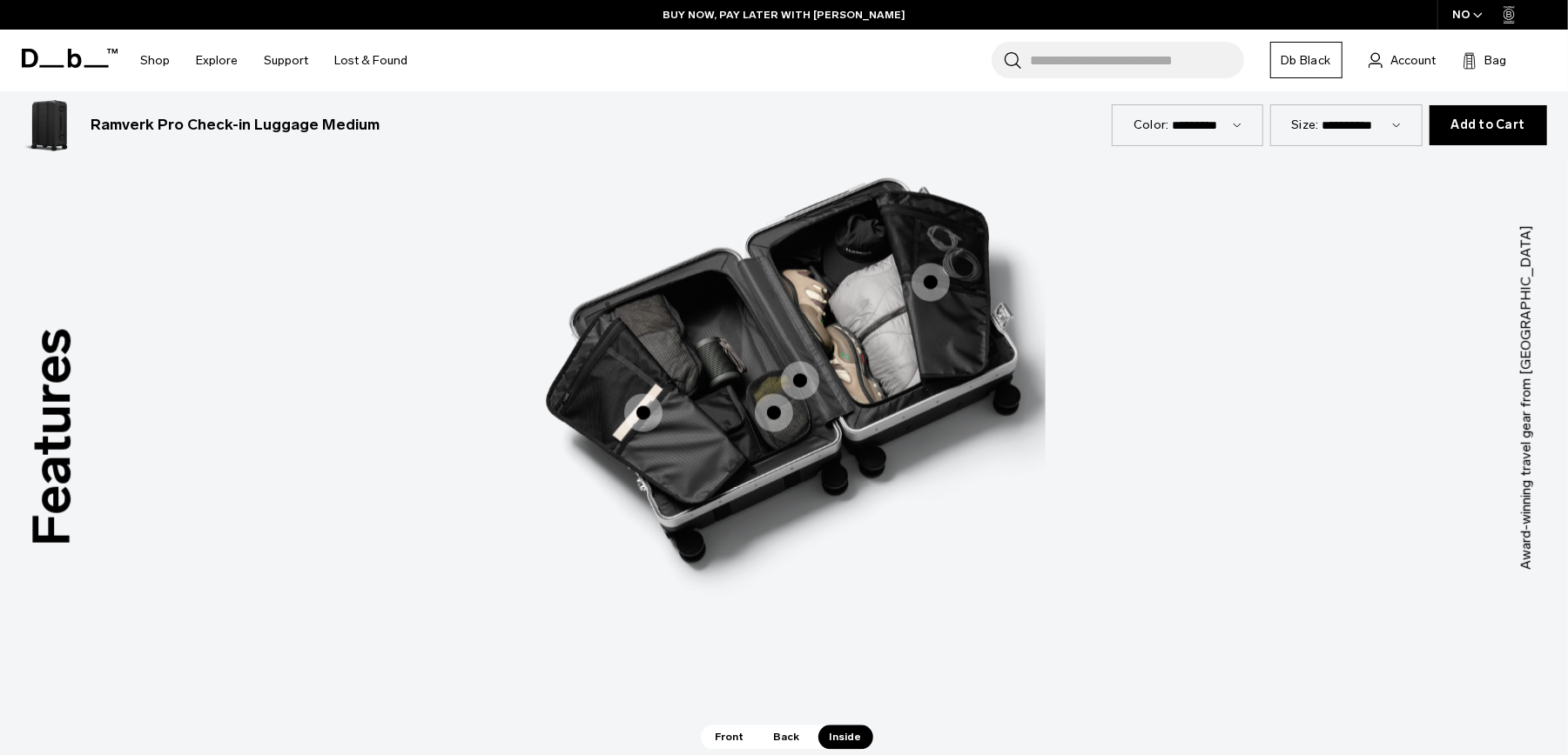
scroll to position [2475, 0]
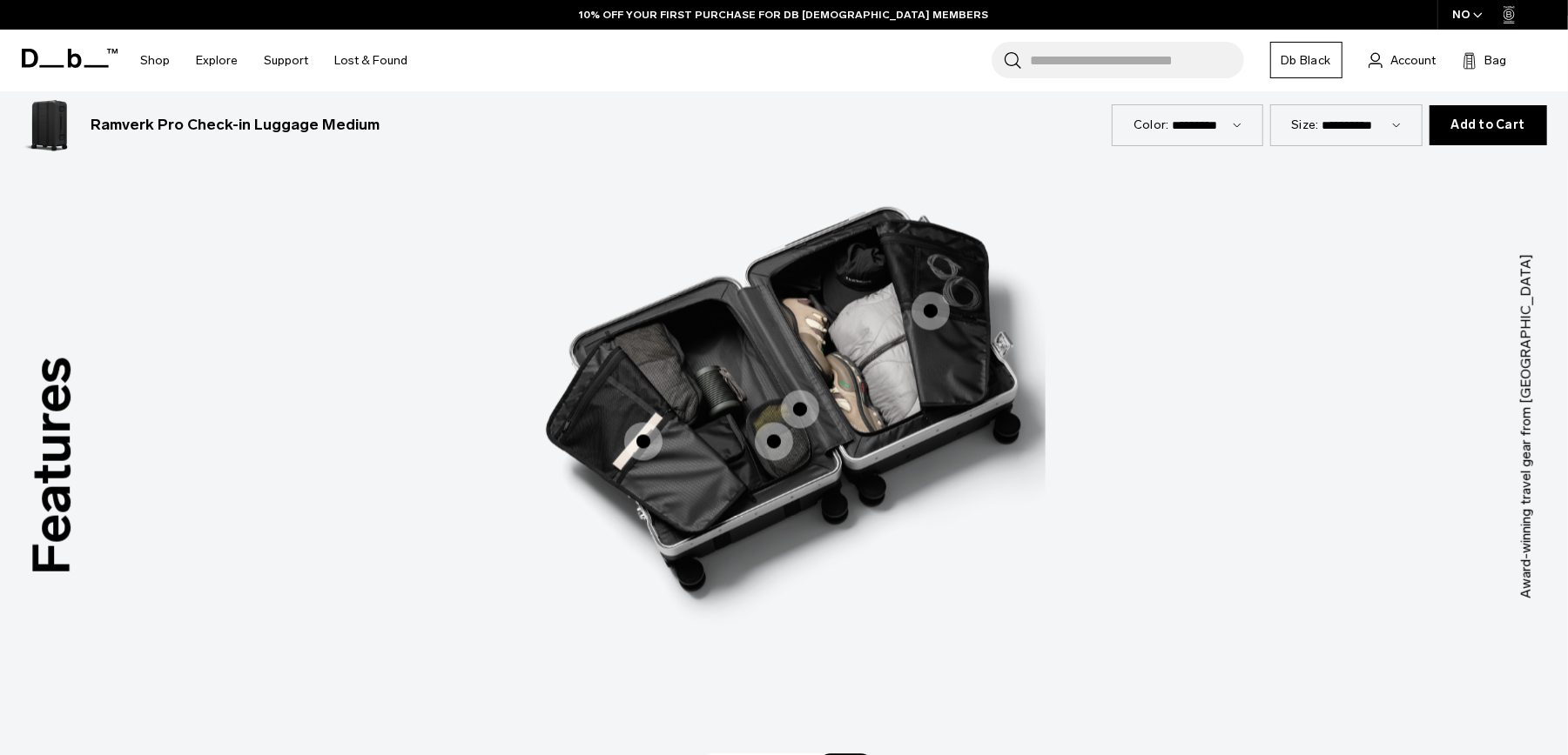
click at [648, 434] on span "3 / 3" at bounding box center [643, 441] width 38 height 38
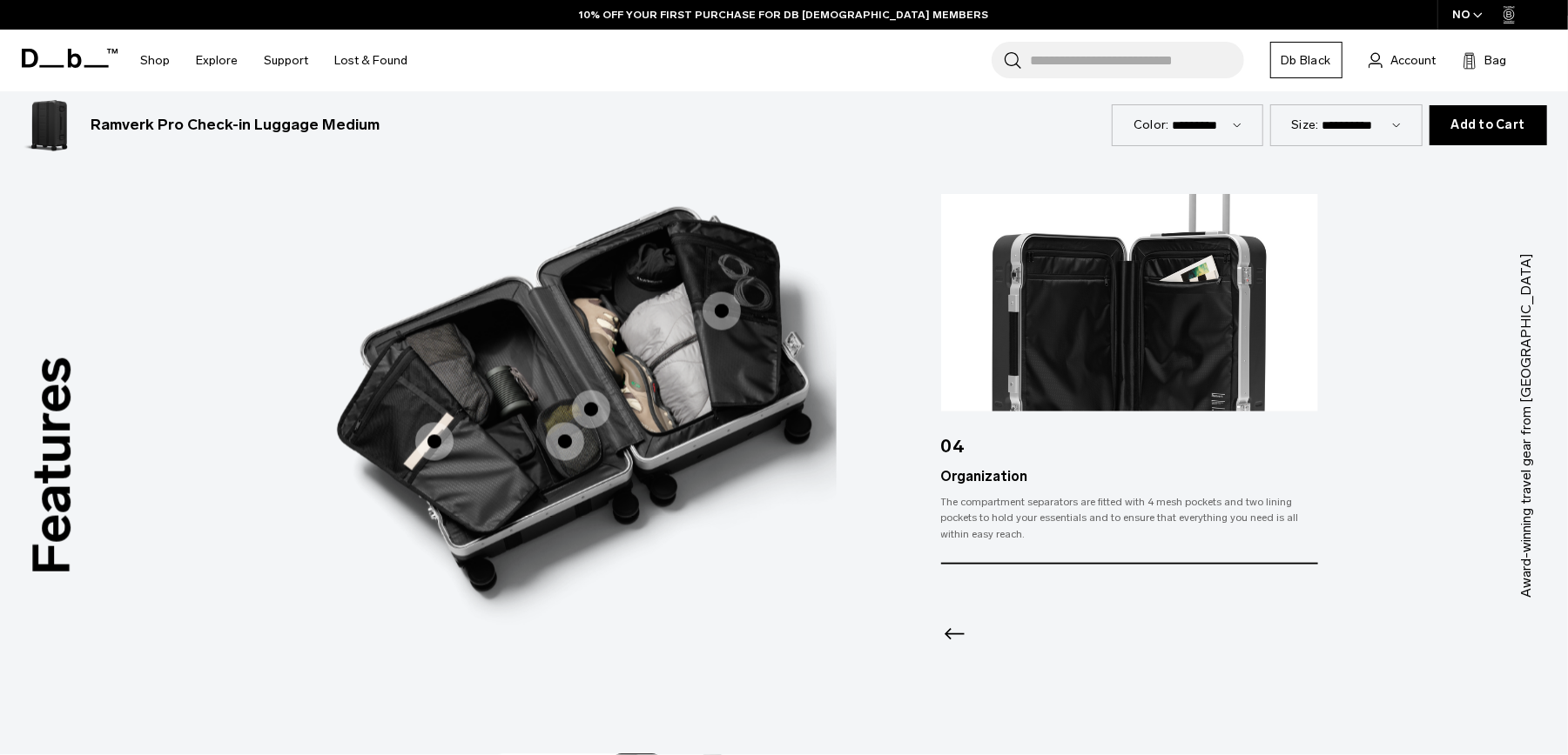
click at [955, 638] on icon "Previous slide" at bounding box center [954, 633] width 27 height 27
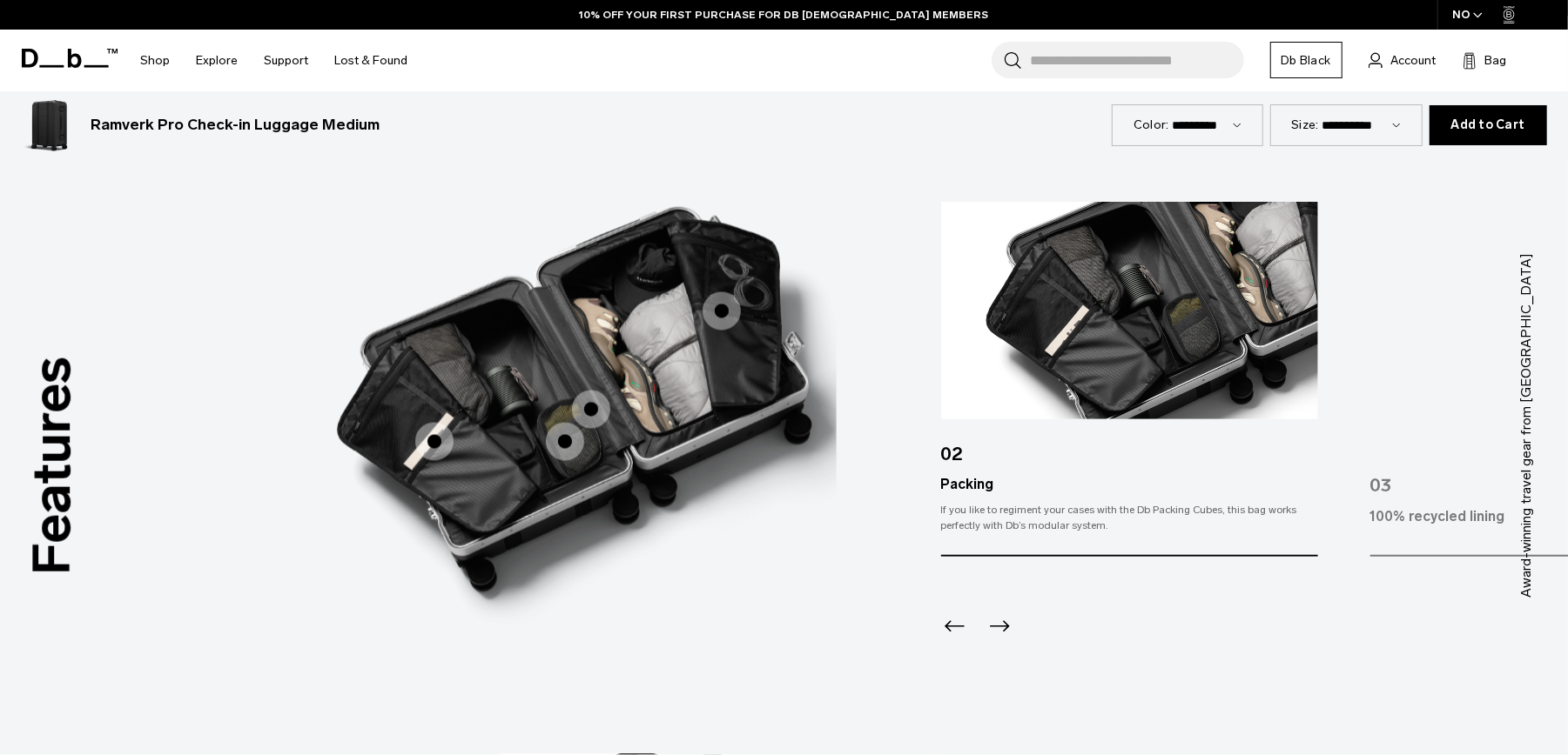
click at [955, 638] on icon "Previous slide" at bounding box center [954, 625] width 27 height 27
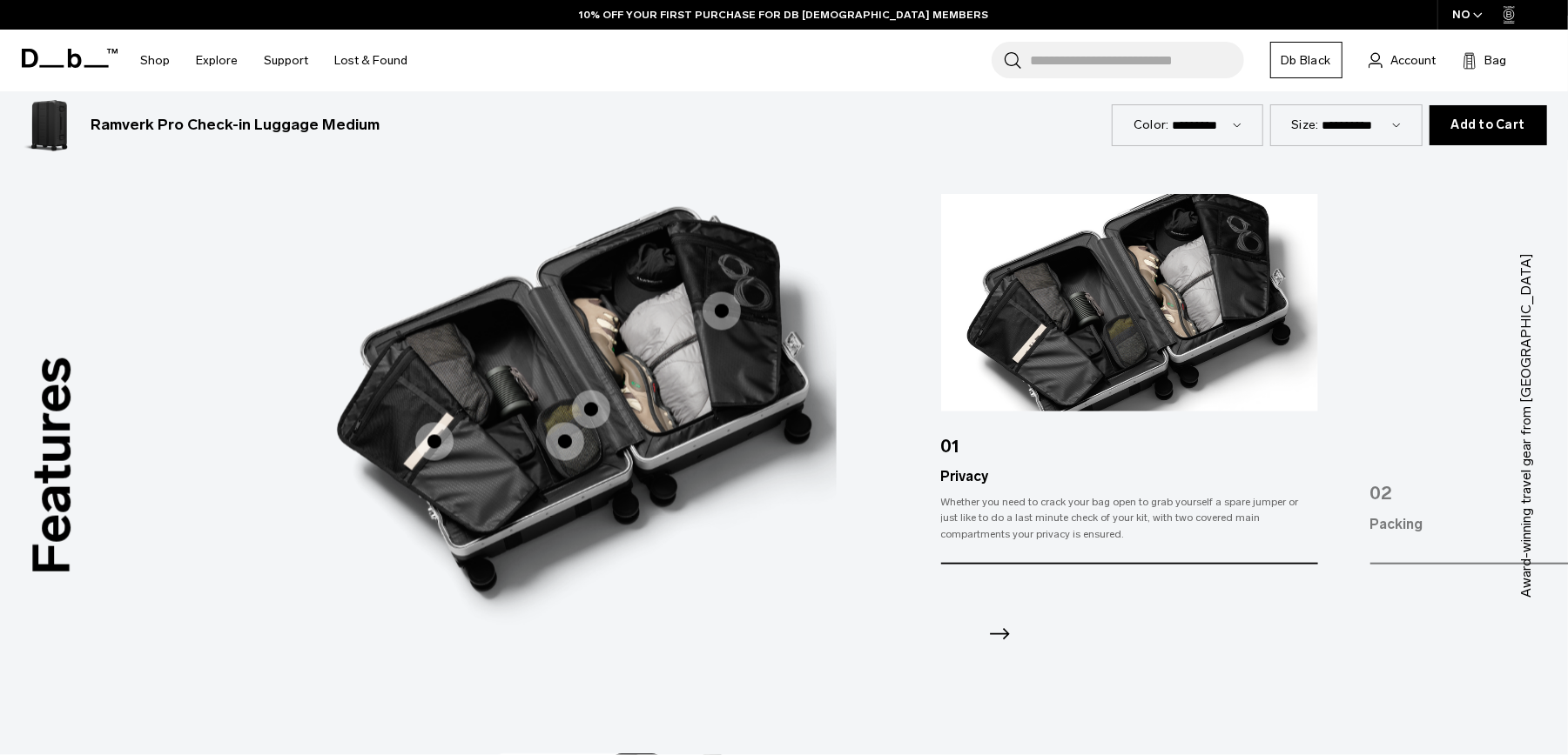
click at [955, 638] on div at bounding box center [1129, 611] width 376 height 94
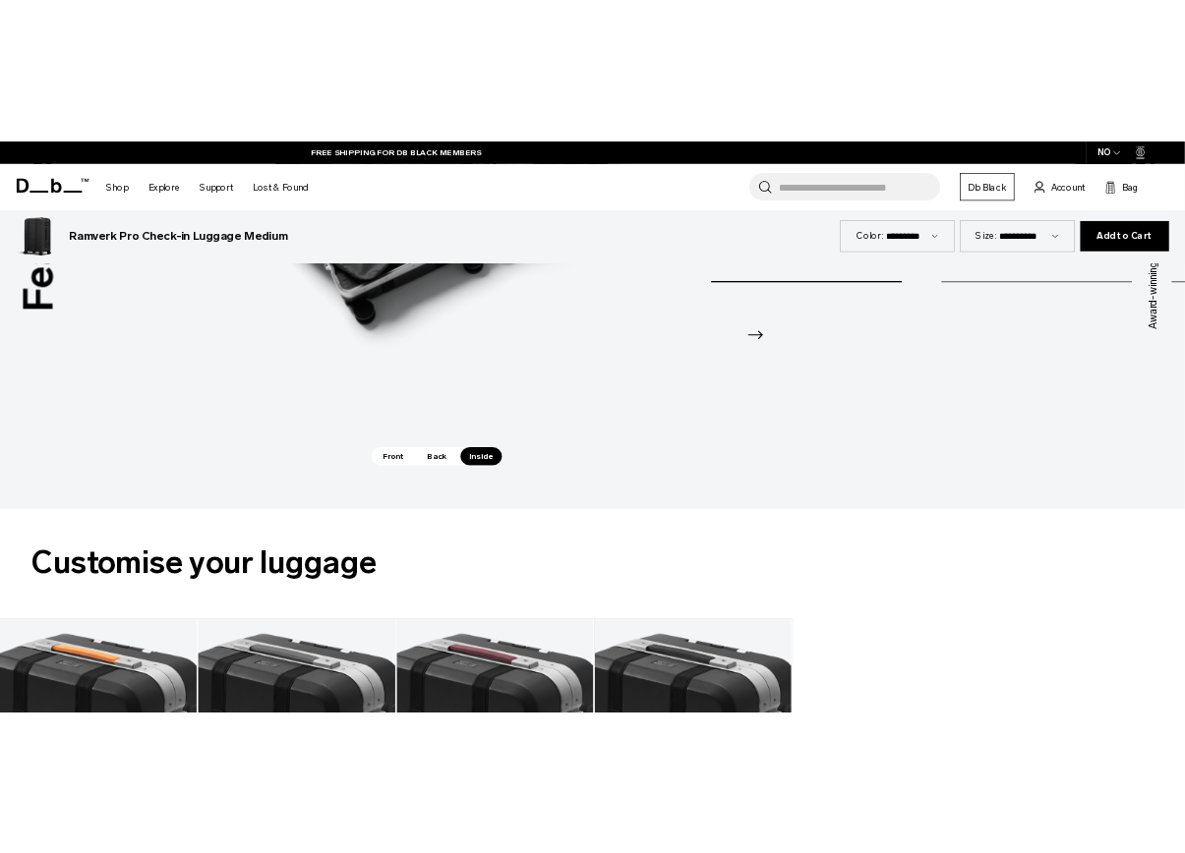
scroll to position [2506, 0]
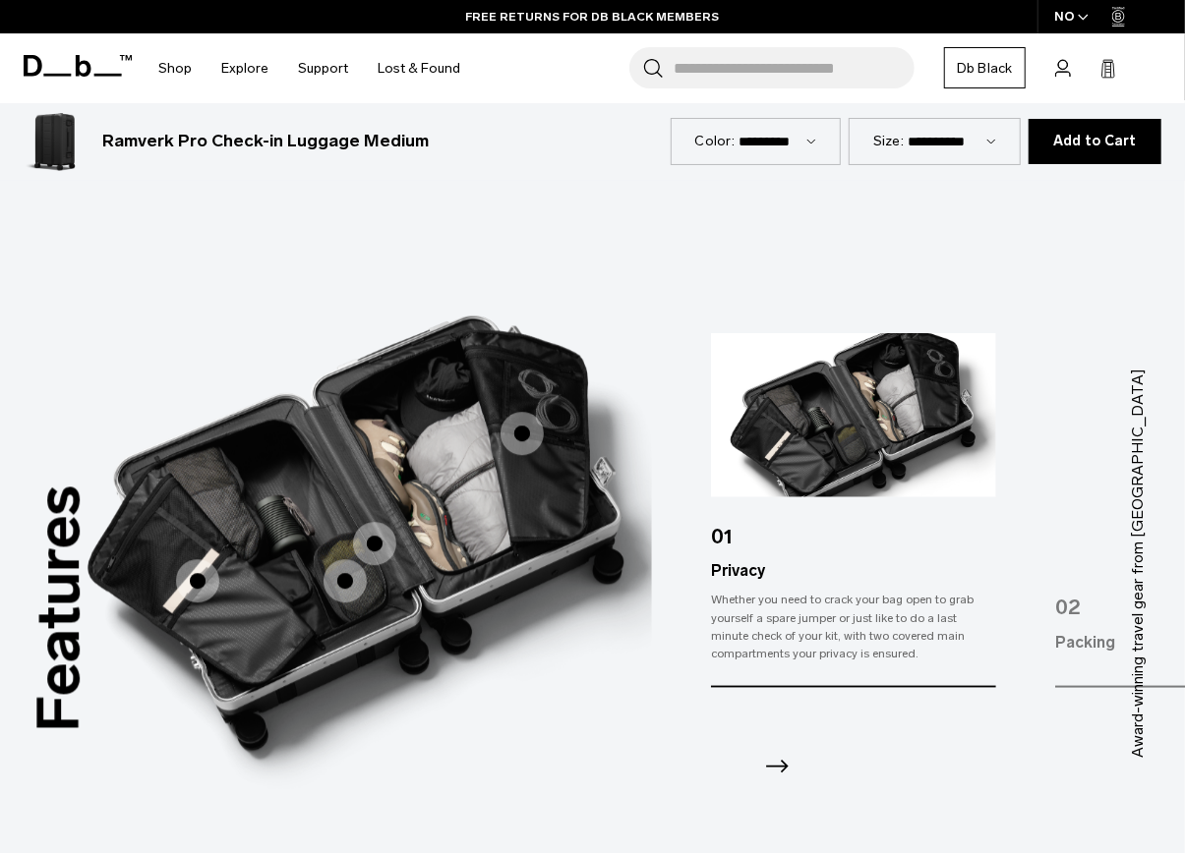
click at [779, 750] on icon "Next slide" at bounding box center [776, 765] width 31 height 31
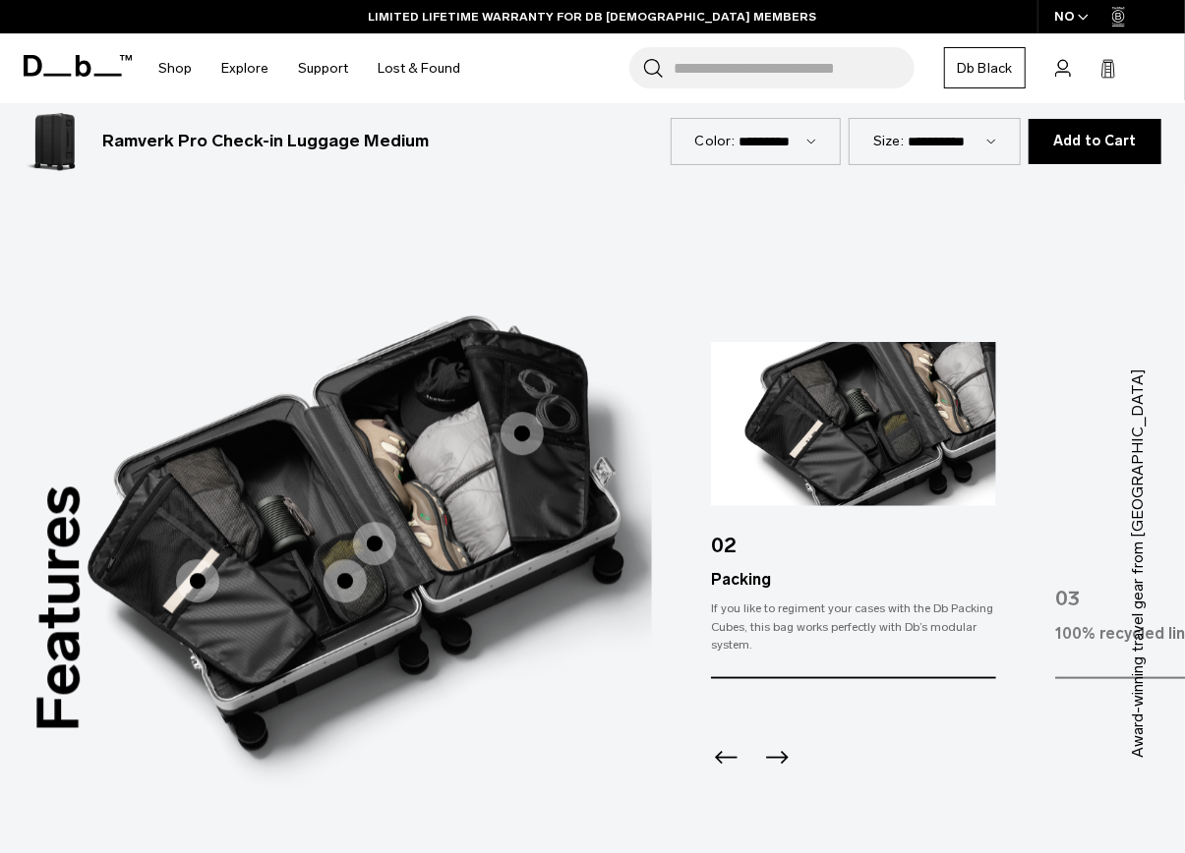
click at [765, 741] on icon "Next slide" at bounding box center [776, 756] width 31 height 31
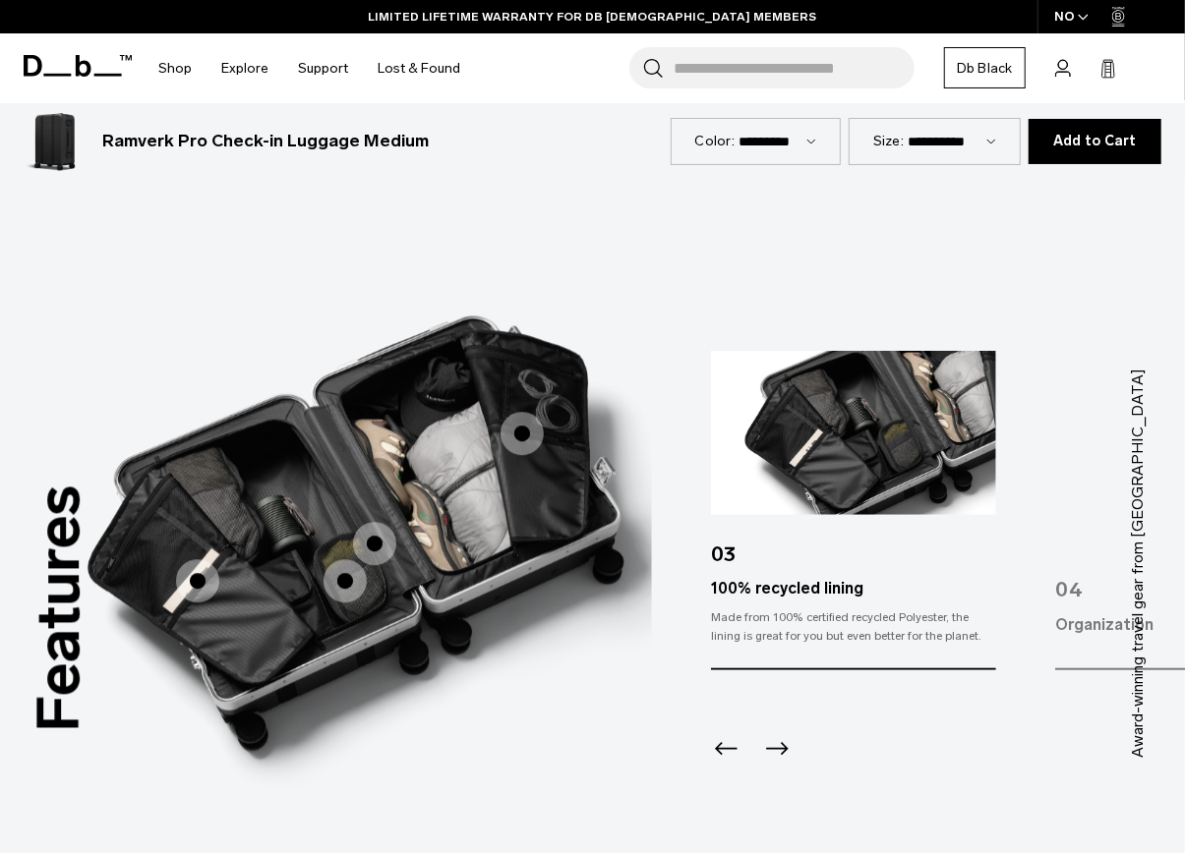
click at [726, 732] on icon "Previous slide" at bounding box center [726, 747] width 31 height 31
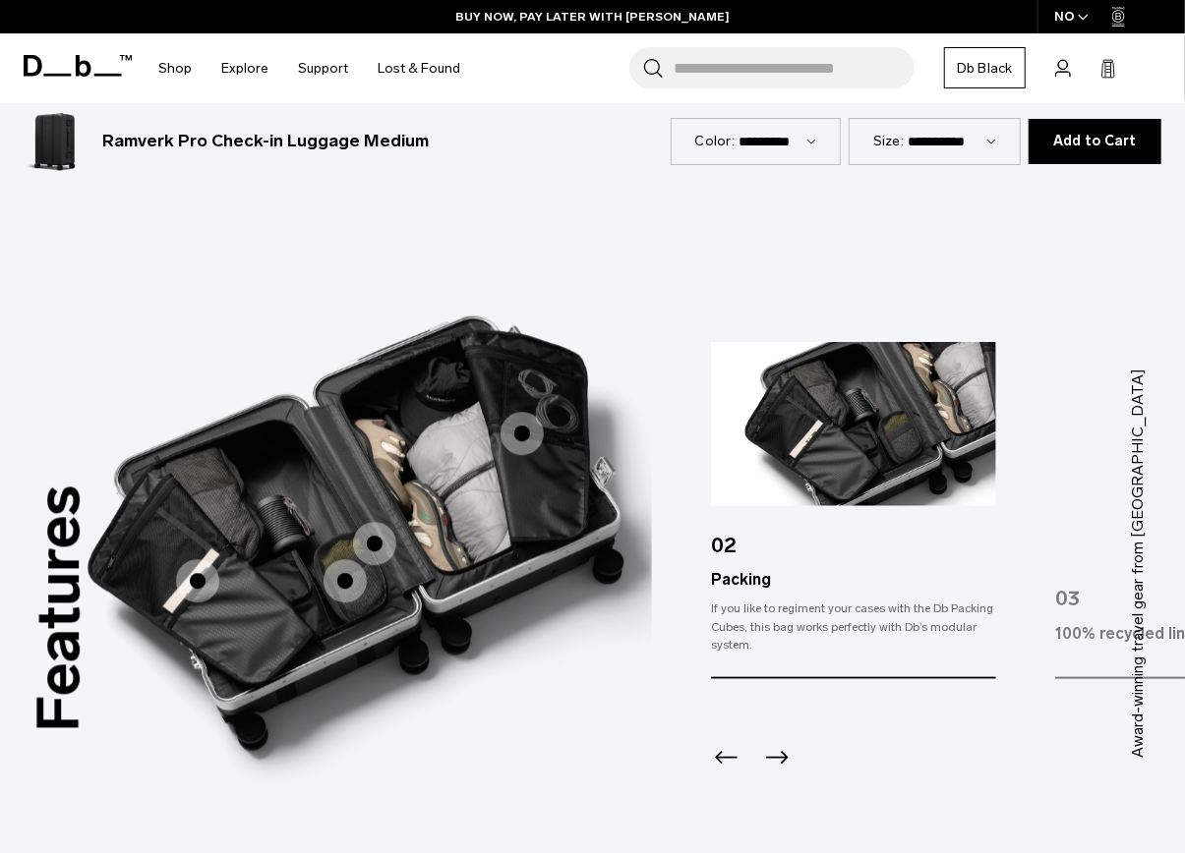
click at [780, 741] on icon "Next slide" at bounding box center [776, 756] width 31 height 31
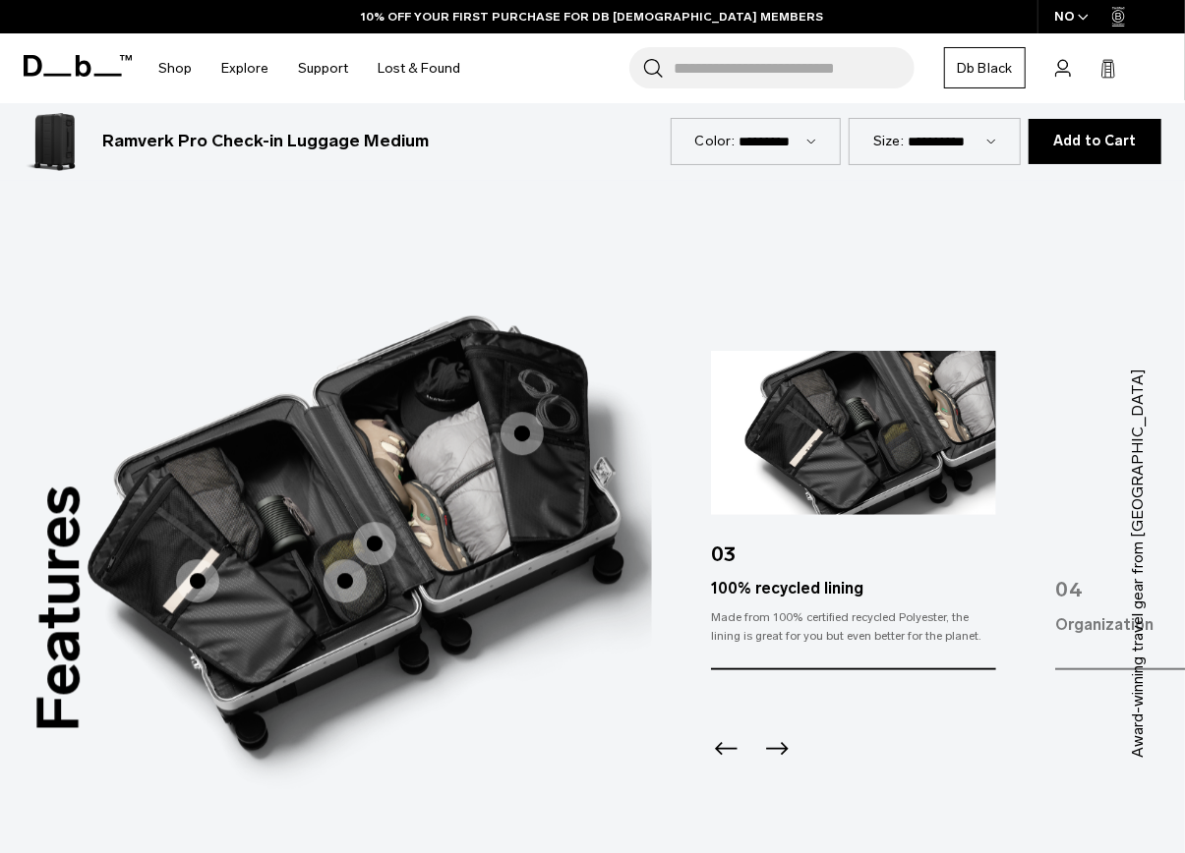
click at [730, 742] on icon "Previous slide" at bounding box center [726, 748] width 23 height 13
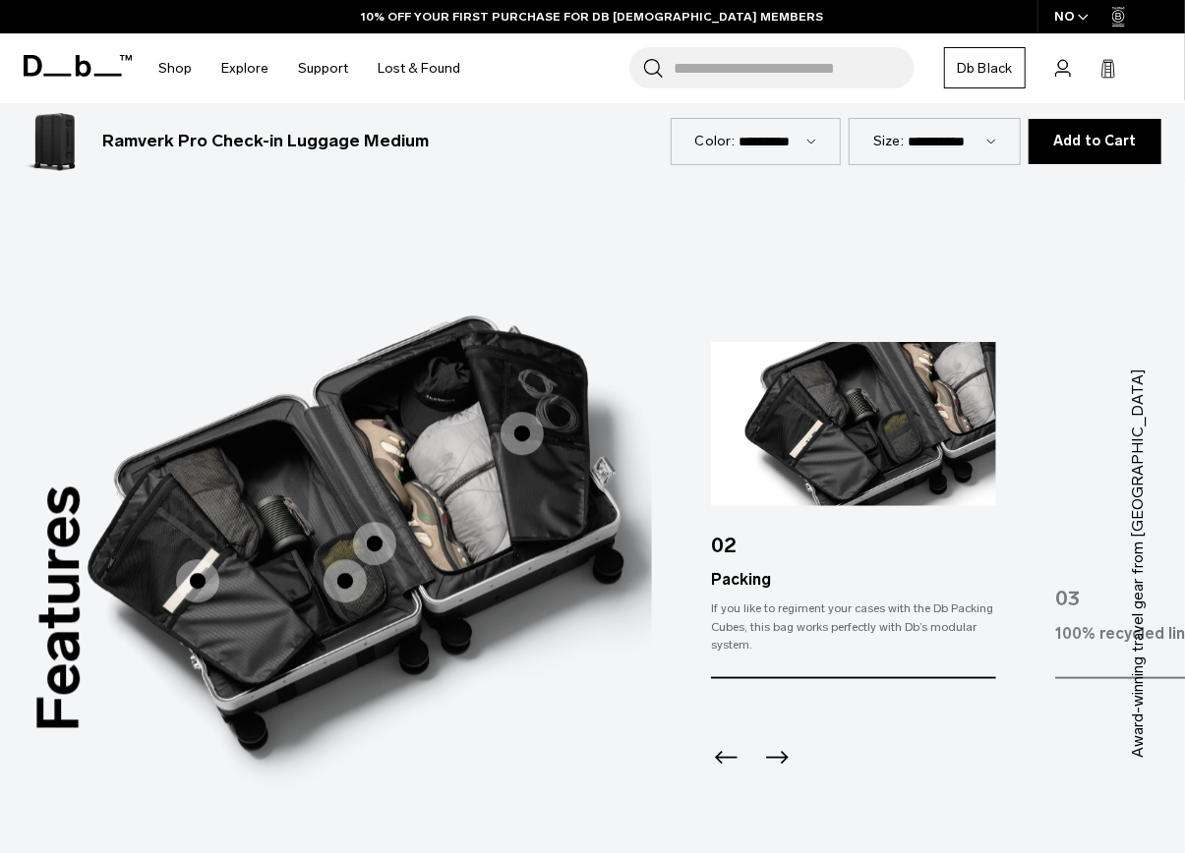
click at [789, 741] on icon "Next slide" at bounding box center [776, 756] width 31 height 31
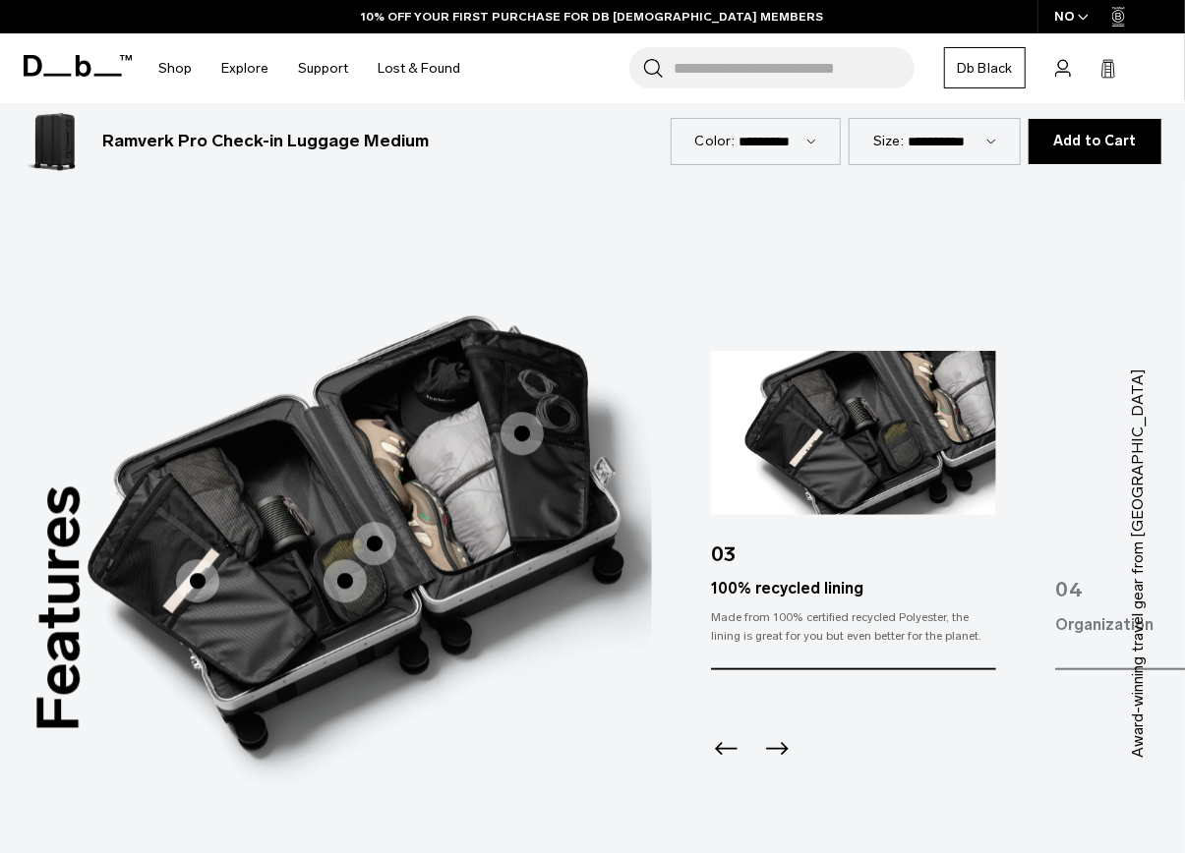
click at [777, 732] on icon "Next slide" at bounding box center [776, 747] width 31 height 31
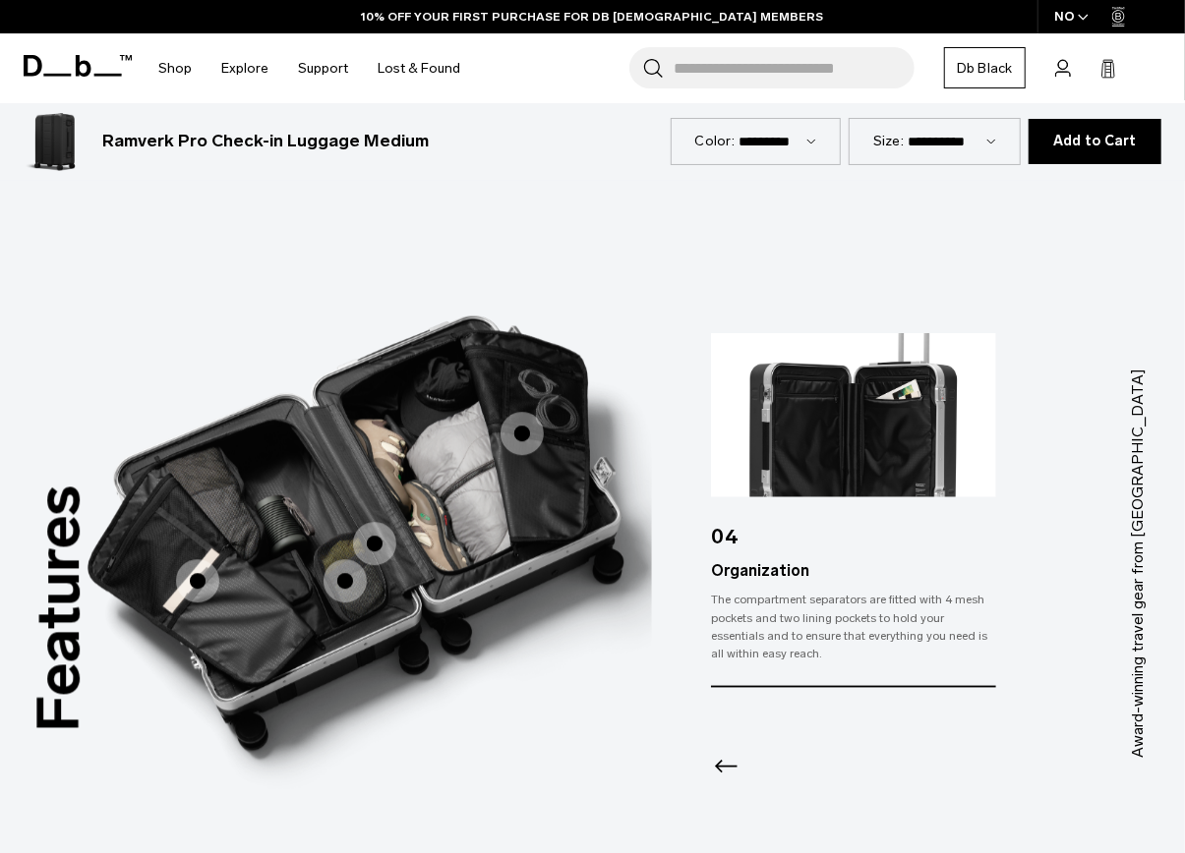
drag, startPoint x: 849, startPoint y: 375, endPoint x: 767, endPoint y: 525, distance: 171.6
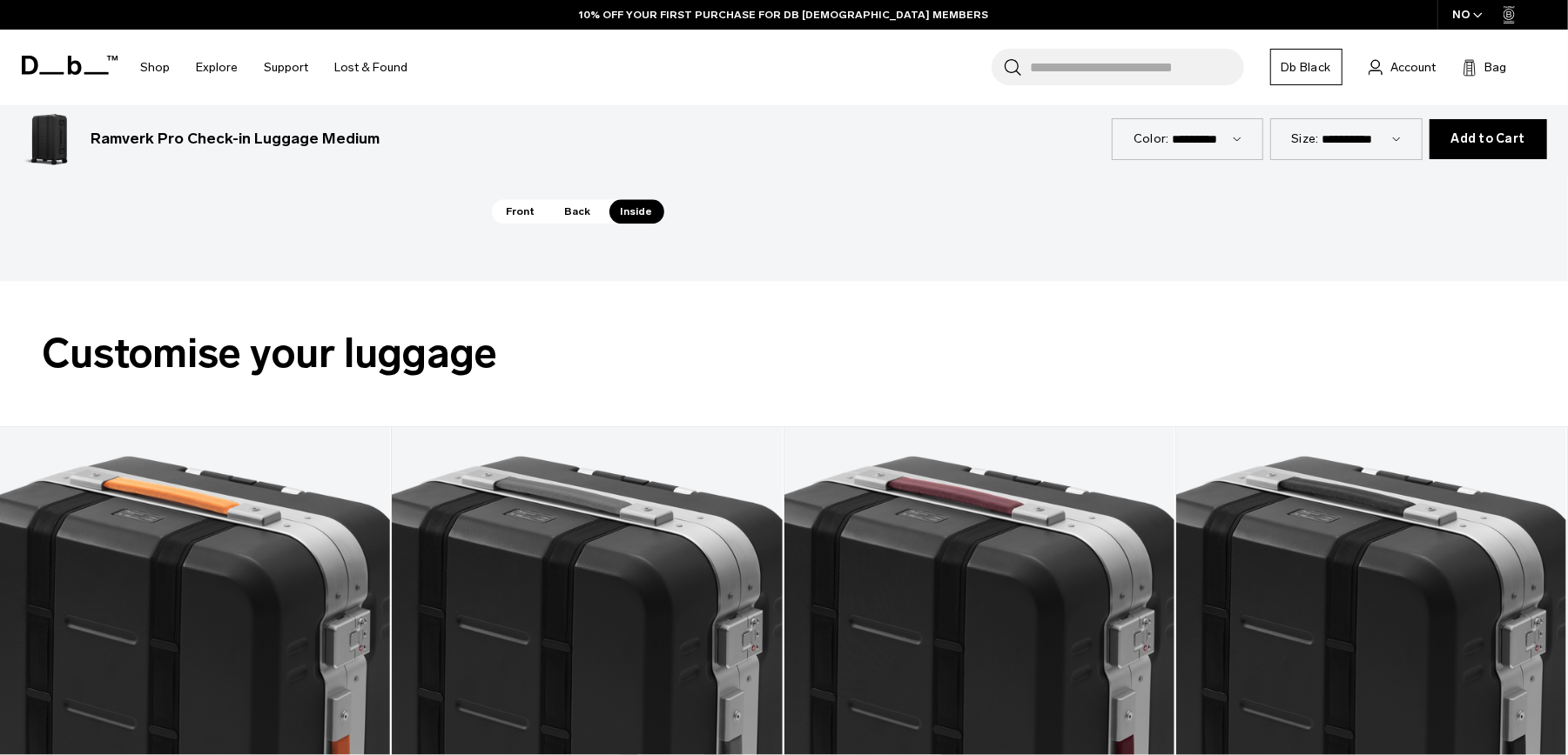
scroll to position [3032, 0]
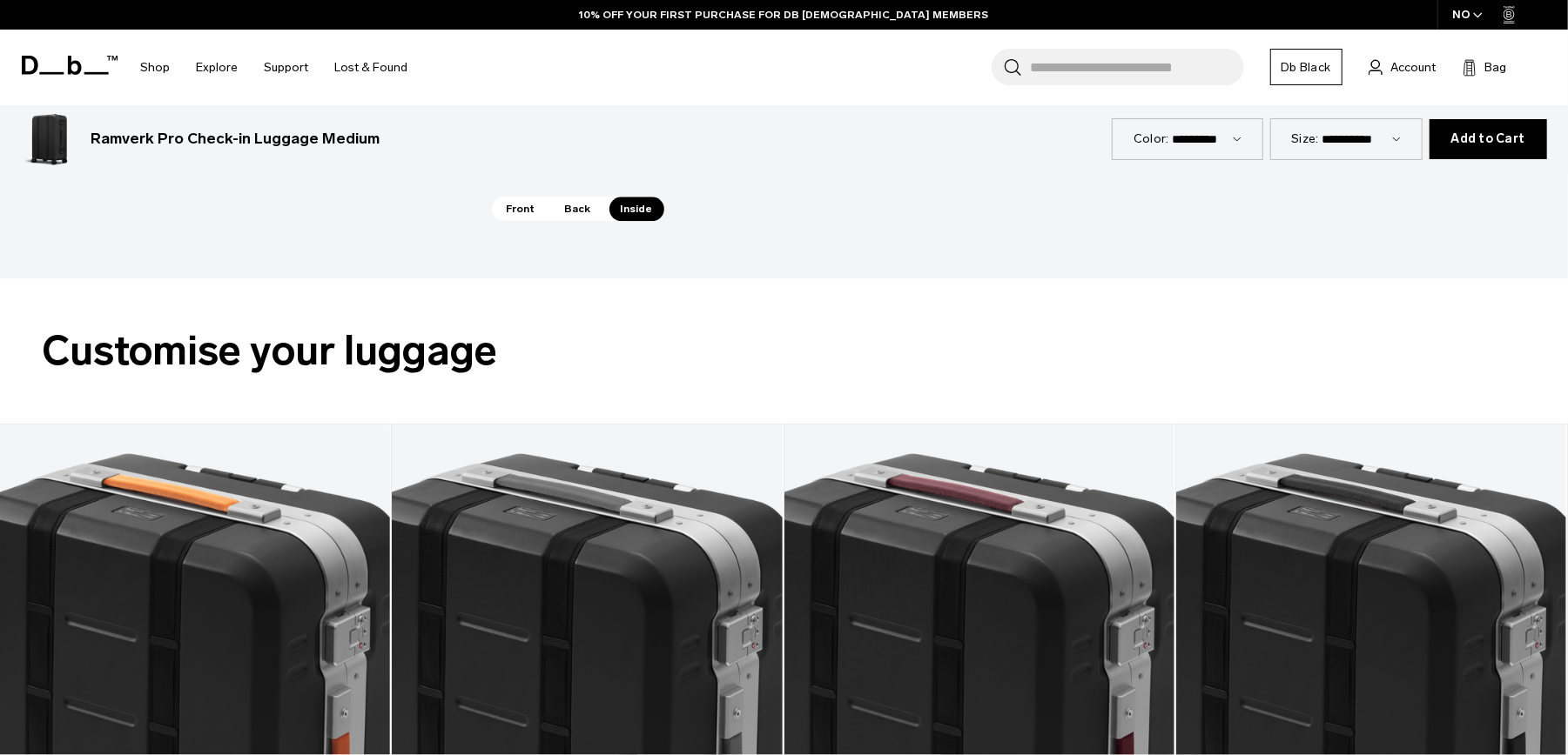
click at [523, 217] on span "Front" at bounding box center [521, 209] width 51 height 25
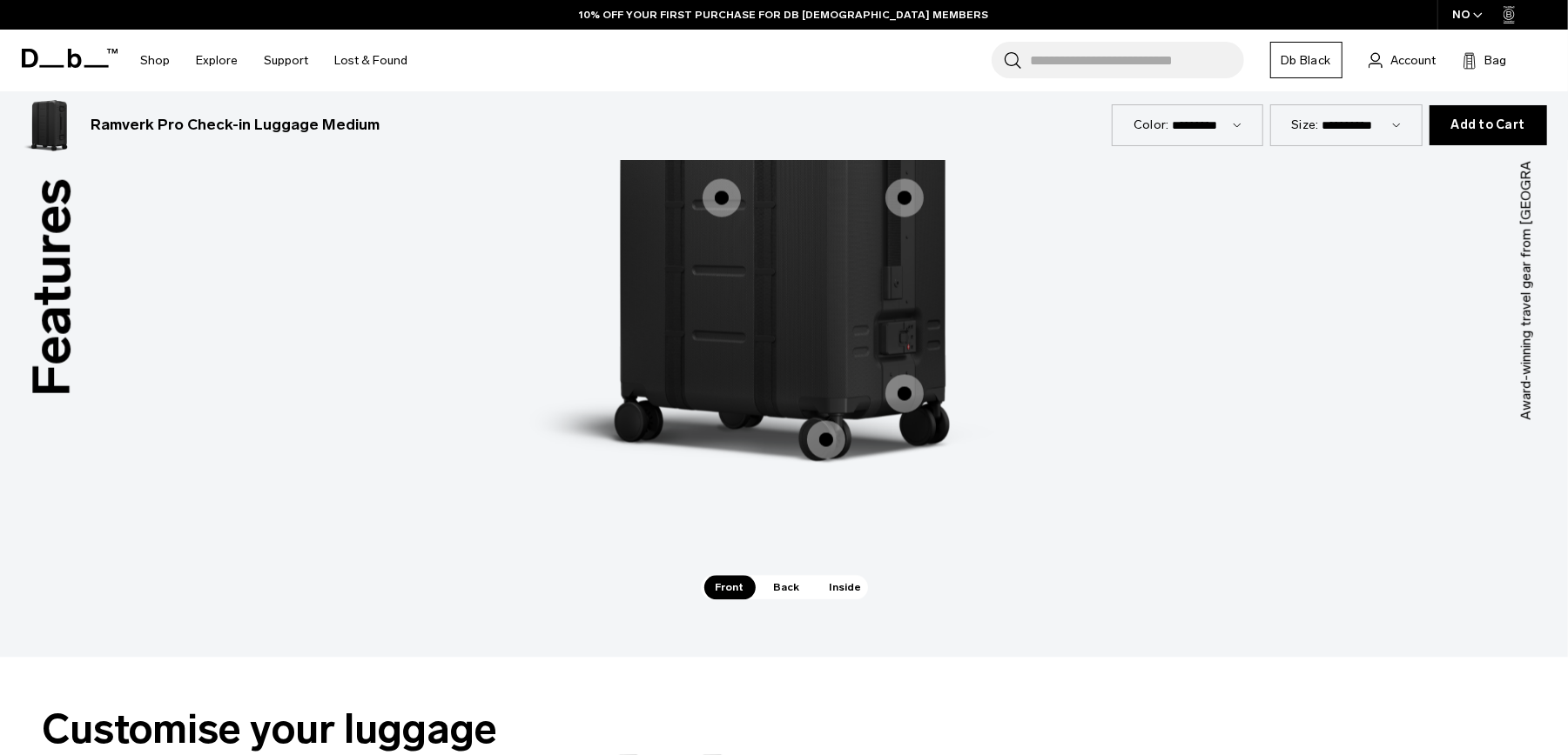
scroll to position [2521, 0]
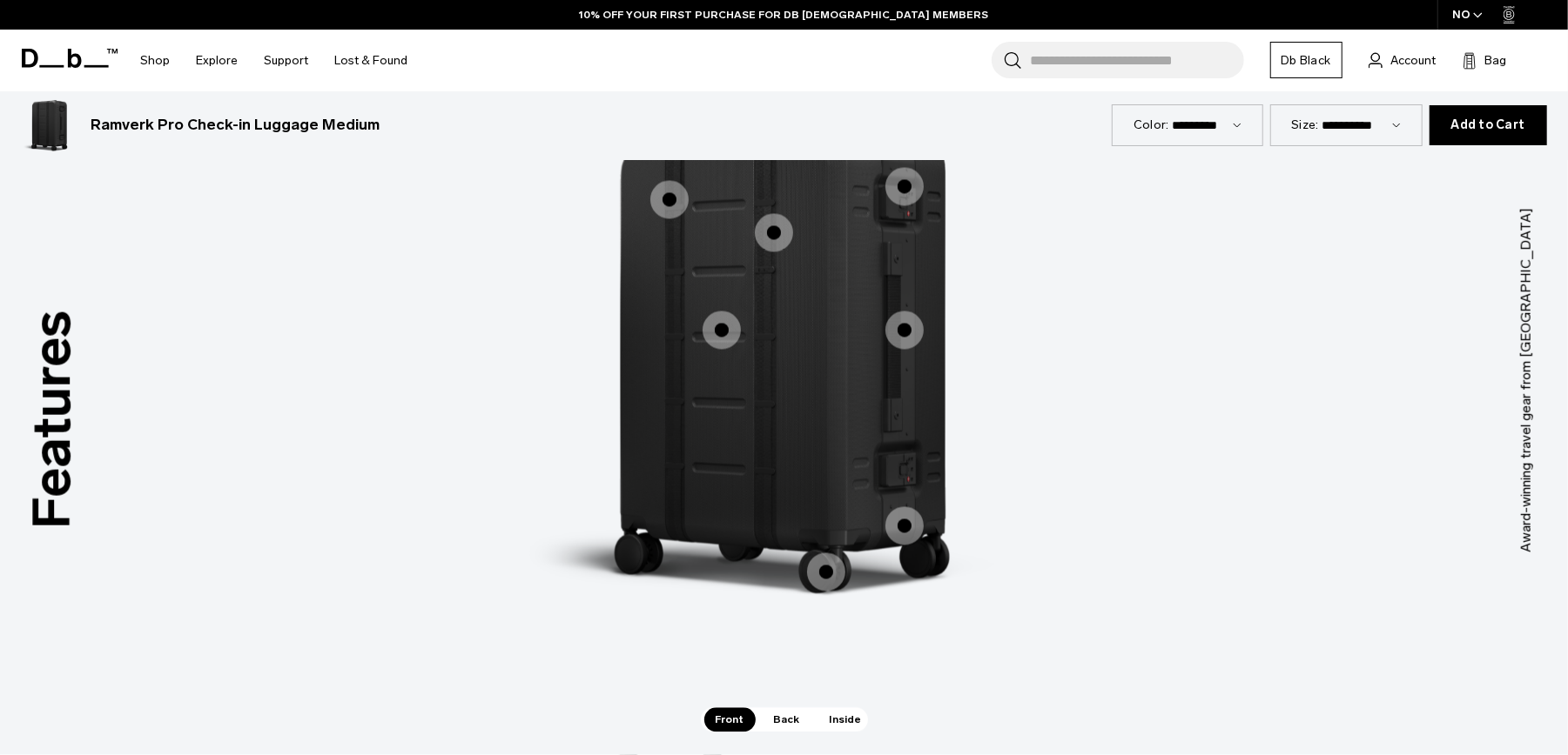
click at [717, 333] on span "1 / 3" at bounding box center [721, 329] width 38 height 38
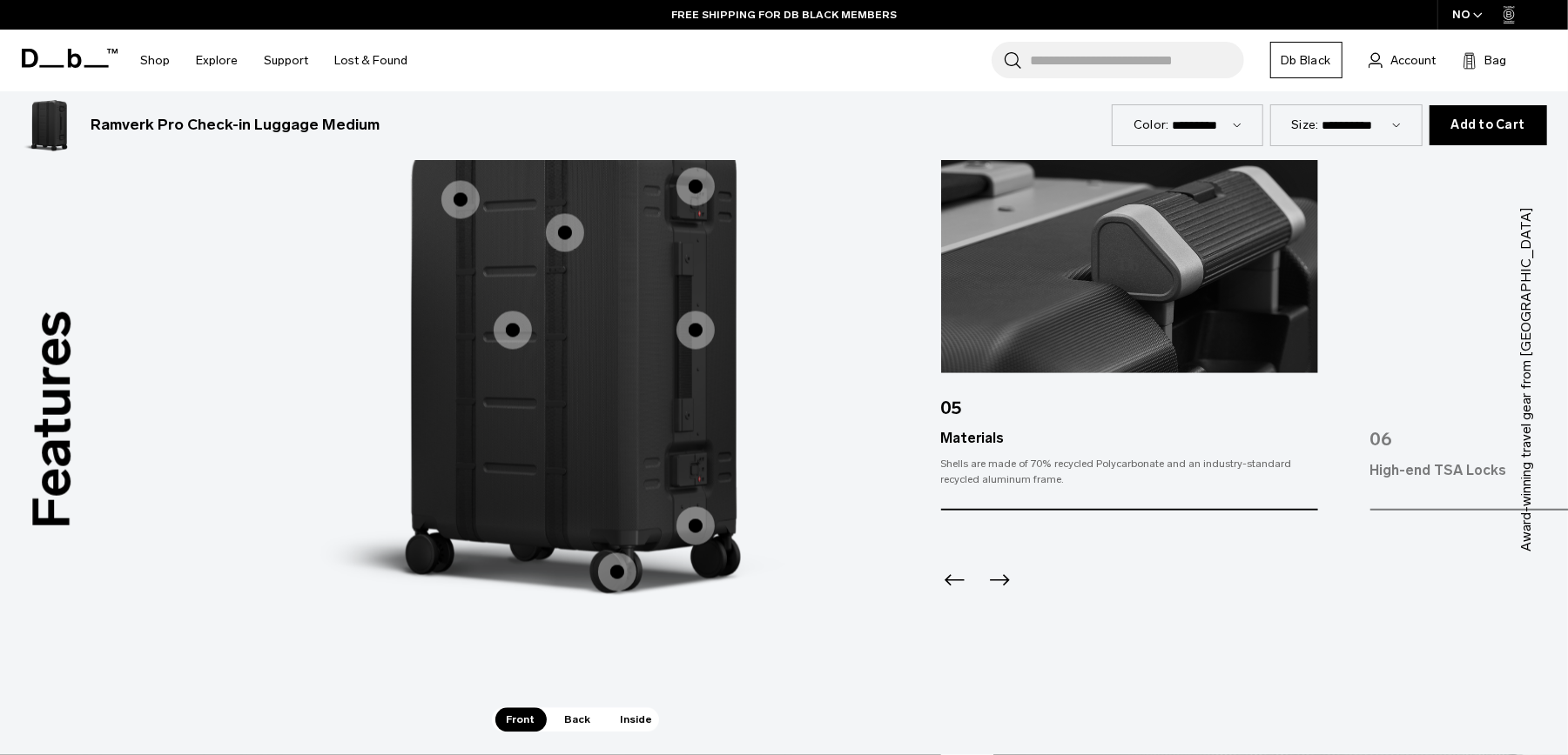
click at [1000, 573] on icon "Next slide" at bounding box center [999, 579] width 27 height 27
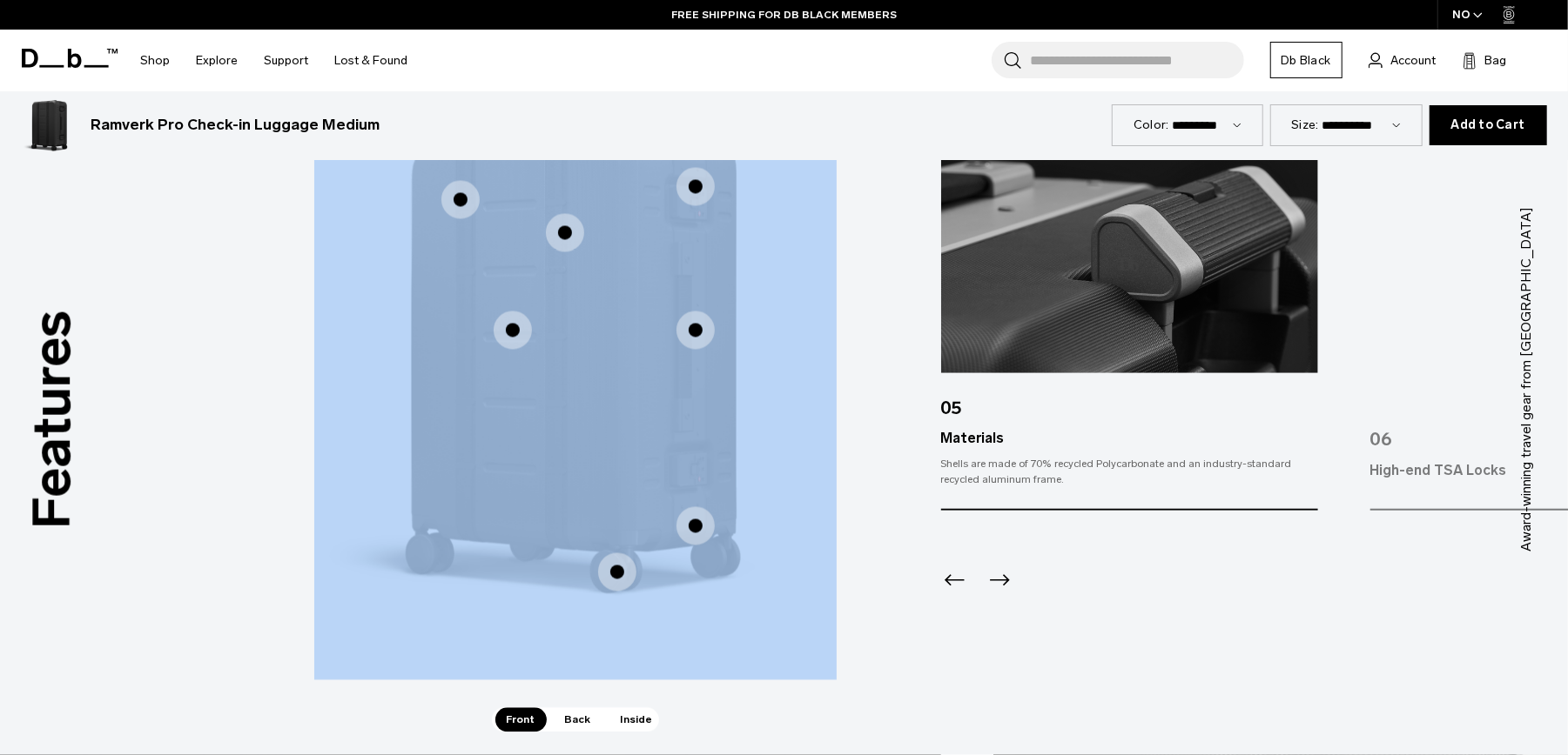
click at [1000, 573] on icon "Next slide" at bounding box center [999, 579] width 27 height 27
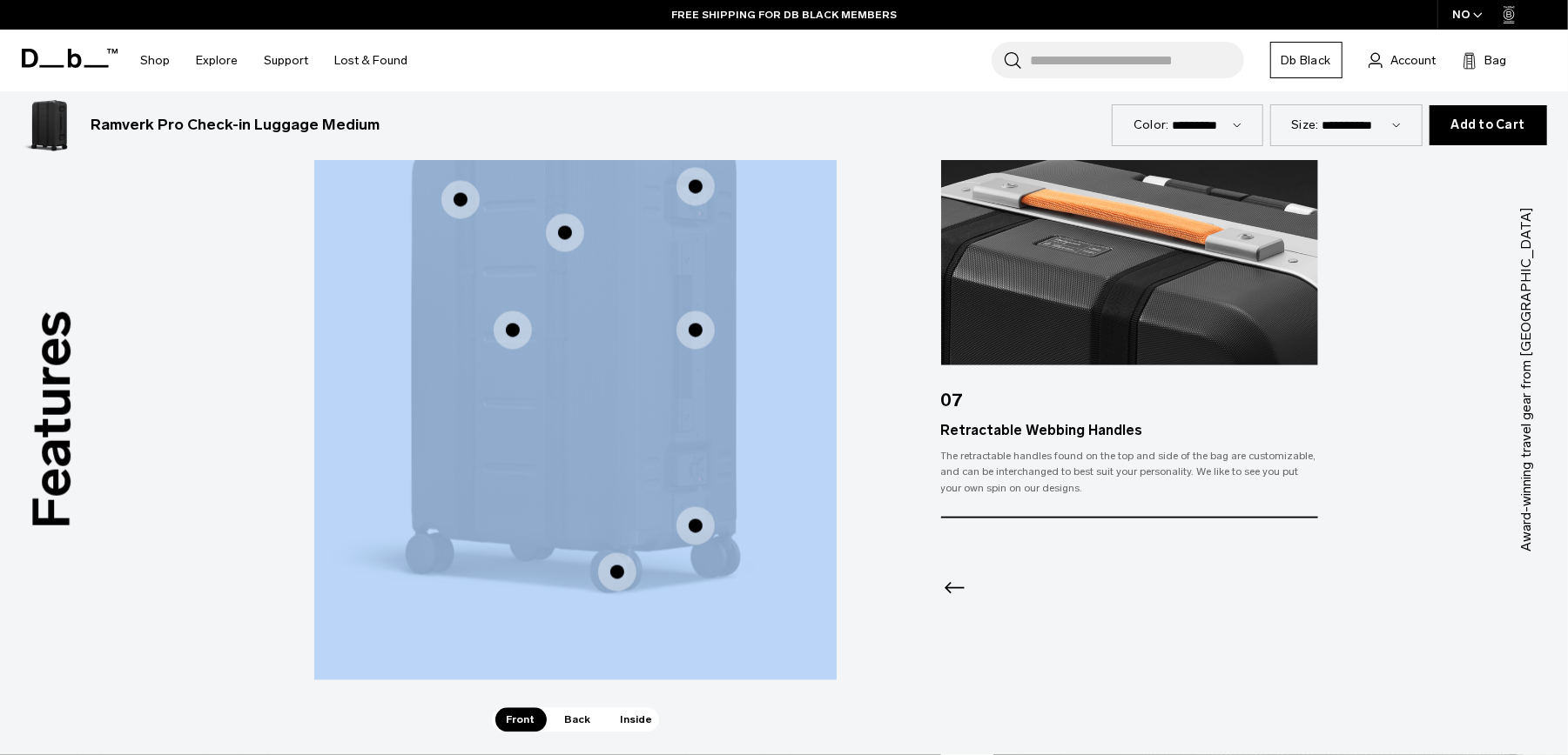
click at [1000, 573] on div at bounding box center [1129, 565] width 376 height 94
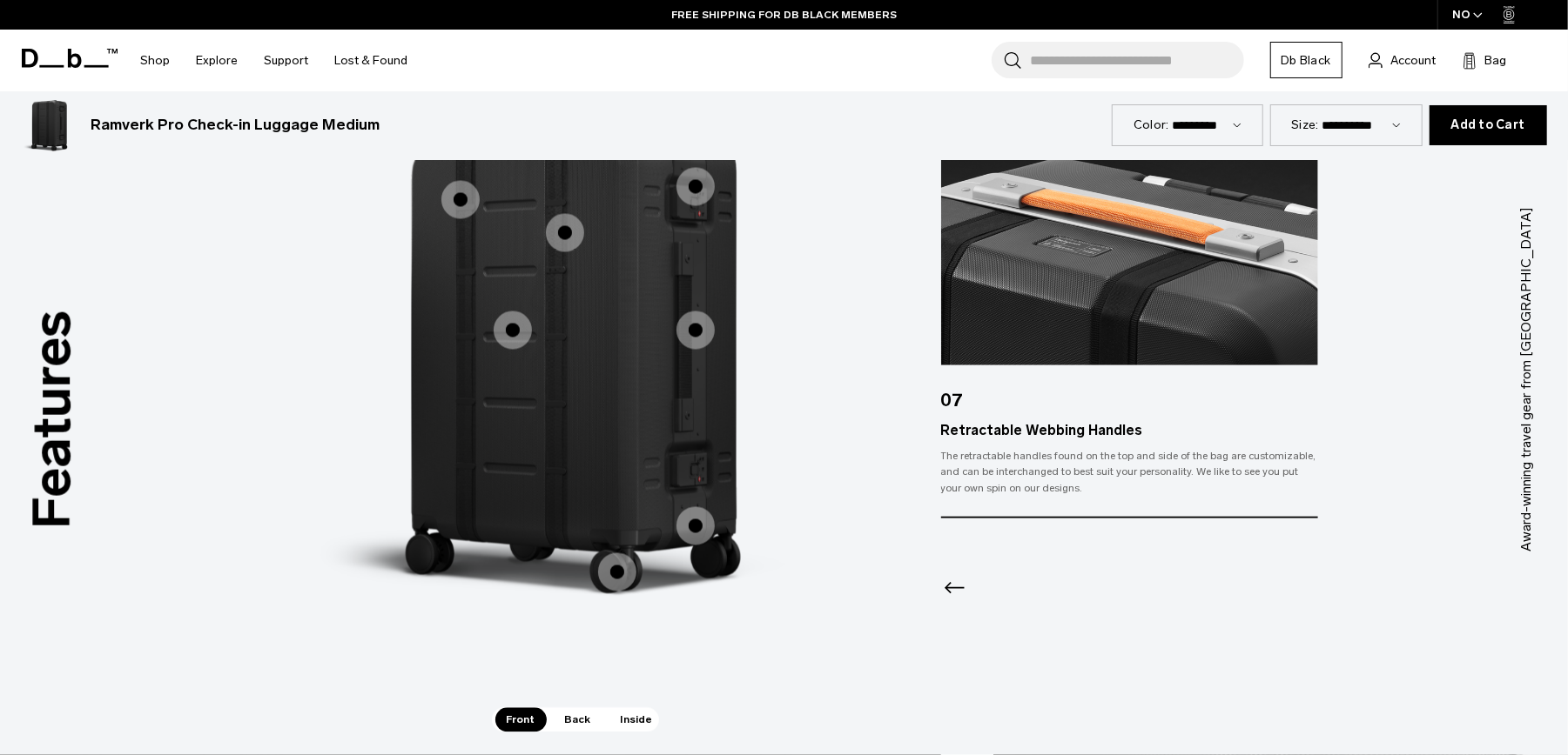
click at [1018, 562] on div at bounding box center [1129, 565] width 376 height 94
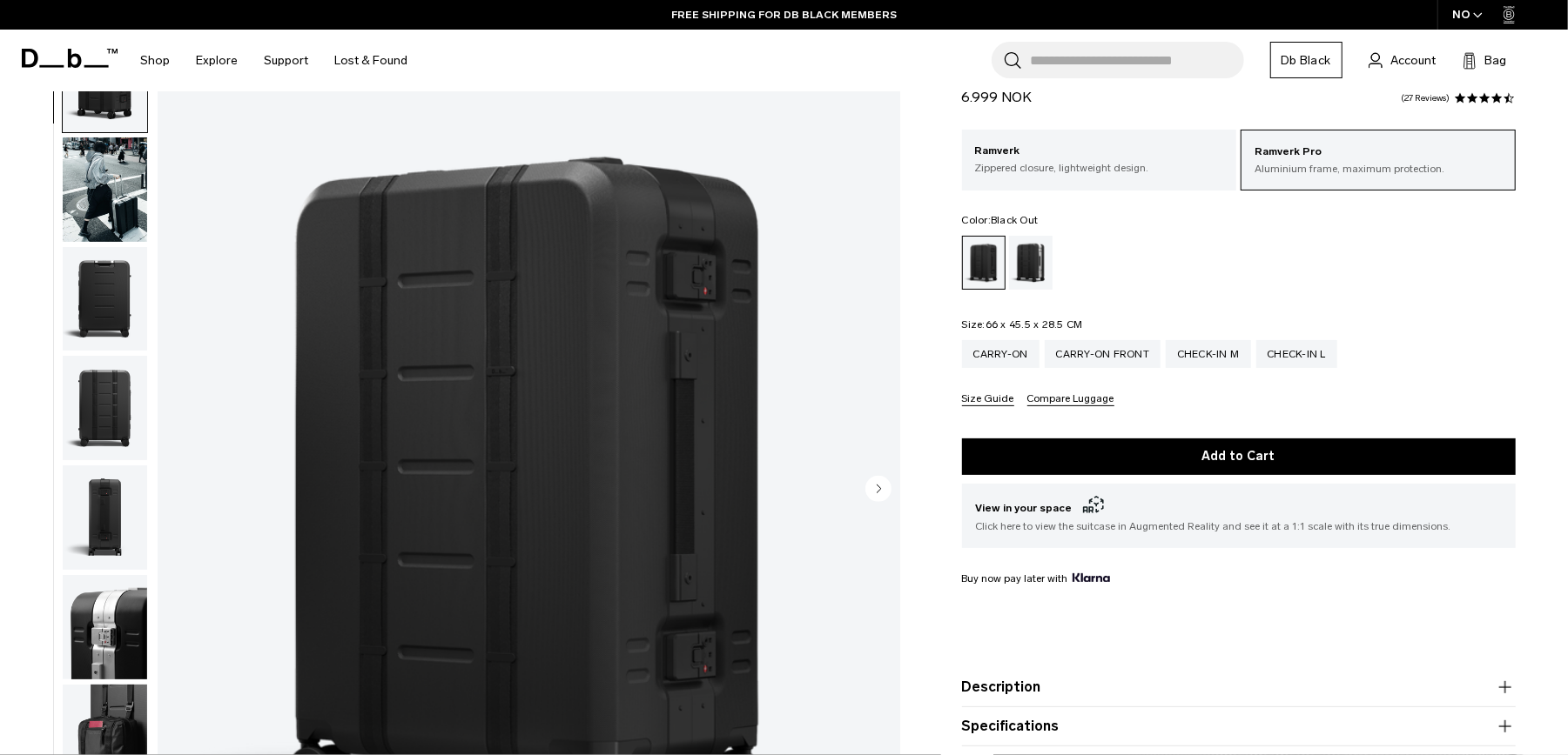
scroll to position [0, 0]
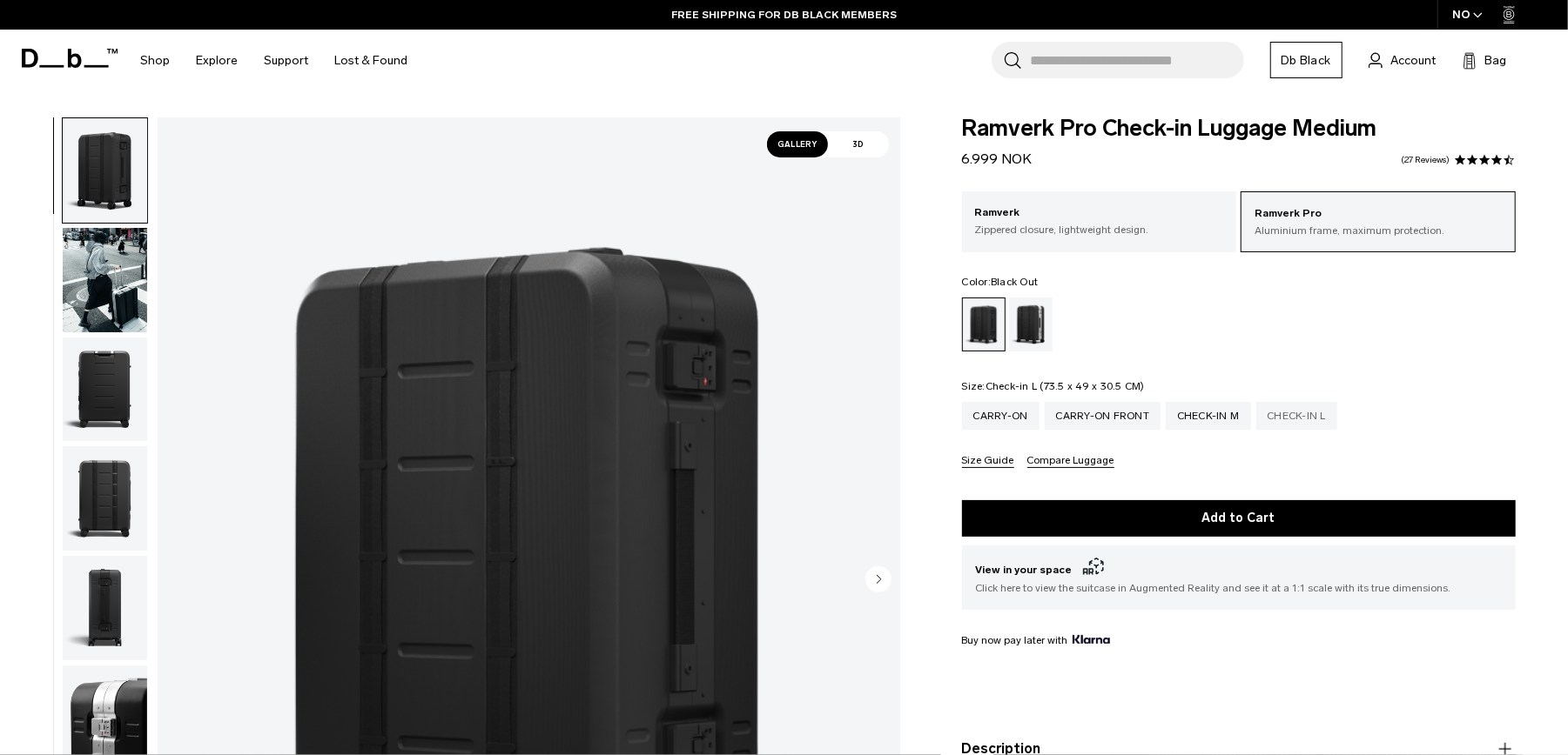
click at [1306, 427] on div "Check-in L" at bounding box center [1297, 415] width 81 height 27
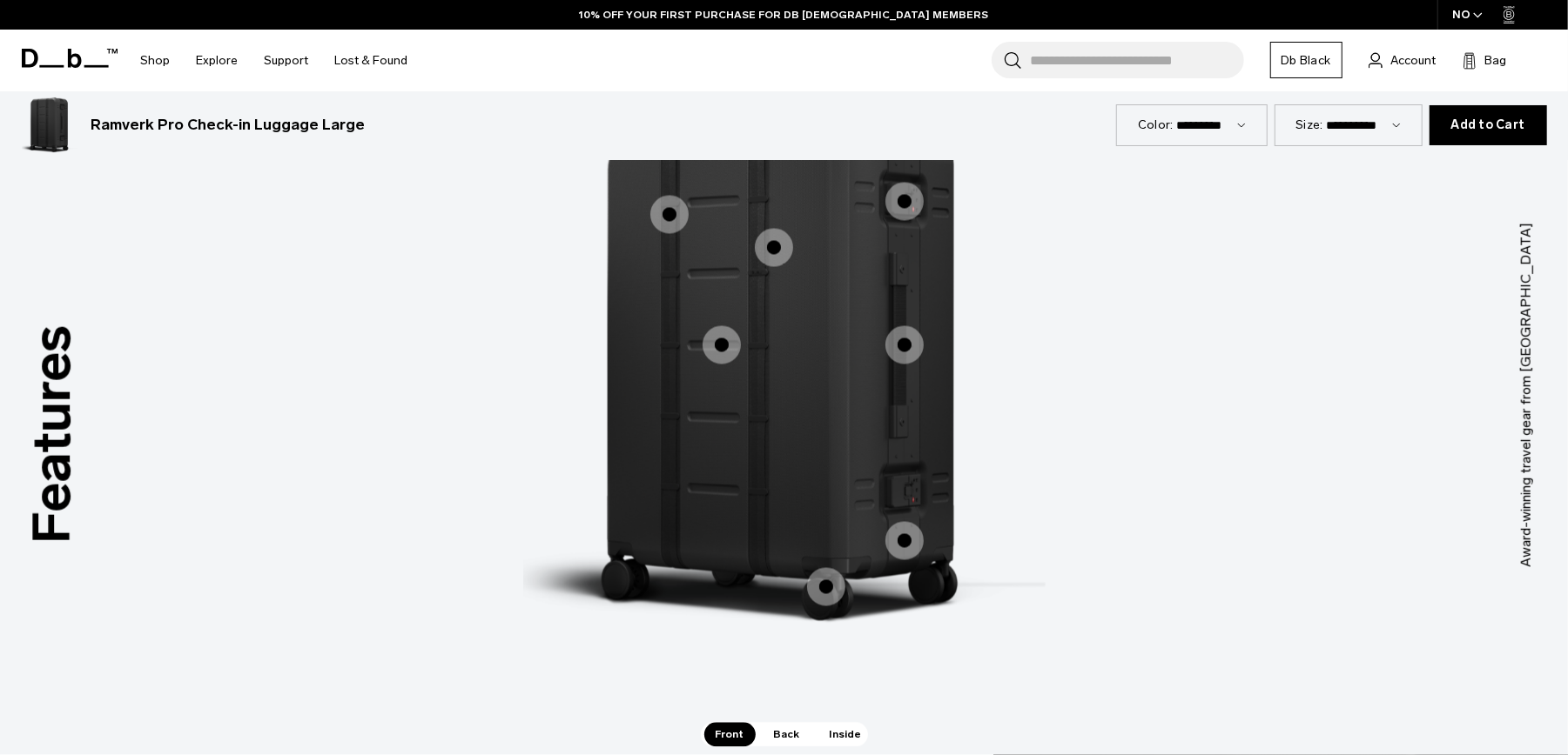
click at [830, 586] on span "1 / 3" at bounding box center [825, 586] width 38 height 38
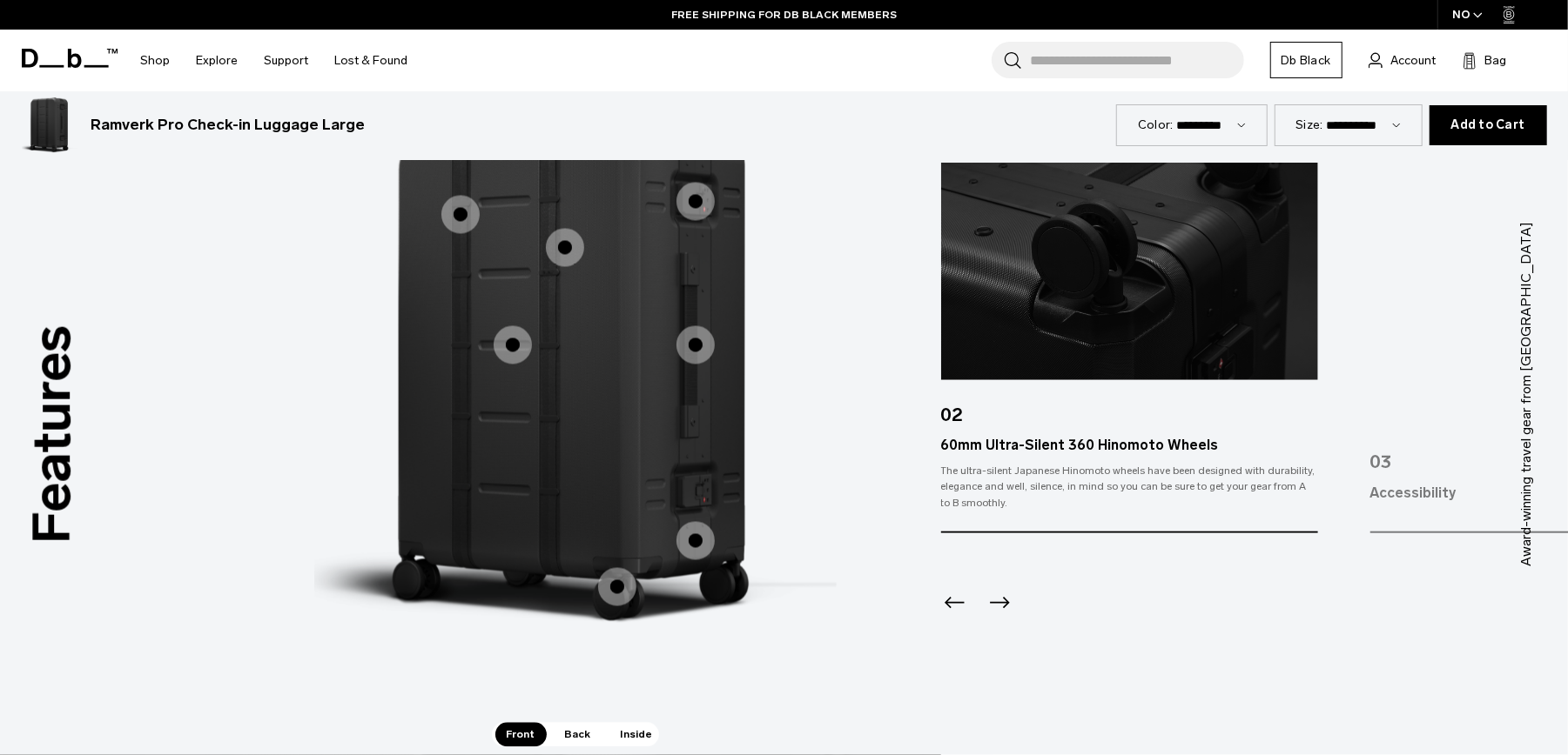
click at [958, 600] on icon "Previous slide" at bounding box center [954, 602] width 27 height 27
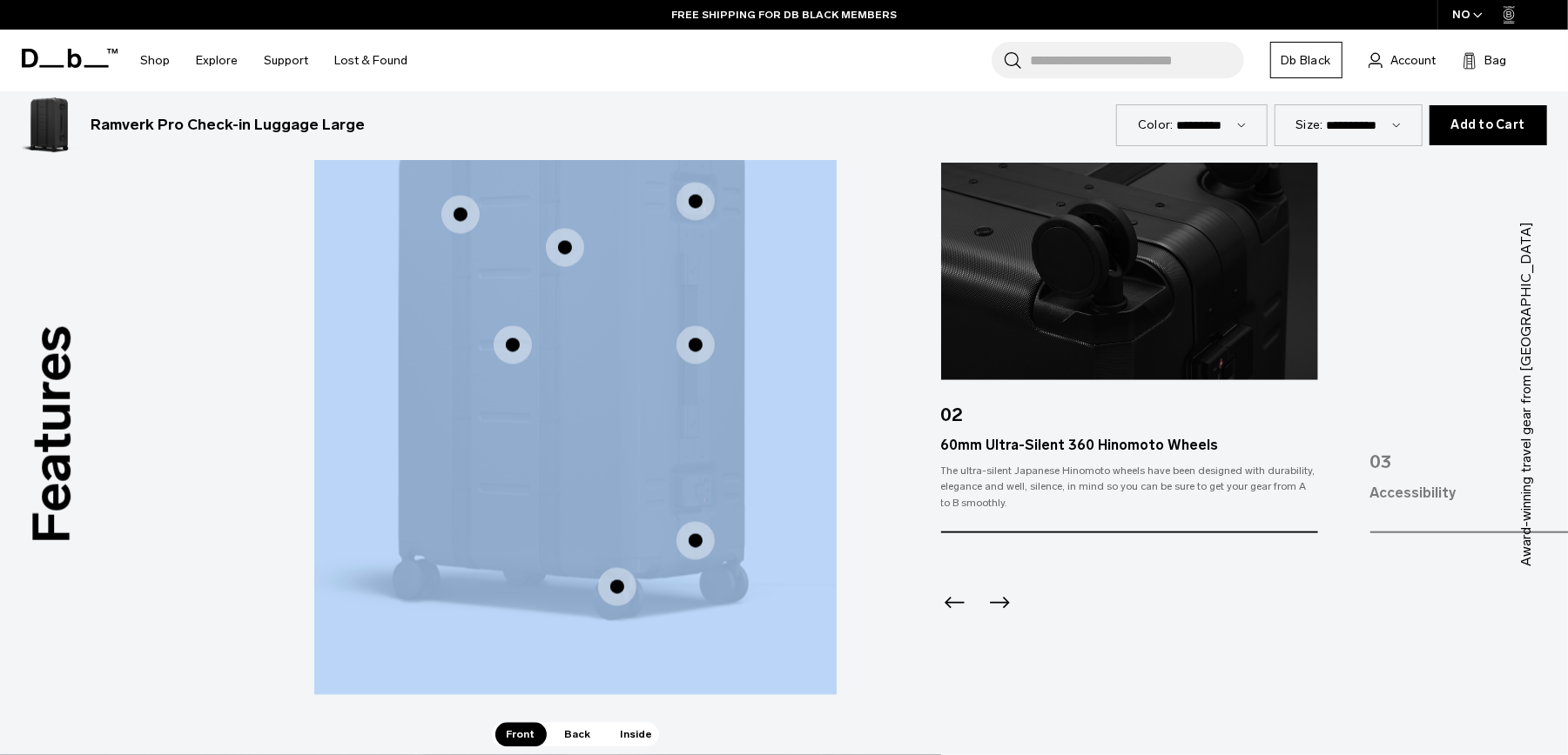
click at [958, 600] on div at bounding box center [1129, 580] width 376 height 94
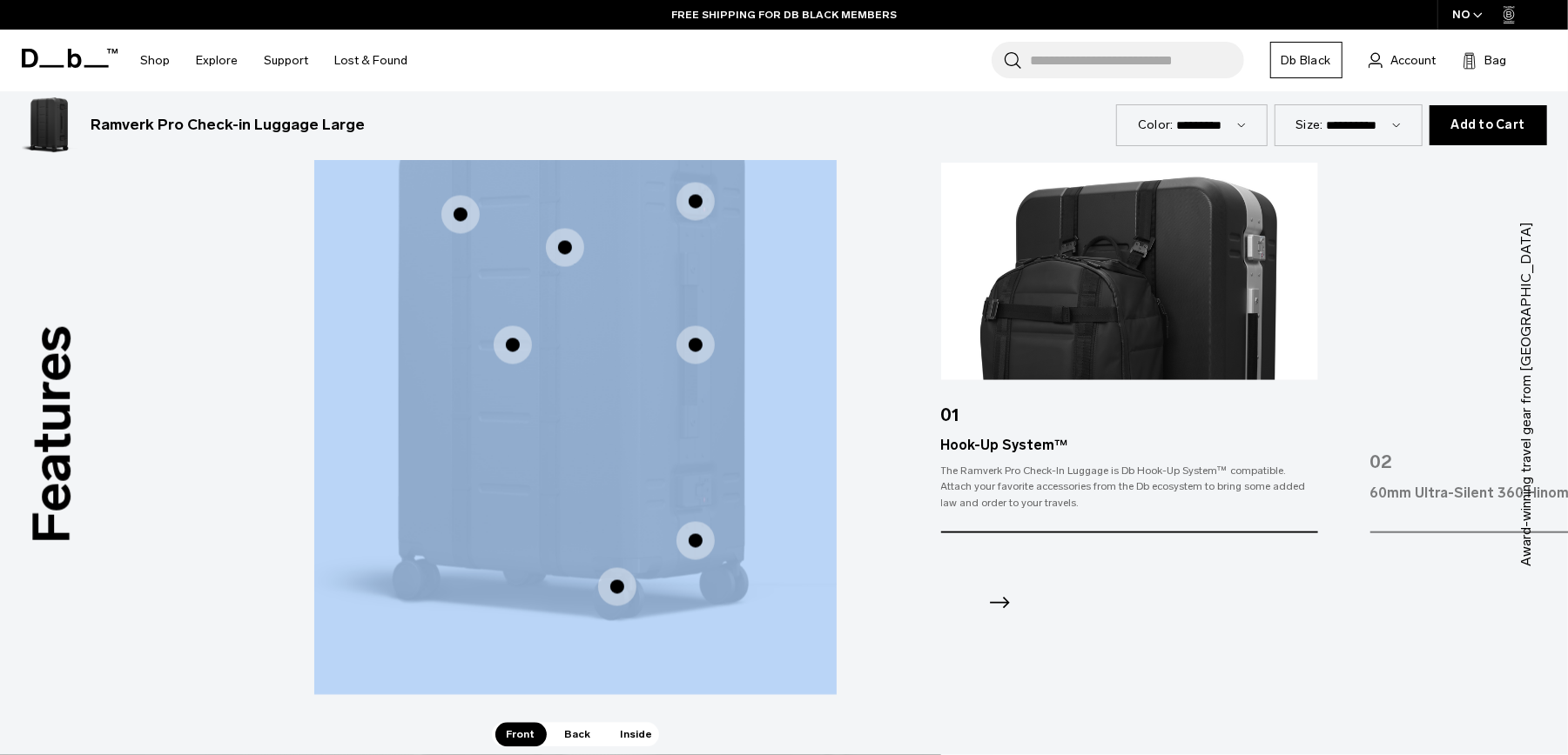
click at [958, 600] on div at bounding box center [1129, 580] width 376 height 94
click at [1011, 512] on div "01 Hook-Up System™ The Ramverk Pro Check-In Luggage is Db Hook-Up System™ compa…" at bounding box center [1130, 348] width 377 height 370
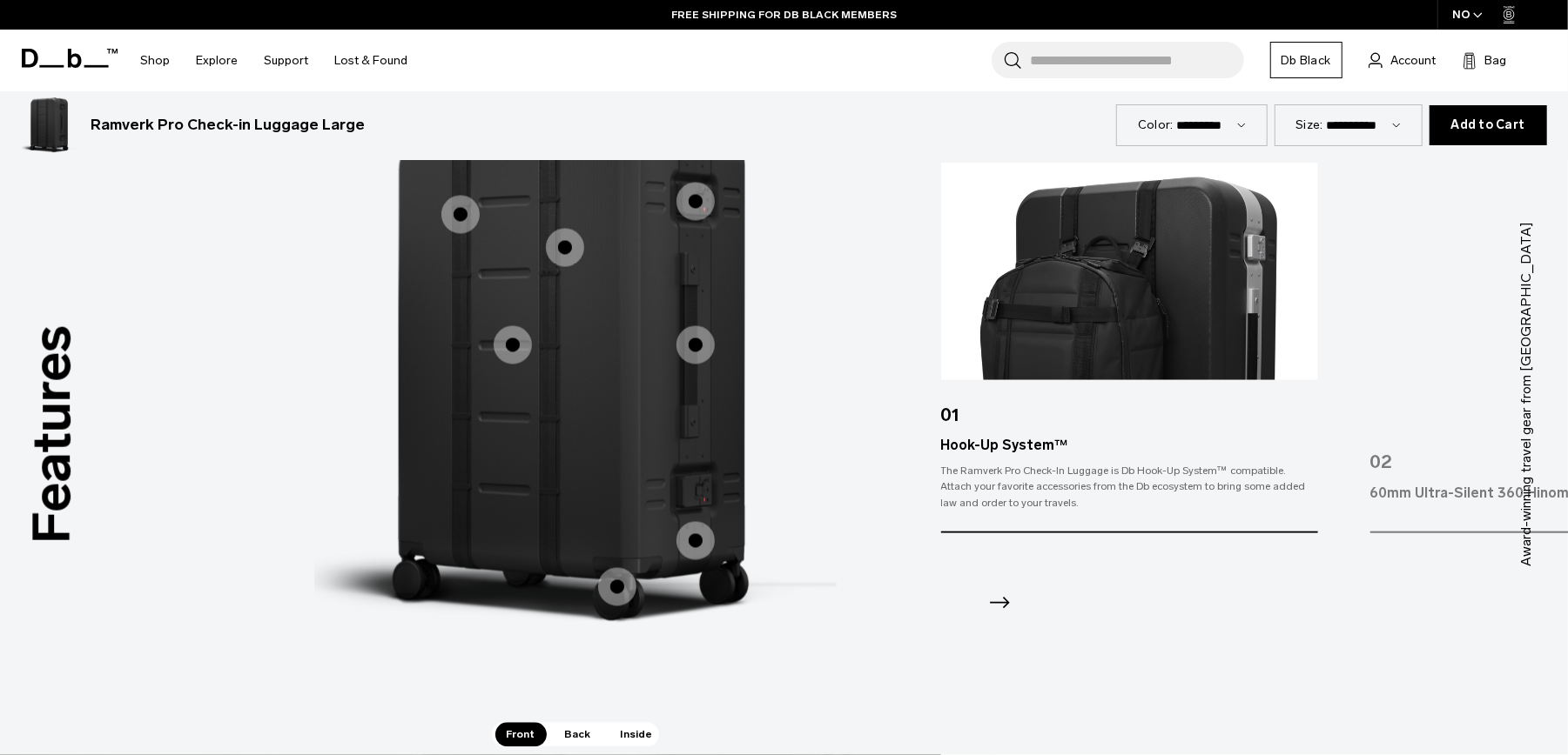
click at [1008, 550] on div at bounding box center [1129, 580] width 376 height 94
click at [1000, 597] on icon "Next slide" at bounding box center [999, 602] width 27 height 27
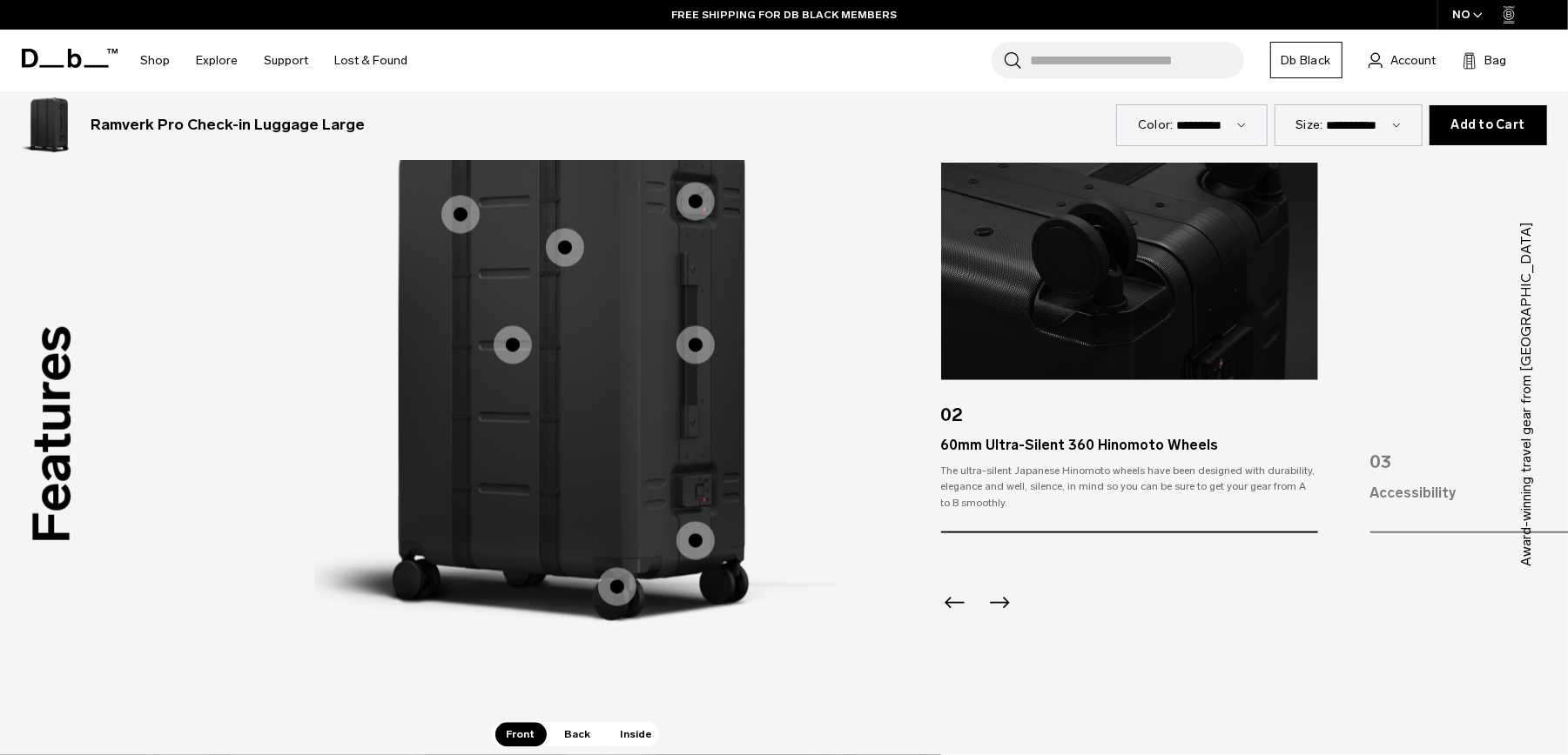
click at [1000, 597] on icon "Next slide" at bounding box center [999, 602] width 27 height 27
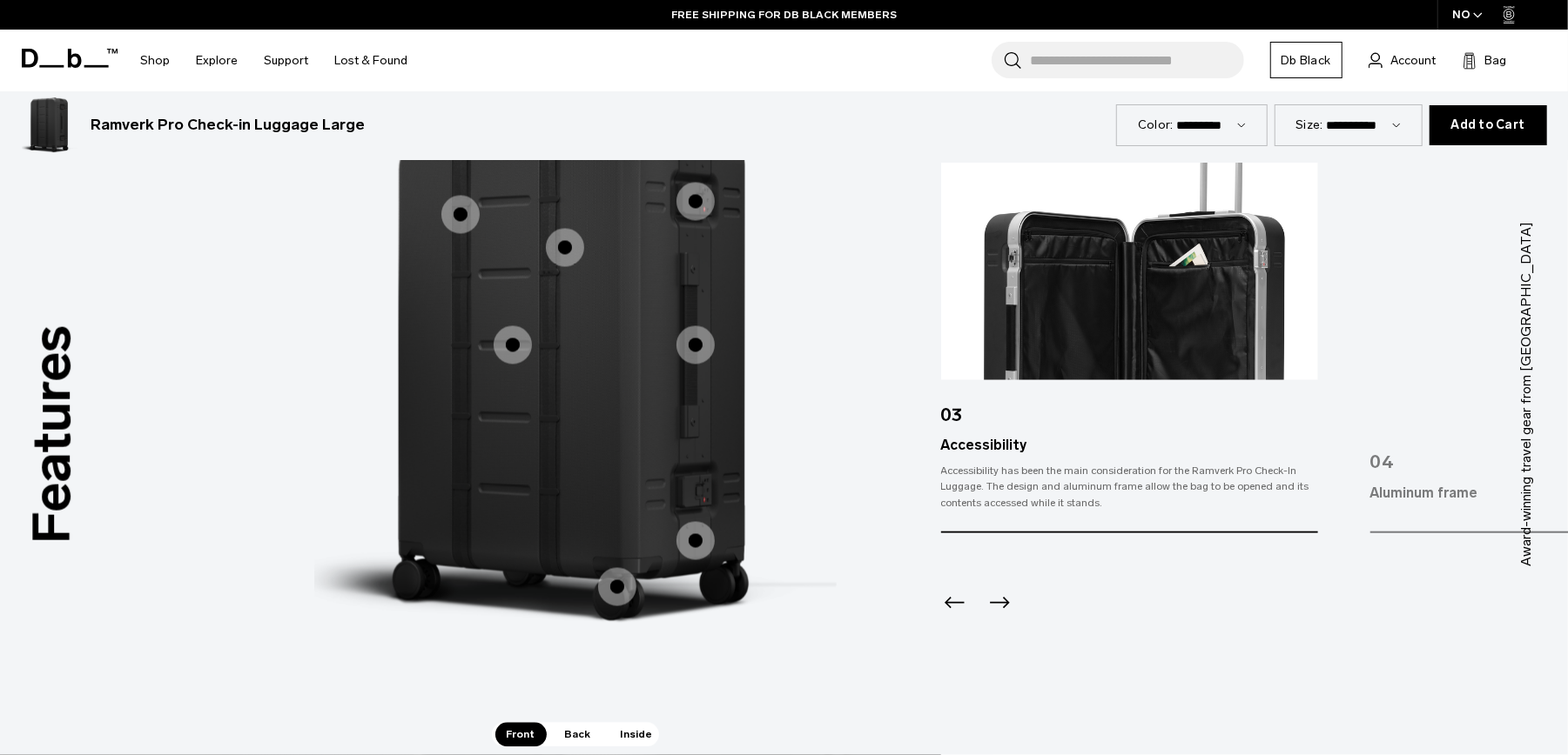
click at [1000, 597] on icon "Next slide" at bounding box center [999, 602] width 27 height 27
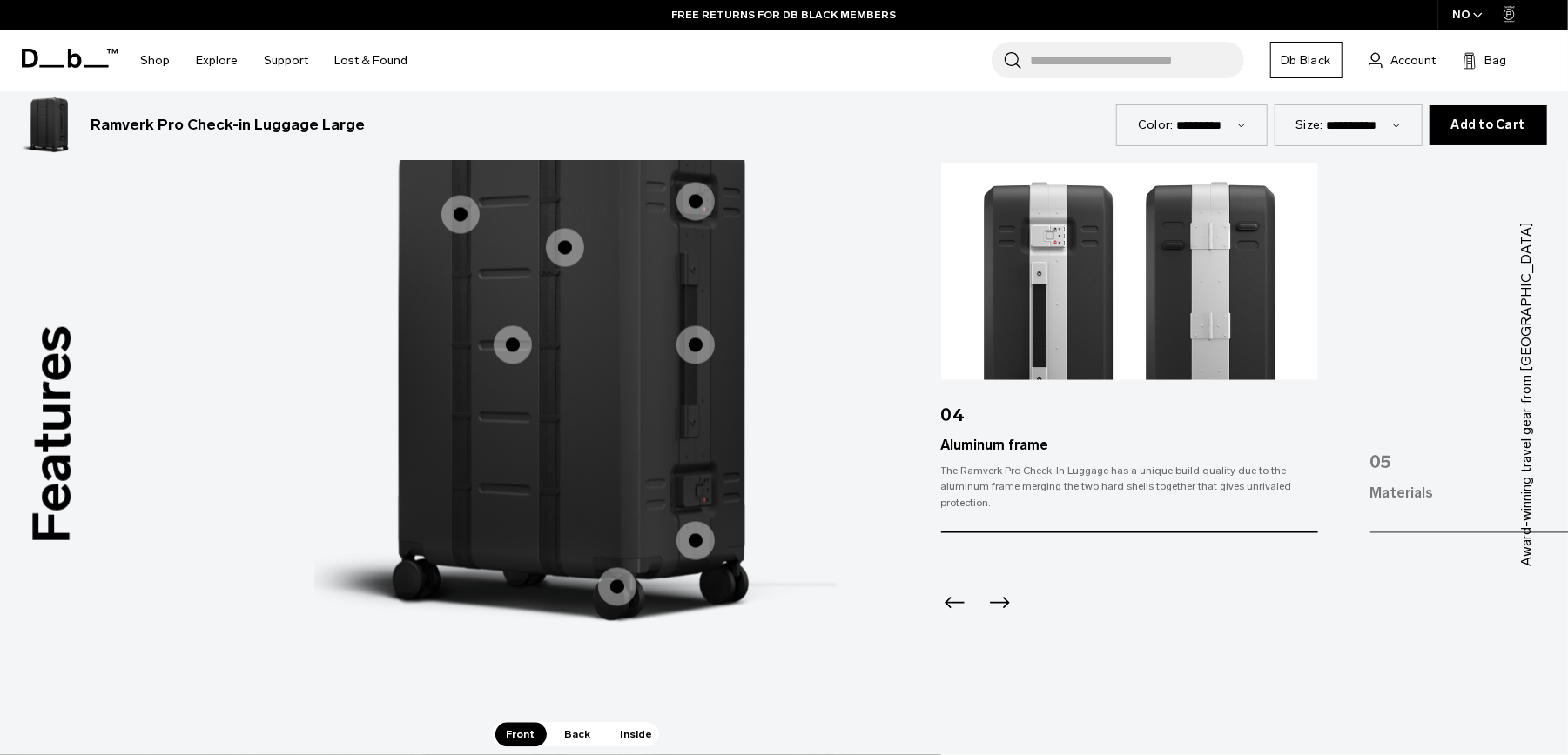
click at [1000, 597] on icon "Next slide" at bounding box center [999, 602] width 27 height 27
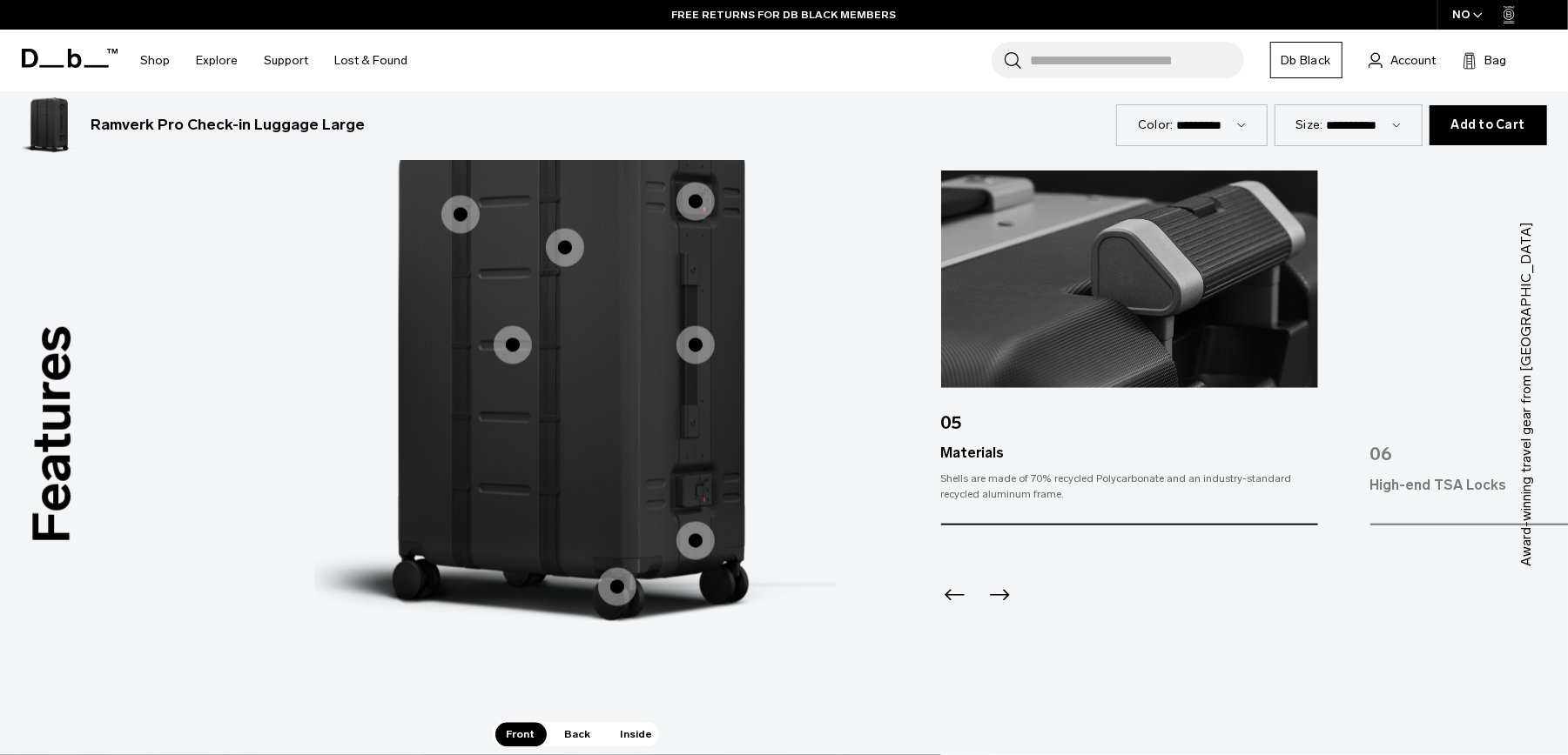
click at [951, 600] on icon "Previous slide" at bounding box center [954, 594] width 27 height 27
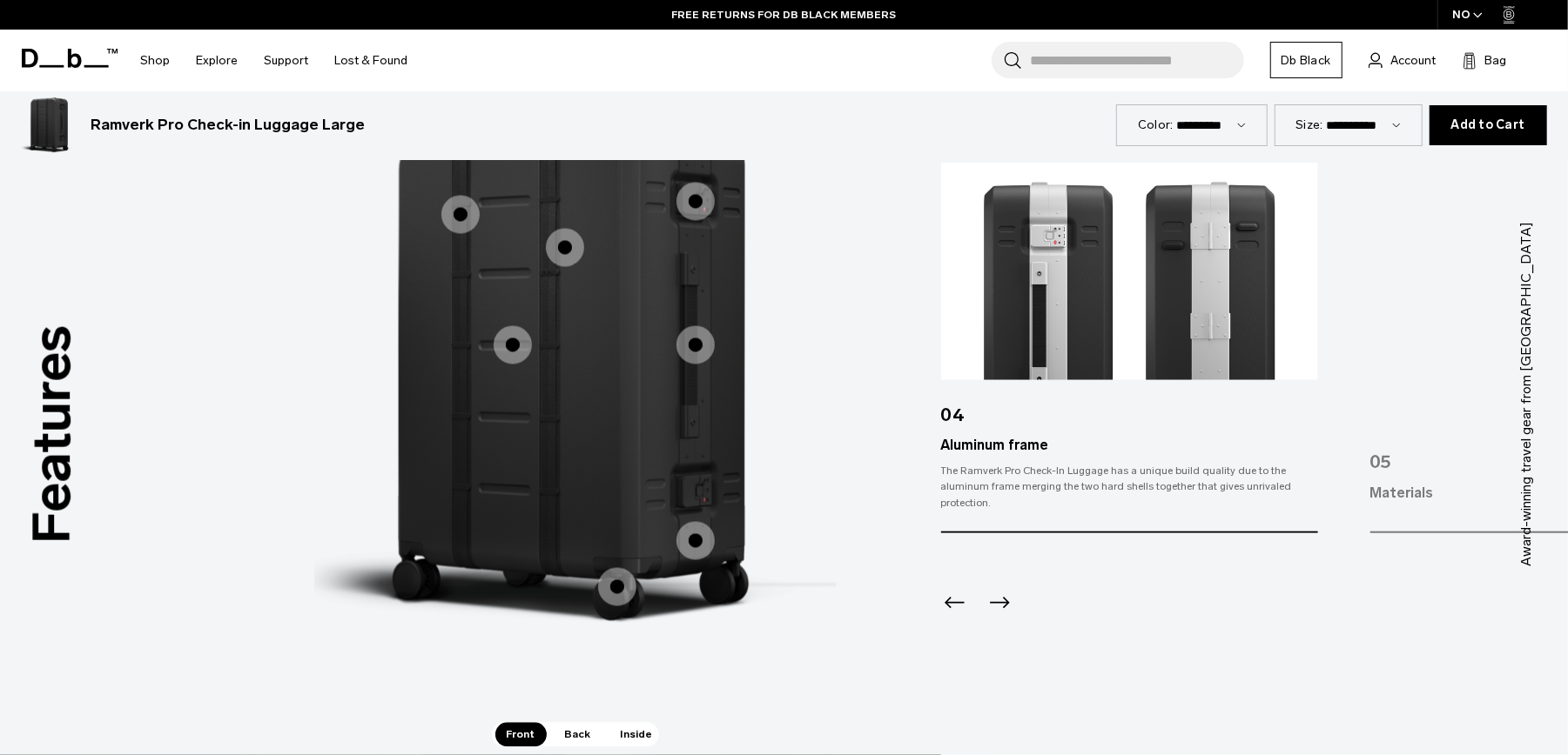
click at [993, 593] on icon "Next slide" at bounding box center [999, 602] width 27 height 27
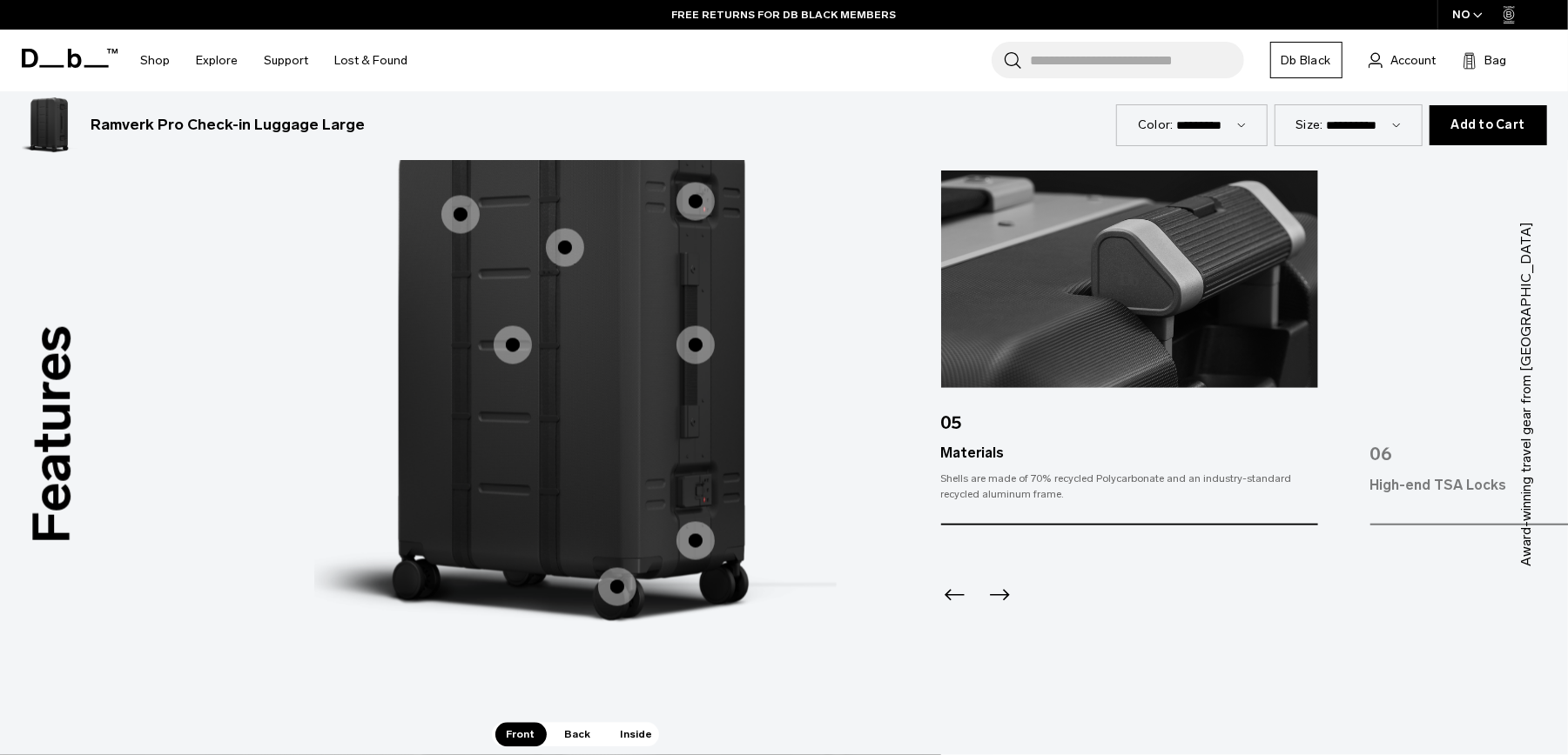
click at [962, 593] on icon "Previous slide" at bounding box center [954, 594] width 27 height 27
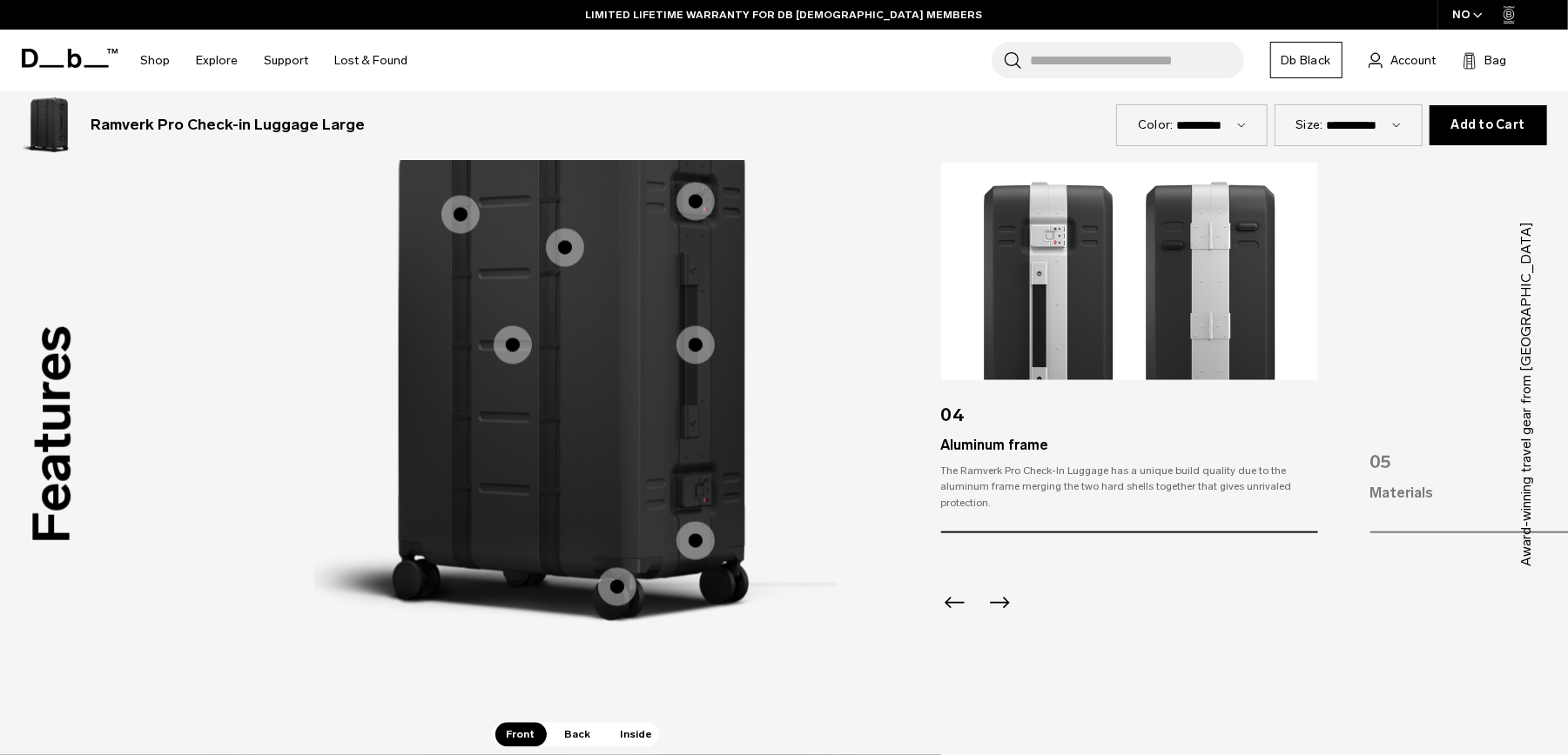
click at [1008, 573] on div at bounding box center [1129, 580] width 376 height 94
click at [1005, 596] on icon "Next slide" at bounding box center [999, 602] width 27 height 27
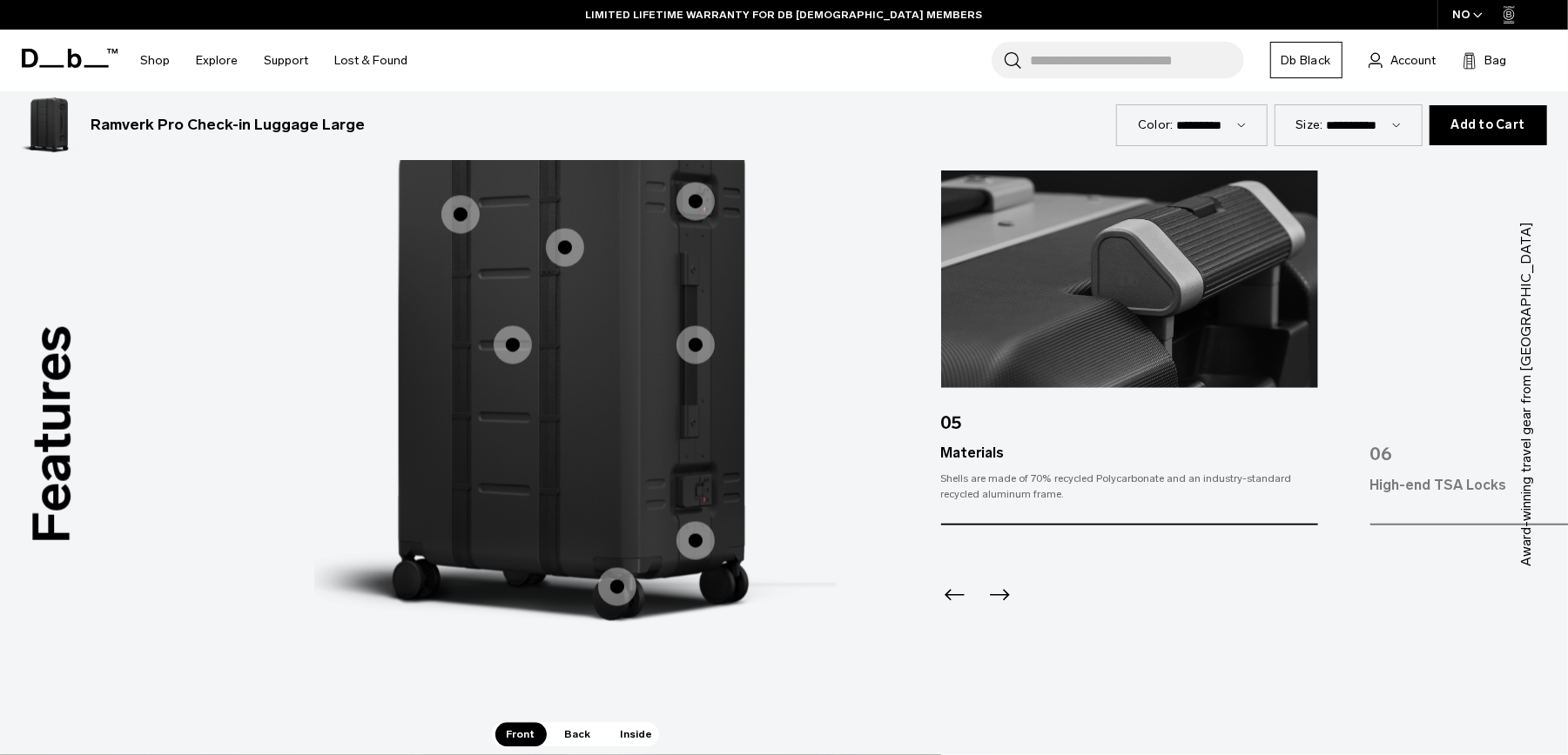
click at [1005, 596] on icon "Next slide" at bounding box center [999, 594] width 27 height 27
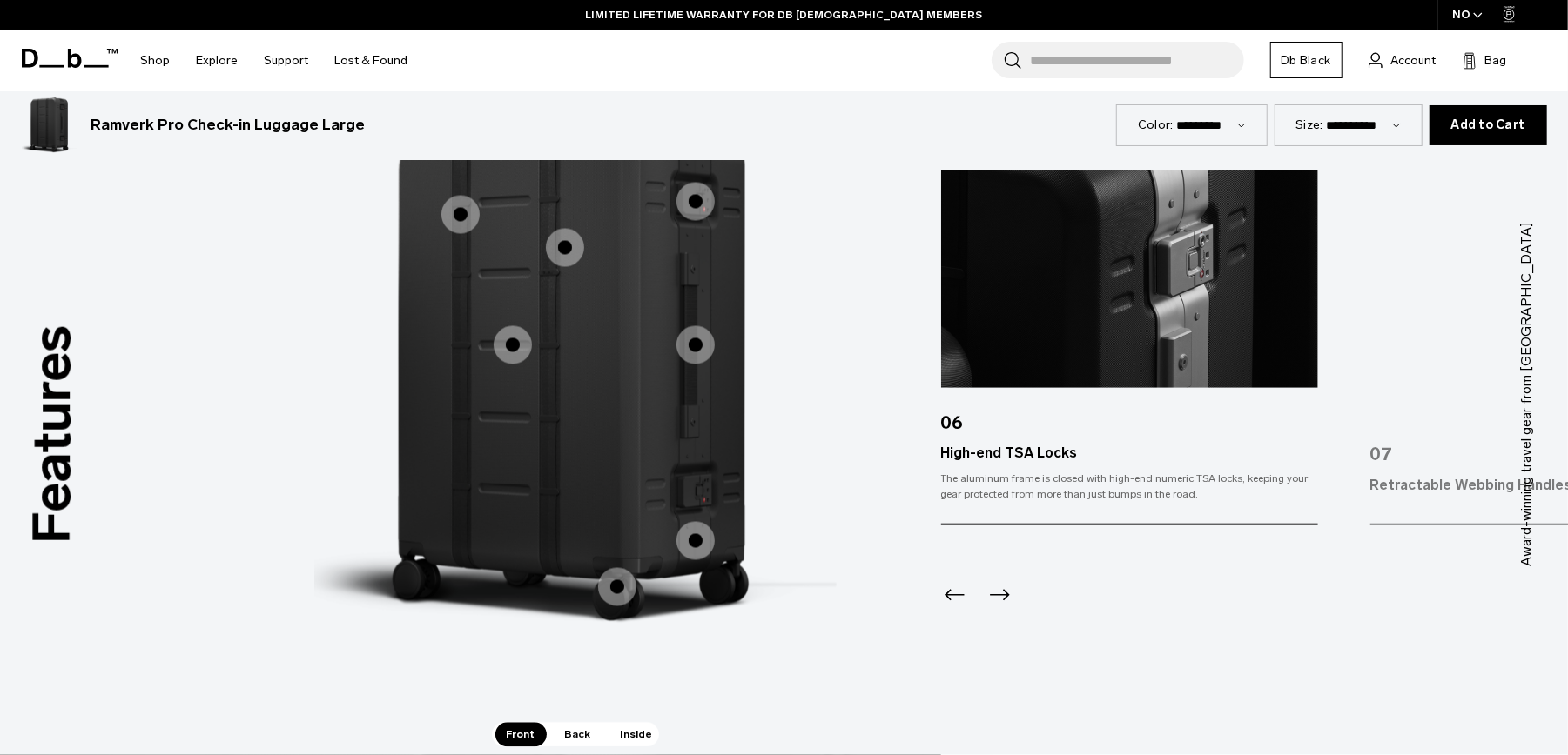
click at [1005, 596] on icon "Next slide" at bounding box center [999, 594] width 27 height 27
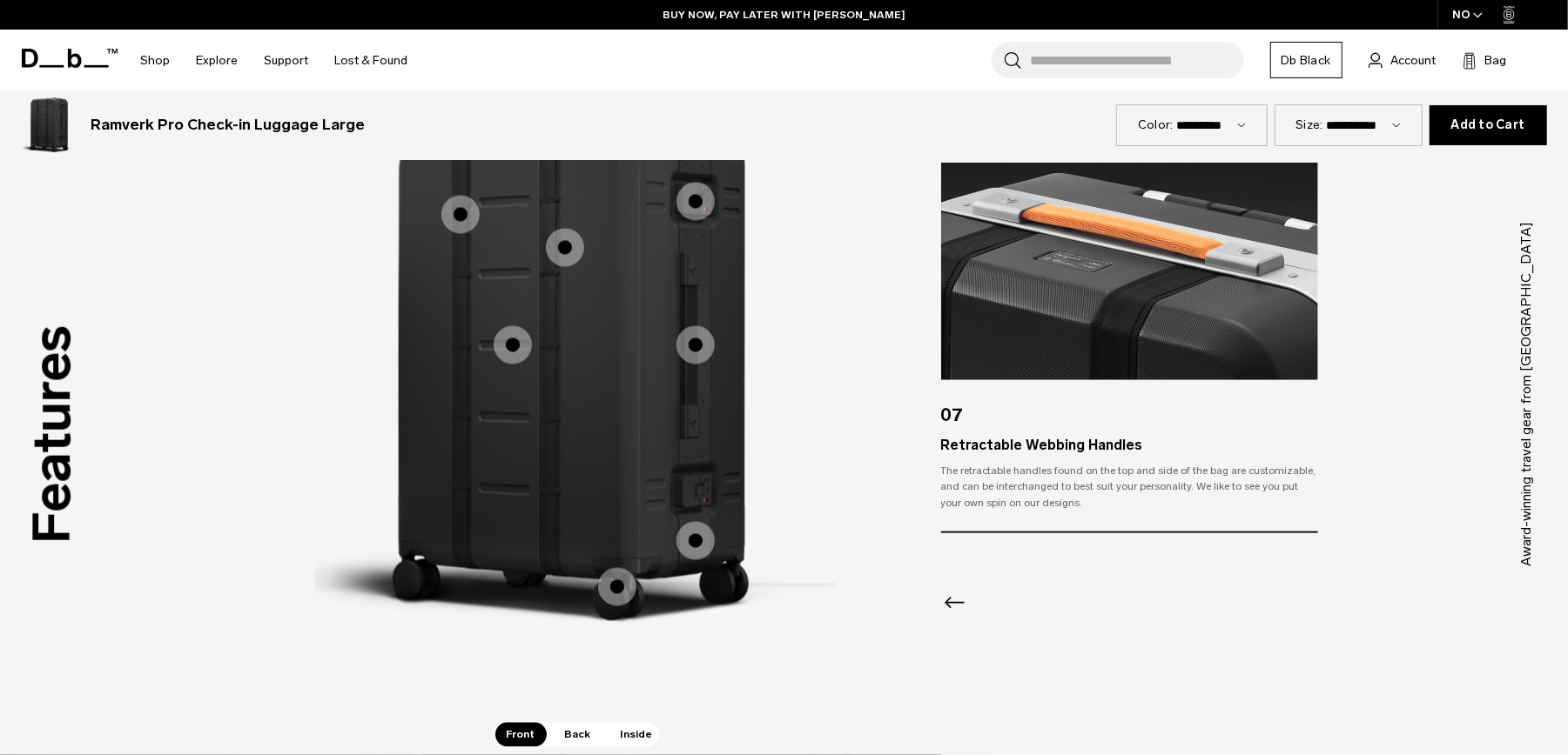
click at [579, 728] on span "Back" at bounding box center [577, 735] width 49 height 25
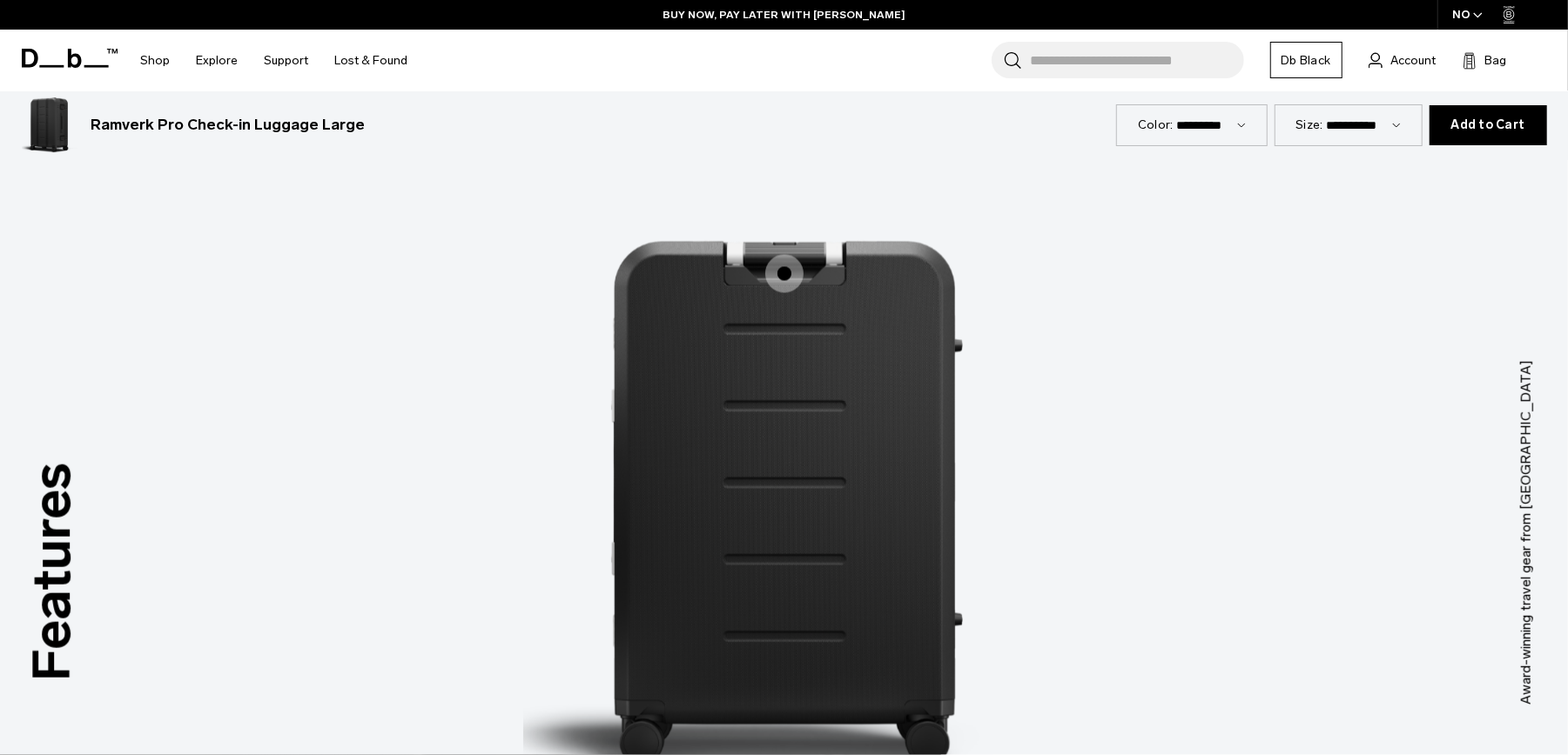
scroll to position [2344, 0]
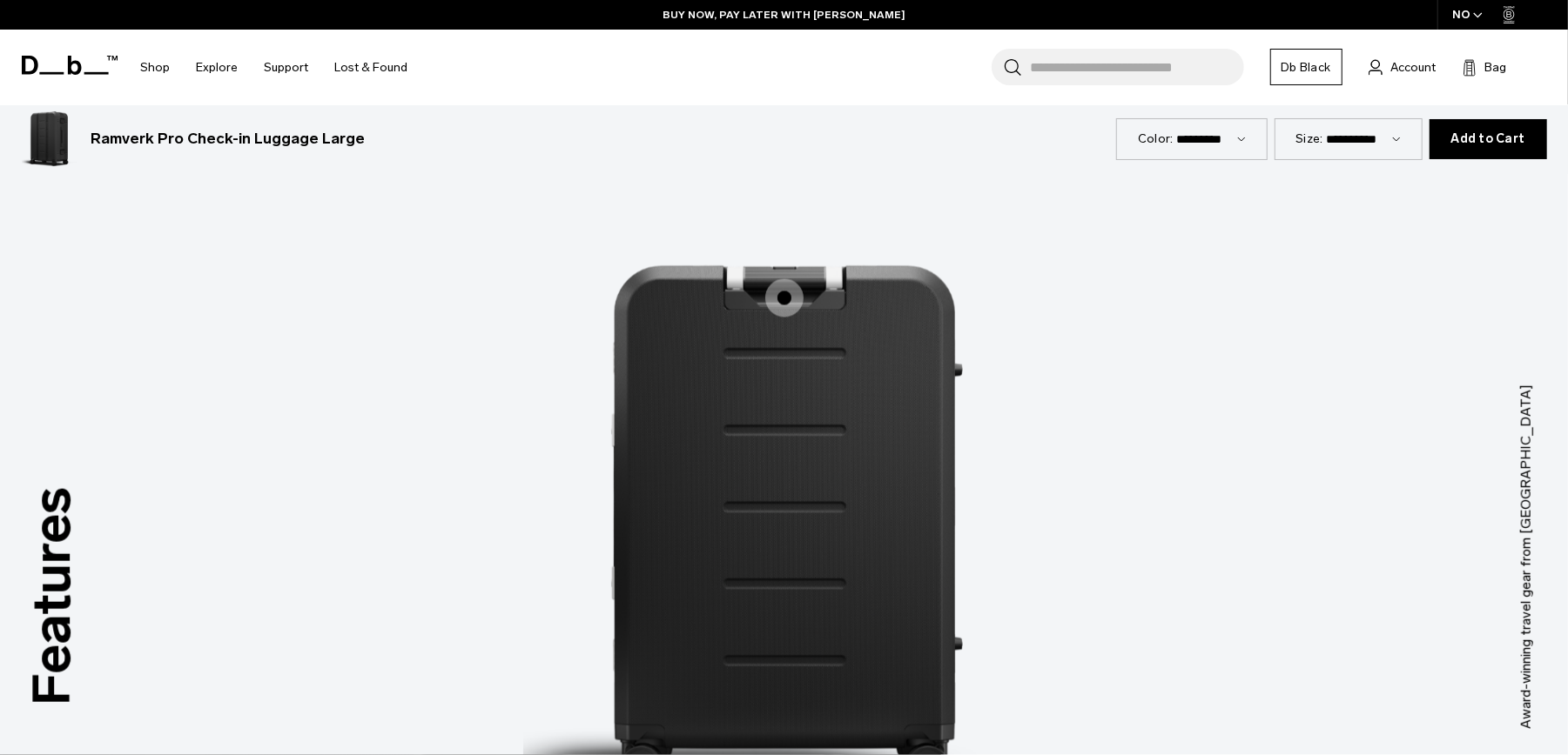
click at [781, 297] on span "2 / 3" at bounding box center [784, 298] width 38 height 38
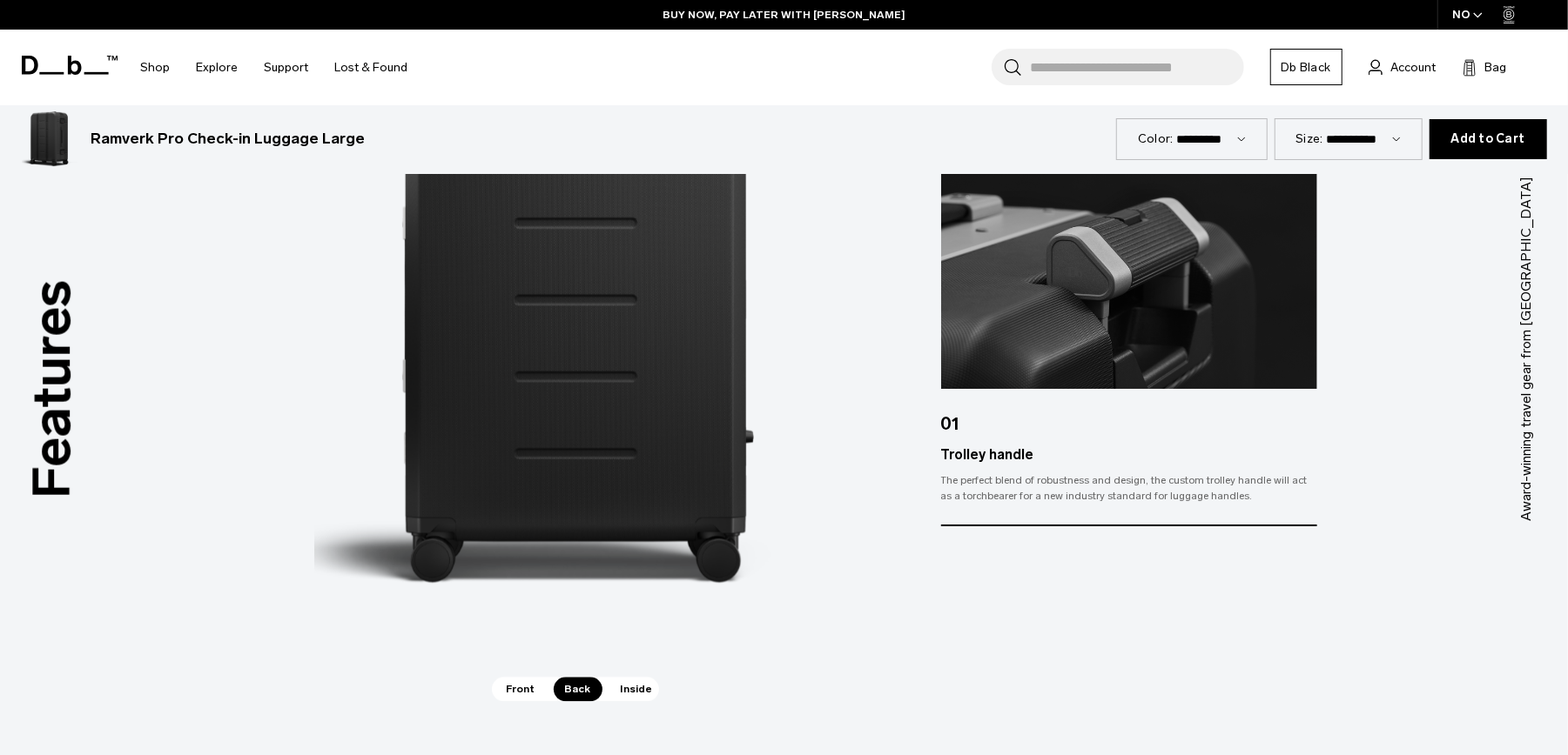
scroll to position [2567, 0]
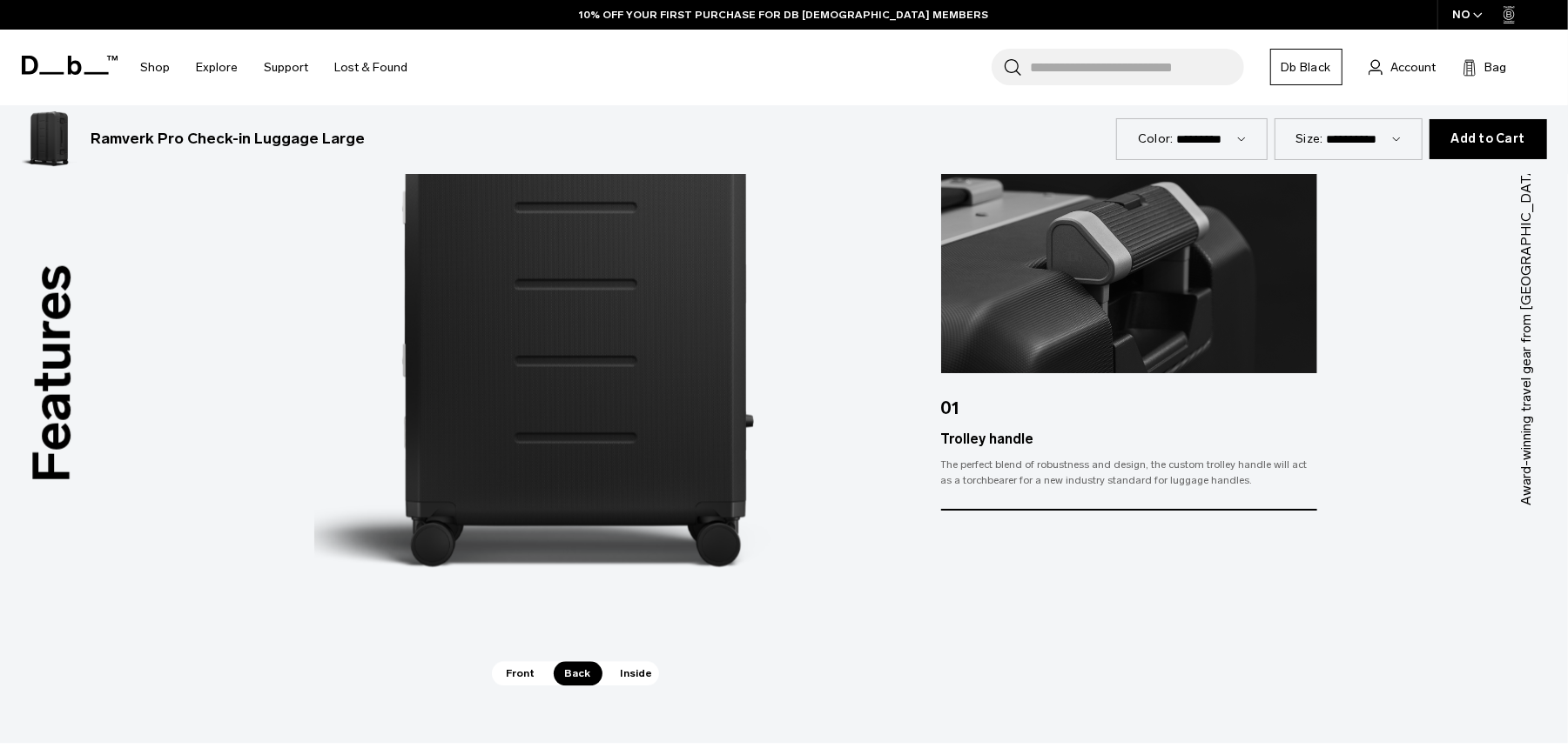
click at [630, 674] on span "Inside" at bounding box center [637, 674] width 55 height 25
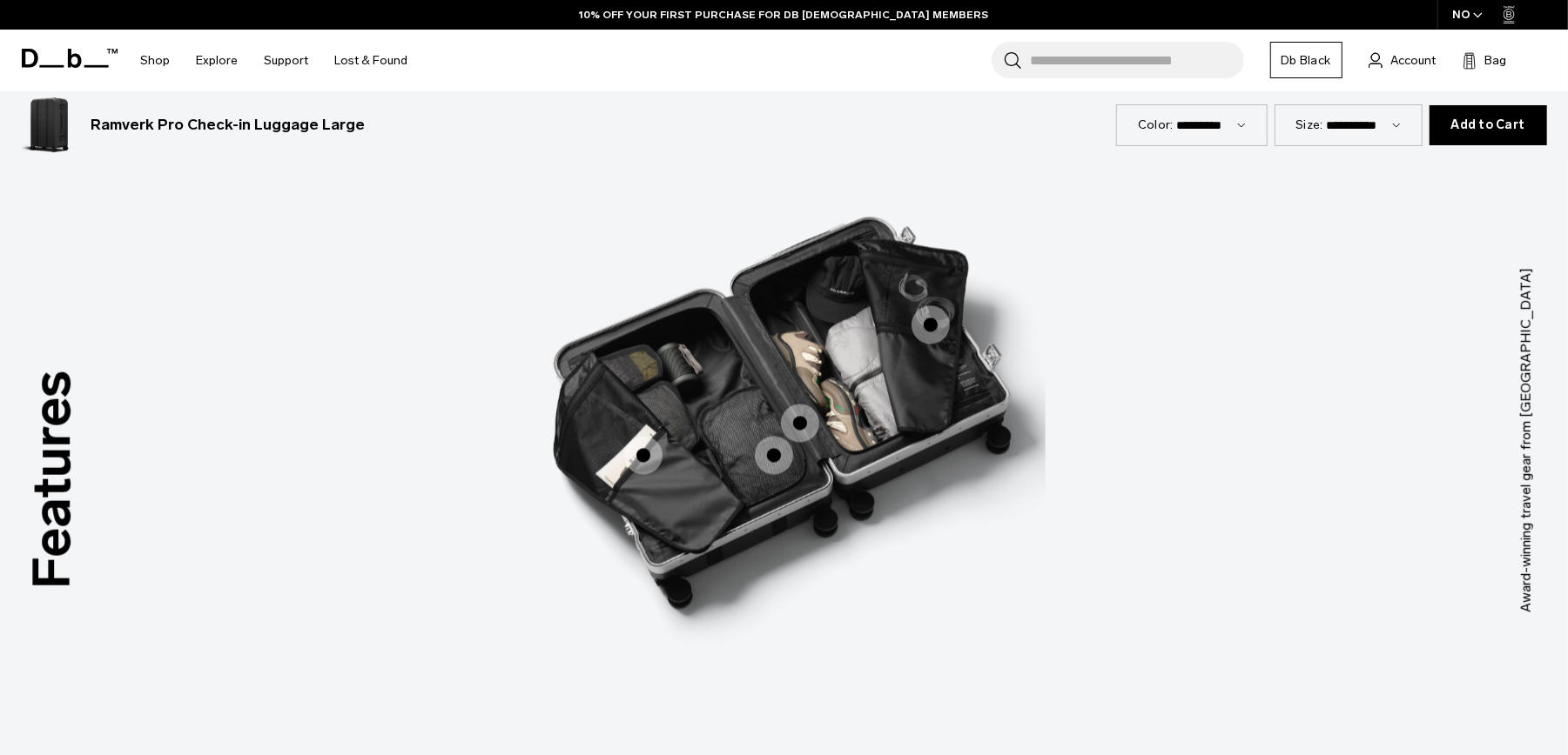
scroll to position [2452, 0]
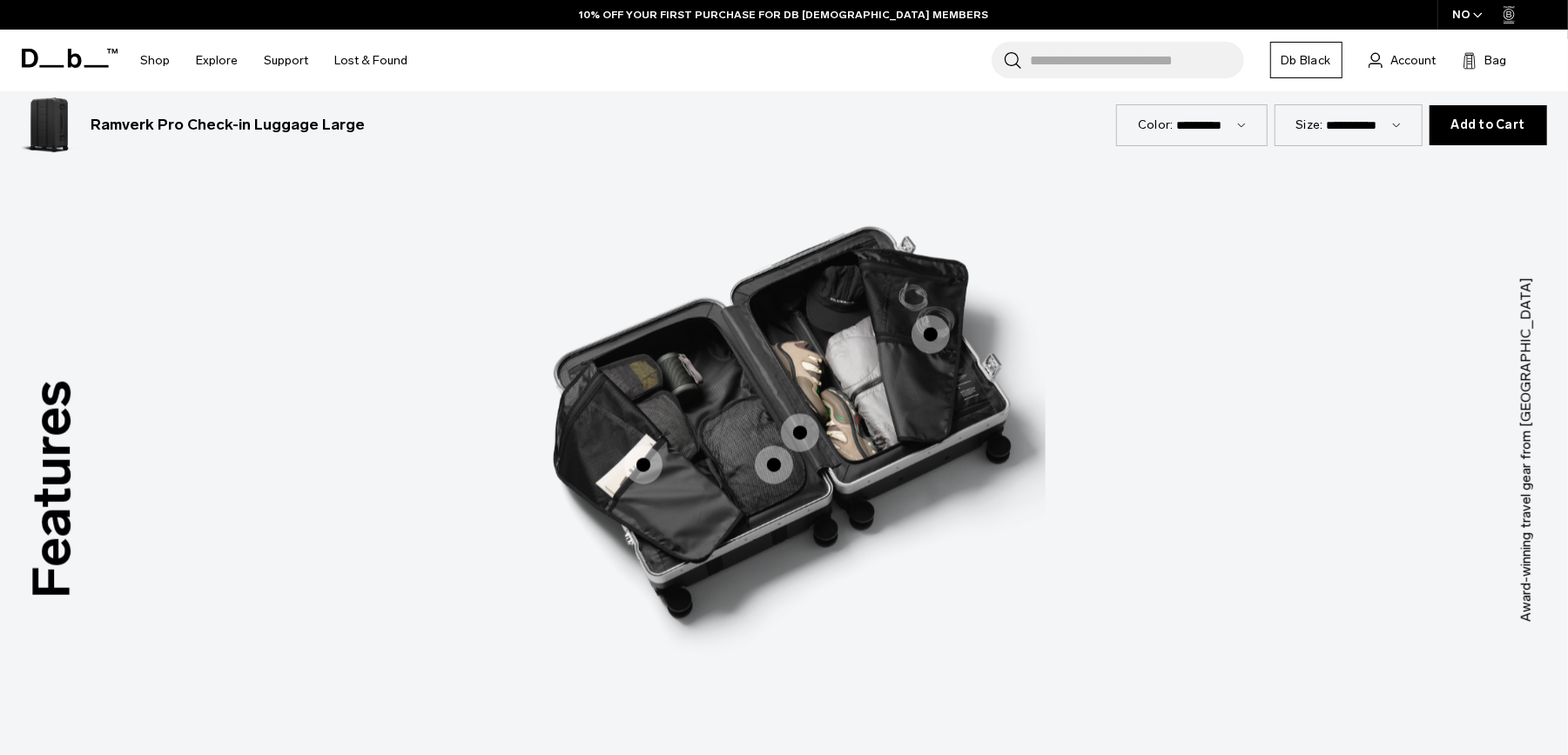
click at [782, 468] on span "3 / 3" at bounding box center [773, 464] width 38 height 38
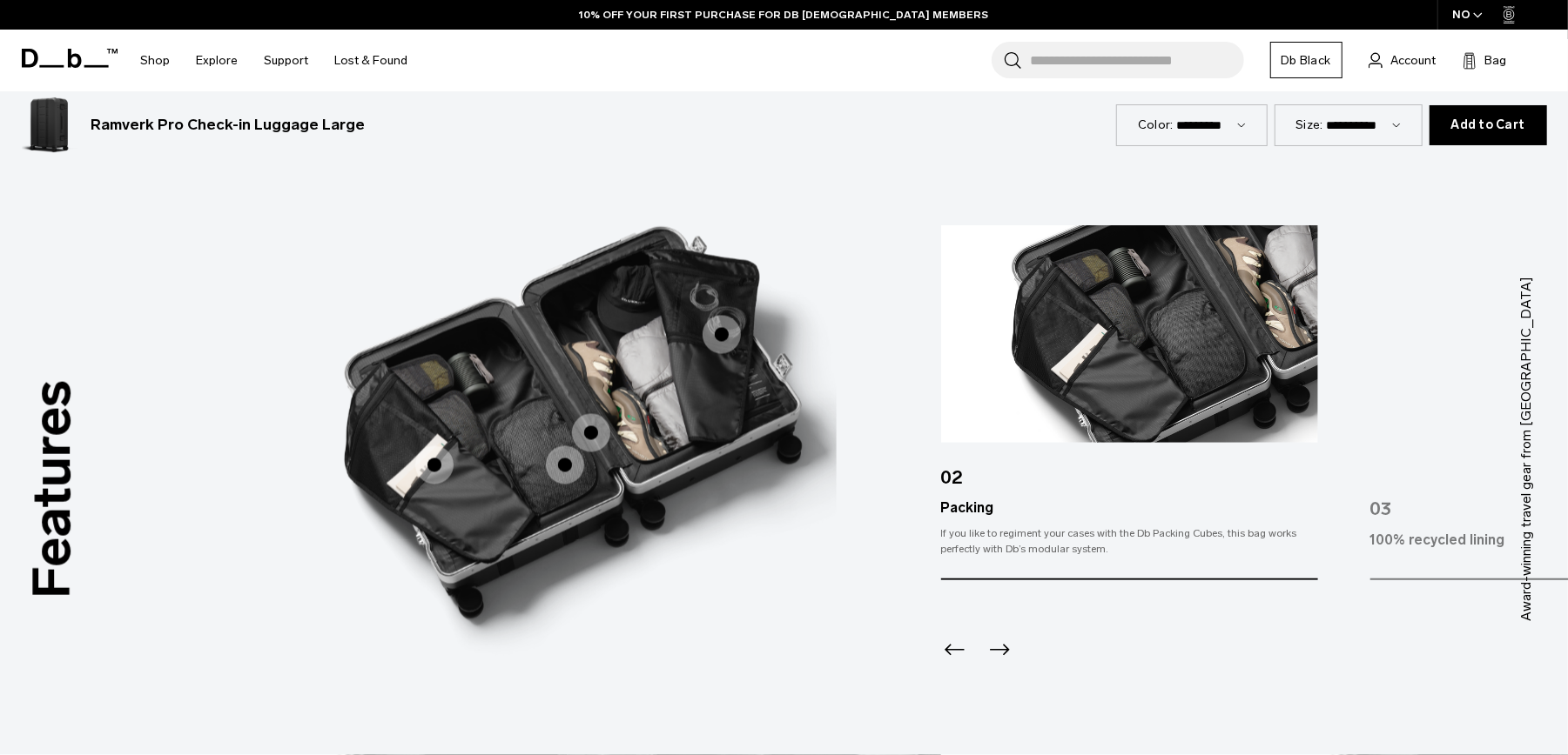
click at [961, 654] on icon "Previous slide" at bounding box center [954, 649] width 27 height 27
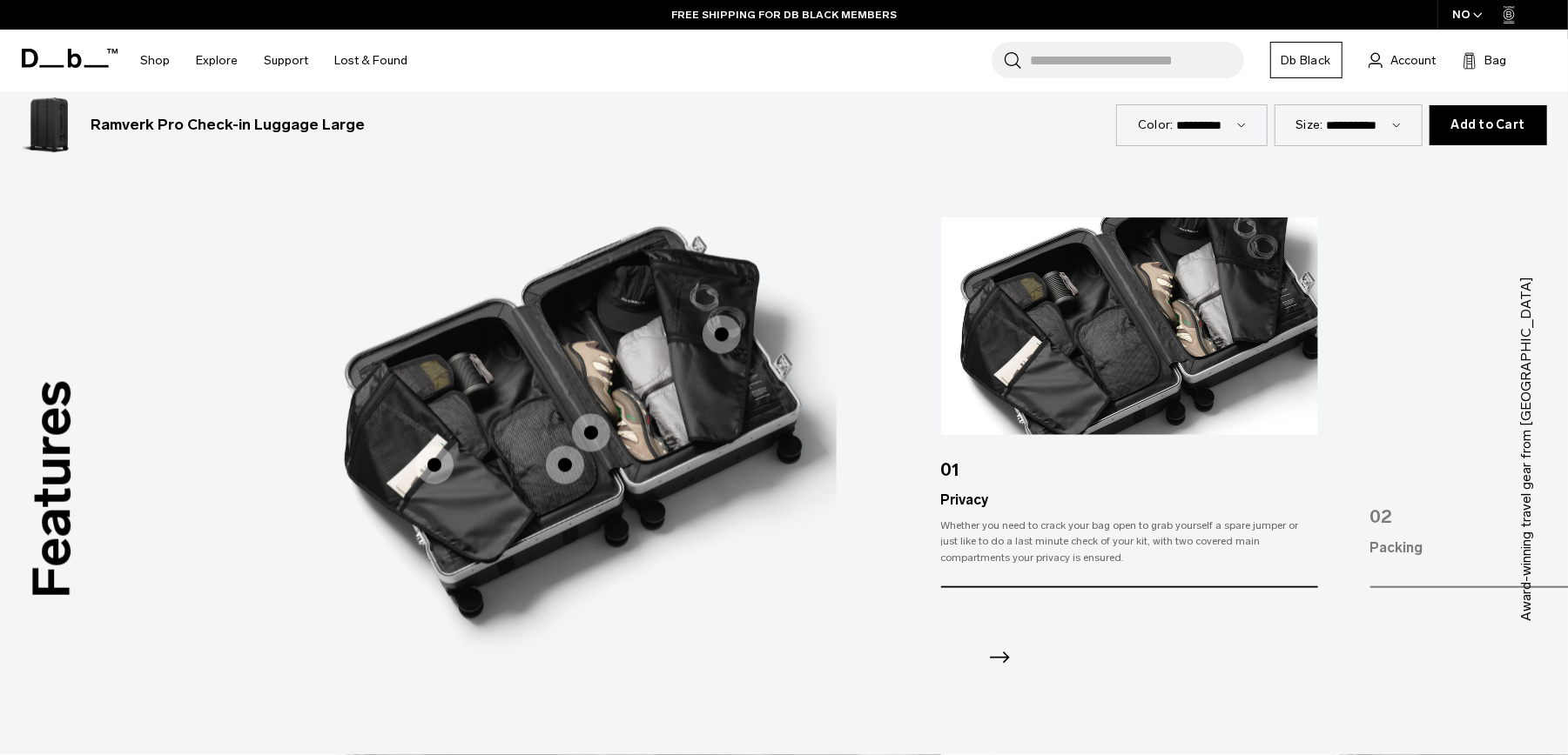
click at [997, 658] on icon "Next slide" at bounding box center [999, 657] width 27 height 27
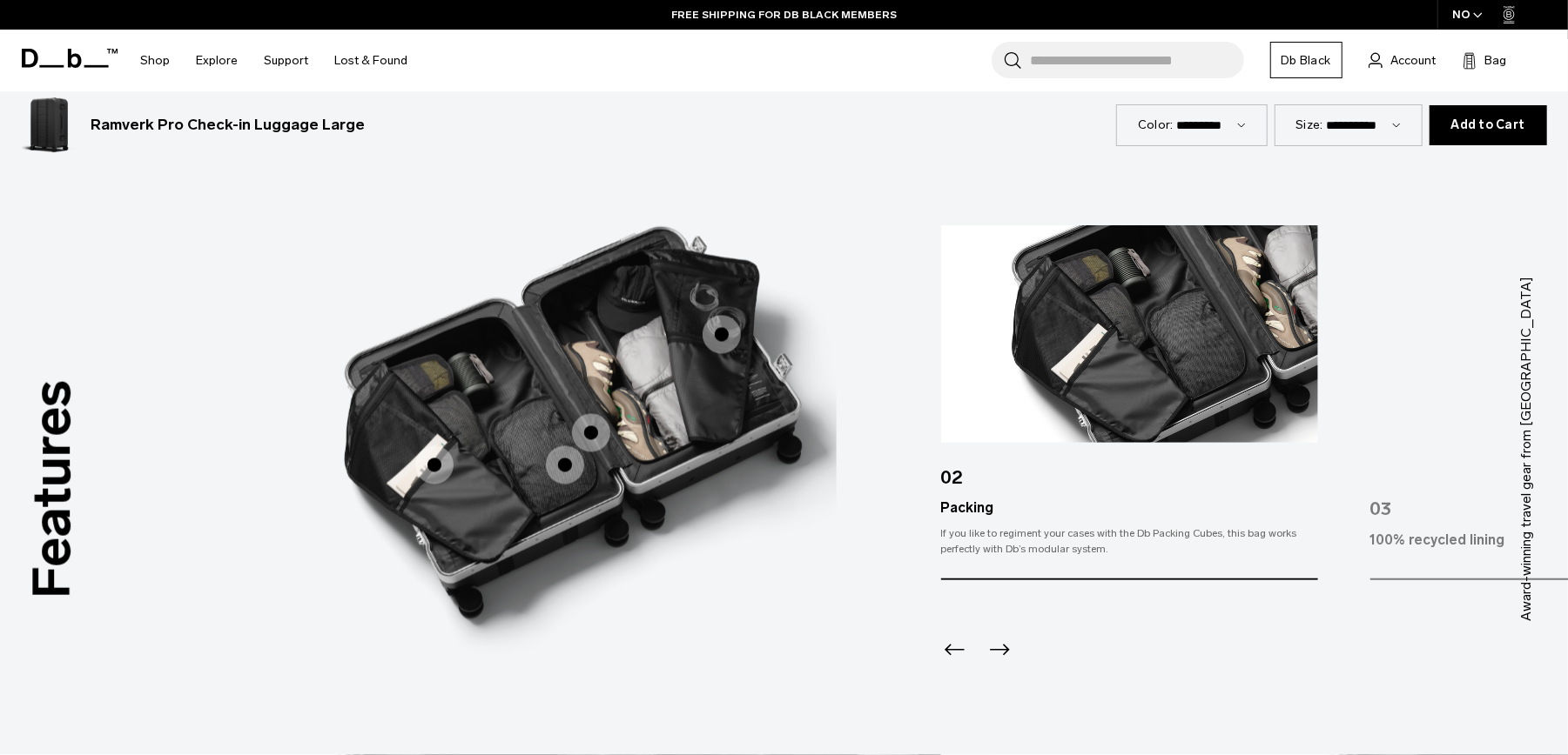
click at [997, 658] on icon "Next slide" at bounding box center [999, 649] width 27 height 27
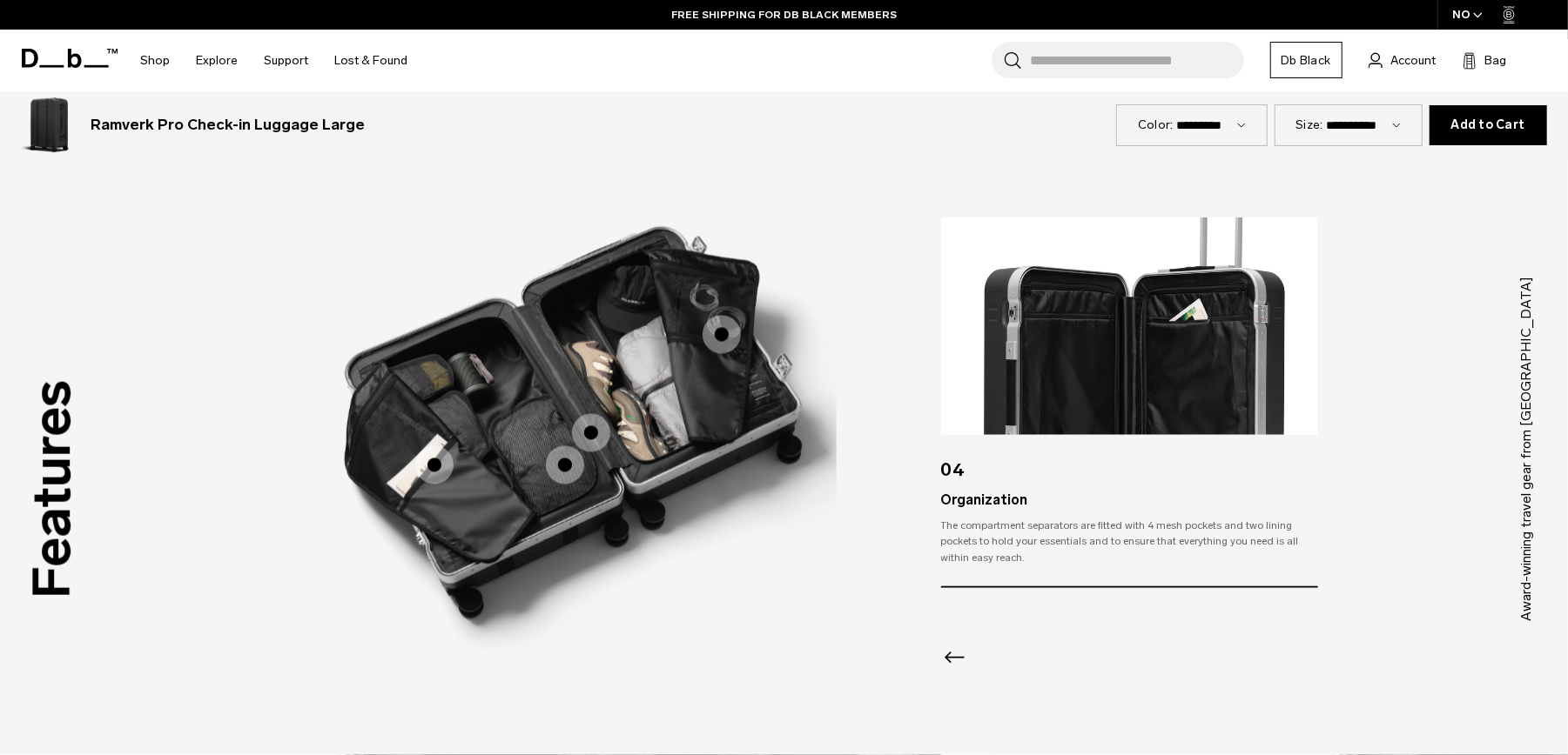
click at [941, 656] on icon "Previous slide" at bounding box center [954, 657] width 27 height 27
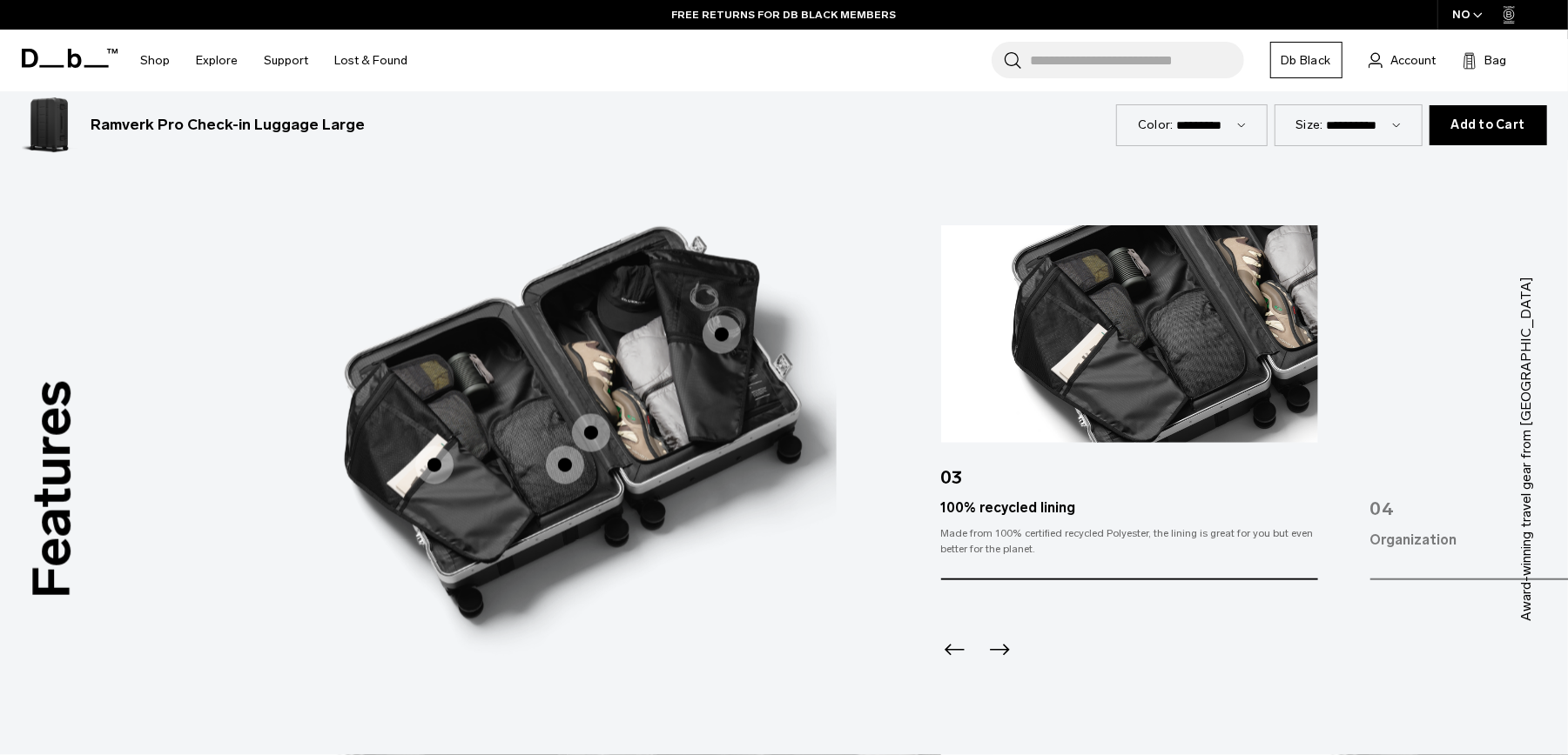
click at [941, 656] on icon "Previous slide" at bounding box center [954, 649] width 27 height 27
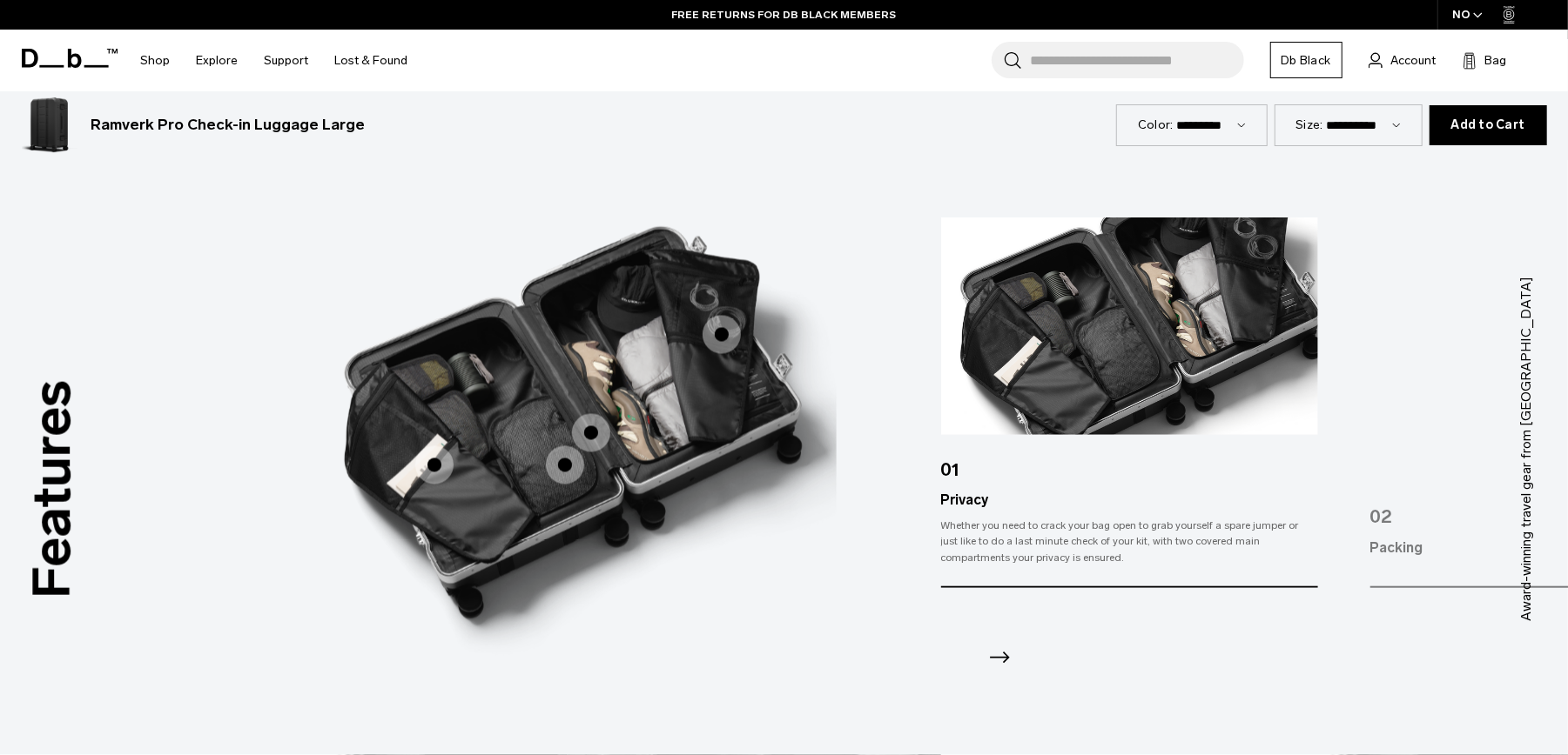
drag, startPoint x: 867, startPoint y: 383, endPoint x: 676, endPoint y: 135, distance: 313.0
click at [676, 135] on div "Ramverk Pro Check-in Luggage Large 7.499 NOK" at bounding box center [586, 126] width 991 height 23
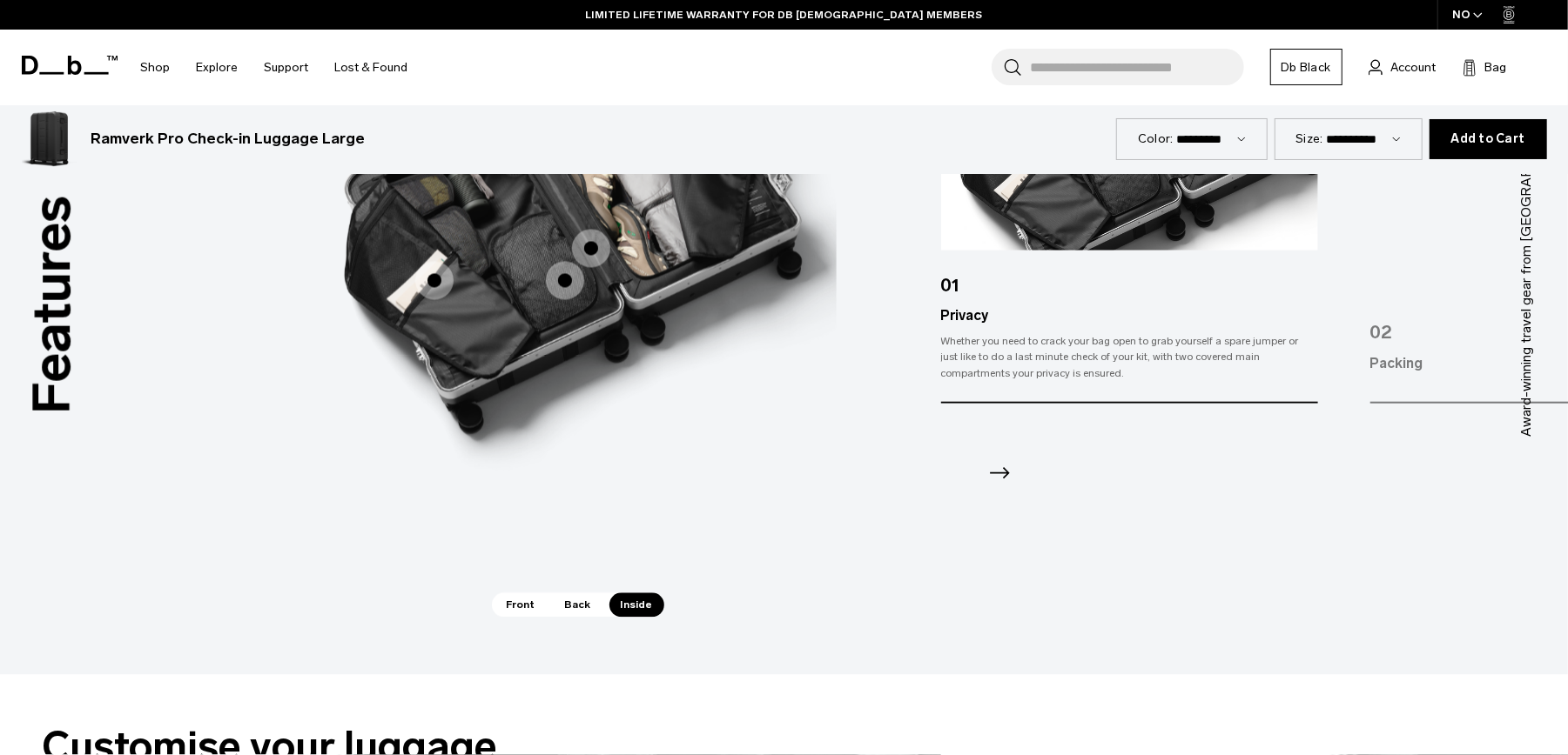
scroll to position [2661, 0]
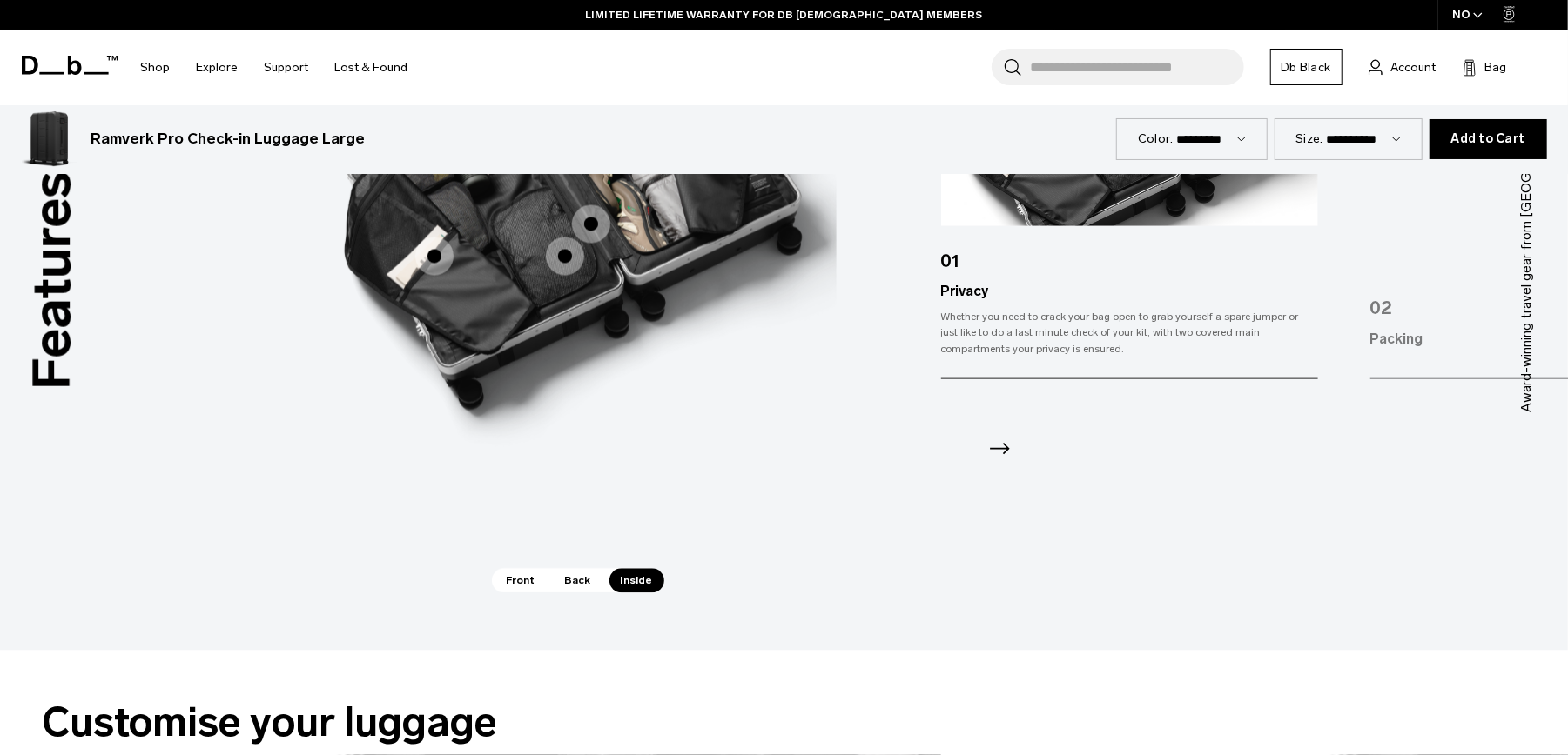
click at [565, 580] on span "Back" at bounding box center [577, 581] width 49 height 25
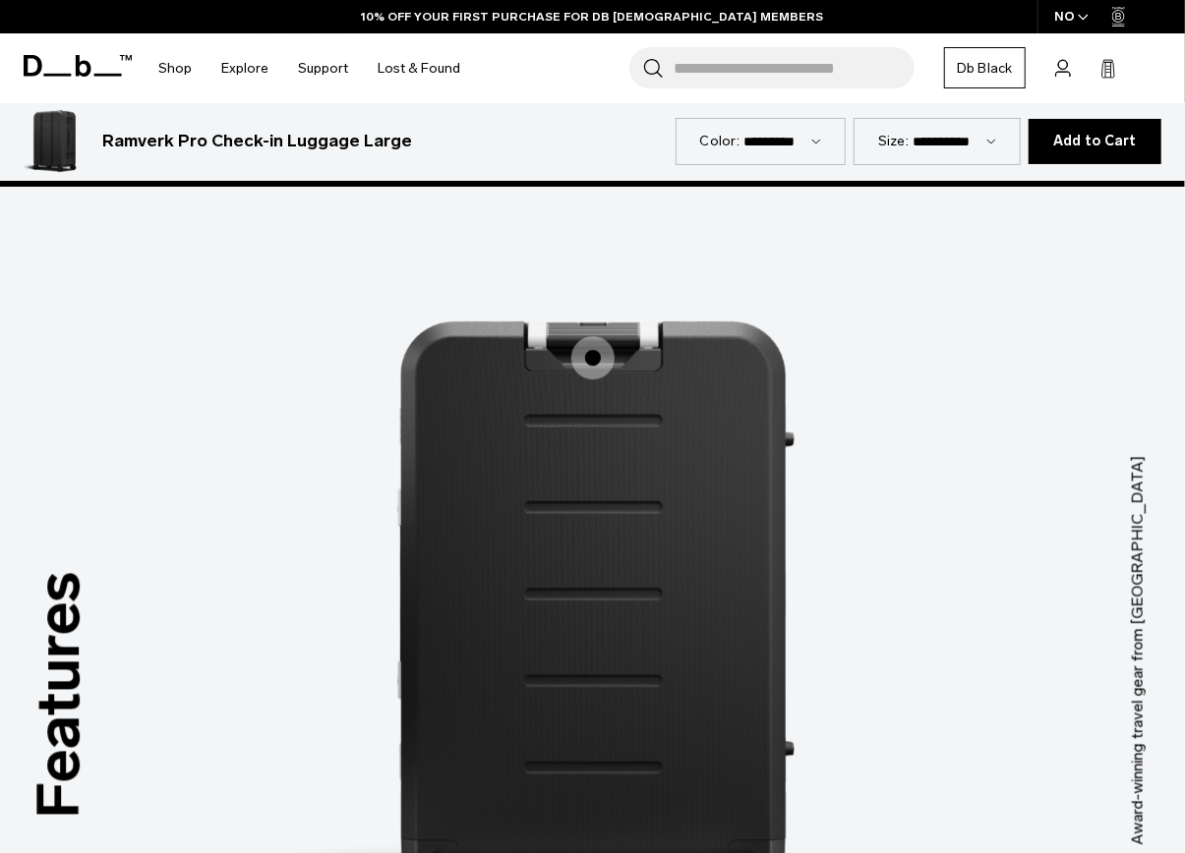
scroll to position [0, 0]
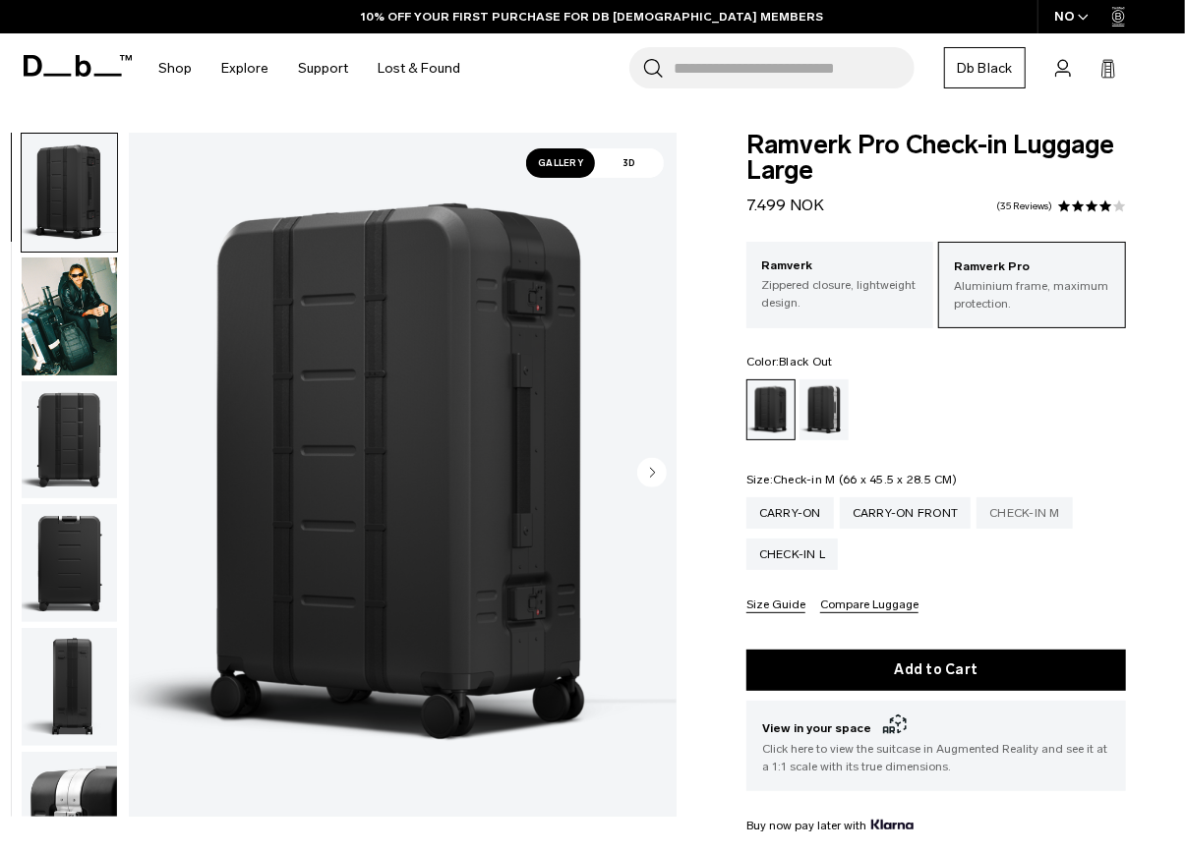
click at [1023, 524] on div "Check-in M" at bounding box center [1024, 512] width 96 height 31
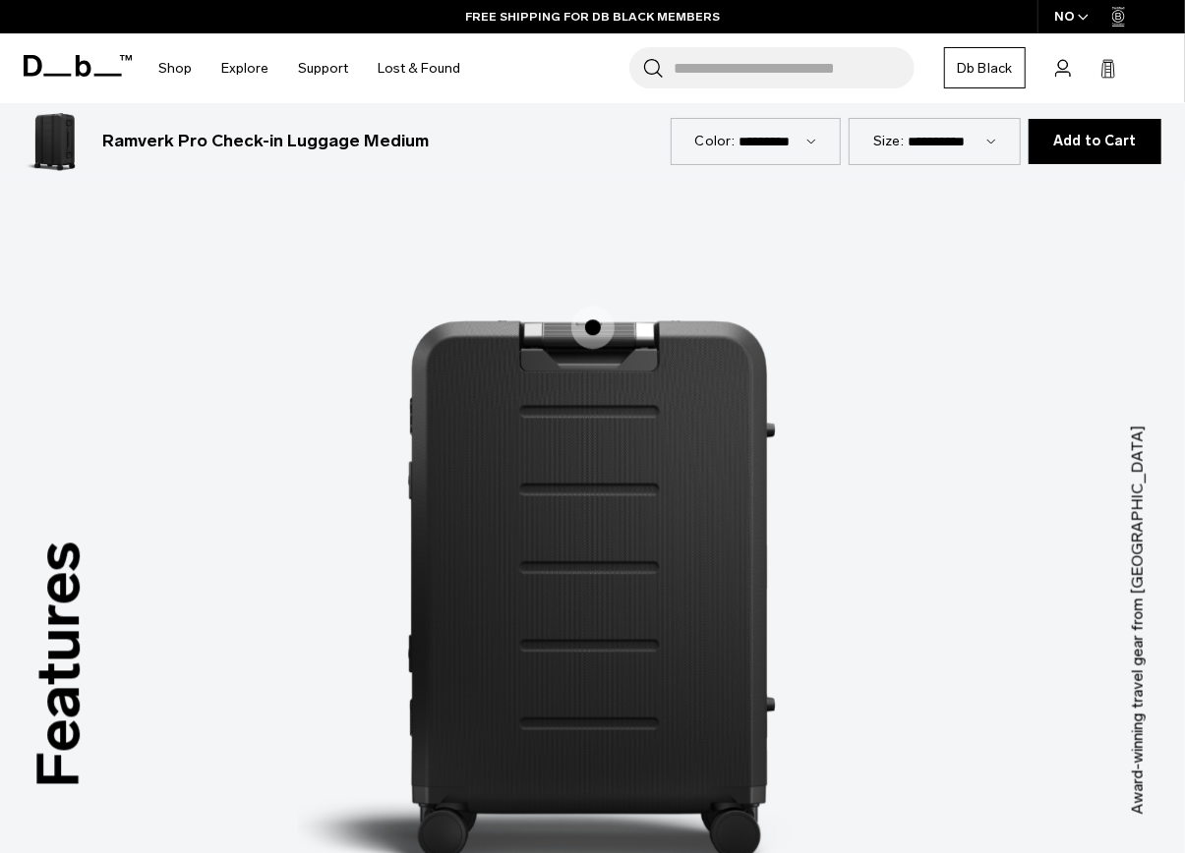
drag, startPoint x: 0, startPoint y: 0, endPoint x: 587, endPoint y: 277, distance: 649.2
click at [587, 306] on span "2 / 3" at bounding box center [592, 327] width 43 height 43
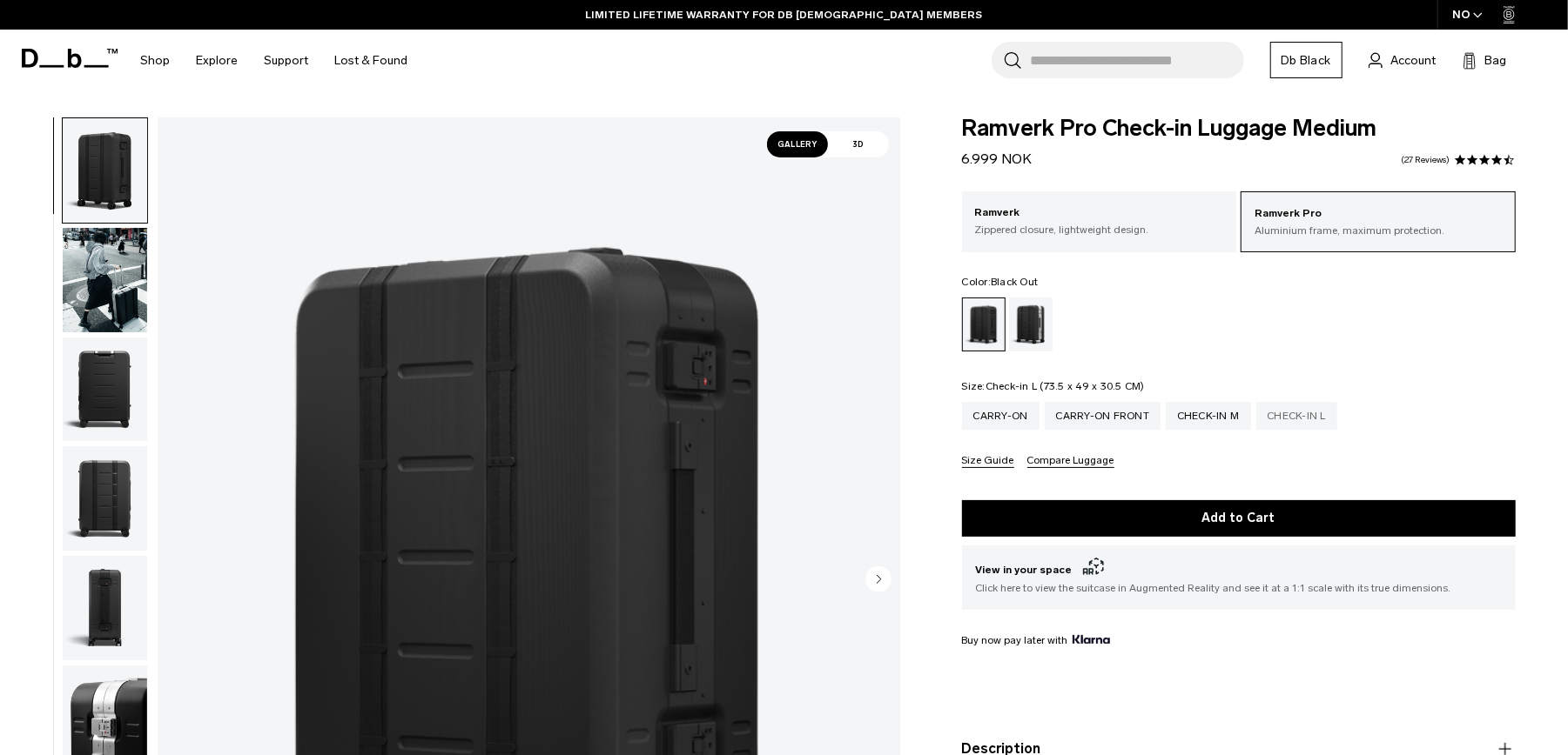
click at [1048, 416] on div "Check-in L" at bounding box center [1297, 415] width 81 height 27
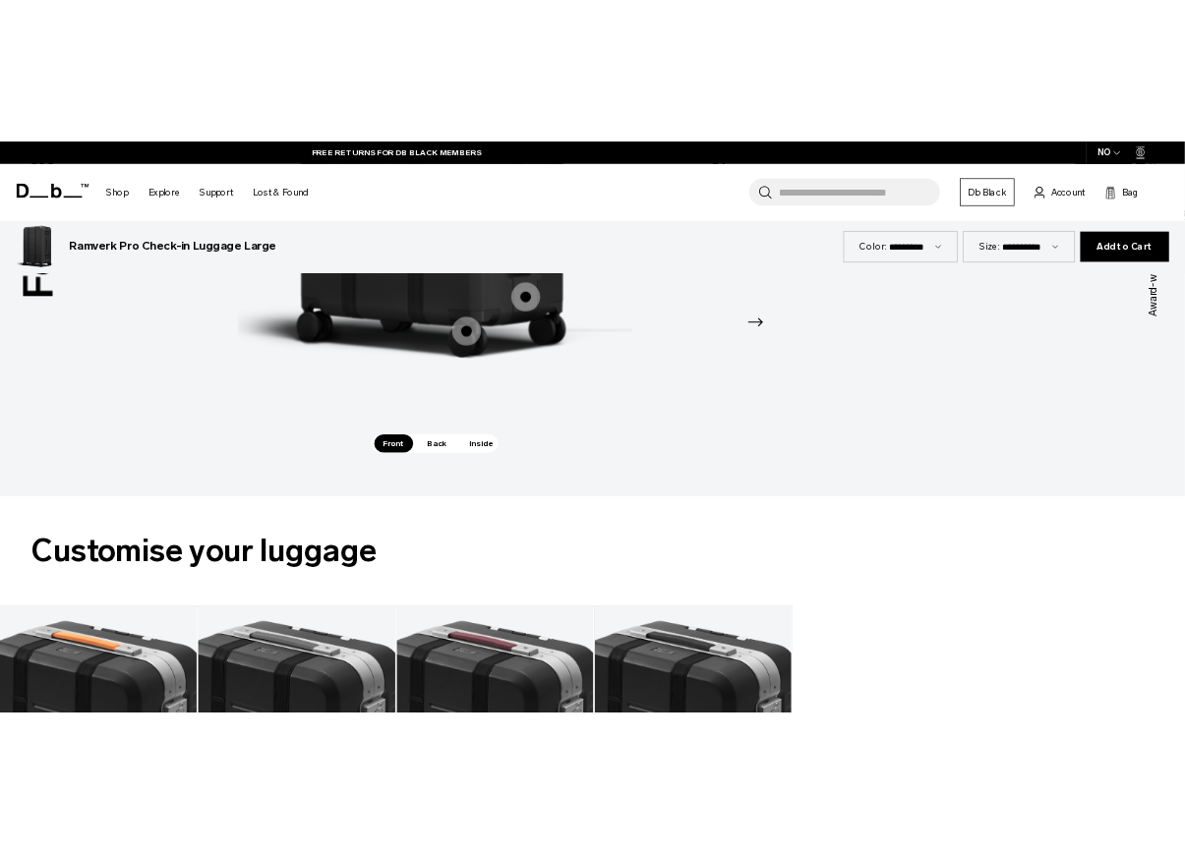
scroll to position [2564, 0]
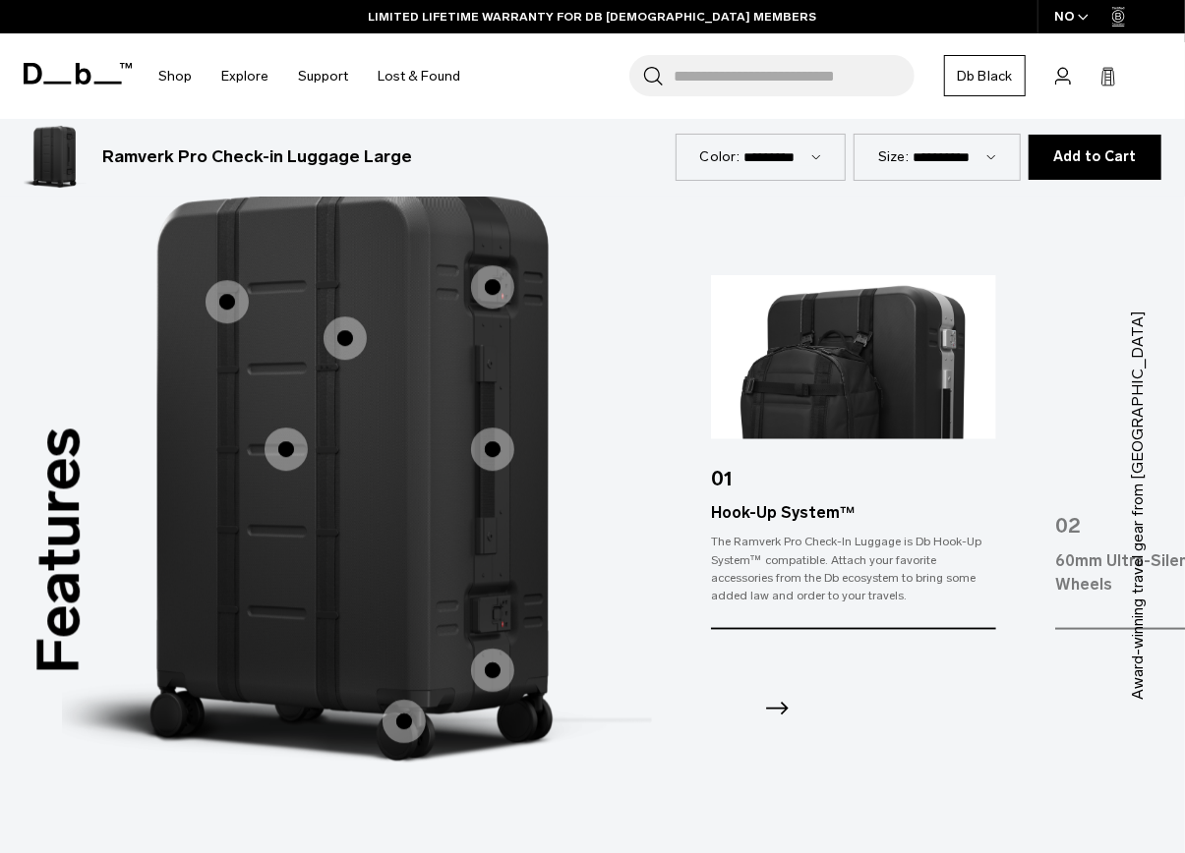
click at [779, 702] on icon "Next slide" at bounding box center [777, 708] width 23 height 13
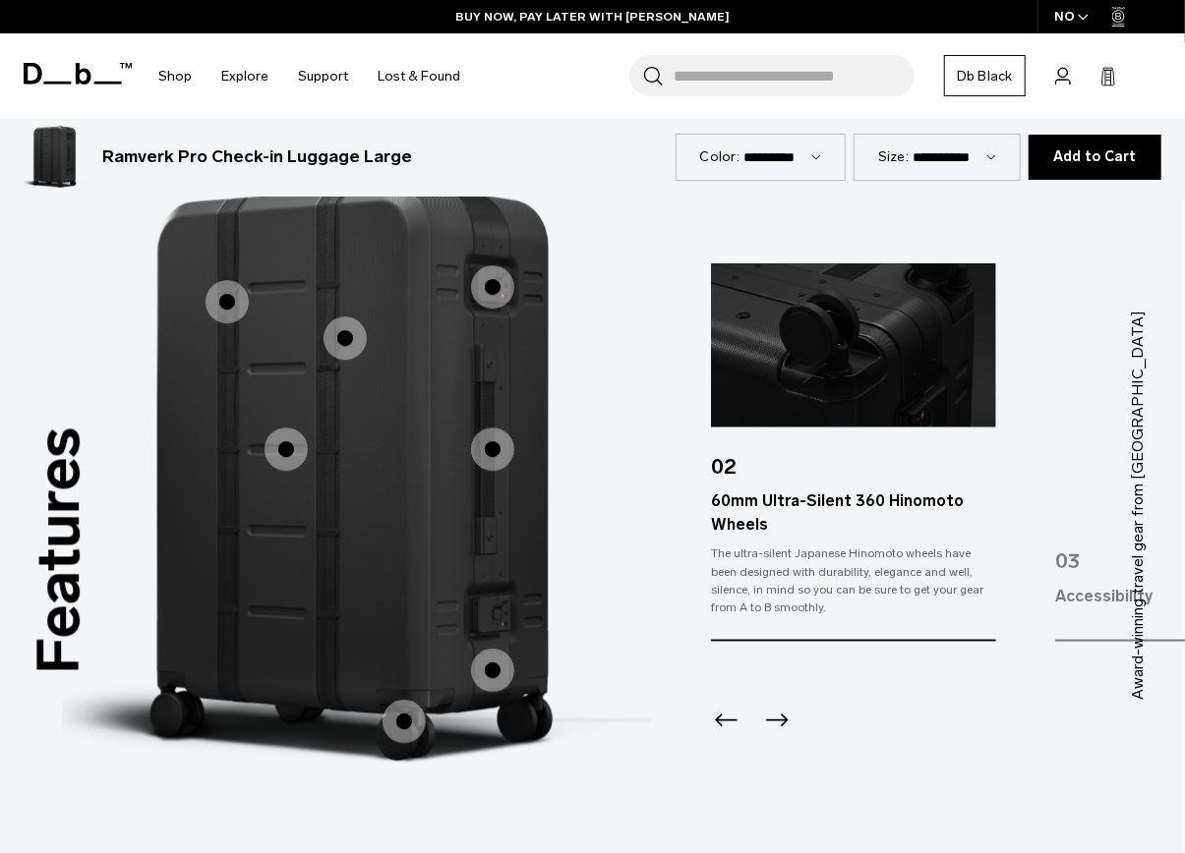
click at [776, 704] on icon "Next slide" at bounding box center [776, 719] width 31 height 31
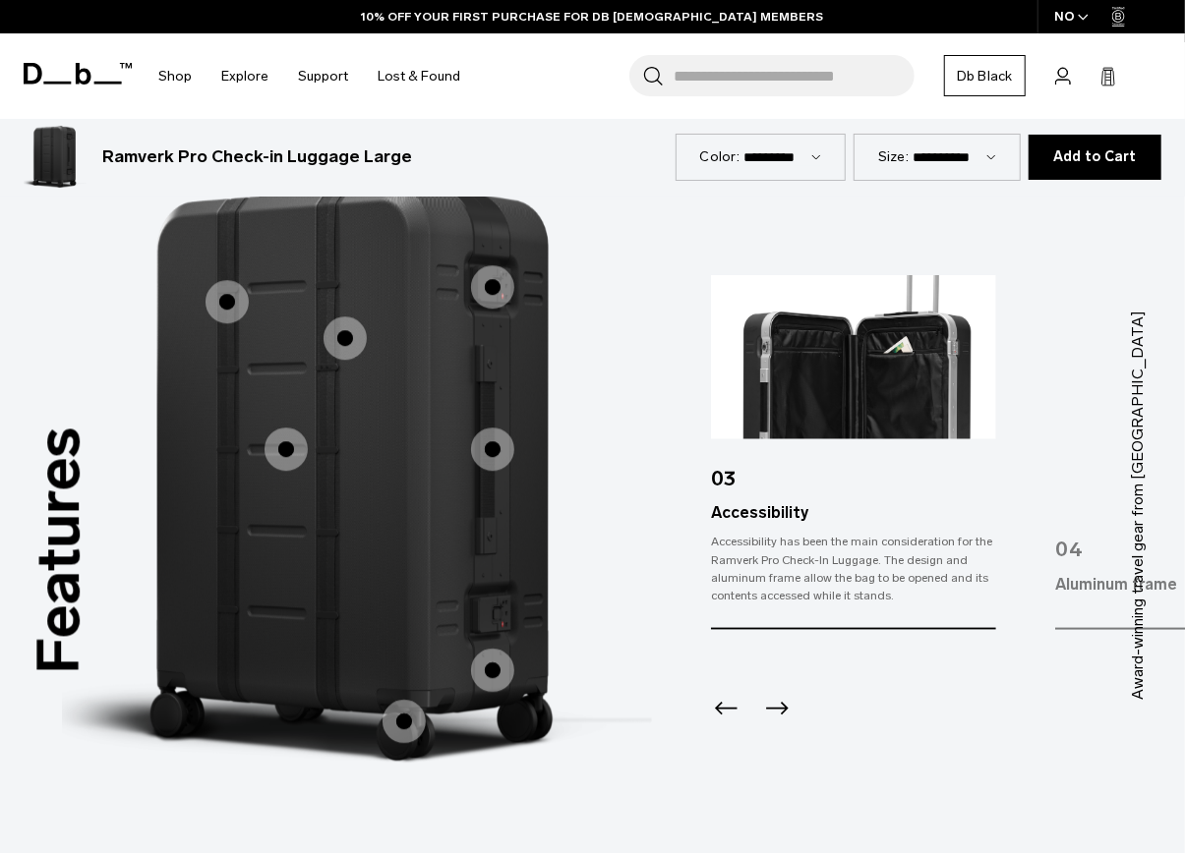
click at [720, 692] on icon "Previous slide" at bounding box center [726, 707] width 31 height 31
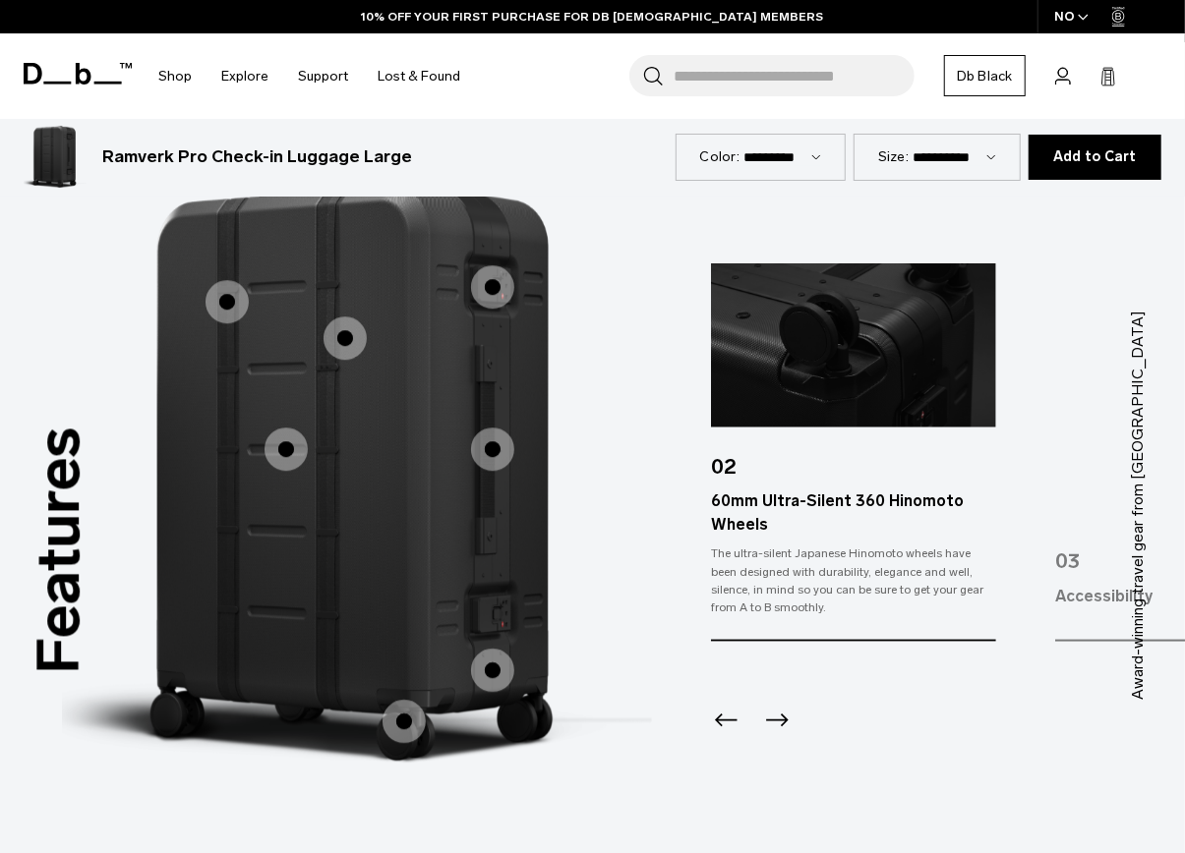
click at [776, 704] on icon "Next slide" at bounding box center [776, 719] width 31 height 31
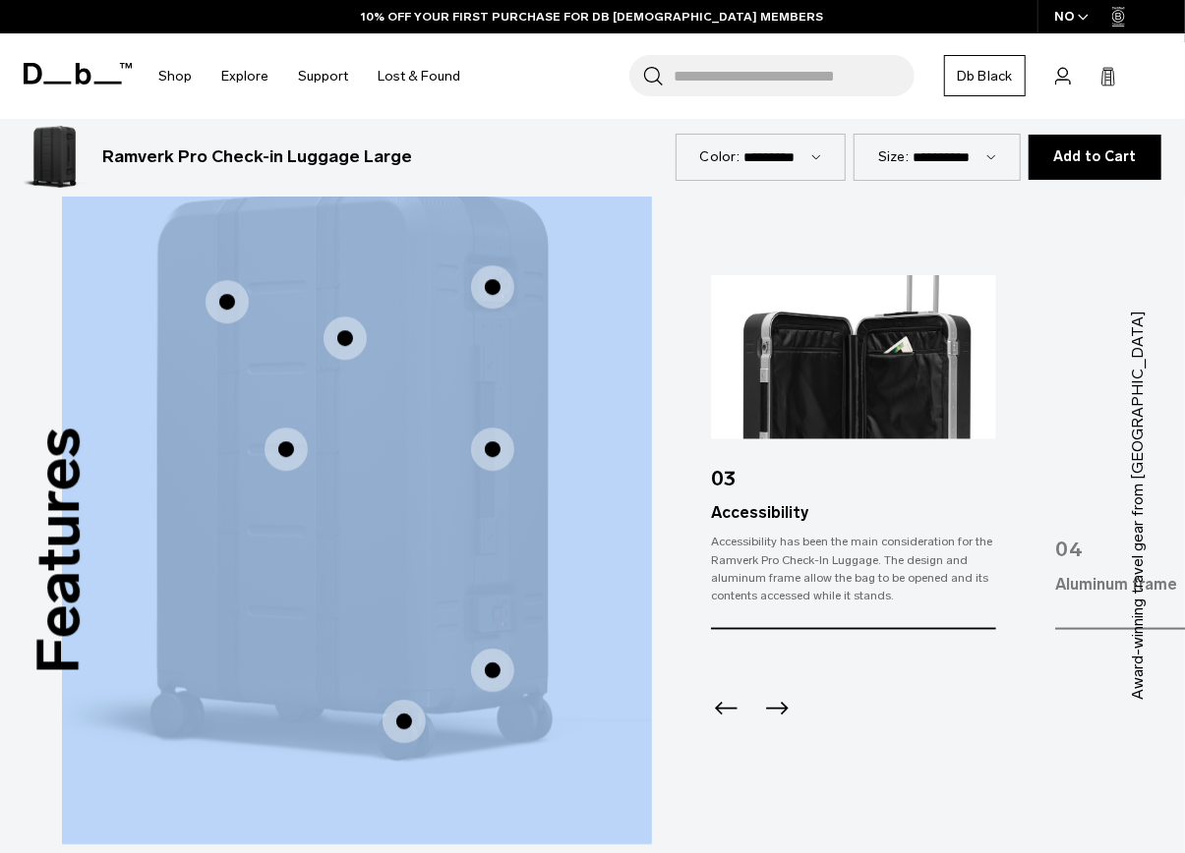
click at [776, 692] on icon "Next slide" at bounding box center [776, 707] width 31 height 31
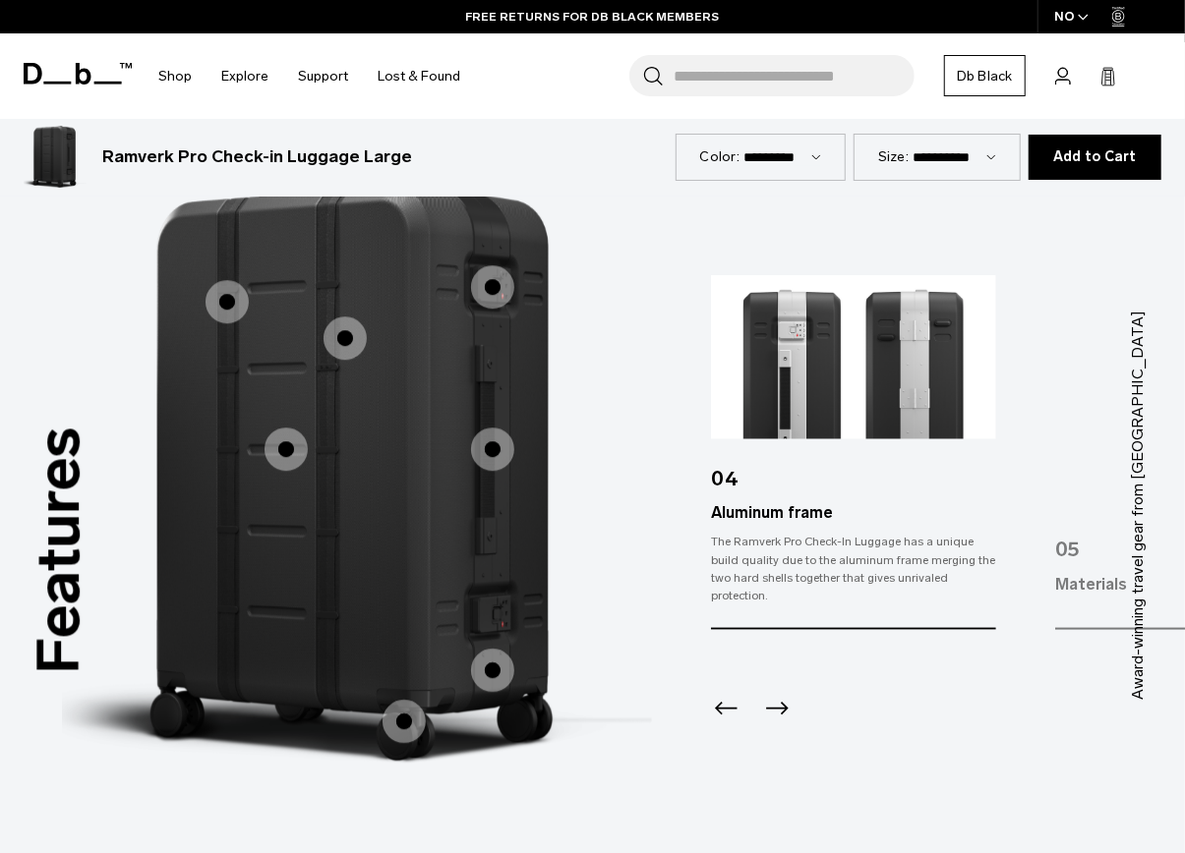
click at [777, 692] on icon "Next slide" at bounding box center [776, 707] width 31 height 31
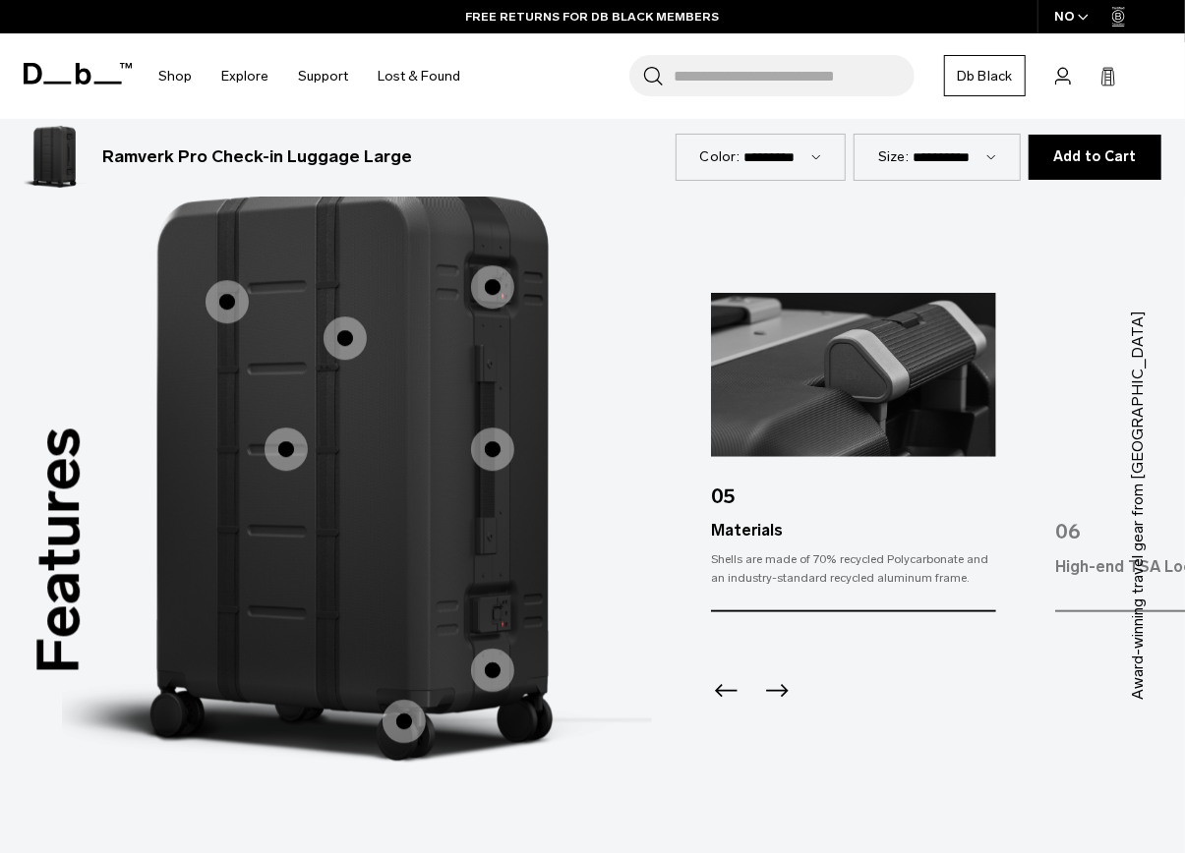
click at [777, 674] on icon "Next slide" at bounding box center [776, 689] width 31 height 31
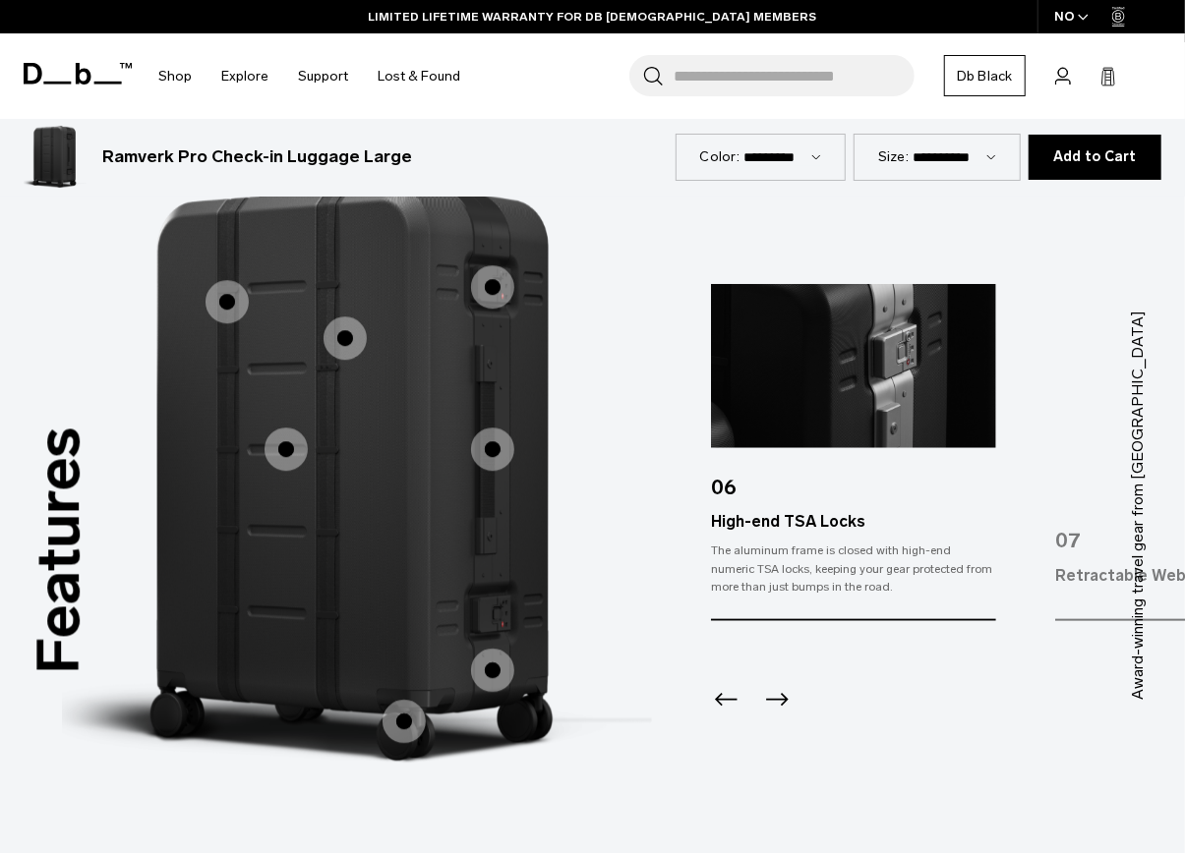
click at [777, 683] on icon "Next slide" at bounding box center [776, 698] width 31 height 31
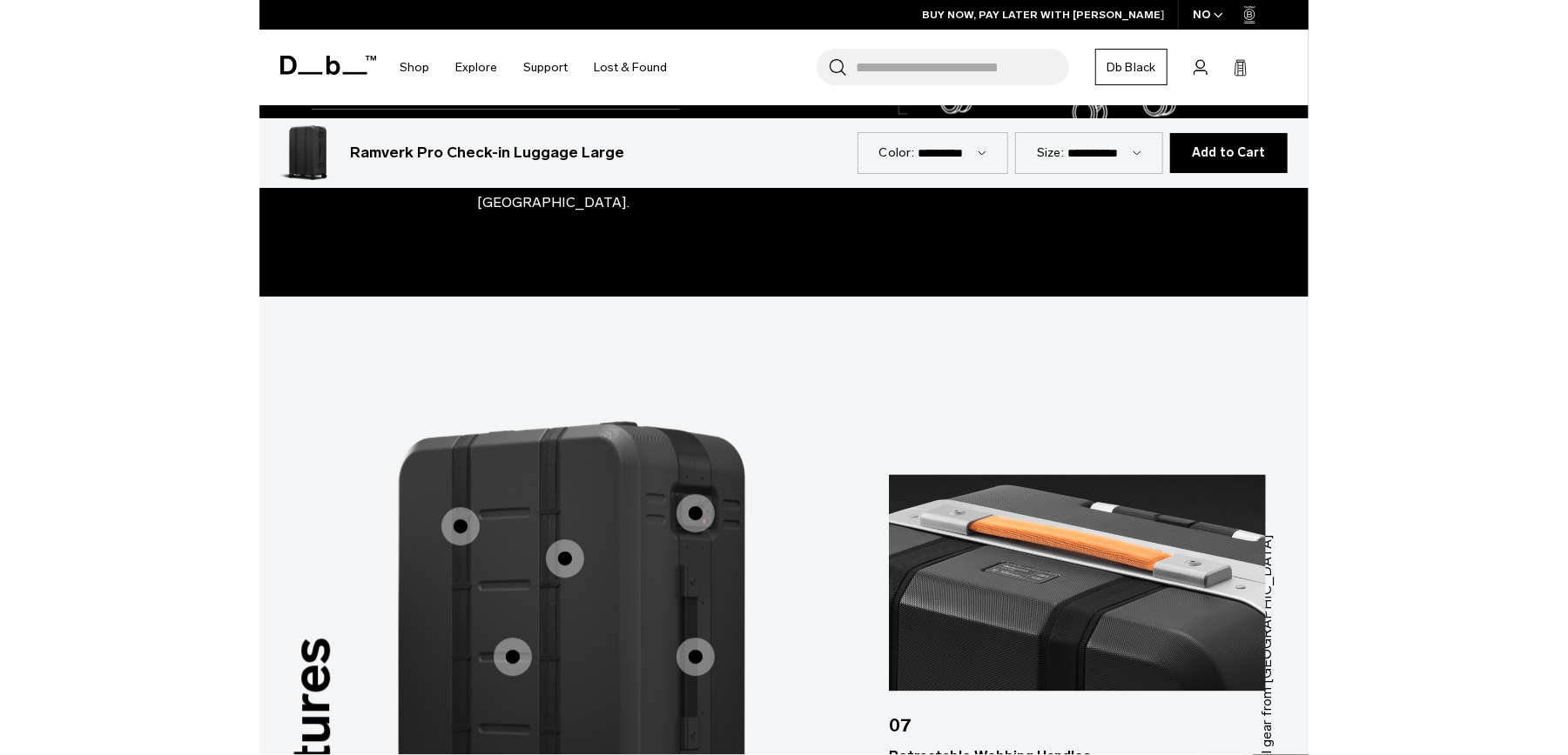
scroll to position [2525, 0]
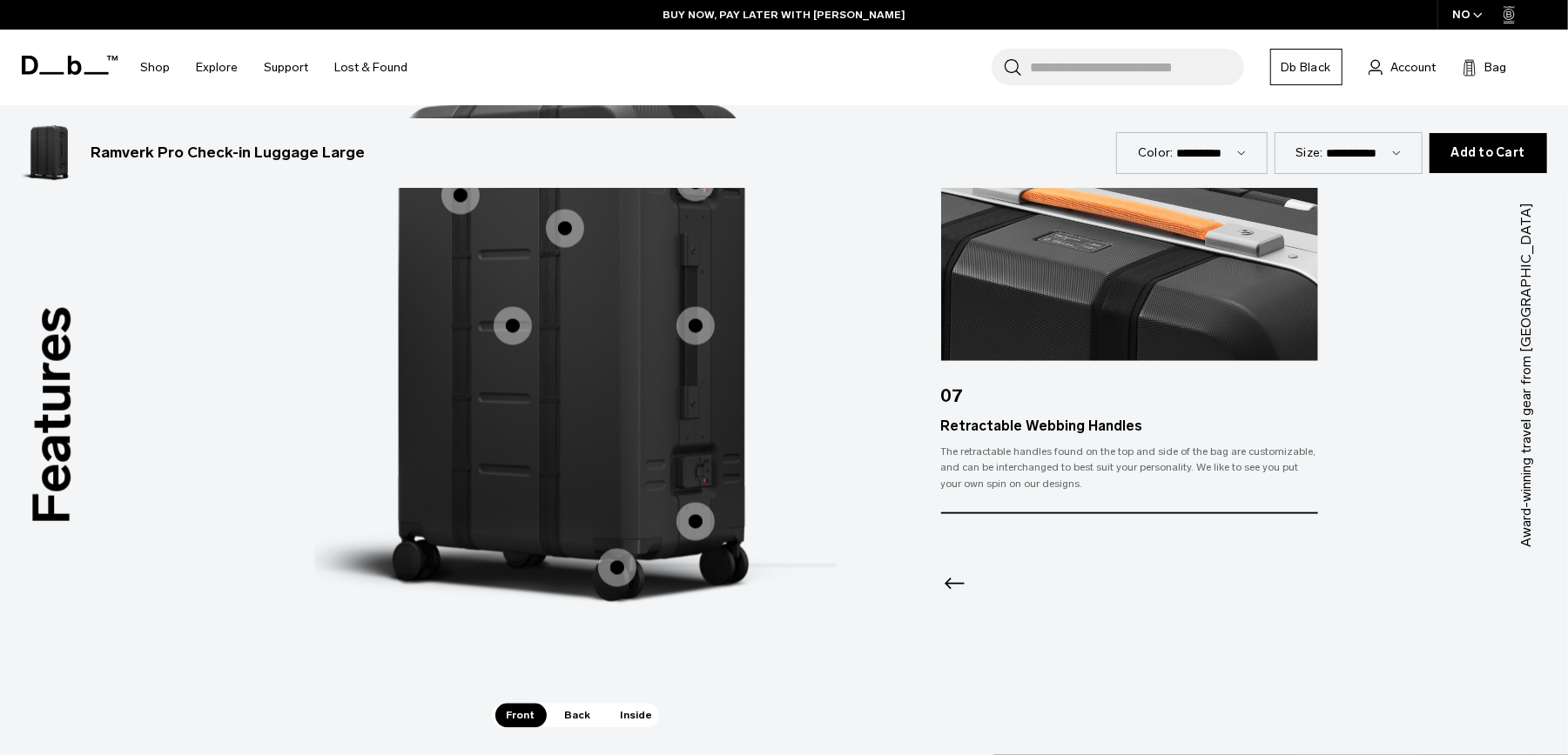
click at [629, 714] on span "Inside" at bounding box center [637, 715] width 55 height 25
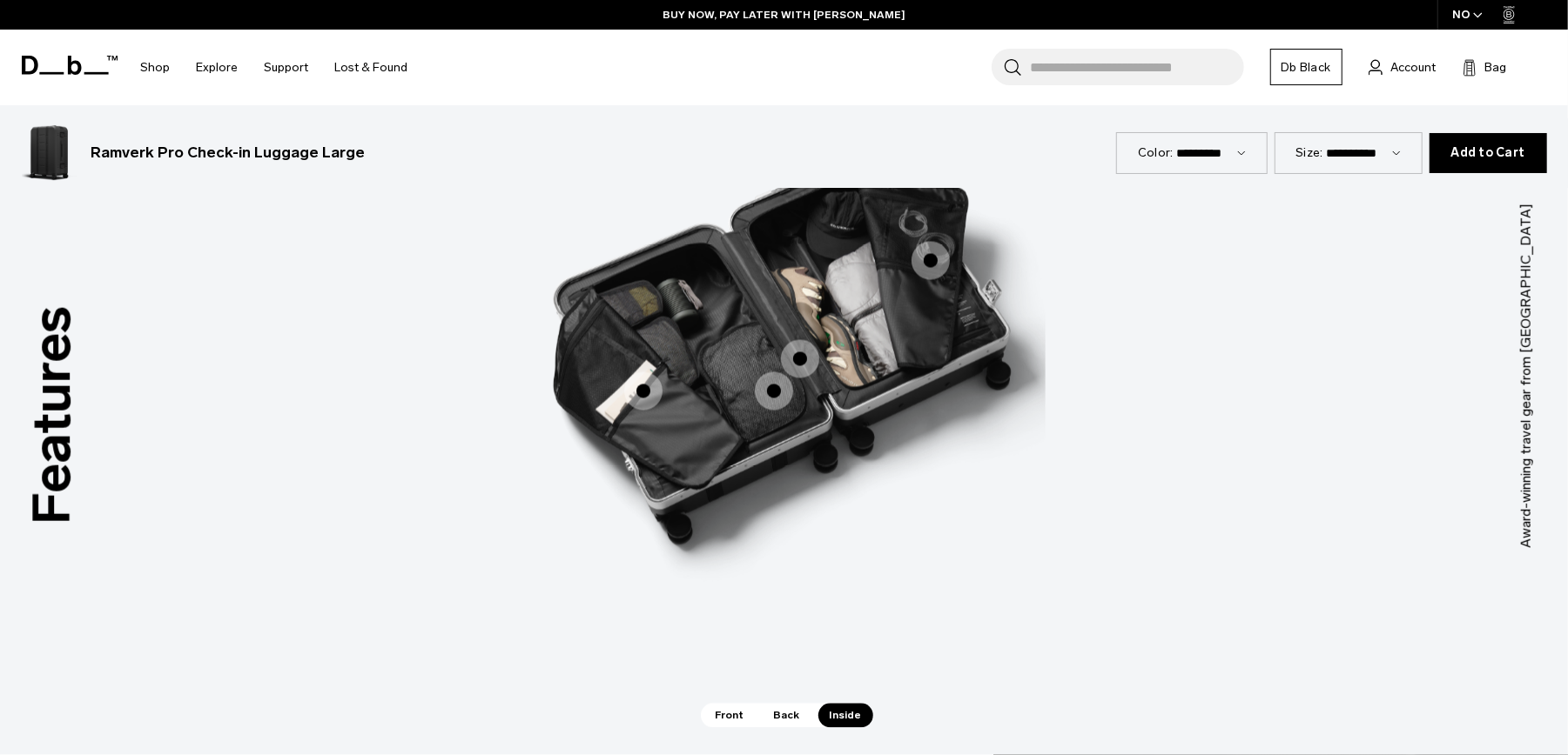
click at [730, 263] on img "3 / 3" at bounding box center [784, 349] width 522 height 652
click at [726, 390] on img "3 / 3" at bounding box center [784, 349] width 522 height 652
drag, startPoint x: 753, startPoint y: 353, endPoint x: 697, endPoint y: 306, distance: 73.1
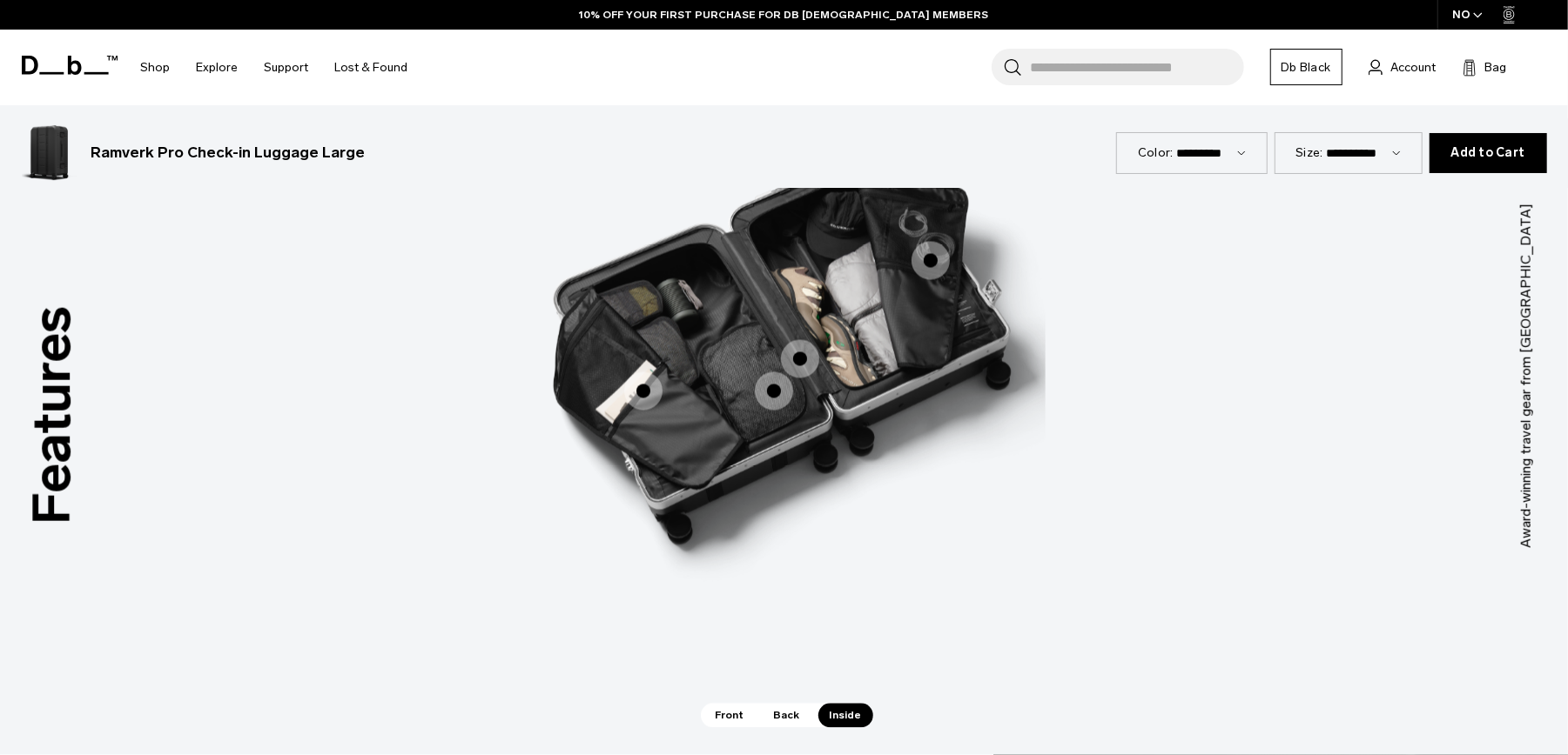
click at [787, 713] on span "Back" at bounding box center [786, 715] width 49 height 25
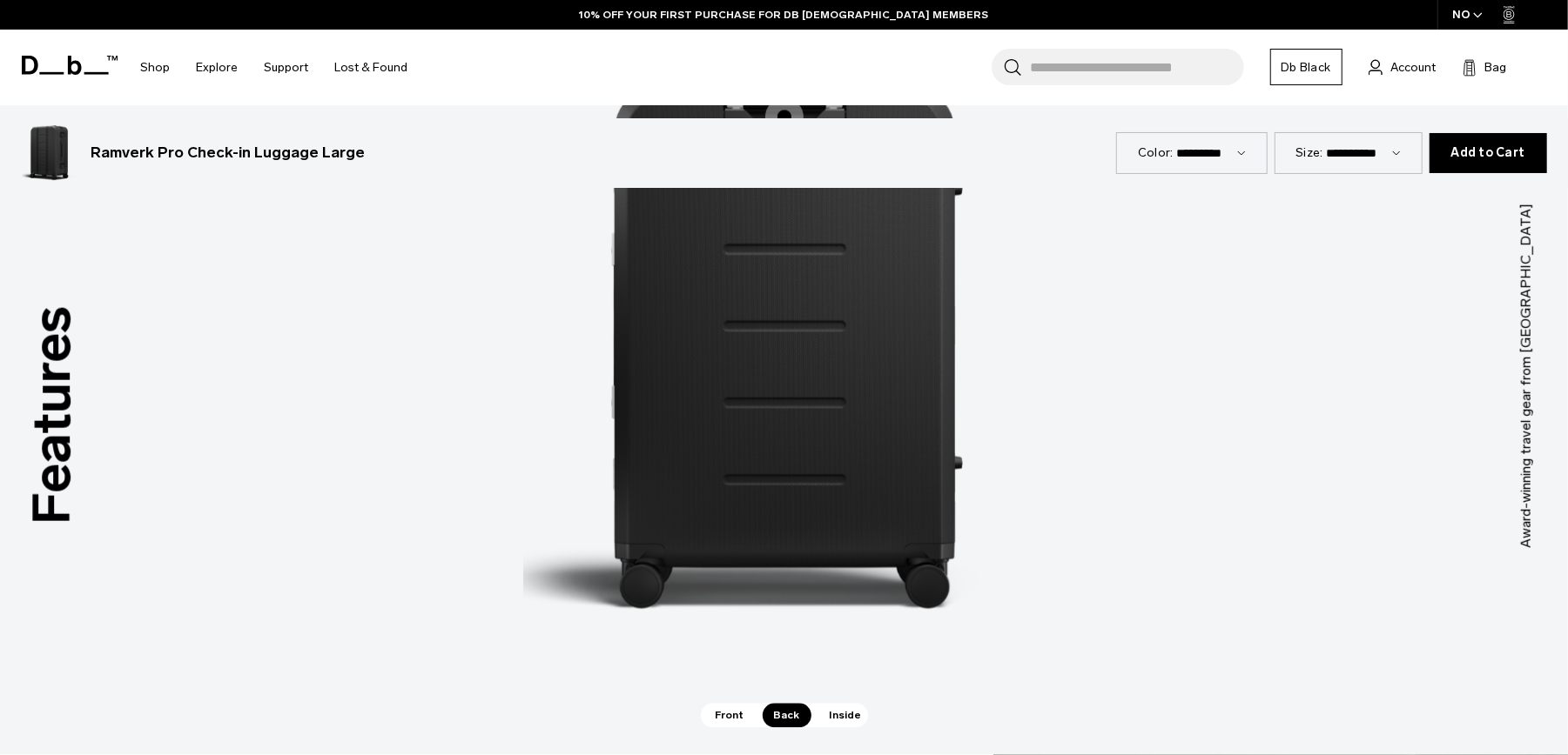
click at [833, 713] on span "Inside" at bounding box center [846, 715] width 55 height 25
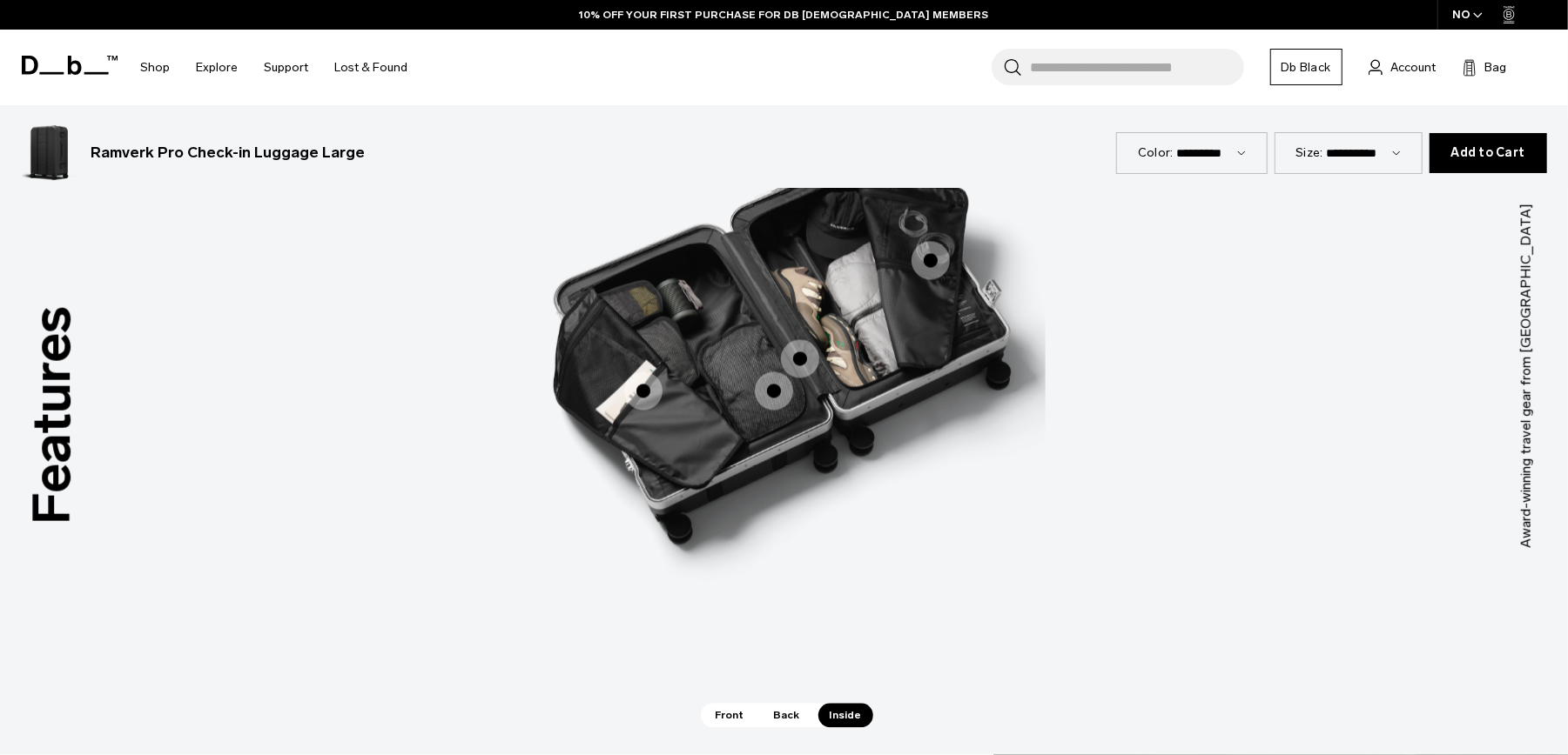
click at [648, 388] on span "3 / 3" at bounding box center [643, 390] width 38 height 38
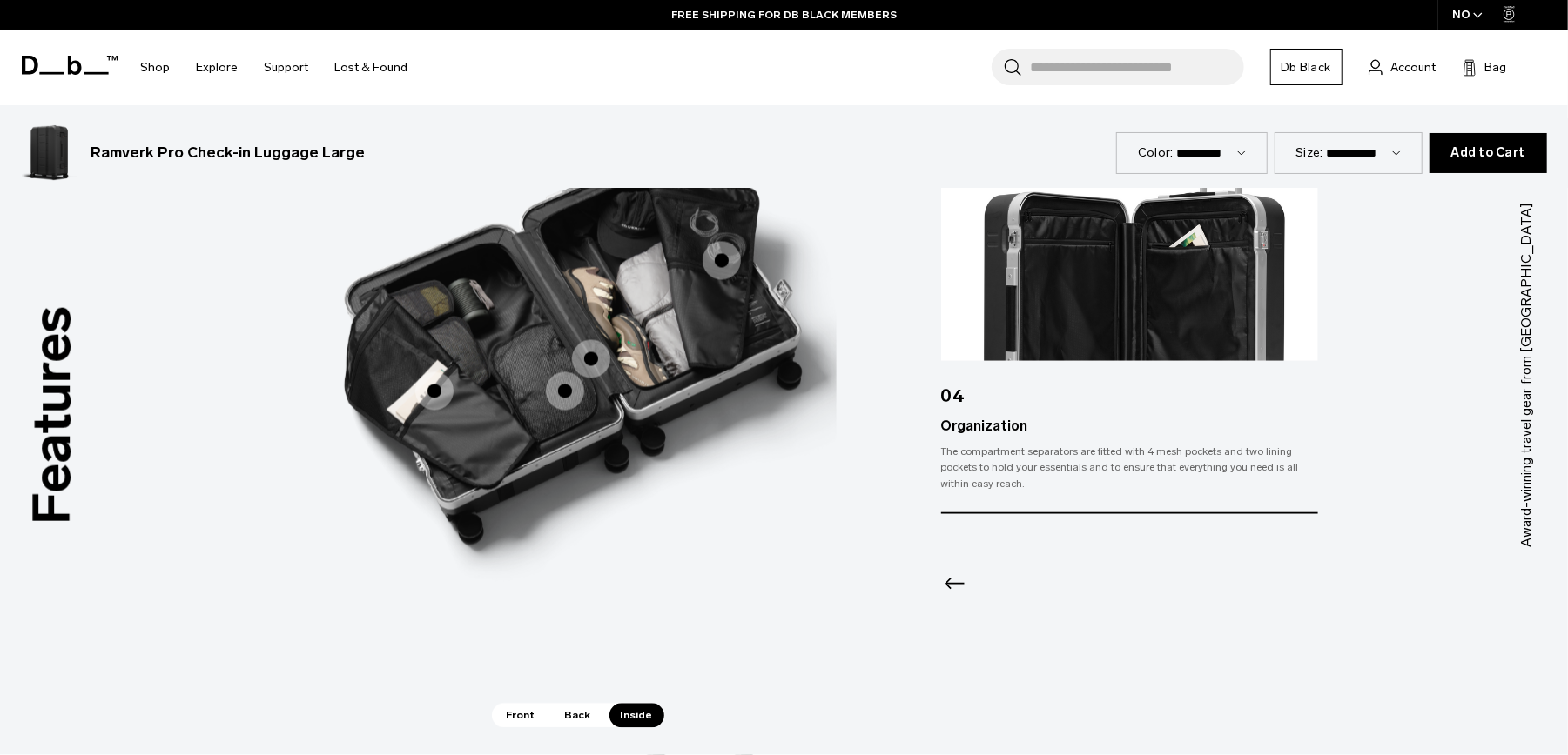
click at [958, 585] on icon "Previous slide" at bounding box center [954, 582] width 27 height 27
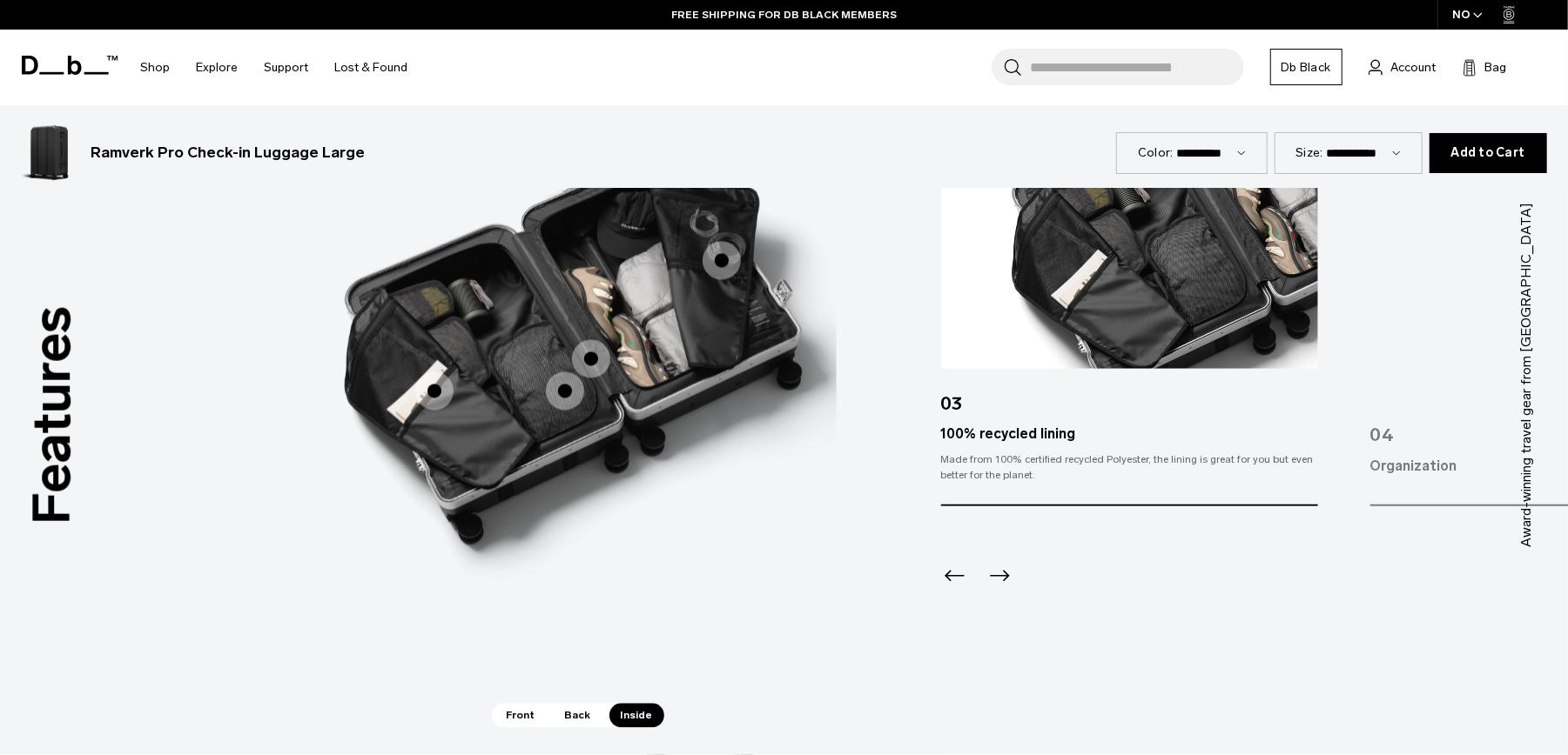
click at [958, 585] on icon "Previous slide" at bounding box center [954, 574] width 27 height 27
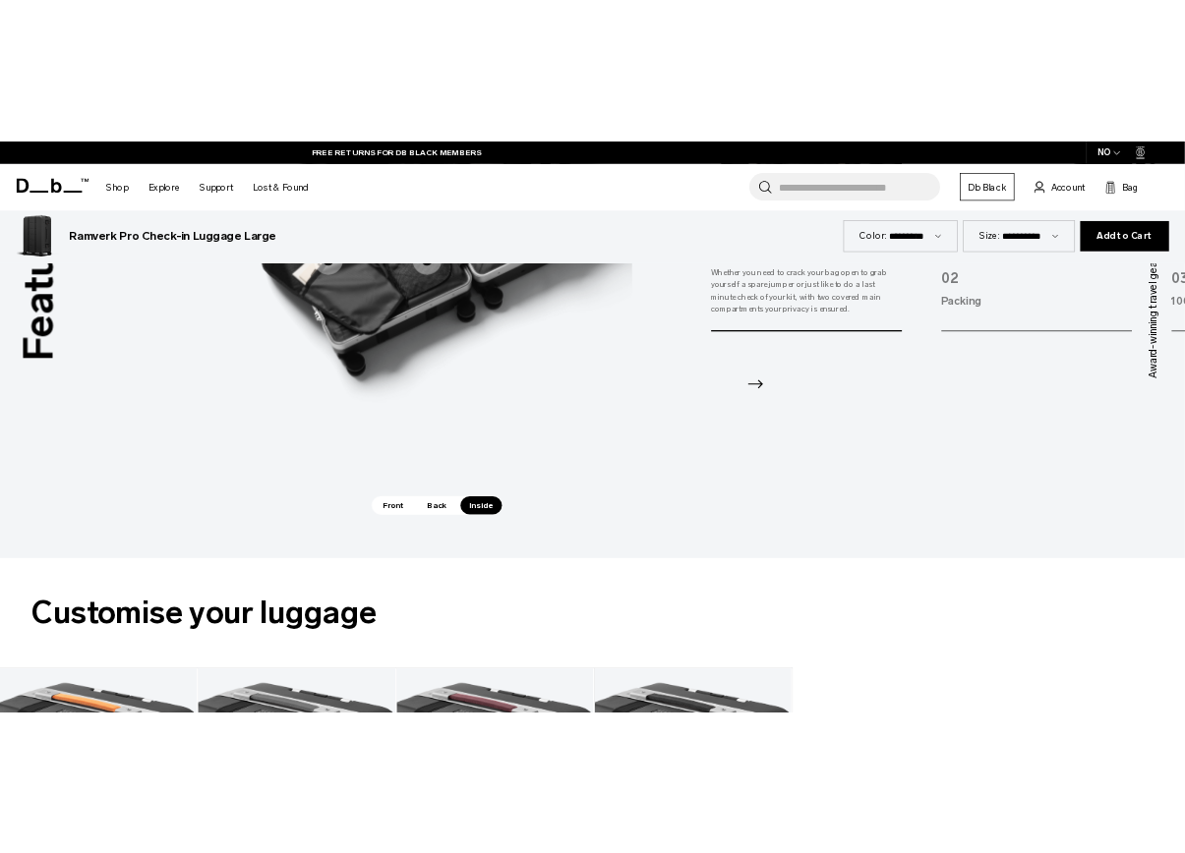
scroll to position [2432, 0]
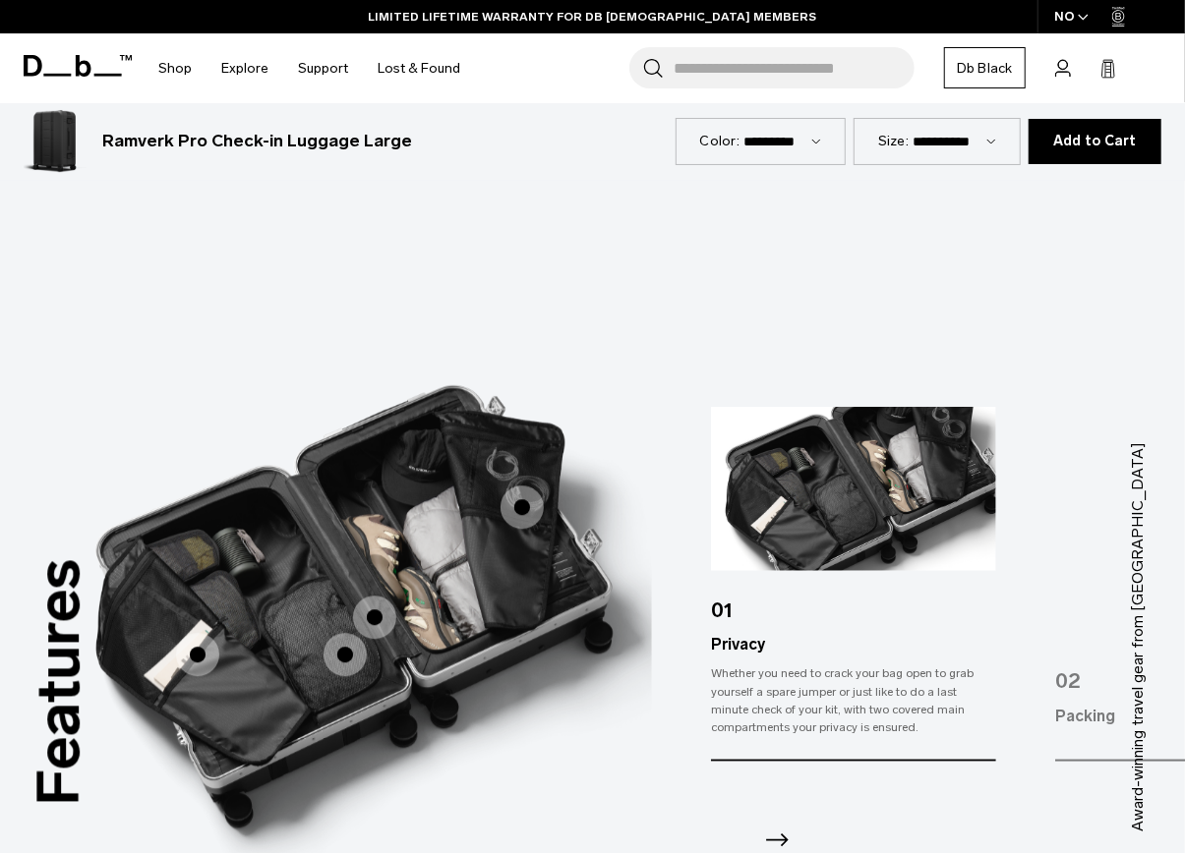
click at [772, 824] on icon "Next slide" at bounding box center [776, 839] width 31 height 31
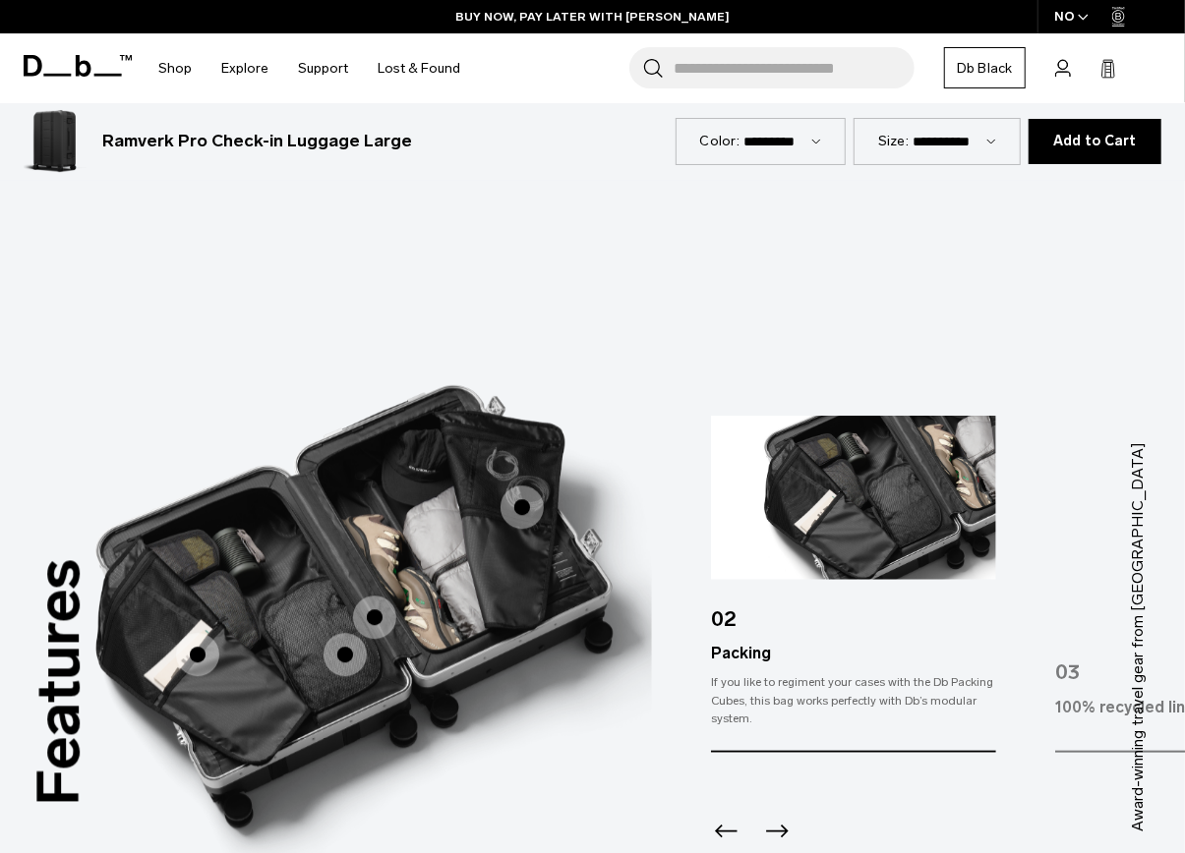
drag, startPoint x: 853, startPoint y: 394, endPoint x: 740, endPoint y: 803, distance: 424.4
click at [740, 815] on icon "Previous slide" at bounding box center [726, 830] width 31 height 31
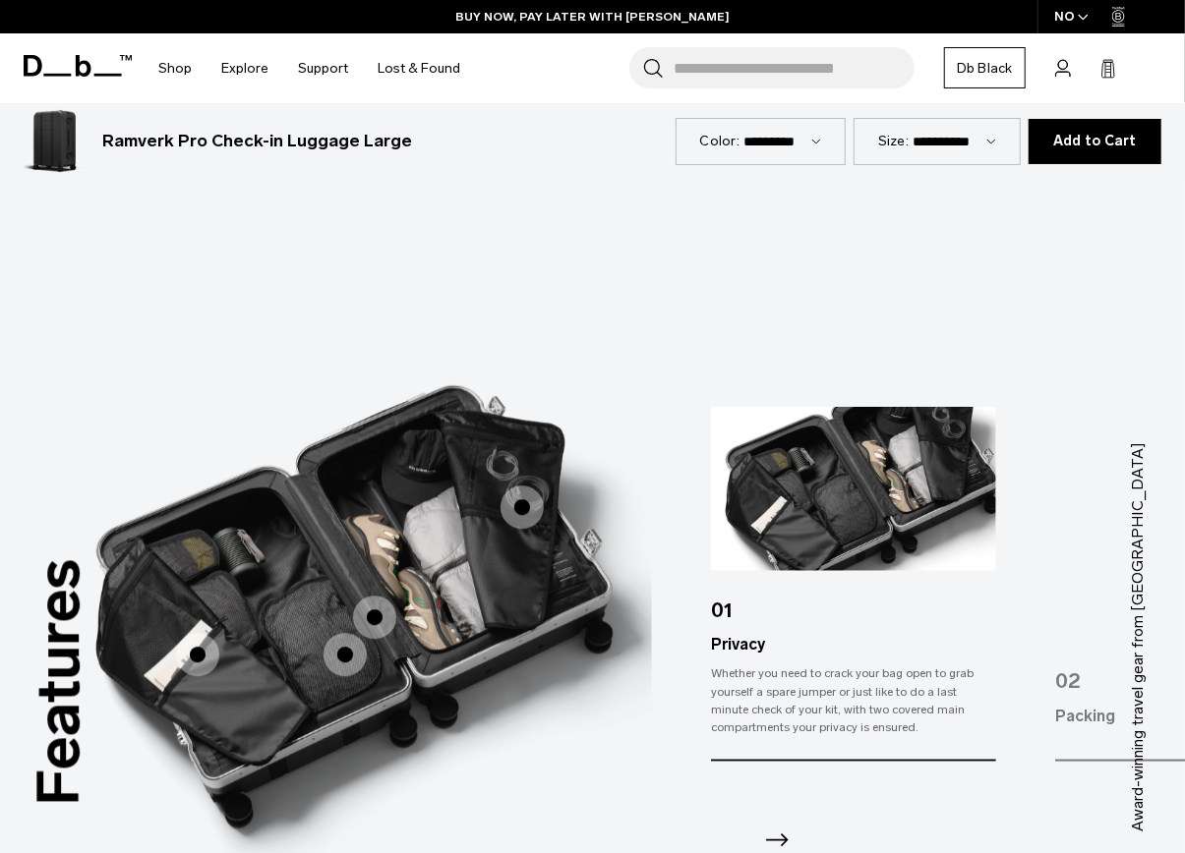
click at [772, 824] on icon "Next slide" at bounding box center [776, 839] width 31 height 31
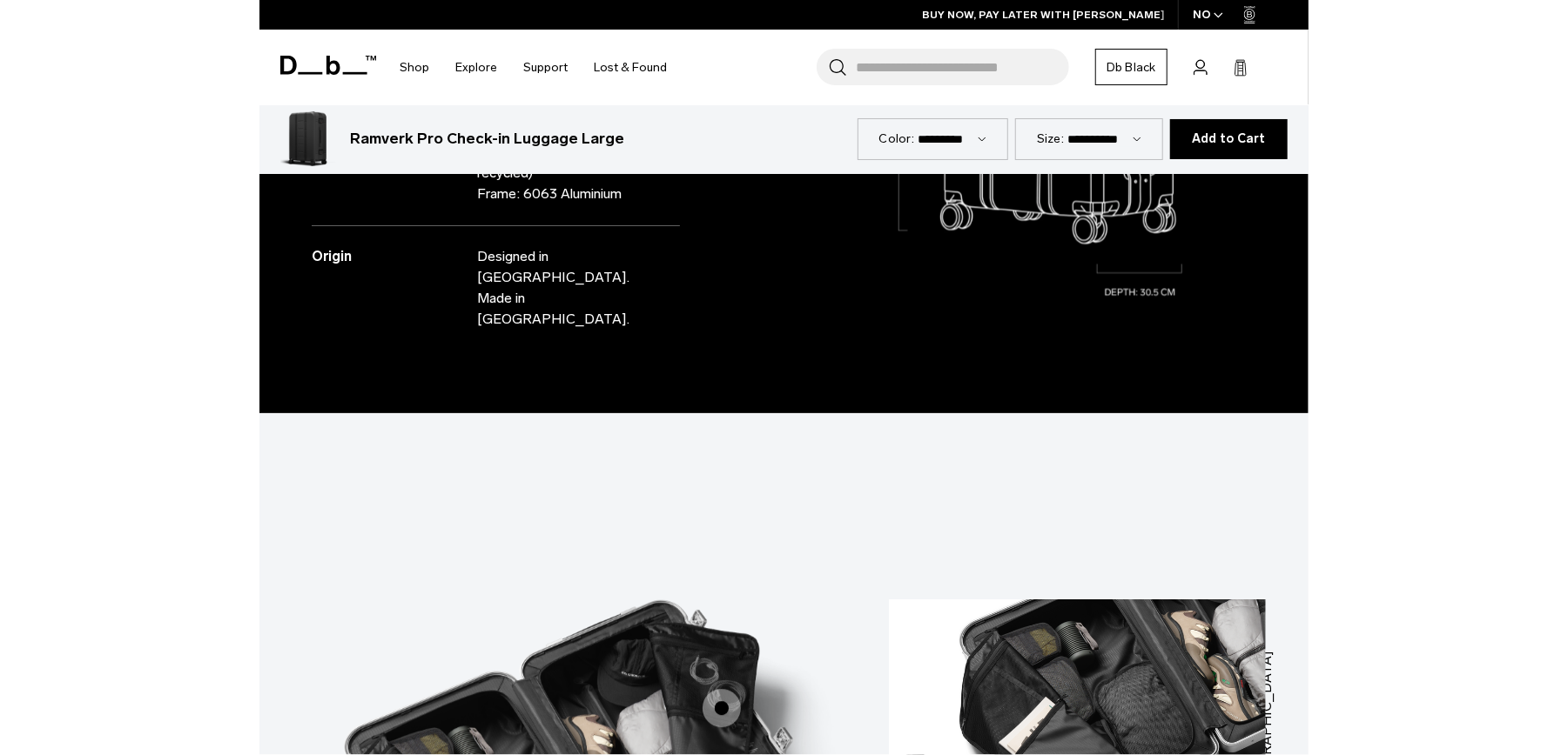
scroll to position [2347, 0]
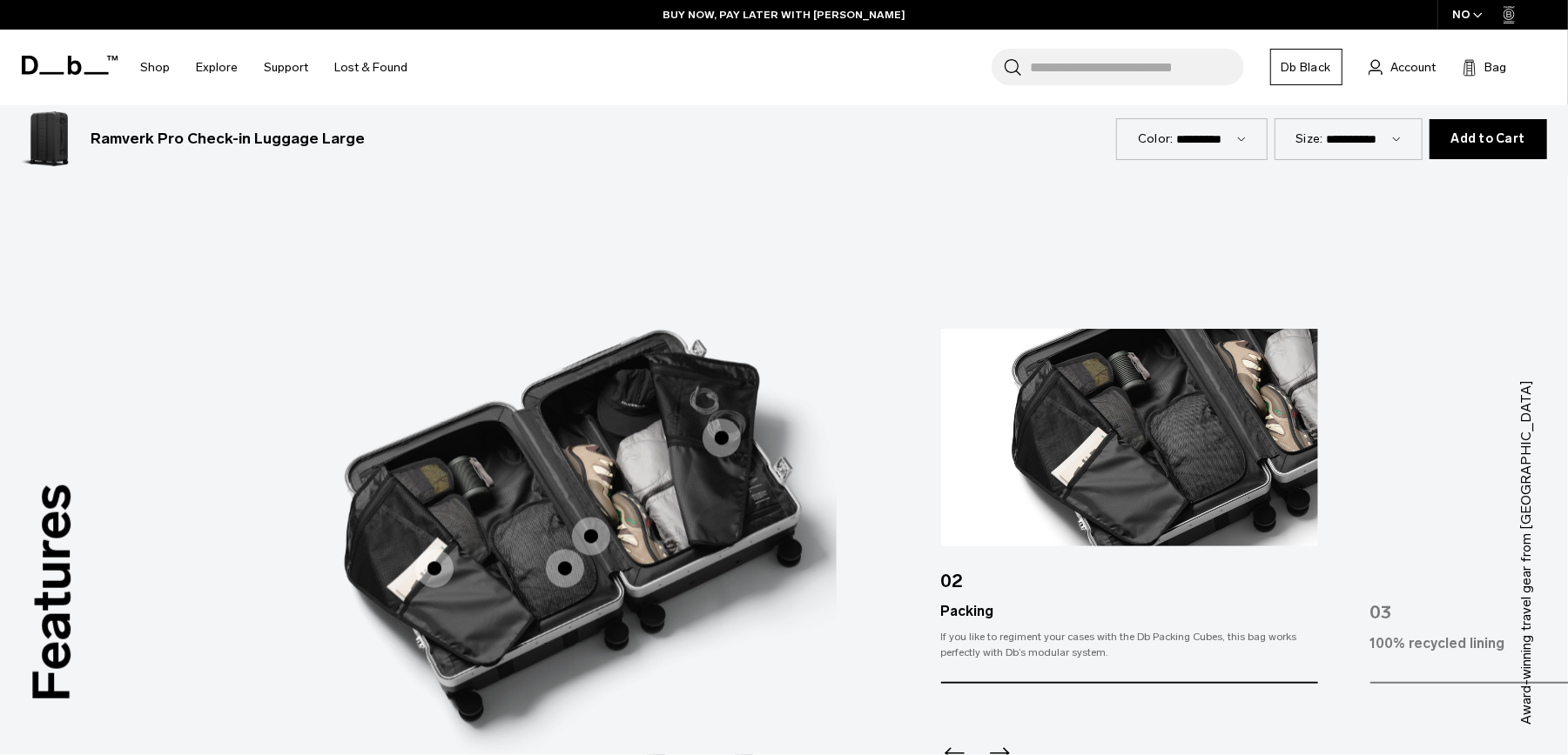
click at [1003, 749] on icon "Next slide" at bounding box center [999, 753] width 27 height 27
click at [1004, 628] on div "Made from 100% certified recycled Polyester, the lining is great for you but ev…" at bounding box center [1130, 642] width 377 height 38
click at [1010, 746] on icon "Next slide" at bounding box center [999, 753] width 27 height 27
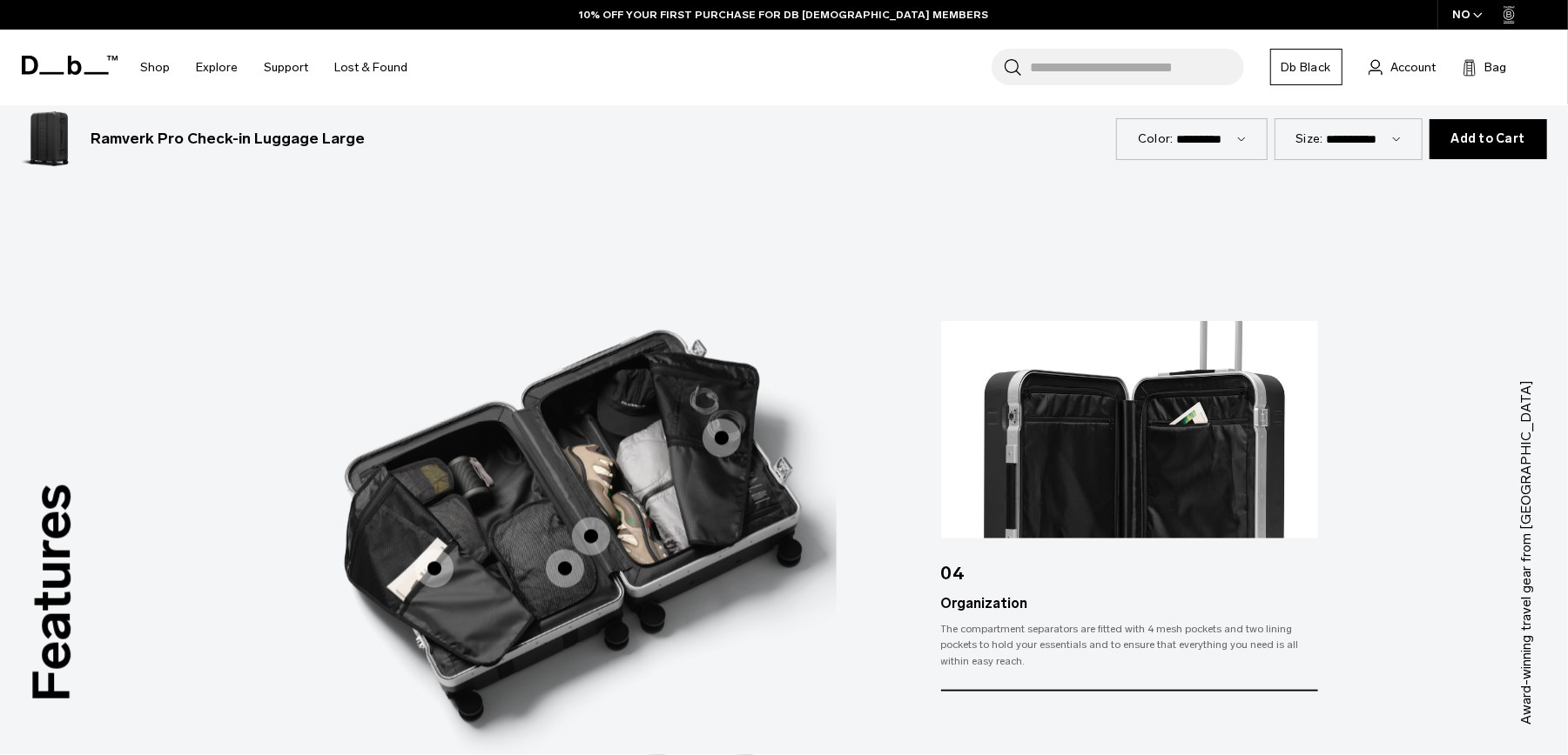
click at [1025, 628] on div "The compartment separators are fitted with 4 mesh pockets and two lining pocket…" at bounding box center [1130, 645] width 377 height 47
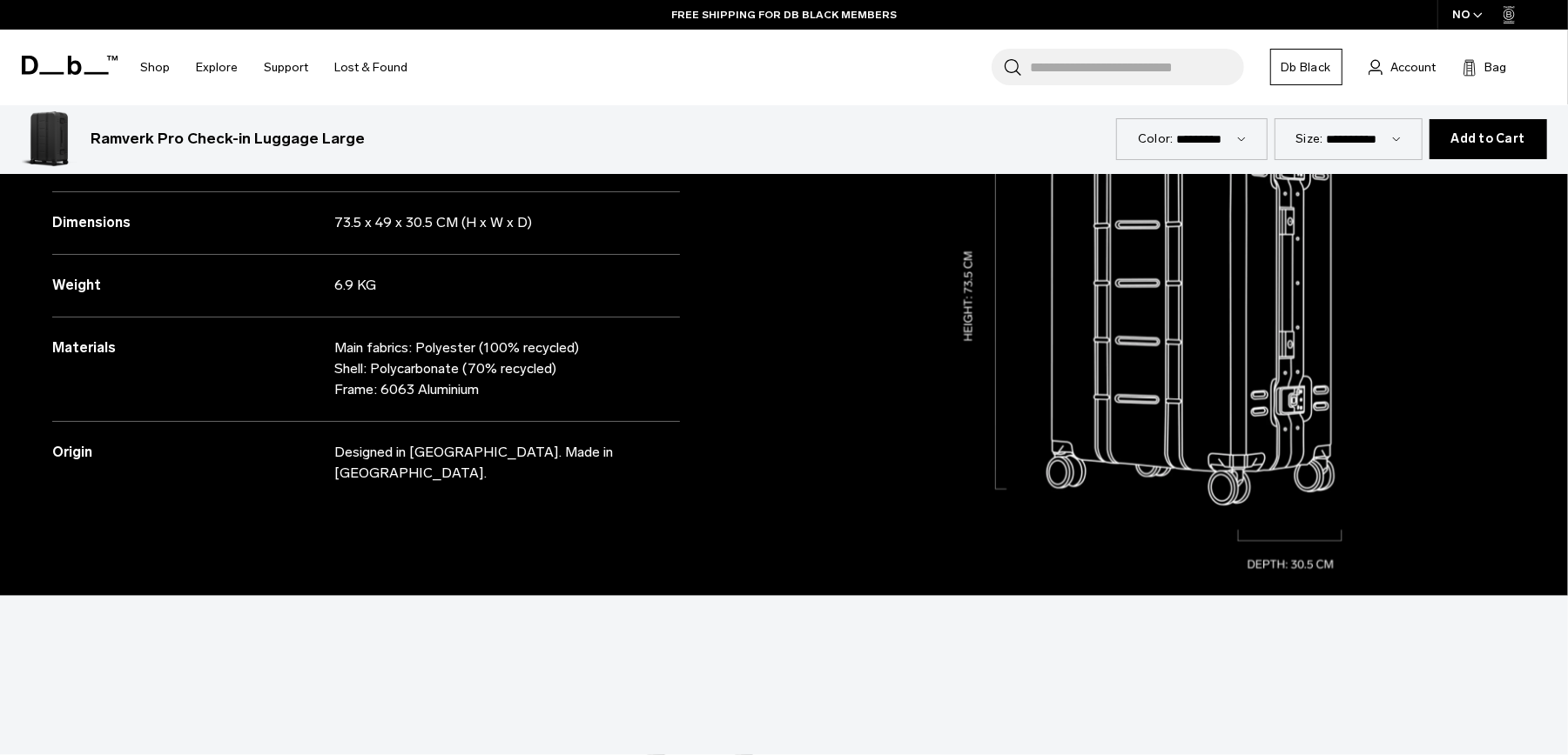
scroll to position [0, 0]
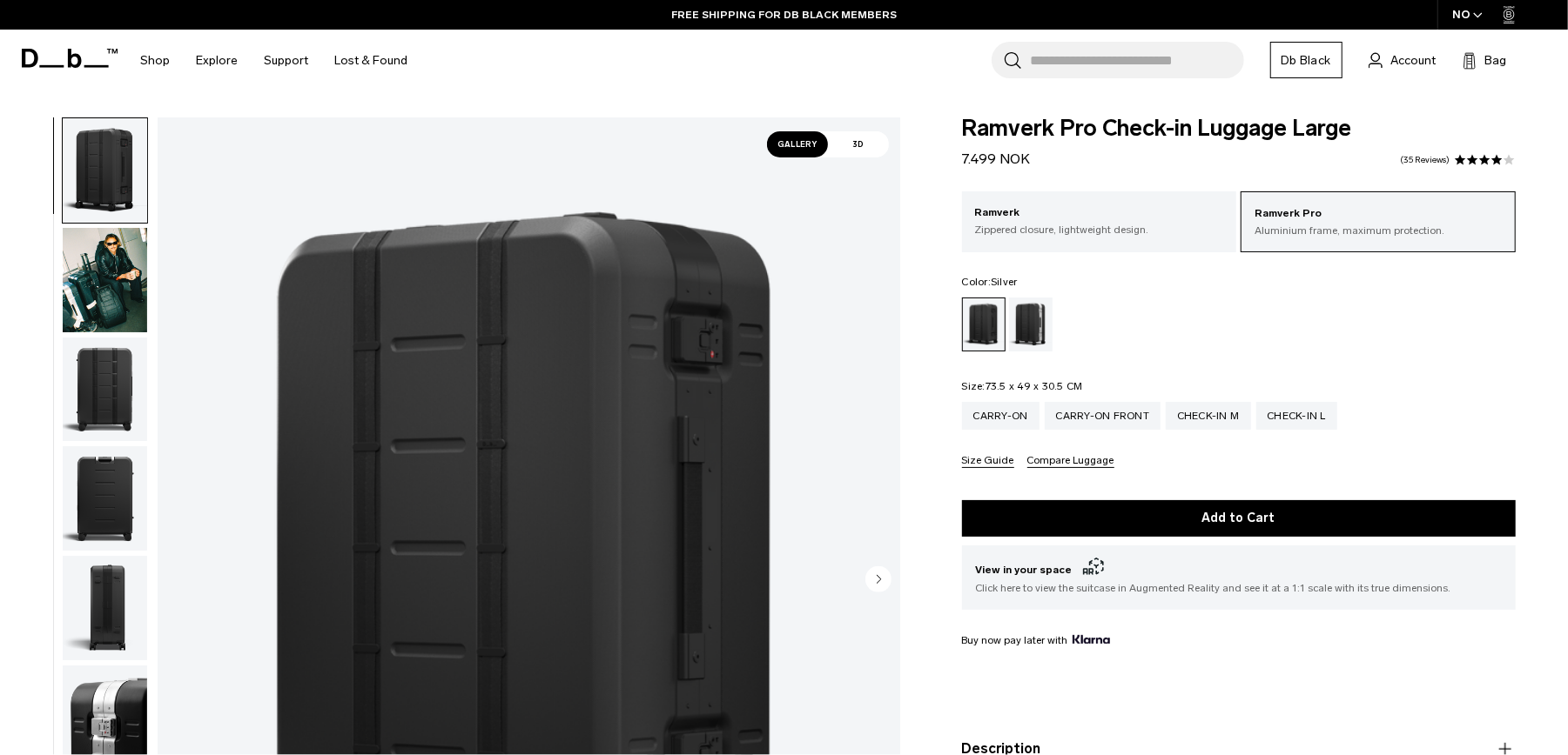
click at [1047, 325] on div "Silver" at bounding box center [1031, 324] width 44 height 54
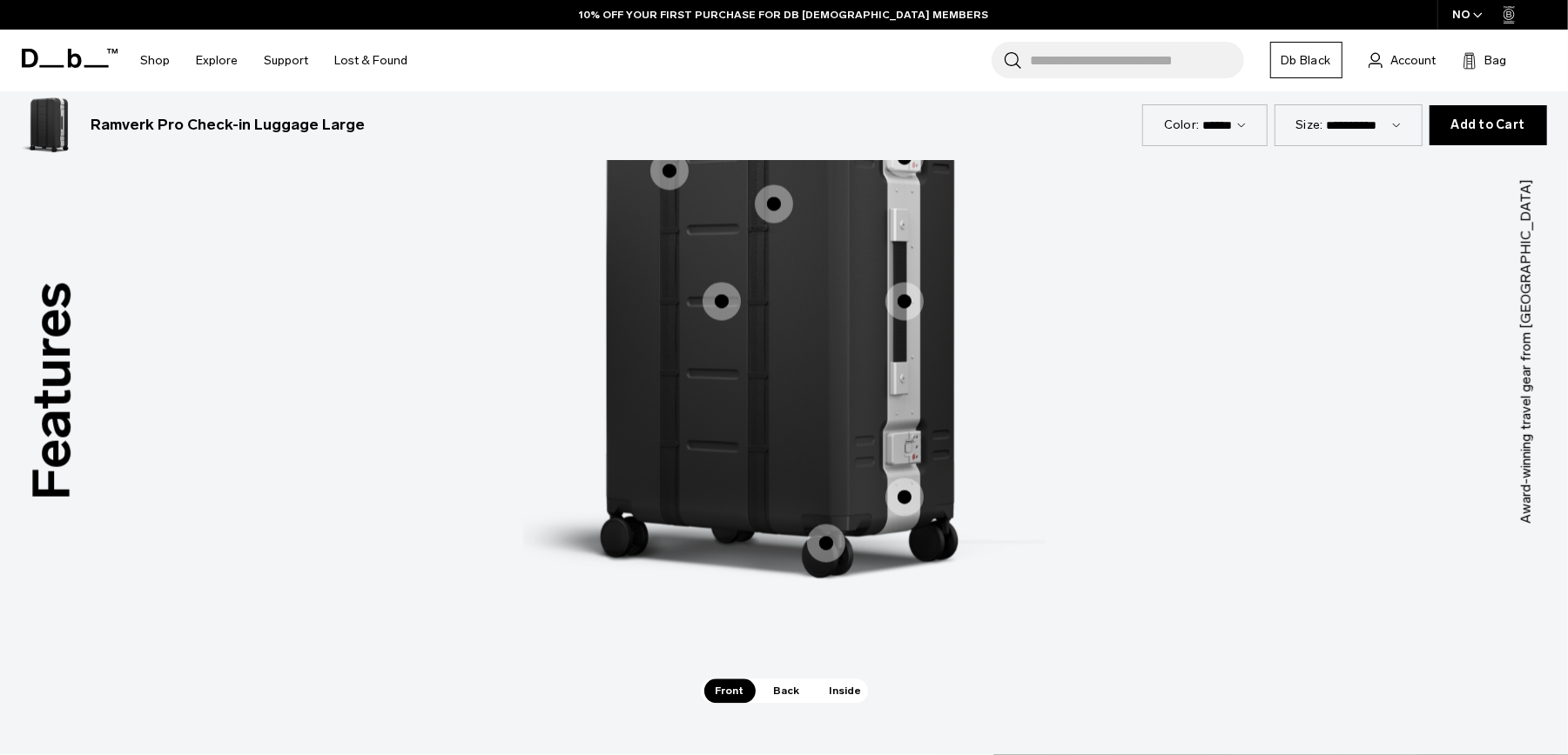
click at [837, 697] on span "Inside" at bounding box center [846, 691] width 55 height 25
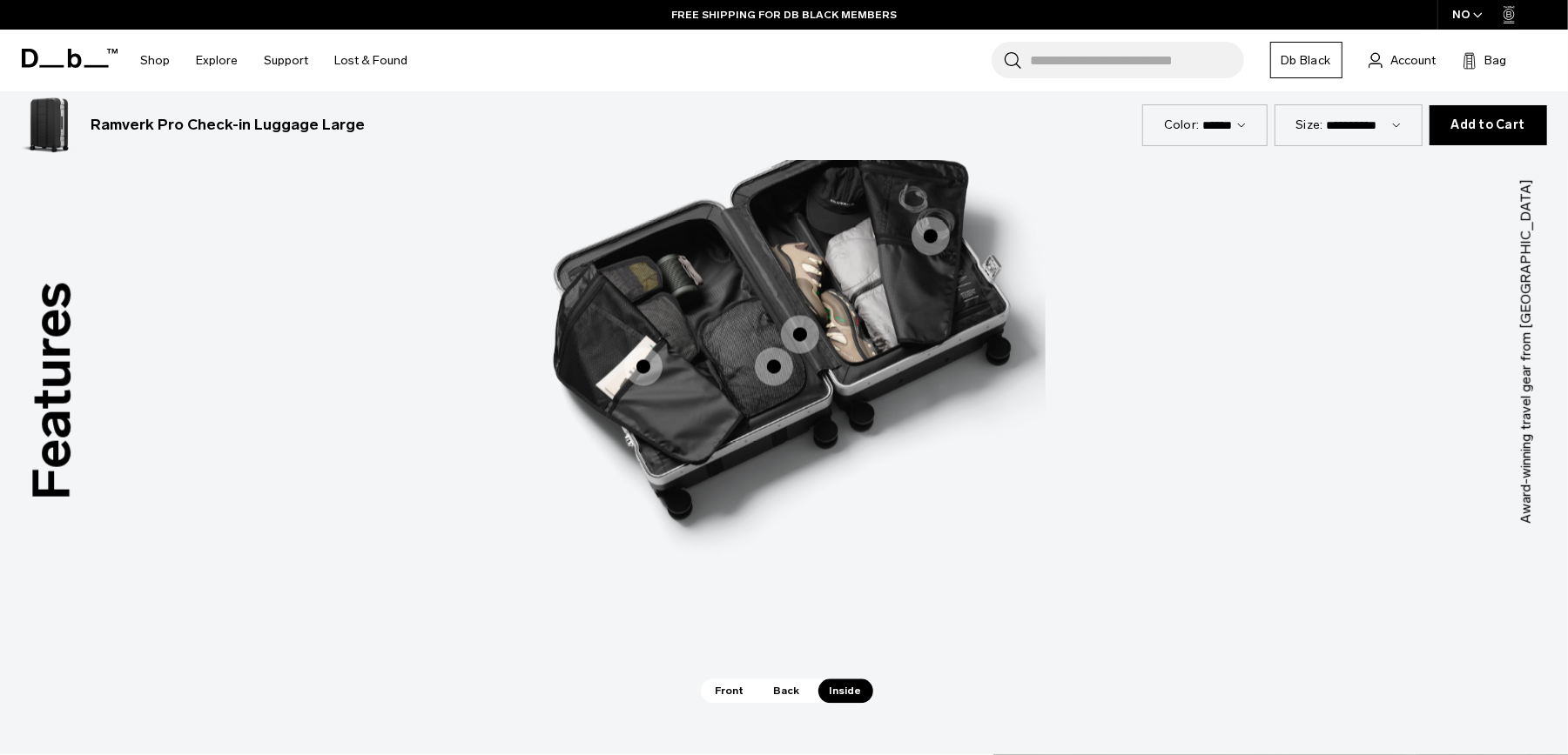
click at [724, 690] on span "Front" at bounding box center [730, 691] width 51 height 25
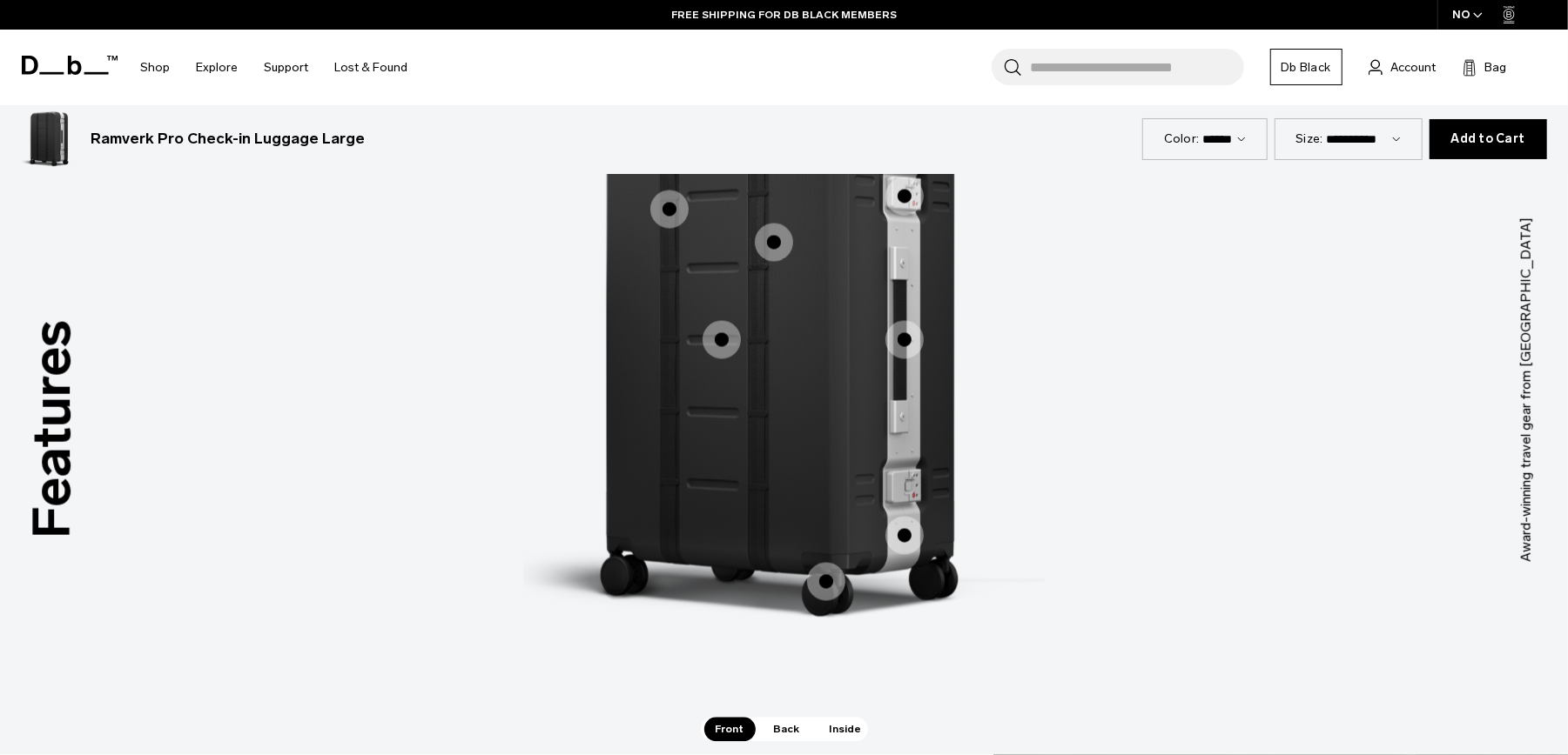
scroll to position [2550, 0]
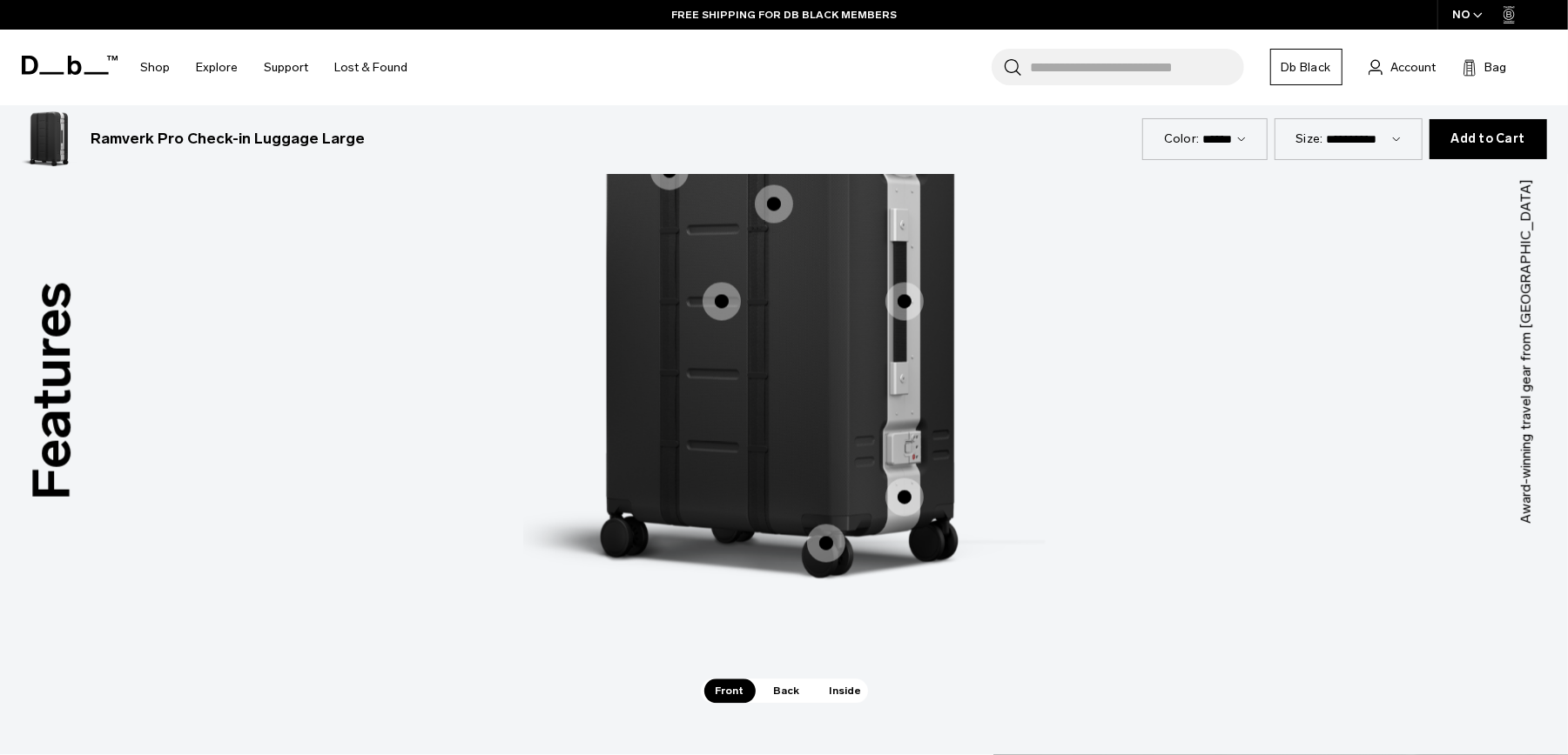
click at [840, 688] on span "Inside" at bounding box center [846, 691] width 55 height 25
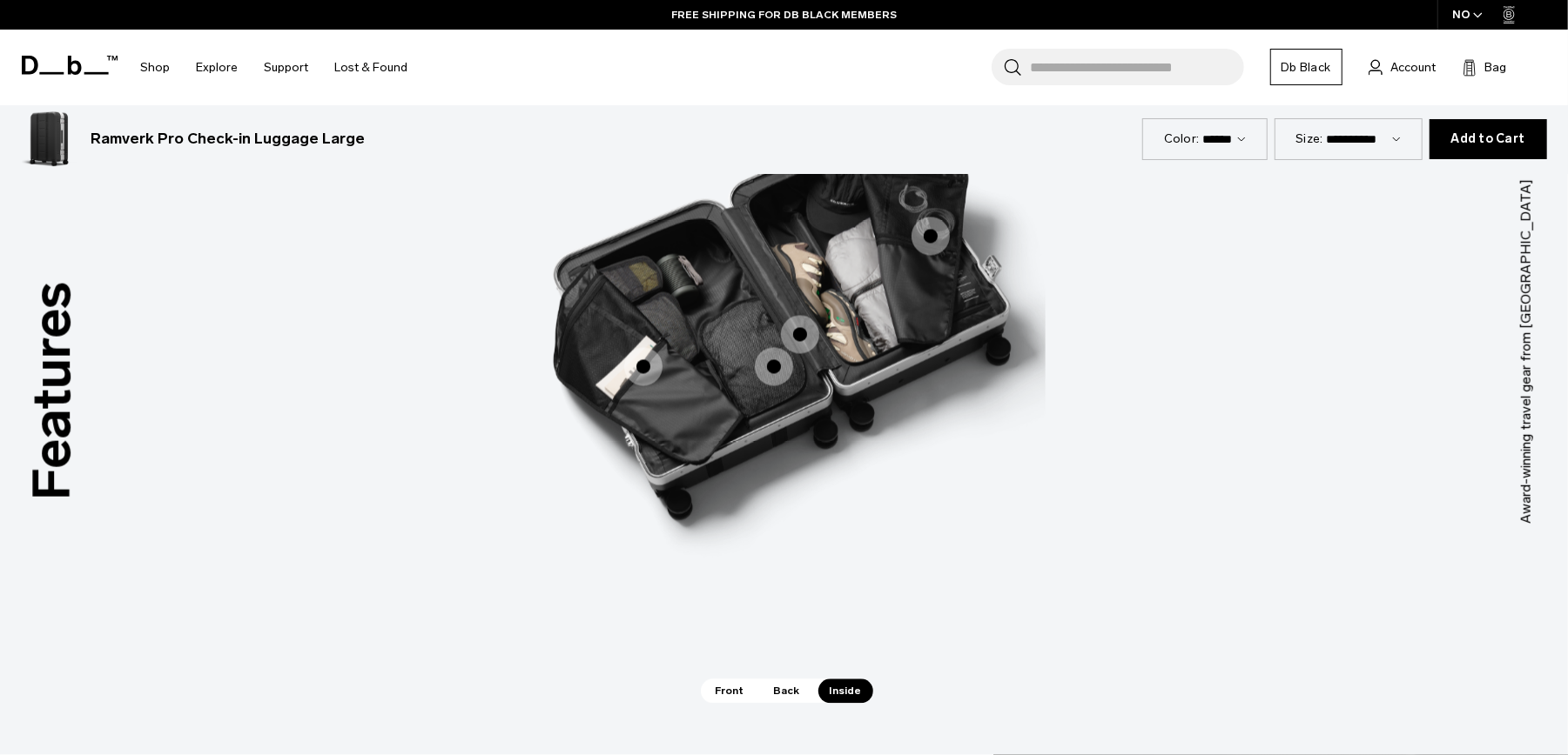
click at [784, 682] on span "Back" at bounding box center [786, 691] width 49 height 25
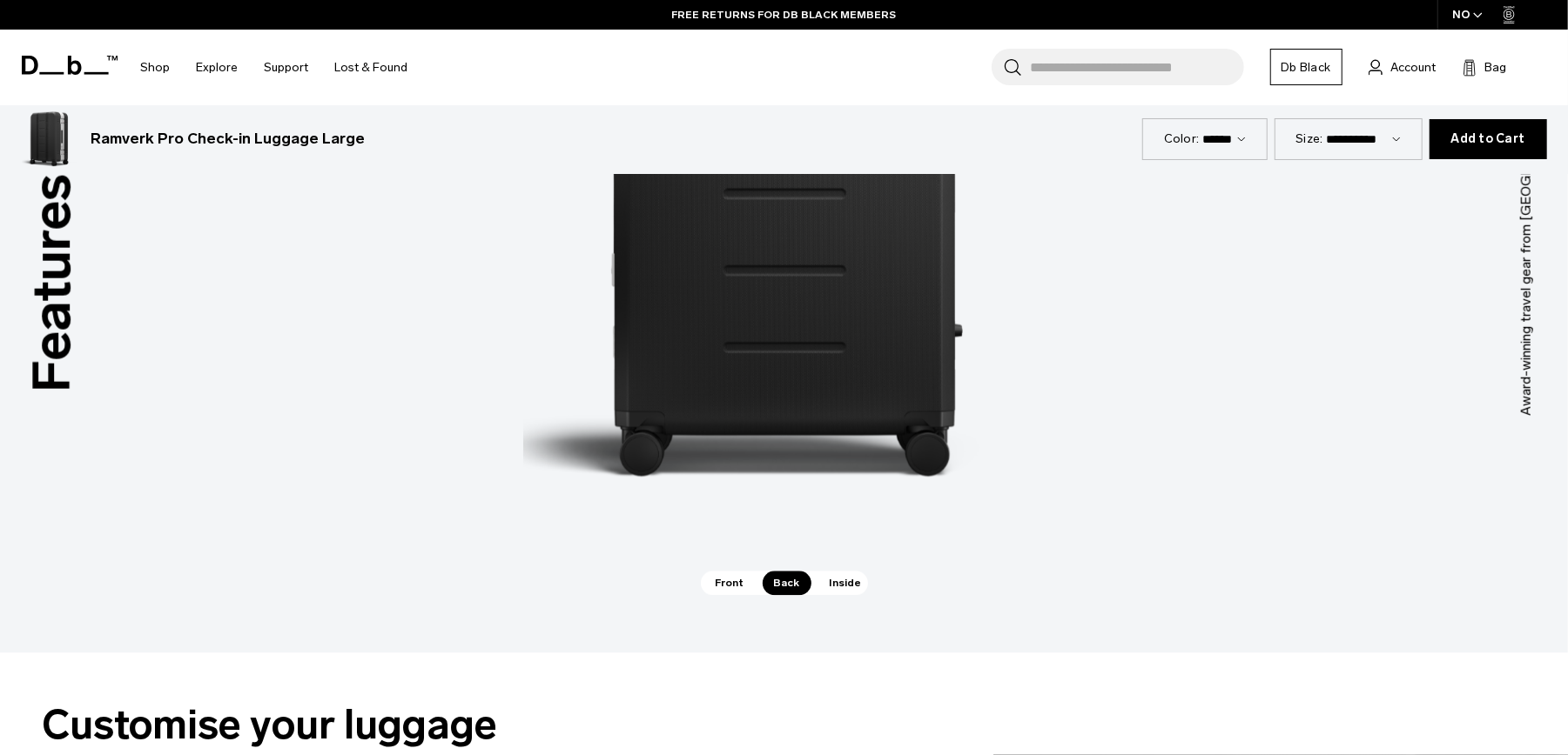
scroll to position [2660, 0]
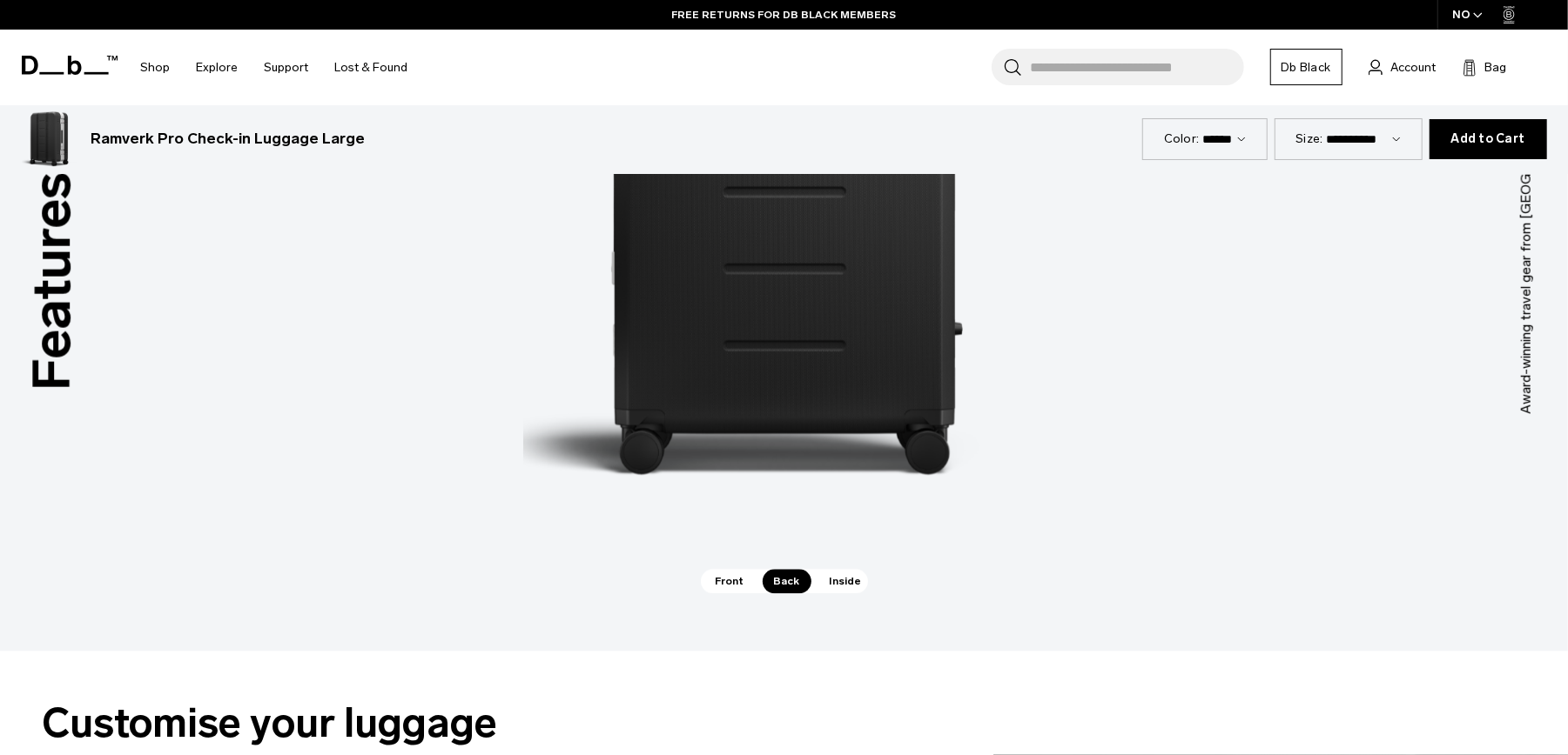
click at [726, 578] on span "Front" at bounding box center [730, 582] width 51 height 25
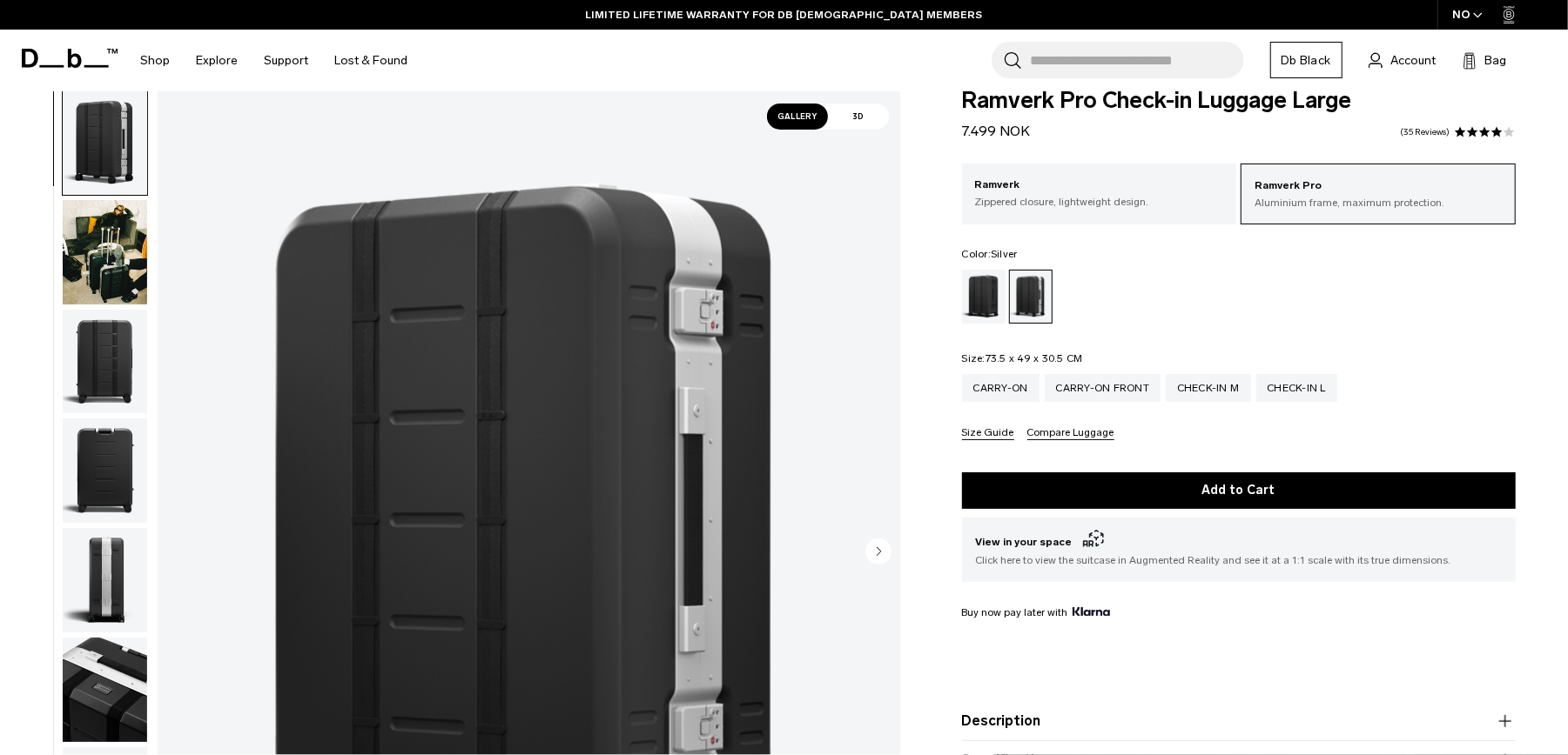
scroll to position [0, 0]
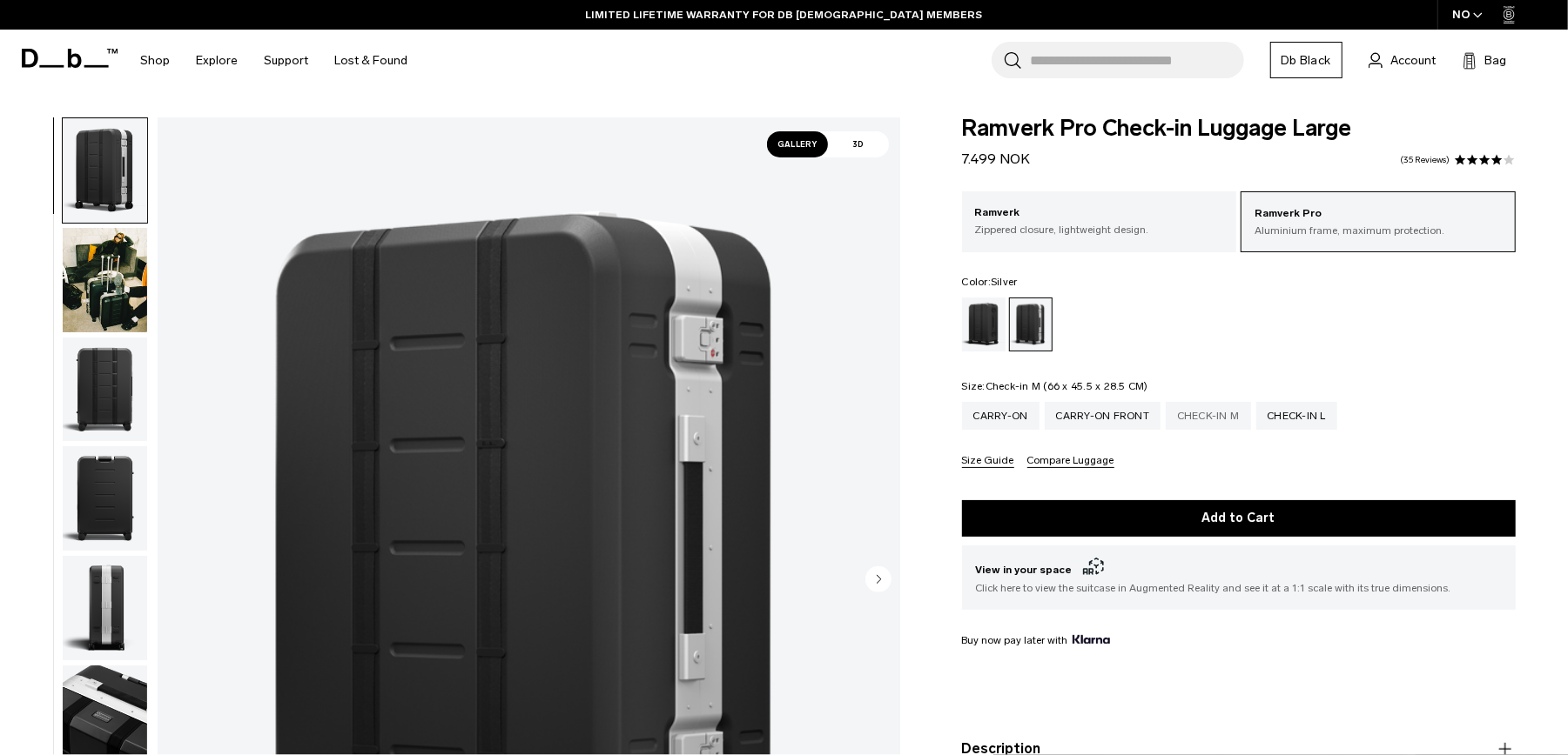
click at [1223, 411] on div "Check-in M" at bounding box center [1209, 415] width 85 height 27
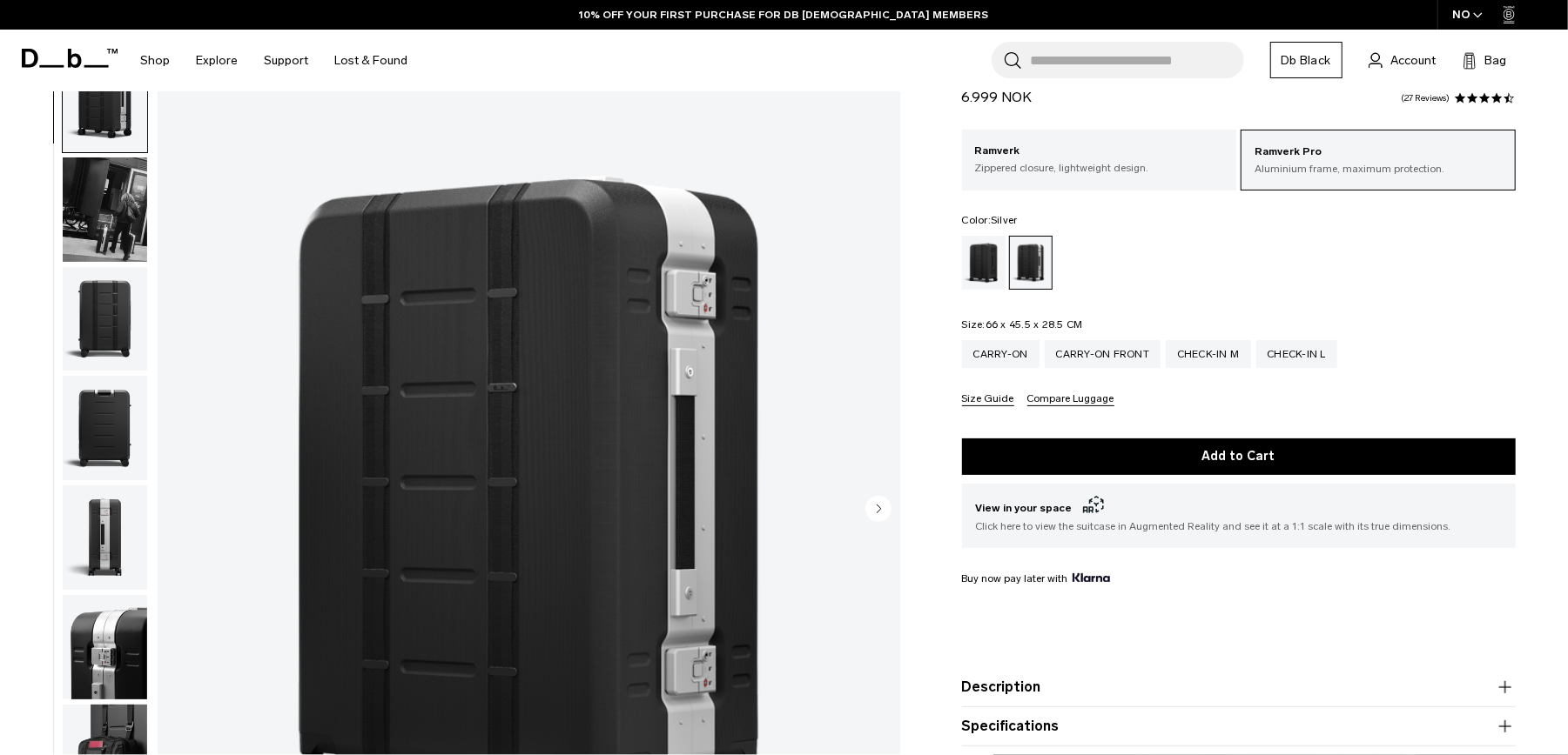
scroll to position [70, 0]
click at [1278, 364] on div "Check-in L" at bounding box center [1297, 353] width 81 height 27
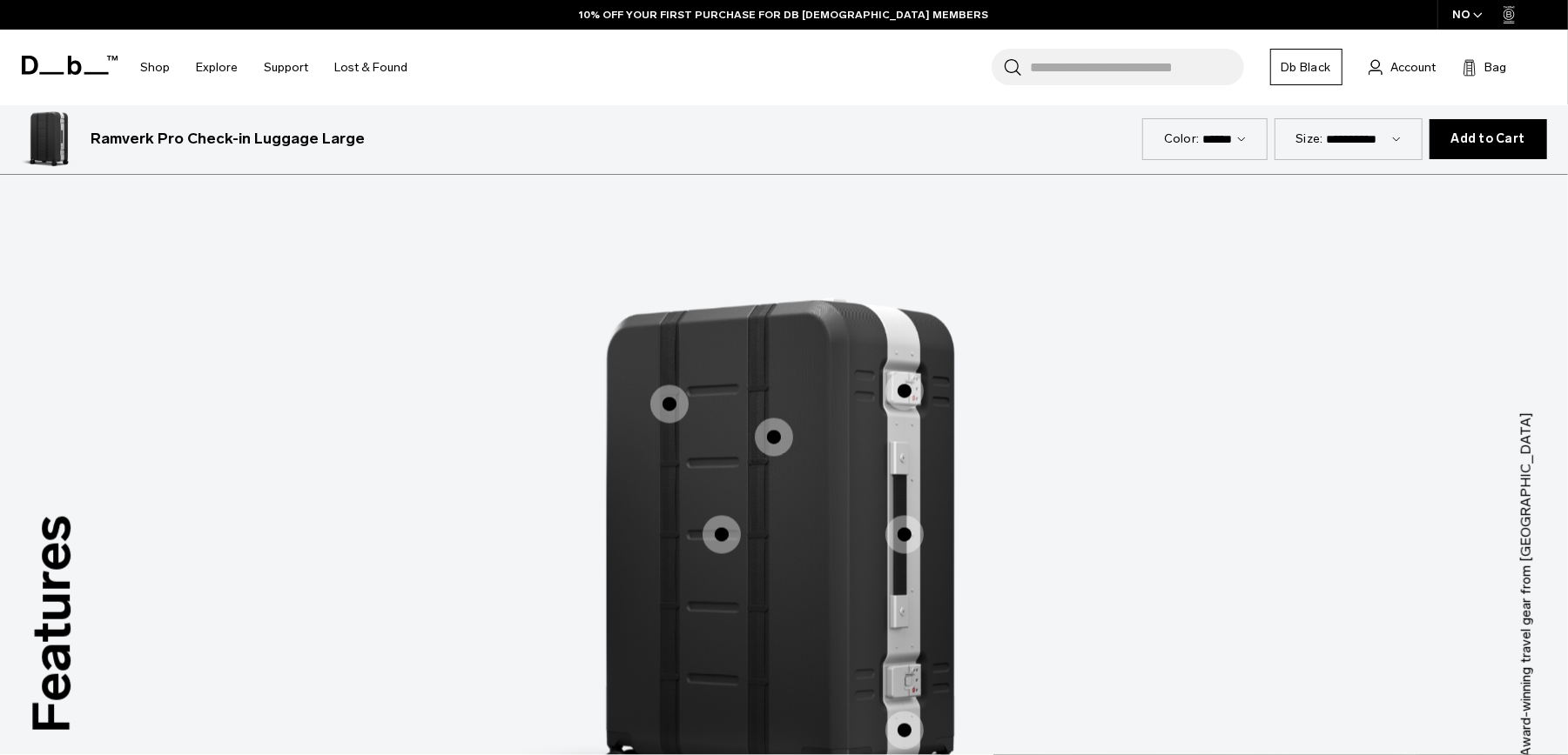
click at [784, 454] on label "Accessibility" at bounding box center [773, 437] width 42 height 42
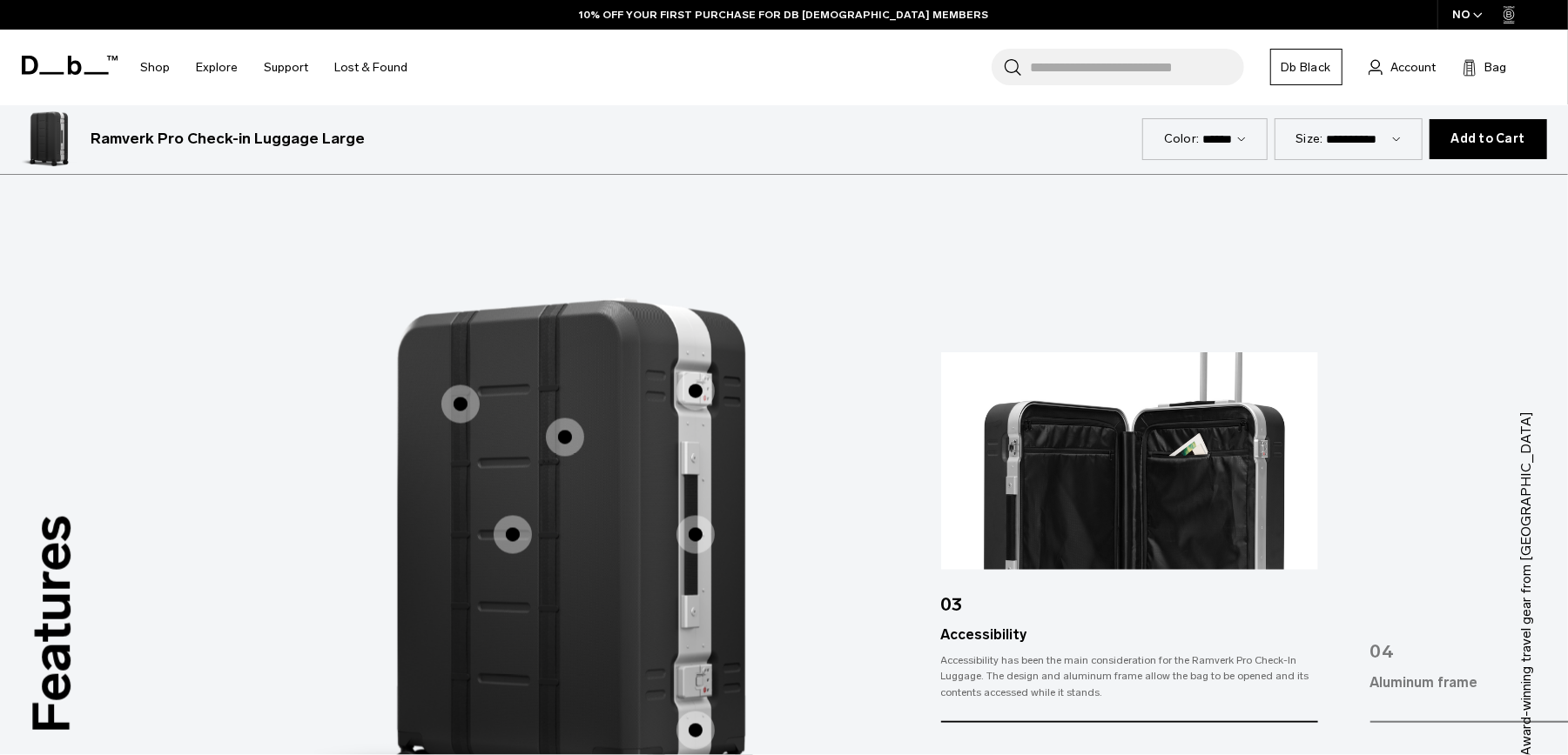
scroll to position [2455, 0]
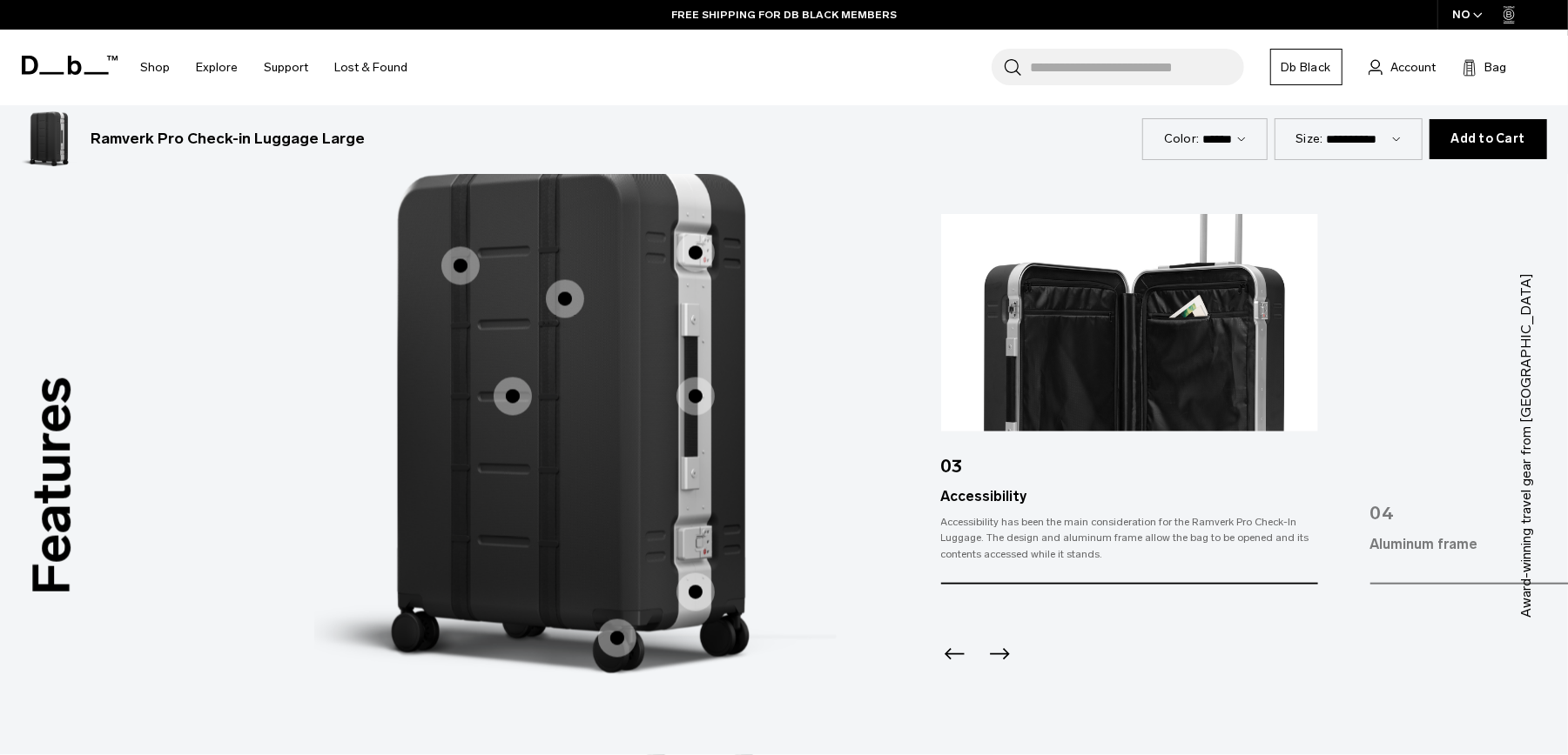
click at [1005, 651] on icon "Next slide" at bounding box center [999, 653] width 27 height 27
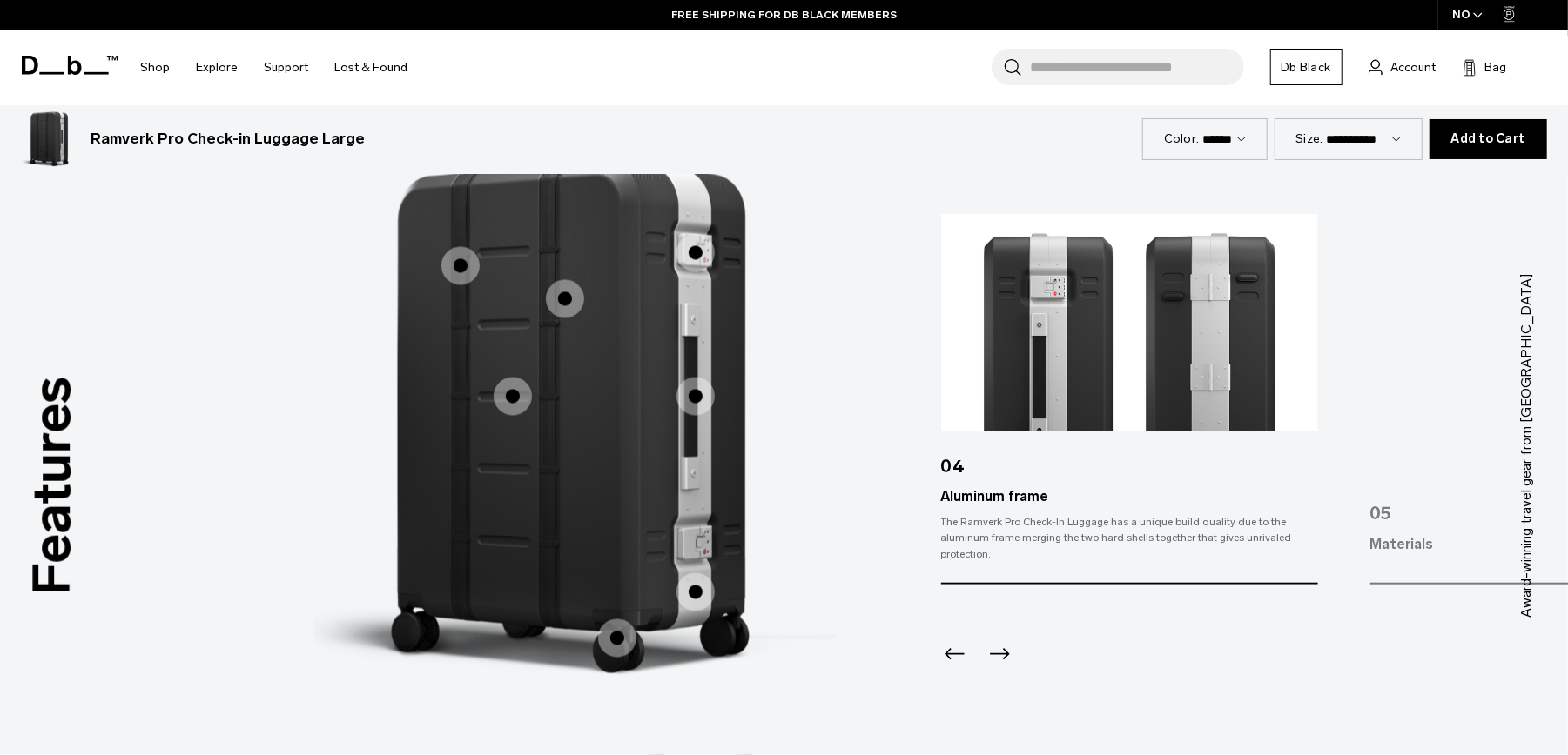
click at [1005, 651] on icon "Next slide" at bounding box center [999, 653] width 27 height 27
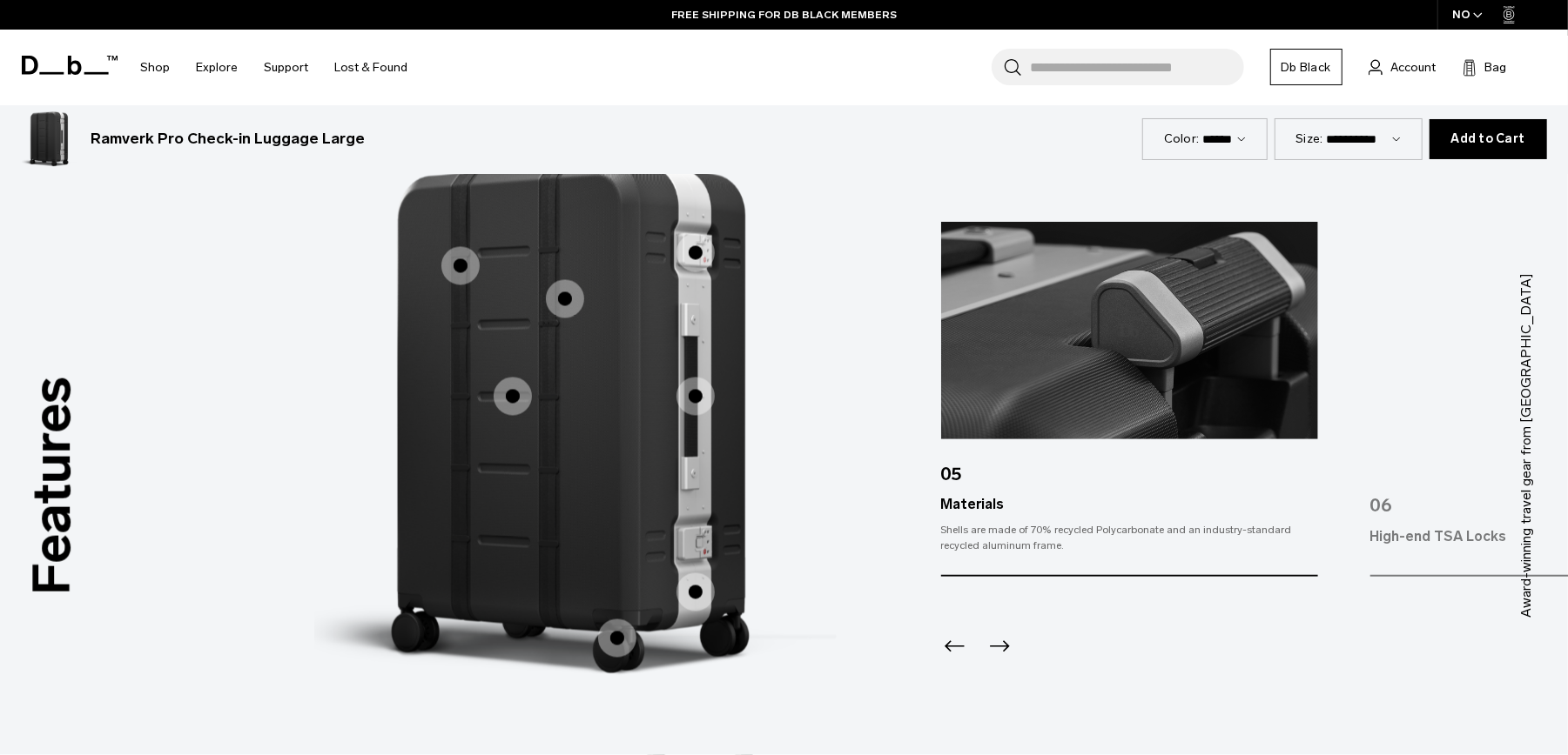
click at [1005, 651] on icon "Next slide" at bounding box center [999, 645] width 27 height 27
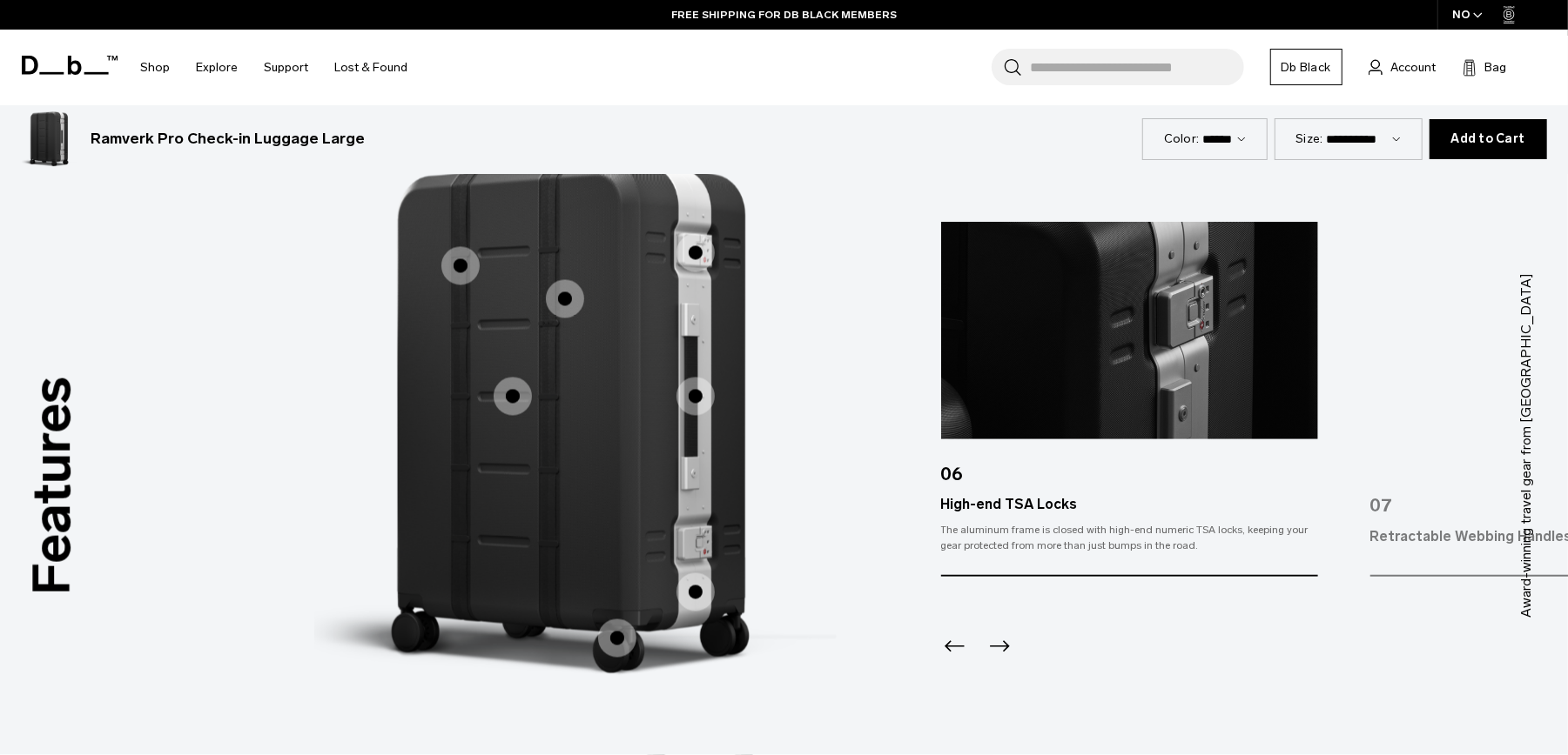
click at [1005, 651] on icon "Next slide" at bounding box center [999, 645] width 27 height 27
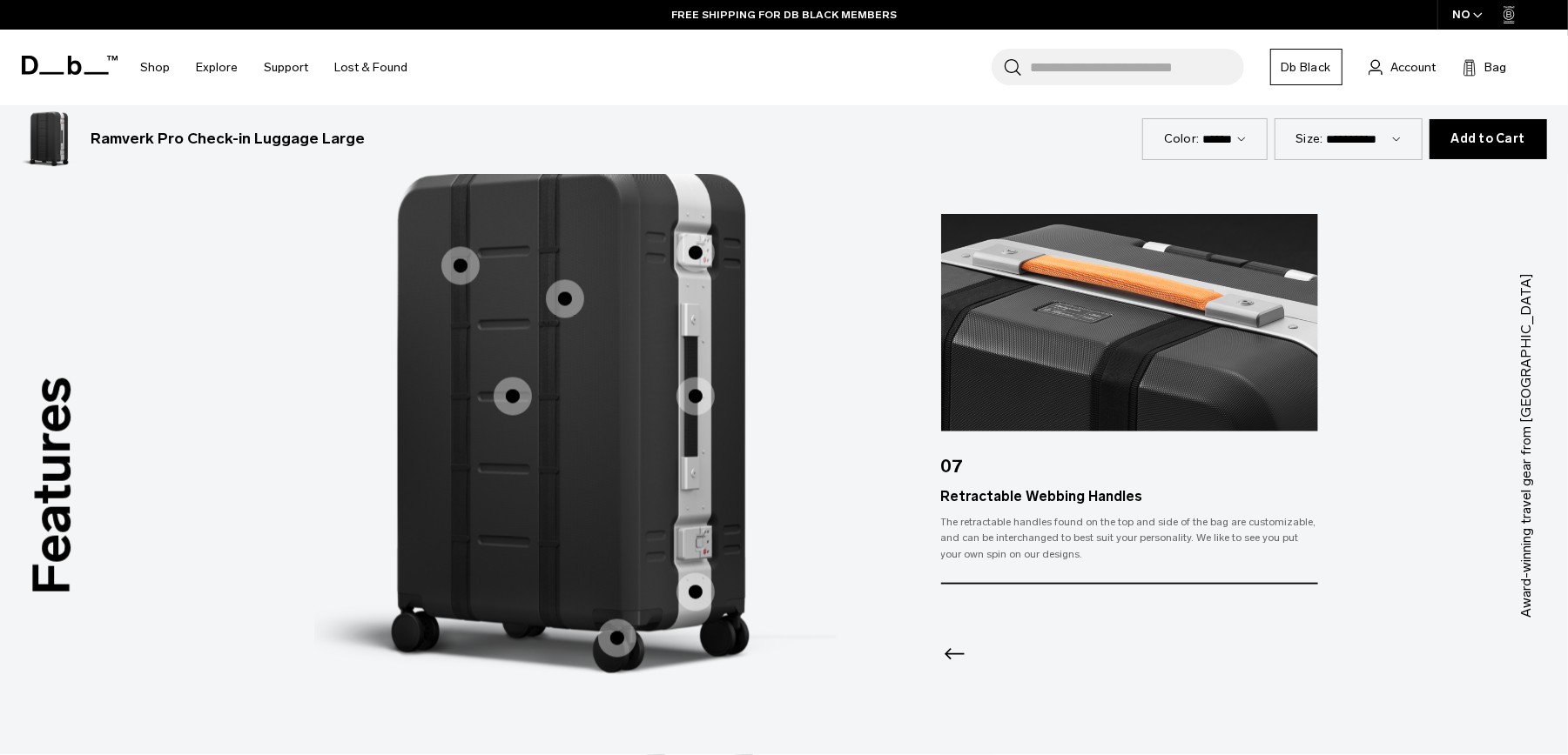
click at [961, 644] on icon "Previous slide" at bounding box center [954, 653] width 27 height 27
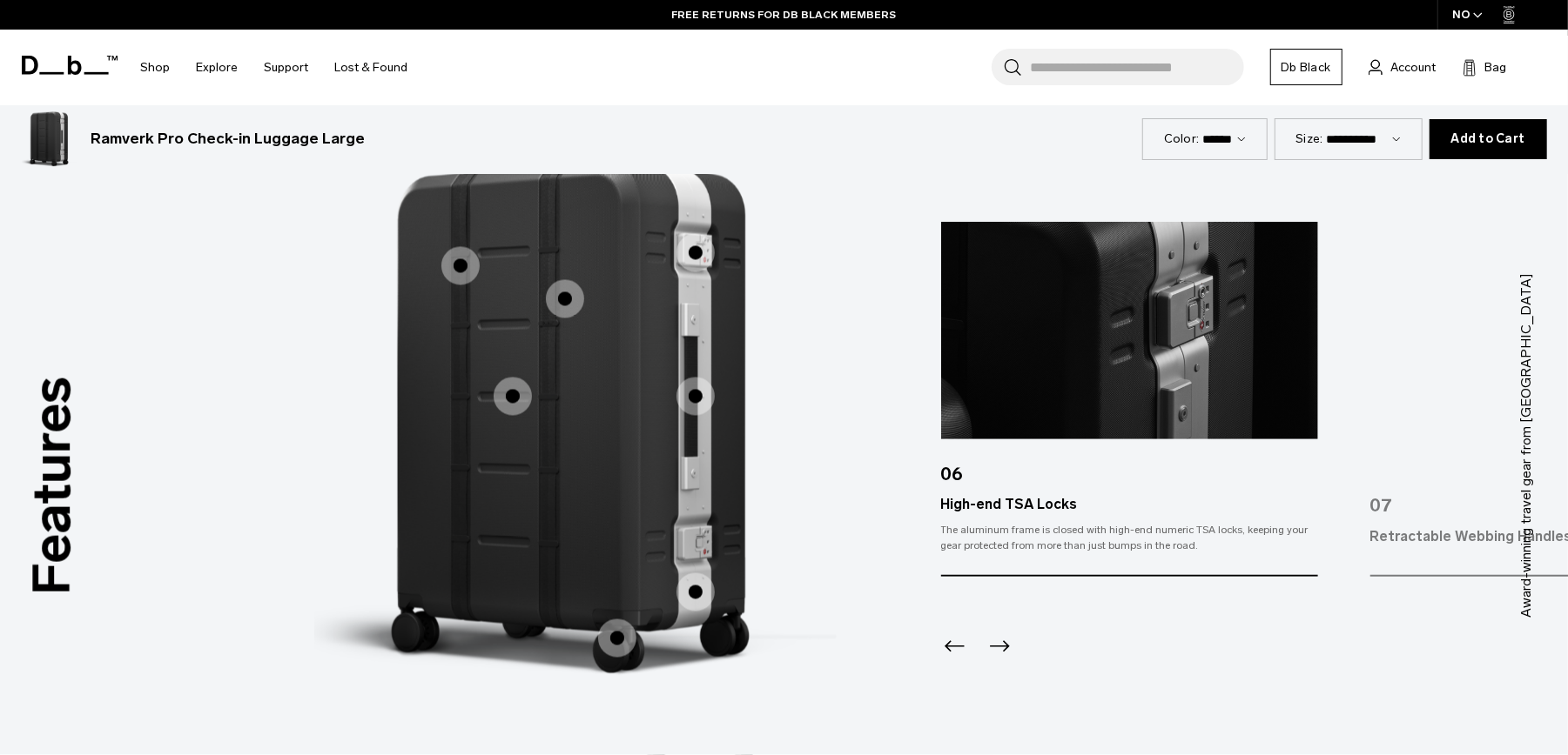
click at [961, 644] on icon "Previous slide" at bounding box center [954, 645] width 27 height 27
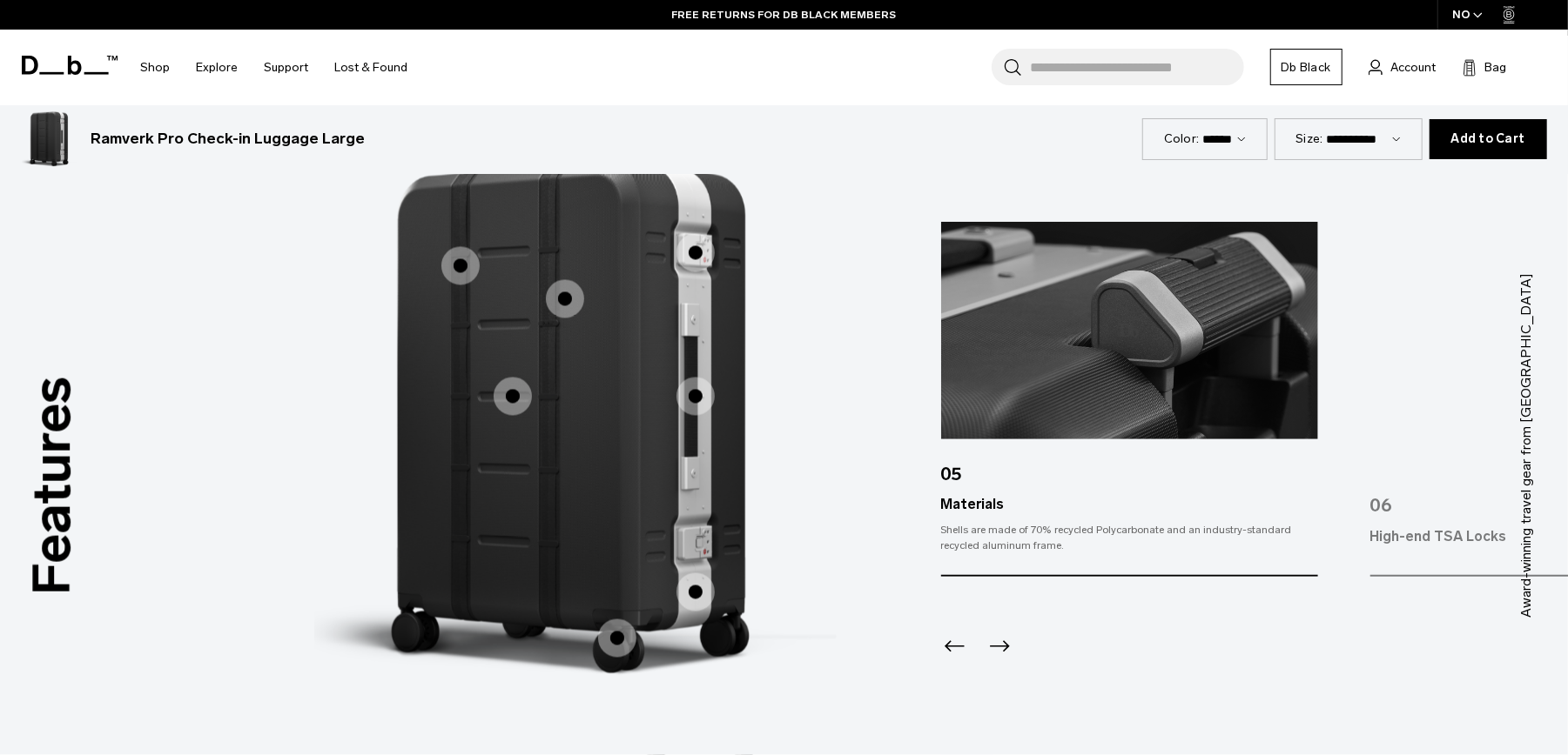
click at [961, 644] on icon "Previous slide" at bounding box center [954, 645] width 27 height 27
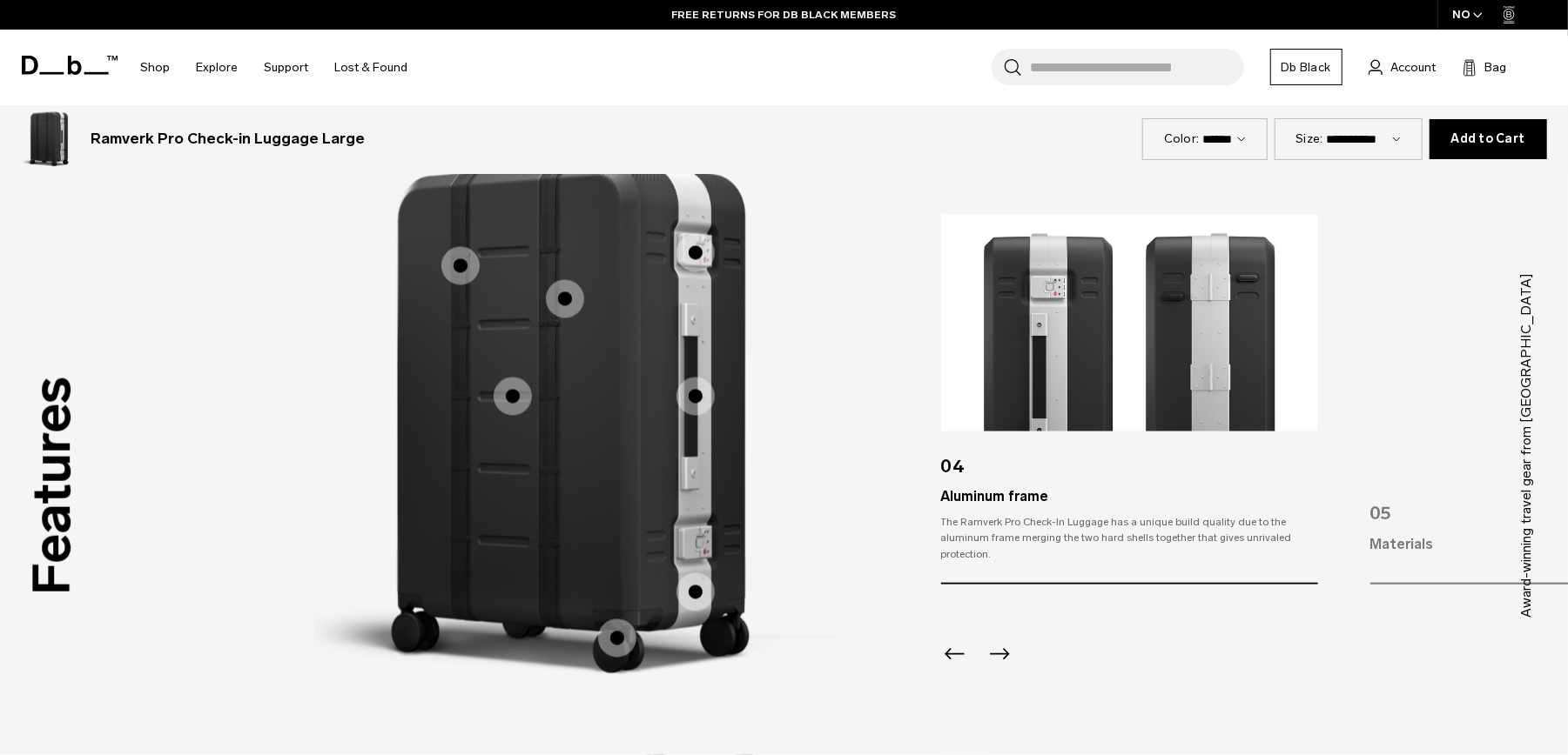
click at [961, 644] on icon "Previous slide" at bounding box center [954, 653] width 27 height 27
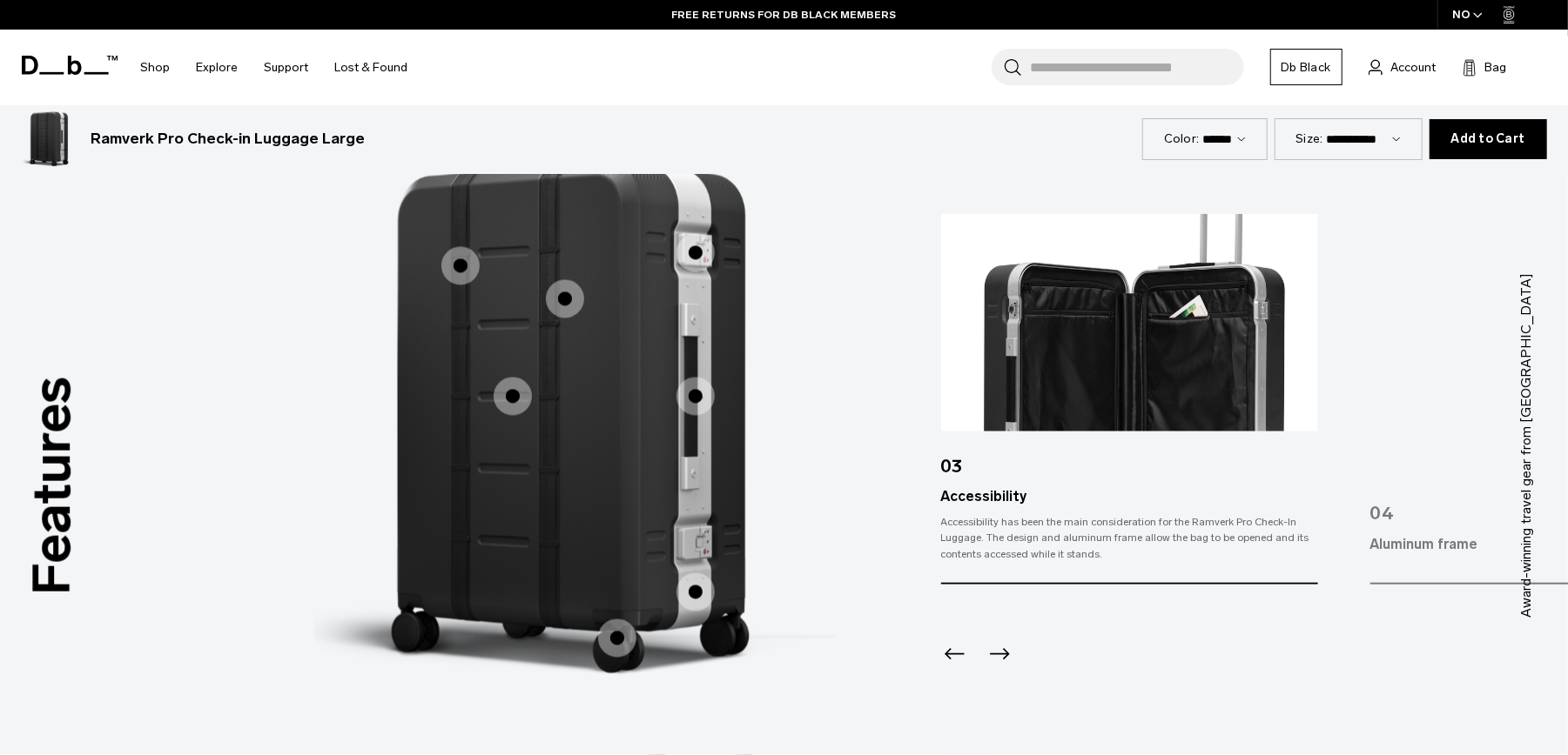
click at [961, 644] on icon "Previous slide" at bounding box center [954, 653] width 27 height 27
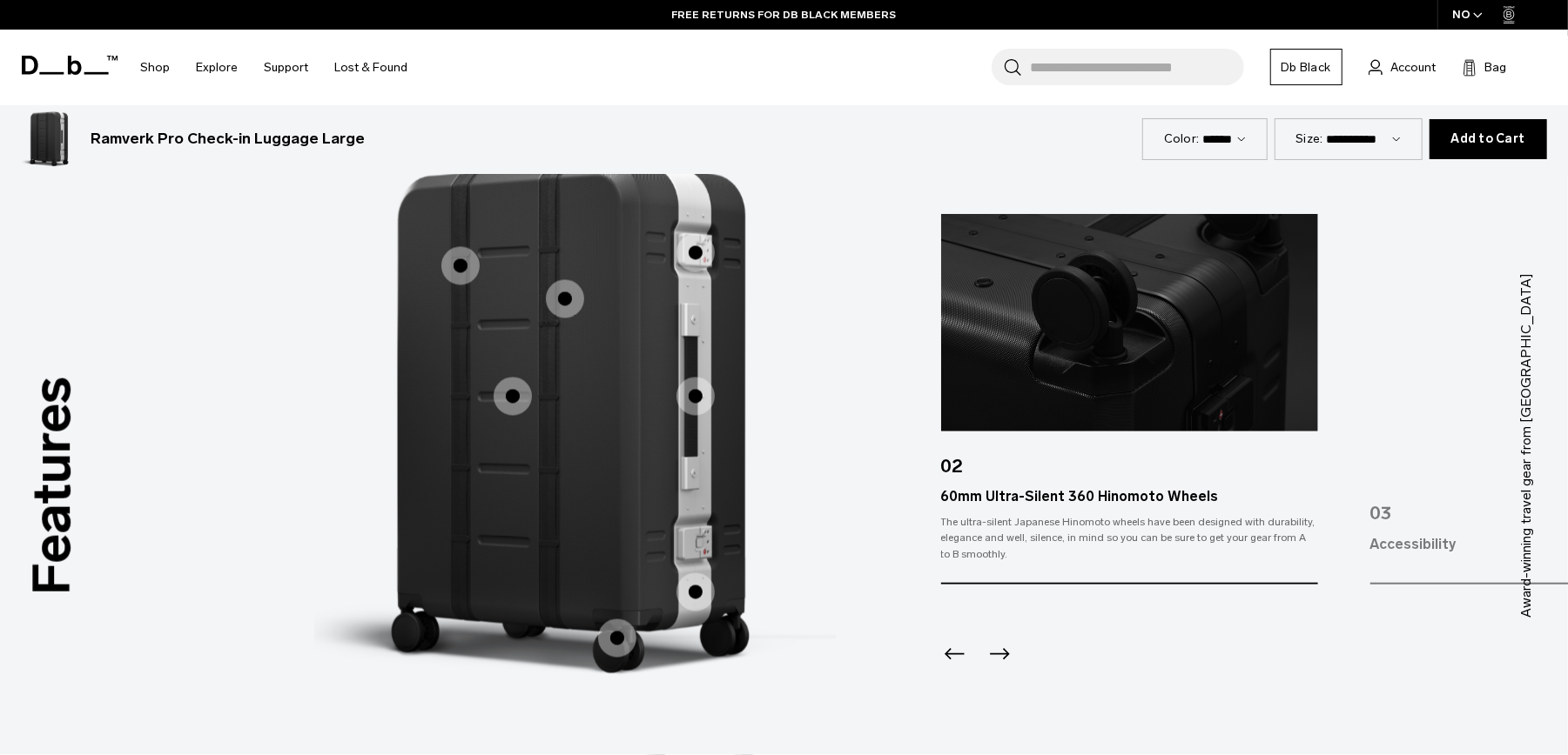
click at [961, 644] on icon "Previous slide" at bounding box center [954, 653] width 27 height 27
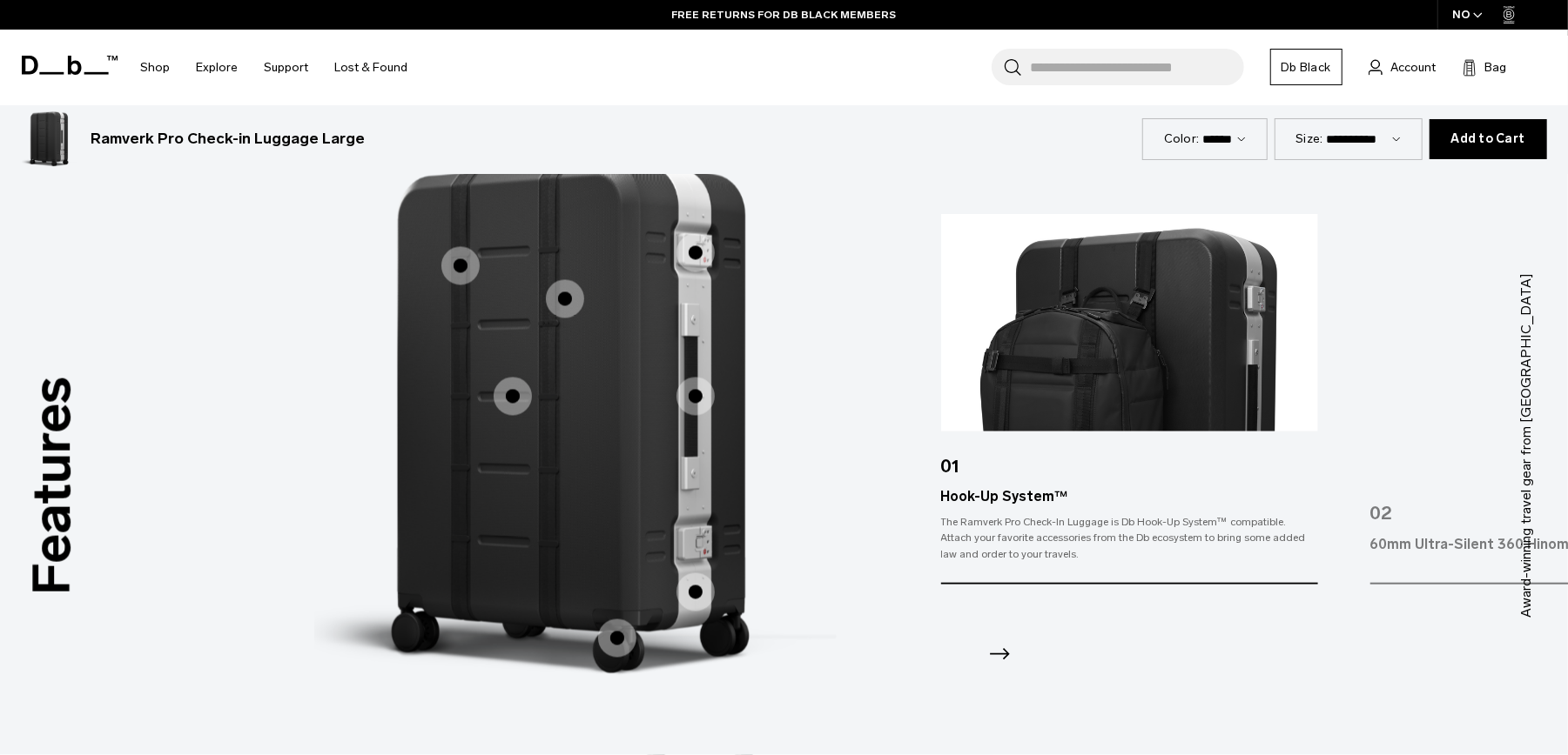
click at [961, 644] on div at bounding box center [1129, 631] width 376 height 94
click at [1010, 647] on icon "Next slide" at bounding box center [999, 653] width 27 height 27
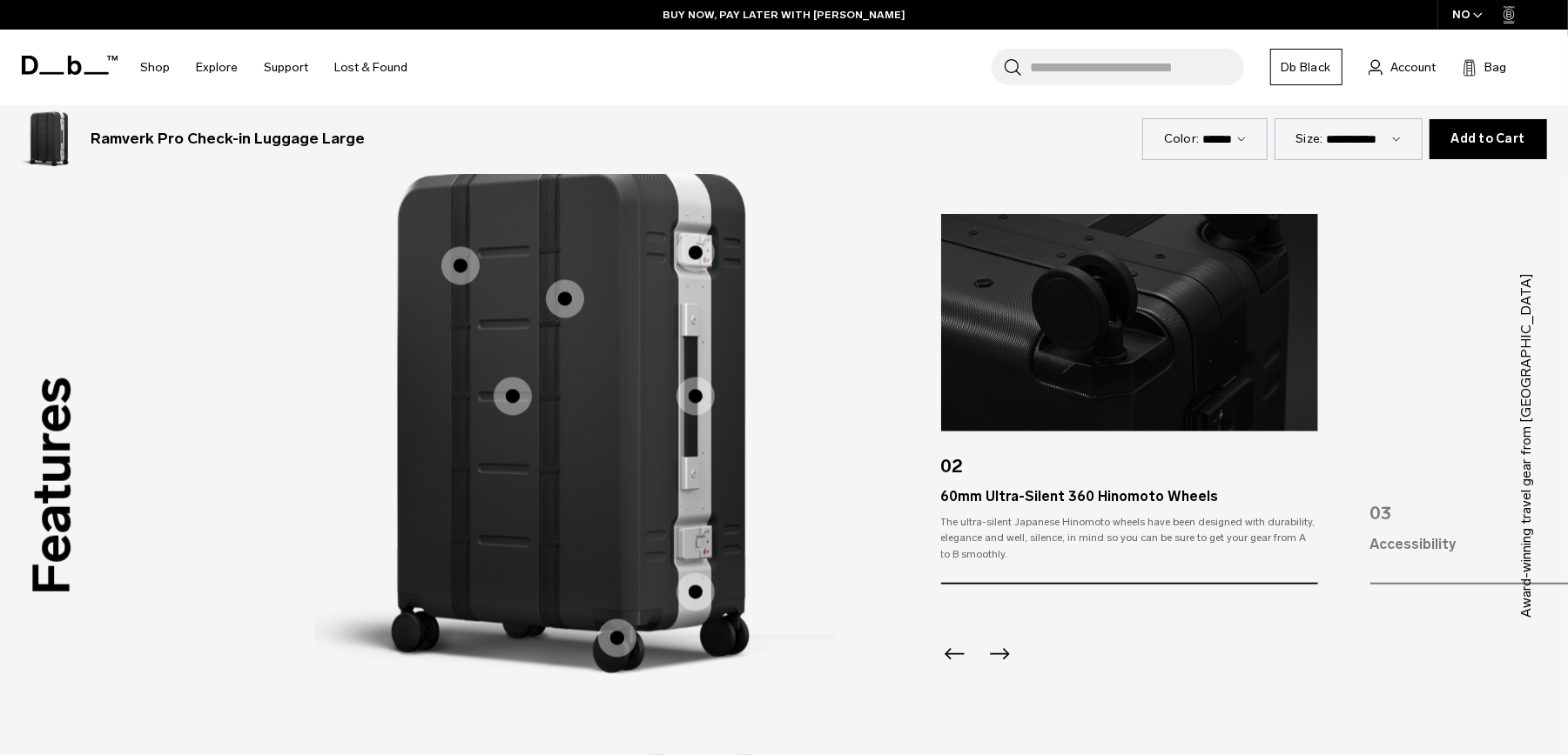
click at [1010, 647] on icon "Next slide" at bounding box center [999, 653] width 27 height 27
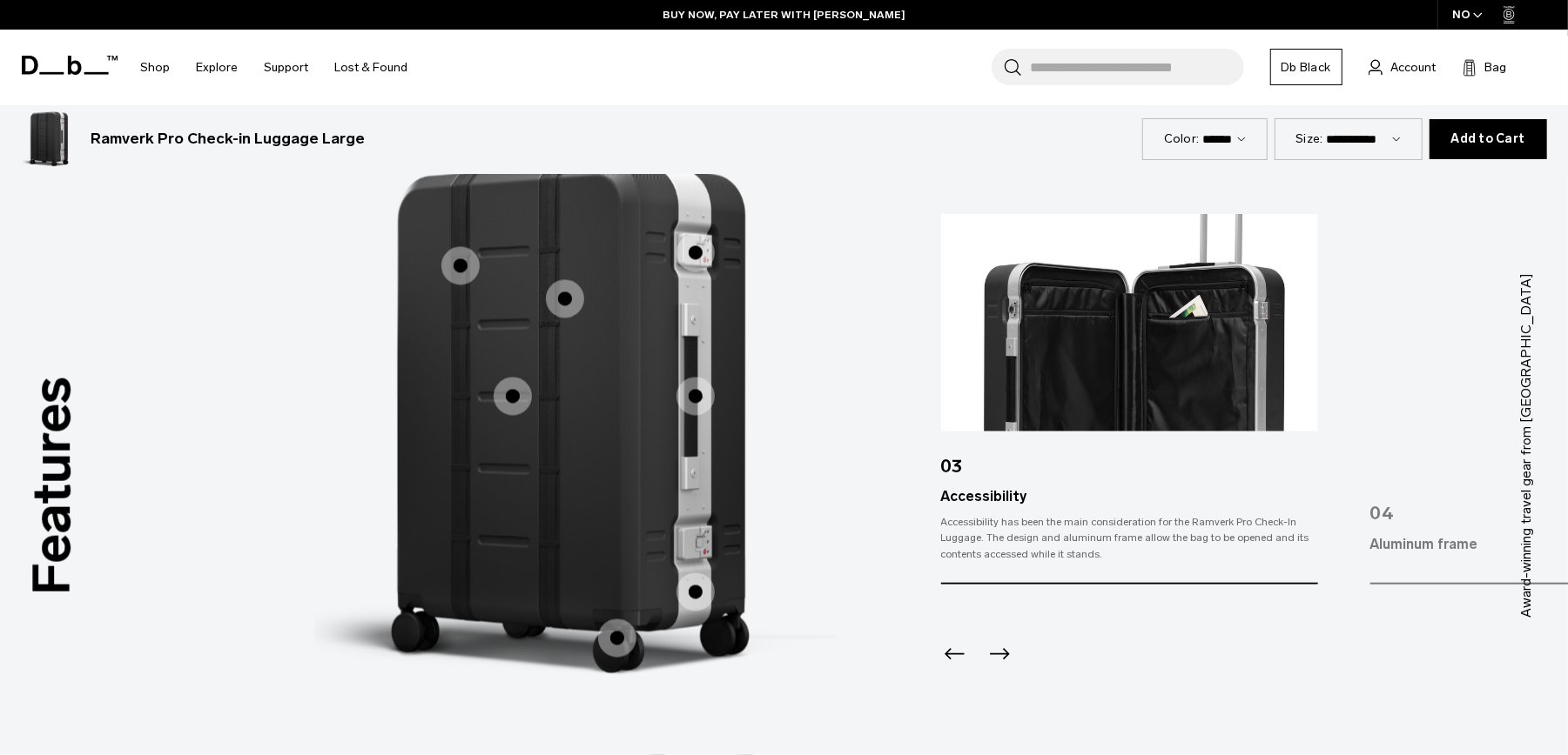
click at [1004, 659] on icon "Next slide" at bounding box center [999, 653] width 27 height 27
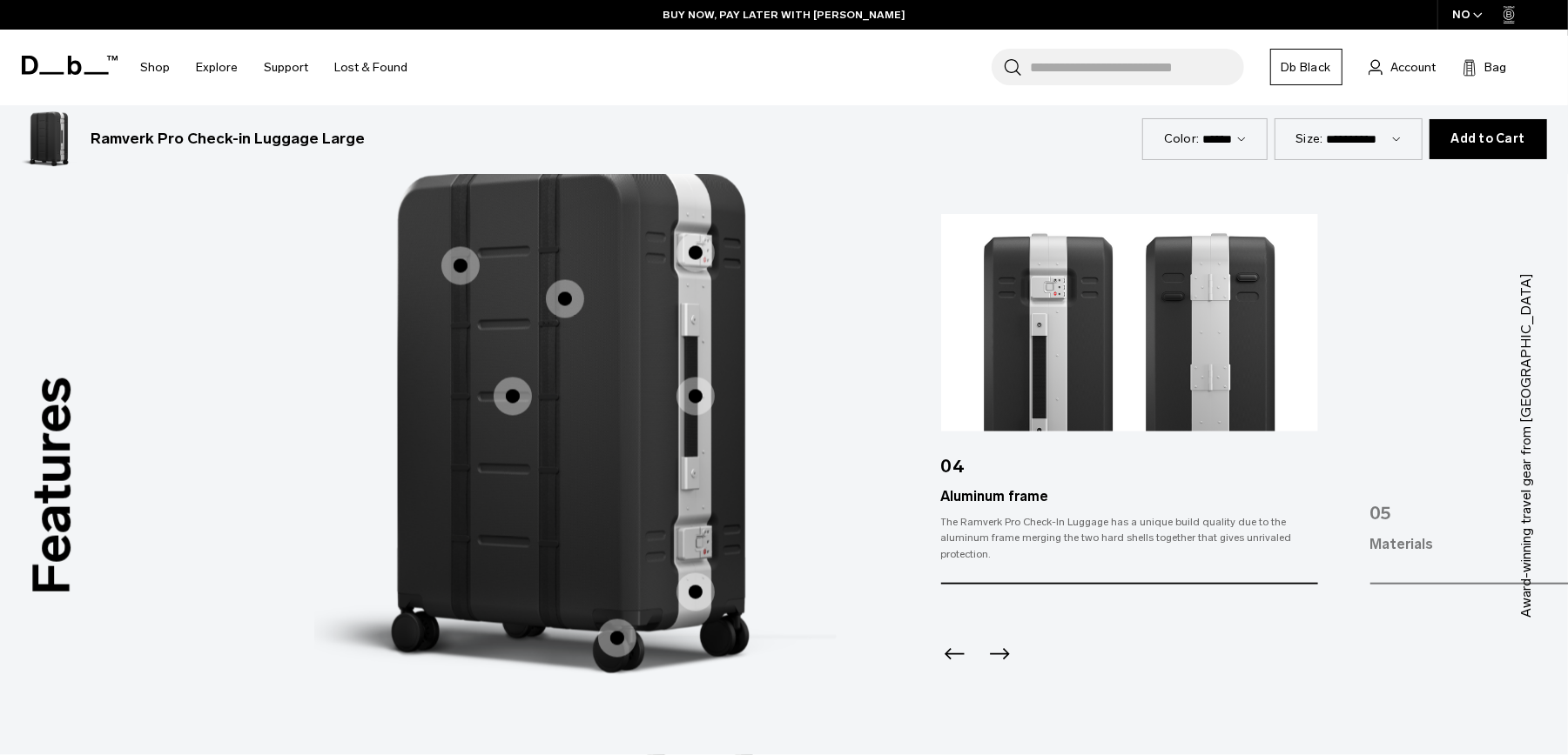
click at [1004, 659] on icon "Next slide" at bounding box center [999, 653] width 27 height 27
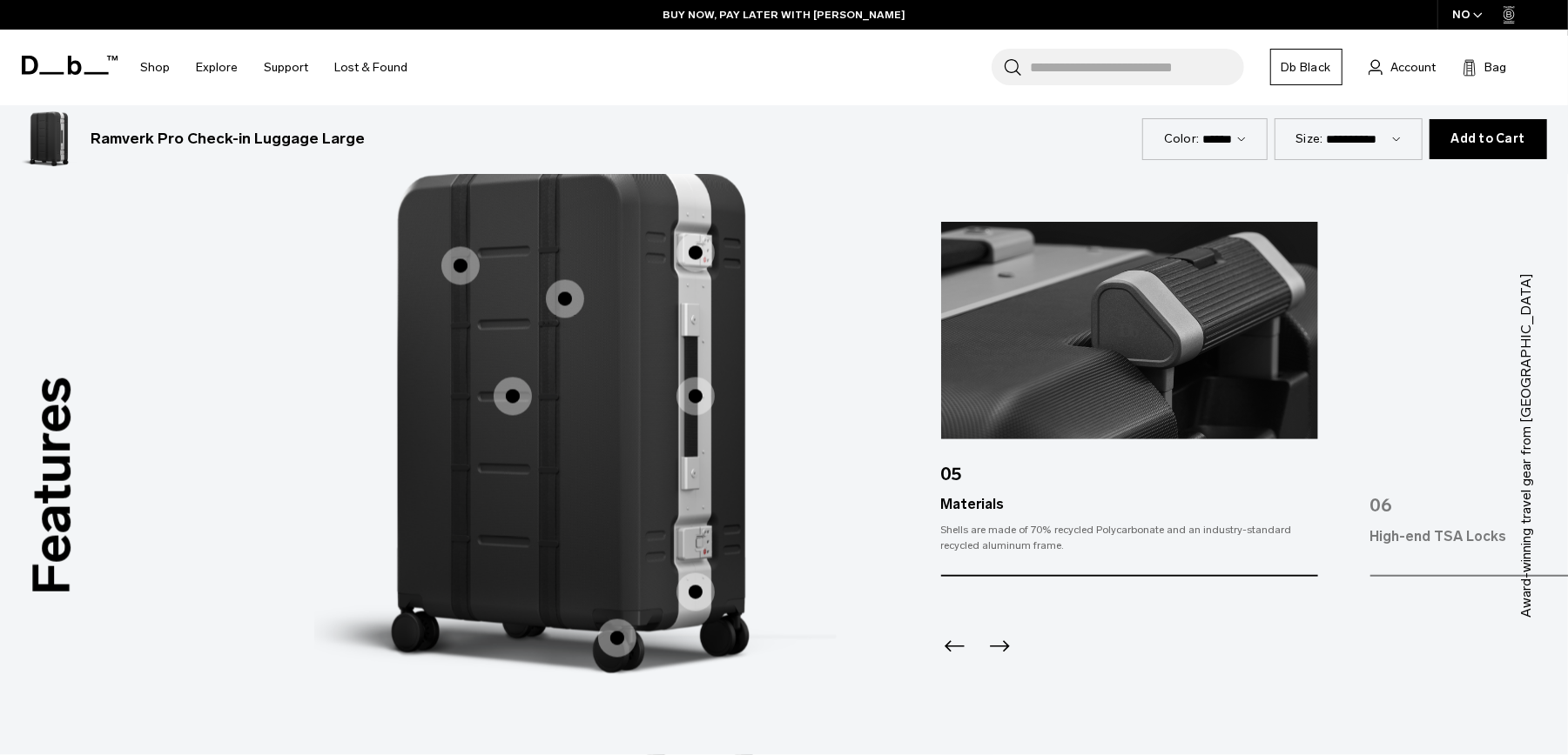
click at [1004, 659] on div "Next slide" at bounding box center [997, 651] width 24 height 38
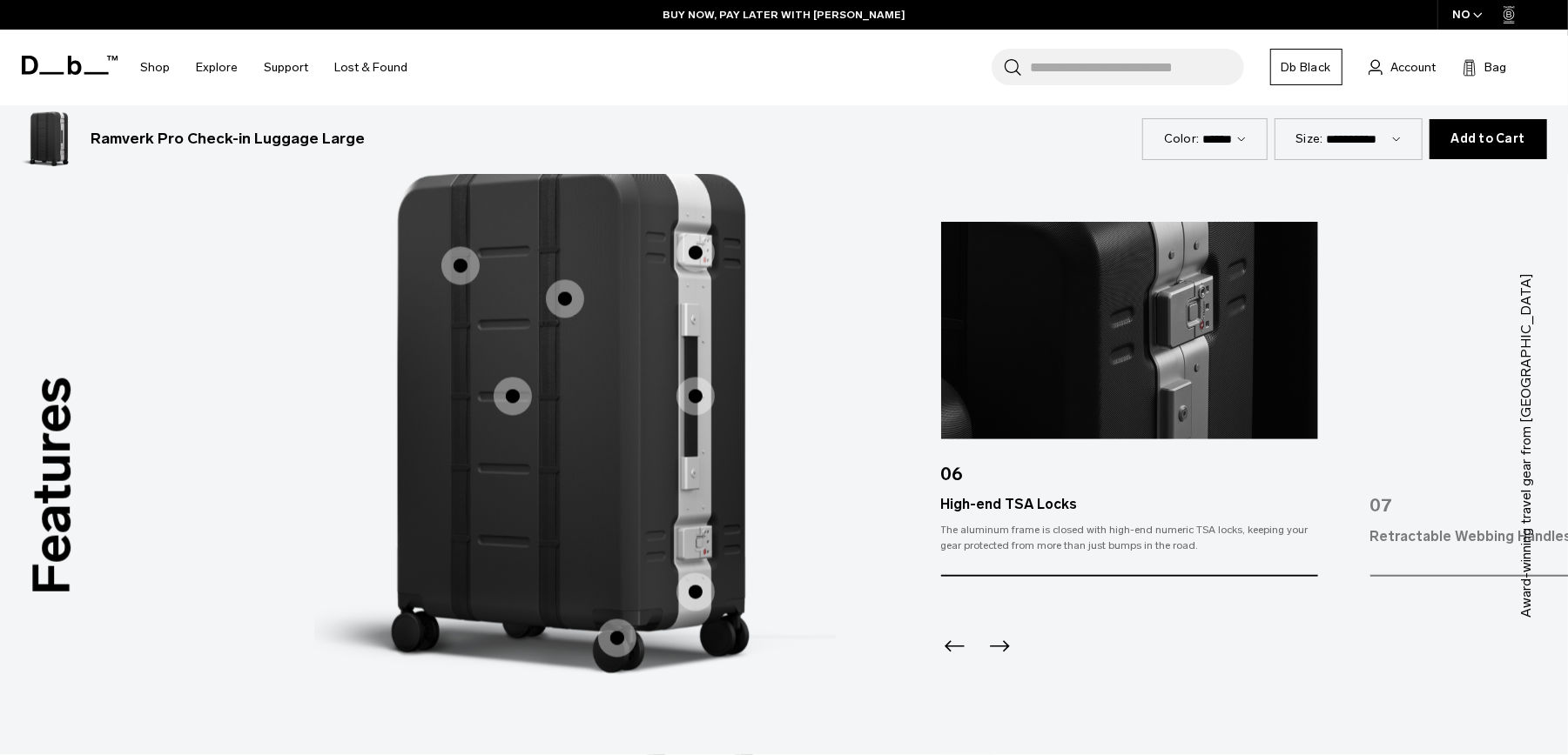
click at [1004, 659] on div "Next slide" at bounding box center [997, 651] width 24 height 38
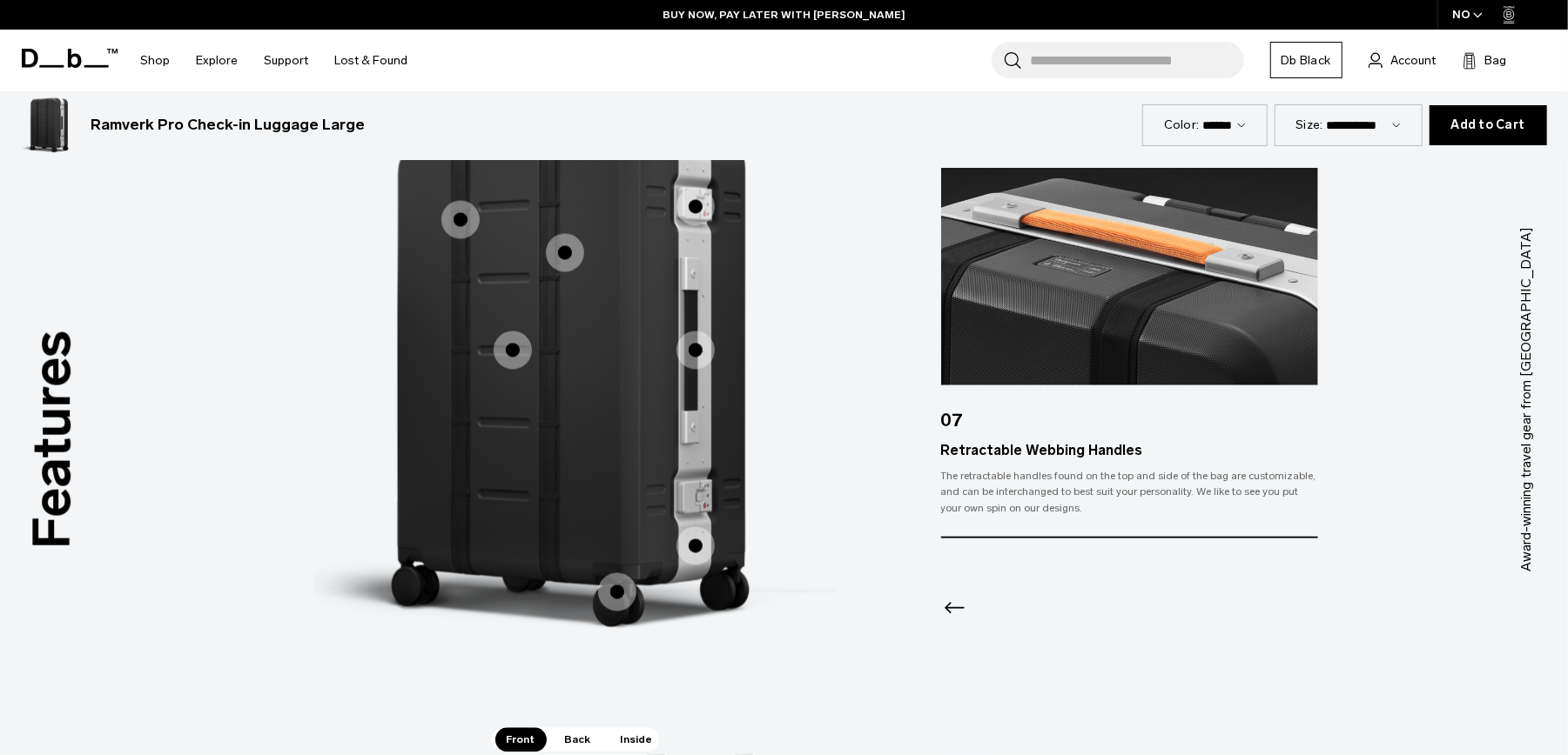
scroll to position [2541, 0]
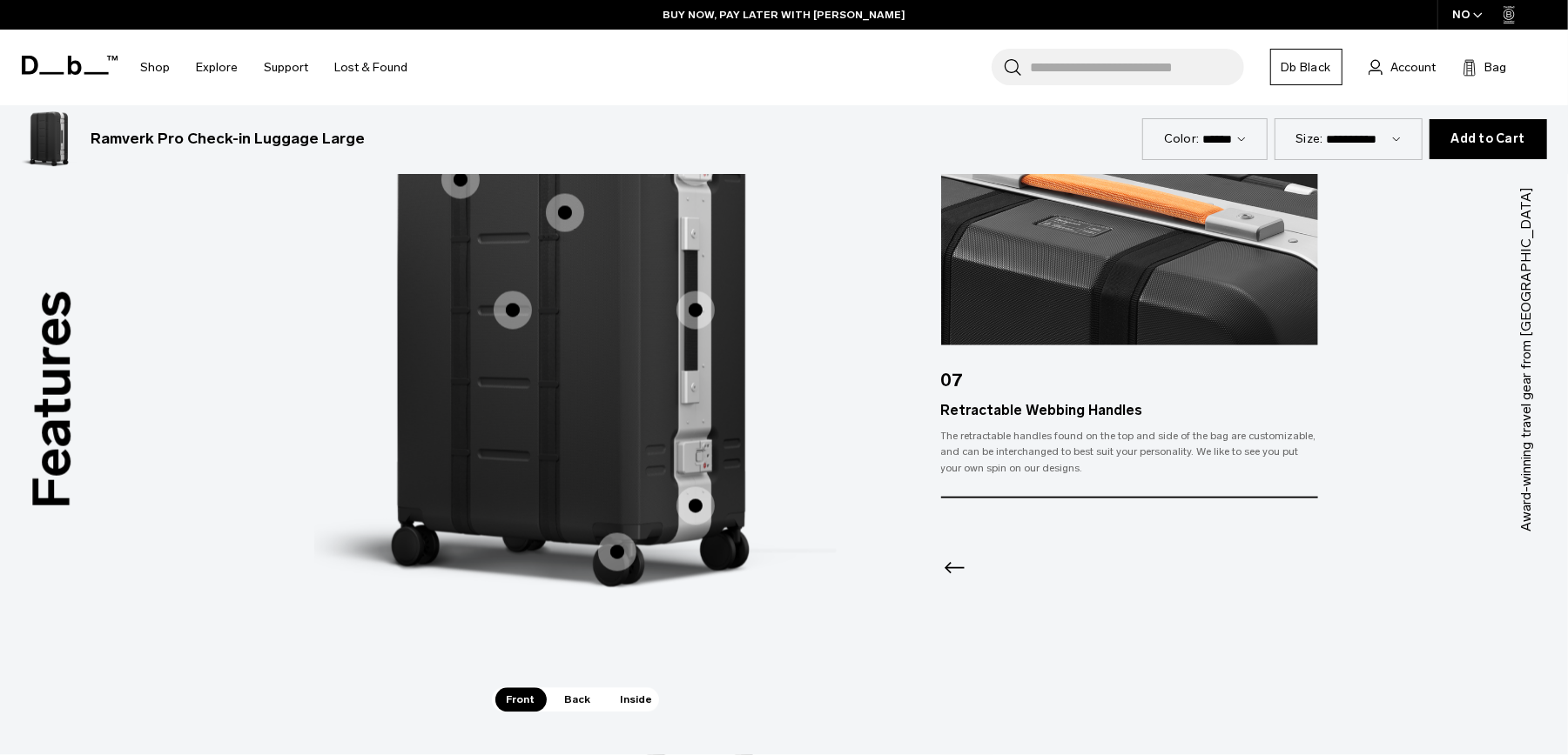
click at [575, 694] on span "Back" at bounding box center [577, 700] width 49 height 25
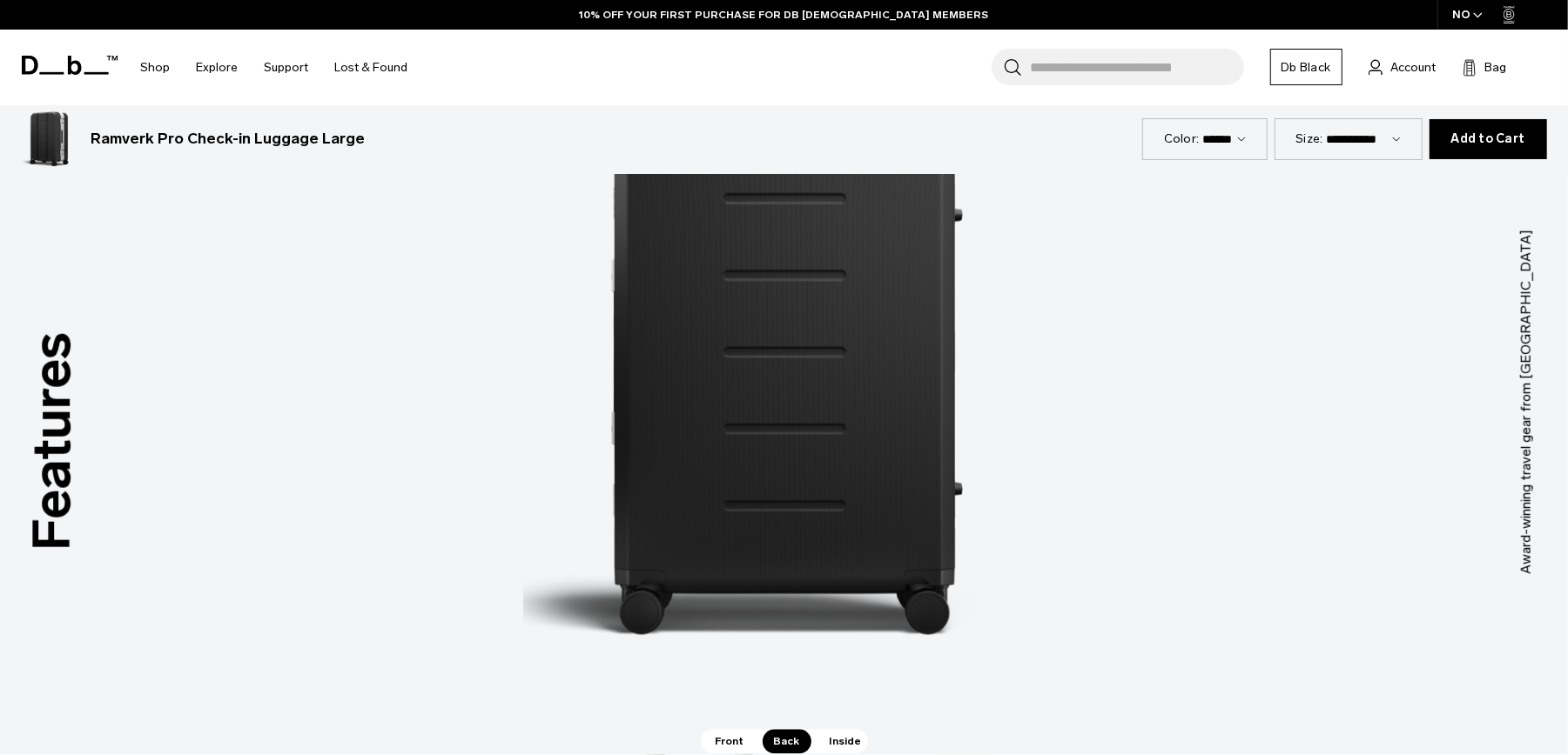
scroll to position [2524, 0]
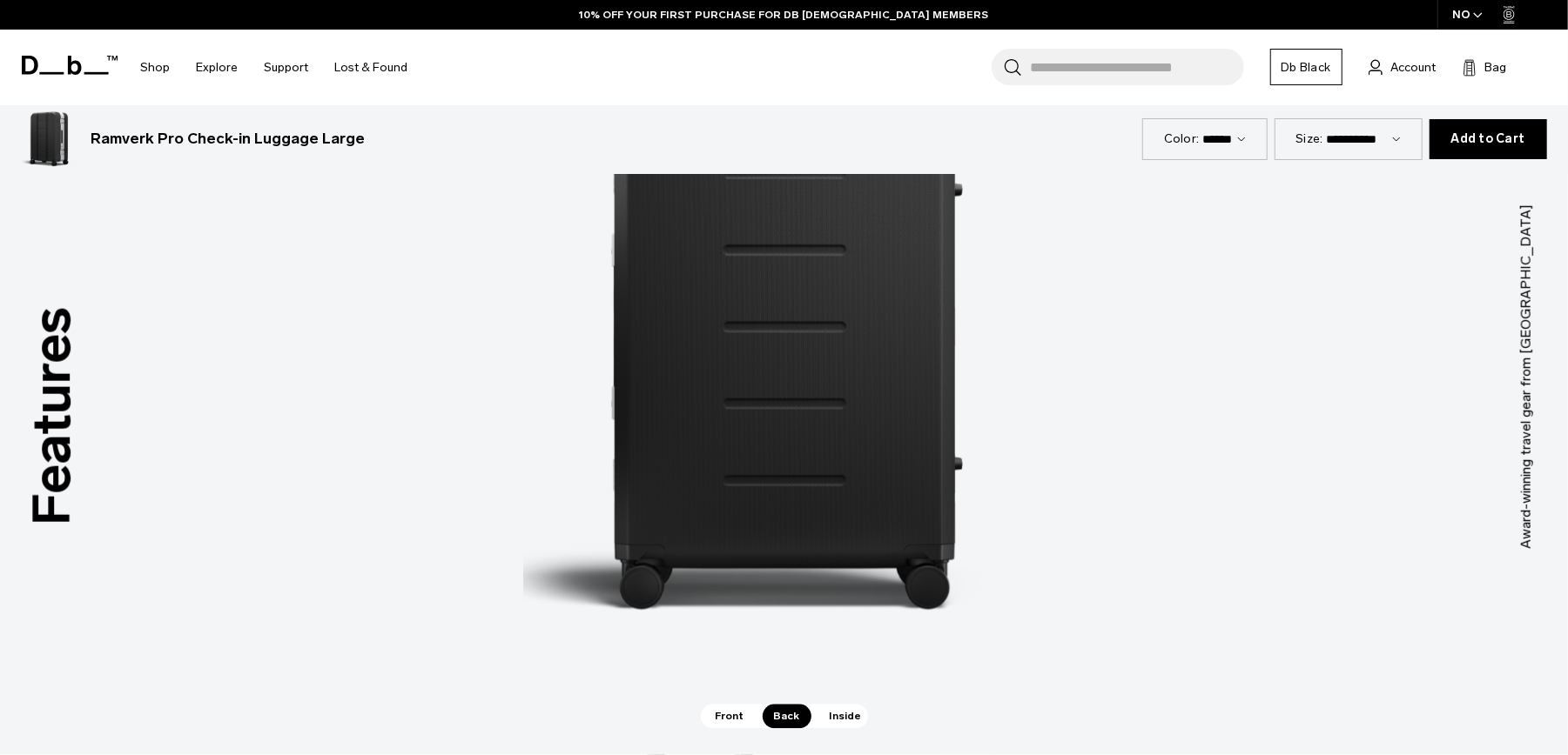
click at [725, 718] on span "Front" at bounding box center [730, 716] width 51 height 25
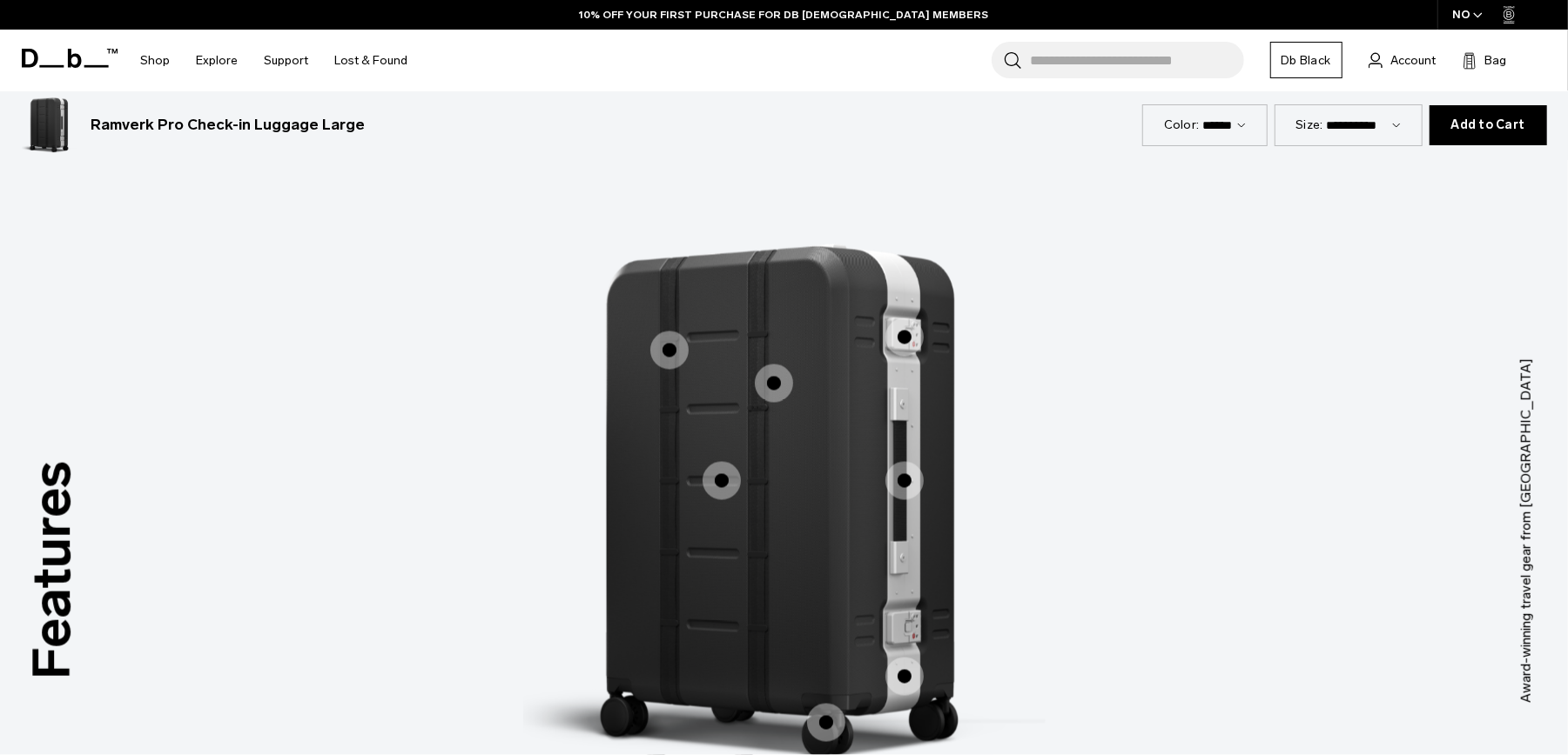
scroll to position [2408, 0]
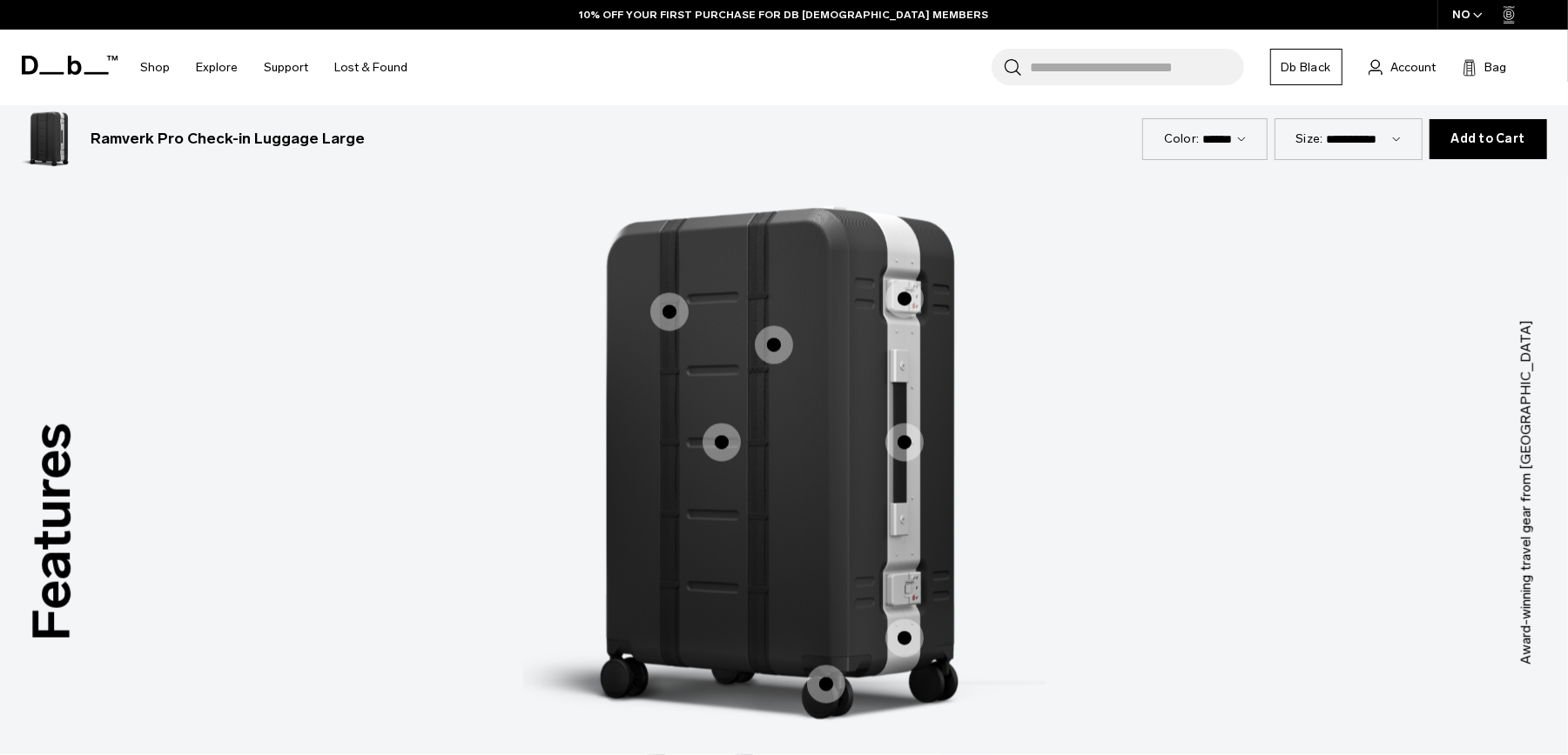
click at [923, 445] on span "1 / 3" at bounding box center [904, 442] width 38 height 38
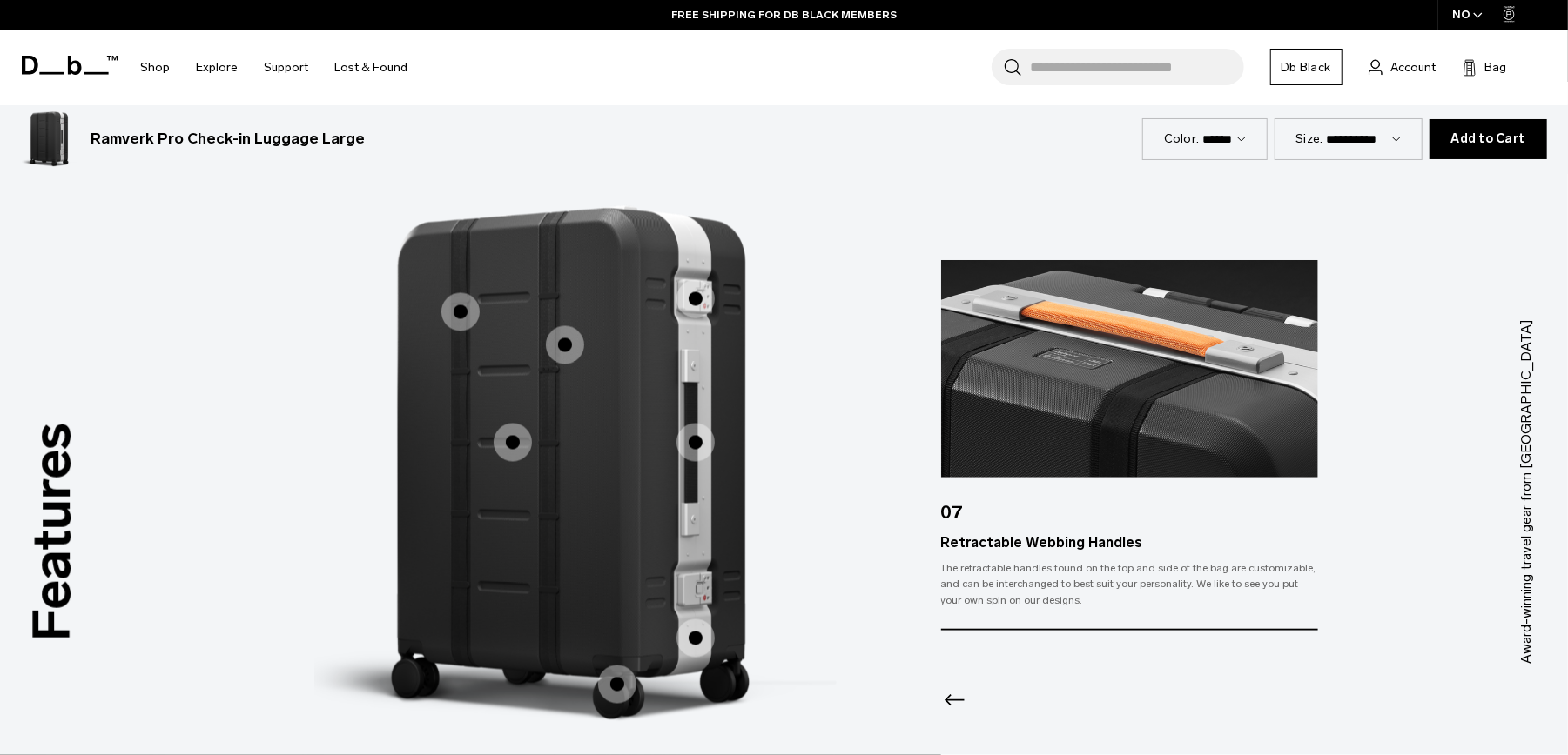
click at [949, 688] on icon "Previous slide" at bounding box center [954, 699] width 27 height 27
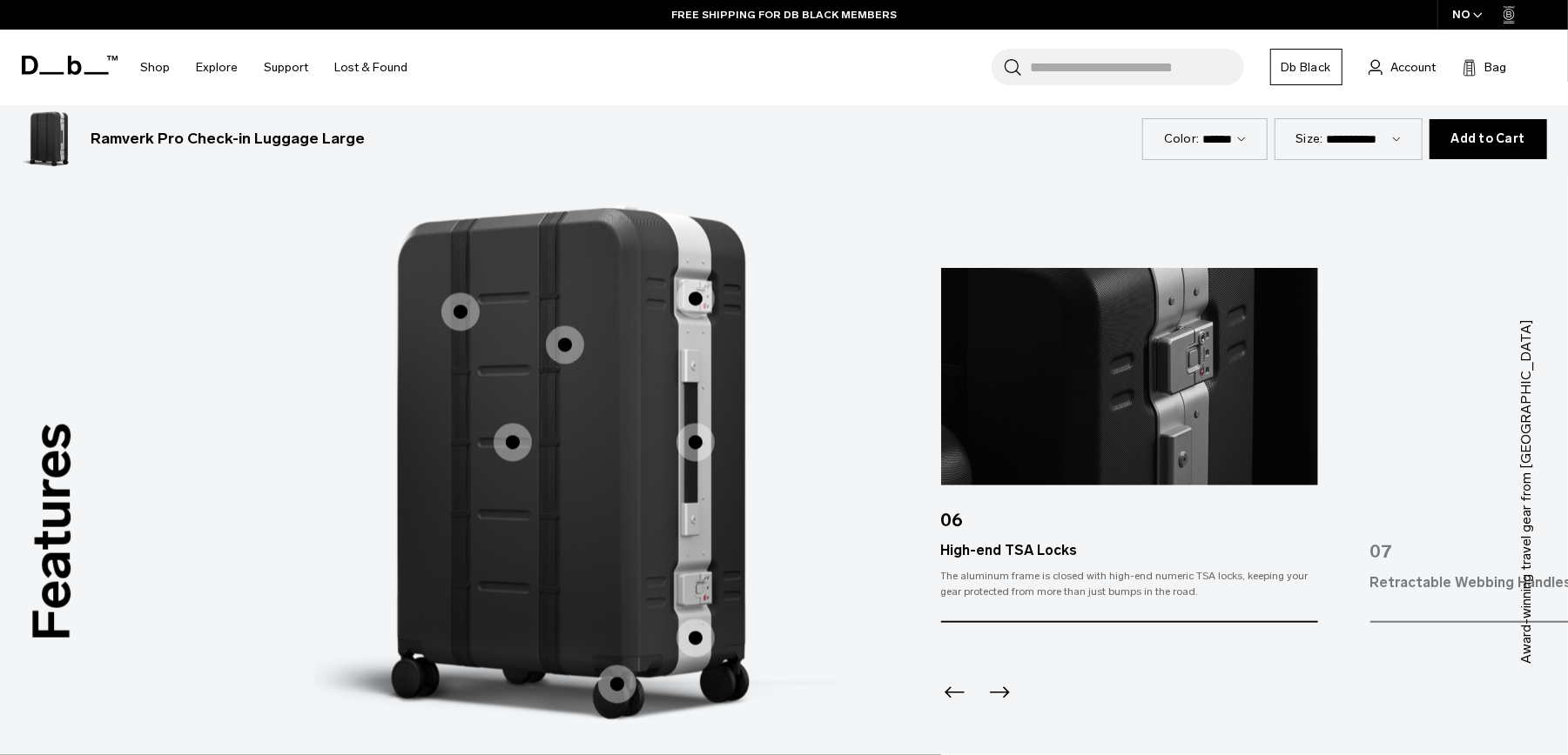
click at [949, 688] on icon "Previous slide" at bounding box center [954, 691] width 20 height 12
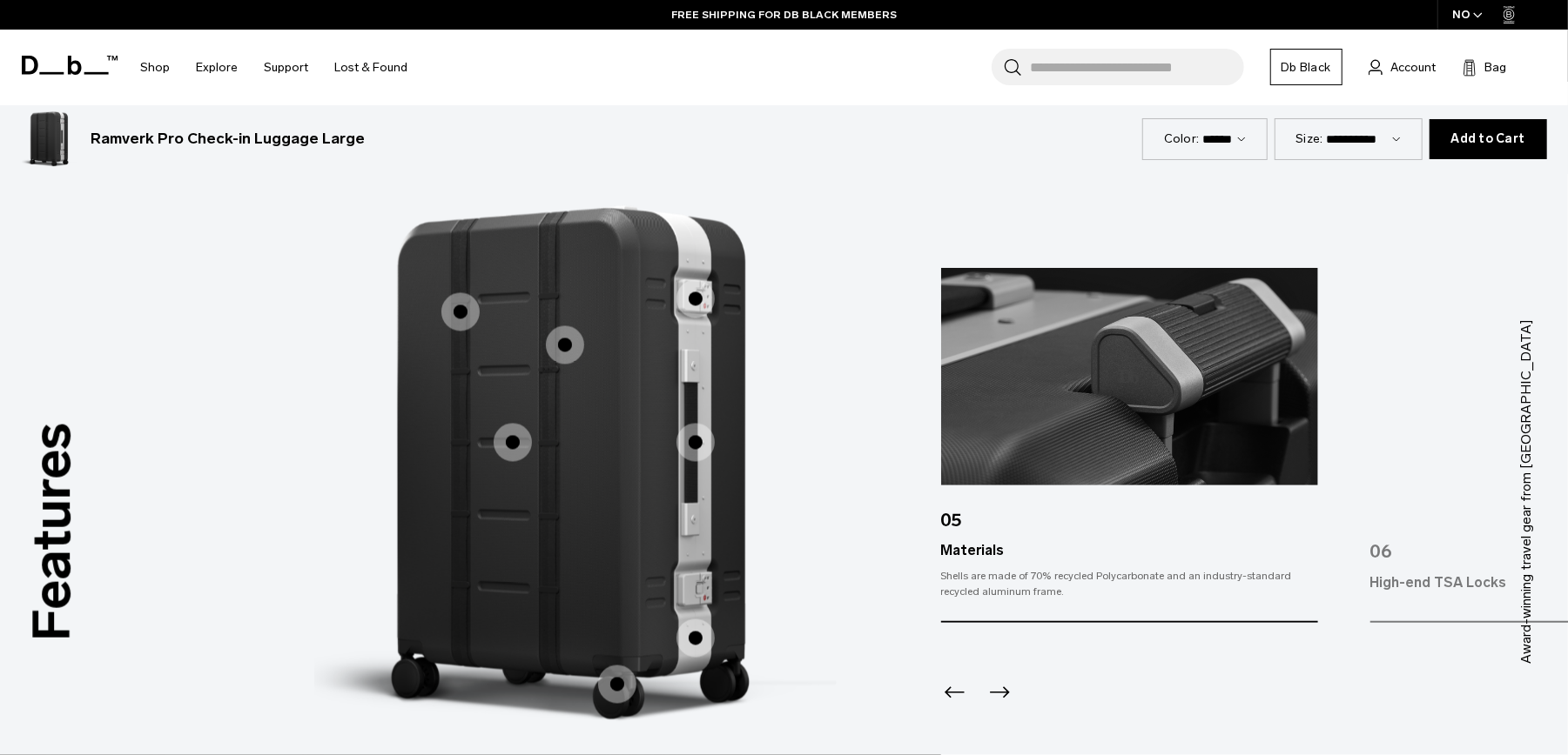
click at [949, 688] on icon "Previous slide" at bounding box center [954, 691] width 20 height 12
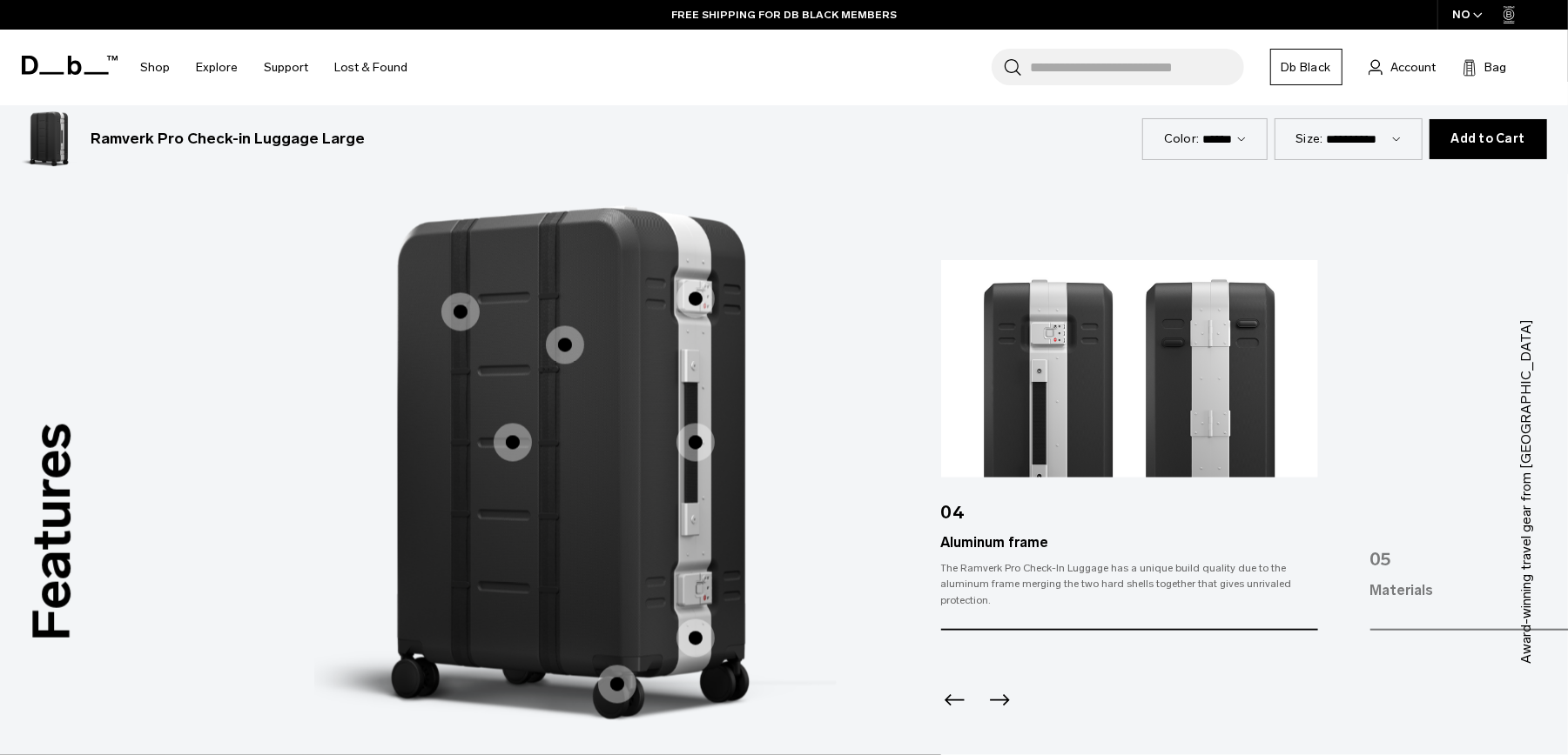
click at [949, 688] on icon "Previous slide" at bounding box center [954, 699] width 27 height 27
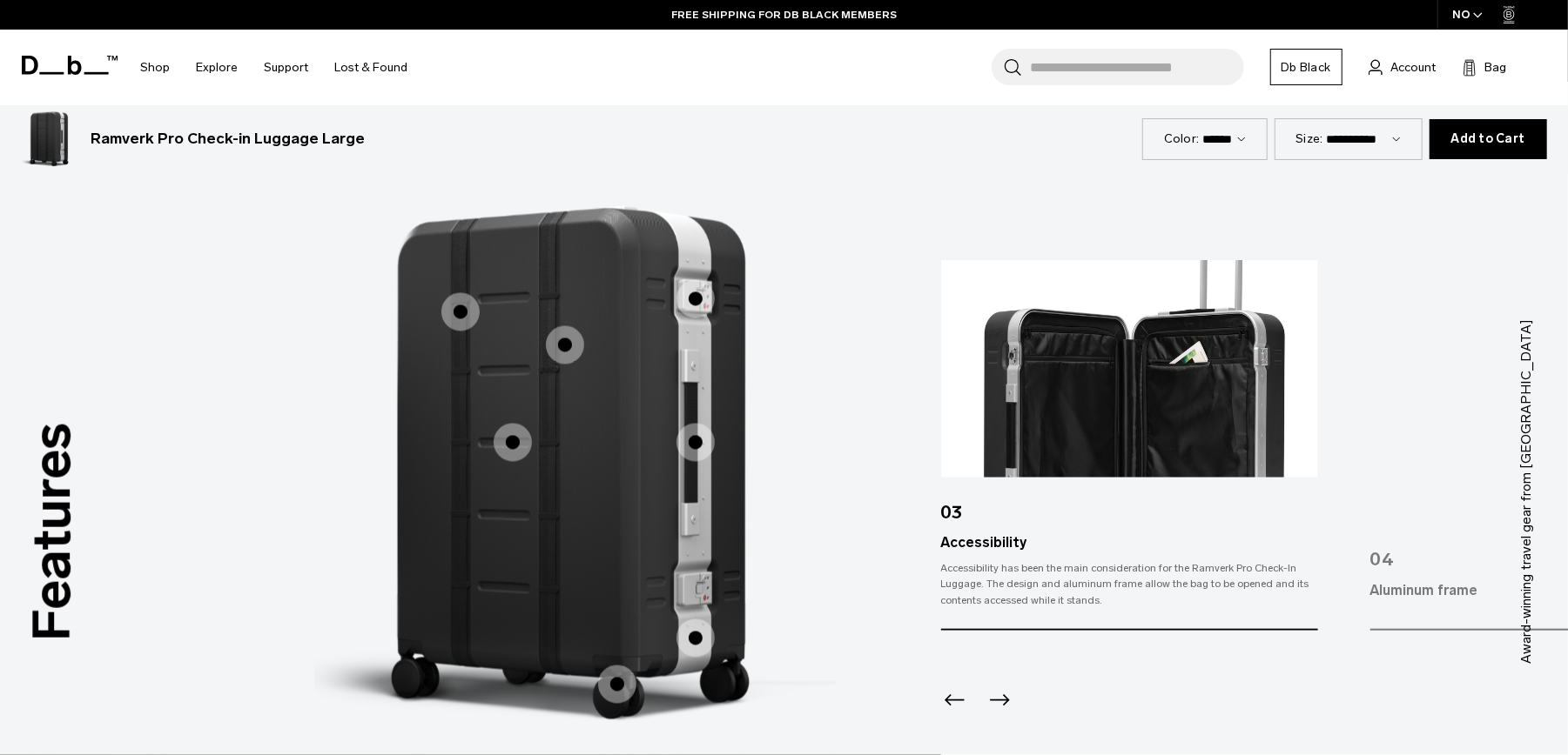
click at [949, 688] on icon "Previous slide" at bounding box center [954, 699] width 27 height 27
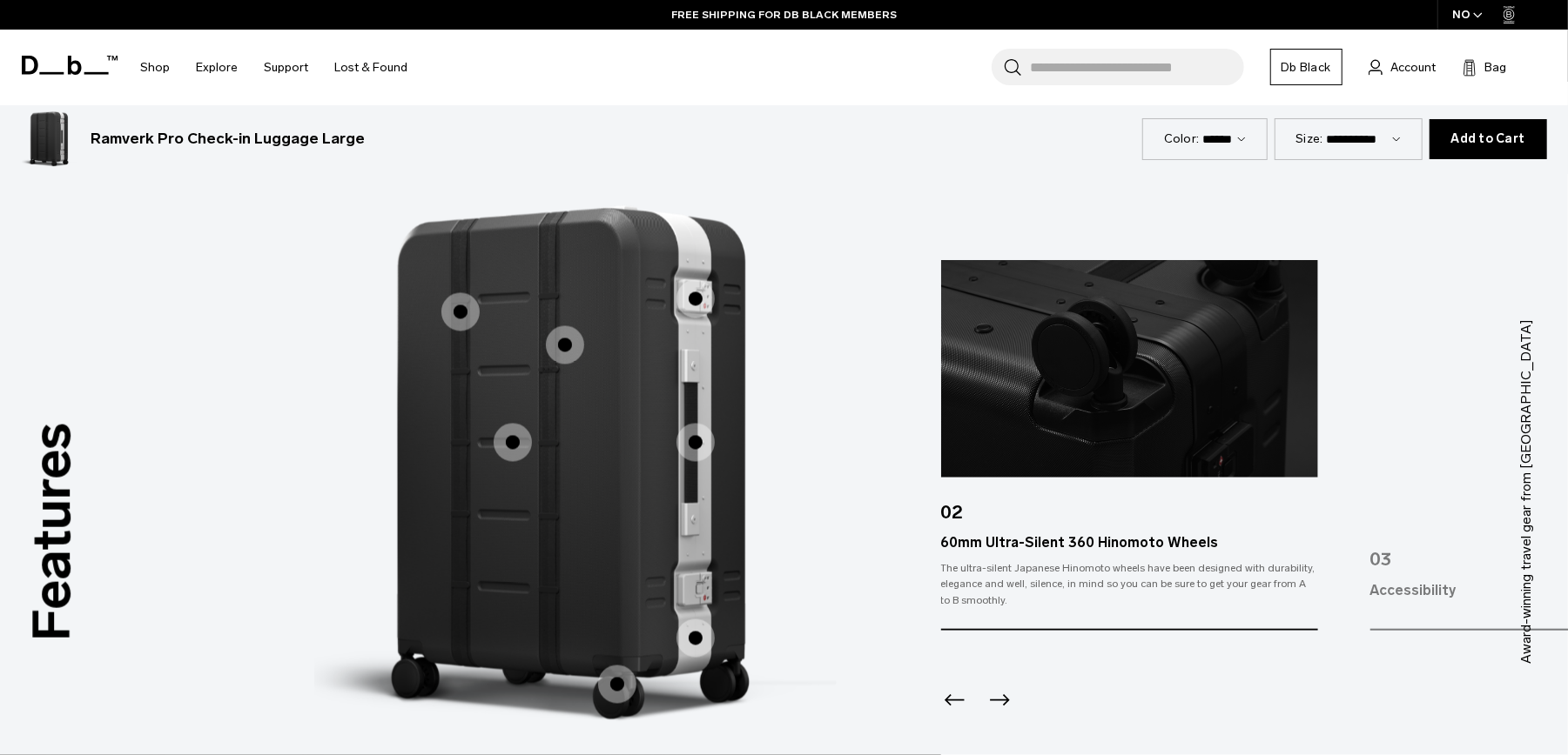
click at [949, 688] on icon "Previous slide" at bounding box center [954, 699] width 27 height 27
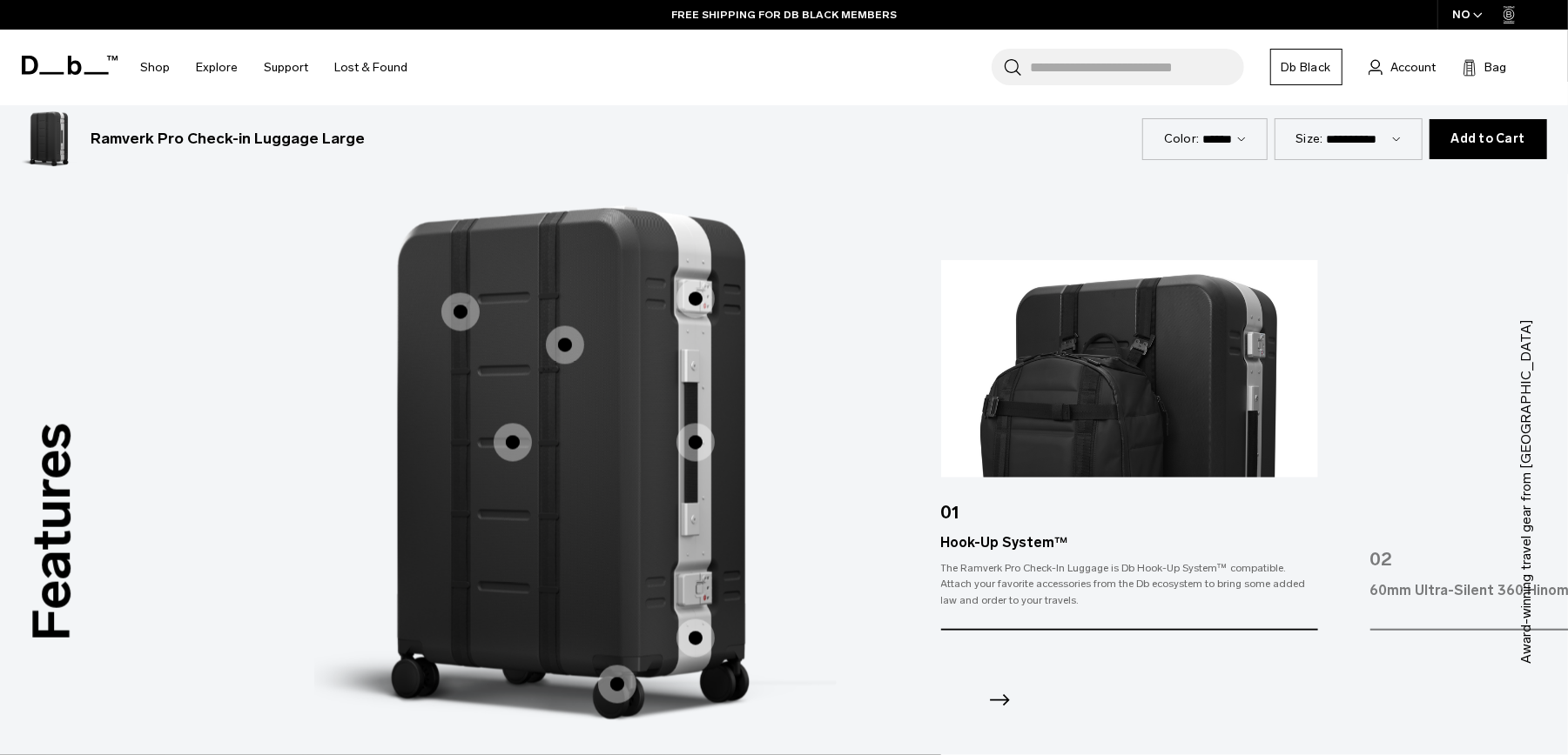
click at [949, 688] on div at bounding box center [1129, 677] width 376 height 94
click at [920, 364] on img "2 / 3" at bounding box center [1112, 465] width 522 height 652
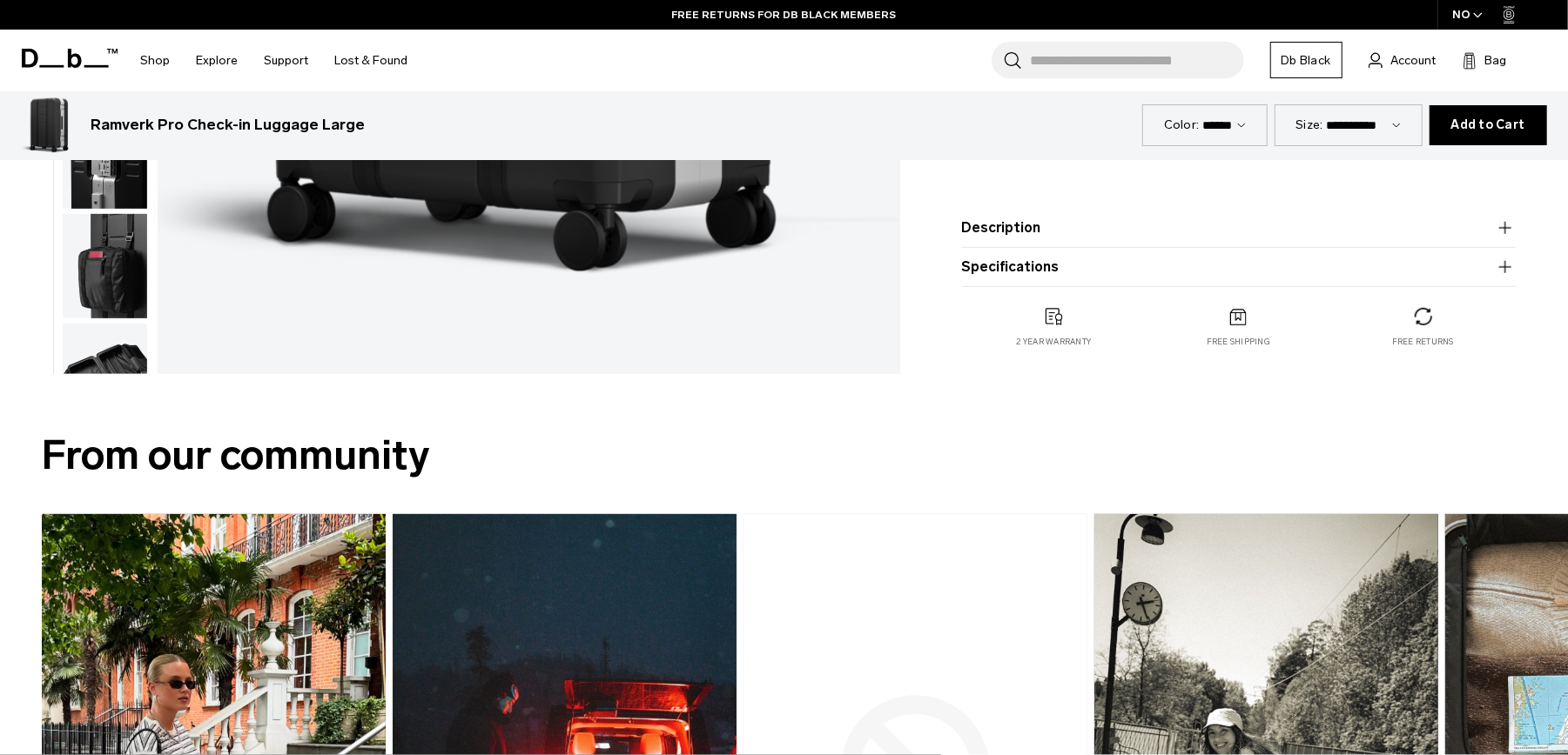
scroll to position [0, 0]
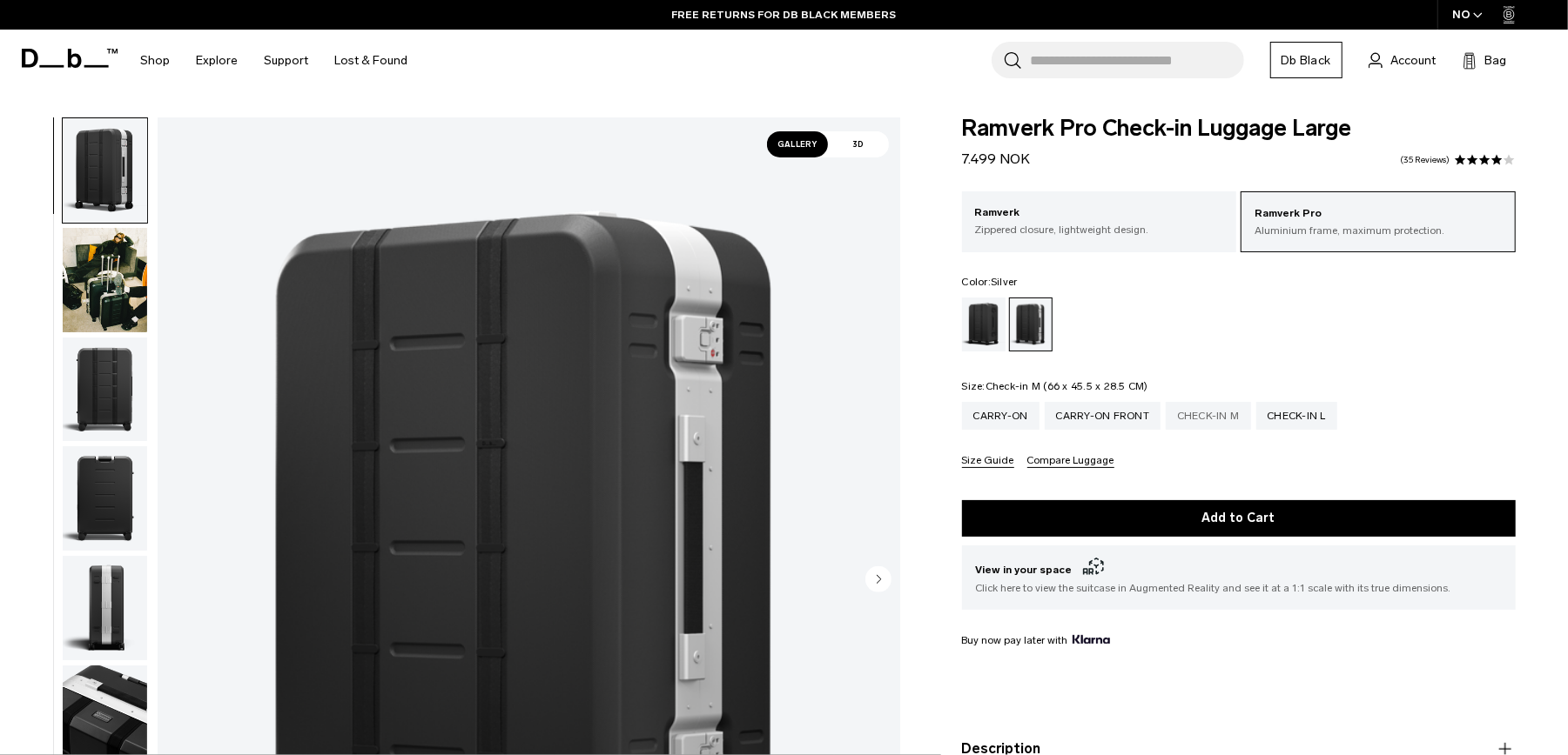
click at [1205, 415] on div "Check-in M" at bounding box center [1209, 415] width 85 height 27
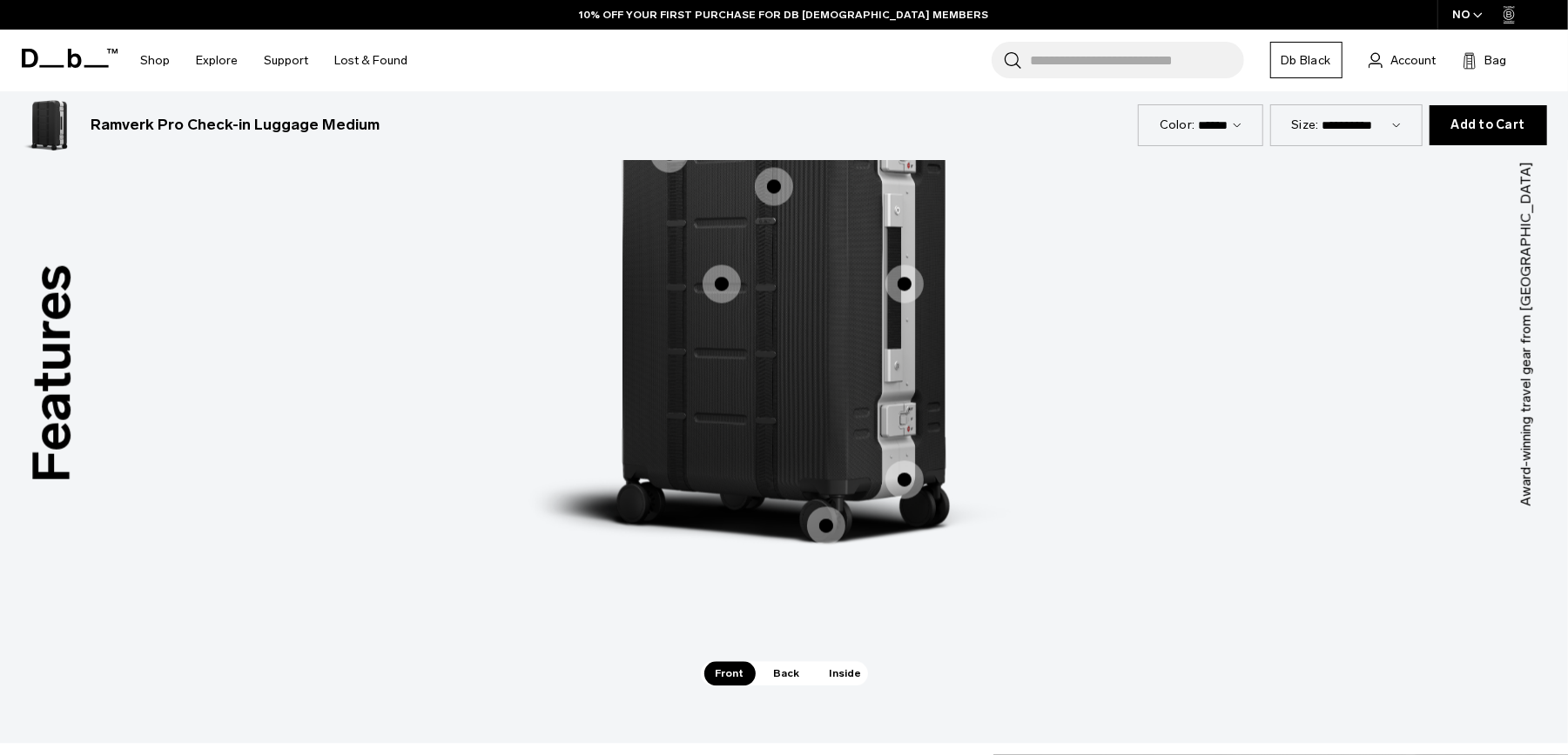
click at [829, 520] on span "1 / 3" at bounding box center [825, 525] width 38 height 38
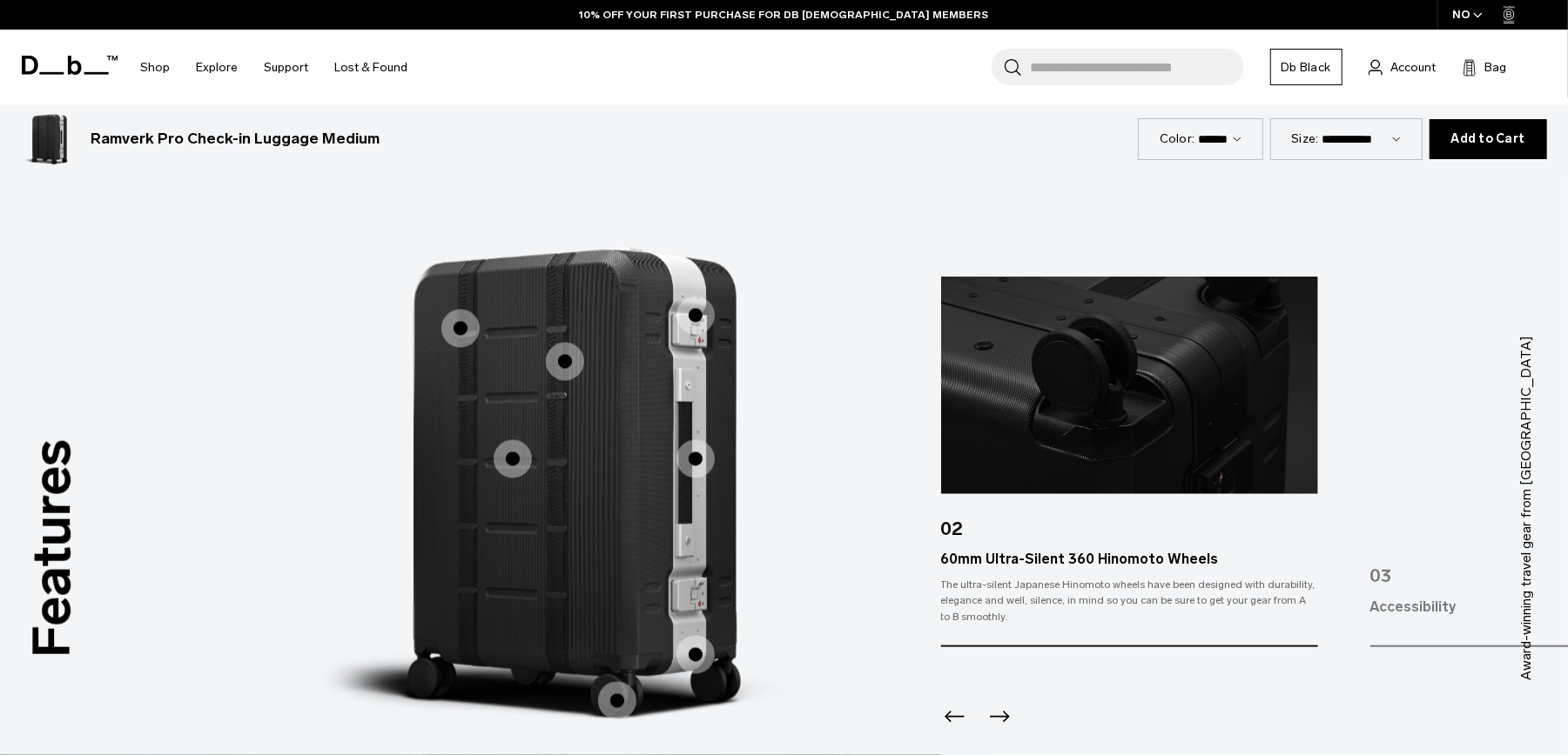
scroll to position [2453, 0]
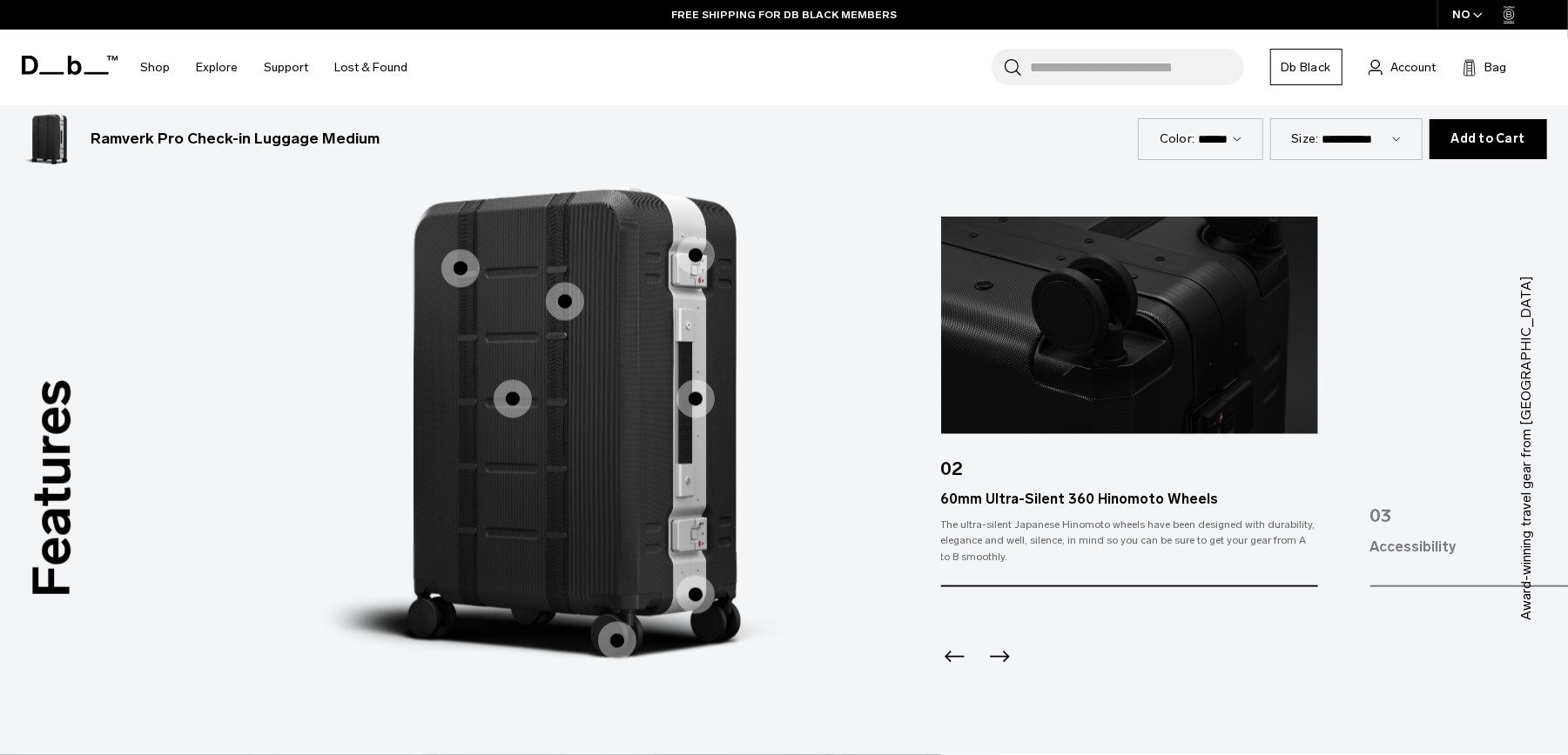
click at [945, 647] on icon "Previous slide" at bounding box center [954, 656] width 27 height 27
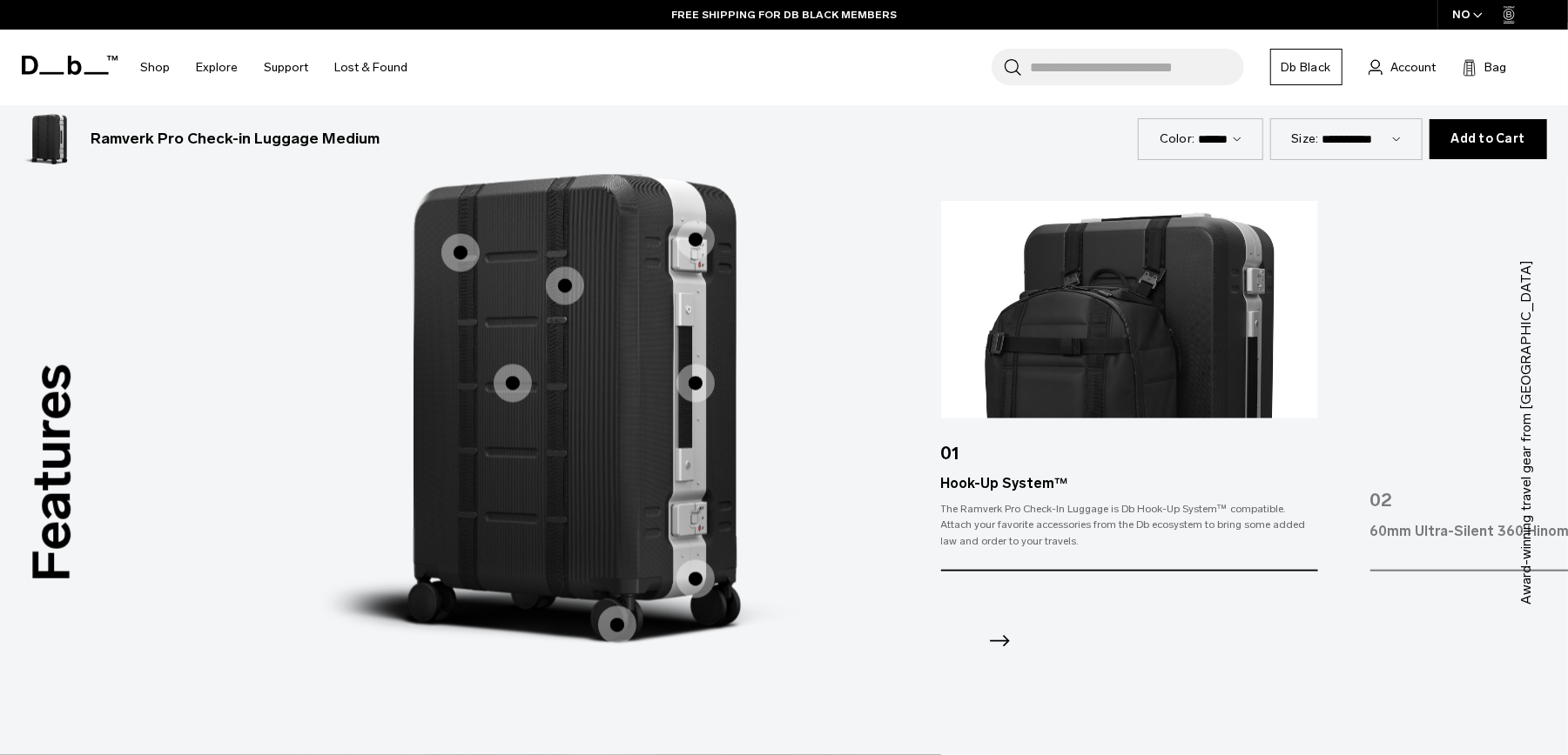
click at [1011, 637] on icon "Next slide" at bounding box center [999, 640] width 27 height 27
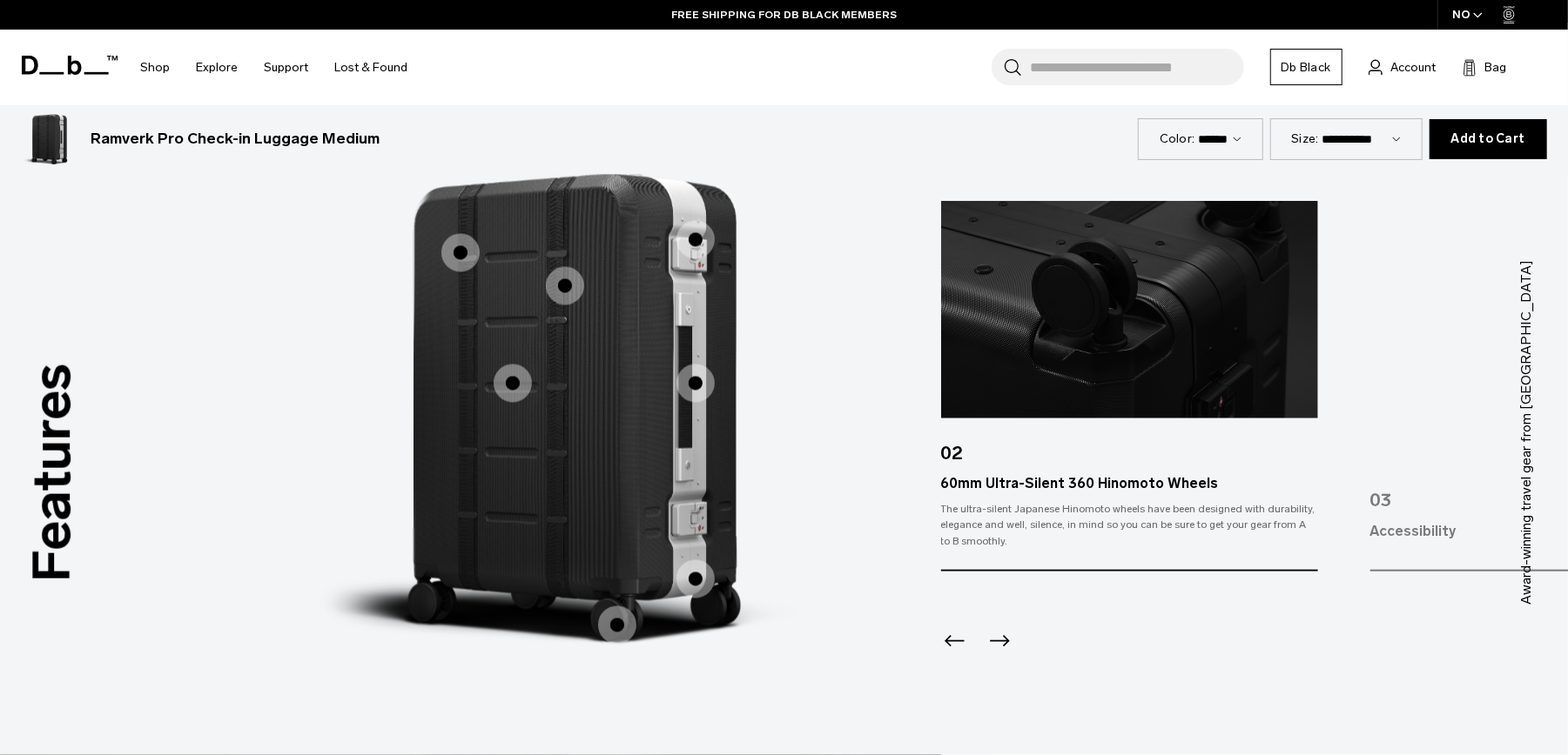
click at [1011, 637] on icon "Next slide" at bounding box center [999, 640] width 27 height 27
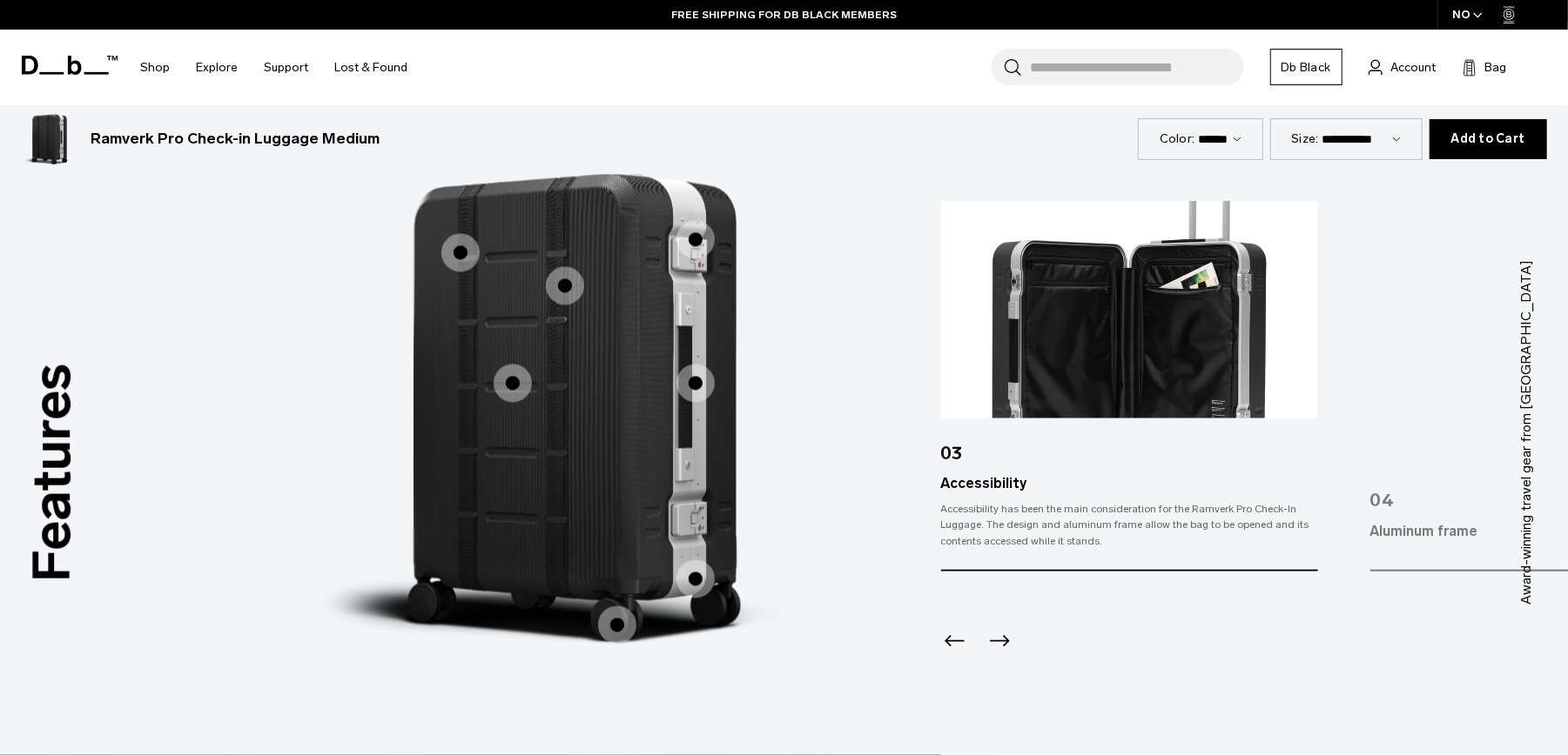
click at [1011, 637] on icon "Next slide" at bounding box center [999, 640] width 27 height 27
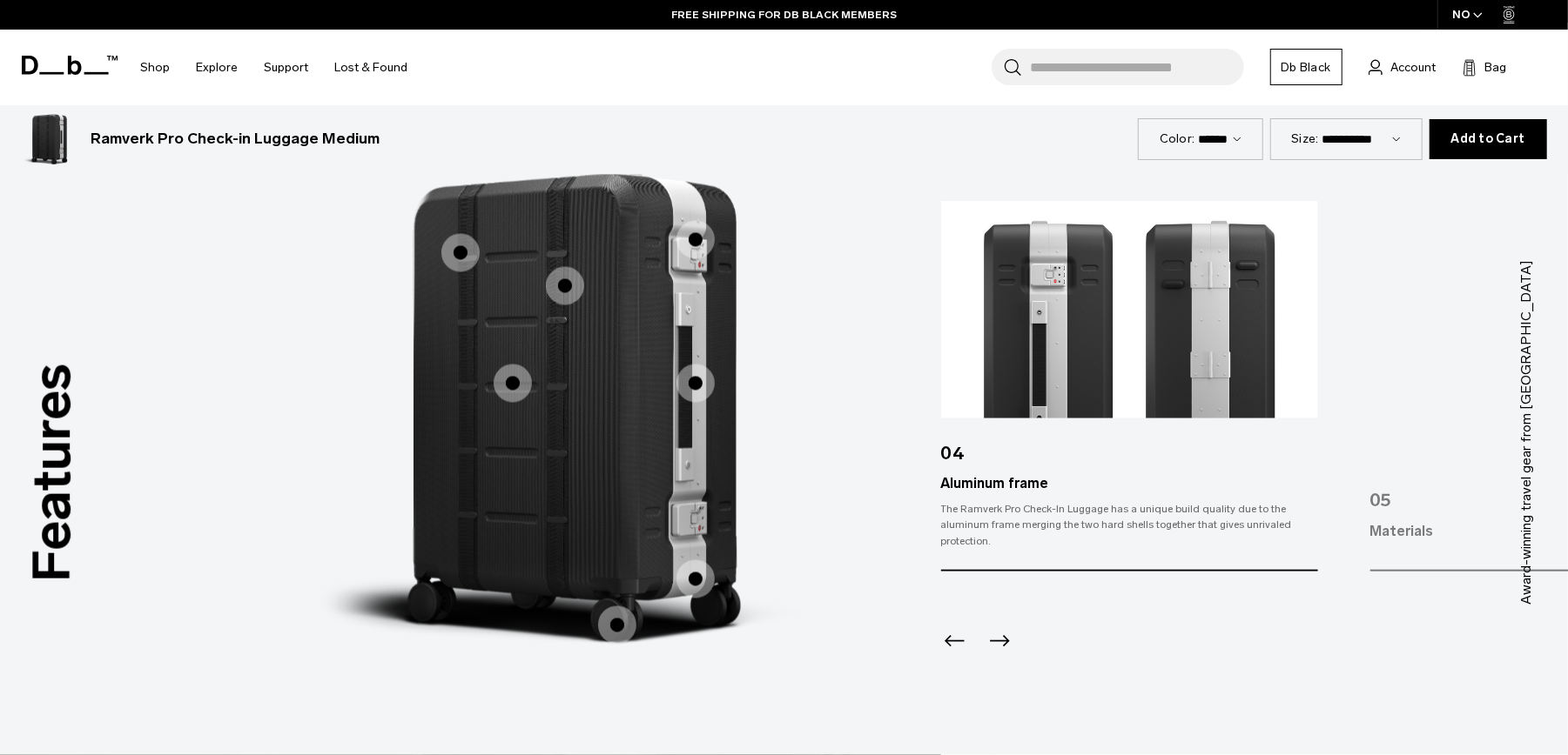
click at [1011, 637] on icon "Next slide" at bounding box center [999, 640] width 27 height 27
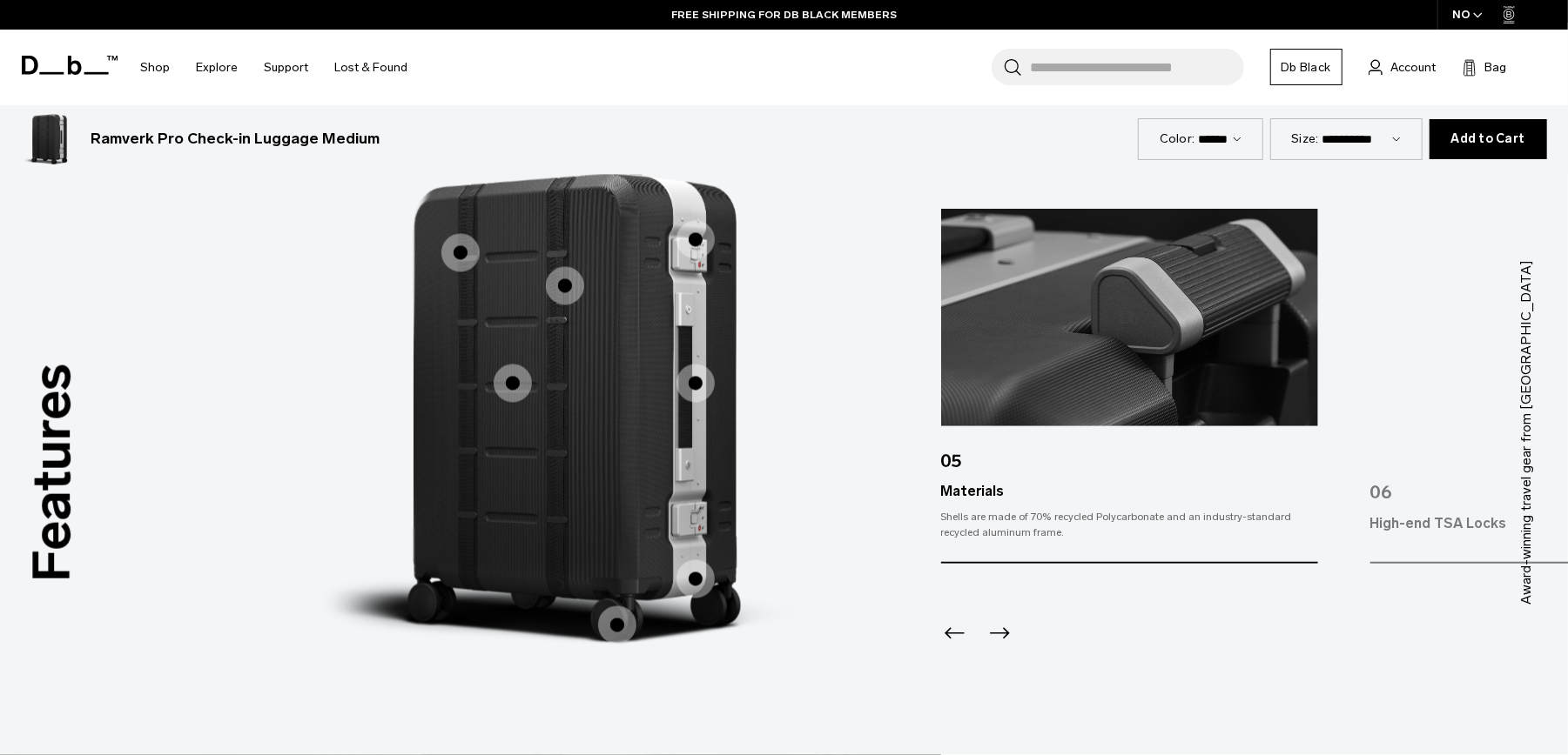
click at [1011, 637] on icon "Next slide" at bounding box center [999, 632] width 27 height 27
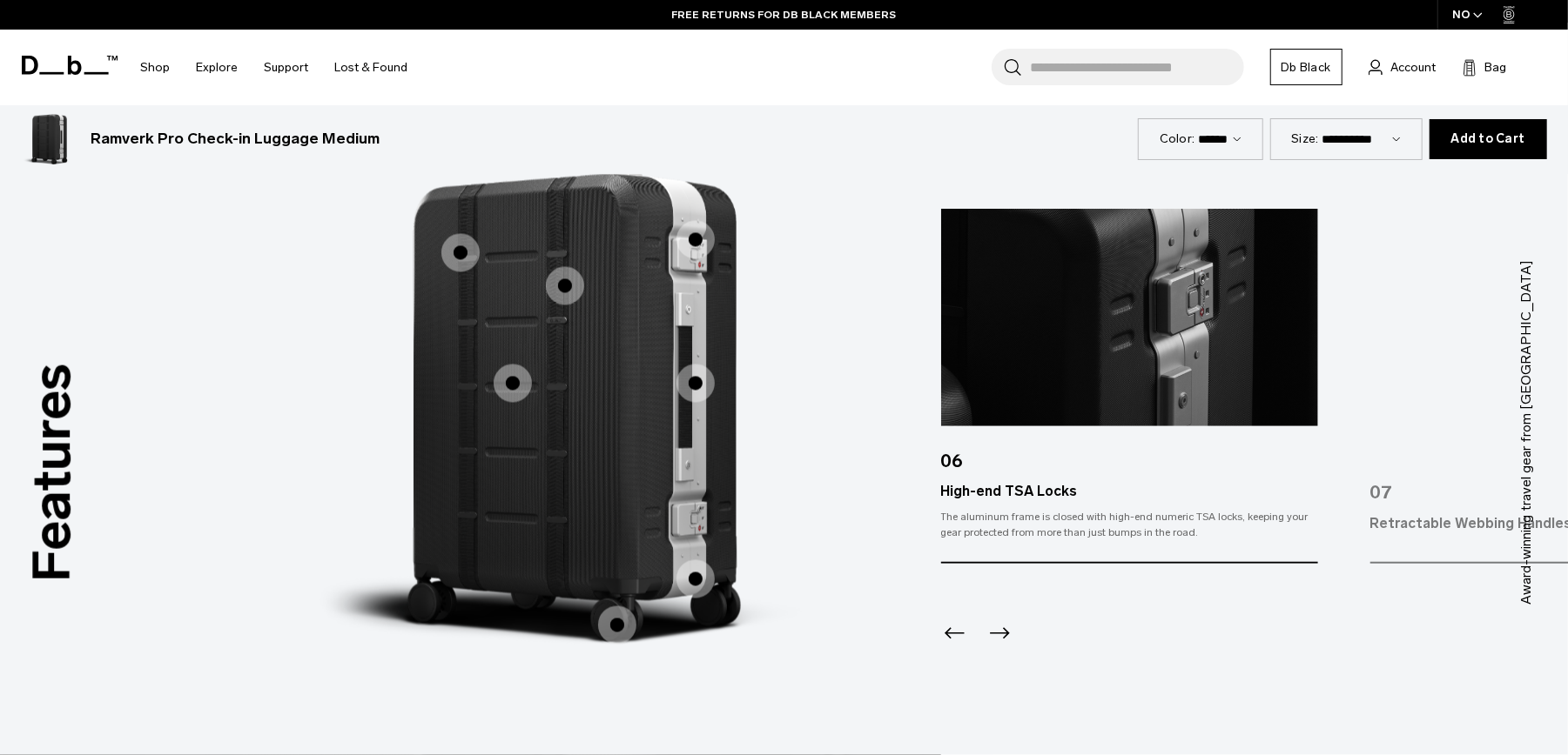
click at [1011, 637] on icon "Next slide" at bounding box center [999, 632] width 27 height 27
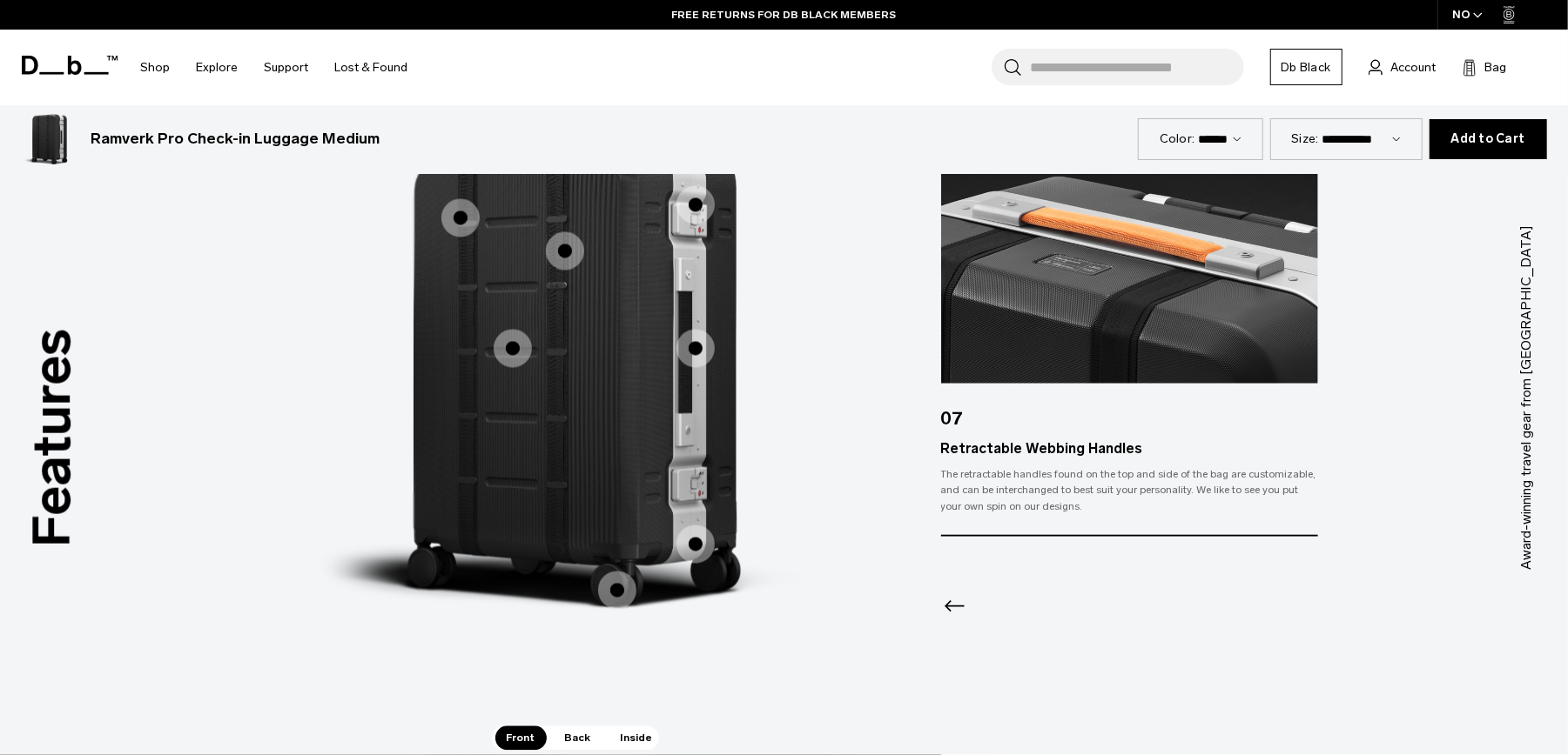
scroll to position [2545, 0]
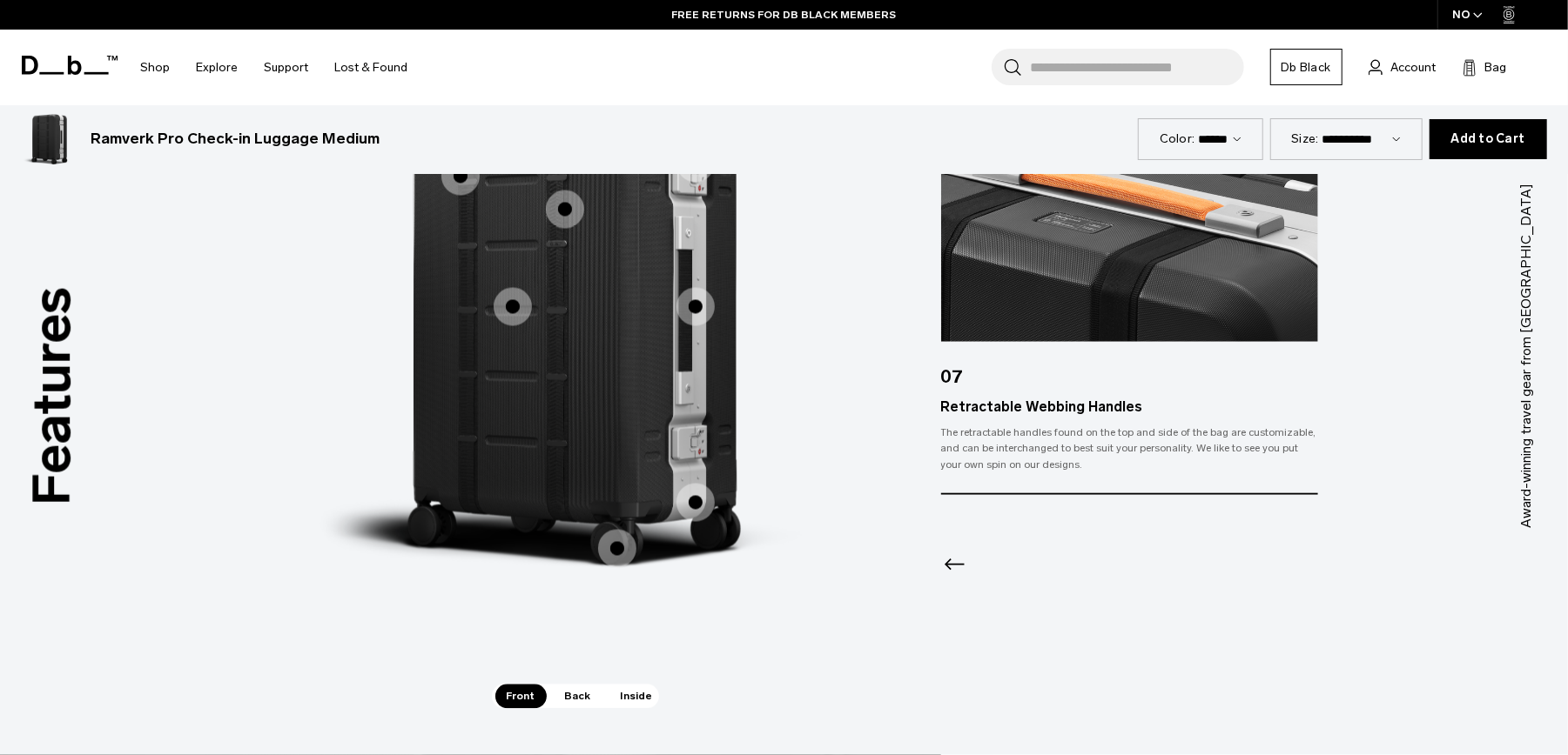
click at [562, 701] on span "Back" at bounding box center [577, 697] width 49 height 25
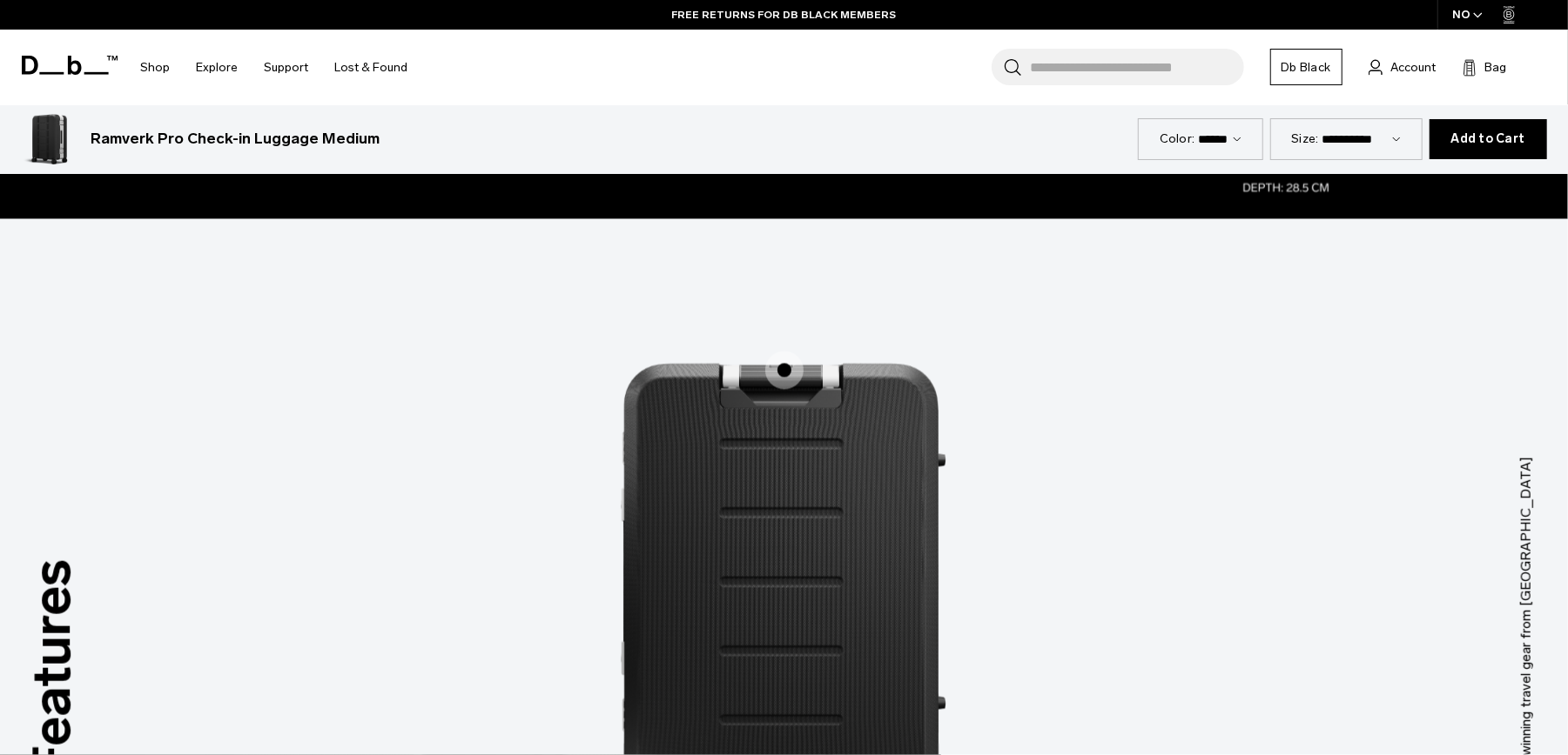
scroll to position [2312, 0]
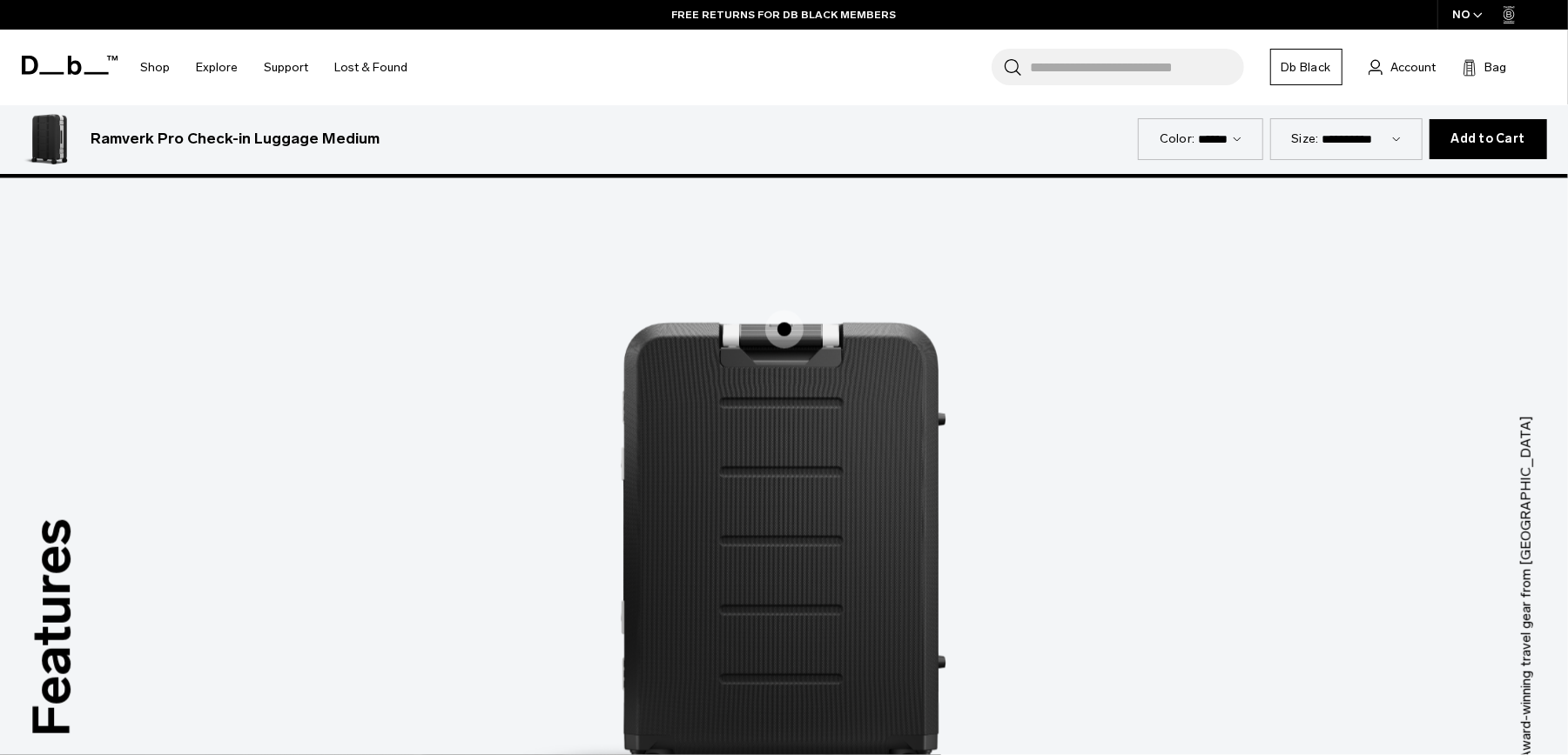
click at [778, 328] on span "2 / 3" at bounding box center [784, 329] width 38 height 38
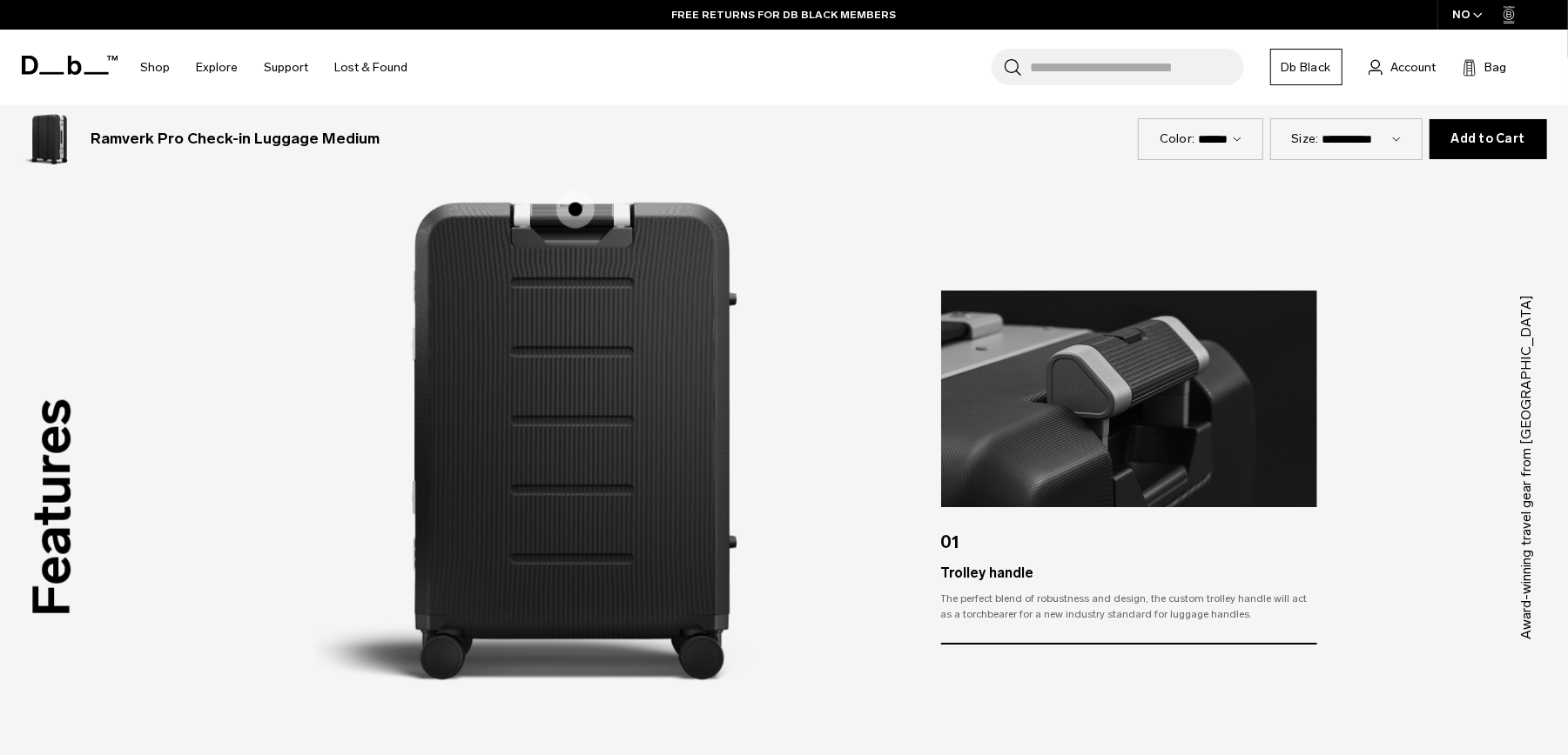
scroll to position [2437, 0]
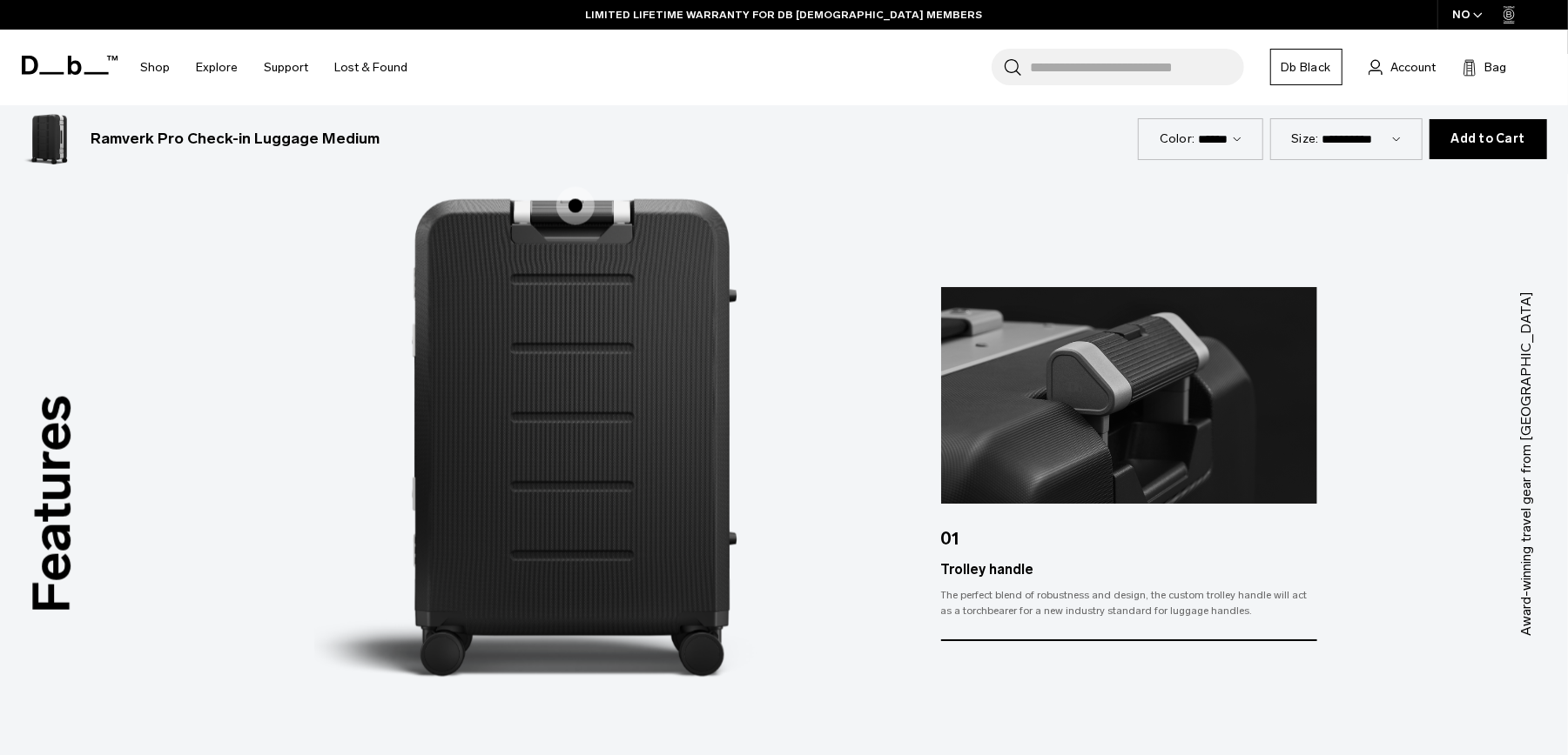
click at [1088, 63] on input "Search for Bags, Luggage..." at bounding box center [1137, 66] width 213 height 36
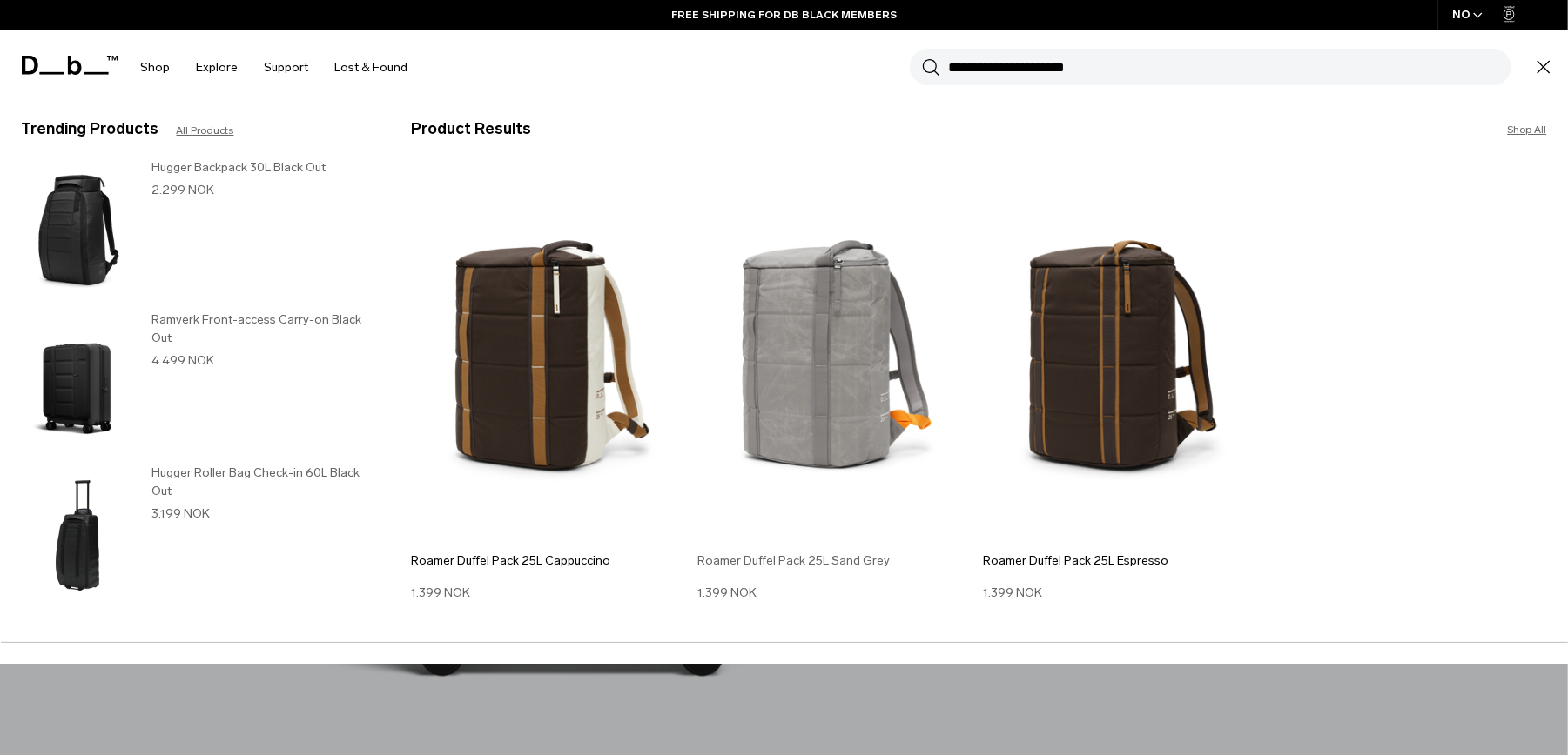
type input "**********"
click at [841, 373] on img at bounding box center [837, 355] width 278 height 374
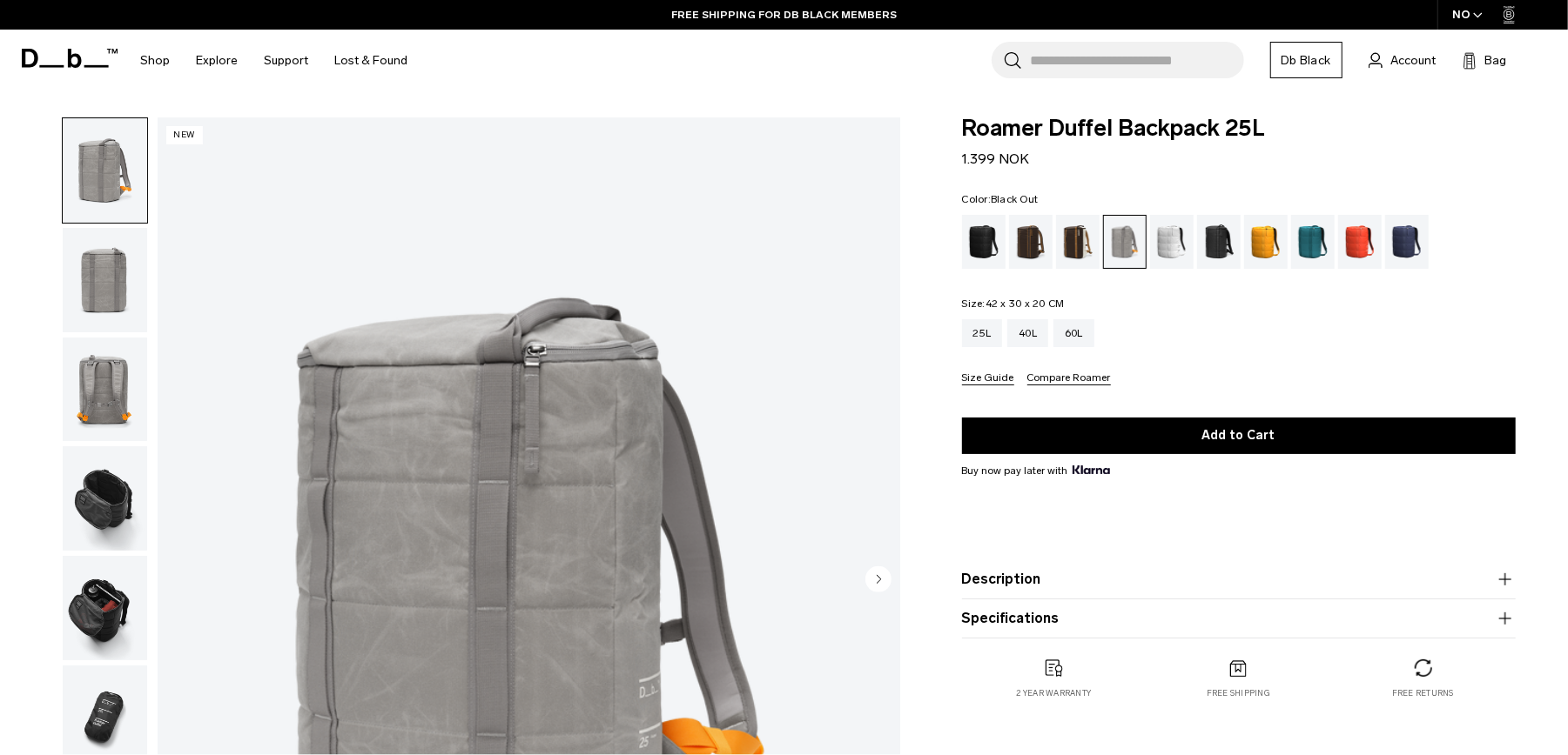
click at [985, 247] on div "Black Out" at bounding box center [984, 242] width 44 height 54
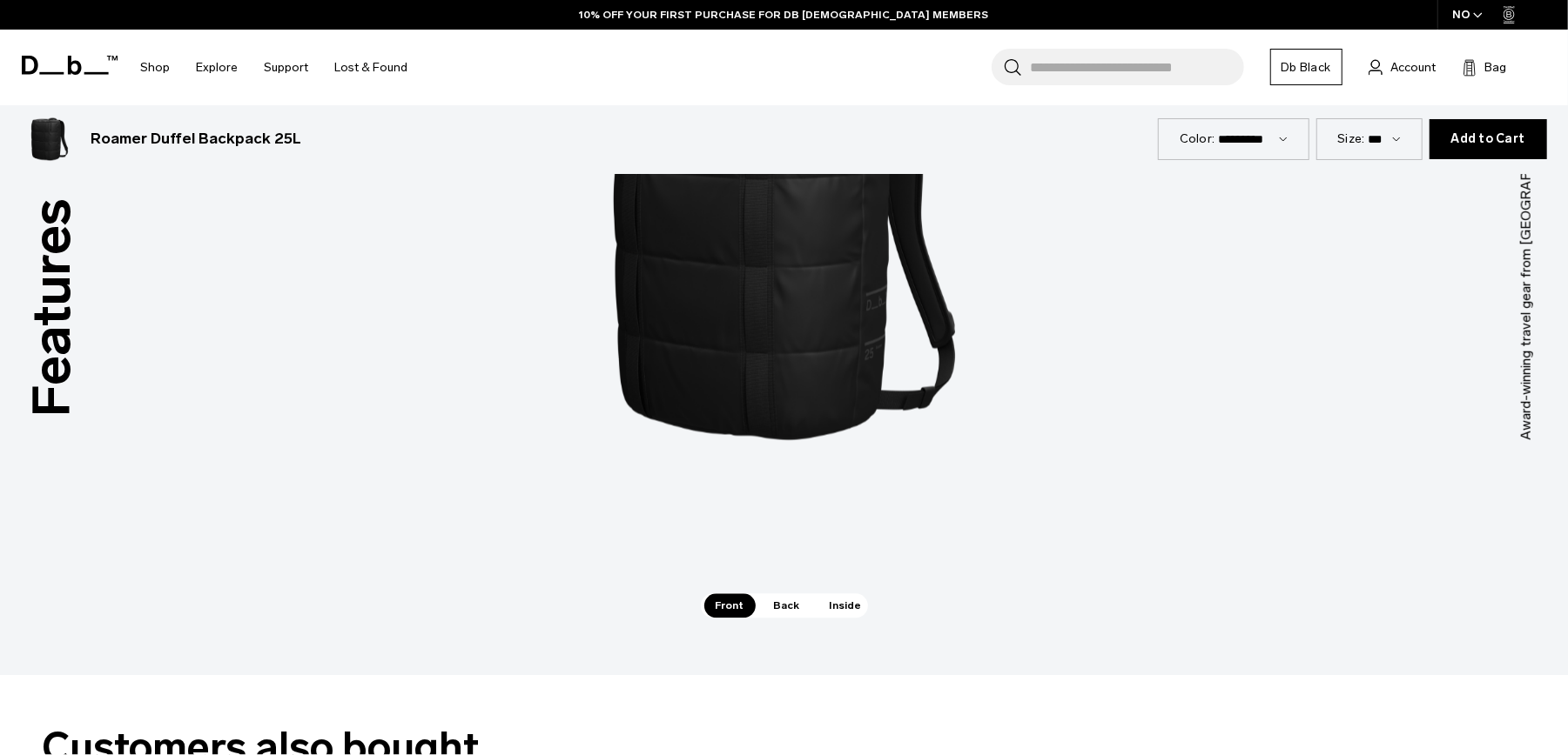
scroll to position [2553, 0]
click at [778, 600] on span "Back" at bounding box center [786, 605] width 49 height 25
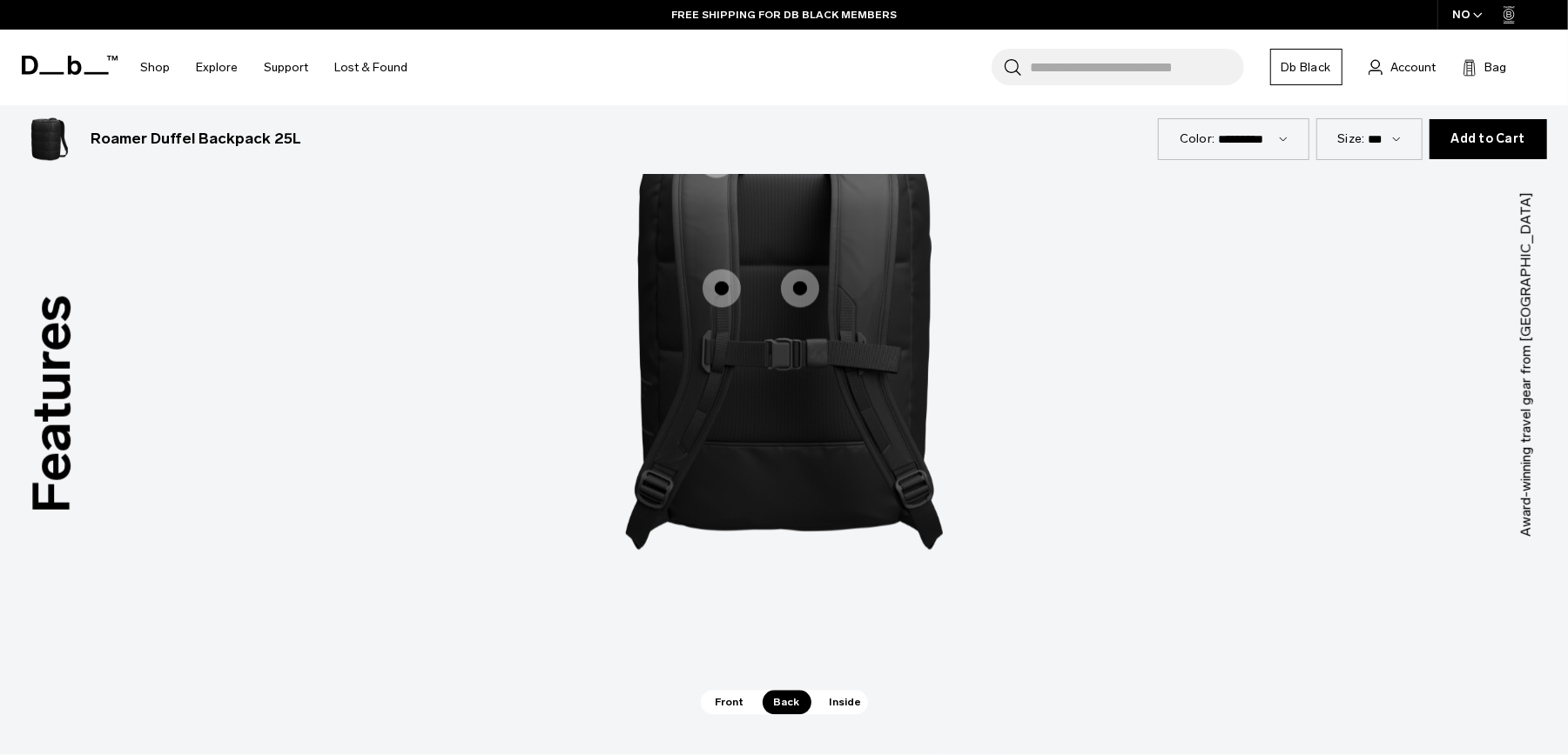
scroll to position [2460, 0]
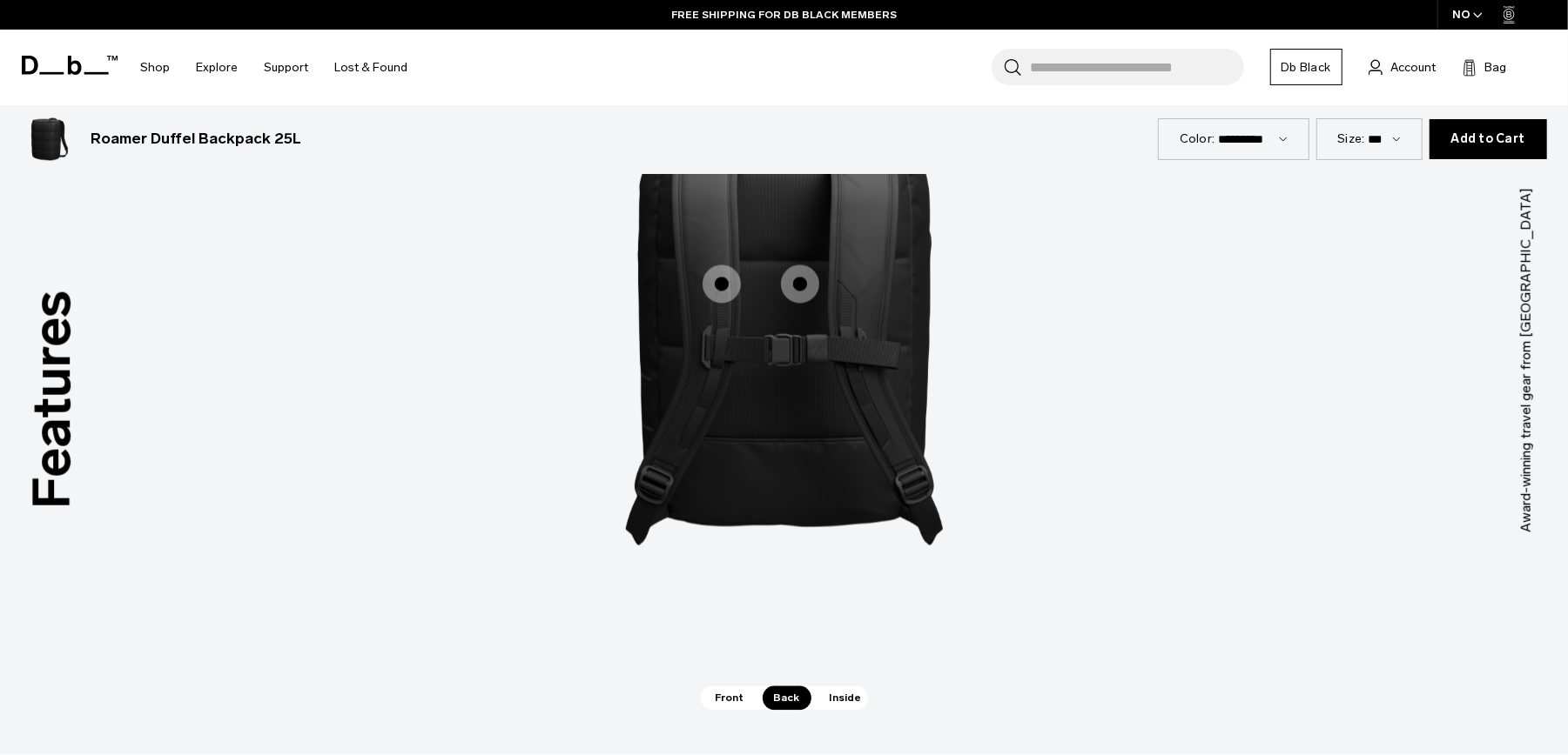
click at [851, 701] on span "Inside" at bounding box center [846, 698] width 55 height 25
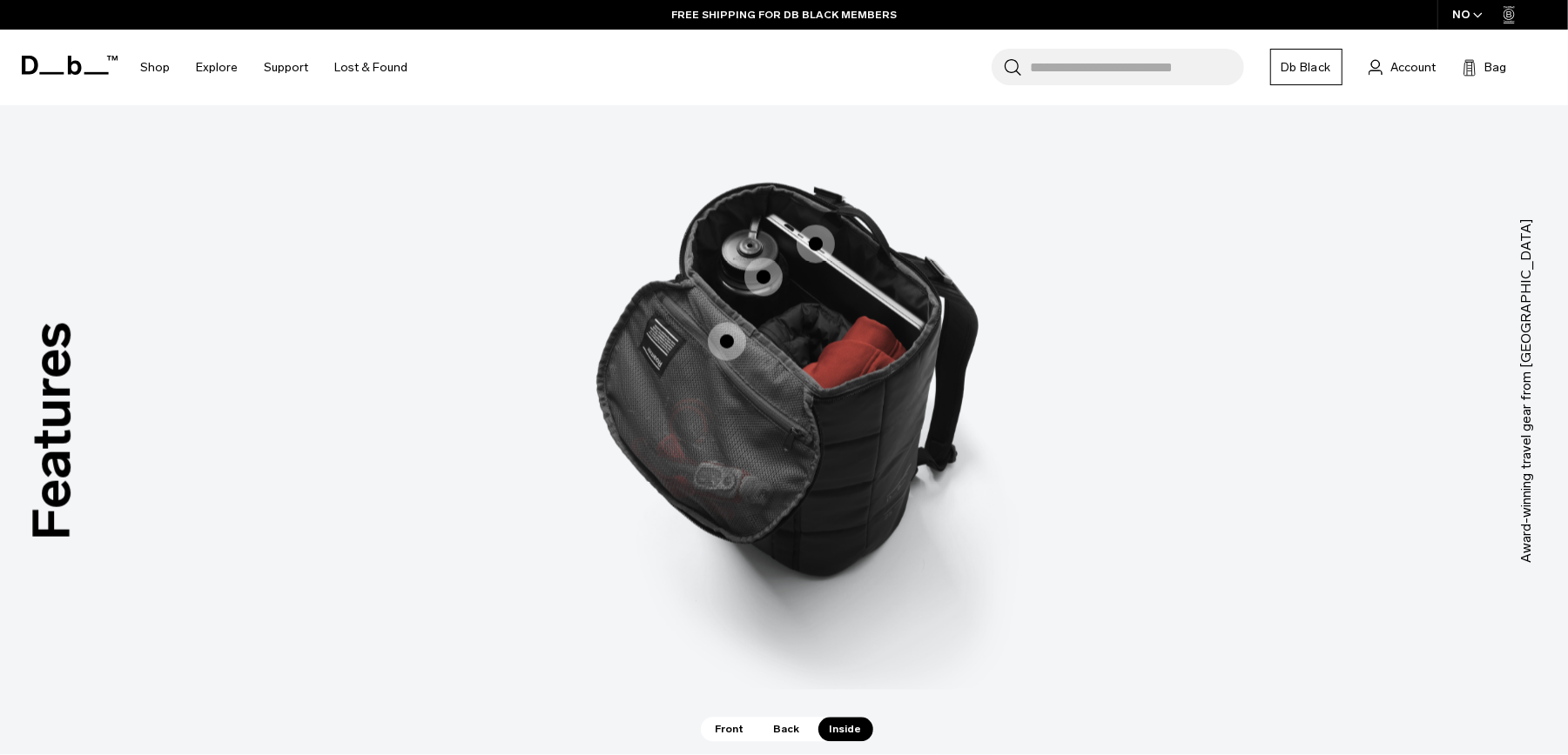
scroll to position [0, 0]
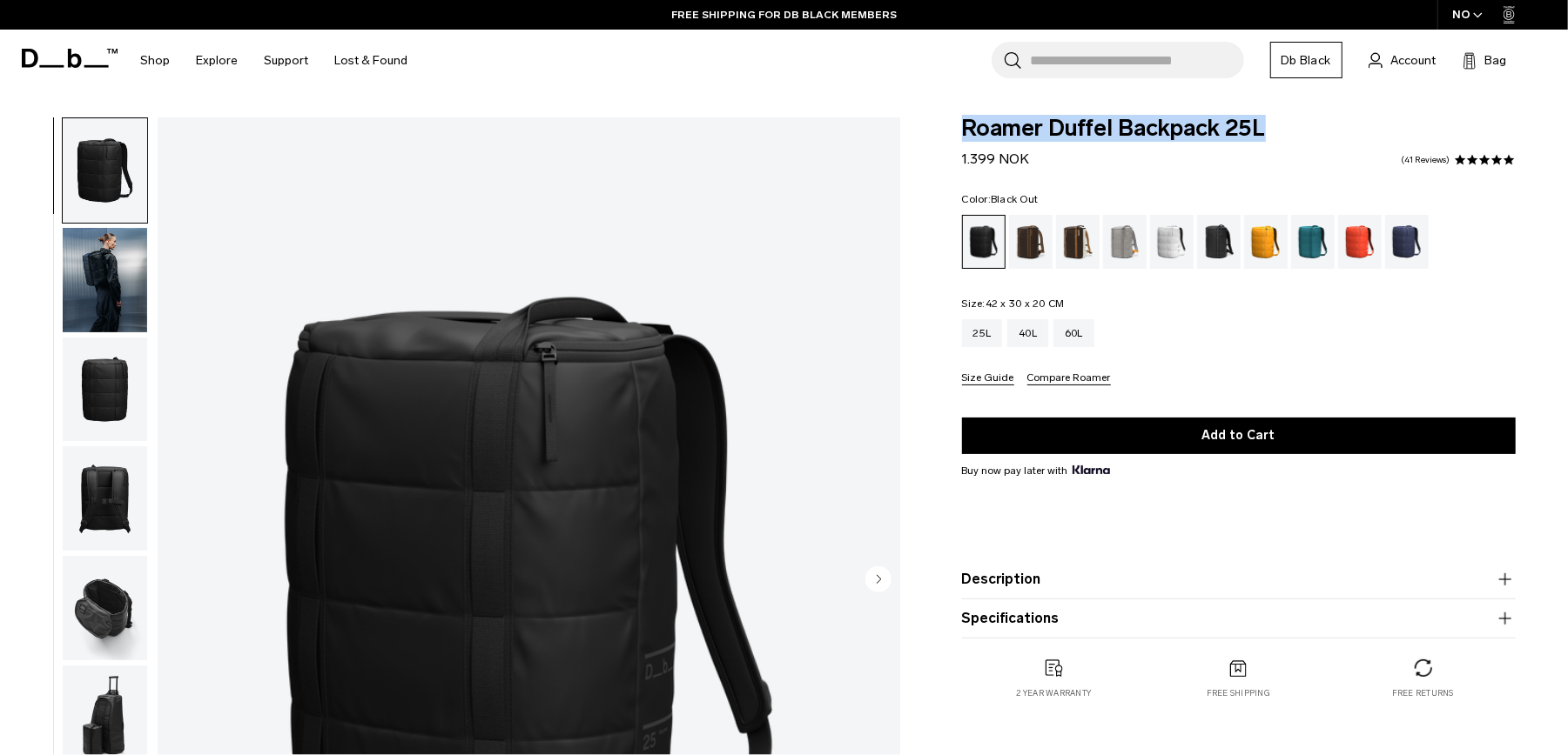
drag, startPoint x: 965, startPoint y: 120, endPoint x: 1262, endPoint y: 120, distance: 297.0
click at [1262, 120] on span "Roamer Duffel Backpack 25L" at bounding box center [1238, 129] width 553 height 23
copy span "Roamer Duffel Backpack 25L"
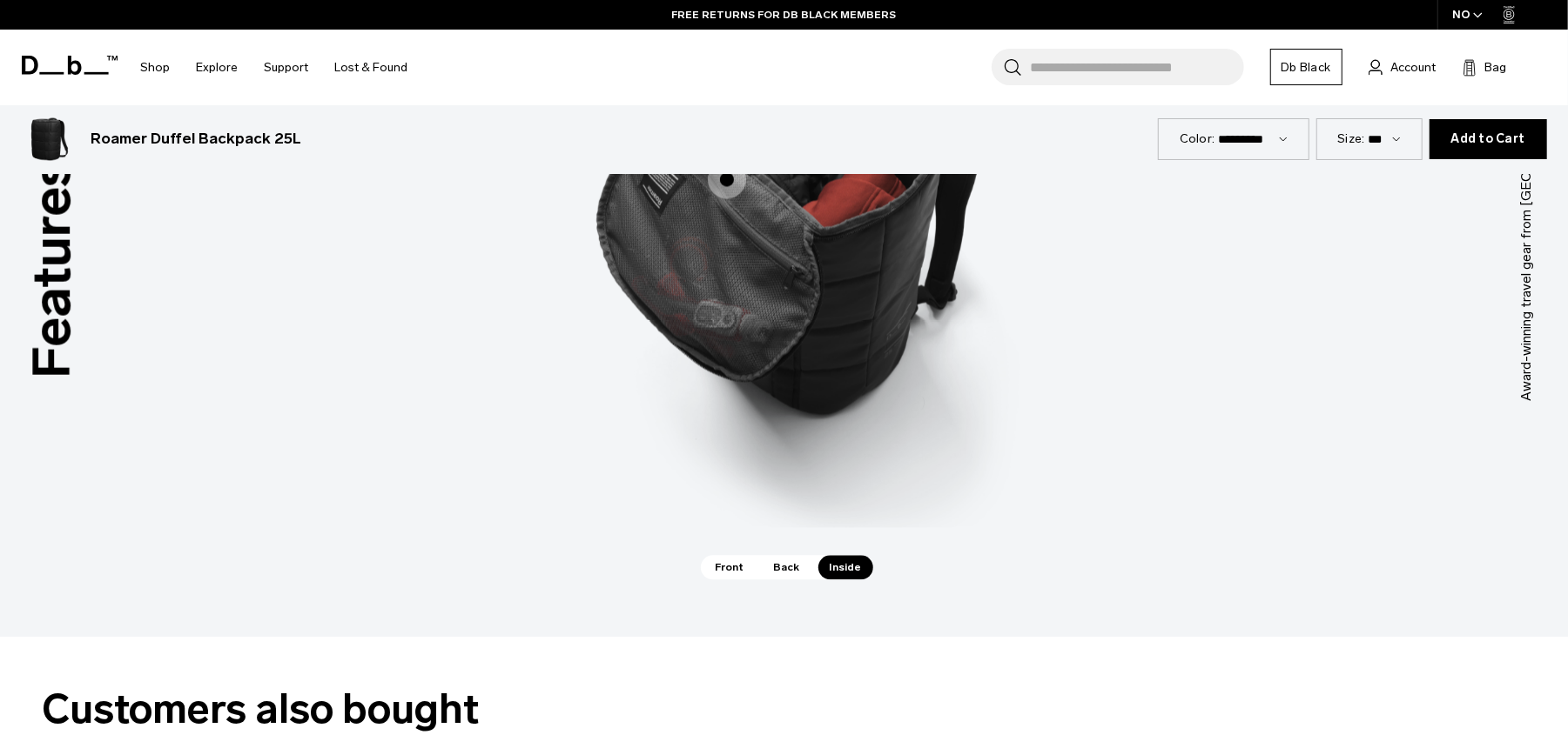
scroll to position [2762, 0]
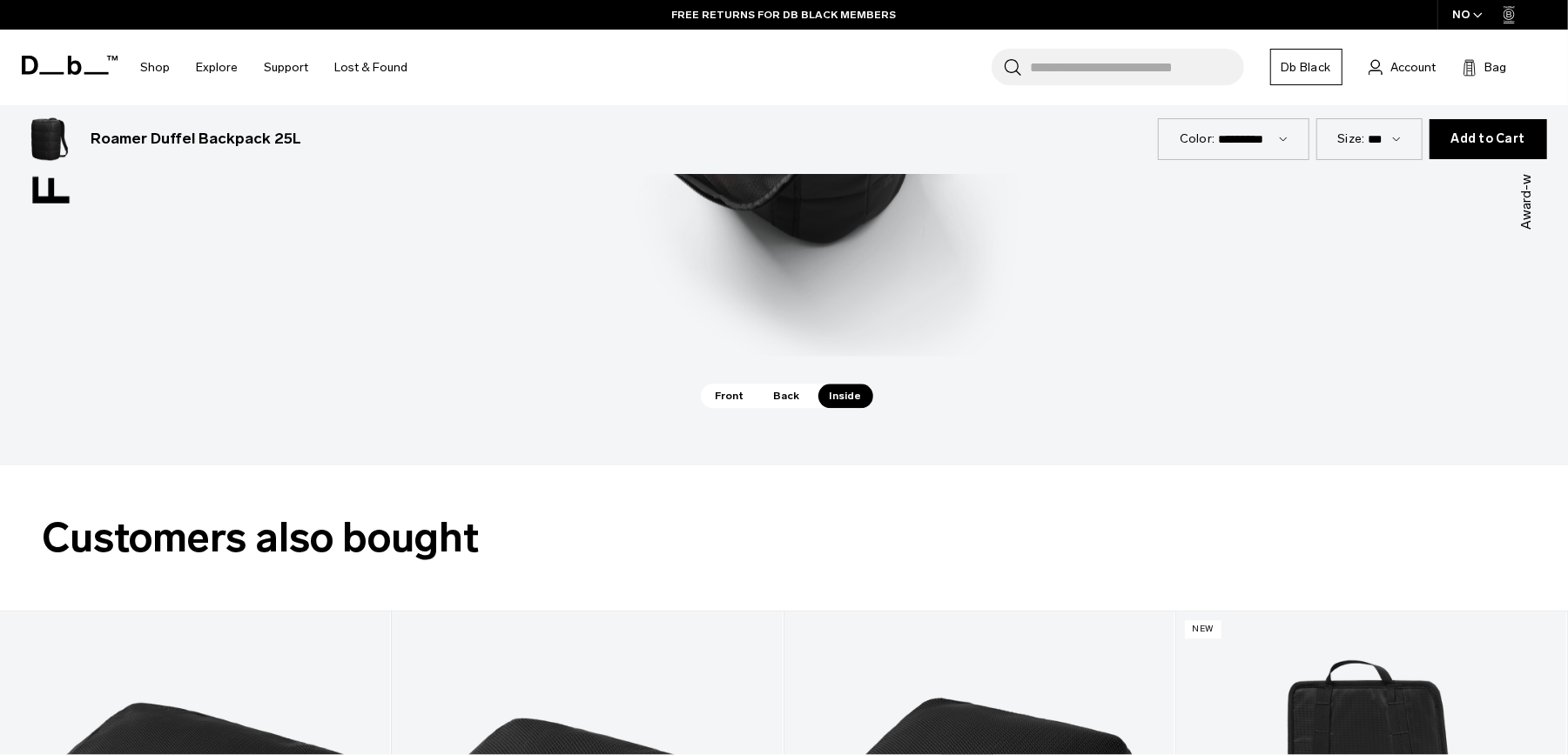
click at [737, 397] on span "Front" at bounding box center [730, 397] width 51 height 25
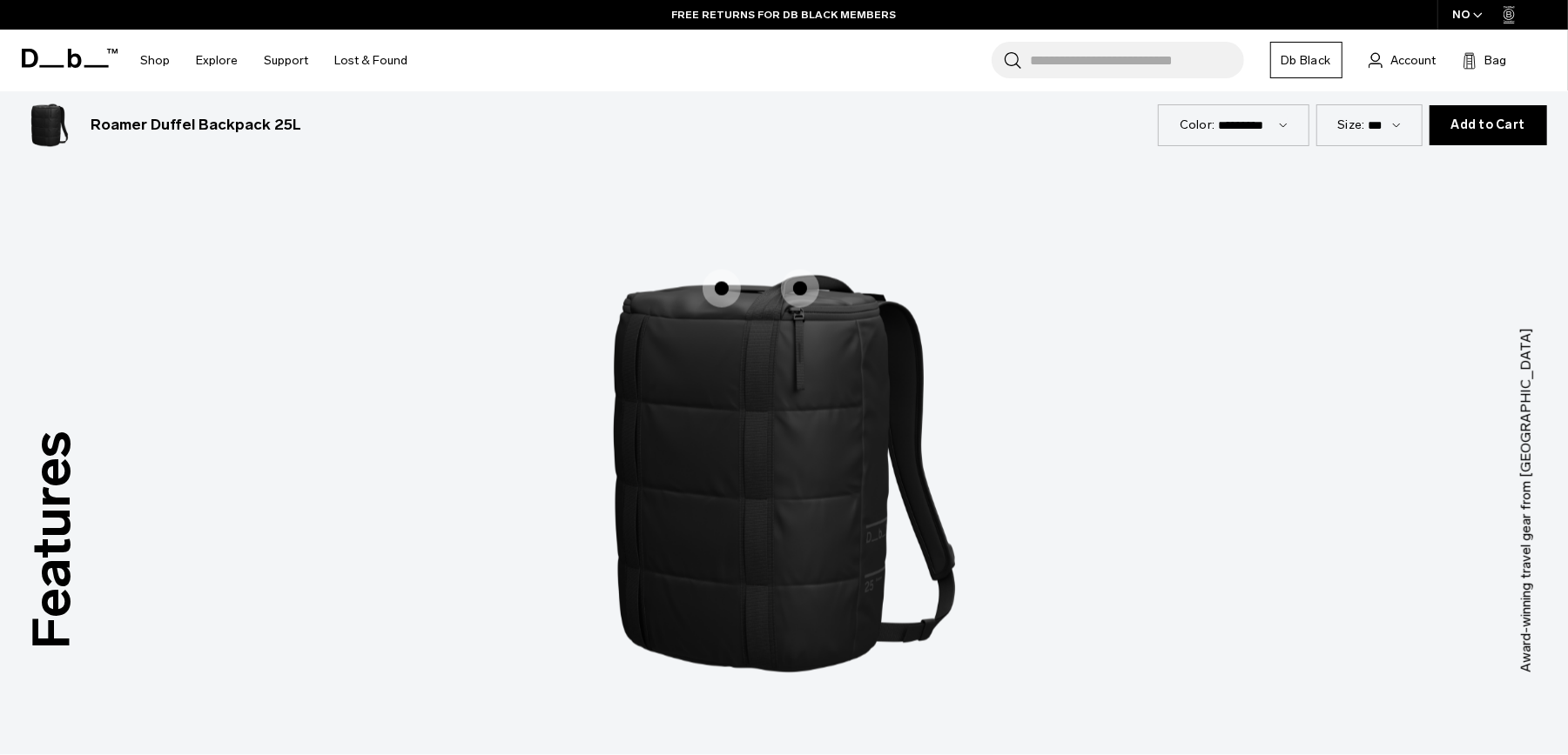
scroll to position [2289, 0]
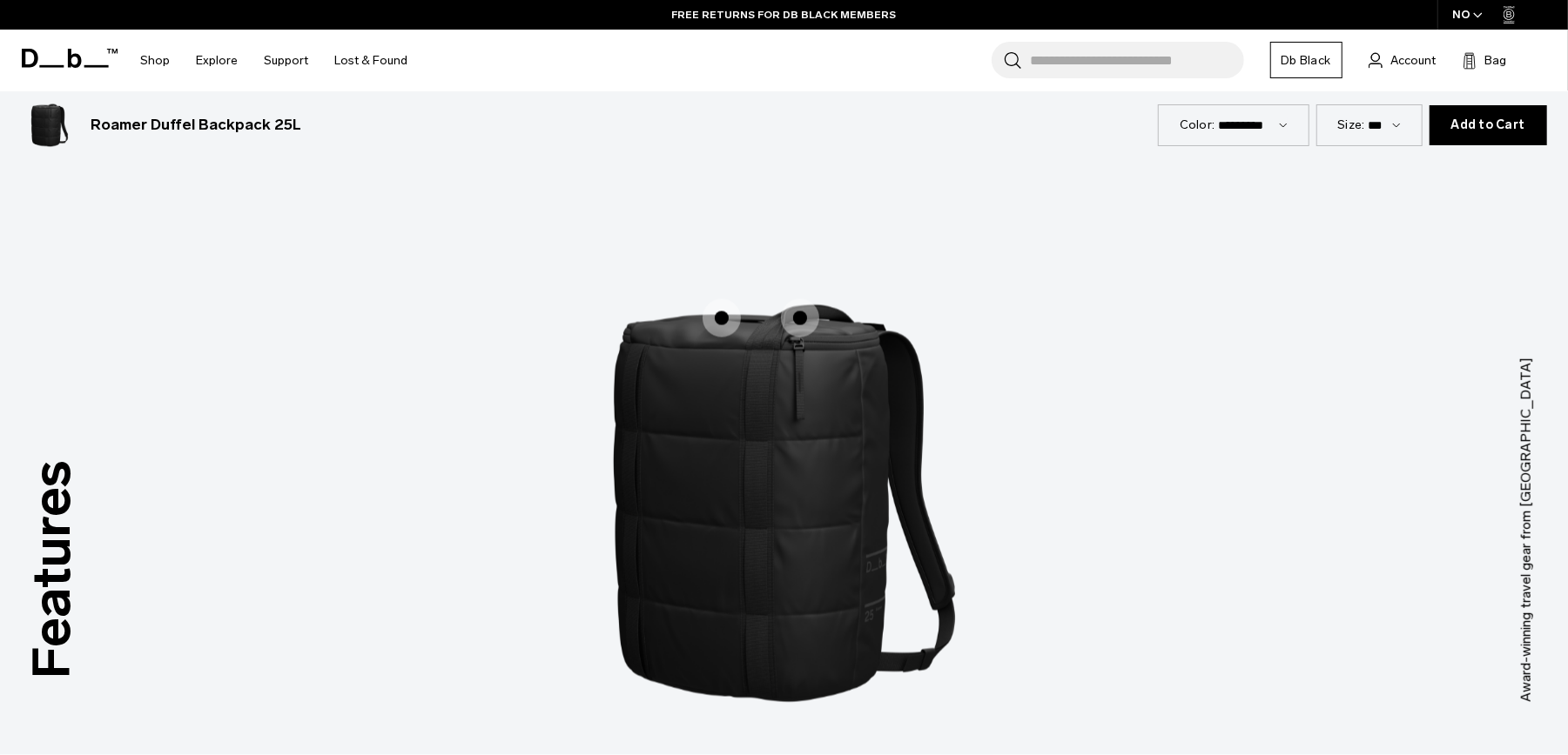
click at [732, 320] on span "1 / 3" at bounding box center [721, 318] width 38 height 38
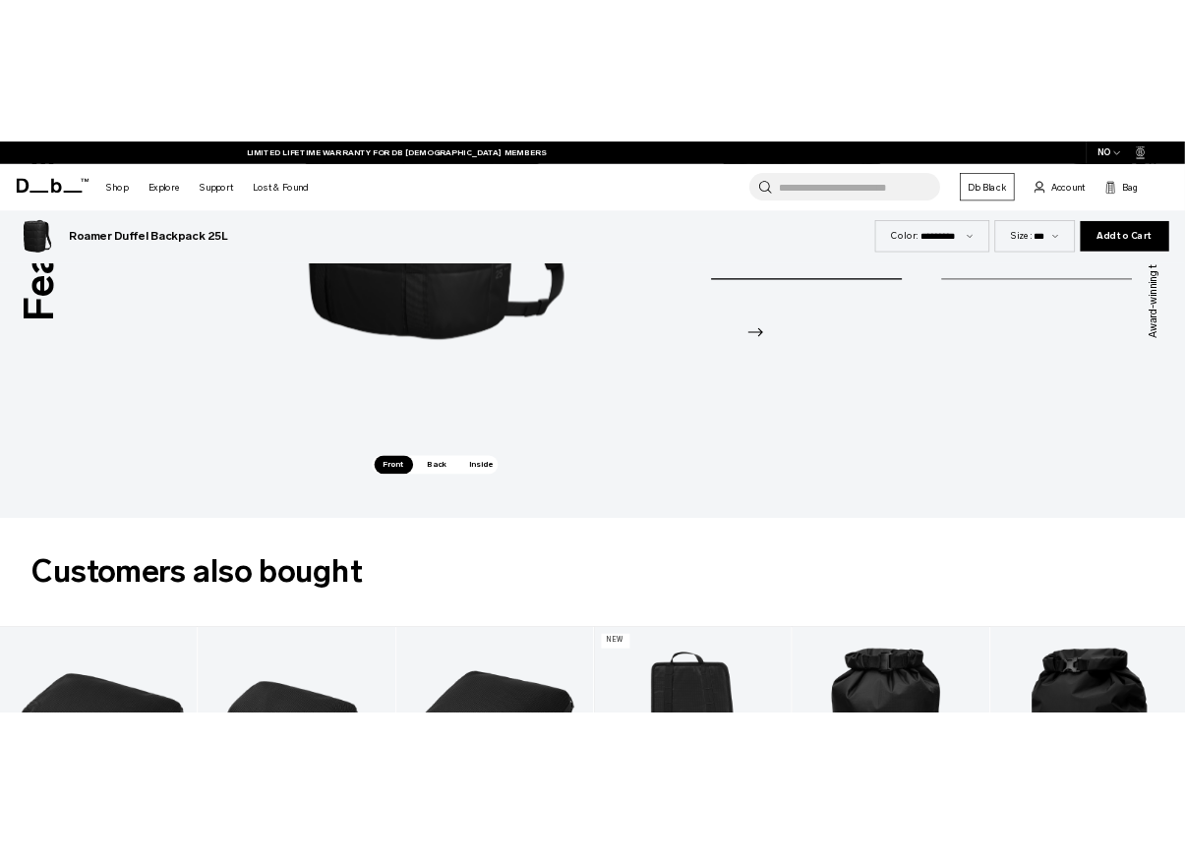
scroll to position [2156, 0]
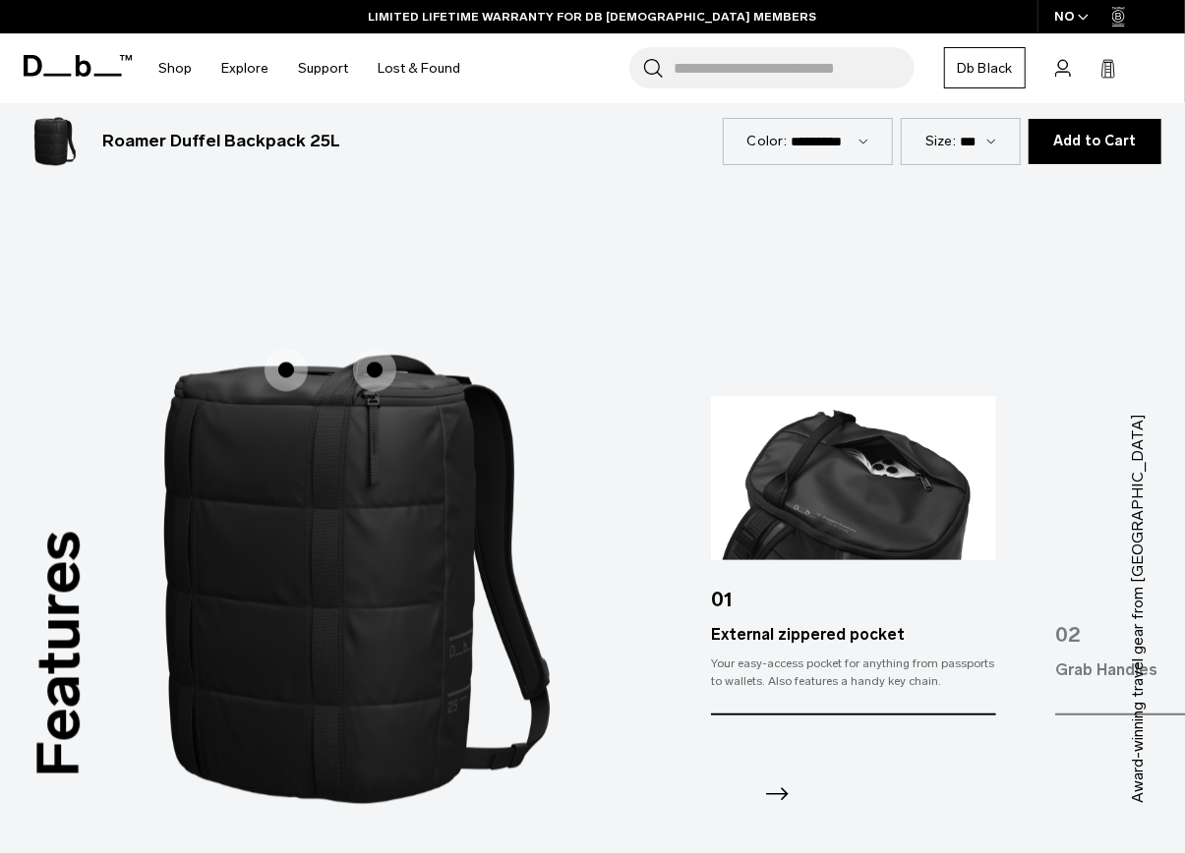
drag, startPoint x: 1153, startPoint y: 462, endPoint x: 824, endPoint y: 366, distance: 343.2
click at [787, 778] on icon "Next slide" at bounding box center [776, 793] width 31 height 31
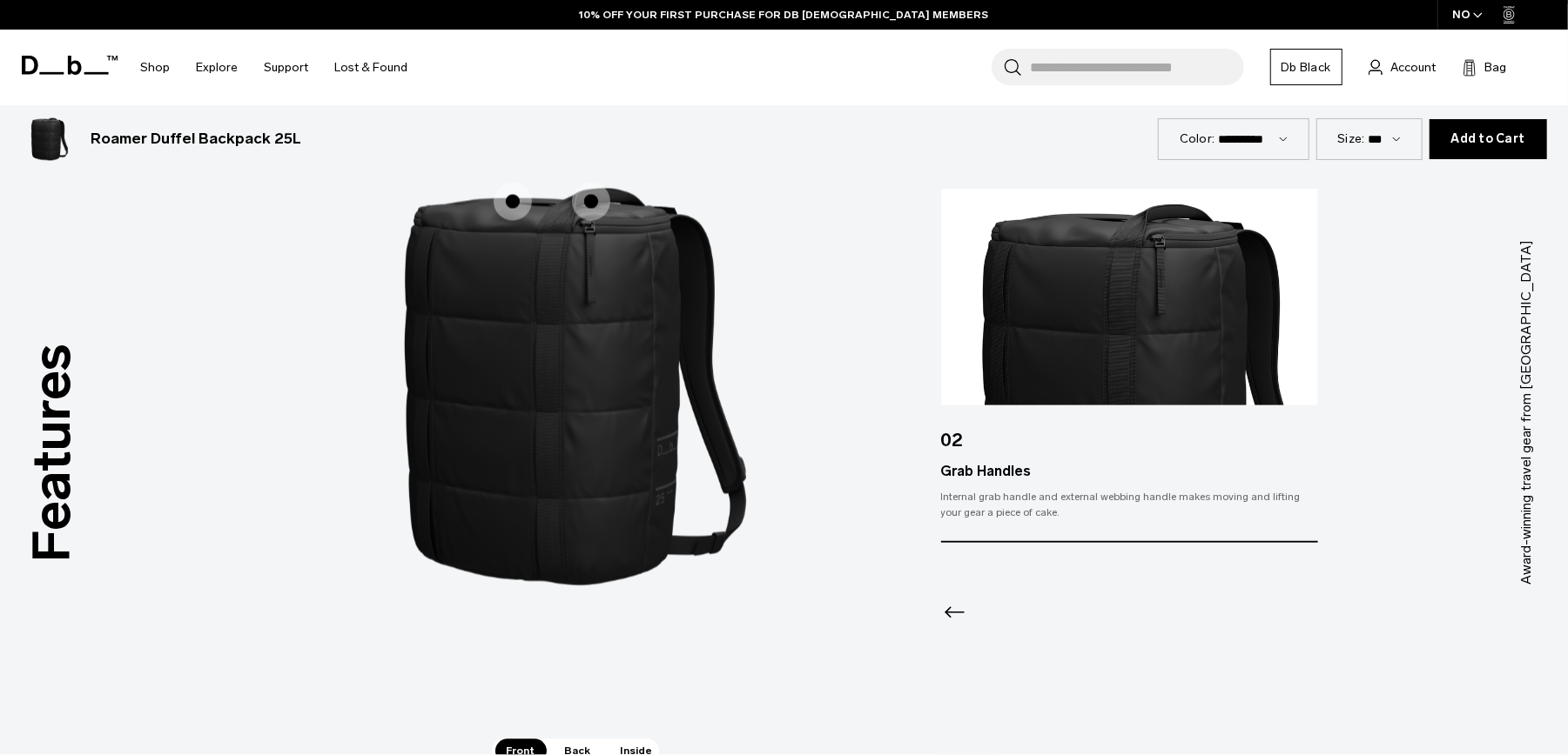
scroll to position [2413, 0]
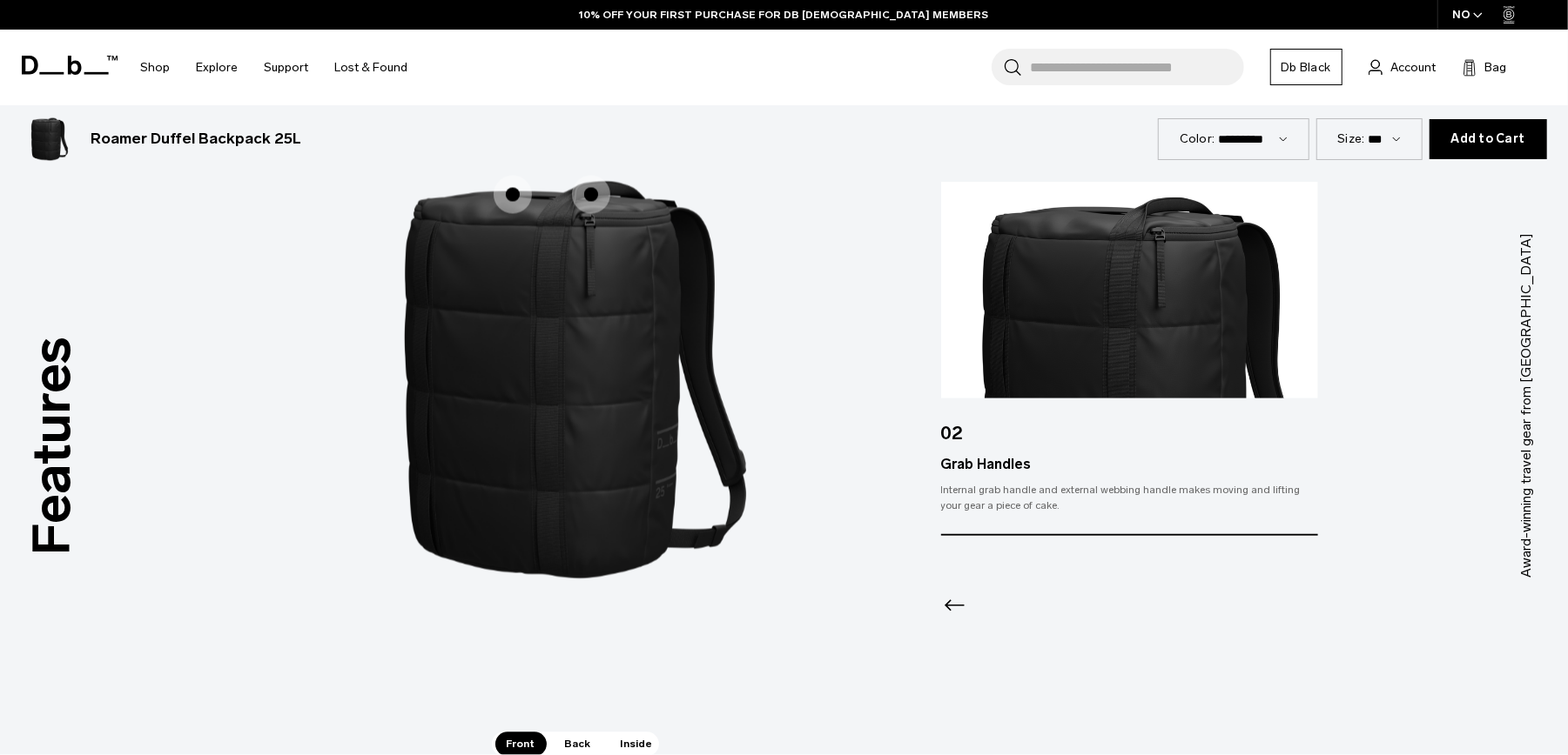
click at [572, 736] on span "Back" at bounding box center [577, 744] width 49 height 25
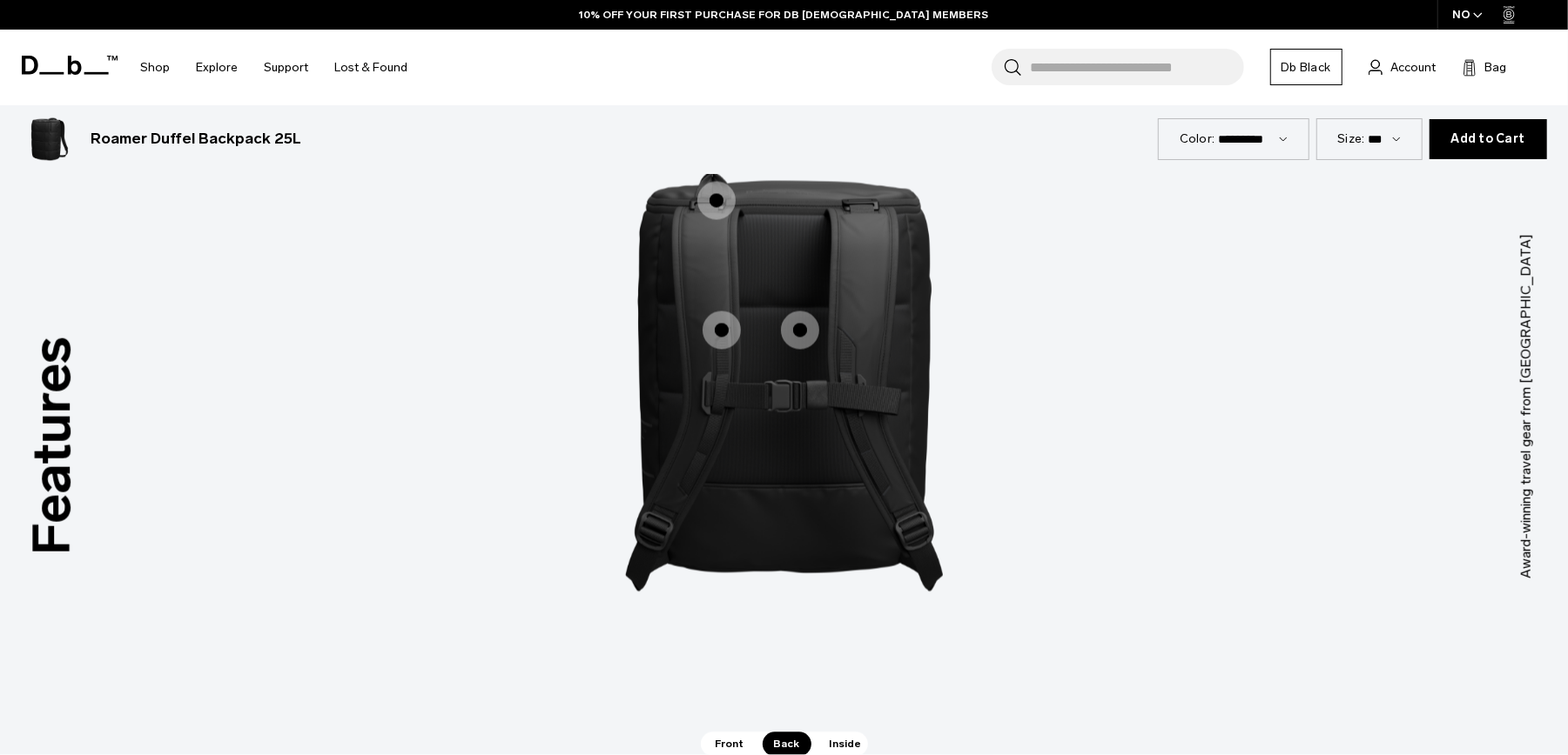
click at [714, 207] on span "2 / 3" at bounding box center [716, 200] width 38 height 38
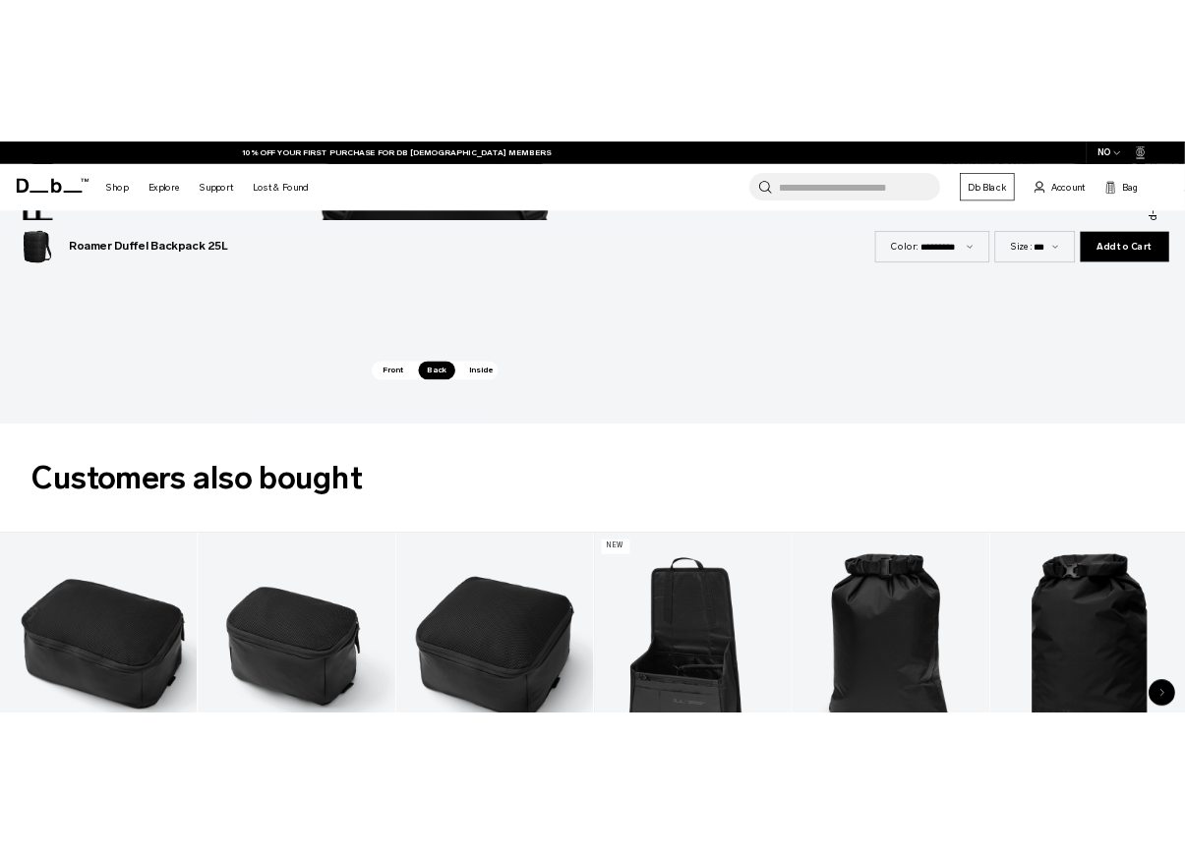
scroll to position [2263, 0]
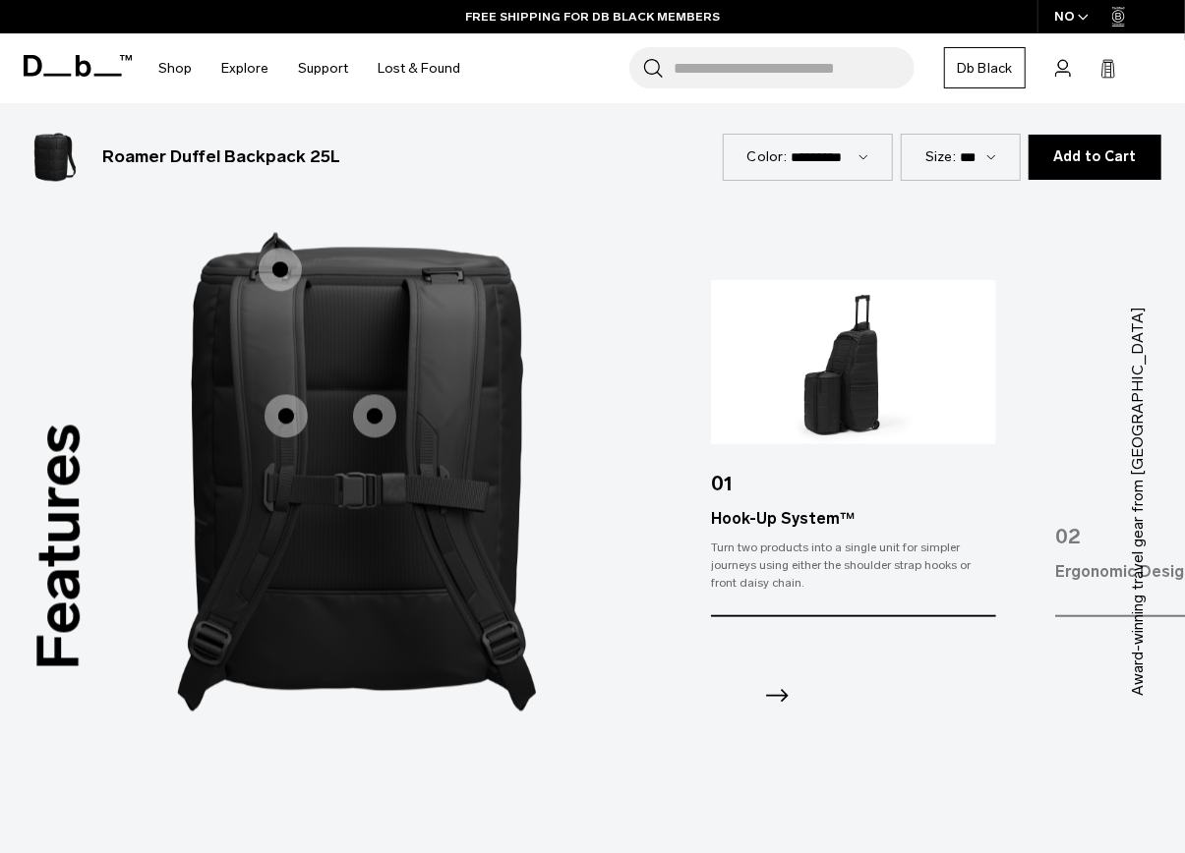
click at [787, 625] on div at bounding box center [853, 669] width 284 height 106
click at [784, 689] on icon "Next slide" at bounding box center [777, 695] width 23 height 13
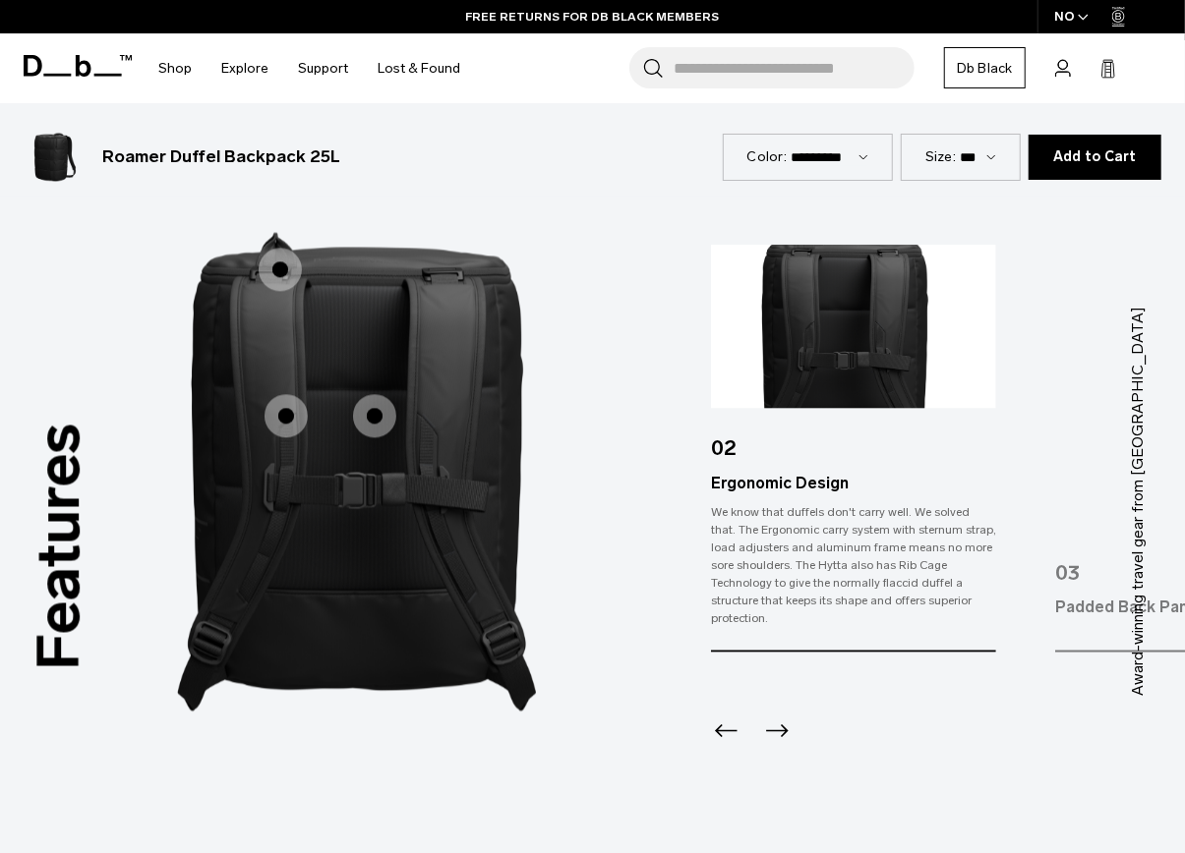
click at [784, 716] on icon "Next slide" at bounding box center [776, 731] width 31 height 31
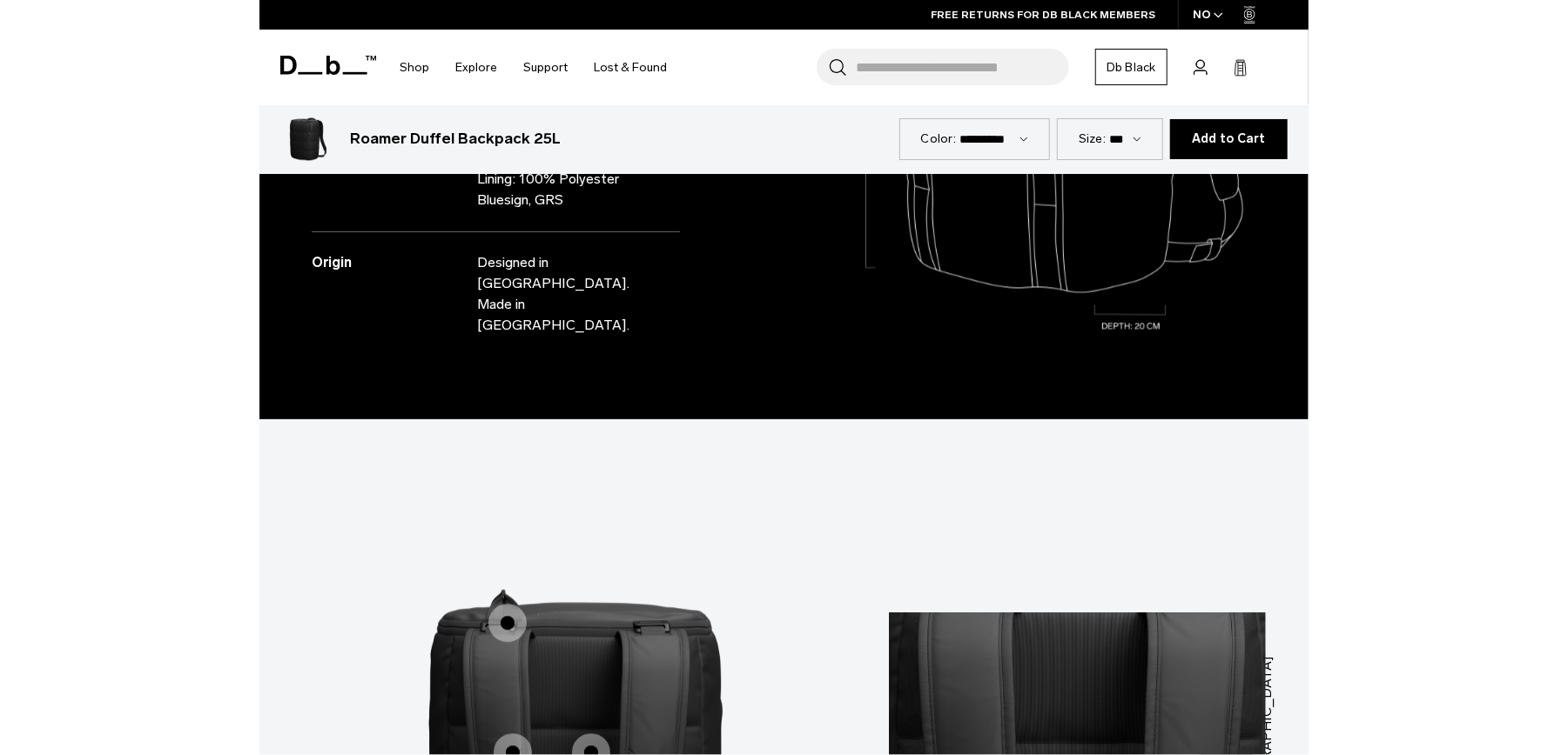
scroll to position [2413, 0]
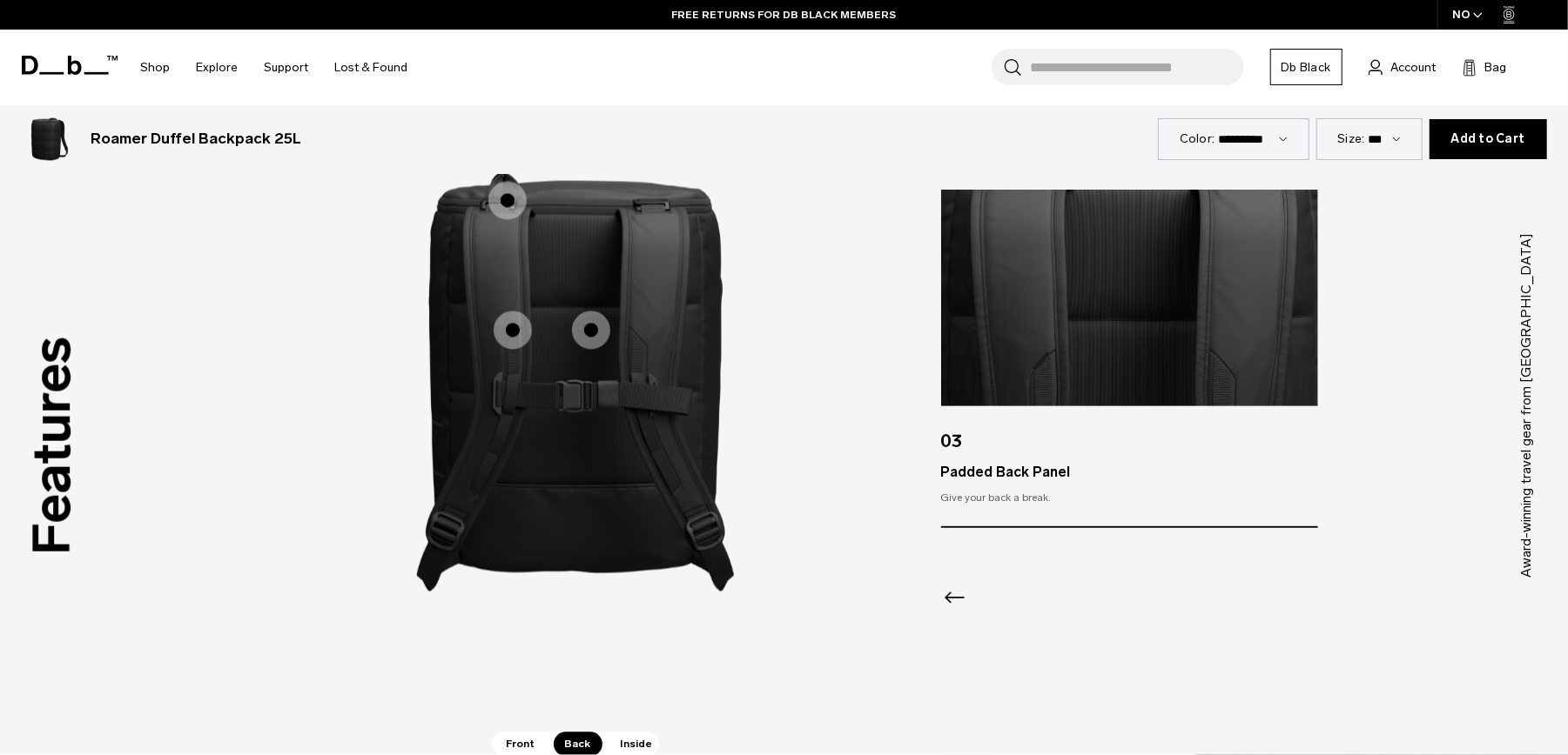
click at [623, 739] on span "Inside" at bounding box center [637, 744] width 55 height 25
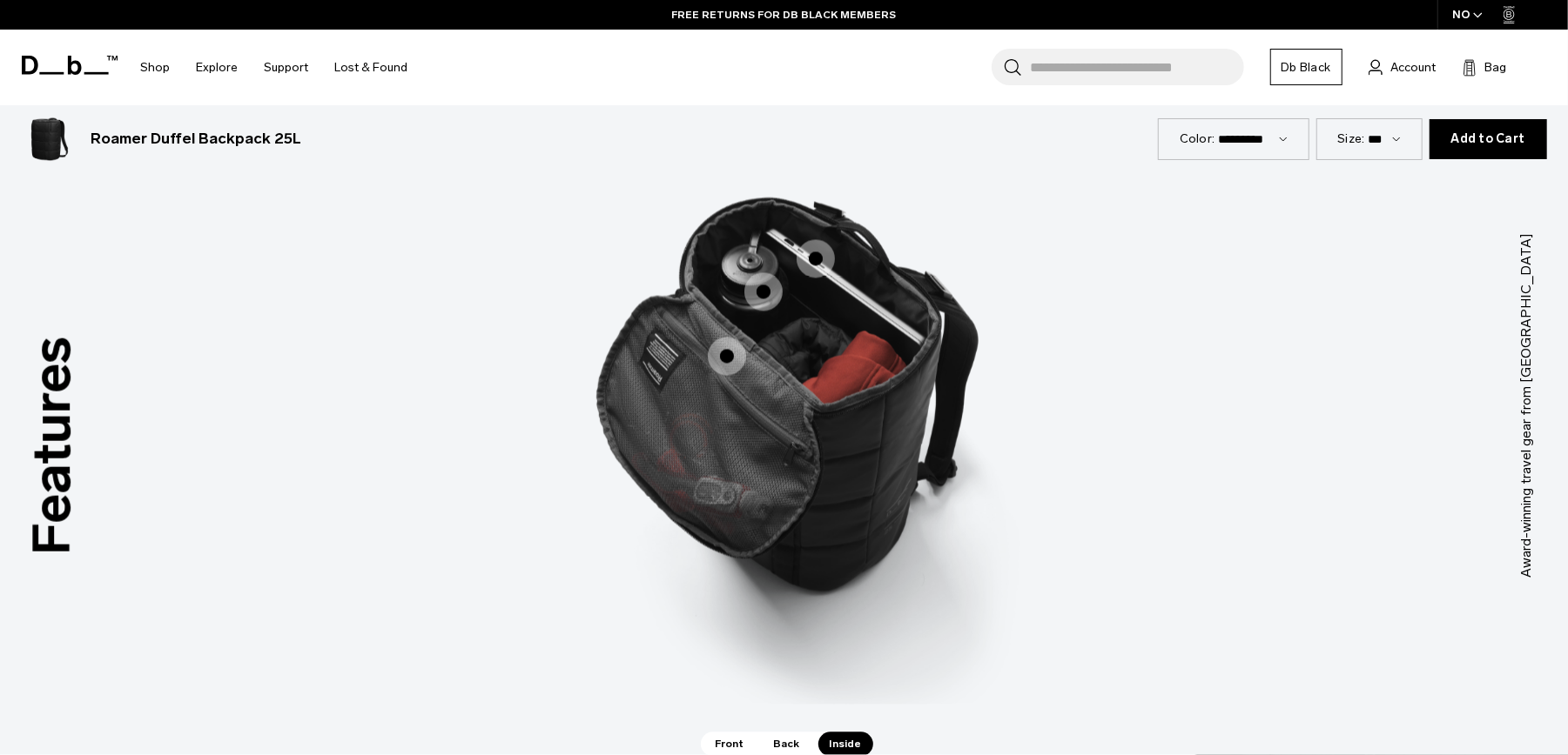
click at [737, 374] on label "Internal Mesh Pocket." at bounding box center [726, 356] width 42 height 42
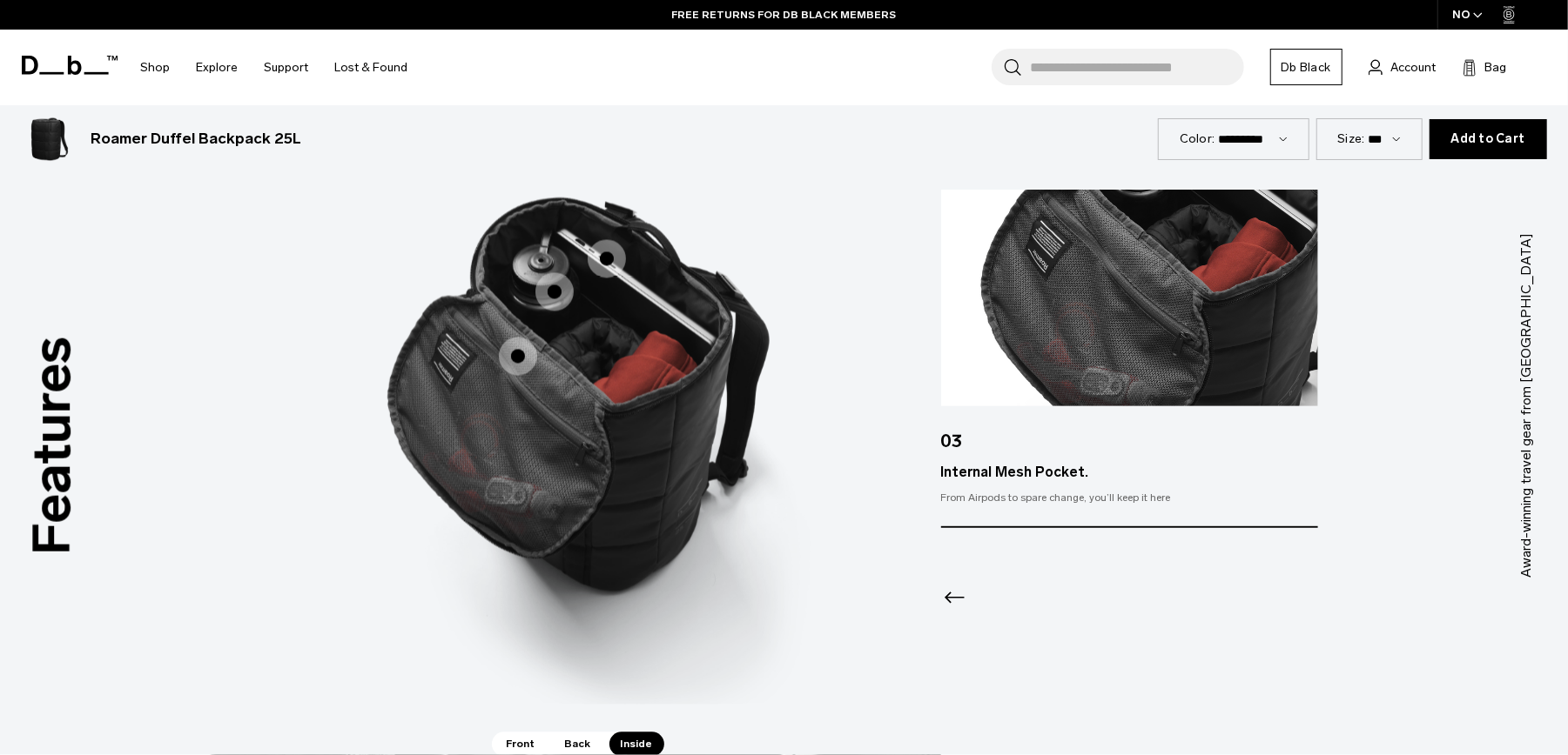
click at [956, 612] on div "Previous slide" at bounding box center [953, 603] width 24 height 38
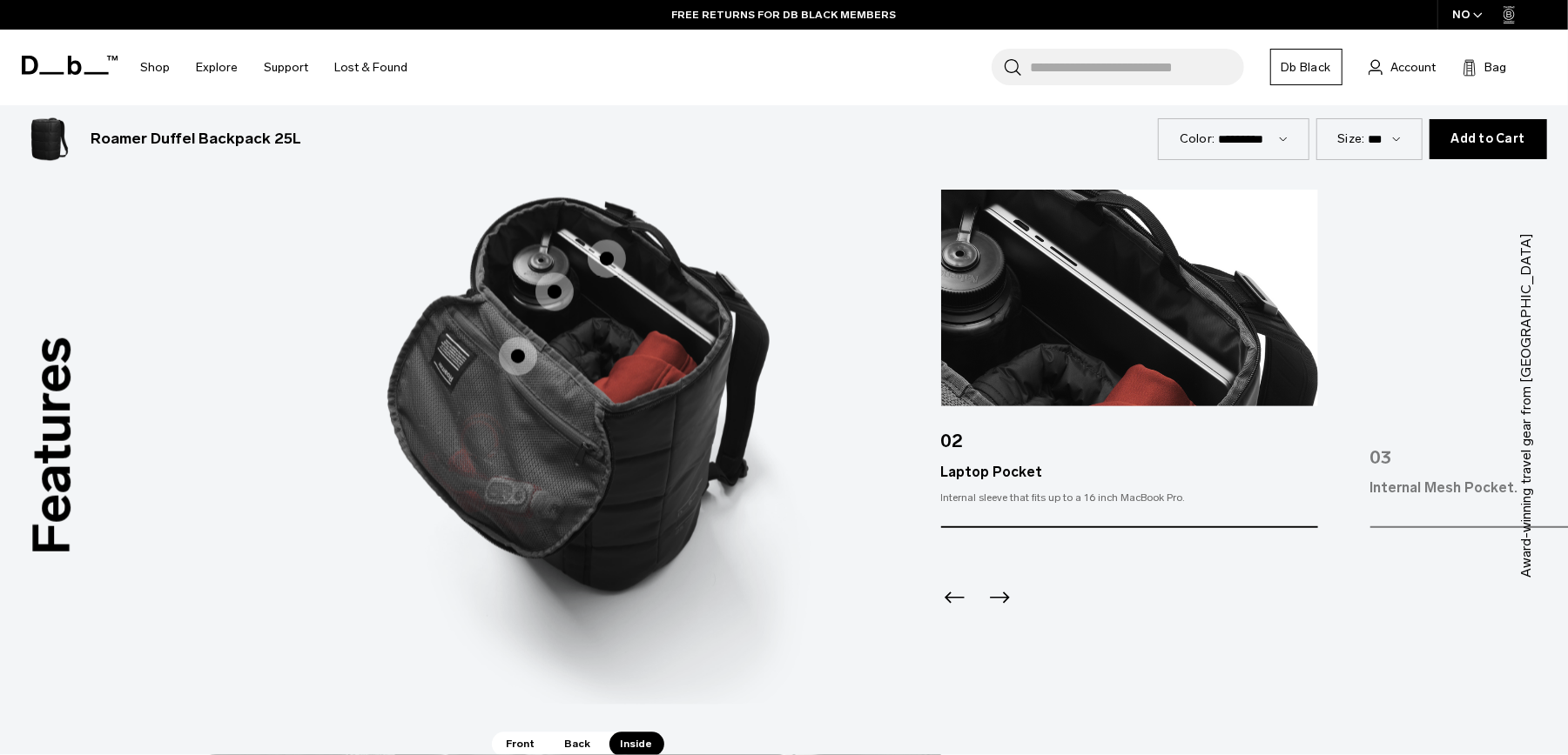
click at [956, 612] on div "Previous slide" at bounding box center [953, 603] width 24 height 38
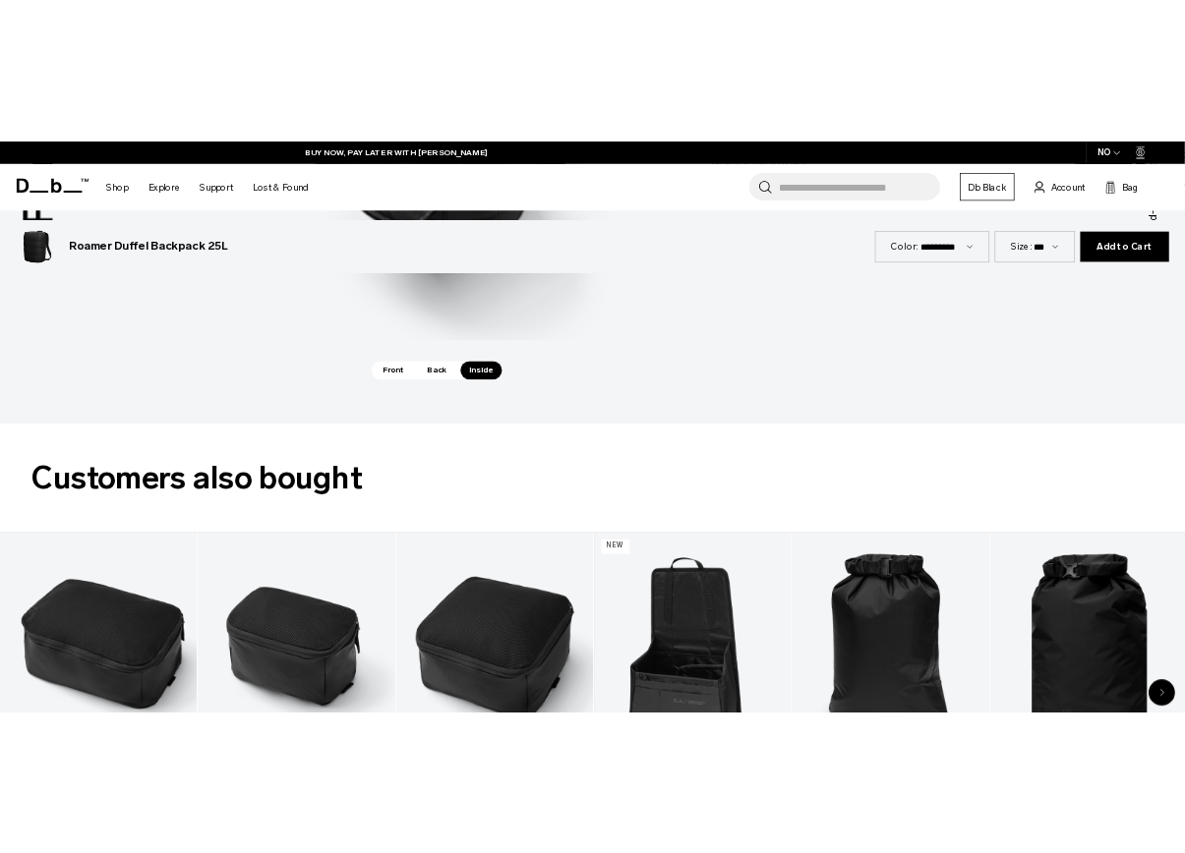
scroll to position [2263, 0]
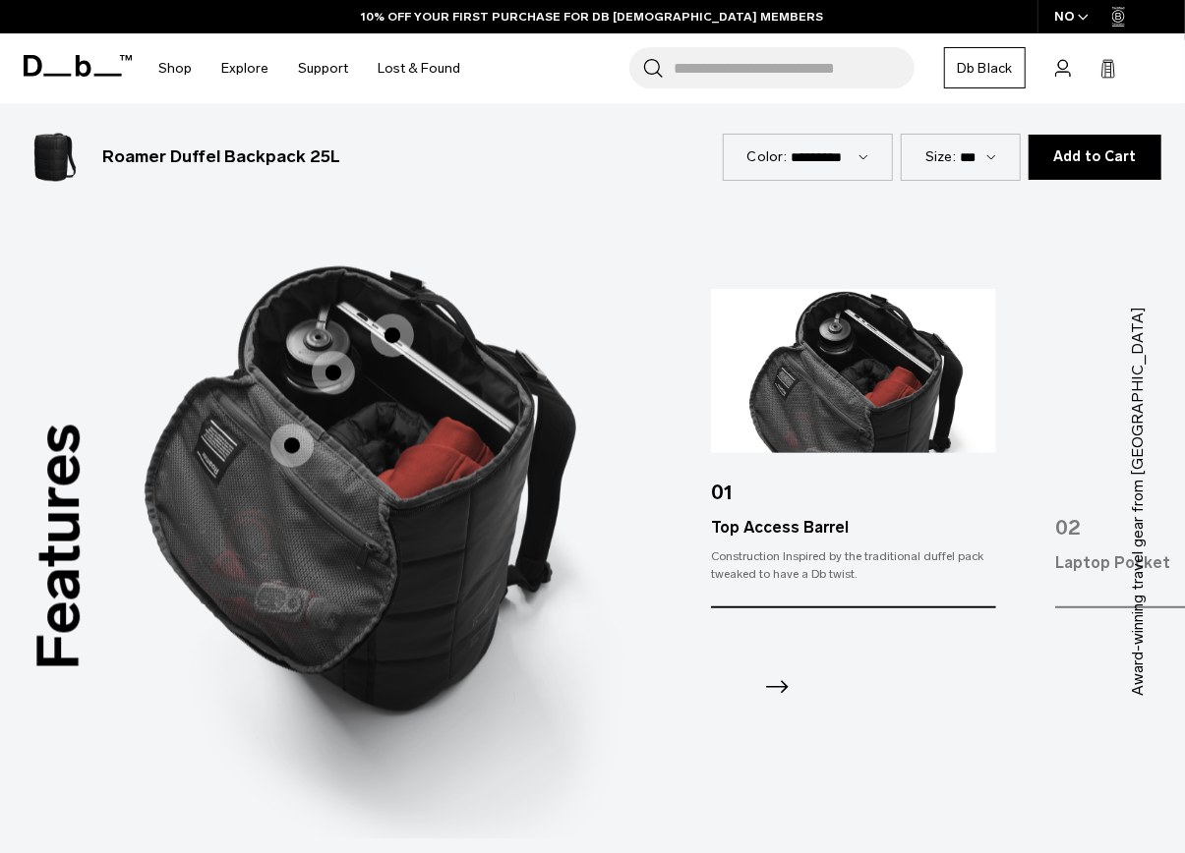
click at [767, 671] on icon "Next slide" at bounding box center [776, 686] width 31 height 31
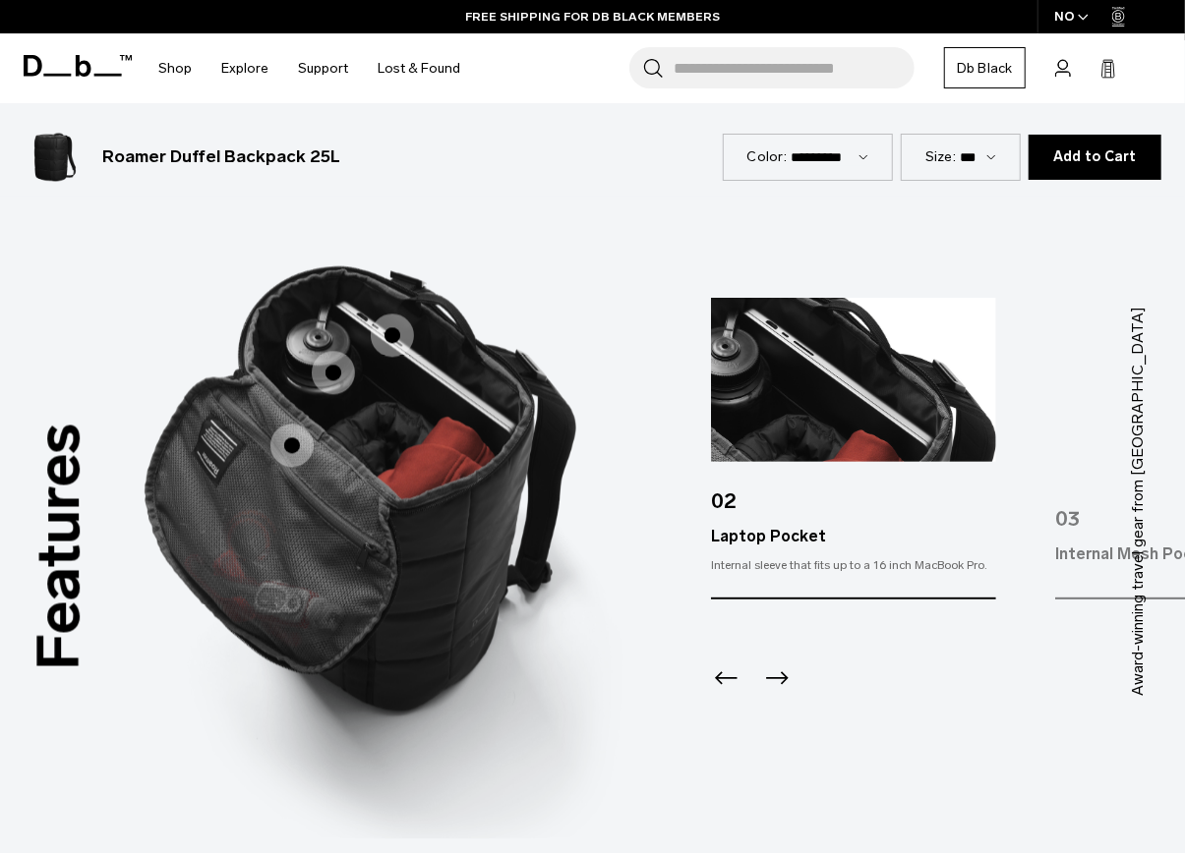
click at [779, 662] on icon "Next slide" at bounding box center [776, 677] width 31 height 31
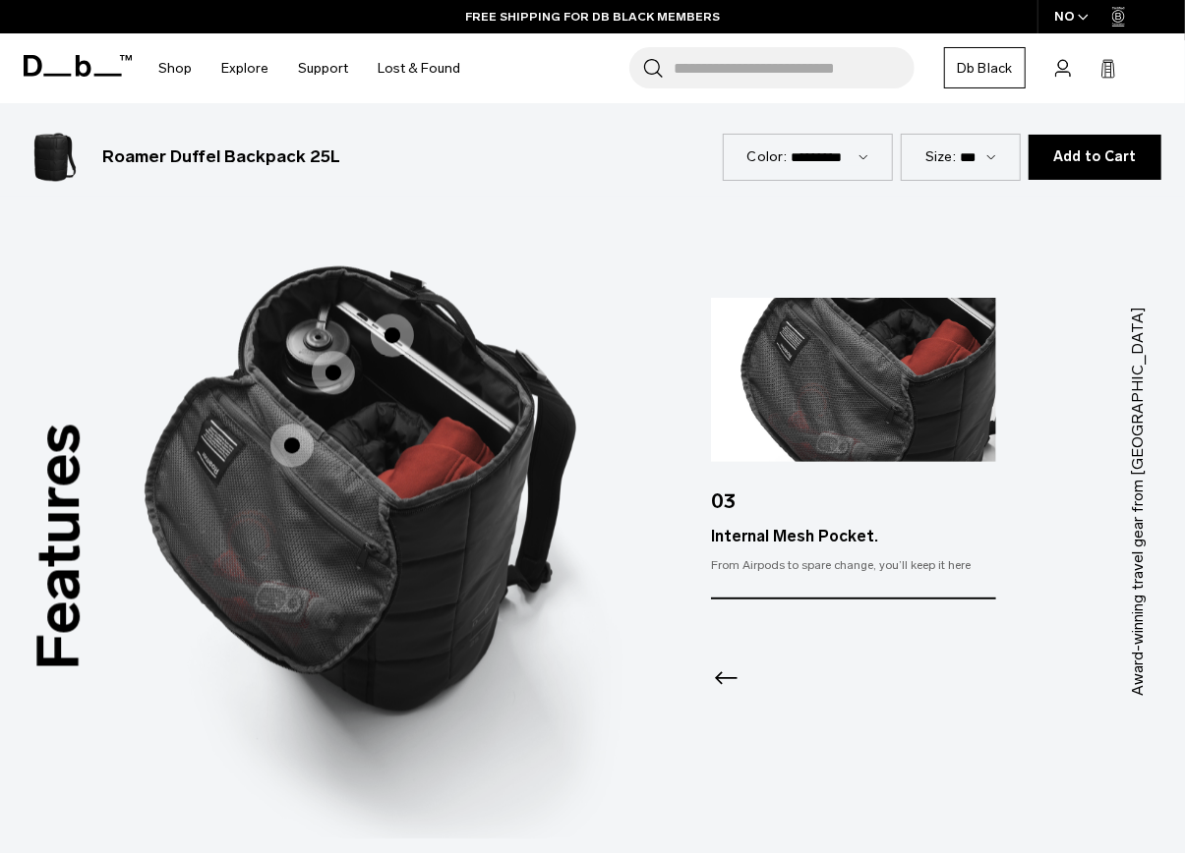
click at [832, 382] on img at bounding box center [853, 380] width 285 height 164
click at [887, 418] on img at bounding box center [853, 380] width 285 height 164
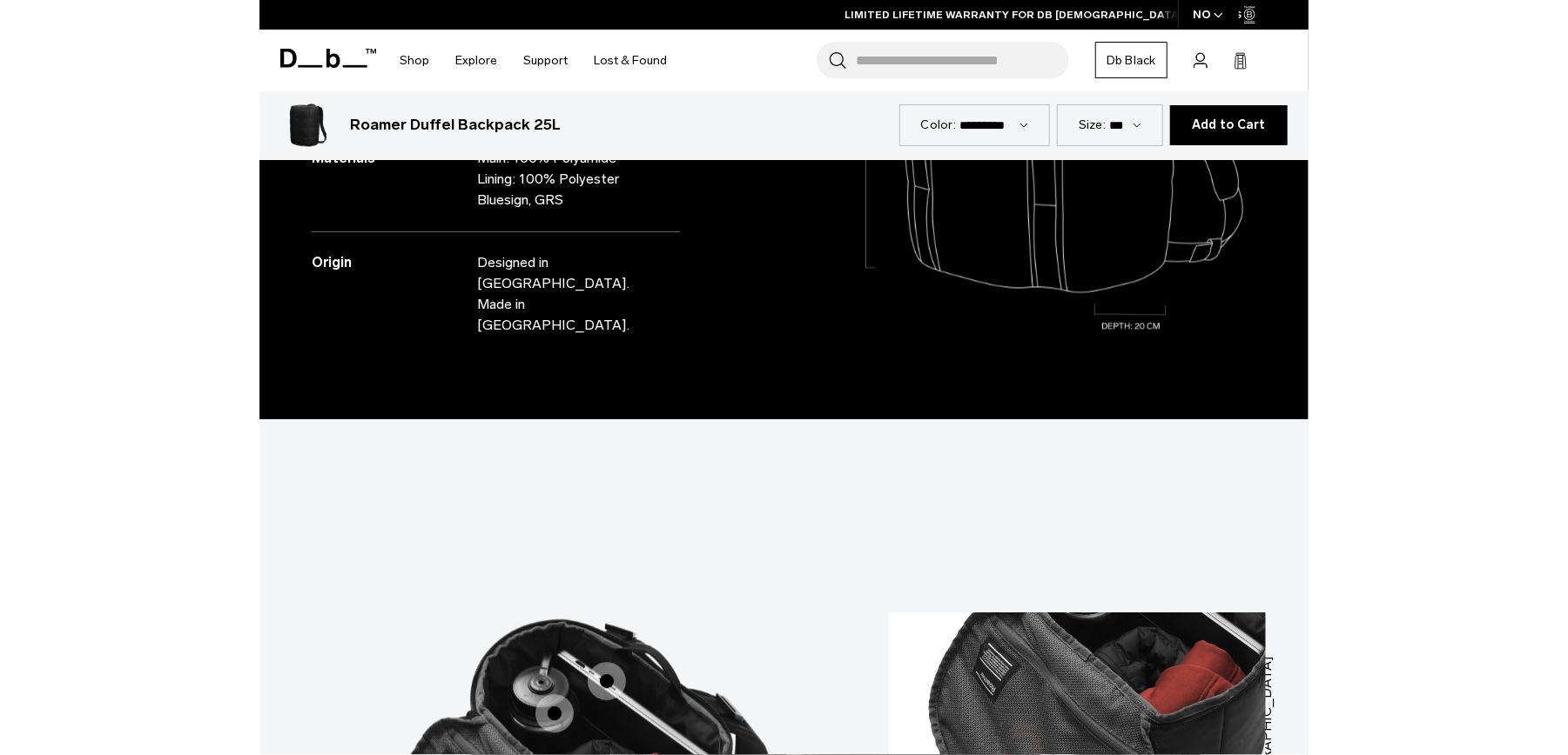
scroll to position [2413, 0]
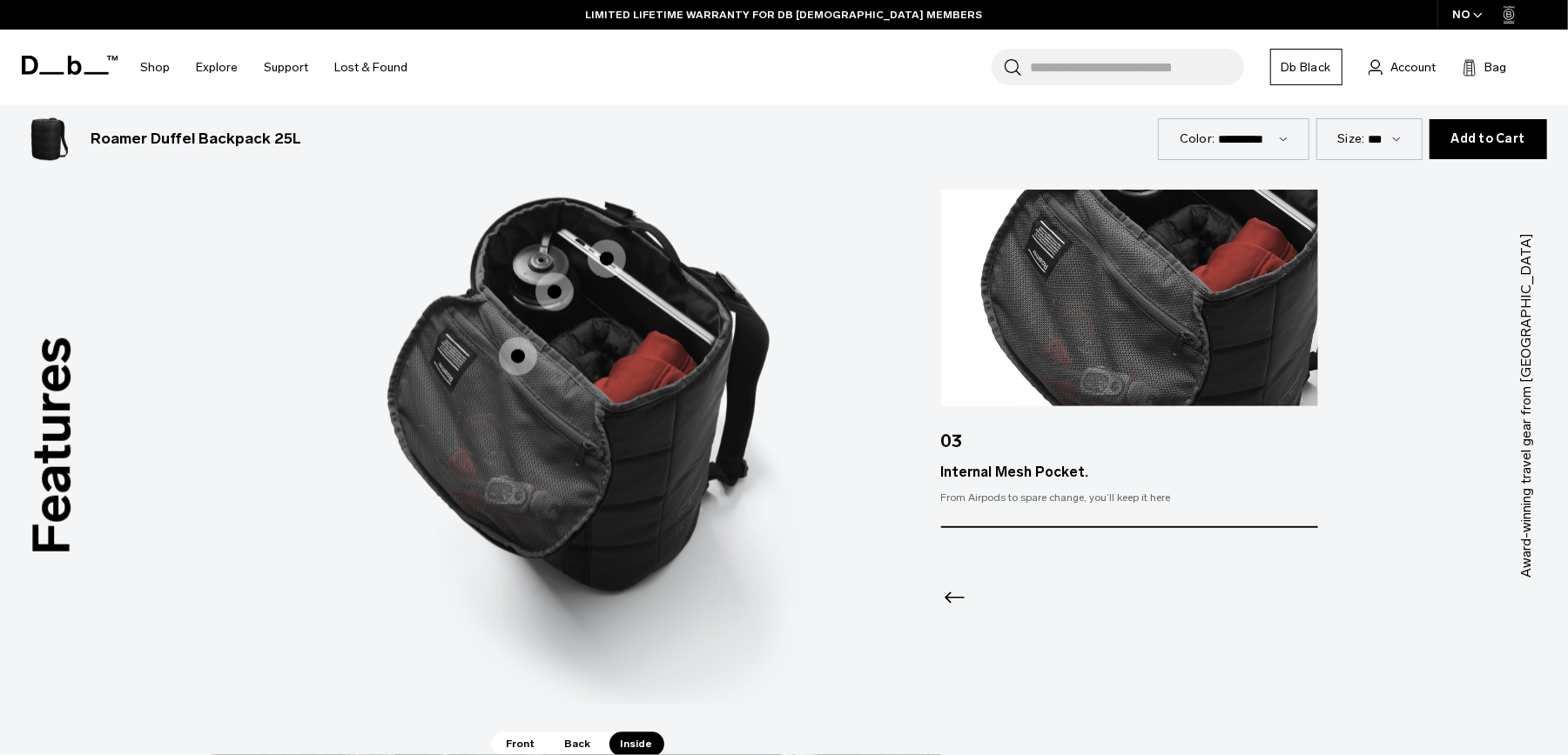
click at [580, 747] on span "Back" at bounding box center [577, 744] width 49 height 25
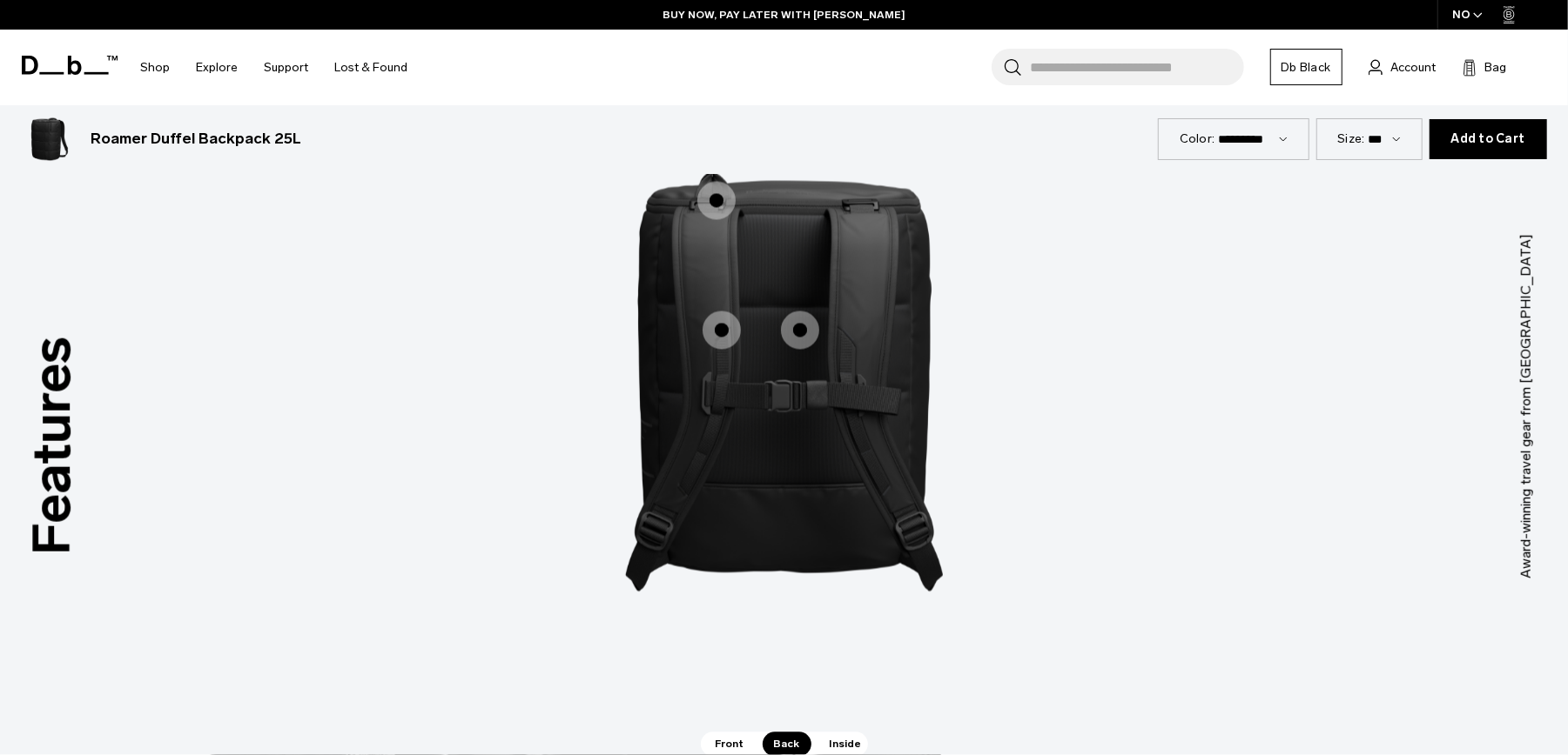
click at [726, 745] on span "Front" at bounding box center [730, 744] width 51 height 25
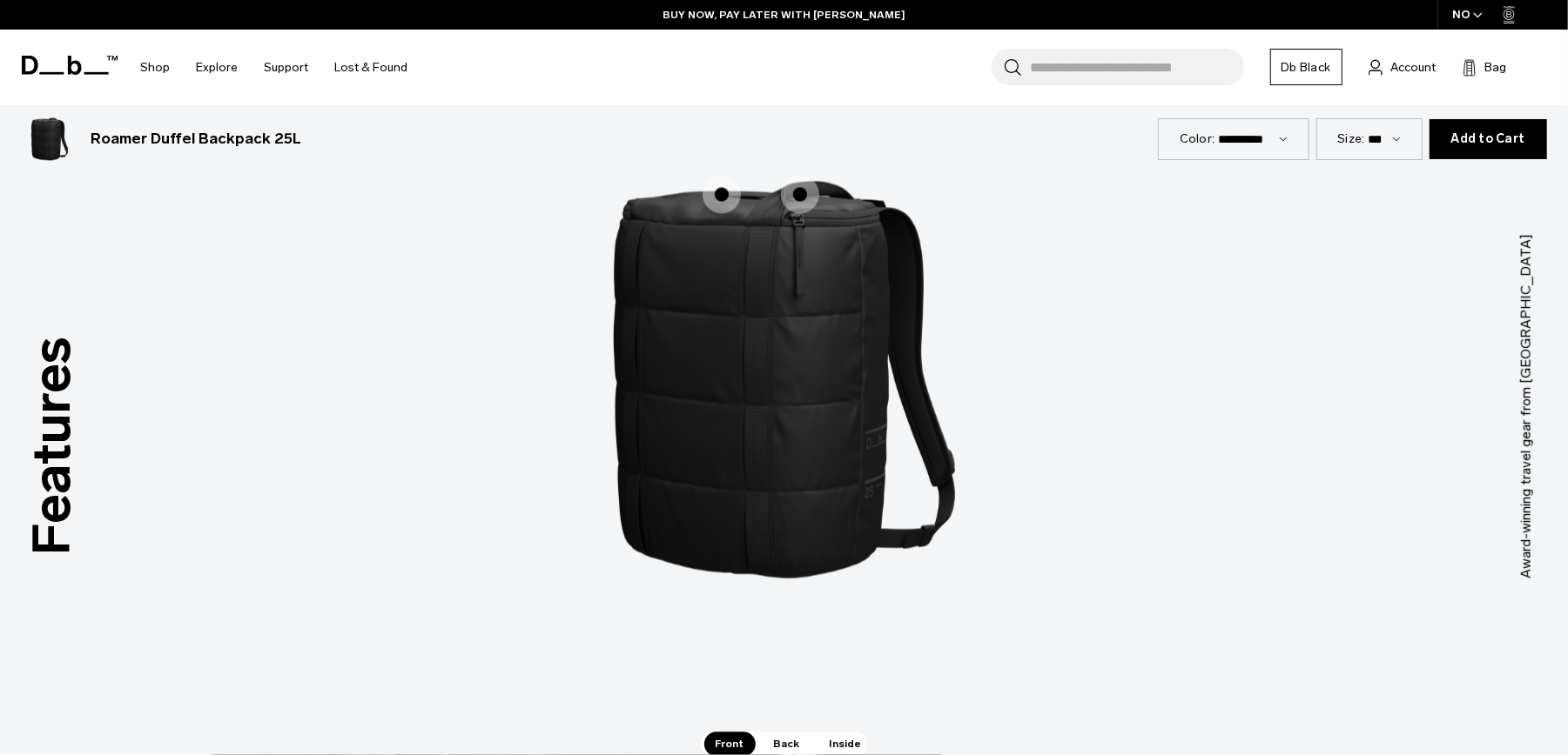
drag, startPoint x: 94, startPoint y: 137, endPoint x: 265, endPoint y: 143, distance: 171.1
click at [265, 143] on h3 "Roamer Duffel Backpack 25L" at bounding box center [197, 140] width 211 height 23
copy h3 "Roamer Duffel Backpack"
